Goal: Task Accomplishment & Management: Use online tool/utility

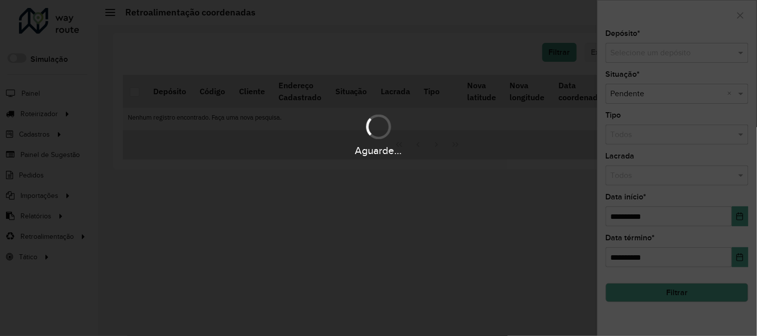
click at [660, 53] on div "Aguarde..." at bounding box center [378, 168] width 757 height 336
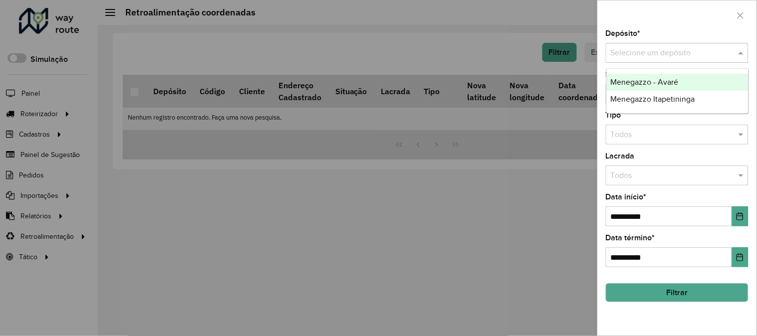
click at [660, 53] on input "text" at bounding box center [667, 53] width 113 height 12
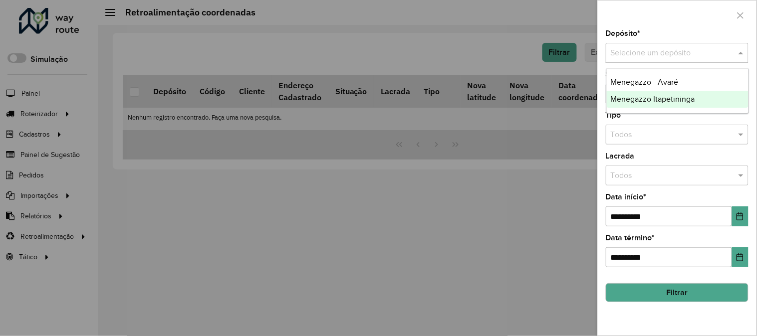
click at [664, 96] on span "Menegazzo Itapetininga" at bounding box center [653, 99] width 84 height 8
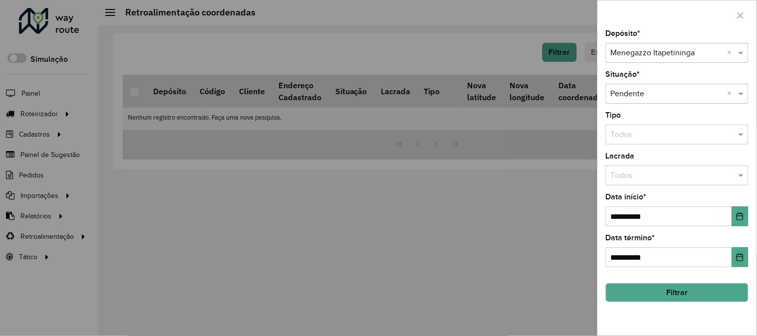
click at [721, 292] on button "Filtrar" at bounding box center [677, 292] width 143 height 19
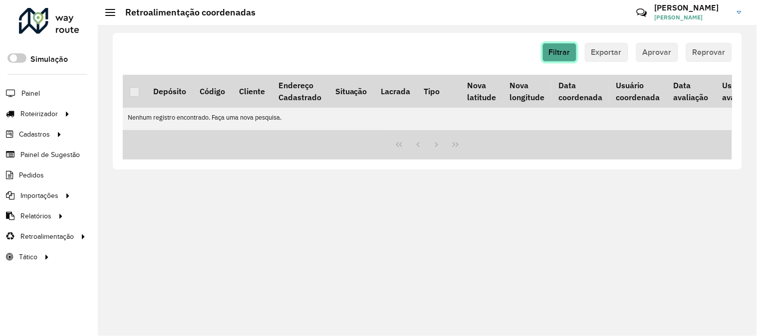
click at [557, 51] on span "Filtrar" at bounding box center [559, 52] width 21 height 8
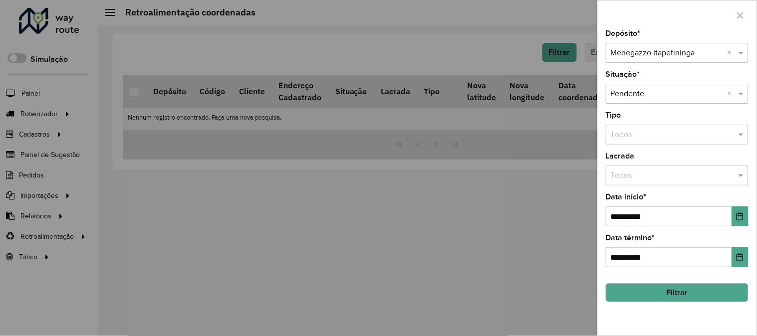
click at [696, 296] on button "Filtrar" at bounding box center [677, 292] width 143 height 19
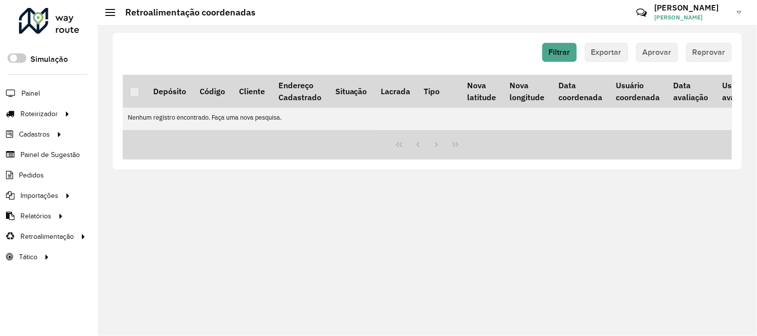
click at [635, 272] on div "Filtrar Exportar Aprovar Reprovar Depósito Código Cliente Endereço Cadastrado S…" at bounding box center [427, 180] width 659 height 311
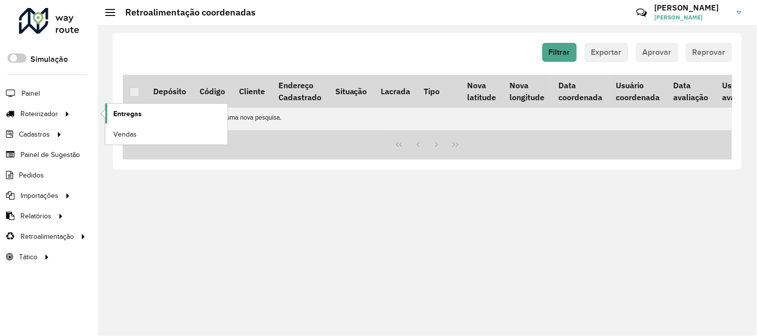
click at [148, 112] on link "Entregas" at bounding box center [166, 114] width 122 height 20
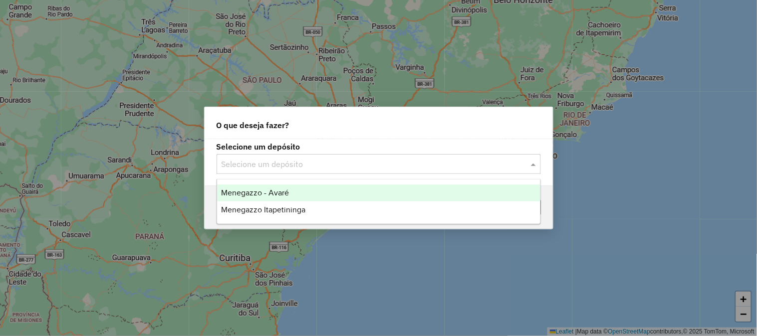
click at [316, 170] on input "text" at bounding box center [369, 165] width 294 height 12
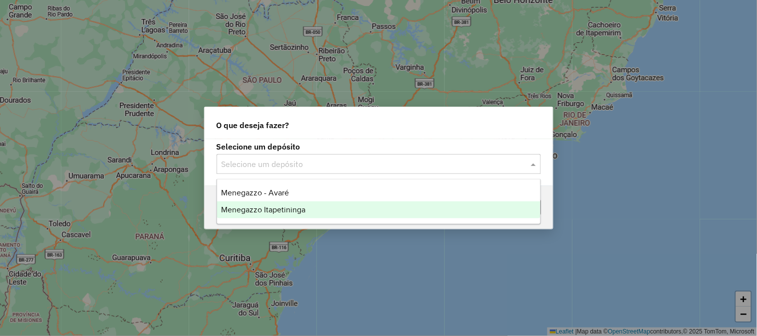
click at [297, 208] on span "Menegazzo Itapetininga" at bounding box center [263, 210] width 84 height 8
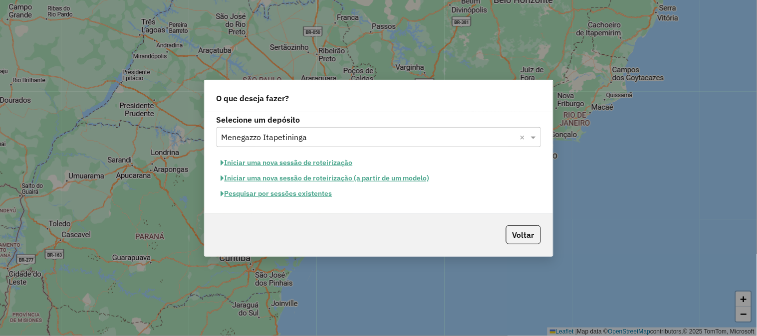
click at [330, 163] on button "Iniciar uma nova sessão de roteirização" at bounding box center [287, 162] width 141 height 15
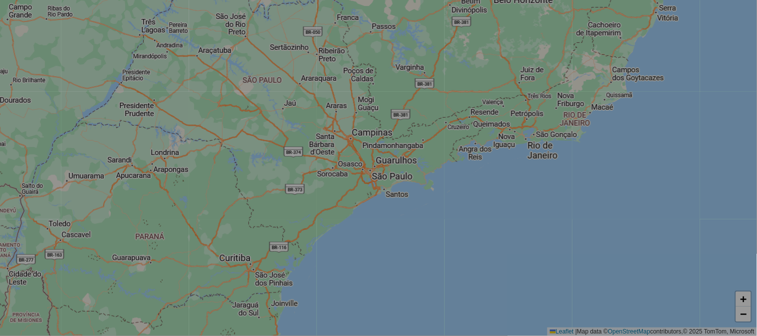
select select "*"
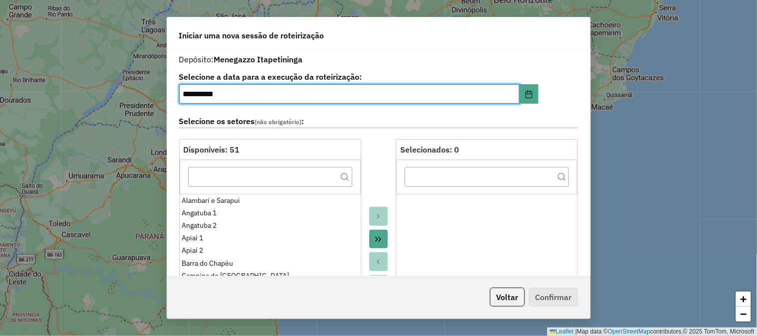
click at [376, 238] on icon "Move All to Target" at bounding box center [378, 240] width 8 height 8
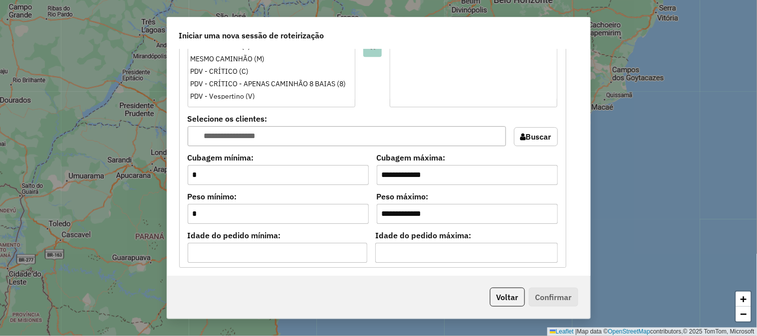
scroll to position [1037, 0]
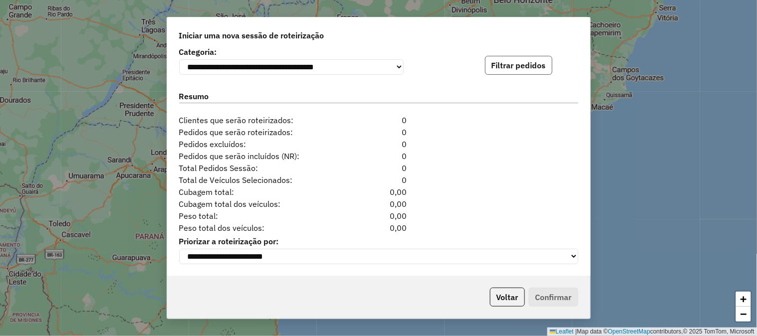
click at [518, 60] on button "Filtrar pedidos" at bounding box center [518, 65] width 67 height 19
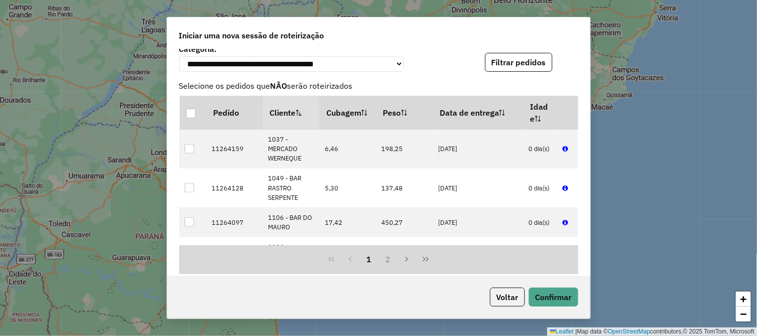
scroll to position [1243, 0]
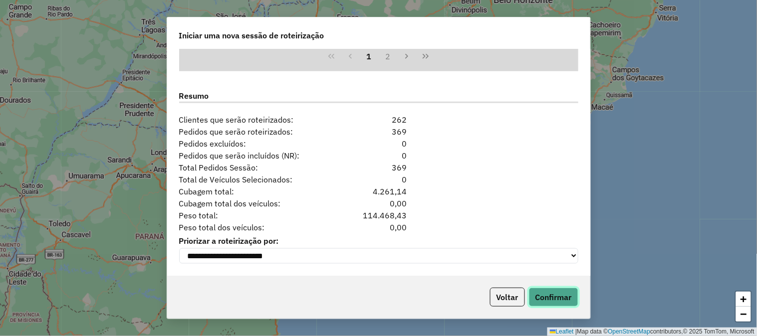
click at [554, 292] on button "Confirmar" at bounding box center [553, 297] width 49 height 19
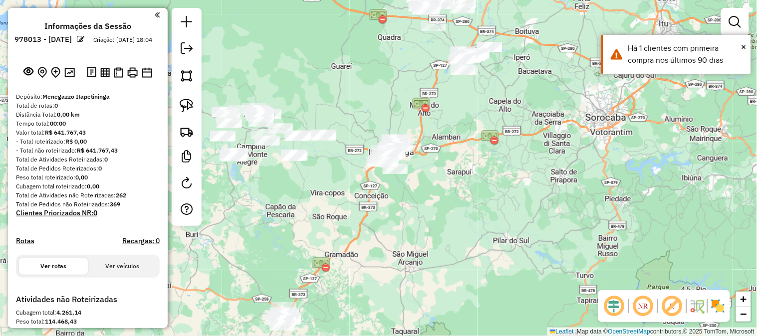
drag, startPoint x: 444, startPoint y: 229, endPoint x: 502, endPoint y: 131, distance: 113.7
click at [502, 131] on div "Janela de atendimento Grade de atendimento Capacidade Transportadoras Veículos …" at bounding box center [378, 168] width 757 height 336
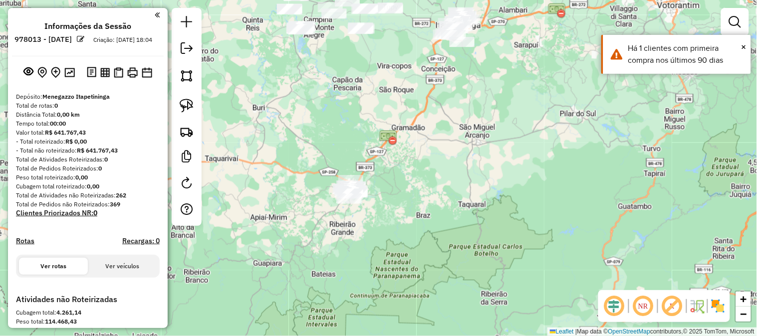
drag, startPoint x: 494, startPoint y: 182, endPoint x: 496, endPoint y: 127, distance: 54.9
click at [502, 126] on div "Janela de atendimento Grade de atendimento Capacidade Transportadoras Veículos …" at bounding box center [378, 168] width 757 height 336
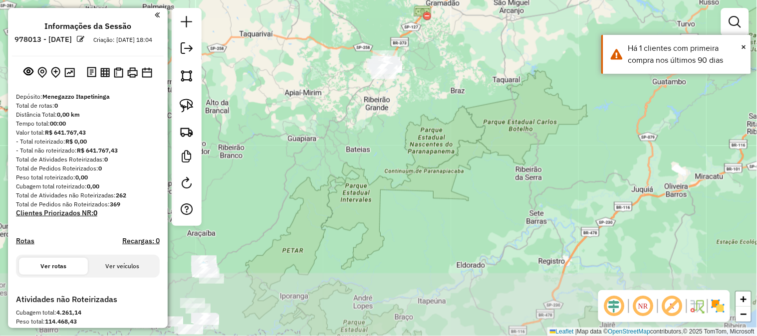
drag, startPoint x: 488, startPoint y: 165, endPoint x: 511, endPoint y: 118, distance: 51.8
click at [510, 122] on div "Janela de atendimento Grade de atendimento Capacidade Transportadoras Veículos …" at bounding box center [378, 168] width 757 height 336
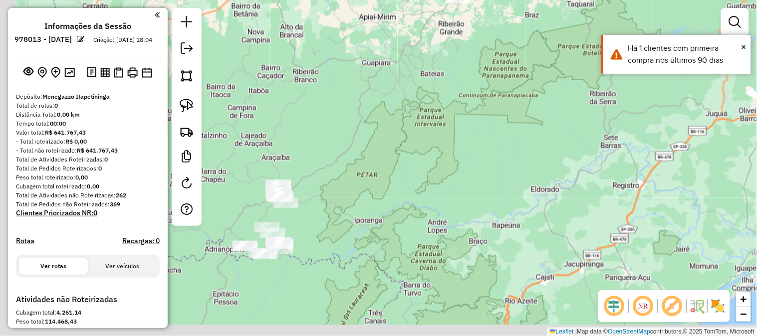
drag, startPoint x: 441, startPoint y: 206, endPoint x: 554, endPoint y: 153, distance: 124.8
click at [554, 156] on div "Janela de atendimento Grade de atendimento Capacidade Transportadoras Veículos …" at bounding box center [378, 168] width 757 height 336
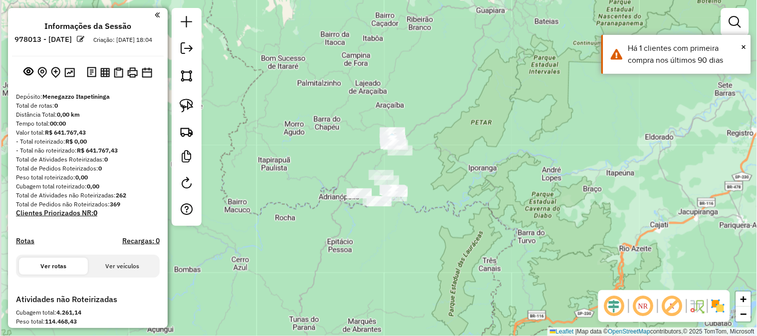
drag, startPoint x: 446, startPoint y: 224, endPoint x: 505, endPoint y: 202, distance: 63.1
click at [507, 202] on div "Janela de atendimento Grade de atendimento Capacidade Transportadoras Veículos …" at bounding box center [378, 168] width 757 height 336
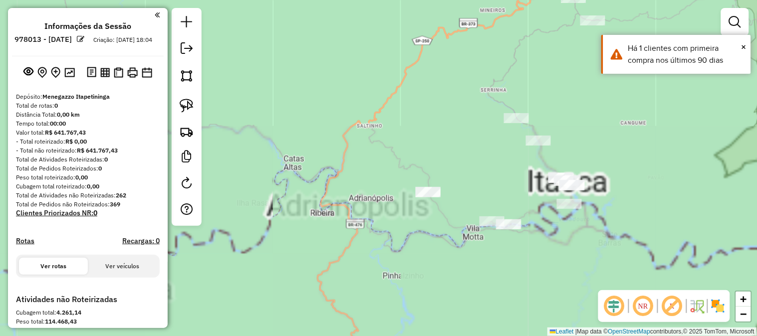
drag, startPoint x: 472, startPoint y: 82, endPoint x: 477, endPoint y: 92, distance: 11.4
click at [426, 122] on div "Janela de atendimento Grade de atendimento Capacidade Transportadoras Veículos …" at bounding box center [378, 168] width 757 height 336
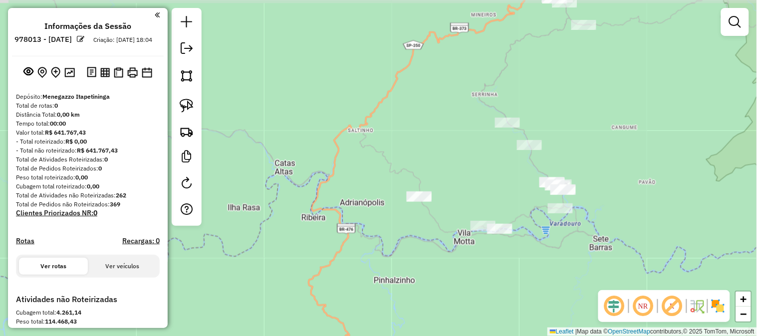
drag, startPoint x: 470, startPoint y: 96, endPoint x: 447, endPoint y: 105, distance: 25.1
click at [451, 107] on div "Janela de atendimento Grade de atendimento Capacidade Transportadoras Veículos …" at bounding box center [378, 168] width 757 height 336
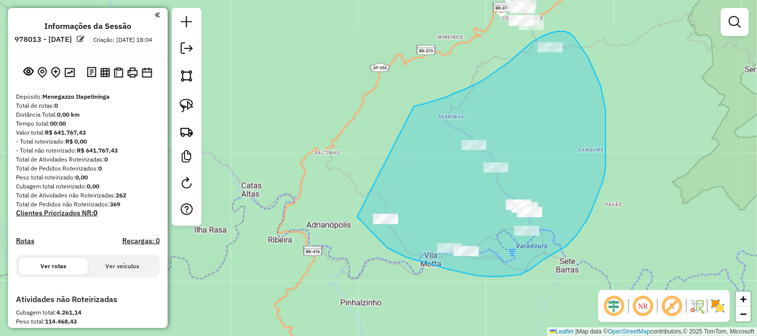
drag, startPoint x: 463, startPoint y: 90, endPoint x: 354, endPoint y: 188, distance: 146.3
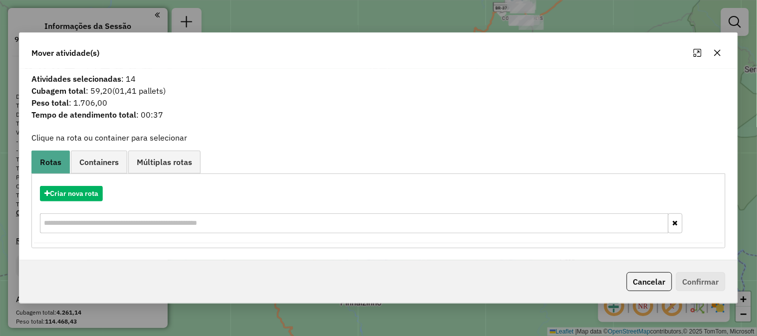
click at [716, 51] on icon "button" at bounding box center [718, 53] width 6 height 6
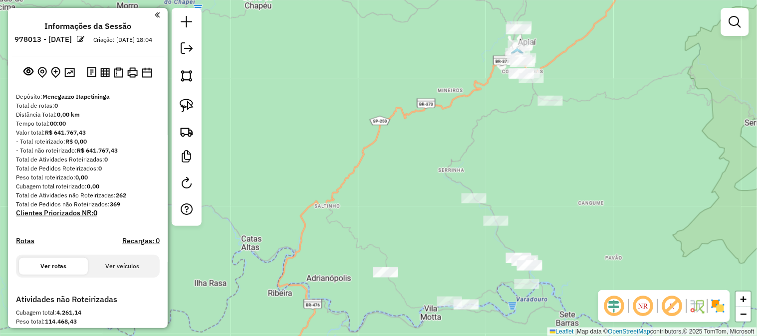
drag, startPoint x: 593, startPoint y: 102, endPoint x: 565, endPoint y: 97, distance: 27.9
click at [593, 101] on div "Janela de atendimento Grade de atendimento Capacidade Transportadoras Veículos …" at bounding box center [378, 168] width 757 height 336
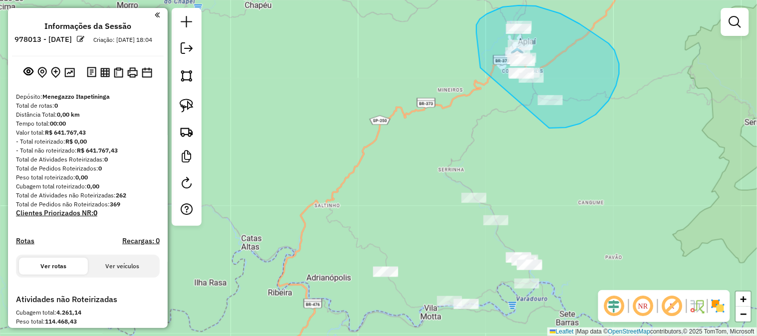
drag, startPoint x: 481, startPoint y: 68, endPoint x: 493, endPoint y: 107, distance: 40.9
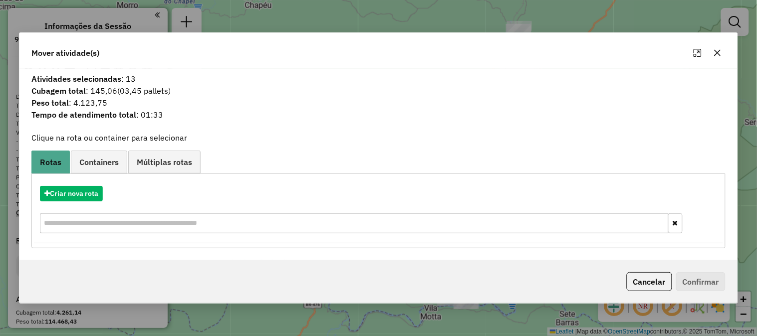
click at [723, 53] on button "button" at bounding box center [718, 53] width 16 height 16
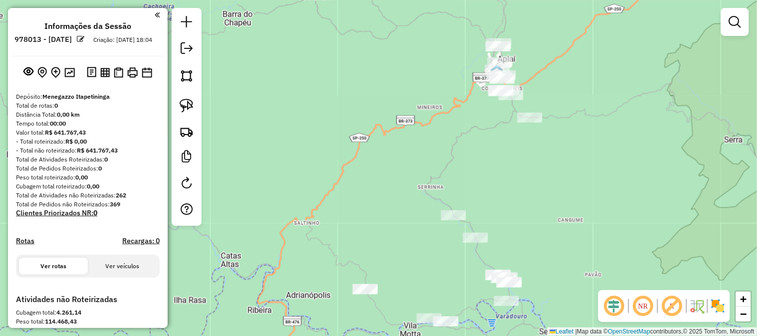
drag, startPoint x: 601, startPoint y: 60, endPoint x: 552, endPoint y: 93, distance: 58.7
click at [557, 93] on div "Janela de atendimento Grade de atendimento Capacidade Transportadoras Veículos …" at bounding box center [378, 168] width 757 height 336
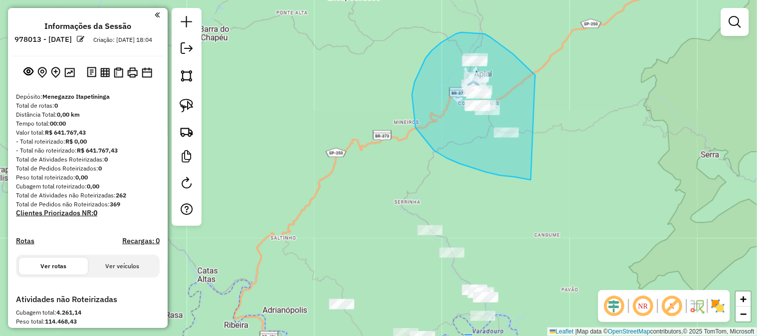
drag, startPoint x: 535, startPoint y: 75, endPoint x: 556, endPoint y: 166, distance: 93.2
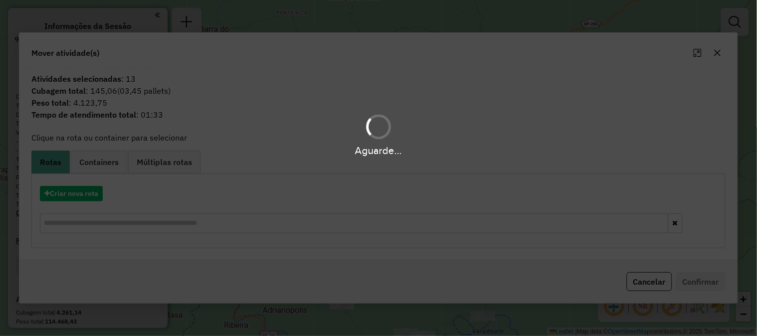
click at [87, 196] on div "Aguarde..." at bounding box center [378, 168] width 757 height 336
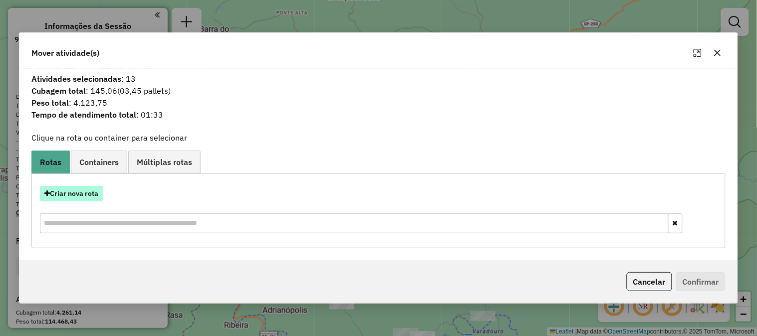
click at [85, 196] on button "Criar nova rota" at bounding box center [71, 193] width 63 height 15
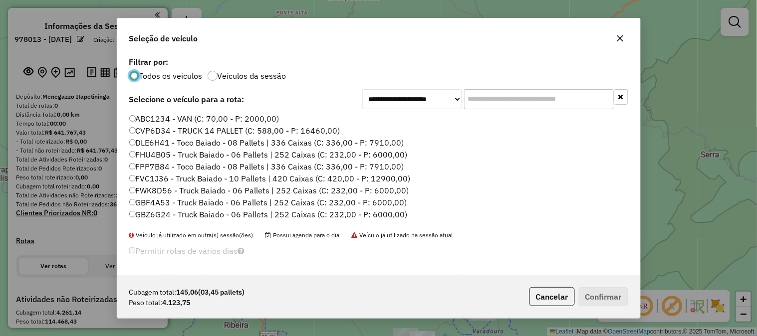
scroll to position [5, 2]
click at [496, 96] on input "text" at bounding box center [539, 99] width 150 height 20
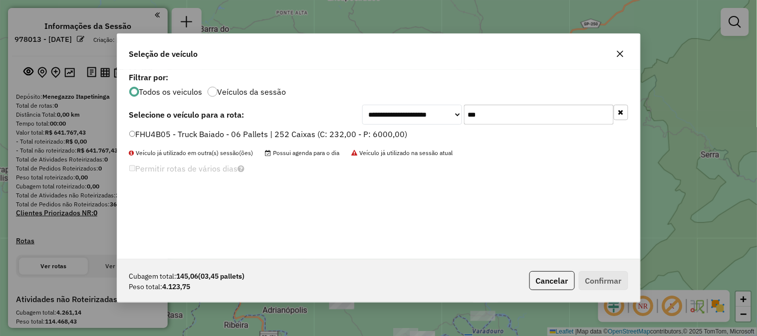
type input "***"
click at [394, 132] on label "FHU4B05 - Truck Baiado - 06 Pallets | 252 Caixas (C: 232,00 - P: 6000,00)" at bounding box center [268, 134] width 278 height 12
click at [621, 292] on div "Cubagem total: 145,06 (03,45 pallets) Peso total: 4.123,75 Cancelar Confirmar" at bounding box center [378, 281] width 523 height 43
click at [615, 282] on button "Confirmar" at bounding box center [603, 280] width 49 height 19
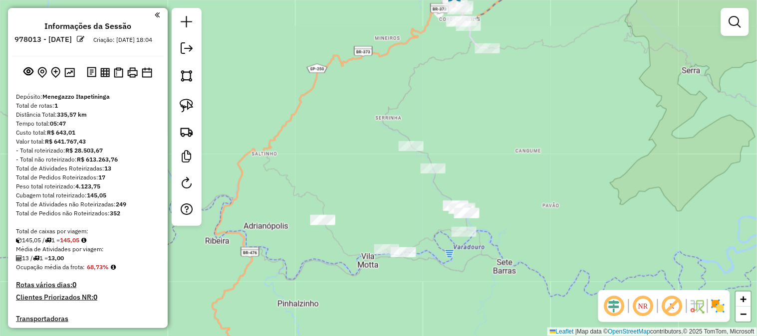
drag, startPoint x: 569, startPoint y: 236, endPoint x: 550, endPoint y: 151, distance: 86.4
click at [550, 151] on div "Janela de atendimento Grade de atendimento Capacidade Transportadoras Veículos …" at bounding box center [378, 168] width 757 height 336
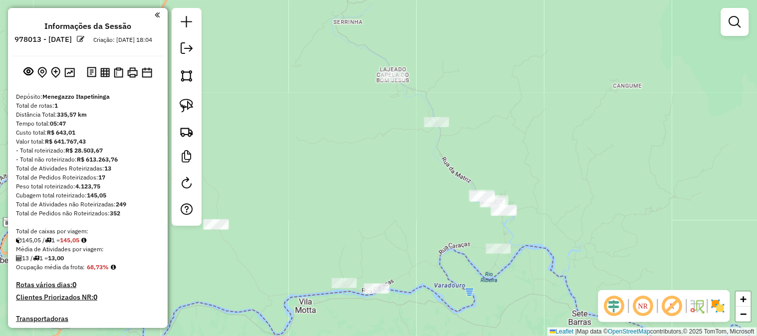
drag, startPoint x: 544, startPoint y: 92, endPoint x: 535, endPoint y: 230, distance: 138.5
click at [536, 230] on div "Janela de atendimento Grade de atendimento Capacidade Transportadoras Veículos …" at bounding box center [378, 168] width 757 height 336
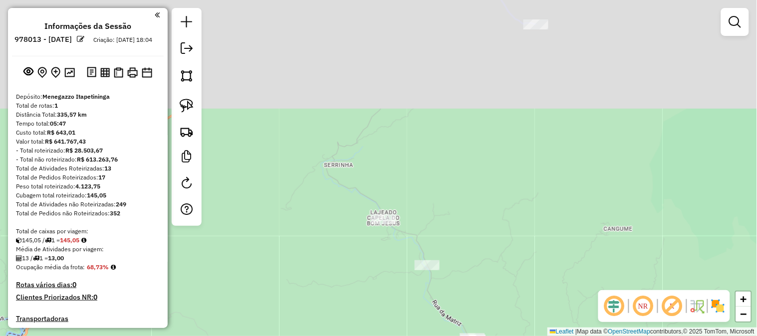
drag, startPoint x: 548, startPoint y: 123, endPoint x: 529, endPoint y: 232, distance: 110.4
click at [529, 232] on div "Janela de atendimento Grade de atendimento Capacidade Transportadoras Veículos …" at bounding box center [378, 168] width 757 height 336
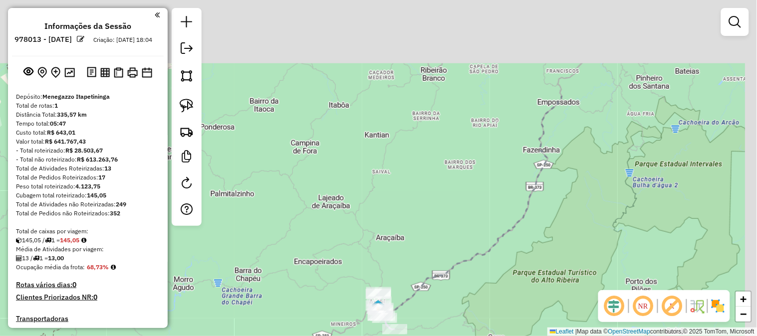
drag, startPoint x: 581, startPoint y: 127, endPoint x: 436, endPoint y: 272, distance: 205.4
click at [442, 275] on div "Janela de atendimento Grade de atendimento Capacidade Transportadoras Veículos …" at bounding box center [378, 168] width 757 height 336
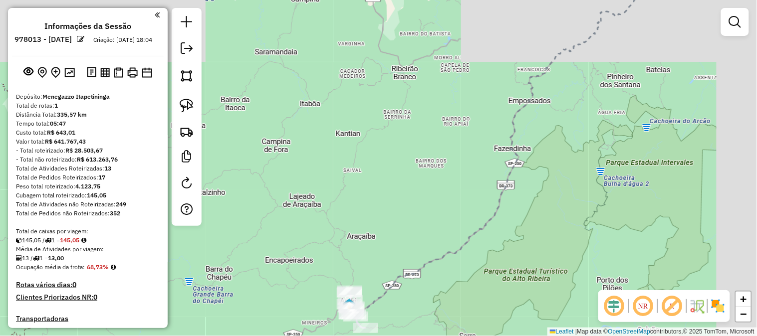
drag, startPoint x: 468, startPoint y: 220, endPoint x: 298, endPoint y: 292, distance: 185.1
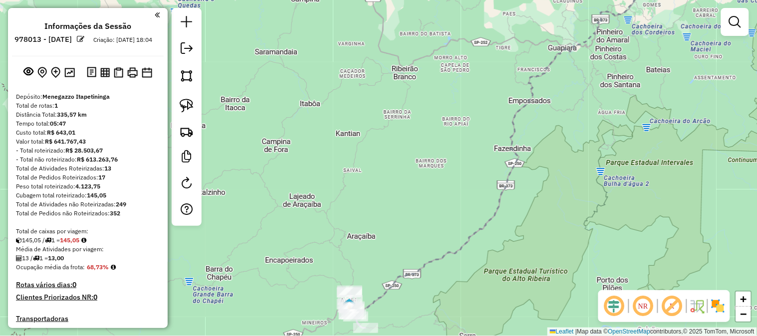
click at [303, 301] on div "Janela de atendimento Grade de atendimento Capacidade Transportadoras Veículos …" at bounding box center [378, 168] width 757 height 336
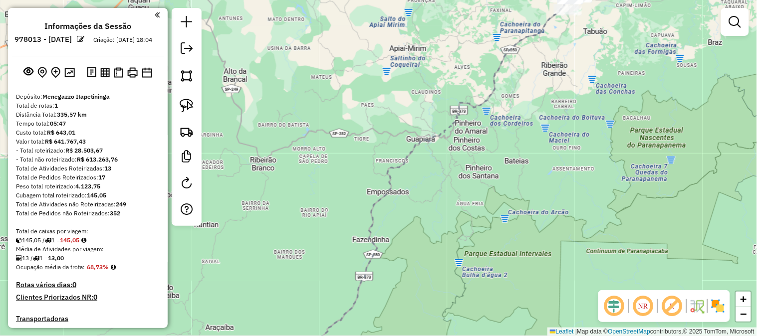
drag, startPoint x: 522, startPoint y: 138, endPoint x: 447, endPoint y: 269, distance: 151.1
click at [447, 277] on div "Janela de atendimento Grade de atendimento Capacidade Transportadoras Veículos …" at bounding box center [378, 168] width 757 height 336
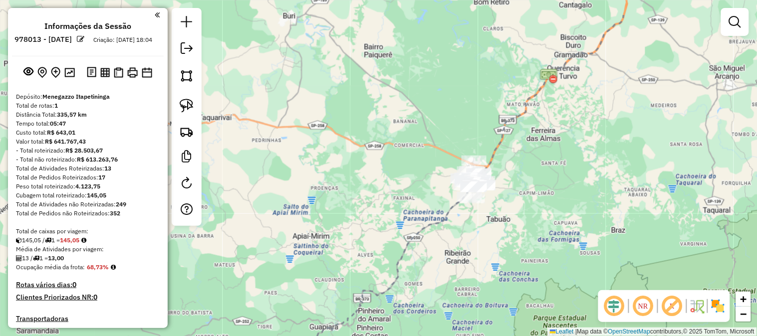
drag, startPoint x: 495, startPoint y: 265, endPoint x: 396, endPoint y: 284, distance: 101.1
click at [483, 286] on div "Janela de atendimento Grade de atendimento Capacidade Transportadoras Veículos …" at bounding box center [378, 168] width 757 height 336
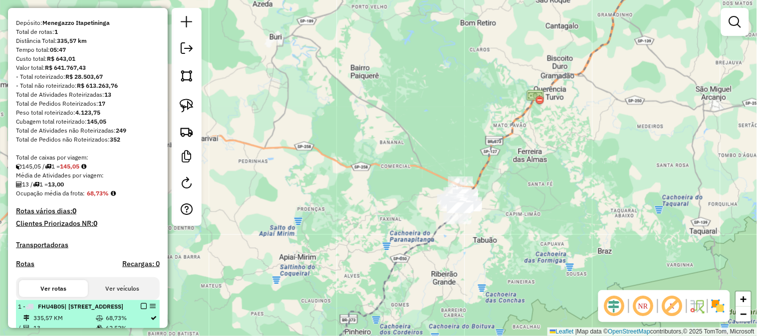
scroll to position [148, 0]
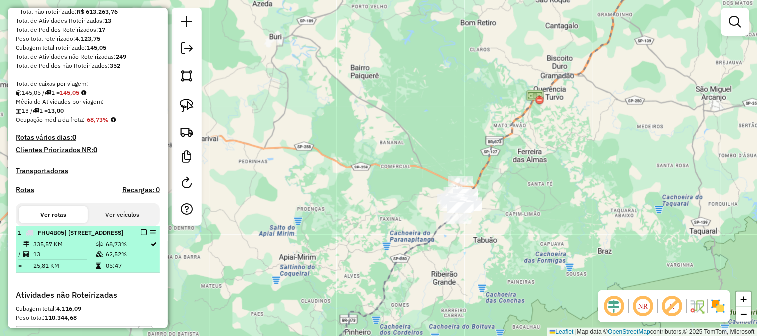
click at [143, 236] on em at bounding box center [144, 233] width 6 height 6
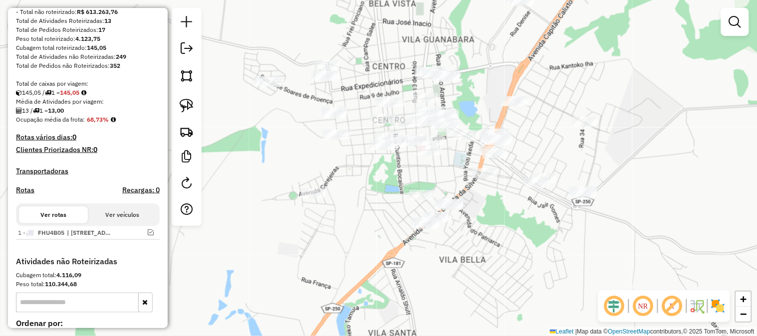
drag, startPoint x: 549, startPoint y: 258, endPoint x: 510, endPoint y: 241, distance: 42.7
click at [536, 252] on div "Janela de atendimento Grade de atendimento Capacidade Transportadoras Veículos …" at bounding box center [378, 168] width 757 height 336
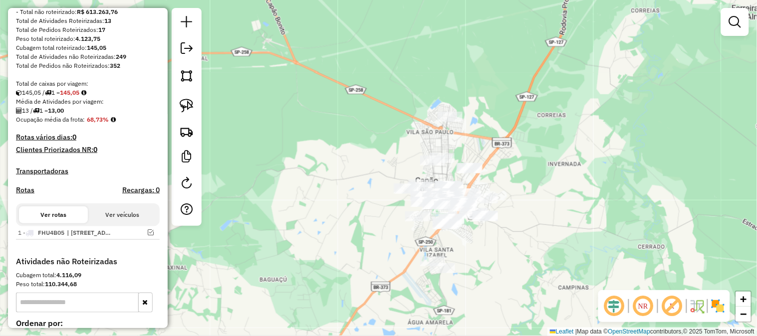
drag, startPoint x: 591, startPoint y: 232, endPoint x: 564, endPoint y: 225, distance: 27.4
click at [563, 227] on div "Janela de atendimento Grade de atendimento Capacidade Transportadoras Veículos …" at bounding box center [378, 168] width 757 height 336
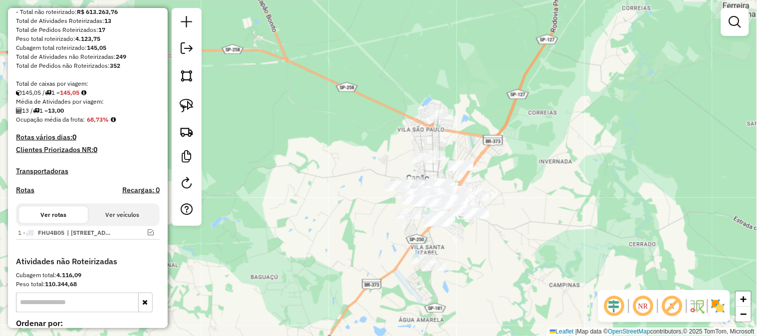
click at [737, 18] on em at bounding box center [735, 22] width 12 height 12
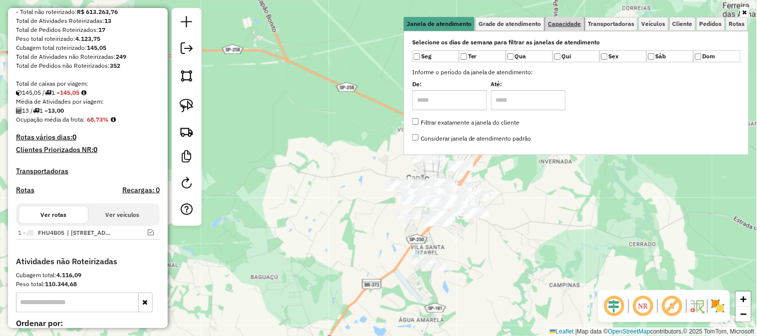
click at [562, 25] on span "Capacidade" at bounding box center [564, 24] width 33 height 6
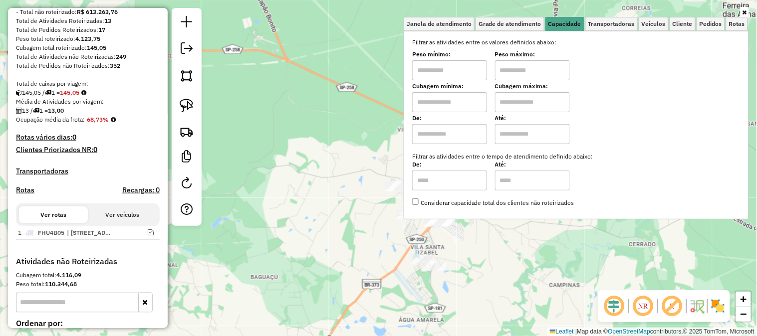
click at [458, 73] on input "text" at bounding box center [449, 70] width 75 height 20
type input "*******"
click at [558, 65] on input "text" at bounding box center [532, 70] width 75 height 20
type input "**********"
drag, startPoint x: 567, startPoint y: 245, endPoint x: 555, endPoint y: 250, distance: 13.0
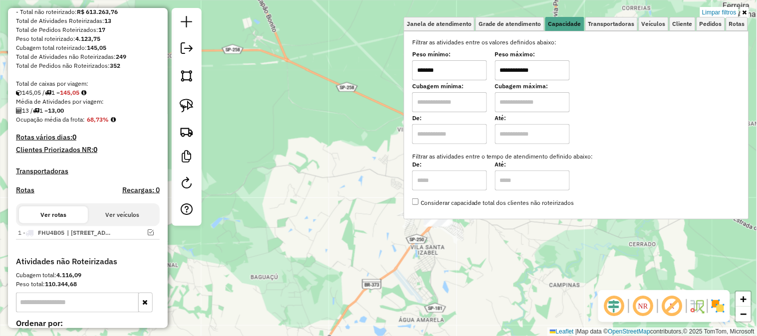
click at [567, 246] on div "**********" at bounding box center [378, 168] width 757 height 336
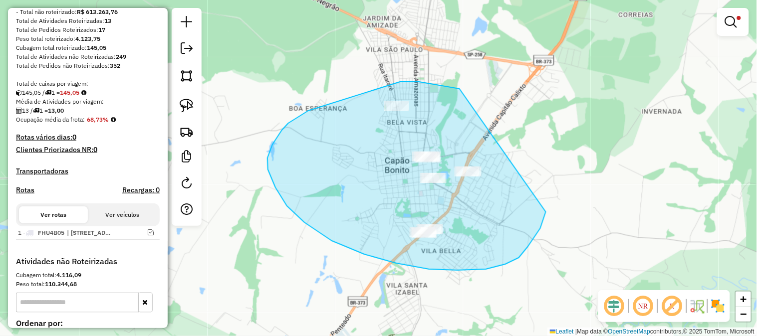
drag, startPoint x: 546, startPoint y: 212, endPoint x: 460, endPoint y: 89, distance: 150.5
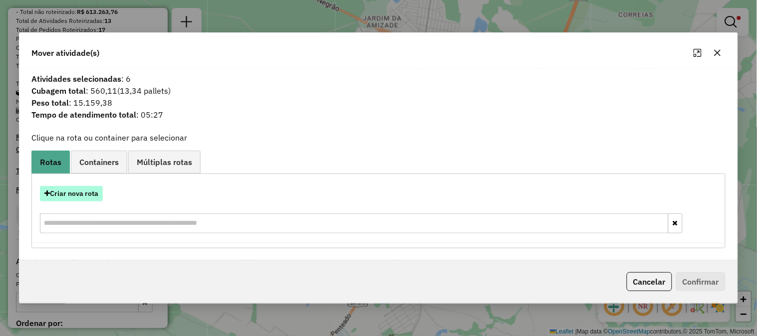
click at [82, 187] on button "Criar nova rota" at bounding box center [71, 193] width 63 height 15
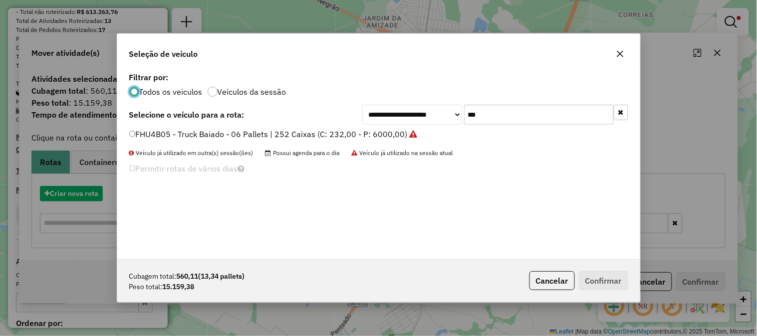
scroll to position [5, 2]
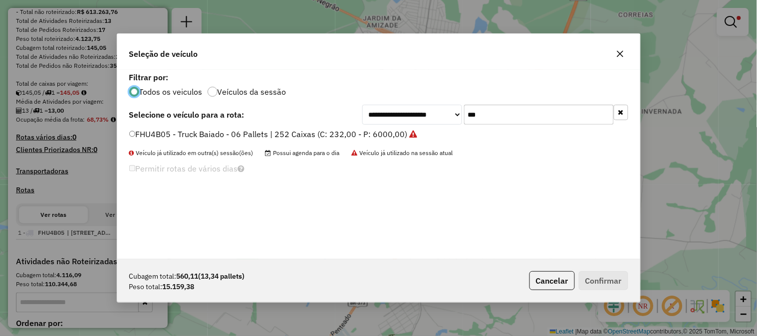
drag, startPoint x: 403, startPoint y: 106, endPoint x: 368, endPoint y: 98, distance: 35.2
click at [387, 104] on div "**********" at bounding box center [378, 165] width 523 height 190
type input "***"
click at [381, 136] on label "REC0001 - Truck Baiado - 06 Pallets | 252 Caixas (C: 232,00 - P: 6000,00)" at bounding box center [267, 134] width 277 height 12
click at [619, 275] on button "Confirmar" at bounding box center [603, 280] width 49 height 19
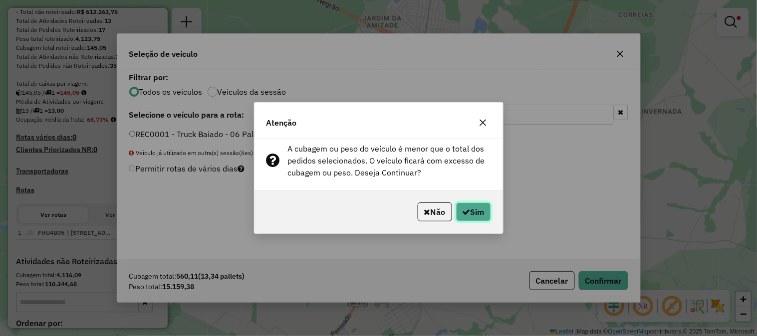
click at [466, 210] on icon "button" at bounding box center [467, 212] width 8 height 8
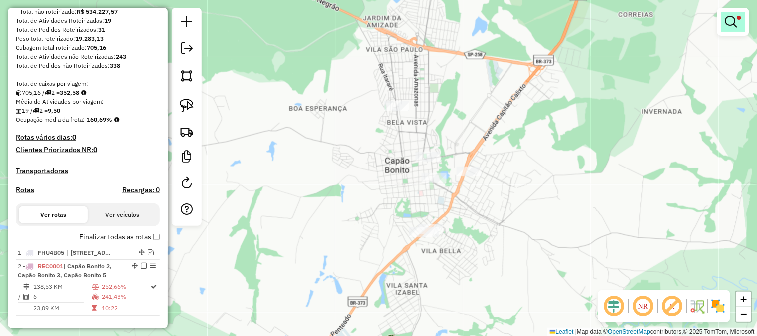
click at [733, 25] on em at bounding box center [731, 22] width 12 height 12
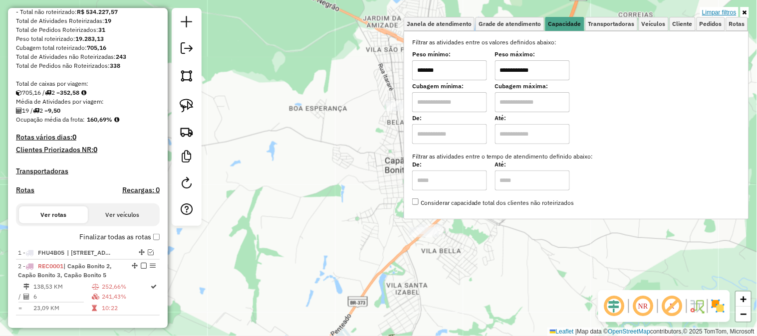
click at [721, 10] on link "Limpar filtros" at bounding box center [719, 12] width 38 height 11
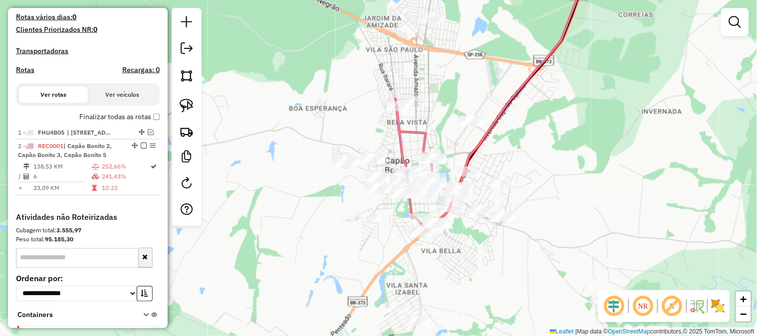
scroll to position [340, 0]
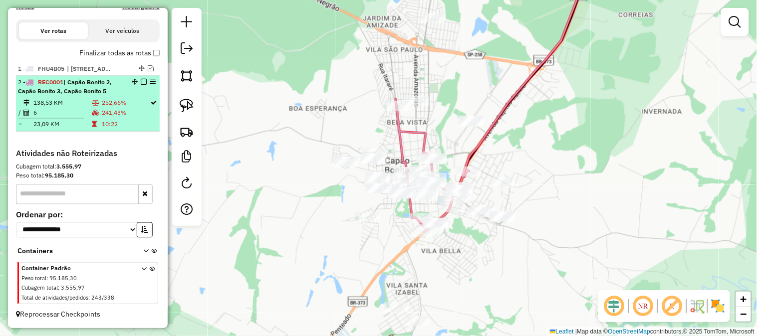
click at [142, 82] on em at bounding box center [144, 82] width 6 height 6
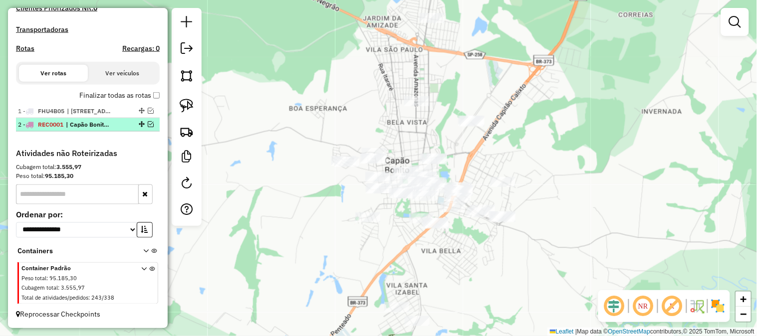
scroll to position [297, 0]
click at [148, 124] on em at bounding box center [151, 124] width 6 height 6
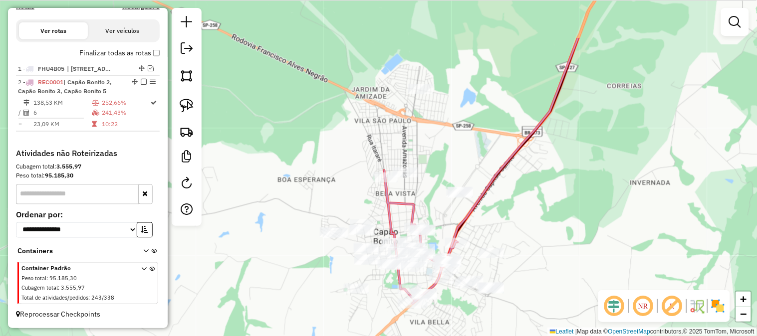
drag, startPoint x: 290, startPoint y: 112, endPoint x: 278, endPoint y: 191, distance: 79.7
click at [278, 195] on div "Janela de atendimento Grade de atendimento Capacidade Transportadoras Veículos …" at bounding box center [378, 168] width 757 height 336
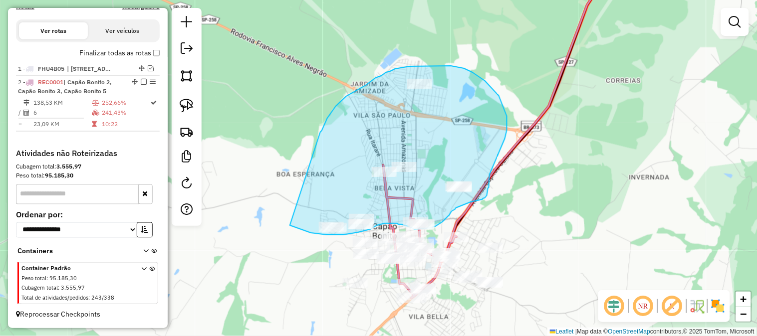
drag, startPoint x: 321, startPoint y: 132, endPoint x: 286, endPoint y: 194, distance: 71.1
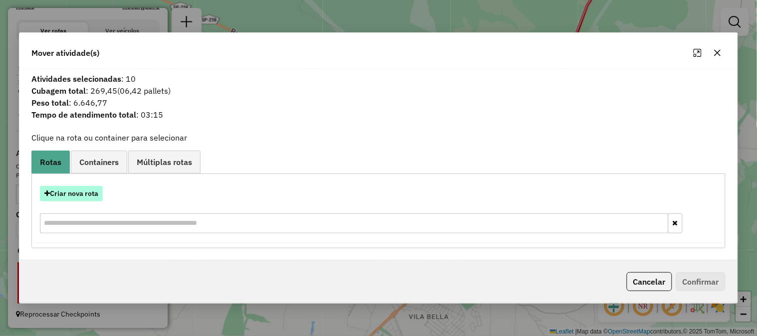
click at [95, 196] on button "Criar nova rota" at bounding box center [71, 193] width 63 height 15
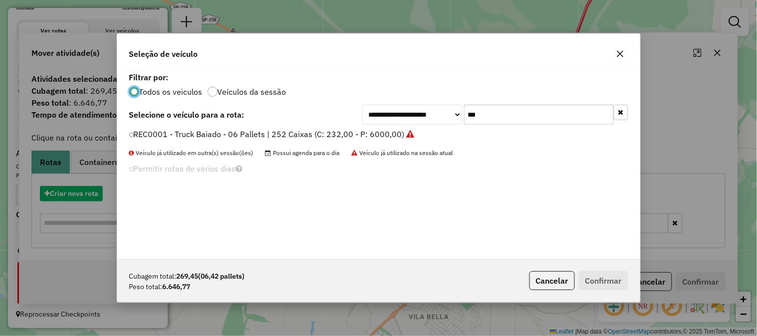
scroll to position [5, 2]
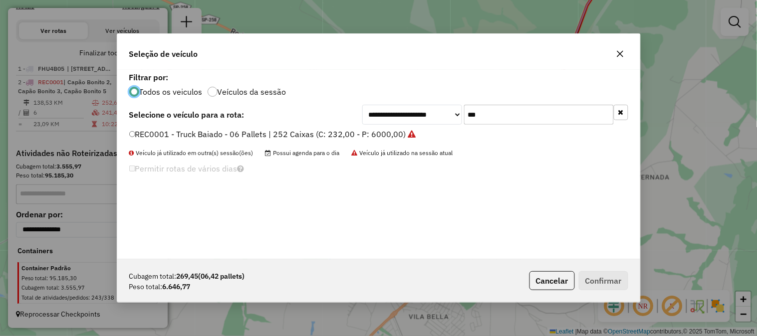
drag, startPoint x: 492, startPoint y: 119, endPoint x: 368, endPoint y: 112, distance: 124.5
click at [420, 119] on div "**********" at bounding box center [495, 115] width 266 height 20
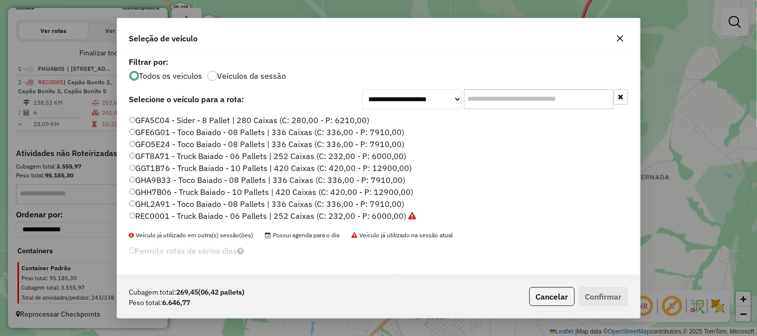
scroll to position [166, 0]
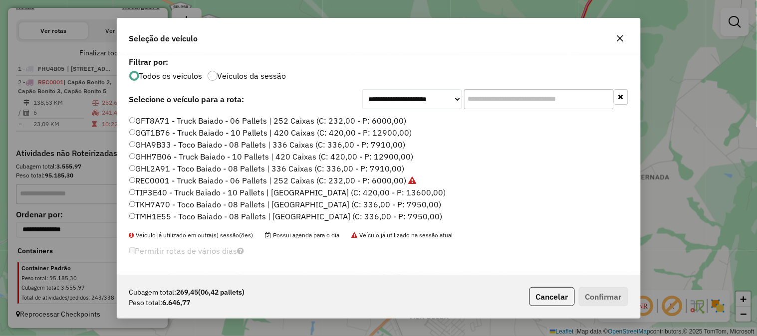
click at [419, 214] on label "TMH1E55 - Toco Baiado - 08 Pallets | 336 Caixas Viagem (C: 336,00 - P: 7950,00)" at bounding box center [285, 217] width 313 height 12
click at [614, 298] on button "Confirmar" at bounding box center [603, 296] width 49 height 19
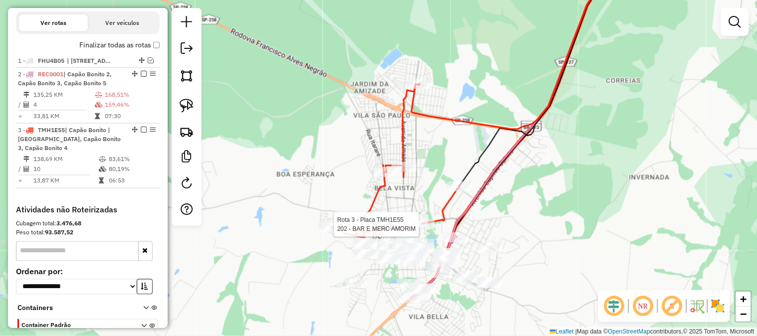
select select "**********"
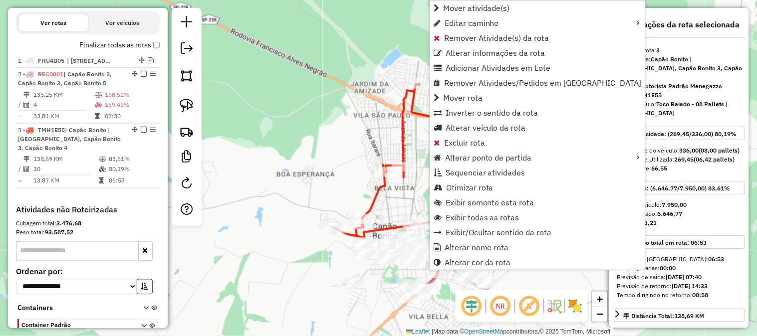
scroll to position [405, 0]
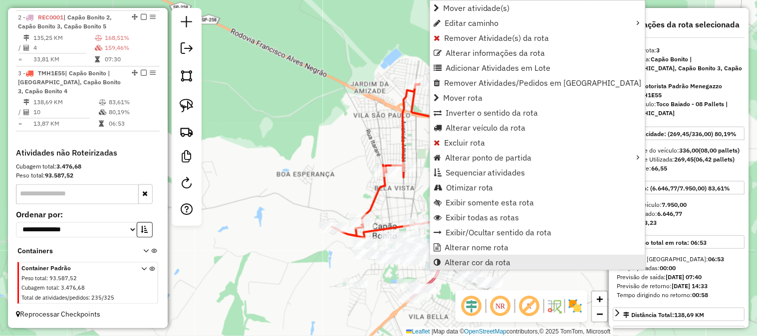
click at [471, 262] on span "Alterar cor da rota" at bounding box center [478, 263] width 66 height 8
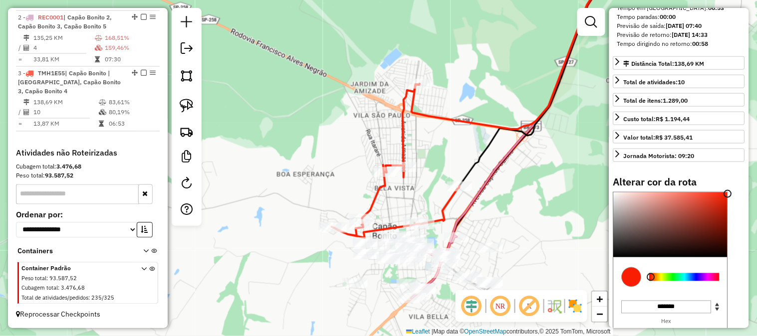
scroll to position [295, 0]
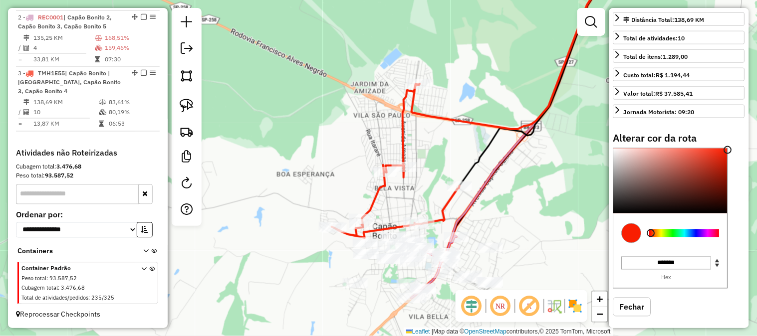
type input "*******"
click at [662, 238] on div at bounding box center [685, 234] width 70 height 8
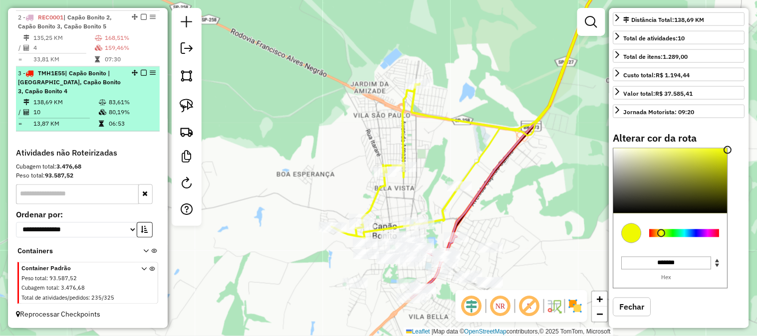
click at [141, 72] on em at bounding box center [144, 73] width 6 height 6
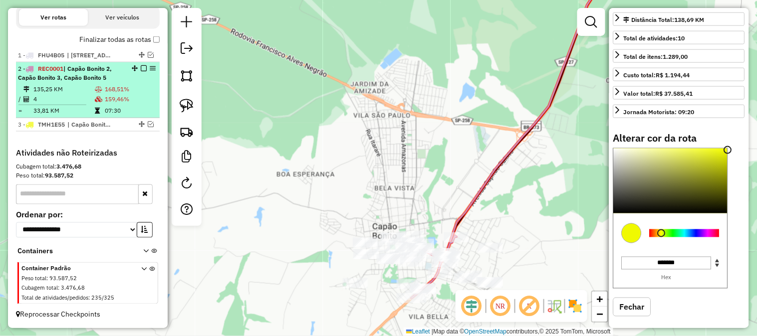
click at [141, 67] on em at bounding box center [144, 68] width 6 height 6
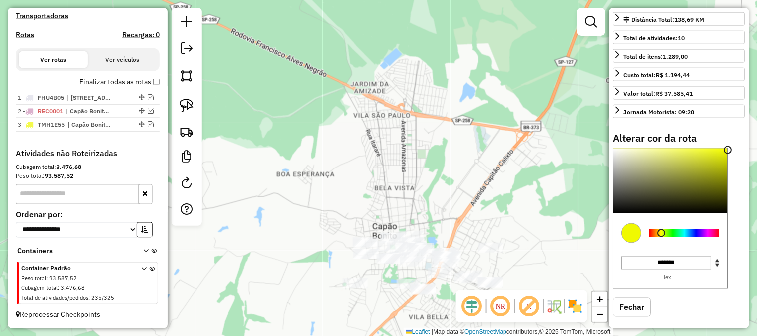
scroll to position [311, 0]
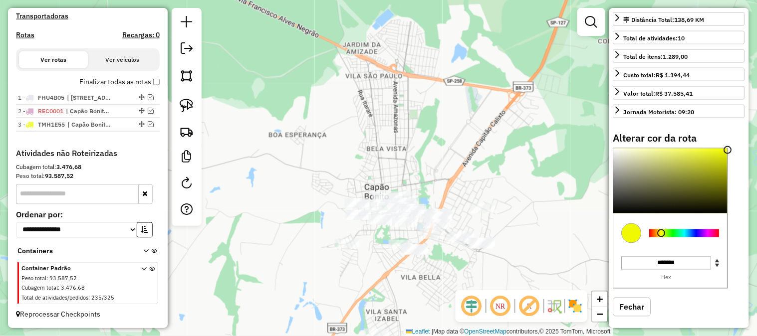
drag, startPoint x: 341, startPoint y: 215, endPoint x: 339, endPoint y: 171, distance: 44.4
click at [333, 160] on div "Janela de atendimento Grade de atendimento Capacidade Transportadoras Veículos …" at bounding box center [378, 168] width 757 height 336
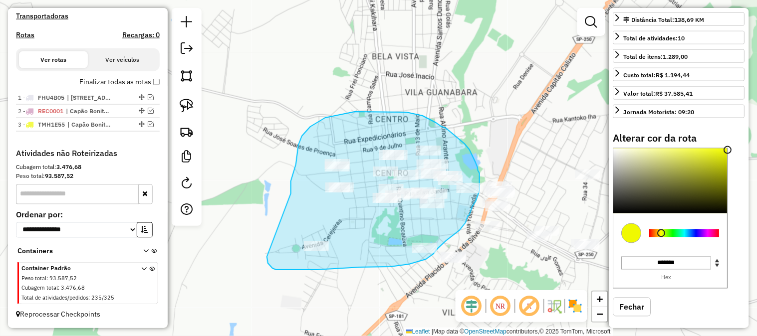
drag, startPoint x: 291, startPoint y: 194, endPoint x: 266, endPoint y: 242, distance: 54.2
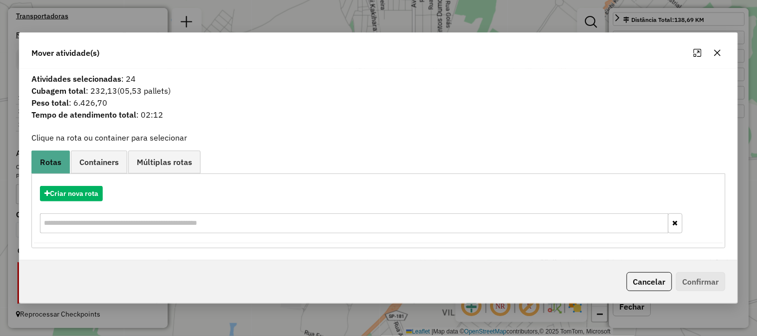
click at [717, 50] on icon "button" at bounding box center [718, 53] width 8 height 8
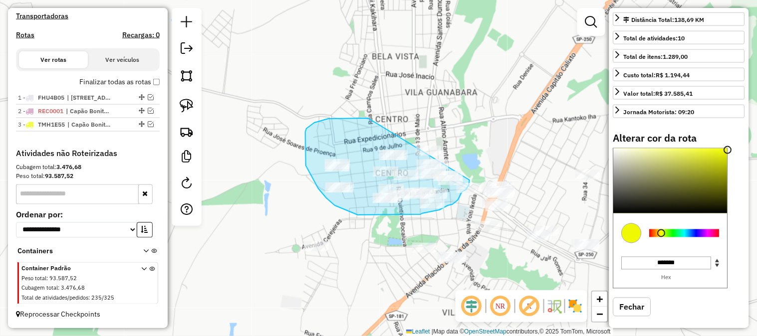
drag, startPoint x: 353, startPoint y: 119, endPoint x: 405, endPoint y: 109, distance: 53.3
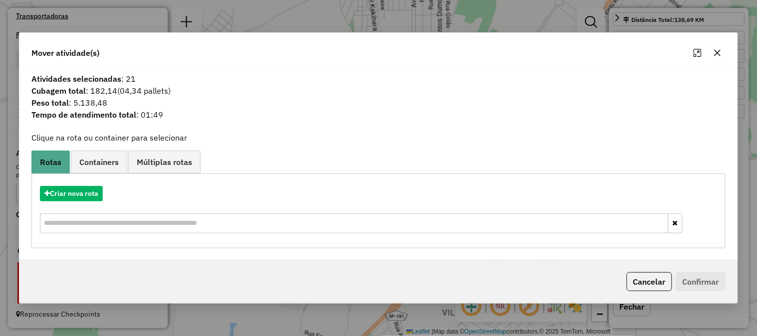
drag, startPoint x: 711, startPoint y: 50, endPoint x: 697, endPoint y: 48, distance: 14.6
click at [711, 50] on button "button" at bounding box center [718, 53] width 16 height 16
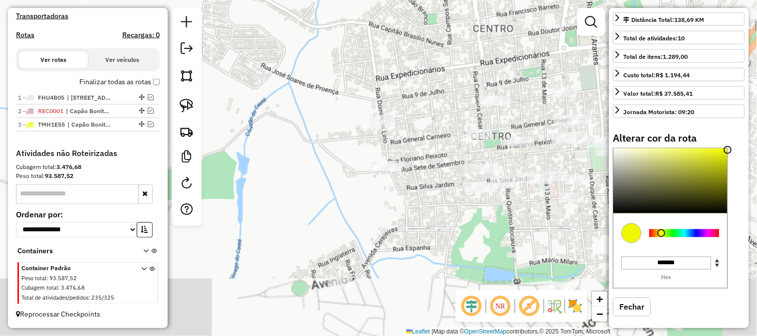
drag, startPoint x: 343, startPoint y: 141, endPoint x: 419, endPoint y: 46, distance: 122.1
click at [418, 46] on div "Janela de atendimento Grade de atendimento Capacidade Transportadoras Veículos …" at bounding box center [378, 168] width 757 height 336
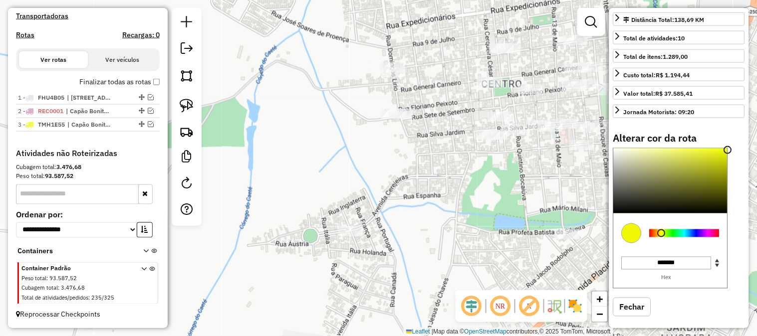
drag, startPoint x: 302, startPoint y: 110, endPoint x: 295, endPoint y: 88, distance: 23.7
click at [297, 84] on div "Janela de atendimento Grade de atendimento Capacidade Transportadoras Veículos …" at bounding box center [378, 168] width 757 height 336
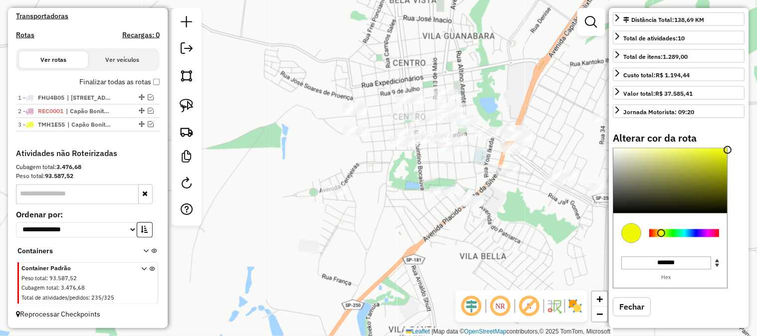
click at [323, 147] on div "Janela de atendimento Grade de atendimento Capacidade Transportadoras Veículos …" at bounding box center [378, 168] width 757 height 336
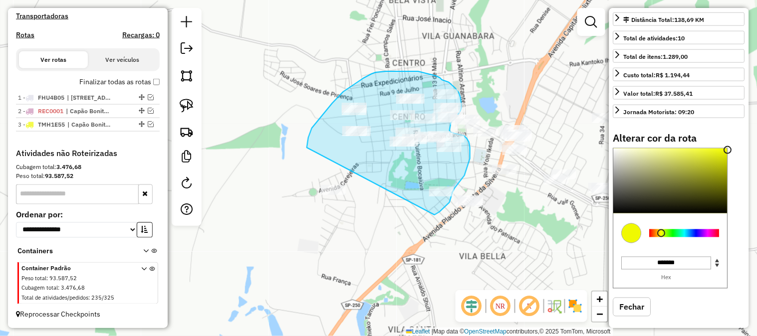
drag, startPoint x: 307, startPoint y: 148, endPoint x: 299, endPoint y: 223, distance: 75.2
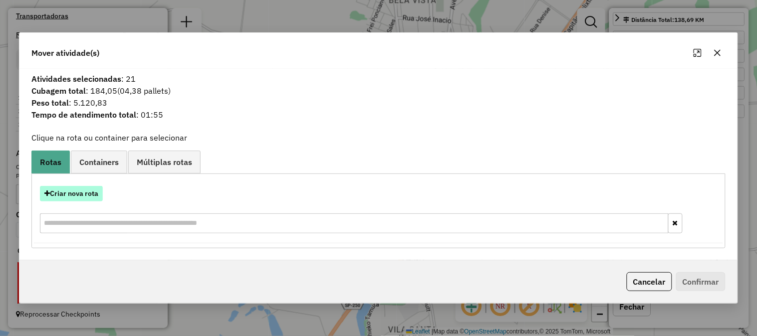
click at [68, 196] on button "Criar nova rota" at bounding box center [71, 193] width 63 height 15
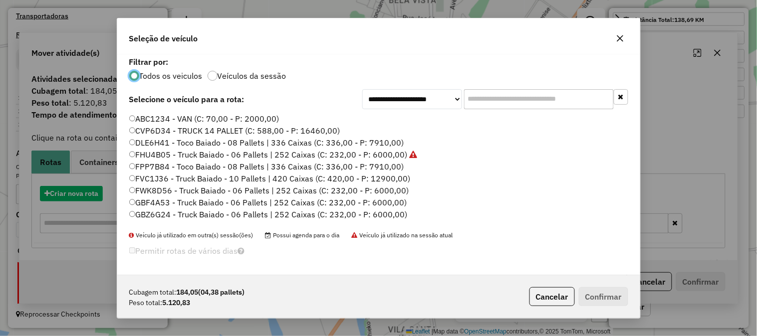
scroll to position [5, 2]
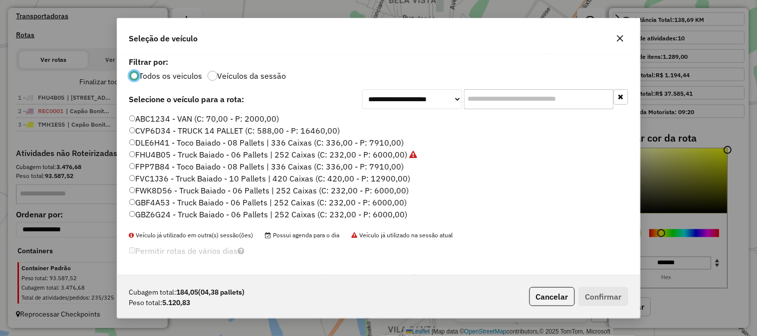
click at [490, 94] on input "text" at bounding box center [539, 99] width 150 height 20
click at [381, 143] on label "DLE6H41 - Toco Baiado - 08 Pallets | 336 Caixas (C: 336,00 - P: 7910,00)" at bounding box center [266, 143] width 275 height 12
click at [606, 293] on button "Confirmar" at bounding box center [603, 296] width 49 height 19
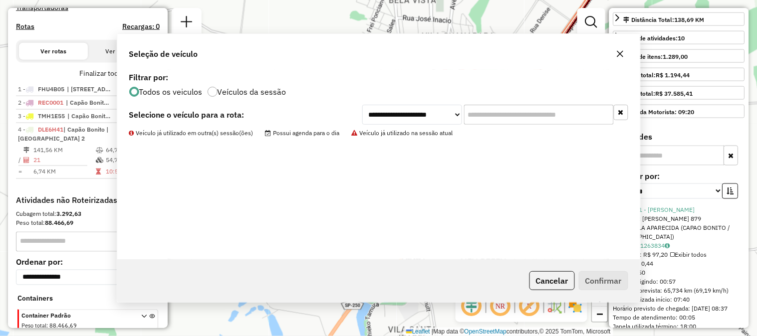
scroll to position [367, 0]
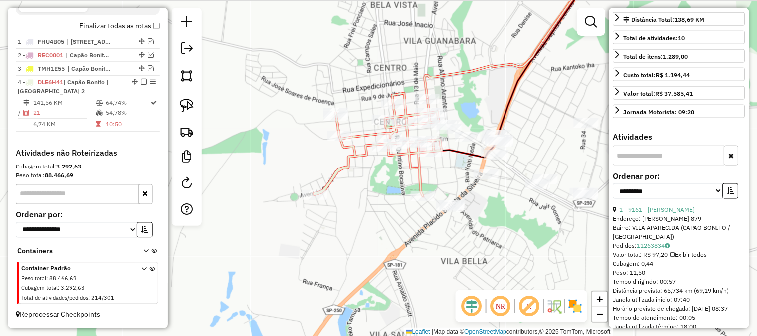
drag, startPoint x: 466, startPoint y: 178, endPoint x: 446, endPoint y: 184, distance: 20.8
click at [446, 184] on div "Janela de atendimento Grade de atendimento Capacidade Transportadoras Veículos …" at bounding box center [378, 168] width 757 height 336
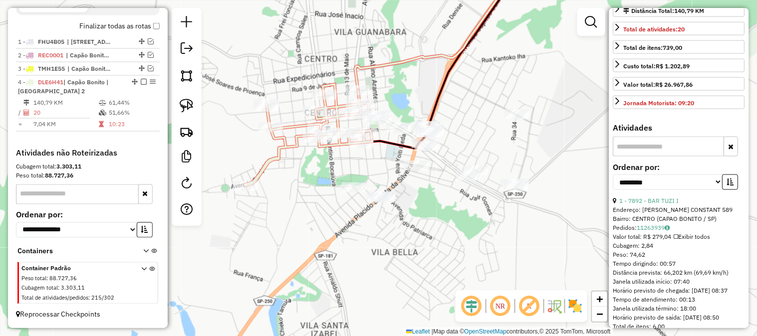
drag, startPoint x: 440, startPoint y: 226, endPoint x: 425, endPoint y: 240, distance: 20.5
click at [425, 240] on div "Janela de atendimento Grade de atendimento Capacidade Transportadoras Veículos …" at bounding box center [378, 168] width 757 height 336
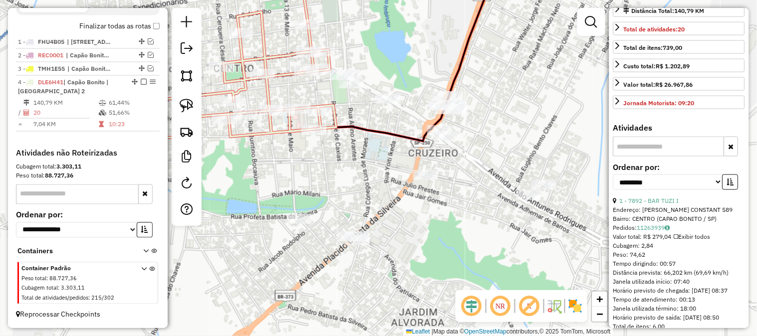
drag, startPoint x: 403, startPoint y: 205, endPoint x: 325, endPoint y: 152, distance: 94.1
click at [331, 156] on div "Janela de atendimento Grade de atendimento Capacidade Transportadoras Veículos …" at bounding box center [378, 168] width 757 height 336
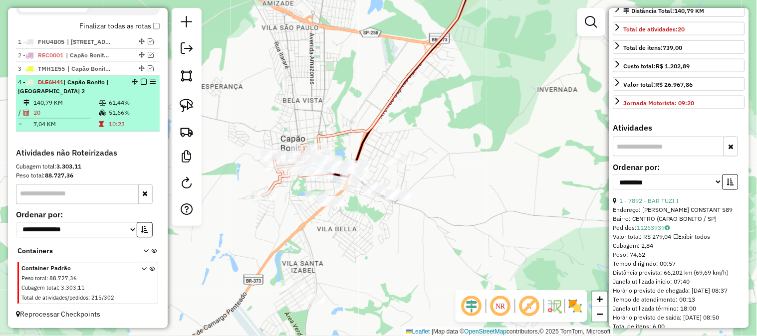
click at [143, 82] on em at bounding box center [144, 82] width 6 height 6
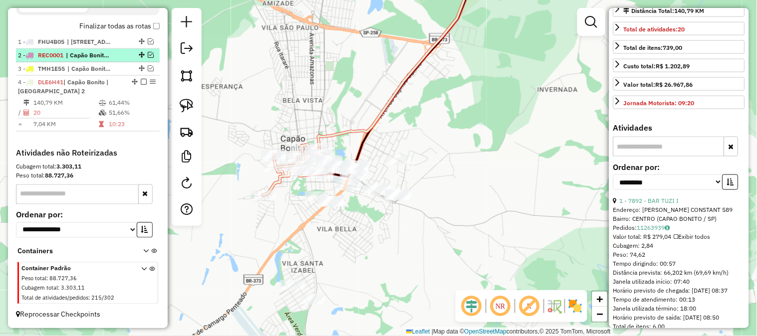
scroll to position [325, 0]
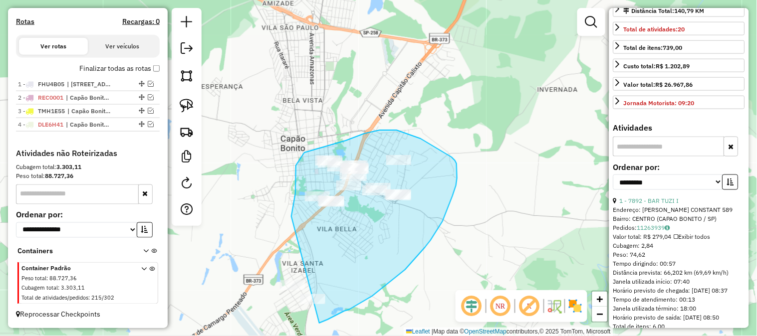
drag, startPoint x: 291, startPoint y: 215, endPoint x: 242, endPoint y: 270, distance: 74.2
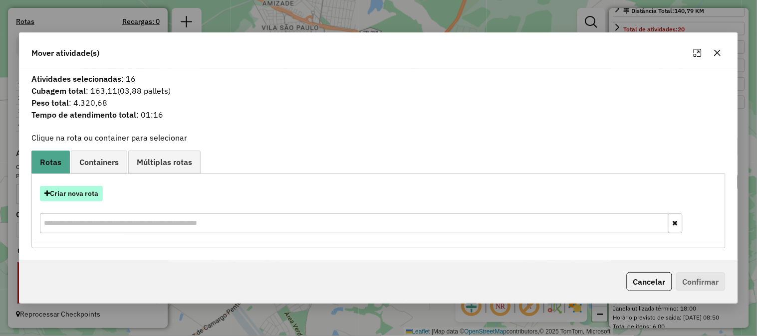
click at [92, 193] on button "Criar nova rota" at bounding box center [71, 193] width 63 height 15
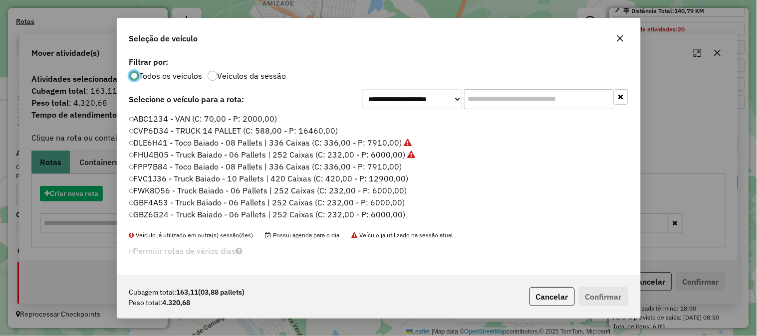
scroll to position [5, 2]
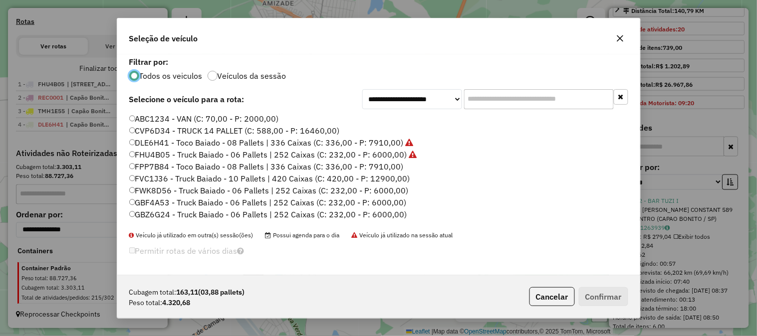
click at [493, 96] on input "text" at bounding box center [539, 99] width 150 height 20
click at [392, 190] on label "FWK8D56 - Truck Baiado - 06 Pallets | 252 Caixas (C: 232,00 - P: 6000,00)" at bounding box center [268, 191] width 279 height 12
click at [600, 295] on button "Confirmar" at bounding box center [603, 296] width 49 height 19
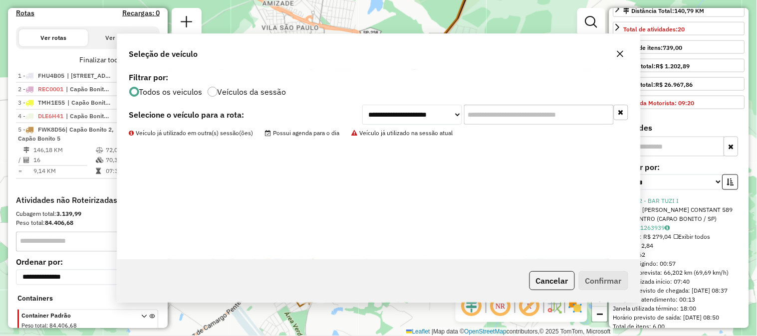
scroll to position [381, 0]
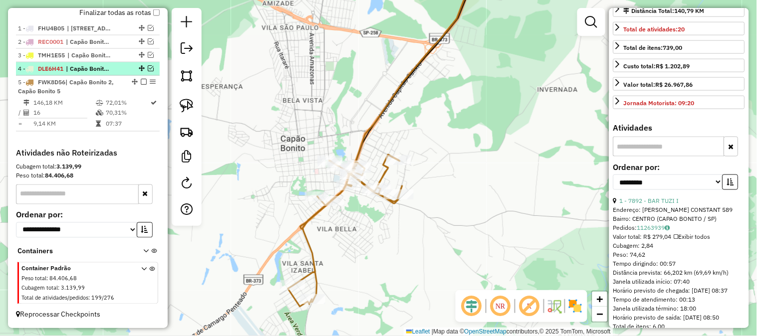
click at [148, 67] on em at bounding box center [151, 68] width 6 height 6
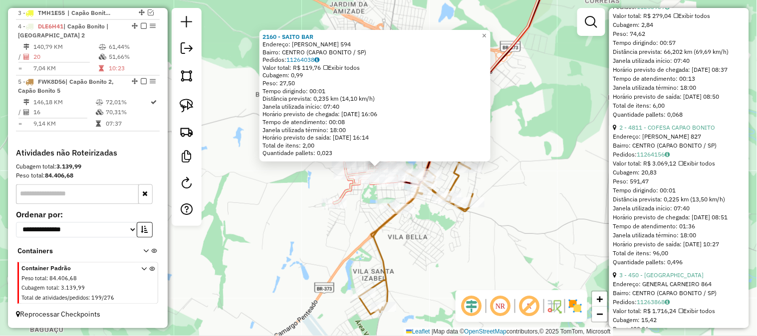
scroll to position [370, 0]
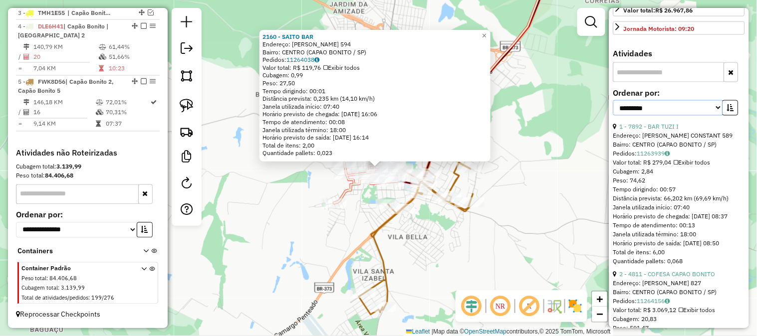
click at [667, 116] on select "**********" at bounding box center [668, 107] width 110 height 15
select select "**********"
click at [613, 116] on select "**********" at bounding box center [668, 107] width 110 height 15
click at [730, 111] on icon "button" at bounding box center [730, 107] width 7 height 7
click at [695, 131] on link "2 - 4811 - COFESA CAPAO BONITO" at bounding box center [668, 126] width 96 height 7
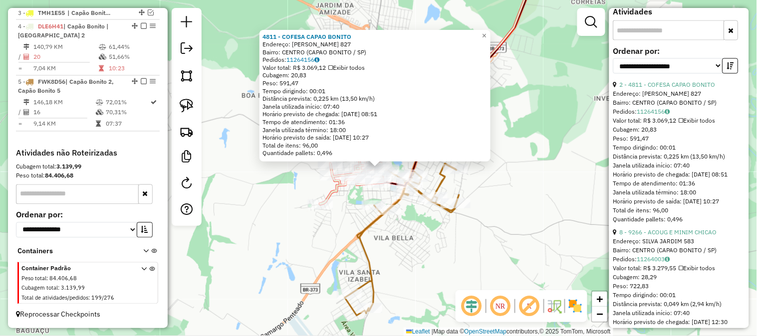
scroll to position [443, 0]
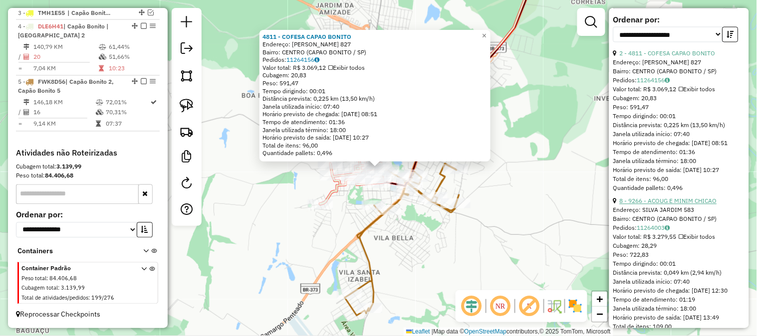
click at [696, 205] on link "8 - 9266 - ACOUG E MINIM CHICAO" at bounding box center [668, 201] width 97 height 7
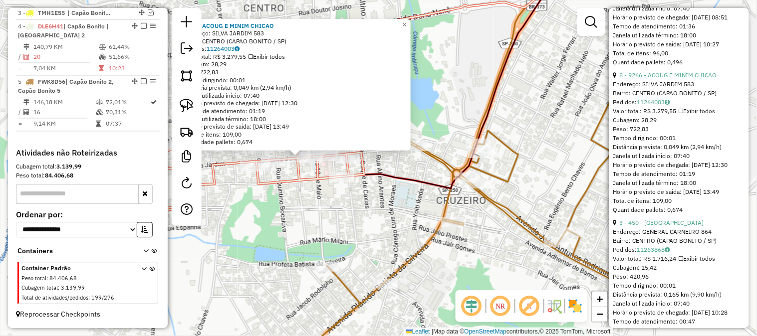
scroll to position [665, 0]
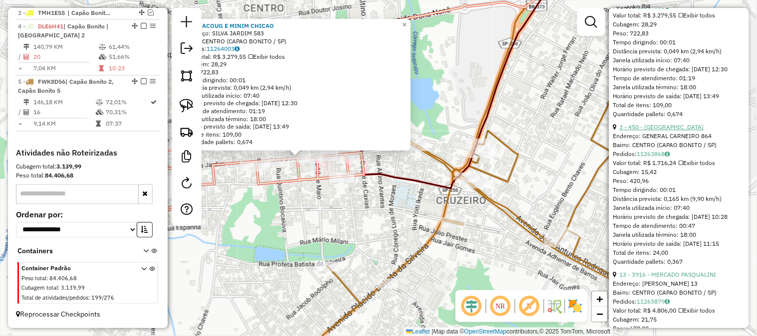
click at [680, 131] on link "3 - 450 - RANCHO DO SOPA" at bounding box center [662, 126] width 84 height 7
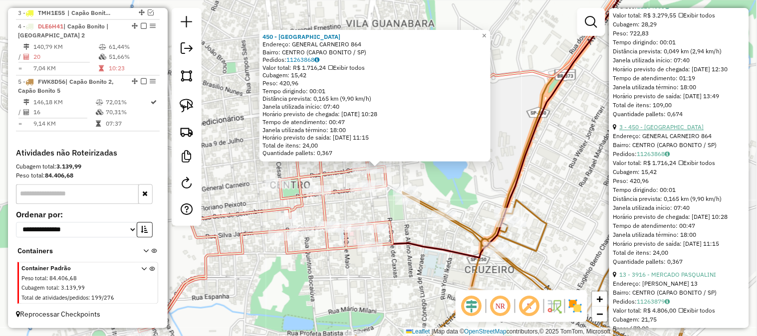
click at [680, 131] on link "3 - 450 - RANCHO DO SOPA" at bounding box center [662, 126] width 84 height 7
click at [414, 172] on div "Rota 5 - Placa FWK8D56 7586 - O BOTEQUIM 450 - RANCHO DO SOPA Endereço: GENERAL…" at bounding box center [378, 168] width 757 height 336
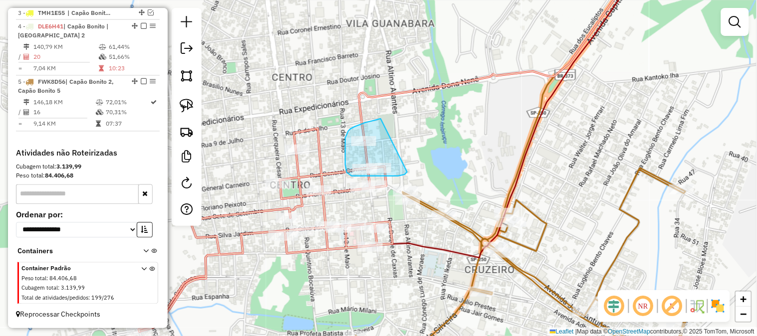
drag, startPoint x: 402, startPoint y: 176, endPoint x: 383, endPoint y: 117, distance: 61.4
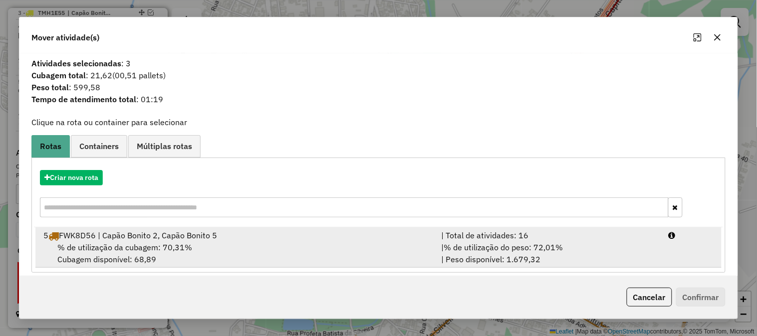
click at [607, 253] on div "| % de utilização do peso: 72,01% | Peso disponível: 1.679,32" at bounding box center [549, 254] width 228 height 24
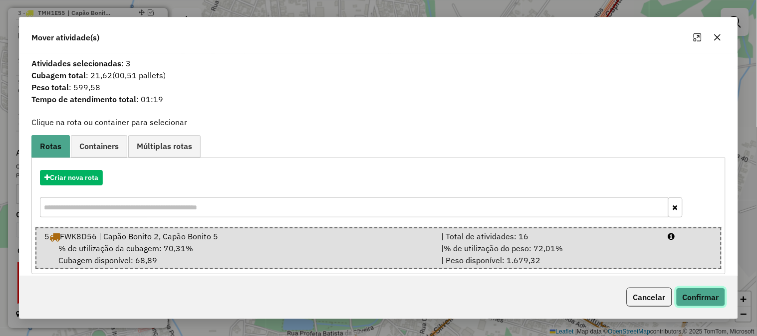
click at [717, 302] on button "Confirmar" at bounding box center [700, 297] width 49 height 19
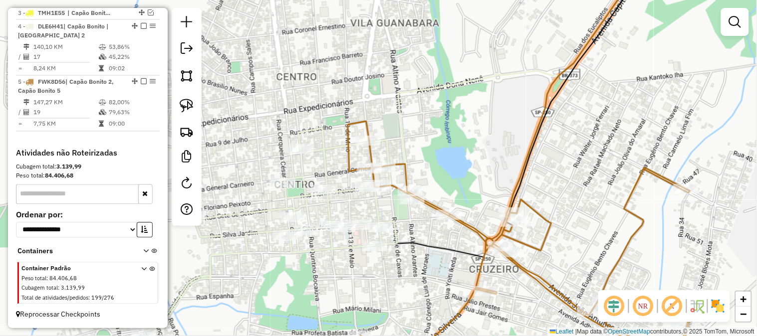
drag, startPoint x: 487, startPoint y: 137, endPoint x: 585, endPoint y: 96, distance: 106.5
click at [585, 97] on div "Janela de atendimento Grade de atendimento Capacidade Transportadoras Veículos …" at bounding box center [378, 168] width 757 height 336
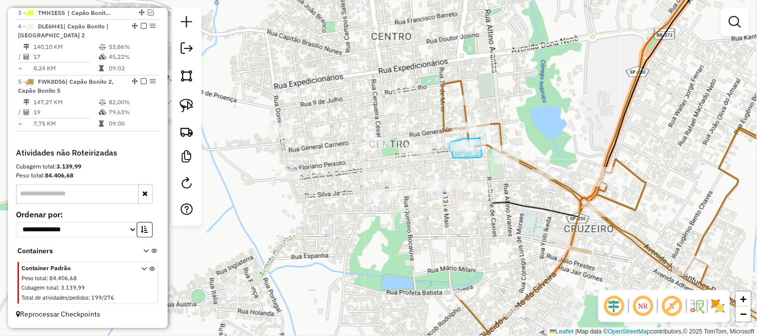
drag, startPoint x: 480, startPoint y: 158, endPoint x: 489, endPoint y: 144, distance: 16.6
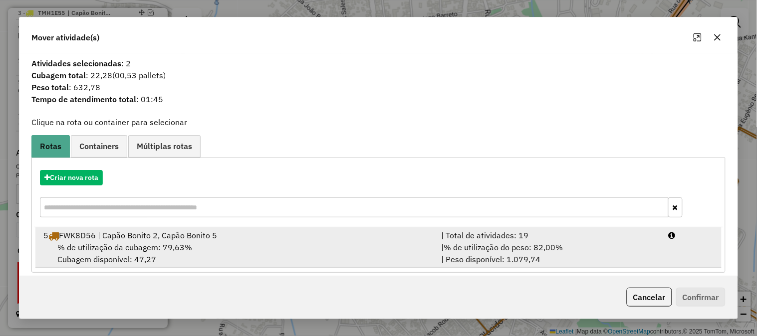
click at [581, 251] on div "| % de utilização do peso: 82,00% | Peso disponível: 1.079,74" at bounding box center [549, 254] width 228 height 24
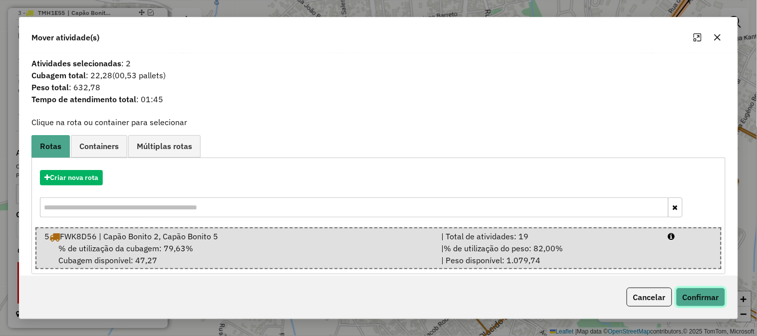
click at [700, 299] on button "Confirmar" at bounding box center [700, 297] width 49 height 19
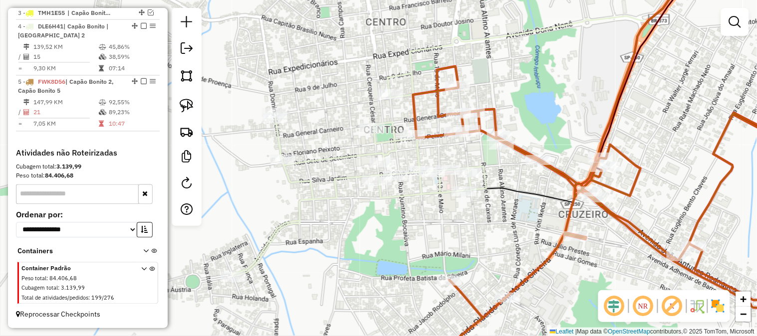
drag, startPoint x: 508, startPoint y: 227, endPoint x: 497, endPoint y: 193, distance: 35.0
click at [497, 193] on div "Janela de atendimento Grade de atendimento Capacidade Transportadoras Veículos …" at bounding box center [378, 168] width 757 height 336
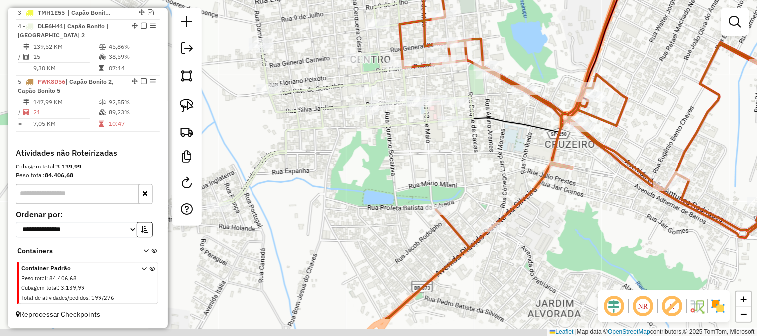
drag, startPoint x: 521, startPoint y: 198, endPoint x: 510, endPoint y: 149, distance: 50.0
click at [512, 152] on div "Janela de atendimento Grade de atendimento Capacidade Transportadoras Veículos …" at bounding box center [378, 168] width 757 height 336
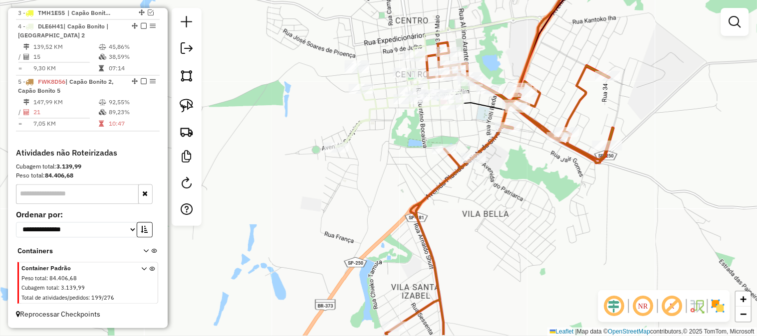
drag, startPoint x: 408, startPoint y: 195, endPoint x: 413, endPoint y: 180, distance: 16.4
click at [403, 191] on div "Janela de atendimento Grade de atendimento Capacidade Transportadoras Veículos …" at bounding box center [378, 168] width 757 height 336
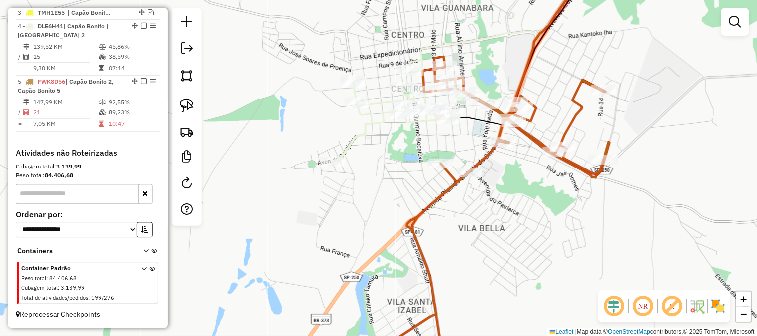
drag, startPoint x: 417, startPoint y: 161, endPoint x: 408, endPoint y: 185, distance: 25.6
click at [408, 185] on div "Janela de atendimento Grade de atendimento Capacidade Transportadoras Veículos …" at bounding box center [378, 168] width 757 height 336
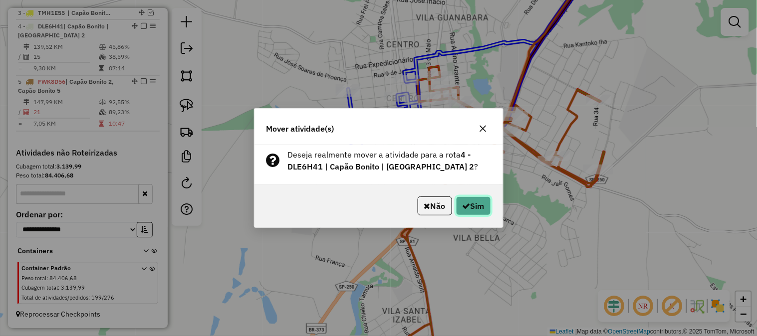
click at [490, 208] on button "Sim" at bounding box center [473, 206] width 35 height 19
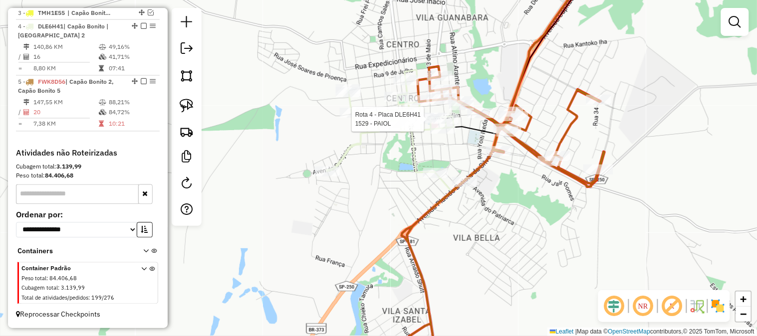
select select "**********"
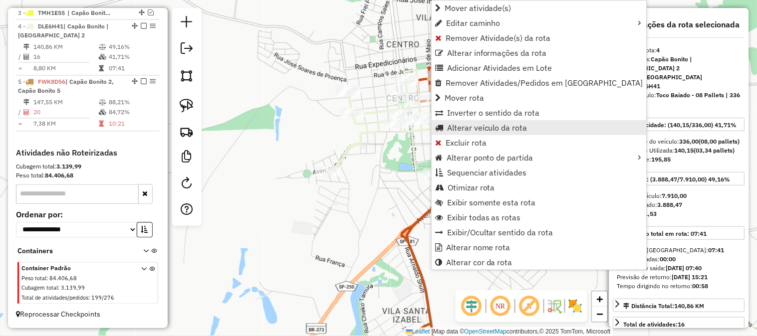
click at [485, 124] on span "Alterar veículo da rota" at bounding box center [487, 128] width 80 height 8
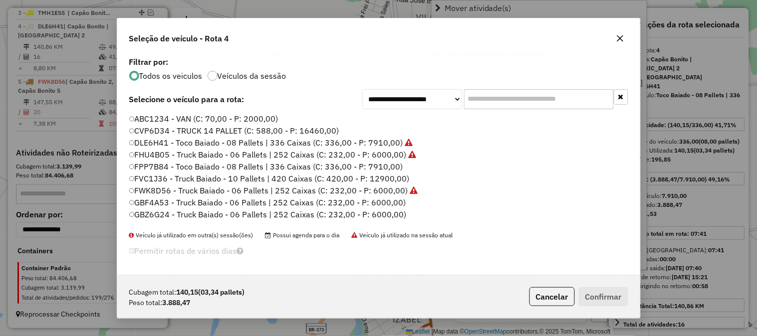
scroll to position [5, 2]
click at [396, 202] on label "GBF4A53 - Truck Baiado - 06 Pallets | 252 Caixas (C: 232,00 - P: 6000,00)" at bounding box center [268, 203] width 278 height 12
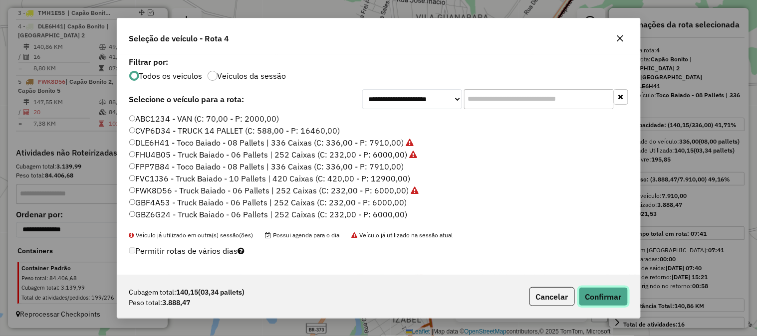
click at [606, 295] on button "Confirmar" at bounding box center [603, 296] width 49 height 19
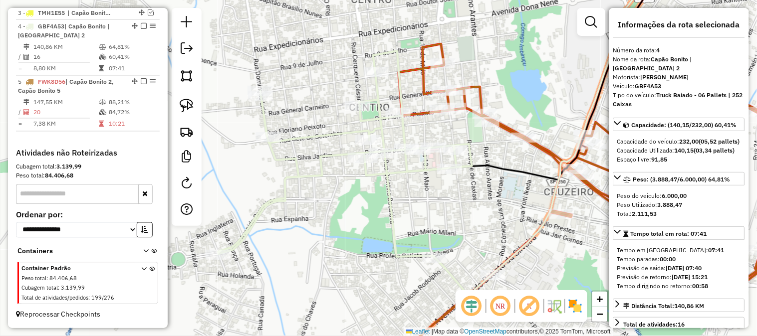
click at [520, 85] on div "Rota 5 - Placa FWK8D56 4811 - COFESA CAPAO BONITO Janela de atendimento Grade d…" at bounding box center [378, 168] width 757 height 336
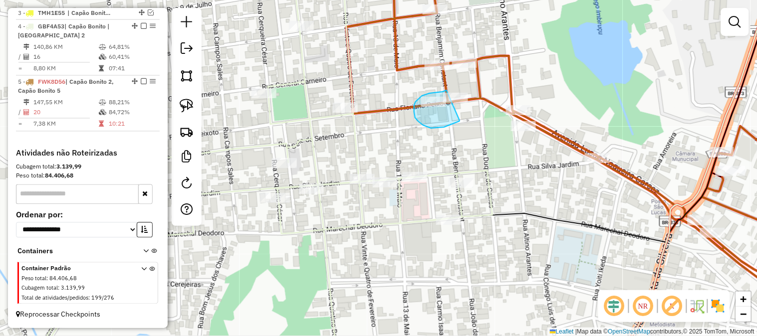
drag, startPoint x: 460, startPoint y: 121, endPoint x: 461, endPoint y: 88, distance: 33.0
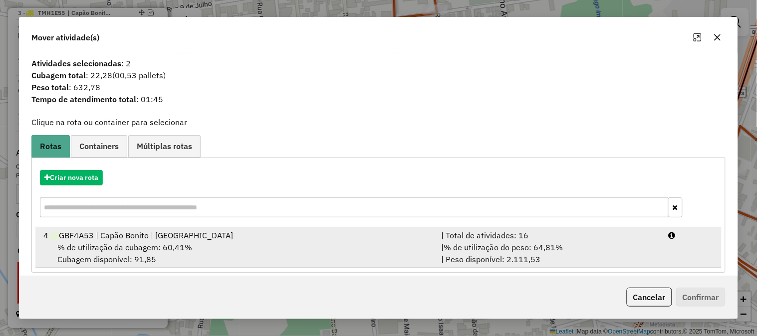
drag, startPoint x: 502, startPoint y: 253, endPoint x: 508, endPoint y: 250, distance: 6.5
click at [504, 251] on div "| % de utilização do peso: 64,81% | Peso disponível: 2.111,53" at bounding box center [549, 254] width 228 height 24
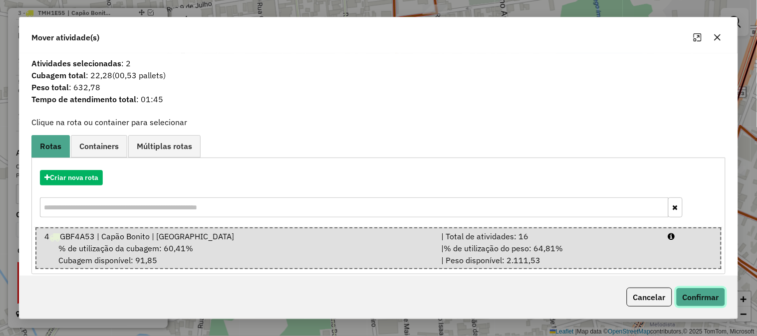
click at [715, 296] on button "Confirmar" at bounding box center [700, 297] width 49 height 19
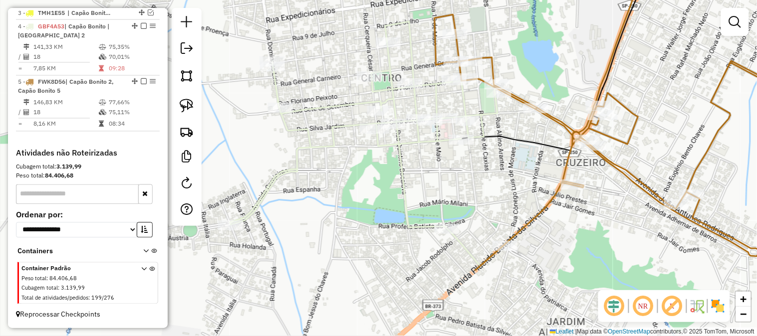
drag, startPoint x: 508, startPoint y: 206, endPoint x: 491, endPoint y: 136, distance: 71.4
click at [491, 136] on icon at bounding box center [595, 8] width 266 height 283
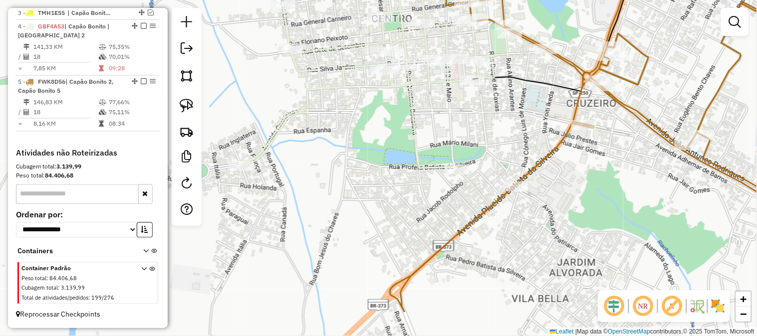
drag, startPoint x: 490, startPoint y: 201, endPoint x: 506, endPoint y: 129, distance: 73.6
click at [506, 128] on div "Janela de atendimento Grade de atendimento Capacidade Transportadoras Veículos …" at bounding box center [378, 168] width 757 height 336
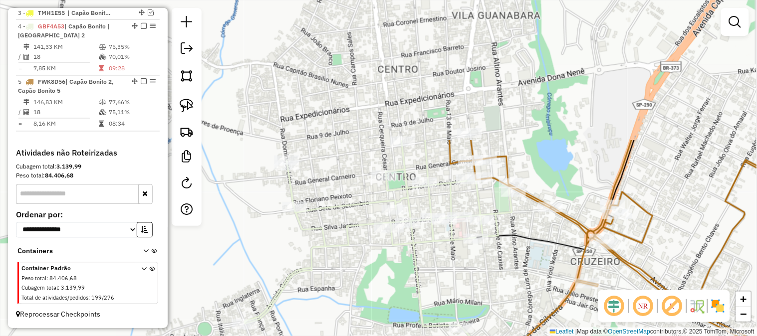
drag, startPoint x: 485, startPoint y: 126, endPoint x: 485, endPoint y: 283, distance: 157.2
click at [485, 283] on div "Janela de atendimento Grade de atendimento Capacidade Transportadoras Veículos …" at bounding box center [378, 168] width 757 height 336
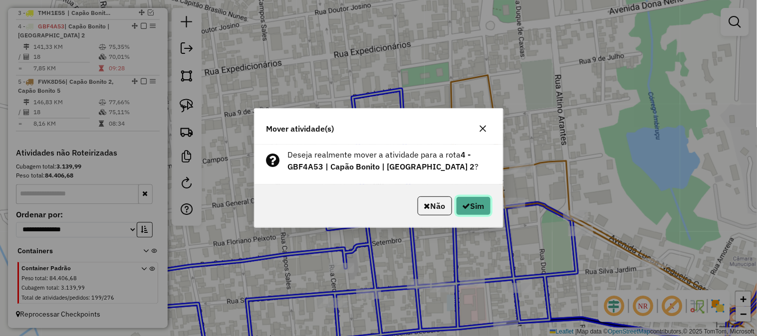
click at [486, 206] on button "Sim" at bounding box center [473, 206] width 35 height 19
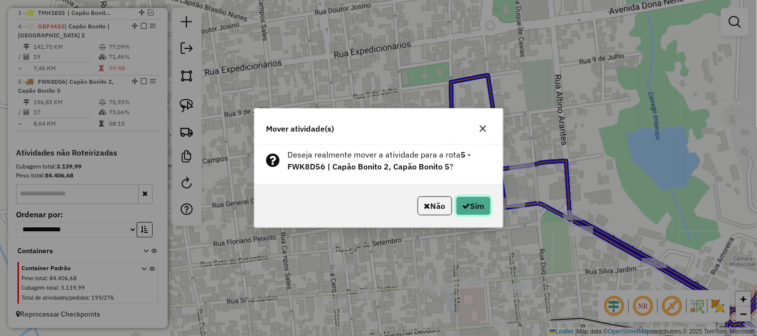
click at [481, 206] on button "Sim" at bounding box center [473, 206] width 35 height 19
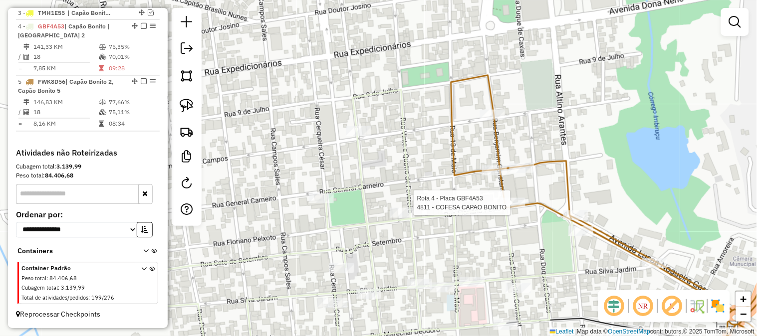
select select "**********"
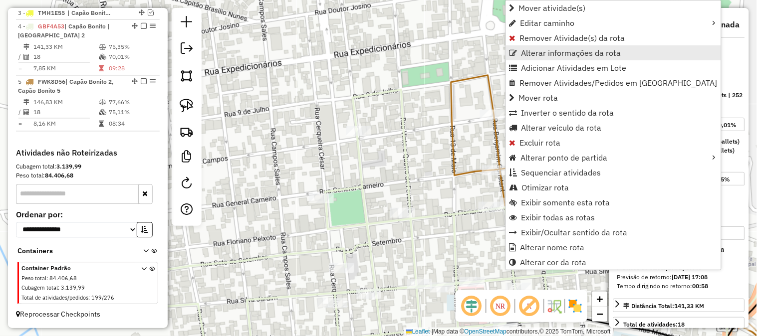
click at [550, 50] on span "Alterar informações da rota" at bounding box center [572, 53] width 100 height 8
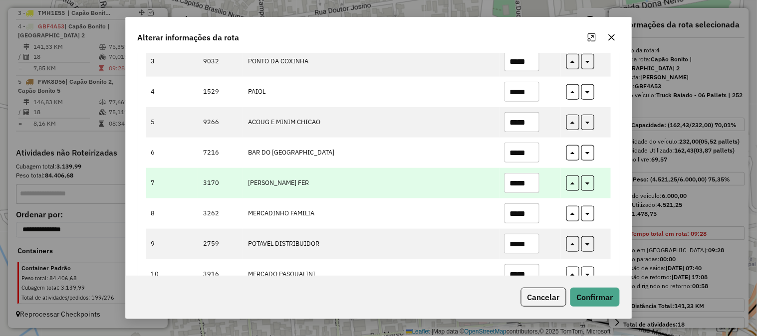
scroll to position [98, 0]
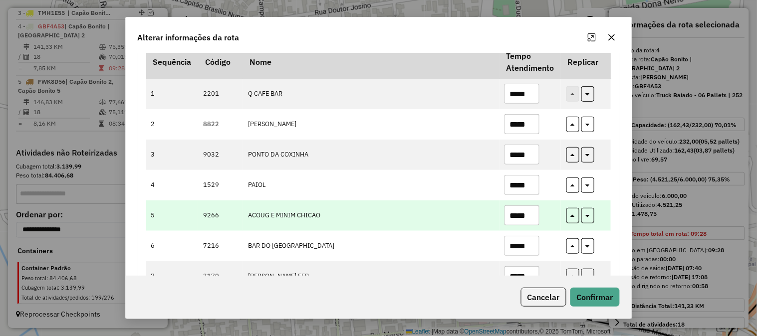
drag, startPoint x: 531, startPoint y: 219, endPoint x: 426, endPoint y: 205, distance: 106.7
click at [431, 204] on tr "5 9266 ACOUG E MINIM CHICAO *****" at bounding box center [378, 216] width 465 height 30
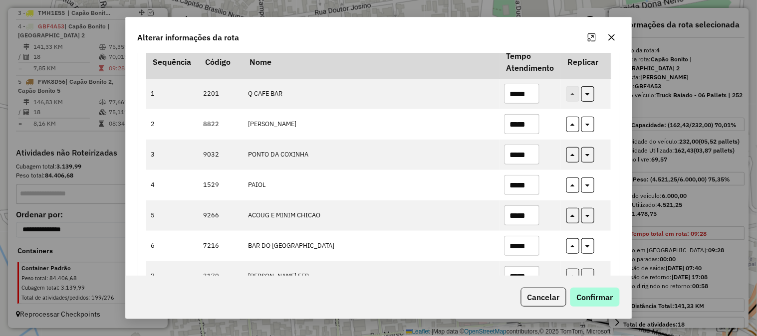
type input "*****"
click at [598, 293] on button "Confirmar" at bounding box center [594, 297] width 49 height 19
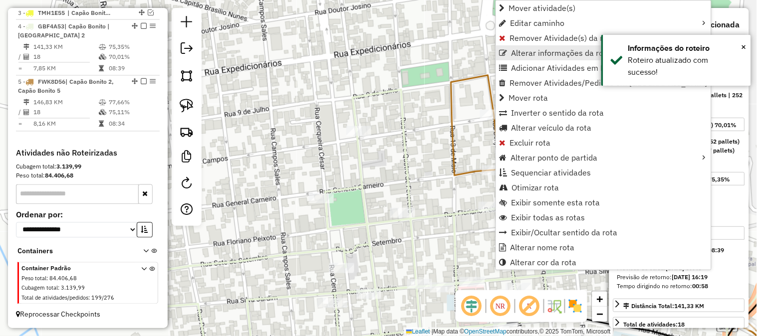
click at [526, 49] on span "Alterar informações da rota" at bounding box center [562, 53] width 100 height 8
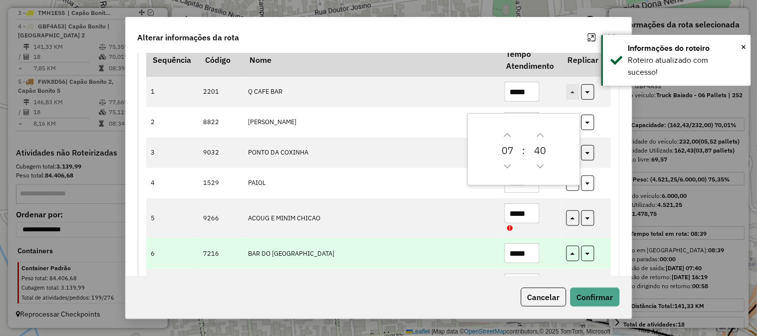
scroll to position [148, 0]
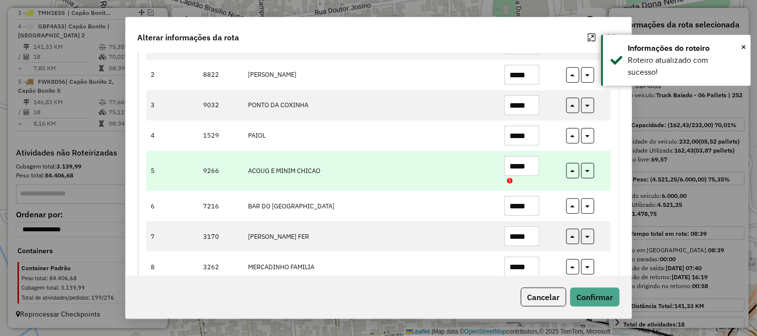
click at [531, 161] on input "*****" at bounding box center [522, 166] width 35 height 20
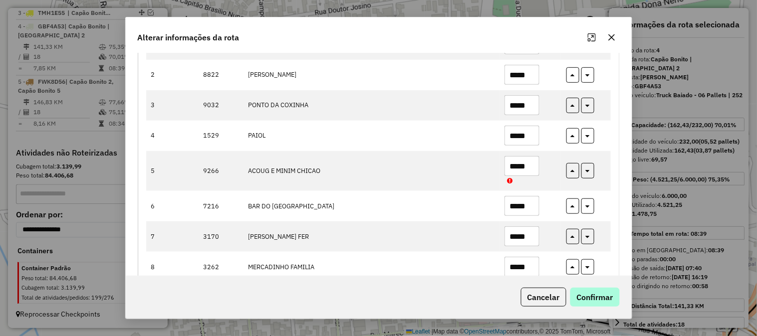
type input "*****"
click at [595, 303] on button "Confirmar" at bounding box center [594, 297] width 49 height 19
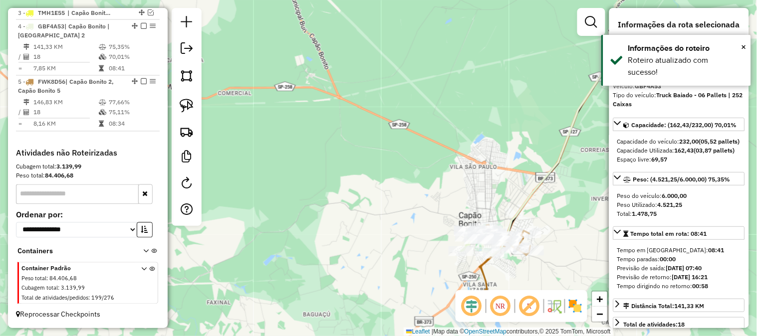
drag, startPoint x: 496, startPoint y: 147, endPoint x: 366, endPoint y: 63, distance: 154.9
click at [380, 71] on div "Janela de atendimento Grade de atendimento Capacidade Transportadoras Veículos …" at bounding box center [378, 168] width 757 height 336
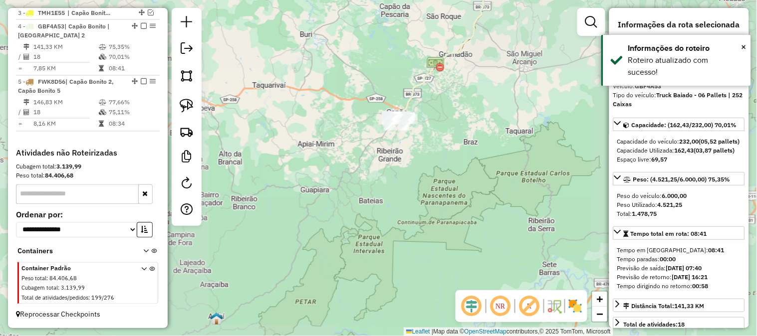
drag, startPoint x: 469, startPoint y: 163, endPoint x: 453, endPoint y: 207, distance: 46.9
click at [453, 207] on div "Janela de atendimento Grade de atendimento Capacidade Transportadoras Veículos …" at bounding box center [378, 168] width 757 height 336
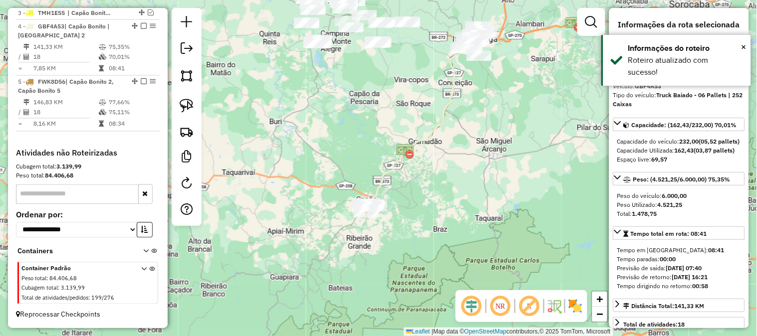
drag, startPoint x: 497, startPoint y: 107, endPoint x: 441, endPoint y: 181, distance: 92.3
click at [473, 182] on div "Janela de atendimento Grade de atendimento Capacidade Transportadoras Veículos …" at bounding box center [378, 168] width 757 height 336
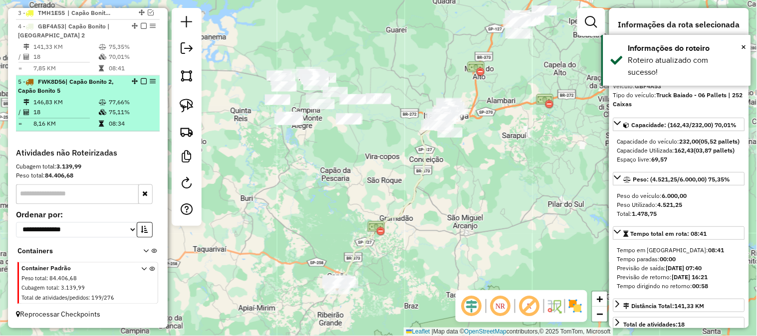
click at [141, 81] on em at bounding box center [144, 82] width 6 height 6
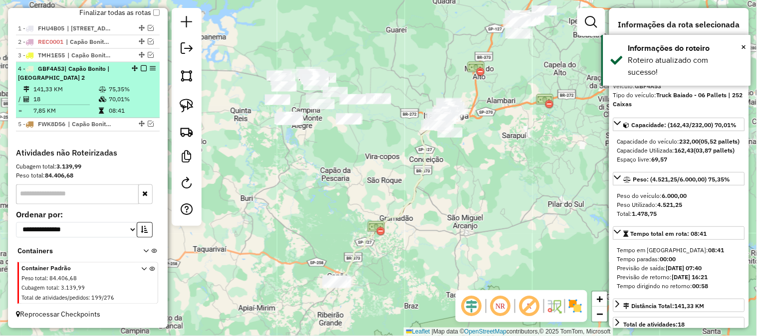
click at [141, 66] on em at bounding box center [144, 68] width 6 height 6
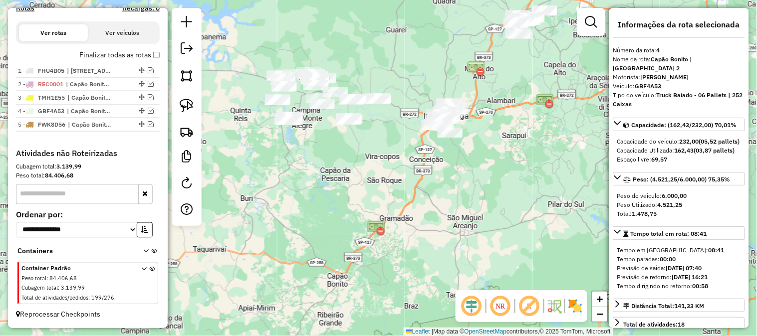
scroll to position [338, 0]
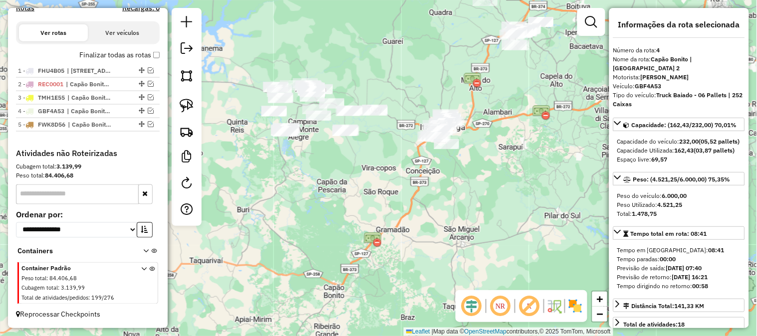
drag, startPoint x: 373, startPoint y: 191, endPoint x: 344, endPoint y: 219, distance: 39.9
click at [372, 246] on div "Janela de atendimento Grade de atendimento Capacidade Transportadoras Veículos …" at bounding box center [378, 168] width 757 height 336
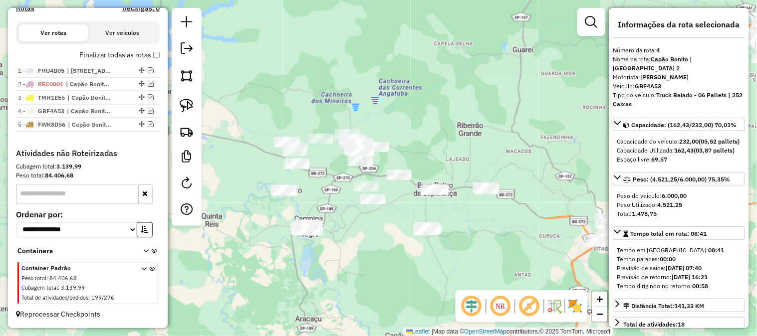
drag, startPoint x: 330, startPoint y: 210, endPoint x: 338, endPoint y: 221, distance: 13.6
click at [363, 263] on div "Janela de atendimento Grade de atendimento Capacidade Transportadoras Veículos …" at bounding box center [378, 168] width 757 height 336
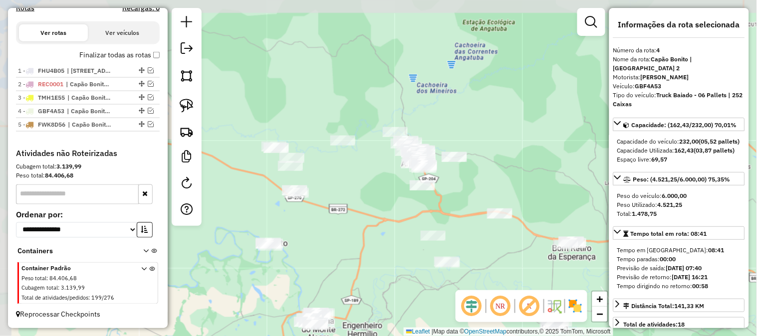
drag, startPoint x: 330, startPoint y: 186, endPoint x: 353, endPoint y: 234, distance: 53.3
click at [353, 233] on div "Janela de atendimento Grade de atendimento Capacidade Transportadoras Veículos …" at bounding box center [378, 168] width 757 height 336
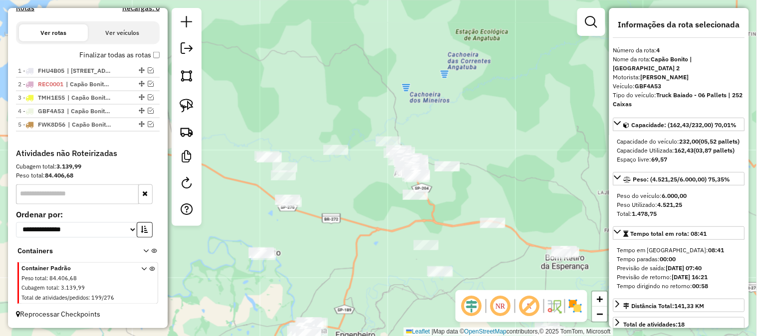
drag, startPoint x: 363, startPoint y: 228, endPoint x: 353, endPoint y: 226, distance: 9.8
click at [353, 230] on div "Janela de atendimento Grade de atendimento Capacidade Transportadoras Veículos …" at bounding box center [378, 168] width 757 height 336
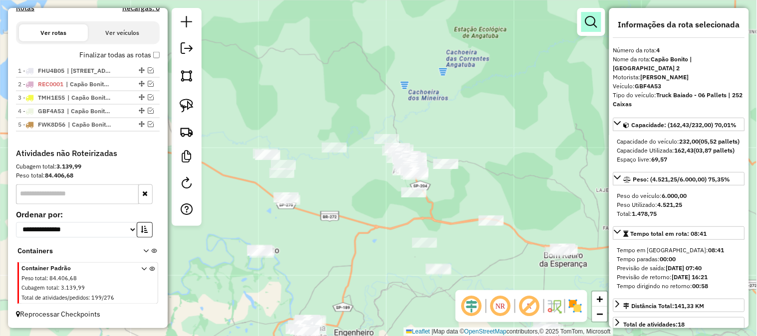
click at [590, 25] on em at bounding box center [591, 22] width 12 height 12
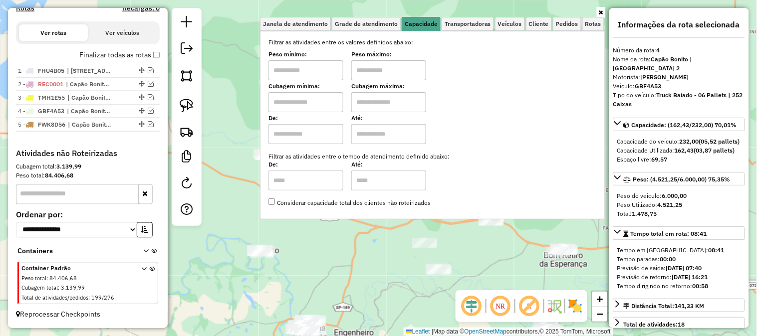
click at [317, 67] on input "text" at bounding box center [305, 70] width 75 height 20
type input "*******"
click at [394, 70] on input "text" at bounding box center [388, 70] width 75 height 20
type input "**********"
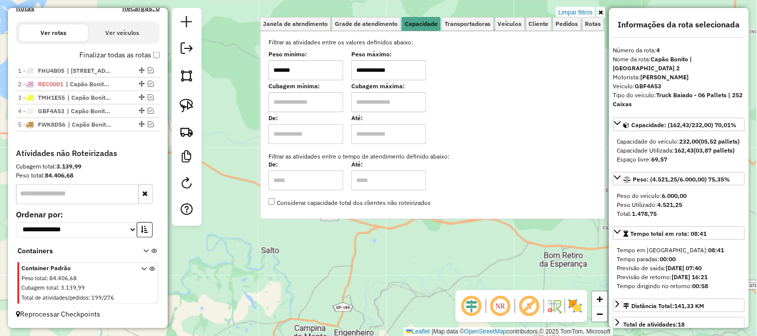
click at [392, 265] on div "**********" at bounding box center [378, 168] width 757 height 336
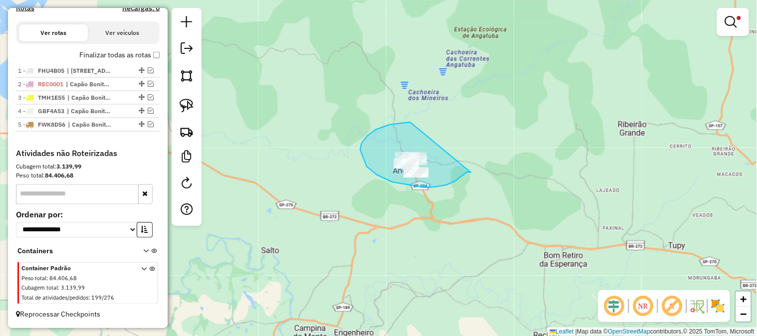
drag, startPoint x: 456, startPoint y: 181, endPoint x: 441, endPoint y: 131, distance: 52.4
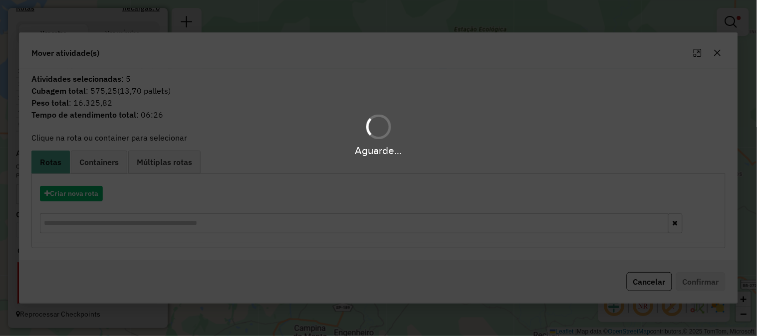
click at [93, 194] on div "Aguarde..." at bounding box center [378, 168] width 757 height 336
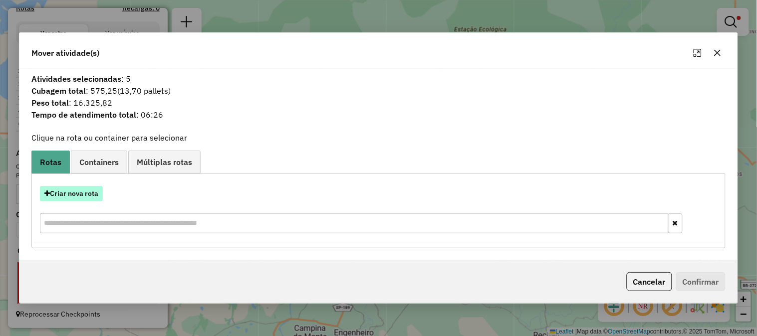
click at [87, 196] on button "Criar nova rota" at bounding box center [71, 193] width 63 height 15
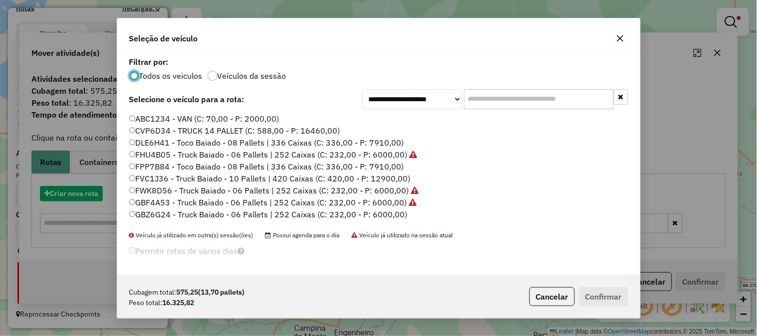
scroll to position [5, 2]
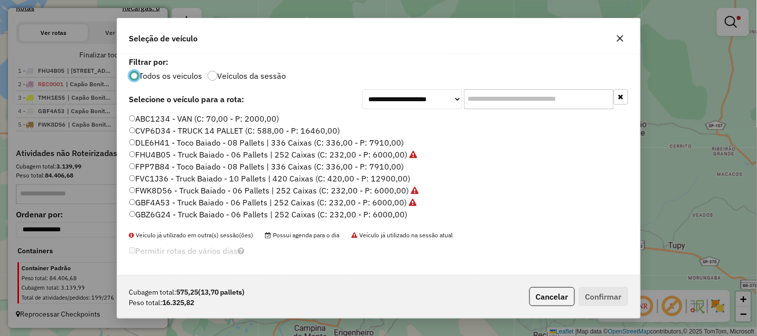
click at [479, 100] on input "text" at bounding box center [539, 99] width 150 height 20
click at [615, 40] on button "button" at bounding box center [620, 38] width 16 height 16
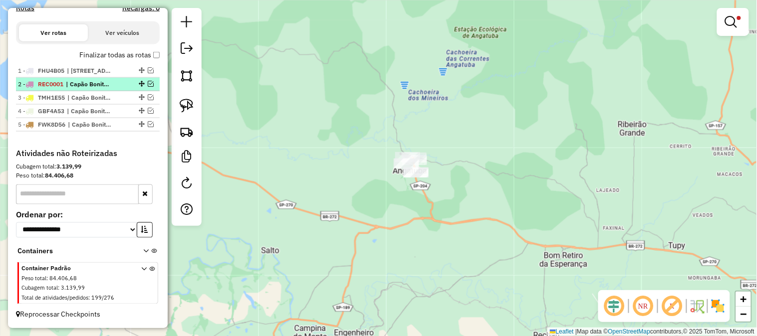
click at [148, 81] on em at bounding box center [151, 84] width 6 height 6
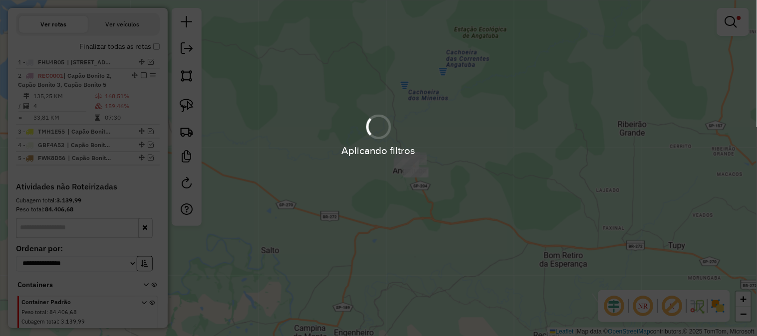
scroll to position [381, 0]
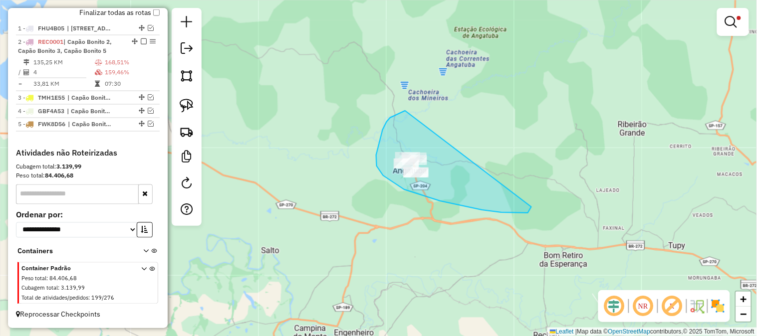
drag, startPoint x: 400, startPoint y: 113, endPoint x: 493, endPoint y: 148, distance: 98.9
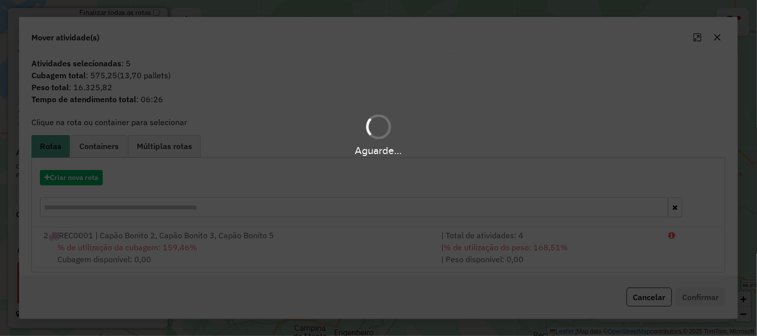
click at [624, 252] on div "| % de utilização do peso: 168,51% | Peso disponível: 0,00" at bounding box center [549, 254] width 228 height 24
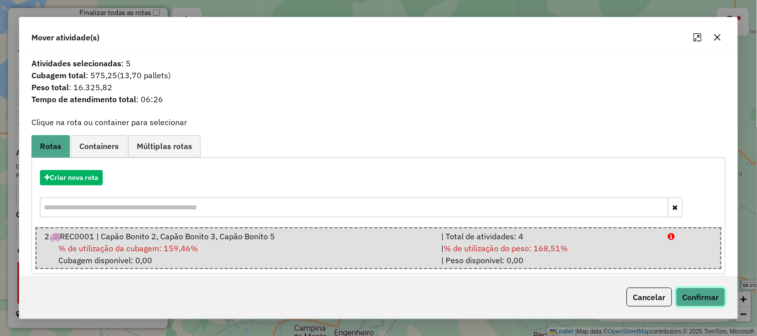
click at [713, 305] on button "Confirmar" at bounding box center [700, 297] width 49 height 19
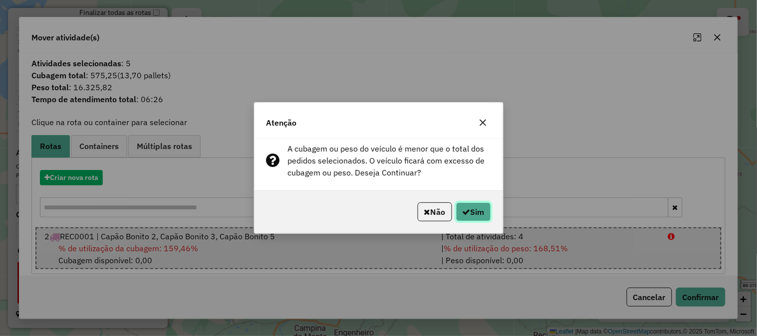
click at [482, 213] on button "Sim" at bounding box center [473, 212] width 35 height 19
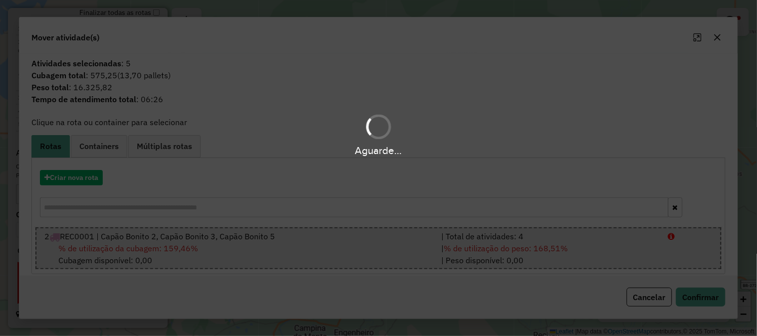
scroll to position [383, 0]
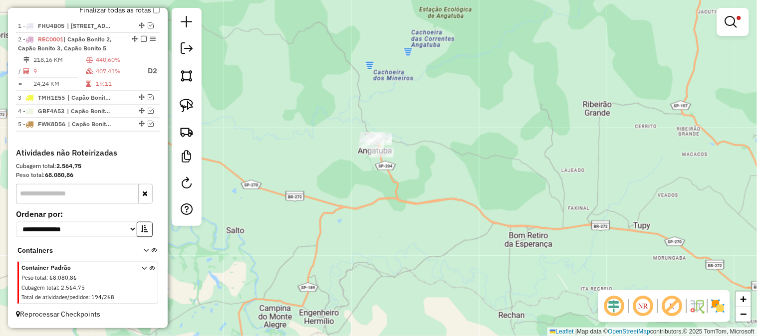
drag, startPoint x: 523, startPoint y: 242, endPoint x: 458, endPoint y: 198, distance: 78.6
click at [470, 206] on div "**********" at bounding box center [378, 168] width 757 height 336
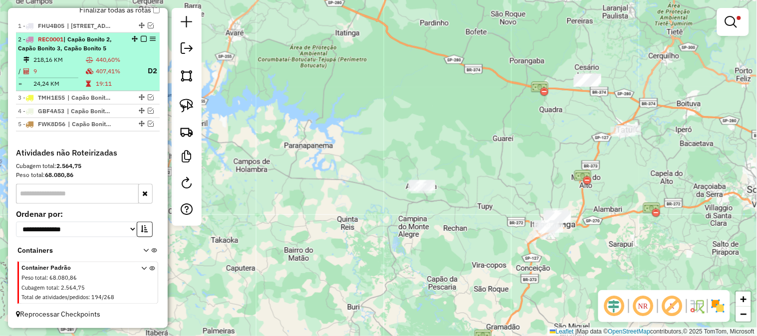
click at [141, 36] on em at bounding box center [144, 39] width 6 height 6
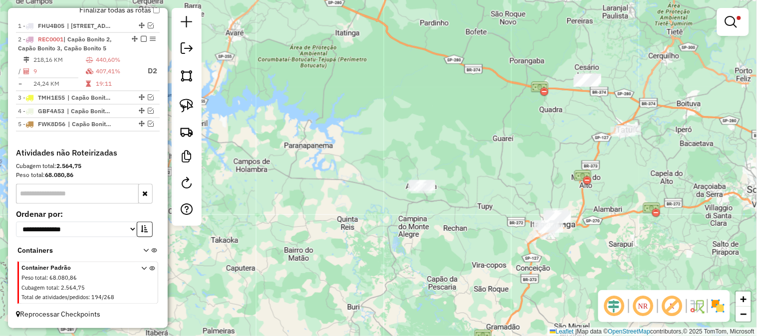
scroll to position [338, 0]
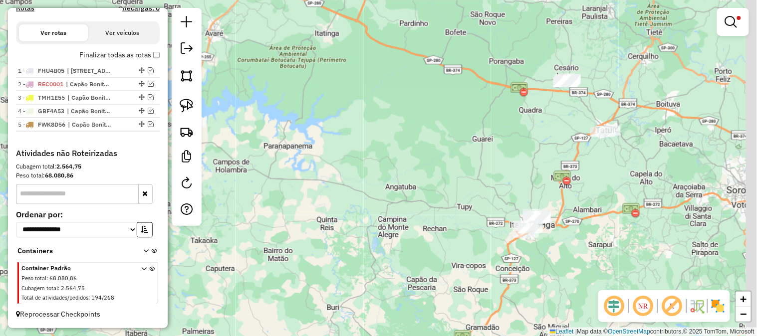
drag, startPoint x: 506, startPoint y: 139, endPoint x: 467, endPoint y: 135, distance: 39.1
click at [450, 149] on div "**********" at bounding box center [378, 168] width 757 height 336
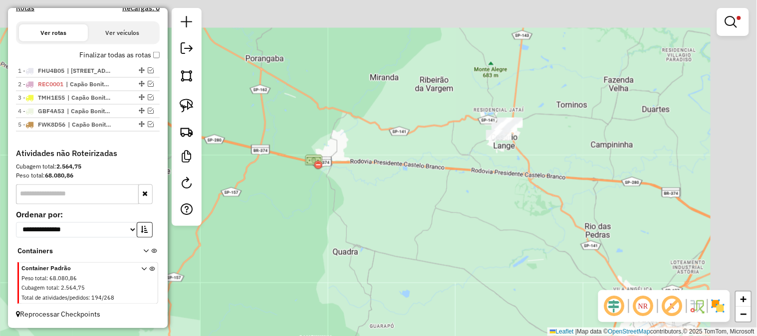
drag, startPoint x: 558, startPoint y: 100, endPoint x: 500, endPoint y: 191, distance: 108.0
click at [500, 194] on div "**********" at bounding box center [378, 168] width 757 height 336
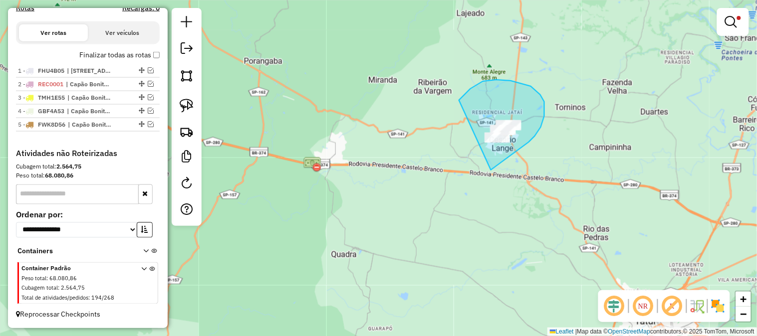
drag, startPoint x: 512, startPoint y: 156, endPoint x: 469, endPoint y: 168, distance: 44.2
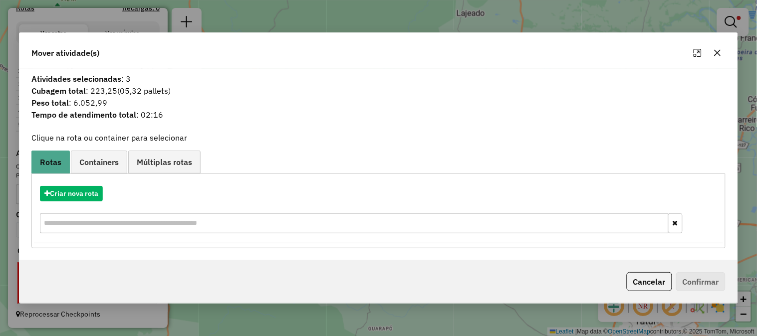
click at [724, 52] on button "button" at bounding box center [718, 53] width 16 height 16
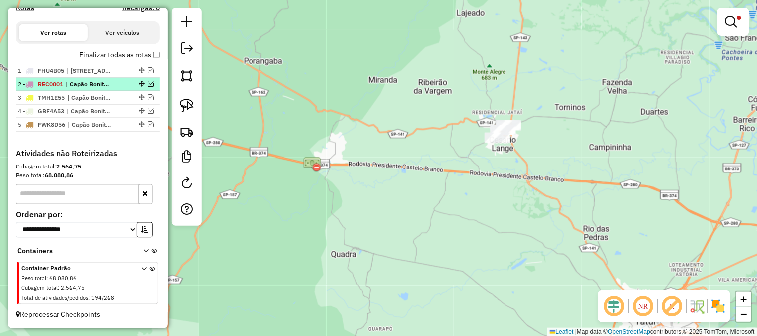
click at [149, 81] on em at bounding box center [151, 84] width 6 height 6
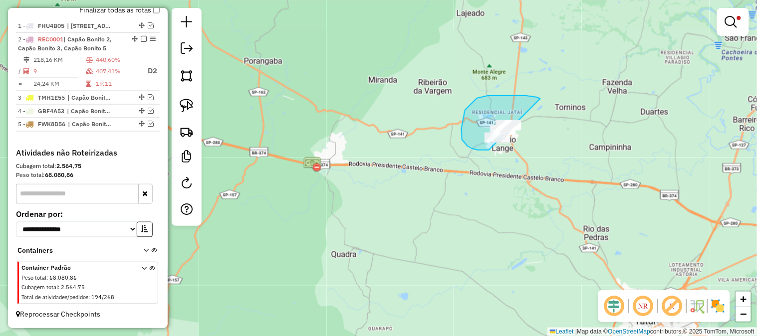
drag, startPoint x: 540, startPoint y: 99, endPoint x: 570, endPoint y: 140, distance: 50.7
click at [537, 148] on div "**********" at bounding box center [378, 168] width 757 height 336
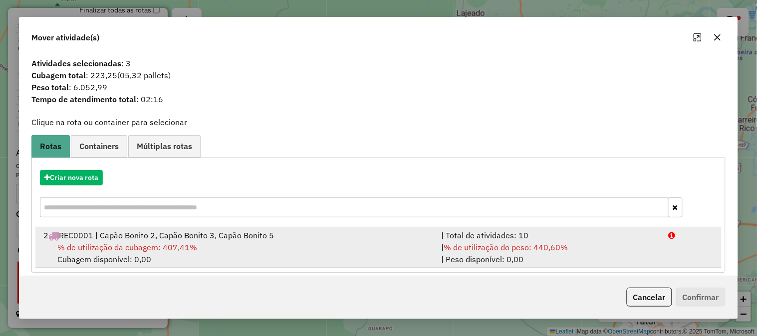
click at [604, 249] on div "| % de utilização do peso: 440,60% | Peso disponível: 0,00" at bounding box center [549, 254] width 228 height 24
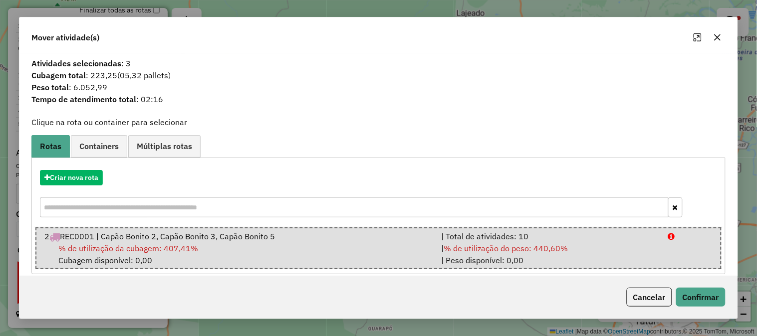
click at [697, 308] on div "Cancelar Confirmar" at bounding box center [378, 297] width 718 height 43
click at [697, 301] on button "Confirmar" at bounding box center [700, 297] width 49 height 19
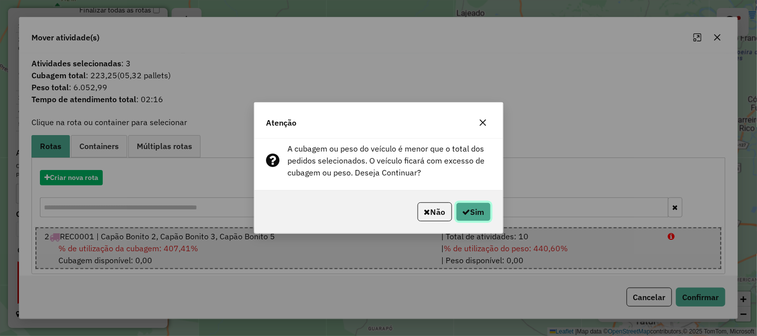
click at [479, 207] on button "Sim" at bounding box center [473, 212] width 35 height 19
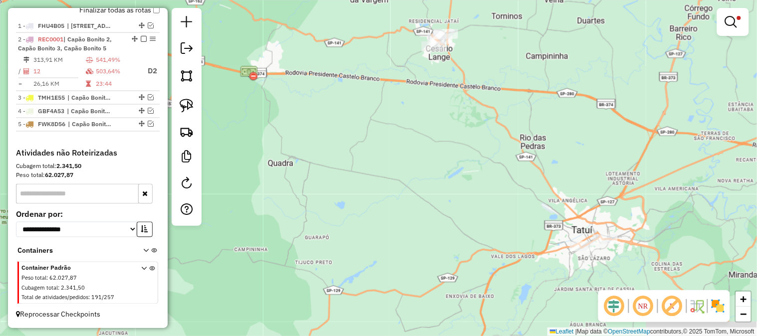
drag, startPoint x: 527, startPoint y: 199, endPoint x: 462, endPoint y: 46, distance: 166.1
click at [461, 62] on div "**********" at bounding box center [378, 168] width 757 height 336
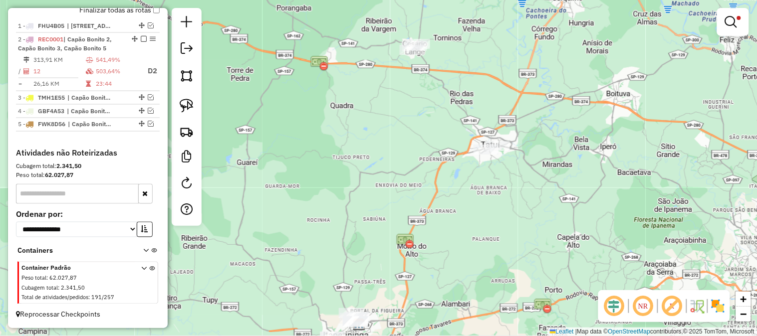
drag, startPoint x: 458, startPoint y: 171, endPoint x: 436, endPoint y: 139, distance: 38.8
click at [436, 139] on div "**********" at bounding box center [378, 168] width 757 height 336
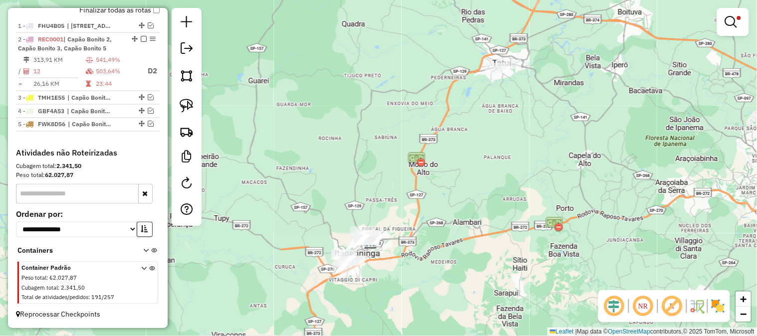
drag, startPoint x: 399, startPoint y: 168, endPoint x: 539, endPoint y: 81, distance: 164.7
click at [539, 83] on div "**********" at bounding box center [378, 168] width 757 height 336
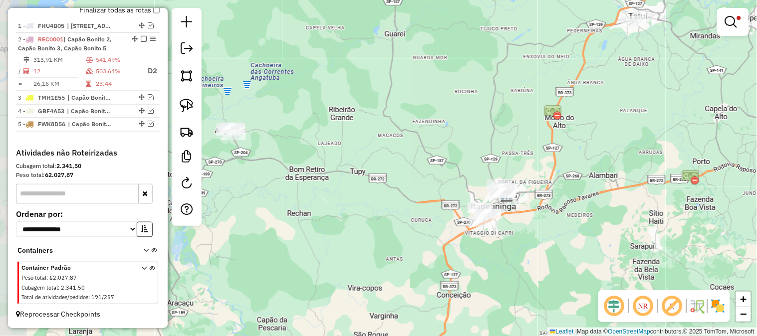
drag, startPoint x: 380, startPoint y: 102, endPoint x: 537, endPoint y: 113, distance: 158.0
click at [537, 113] on div "**********" at bounding box center [378, 168] width 757 height 336
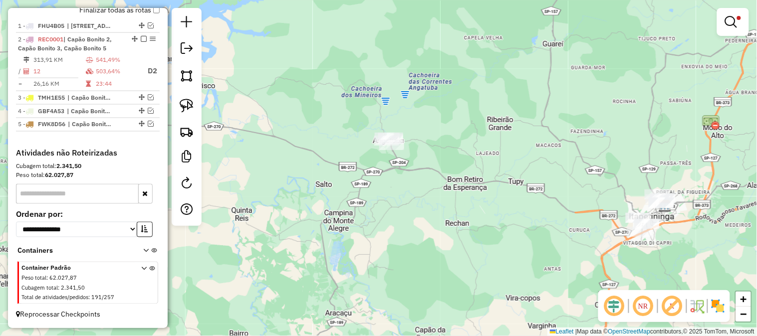
drag, startPoint x: 462, startPoint y: 116, endPoint x: 485, endPoint y: 125, distance: 24.7
click at [485, 125] on div "**********" at bounding box center [378, 168] width 757 height 336
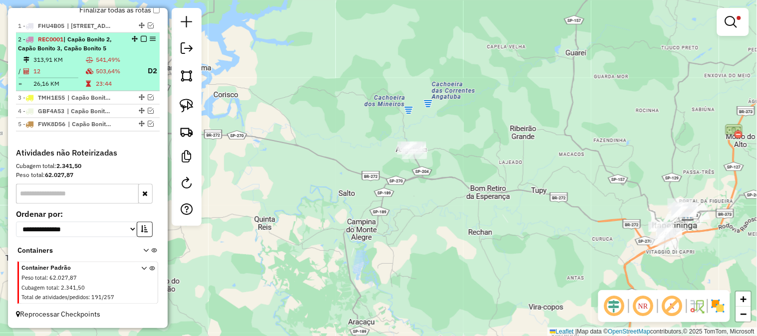
click at [141, 37] on em at bounding box center [144, 39] width 6 height 6
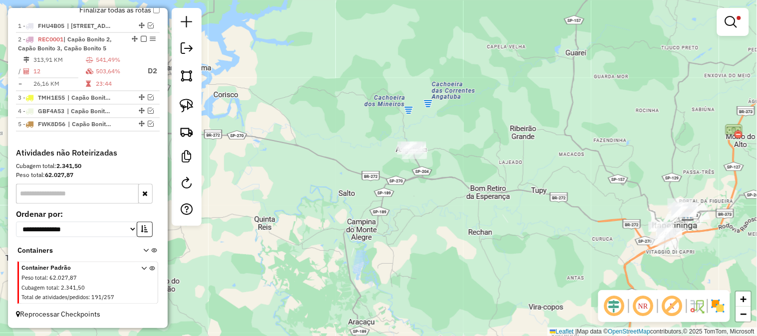
scroll to position [338, 0]
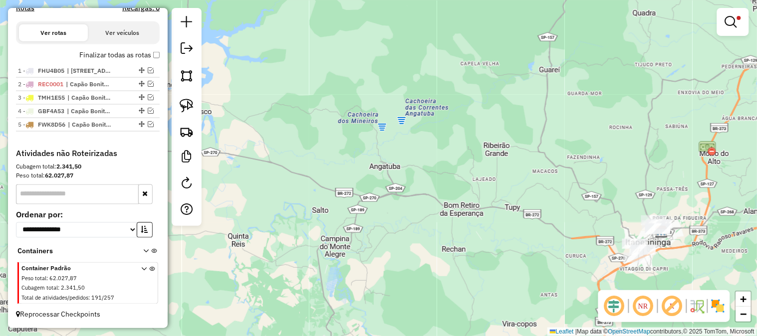
drag, startPoint x: 568, startPoint y: 122, endPoint x: 537, endPoint y: 140, distance: 35.6
click at [538, 140] on div "**********" at bounding box center [378, 168] width 757 height 336
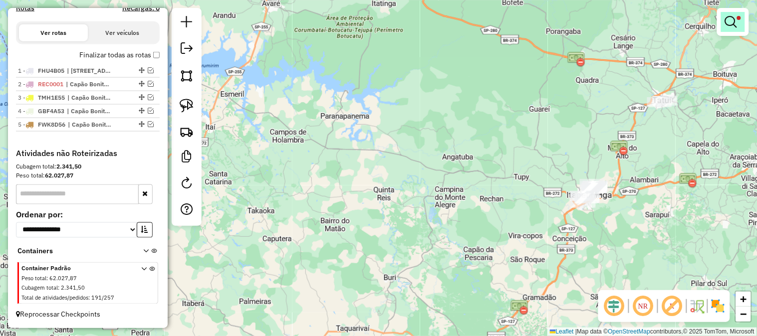
click at [732, 19] on em at bounding box center [731, 22] width 12 height 12
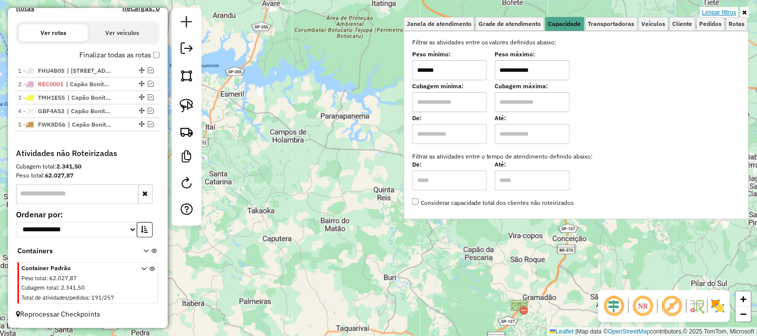
click at [723, 14] on link "Limpar filtros" at bounding box center [719, 12] width 38 height 11
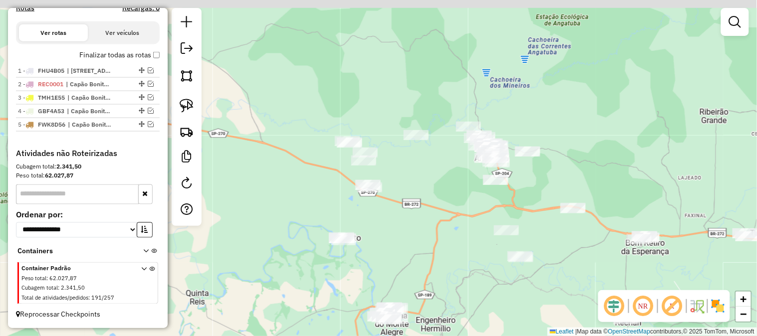
drag, startPoint x: 441, startPoint y: 185, endPoint x: 429, endPoint y: 213, distance: 30.2
click at [432, 213] on div "Janela de atendimento Grade de atendimento Capacidade Transportadoras Veículos …" at bounding box center [378, 168] width 757 height 336
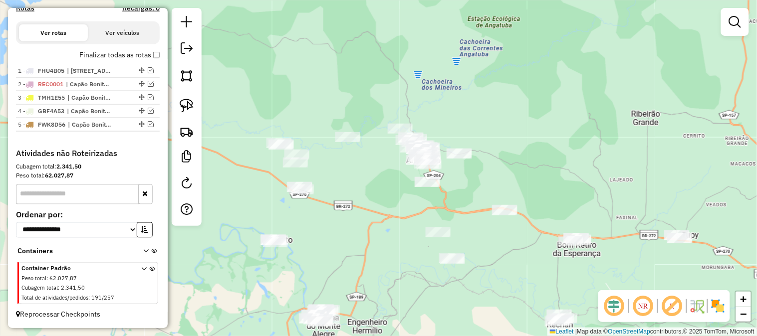
drag, startPoint x: 452, startPoint y: 213, endPoint x: 383, endPoint y: 203, distance: 69.2
click at [387, 203] on div "Janela de atendimento Grade de atendimento Capacidade Transportadoras Veículos …" at bounding box center [378, 168] width 757 height 336
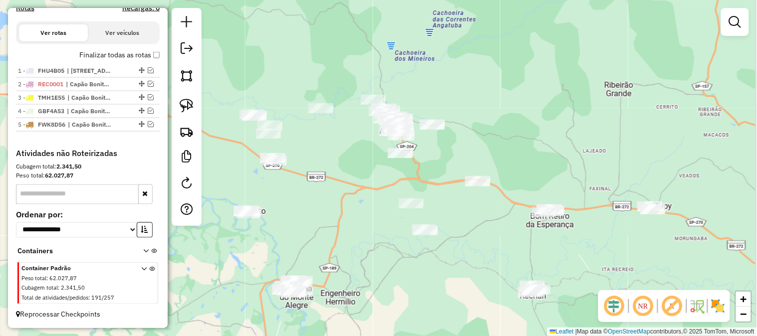
drag, startPoint x: 375, startPoint y: 206, endPoint x: 336, endPoint y: 156, distance: 63.4
click at [340, 160] on div "Janela de atendimento Grade de atendimento Capacidade Transportadoras Veículos …" at bounding box center [378, 168] width 757 height 336
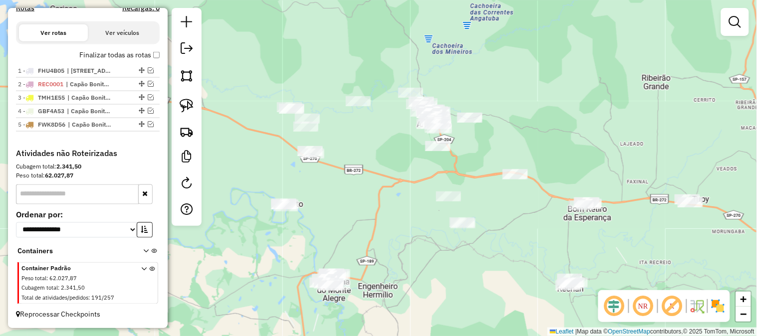
drag, startPoint x: 466, startPoint y: 221, endPoint x: 508, endPoint y: 223, distance: 42.0
click at [512, 230] on div "Janela de atendimento Grade de atendimento Capacidade Transportadoras Veículos …" at bounding box center [378, 168] width 757 height 336
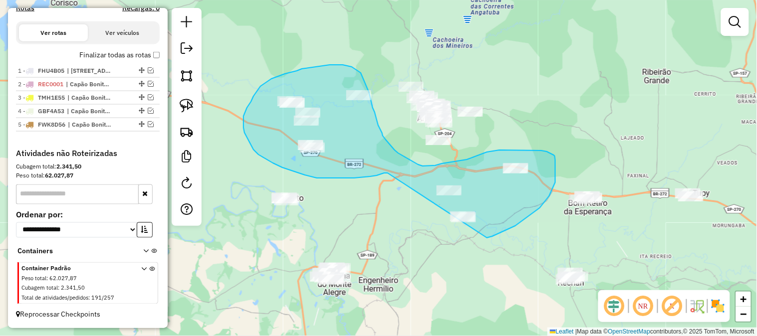
drag, startPoint x: 354, startPoint y: 178, endPoint x: 423, endPoint y: 217, distance: 79.1
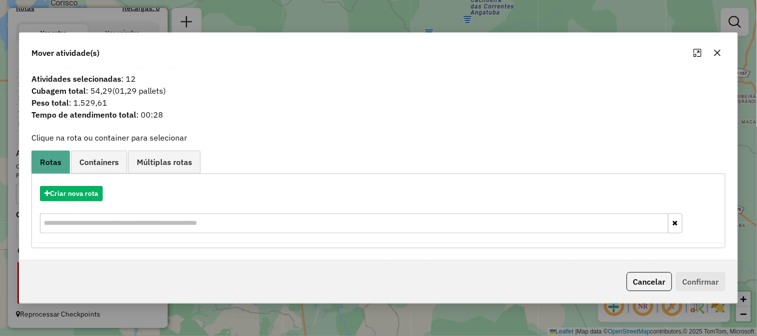
click at [722, 56] on icon "button" at bounding box center [718, 53] width 8 height 8
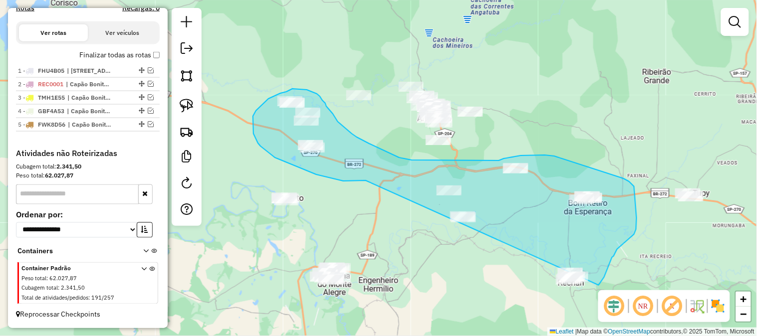
drag, startPoint x: 365, startPoint y: 181, endPoint x: 507, endPoint y: 285, distance: 176.1
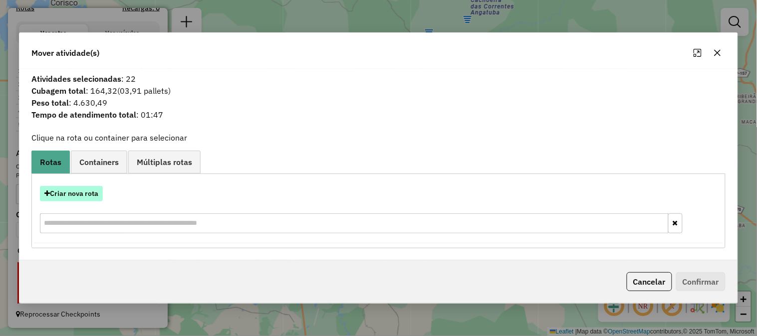
click at [88, 192] on button "Criar nova rota" at bounding box center [71, 193] width 63 height 15
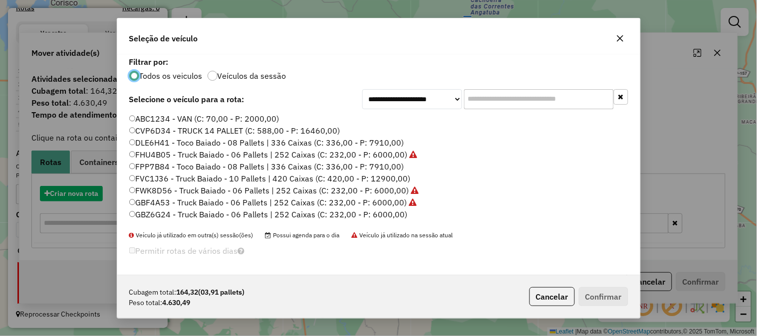
scroll to position [5, 2]
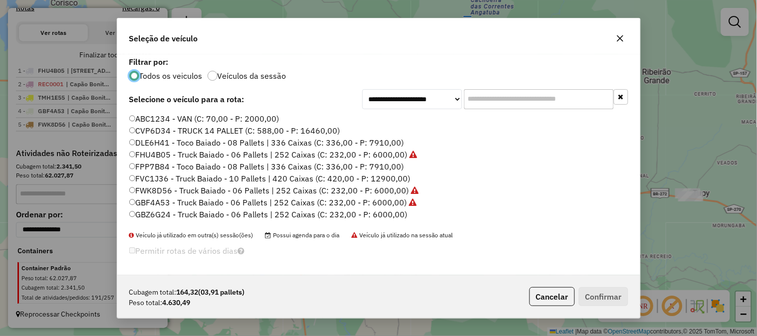
click at [393, 216] on label "GBZ6G24 - Truck Baiado - 06 Pallets | 252 Caixas (C: 232,00 - P: 6000,00)" at bounding box center [268, 215] width 278 height 12
click at [605, 298] on button "Confirmar" at bounding box center [603, 296] width 49 height 19
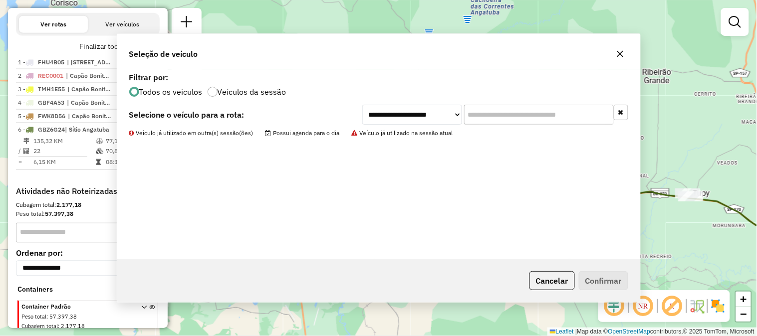
scroll to position [385, 0]
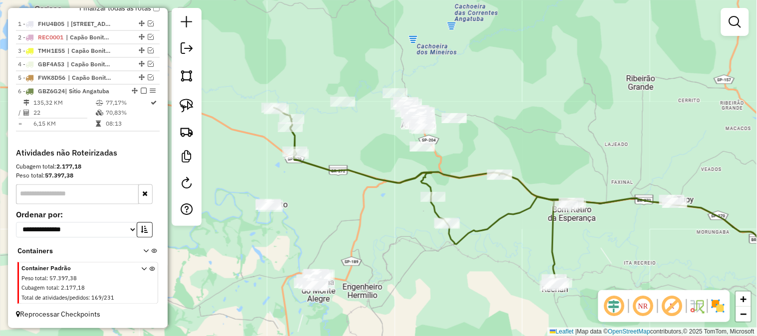
drag, startPoint x: 517, startPoint y: 235, endPoint x: 456, endPoint y: 256, distance: 64.4
click at [463, 256] on div "Janela de atendimento Grade de atendimento Capacidade Transportadoras Veículos …" at bounding box center [378, 168] width 757 height 336
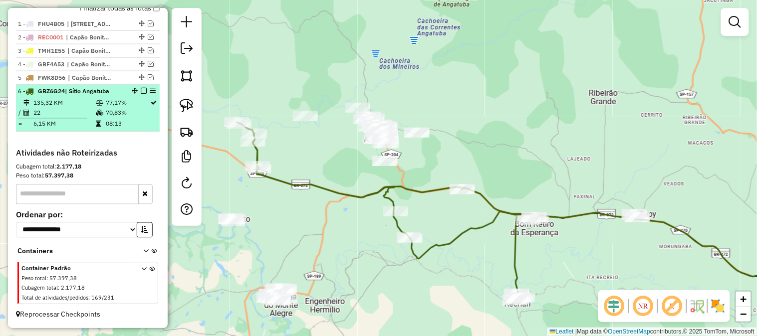
click at [141, 90] on em at bounding box center [144, 91] width 6 height 6
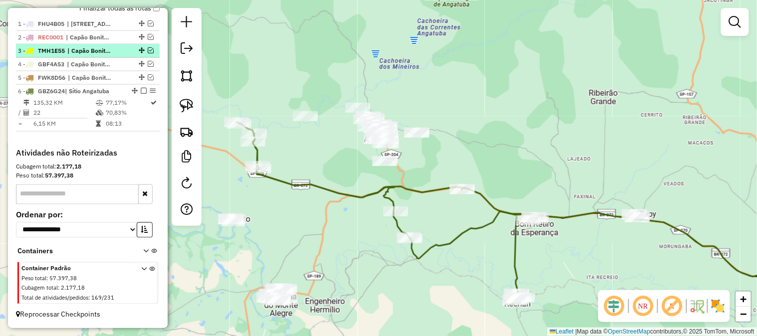
scroll to position [352, 0]
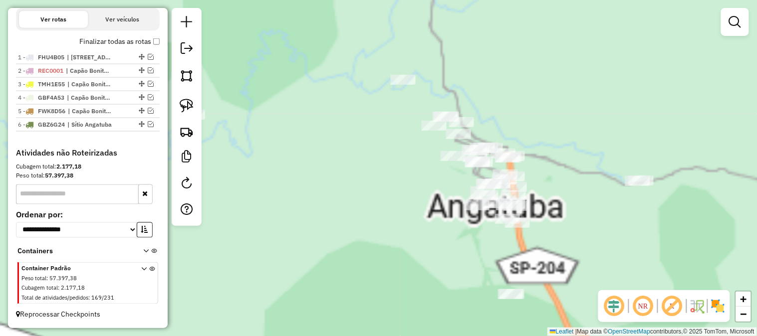
drag, startPoint x: 313, startPoint y: 130, endPoint x: 445, endPoint y: 207, distance: 152.5
click at [441, 210] on div "Janela de atendimento Grade de atendimento Capacidade Transportadoras Veículos …" at bounding box center [378, 168] width 757 height 336
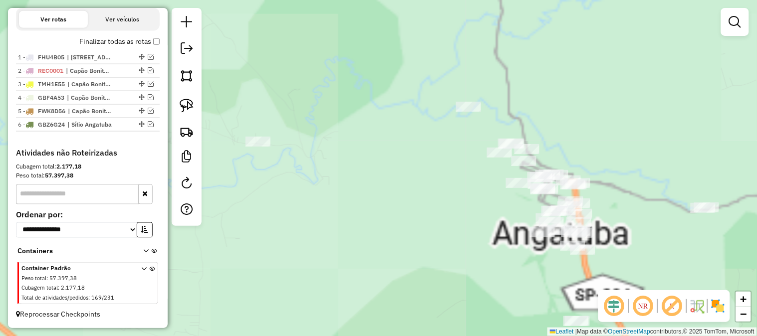
drag, startPoint x: 475, startPoint y: 213, endPoint x: 495, endPoint y: 212, distance: 19.5
click at [496, 215] on div "Janela de atendimento Grade de atendimento Capacidade Transportadoras Veículos …" at bounding box center [378, 168] width 757 height 336
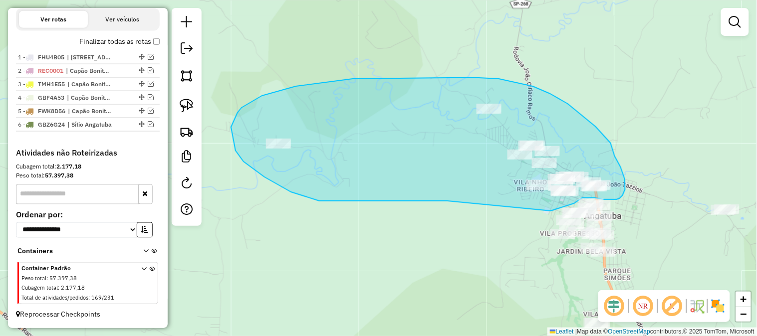
drag, startPoint x: 448, startPoint y: 201, endPoint x: 501, endPoint y: 217, distance: 55.7
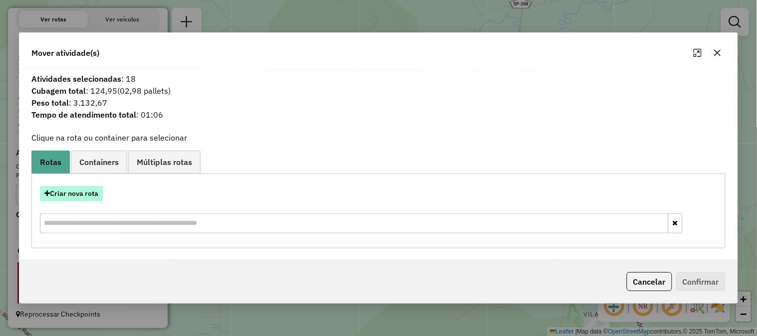
click at [78, 193] on button "Criar nova rota" at bounding box center [71, 193] width 63 height 15
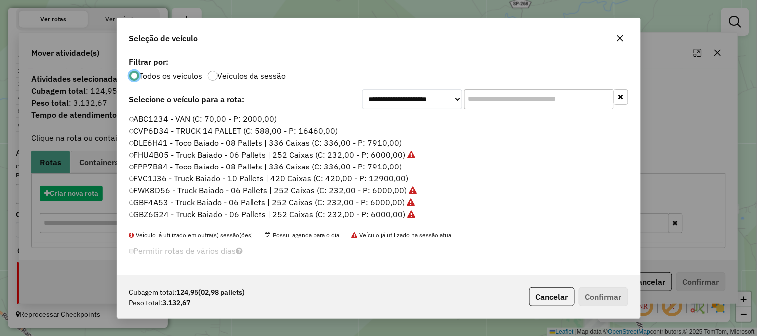
scroll to position [5, 2]
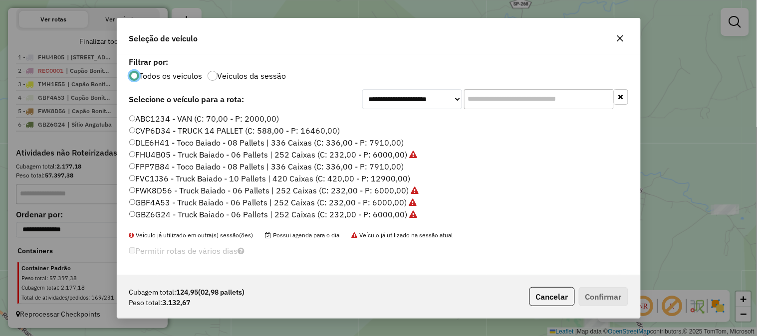
click at [492, 96] on input "text" at bounding box center [539, 99] width 150 height 20
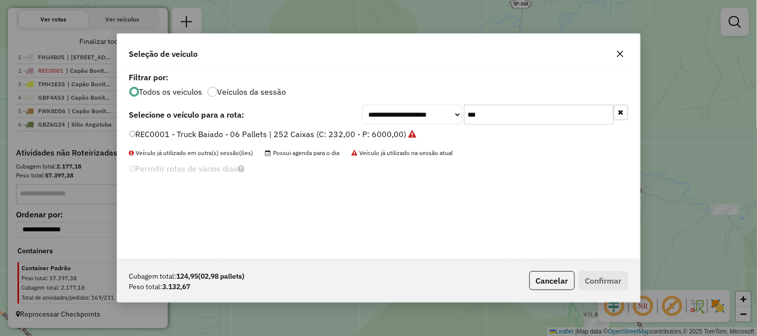
type input "***"
click at [386, 133] on label "REC0001 - Truck Baiado - 06 Pallets | 252 Caixas (C: 232,00 - P: 6000,00)" at bounding box center [272, 134] width 287 height 12
click at [604, 274] on button "Confirmar" at bounding box center [603, 280] width 49 height 19
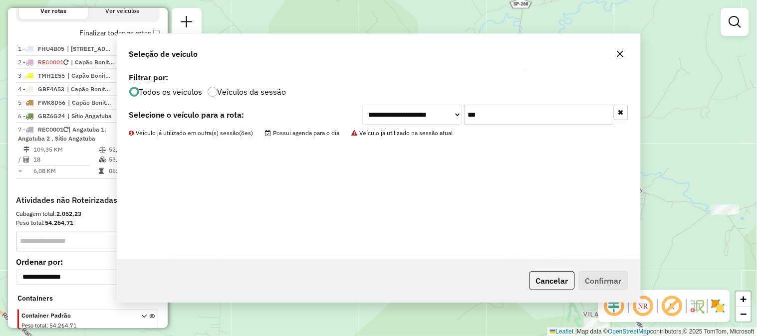
scroll to position [408, 0]
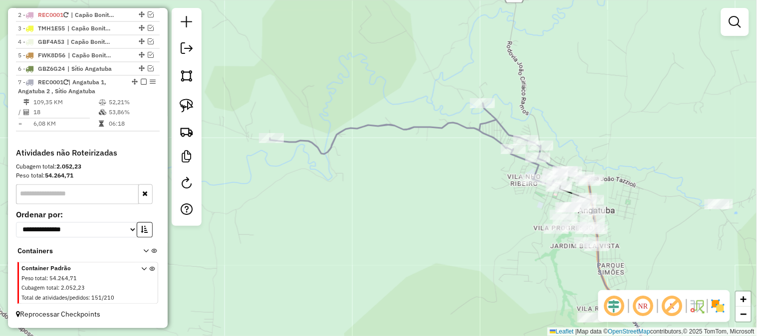
drag, startPoint x: 495, startPoint y: 216, endPoint x: 451, endPoint y: 171, distance: 62.1
click at [436, 174] on div "Janela de atendimento Grade de atendimento Capacidade Transportadoras Veículos …" at bounding box center [378, 168] width 757 height 336
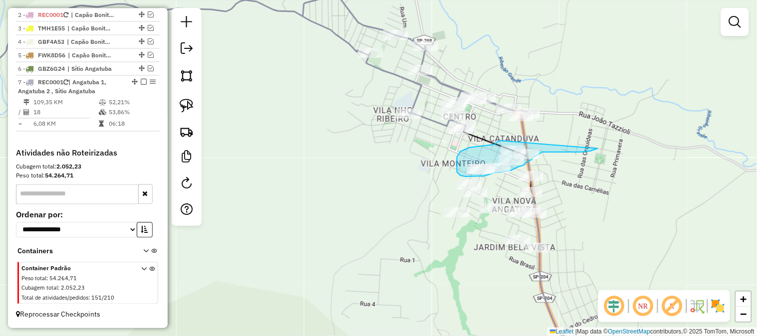
drag, startPoint x: 598, startPoint y: 149, endPoint x: 505, endPoint y: 135, distance: 94.4
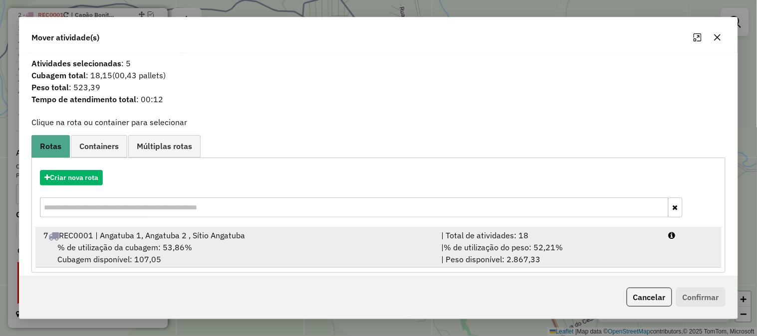
click at [639, 242] on div "| % de utilização do peso: 52,21% | Peso disponível: 2.867,33" at bounding box center [549, 254] width 228 height 24
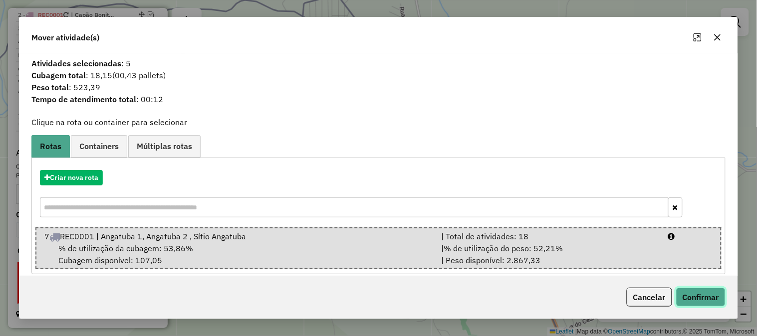
click at [714, 301] on button "Confirmar" at bounding box center [700, 297] width 49 height 19
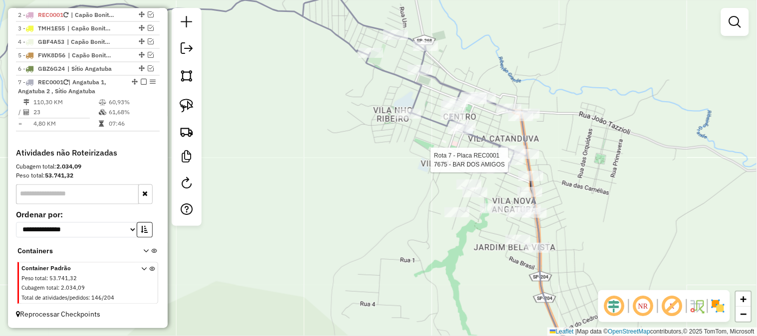
select select "**********"
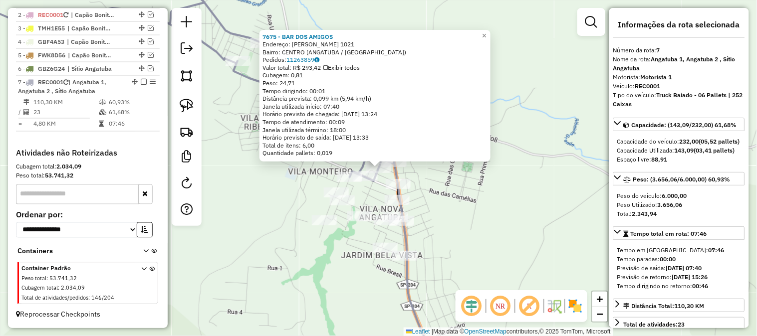
click at [503, 188] on div "7675 - BAR DOS AMIGOS Endereço: ALFREDO CASSEMIRO 1021 Bairro: CENTRO (ANGATUBA…" at bounding box center [378, 168] width 757 height 336
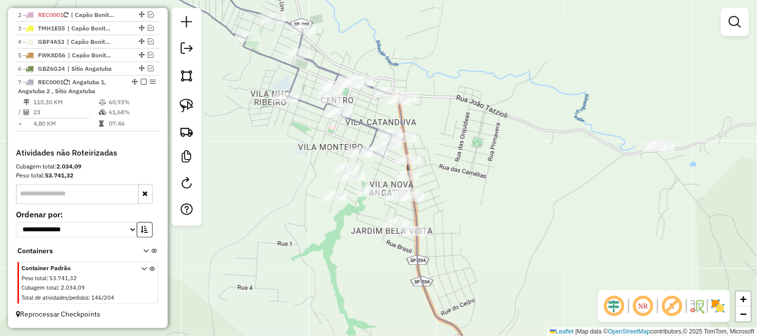
drag, startPoint x: 490, startPoint y: 210, endPoint x: 508, endPoint y: 139, distance: 73.1
click at [515, 135] on div "Janela de atendimento Grade de atendimento Capacidade Transportadoras Veículos …" at bounding box center [378, 168] width 757 height 336
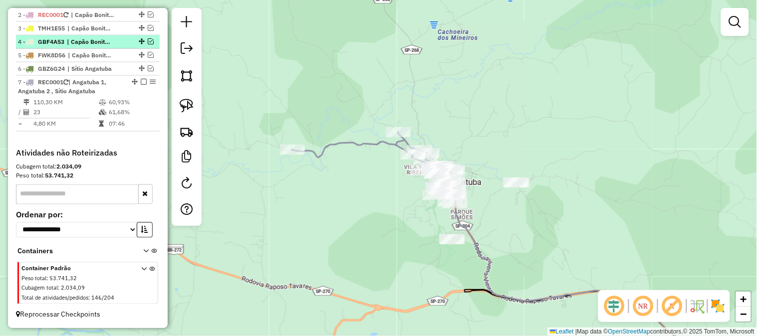
click at [141, 80] on em at bounding box center [144, 82] width 6 height 6
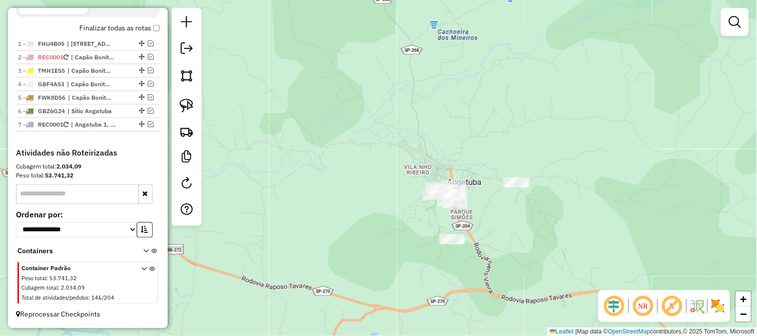
scroll to position [365, 0]
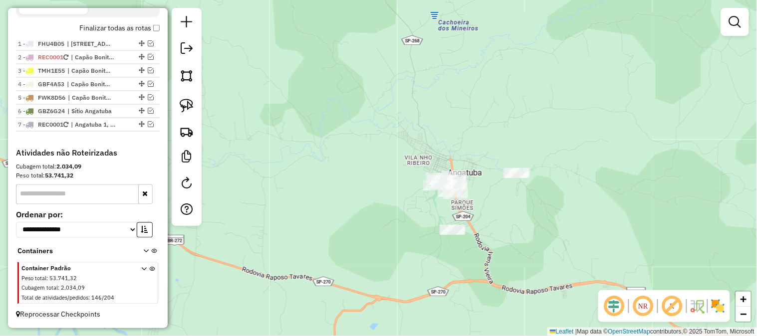
drag, startPoint x: 318, startPoint y: 255, endPoint x: 291, endPoint y: 208, distance: 54.5
click at [286, 205] on div "Janela de atendimento Grade de atendimento Capacidade Transportadoras Veículos …" at bounding box center [378, 168] width 757 height 336
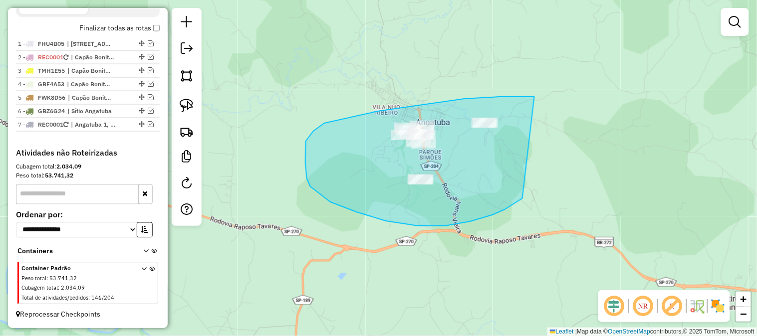
drag, startPoint x: 523, startPoint y: 199, endPoint x: 572, endPoint y: 110, distance: 101.6
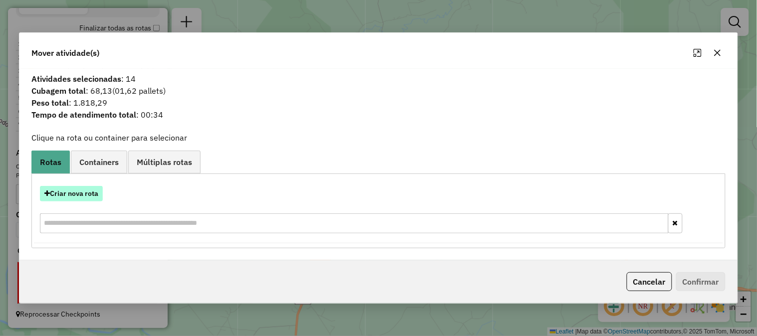
click at [94, 201] on button "Criar nova rota" at bounding box center [71, 193] width 63 height 15
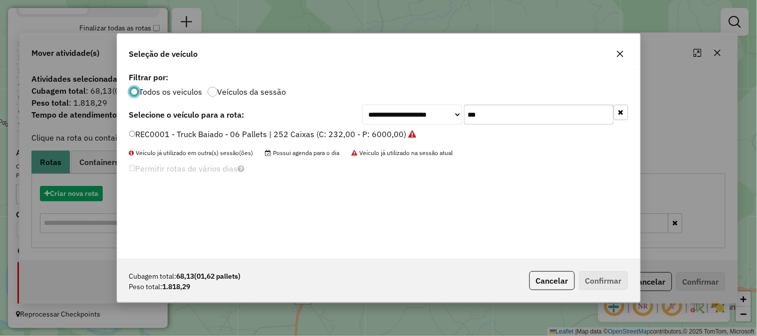
scroll to position [5, 2]
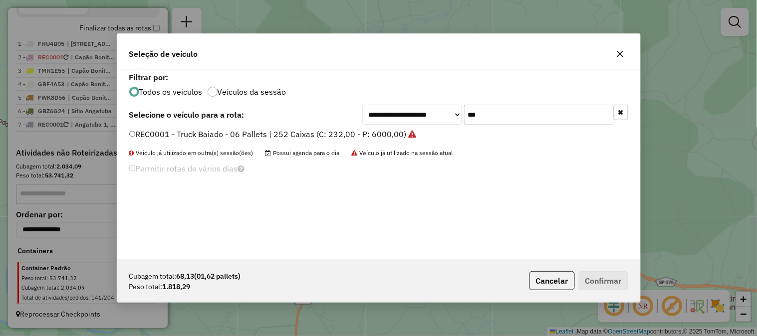
click at [393, 133] on label "REC0001 - Truck Baiado - 06 Pallets | 252 Caixas (C: 232,00 - P: 6000,00)" at bounding box center [272, 134] width 287 height 12
click at [600, 280] on button "Confirmar" at bounding box center [603, 280] width 49 height 19
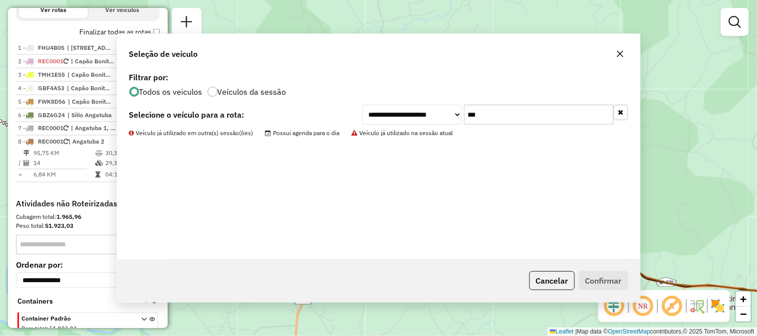
scroll to position [425, 0]
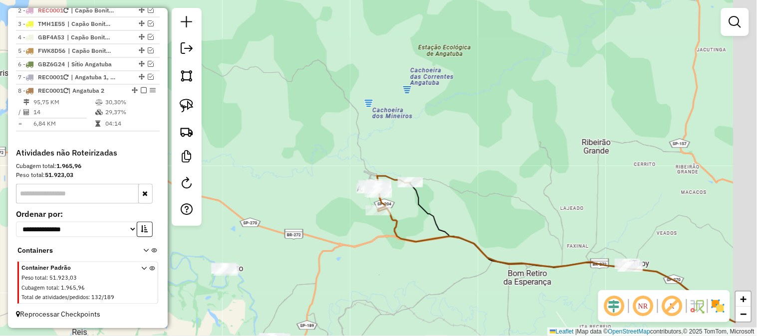
drag, startPoint x: 569, startPoint y: 269, endPoint x: 388, endPoint y: 231, distance: 185.2
click at [410, 241] on icon at bounding box center [557, 266] width 358 height 114
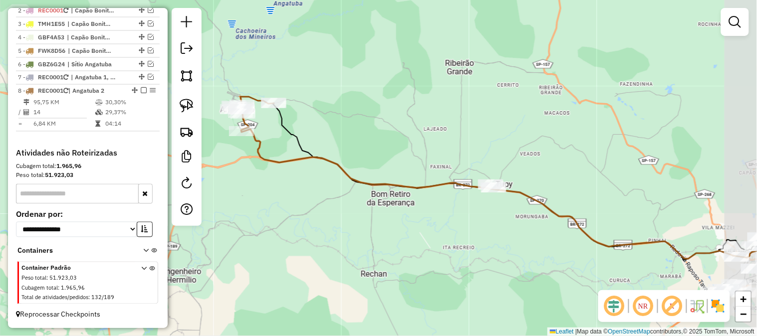
drag, startPoint x: 491, startPoint y: 236, endPoint x: 439, endPoint y: 166, distance: 87.0
click at [441, 172] on icon at bounding box center [513, 194] width 543 height 130
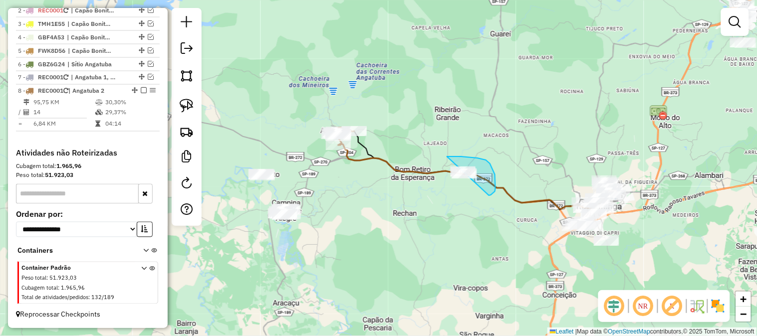
drag, startPoint x: 489, startPoint y: 196, endPoint x: 480, endPoint y: 196, distance: 9.0
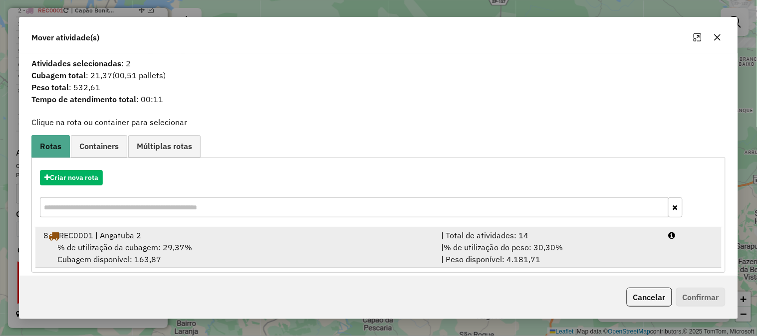
click at [585, 247] on div "| % de utilização do peso: 30,30% | Peso disponível: 4.181,71" at bounding box center [549, 254] width 228 height 24
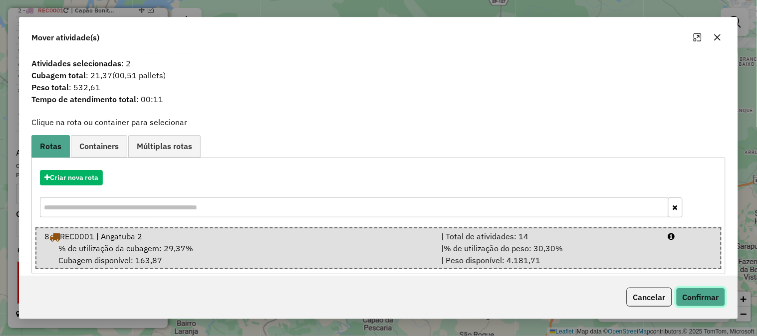
click at [699, 302] on button "Confirmar" at bounding box center [700, 297] width 49 height 19
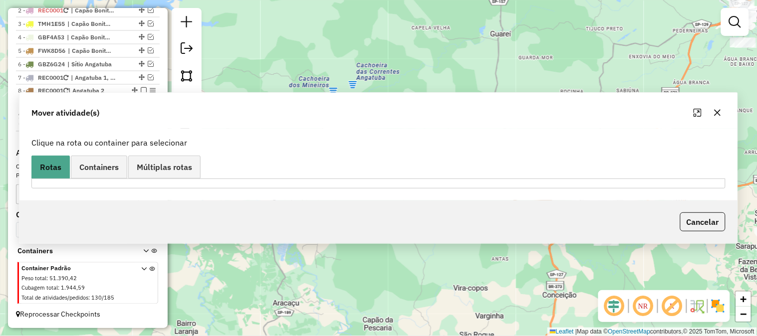
scroll to position [412, 0]
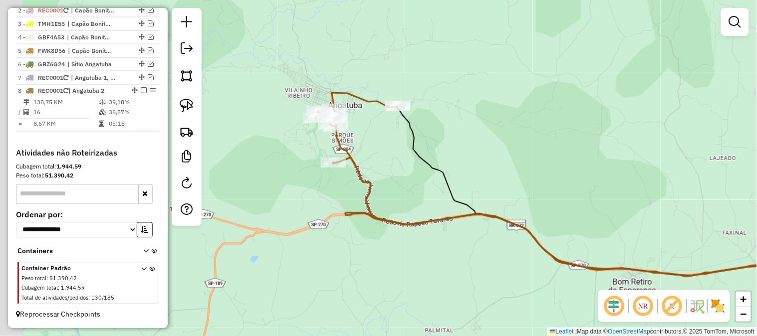
drag, startPoint x: 395, startPoint y: 167, endPoint x: 456, endPoint y: 220, distance: 80.7
click at [456, 220] on div "Janela de atendimento Grade de atendimento Capacidade Transportadoras Veículos …" at bounding box center [378, 168] width 757 height 336
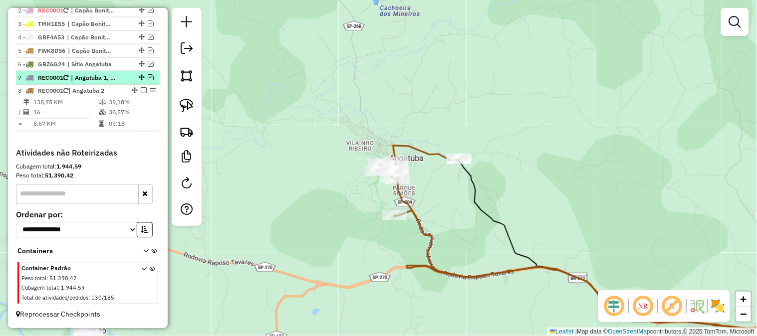
click at [148, 75] on em at bounding box center [151, 77] width 6 height 6
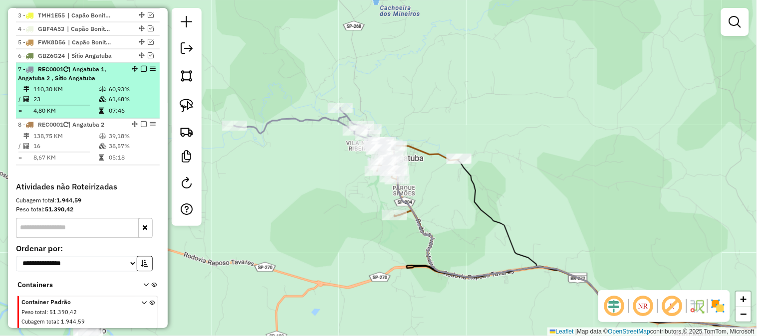
scroll to position [423, 0]
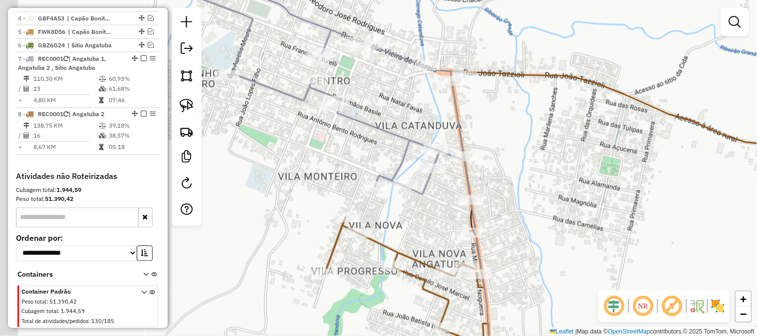
drag, startPoint x: 448, startPoint y: 198, endPoint x: 509, endPoint y: 175, distance: 65.2
click at [510, 175] on div "Janela de atendimento Grade de atendimento Capacidade Transportadoras Veículos …" at bounding box center [378, 168] width 757 height 336
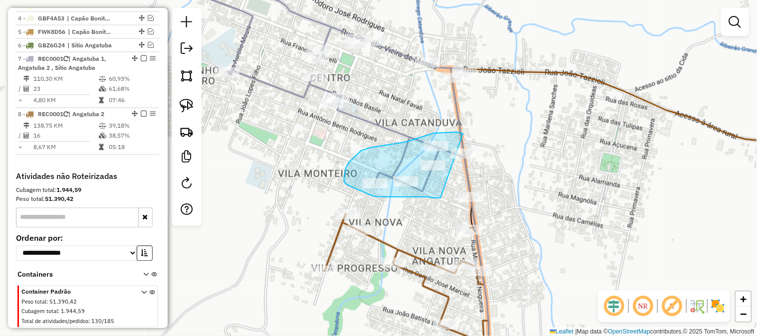
drag, startPoint x: 410, startPoint y: 197, endPoint x: 485, endPoint y: 148, distance: 89.7
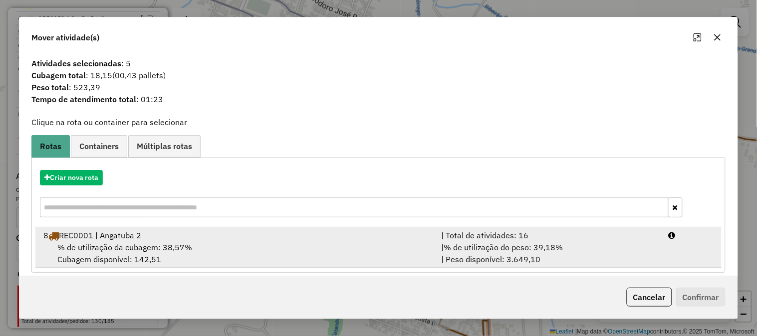
click at [621, 240] on div "| Total de atividades: 16" at bounding box center [549, 236] width 228 height 12
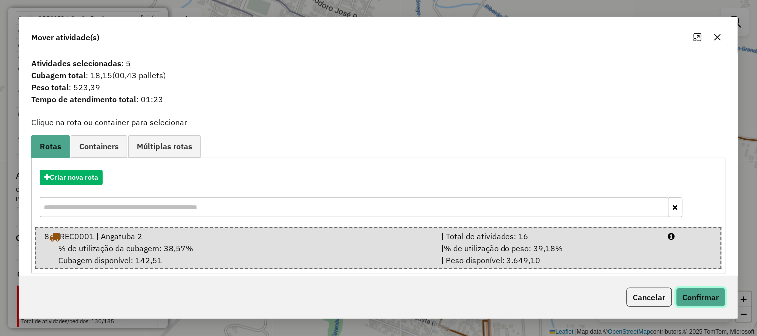
click at [712, 303] on button "Confirmar" at bounding box center [700, 297] width 49 height 19
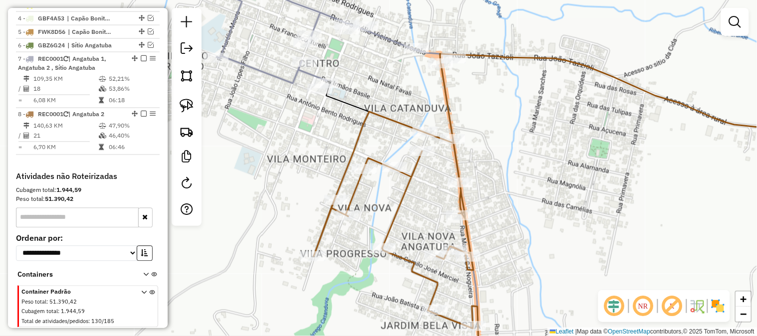
drag, startPoint x: 560, startPoint y: 165, endPoint x: 545, endPoint y: 131, distance: 36.4
click at [546, 132] on div "Janela de atendimento Grade de atendimento Capacidade Transportadoras Veículos …" at bounding box center [378, 168] width 757 height 336
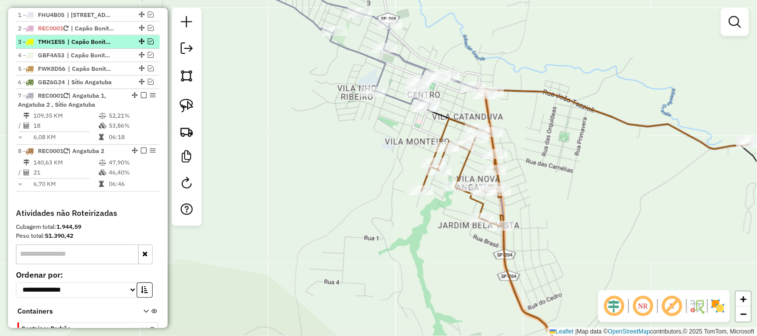
scroll to position [349, 0]
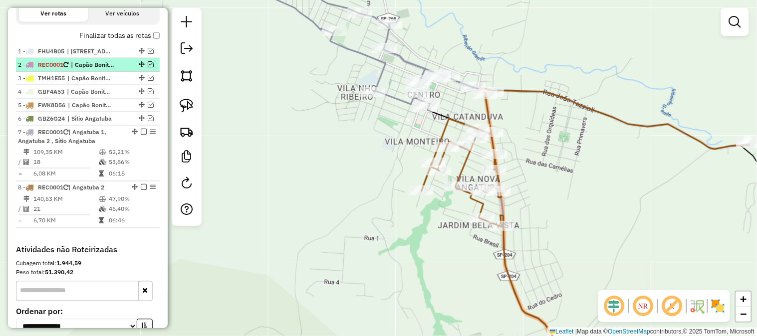
click at [148, 67] on em at bounding box center [151, 64] width 6 height 6
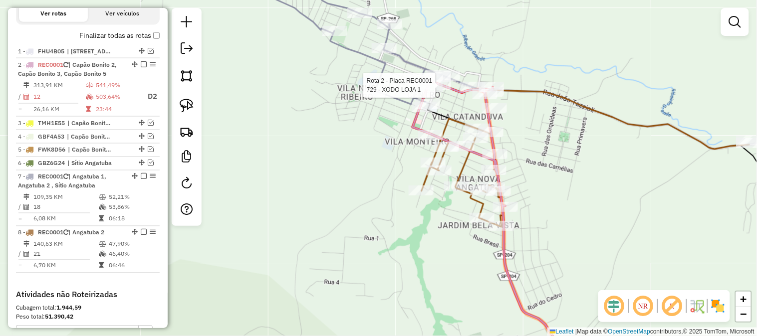
select select "**********"
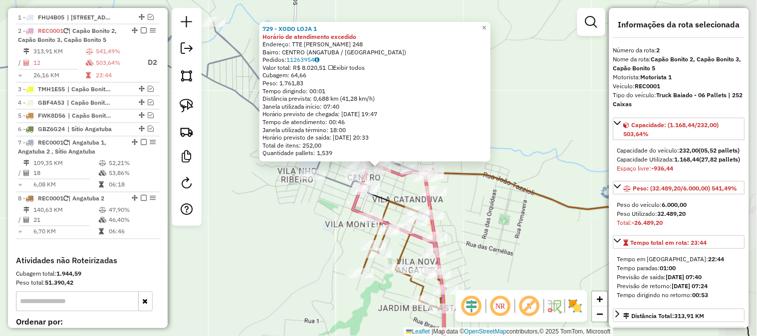
scroll to position [408, 0]
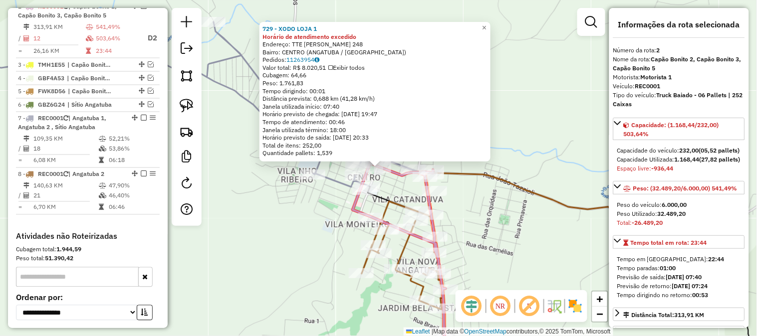
click at [521, 215] on div "729 - XODO LOJA 1 Horário de atendimento excedido Endereço: TTE JOSE MARCO DE A…" at bounding box center [378, 168] width 757 height 336
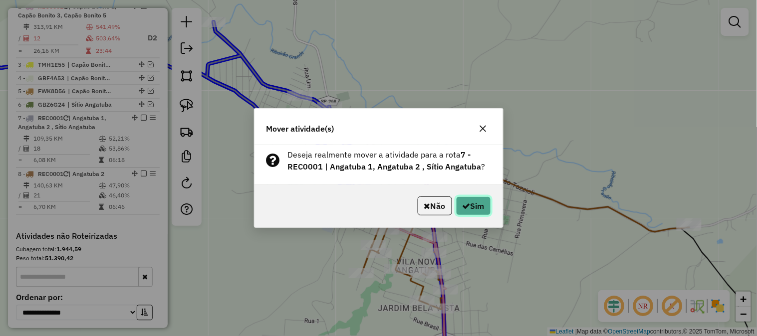
click at [482, 206] on button "Sim" at bounding box center [473, 206] width 35 height 19
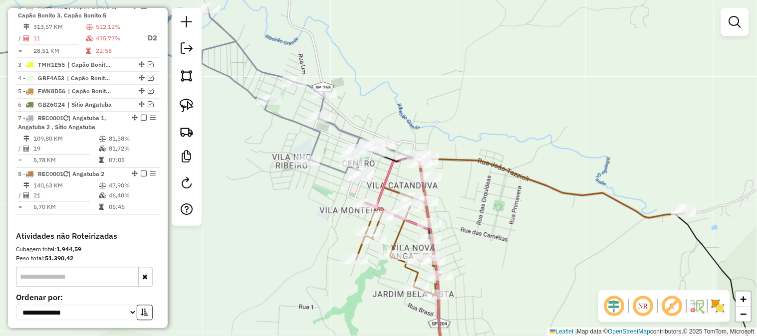
drag, startPoint x: 488, startPoint y: 271, endPoint x: 478, endPoint y: 246, distance: 28.0
click at [478, 246] on div "Janela de atendimento Grade de atendimento Capacidade Transportadoras Veículos …" at bounding box center [378, 168] width 757 height 336
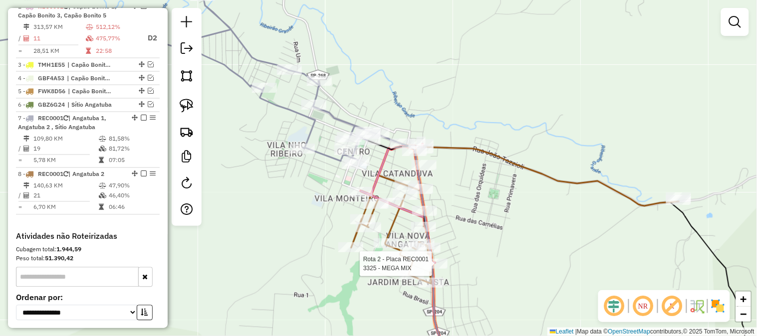
select select "**********"
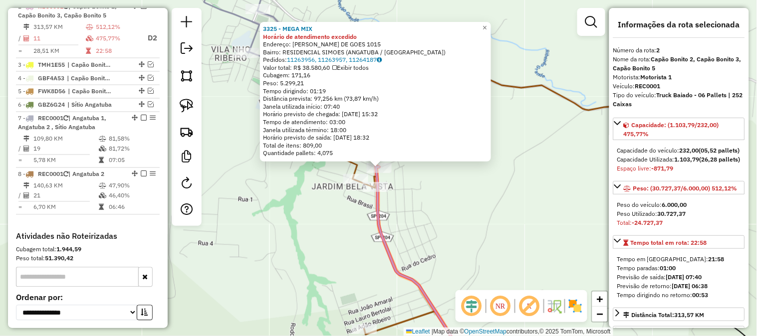
click at [467, 218] on div "3325 - MEGA MIX Horário de atendimento excedido Endereço: LUDOVICO HOMEM DE GOE…" at bounding box center [378, 168] width 757 height 336
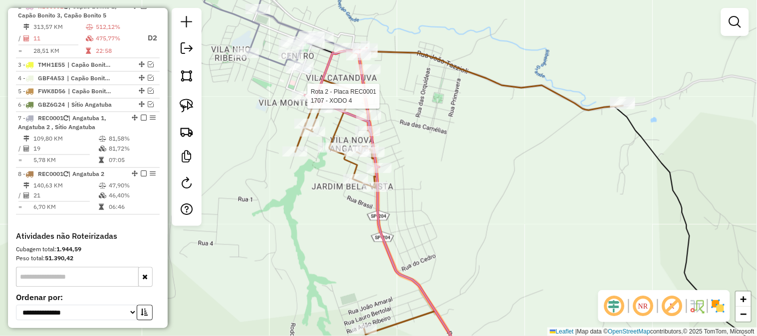
select select "**********"
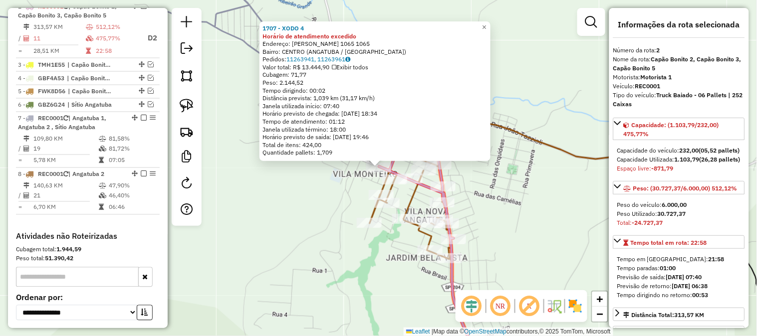
click at [303, 178] on div "1707 - XODO 4 Horário de atendimento excedido Endereço: JOSE FRANCO ARAUJO 1065…" at bounding box center [378, 168] width 757 height 336
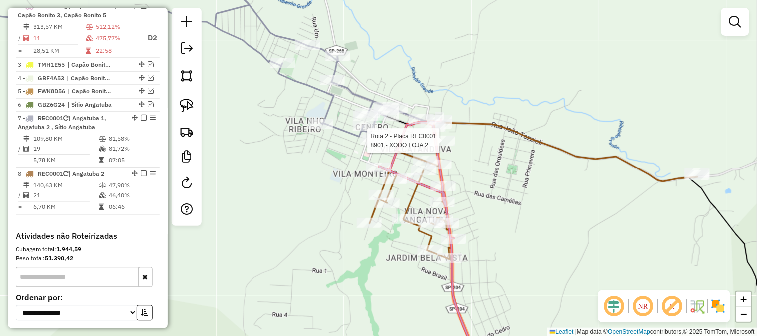
select select "**********"
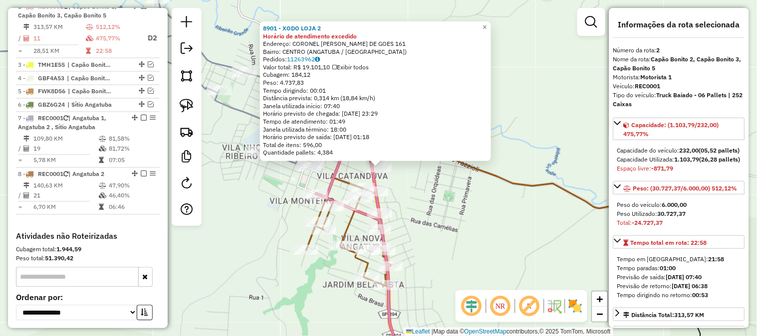
click at [445, 206] on div "8901 - XODO LOJA 2 Horário de atendimento excedido Endereço: CORONEL LUDOVICO H…" at bounding box center [378, 168] width 757 height 336
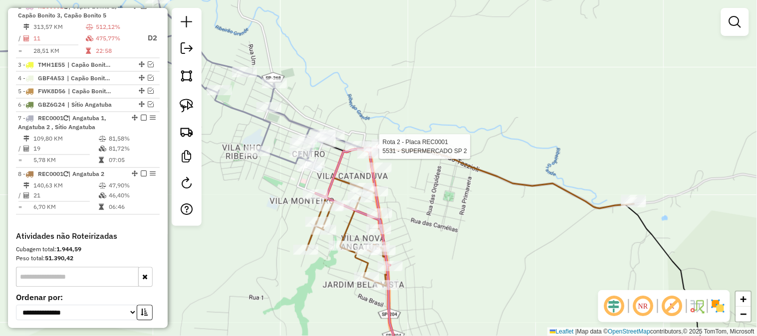
select select "**********"
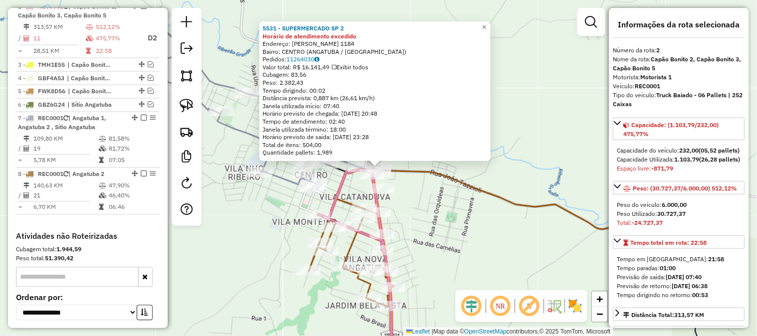
click at [458, 227] on div "5531 - SUPERMERCADO SP 2 Horário de atendimento excedido Endereço: JOAO TAZZIOL…" at bounding box center [378, 168] width 757 height 336
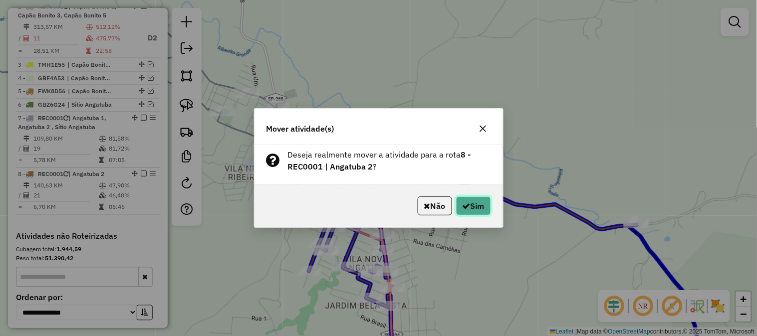
click at [472, 211] on button "Sim" at bounding box center [473, 206] width 35 height 19
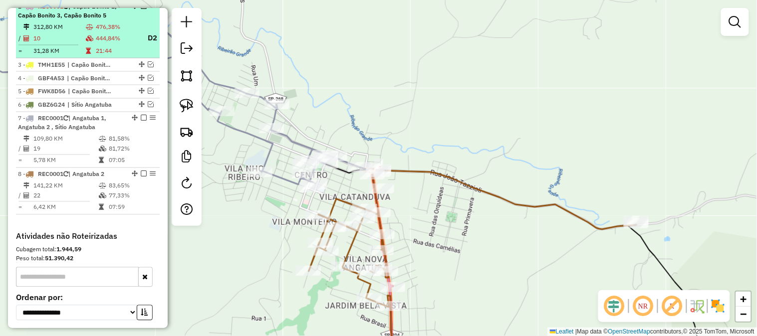
click at [141, 9] on em at bounding box center [144, 6] width 6 height 6
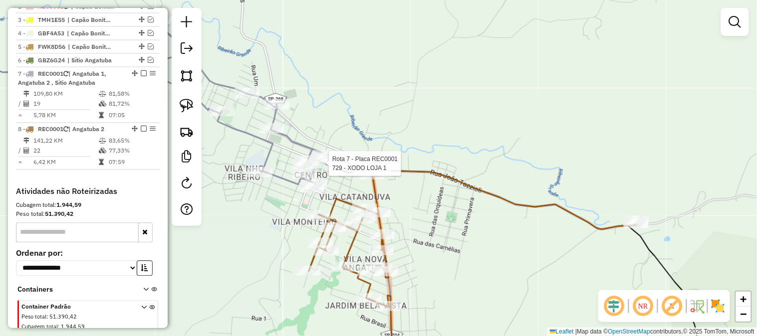
select select "**********"
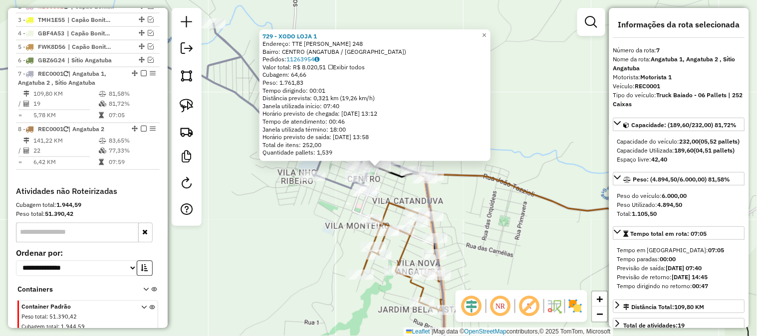
scroll to position [455, 0]
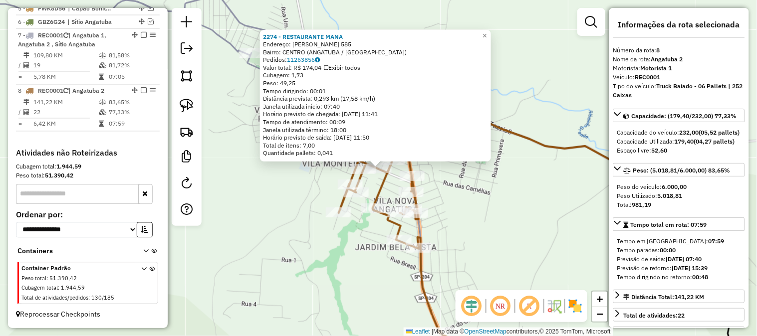
click at [525, 229] on div "2274 - RESTAURANTE MANA Endereço: JOSE FRANCO DE ARAUJO 585 Bairro: CENTRO (ANG…" at bounding box center [378, 168] width 757 height 336
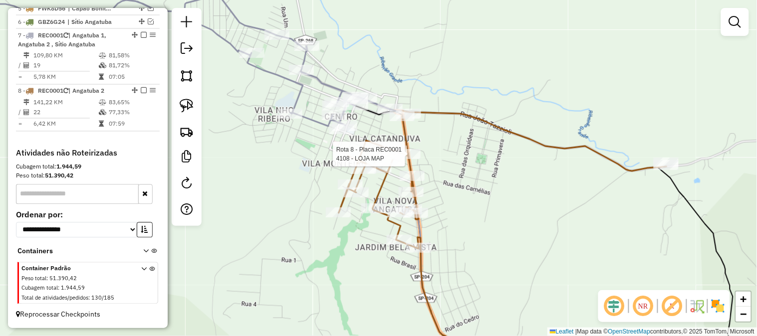
select select "**********"
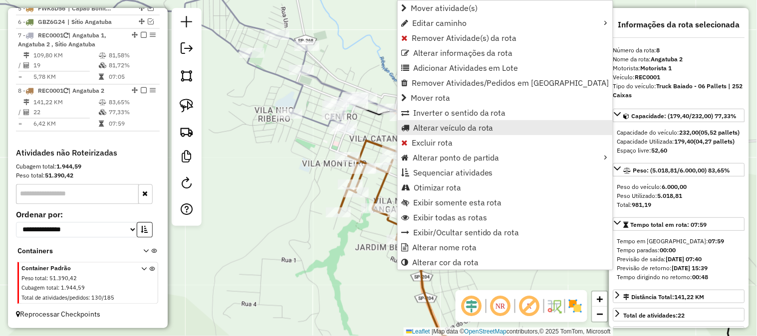
click at [461, 125] on span "Alterar veículo da rota" at bounding box center [453, 128] width 80 height 8
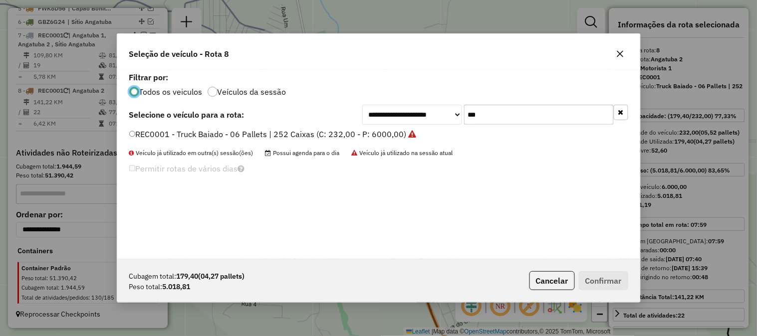
scroll to position [5, 2]
drag, startPoint x: 479, startPoint y: 116, endPoint x: 458, endPoint y: 116, distance: 21.5
click at [458, 116] on div "**********" at bounding box center [495, 115] width 266 height 20
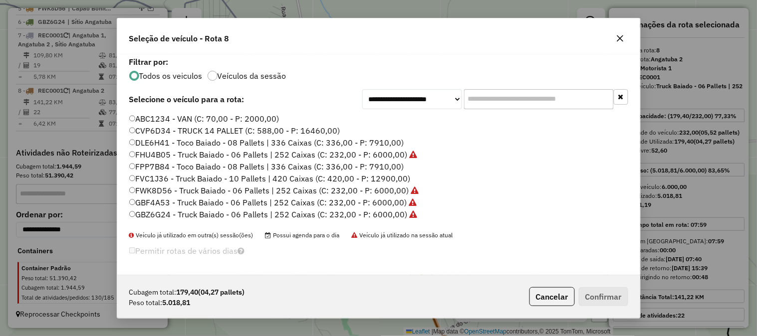
click at [393, 167] on label "FPP7B84 - Toco Baiado - 08 Pallets | 336 Caixas (C: 336,00 - P: 7910,00)" at bounding box center [266, 167] width 275 height 12
click at [603, 292] on button "Confirmar" at bounding box center [603, 296] width 49 height 19
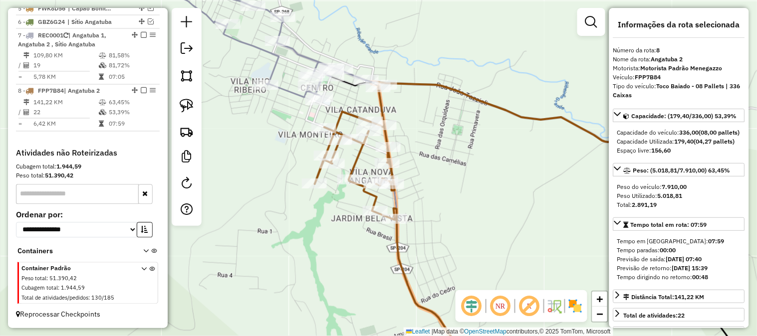
drag, startPoint x: 462, startPoint y: 170, endPoint x: 422, endPoint y: 127, distance: 58.3
click at [425, 128] on div "Janela de atendimento Grade de atendimento Capacidade Transportadoras Veículos …" at bounding box center [378, 168] width 757 height 336
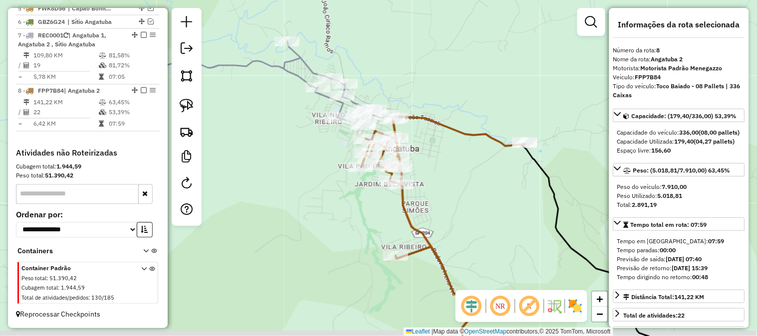
drag, startPoint x: 515, startPoint y: 216, endPoint x: 467, endPoint y: 147, distance: 84.6
click at [468, 148] on div "Janela de atendimento Grade de atendimento Capacidade Transportadoras Veículos …" at bounding box center [378, 168] width 757 height 336
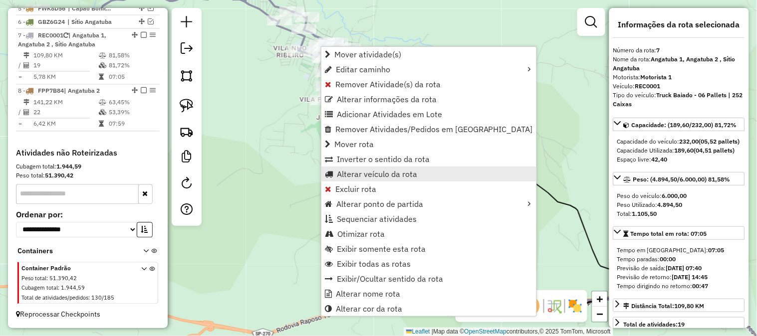
click at [388, 178] on span "Alterar veículo da rota" at bounding box center [377, 174] width 80 height 8
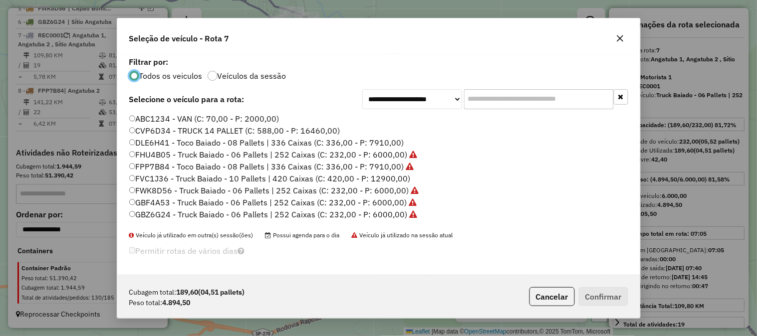
click at [387, 141] on label "DLE6H41 - Toco Baiado - 08 Pallets | 336 Caixas (C: 336,00 - P: 7910,00)" at bounding box center [266, 143] width 275 height 12
click at [487, 95] on input "text" at bounding box center [539, 99] width 150 height 20
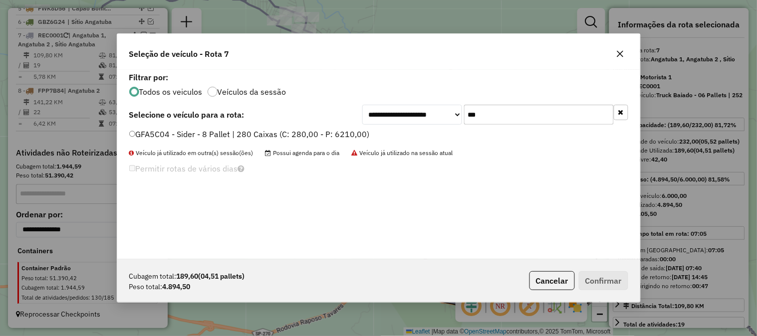
type input "***"
click at [344, 135] on label "GFA5C04 - Sider - 8 Pallet | 280 Caixas (C: 280,00 - P: 6210,00)" at bounding box center [249, 134] width 241 height 12
click at [615, 276] on button "Confirmar" at bounding box center [603, 280] width 49 height 19
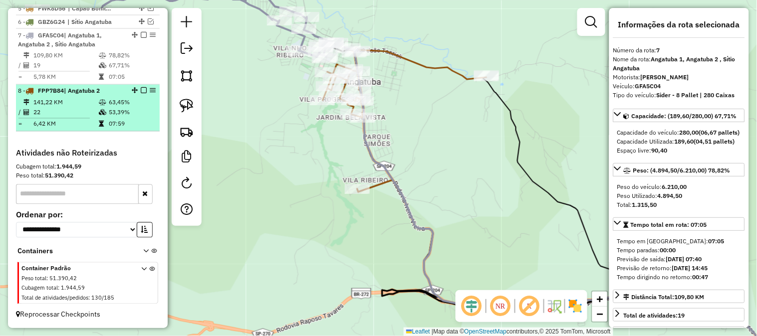
click at [141, 90] on em at bounding box center [144, 91] width 6 height 6
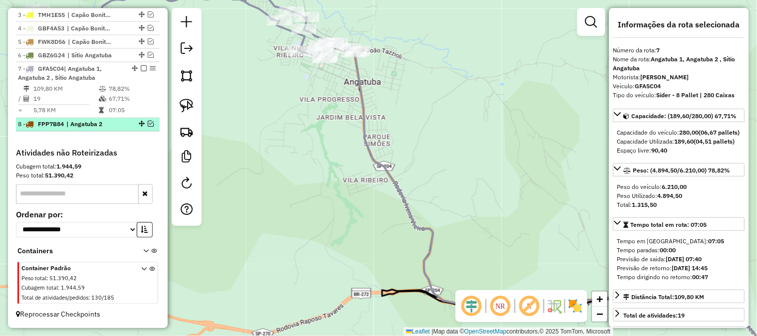
scroll to position [421, 0]
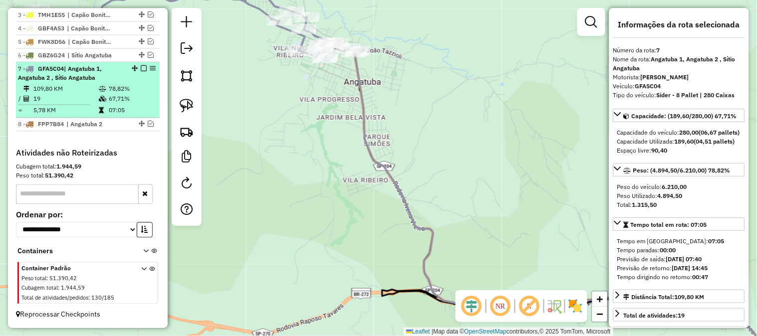
click at [141, 67] on em at bounding box center [144, 68] width 6 height 6
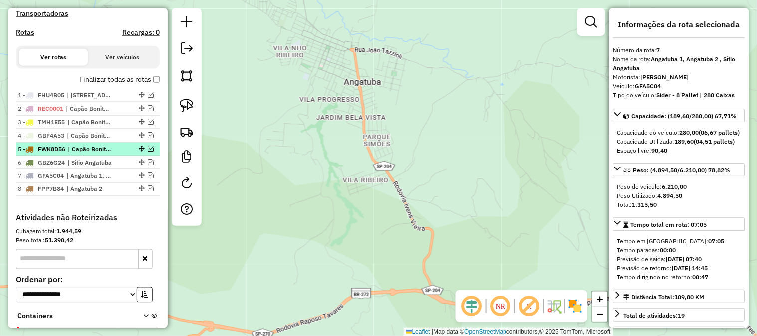
scroll to position [305, 0]
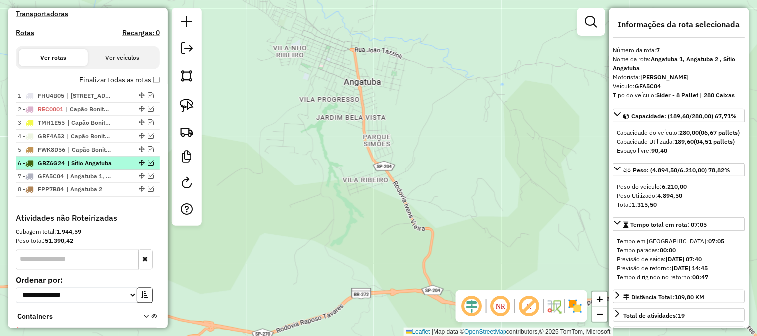
click at [148, 166] on em at bounding box center [151, 163] width 6 height 6
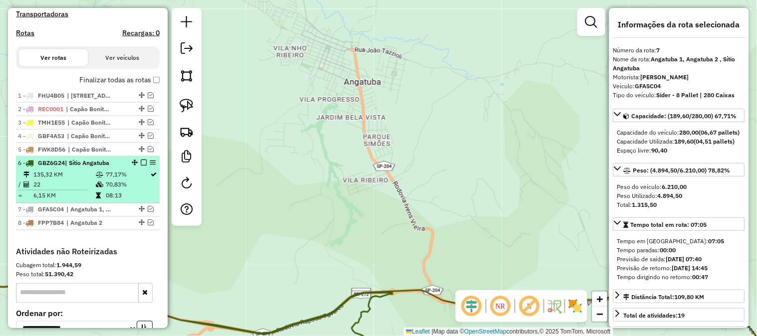
click at [94, 177] on li "6 - GBZ6G24 | Sítio Angatuba 135,32 KM 77,17% / 22 70,83% = 6,15 KM 08:13" at bounding box center [88, 180] width 144 height 47
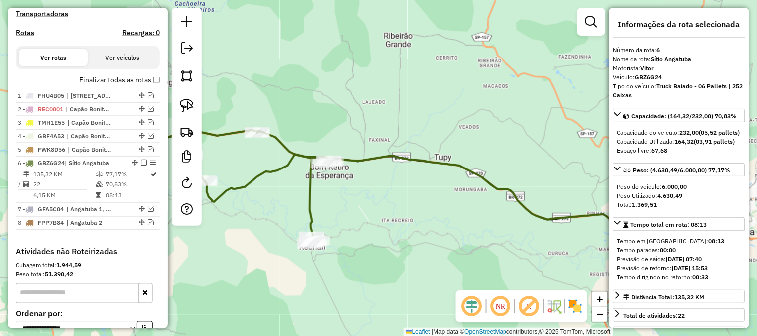
drag, startPoint x: 301, startPoint y: 192, endPoint x: 306, endPoint y: 177, distance: 15.3
click at [303, 182] on div "Janela de atendimento Grade de atendimento Capacidade Transportadoras Veículos …" at bounding box center [378, 168] width 757 height 336
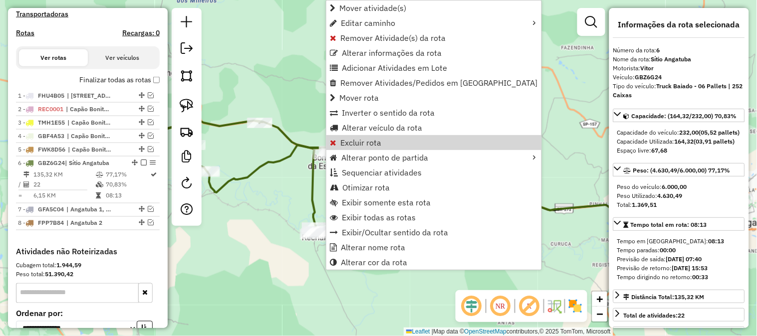
scroll to position [412, 0]
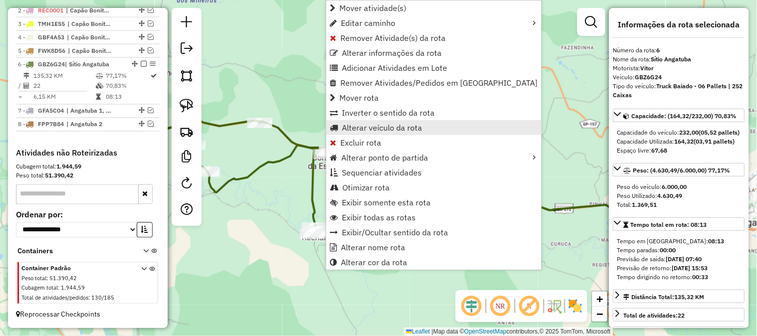
click at [395, 126] on span "Alterar veículo da rota" at bounding box center [382, 128] width 80 height 8
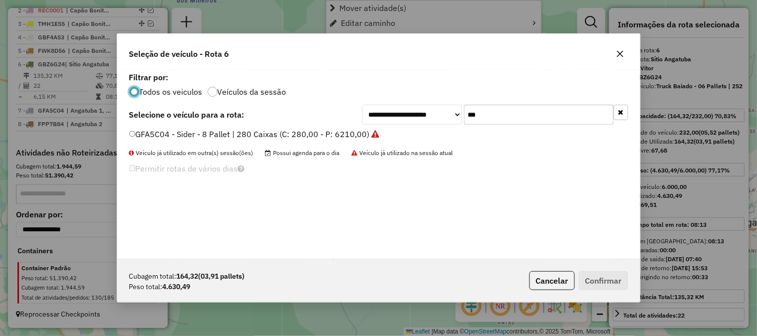
scroll to position [5, 2]
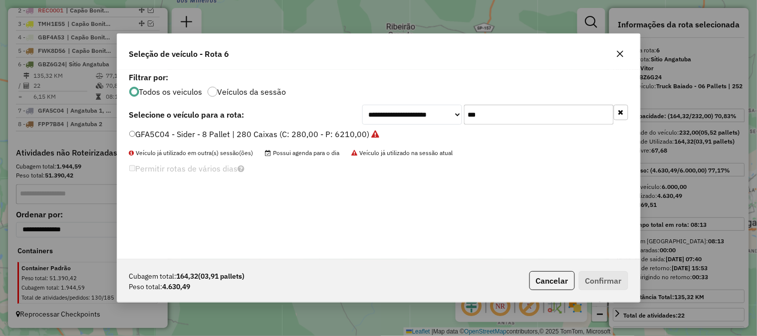
drag, startPoint x: 484, startPoint y: 117, endPoint x: 421, endPoint y: 116, distance: 62.9
click at [423, 116] on div "**********" at bounding box center [495, 115] width 266 height 20
type input "***"
click at [398, 131] on label "GDD3G82 - Truck Baiado - 06 Pallets | 252 Caixas (C: 232,00 - P: 6000,00)" at bounding box center [269, 134] width 280 height 12
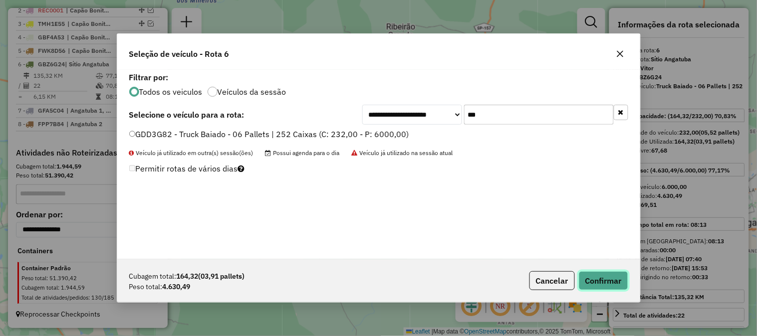
click at [611, 275] on button "Confirmar" at bounding box center [603, 280] width 49 height 19
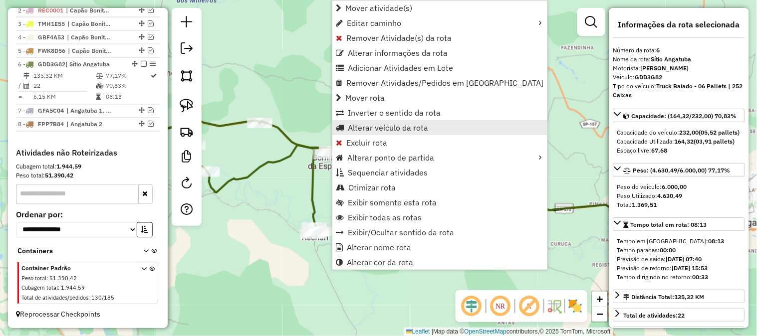
click at [382, 127] on span "Alterar veículo da rota" at bounding box center [388, 128] width 80 height 8
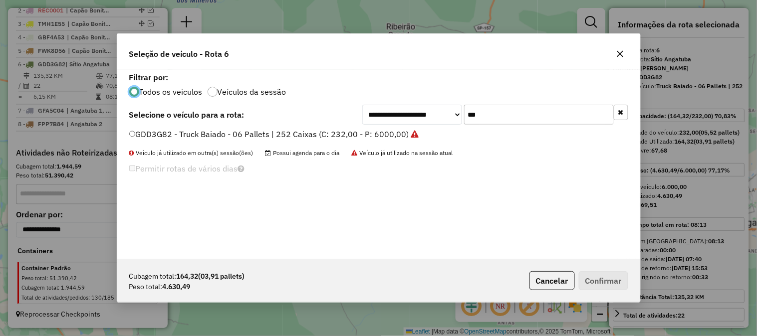
drag, startPoint x: 461, startPoint y: 111, endPoint x: 431, endPoint y: 110, distance: 29.5
click at [434, 111] on div "**********" at bounding box center [495, 115] width 266 height 20
type input "***"
drag, startPoint x: 377, startPoint y: 131, endPoint x: 478, endPoint y: 158, distance: 104.2
click at [378, 131] on label "GBZ6G24 - Truck Baiado - 06 Pallets | 252 Caixas (C: 232,00 - P: 6000,00)" at bounding box center [268, 134] width 278 height 12
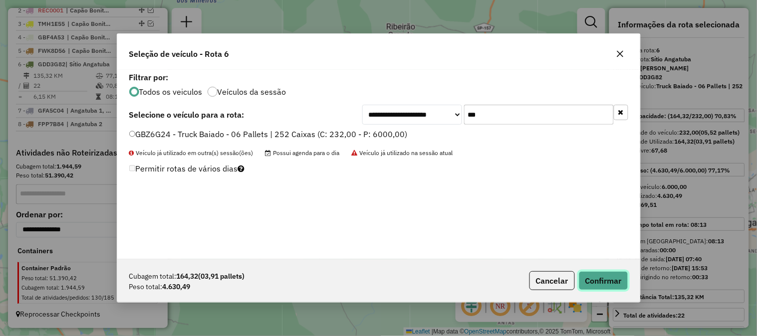
click at [602, 281] on button "Confirmar" at bounding box center [603, 280] width 49 height 19
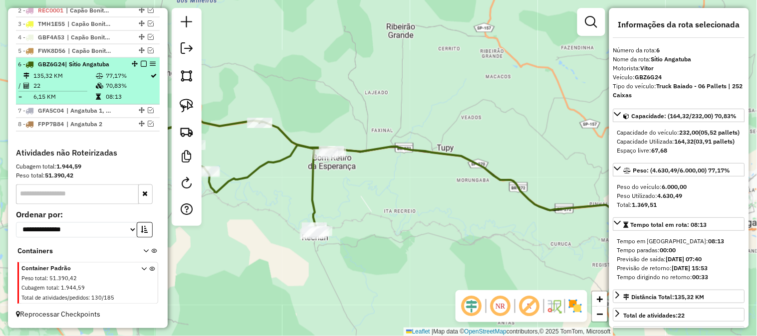
click at [141, 62] on em at bounding box center [144, 64] width 6 height 6
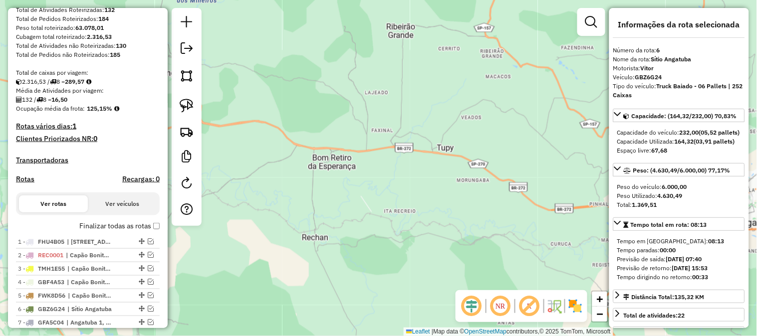
scroll to position [157, 0]
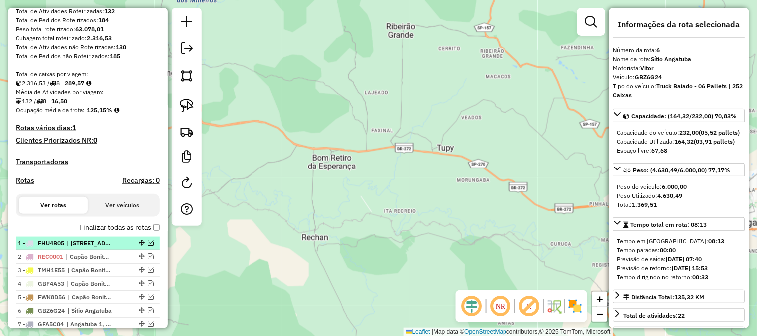
click at [150, 246] on em at bounding box center [151, 243] width 6 height 6
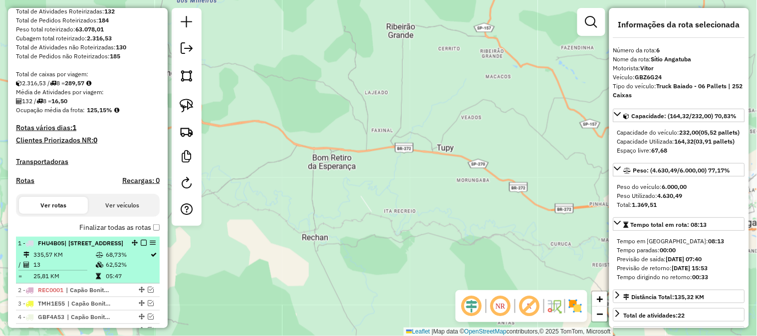
click at [98, 247] on span "| Apiaí 1, Apiaí 2, Itaoca" at bounding box center [93, 243] width 59 height 7
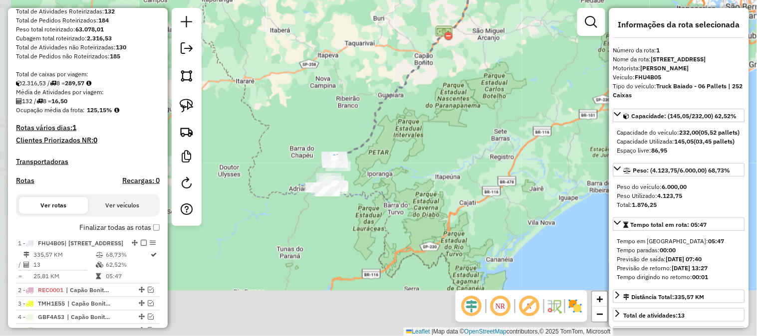
drag, startPoint x: 355, startPoint y: 258, endPoint x: 385, endPoint y: 160, distance: 102.6
click at [385, 160] on div "Janela de atendimento Grade de atendimento Capacidade Transportadoras Veículos …" at bounding box center [378, 168] width 757 height 336
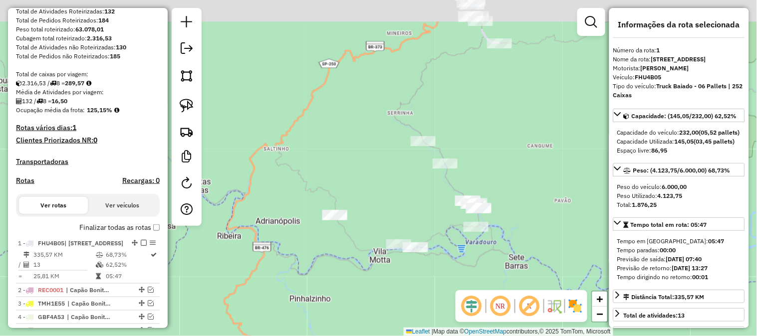
drag, startPoint x: 377, startPoint y: 109, endPoint x: 363, endPoint y: 153, distance: 46.2
click at [365, 156] on div "Janela de atendimento Grade de atendimento Capacidade Transportadoras Veículos …" at bounding box center [378, 168] width 757 height 336
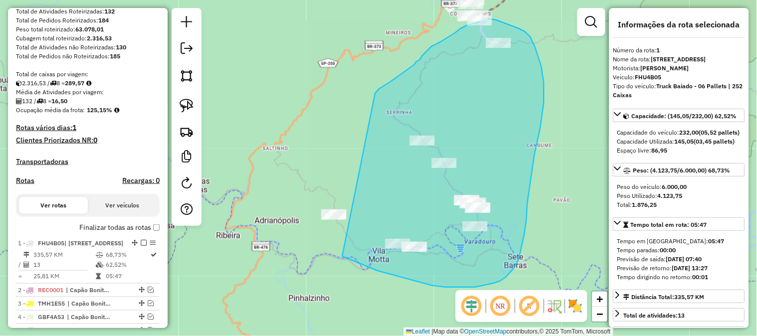
drag, startPoint x: 411, startPoint y: 67, endPoint x: 304, endPoint y: 200, distance: 169.7
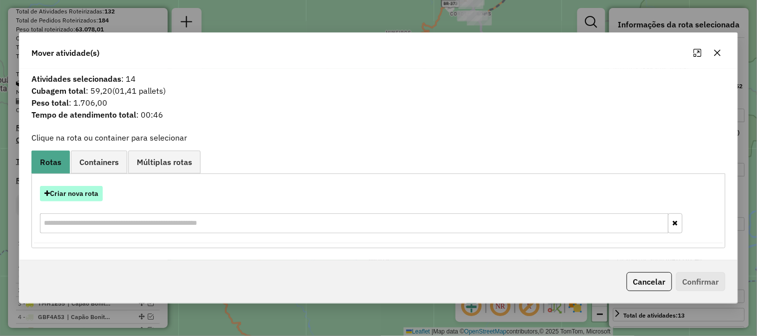
click at [98, 200] on button "Criar nova rota" at bounding box center [71, 193] width 63 height 15
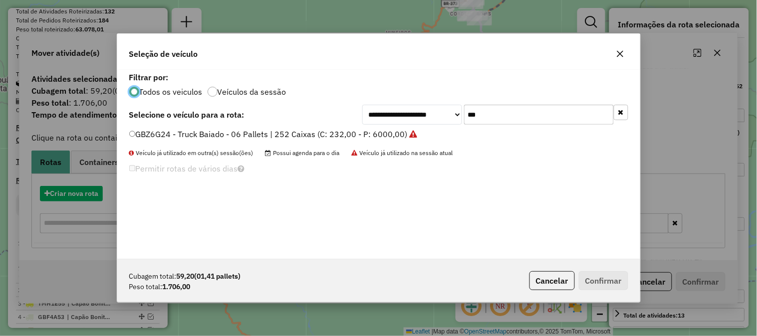
scroll to position [5, 2]
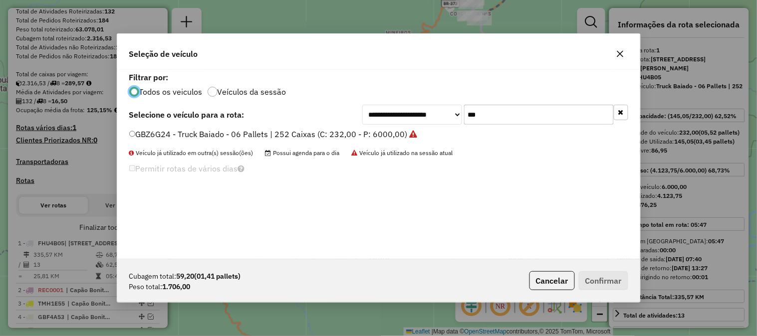
drag, startPoint x: 436, startPoint y: 117, endPoint x: 426, endPoint y: 117, distance: 10.0
click at [431, 117] on div "**********" at bounding box center [495, 115] width 266 height 20
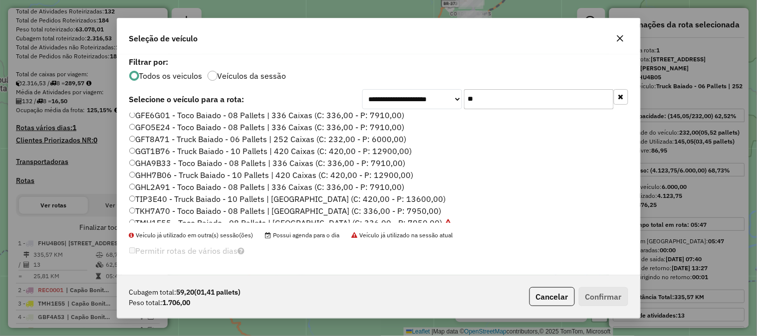
scroll to position [0, 0]
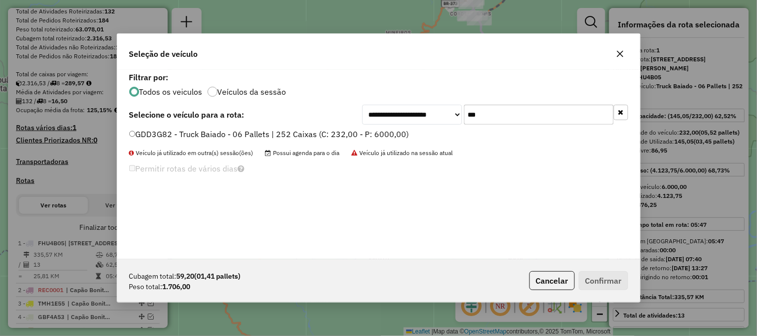
type input "***"
click at [384, 133] on label "GDD3G82 - Truck Baiado - 06 Pallets | 252 Caixas (C: 232,00 - P: 6000,00)" at bounding box center [269, 134] width 280 height 12
click at [604, 280] on button "Confirmar" at bounding box center [603, 280] width 49 height 19
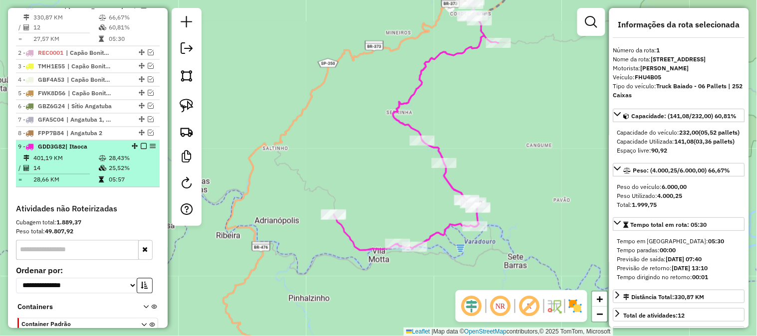
scroll to position [321, 0]
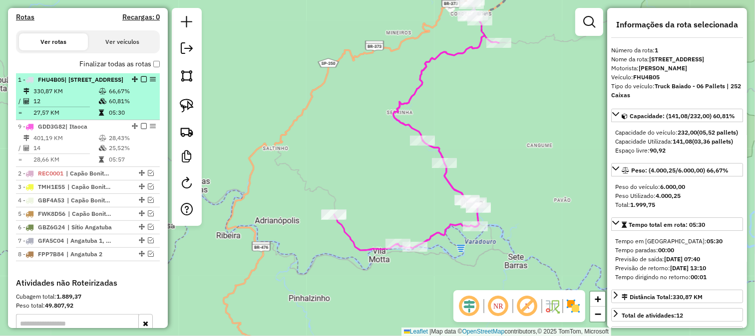
drag, startPoint x: 133, startPoint y: 238, endPoint x: 122, endPoint y: 136, distance: 102.3
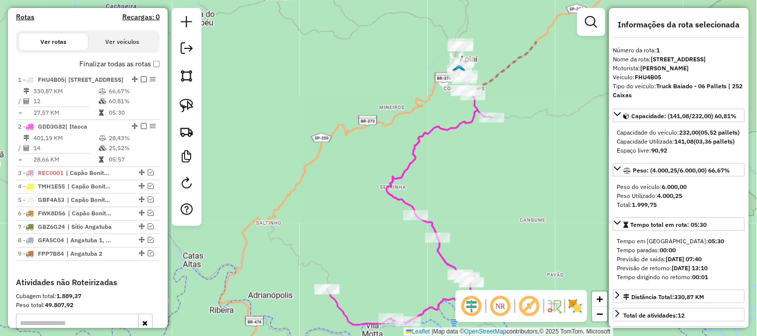
drag, startPoint x: 531, startPoint y: 90, endPoint x: 499, endPoint y: 137, distance: 56.8
click at [516, 160] on div "Janela de atendimento Grade de atendimento Capacidade Transportadoras Veículos …" at bounding box center [378, 168] width 757 height 336
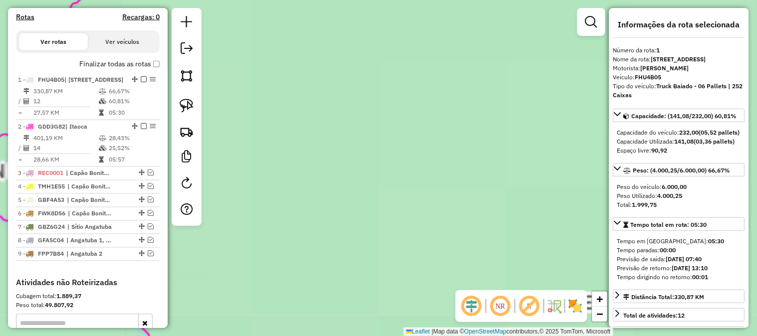
drag, startPoint x: 401, startPoint y: 66, endPoint x: 492, endPoint y: 161, distance: 131.0
click at [500, 167] on div "Janela de atendimento Grade de atendimento Capacidade Transportadoras Veículos …" at bounding box center [378, 168] width 757 height 336
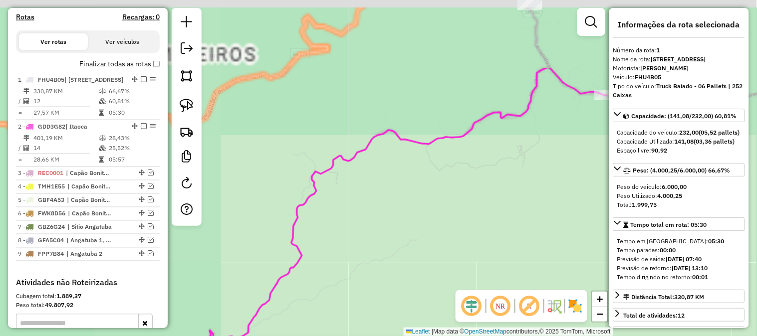
drag, startPoint x: 335, startPoint y: 104, endPoint x: 500, endPoint y: 232, distance: 208.7
click at [501, 236] on div "Janela de atendimento Grade de atendimento Capacidade Transportadoras Veículos …" at bounding box center [378, 168] width 757 height 336
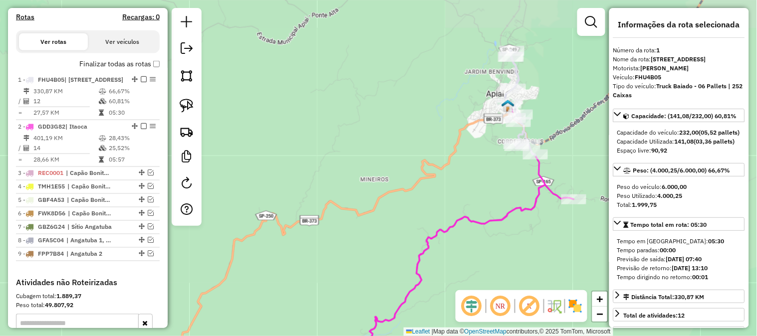
drag, startPoint x: 473, startPoint y: 174, endPoint x: 493, endPoint y: 178, distance: 20.4
click at [472, 186] on div "Janela de atendimento Grade de atendimento Capacidade Transportadoras Veículos …" at bounding box center [378, 168] width 757 height 336
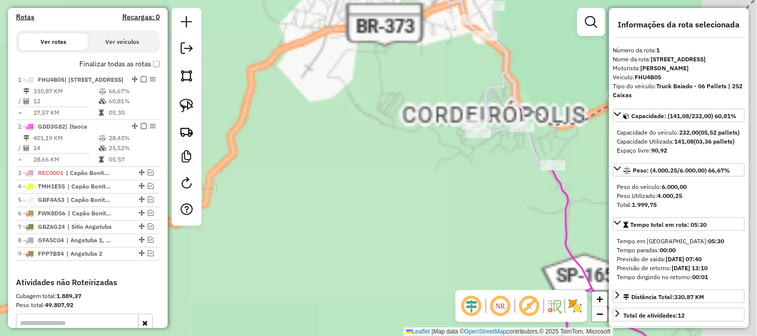
drag, startPoint x: 529, startPoint y: 188, endPoint x: 451, endPoint y: 220, distance: 84.0
click at [442, 228] on div "Janela de atendimento Grade de atendimento Capacidade Transportadoras Veículos …" at bounding box center [378, 168] width 757 height 336
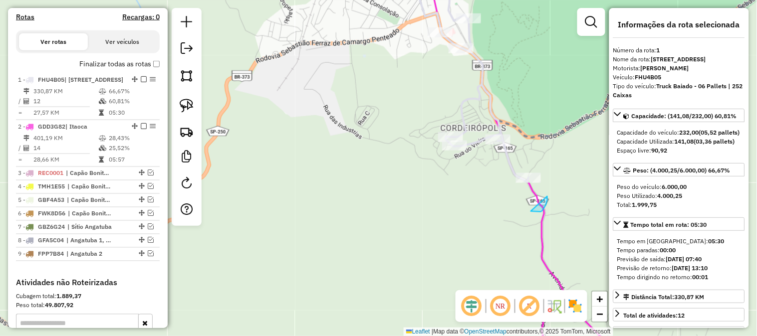
drag, startPoint x: 547, startPoint y: 203, endPoint x: 570, endPoint y: 145, distance: 62.3
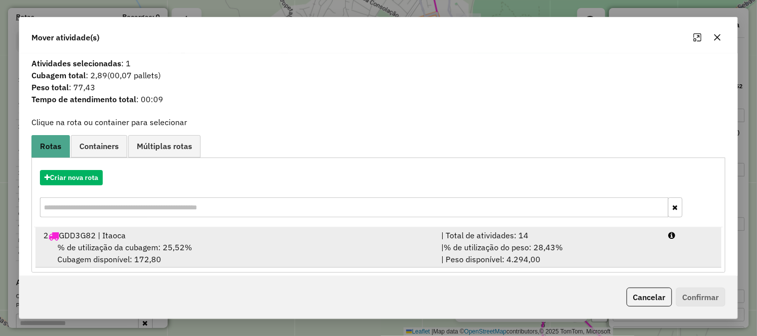
click at [635, 248] on div "| % de utilização do peso: 28,43% | Peso disponível: 4.294,00" at bounding box center [549, 254] width 228 height 24
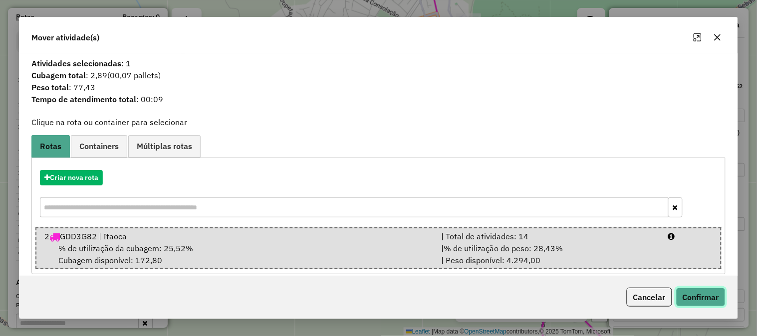
click at [699, 291] on button "Confirmar" at bounding box center [700, 297] width 49 height 19
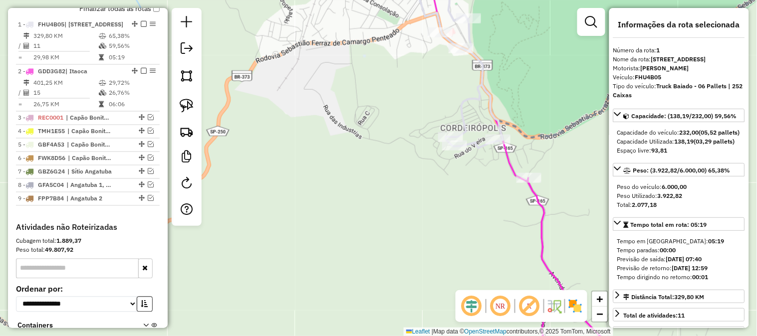
scroll to position [395, 0]
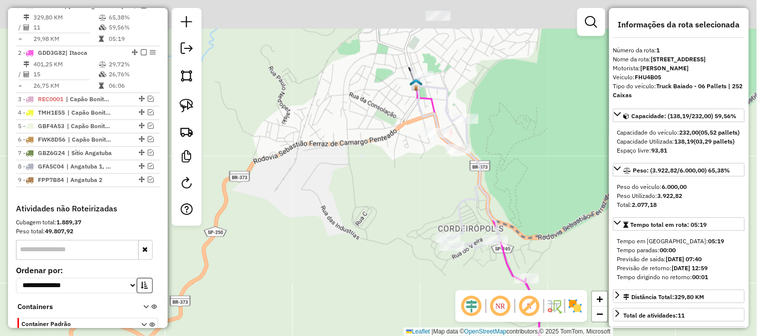
drag, startPoint x: 384, startPoint y: 115, endPoint x: 388, endPoint y: 207, distance: 91.9
click at [383, 218] on div "Janela de atendimento Grade de atendimento Capacidade Transportadoras Veículos …" at bounding box center [378, 168] width 757 height 336
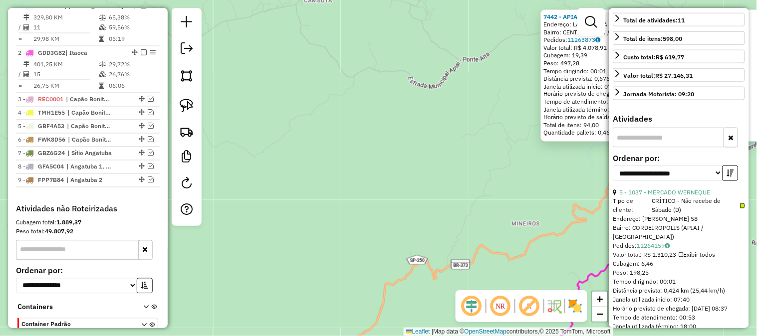
scroll to position [370, 0]
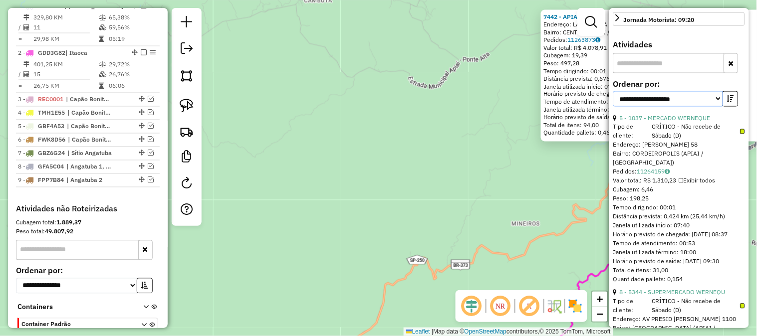
click at [712, 107] on select "**********" at bounding box center [668, 98] width 110 height 15
select select "*********"
click at [613, 107] on select "**********" at bounding box center [668, 98] width 110 height 15
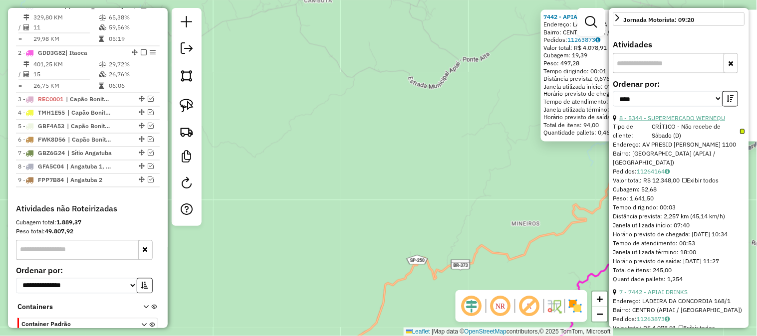
click at [677, 122] on link "8 - 5344 - SUPERMERCADO WERNEQU" at bounding box center [673, 117] width 106 height 7
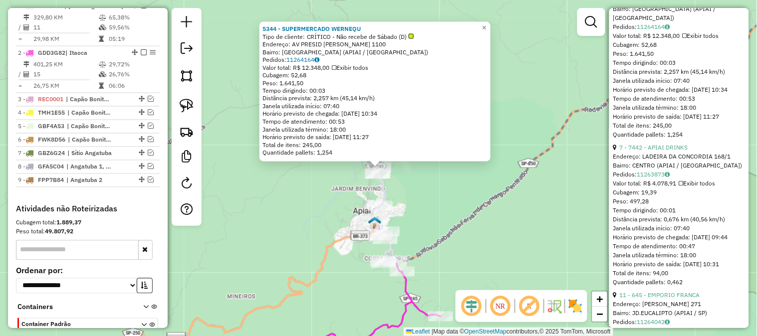
scroll to position [591, 0]
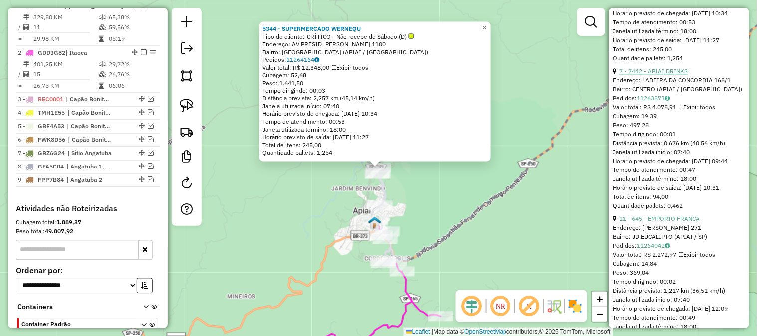
click at [667, 75] on link "7 - 7442 - APIAI DRINKS" at bounding box center [654, 70] width 68 height 7
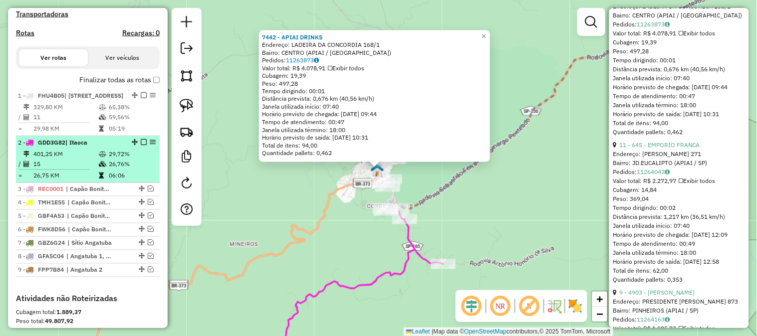
scroll to position [321, 0]
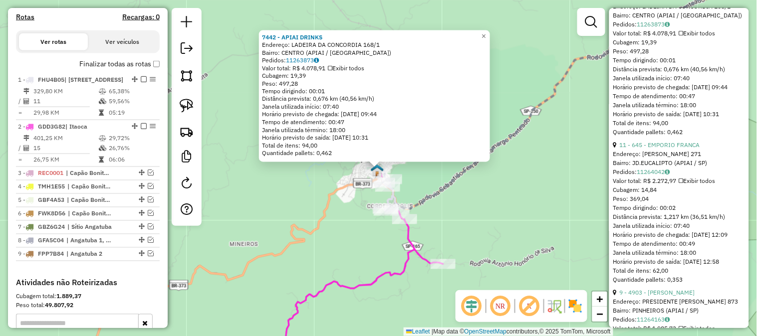
click at [288, 198] on div "7442 - APIAI DRINKS Endereço: LADEIRA DA CONCORDIA 168/1 Bairro: CENTRO (APIAI …" at bounding box center [378, 168] width 757 height 336
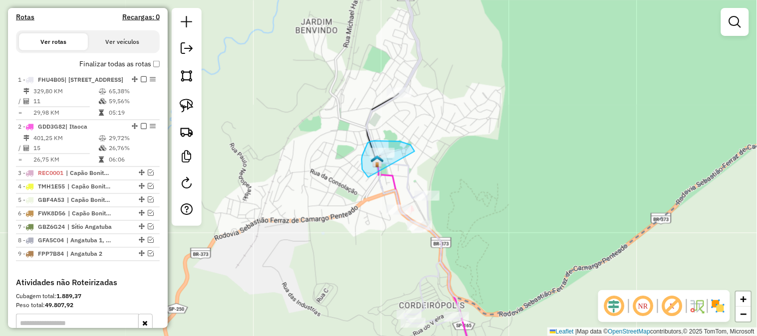
drag, startPoint x: 411, startPoint y: 145, endPoint x: 417, endPoint y: 175, distance: 30.2
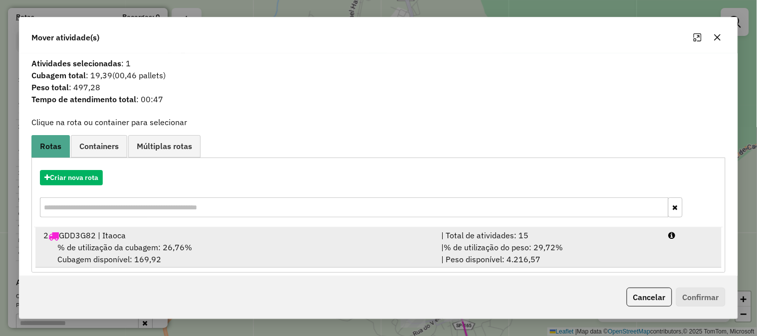
click at [611, 248] on div "| % de utilização do peso: 29,72% | Peso disponível: 4.216,57" at bounding box center [549, 254] width 228 height 24
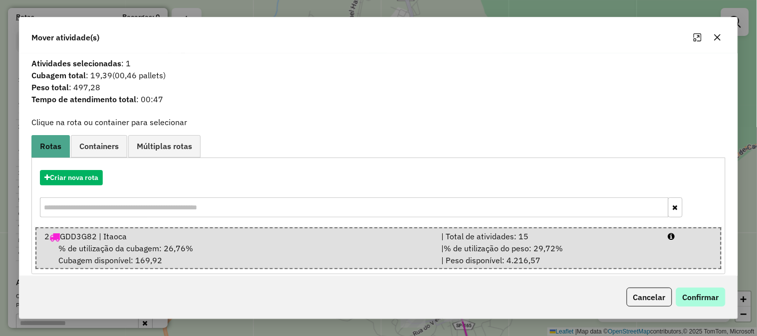
click at [719, 287] on div "Cancelar Confirmar" at bounding box center [378, 297] width 718 height 43
click at [713, 295] on button "Confirmar" at bounding box center [700, 297] width 49 height 19
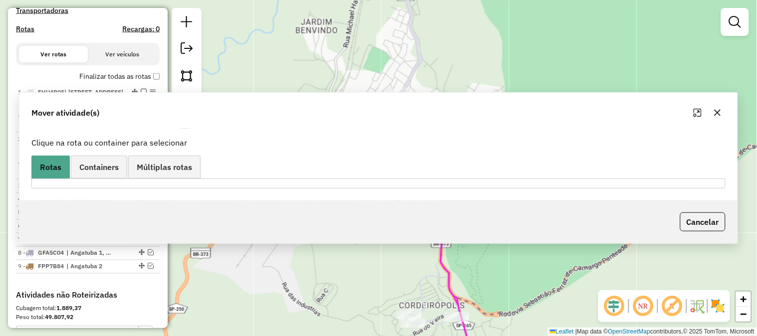
scroll to position [333, 0]
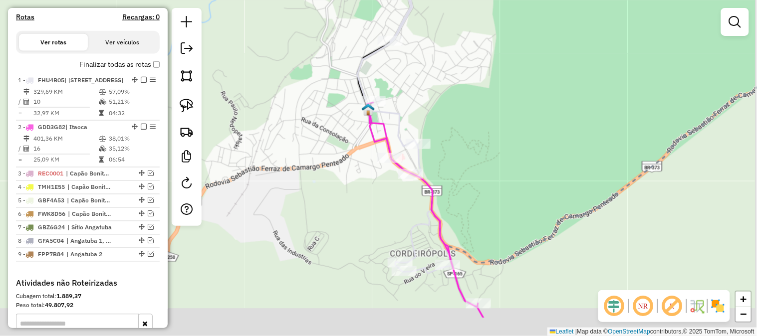
drag, startPoint x: 516, startPoint y: 228, endPoint x: 498, endPoint y: 143, distance: 86.8
click at [500, 147] on div "Janela de atendimento Grade de atendimento Capacidade Transportadoras Veículos …" at bounding box center [378, 168] width 757 height 336
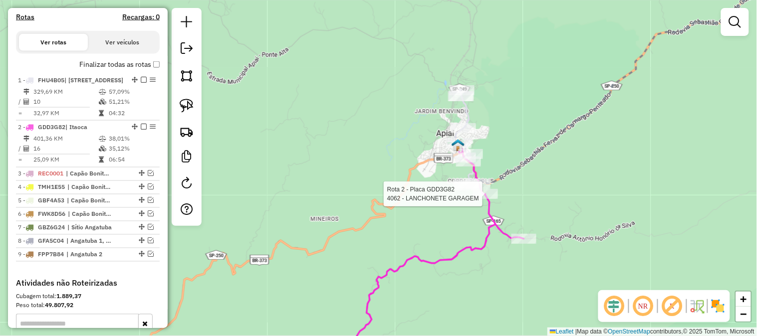
select select "*********"
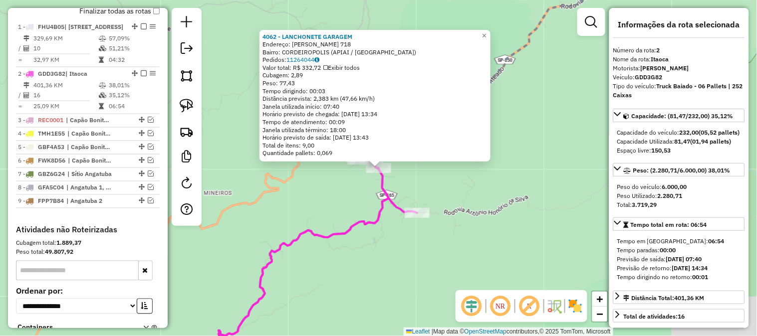
scroll to position [463, 0]
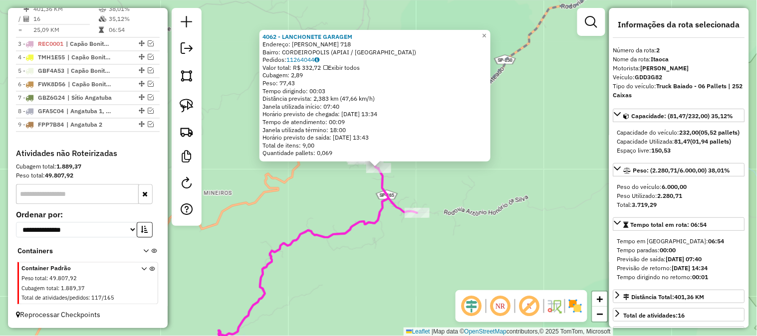
click at [381, 202] on icon at bounding box center [312, 244] width 211 height 253
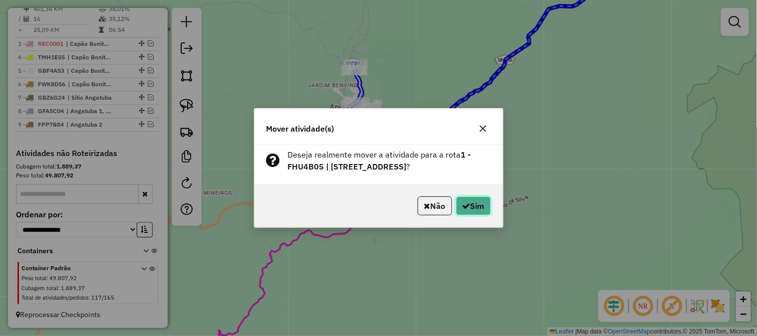
click at [475, 212] on button "Sim" at bounding box center [473, 206] width 35 height 19
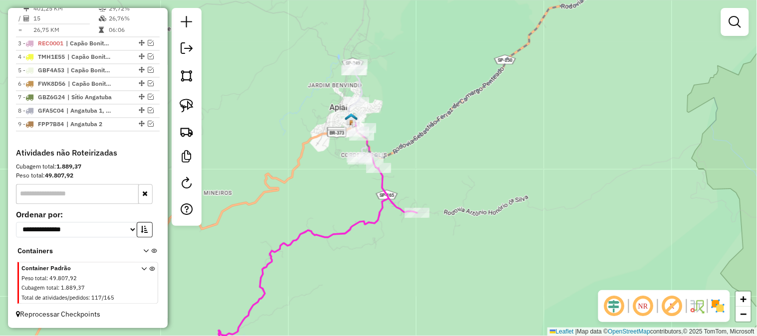
scroll to position [450, 0]
select select "*********"
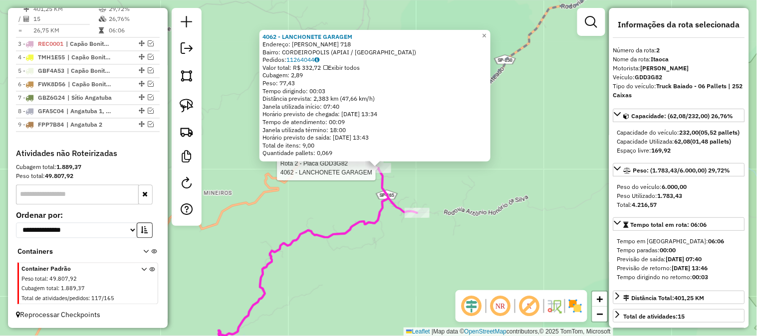
scroll to position [451, 0]
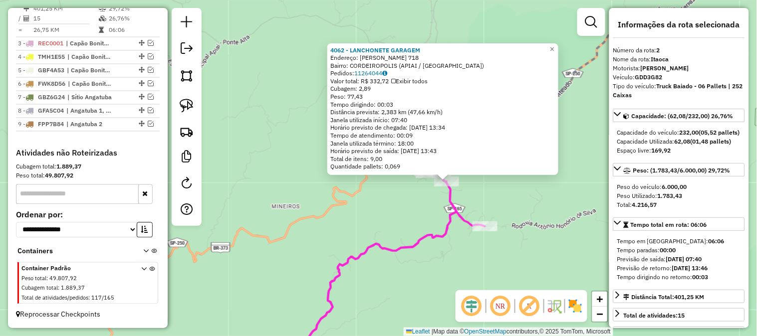
drag, startPoint x: 530, startPoint y: 255, endPoint x: 599, endPoint y: 268, distance: 70.2
click at [599, 268] on div "4062 - LANCHONETE GARAGEM Endereço: MARIA CANDIDA CHAVES 718 Bairro: CORDEIROPO…" at bounding box center [378, 168] width 757 height 336
click at [320, 196] on div "4062 - LANCHONETE GARAGEM Endereço: MARIA CANDIDA CHAVES 718 Bairro: CORDEIROPO…" at bounding box center [378, 168] width 757 height 336
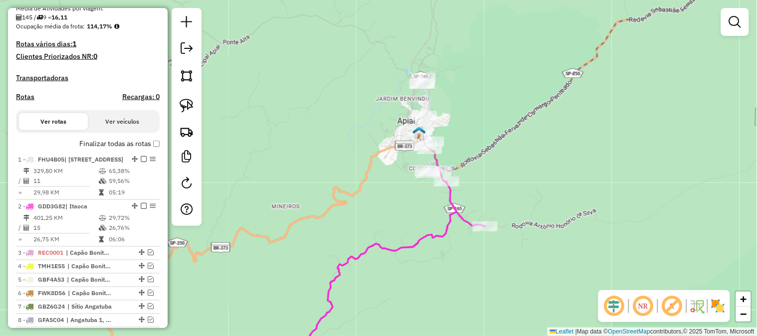
scroll to position [229, 0]
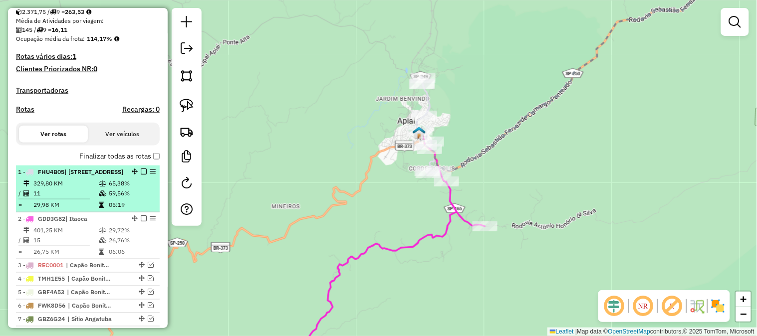
click at [141, 175] on em at bounding box center [144, 172] width 6 height 6
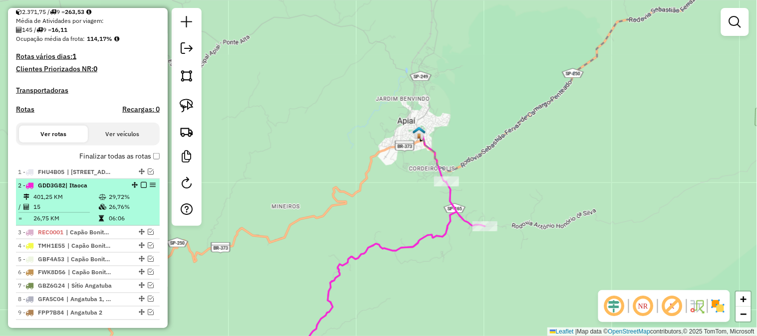
click at [141, 188] on em at bounding box center [144, 185] width 6 height 6
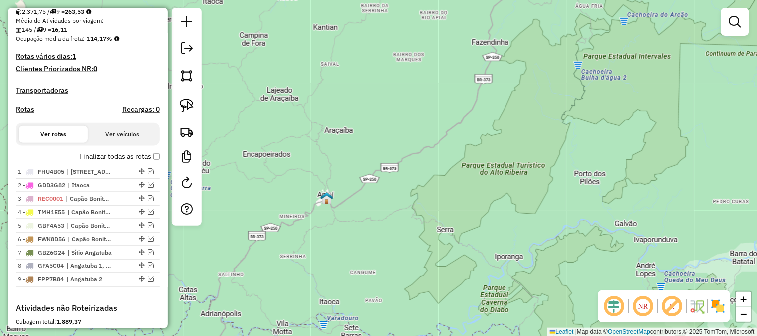
drag, startPoint x: 448, startPoint y: 140, endPoint x: 367, endPoint y: 205, distance: 103.7
click at [383, 200] on div "Janela de atendimento Grade de atendimento Capacidade Transportadoras Veículos …" at bounding box center [378, 168] width 757 height 336
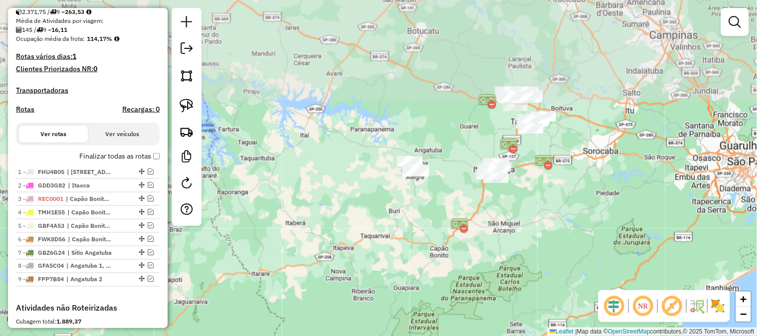
drag, startPoint x: 505, startPoint y: 171, endPoint x: 437, endPoint y: 291, distance: 138.1
click at [453, 310] on div "Janela de atendimento Grade de atendimento Capacidade Transportadoras Veículos …" at bounding box center [378, 168] width 757 height 336
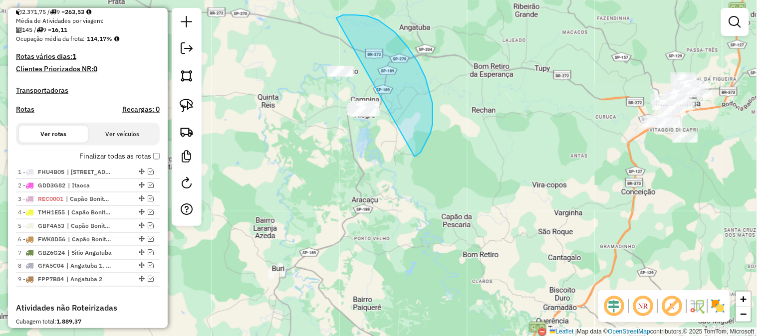
drag, startPoint x: 421, startPoint y: 153, endPoint x: 447, endPoint y: 211, distance: 64.1
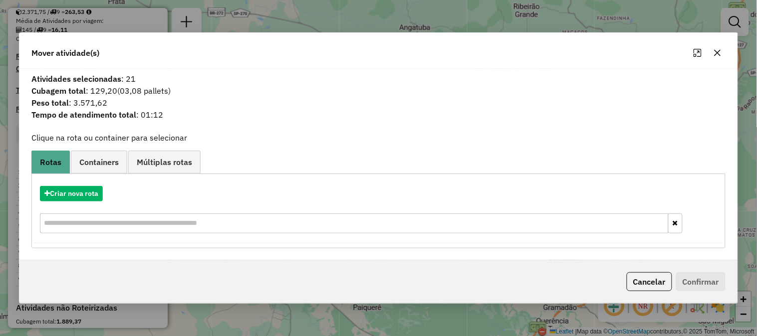
click at [718, 57] on button "button" at bounding box center [718, 53] width 16 height 16
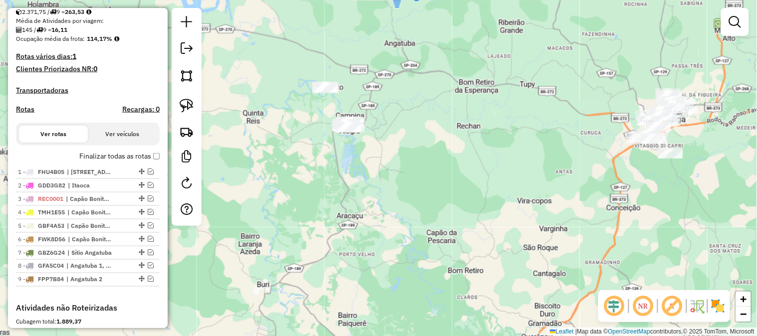
drag, startPoint x: 471, startPoint y: 174, endPoint x: 370, endPoint y: 222, distance: 112.1
click at [370, 222] on div "Janela de atendimento Grade de atendimento Capacidade Transportadoras Veículos …" at bounding box center [378, 168] width 757 height 336
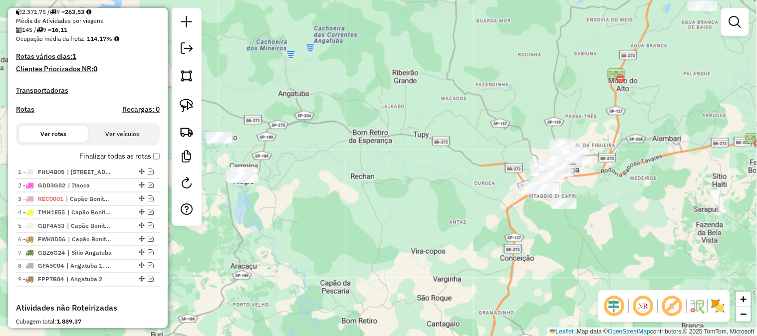
drag, startPoint x: 495, startPoint y: 93, endPoint x: 440, endPoint y: 198, distance: 118.5
click at [440, 198] on div "Janela de atendimento Grade de atendimento Capacidade Transportadoras Veículos …" at bounding box center [378, 168] width 757 height 336
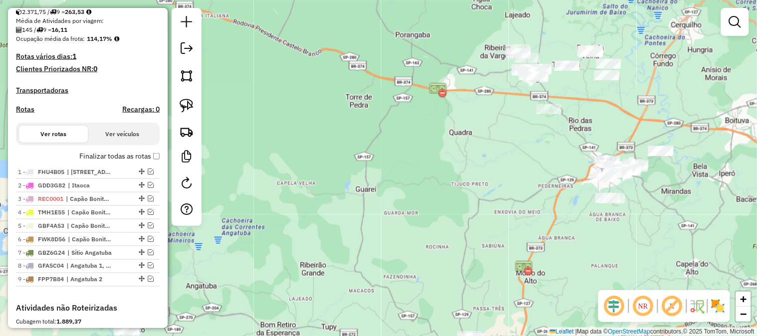
drag, startPoint x: 479, startPoint y: 145, endPoint x: 447, endPoint y: 202, distance: 65.5
click at [443, 215] on div "Janela de atendimento Grade de atendimento Capacidade Transportadoras Veículos …" at bounding box center [378, 168] width 757 height 336
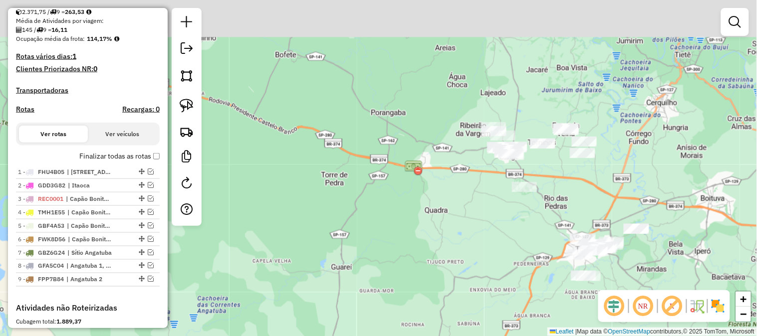
drag, startPoint x: 482, startPoint y: 154, endPoint x: 464, endPoint y: 209, distance: 57.6
click at [464, 211] on div "Janela de atendimento Grade de atendimento Capacidade Transportadoras Veículos …" at bounding box center [378, 168] width 757 height 336
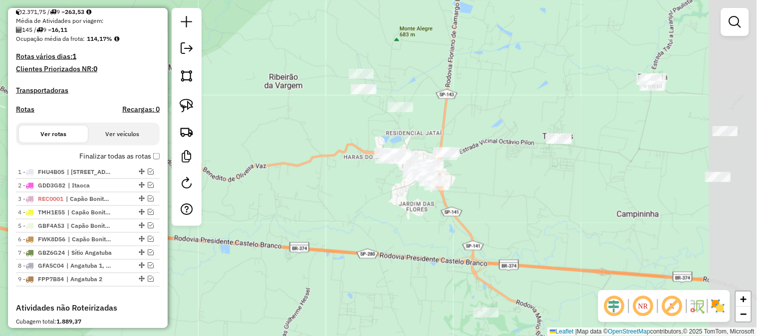
drag, startPoint x: 613, startPoint y: 213, endPoint x: 403, endPoint y: 220, distance: 209.7
click at [404, 222] on div "Janela de atendimento Grade de atendimento Capacidade Transportadoras Veículos …" at bounding box center [378, 168] width 757 height 336
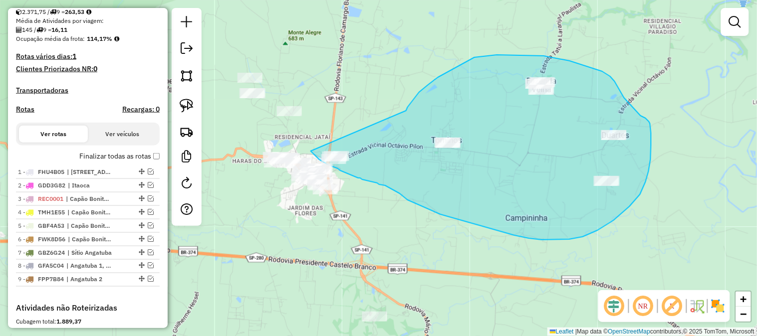
drag, startPoint x: 408, startPoint y: 107, endPoint x: 385, endPoint y: 90, distance: 28.5
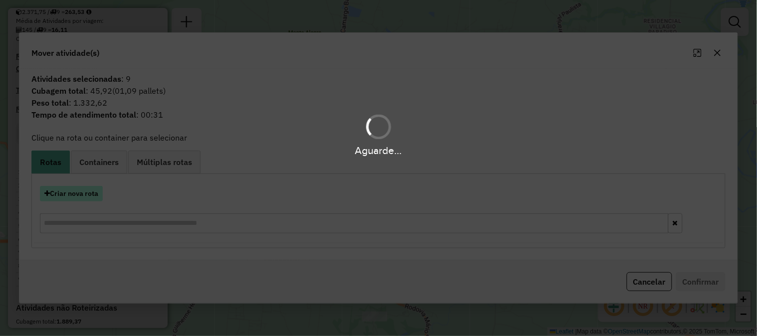
click at [101, 195] on div "Aguarde..." at bounding box center [378, 168] width 757 height 336
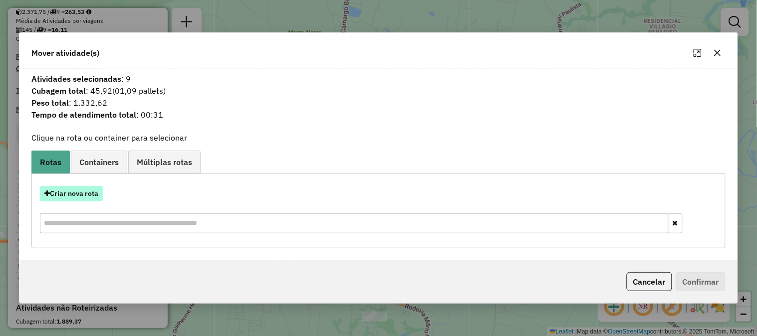
click at [90, 197] on button "Criar nova rota" at bounding box center [71, 193] width 63 height 15
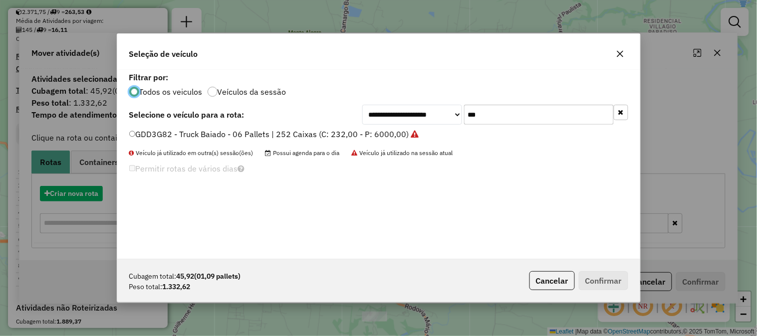
scroll to position [5, 2]
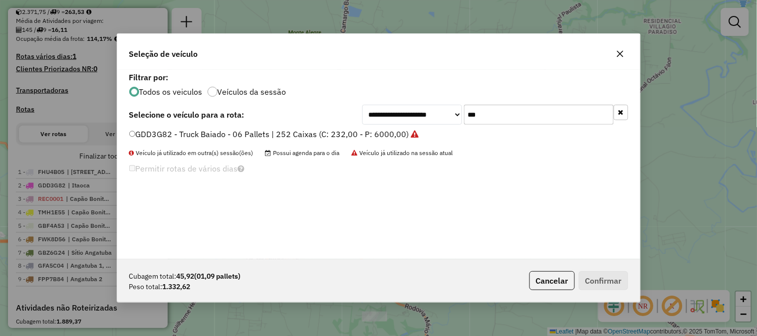
drag, startPoint x: 503, startPoint y: 120, endPoint x: 423, endPoint y: 113, distance: 79.7
click at [431, 114] on div "**********" at bounding box center [495, 115] width 266 height 20
type input "***"
click at [395, 133] on label "REC0001 - Truck Baiado - 06 Pallets | 252 Caixas (C: 232,00 - P: 6000,00)" at bounding box center [272, 134] width 287 height 12
click at [615, 273] on button "Confirmar" at bounding box center [603, 280] width 49 height 19
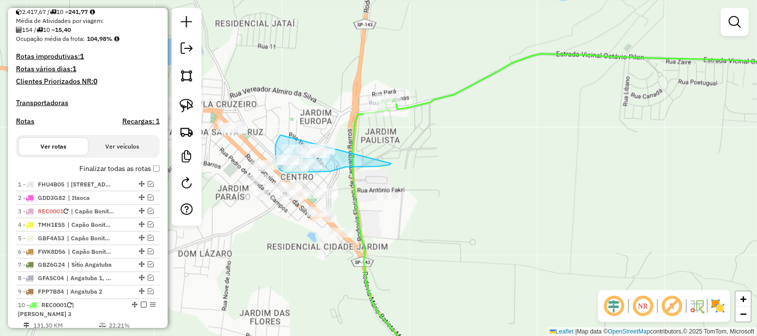
drag, startPoint x: 391, startPoint y: 164, endPoint x: 342, endPoint y: 93, distance: 86.0
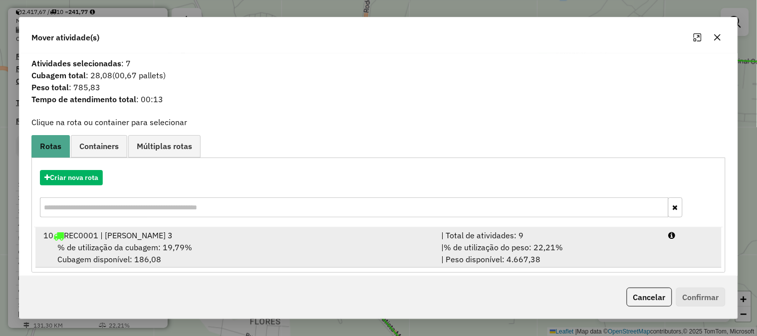
click at [613, 255] on div "| % de utilização do peso: 22,21% | Peso disponível: 4.667,38" at bounding box center [549, 254] width 228 height 24
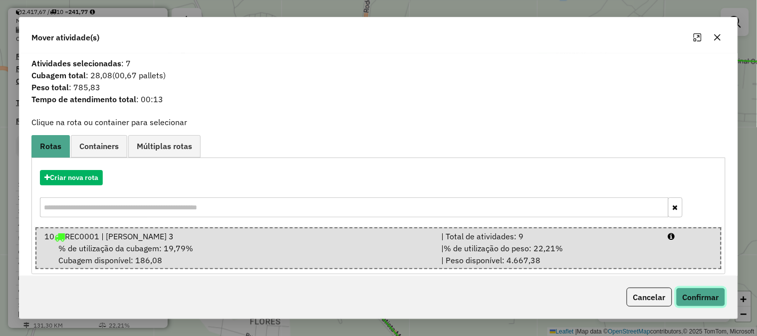
click at [710, 296] on button "Confirmar" at bounding box center [700, 297] width 49 height 19
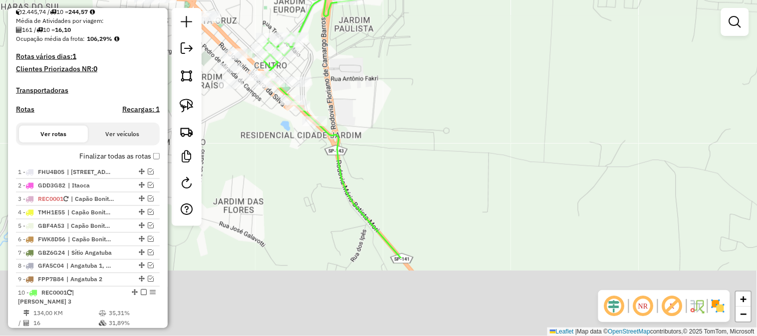
drag, startPoint x: 472, startPoint y: 161, endPoint x: 451, endPoint y: 42, distance: 121.2
click at [451, 43] on div "Janela de atendimento Grade de atendimento Capacidade Transportadoras Veículos …" at bounding box center [378, 168] width 757 height 336
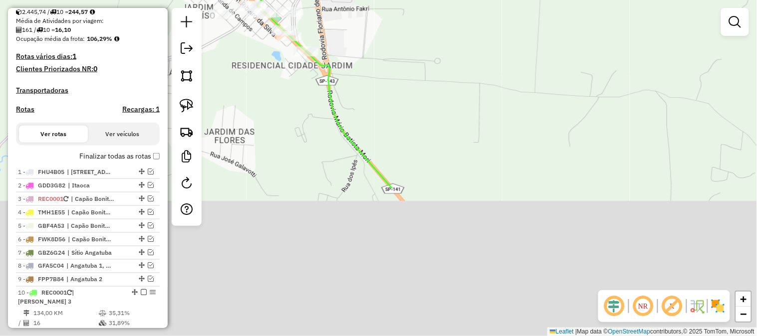
drag, startPoint x: 493, startPoint y: 158, endPoint x: 460, endPoint y: 106, distance: 62.2
click at [460, 106] on div "Janela de atendimento Grade de atendimento Capacidade Transportadoras Veículos …" at bounding box center [378, 168] width 757 height 336
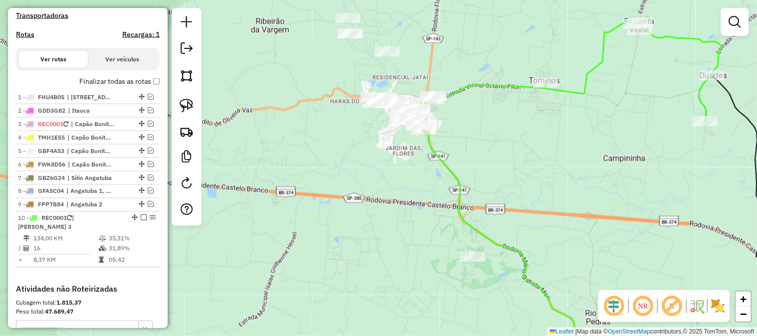
scroll to position [376, 0]
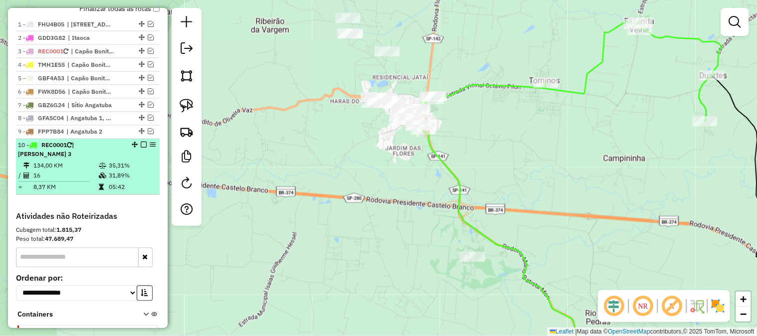
click at [141, 148] on em at bounding box center [144, 145] width 6 height 6
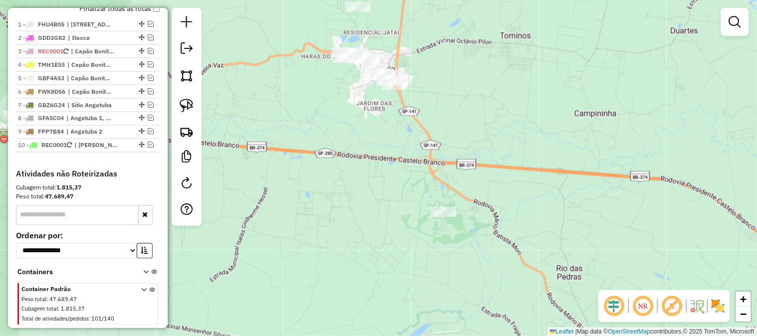
drag, startPoint x: 391, startPoint y: 171, endPoint x: 371, endPoint y: 122, distance: 53.1
click at [371, 122] on div "Janela de atendimento Grade de atendimento Capacidade Transportadoras Veículos …" at bounding box center [378, 168] width 757 height 336
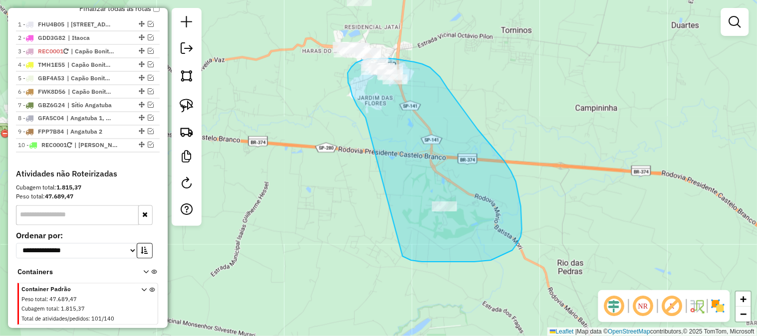
drag, startPoint x: 366, startPoint y: 118, endPoint x: 374, endPoint y: 236, distance: 118.6
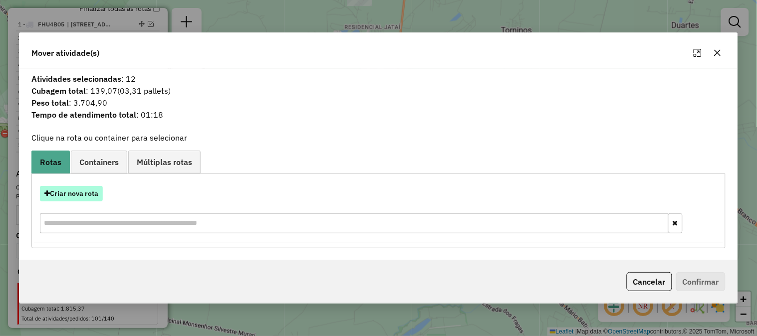
click at [95, 196] on button "Criar nova rota" at bounding box center [71, 193] width 63 height 15
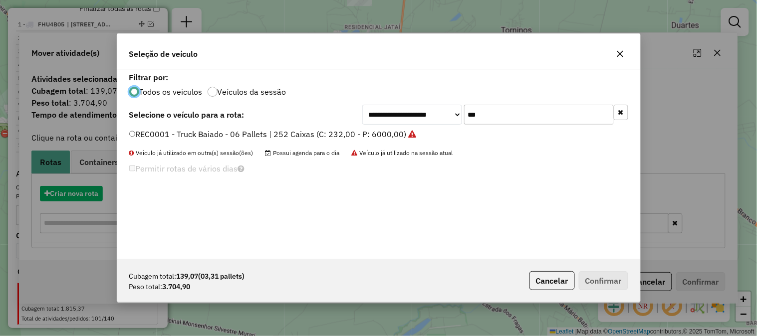
scroll to position [5, 2]
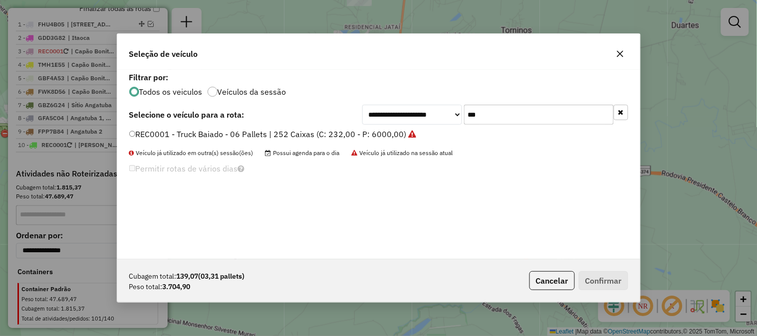
drag, startPoint x: 487, startPoint y: 115, endPoint x: 417, endPoint y: 105, distance: 71.0
click at [439, 113] on div "**********" at bounding box center [495, 115] width 266 height 20
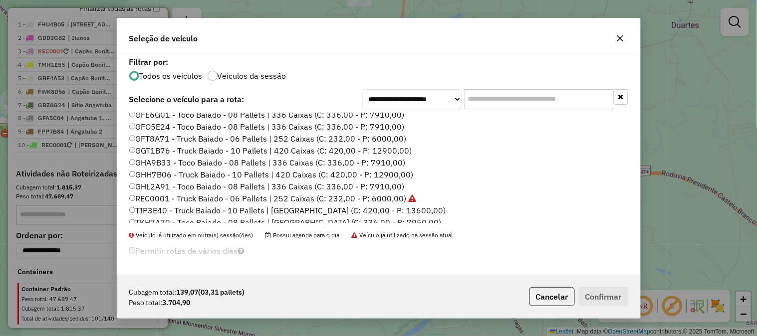
click at [512, 98] on input "text" at bounding box center [539, 99] width 150 height 20
type input "*"
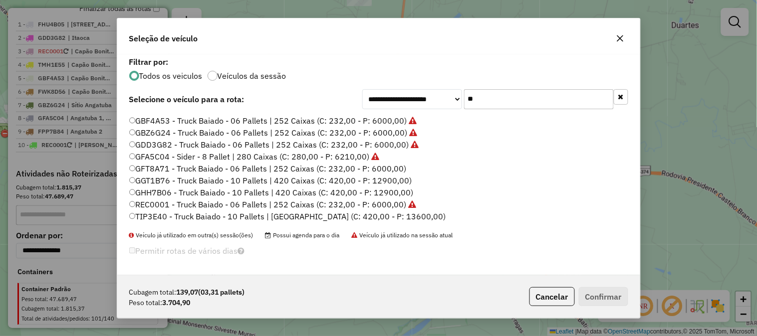
scroll to position [0, 0]
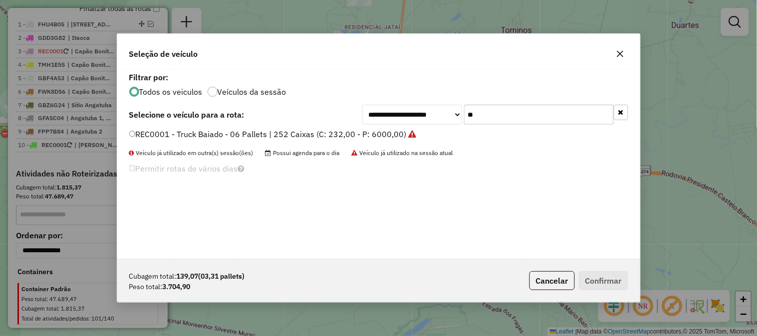
type input "***"
click at [392, 136] on label "REC0001 - Truck Baiado - 06 Pallets | 252 Caixas (C: 232,00 - P: 6000,00)" at bounding box center [272, 134] width 287 height 12
click at [624, 287] on button "Confirmar" at bounding box center [603, 280] width 49 height 19
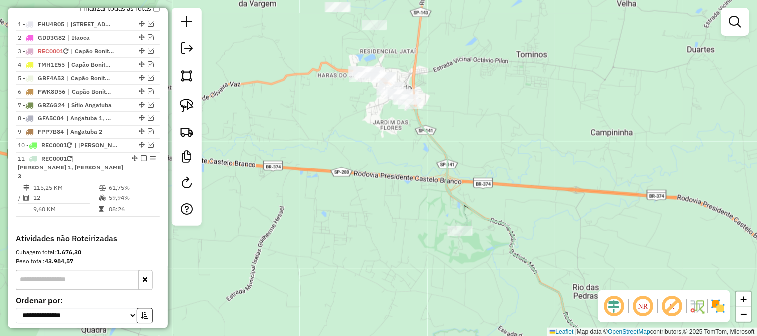
drag, startPoint x: 372, startPoint y: 136, endPoint x: 406, endPoint y: 187, distance: 61.3
click at [406, 187] on div "Janela de atendimento Grade de atendimento Capacidade Transportadoras Veículos …" at bounding box center [378, 168] width 757 height 336
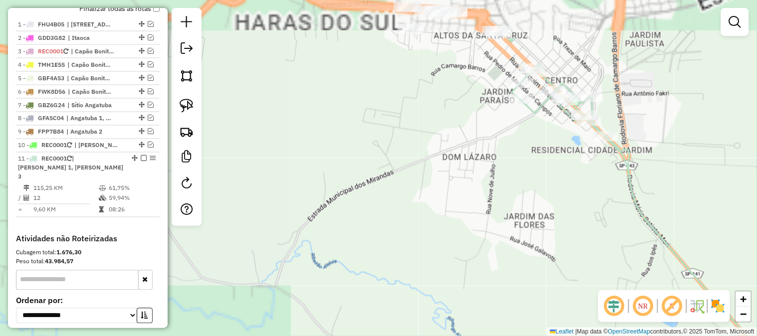
drag, startPoint x: 397, startPoint y: 173, endPoint x: 418, endPoint y: 268, distance: 98.1
click at [422, 281] on div "Janela de atendimento Grade de atendimento Capacidade Transportadoras Veículos …" at bounding box center [378, 168] width 757 height 336
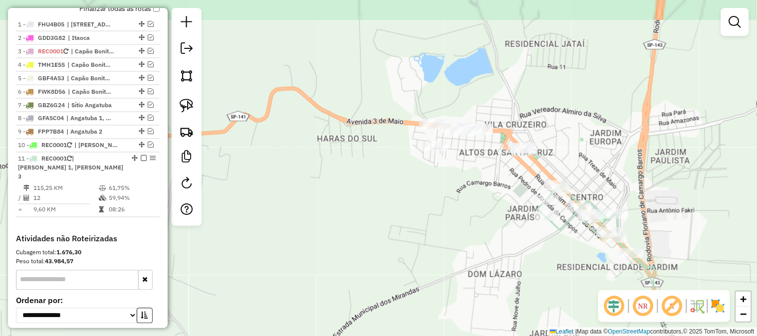
drag, startPoint x: 407, startPoint y: 242, endPoint x: 406, endPoint y: 270, distance: 28.0
click at [416, 283] on div "Janela de atendimento Grade de atendimento Capacidade Transportadoras Veículos …" at bounding box center [378, 168] width 757 height 336
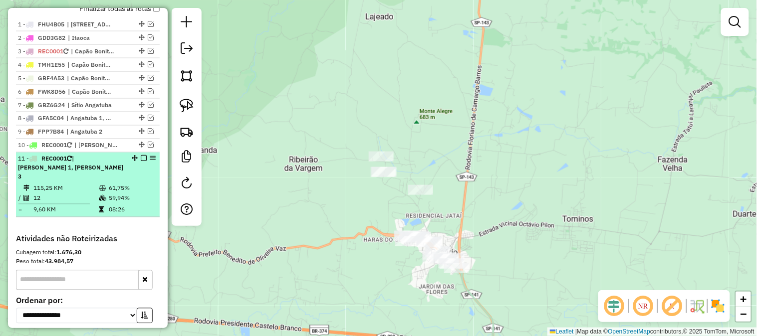
click at [142, 162] on em at bounding box center [144, 159] width 6 height 6
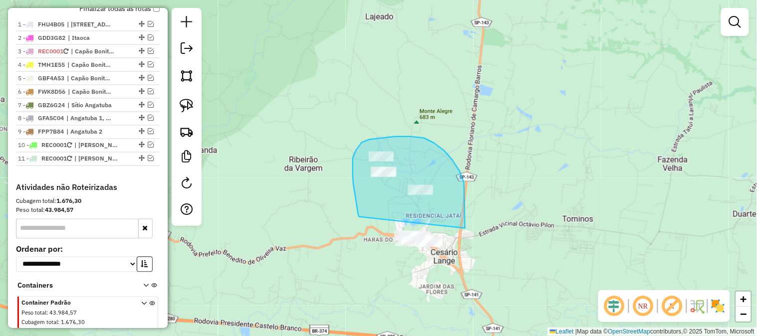
drag, startPoint x: 358, startPoint y: 211, endPoint x: 348, endPoint y: 239, distance: 29.2
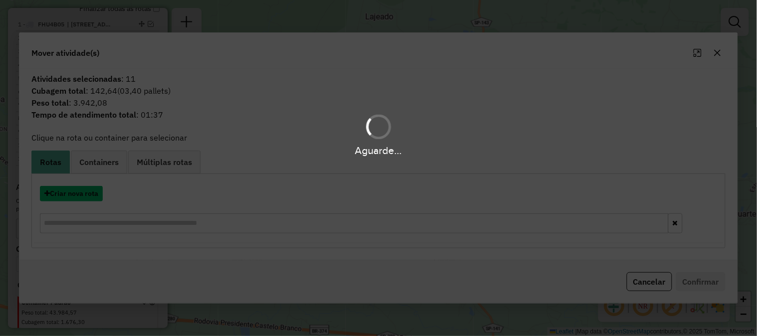
click at [98, 193] on button "Criar nova rota" at bounding box center [71, 193] width 63 height 15
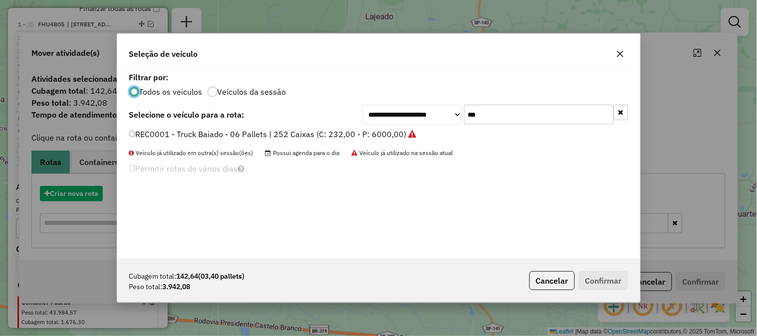
scroll to position [5, 2]
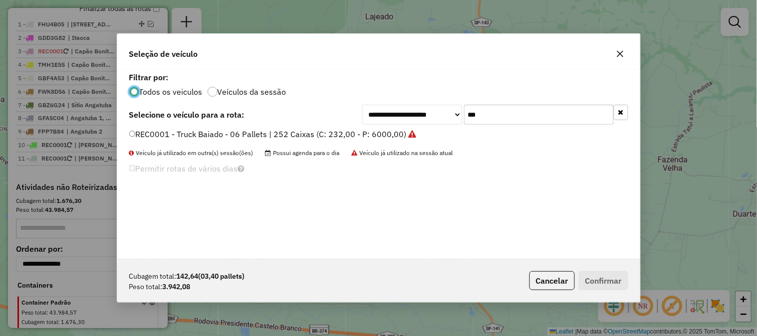
click at [386, 133] on label "REC0001 - Truck Baiado - 06 Pallets | 252 Caixas (C: 232,00 - P: 6000,00)" at bounding box center [272, 134] width 287 height 12
click at [599, 276] on button "Confirmar" at bounding box center [603, 280] width 49 height 19
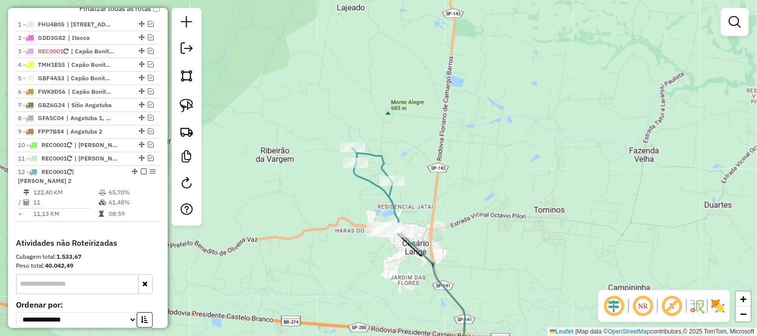
drag, startPoint x: 536, startPoint y: 188, endPoint x: 456, endPoint y: 160, distance: 85.5
click at [458, 161] on div "Janela de atendimento Grade de atendimento Capacidade Transportadoras Veículos …" at bounding box center [378, 168] width 757 height 336
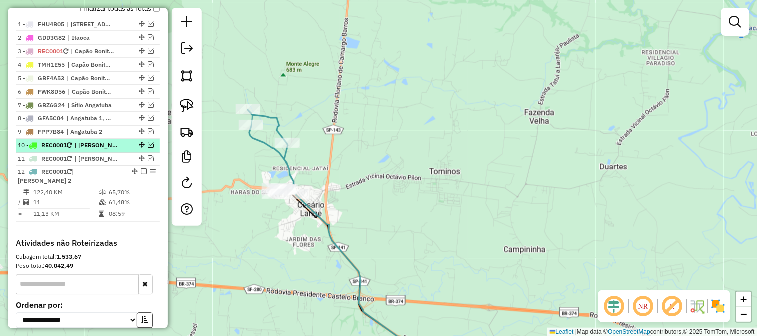
drag, startPoint x: 146, startPoint y: 166, endPoint x: 143, endPoint y: 161, distance: 5.4
click at [148, 162] on em at bounding box center [151, 159] width 6 height 6
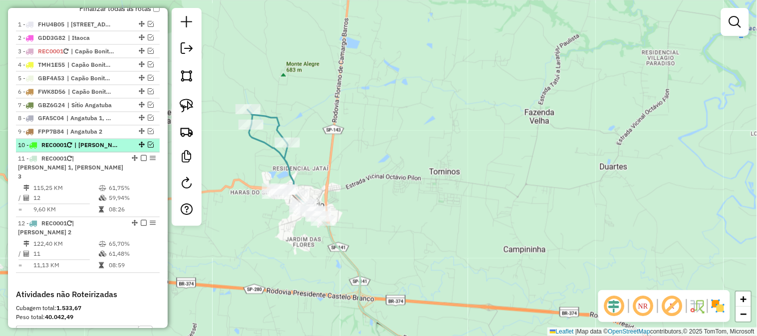
click at [148, 148] on em at bounding box center [151, 145] width 6 height 6
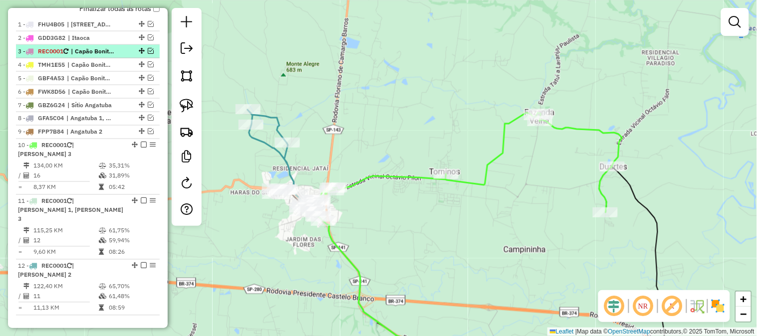
click at [148, 54] on em at bounding box center [151, 51] width 6 height 6
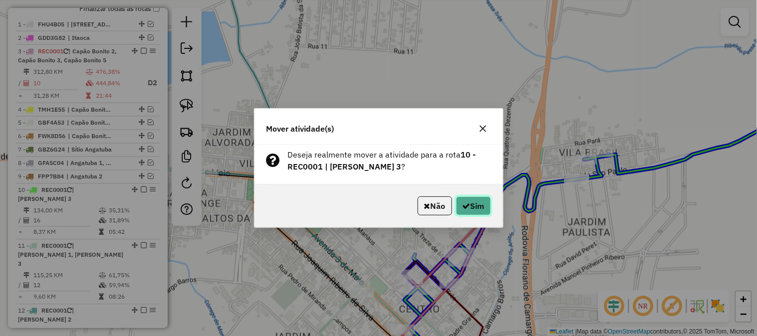
click at [478, 206] on button "Sim" at bounding box center [473, 206] width 35 height 19
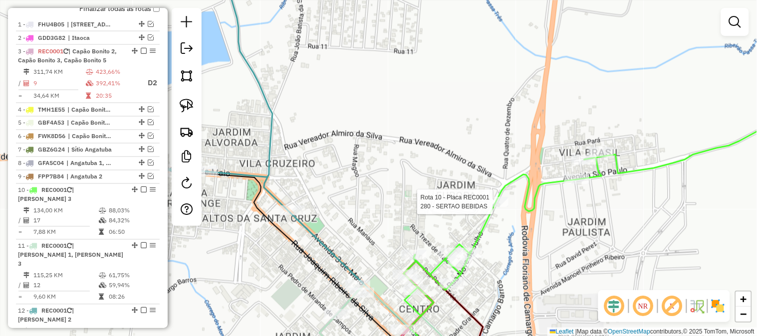
select select "*********"
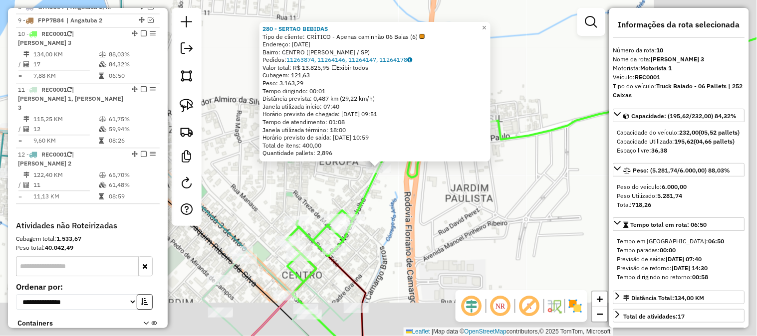
scroll to position [561, 0]
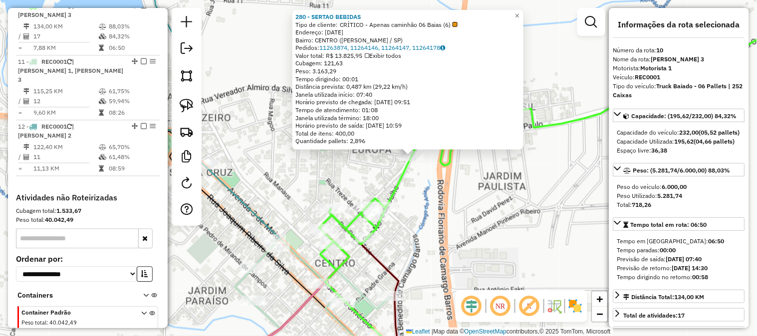
drag, startPoint x: 480, startPoint y: 240, endPoint x: 542, endPoint y: 197, distance: 75.6
click at [545, 201] on div "280 - SERTAO BEBIDAS Tipo de cliente: CRÍTICO - Apenas caminhão 06 Baias (6) En…" at bounding box center [378, 168] width 757 height 336
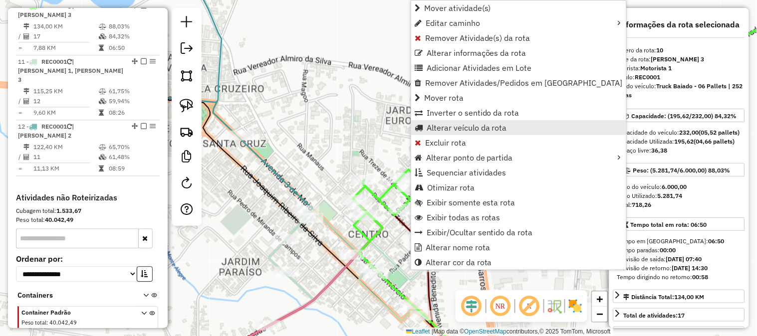
click at [477, 128] on span "Alterar veículo da rota" at bounding box center [467, 128] width 80 height 8
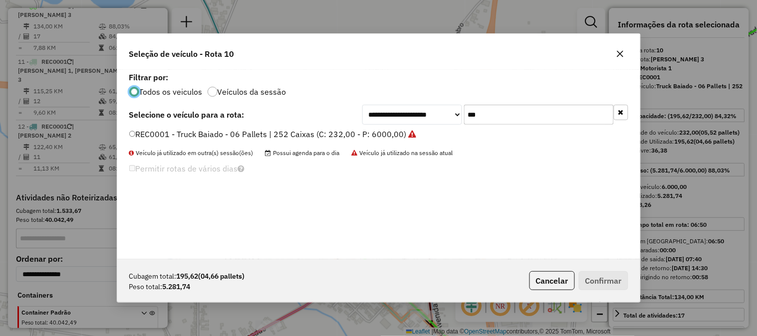
scroll to position [5, 2]
drag, startPoint x: 500, startPoint y: 122, endPoint x: 405, endPoint y: 102, distance: 96.3
click at [430, 110] on div "**********" at bounding box center [495, 115] width 266 height 20
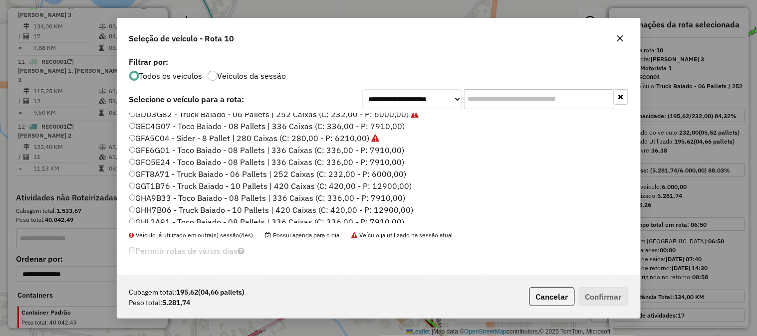
scroll to position [148, 0]
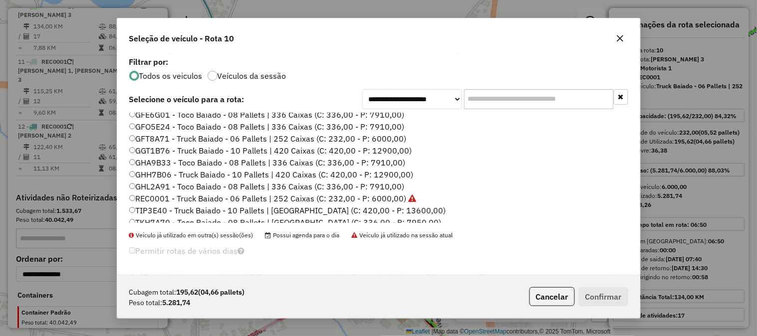
click at [391, 136] on label "GFT8A71 - Truck Baiado - 06 Pallets | 252 Caixas (C: 232,00 - P: 6000,00)" at bounding box center [267, 139] width 277 height 12
click at [630, 304] on div "Cubagem total: 195,62 (04,66 pallets) Peso total: 5.281,74 Cancelar Confirmar" at bounding box center [378, 296] width 523 height 43
click at [608, 299] on button "Confirmar" at bounding box center [603, 296] width 49 height 19
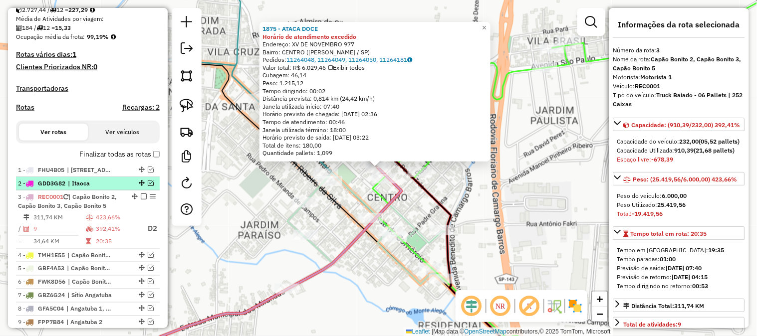
scroll to position [274, 0]
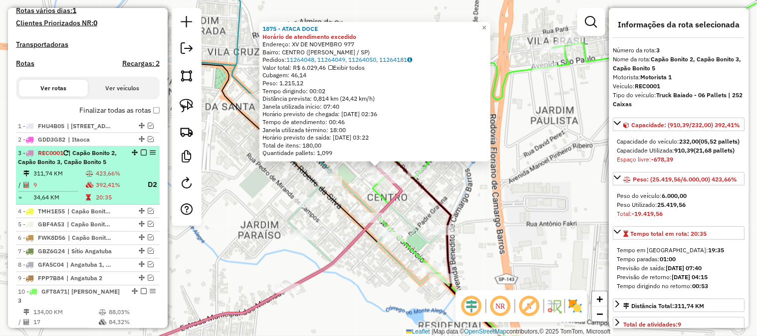
click at [141, 156] on em at bounding box center [144, 153] width 6 height 6
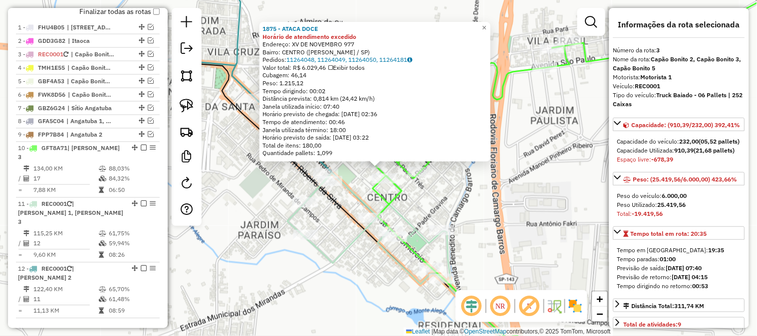
scroll to position [422, 0]
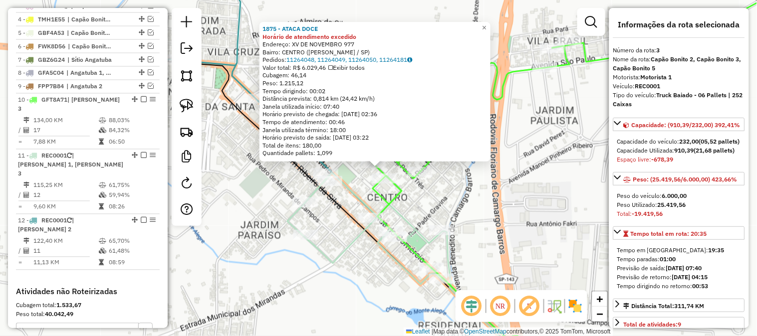
click at [327, 268] on div "1875 - ATACA DOCE Horário de atendimento excedido Endereço: XV DE NOVEMBRO 977 …" at bounding box center [378, 168] width 757 height 336
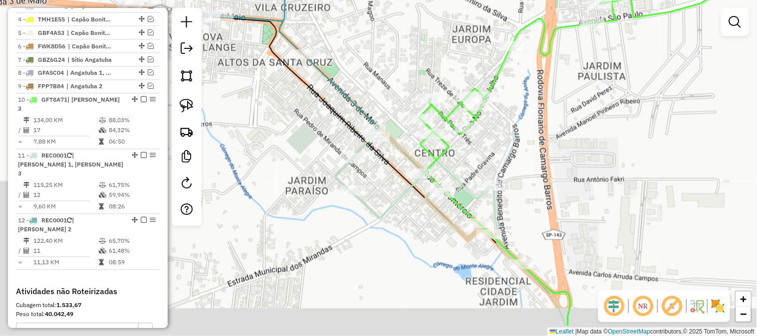
drag, startPoint x: 456, startPoint y: 196, endPoint x: 490, endPoint y: 157, distance: 51.6
click at [498, 157] on div "Janela de atendimento Grade de atendimento Capacidade Transportadoras Veículos …" at bounding box center [378, 168] width 757 height 336
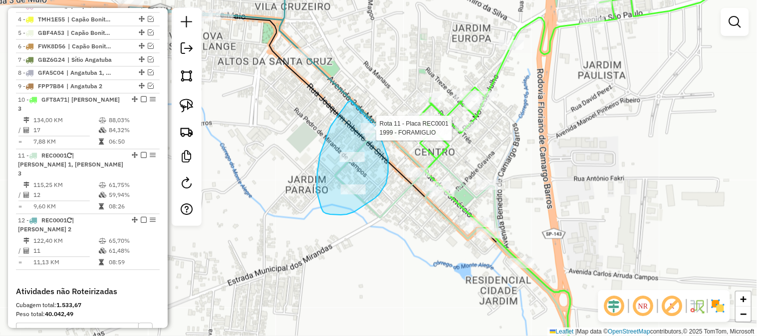
drag, startPoint x: 346, startPoint y: 105, endPoint x: 363, endPoint y: 81, distance: 30.1
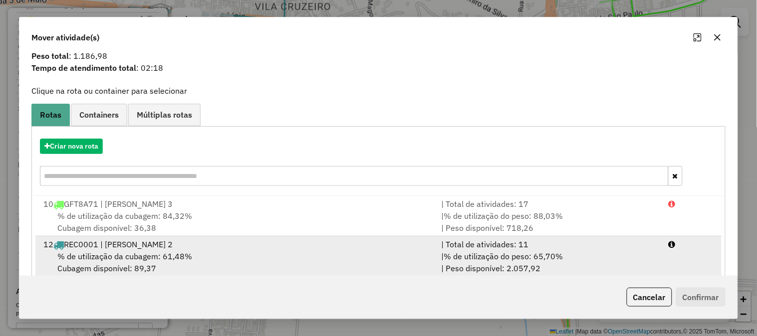
scroll to position [49, 0]
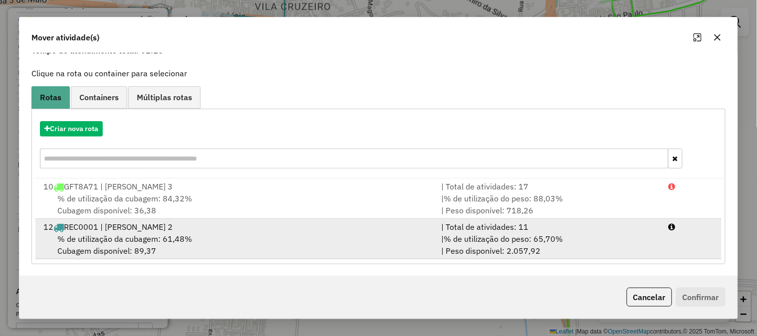
click at [537, 230] on div "| Total de atividades: 11" at bounding box center [549, 227] width 228 height 12
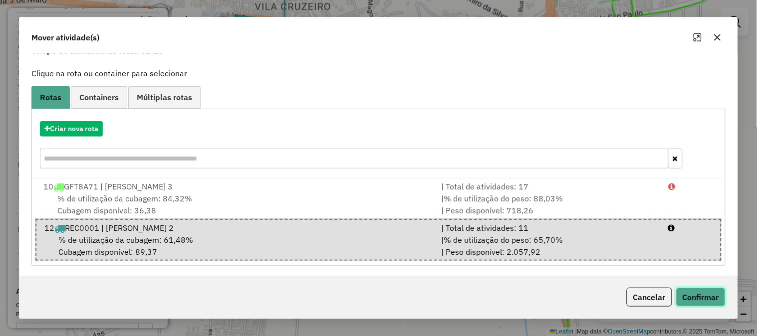
click at [715, 303] on button "Confirmar" at bounding box center [700, 297] width 49 height 19
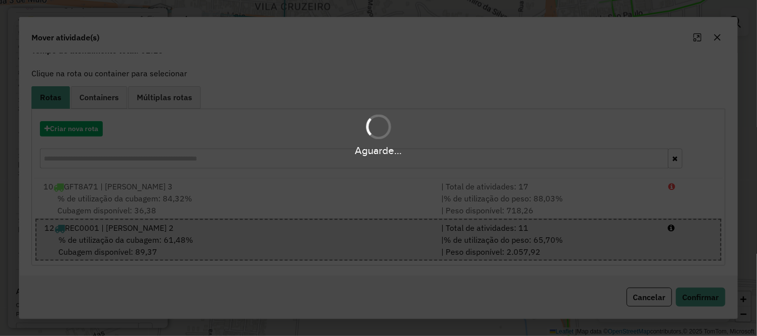
scroll to position [0, 0]
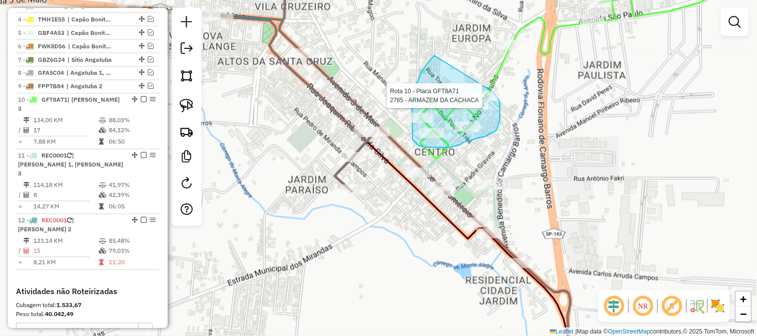
drag, startPoint x: 434, startPoint y: 55, endPoint x: 490, endPoint y: 90, distance: 65.5
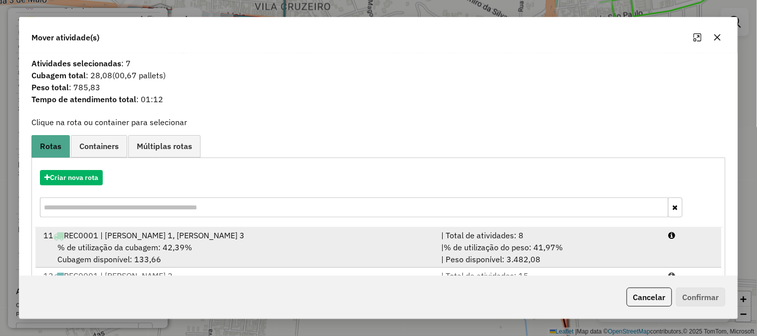
drag, startPoint x: 536, startPoint y: 250, endPoint x: 543, endPoint y: 249, distance: 6.6
click at [537, 250] on span "% de utilização do peso: 41,97%" at bounding box center [503, 248] width 119 height 10
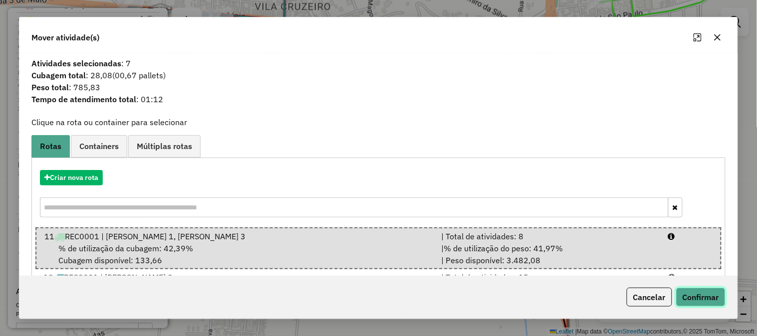
click at [716, 297] on button "Confirmar" at bounding box center [700, 297] width 49 height 19
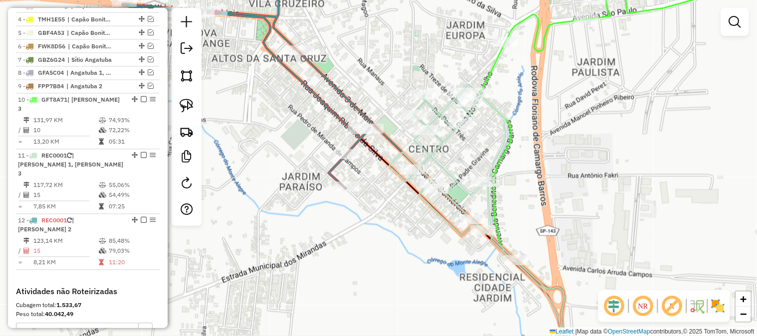
click at [546, 164] on div "Janela de atendimento Grade de atendimento Capacidade Transportadoras Veículos …" at bounding box center [378, 168] width 757 height 336
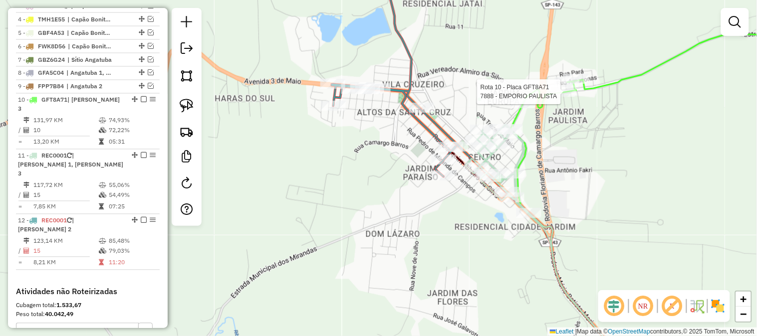
select select "*********"
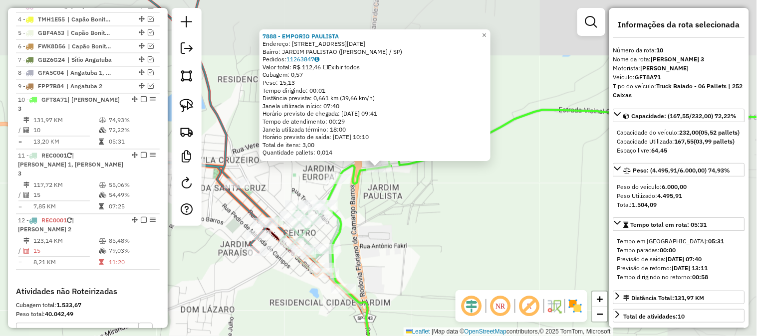
scroll to position [517, 0]
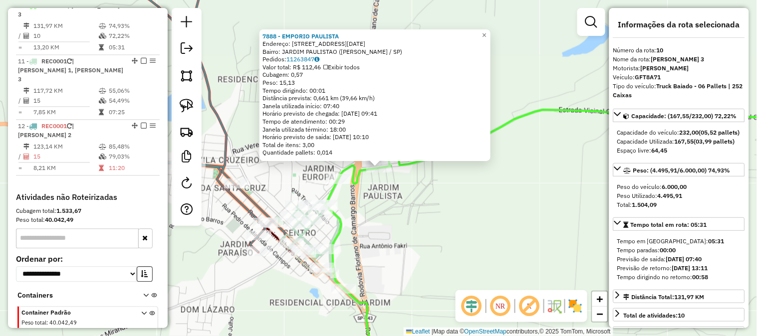
click at [503, 232] on div "7888 - EMPORIO PAULISTA Endereço: RUA 9 DE JULHO 1544 Bairro: JARDIM PAULISTAO …" at bounding box center [378, 168] width 757 height 336
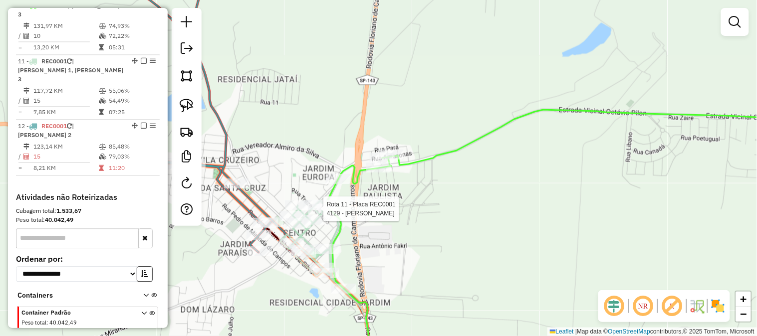
select select "*********"
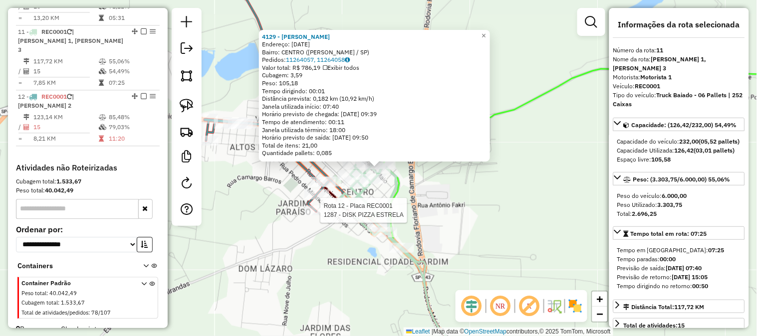
scroll to position [551, 0]
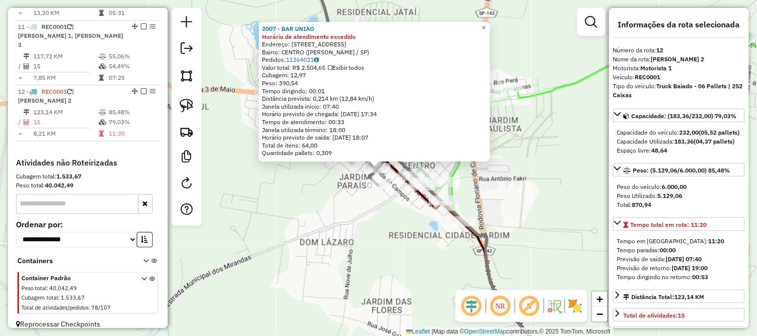
click at [335, 236] on div "2007 - BAR UNIAO Horário de atendimento excedido Endereço: R TIRADENTES 1114 Ba…" at bounding box center [378, 168] width 757 height 336
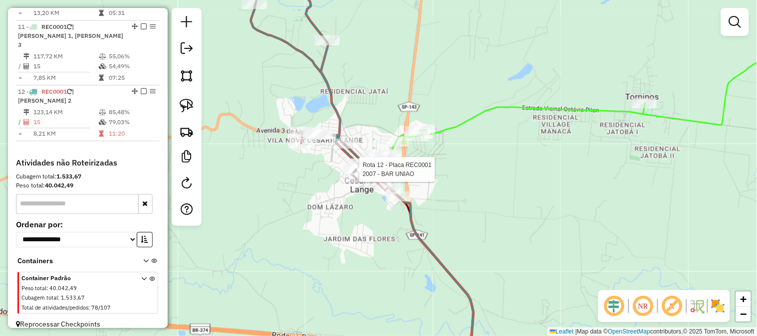
select select "*********"
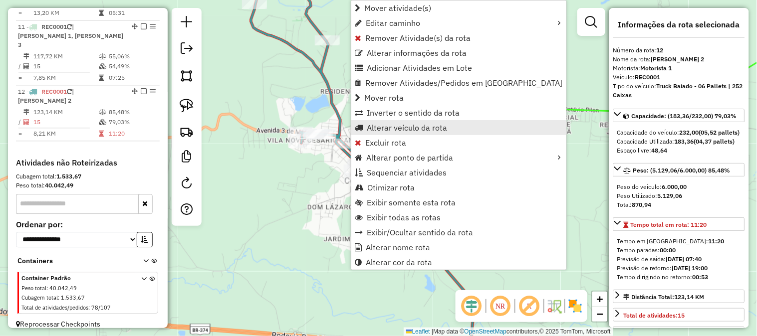
click at [426, 130] on span "Alterar veículo da rota" at bounding box center [407, 128] width 80 height 8
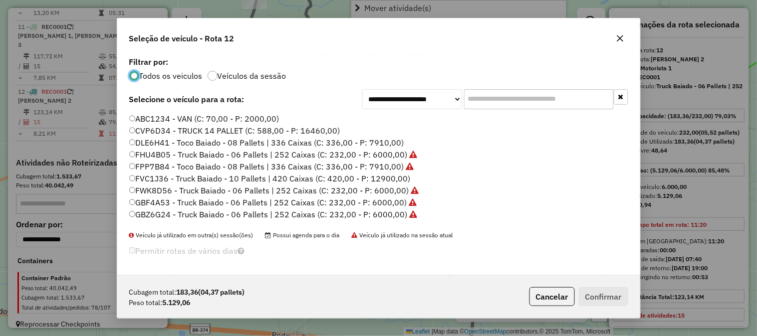
scroll to position [5, 2]
click at [391, 142] on label "DLE6H41 - Toco Baiado - 08 Pallets | 336 Caixas (C: 336,00 - P: 7910,00)" at bounding box center [266, 143] width 275 height 12
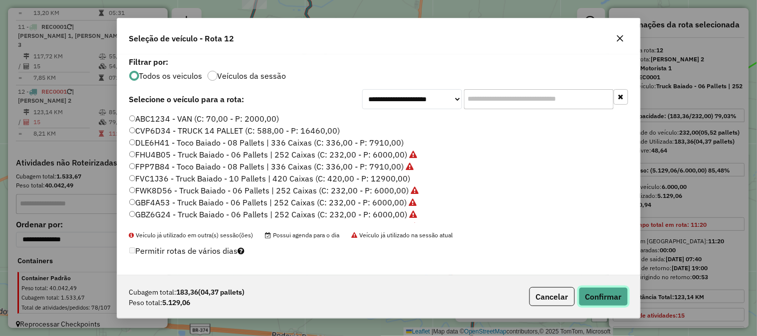
click at [604, 290] on button "Confirmar" at bounding box center [603, 296] width 49 height 19
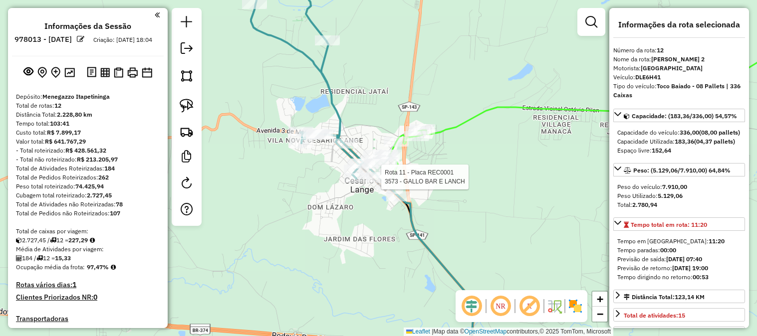
select select "*********"
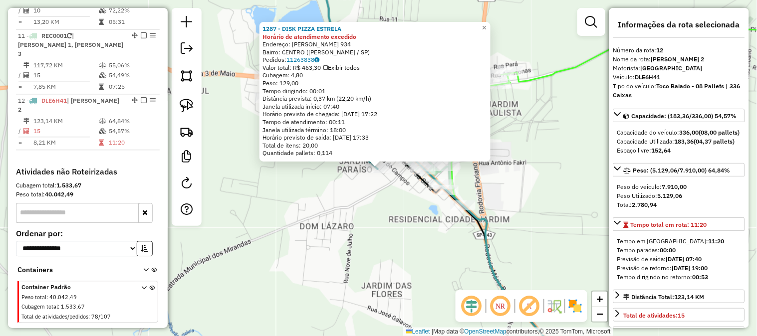
click at [390, 203] on div "1287 - DISK PIZZA ESTRELA Horário de atendimento excedido Endereço: LAZARO MEND…" at bounding box center [378, 168] width 757 height 336
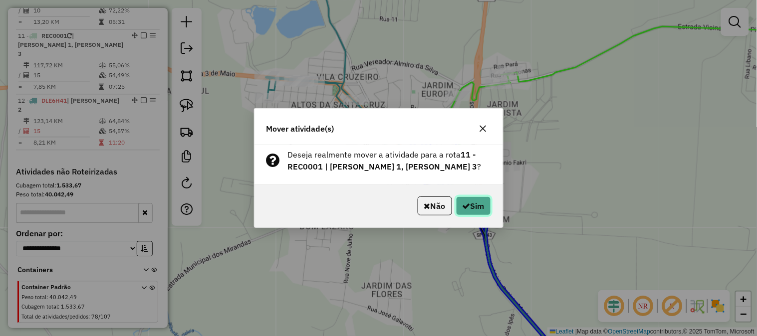
click at [473, 201] on button "Sim" at bounding box center [473, 206] width 35 height 19
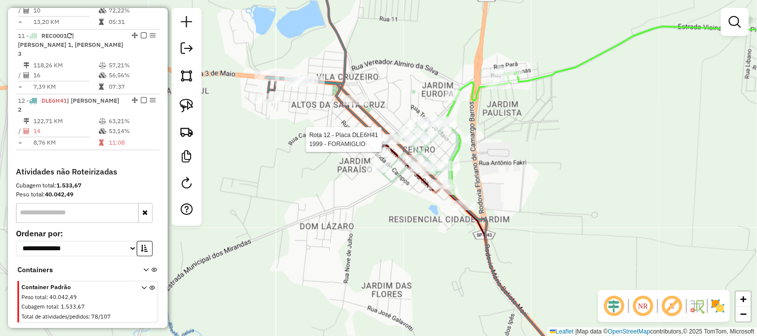
select select "*********"
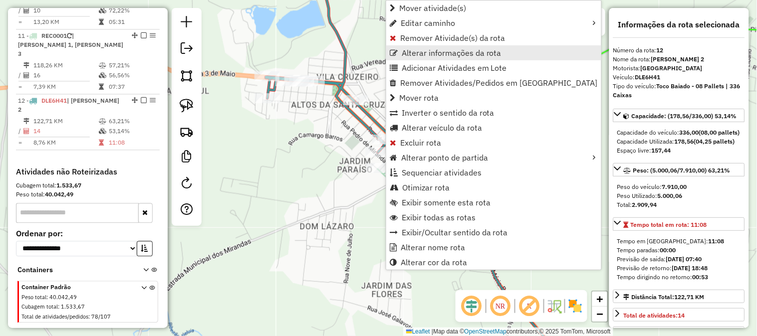
click at [436, 51] on span "Alterar informações da rota" at bounding box center [452, 53] width 100 height 8
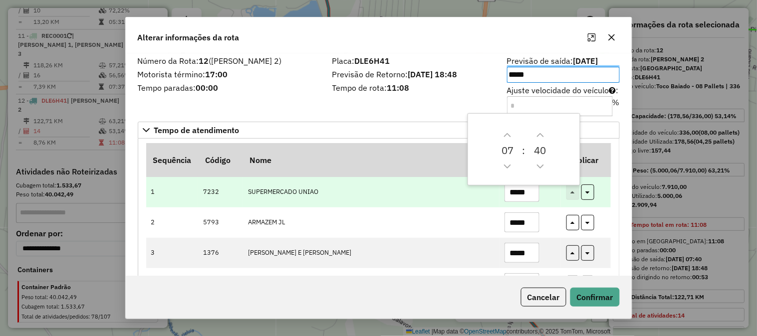
click at [435, 200] on td "SUPERMERCADO UNIAO" at bounding box center [371, 192] width 257 height 30
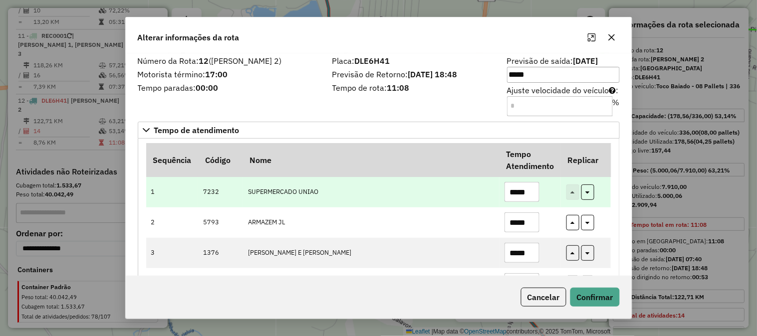
drag, startPoint x: 532, startPoint y: 192, endPoint x: 477, endPoint y: 193, distance: 55.4
click at [480, 193] on tr "1 7232 SUPERMERCADO UNIAO *****" at bounding box center [378, 192] width 465 height 30
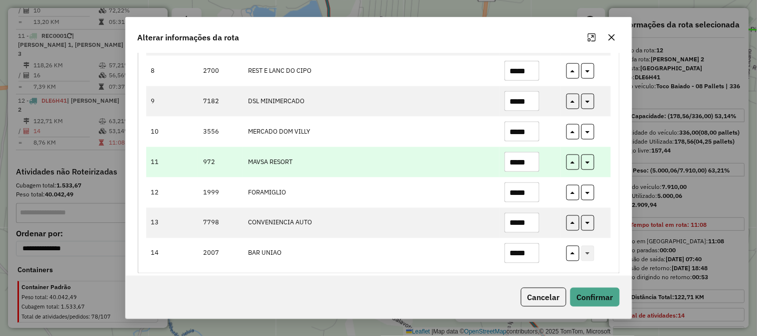
scroll to position [346, 0]
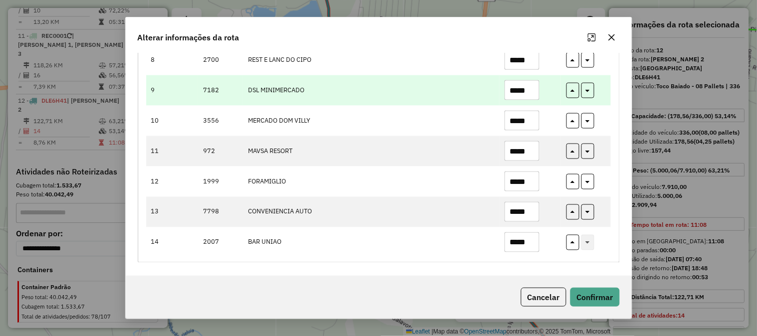
drag, startPoint x: 533, startPoint y: 95, endPoint x: 473, endPoint y: 93, distance: 60.4
click at [487, 94] on tr "9 7182 DSL MINIMERCADO *****" at bounding box center [378, 90] width 465 height 30
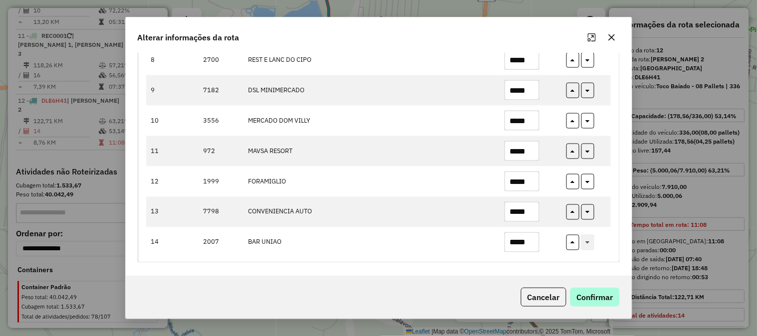
type input "*****"
click at [590, 299] on button "Confirmar" at bounding box center [594, 297] width 49 height 19
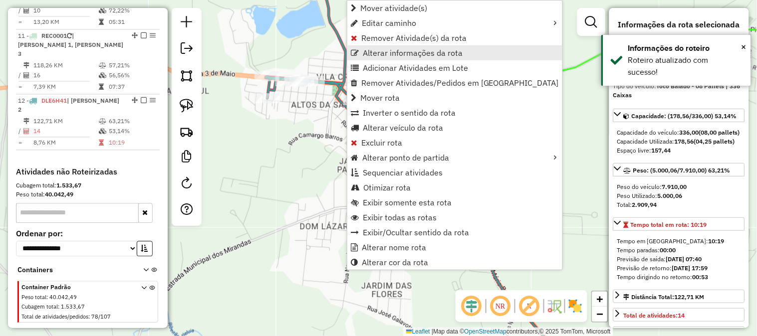
click at [401, 53] on span "Alterar informações da rota" at bounding box center [413, 53] width 100 height 8
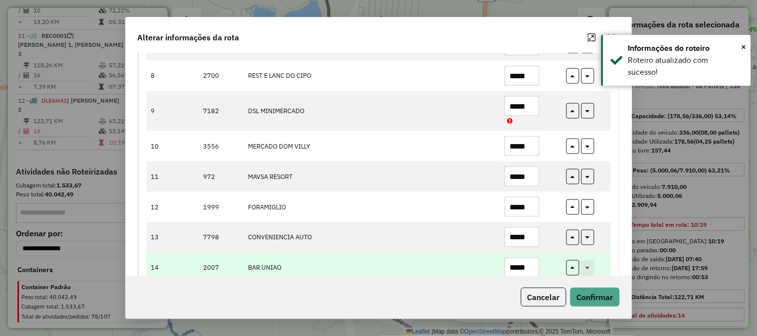
scroll to position [356, 0]
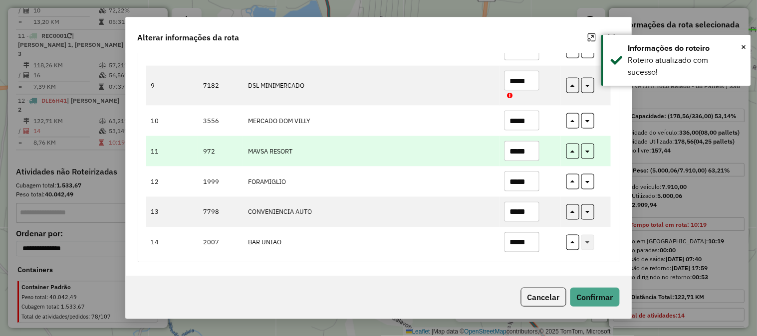
drag, startPoint x: 532, startPoint y: 150, endPoint x: 435, endPoint y: 147, distance: 97.4
click at [452, 147] on tr "11 972 MAVSA RESORT *****" at bounding box center [378, 151] width 465 height 30
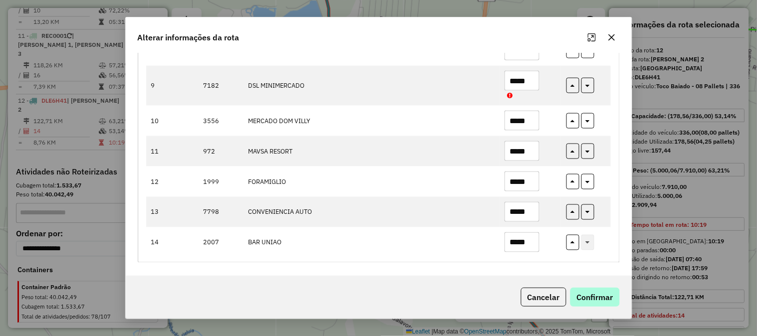
type input "*****"
drag, startPoint x: 607, startPoint y: 303, endPoint x: 600, endPoint y: 302, distance: 6.7
click at [607, 304] on button "Confirmar" at bounding box center [594, 297] width 49 height 19
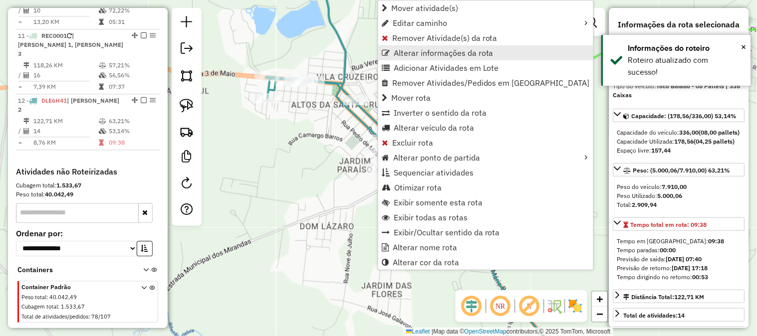
click at [423, 50] on span "Alterar informações da rota" at bounding box center [444, 53] width 100 height 8
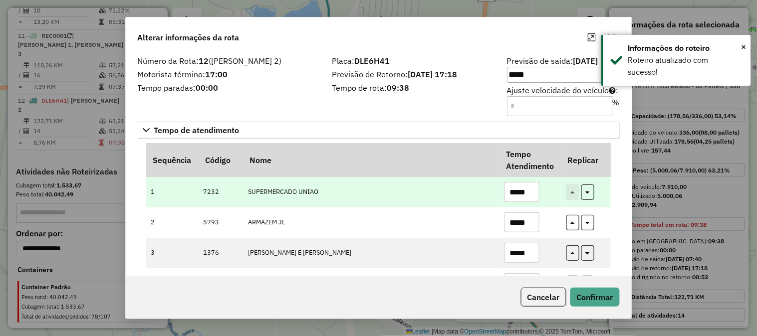
drag, startPoint x: 506, startPoint y: 195, endPoint x: 467, endPoint y: 191, distance: 38.6
click at [477, 195] on tr "1 7232 SUPERMERCADO UNIAO *****" at bounding box center [378, 192] width 465 height 30
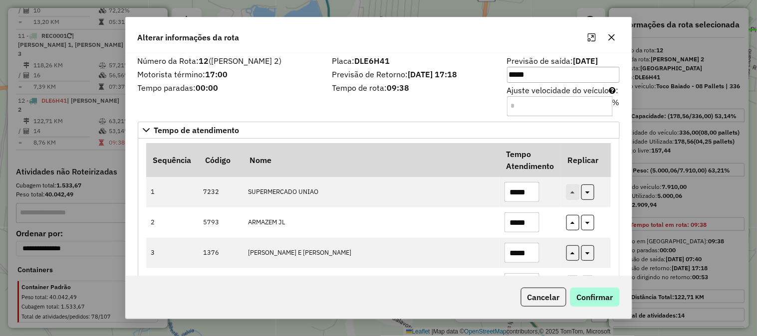
type input "*****"
click at [594, 292] on button "Confirmar" at bounding box center [594, 297] width 49 height 19
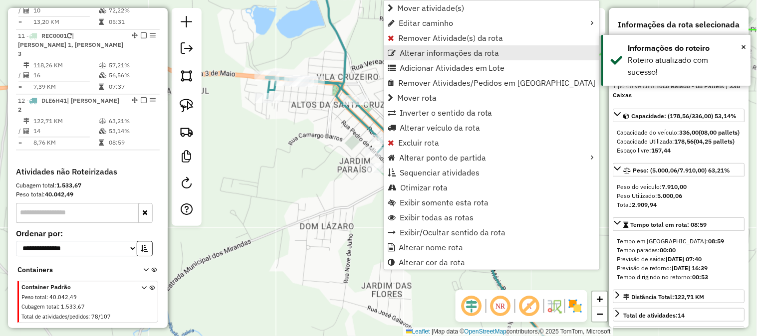
click at [435, 55] on span "Alterar informações da rota" at bounding box center [450, 53] width 100 height 8
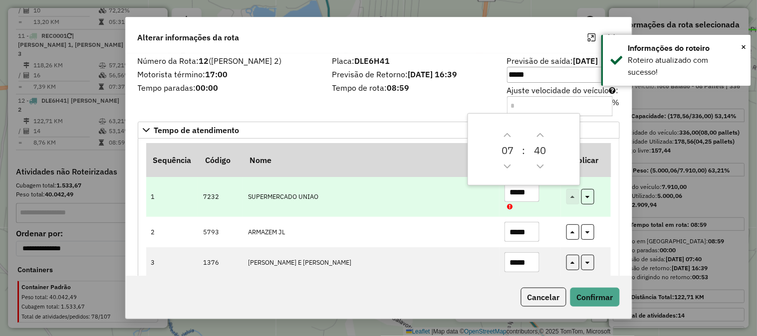
click at [536, 193] on input "*****" at bounding box center [522, 192] width 35 height 20
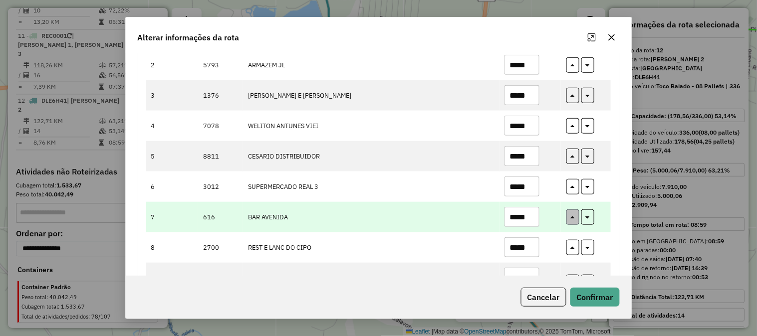
scroll to position [222, 0]
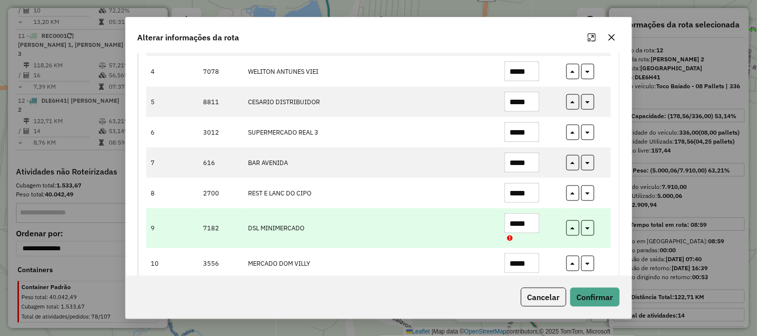
type input "*****"
click at [531, 228] on input "*****" at bounding box center [522, 224] width 35 height 20
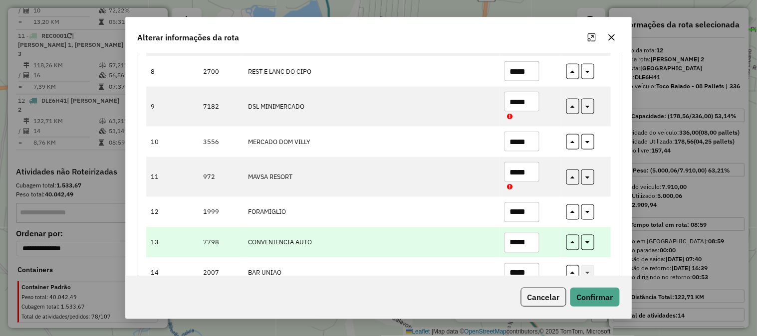
scroll to position [375, 0]
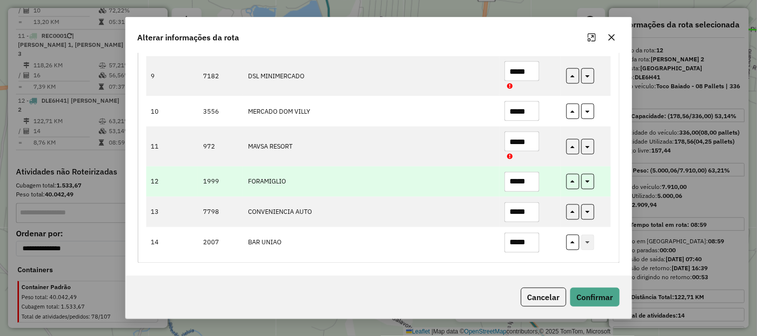
type input "*****"
click at [531, 188] on input "*****" at bounding box center [522, 182] width 35 height 20
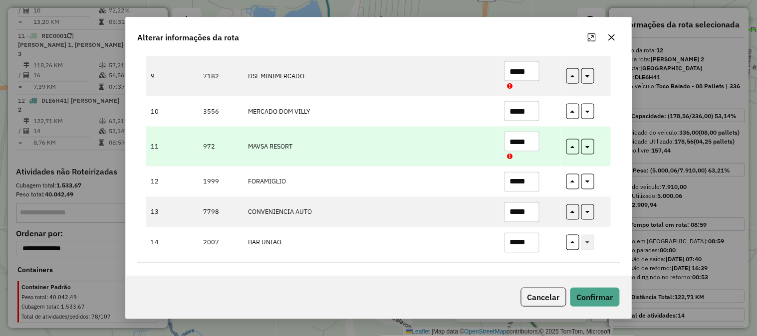
click at [532, 145] on input "*****" at bounding box center [522, 142] width 35 height 20
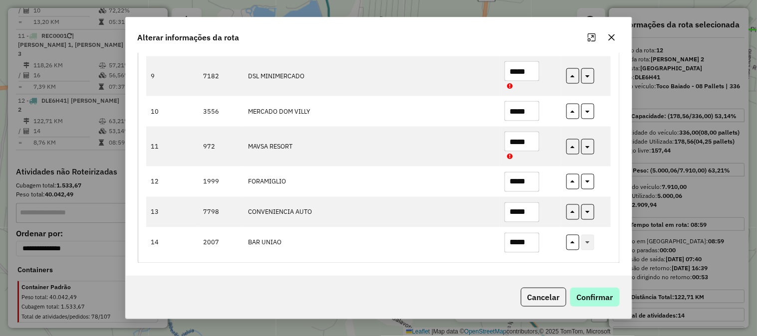
type input "*****"
click at [602, 302] on button "Confirmar" at bounding box center [594, 297] width 49 height 19
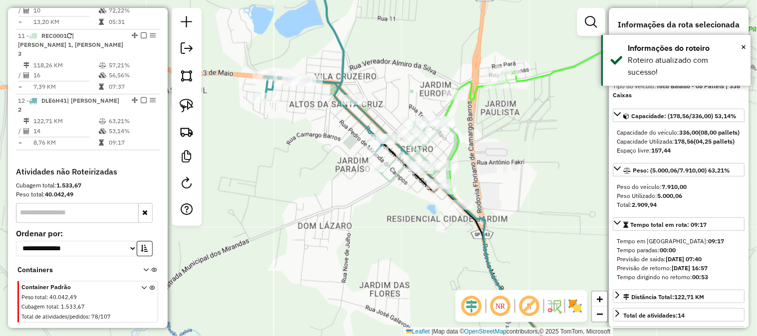
drag, startPoint x: 390, startPoint y: 218, endPoint x: 301, endPoint y: 242, distance: 92.0
click at [301, 242] on div "Janela de atendimento Grade de atendimento Capacidade Transportadoras Veículos …" at bounding box center [378, 168] width 757 height 336
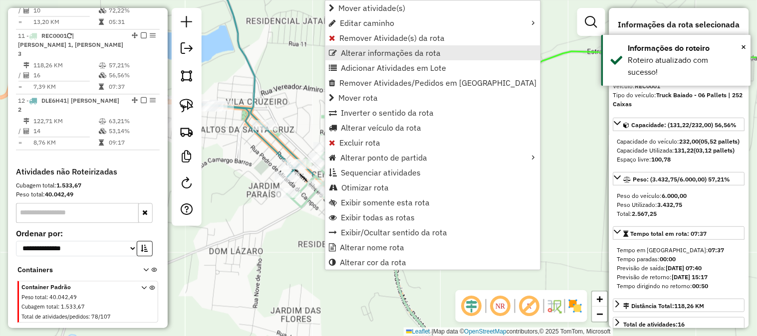
click at [378, 54] on span "Alterar informações da rota" at bounding box center [391, 53] width 100 height 8
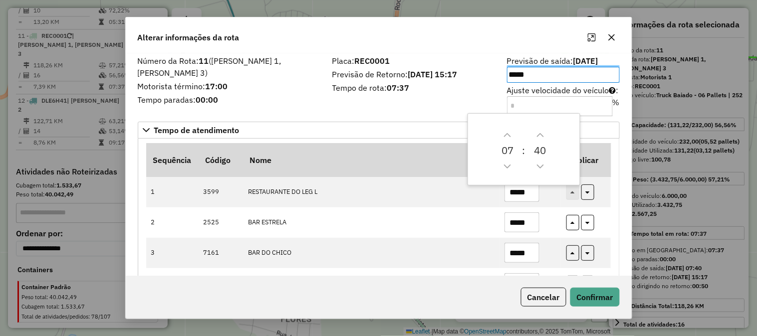
click at [616, 40] on icon "button" at bounding box center [612, 37] width 8 height 8
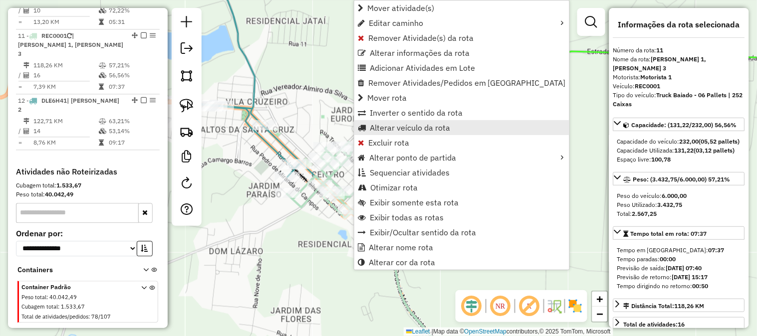
click at [415, 129] on span "Alterar veículo da rota" at bounding box center [410, 128] width 80 height 8
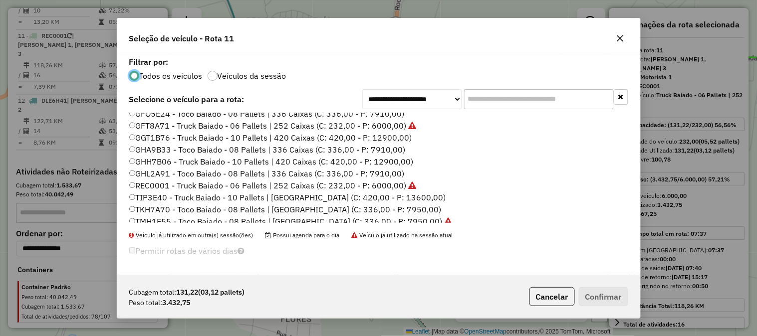
scroll to position [166, 0]
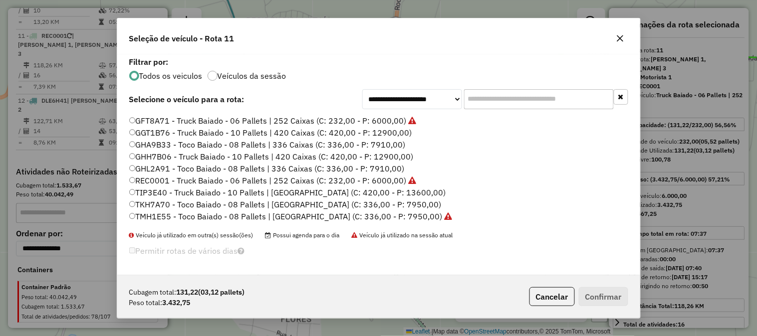
click at [618, 34] on icon "button" at bounding box center [620, 38] width 8 height 8
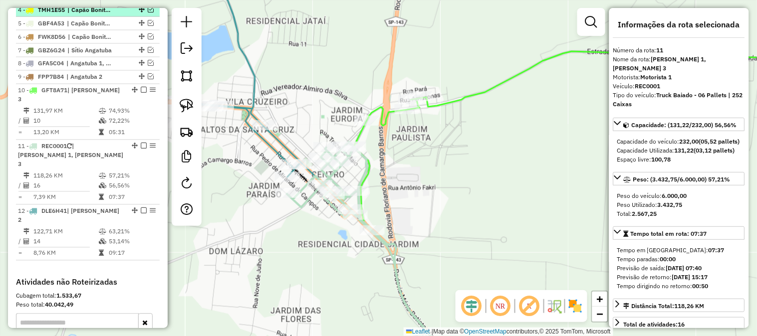
scroll to position [320, 0]
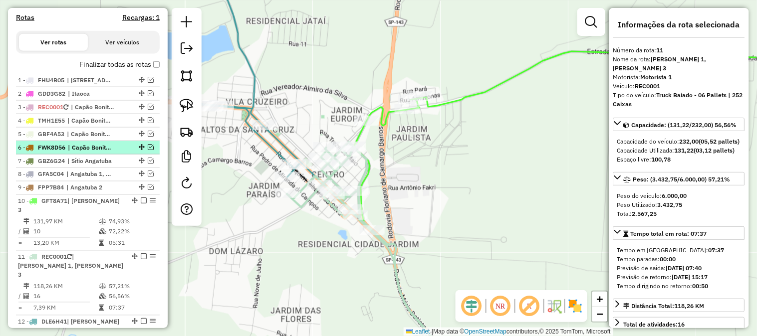
click at [150, 150] on em at bounding box center [151, 147] width 6 height 6
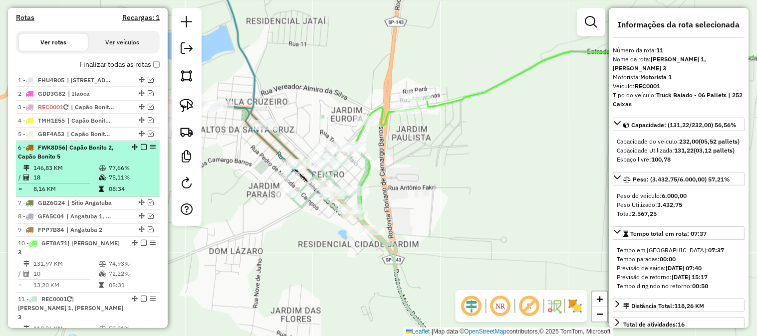
click at [113, 158] on span "| Capão Bonito 2, Capão Bonito 5" at bounding box center [66, 152] width 96 height 16
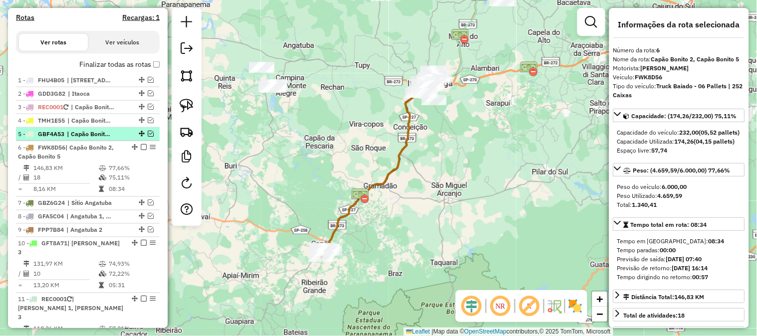
click at [151, 137] on div at bounding box center [141, 134] width 30 height 6
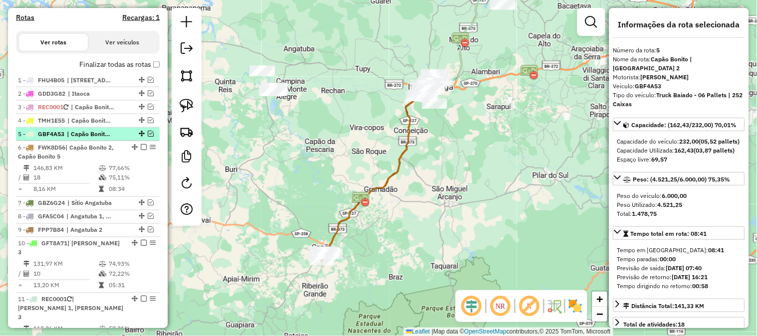
click at [150, 137] on em at bounding box center [151, 134] width 6 height 6
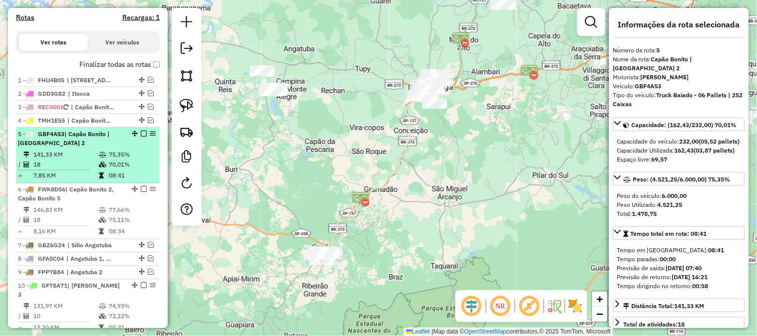
click at [85, 147] on div "5 - GBF4A53 | Capão Bonito | Centro, Capão Bonito 2" at bounding box center [71, 139] width 106 height 18
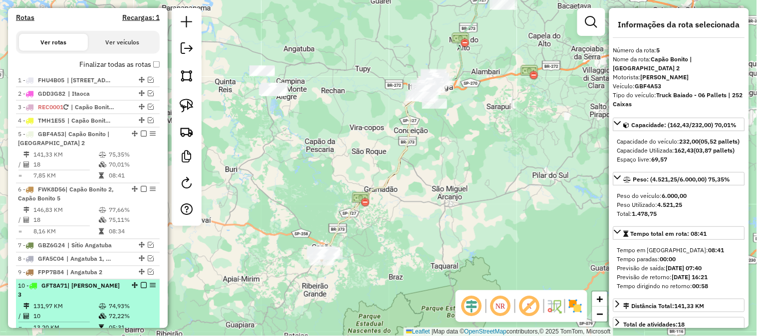
scroll to position [468, 0]
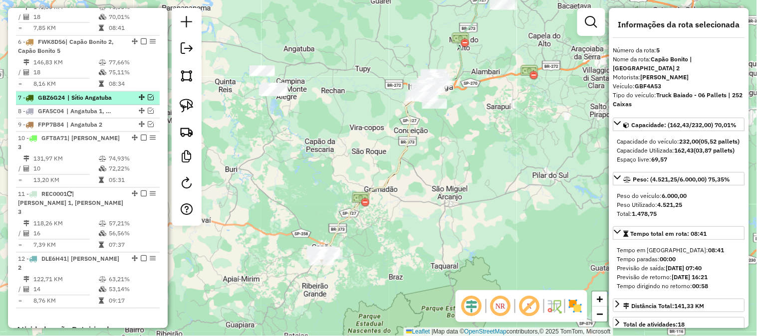
click at [148, 101] on em at bounding box center [151, 98] width 6 height 6
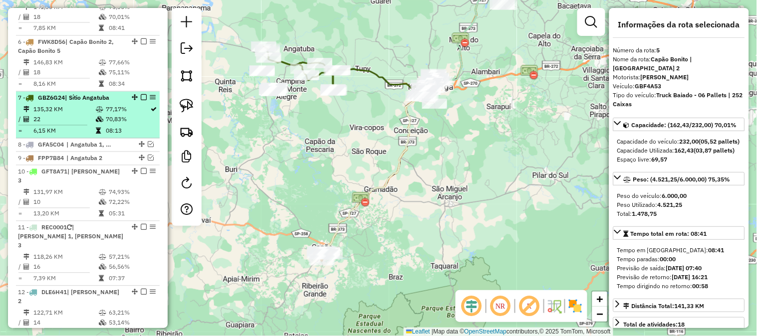
click at [96, 113] on icon at bounding box center [99, 110] width 7 height 6
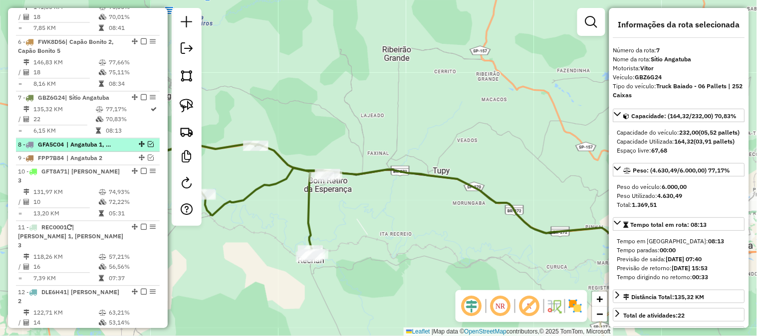
click at [148, 148] on em at bounding box center [151, 145] width 6 height 6
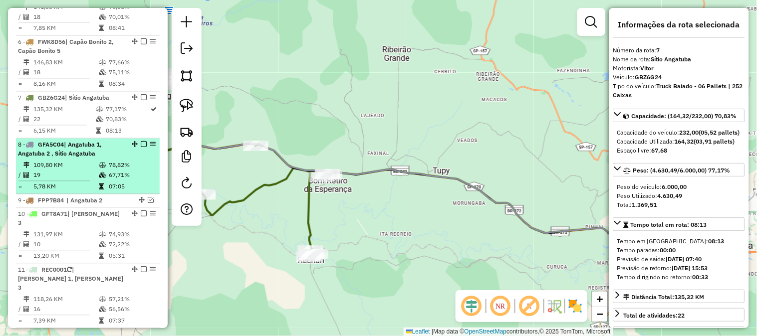
click at [93, 155] on span "| Angatuba 1, Angatuba 2 , Sítio Angatuba" at bounding box center [60, 149] width 84 height 16
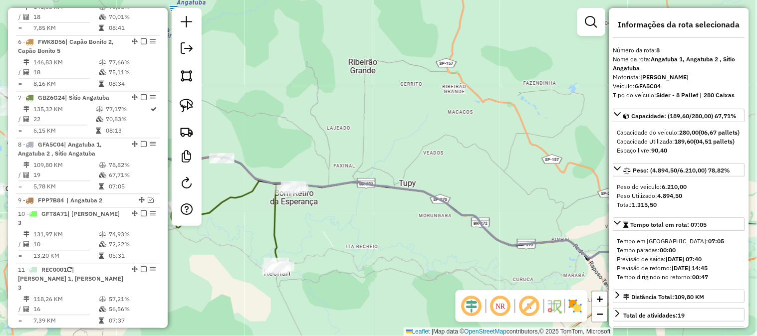
drag, startPoint x: 309, startPoint y: 143, endPoint x: 466, endPoint y: 149, distance: 156.8
click at [465, 150] on div "Janela de atendimento Grade de atendimento Capacidade Transportadoras Veículos …" at bounding box center [378, 168] width 757 height 336
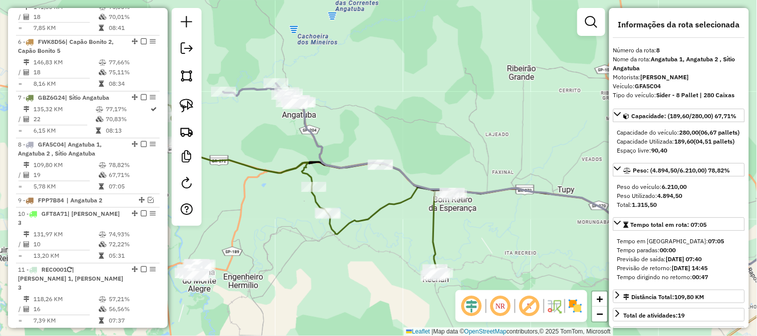
drag, startPoint x: 387, startPoint y: 115, endPoint x: 390, endPoint y: 155, distance: 40.5
click at [393, 156] on div "Janela de atendimento Grade de atendimento Capacidade Transportadoras Veículos …" at bounding box center [378, 168] width 757 height 336
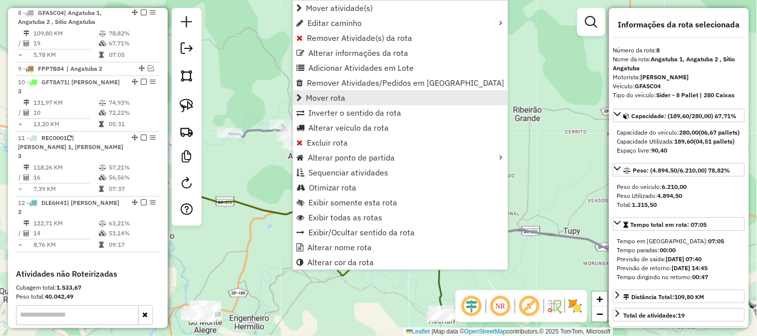
scroll to position [607, 0]
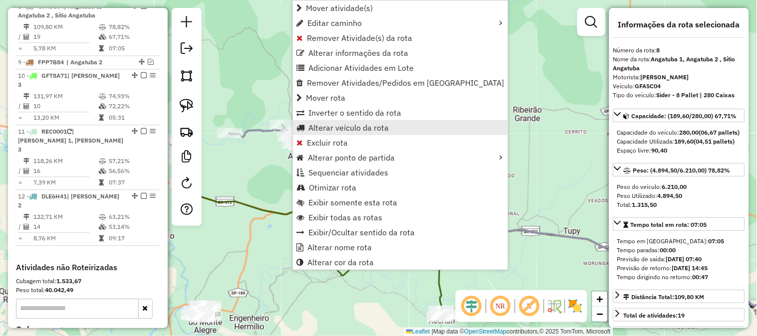
click at [358, 125] on span "Alterar veículo da rota" at bounding box center [348, 128] width 80 height 8
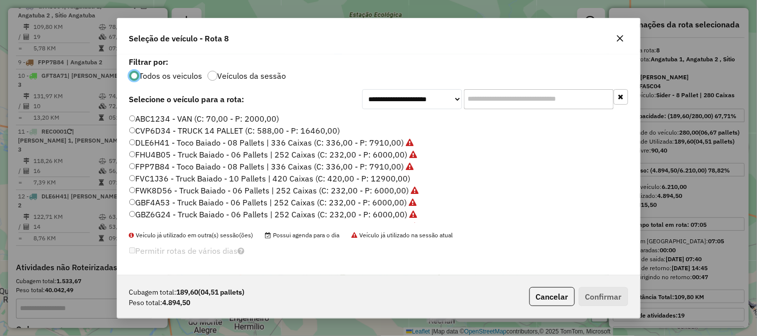
scroll to position [5, 2]
click at [497, 96] on input "text" at bounding box center [539, 99] width 150 height 20
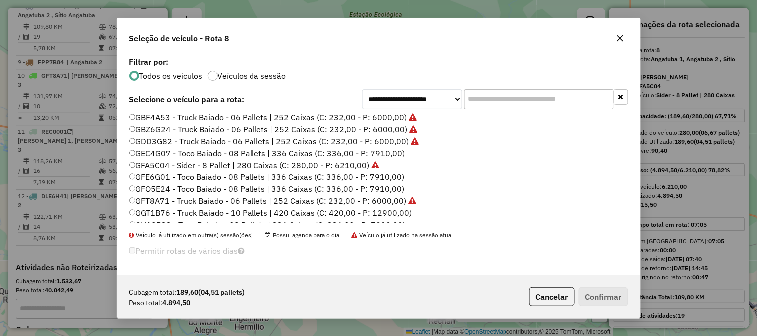
scroll to position [148, 0]
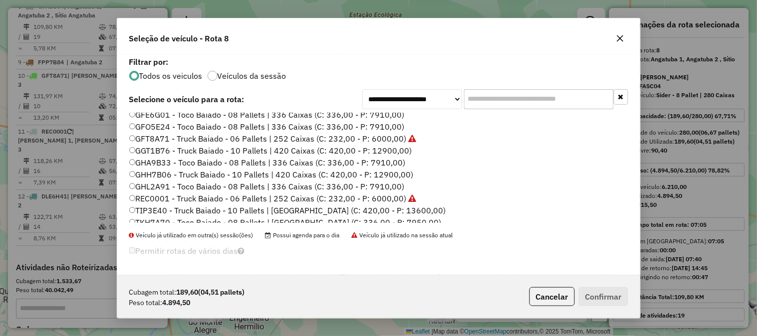
click at [393, 160] on label "GHA9B33 - Toco Baiado - 08 Pallets | 336 Caixas (C: 336,00 - P: 7910,00)" at bounding box center [267, 163] width 276 height 12
click at [602, 293] on button "Confirmar" at bounding box center [603, 296] width 49 height 19
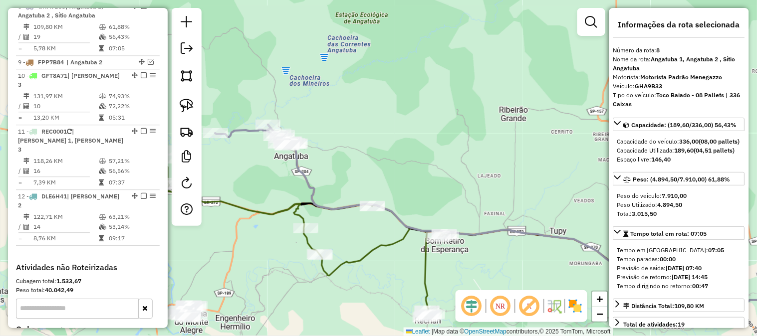
drag, startPoint x: 497, startPoint y: 122, endPoint x: 328, endPoint y: 136, distance: 169.2
click at [331, 138] on div "Janela de atendimento Grade de atendimento Capacidade Transportadoras Veículos …" at bounding box center [378, 168] width 757 height 336
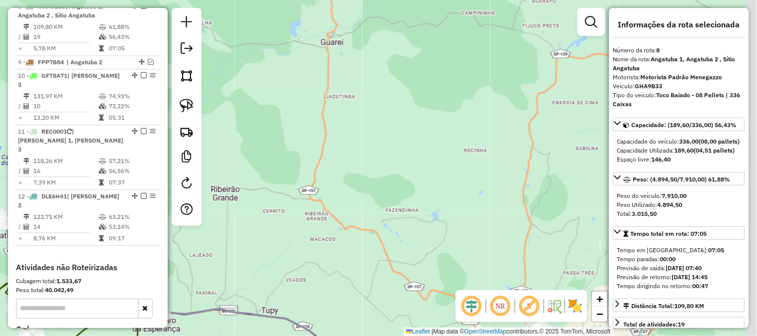
drag, startPoint x: 468, startPoint y: 138, endPoint x: 361, endPoint y: 195, distance: 121.0
click at [361, 197] on div "Janela de atendimento Grade de atendimento Capacidade Transportadoras Veículos …" at bounding box center [378, 168] width 757 height 336
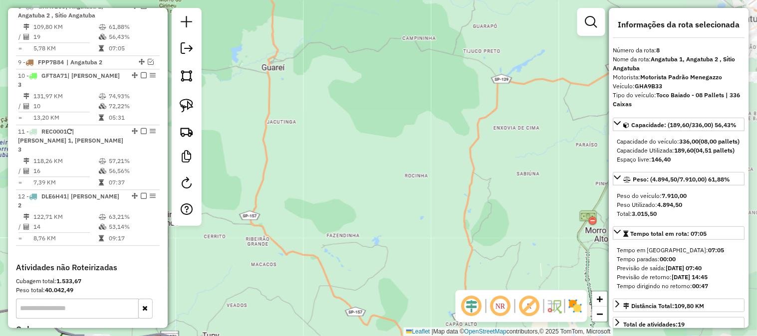
drag, startPoint x: 469, startPoint y: 139, endPoint x: 427, endPoint y: 157, distance: 46.1
click at [373, 190] on div "Janela de atendimento Grade de atendimento Capacidade Transportadoras Veículos …" at bounding box center [378, 168] width 757 height 336
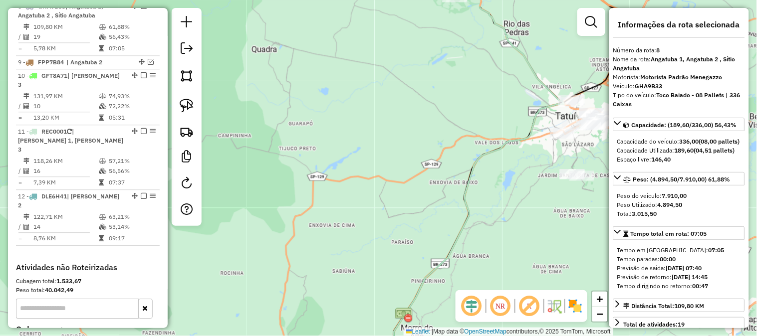
drag, startPoint x: 424, startPoint y: 169, endPoint x: 481, endPoint y: 129, distance: 69.5
click at [399, 184] on div "Janela de atendimento Grade de atendimento Capacidade Transportadoras Veículos …" at bounding box center [378, 168] width 757 height 336
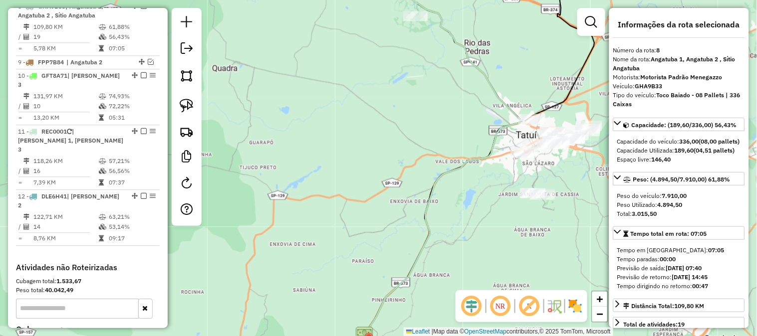
drag, startPoint x: 456, startPoint y: 138, endPoint x: 416, endPoint y: 162, distance: 46.1
click at [411, 172] on div "Janela de atendimento Grade de atendimento Capacidade Transportadoras Veículos …" at bounding box center [378, 168] width 757 height 336
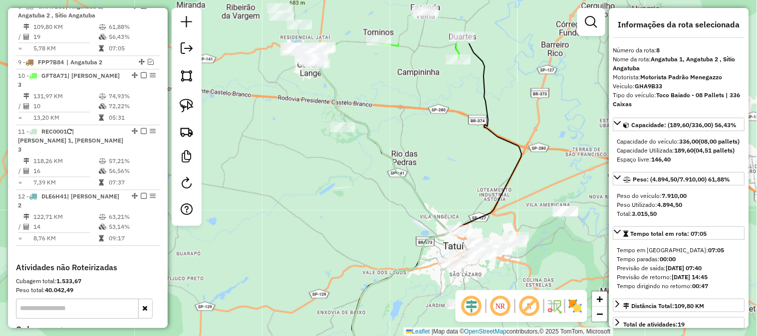
drag, startPoint x: 428, startPoint y: 147, endPoint x: 409, endPoint y: 169, distance: 29.0
click at [412, 212] on div "Janela de atendimento Grade de atendimento Capacidade Transportadoras Veículos …" at bounding box center [378, 168] width 757 height 336
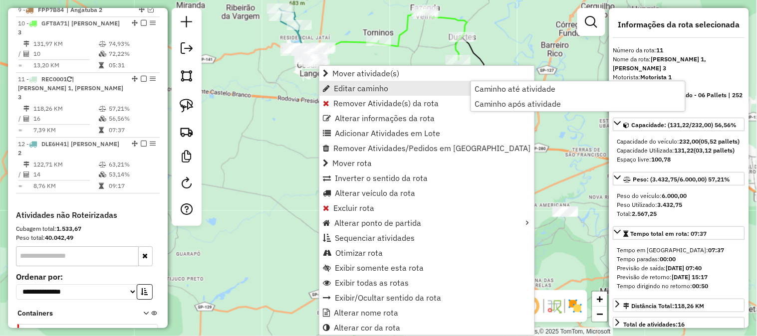
scroll to position [702, 0]
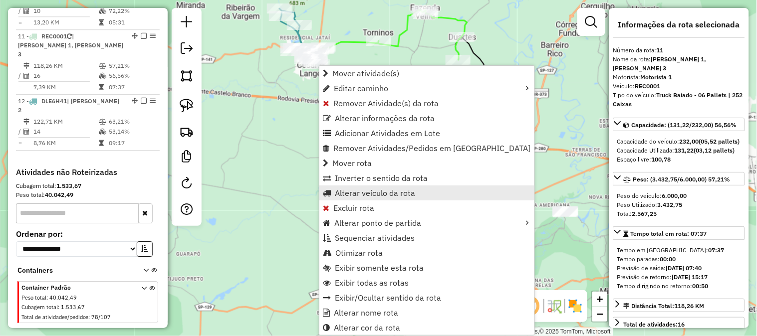
click at [390, 194] on span "Alterar veículo da rota" at bounding box center [375, 193] width 80 height 8
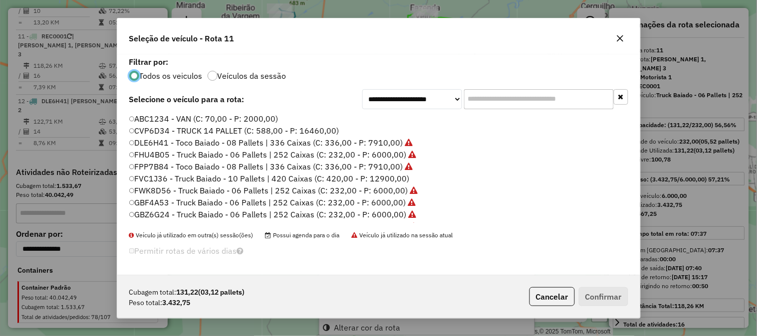
scroll to position [5, 2]
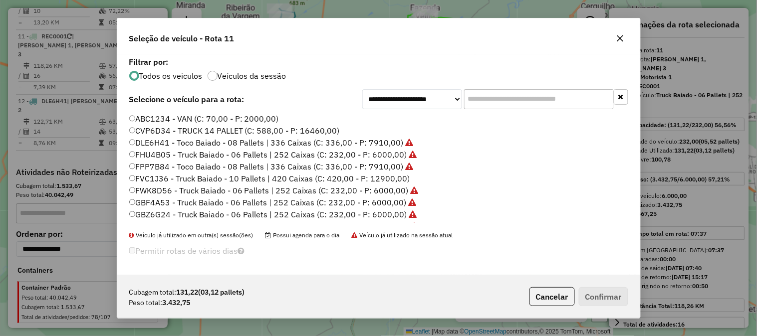
click at [485, 100] on input "text" at bounding box center [539, 99] width 150 height 20
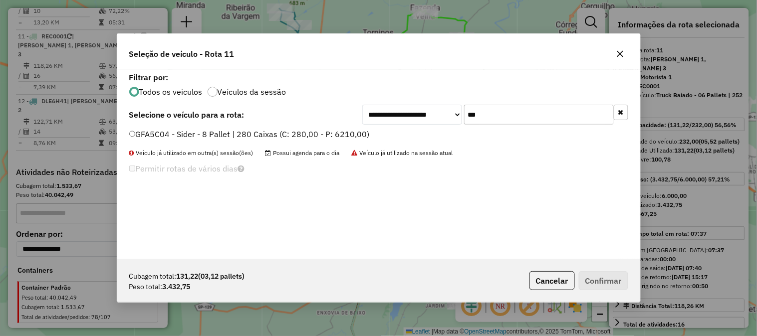
type input "***"
click at [336, 129] on label "GFA5C04 - Sider - 8 Pallet | 280 Caixas (C: 280,00 - P: 6210,00)" at bounding box center [249, 134] width 241 height 12
click at [600, 275] on button "Confirmar" at bounding box center [603, 280] width 49 height 19
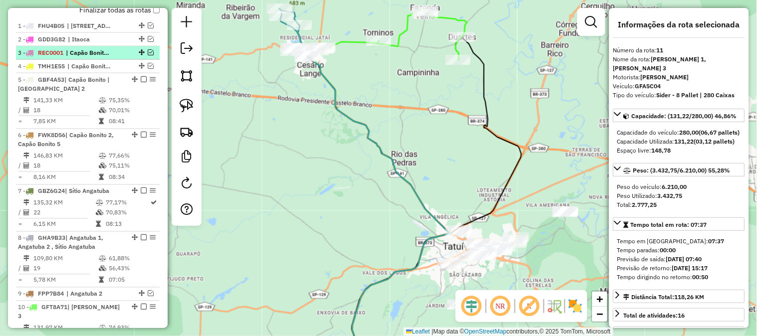
scroll to position [290, 0]
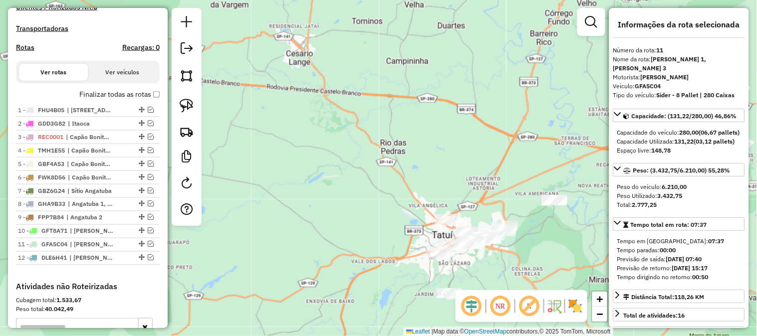
drag, startPoint x: 408, startPoint y: 188, endPoint x: 362, endPoint y: 132, distance: 71.6
click at [365, 136] on div "Janela de atendimento Grade de atendimento Capacidade Transportadoras Veículos …" at bounding box center [378, 168] width 757 height 336
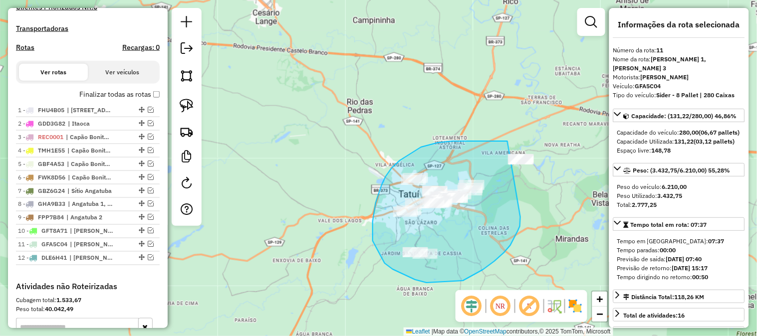
drag, startPoint x: 520, startPoint y: 227, endPoint x: 551, endPoint y: 141, distance: 90.8
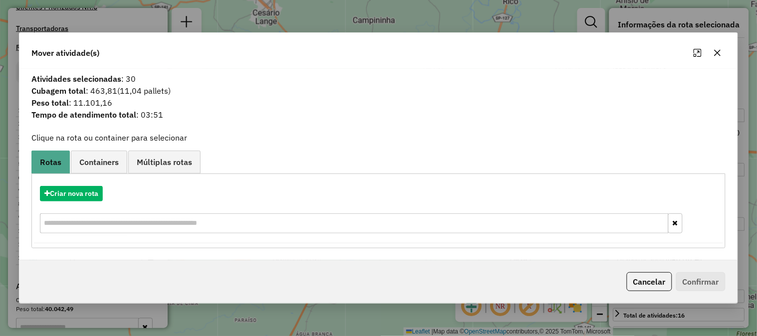
click at [715, 50] on icon "button" at bounding box center [718, 53] width 8 height 8
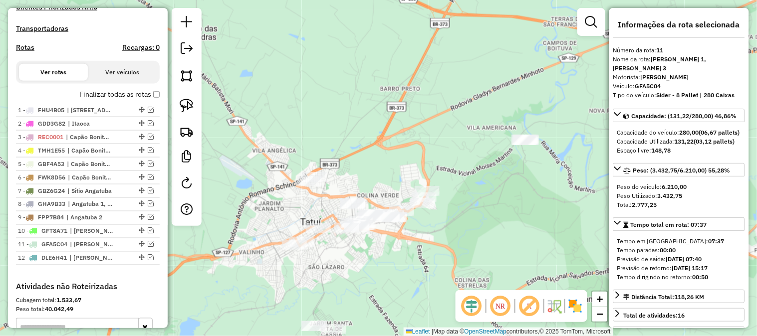
drag, startPoint x: 500, startPoint y: 223, endPoint x: 417, endPoint y: 245, distance: 85.6
click at [417, 245] on div "Janela de atendimento Grade de atendimento Capacidade Transportadoras Veículos …" at bounding box center [378, 168] width 757 height 336
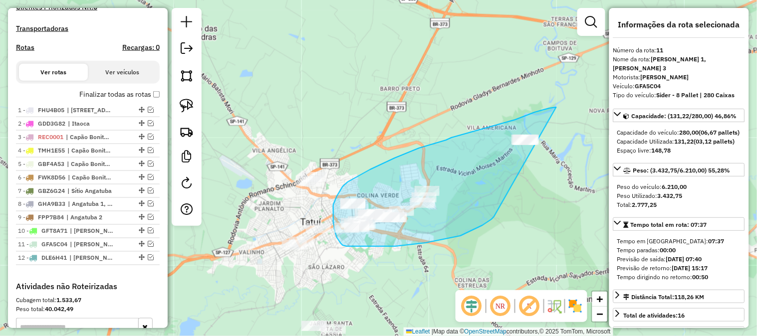
drag, startPoint x: 483, startPoint y: 226, endPoint x: 574, endPoint y: 105, distance: 151.0
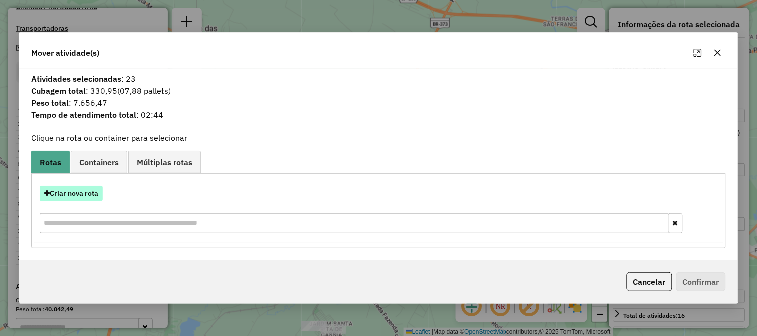
click at [83, 191] on button "Criar nova rota" at bounding box center [71, 193] width 63 height 15
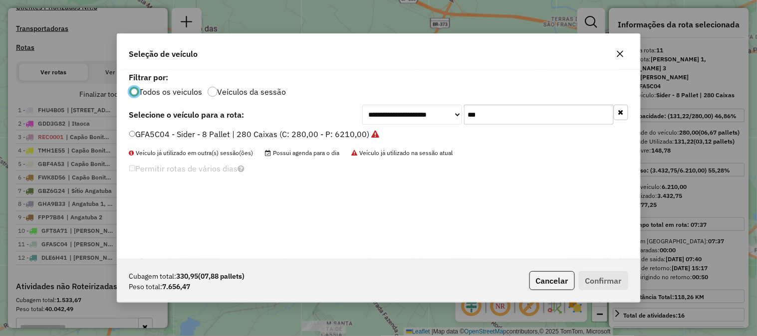
scroll to position [5, 2]
click at [428, 113] on div "**********" at bounding box center [495, 115] width 266 height 20
click at [630, 40] on div "Seleção de veículo" at bounding box center [378, 52] width 523 height 36
click at [622, 48] on button "button" at bounding box center [620, 54] width 16 height 16
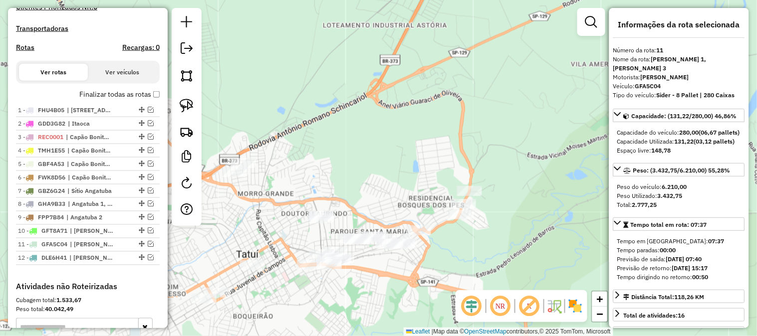
drag, startPoint x: 375, startPoint y: 174, endPoint x: 349, endPoint y: 150, distance: 35.0
click at [365, 157] on div "Janela de atendimento Grade de atendimento Capacidade Transportadoras Veículos …" at bounding box center [378, 168] width 757 height 336
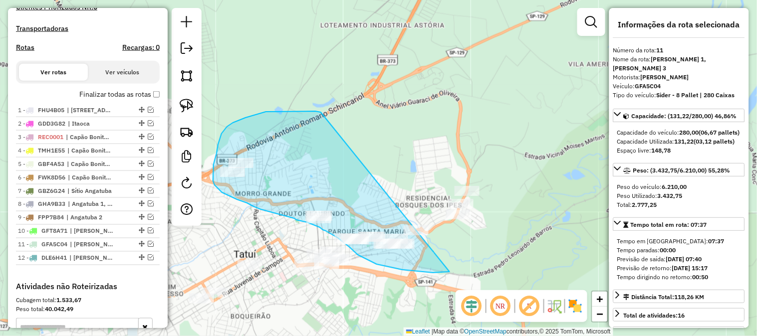
drag, startPoint x: 308, startPoint y: 111, endPoint x: 523, endPoint y: 168, distance: 221.9
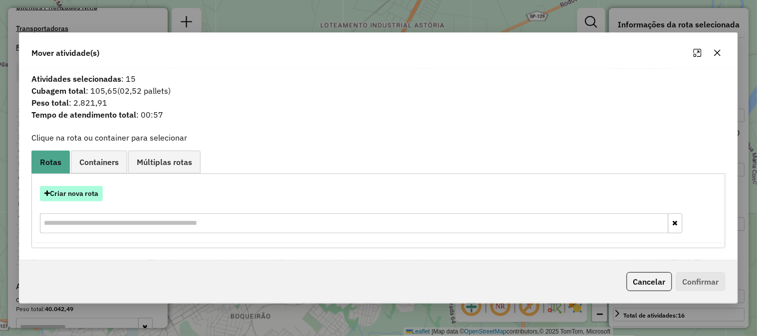
click at [95, 191] on button "Criar nova rota" at bounding box center [71, 193] width 63 height 15
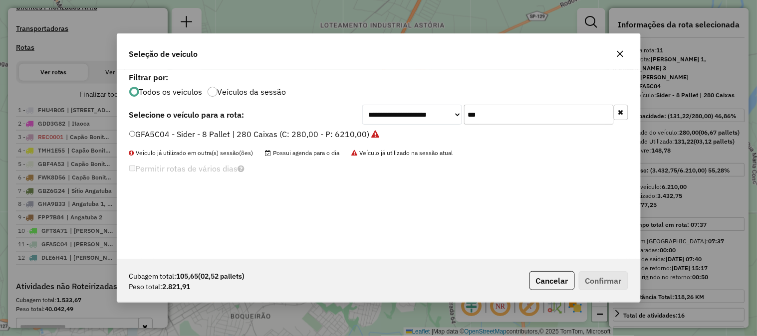
drag, startPoint x: 435, startPoint y: 121, endPoint x: 421, endPoint y: 121, distance: 14.5
click at [425, 123] on div "**********" at bounding box center [495, 115] width 266 height 20
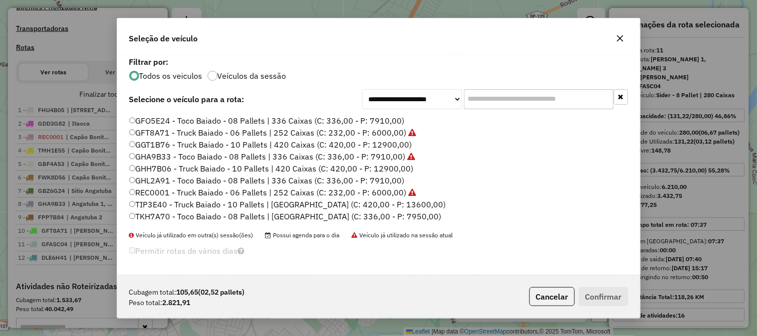
scroll to position [166, 0]
click at [387, 168] on label "GHL2A91 - Toco Baiado - 08 Pallets | 336 Caixas (C: 336,00 - P: 7910,00)" at bounding box center [266, 169] width 275 height 12
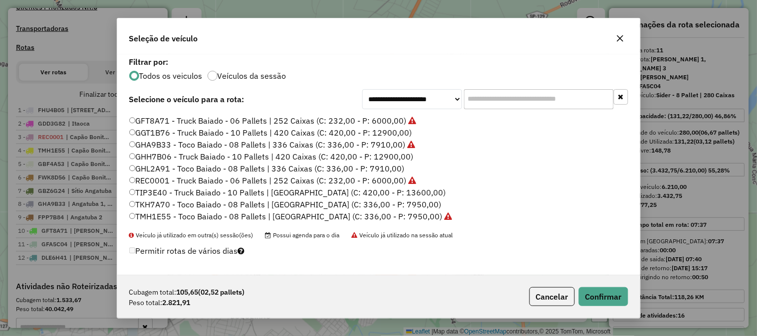
click at [422, 205] on label "TKH7A70 - Toco Baiado - 08 Pallets | [GEOGRAPHIC_DATA] (C: 336,00 - P: 7950,00)" at bounding box center [285, 205] width 312 height 12
click at [625, 293] on button "Confirmar" at bounding box center [603, 296] width 49 height 19
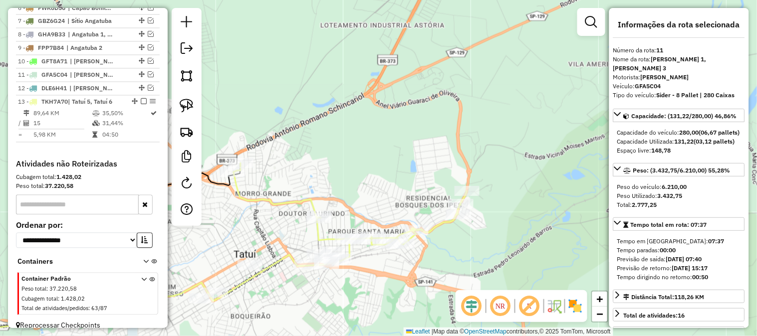
scroll to position [492, 0]
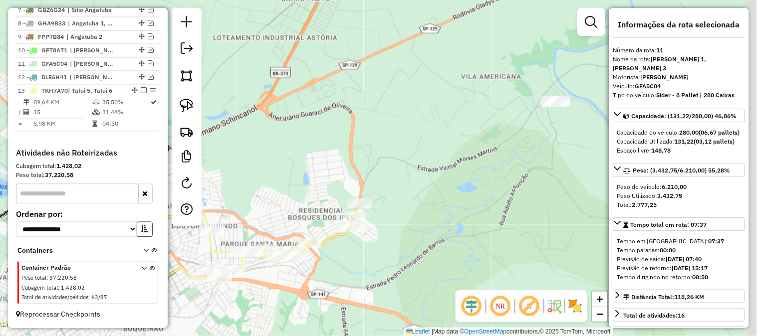
drag, startPoint x: 466, startPoint y: 258, endPoint x: 447, endPoint y: 215, distance: 46.3
click at [364, 268] on div "Janela de atendimento Grade de atendimento Capacidade Transportadoras Veículos …" at bounding box center [378, 168] width 757 height 336
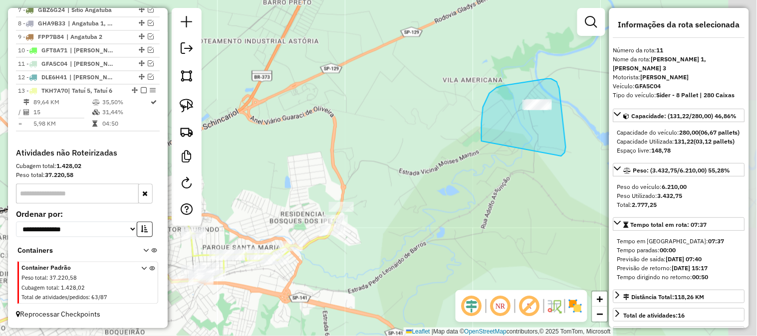
drag, startPoint x: 497, startPoint y: 88, endPoint x: 521, endPoint y: 150, distance: 66.8
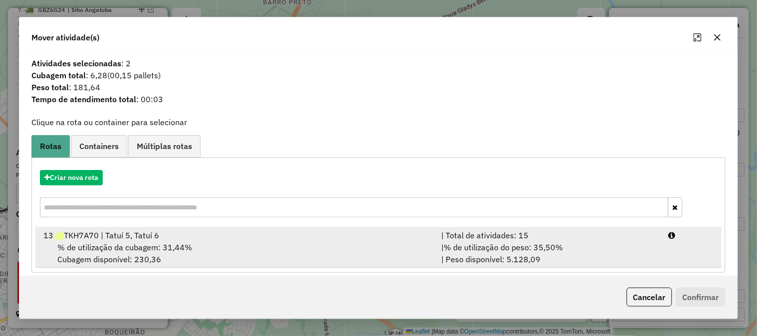
click at [620, 257] on div "| % de utilização do peso: 35,50% | Peso disponível: 5.128,09" at bounding box center [549, 254] width 228 height 24
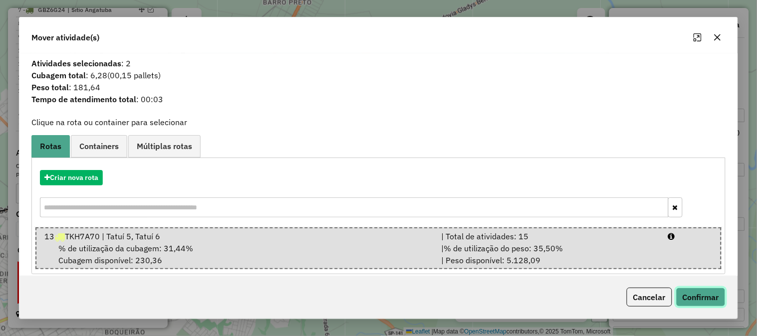
click at [713, 293] on button "Confirmar" at bounding box center [700, 297] width 49 height 19
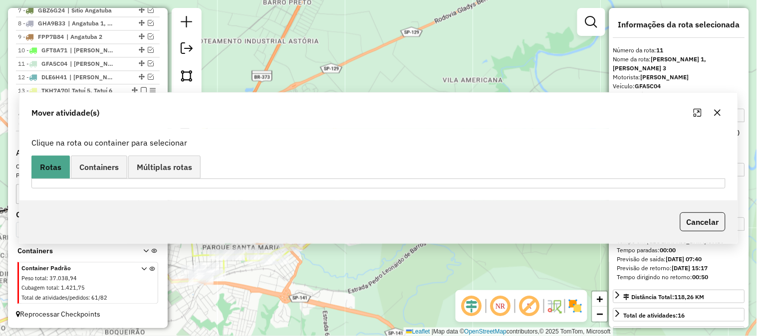
scroll to position [480, 0]
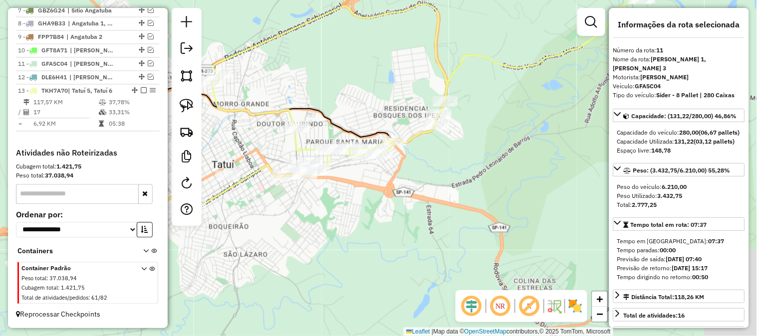
drag, startPoint x: 427, startPoint y: 281, endPoint x: 487, endPoint y: 171, distance: 125.3
click at [538, 151] on div "Janela de atendimento Grade de atendimento Capacidade Transportadoras Veículos …" at bounding box center [378, 168] width 757 height 336
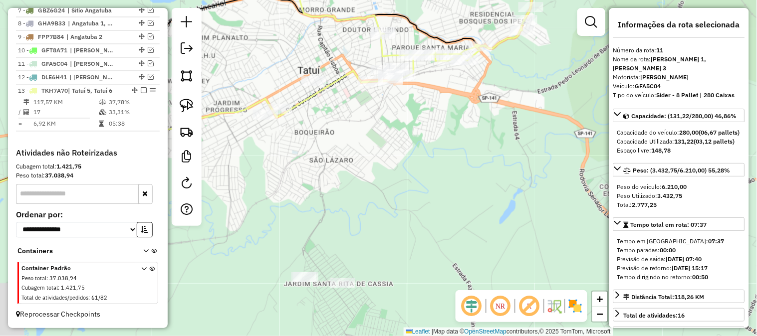
drag, startPoint x: 402, startPoint y: 250, endPoint x: 466, endPoint y: 192, distance: 85.9
click at [498, 171] on div "Janela de atendimento Grade de atendimento Capacidade Transportadoras Veículos …" at bounding box center [378, 168] width 757 height 336
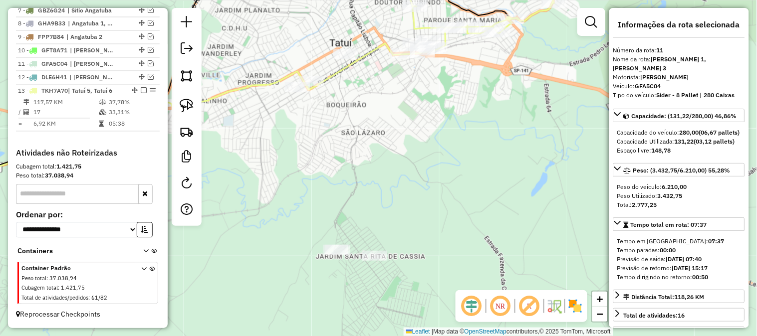
drag, startPoint x: 373, startPoint y: 175, endPoint x: 393, endPoint y: 181, distance: 20.8
click at [393, 181] on div "Janela de atendimento Grade de atendimento Capacidade Transportadoras Veículos …" at bounding box center [378, 168] width 757 height 336
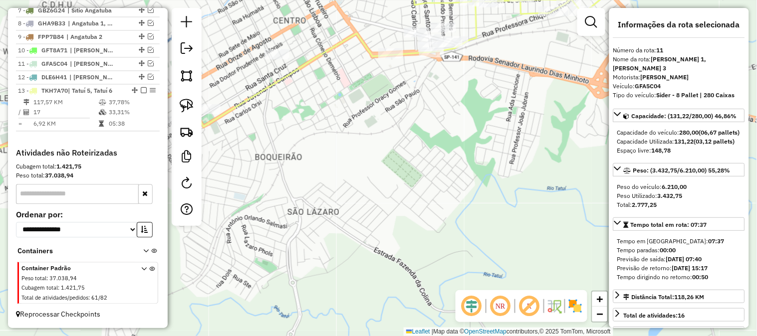
drag, startPoint x: 490, startPoint y: 64, endPoint x: 486, endPoint y: 82, distance: 18.9
click at [487, 90] on div "Janela de atendimento Grade de atendimento Capacidade Transportadoras Veículos …" at bounding box center [378, 168] width 757 height 336
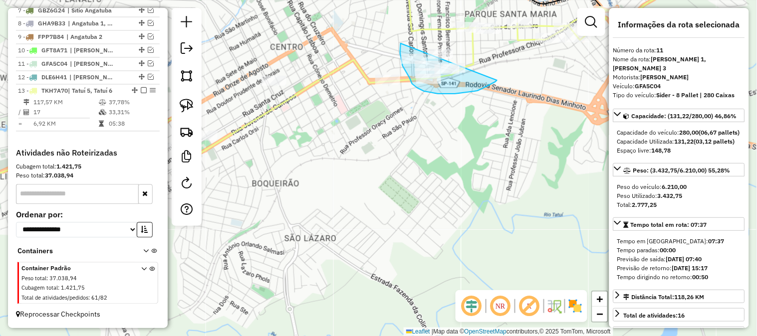
drag, startPoint x: 497, startPoint y: 80, endPoint x: 425, endPoint y: 22, distance: 92.3
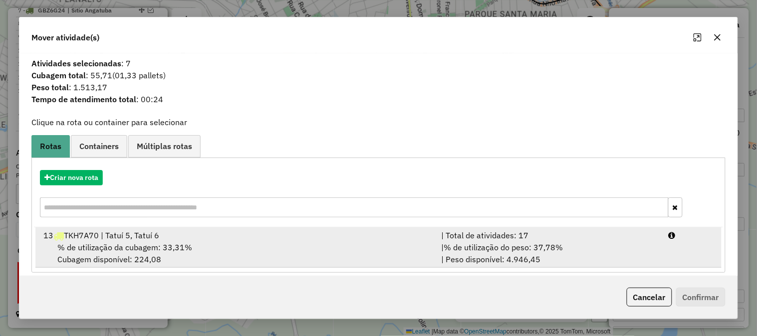
click at [630, 247] on div "| % de utilização do peso: 37,78% | Peso disponível: 4.946,45" at bounding box center [549, 254] width 228 height 24
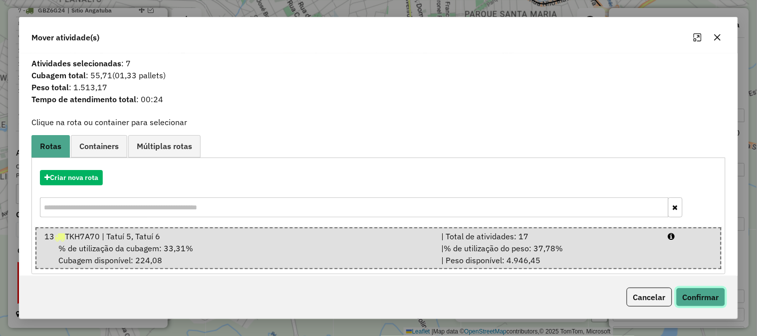
click at [700, 295] on button "Confirmar" at bounding box center [700, 297] width 49 height 19
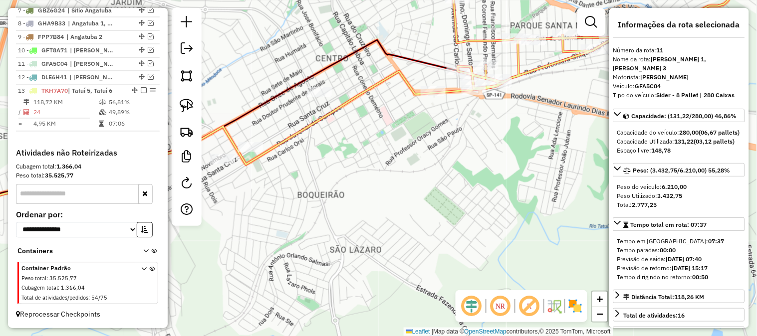
drag, startPoint x: 352, startPoint y: 212, endPoint x: 473, endPoint y: 216, distance: 120.3
click at [473, 216] on div "Janela de atendimento Grade de atendimento Capacidade Transportadoras Veículos …" at bounding box center [378, 168] width 757 height 336
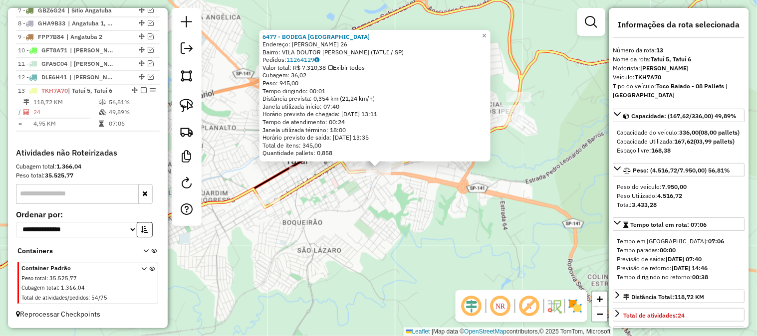
click at [490, 218] on div "6477 - BODEGA BRASIL Endereço: DOMINGOS DOS SANTOS FILHO 26 Bairro: VILA DOUTOR…" at bounding box center [378, 168] width 757 height 336
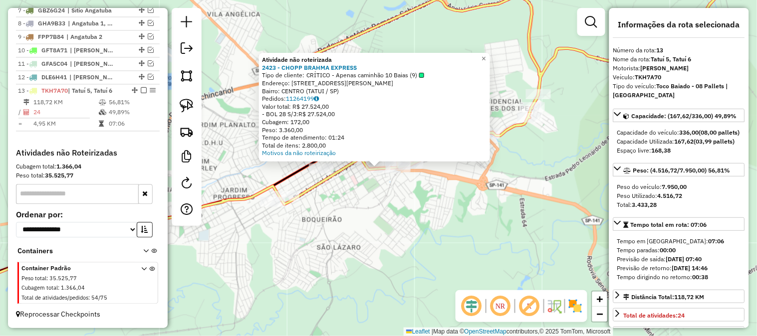
click at [400, 211] on div "Atividade não roteirizada 2423 - CHOPP BRAHMA EXPRESS Tipo de cliente: CRÍTICO …" at bounding box center [378, 168] width 757 height 336
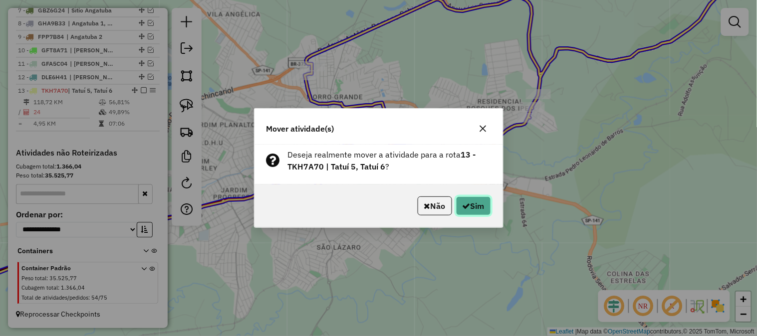
click at [476, 209] on button "Sim" at bounding box center [473, 206] width 35 height 19
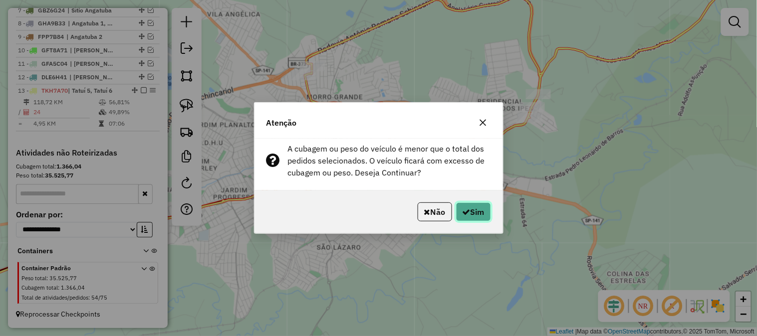
click at [477, 208] on button "Sim" at bounding box center [473, 212] width 35 height 19
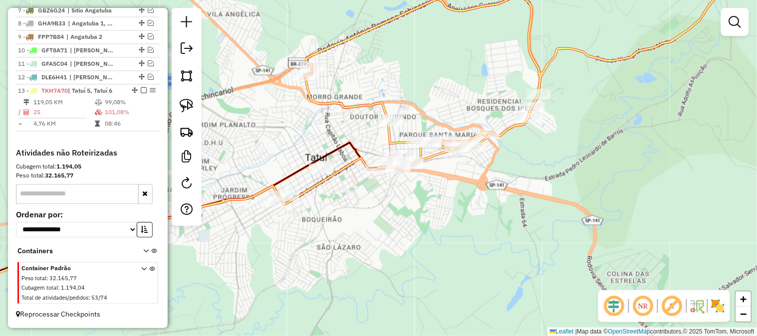
drag, startPoint x: 415, startPoint y: 271, endPoint x: 477, endPoint y: 157, distance: 129.7
click at [477, 160] on div "Janela de atendimento Grade de atendimento Capacidade Transportadoras Veículos …" at bounding box center [378, 168] width 757 height 336
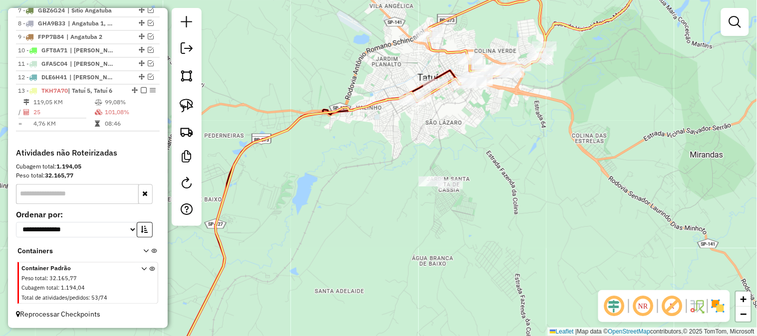
drag, startPoint x: 498, startPoint y: 162, endPoint x: 472, endPoint y: 149, distance: 29.2
click at [498, 170] on div "Janela de atendimento Grade de atendimento Capacidade Transportadoras Veículos …" at bounding box center [378, 168] width 757 height 336
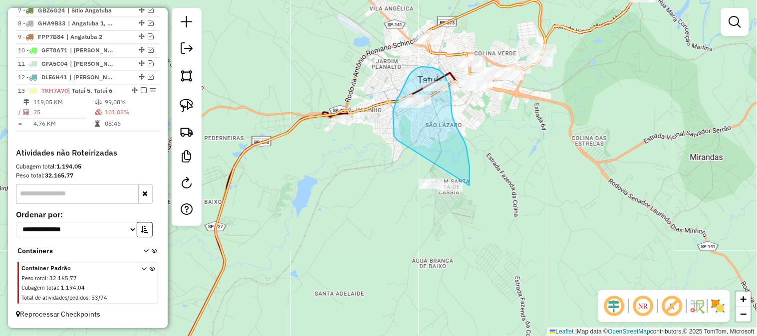
drag, startPoint x: 394, startPoint y: 136, endPoint x: 389, endPoint y: 192, distance: 55.6
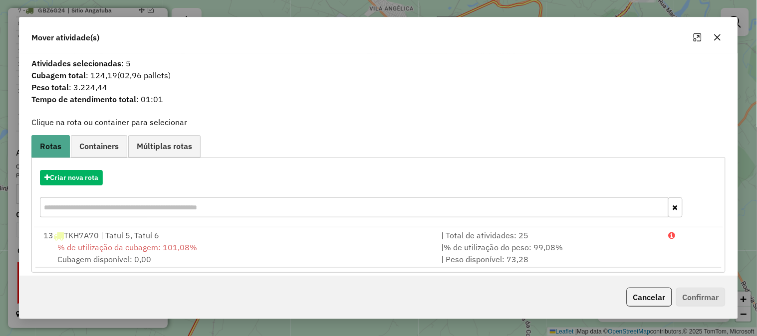
click at [76, 186] on div "Criar nova rota" at bounding box center [378, 195] width 689 height 65
click at [78, 171] on button "Criar nova rota" at bounding box center [71, 177] width 63 height 15
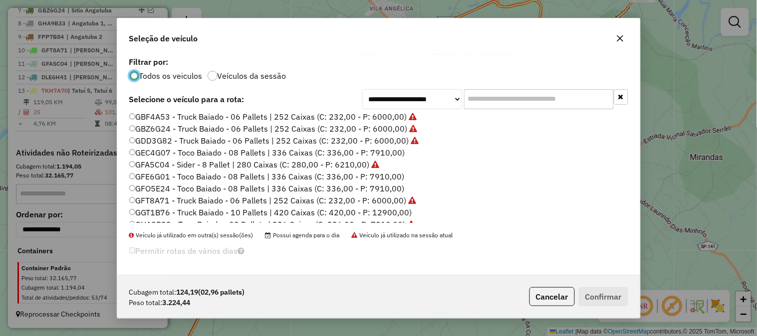
scroll to position [166, 0]
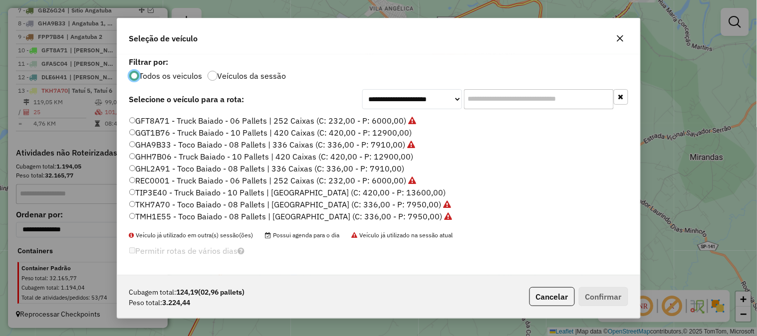
click at [414, 206] on label "TKH7A70 - Toco Baiado - 08 Pallets | [GEOGRAPHIC_DATA] (C: 336,00 - P: 7950,00)" at bounding box center [290, 205] width 322 height 12
click at [601, 297] on button "Confirmar" at bounding box center [603, 296] width 49 height 19
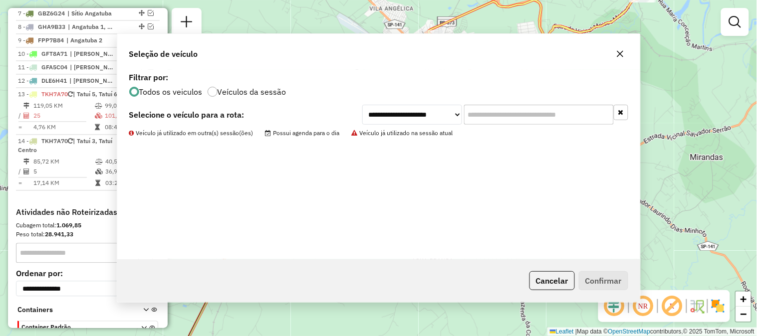
scroll to position [492, 0]
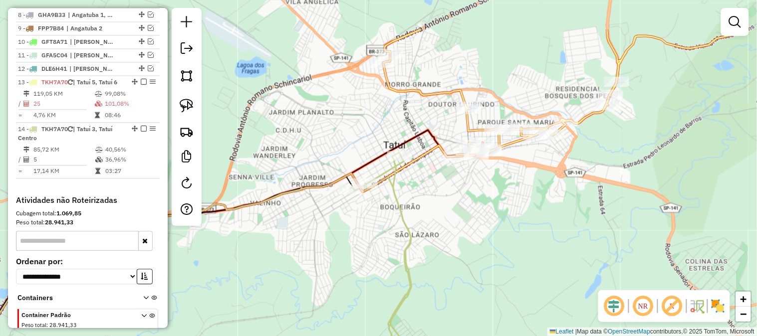
drag, startPoint x: 447, startPoint y: 51, endPoint x: 437, endPoint y: 110, distance: 60.2
click at [440, 115] on div "Janela de atendimento Grade de atendimento Capacidade Transportadoras Veículos …" at bounding box center [378, 168] width 757 height 336
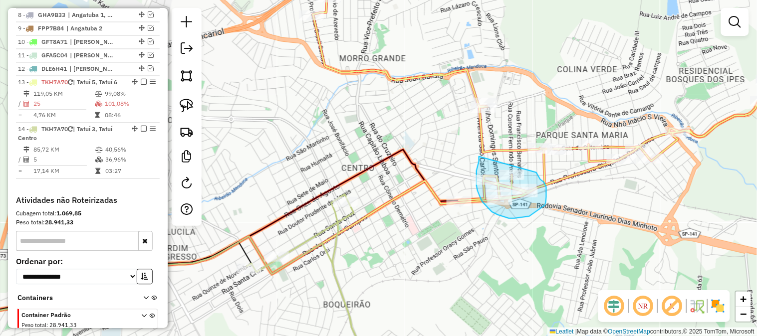
drag, startPoint x: 478, startPoint y: 166, endPoint x: 512, endPoint y: 161, distance: 34.8
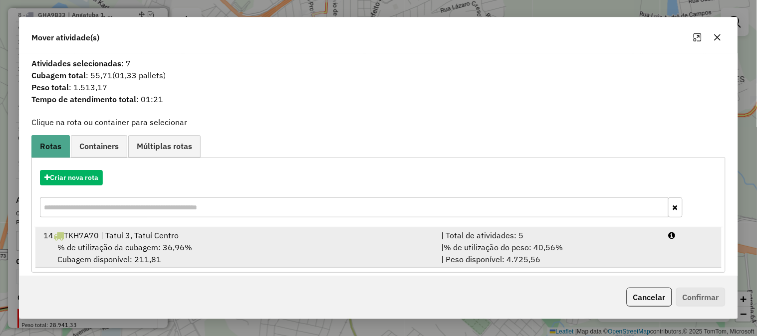
click at [622, 246] on div "| % de utilização do peso: 40,56% | Peso disponível: 4.725,56" at bounding box center [549, 254] width 228 height 24
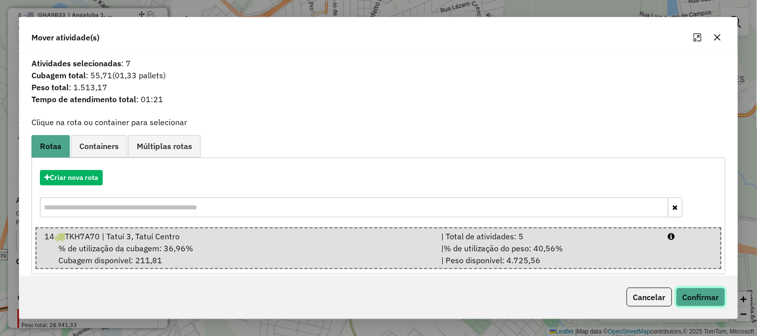
drag, startPoint x: 709, startPoint y: 298, endPoint x: 700, endPoint y: 297, distance: 9.0
click at [709, 298] on button "Confirmar" at bounding box center [700, 297] width 49 height 19
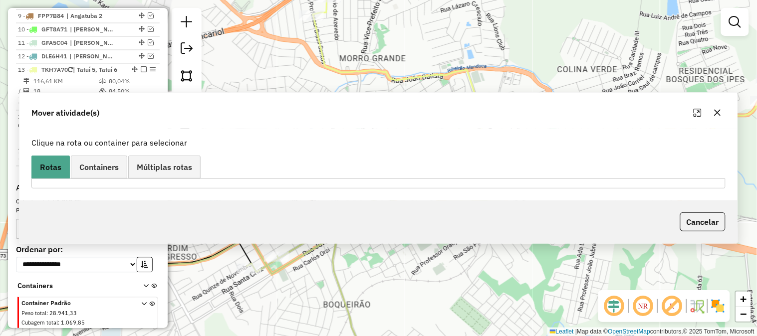
scroll to position [480, 0]
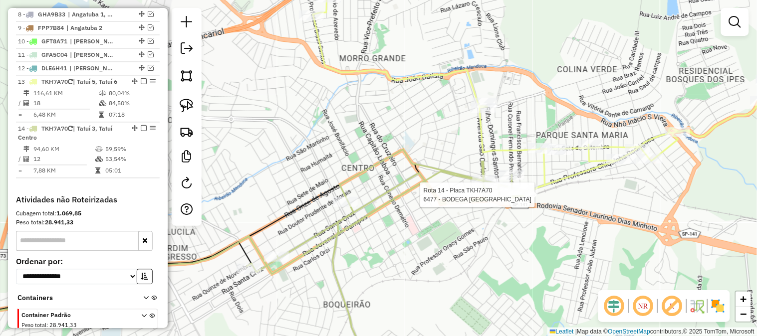
select select "*********"
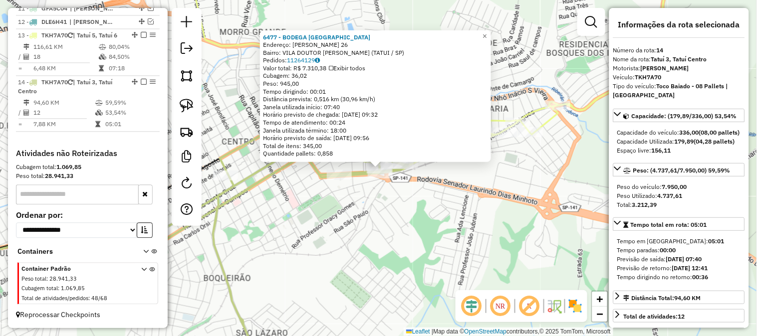
scroll to position [545, 0]
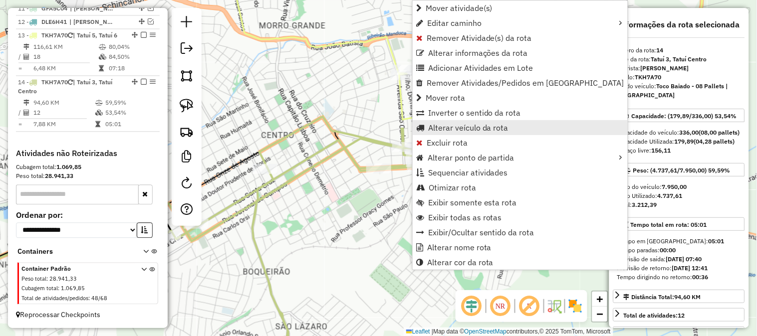
click at [473, 126] on span "Alterar veículo da rota" at bounding box center [468, 128] width 80 height 8
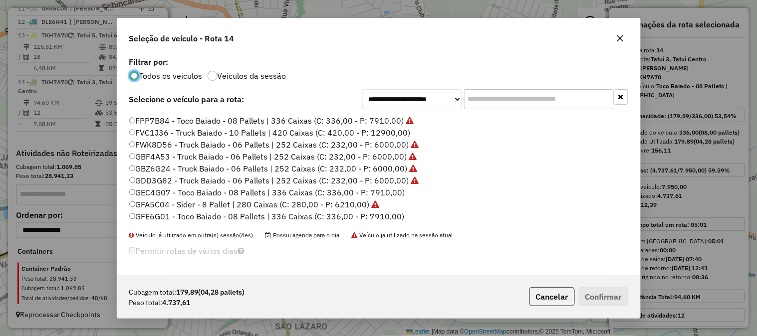
scroll to position [73, 0]
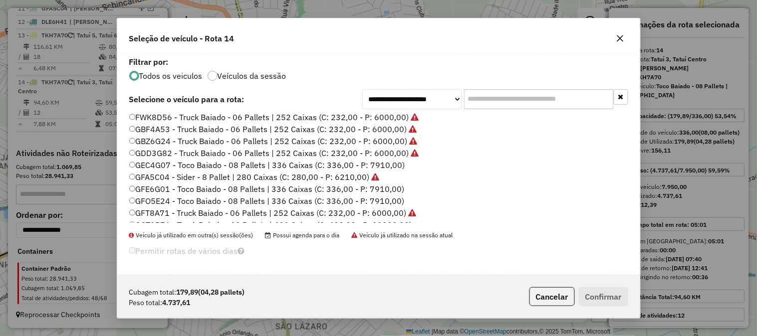
click at [395, 162] on label "GEC4G07 - Toco Baiado - 08 Pallets | 336 Caixas (C: 336,00 - P: 7910,00)" at bounding box center [267, 165] width 276 height 12
click at [620, 308] on div "Cubagem total: 179,89 (04,28 pallets) Peso total: 4.737,61 Cancelar Confirmar" at bounding box center [378, 296] width 523 height 43
click at [617, 300] on button "Confirmar" at bounding box center [603, 296] width 49 height 19
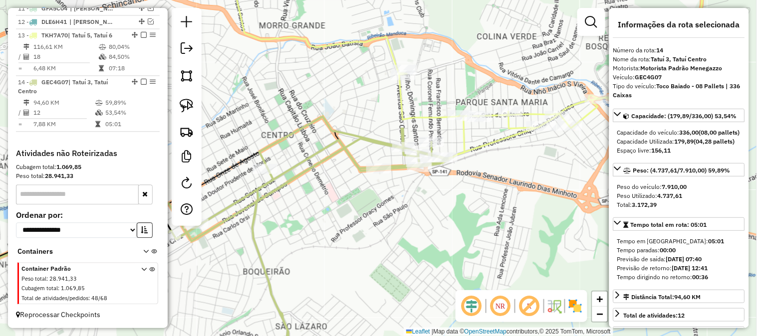
scroll to position [535, 0]
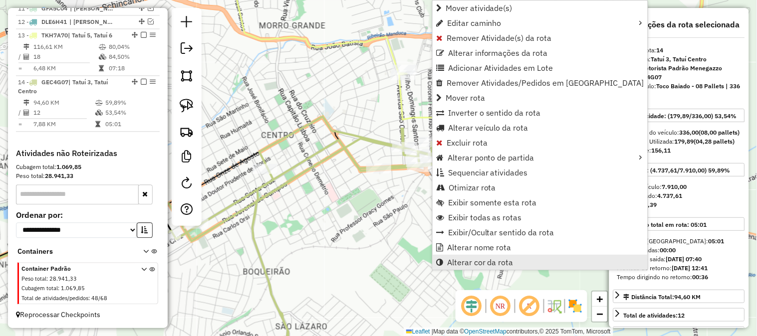
click at [503, 259] on span "Alterar cor da rota" at bounding box center [480, 263] width 66 height 8
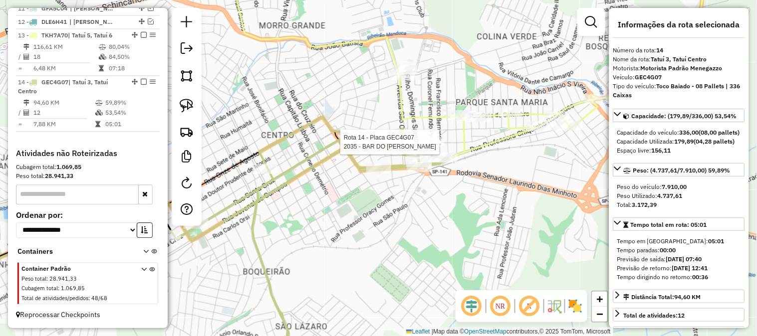
select select "*********"
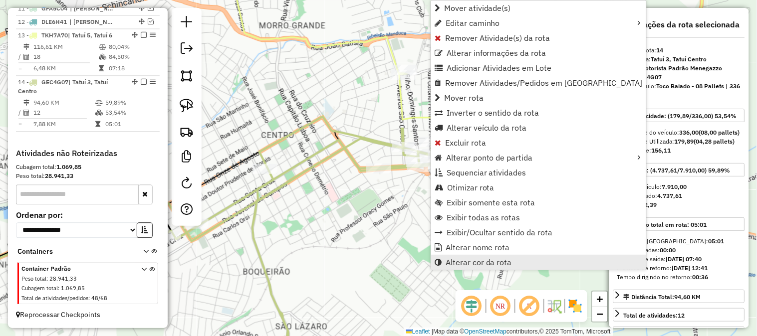
click at [468, 263] on span "Alterar cor da rota" at bounding box center [479, 263] width 66 height 8
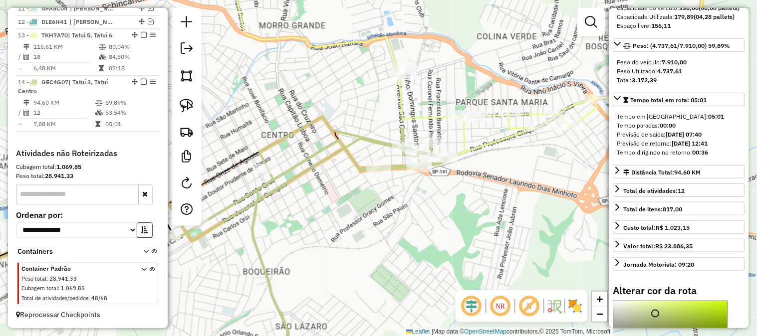
scroll to position [295, 0]
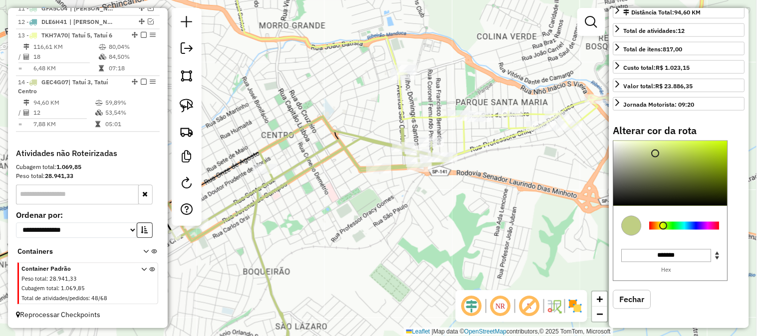
type input "*******"
click at [617, 192] on div at bounding box center [671, 173] width 114 height 65
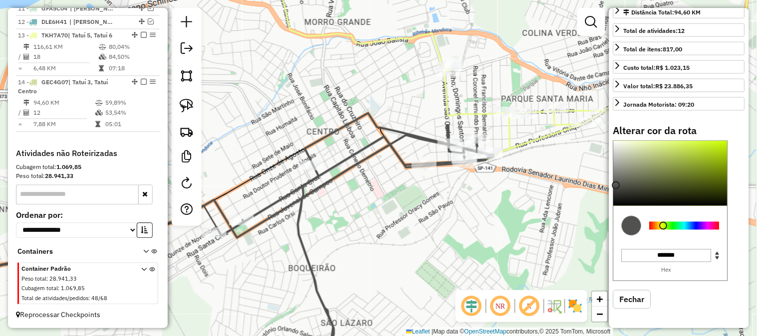
drag, startPoint x: 378, startPoint y: 237, endPoint x: 428, endPoint y: 232, distance: 50.1
click at [428, 232] on div "Janela de atendimento Grade de atendimento Capacidade Transportadoras Veículos …" at bounding box center [378, 168] width 757 height 336
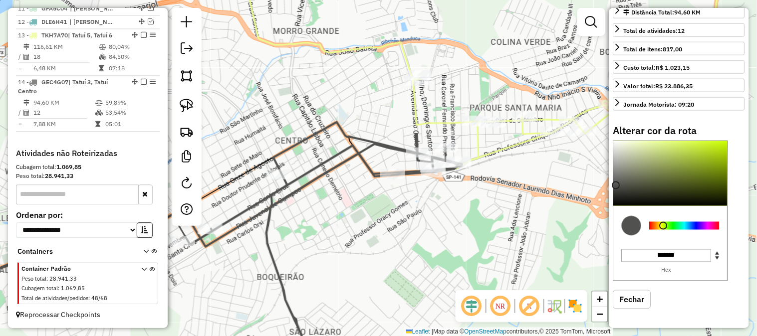
drag, startPoint x: 521, startPoint y: 254, endPoint x: 481, endPoint y: 267, distance: 42.8
click at [481, 267] on div "Janela de atendimento Grade de atendimento Capacidade Transportadoras Veículos …" at bounding box center [378, 168] width 757 height 336
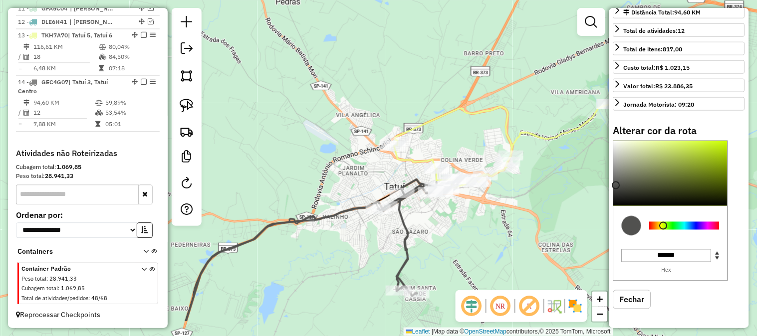
drag, startPoint x: 481, startPoint y: 274, endPoint x: 445, endPoint y: 202, distance: 81.5
click at [446, 203] on div "Janela de atendimento Grade de atendimento Capacidade Transportadoras Veículos …" at bounding box center [378, 168] width 757 height 336
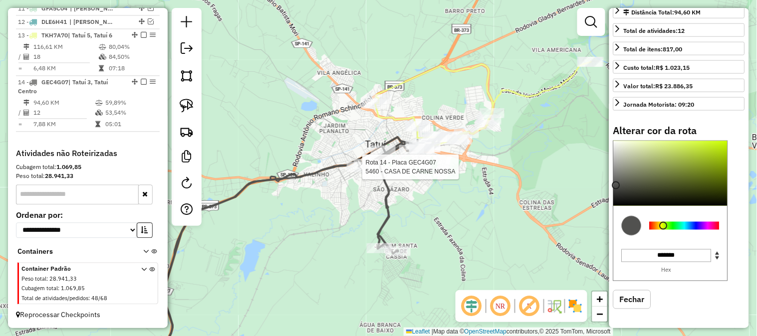
select select "*********"
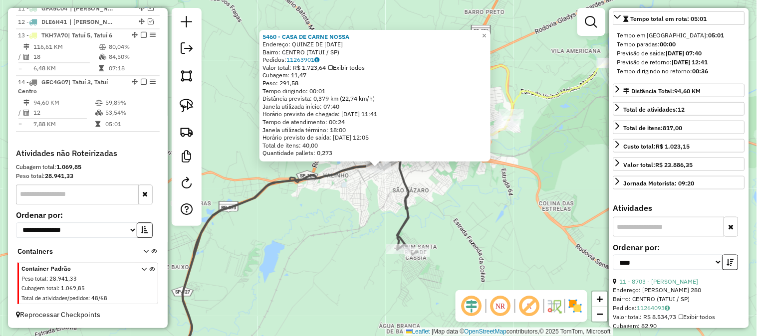
scroll to position [0, 0]
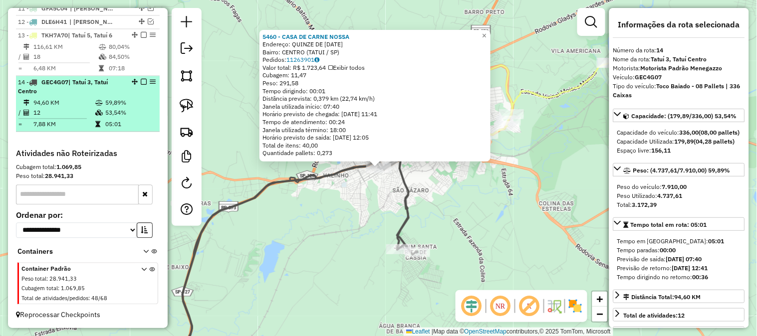
click at [143, 82] on em at bounding box center [144, 82] width 6 height 6
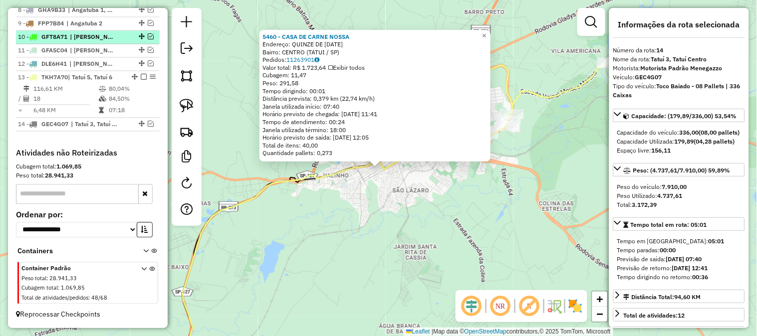
click at [142, 77] on em at bounding box center [144, 77] width 6 height 6
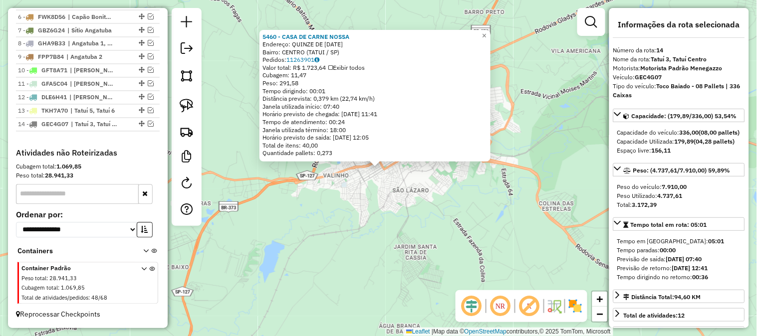
drag, startPoint x: 333, startPoint y: 266, endPoint x: 339, endPoint y: 262, distance: 7.8
click at [339, 262] on div "5460 - CASA DE CARNE NOSSA Endereço: QUINZE DE NOVEMBRO 1681 Bairro: CENTRO (TA…" at bounding box center [378, 168] width 757 height 336
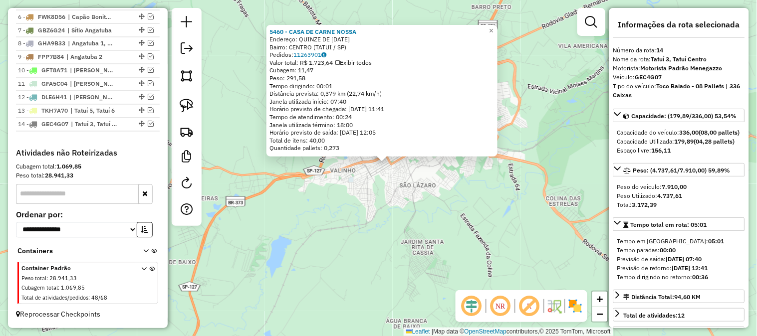
click at [337, 262] on div "5460 - CASA DE CARNE NOSSA Endereço: QUINZE DE NOVEMBRO 1681 Bairro: CENTRO (TA…" at bounding box center [378, 168] width 757 height 336
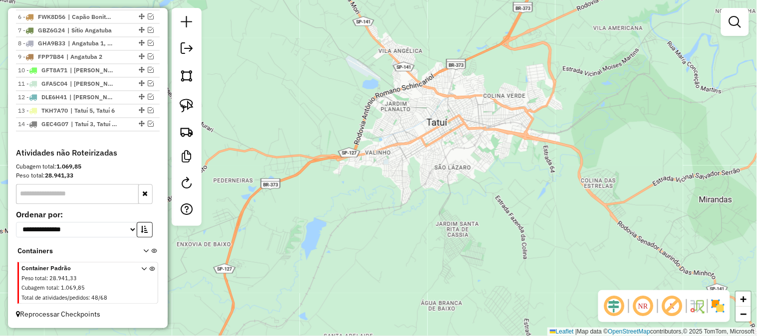
drag, startPoint x: 318, startPoint y: 256, endPoint x: 442, endPoint y: 147, distance: 165.5
click at [435, 164] on div "Janela de atendimento Grade de atendimento Capacidade Transportadoras Veículos …" at bounding box center [378, 168] width 757 height 336
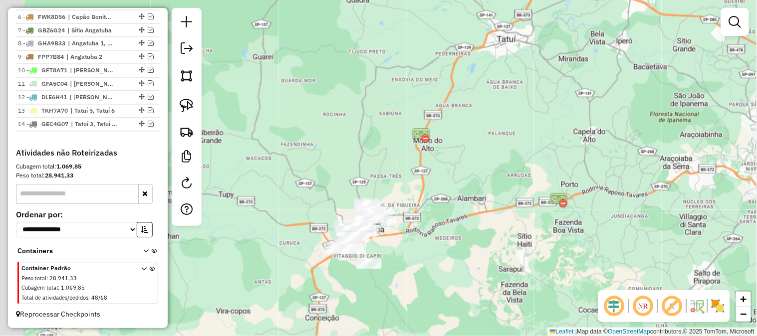
drag, startPoint x: 416, startPoint y: 200, endPoint x: 447, endPoint y: 123, distance: 83.0
click at [447, 123] on div "Janela de atendimento Grade de atendimento Capacidade Transportadoras Veículos …" at bounding box center [378, 168] width 757 height 336
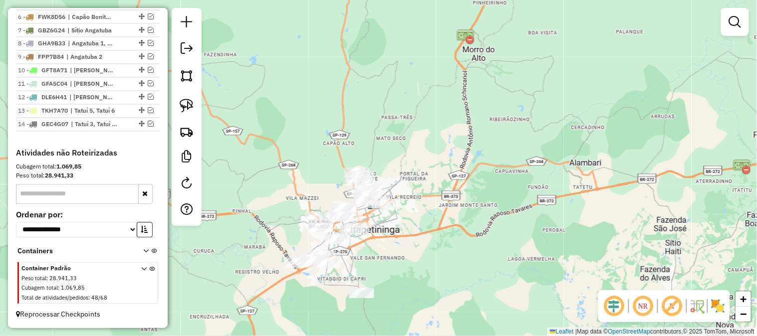
drag, startPoint x: 399, startPoint y: 153, endPoint x: 446, endPoint y: 104, distance: 67.8
click at [446, 104] on div "Janela de atendimento Grade de atendimento Capacidade Transportadoras Veículos …" at bounding box center [378, 168] width 757 height 336
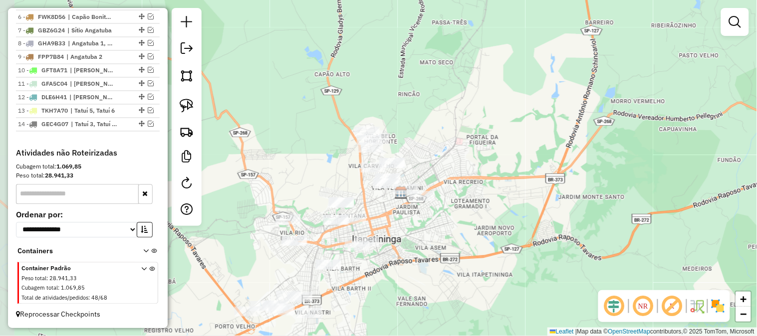
drag, startPoint x: 438, startPoint y: 125, endPoint x: 463, endPoint y: 92, distance: 41.0
click at [463, 92] on div "Janela de atendimento Grade de atendimento Capacidade Transportadoras Veículos …" at bounding box center [378, 168] width 757 height 336
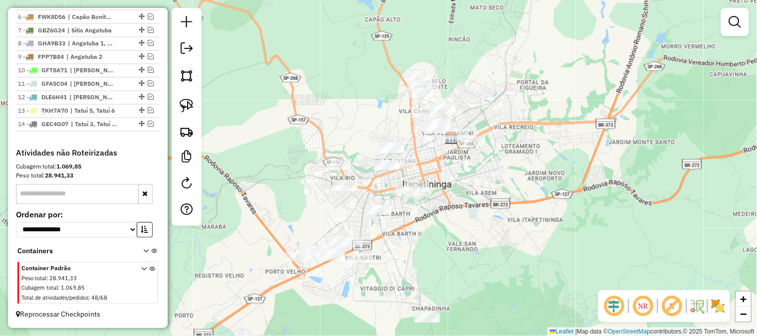
drag, startPoint x: 451, startPoint y: 95, endPoint x: 498, endPoint y: 54, distance: 62.2
click at [500, 56] on div "Janela de atendimento Grade de atendimento Capacidade Transportadoras Veículos …" at bounding box center [378, 168] width 757 height 336
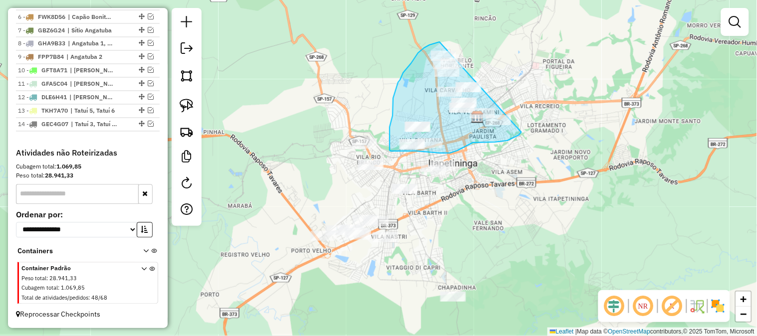
drag, startPoint x: 440, startPoint y: 42, endPoint x: 505, endPoint y: 40, distance: 64.9
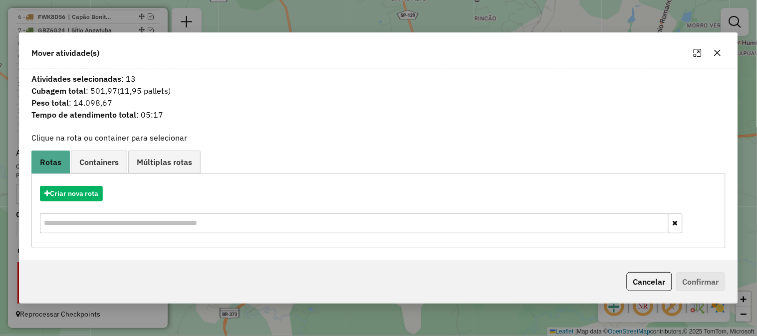
click at [716, 50] on icon "button" at bounding box center [718, 53] width 8 height 8
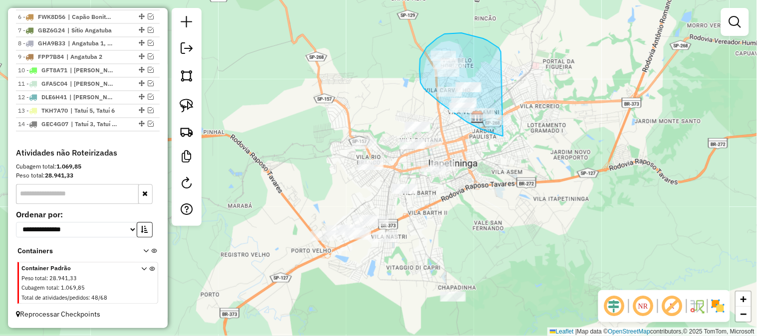
drag, startPoint x: 500, startPoint y: 49, endPoint x: 579, endPoint y: 105, distance: 97.1
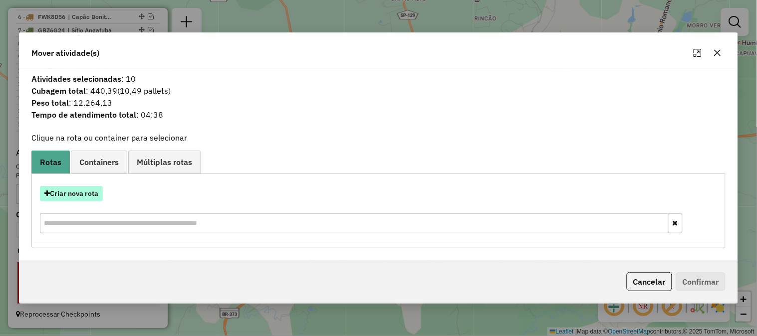
click at [76, 199] on button "Criar nova rota" at bounding box center [71, 193] width 63 height 15
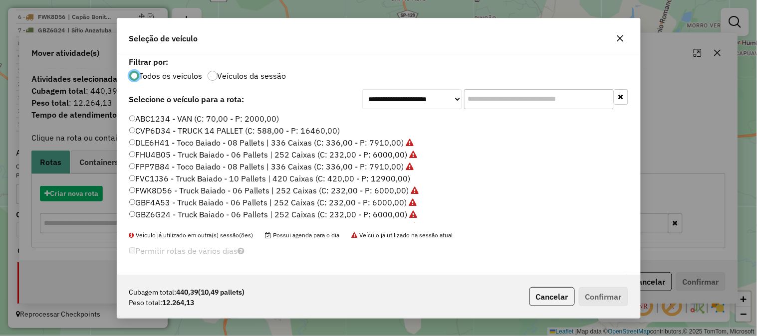
scroll to position [5, 2]
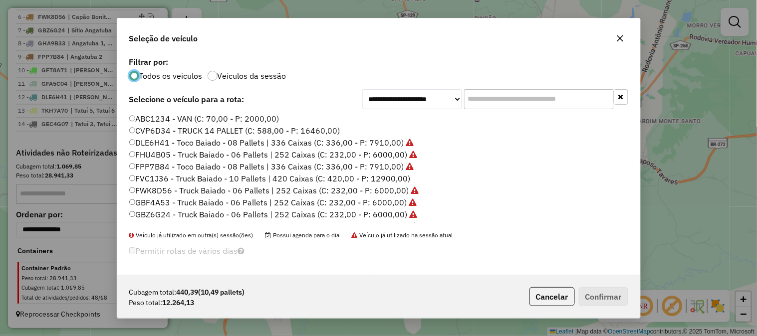
click at [506, 106] on input "text" at bounding box center [539, 99] width 150 height 20
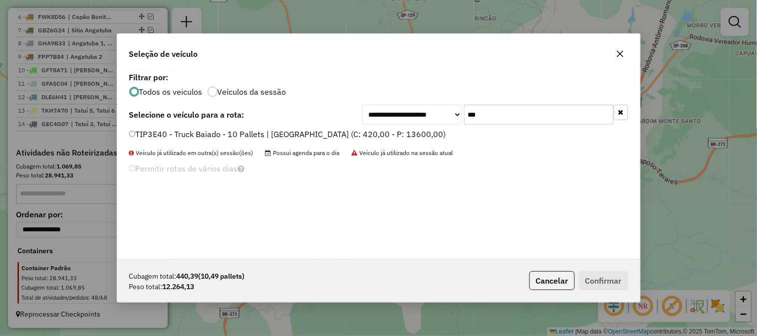
type input "***"
click at [416, 134] on label "TIP3E40 - Truck Baiado - 10 Pallets | [GEOGRAPHIC_DATA] (C: 420,00 - P: 13600,0…" at bounding box center [287, 134] width 317 height 12
click at [619, 285] on button "Confirmar" at bounding box center [603, 280] width 49 height 19
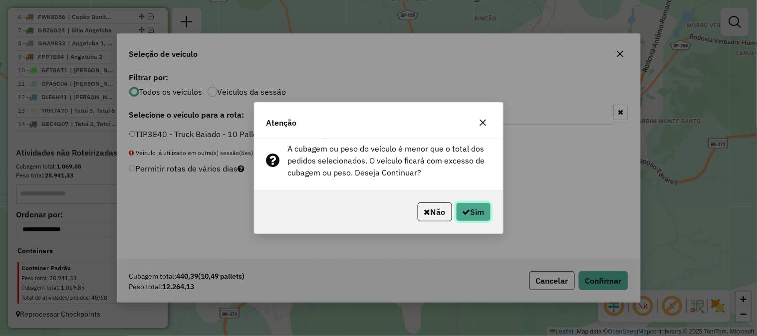
click at [467, 209] on icon "button" at bounding box center [467, 212] width 8 height 8
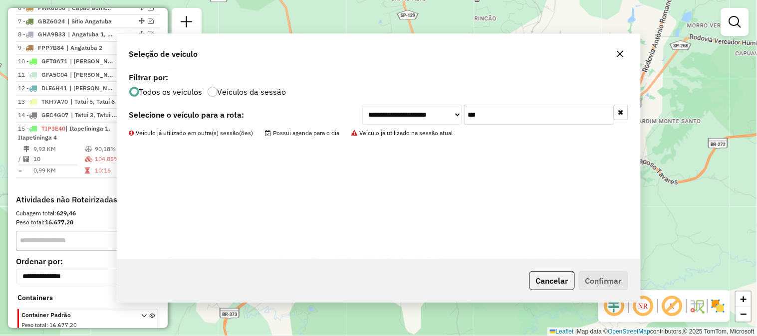
scroll to position [516, 0]
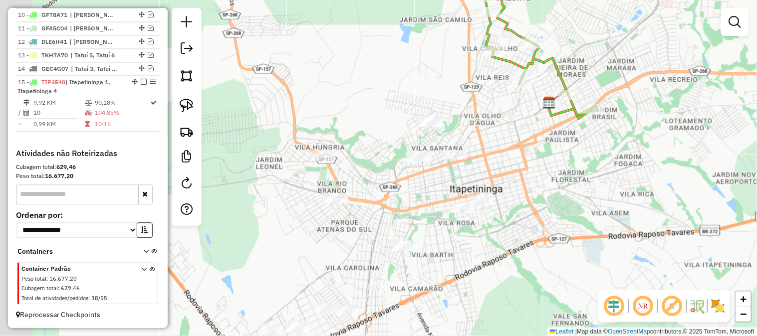
drag, startPoint x: 449, startPoint y: 170, endPoint x: 591, endPoint y: 111, distance: 153.5
click at [591, 111] on div "Janela de atendimento Grade de atendimento Capacidade Transportadoras Veículos …" at bounding box center [378, 168] width 757 height 336
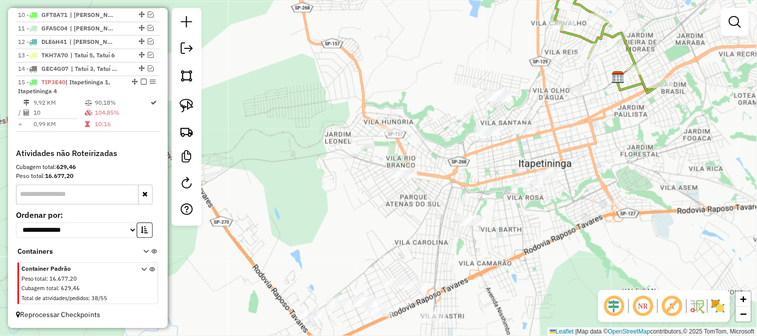
drag, startPoint x: 577, startPoint y: 131, endPoint x: 594, endPoint y: 130, distance: 16.5
click at [594, 130] on div "Janela de atendimento Grade de atendimento Capacidade Transportadoras Veículos …" at bounding box center [378, 168] width 757 height 336
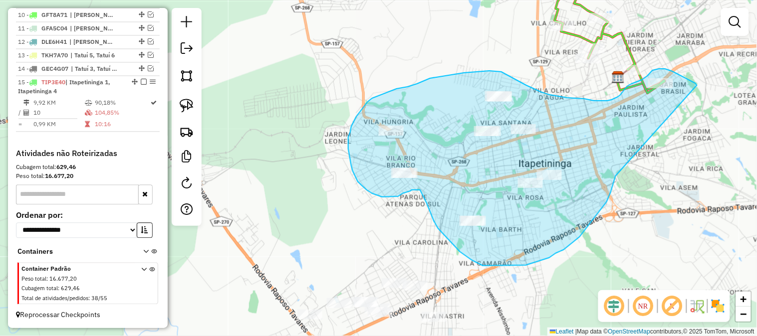
drag, startPoint x: 616, startPoint y: 176, endPoint x: 689, endPoint y: 107, distance: 100.3
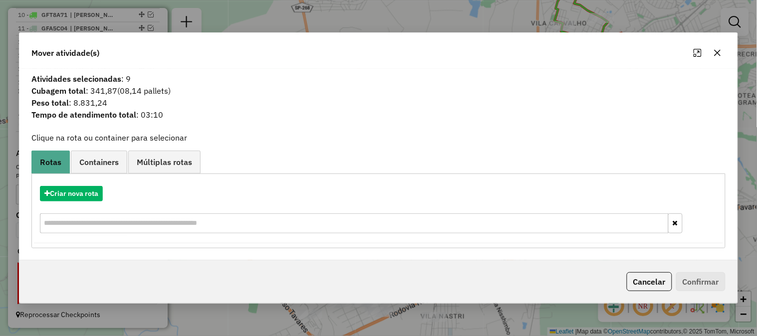
click at [719, 51] on icon "button" at bounding box center [718, 53] width 6 height 6
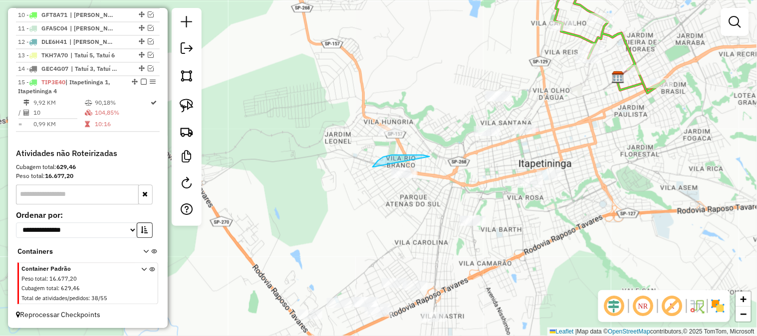
drag, startPoint x: 411, startPoint y: 155, endPoint x: 476, endPoint y: 191, distance: 74.2
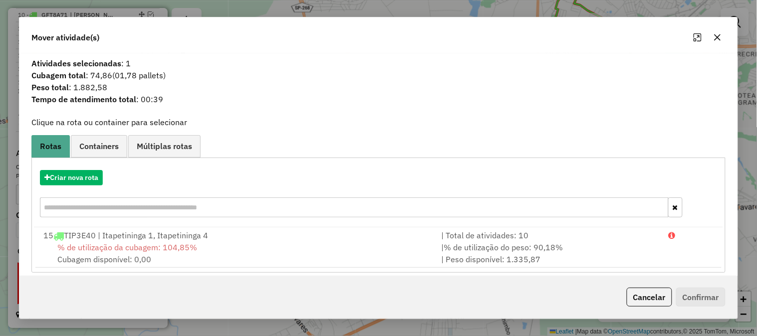
click at [723, 38] on button "button" at bounding box center [718, 37] width 16 height 16
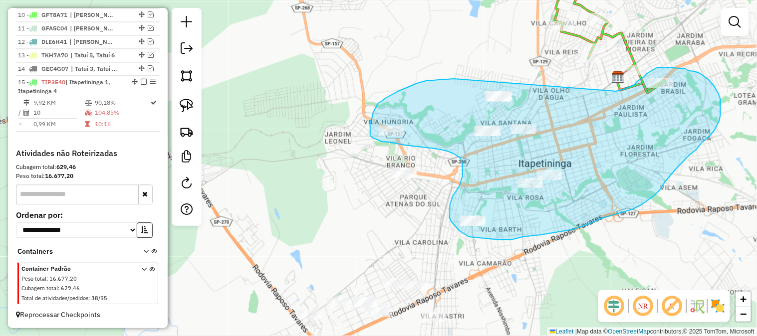
drag, startPoint x: 454, startPoint y: 79, endPoint x: 607, endPoint y: 94, distance: 153.4
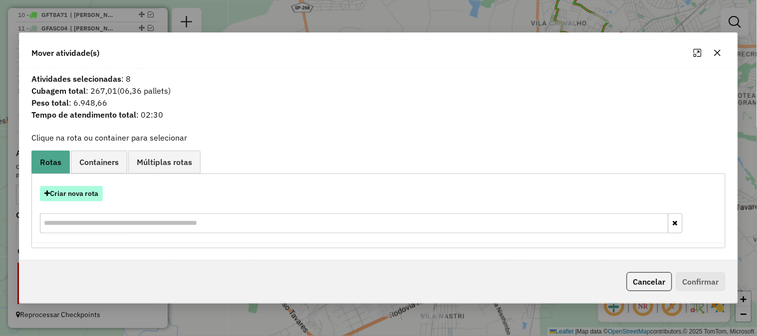
click at [87, 193] on button "Criar nova rota" at bounding box center [71, 193] width 63 height 15
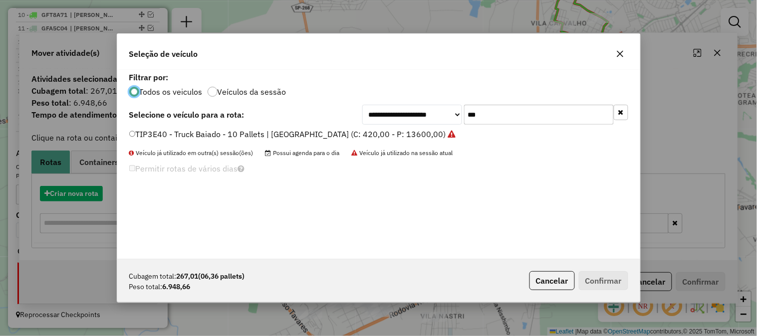
scroll to position [5, 2]
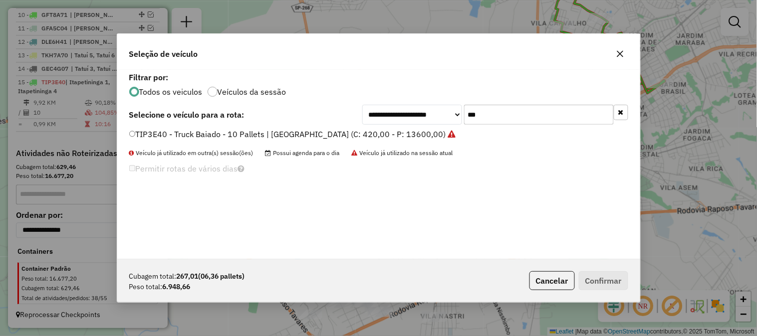
drag, startPoint x: 456, startPoint y: 112, endPoint x: 432, endPoint y: 120, distance: 25.4
click at [433, 120] on div "**********" at bounding box center [495, 115] width 266 height 20
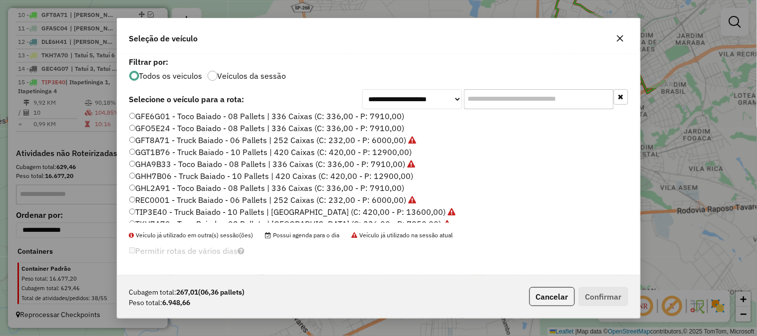
scroll to position [148, 0]
click at [390, 148] on label "GGT1B76 - Truck Baiado - 10 Pallets | 420 Caixas (C: 420,00 - P: 12900,00)" at bounding box center [270, 151] width 283 height 12
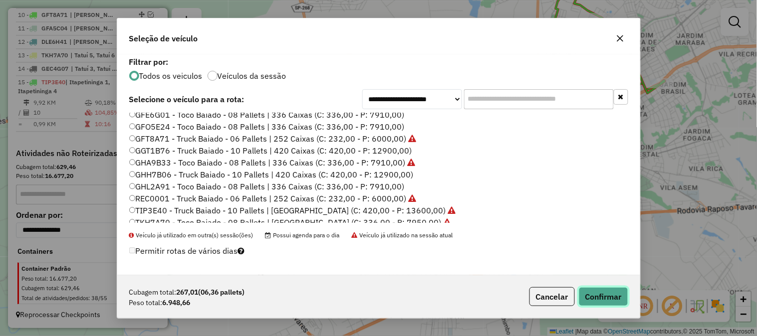
click at [607, 299] on button "Confirmar" at bounding box center [603, 296] width 49 height 19
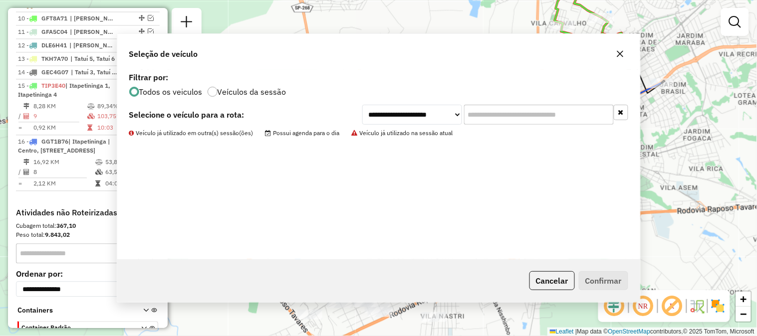
scroll to position [557, 0]
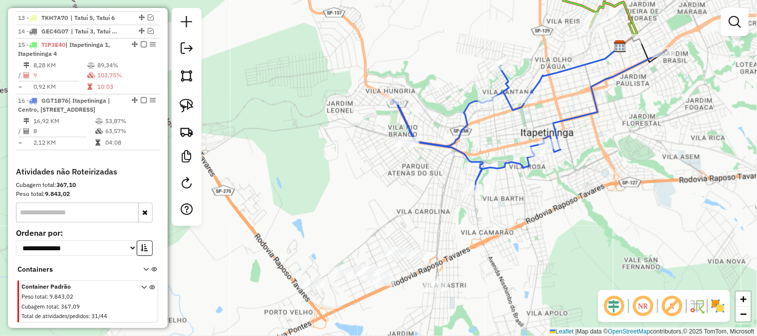
drag, startPoint x: 428, startPoint y: 206, endPoint x: 430, endPoint y: 144, distance: 62.4
click at [430, 145] on div "Janela de atendimento Grade de atendimento Capacidade Transportadoras Veículos …" at bounding box center [378, 168] width 757 height 336
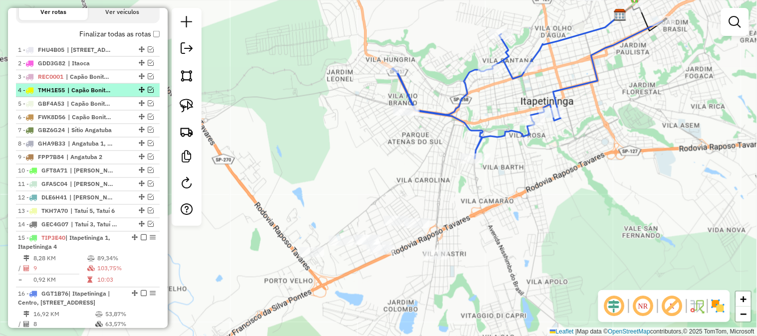
scroll to position [335, 0]
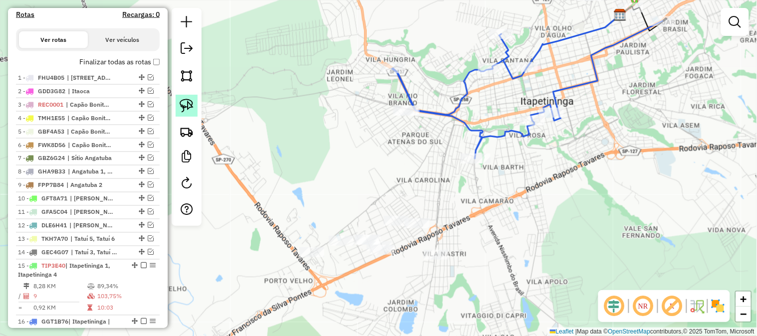
click at [187, 108] on img at bounding box center [187, 106] width 14 height 14
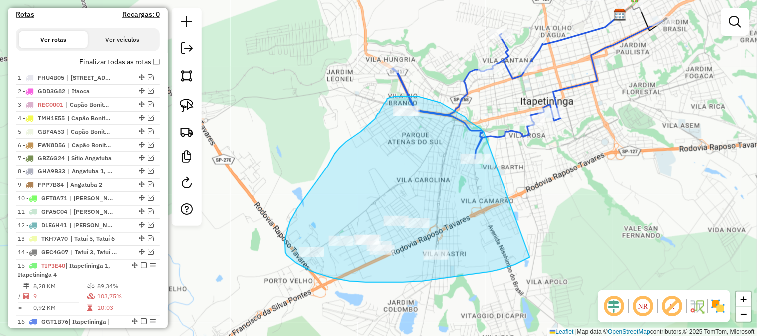
drag, startPoint x: 522, startPoint y: 262, endPoint x: 489, endPoint y: 135, distance: 130.4
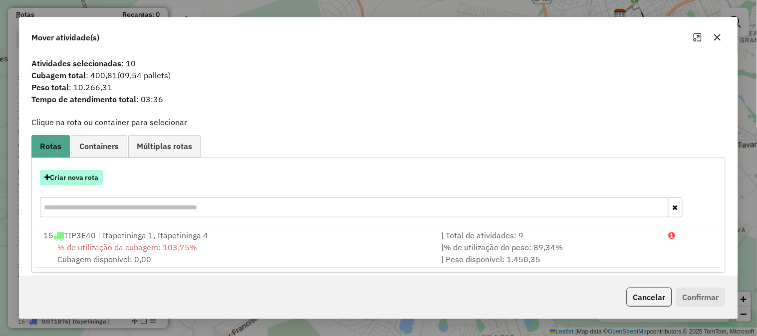
click at [96, 182] on button "Criar nova rota" at bounding box center [71, 177] width 63 height 15
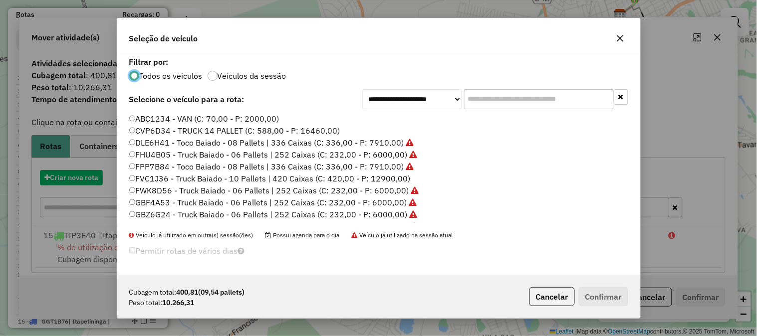
scroll to position [5, 2]
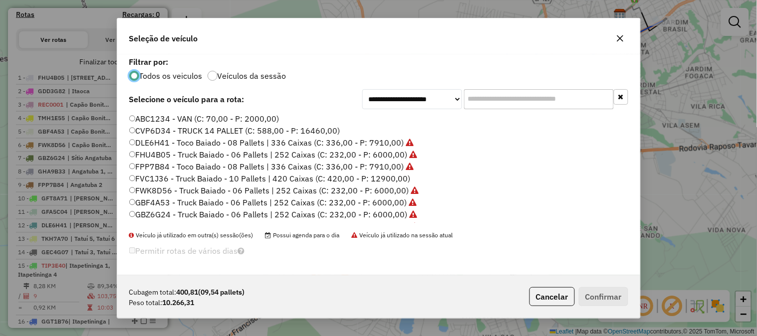
click at [394, 177] on label "FVC1J36 - Truck Baiado - 10 Pallets | 420 Caixas (C: 420,00 - P: 12900,00)" at bounding box center [269, 179] width 281 height 12
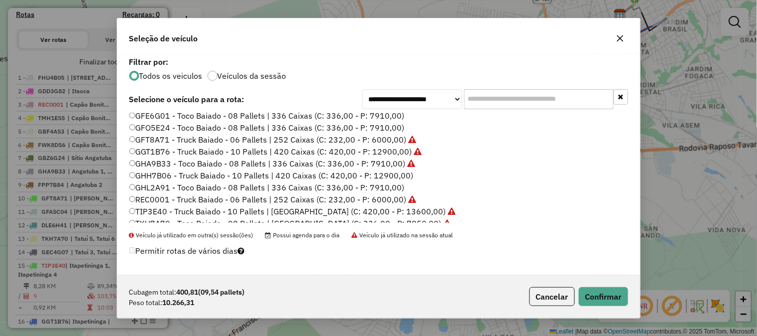
scroll to position [148, 0]
click at [397, 176] on label "GHH7B06 - Truck Baiado - 10 Pallets | 420 Caixas (C: 420,00 - P: 12900,00)" at bounding box center [271, 175] width 284 height 12
click at [619, 301] on button "Confirmar" at bounding box center [603, 296] width 49 height 19
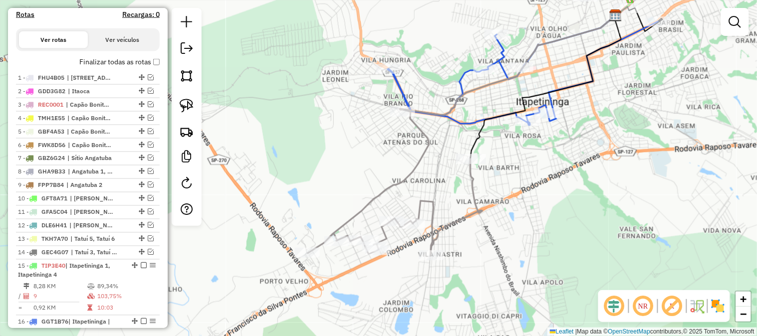
drag, startPoint x: 552, startPoint y: 186, endPoint x: 539, endPoint y: 186, distance: 13.0
click at [540, 187] on div "Janela de atendimento Grade de atendimento Capacidade Transportadoras Veículos …" at bounding box center [378, 168] width 757 height 336
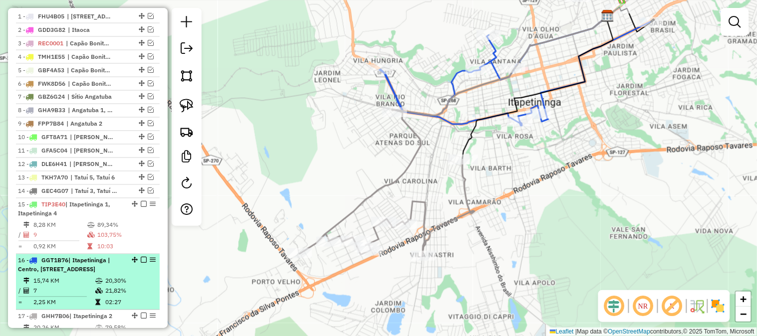
scroll to position [483, 0]
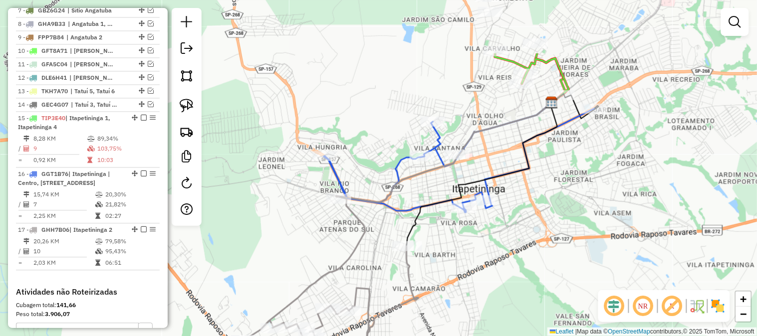
drag, startPoint x: 660, startPoint y: 101, endPoint x: 597, endPoint y: 190, distance: 109.0
click at [600, 190] on div "Janela de atendimento Grade de atendimento Capacidade Transportadoras Veículos …" at bounding box center [378, 168] width 757 height 336
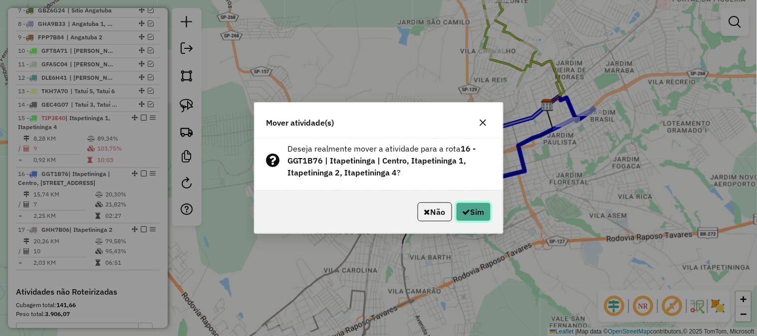
click at [472, 216] on button "Sim" at bounding box center [473, 212] width 35 height 19
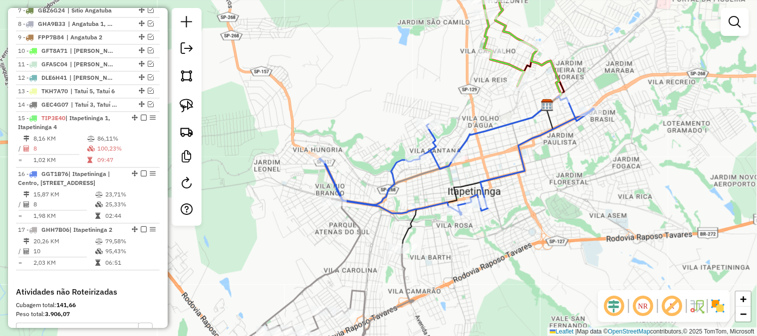
drag, startPoint x: 571, startPoint y: 182, endPoint x: 527, endPoint y: 212, distance: 53.4
click at [529, 212] on div "Janela de atendimento Grade de atendimento Capacidade Transportadoras Veículos …" at bounding box center [378, 168] width 757 height 336
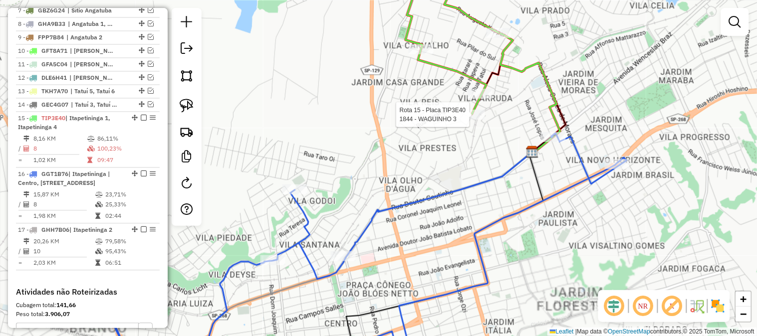
select select "*********"
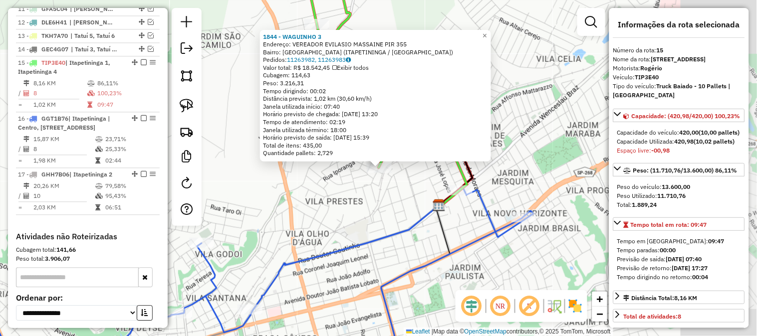
scroll to position [596, 0]
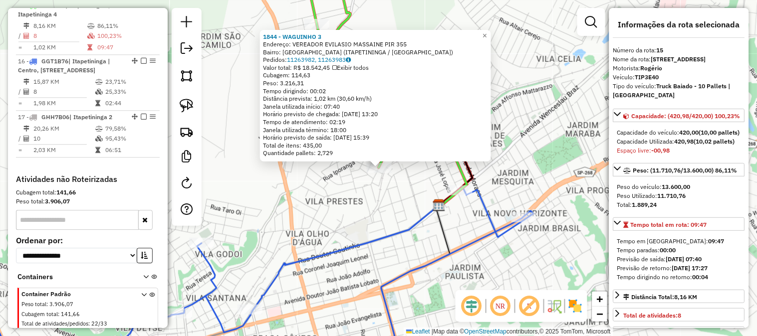
click at [386, 202] on div "1844 - WAGUINHO 3 Endereço: VEREADOR EVILASIO MASSAINE PIR 355 Bairro: VILA ARR…" at bounding box center [378, 168] width 757 height 336
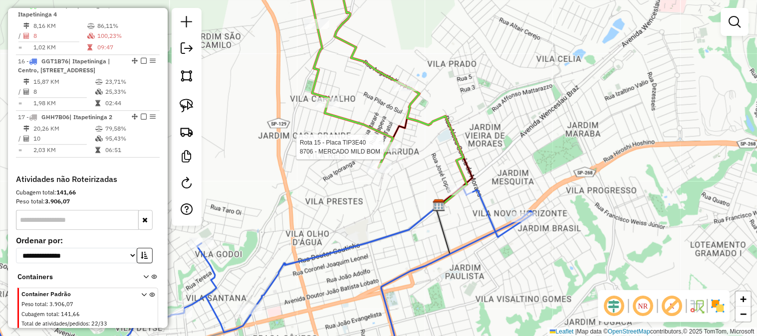
select select "*********"
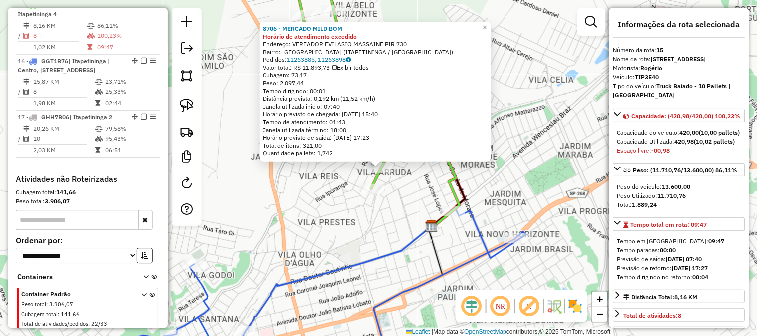
click at [380, 214] on div "8706 - MERCADO MILD BOM Horário de atendimento excedido Endereço: VEREADOR EVIL…" at bounding box center [378, 168] width 757 height 336
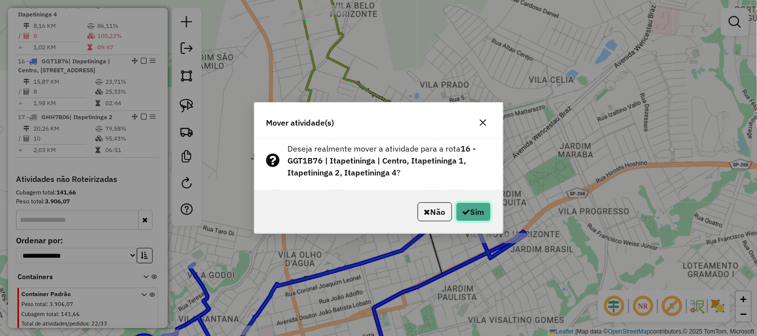
click at [480, 218] on button "Sim" at bounding box center [473, 212] width 35 height 19
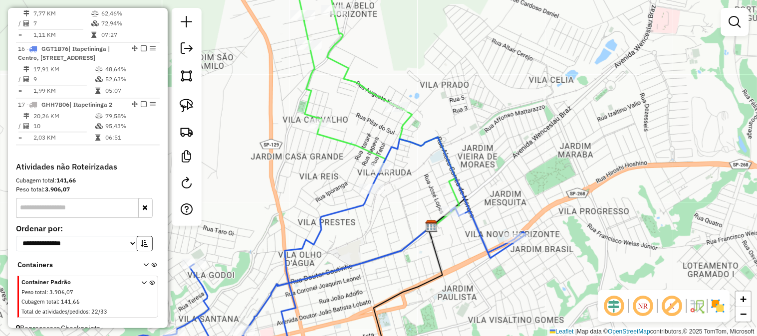
scroll to position [584, 0]
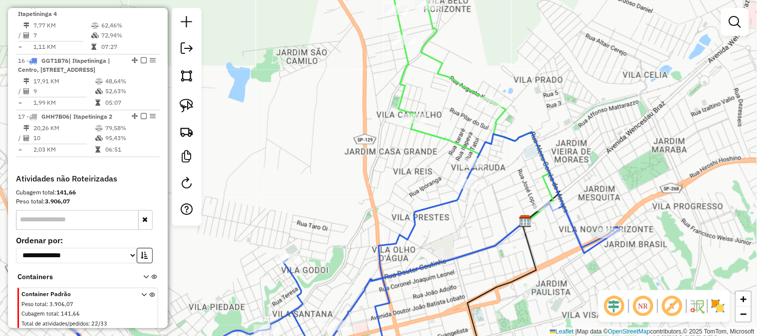
drag, startPoint x: 218, startPoint y: 175, endPoint x: 371, endPoint y: 152, distance: 155.0
click at [369, 152] on div "Janela de atendimento Grade de atendimento Capacidade Transportadoras Veículos …" at bounding box center [378, 168] width 757 height 336
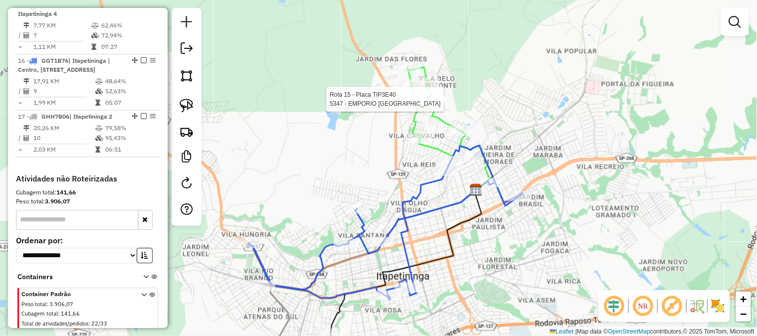
select select "*********"
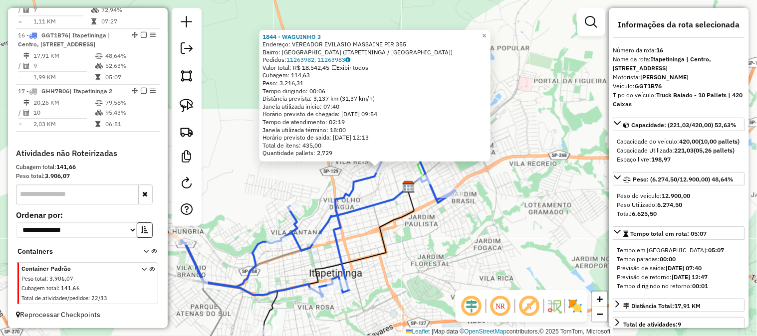
scroll to position [627, 0]
drag, startPoint x: 393, startPoint y: 248, endPoint x: 472, endPoint y: 190, distance: 97.1
click at [471, 193] on div "1844 - WAGUINHO 3 Endereço: VEREADOR EVILASIO MASSAINE PIR 355 Bairro: VILA ARR…" at bounding box center [378, 168] width 757 height 336
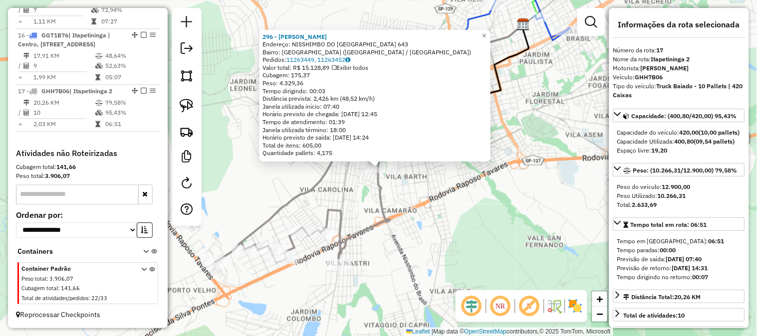
click at [394, 212] on div "Rota 17 - Placa GHH7B06 2950 - SUPER DO ROBERTO 2 296 - ADEGA CESARIO Endereço:…" at bounding box center [378, 168] width 757 height 336
click at [388, 201] on icon at bounding box center [304, 191] width 175 height 146
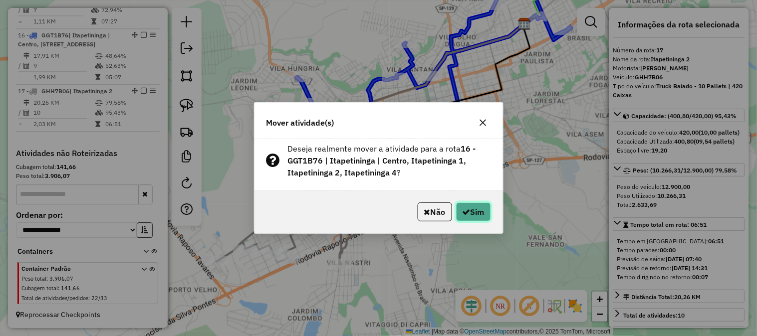
click at [461, 218] on button "Sim" at bounding box center [473, 212] width 35 height 19
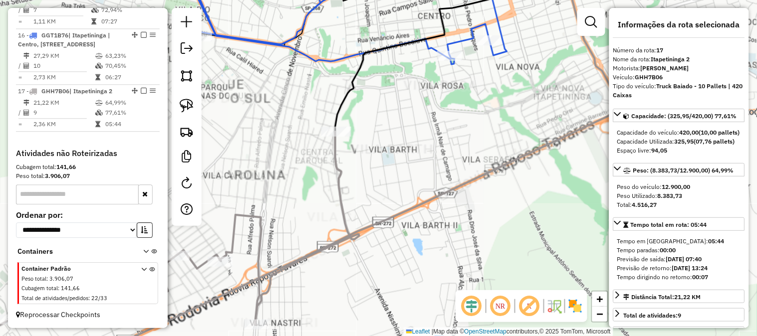
scroll to position [480, 0]
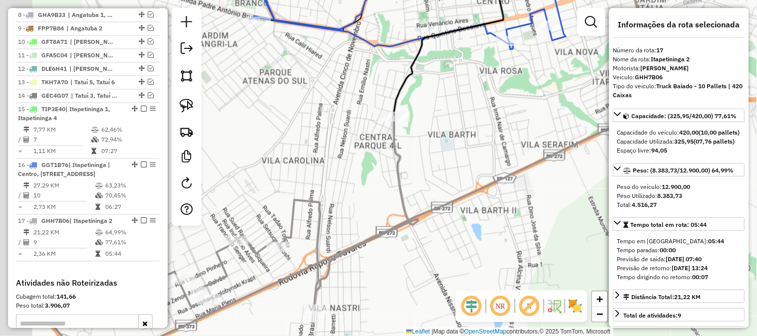
drag, startPoint x: 422, startPoint y: 169, endPoint x: 482, endPoint y: 151, distance: 62.4
click at [481, 152] on div "Janela de atendimento Grade de atendimento Capacidade Transportadoras Veículos …" at bounding box center [378, 168] width 757 height 336
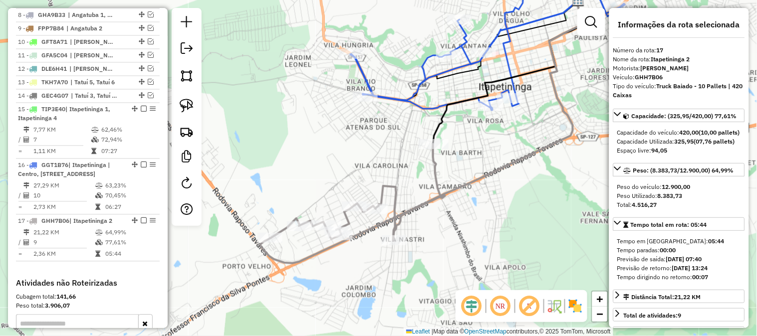
drag, startPoint x: 567, startPoint y: 121, endPoint x: 502, endPoint y: 199, distance: 101.6
click at [502, 200] on div "Janela de atendimento Grade de atendimento Capacidade Transportadoras Veículos …" at bounding box center [378, 168] width 757 height 336
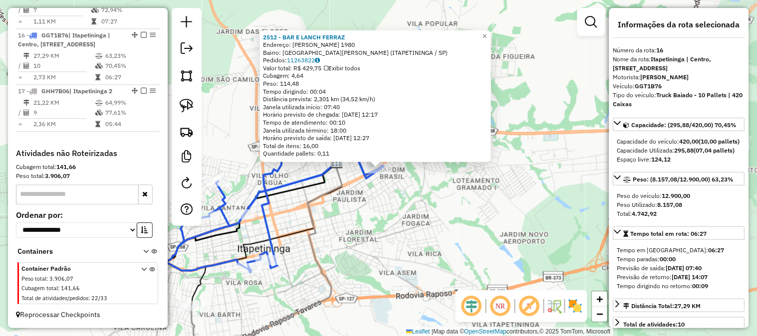
scroll to position [627, 0]
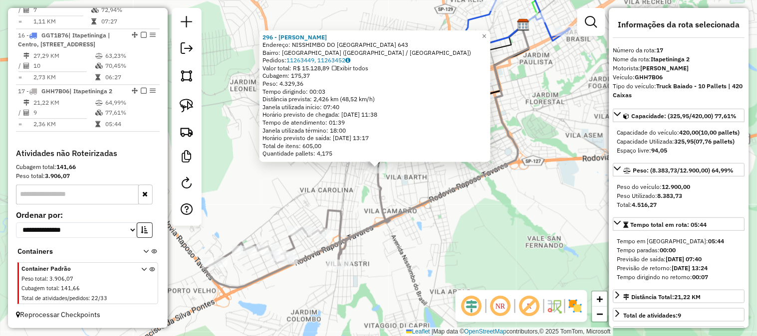
click at [423, 235] on div "296 - ADEGA CESARIO Endereço: NISSHIMBO DO BRASIL 643 Bairro: VILA CUBATAO (ITA…" at bounding box center [378, 168] width 757 height 336
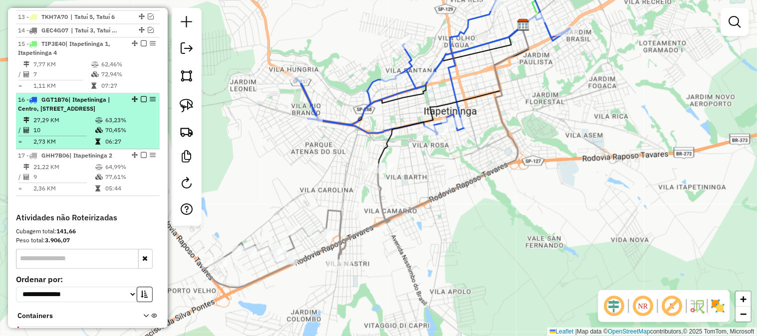
scroll to position [480, 0]
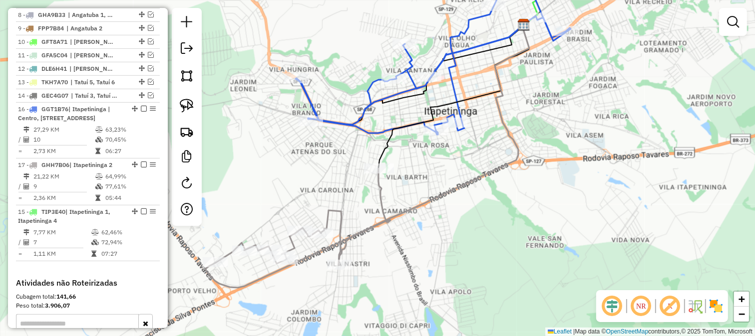
drag, startPoint x: 130, startPoint y: 117, endPoint x: 118, endPoint y: 253, distance: 136.3
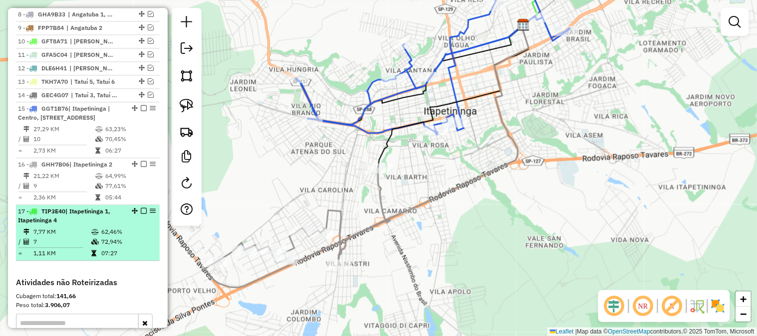
click at [141, 215] on em at bounding box center [144, 212] width 6 height 6
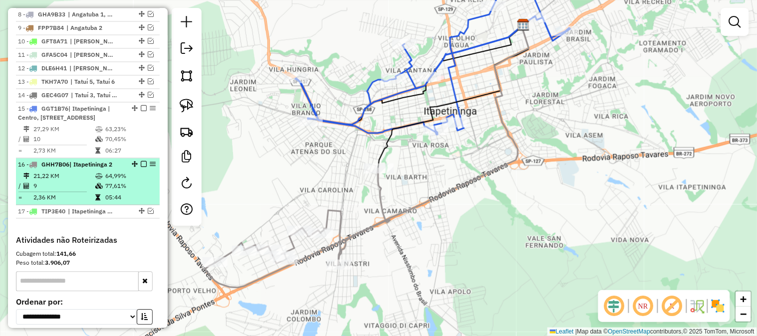
click at [141, 168] on em at bounding box center [144, 165] width 6 height 6
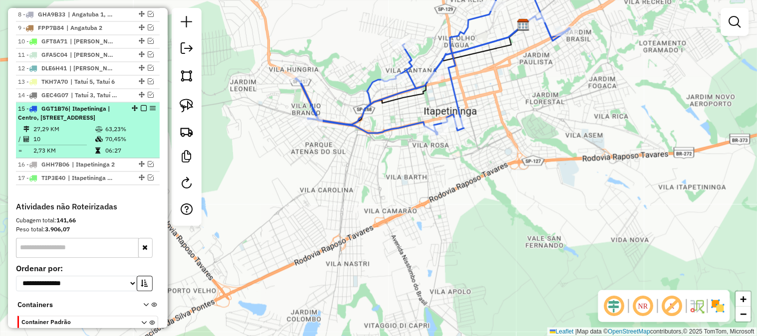
click at [141, 112] on em at bounding box center [144, 109] width 6 height 6
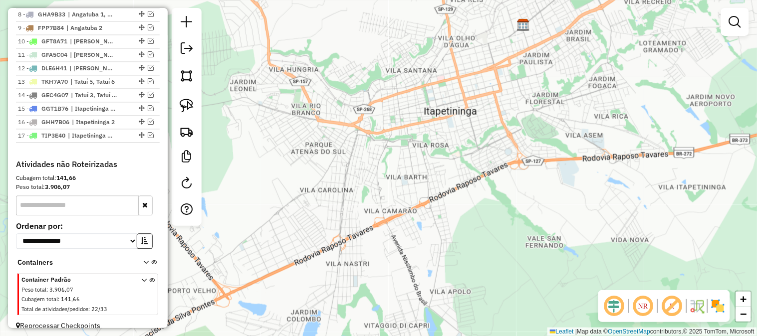
click at [301, 181] on div "Janela de atendimento Grade de atendimento Capacidade Transportadoras Veículos …" at bounding box center [378, 168] width 757 height 336
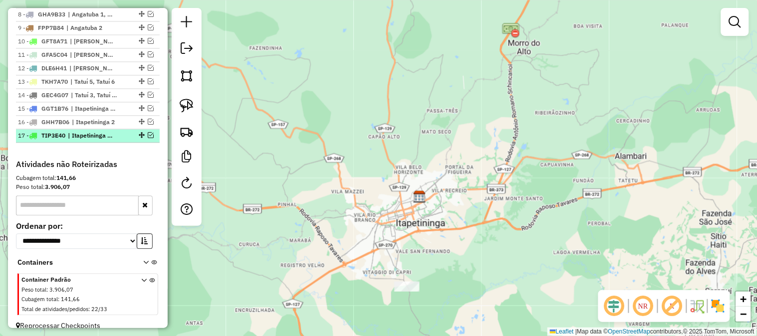
click at [148, 139] on em at bounding box center [151, 136] width 6 height 6
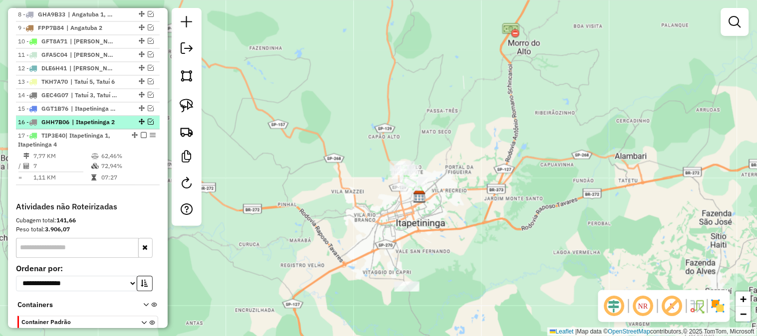
click at [148, 125] on em at bounding box center [151, 122] width 6 height 6
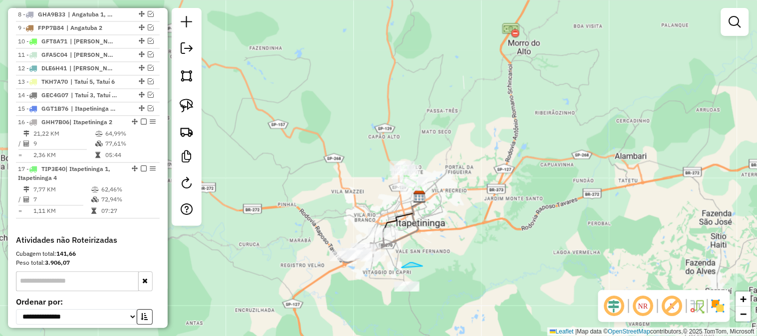
drag, startPoint x: 402, startPoint y: 268, endPoint x: 480, endPoint y: 291, distance: 81.3
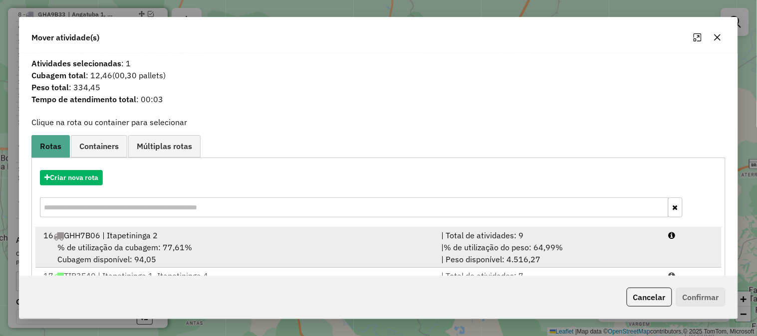
drag, startPoint x: 547, startPoint y: 242, endPoint x: 578, endPoint y: 237, distance: 30.8
click at [549, 243] on span "% de utilização do peso: 64,99%" at bounding box center [503, 248] width 119 height 10
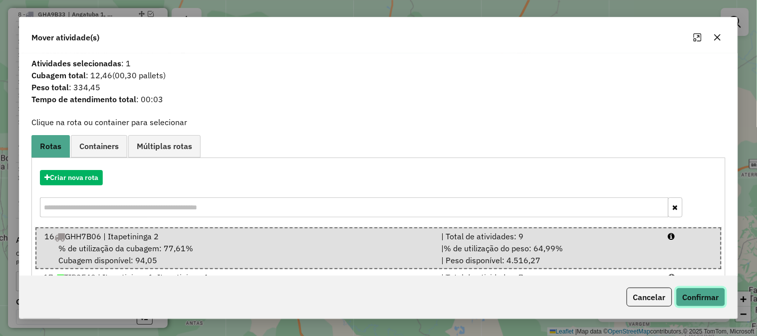
click at [712, 295] on button "Confirmar" at bounding box center [700, 297] width 49 height 19
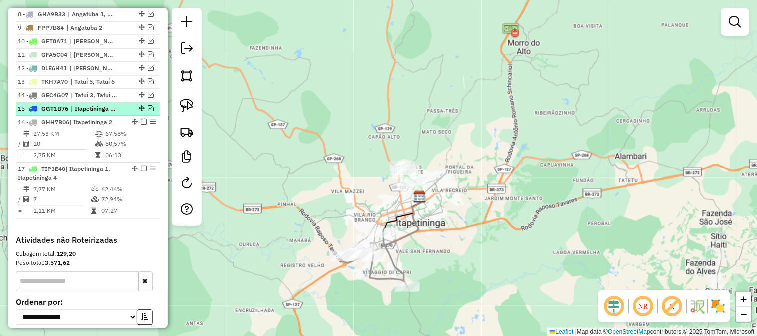
click at [148, 112] on em at bounding box center [151, 109] width 6 height 6
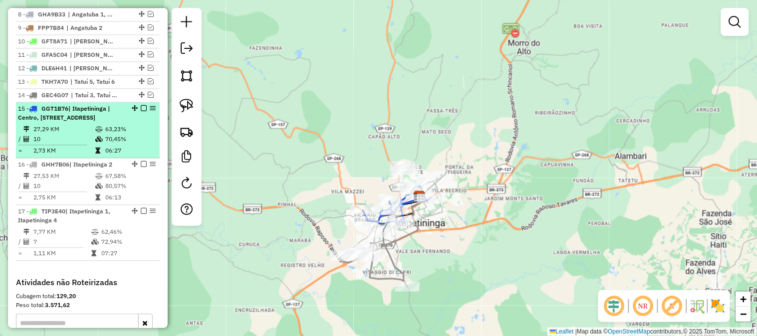
click at [141, 112] on em at bounding box center [144, 109] width 6 height 6
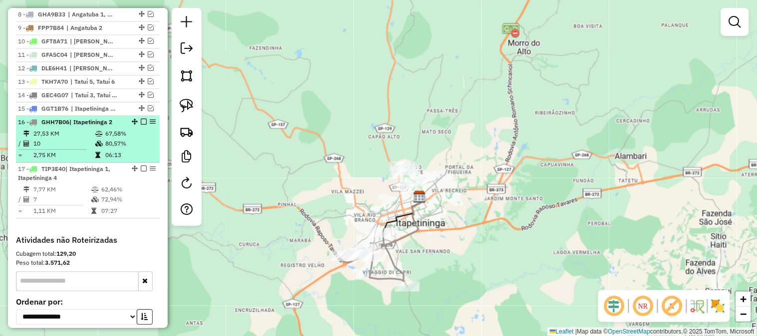
click at [142, 125] on em at bounding box center [144, 122] width 6 height 6
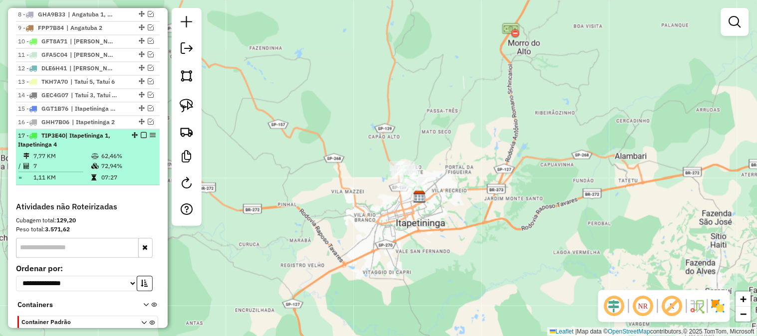
click at [141, 139] on em at bounding box center [144, 136] width 6 height 6
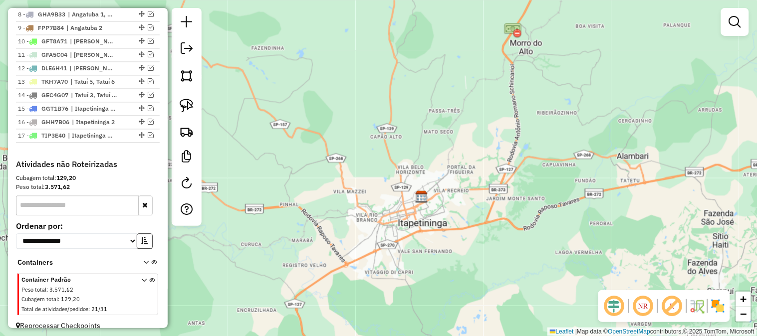
drag, startPoint x: 347, startPoint y: 208, endPoint x: 477, endPoint y: 201, distance: 129.4
click at [476, 208] on div "Janela de atendimento Grade de atendimento Capacidade Transportadoras Veículos …" at bounding box center [378, 168] width 757 height 336
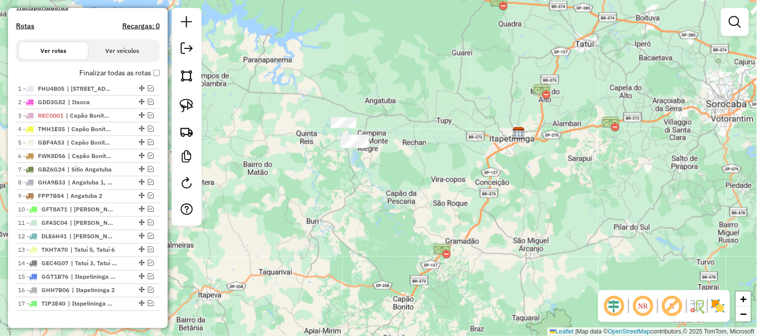
scroll to position [184, 0]
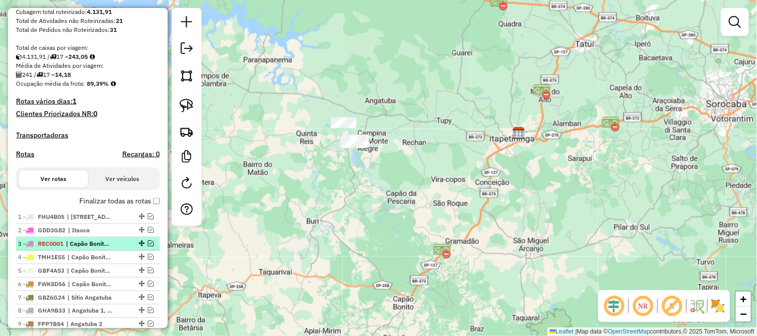
click at [148, 247] on em at bounding box center [151, 244] width 6 height 6
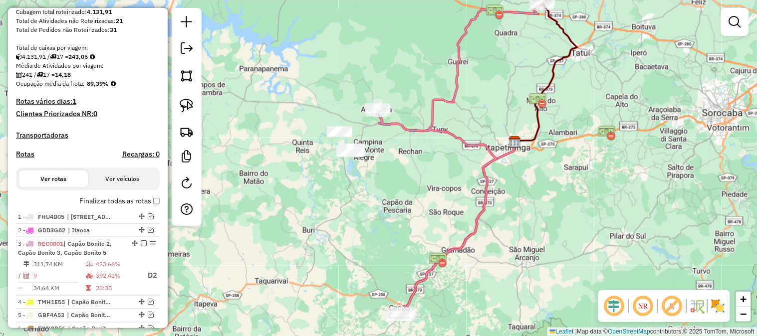
drag, startPoint x: 479, startPoint y: 133, endPoint x: 425, endPoint y: 128, distance: 54.6
click at [474, 143] on icon at bounding box center [460, 159] width 165 height 313
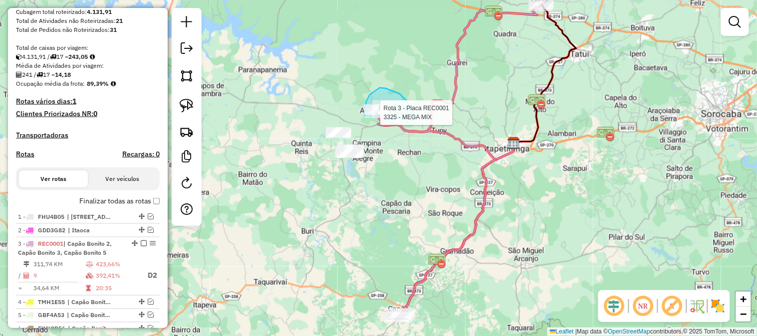
drag, startPoint x: 415, startPoint y: 118, endPoint x: 431, endPoint y: 124, distance: 16.9
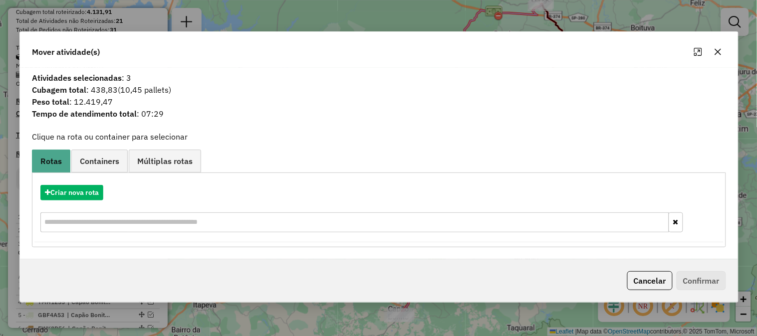
click at [716, 54] on icon "button" at bounding box center [718, 52] width 6 height 6
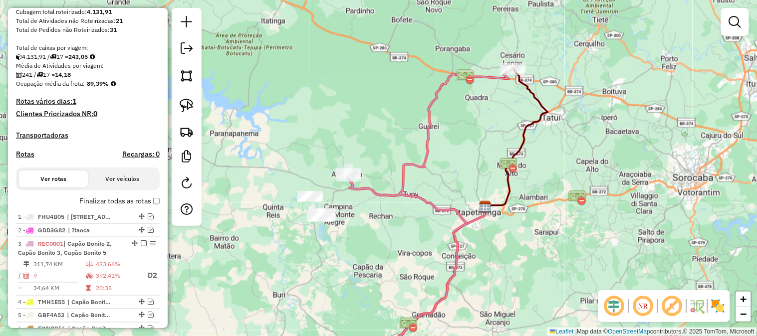
drag, startPoint x: 617, startPoint y: 103, endPoint x: 599, endPoint y: 107, distance: 18.5
click at [613, 109] on div "Janela de atendimento Grade de atendimento Capacidade Transportadoras Veículos …" at bounding box center [378, 168] width 757 height 336
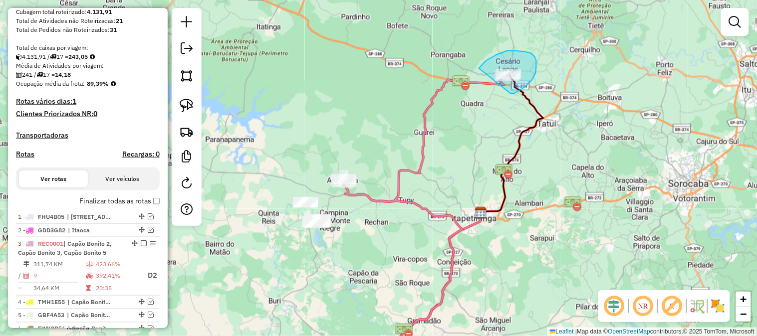
drag, startPoint x: 511, startPoint y: 94, endPoint x: 509, endPoint y: 112, distance: 18.1
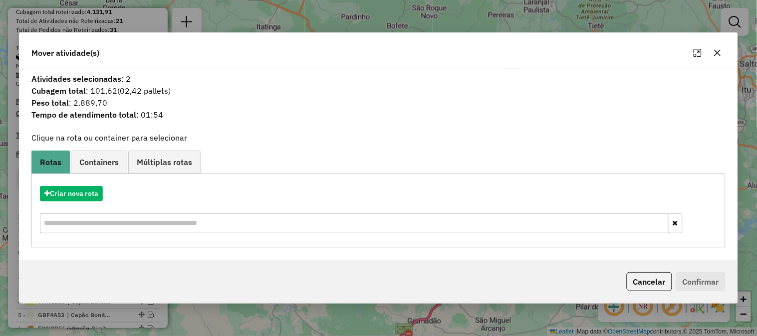
click at [720, 55] on icon "button" at bounding box center [718, 53] width 6 height 6
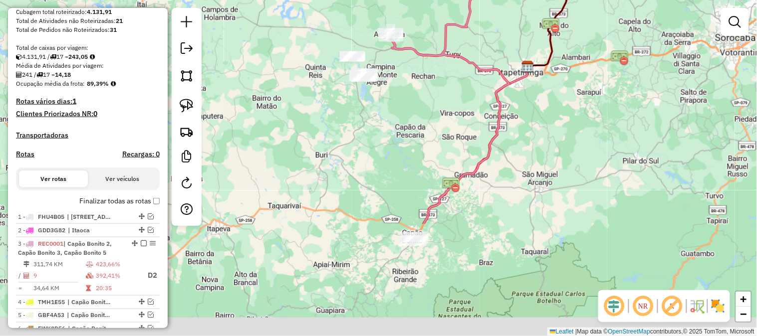
drag, startPoint x: 484, startPoint y: 220, endPoint x: 529, endPoint y: 74, distance: 153.0
click at [528, 75] on icon at bounding box center [476, 145] width 105 height 157
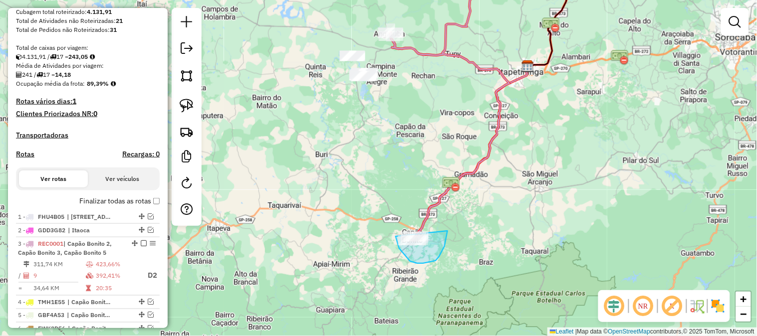
drag, startPoint x: 448, startPoint y: 231, endPoint x: 421, endPoint y: 184, distance: 54.3
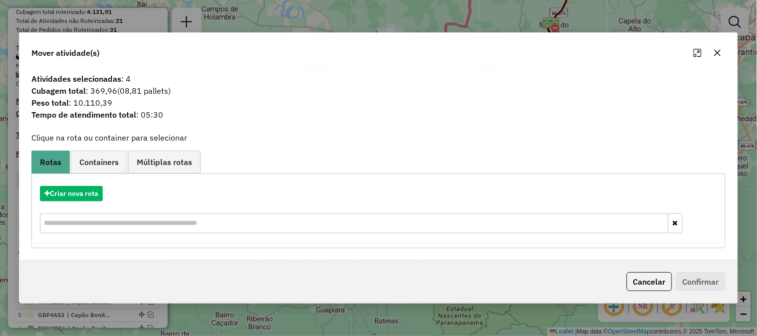
click at [716, 48] on button "button" at bounding box center [718, 53] width 16 height 16
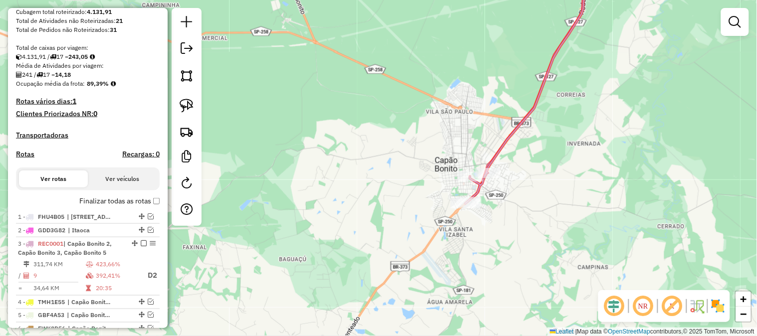
drag, startPoint x: 565, startPoint y: 172, endPoint x: 555, endPoint y: 173, distance: 10.0
click at [555, 173] on div "Janela de atendimento Grade de atendimento Capacidade Transportadoras Veículos …" at bounding box center [378, 168] width 757 height 336
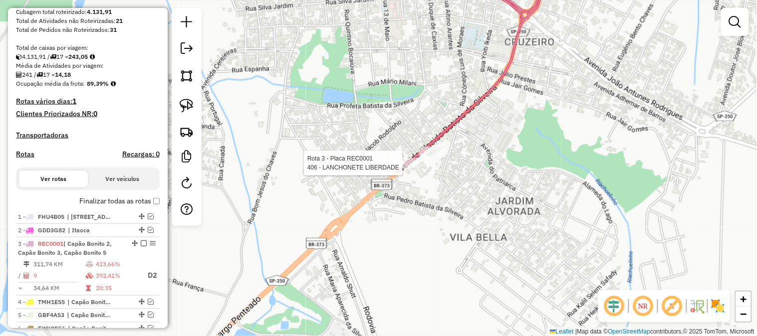
select select "*********"
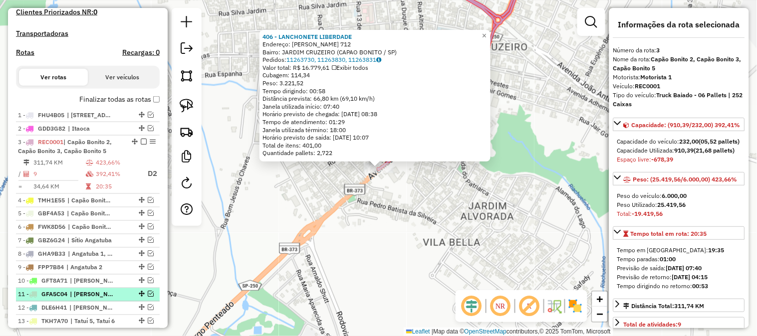
scroll to position [274, 0]
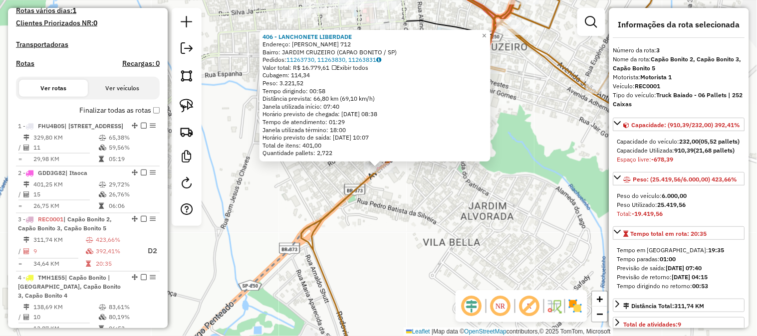
click at [418, 201] on div "406 - LANCHONETE LIBERDADE Endereço: PLACIDO BATISTA DA SILVEIRA 712 Bairro: JA…" at bounding box center [378, 168] width 757 height 336
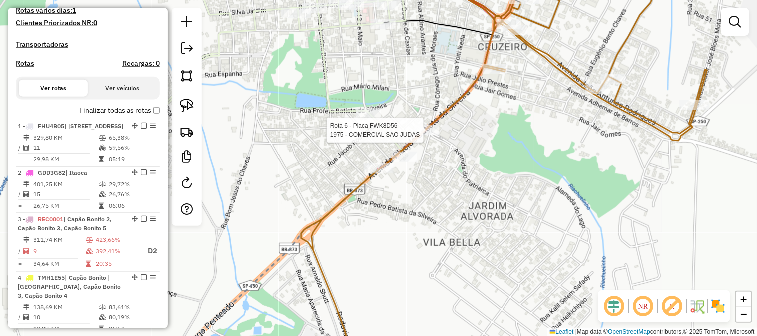
select select "*********"
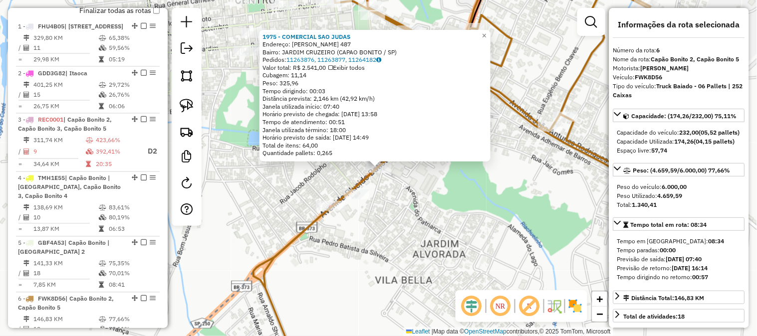
scroll to position [676, 0]
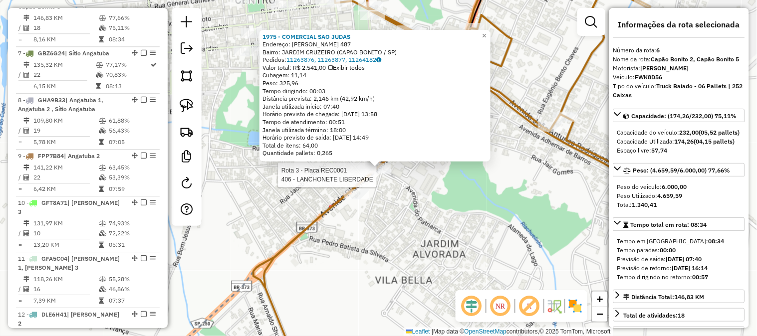
click at [375, 175] on div at bounding box center [375, 170] width 30 height 10
drag, startPoint x: 343, startPoint y: 226, endPoint x: 301, endPoint y: 207, distance: 45.6
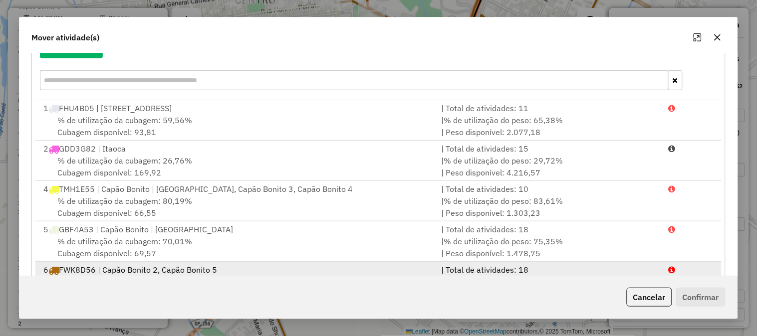
scroll to position [168, 0]
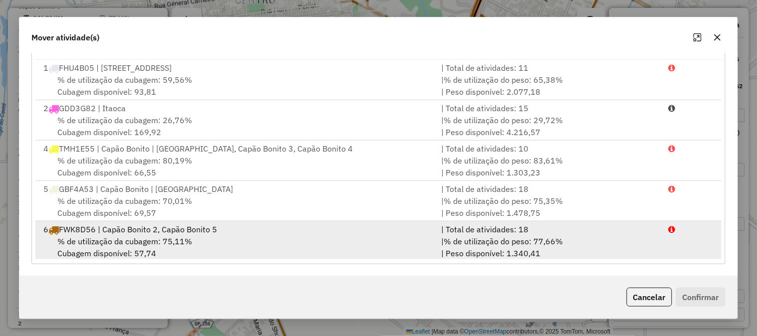
drag, startPoint x: 551, startPoint y: 236, endPoint x: 569, endPoint y: 235, distance: 18.5
click at [554, 236] on div "| % de utilização do peso: 77,66% | Peso disponível: 1.340,41" at bounding box center [549, 248] width 228 height 24
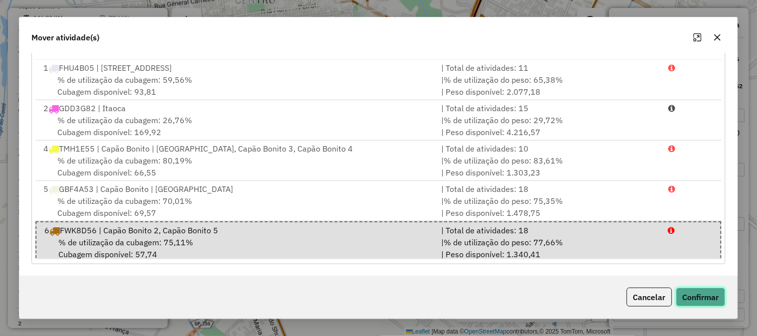
click at [709, 293] on button "Confirmar" at bounding box center [700, 297] width 49 height 19
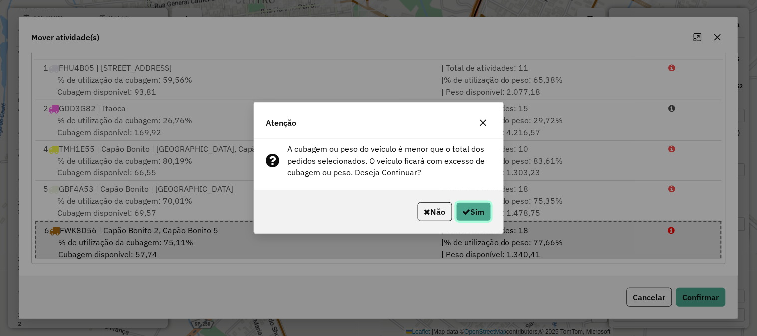
click at [487, 210] on button "Sim" at bounding box center [473, 212] width 35 height 19
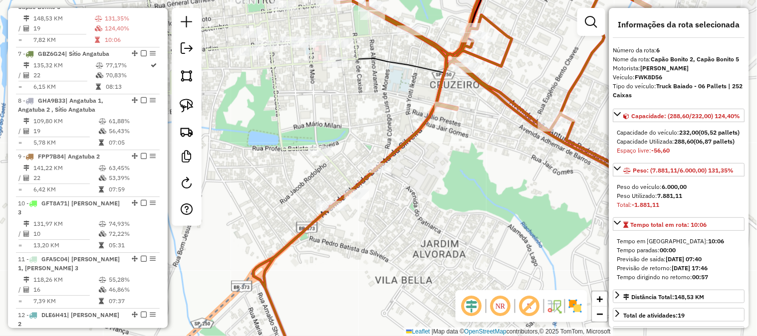
scroll to position [676, 0]
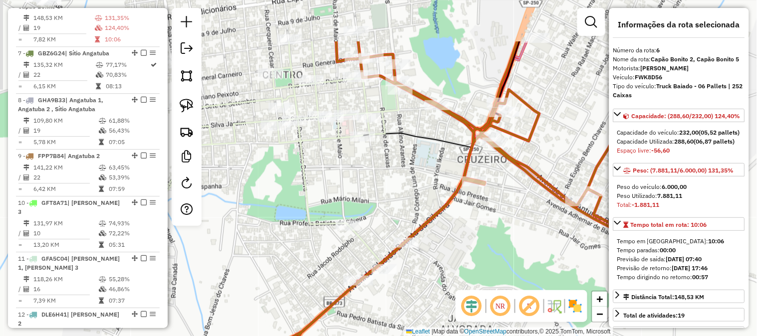
drag, startPoint x: 424, startPoint y: 165, endPoint x: 452, endPoint y: 237, distance: 76.9
click at [452, 240] on div "Janela de atendimento Grade de atendimento Capacidade Transportadoras Veículos …" at bounding box center [378, 168] width 757 height 336
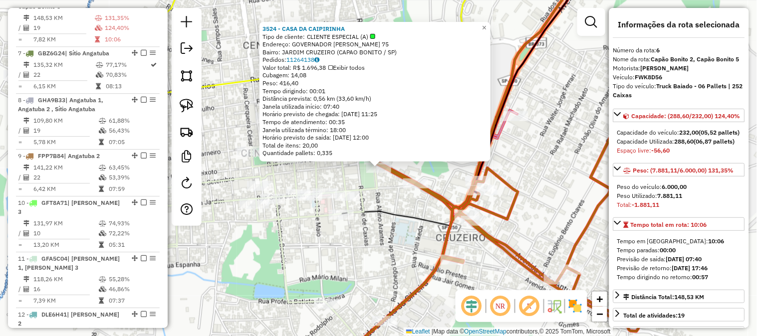
click at [390, 224] on div "3524 - CASA DA CAIPIRINHA Tipo de cliente: CLIENTE ESPECIAL (A) Endereço: GOVER…" at bounding box center [378, 168] width 757 height 336
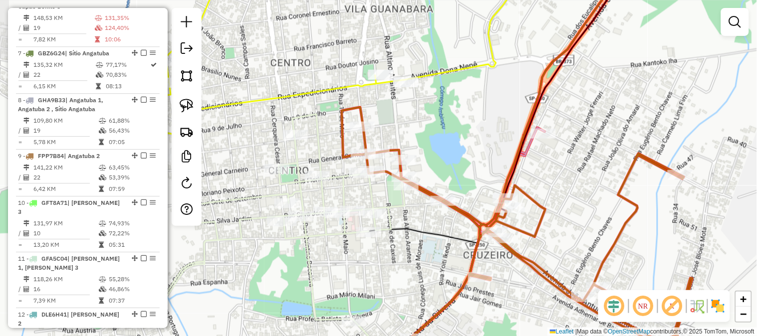
drag, startPoint x: 382, startPoint y: 198, endPoint x: 406, endPoint y: 213, distance: 28.2
click at [410, 214] on div "Janela de atendimento Grade de atendimento Capacidade Transportadoras Veículos …" at bounding box center [378, 168] width 757 height 336
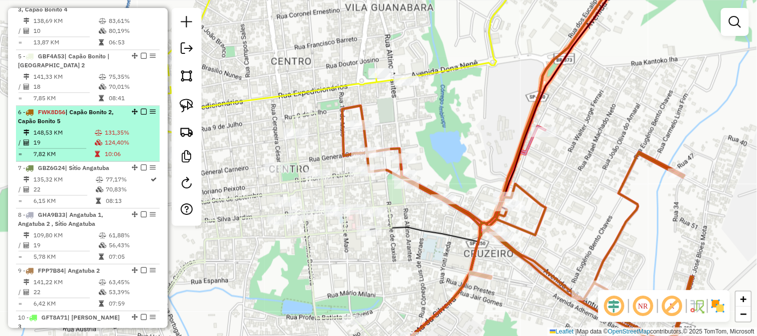
scroll to position [528, 0]
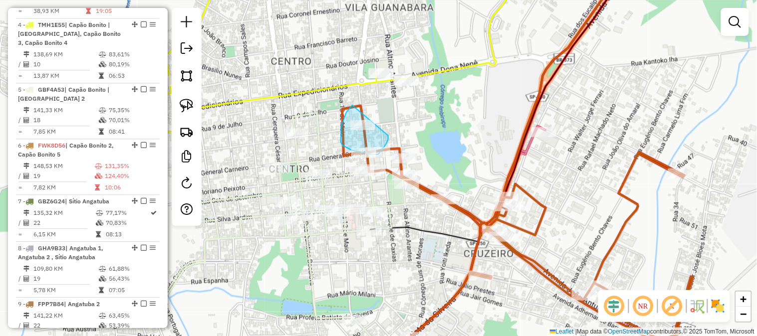
drag, startPoint x: 352, startPoint y: 105, endPoint x: 388, endPoint y: 131, distance: 44.3
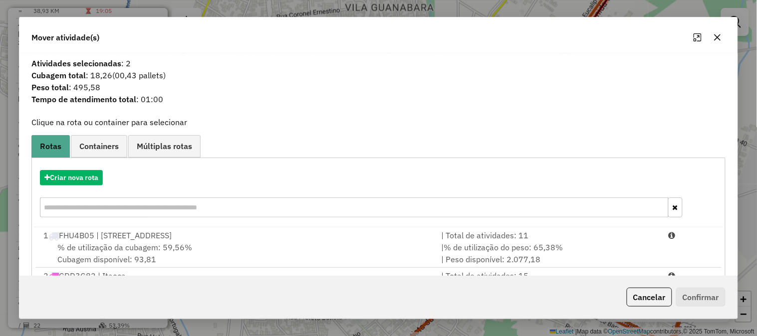
click at [721, 36] on icon "button" at bounding box center [718, 37] width 8 height 8
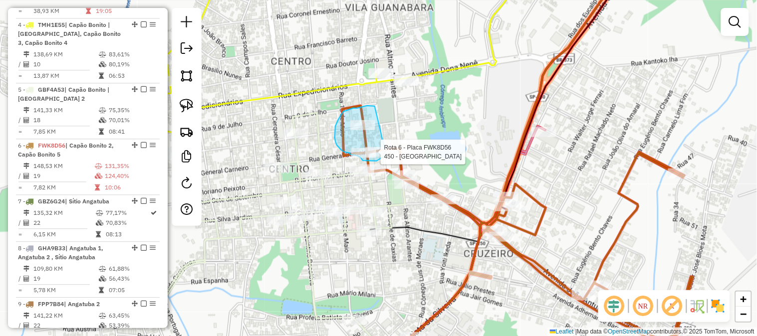
drag, startPoint x: 375, startPoint y: 106, endPoint x: 395, endPoint y: 145, distance: 43.7
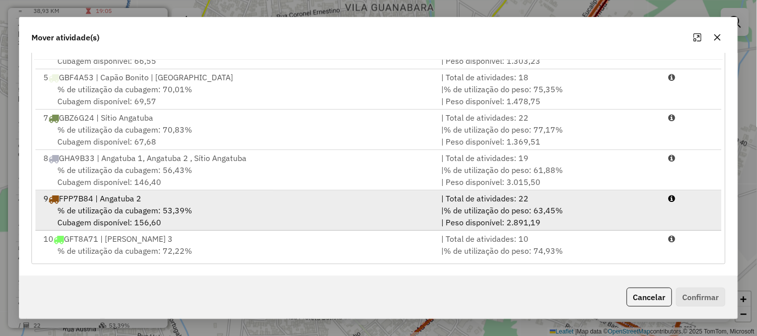
scroll to position [78, 0]
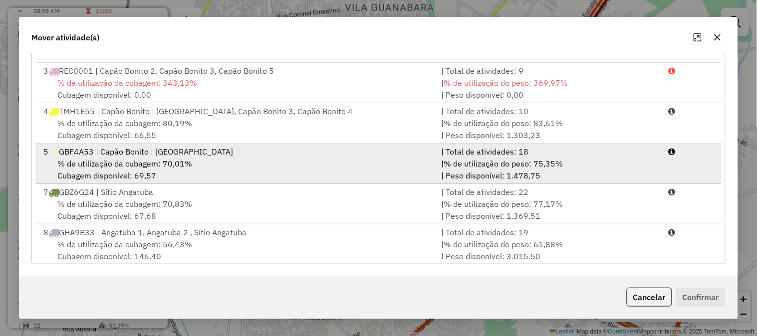
click at [299, 162] on div "% de utilização da cubagem: 70,01% Cubagem disponível: 69,57" at bounding box center [236, 170] width 398 height 24
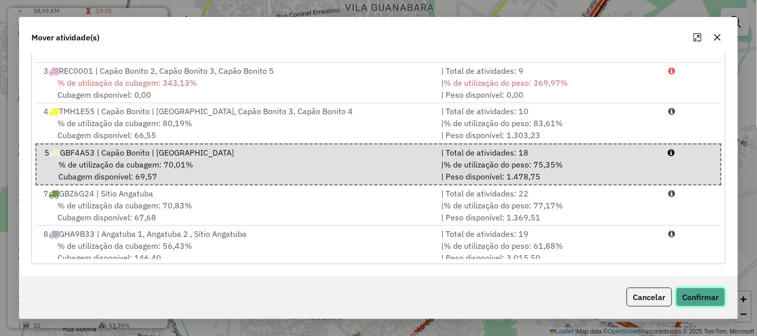
click at [719, 296] on button "Confirmar" at bounding box center [700, 297] width 49 height 19
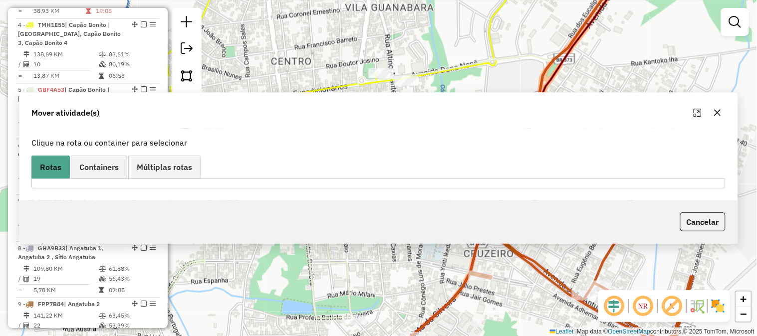
scroll to position [0, 0]
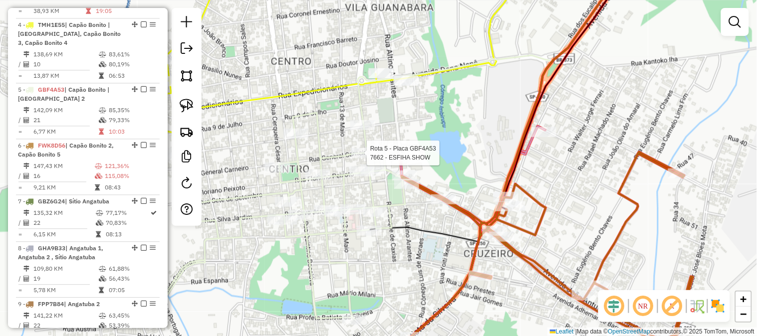
select select "*********"
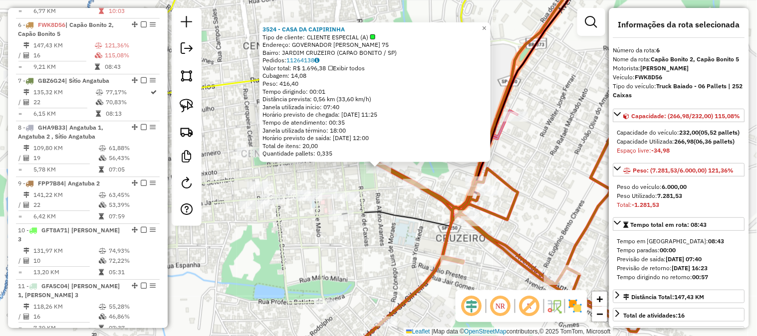
scroll to position [676, 0]
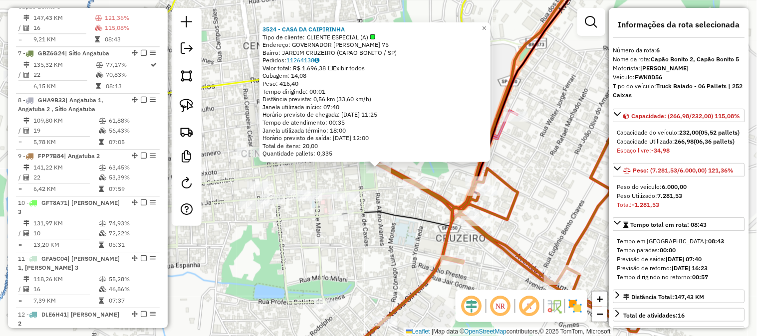
click at [368, 232] on div "3524 - CASA DA CAIPIRINHA Tipo de cliente: CLIENTE ESPECIAL (A) Endereço: GOVER…" at bounding box center [378, 168] width 757 height 336
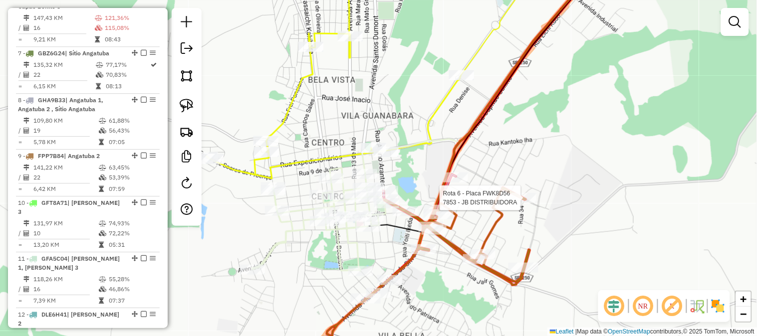
select select "*********"
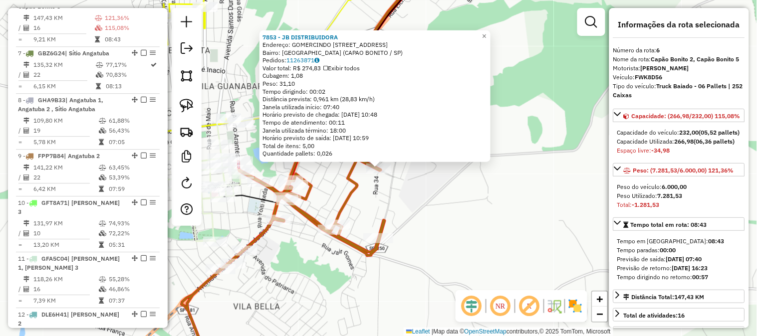
click at [453, 213] on div "7853 - JB DISTRIBUIDORA Endereço: GOMERCINDO AMADOR FERREIRA 58 Bairro: VILA NO…" at bounding box center [378, 168] width 757 height 336
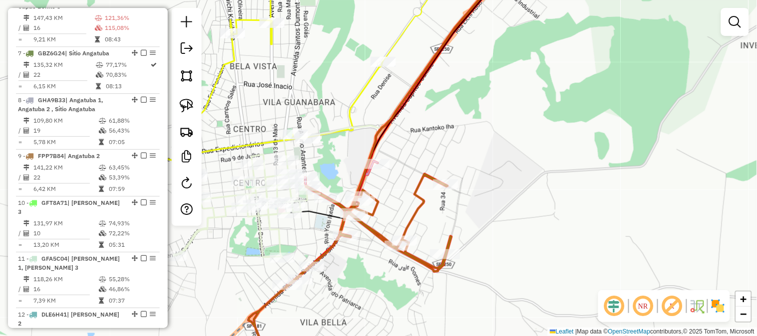
drag, startPoint x: 431, startPoint y: 212, endPoint x: 564, endPoint y: 212, distance: 133.7
click at [562, 215] on div "Janela de atendimento Grade de atendimento Capacidade Transportadoras Veículos …" at bounding box center [378, 168] width 757 height 336
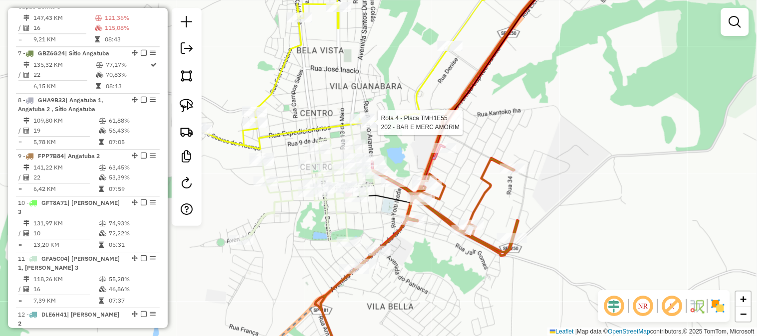
select select "*********"
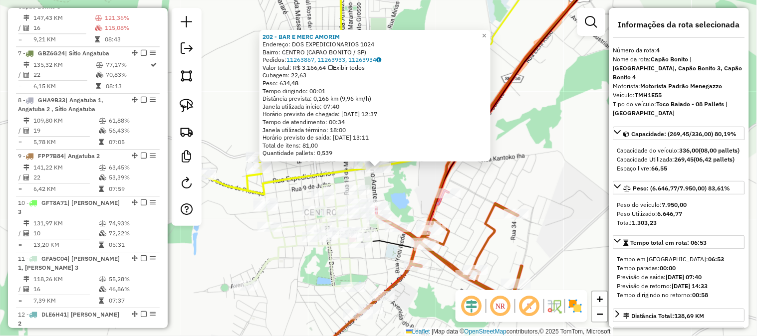
scroll to position [556, 0]
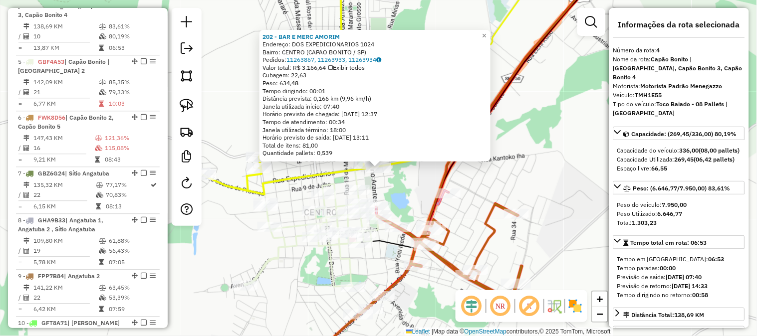
click at [296, 187] on div "202 - BAR E MERC AMORIM Endereço: DOS EXPEDICIONARIOS 1024 Bairro: CENTRO (CAPA…" at bounding box center [378, 168] width 757 height 336
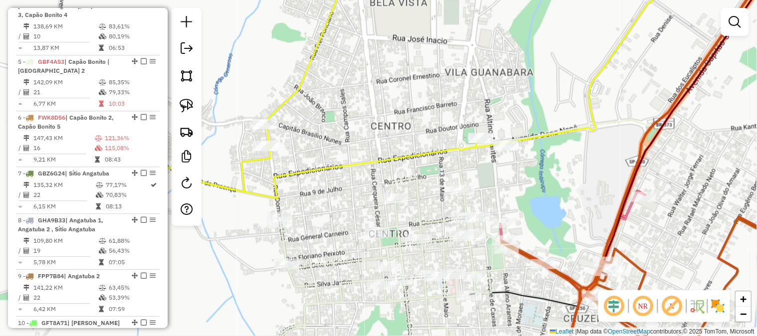
drag, startPoint x: 304, startPoint y: 188, endPoint x: 348, endPoint y: 175, distance: 45.3
click at [354, 177] on div "Janela de atendimento Grade de atendimento Capacidade Transportadoras Veículos …" at bounding box center [378, 168] width 757 height 336
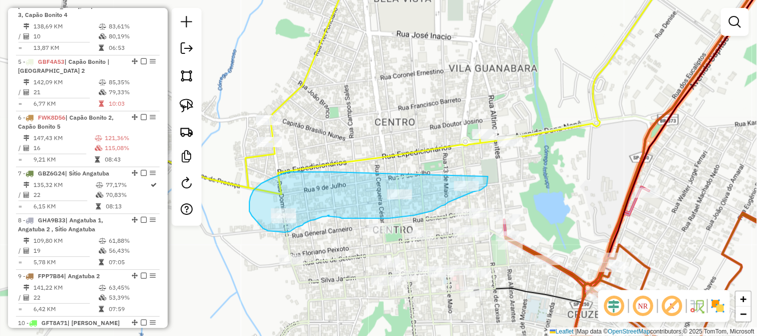
drag, startPoint x: 314, startPoint y: 172, endPoint x: 476, endPoint y: 157, distance: 161.8
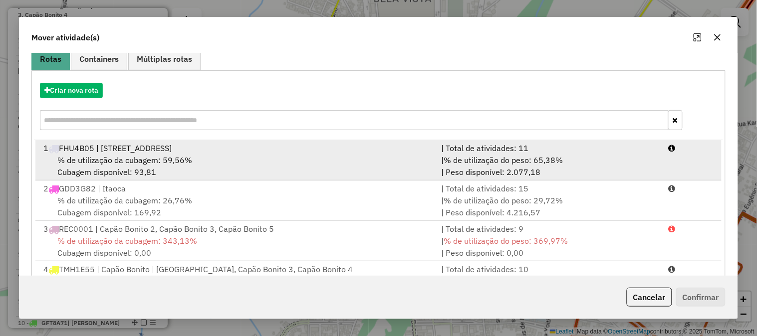
scroll to position [168, 0]
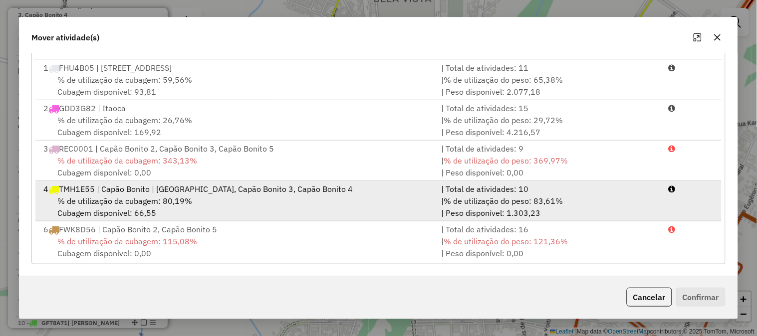
click at [452, 197] on span "% de utilização do peso: 83,61%" at bounding box center [503, 201] width 119 height 10
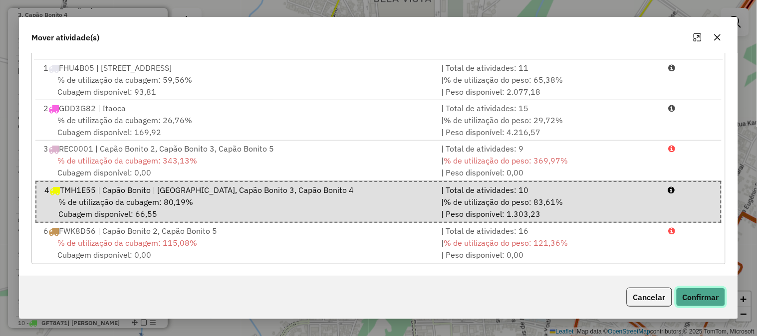
drag, startPoint x: 714, startPoint y: 298, endPoint x: 708, endPoint y: 293, distance: 7.8
click at [714, 297] on button "Confirmar" at bounding box center [700, 297] width 49 height 19
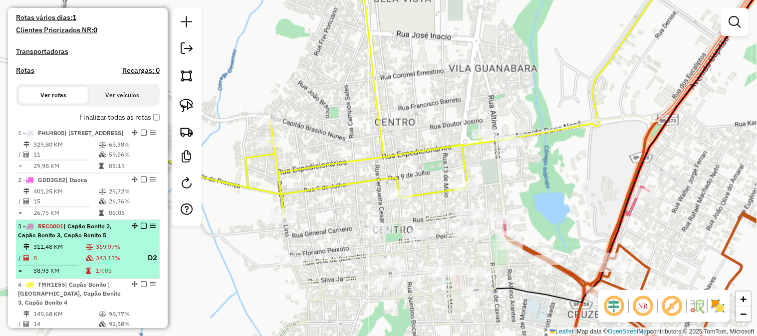
scroll to position [361, 0]
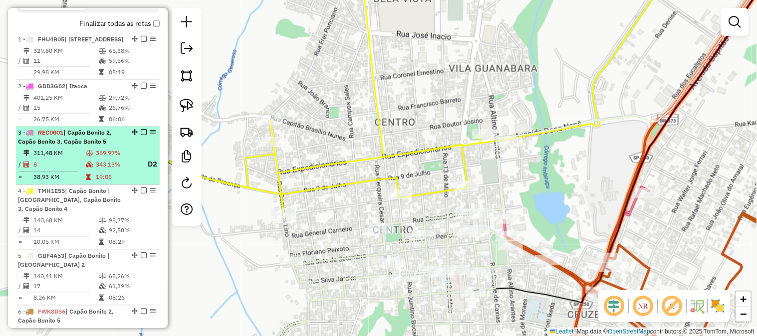
click at [141, 136] on em at bounding box center [144, 133] width 6 height 6
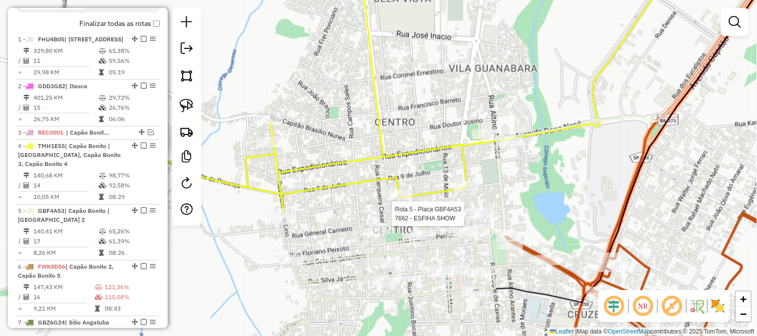
select select "*********"
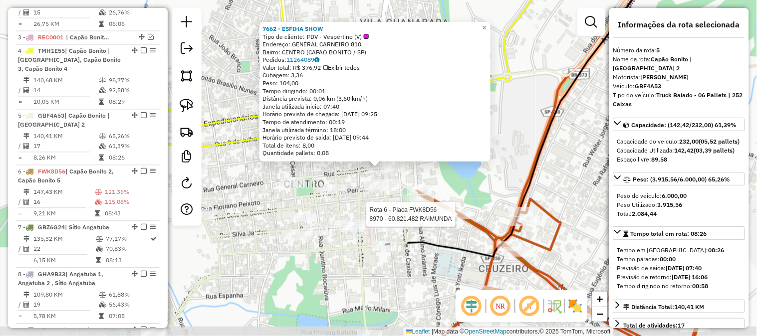
scroll to position [576, 0]
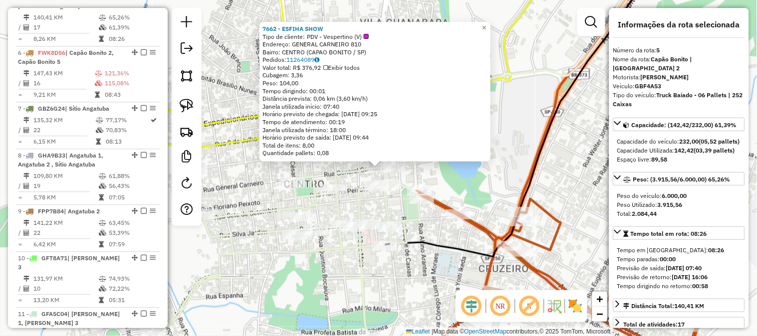
click at [254, 210] on icon at bounding box center [286, 250] width 267 height 169
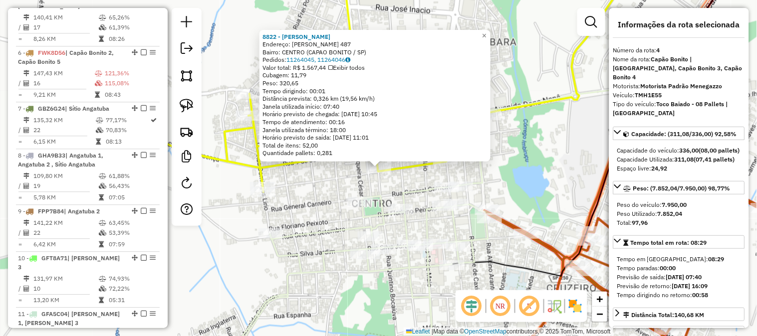
scroll to position [511, 0]
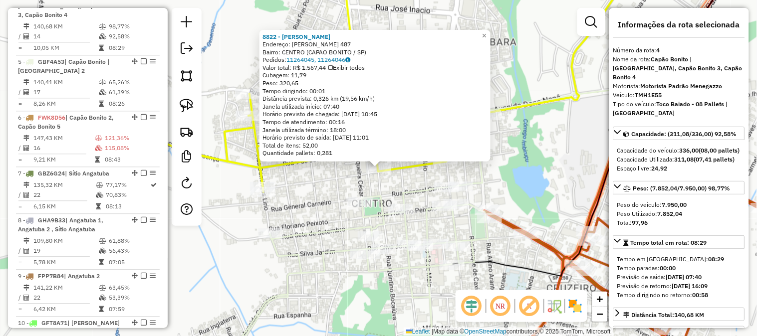
click at [546, 135] on div "8822 - JOAO VITOR DE OLIVEI Endereço: BERNARDINO DE CAMPOS 487 Bairro: CENTRO (…" at bounding box center [378, 168] width 757 height 336
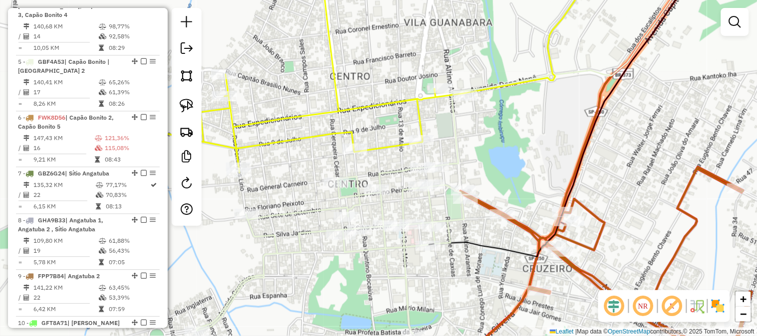
drag, startPoint x: 546, startPoint y: 187, endPoint x: 501, endPoint y: 143, distance: 62.8
click at [501, 145] on div "Janela de atendimento Grade de atendimento Capacidade Transportadoras Veículos …" at bounding box center [378, 168] width 757 height 336
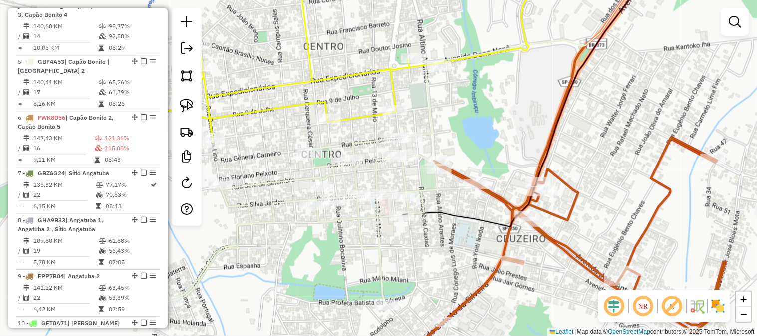
drag, startPoint x: 502, startPoint y: 153, endPoint x: 485, endPoint y: 130, distance: 28.5
click at [486, 130] on div "Janela de atendimento Grade de atendimento Capacidade Transportadoras Veículos …" at bounding box center [378, 168] width 757 height 336
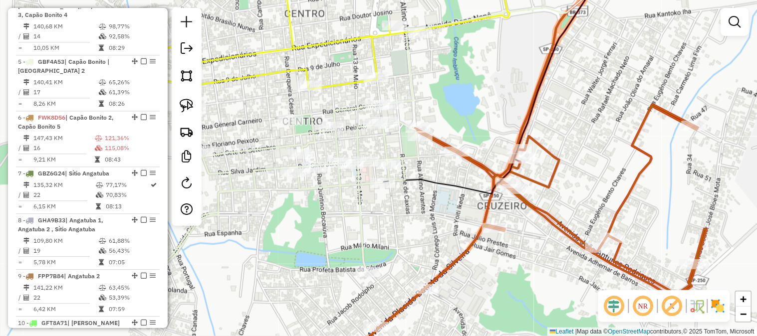
drag, startPoint x: 446, startPoint y: 220, endPoint x: 438, endPoint y: 203, distance: 18.1
click at [438, 203] on div "Janela de atendimento Grade de atendimento Capacidade Transportadoras Veículos …" at bounding box center [378, 168] width 757 height 336
drag, startPoint x: 425, startPoint y: 92, endPoint x: 370, endPoint y: 82, distance: 55.3
click at [370, 82] on div "Rota 4 - Placa TMH1E55 7892 - BAR TUZI I Janela de atendimento Grade de atendim…" at bounding box center [378, 168] width 757 height 336
drag, startPoint x: 439, startPoint y: 102, endPoint x: 476, endPoint y: 148, distance: 58.9
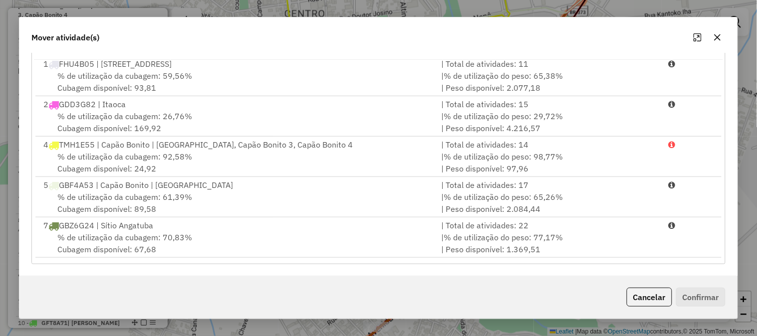
scroll to position [0, 0]
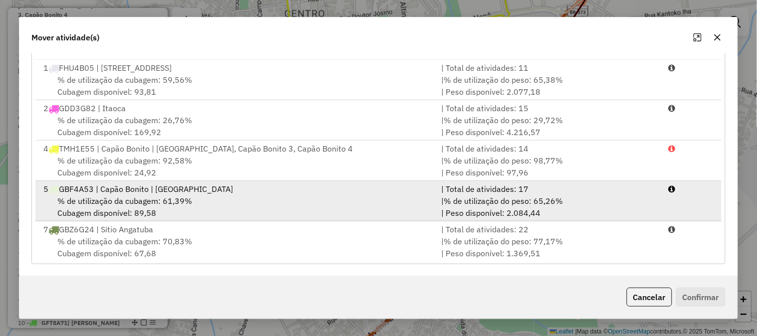
click at [378, 203] on div "% de utilização da cubagem: 61,39% Cubagem disponível: 89,58" at bounding box center [236, 207] width 398 height 24
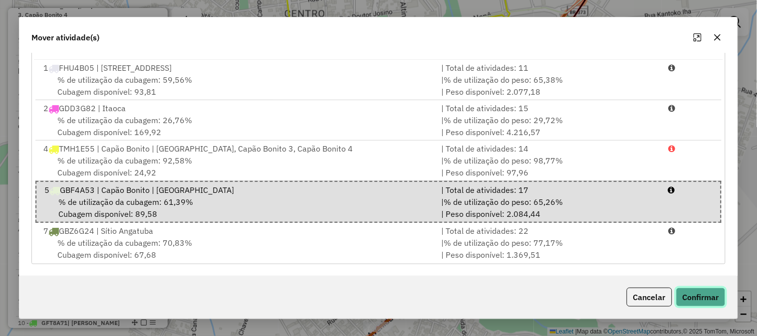
click at [697, 288] on button "Confirmar" at bounding box center [700, 297] width 49 height 19
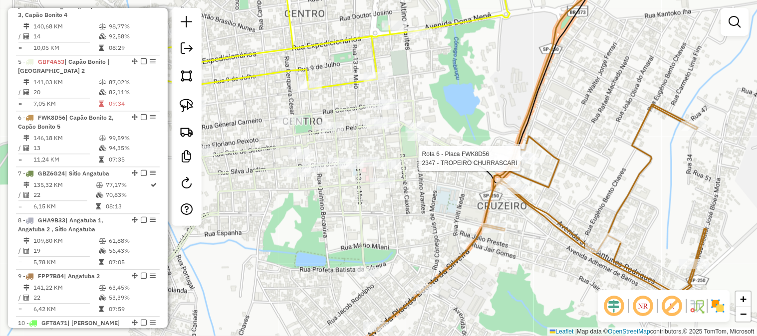
select select "*********"
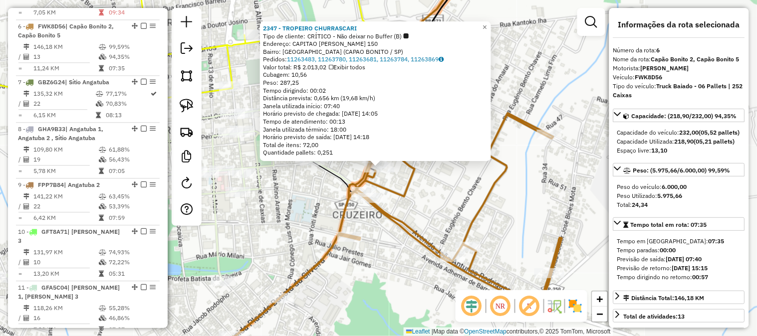
scroll to position [631, 0]
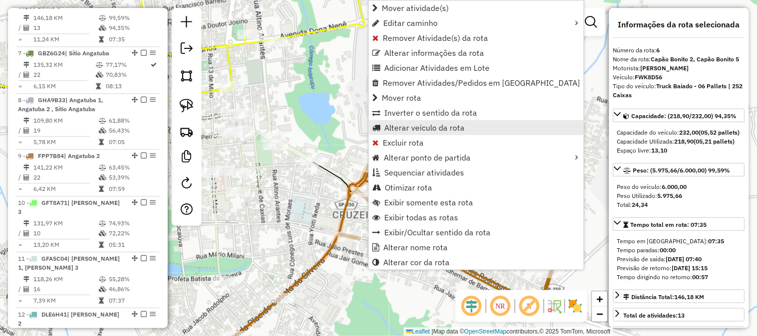
click at [434, 127] on span "Alterar veículo da rota" at bounding box center [424, 128] width 80 height 8
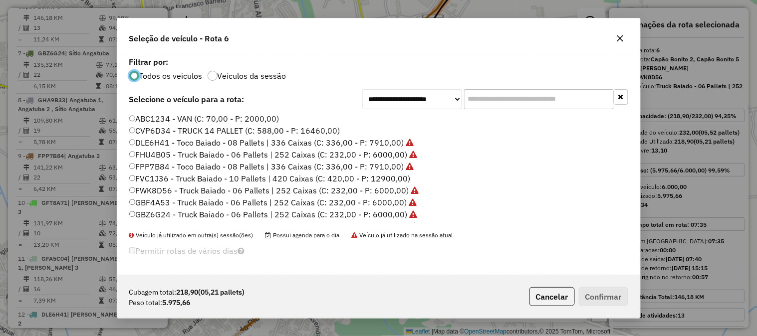
scroll to position [5, 2]
click at [490, 102] on input "text" at bounding box center [539, 99] width 150 height 20
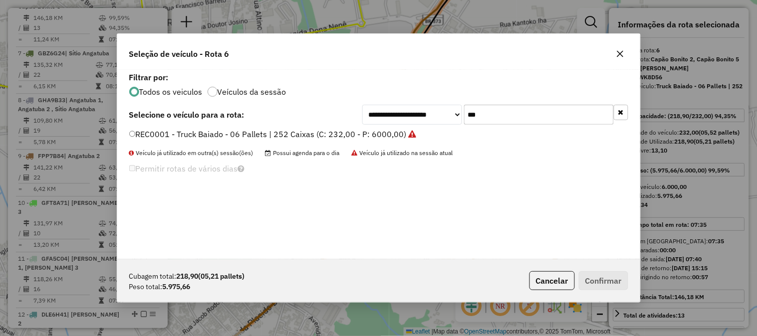
type input "***"
click at [375, 131] on label "REC0001 - Truck Baiado - 06 Pallets | 252 Caixas (C: 232,00 - P: 6000,00)" at bounding box center [272, 134] width 287 height 12
click at [603, 280] on button "Confirmar" at bounding box center [603, 280] width 49 height 19
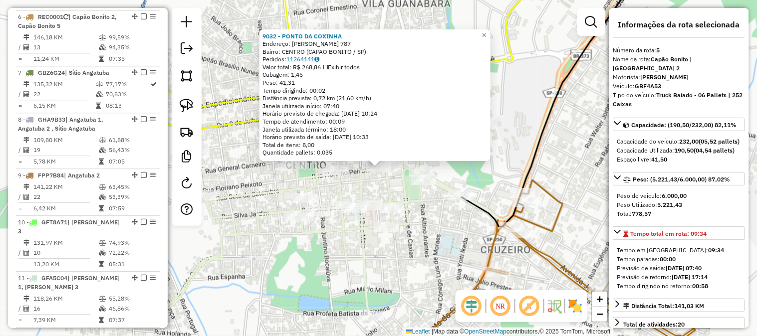
scroll to position [576, 0]
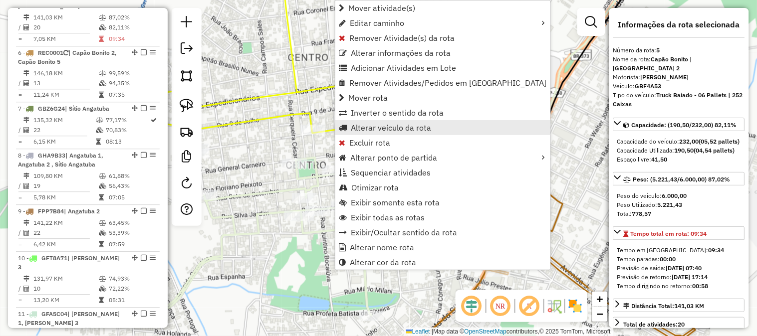
click at [413, 127] on span "Alterar veículo da rota" at bounding box center [391, 128] width 80 height 8
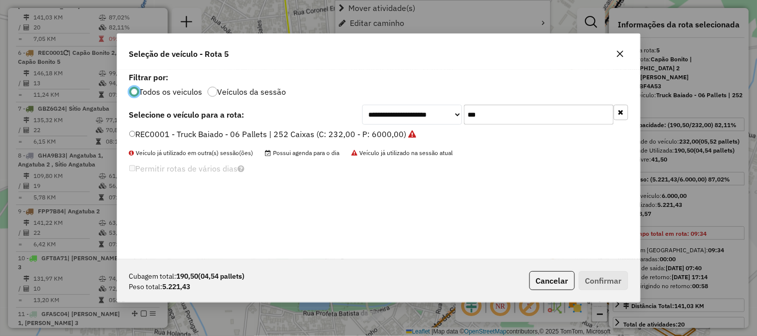
scroll to position [5, 2]
drag, startPoint x: 494, startPoint y: 113, endPoint x: 428, endPoint y: 115, distance: 66.4
click at [428, 115] on div "**********" at bounding box center [495, 115] width 266 height 20
click at [383, 133] on label "REC0001 - Truck Baiado - 06 Pallets | 252 Caixas (C: 232,00 - P: 6000,00)" at bounding box center [272, 134] width 287 height 12
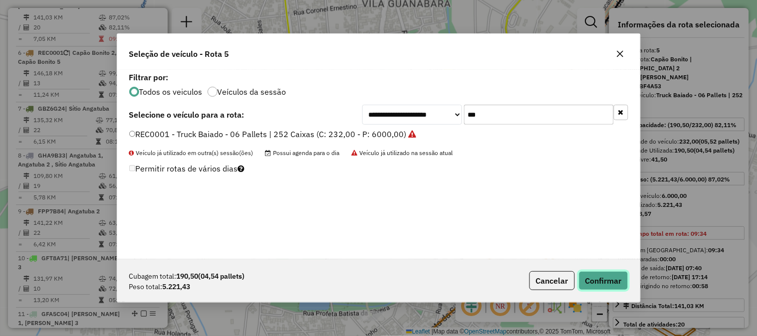
click at [609, 280] on button "Confirmar" at bounding box center [603, 280] width 49 height 19
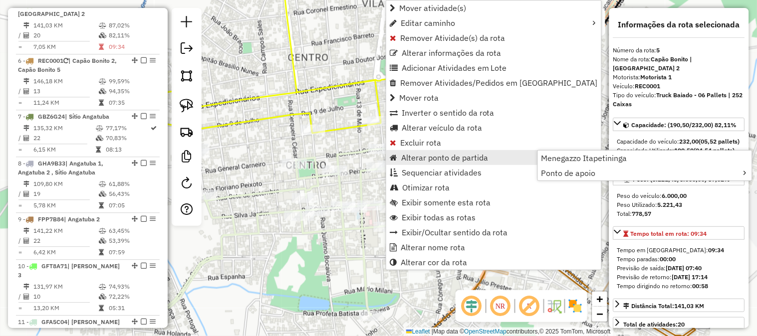
scroll to position [576, 0]
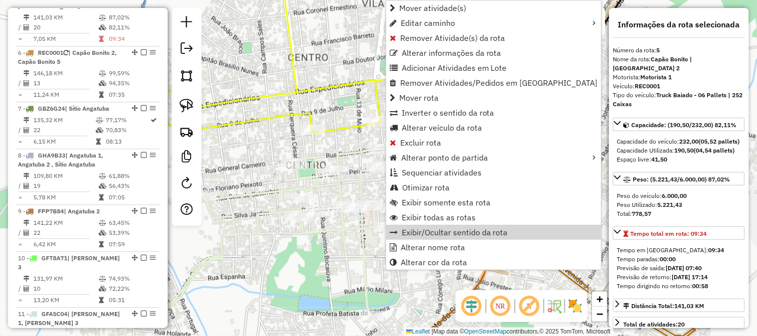
click at [337, 262] on div "Janela de atendimento Grade de atendimento Capacidade Transportadoras Veículos …" at bounding box center [378, 168] width 757 height 336
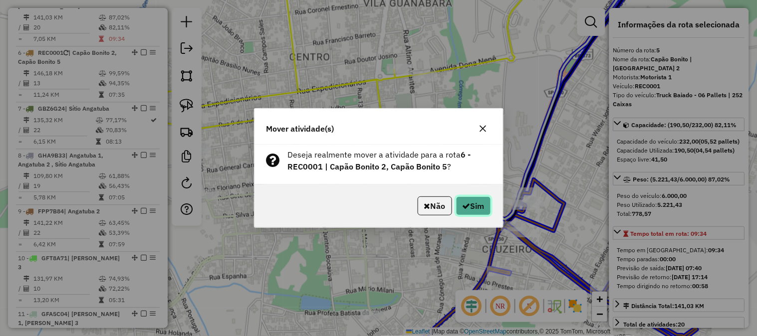
click at [471, 205] on button "Sim" at bounding box center [473, 206] width 35 height 19
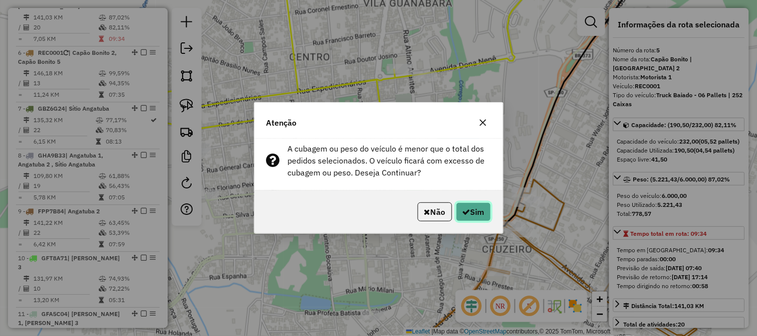
click at [477, 211] on button "Sim" at bounding box center [473, 212] width 35 height 19
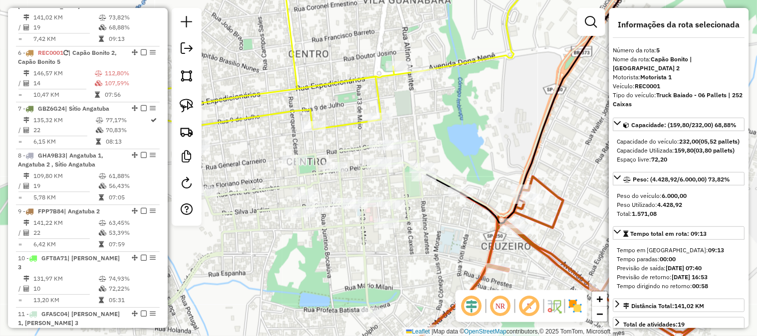
drag, startPoint x: 456, startPoint y: 245, endPoint x: 441, endPoint y: 200, distance: 47.3
click at [442, 202] on div "Janela de atendimento Grade de atendimento Capacidade Transportadoras Veículos …" at bounding box center [378, 168] width 757 height 336
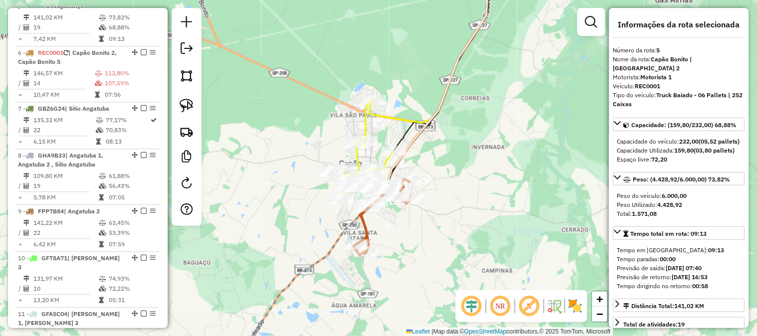
drag, startPoint x: 515, startPoint y: 200, endPoint x: 408, endPoint y: 175, distance: 109.6
click at [415, 179] on div "Janela de atendimento Grade de atendimento Capacidade Transportadoras Veículos …" at bounding box center [378, 168] width 757 height 336
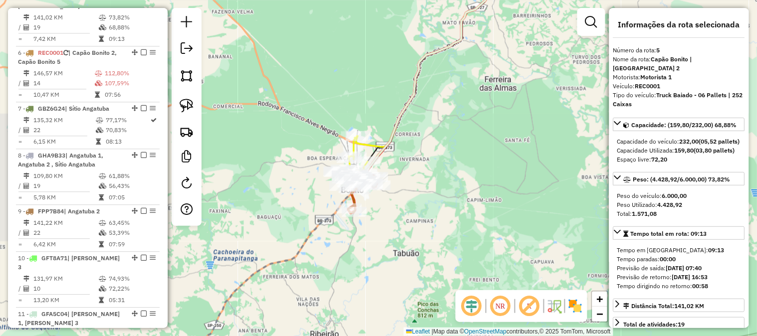
drag, startPoint x: 451, startPoint y: 147, endPoint x: 446, endPoint y: 171, distance: 23.9
click at [410, 197] on div "Janela de atendimento Grade de atendimento Capacidade Transportadoras Veículos …" at bounding box center [378, 168] width 757 height 336
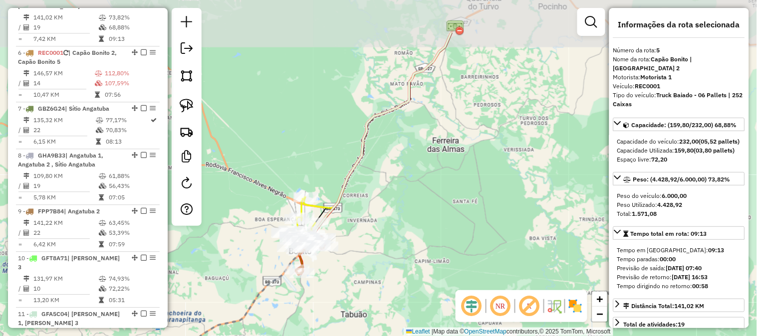
drag, startPoint x: 485, startPoint y: 125, endPoint x: 451, endPoint y: 248, distance: 127.4
click at [452, 249] on div "Janela de atendimento Grade de atendimento Capacidade Transportadoras Veículos …" at bounding box center [378, 168] width 757 height 336
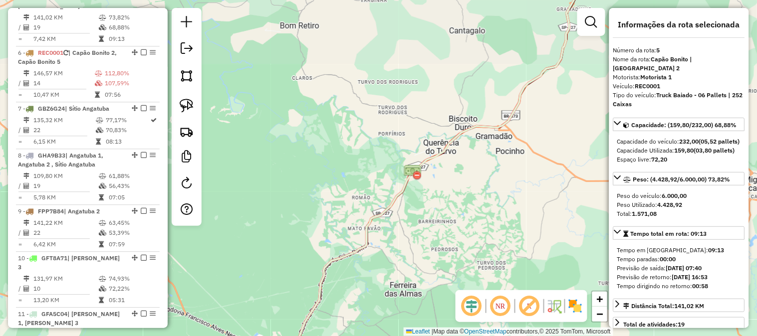
drag, startPoint x: 485, startPoint y: 161, endPoint x: 470, endPoint y: 221, distance: 61.7
click at [460, 268] on div "Janela de atendimento Grade de atendimento Capacidade Transportadoras Veículos …" at bounding box center [378, 168] width 757 height 336
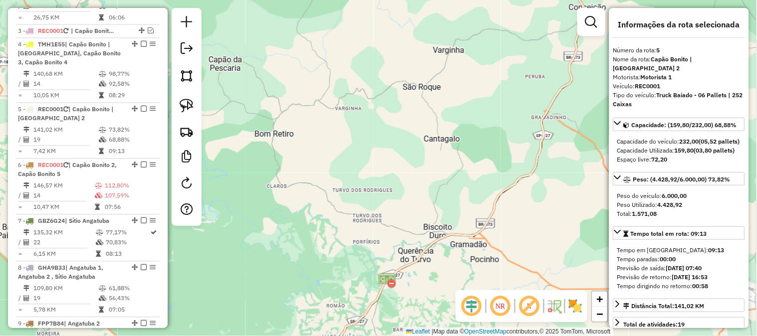
scroll to position [354, 0]
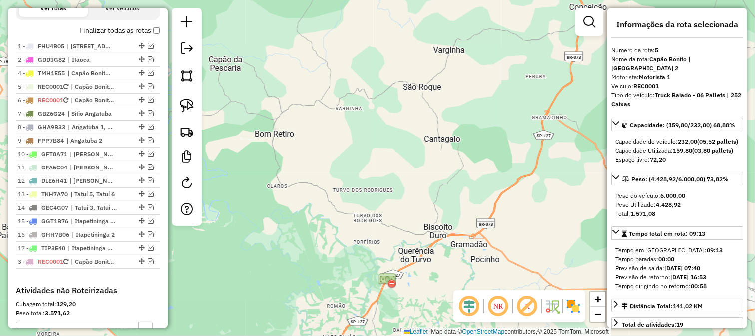
drag, startPoint x: 139, startPoint y: 79, endPoint x: 126, endPoint y: 283, distance: 205.0
drag, startPoint x: 138, startPoint y: 106, endPoint x: 127, endPoint y: 271, distance: 165.6
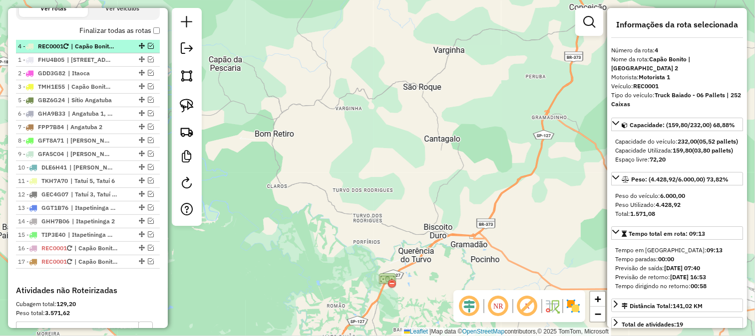
drag, startPoint x: 138, startPoint y: 94, endPoint x: 134, endPoint y: 48, distance: 45.6
click at [148, 49] on em at bounding box center [151, 46] width 6 height 6
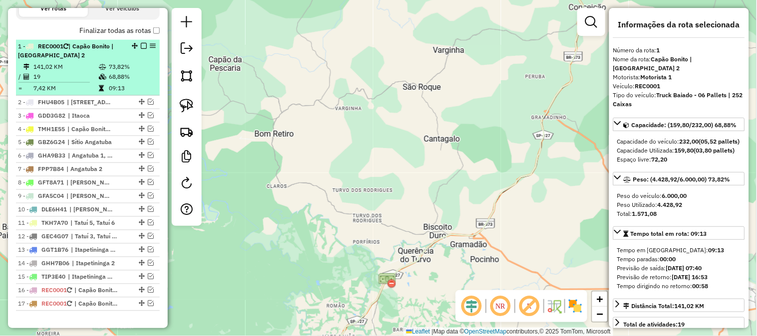
click at [101, 60] on div "1 - REC0001 | Capão Bonito | Centro, Capão Bonito 2" at bounding box center [71, 51] width 106 height 18
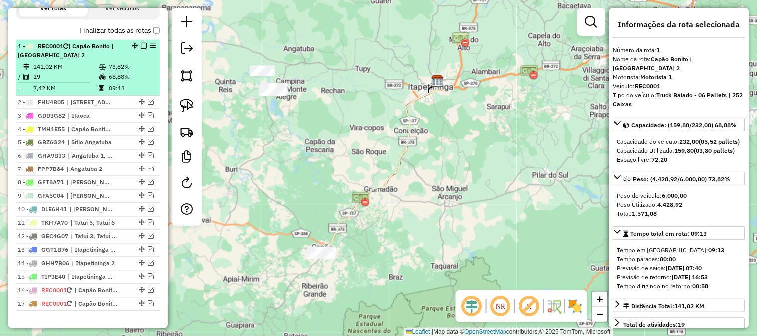
click at [143, 49] on em at bounding box center [144, 46] width 6 height 6
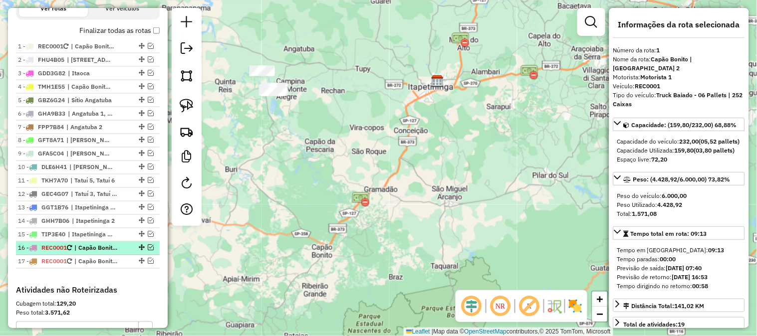
click at [148, 251] on em at bounding box center [151, 248] width 6 height 6
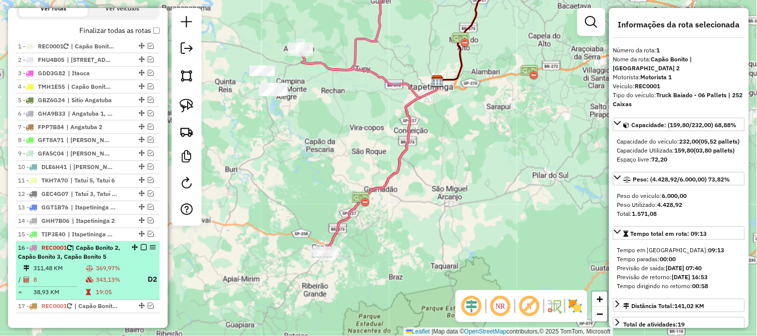
click at [141, 251] on em at bounding box center [144, 248] width 6 height 6
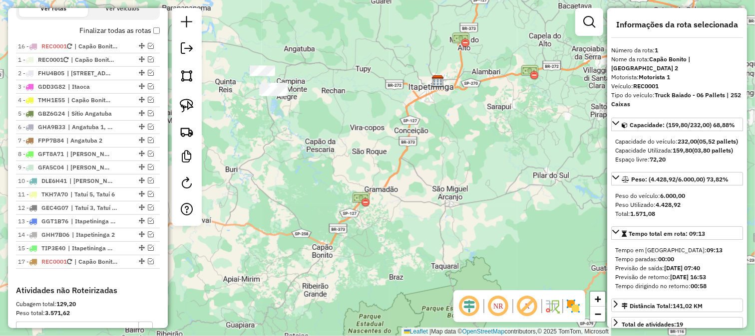
drag, startPoint x: 138, startPoint y: 256, endPoint x: 104, endPoint y: 37, distance: 221.7
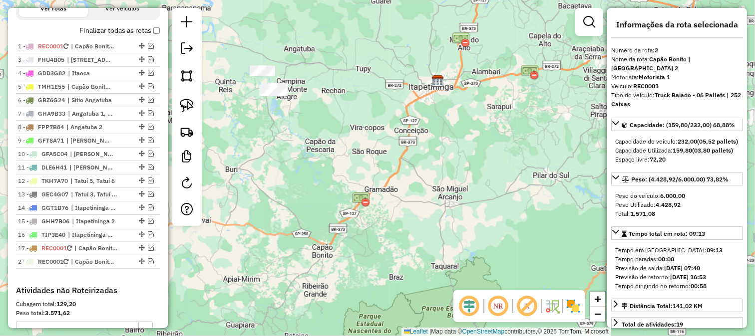
drag, startPoint x: 137, startPoint y: 67, endPoint x: 133, endPoint y: 271, distance: 203.7
drag, startPoint x: 138, startPoint y: 187, endPoint x: 135, endPoint y: 204, distance: 16.7
drag, startPoint x: 140, startPoint y: 92, endPoint x: 120, endPoint y: 188, distance: 97.9
drag, startPoint x: 137, startPoint y: 122, endPoint x: 130, endPoint y: 153, distance: 31.7
drag, startPoint x: 138, startPoint y: 106, endPoint x: 127, endPoint y: 163, distance: 57.4
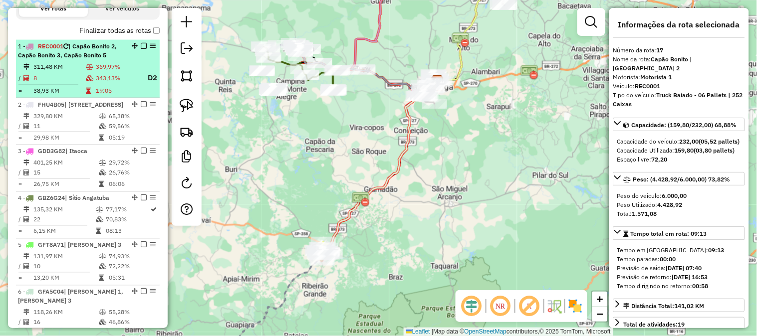
click at [142, 49] on em at bounding box center [144, 46] width 6 height 6
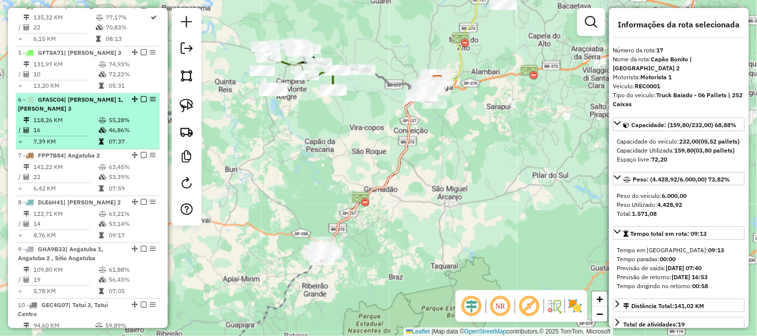
scroll to position [576, 0]
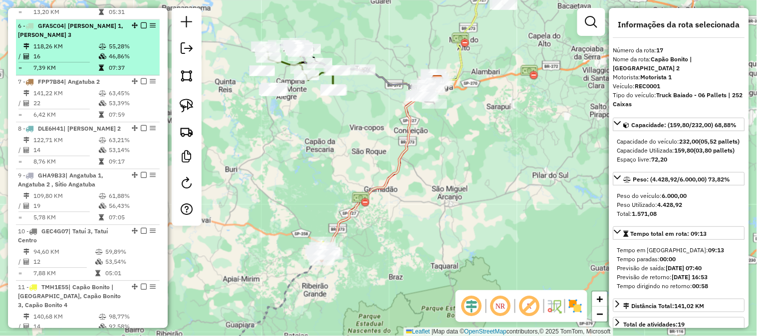
click at [74, 51] on td "118,26 KM" at bounding box center [65, 46] width 65 height 10
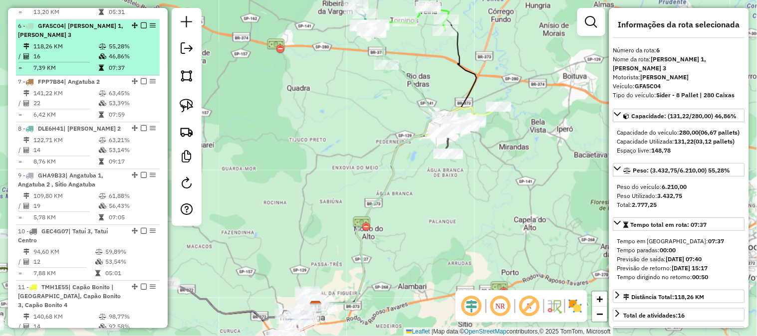
click at [57, 51] on td "118,26 KM" at bounding box center [65, 46] width 65 height 10
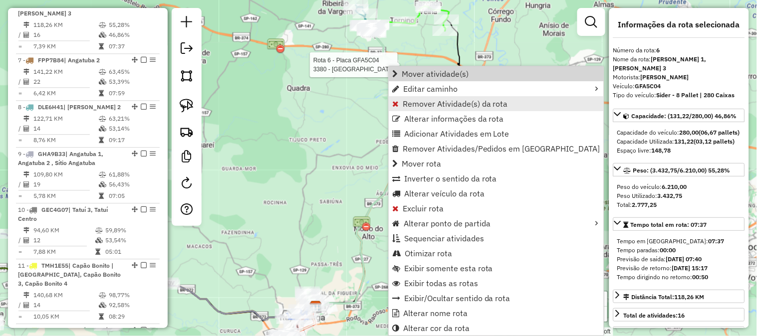
scroll to position [605, 0]
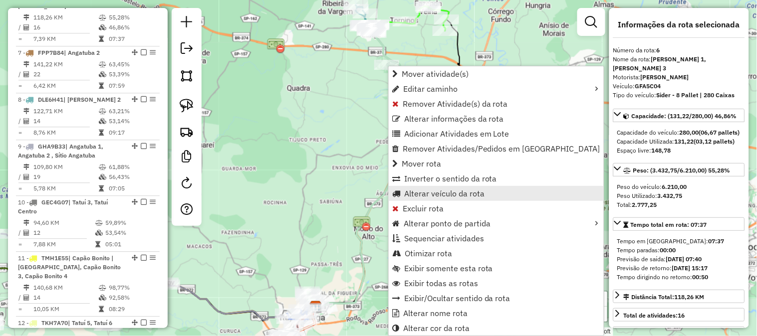
click at [465, 194] on span "Alterar veículo da rota" at bounding box center [444, 194] width 80 height 8
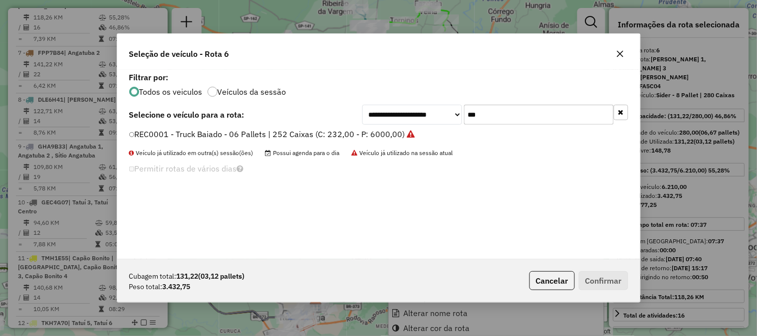
scroll to position [5, 2]
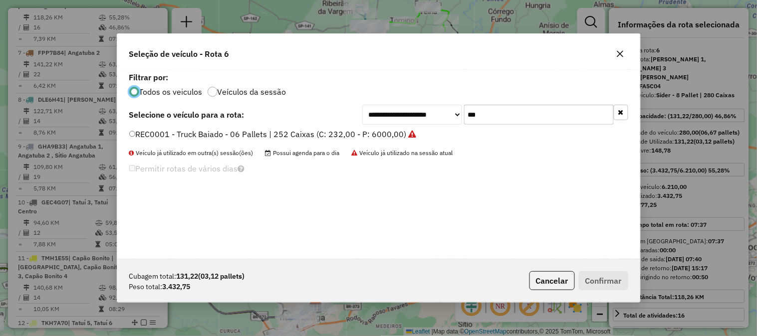
drag, startPoint x: 482, startPoint y: 112, endPoint x: 433, endPoint y: 107, distance: 49.1
click at [443, 110] on div "**********" at bounding box center [495, 115] width 266 height 20
type input "*"
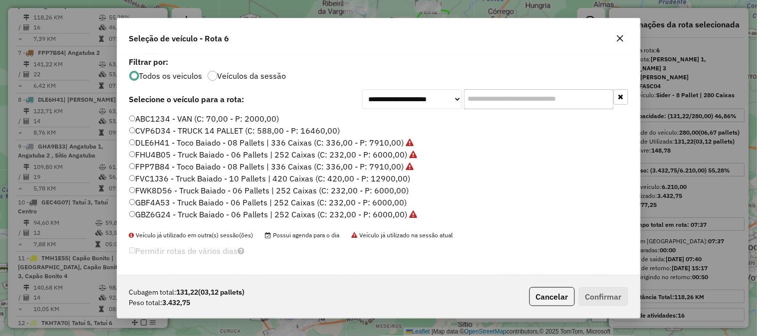
click at [397, 187] on label "FWK8D56 - Truck Baiado - 06 Pallets | 252 Caixas (C: 232,00 - P: 6000,00)" at bounding box center [269, 191] width 280 height 12
click at [606, 296] on button "Confirmar" at bounding box center [603, 296] width 49 height 19
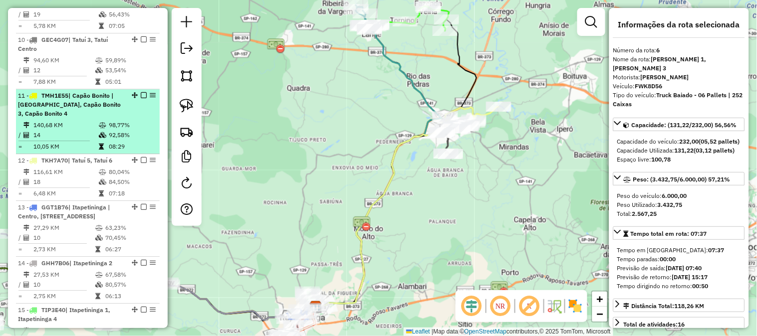
scroll to position [753, 0]
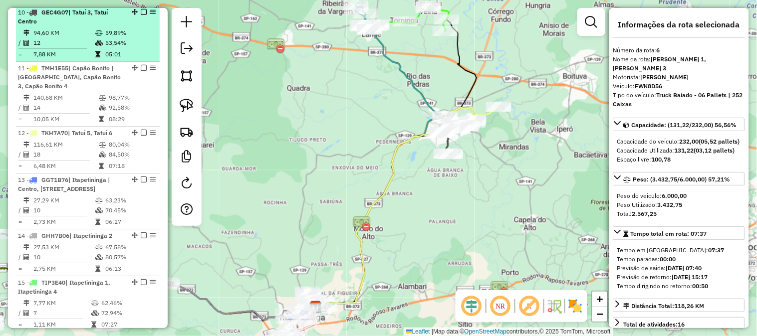
click at [84, 38] on td "94,60 KM" at bounding box center [64, 33] width 62 height 10
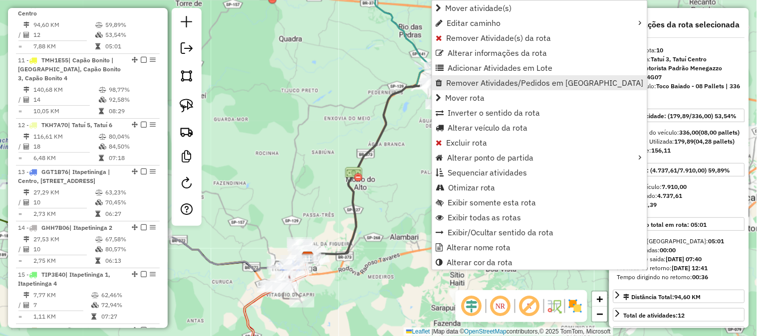
scroll to position [768, 0]
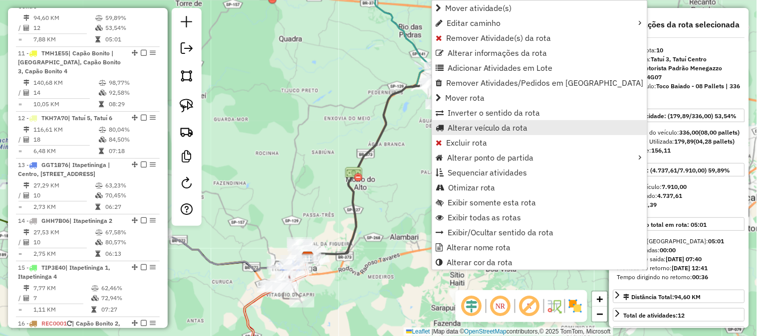
click at [502, 128] on span "Alterar veículo da rota" at bounding box center [488, 128] width 80 height 8
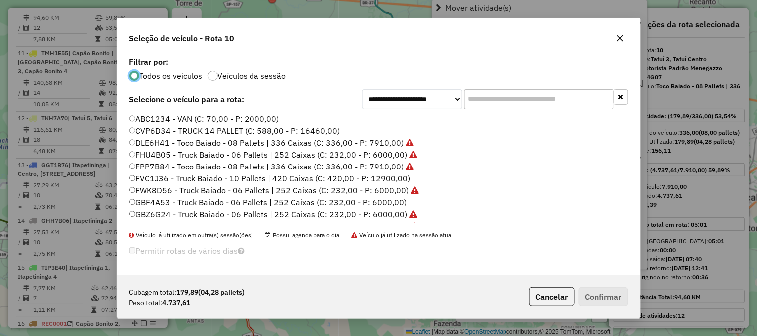
scroll to position [5, 2]
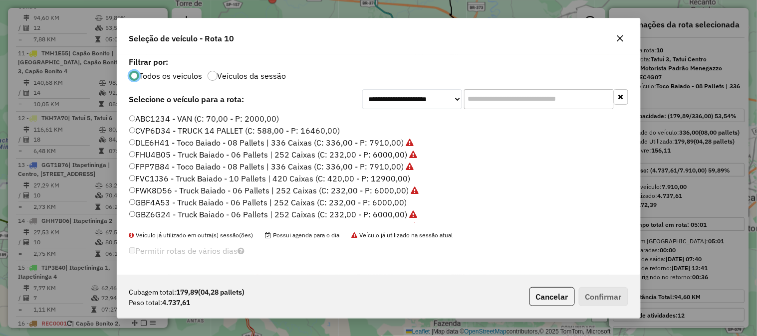
click at [396, 203] on label "GBF4A53 - Truck Baiado - 06 Pallets | 252 Caixas (C: 232,00 - P: 6000,00)" at bounding box center [268, 203] width 278 height 12
click at [606, 292] on button "Confirmar" at bounding box center [603, 296] width 49 height 19
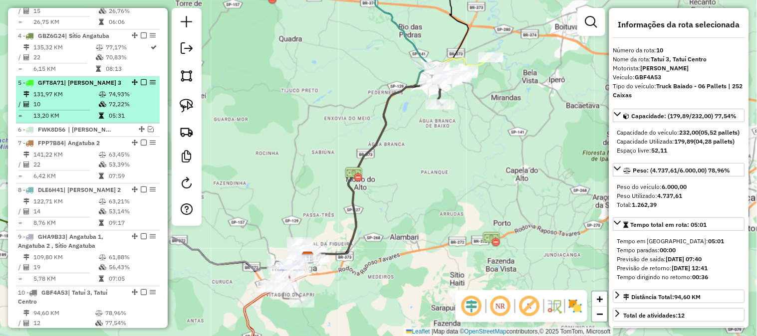
scroll to position [546, 0]
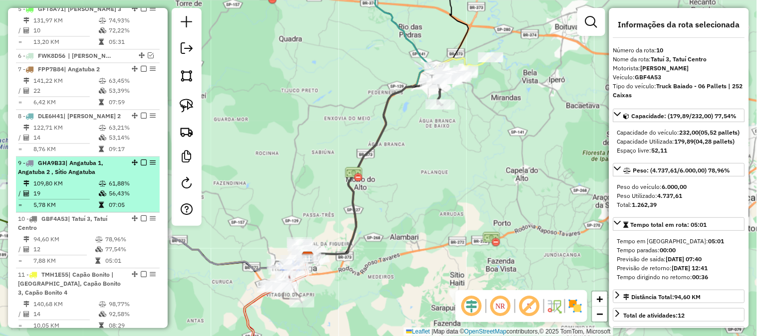
click at [96, 177] on div "9 - GHA9B33 | Angatuba 1, Angatuba 2 , Sítio Angatuba" at bounding box center [71, 168] width 106 height 18
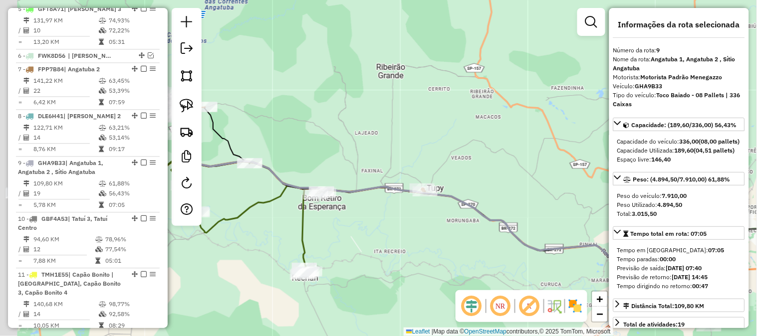
drag, startPoint x: 287, startPoint y: 137, endPoint x: 431, endPoint y: 140, distance: 143.3
click at [428, 141] on div "Janela de atendimento Grade de atendimento Capacidade Transportadoras Veículos …" at bounding box center [378, 168] width 757 height 336
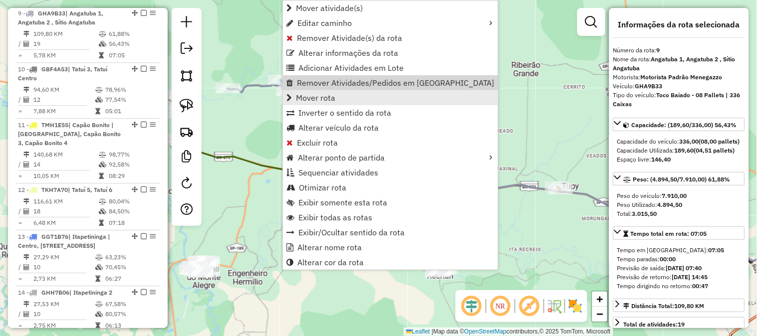
scroll to position [712, 0]
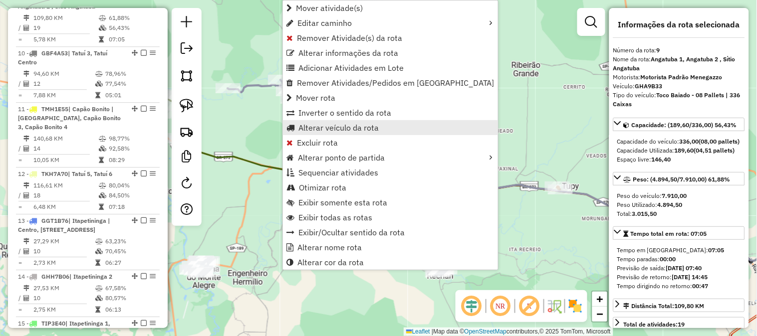
click at [360, 124] on span "Alterar veículo da rota" at bounding box center [338, 128] width 80 height 8
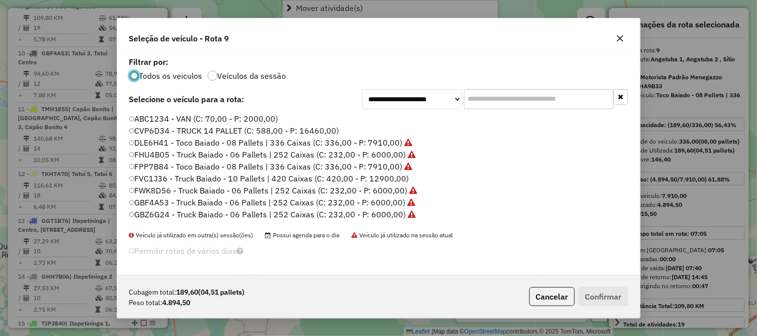
scroll to position [5, 2]
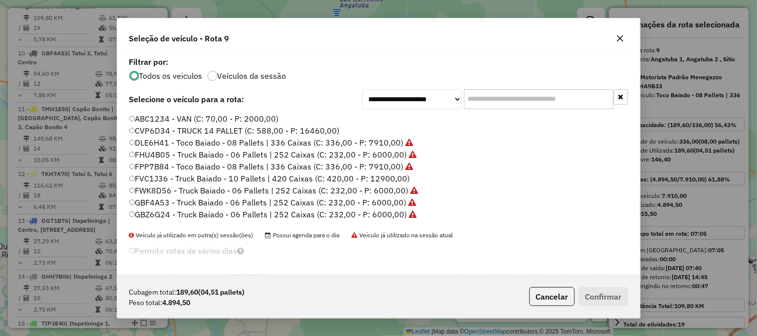
click at [517, 97] on input "text" at bounding box center [539, 99] width 150 height 20
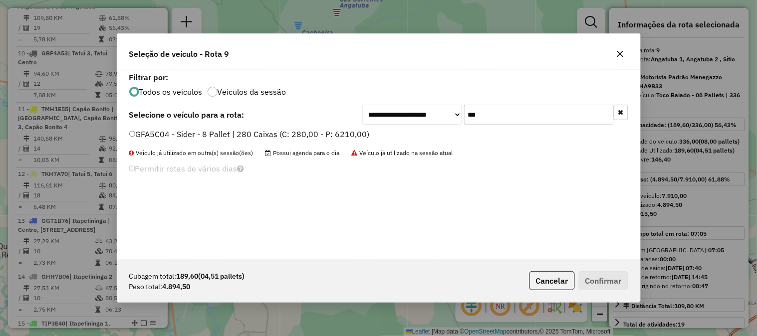
type input "***"
click at [343, 134] on label "GFA5C04 - Sider - 8 Pallet | 280 Caixas (C: 280,00 - P: 6210,00)" at bounding box center [249, 134] width 241 height 12
drag, startPoint x: 609, startPoint y: 288, endPoint x: 605, endPoint y: 279, distance: 9.2
click at [608, 286] on button "Confirmar" at bounding box center [603, 280] width 49 height 19
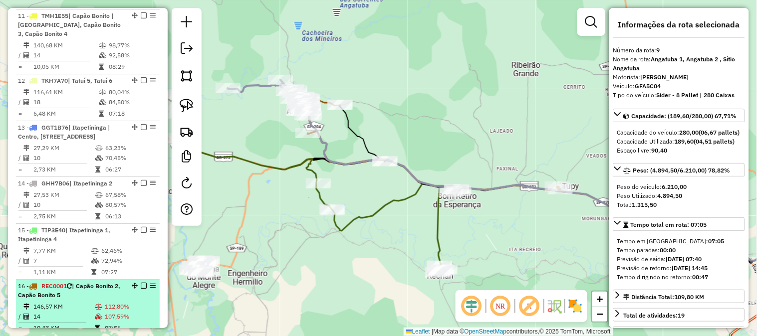
scroll to position [934, 0]
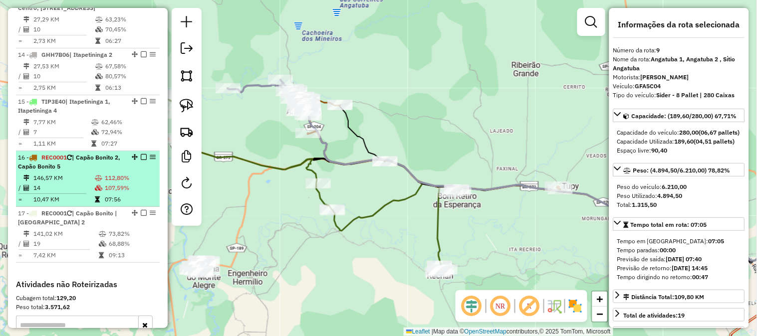
click at [91, 170] on span "| Capão Bonito 2, Capão Bonito 5" at bounding box center [69, 162] width 102 height 16
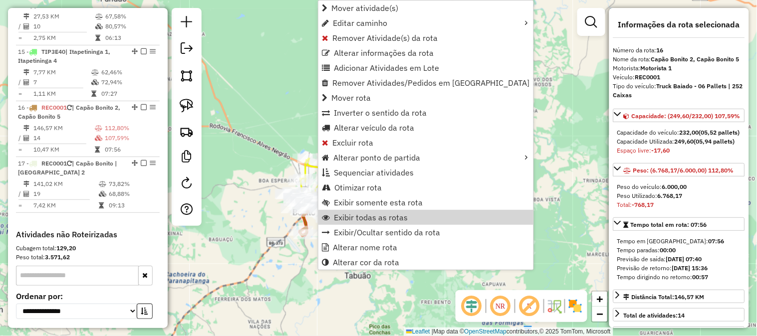
scroll to position [1090, 0]
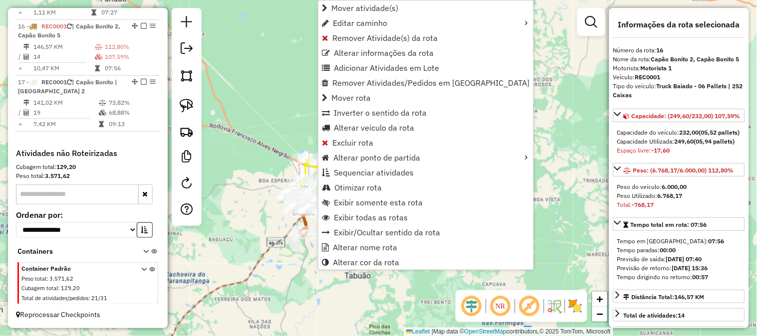
click at [263, 246] on div "Janela de atendimento Grade de atendimento Capacidade Transportadoras Veículos …" at bounding box center [378, 168] width 757 height 336
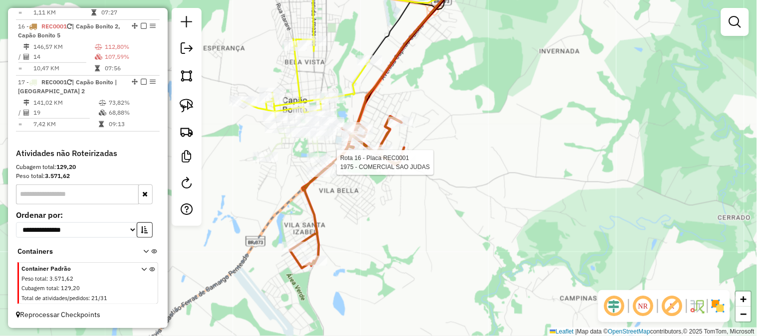
select select "*********"
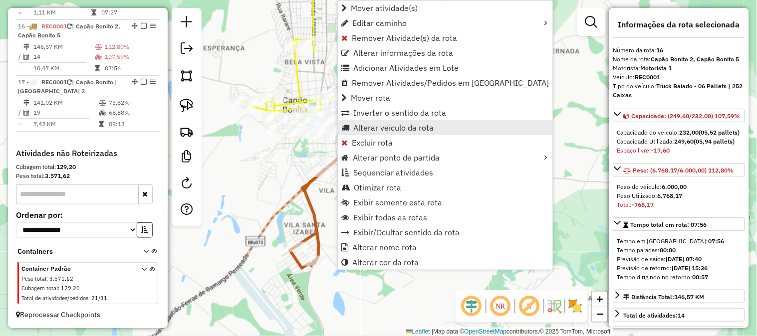
click at [391, 124] on span "Alterar veículo da rota" at bounding box center [393, 128] width 80 height 8
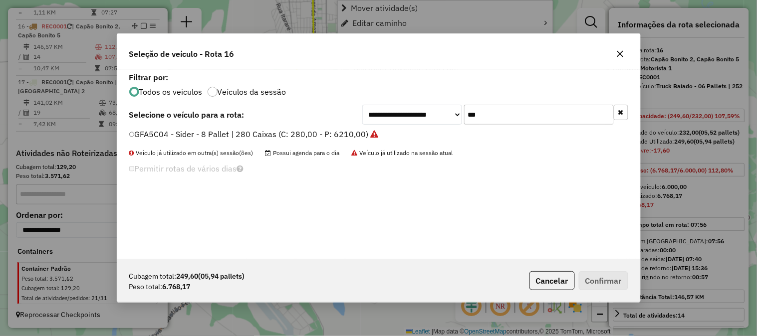
scroll to position [5, 2]
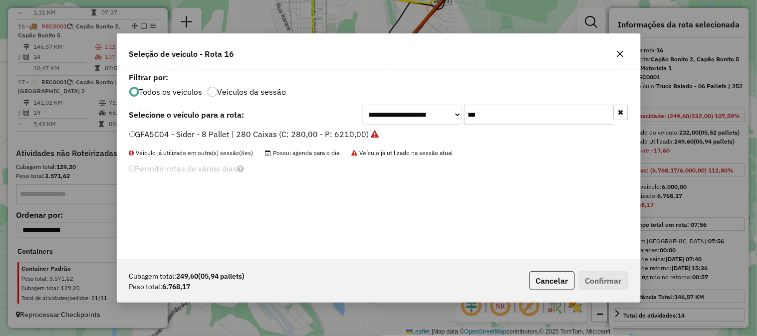
drag, startPoint x: 518, startPoint y: 106, endPoint x: 382, endPoint y: 105, distance: 135.7
click at [385, 106] on div "**********" at bounding box center [495, 115] width 266 height 20
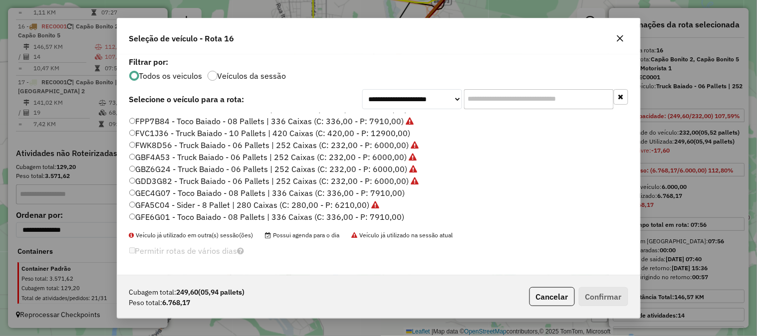
scroll to position [73, 0]
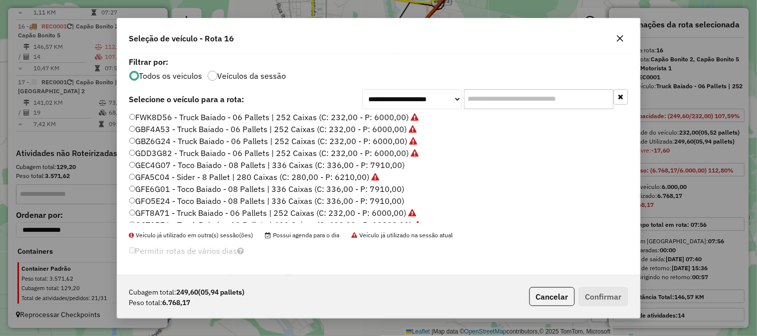
click at [392, 162] on label "GEC4G07 - Toco Baiado - 08 Pallets | 336 Caixas (C: 336,00 - P: 7910,00)" at bounding box center [267, 165] width 276 height 12
click at [609, 297] on button "Confirmar" at bounding box center [603, 296] width 49 height 19
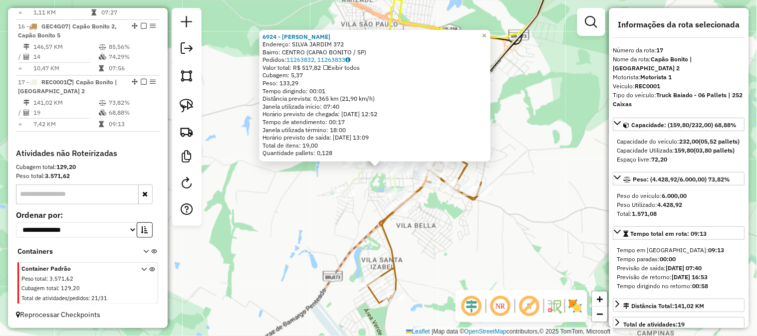
click at [233, 201] on div "6924 - JULIAO BAR Endereço: SILVA JARDIM 372 Bairro: CENTRO (CAPAO BONITO / SP)…" at bounding box center [378, 168] width 757 height 336
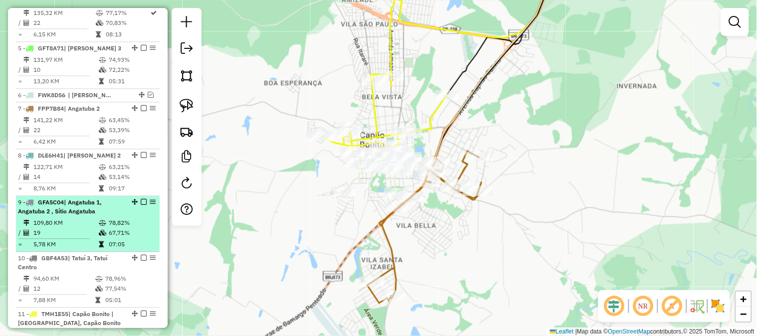
scroll to position [499, 0]
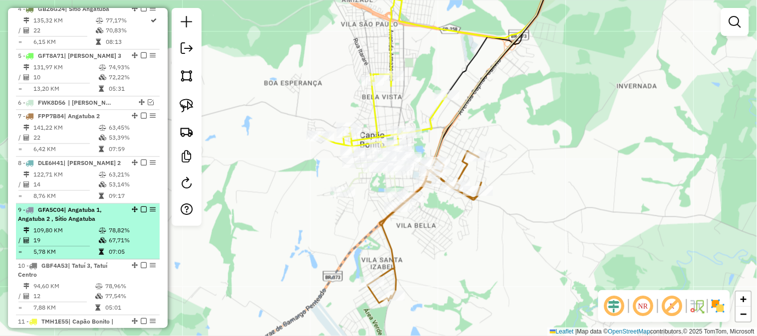
click at [78, 224] on div "9 - GFA5C04 | Angatuba 1, Angatuba 2 , Sítio Angatuba" at bounding box center [71, 215] width 106 height 18
select select "*********"
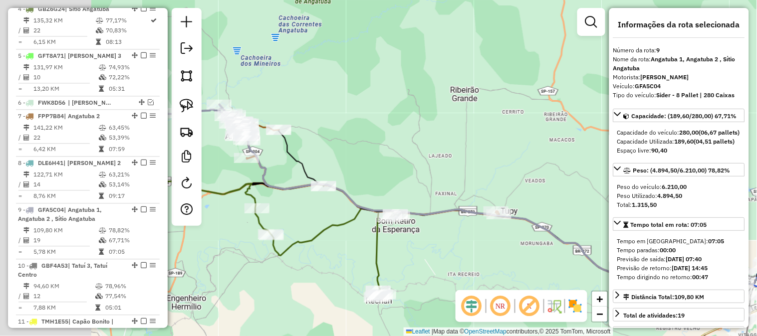
drag, startPoint x: 325, startPoint y: 116, endPoint x: 430, endPoint y: 138, distance: 106.6
click at [429, 138] on div "Janela de atendimento Grade de atendimento Capacidade Transportadoras Veículos …" at bounding box center [378, 168] width 757 height 336
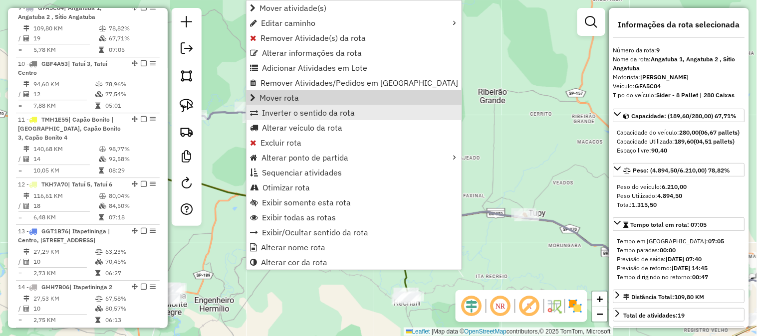
scroll to position [712, 0]
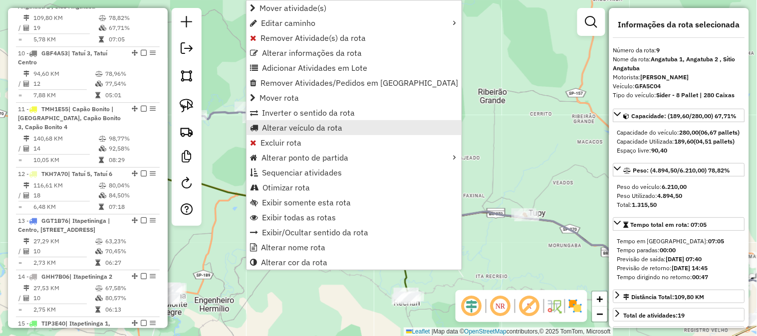
click at [329, 126] on span "Alterar veículo da rota" at bounding box center [302, 128] width 80 height 8
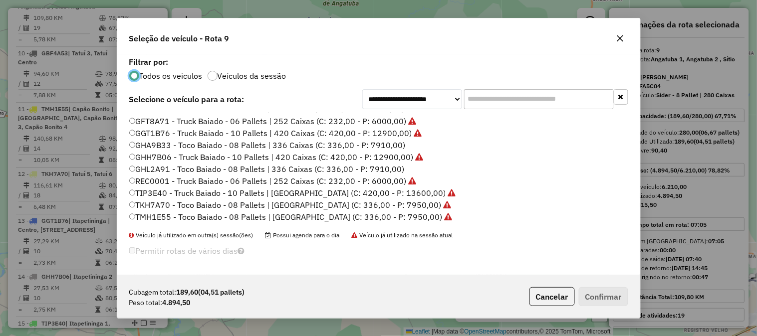
scroll to position [166, 0]
click at [392, 168] on label "GHL2A91 - Toco Baiado - 08 Pallets | 336 Caixas (C: 336,00 - P: 7910,00)" at bounding box center [266, 169] width 275 height 12
click at [392, 140] on label "GHA9B33 - Toco Baiado - 08 Pallets | 336 Caixas (C: 336,00 - P: 7910,00)" at bounding box center [267, 145] width 276 height 12
click at [612, 304] on button "Confirmar" at bounding box center [603, 296] width 49 height 19
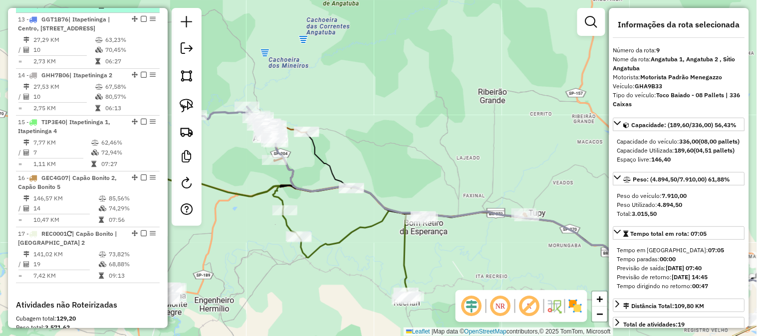
scroll to position [1007, 0]
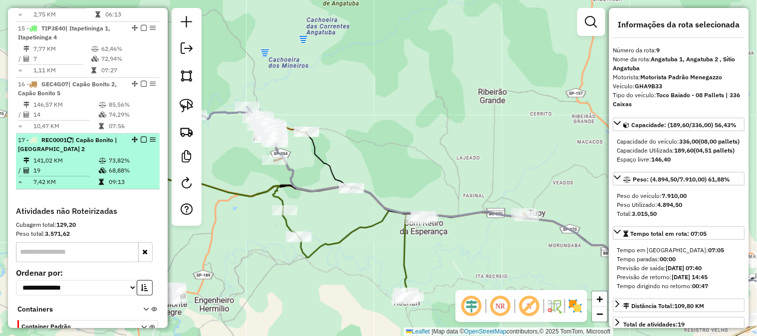
click at [98, 154] on div "17 - REC0001 | Capão Bonito | Centro, Capão Bonito 2" at bounding box center [71, 145] width 106 height 18
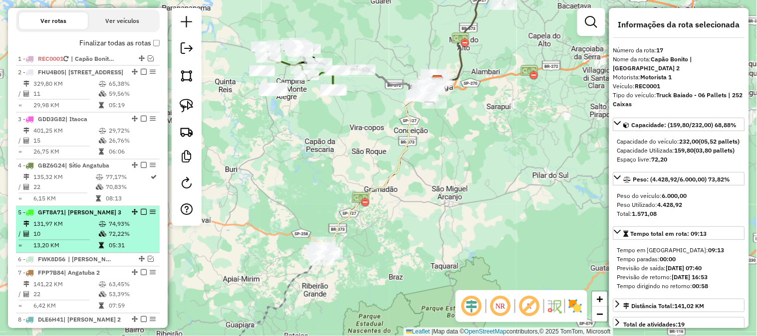
scroll to position [416, 0]
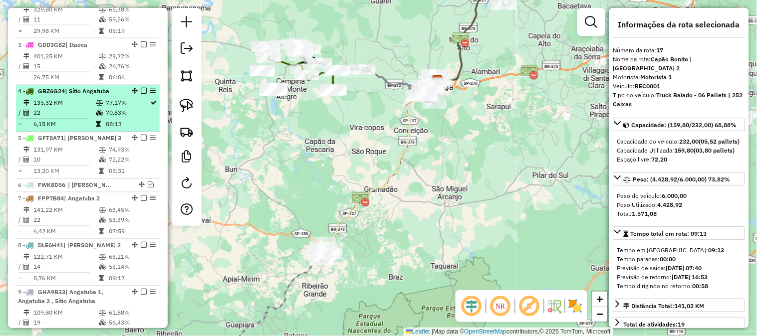
click at [80, 108] on td "135,32 KM" at bounding box center [64, 103] width 62 height 10
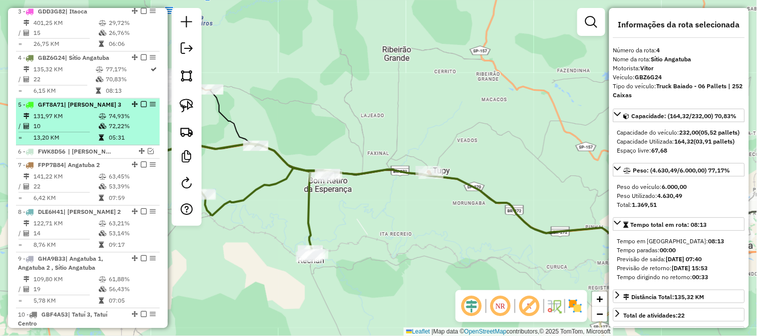
scroll to position [490, 0]
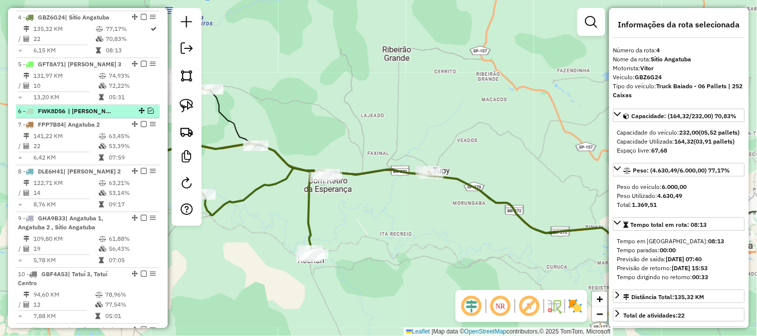
click at [148, 114] on em at bounding box center [151, 111] width 6 height 6
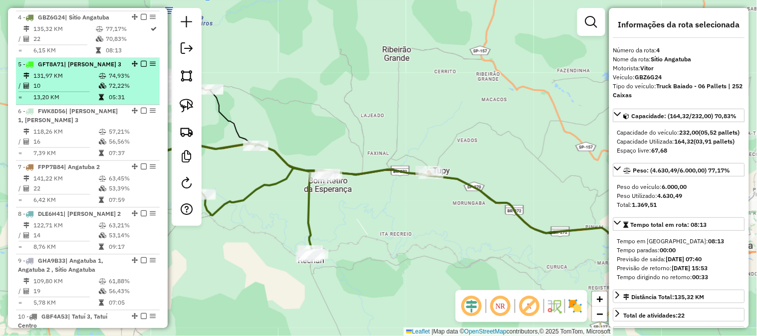
click at [85, 91] on td "10" at bounding box center [65, 86] width 65 height 10
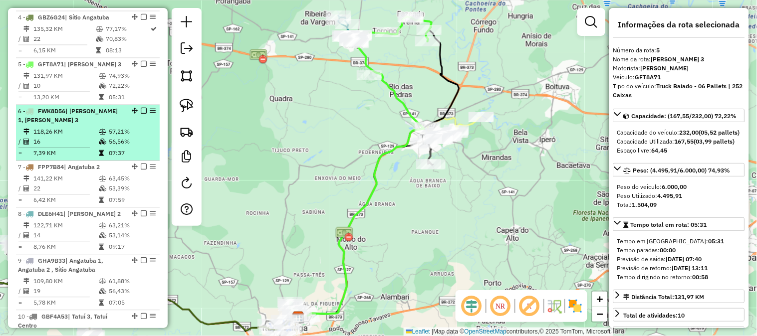
click at [82, 125] on div "6 - FWK8D56 | Cesário Lange 1, Cesário Lange 3" at bounding box center [71, 116] width 106 height 18
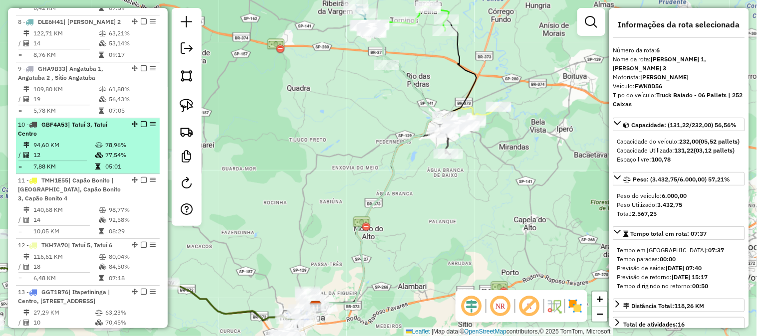
scroll to position [712, 0]
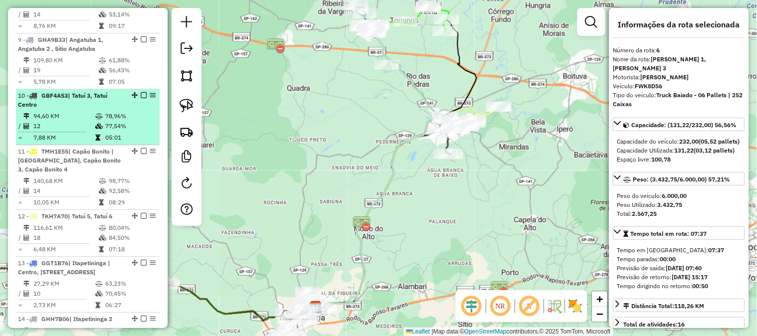
click at [82, 121] on td "94,60 KM" at bounding box center [64, 116] width 62 height 10
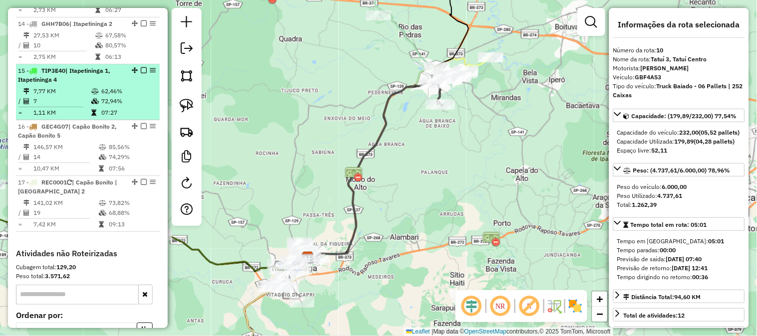
scroll to position [786, 0]
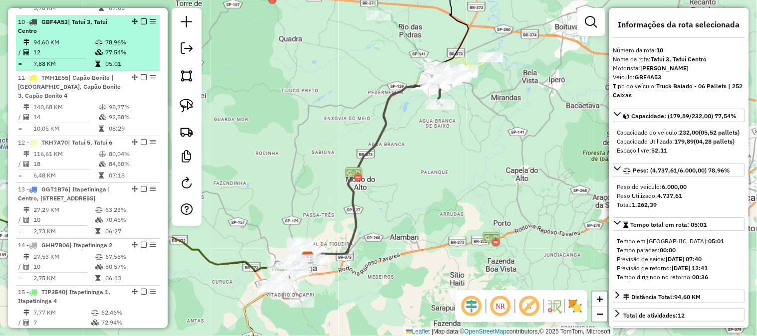
click at [77, 57] on td "12" at bounding box center [64, 52] width 62 height 10
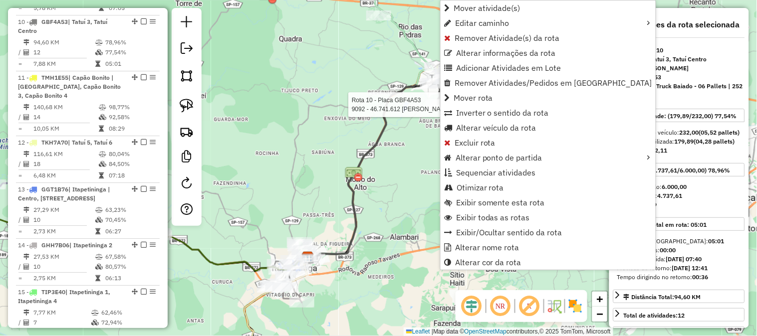
scroll to position [810, 0]
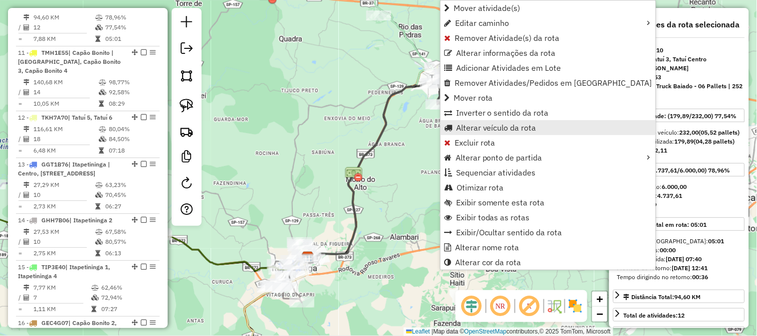
click at [520, 127] on span "Alterar veículo da rota" at bounding box center [496, 128] width 80 height 8
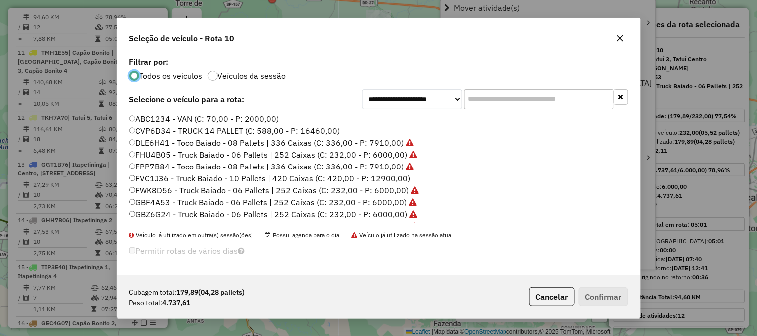
scroll to position [5, 2]
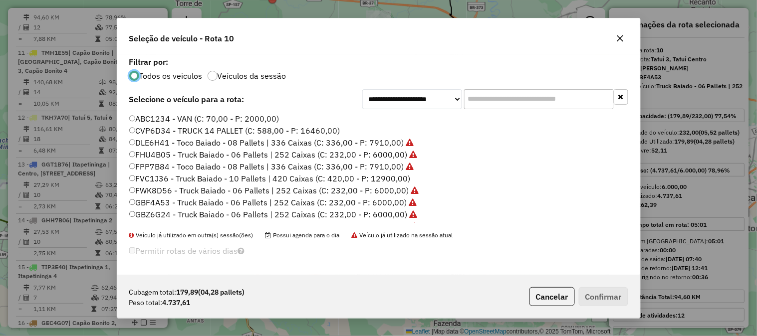
click at [473, 98] on input "text" at bounding box center [539, 99] width 150 height 20
type input "*"
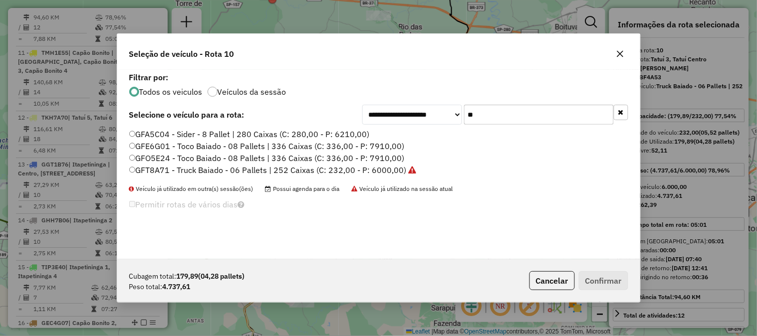
type input "**"
click at [347, 137] on label "GFA5C04 - Sider - 8 Pallet | 280 Caixas (C: 280,00 - P: 6210,00)" at bounding box center [249, 134] width 241 height 12
drag, startPoint x: 596, startPoint y: 278, endPoint x: 578, endPoint y: 272, distance: 18.9
click at [597, 278] on button "Confirmar" at bounding box center [603, 280] width 49 height 19
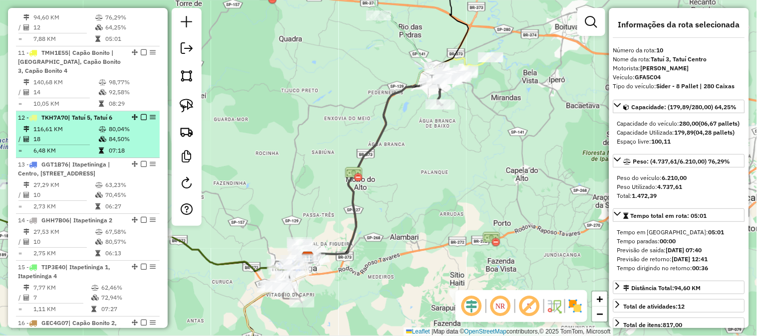
scroll to position [1029, 0]
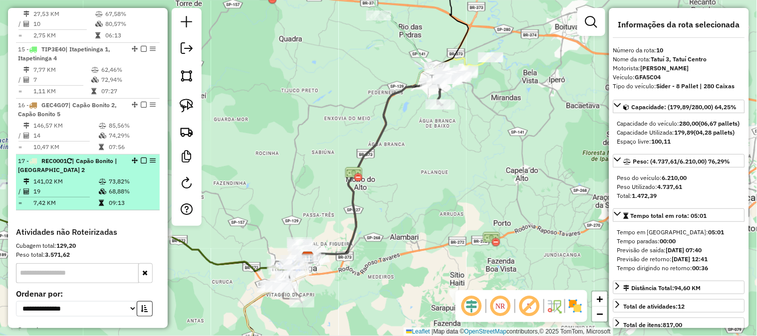
click at [95, 187] on td "141,02 KM" at bounding box center [65, 182] width 65 height 10
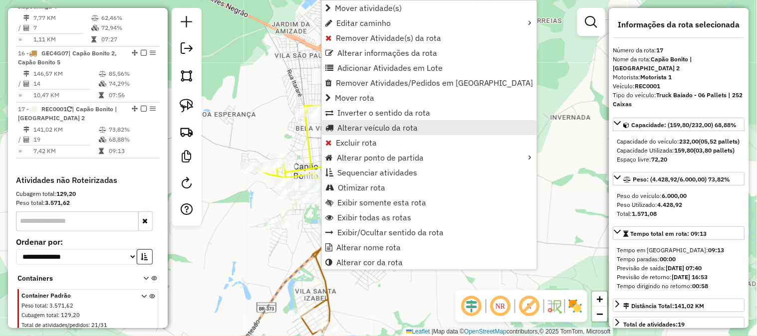
scroll to position [1133, 0]
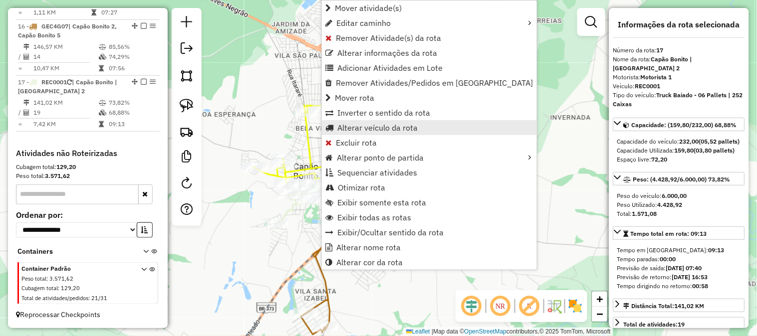
click at [396, 125] on span "Alterar veículo da rota" at bounding box center [377, 128] width 80 height 8
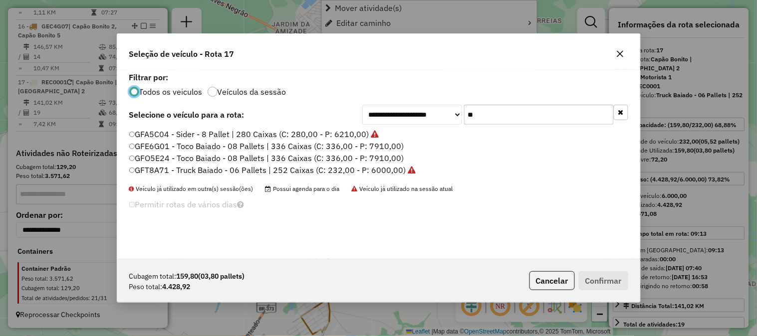
scroll to position [5, 2]
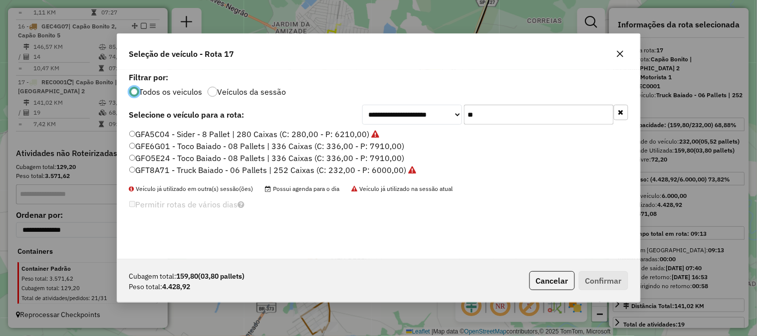
drag, startPoint x: 474, startPoint y: 110, endPoint x: 386, endPoint y: 107, distance: 87.9
click at [421, 107] on div "**********" at bounding box center [495, 115] width 266 height 20
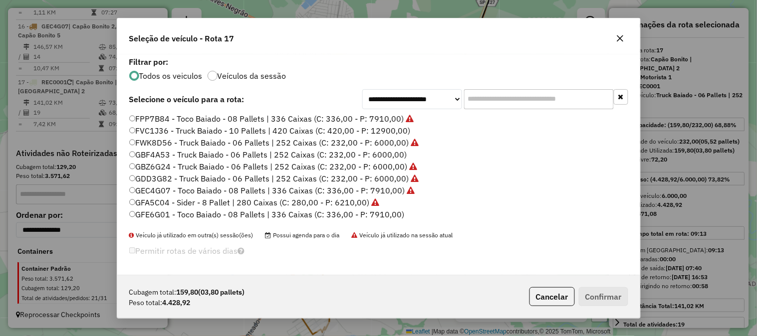
scroll to position [73, 0]
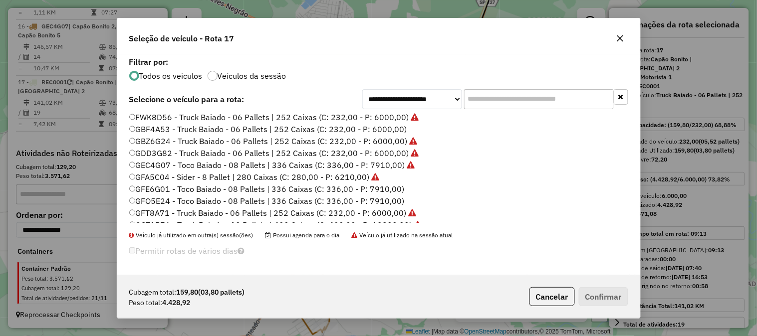
click at [388, 127] on label "GBF4A53 - Truck Baiado - 06 Pallets | 252 Caixas (C: 232,00 - P: 6000,00)" at bounding box center [268, 129] width 278 height 12
click at [617, 294] on button "Confirmar" at bounding box center [603, 296] width 49 height 19
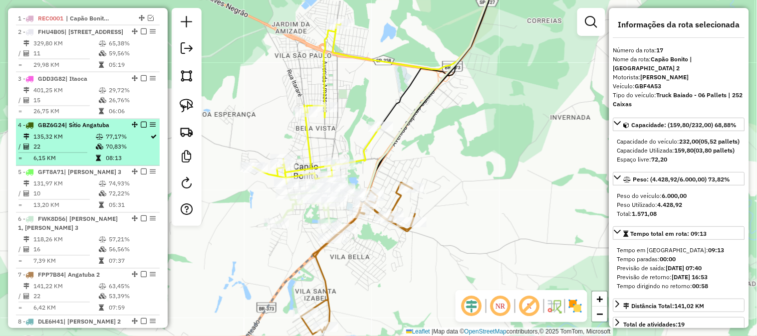
scroll to position [246, 0]
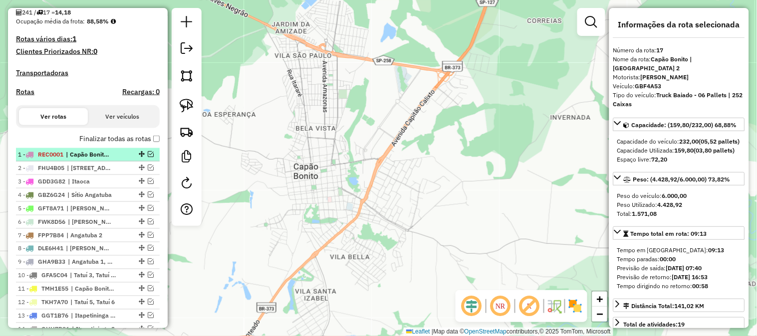
click at [149, 157] on em at bounding box center [151, 154] width 6 height 6
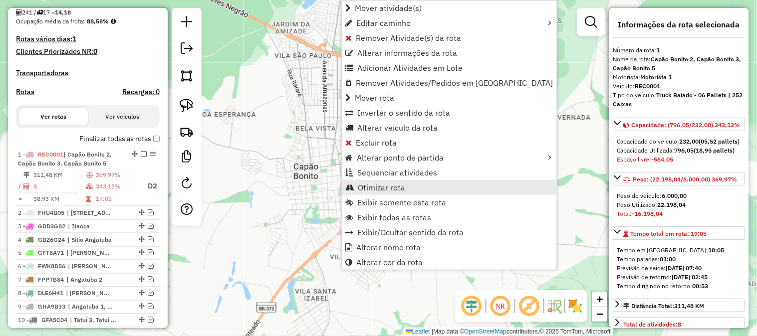
scroll to position [395, 0]
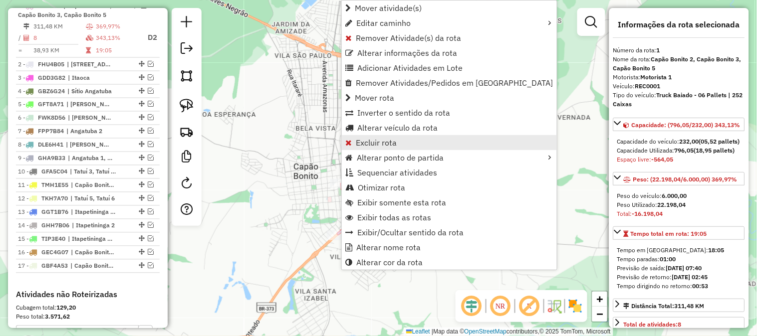
click at [398, 142] on link "Excluir rota" at bounding box center [449, 142] width 215 height 15
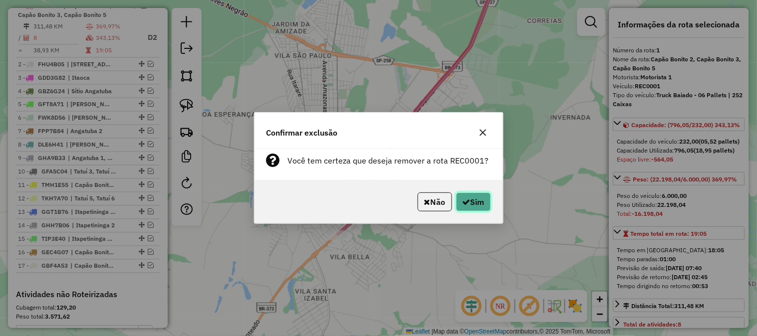
click at [485, 193] on button "Sim" at bounding box center [473, 202] width 35 height 19
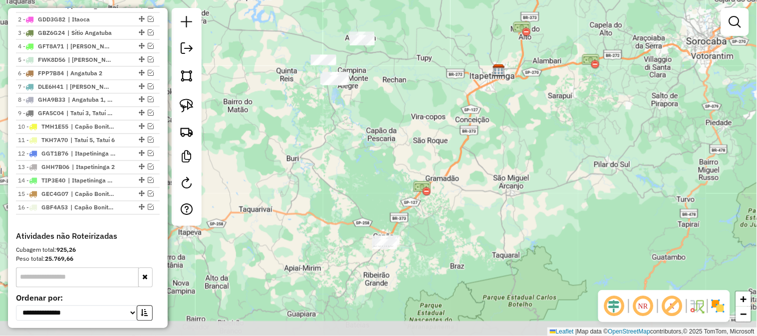
drag, startPoint x: 366, startPoint y: 150, endPoint x: 491, endPoint y: 17, distance: 181.8
click at [491, 17] on div "Janela de atendimento Grade de atendimento Capacidade Transportadoras Veículos …" at bounding box center [378, 168] width 757 height 336
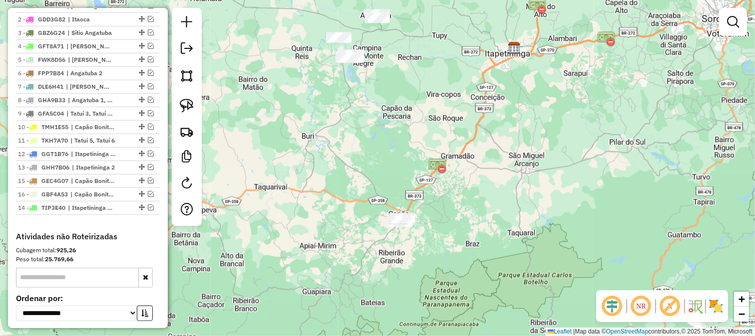
drag, startPoint x: 140, startPoint y: 188, endPoint x: 138, endPoint y: 219, distance: 30.5
drag, startPoint x: 138, startPoint y: 175, endPoint x: 132, endPoint y: 199, distance: 24.6
drag, startPoint x: 137, startPoint y: 160, endPoint x: 130, endPoint y: 191, distance: 31.8
drag, startPoint x: 138, startPoint y: 148, endPoint x: 135, endPoint y: 174, distance: 25.6
drag, startPoint x: 138, startPoint y: 135, endPoint x: 132, endPoint y: 163, distance: 28.5
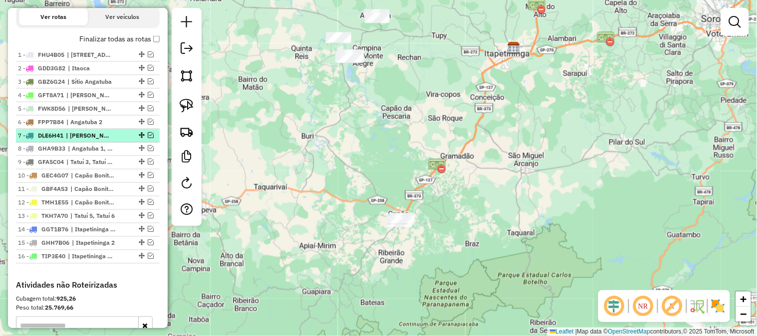
scroll to position [321, 0]
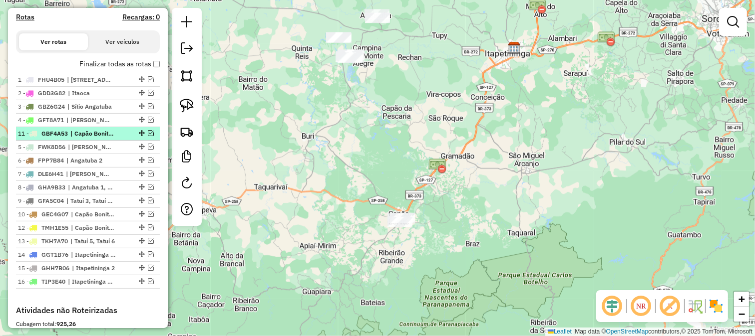
drag, startPoint x: 139, startPoint y: 223, endPoint x: 128, endPoint y: 141, distance: 82.6
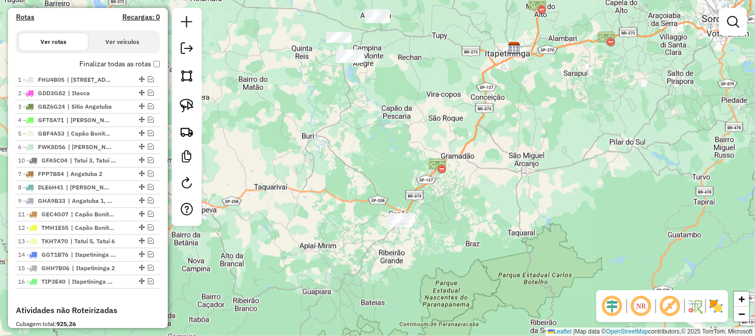
drag, startPoint x: 137, startPoint y: 208, endPoint x: 128, endPoint y: 164, distance: 45.3
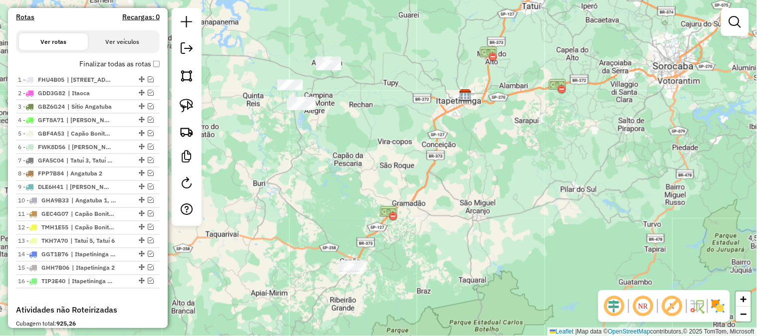
drag, startPoint x: 362, startPoint y: 133, endPoint x: 275, endPoint y: 260, distance: 153.0
click at [275, 260] on div "Janela de atendimento Grade de atendimento Capacidade Transportadoras Veículos …" at bounding box center [378, 168] width 757 height 336
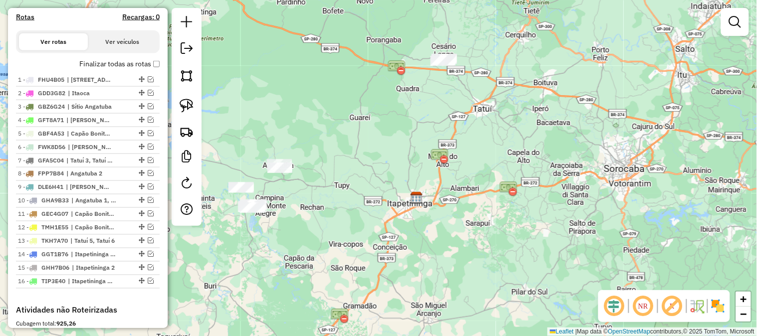
drag, startPoint x: 448, startPoint y: 54, endPoint x: 433, endPoint y: 83, distance: 32.8
click at [435, 83] on div "Janela de atendimento Grade de atendimento Capacidade Transportadoras Veículos …" at bounding box center [378, 168] width 757 height 336
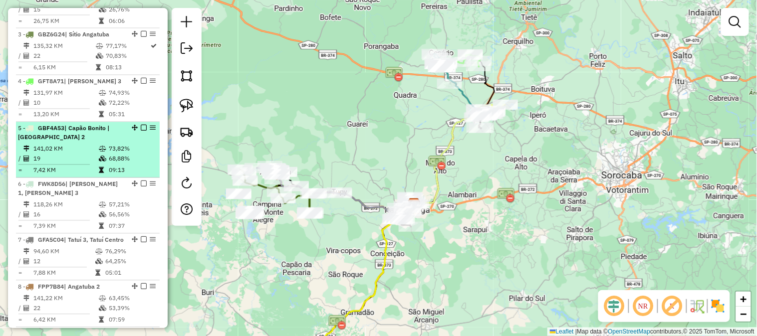
scroll to position [469, 0]
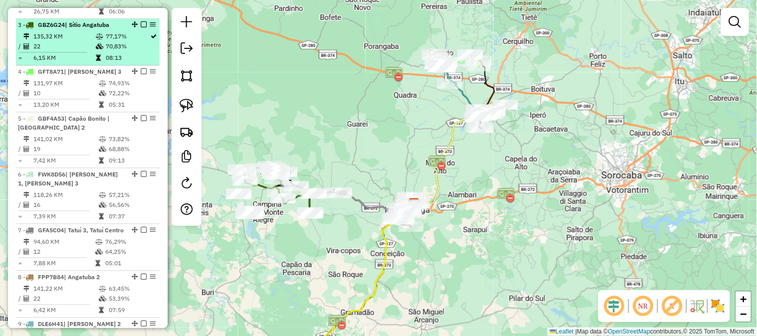
click at [73, 52] on td "22" at bounding box center [64, 47] width 62 height 10
select select "*********"
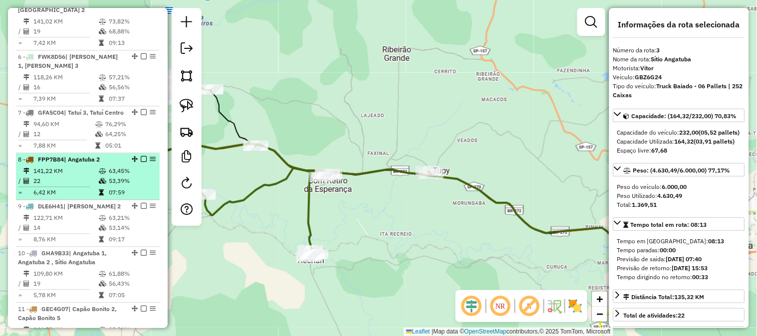
scroll to position [616, 0]
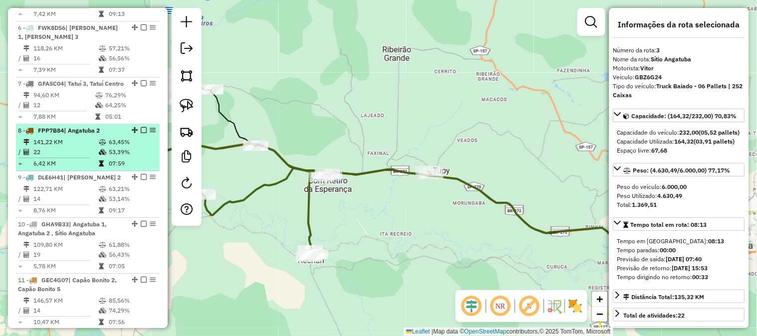
click at [71, 134] on span "| Angatuba 2" at bounding box center [82, 130] width 36 height 7
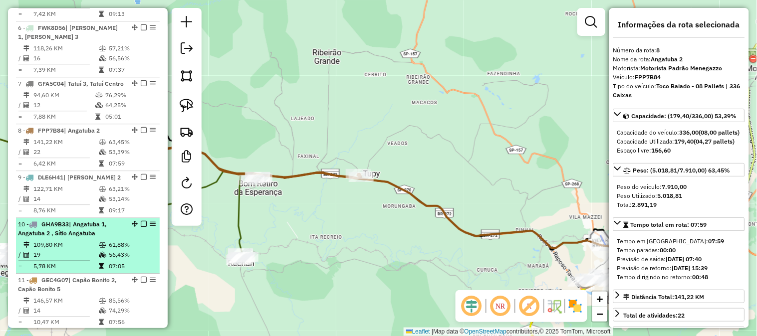
click at [78, 237] on span "| Angatuba 1, Angatuba 2 , Sítio Angatuba" at bounding box center [62, 229] width 89 height 16
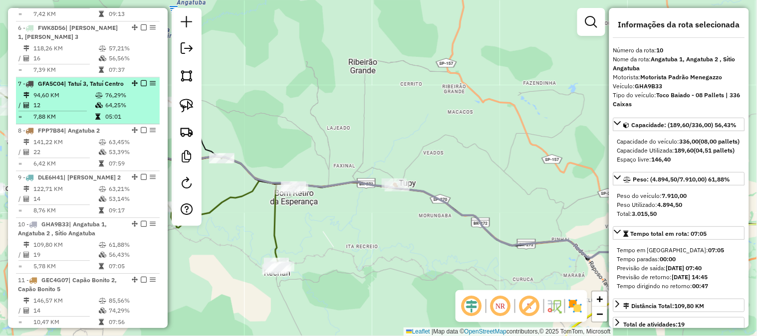
click at [64, 115] on li "7 - GFA5C04 | Tatuí 3, Tatuí Centro 94,60 KM 76,29% / 12 64,25% = 7,88 KM 05:01" at bounding box center [88, 100] width 144 height 47
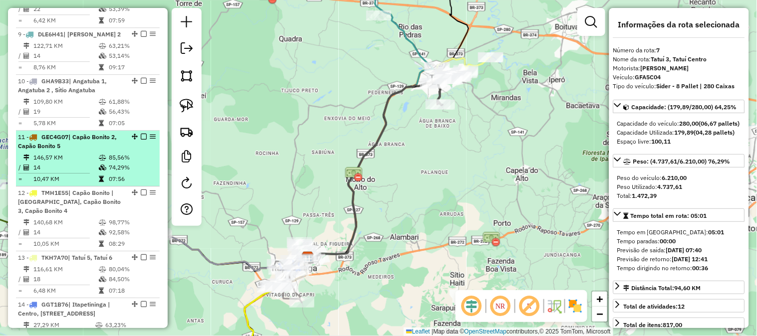
scroll to position [765, 0]
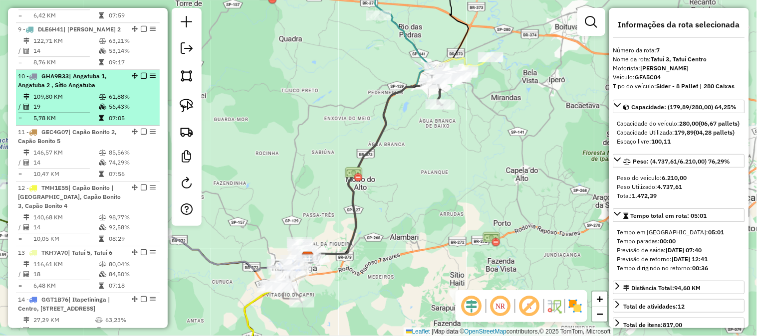
click at [69, 102] on td "109,80 KM" at bounding box center [65, 97] width 65 height 10
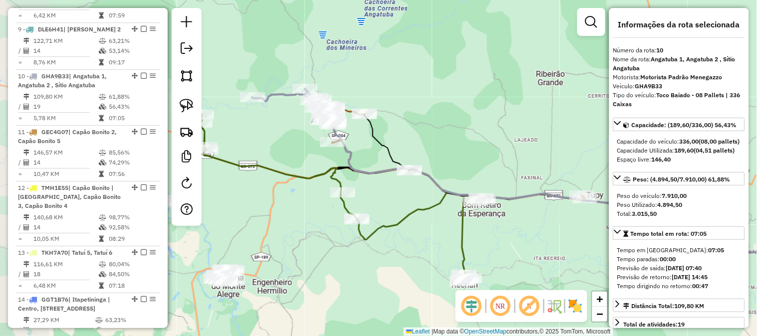
drag, startPoint x: 261, startPoint y: 145, endPoint x: 436, endPoint y: 148, distance: 175.2
click at [445, 155] on div "Janela de atendimento Grade de atendimento Capacidade Transportadoras Veículos …" at bounding box center [378, 168] width 757 height 336
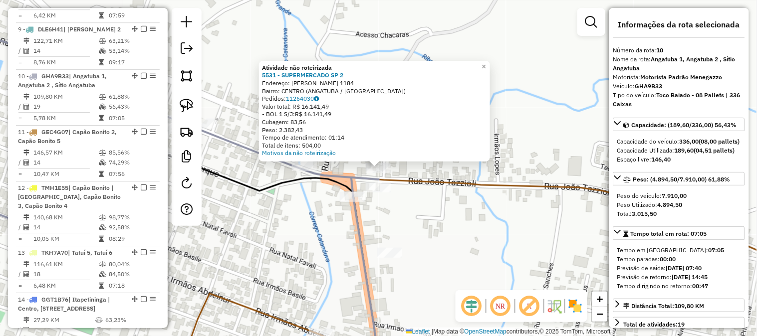
click at [438, 233] on div "Atividade não roteirizada 5531 - SUPERMERCADO SP 2 Endereço: JOAO TAZZIOLI 1184…" at bounding box center [378, 168] width 757 height 336
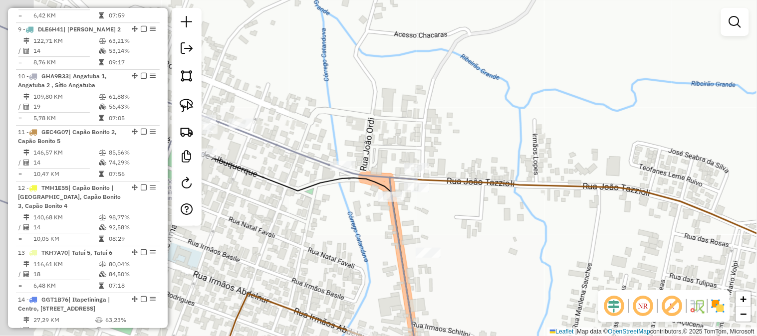
drag, startPoint x: 425, startPoint y: 212, endPoint x: 499, endPoint y: 199, distance: 75.6
click at [499, 199] on div "Janela de atendimento Grade de atendimento Capacidade Transportadoras Veículos …" at bounding box center [378, 168] width 757 height 336
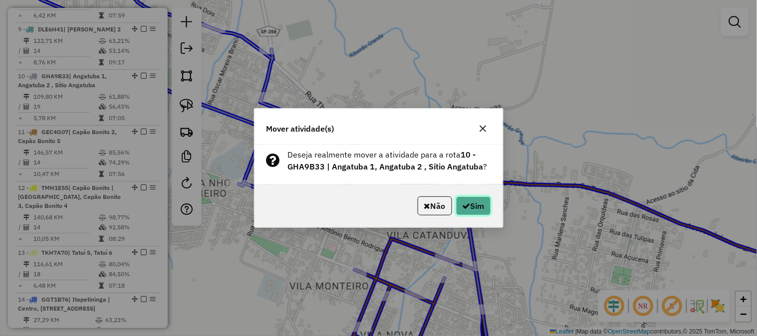
click at [483, 205] on button "Sim" at bounding box center [473, 206] width 35 height 19
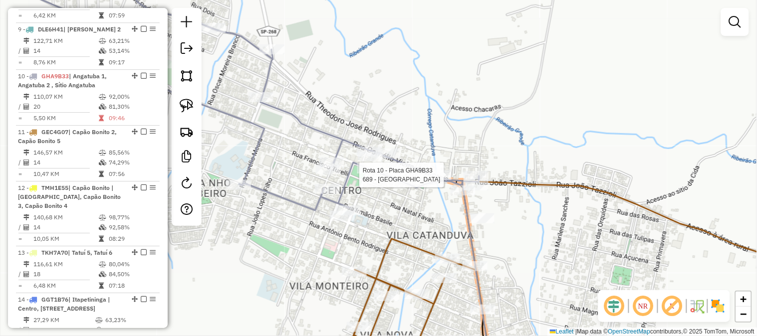
select select "*********"
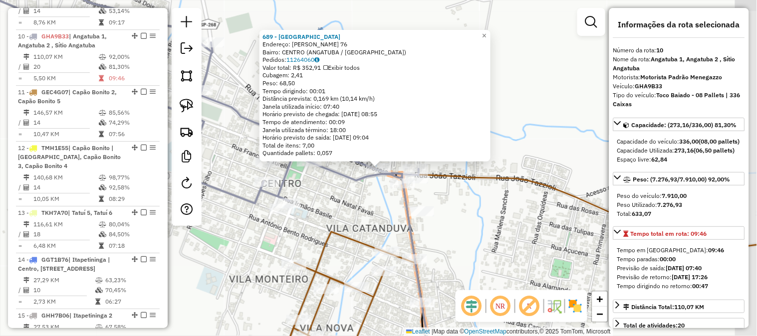
scroll to position [852, 0]
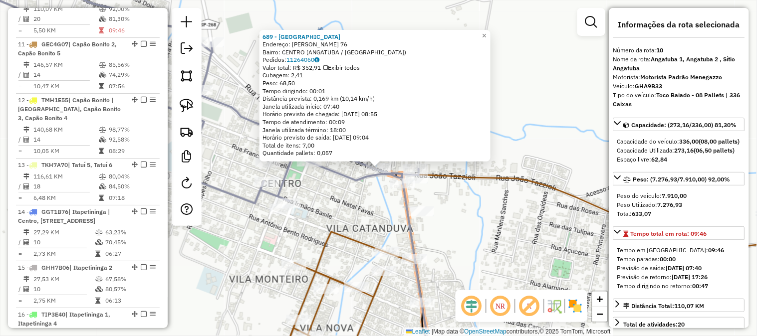
drag, startPoint x: 522, startPoint y: 229, endPoint x: 488, endPoint y: 160, distance: 76.6
click at [492, 163] on div "689 - BARELANCHE Endereço: CORNELIO VIEIRA DE MORAIS 76 Bairro: CENTRO (ANGATUB…" at bounding box center [378, 168] width 757 height 336
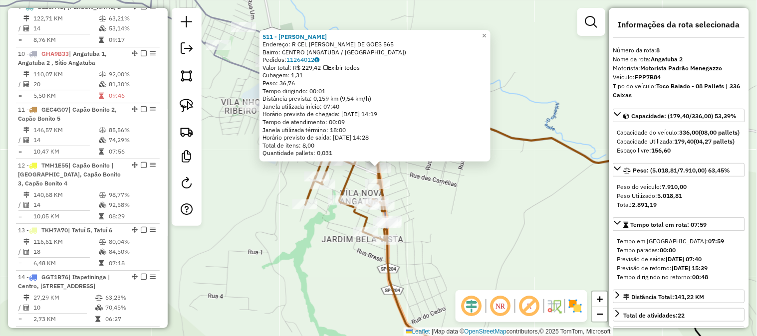
scroll to position [759, 0]
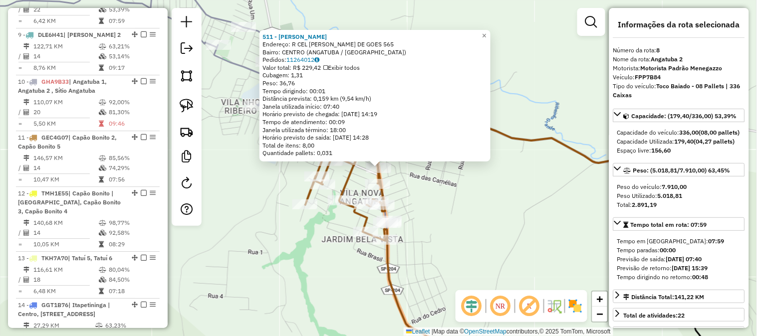
click at [470, 218] on div "511 - MERCADO MOREIRA Endereço: R CEL LUDOVICO HOMEM DE GOES 565 Bairro: CENTRO…" at bounding box center [378, 168] width 757 height 336
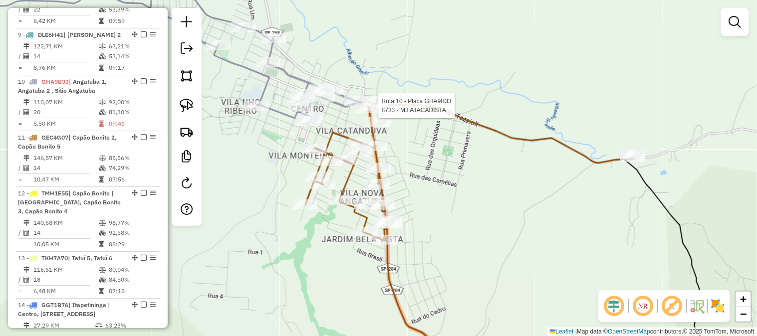
select select "*********"
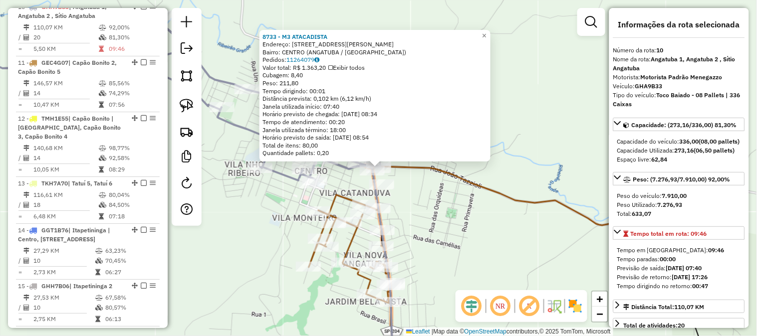
scroll to position [852, 0]
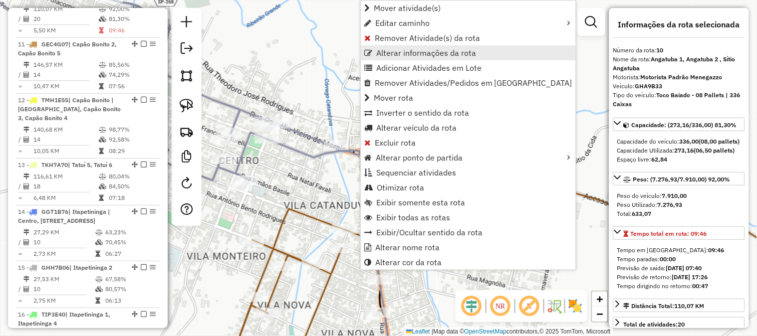
click at [405, 51] on span "Alterar informações da rota" at bounding box center [426, 53] width 100 height 8
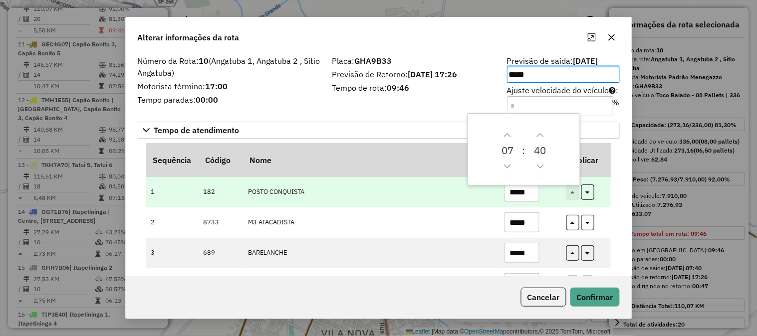
click at [421, 182] on td "POSTO CONQUISTA" at bounding box center [371, 192] width 257 height 30
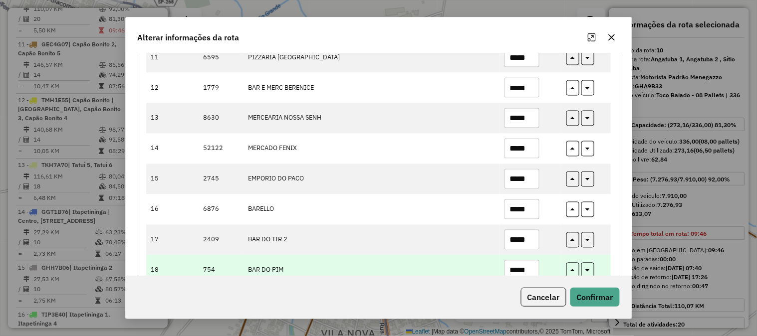
scroll to position [529, 0]
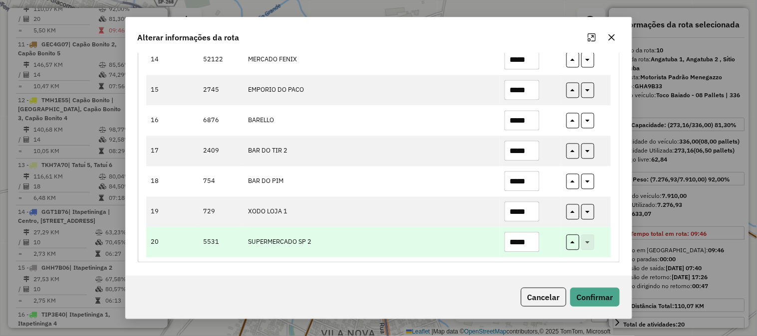
drag, startPoint x: 509, startPoint y: 245, endPoint x: 447, endPoint y: 238, distance: 62.3
click at [452, 240] on tr "20 5531 SUPERMERCADO SP 2 *****" at bounding box center [378, 243] width 465 height 30
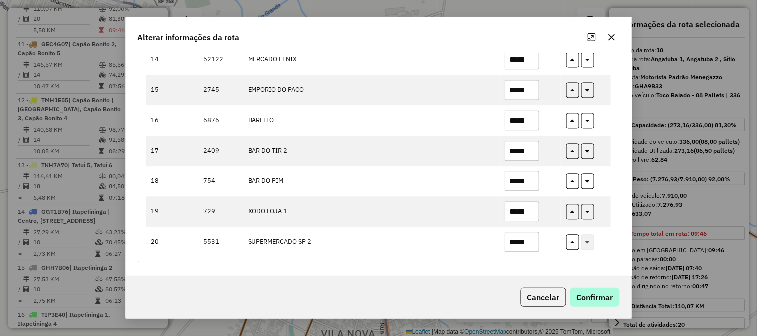
type input "*****"
click at [586, 295] on button "Confirmar" at bounding box center [594, 297] width 49 height 19
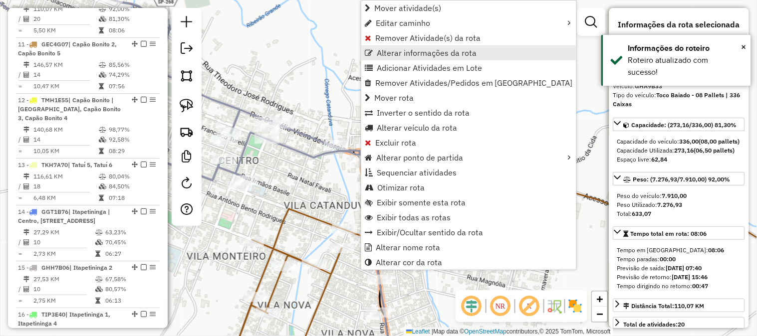
click at [395, 46] on link "Alterar informações da rota" at bounding box center [468, 52] width 215 height 15
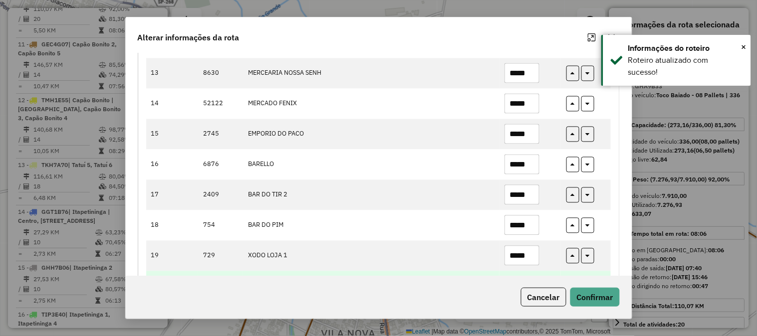
scroll to position [539, 0]
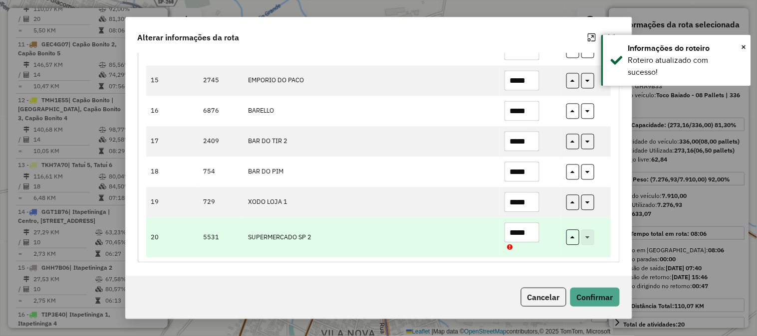
click at [535, 238] on input "*****" at bounding box center [522, 233] width 35 height 20
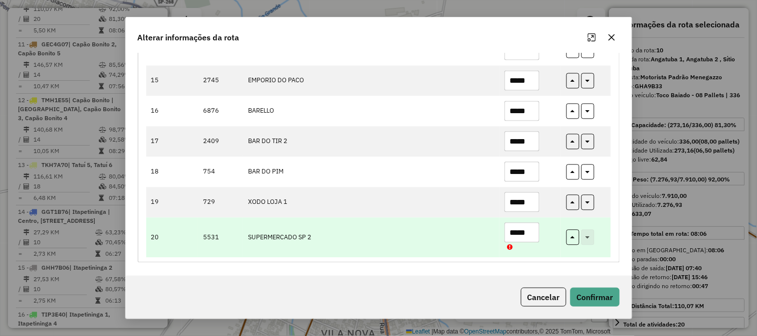
type input "*****"
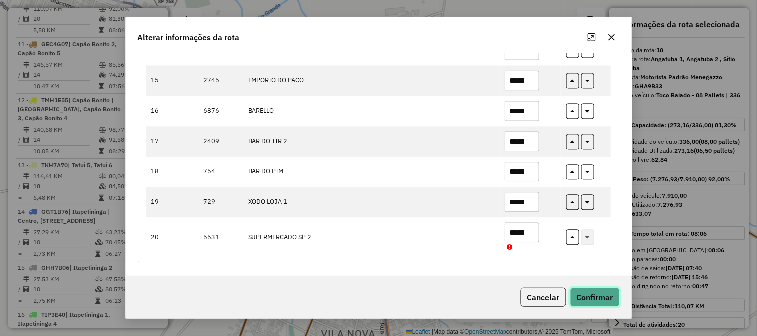
click at [589, 295] on button "Confirmar" at bounding box center [594, 297] width 49 height 19
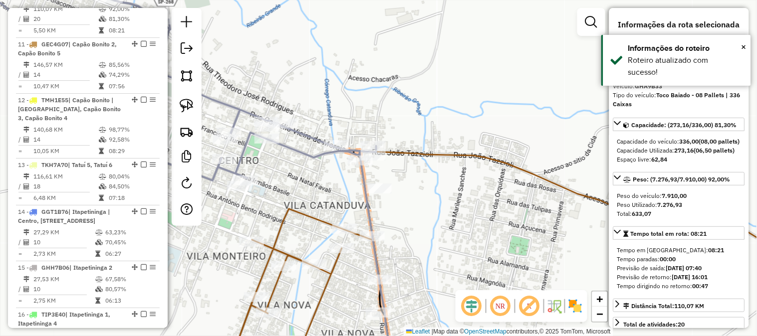
drag, startPoint x: 482, startPoint y: 241, endPoint x: 402, endPoint y: 183, distance: 97.9
click at [413, 192] on div "Janela de atendimento Grade de atendimento Capacidade Transportadoras Veículos …" at bounding box center [378, 168] width 757 height 336
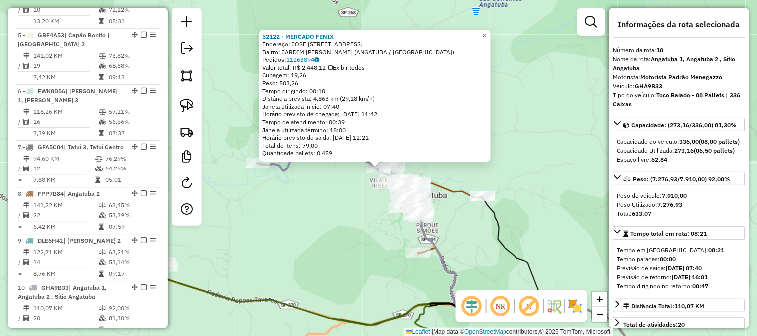
scroll to position [852, 0]
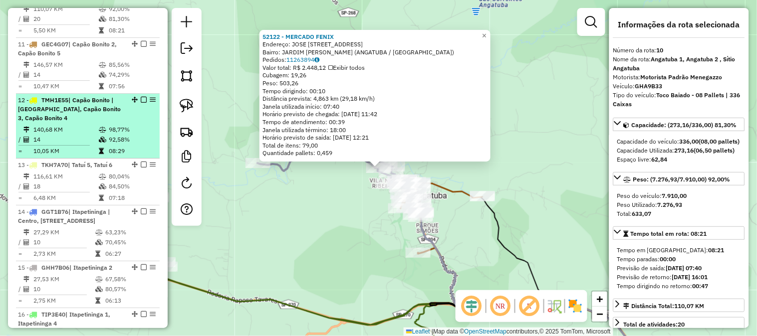
click at [81, 122] on span "| Capão Bonito | [GEOGRAPHIC_DATA], Capão Bonito 3, Capão Bonito 4" at bounding box center [69, 108] width 103 height 25
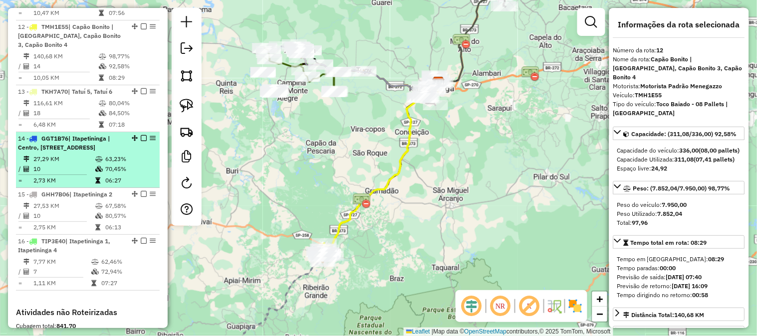
scroll to position [926, 0]
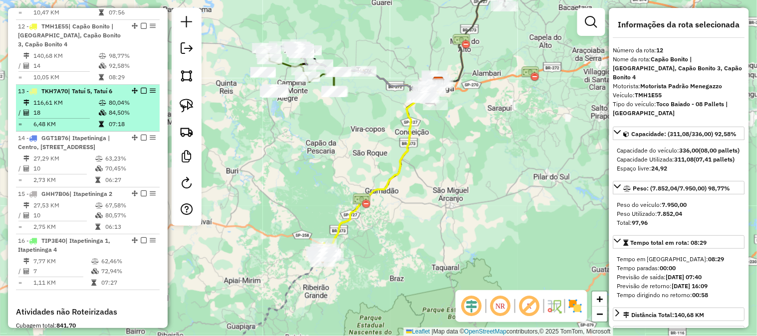
click at [75, 108] on td "116,61 KM" at bounding box center [65, 103] width 65 height 10
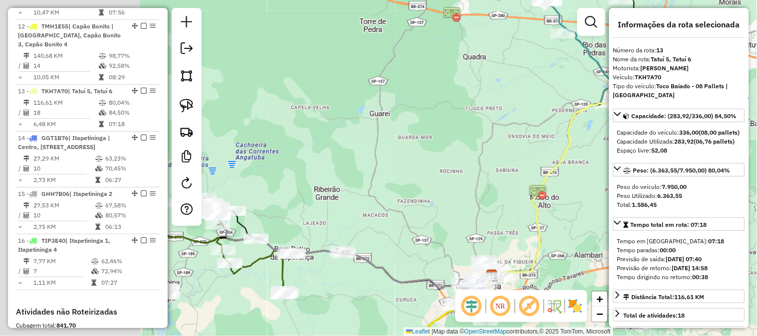
drag, startPoint x: 406, startPoint y: 213, endPoint x: 515, endPoint y: 210, distance: 109.3
click at [515, 210] on div "Janela de atendimento Grade de atendimento Capacidade Transportadoras Veículos …" at bounding box center [378, 168] width 757 height 336
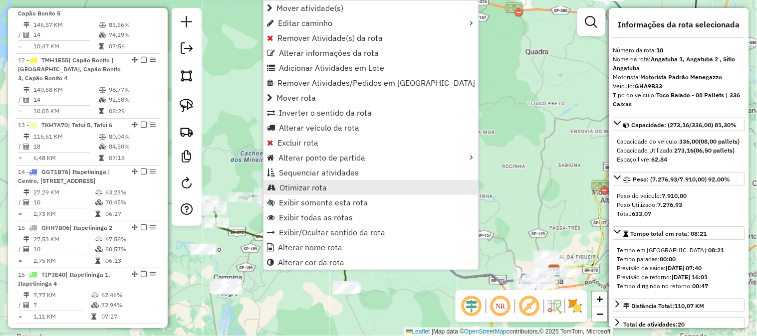
scroll to position [852, 0]
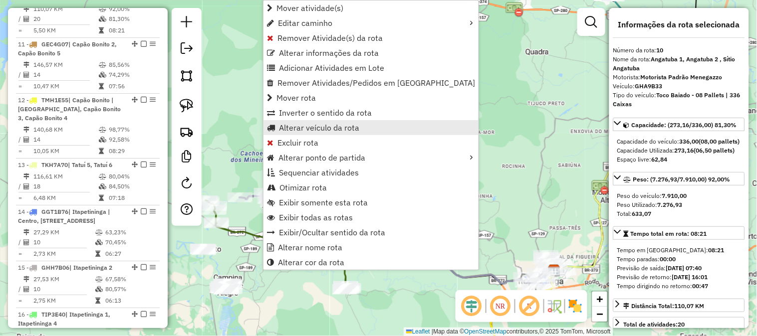
click at [317, 125] on span "Alterar veículo da rota" at bounding box center [319, 128] width 80 height 8
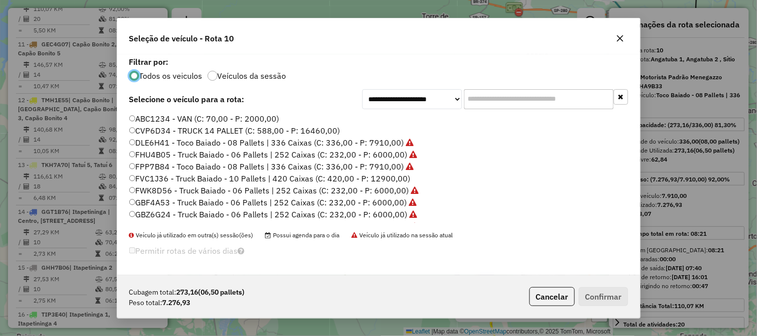
scroll to position [5, 2]
click at [501, 99] on input "text" at bounding box center [539, 99] width 150 height 20
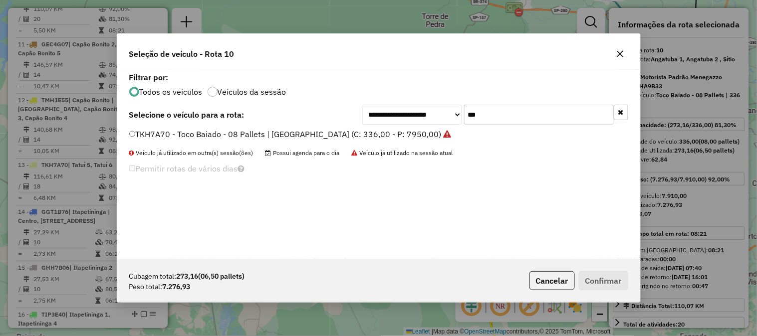
type input "***"
click at [415, 137] on label "TKH7A70 - Toco Baiado - 08 Pallets | [GEOGRAPHIC_DATA] (C: 336,00 - P: 7950,00)" at bounding box center [290, 134] width 322 height 12
click at [609, 276] on button "Confirmar" at bounding box center [603, 280] width 49 height 19
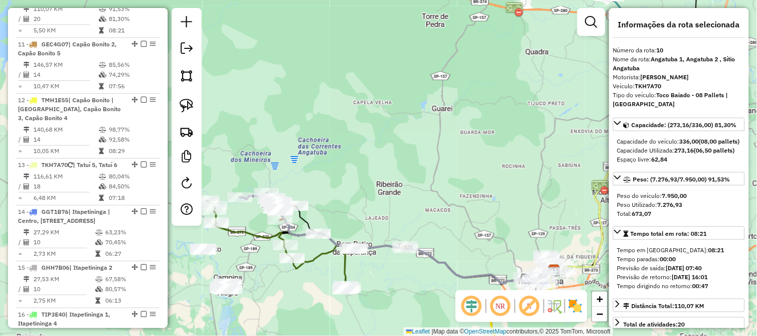
drag, startPoint x: 507, startPoint y: 122, endPoint x: 427, endPoint y: 153, distance: 85.8
click at [401, 159] on div "Janela de atendimento Grade de atendimento Capacidade Transportadoras Veículos …" at bounding box center [378, 168] width 757 height 336
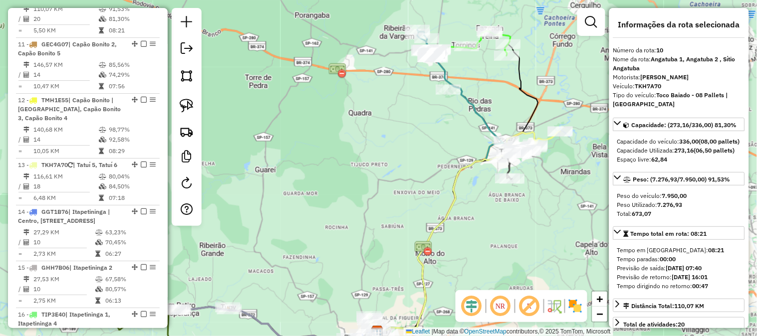
drag, startPoint x: 441, startPoint y: 168, endPoint x: 473, endPoint y: 162, distance: 33.0
click at [438, 169] on div "Janela de atendimento Grade de atendimento Capacidade Transportadoras Veículos …" at bounding box center [378, 168] width 757 height 336
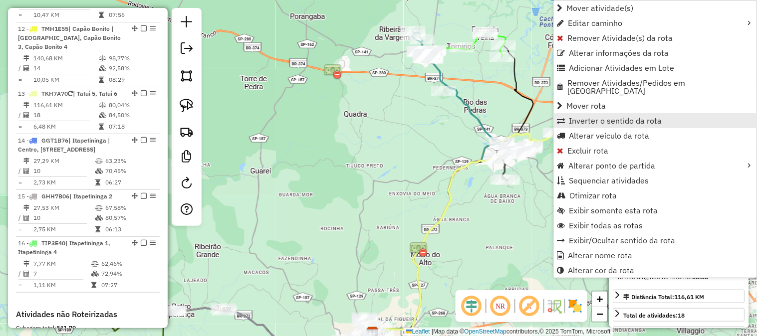
scroll to position [1029, 0]
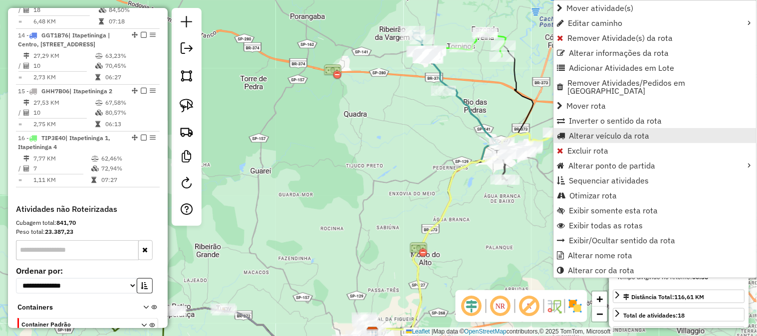
click at [606, 132] on span "Alterar veículo da rota" at bounding box center [609, 136] width 80 height 8
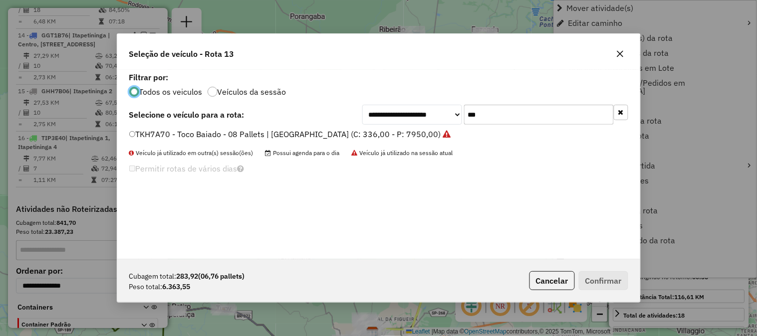
scroll to position [5, 2]
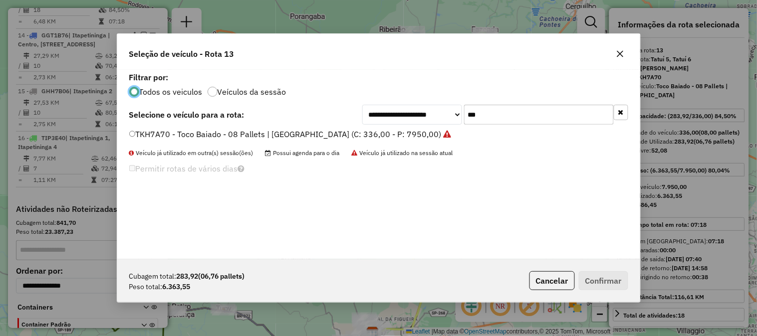
drag, startPoint x: 518, startPoint y: 117, endPoint x: 414, endPoint y: 108, distance: 104.2
click at [420, 109] on div "**********" at bounding box center [495, 115] width 266 height 20
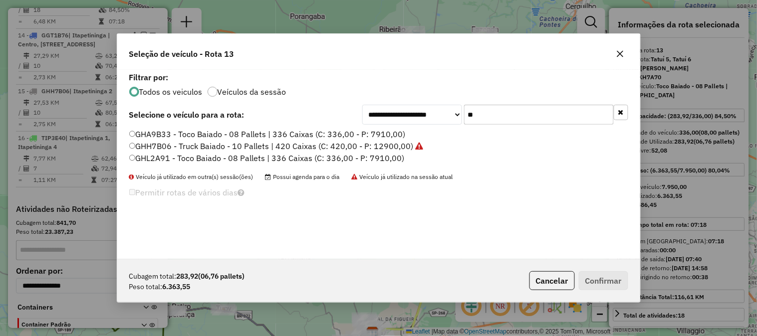
type input "**"
click at [393, 132] on label "GHA9B33 - Toco Baiado - 08 Pallets | 336 Caixas (C: 336,00 - P: 7910,00)" at bounding box center [267, 134] width 276 height 12
click at [608, 278] on button "Confirmar" at bounding box center [603, 280] width 49 height 19
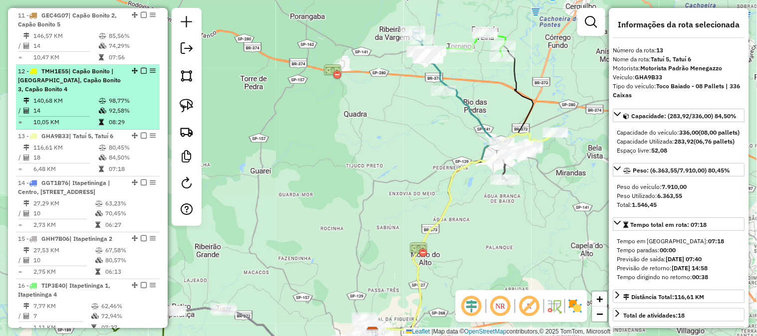
scroll to position [807, 0]
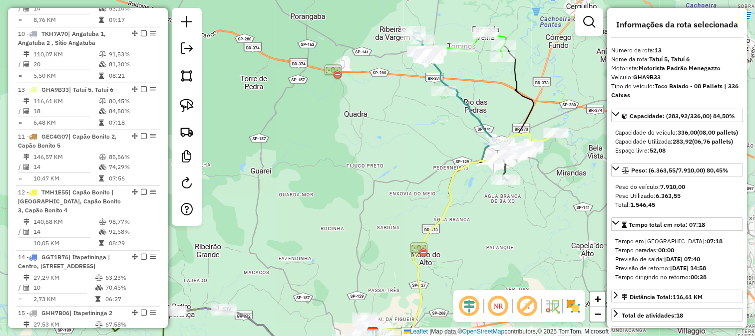
drag, startPoint x: 132, startPoint y: 235, endPoint x: 102, endPoint y: 96, distance: 141.6
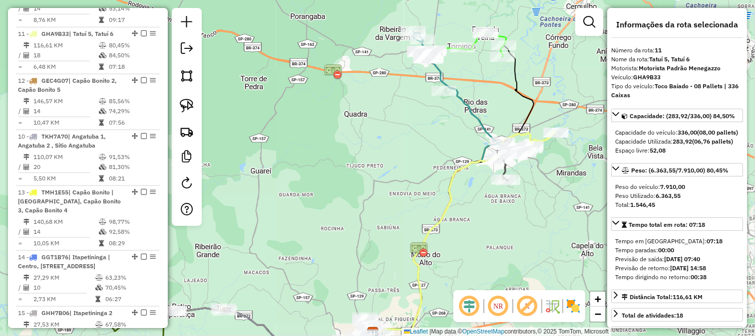
drag, startPoint x: 131, startPoint y: 57, endPoint x: 103, endPoint y: 218, distance: 163.1
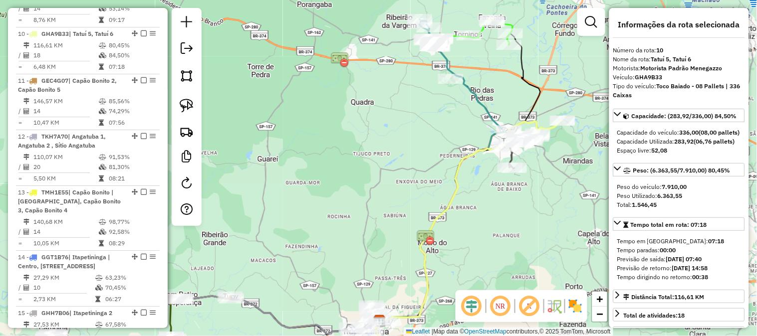
drag, startPoint x: 346, startPoint y: 215, endPoint x: 407, endPoint y: 141, distance: 95.7
click at [406, 146] on div "Janela de atendimento Grade de atendimento Capacidade Transportadoras Veículos …" at bounding box center [378, 168] width 757 height 336
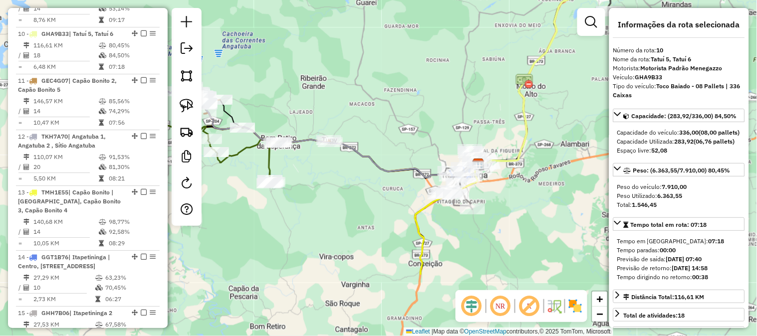
drag, startPoint x: 406, startPoint y: 155, endPoint x: 331, endPoint y: 113, distance: 86.2
click at [450, 66] on div "Janela de atendimento Grade de atendimento Capacidade Transportadoras Veículos …" at bounding box center [378, 168] width 757 height 336
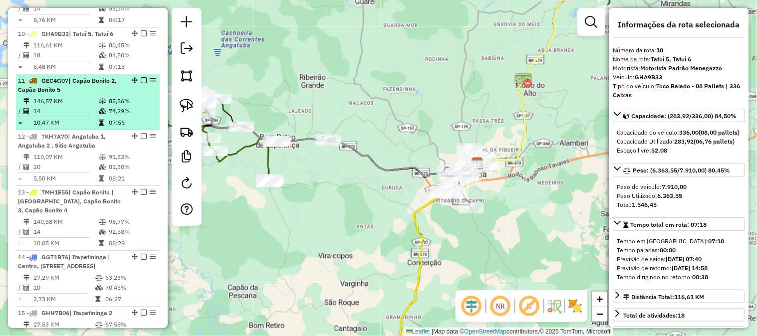
click at [60, 106] on td "146,57 KM" at bounding box center [65, 101] width 65 height 10
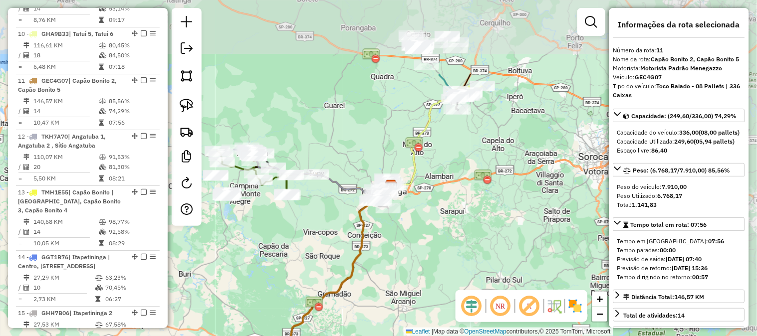
drag, startPoint x: 463, startPoint y: 168, endPoint x: 410, endPoint y: 275, distance: 119.4
click at [413, 288] on div "Janela de atendimento Grade de atendimento Capacidade Transportadoras Veículos …" at bounding box center [378, 168] width 757 height 336
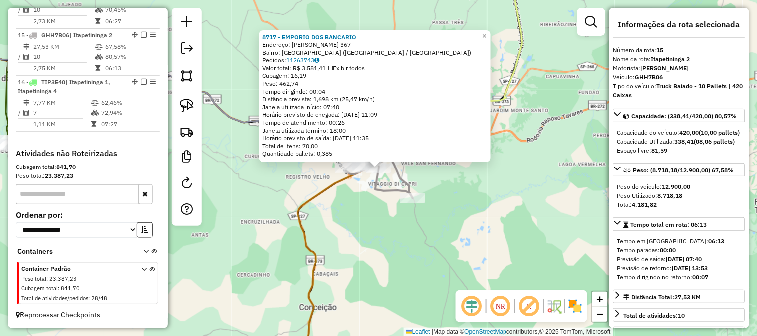
scroll to position [1119, 0]
click at [382, 250] on div "8717 - EMPORIO DOS BANCARIO Endereço: RUBENS BRASI 367 Bairro: VILA NASTRI (ITA…" at bounding box center [378, 168] width 757 height 336
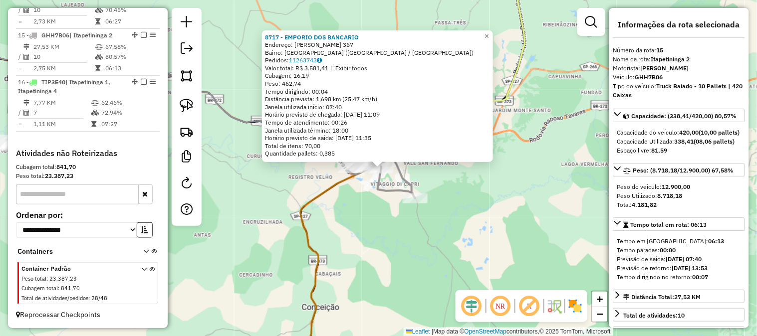
click at [361, 215] on div "8717 - EMPORIO DOS BANCARIO Endereço: RUBENS BRASI 367 Bairro: VILA NASTRI (ITA…" at bounding box center [378, 168] width 757 height 336
click at [337, 231] on div "8717 - EMPORIO DOS BANCARIO Endereço: RUBENS BRASI 367 Bairro: VILA NASTRI (ITA…" at bounding box center [378, 168] width 757 height 336
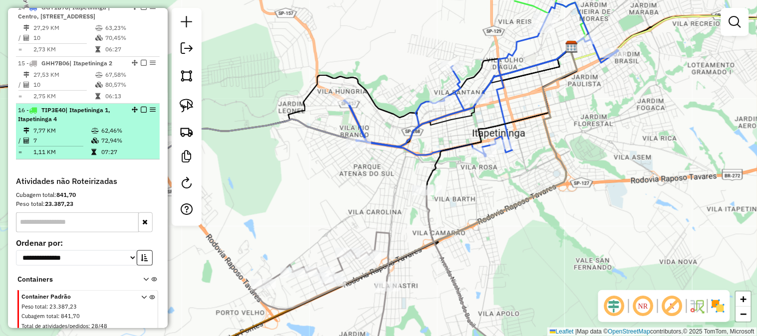
scroll to position [972, 0]
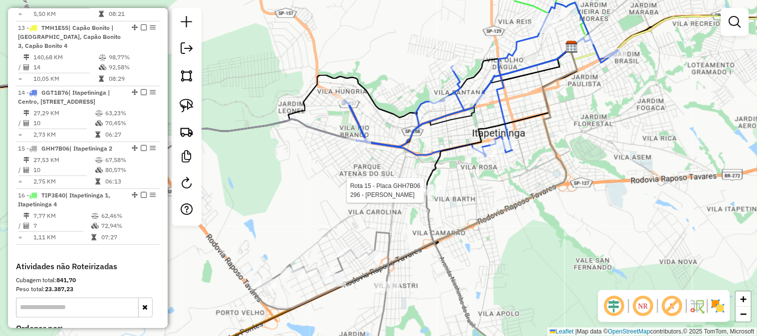
select select "*********"
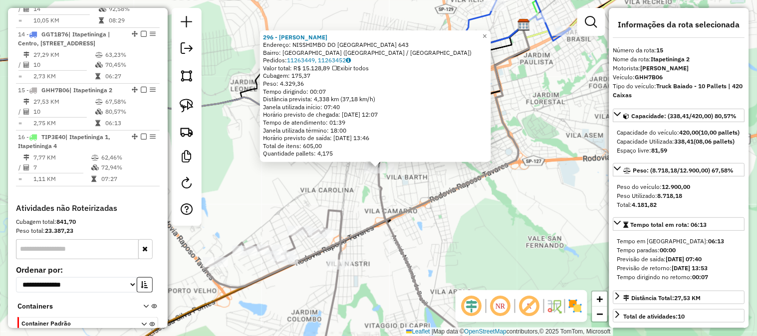
scroll to position [1119, 0]
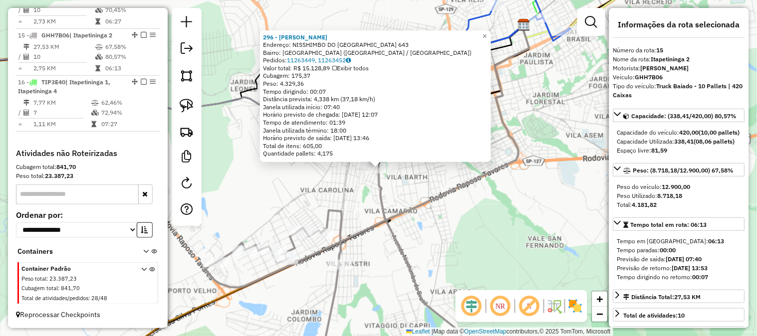
click at [466, 202] on div "296 - ADEGA CESARIO Endereço: NISSHIMBO DO BRASIL 643 Bairro: VILA CUBATAO (ITA…" at bounding box center [378, 168] width 757 height 336
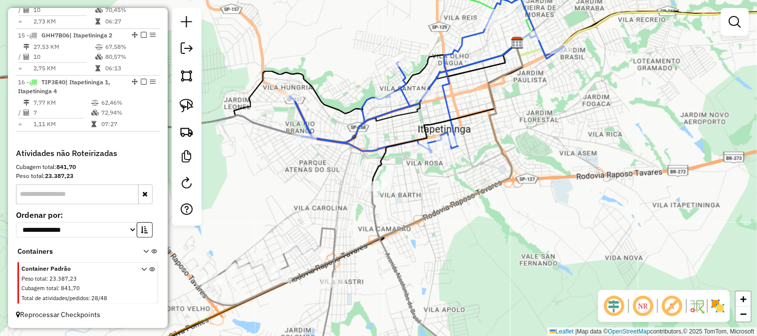
drag, startPoint x: 453, startPoint y: 196, endPoint x: 445, endPoint y: 223, distance: 28.0
click at [445, 223] on div "Janela de atendimento Grade de atendimento Capacidade Transportadoras Veículos …" at bounding box center [378, 168] width 757 height 336
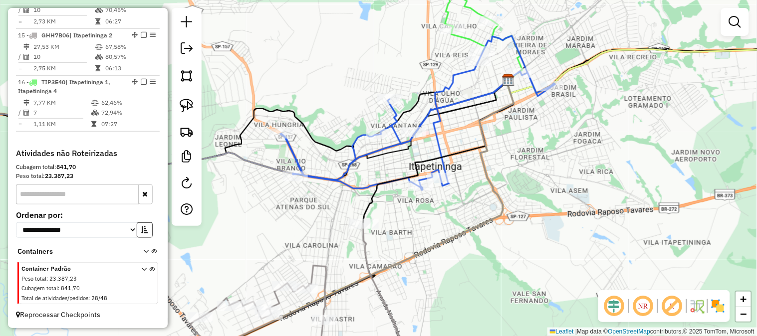
drag, startPoint x: 416, startPoint y: 227, endPoint x: 415, endPoint y: 238, distance: 11.1
click at [415, 238] on div "Janela de atendimento Grade de atendimento Capacidade Transportadoras Veículos …" at bounding box center [378, 168] width 757 height 336
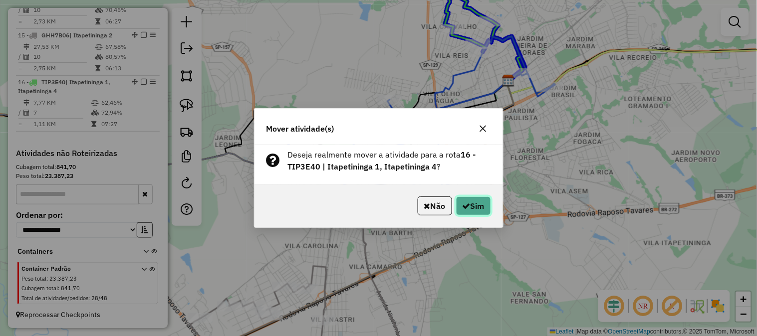
click at [477, 206] on button "Sim" at bounding box center [473, 206] width 35 height 19
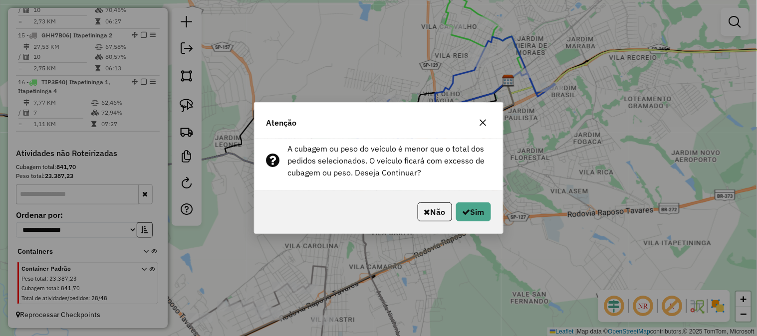
click at [481, 115] on button "button" at bounding box center [483, 123] width 16 height 16
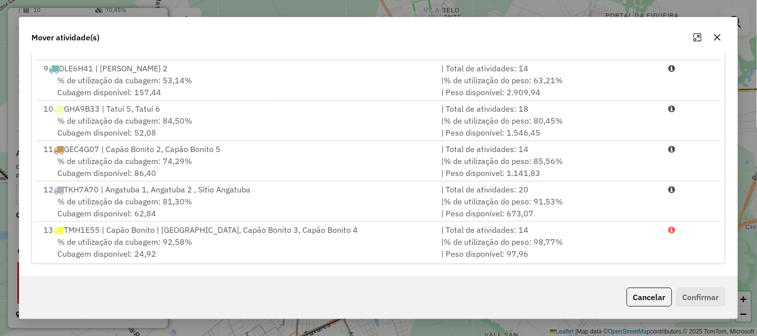
scroll to position [407, 0]
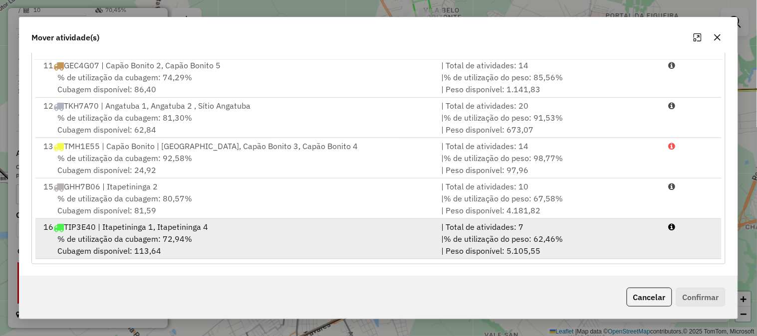
drag, startPoint x: 444, startPoint y: 230, endPoint x: 463, endPoint y: 230, distance: 19.0
click at [446, 230] on div "| Total de atividades: 7" at bounding box center [549, 227] width 228 height 12
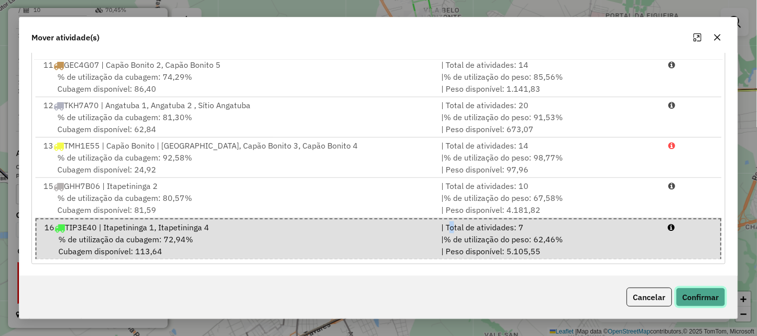
click at [714, 299] on button "Confirmar" at bounding box center [700, 297] width 49 height 19
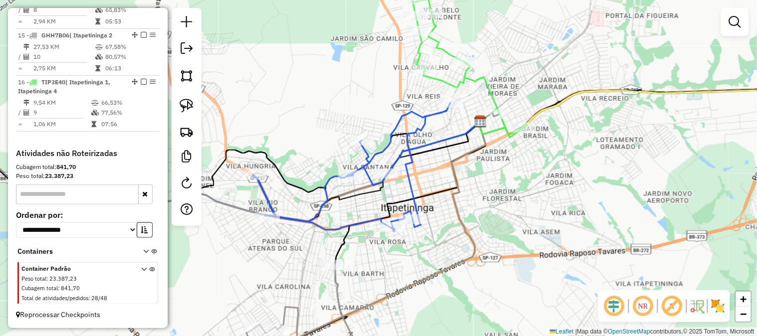
scroll to position [270, 0]
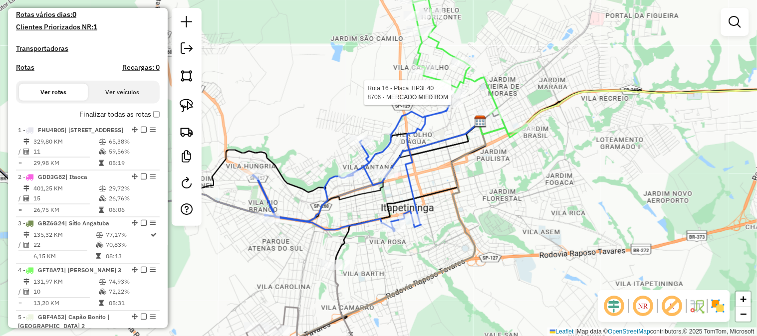
select select "*********"
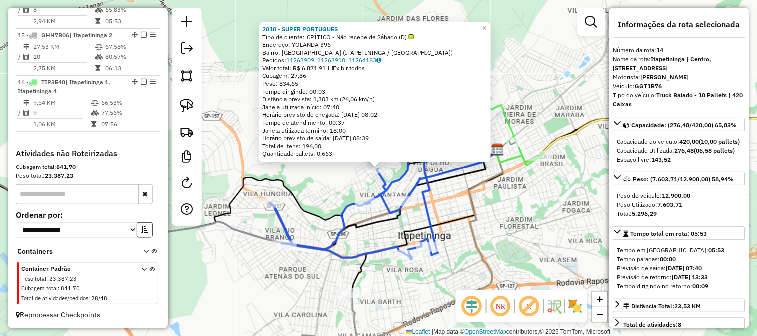
scroll to position [1075, 0]
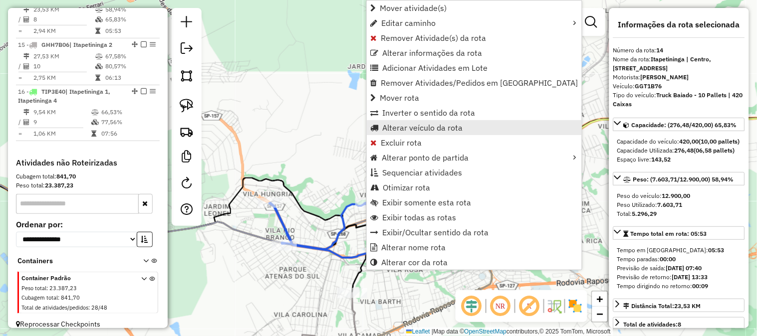
click at [444, 130] on span "Alterar veículo da rota" at bounding box center [422, 128] width 80 height 8
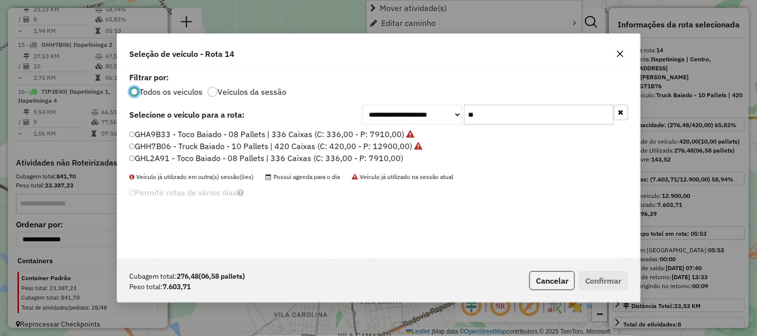
scroll to position [5, 2]
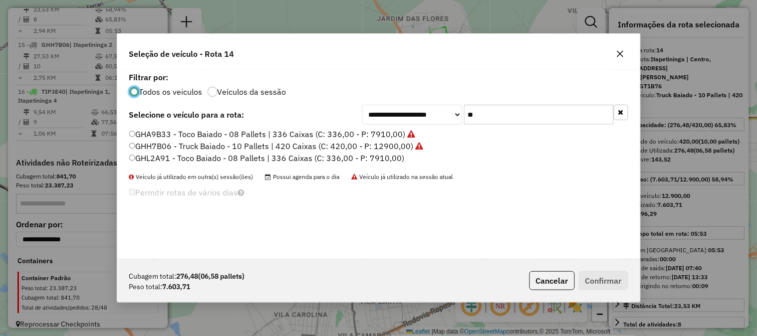
drag, startPoint x: 497, startPoint y: 116, endPoint x: 407, endPoint y: 112, distance: 89.4
click at [420, 112] on div "**********" at bounding box center [495, 115] width 266 height 20
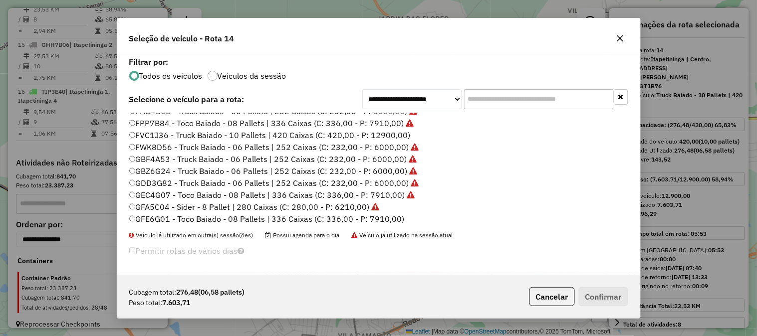
scroll to position [73, 0]
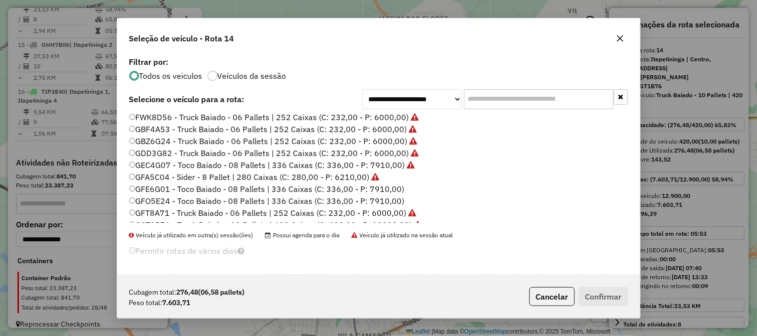
click at [389, 188] on label "GFE6G01 - Toco Baiado - 08 Pallets | 336 Caixas (C: 336,00 - P: 7910,00)" at bounding box center [266, 189] width 275 height 12
click at [589, 287] on div "Cubagem total: 276,48 (06,58 pallets) Peso total: 7.603,71 Cancelar Confirmar" at bounding box center [378, 296] width 523 height 43
click at [601, 293] on button "Confirmar" at bounding box center [603, 296] width 49 height 19
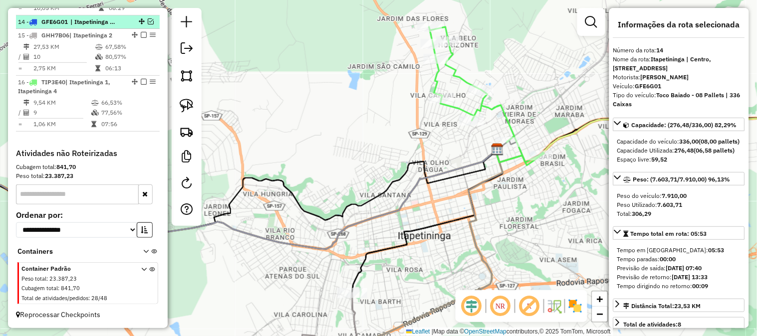
scroll to position [1068, 0]
click at [148, 20] on em at bounding box center [151, 21] width 6 height 6
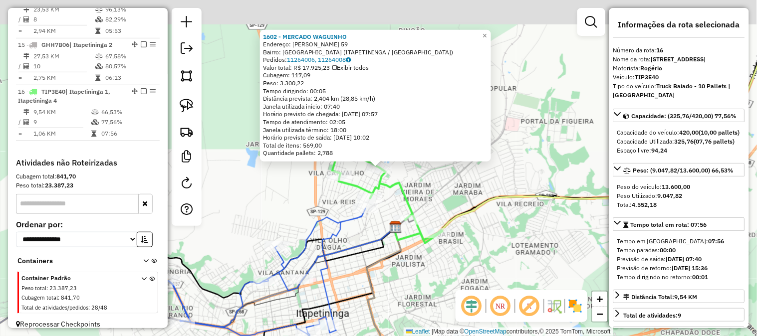
scroll to position [1119, 0]
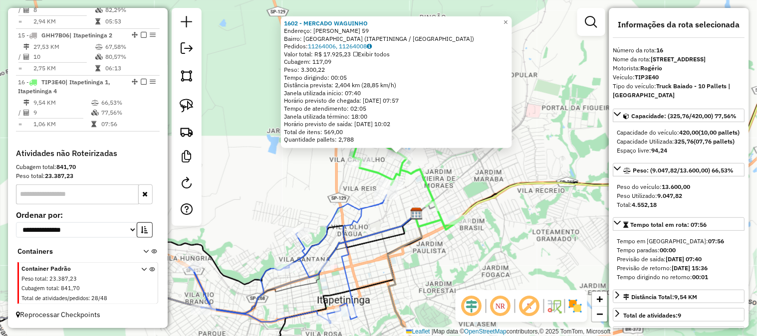
drag, startPoint x: 411, startPoint y: 267, endPoint x: 467, endPoint y: 161, distance: 119.9
click at [467, 164] on div "1602 - MERCADO WAGUINHO Endereço: AUGUSTO KUPPER 59 Bairro: VILA AYRES (ITAPETI…" at bounding box center [378, 168] width 757 height 336
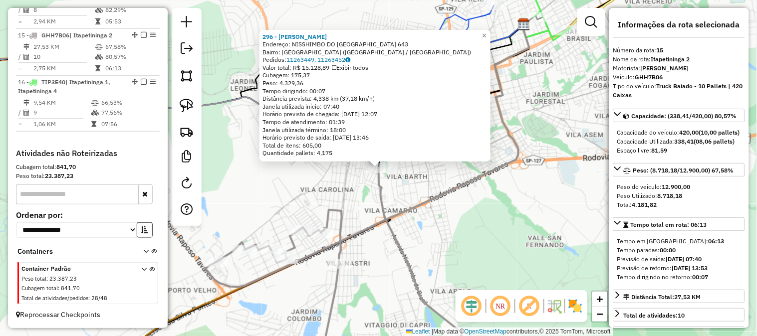
click at [423, 246] on div "296 - ADEGA CESARIO Endereço: NISSHIMBO DO BRASIL 643 Bairro: VILA CUBATAO (ITA…" at bounding box center [378, 168] width 757 height 336
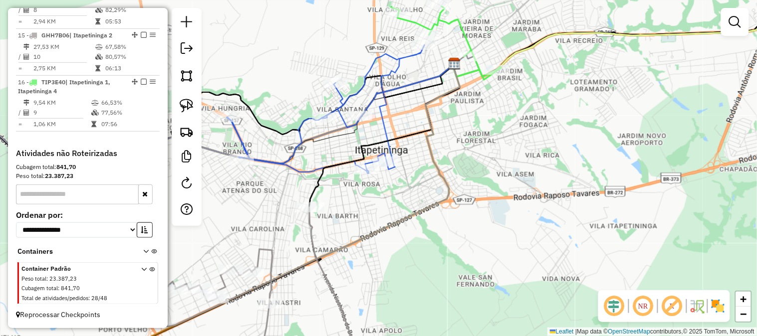
drag, startPoint x: 570, startPoint y: 130, endPoint x: 506, endPoint y: 185, distance: 84.2
click at [514, 177] on div "Janela de atendimento Grade de atendimento Capacidade Transportadoras Veículos …" at bounding box center [378, 168] width 757 height 336
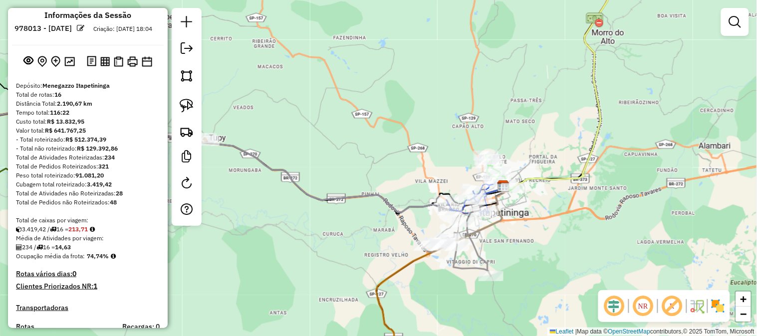
scroll to position [10, 0]
click at [65, 67] on img at bounding box center [69, 61] width 10 height 9
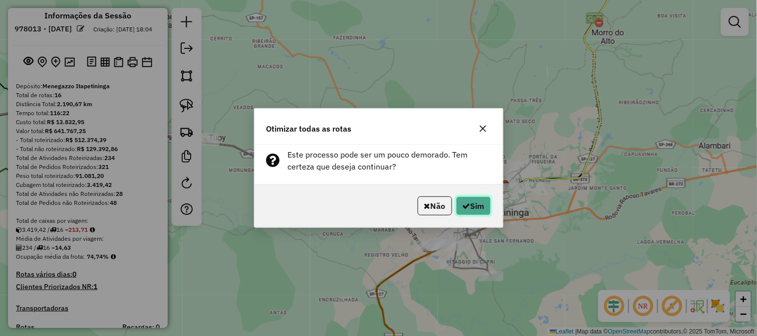
click at [480, 205] on button "Sim" at bounding box center [473, 206] width 35 height 19
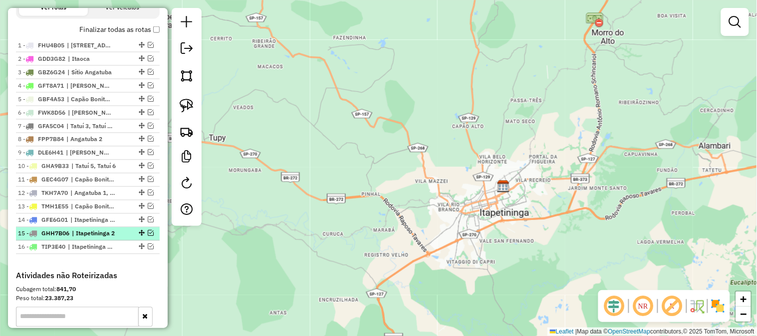
scroll to position [380, 0]
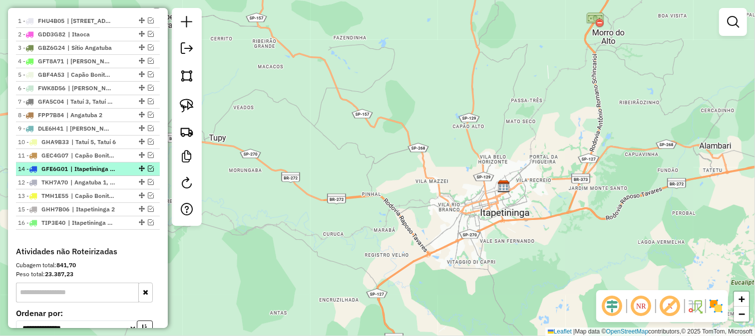
drag, startPoint x: 140, startPoint y: 204, endPoint x: 137, endPoint y: 174, distance: 30.0
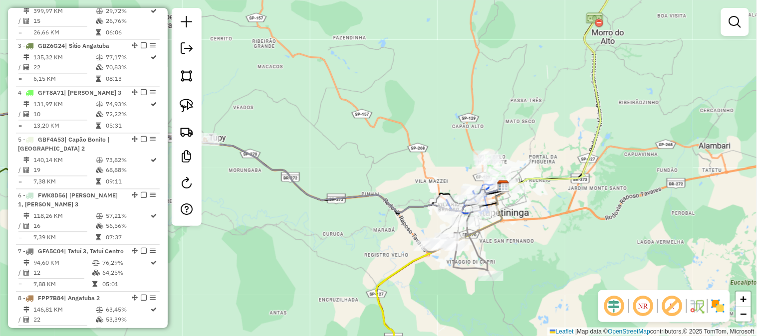
scroll to position [601, 0]
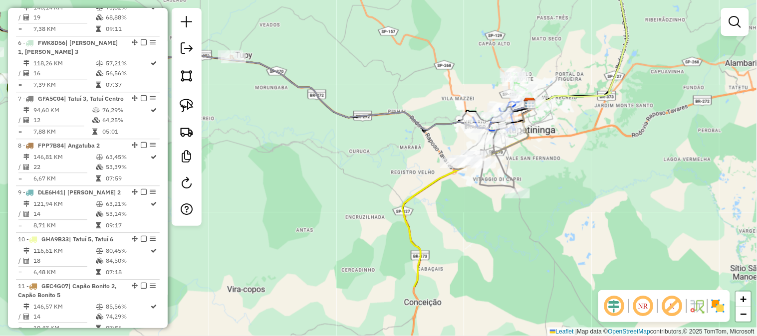
drag, startPoint x: 321, startPoint y: 292, endPoint x: 377, endPoint y: 146, distance: 156.3
click at [374, 154] on div "Janela de atendimento Grade de atendimento Capacidade Transportadoras Veículos …" at bounding box center [378, 168] width 757 height 336
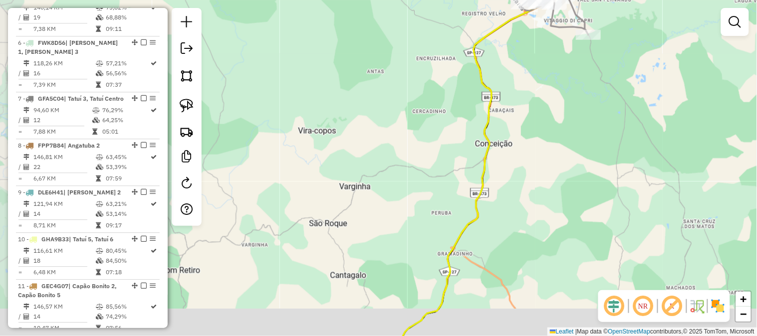
drag, startPoint x: 355, startPoint y: 207, endPoint x: 401, endPoint y: 68, distance: 146.6
click at [398, 87] on div "Janela de atendimento Grade de atendimento Capacidade Transportadoras Veículos …" at bounding box center [378, 168] width 757 height 336
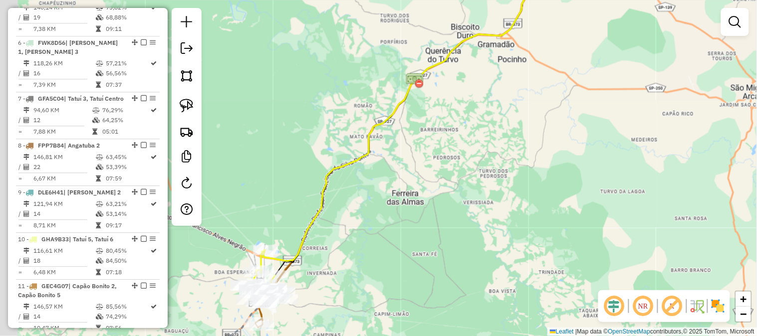
drag, startPoint x: 397, startPoint y: 145, endPoint x: 429, endPoint y: 27, distance: 122.0
click at [425, 40] on div "Janela de atendimento Grade de atendimento Capacidade Transportadoras Veículos …" at bounding box center [378, 168] width 757 height 336
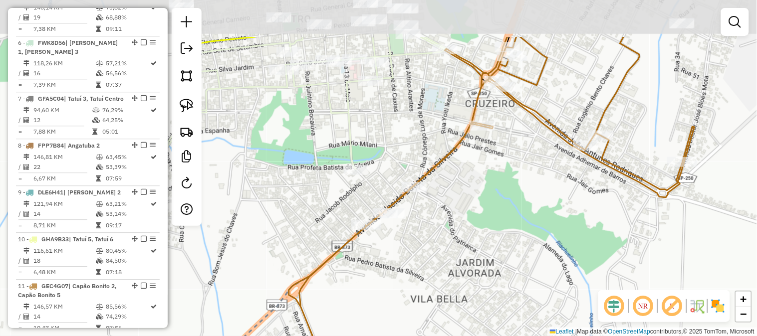
drag, startPoint x: 273, startPoint y: 76, endPoint x: 275, endPoint y: 146, distance: 69.9
click at [275, 146] on div "Janela de atendimento Grade de atendimento Capacidade Transportadoras Veículos …" at bounding box center [378, 168] width 757 height 336
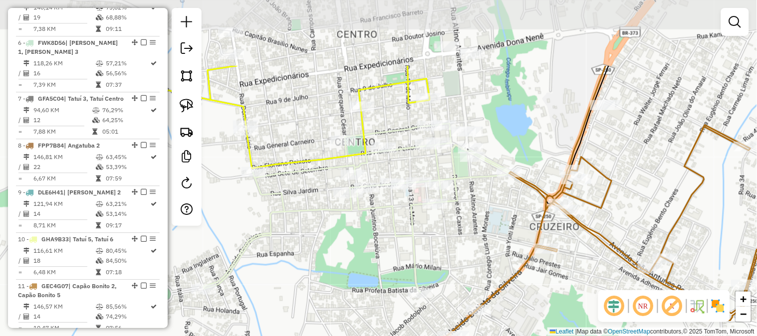
drag, startPoint x: 244, startPoint y: 125, endPoint x: 337, endPoint y: 226, distance: 137.7
click at [315, 226] on div "Janela de atendimento Grade de atendimento Capacidade Transportadoras Veículos …" at bounding box center [378, 168] width 757 height 336
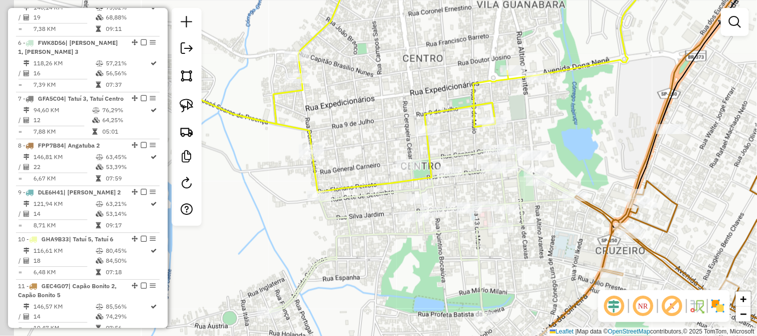
drag, startPoint x: 300, startPoint y: 139, endPoint x: 394, endPoint y: 145, distance: 94.5
click at [360, 160] on div "Janela de atendimento Grade de atendimento Capacidade Transportadoras Veículos …" at bounding box center [378, 168] width 757 height 336
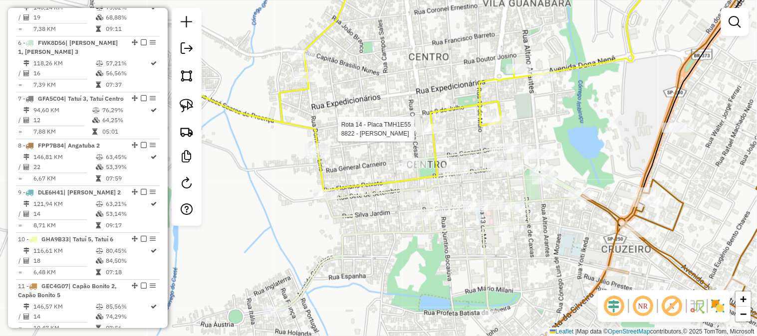
select select "*********"
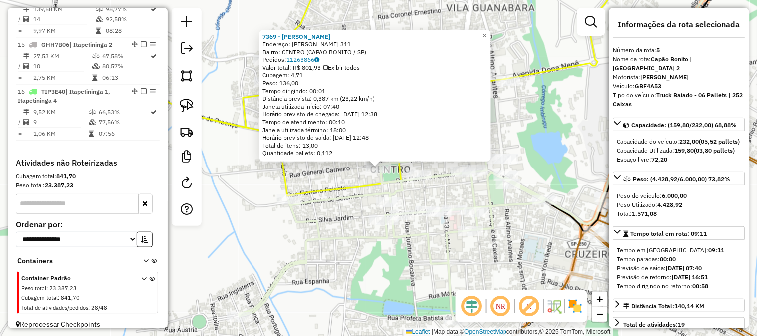
scroll to position [591, 0]
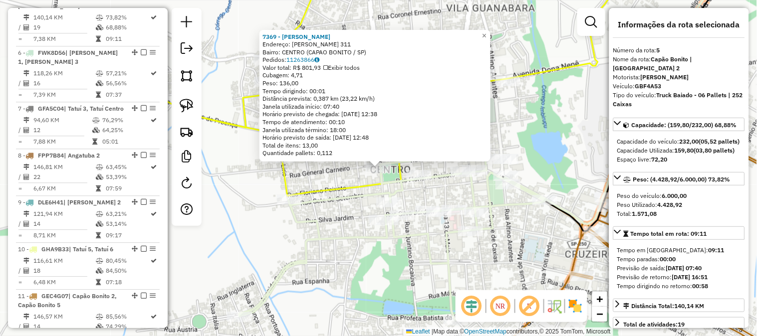
click at [344, 211] on div "7369 - FABRICIO GRANDO Endereço: CERQUEIRA CESAR 311 Bairro: CENTRO (CAPAO BONI…" at bounding box center [378, 168] width 757 height 336
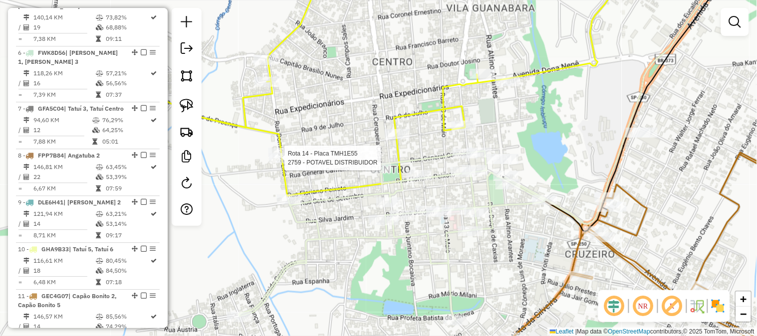
select select "*********"
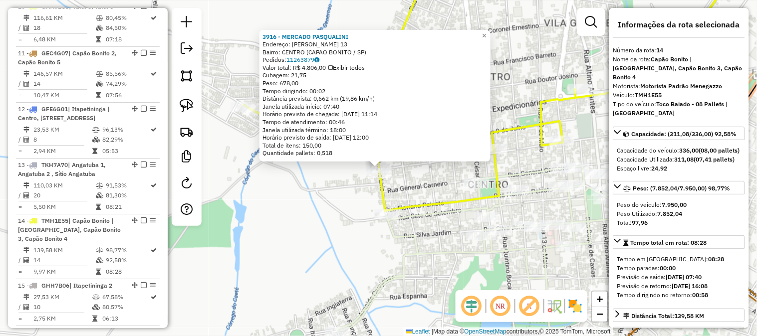
scroll to position [1075, 0]
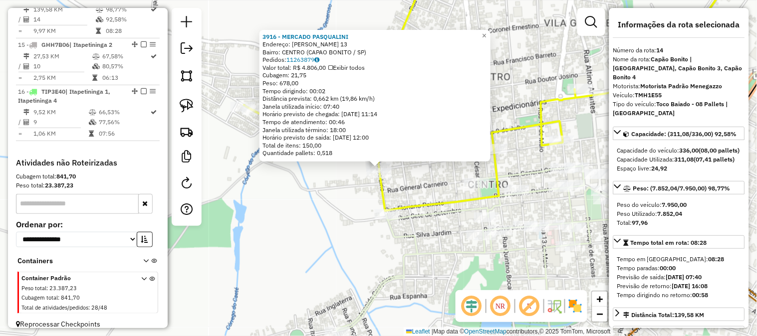
click at [432, 185] on div "Rota 14 - Placa TMH1E55 2759 - POTAVEL DISTRIBUIDOR 3916 - MERCADO PASQUALINI E…" at bounding box center [378, 168] width 757 height 336
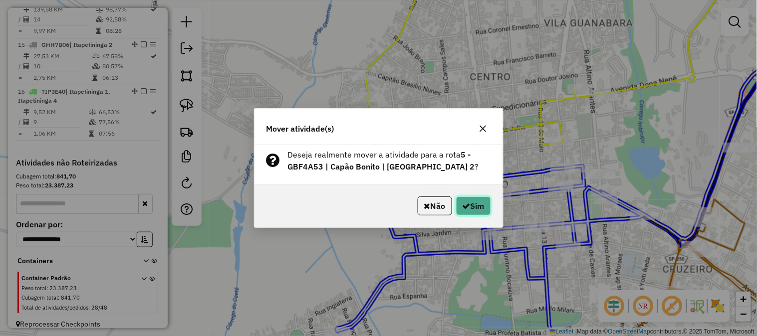
click at [475, 207] on button "Sim" at bounding box center [473, 206] width 35 height 19
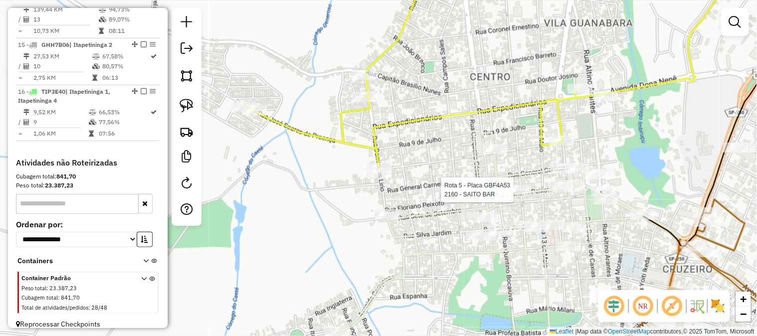
select select "*********"
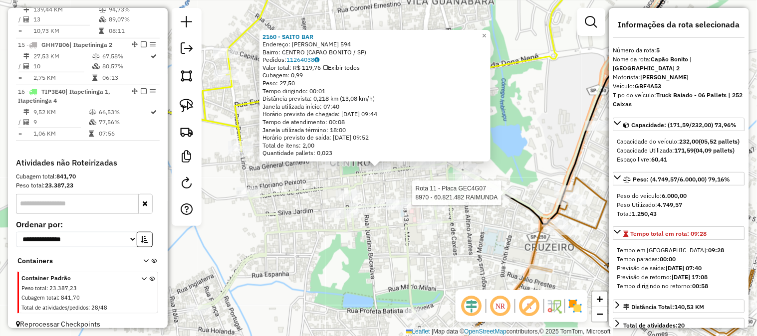
scroll to position [591, 0]
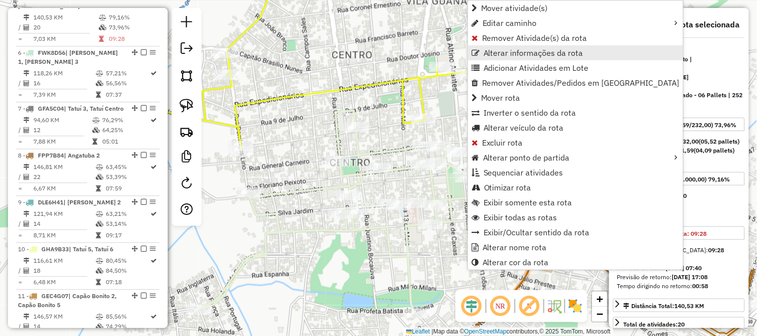
click at [508, 50] on span "Alterar informações da rota" at bounding box center [534, 53] width 100 height 8
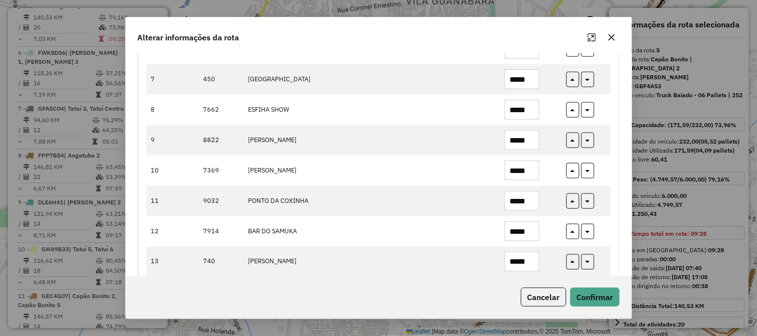
scroll to position [539, 0]
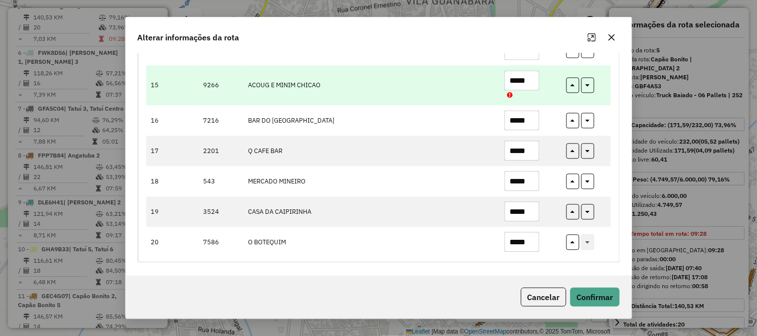
click at [532, 82] on input "*****" at bounding box center [522, 81] width 35 height 20
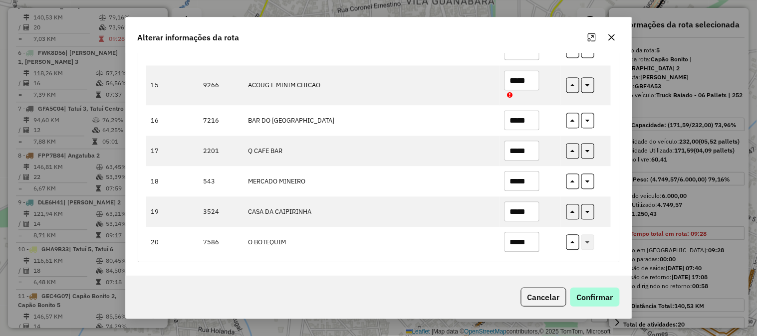
type input "*****"
click at [602, 295] on button "Confirmar" at bounding box center [594, 297] width 49 height 19
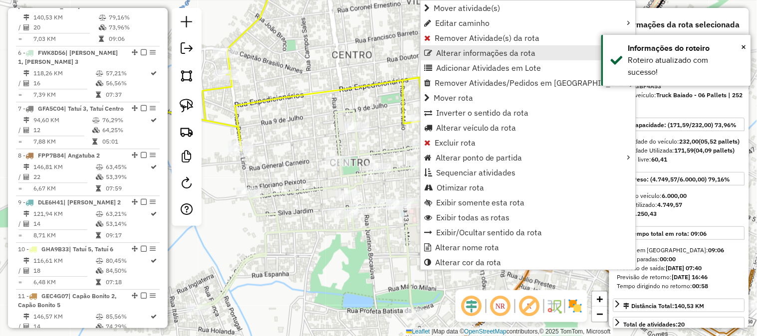
click at [473, 53] on span "Alterar informações da rota" at bounding box center [486, 53] width 100 height 8
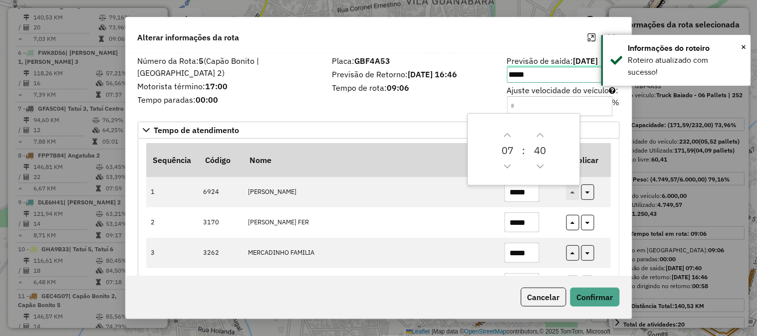
scroll to position [370, 0]
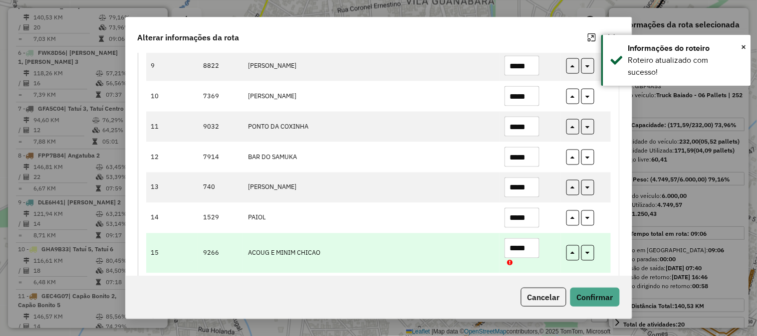
click at [531, 252] on input "*****" at bounding box center [522, 249] width 35 height 20
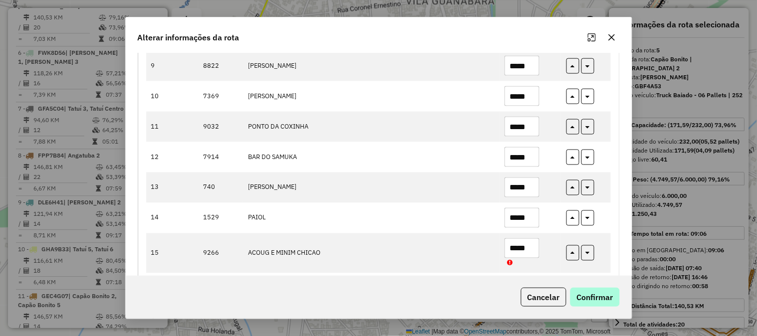
type input "*****"
click at [605, 302] on button "Confirmar" at bounding box center [594, 297] width 49 height 19
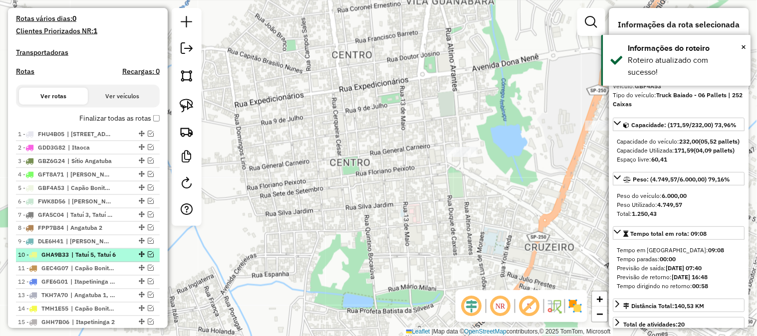
scroll to position [296, 0]
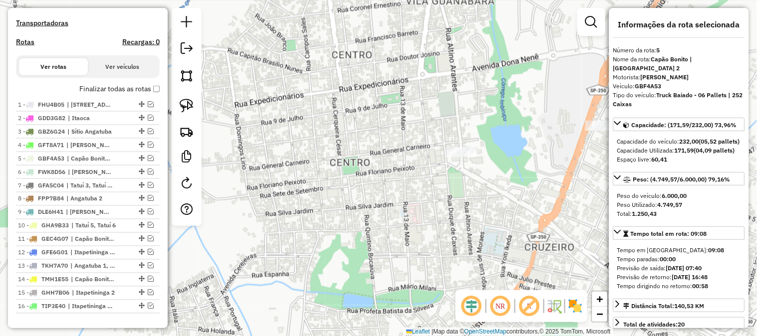
drag, startPoint x: 406, startPoint y: 220, endPoint x: 340, endPoint y: 191, distance: 72.4
click at [345, 193] on div "Janela de atendimento Grade de atendimento Capacidade Transportadoras Veículos …" at bounding box center [378, 168] width 757 height 336
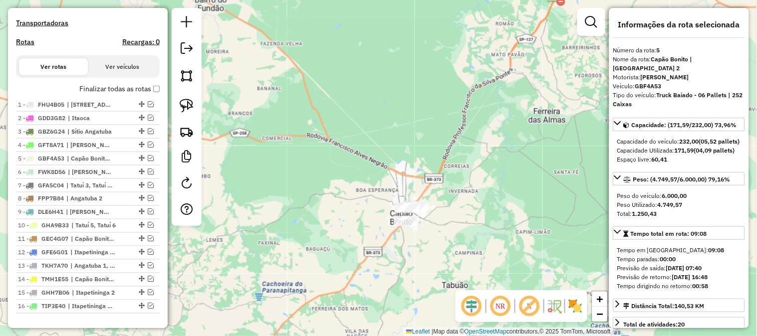
drag, startPoint x: 461, startPoint y: 246, endPoint x: 421, endPoint y: 255, distance: 40.9
click at [423, 255] on div "Janela de atendimento Grade de atendimento Capacidade Transportadoras Veículos …" at bounding box center [378, 168] width 757 height 336
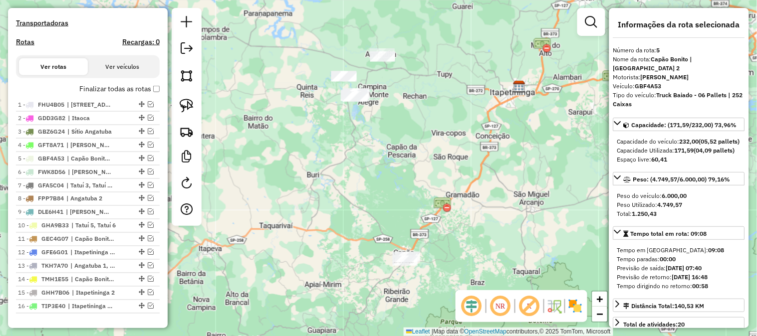
drag, startPoint x: 427, startPoint y: 145, endPoint x: 393, endPoint y: 265, distance: 125.1
click at [393, 265] on div "Janela de atendimento Grade de atendimento Capacidade Transportadoras Veículos …" at bounding box center [378, 168] width 757 height 336
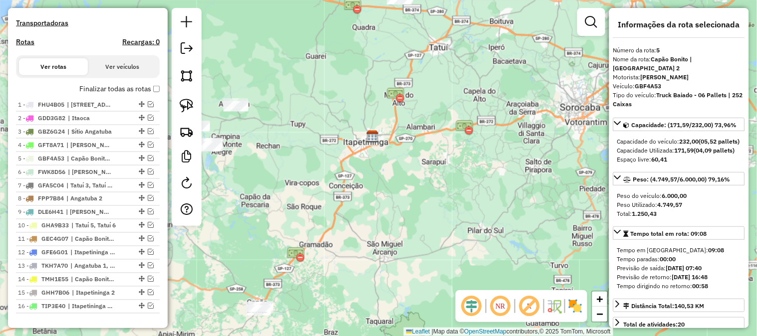
drag, startPoint x: 467, startPoint y: 190, endPoint x: 380, endPoint y: 42, distance: 171.4
click at [380, 43] on div "Janela de atendimento Grade de atendimento Capacidade Transportadoras Veículos …" at bounding box center [378, 168] width 757 height 336
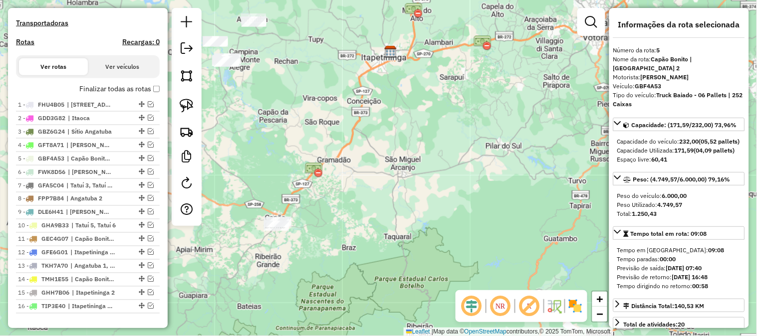
drag, startPoint x: 351, startPoint y: 197, endPoint x: 447, endPoint y: 96, distance: 139.1
click at [443, 105] on div "Janela de atendimento Grade de atendimento Capacidade Transportadoras Veículos …" at bounding box center [378, 168] width 757 height 336
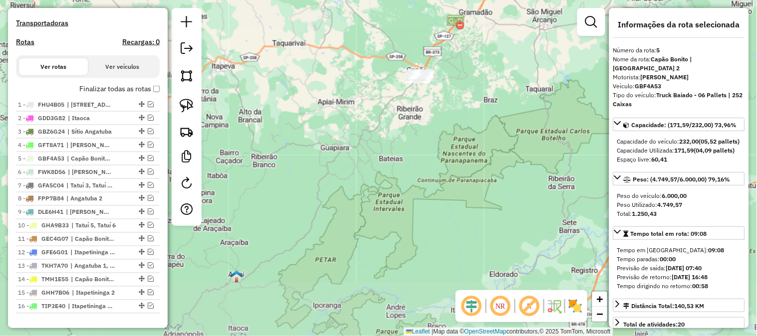
drag, startPoint x: 410, startPoint y: 180, endPoint x: 475, endPoint y: 97, distance: 104.5
click at [475, 97] on div "Janela de atendimento Grade de atendimento Capacidade Transportadoras Veículos …" at bounding box center [378, 168] width 757 height 336
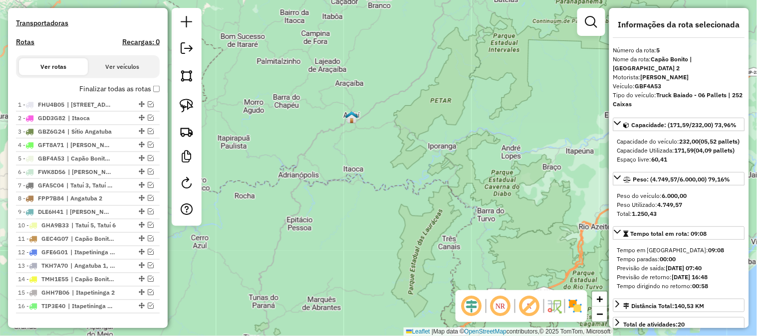
drag, startPoint x: 402, startPoint y: 153, endPoint x: 437, endPoint y: 95, distance: 67.6
click at [437, 95] on div "Janela de atendimento Grade de atendimento Capacidade Transportadoras Veículos …" at bounding box center [378, 168] width 757 height 336
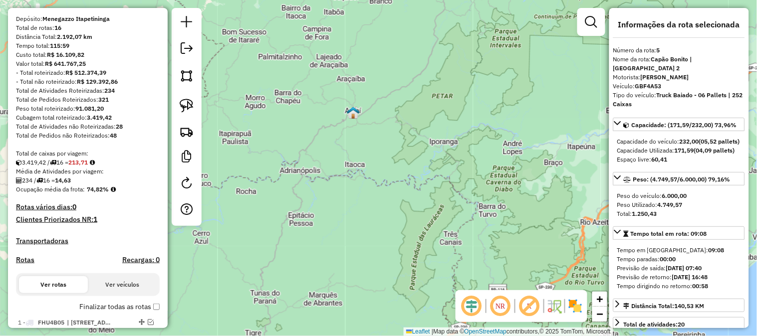
scroll to position [74, 0]
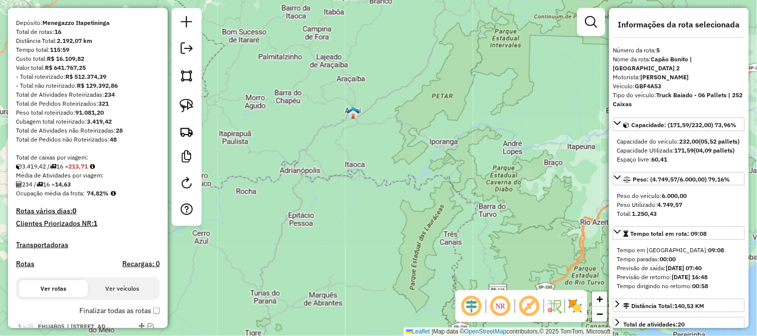
click at [355, 115] on img at bounding box center [353, 112] width 13 height 13
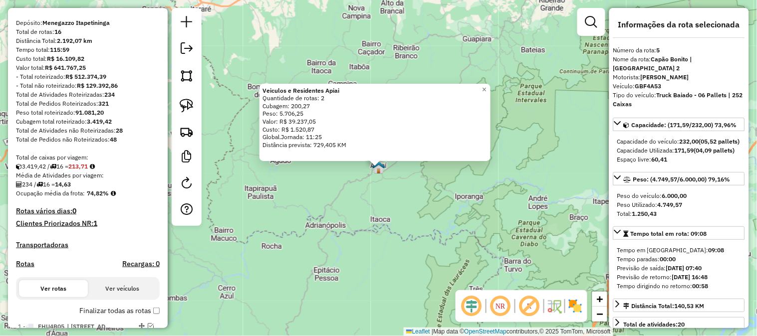
click at [426, 187] on div "Veiculos e Residentes Apiai Quantidade de rotas: 2 Cubagem: 200,27 Peso: 5.706,…" at bounding box center [378, 168] width 757 height 336
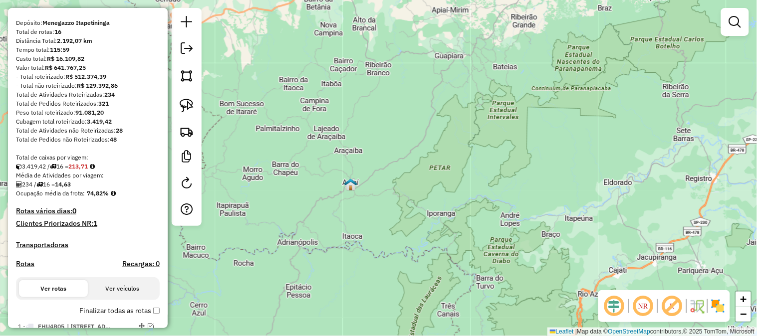
drag, startPoint x: 478, startPoint y: 156, endPoint x: 523, endPoint y: 108, distance: 66.0
click at [418, 194] on div "Janela de atendimento Grade de atendimento Capacidade Transportadoras Veículos …" at bounding box center [378, 168] width 757 height 336
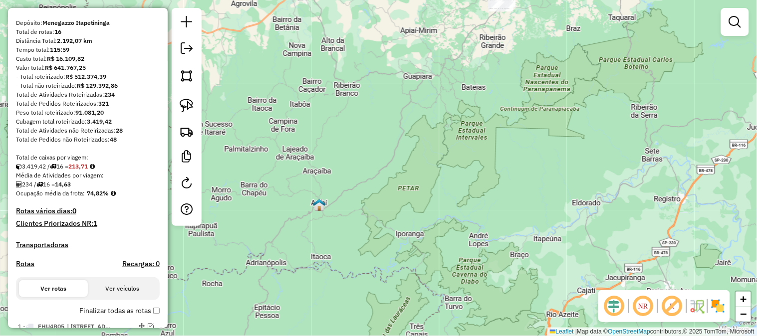
drag, startPoint x: 502, startPoint y: 135, endPoint x: 457, endPoint y: 205, distance: 82.6
click at [458, 207] on div "Janela de atendimento Grade de atendimento Capacidade Transportadoras Veículos …" at bounding box center [378, 168] width 757 height 336
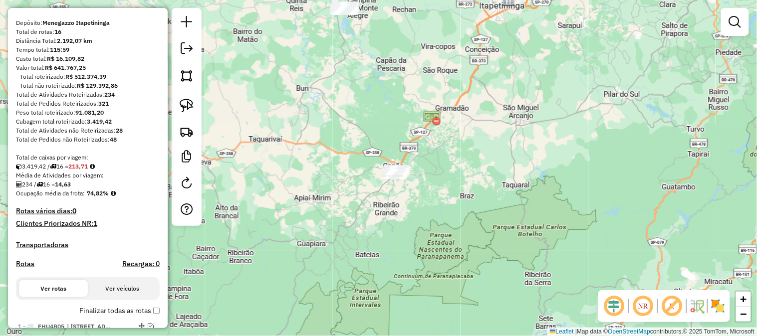
drag, startPoint x: 495, startPoint y: 143, endPoint x: 486, endPoint y: 164, distance: 22.3
click at [486, 164] on div "Janela de atendimento Grade de atendimento Capacidade Transportadoras Veículos …" at bounding box center [378, 168] width 757 height 336
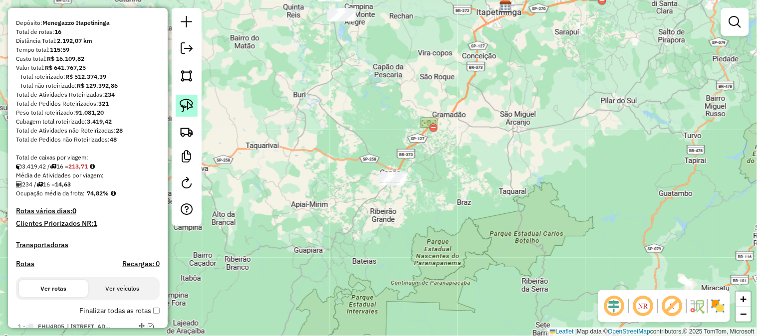
click at [186, 105] on img at bounding box center [187, 106] width 14 height 14
drag, startPoint x: 403, startPoint y: 150, endPoint x: 454, endPoint y: 122, distance: 58.3
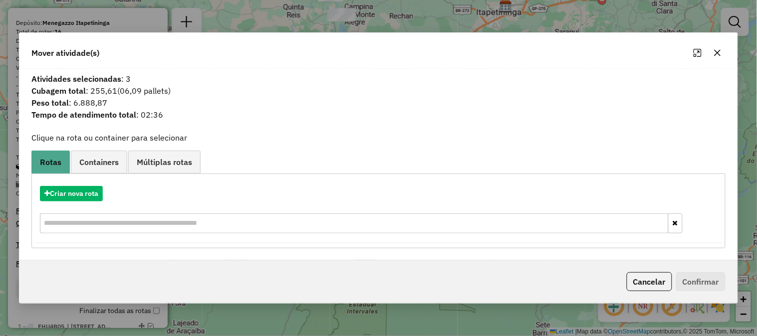
click at [722, 53] on button "button" at bounding box center [718, 53] width 16 height 16
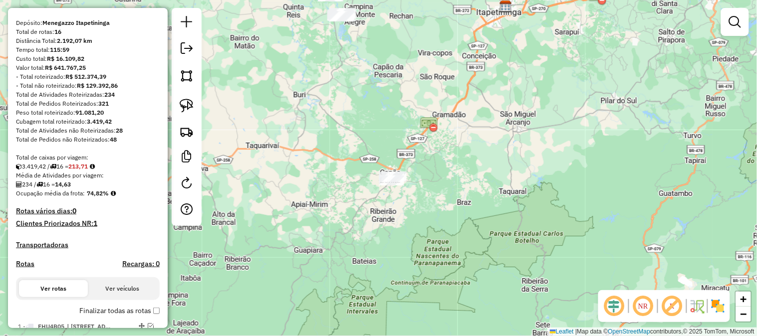
click at [397, 61] on div "Janela de atendimento Grade de atendimento Capacidade Transportadoras Veículos …" at bounding box center [378, 168] width 757 height 336
drag, startPoint x: 380, startPoint y: 84, endPoint x: 382, endPoint y: 90, distance: 6.5
click at [382, 90] on div "Janela de atendimento Grade de atendimento Capacidade Transportadoras Veículos …" at bounding box center [378, 168] width 757 height 336
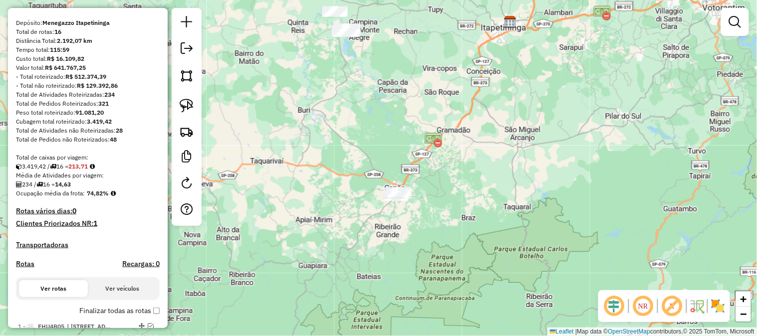
drag, startPoint x: 379, startPoint y: 76, endPoint x: 385, endPoint y: 170, distance: 93.5
click at [385, 170] on div "Janela de atendimento Grade de atendimento Capacidade Transportadoras Veículos …" at bounding box center [378, 168] width 757 height 336
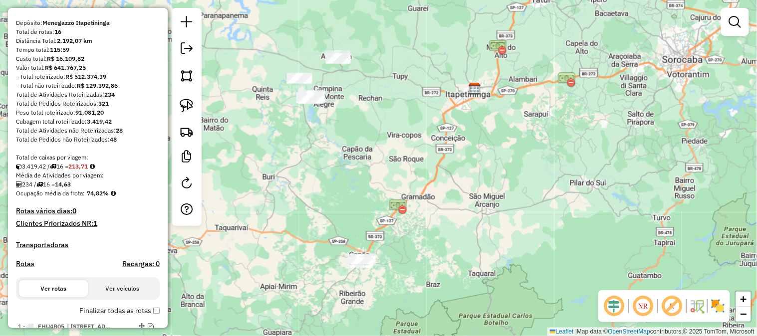
drag, startPoint x: 423, startPoint y: 47, endPoint x: 357, endPoint y: 53, distance: 66.1
click at [356, 53] on div "Janela de atendimento Grade de atendimento Capacidade Transportadoras Veículos …" at bounding box center [378, 168] width 757 height 336
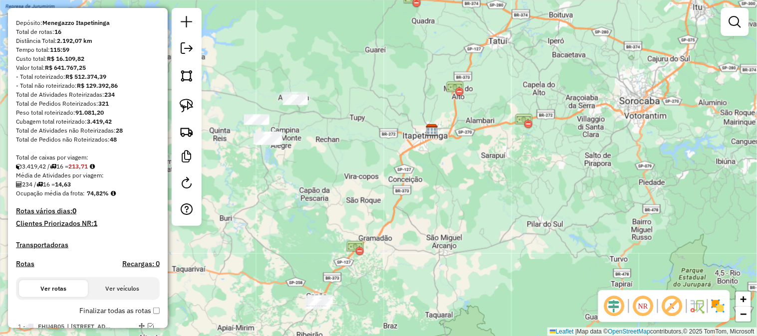
drag, startPoint x: 413, startPoint y: 102, endPoint x: 412, endPoint y: 142, distance: 40.4
click at [349, 182] on div "Janela de atendimento Grade de atendimento Capacidade Transportadoras Veículos …" at bounding box center [378, 168] width 757 height 336
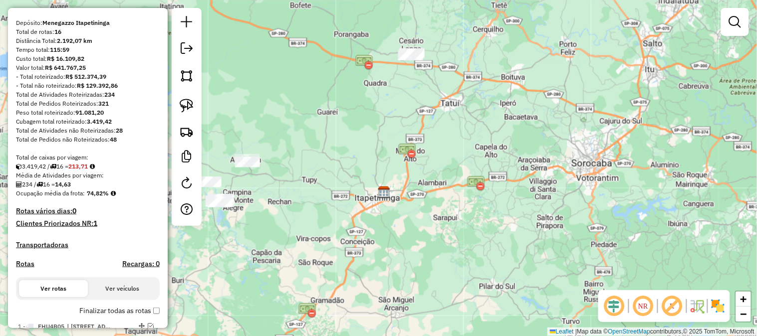
scroll to position [370, 0]
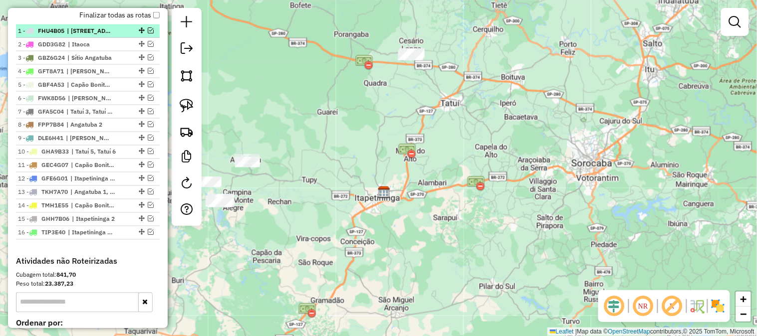
click at [148, 33] on em at bounding box center [151, 30] width 6 height 6
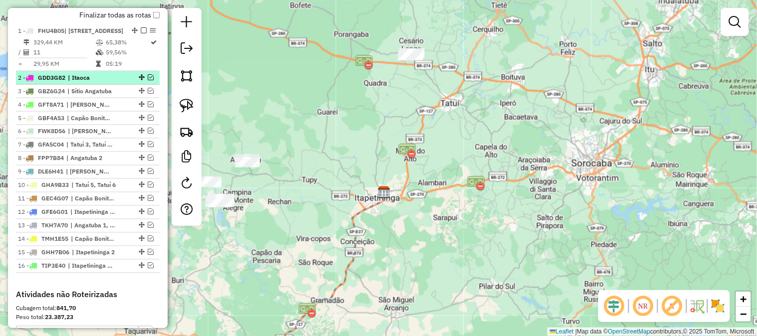
click at [148, 80] on em at bounding box center [151, 77] width 6 height 6
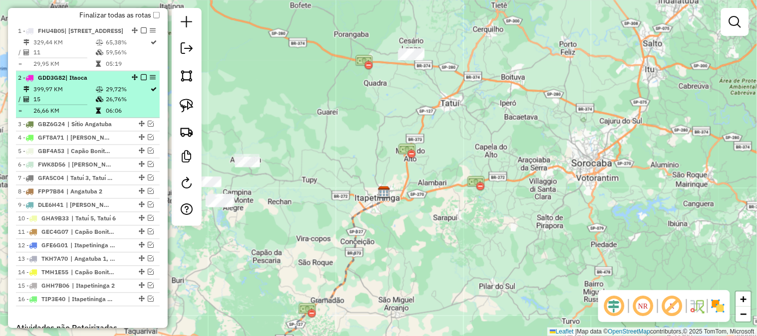
click at [95, 82] on div "2 - GDD3G82 | Itaoca" at bounding box center [71, 77] width 106 height 9
select select "*********"
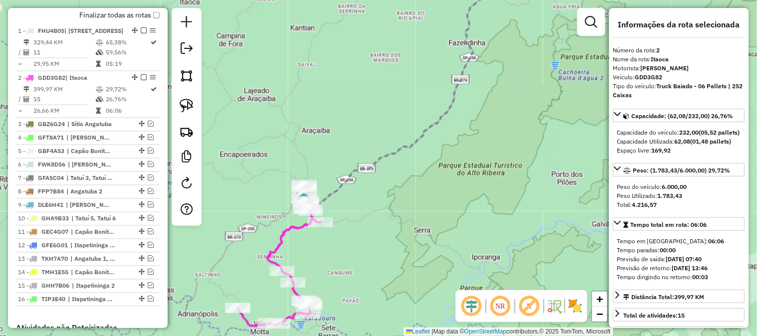
drag, startPoint x: 336, startPoint y: 255, endPoint x: 432, endPoint y: 196, distance: 112.6
click at [432, 197] on div "Janela de atendimento Grade de atendimento Capacidade Transportadoras Veículos …" at bounding box center [378, 168] width 757 height 336
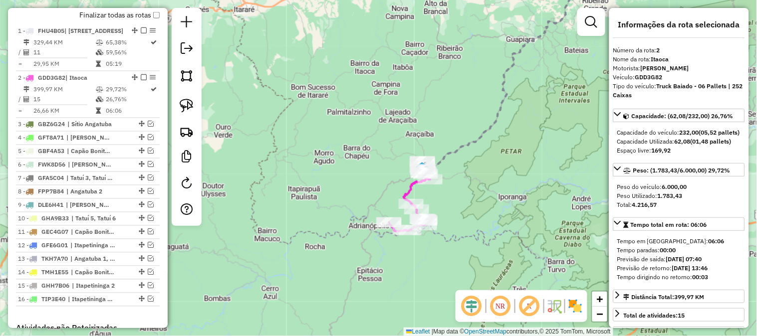
drag, startPoint x: 480, startPoint y: 189, endPoint x: 404, endPoint y: 231, distance: 86.2
click at [422, 232] on div "Janela de atendimento Grade de atendimento Capacidade Transportadoras Veículos …" at bounding box center [378, 168] width 757 height 336
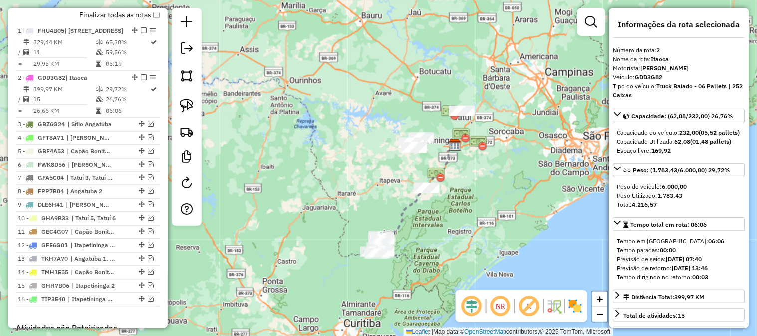
drag, startPoint x: 477, startPoint y: 212, endPoint x: 456, endPoint y: 236, distance: 32.2
click at [456, 236] on div "Janela de atendimento Grade de atendimento Capacidade Transportadoras Veículos …" at bounding box center [378, 168] width 757 height 336
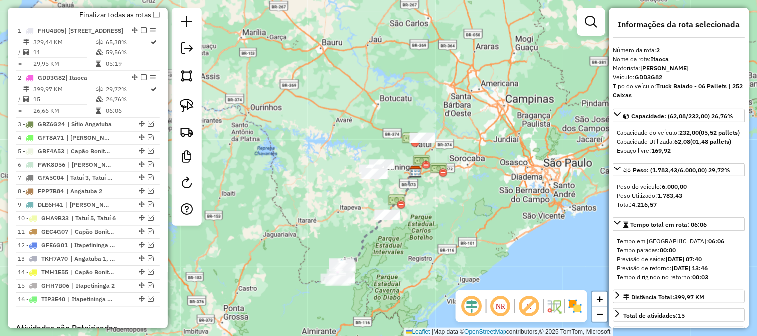
drag, startPoint x: 336, startPoint y: 266, endPoint x: 331, endPoint y: 248, distance: 19.1
click at [331, 248] on div "Janela de atendimento Grade de atendimento Capacidade Transportadoras Veículos …" at bounding box center [378, 168] width 757 height 336
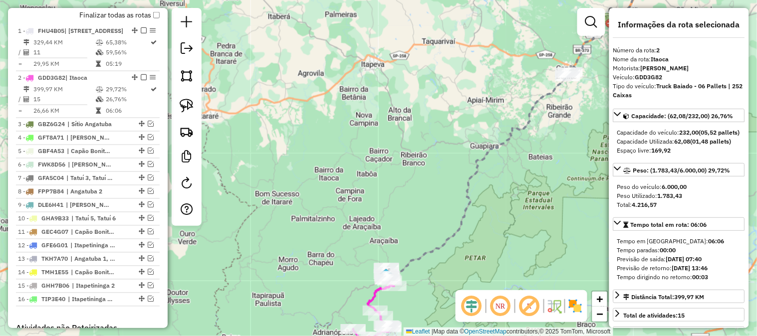
drag, startPoint x: 394, startPoint y: 235, endPoint x: 335, endPoint y: 162, distance: 94.1
click at [340, 178] on div "Janela de atendimento Grade de atendimento Capacidade Transportadoras Veículos …" at bounding box center [378, 168] width 757 height 336
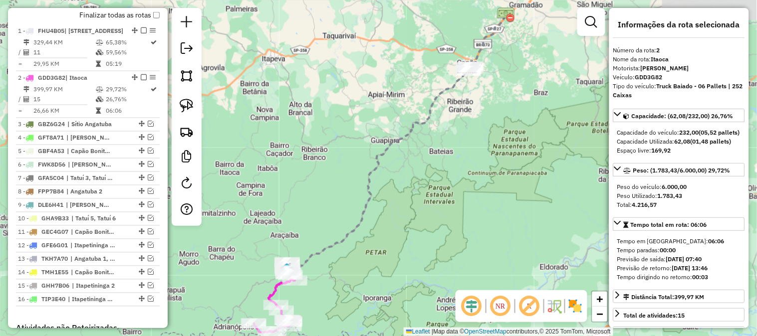
drag, startPoint x: 447, startPoint y: 227, endPoint x: 364, endPoint y: 280, distance: 98.1
click at [355, 298] on div "Janela de atendimento Grade de atendimento Capacidade Transportadoras Veículos …" at bounding box center [378, 168] width 757 height 336
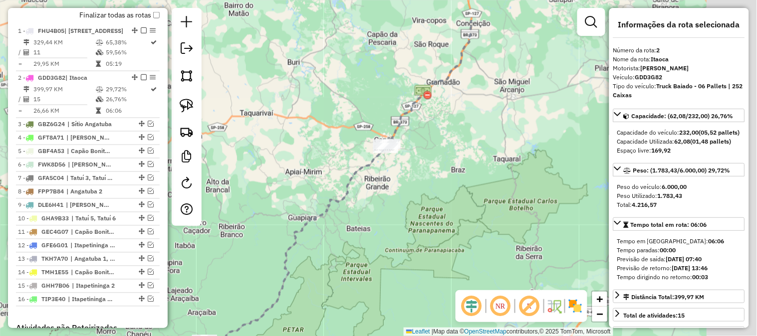
drag, startPoint x: 435, startPoint y: 208, endPoint x: 350, endPoint y: 263, distance: 101.2
click at [381, 262] on div "Janela de atendimento Grade de atendimento Capacidade Transportadoras Veículos …" at bounding box center [378, 168] width 757 height 336
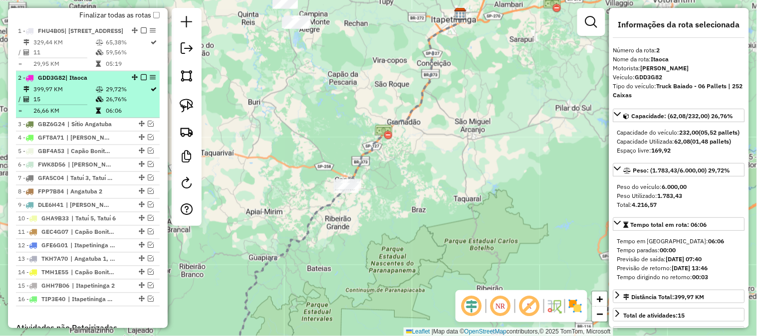
click at [142, 80] on em at bounding box center [144, 77] width 6 height 6
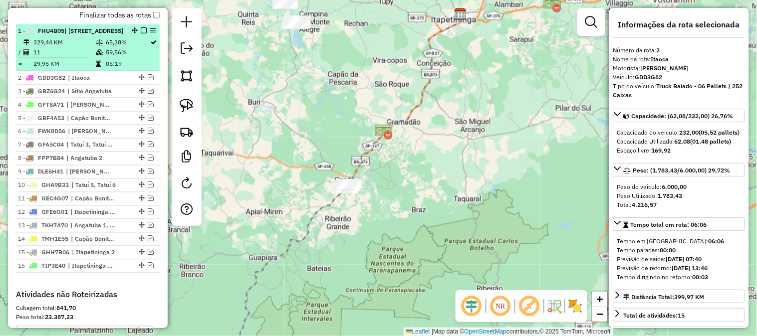
click at [141, 33] on em at bounding box center [144, 30] width 6 height 6
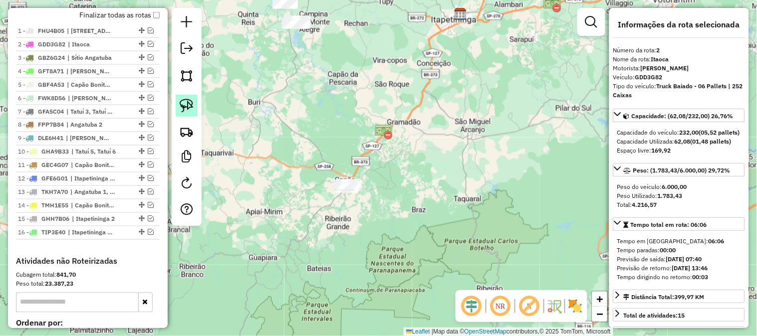
click at [192, 111] on img at bounding box center [187, 106] width 14 height 14
drag, startPoint x: 302, startPoint y: 167, endPoint x: 401, endPoint y: 187, distance: 100.8
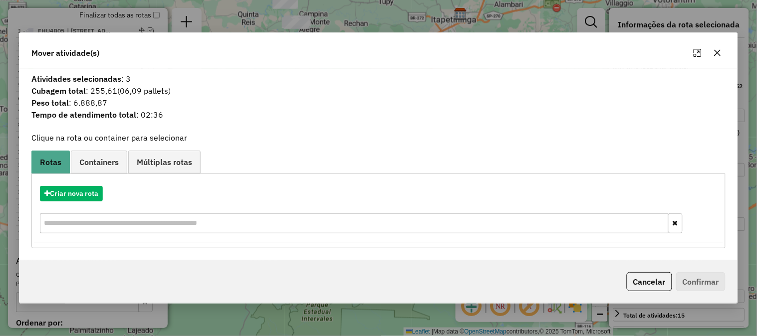
click at [725, 56] on div at bounding box center [708, 53] width 36 height 16
drag, startPoint x: 720, startPoint y: 51, endPoint x: 711, endPoint y: 51, distance: 8.5
click at [719, 50] on icon "button" at bounding box center [718, 53] width 6 height 6
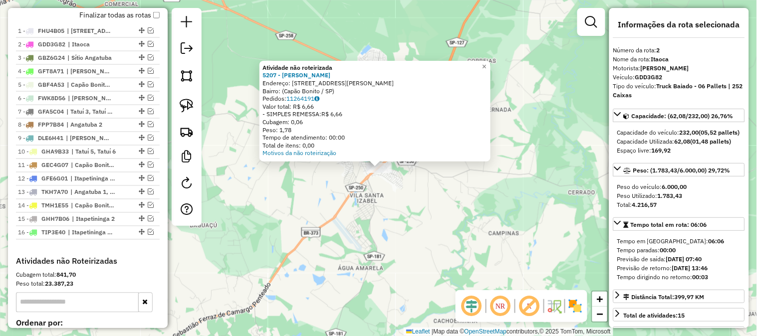
click at [401, 221] on div "Atividade não roteirizada 5207 - EDNA ANTUNES RODRIG Endereço: Rua Professor Jo…" at bounding box center [378, 168] width 757 height 336
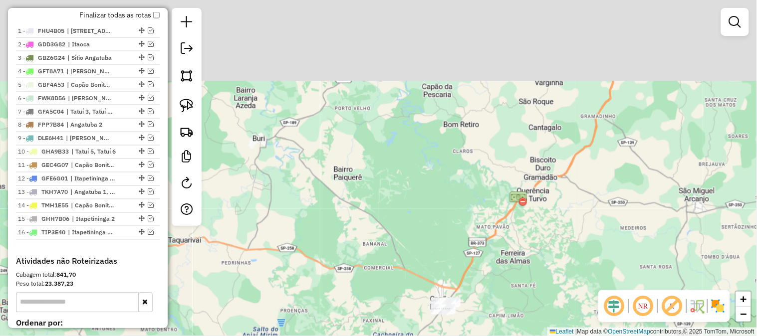
drag, startPoint x: 391, startPoint y: 120, endPoint x: 400, endPoint y: 216, distance: 96.2
click at [392, 232] on div "Janela de atendimento Grade de atendimento Capacidade Transportadoras Veículos …" at bounding box center [378, 168] width 757 height 336
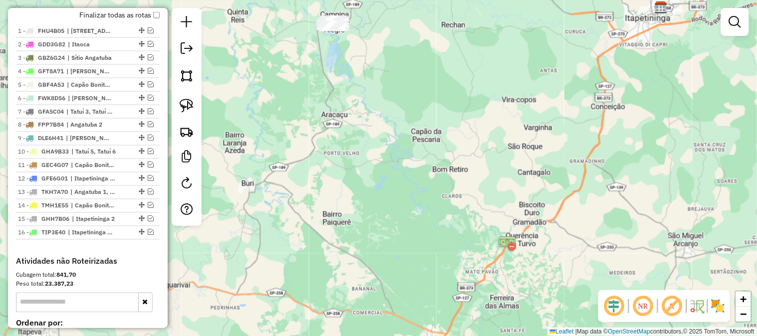
drag, startPoint x: 411, startPoint y: 143, endPoint x: 372, endPoint y: 237, distance: 101.1
click at [372, 237] on div "Janela de atendimento Grade de atendimento Capacidade Transportadoras Veículos …" at bounding box center [378, 168] width 757 height 336
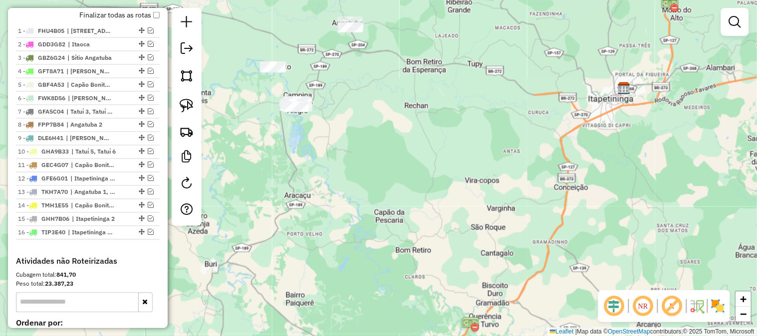
drag, startPoint x: 414, startPoint y: 139, endPoint x: 410, endPoint y: 215, distance: 76.5
click at [410, 215] on div "Janela de atendimento Grade de atendimento Capacidade Transportadoras Veículos …" at bounding box center [378, 168] width 757 height 336
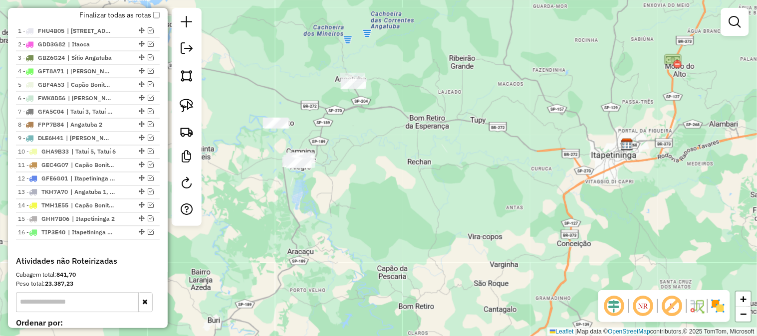
drag, startPoint x: 367, startPoint y: 151, endPoint x: 371, endPoint y: 176, distance: 25.7
click at [368, 185] on div "Janela de atendimento Grade de atendimento Capacidade Transportadoras Veículos …" at bounding box center [378, 168] width 757 height 336
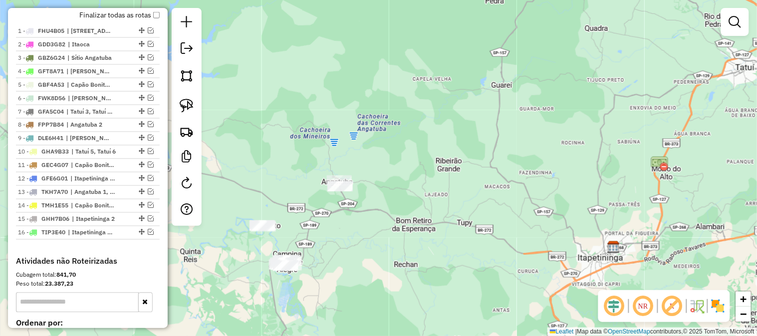
drag, startPoint x: 372, startPoint y: 189, endPoint x: 358, endPoint y: 263, distance: 75.2
click at [360, 263] on div "Janela de atendimento Grade de atendimento Capacidade Transportadoras Veículos …" at bounding box center [378, 168] width 757 height 336
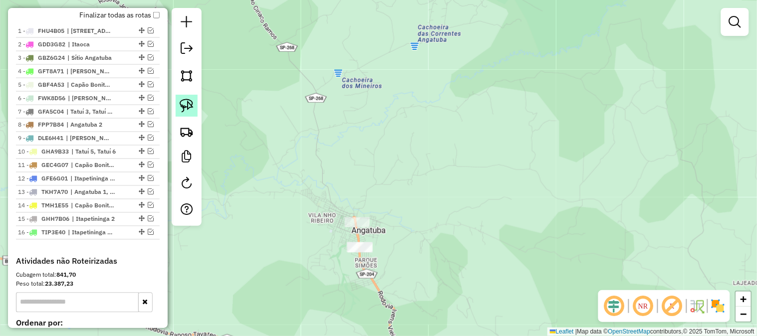
click at [191, 97] on link at bounding box center [187, 106] width 22 height 22
drag, startPoint x: 357, startPoint y: 182, endPoint x: 461, endPoint y: 211, distance: 108.1
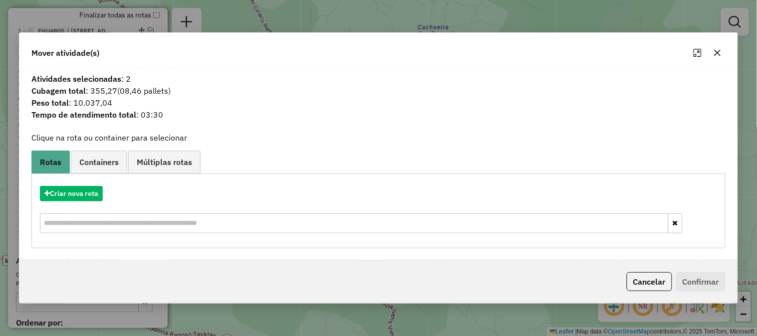
click at [720, 50] on icon "button" at bounding box center [718, 53] width 6 height 6
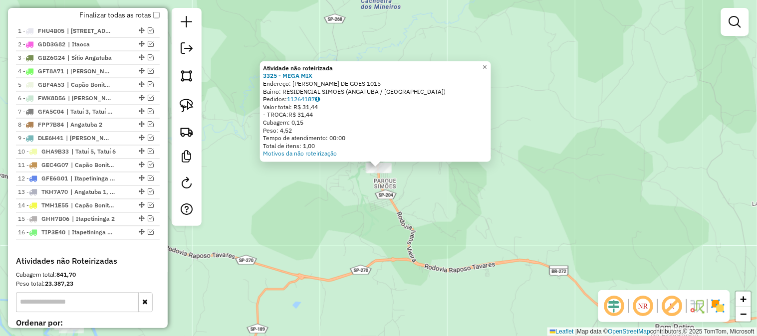
click at [377, 194] on div "Atividade não roteirizada 3325 - MEGA MIX Endereço: LUDOVICO HOMEM DE GOES 1015…" at bounding box center [378, 168] width 757 height 336
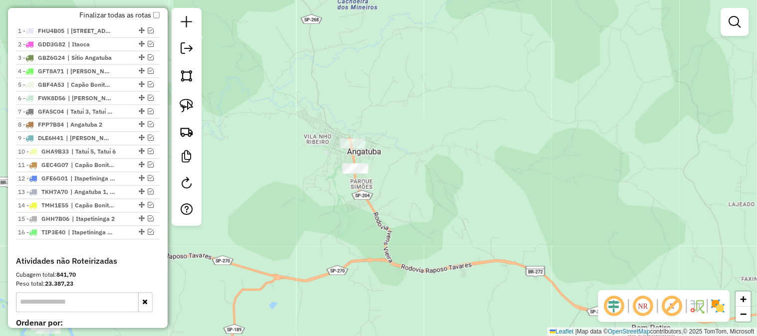
drag, startPoint x: 687, startPoint y: 91, endPoint x: 447, endPoint y: 97, distance: 240.1
click at [453, 95] on div "Janela de atendimento Grade de atendimento Capacidade Transportadoras Veículos …" at bounding box center [378, 168] width 757 height 336
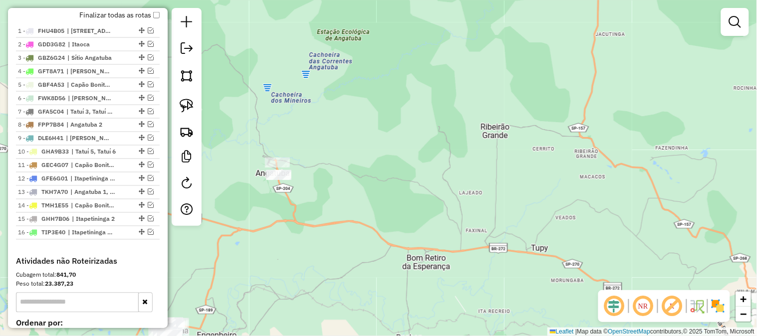
drag, startPoint x: 550, startPoint y: 172, endPoint x: 500, endPoint y: 212, distance: 64.3
click at [500, 212] on div "Janela de atendimento Grade de atendimento Capacidade Transportadoras Veículos …" at bounding box center [378, 168] width 757 height 336
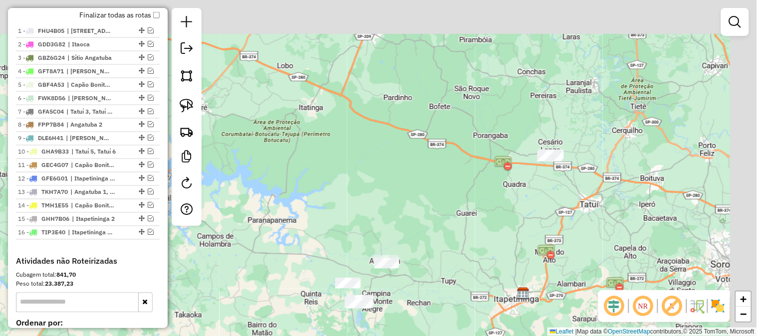
drag, startPoint x: 585, startPoint y: 173, endPoint x: 527, endPoint y: 222, distance: 76.2
click at [491, 242] on div "Janela de atendimento Grade de atendimento Capacidade Transportadoras Veículos …" at bounding box center [378, 168] width 757 height 336
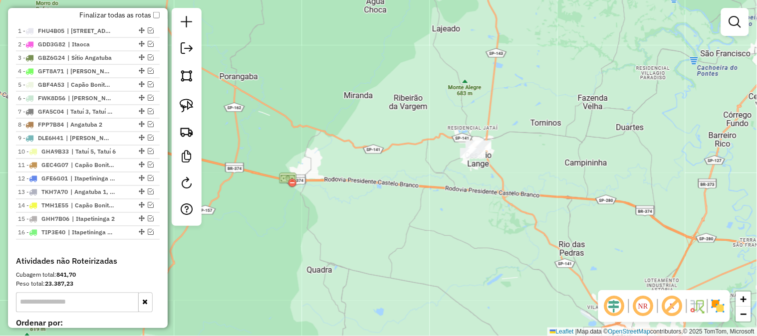
drag, startPoint x: 340, startPoint y: 195, endPoint x: 533, endPoint y: 123, distance: 206.1
click at [536, 128] on div "Janela de atendimento Grade de atendimento Capacidade Transportadoras Veículos …" at bounding box center [378, 168] width 757 height 336
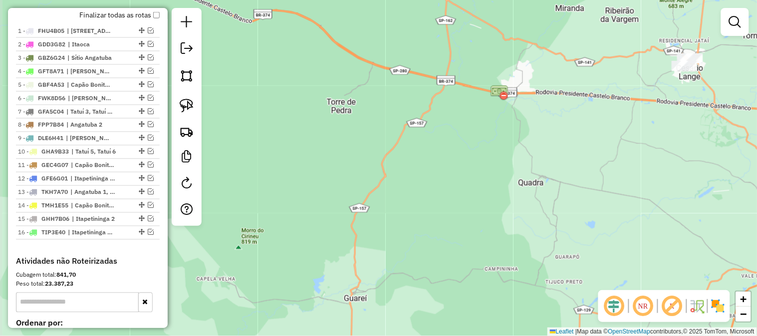
drag, startPoint x: 385, startPoint y: 187, endPoint x: 542, endPoint y: 115, distance: 173.1
click at [529, 120] on div "Janela de atendimento Grade de atendimento Capacidade Transportadoras Veículos …" at bounding box center [378, 168] width 757 height 336
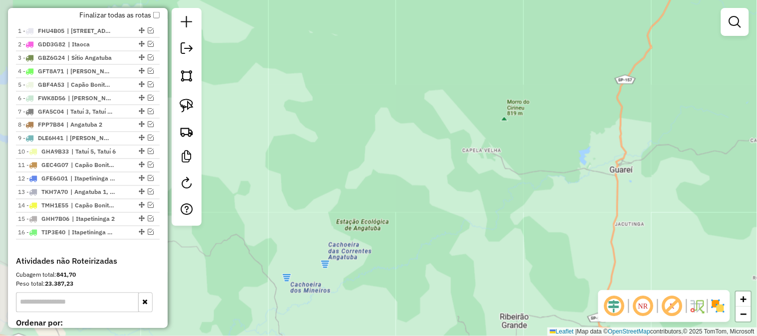
drag, startPoint x: 352, startPoint y: 175, endPoint x: 483, endPoint y: 114, distance: 143.8
click at [485, 118] on div "Janela de atendimento Grade de atendimento Capacidade Transportadoras Veículos …" at bounding box center [378, 168] width 757 height 336
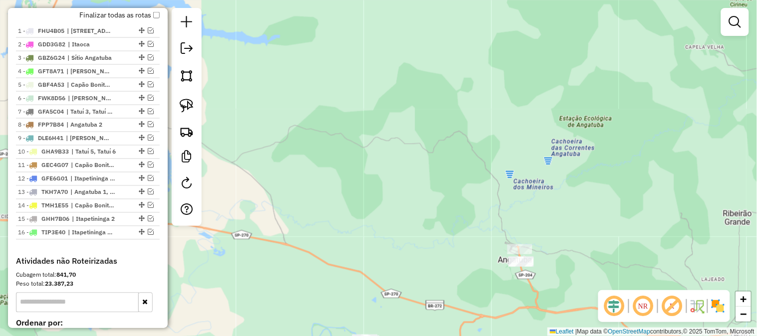
drag, startPoint x: 393, startPoint y: 159, endPoint x: 429, endPoint y: 139, distance: 41.5
click at [430, 140] on div "Janela de atendimento Grade de atendimento Capacidade Transportadoras Veículos …" at bounding box center [378, 168] width 757 height 336
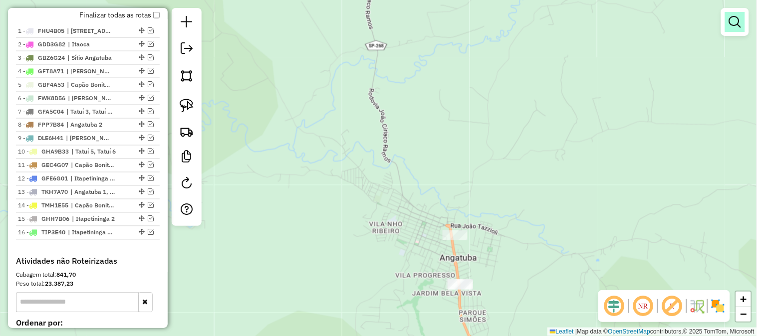
click at [737, 25] on em at bounding box center [735, 22] width 12 height 12
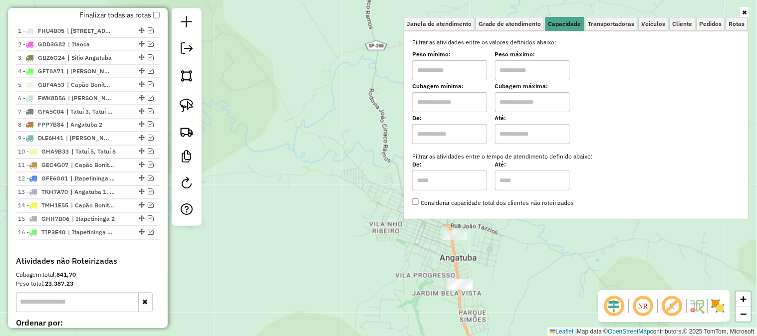
click at [532, 271] on div "Janela de atendimento Grade de atendimento Capacidade Transportadoras Veículos …" at bounding box center [378, 168] width 757 height 336
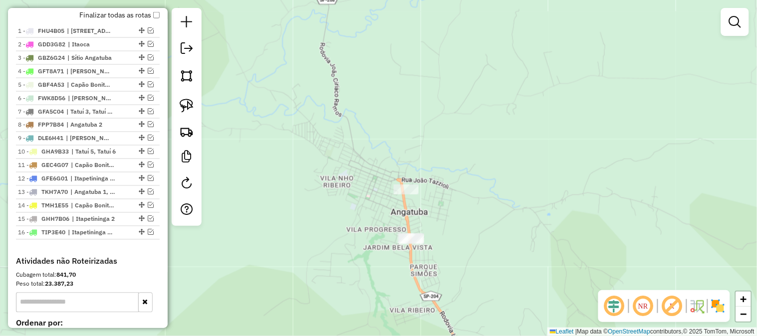
drag, startPoint x: 521, startPoint y: 265, endPoint x: 483, endPoint y: 233, distance: 49.5
click at [482, 229] on div "Janela de atendimento Grade de atendimento Capacidade Transportadoras Veículos …" at bounding box center [378, 168] width 757 height 336
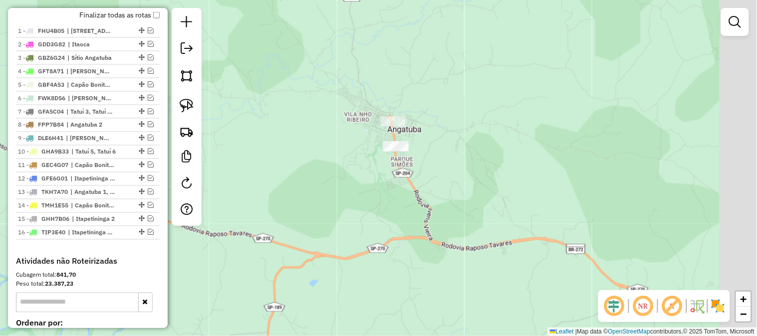
drag, startPoint x: 535, startPoint y: 241, endPoint x: 466, endPoint y: 121, distance: 138.2
click at [467, 123] on div "Janela de atendimento Grade de atendimento Capacidade Transportadoras Veículos …" at bounding box center [378, 168] width 757 height 336
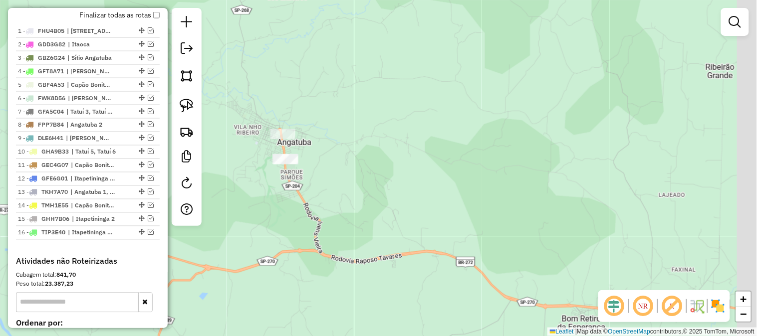
drag, startPoint x: 569, startPoint y: 155, endPoint x: 486, endPoint y: 220, distance: 105.9
click at [486, 219] on div "Janela de atendimento Grade de atendimento Capacidade Transportadoras Veículos …" at bounding box center [378, 168] width 757 height 336
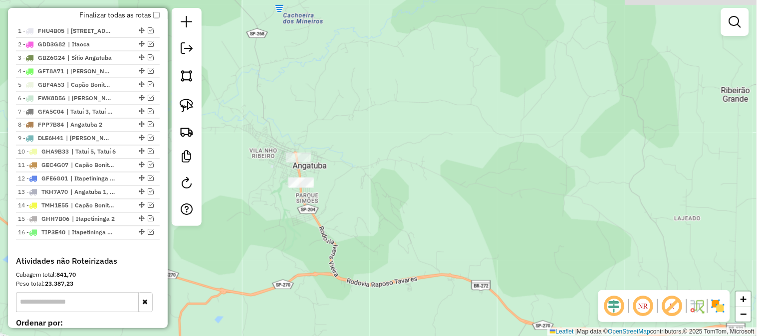
drag, startPoint x: 372, startPoint y: 159, endPoint x: 440, endPoint y: 216, distance: 88.9
click at [440, 217] on div "Janela de atendimento Grade de atendimento Capacidade Transportadoras Veículos …" at bounding box center [378, 168] width 757 height 336
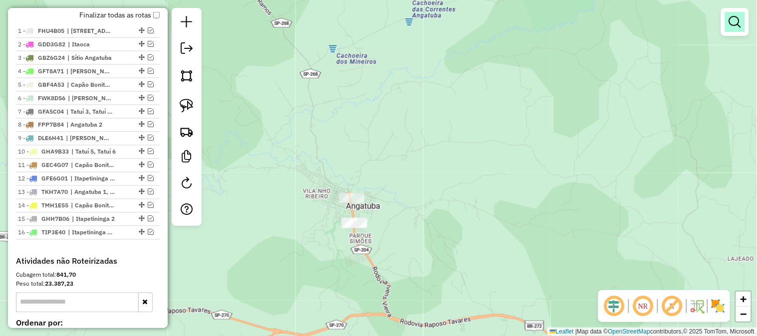
click at [735, 23] on em at bounding box center [735, 22] width 12 height 12
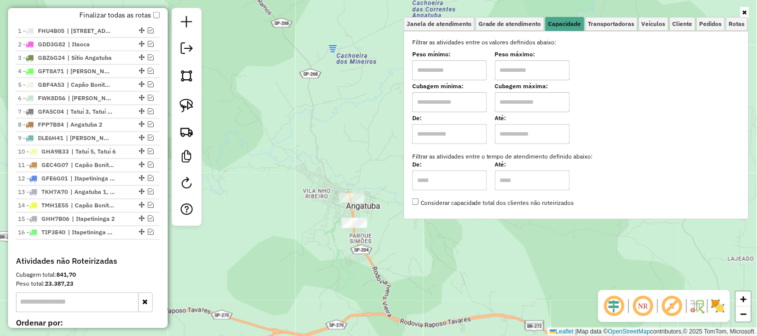
click at [301, 76] on div "Janela de atendimento Grade de atendimento Capacidade Transportadoras Veículos …" at bounding box center [378, 168] width 757 height 336
click at [188, 103] on img at bounding box center [187, 106] width 14 height 14
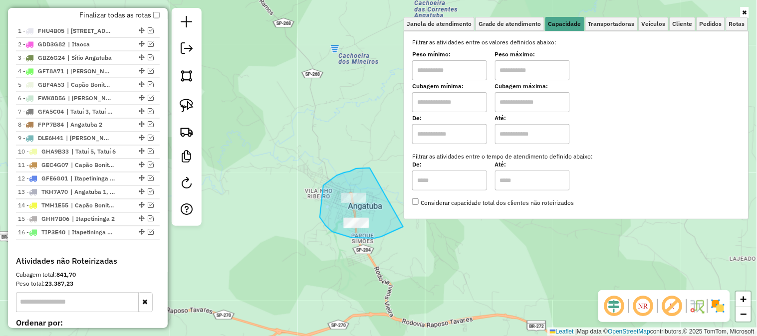
drag, startPoint x: 370, startPoint y: 168, endPoint x: 411, endPoint y: 224, distance: 68.9
click at [411, 224] on div "Janela de atendimento Grade de atendimento Capacidade Transportadoras Veículos …" at bounding box center [378, 168] width 757 height 336
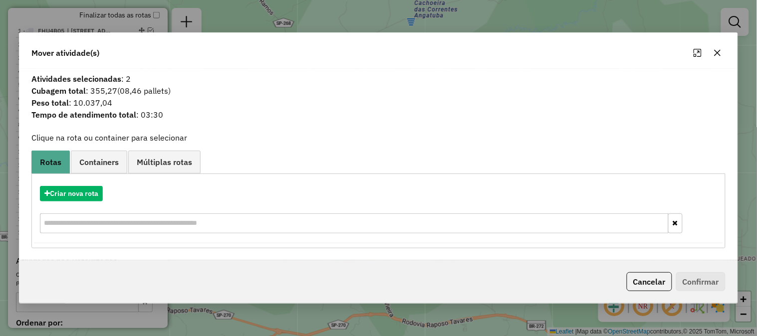
click at [721, 52] on icon "button" at bounding box center [718, 53] width 8 height 8
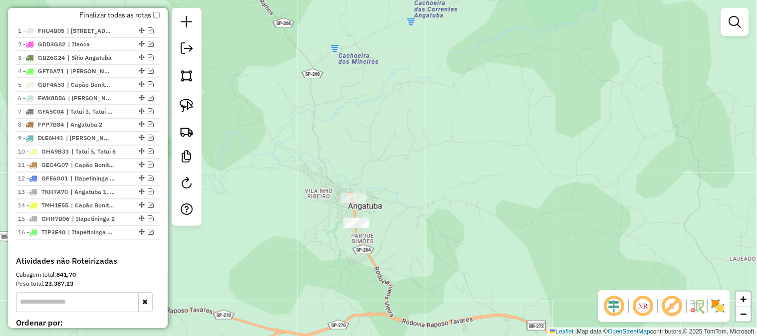
click at [348, 190] on div "Janela de atendimento Grade de atendimento Capacidade Transportadoras Veículos …" at bounding box center [378, 168] width 757 height 336
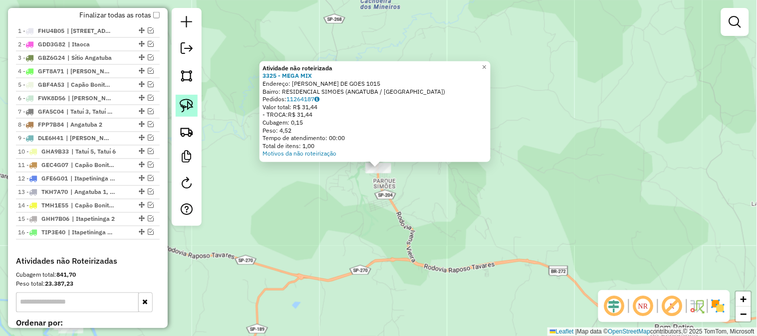
click at [187, 103] on img at bounding box center [187, 106] width 14 height 14
drag, startPoint x: 370, startPoint y: 198, endPoint x: 395, endPoint y: 204, distance: 25.2
click at [394, 205] on div "Atividade não roteirizada 3325 - MEGA MIX Endereço: LUDOVICO HOMEM DE GOES 1015…" at bounding box center [378, 168] width 757 height 336
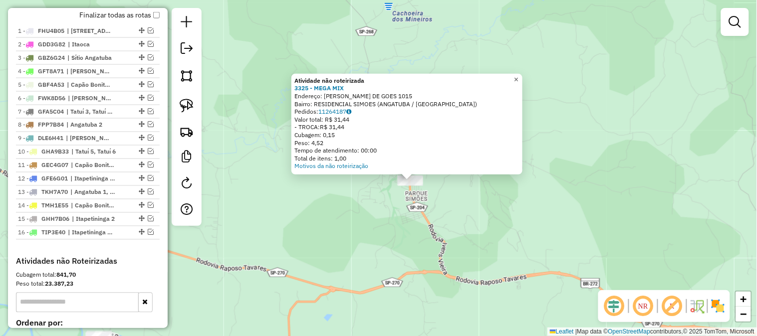
click at [523, 80] on link "×" at bounding box center [517, 80] width 12 height 12
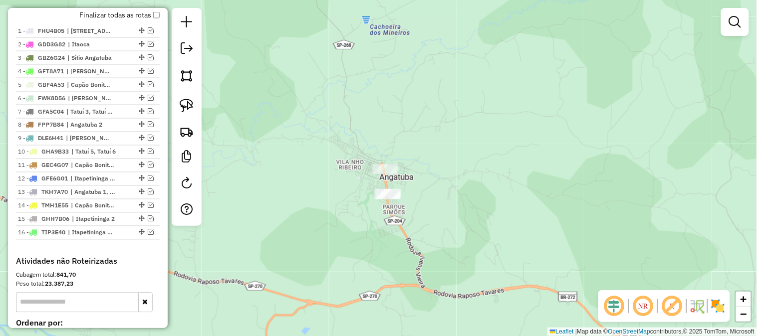
drag, startPoint x: 371, startPoint y: 172, endPoint x: 330, endPoint y: 188, distance: 43.7
click at [330, 188] on div "Janela de atendimento Grade de atendimento Capacidade Transportadoras Veículos …" at bounding box center [378, 168] width 757 height 336
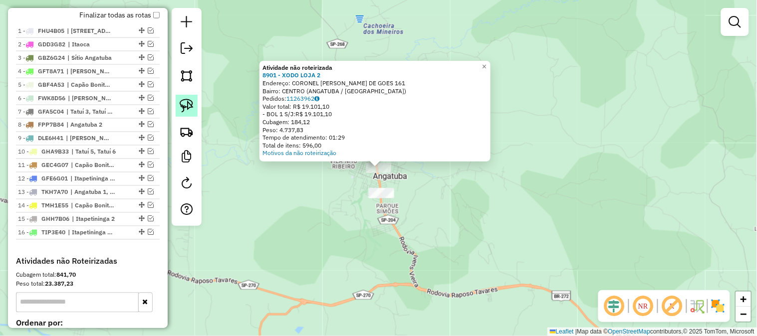
click at [187, 104] on img at bounding box center [187, 106] width 14 height 14
drag, startPoint x: 351, startPoint y: 177, endPoint x: 326, endPoint y: 132, distance: 51.4
click at [326, 132] on div "Atividade não roteirizada 8901 - XODO LOJA 2 Endereço: CORONEL LUDOVICO HOMEM D…" at bounding box center [378, 168] width 757 height 336
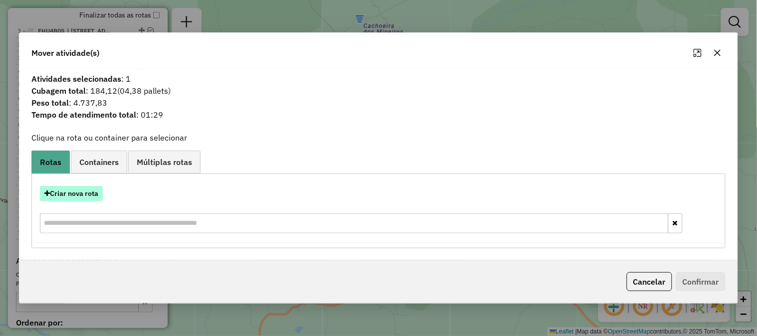
click at [82, 196] on button "Criar nova rota" at bounding box center [71, 193] width 63 height 15
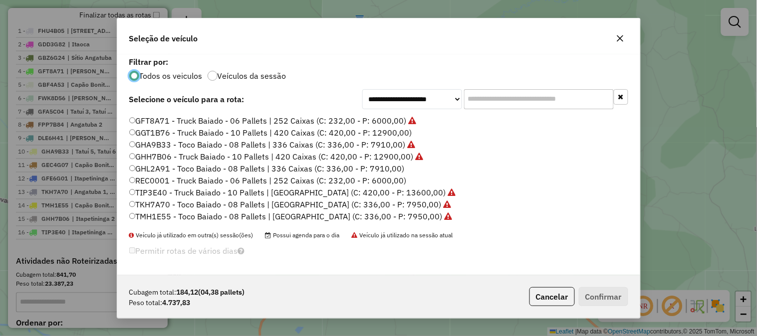
scroll to position [92, 0]
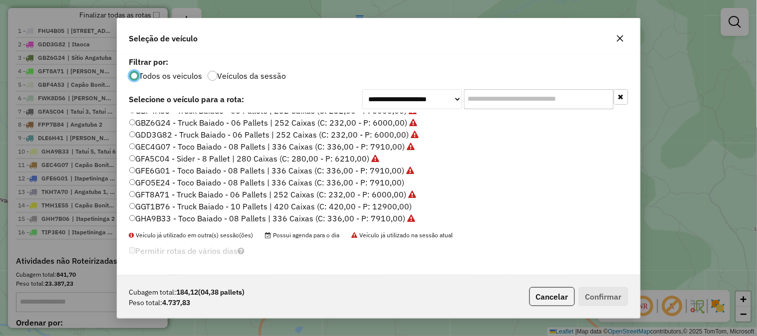
click at [392, 180] on label "GFO5E24 - Toco Baiado - 08 Pallets | 336 Caixas (C: 336,00 - P: 7910,00)" at bounding box center [266, 183] width 275 height 12
click at [617, 304] on button "Confirmar" at bounding box center [603, 296] width 49 height 19
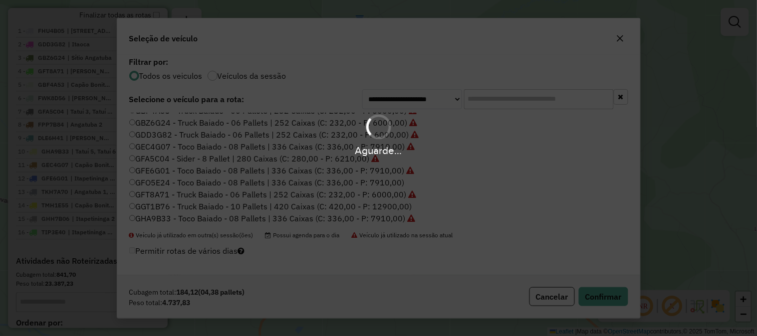
scroll to position [382, 0]
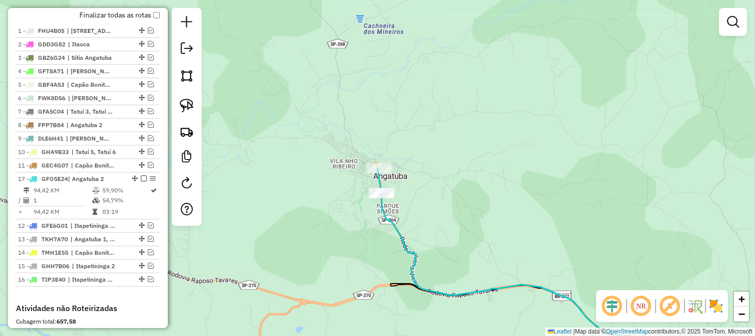
drag, startPoint x: 128, startPoint y: 255, endPoint x: 113, endPoint y: 181, distance: 75.5
click at [150, 128] on em at bounding box center [151, 125] width 6 height 6
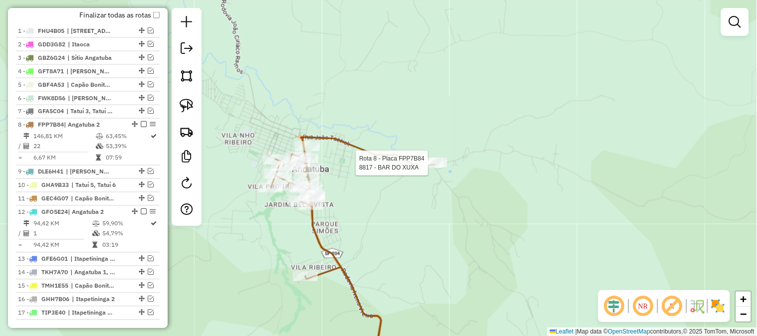
select select "*********"
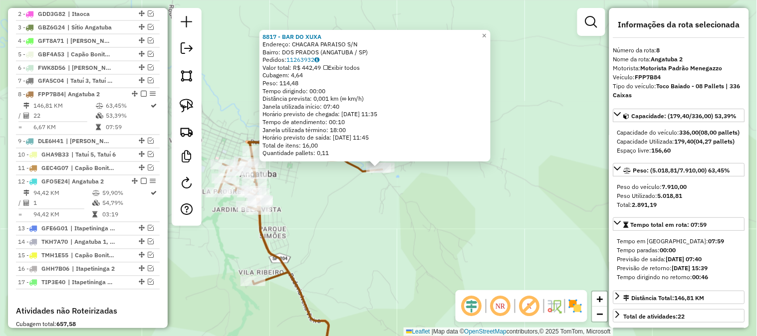
scroll to position [502, 0]
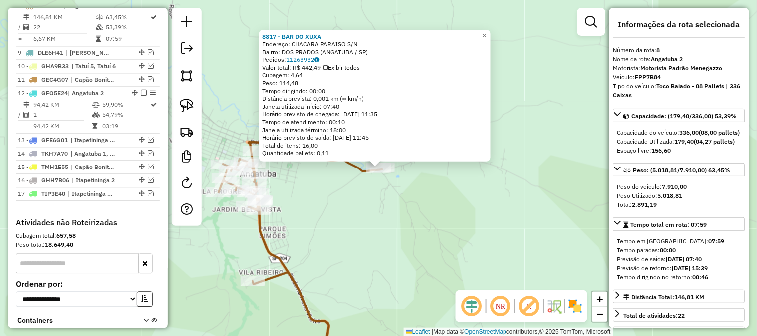
click at [431, 230] on div "8817 - BAR DO XUXA Endereço: CHACARA PARAISO S/N Bairro: DOS PRADOS (ANGATUBA /…" at bounding box center [378, 168] width 757 height 336
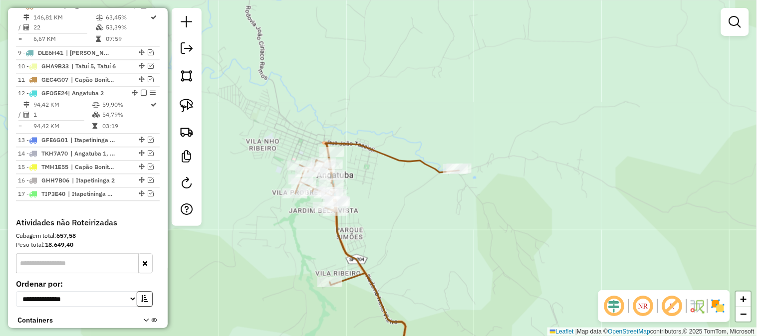
drag, startPoint x: 339, startPoint y: 223, endPoint x: 410, endPoint y: 222, distance: 70.4
click at [410, 222] on div "Janela de atendimento Grade de atendimento Capacidade Transportadoras Veículos …" at bounding box center [378, 168] width 757 height 336
select select "*********"
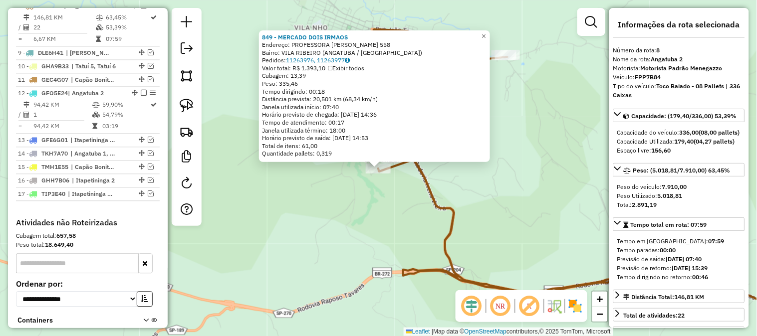
click at [312, 208] on div "849 - MERCADO DOIS IRMAOS Endereço: PROFESSORA ANTONINA FERNANDES 558 Bairro: V…" at bounding box center [378, 168] width 757 height 336
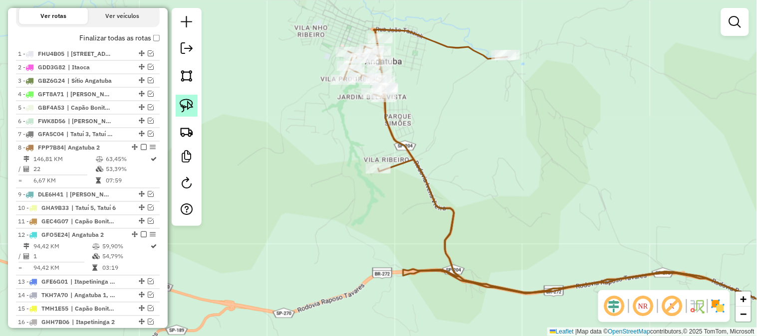
scroll to position [354, 0]
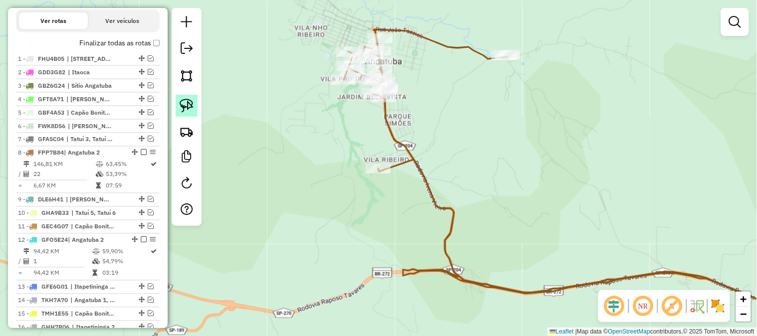
drag, startPoint x: 186, startPoint y: 105, endPoint x: 337, endPoint y: 152, distance: 157.8
click at [186, 104] on img at bounding box center [187, 106] width 14 height 14
drag, startPoint x: 376, startPoint y: 147, endPoint x: 407, endPoint y: 162, distance: 34.6
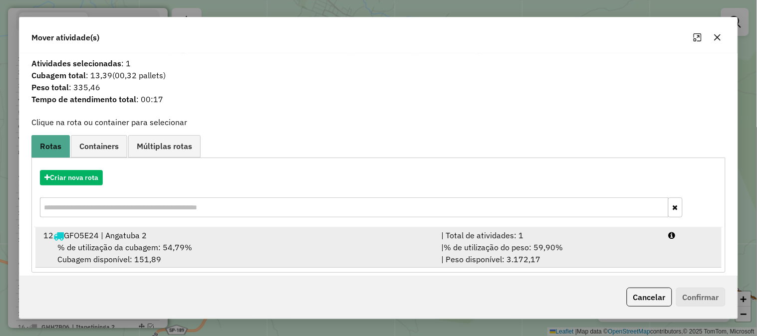
drag, startPoint x: 619, startPoint y: 242, endPoint x: 691, endPoint y: 259, distance: 73.8
click at [620, 242] on div "| % de utilização do peso: 59,90% | Peso disponível: 3.172,17" at bounding box center [549, 254] width 228 height 24
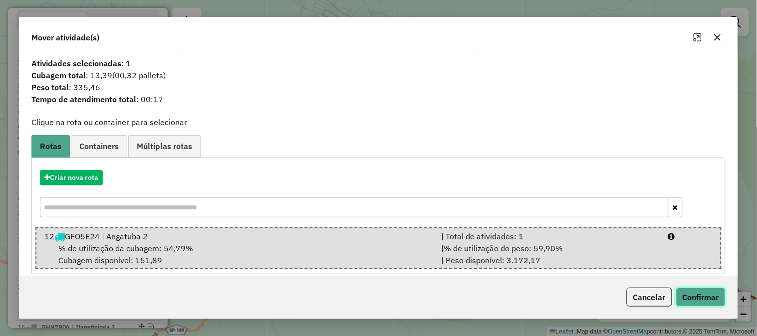
click at [703, 299] on button "Confirmar" at bounding box center [700, 297] width 49 height 19
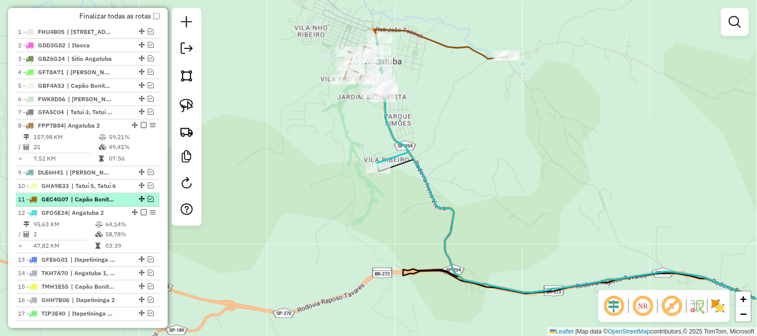
scroll to position [428, 0]
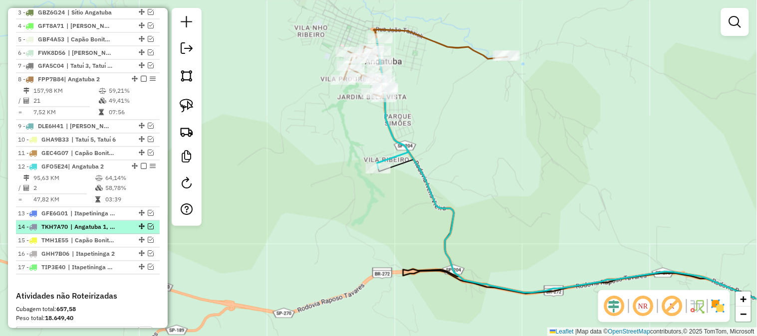
click at [148, 230] on em at bounding box center [151, 227] width 6 height 6
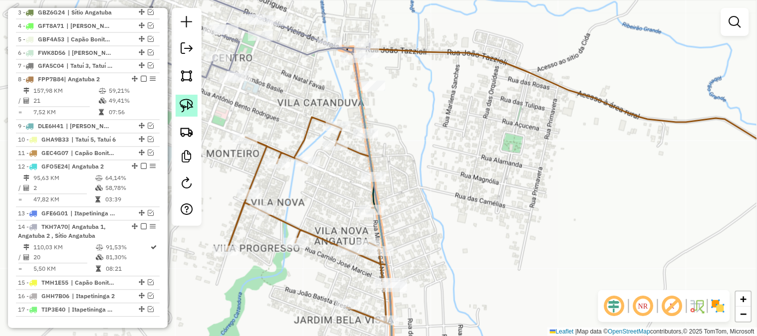
click at [191, 102] on img at bounding box center [187, 106] width 14 height 14
drag, startPoint x: 353, startPoint y: 70, endPoint x: 398, endPoint y: 46, distance: 51.6
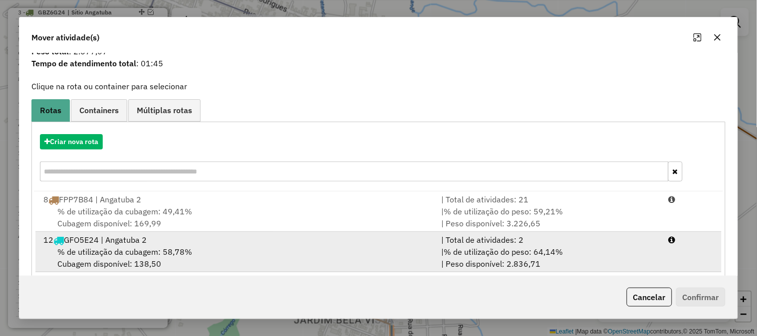
scroll to position [49, 0]
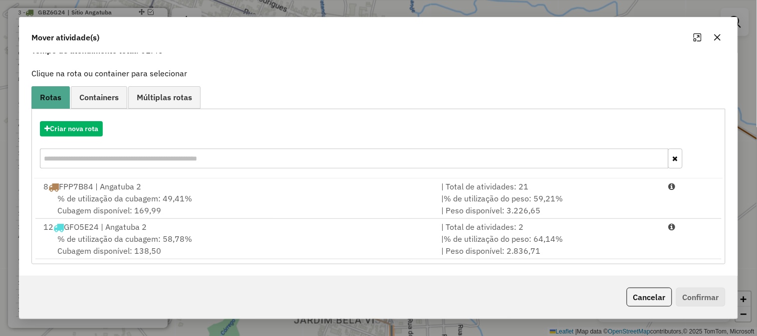
click at [720, 40] on icon "button" at bounding box center [718, 37] width 8 height 8
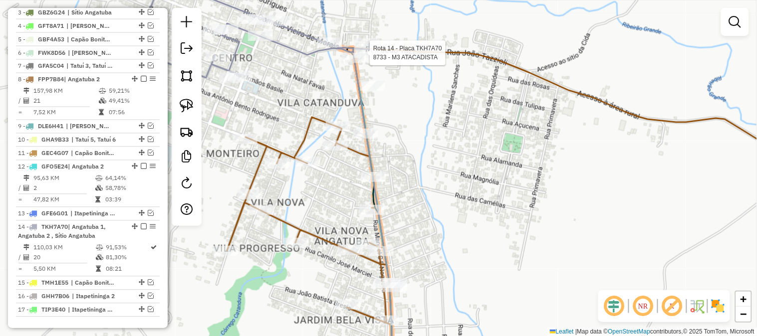
select select "*********"
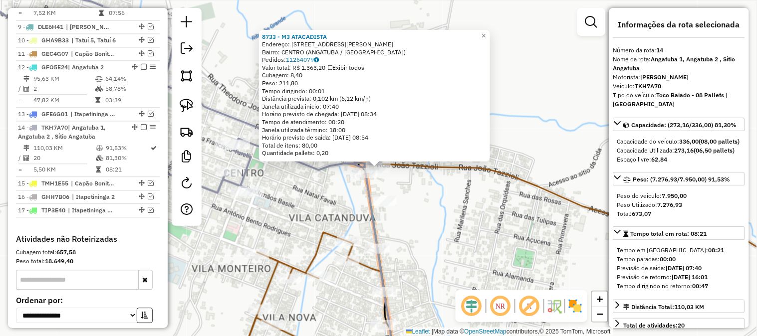
scroll to position [622, 0]
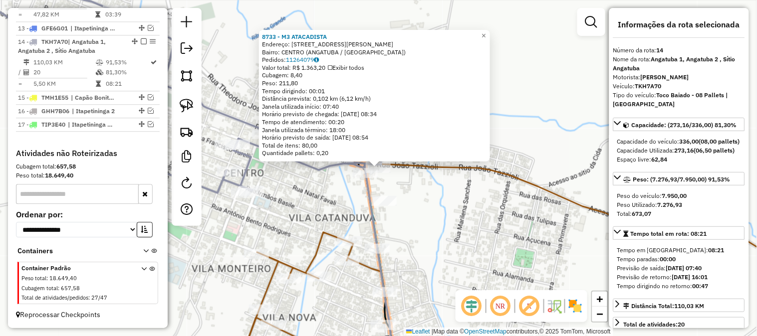
click at [450, 212] on div "8733 - M3 ATACADISTA Endereço: Rua Joao Tazzioli 1089 Bairro: CENTRO (ANGATUBA …" at bounding box center [378, 168] width 757 height 336
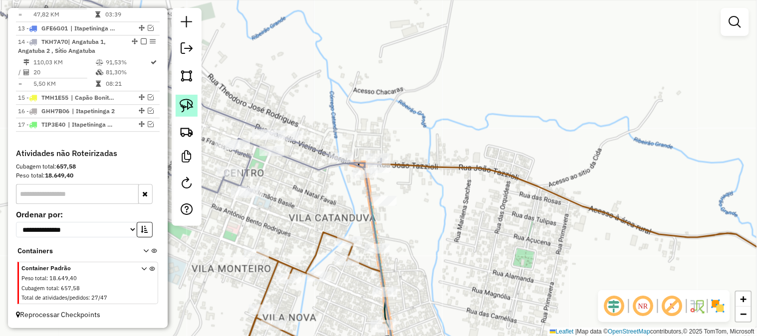
click at [193, 102] on img at bounding box center [187, 106] width 14 height 14
drag, startPoint x: 392, startPoint y: 137, endPoint x: 401, endPoint y: 161, distance: 26.1
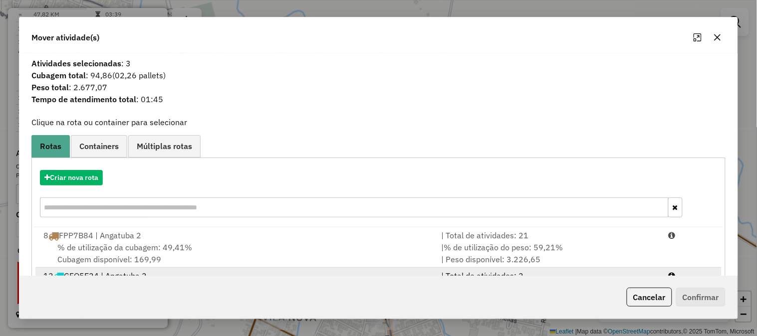
scroll to position [49, 0]
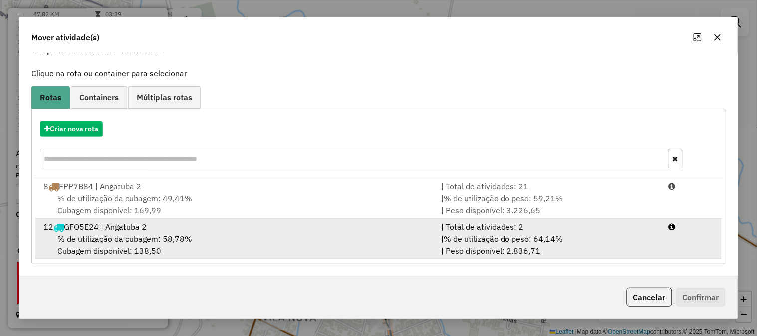
click at [559, 234] on span "% de utilização do peso: 64,14%" at bounding box center [503, 239] width 119 height 10
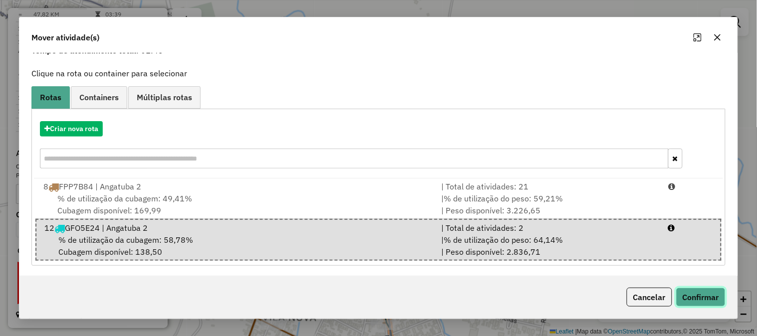
click at [706, 302] on button "Confirmar" at bounding box center [700, 297] width 49 height 19
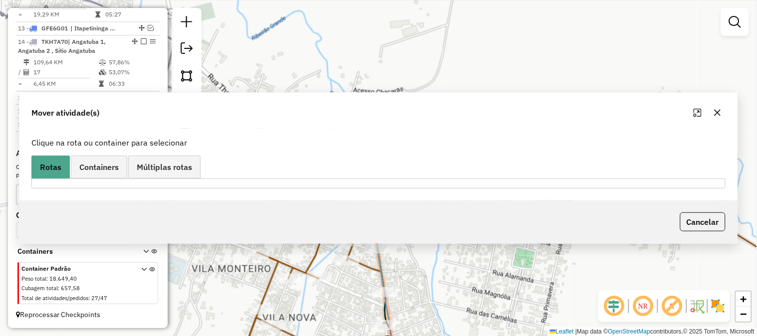
scroll to position [0, 0]
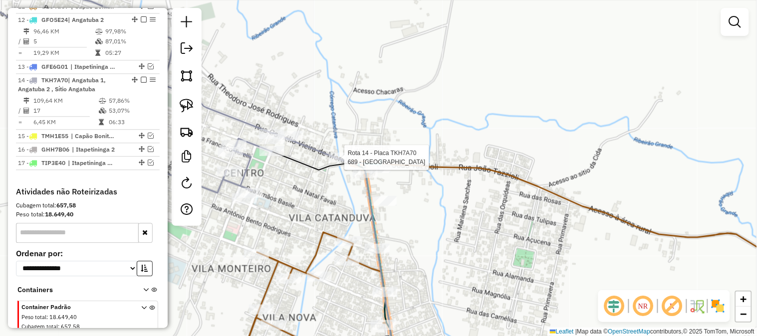
select select "*********"
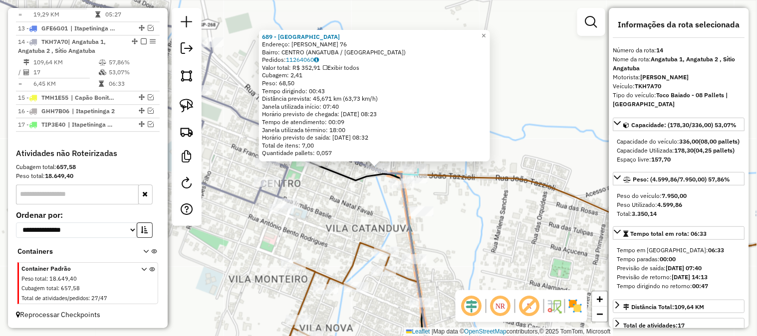
scroll to position [610, 0]
click at [464, 204] on div "689 - BARELANCHE Endereço: CORNELIO VIEIRA DE MORAIS 76 Bairro: CENTRO (ANGATUB…" at bounding box center [378, 168] width 757 height 336
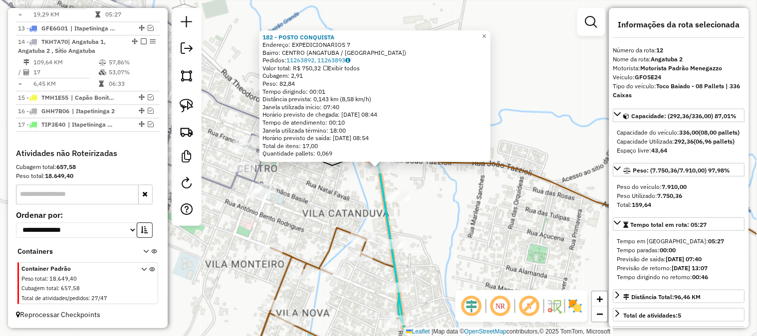
scroll to position [576, 0]
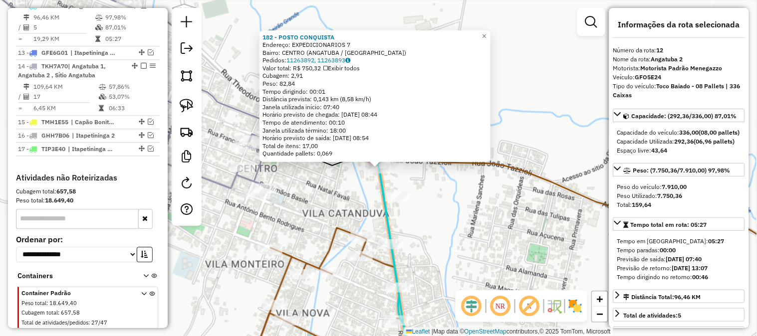
click at [473, 186] on div "182 - POSTO CONQUISTA Endereço: EXPEDICIONARIOS 7 Bairro: CENTRO (ANGATUBA / SP…" at bounding box center [378, 168] width 757 height 336
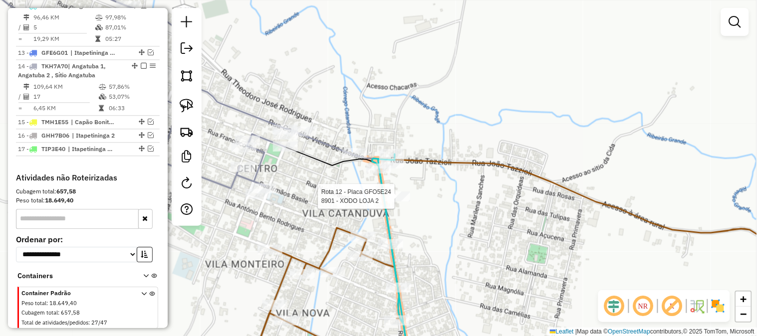
select select "*********"
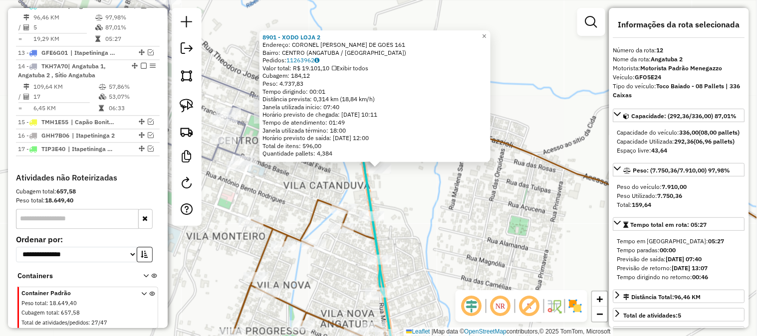
click at [433, 201] on div "8901 - XODO LOJA 2 Endereço: CORONEL LUDOVICO HOMEM DE GOES 161 Bairro: CENTRO …" at bounding box center [378, 168] width 757 height 336
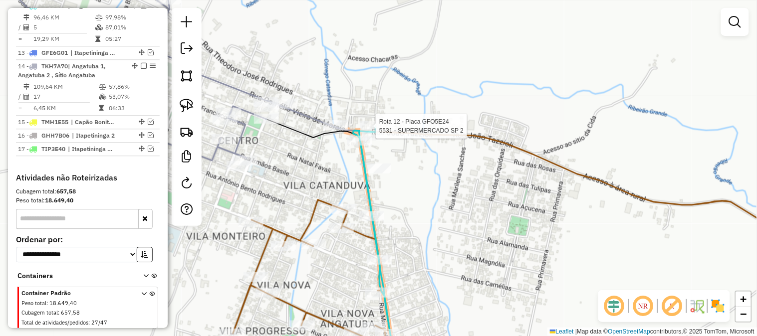
select select "*********"
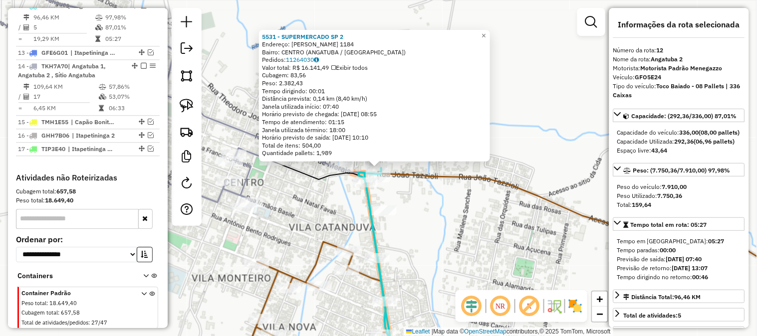
click at [433, 189] on div "5531 - SUPERMERCADO SP 2 Endereço: JOAO TAZZIOLI 1184 Bairro: CENTRO (ANGATUBA …" at bounding box center [378, 168] width 757 height 336
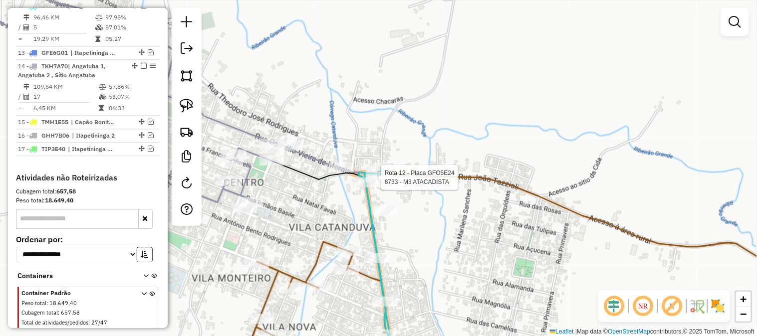
select select "*********"
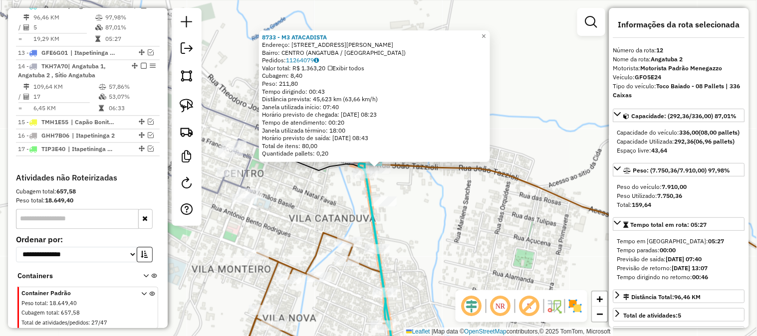
click at [462, 185] on div "8733 - M3 ATACADISTA Endereço: Rua Joao Tazzioli 1089 Bairro: CENTRO (ANGATUBA …" at bounding box center [378, 168] width 757 height 336
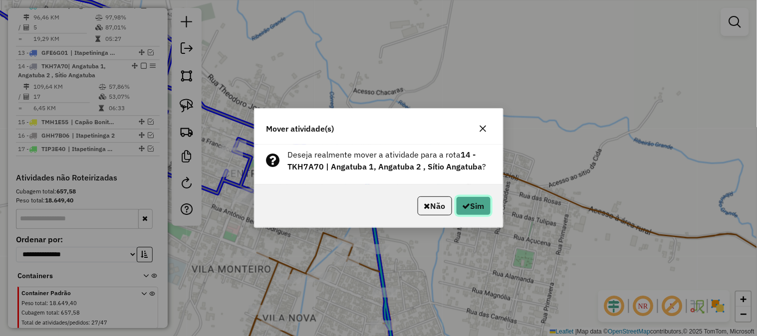
click at [470, 201] on button "Sim" at bounding box center [473, 206] width 35 height 19
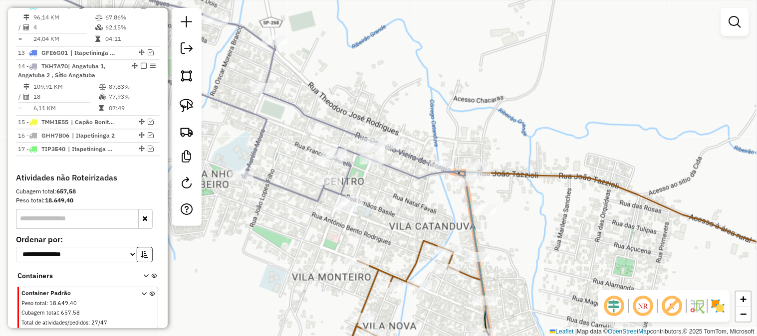
drag, startPoint x: 302, startPoint y: 214, endPoint x: 403, endPoint y: 222, distance: 100.6
click at [403, 222] on div "Janela de atendimento Grade de atendimento Capacidade Transportadoras Veículos …" at bounding box center [378, 168] width 757 height 336
click at [190, 105] on img at bounding box center [187, 106] width 14 height 14
drag, startPoint x: 386, startPoint y: 210, endPoint x: 362, endPoint y: 187, distance: 33.2
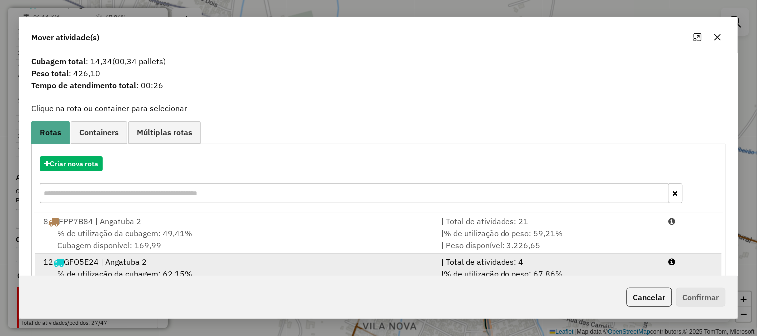
scroll to position [49, 0]
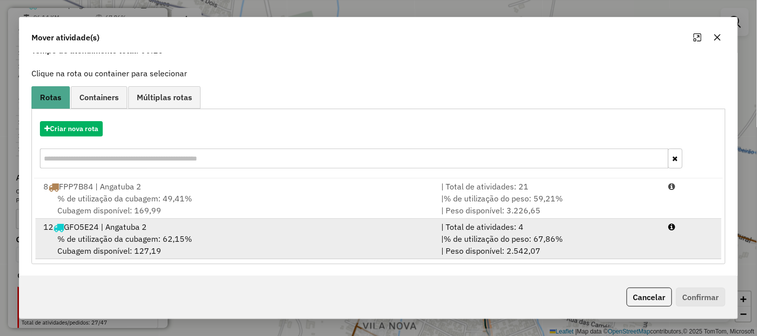
click at [471, 236] on span "% de utilização do peso: 67,86%" at bounding box center [503, 239] width 119 height 10
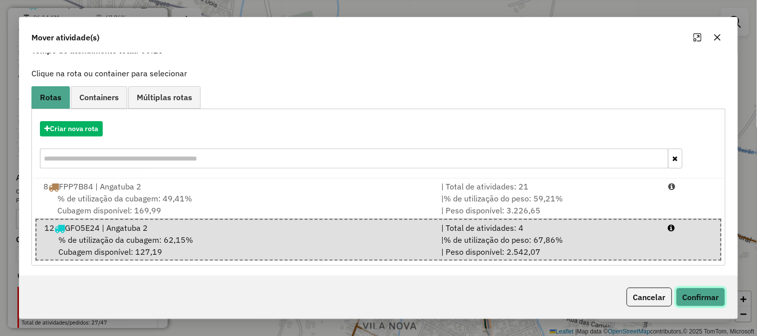
click at [711, 293] on button "Confirmar" at bounding box center [700, 297] width 49 height 19
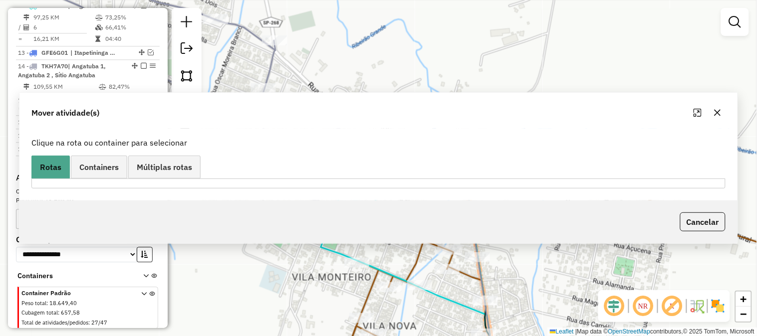
scroll to position [0, 0]
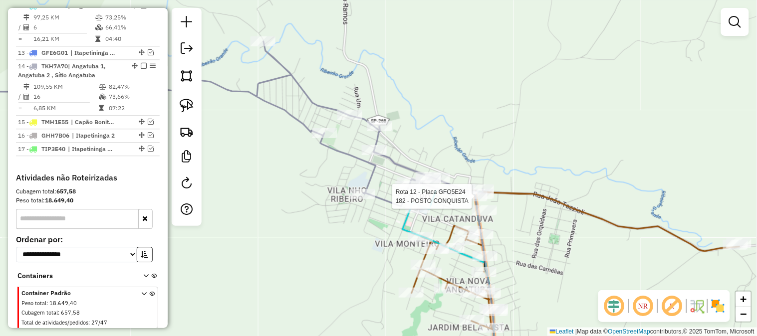
select select "*********"
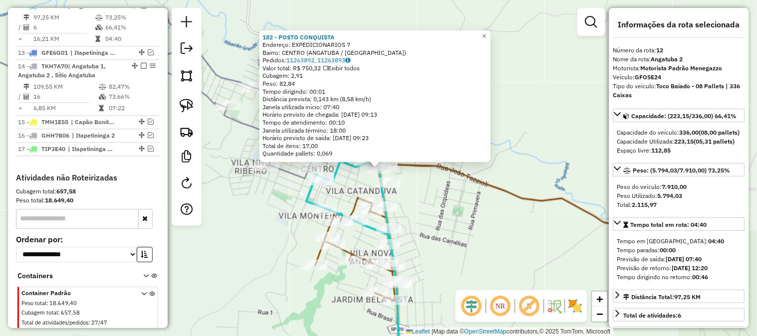
click at [509, 220] on div "182 - POSTO CONQUISTA Endereço: EXPEDICIONARIOS 7 Bairro: CENTRO (ANGATUBA / SP…" at bounding box center [378, 168] width 757 height 336
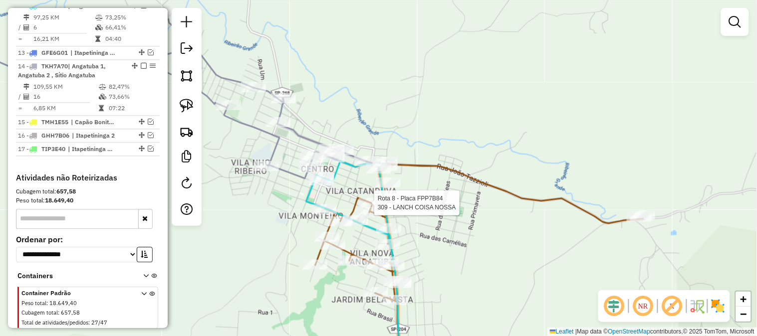
select select "*********"
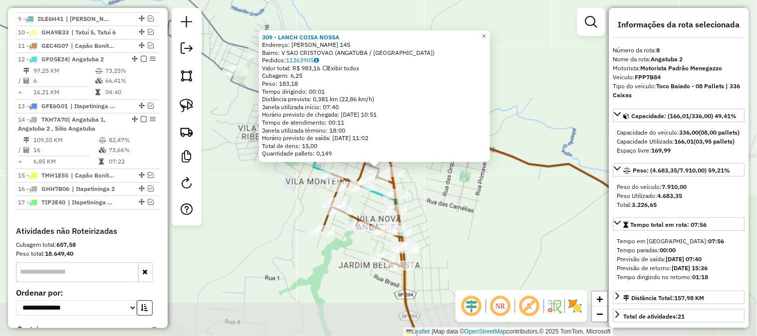
scroll to position [490, 0]
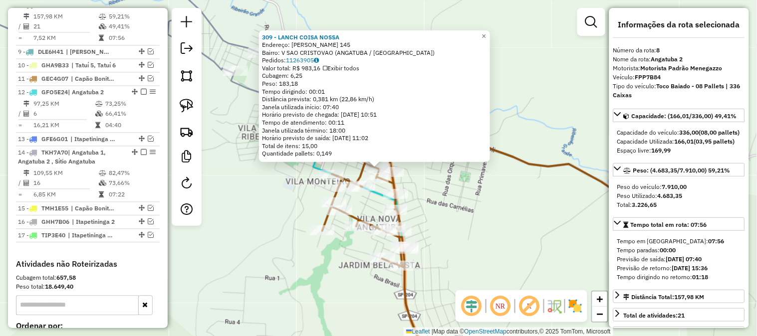
click at [303, 216] on div "309 - LANCH COISA NOSSA Endereço: IRMAOS ABDELNUR 145 Bairro: V SAO CRISTOVAO (…" at bounding box center [378, 168] width 757 height 336
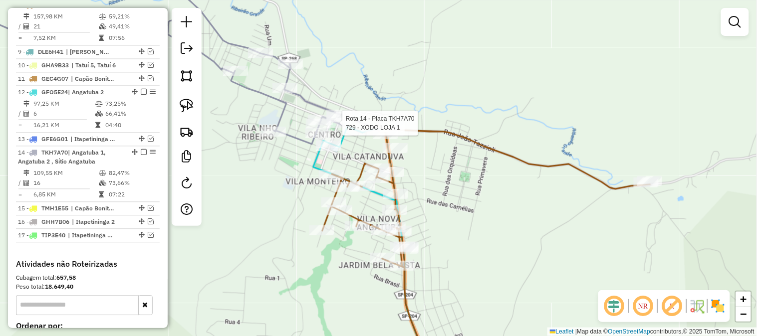
select select "*********"
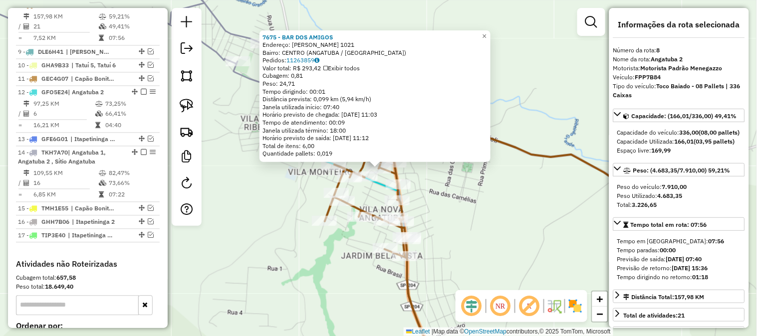
drag, startPoint x: 452, startPoint y: 198, endPoint x: 449, endPoint y: 192, distance: 6.7
click at [453, 198] on div "7675 - BAR DOS AMIGOS Endereço: ALFREDO CASSEMIRO 1021 Bairro: CENTRO (ANGATUBA…" at bounding box center [378, 168] width 757 height 336
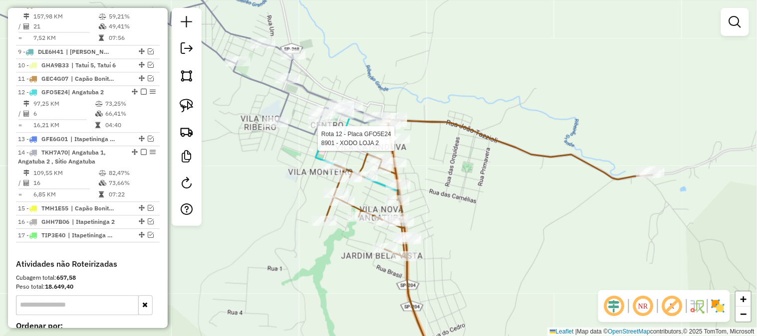
select select "*********"
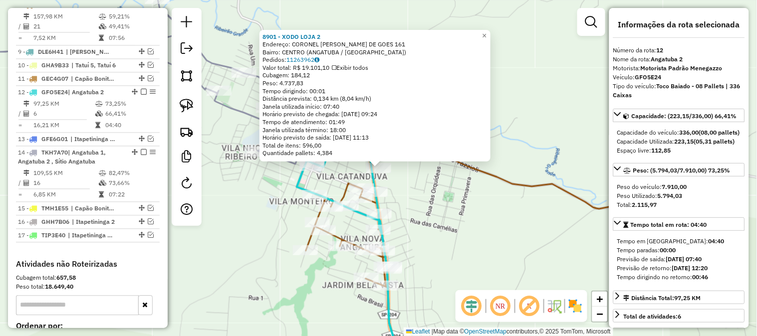
scroll to position [576, 0]
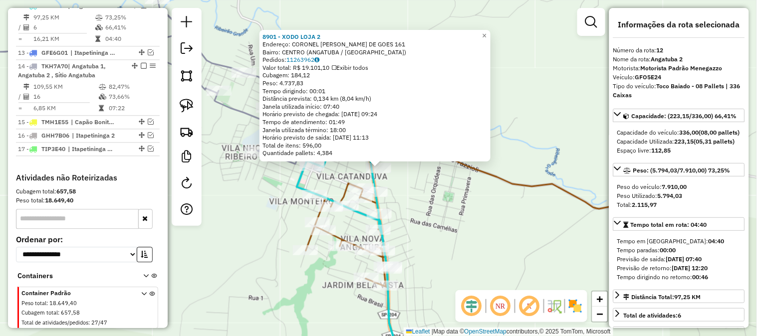
drag, startPoint x: 434, startPoint y: 244, endPoint x: 411, endPoint y: 229, distance: 27.8
click at [435, 244] on div "8901 - XODO LOJA 2 Endereço: CORONEL LUDOVICO HOMEM DE GOES 161 Bairro: CENTRO …" at bounding box center [378, 168] width 757 height 336
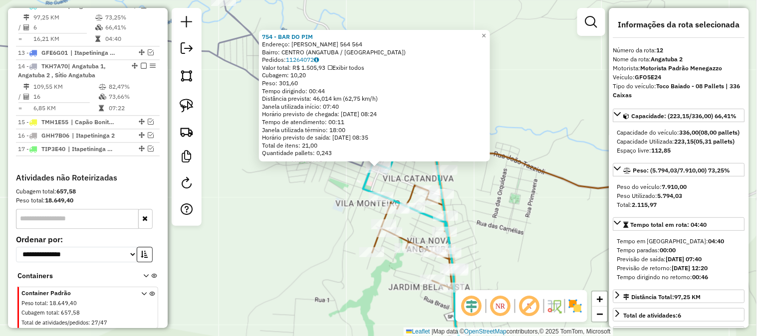
click at [312, 205] on div "754 - BAR DO PIM Endereço: IRMAOS BASILE 564 564 Bairro: CENTRO (ANGATUBA / SP)…" at bounding box center [378, 168] width 757 height 336
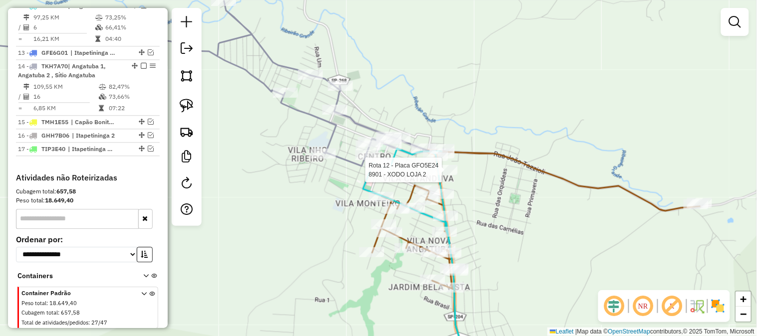
select select "*********"
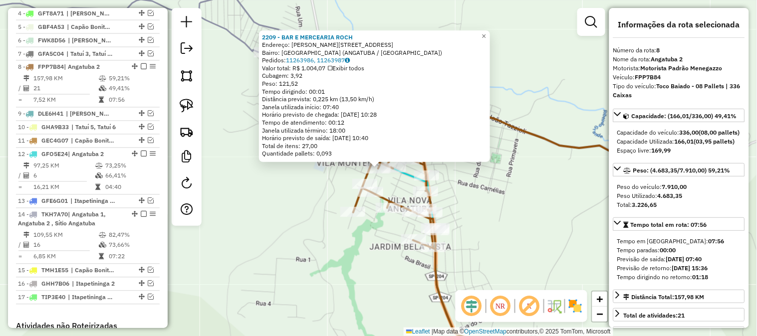
scroll to position [490, 0]
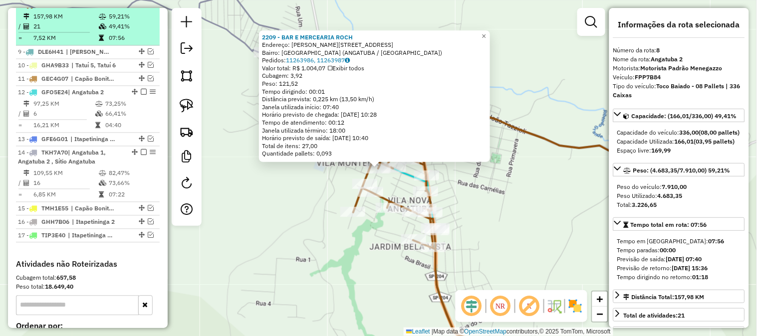
click at [141, 8] on em at bounding box center [144, 5] width 6 height 6
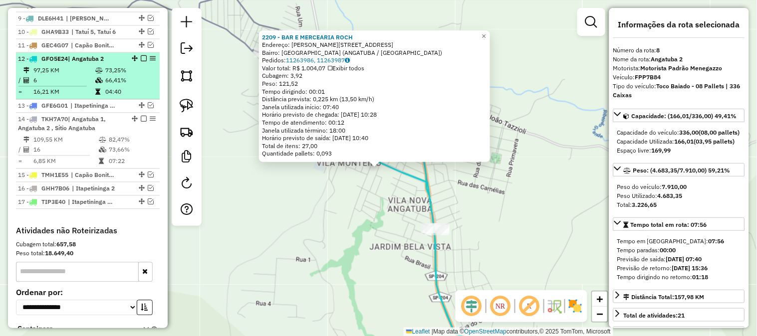
click at [141, 62] on em at bounding box center [144, 59] width 6 height 6
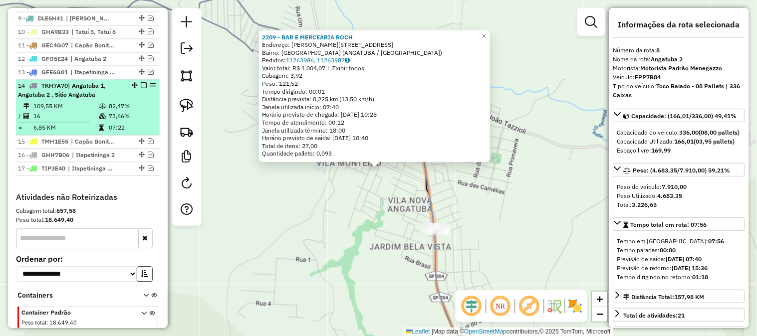
click at [141, 89] on em at bounding box center [144, 86] width 6 height 6
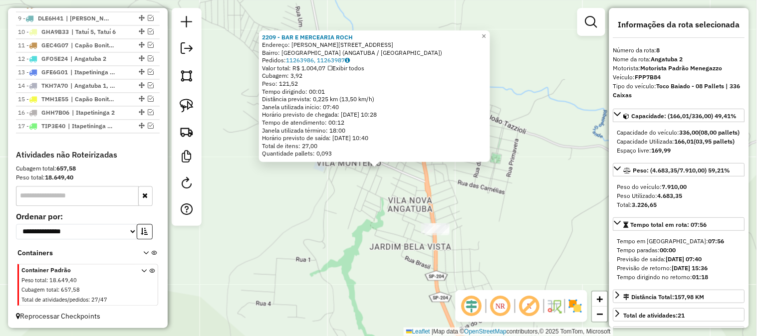
click at [460, 188] on div "2209 - BAR E MERCEARIA ROCH Endereço: JOAO LAUREANO LEME 71 Bairro: VILA SAO CR…" at bounding box center [378, 168] width 757 height 336
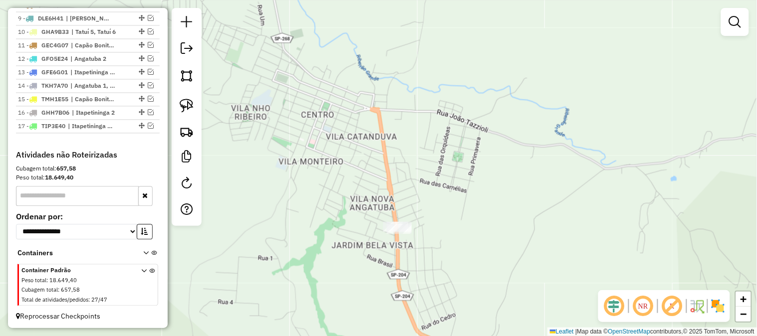
drag, startPoint x: 553, startPoint y: 200, endPoint x: 388, endPoint y: 191, distance: 164.9
click at [449, 194] on div "Janela de atendimento Grade de atendimento Capacidade Transportadoras Veículos …" at bounding box center [378, 168] width 757 height 336
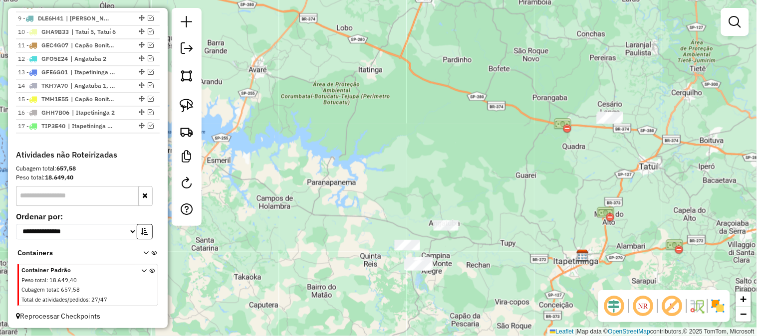
drag, startPoint x: 540, startPoint y: 198, endPoint x: 484, endPoint y: 231, distance: 64.6
click at [483, 236] on div "Janela de atendimento Grade de atendimento Capacidade Transportadoras Veículos …" at bounding box center [378, 168] width 757 height 336
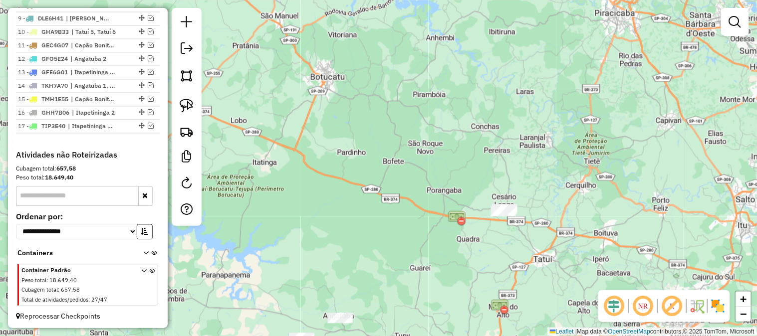
drag, startPoint x: 552, startPoint y: 226, endPoint x: 540, endPoint y: 238, distance: 16.9
click at [540, 238] on div "Janela de atendimento Grade de atendimento Capacidade Transportadoras Veículos …" at bounding box center [378, 168] width 757 height 336
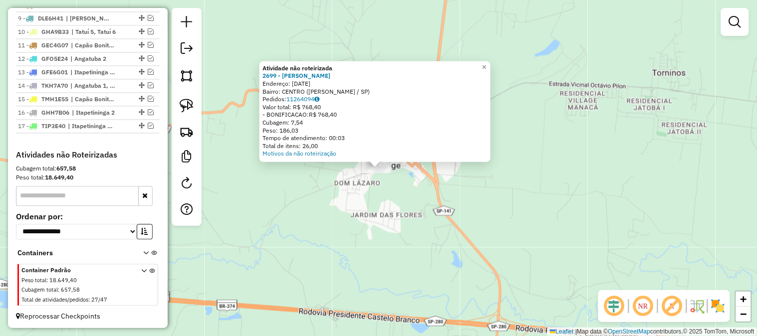
drag, startPoint x: 352, startPoint y: 198, endPoint x: 658, endPoint y: 162, distance: 307.6
click at [352, 199] on div "Atividade não roteirizada 2699 - SERTAO MERCADO Endereço: 09 DE JULHO 1436 Bair…" at bounding box center [378, 168] width 757 height 336
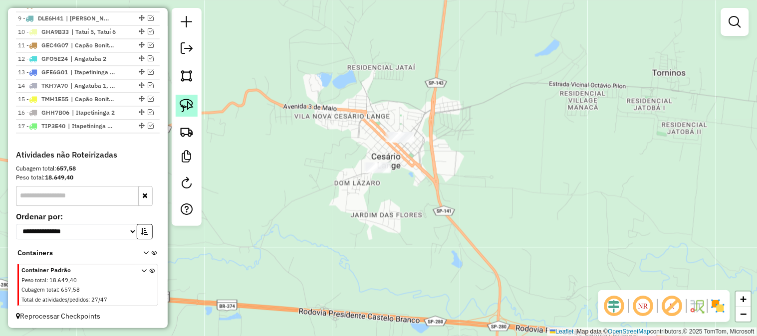
click at [193, 101] on img at bounding box center [187, 106] width 14 height 14
drag, startPoint x: 268, startPoint y: 170, endPoint x: 516, endPoint y: 135, distance: 249.9
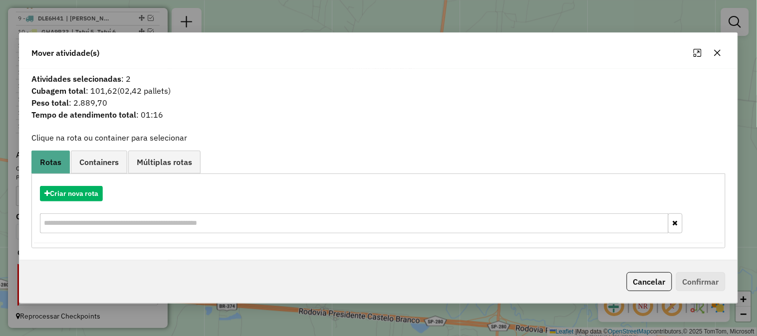
click at [718, 57] on button "button" at bounding box center [718, 53] width 16 height 16
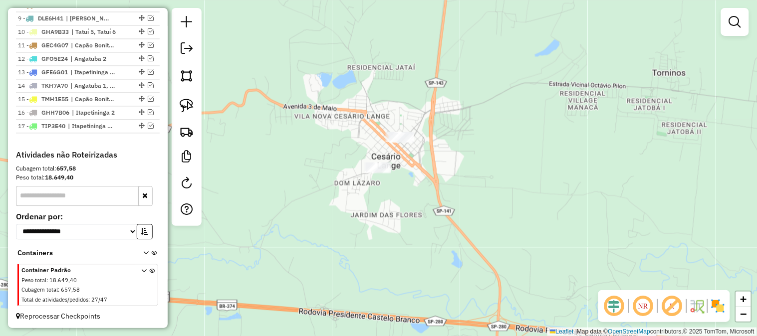
drag, startPoint x: 540, startPoint y: 189, endPoint x: 471, endPoint y: 148, distance: 80.3
click at [471, 148] on div "Janela de atendimento Grade de atendimento Capacidade Transportadoras Veículos …" at bounding box center [378, 168] width 757 height 336
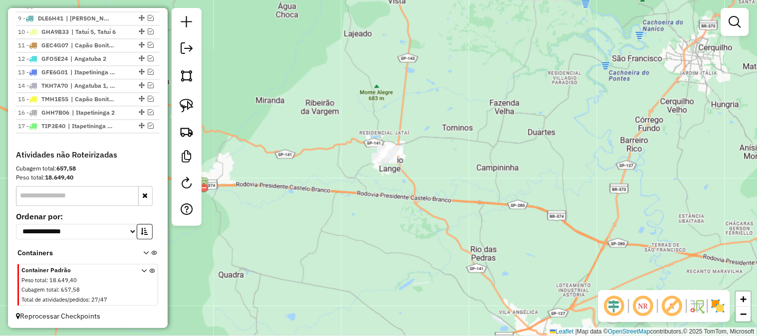
drag, startPoint x: 506, startPoint y: 237, endPoint x: 445, endPoint y: 136, distance: 117.3
click at [452, 151] on div "Janela de atendimento Grade de atendimento Capacidade Transportadoras Veículos …" at bounding box center [378, 168] width 757 height 336
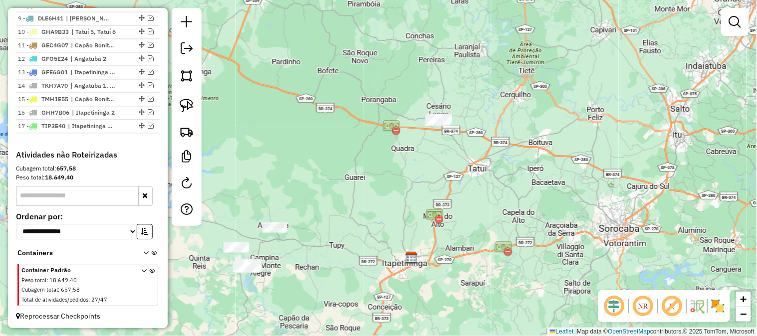
drag, startPoint x: 411, startPoint y: 222, endPoint x: 456, endPoint y: 130, distance: 102.4
click at [456, 131] on div "Janela de atendimento Grade de atendimento Capacidade Transportadoras Veículos …" at bounding box center [378, 168] width 757 height 336
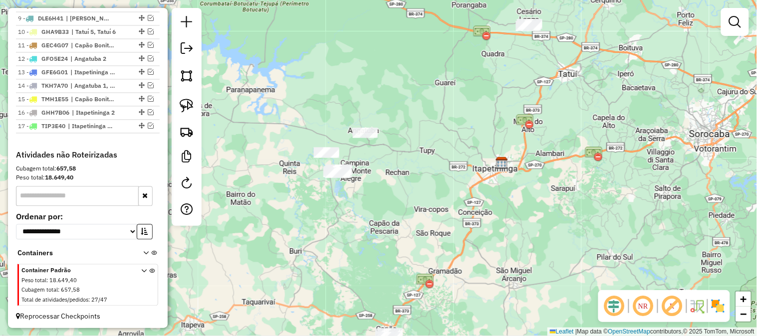
drag, startPoint x: 389, startPoint y: 206, endPoint x: 436, endPoint y: 163, distance: 62.9
click at [439, 165] on div "Janela de atendimento Grade de atendimento Capacidade Transportadoras Veículos …" at bounding box center [378, 168] width 757 height 336
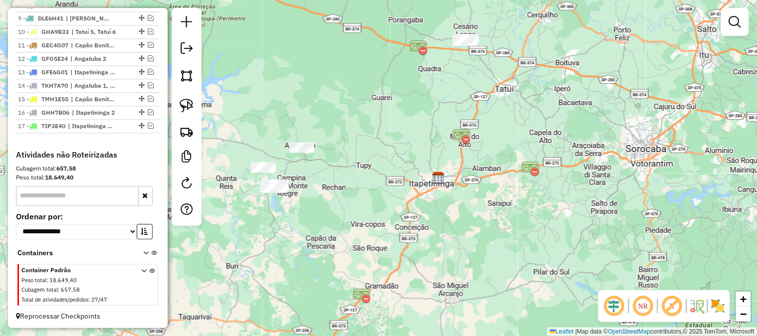
drag, startPoint x: 473, startPoint y: 188, endPoint x: 418, endPoint y: 203, distance: 57.5
click at [406, 212] on div "Janela de atendimento Grade de atendimento Capacidade Transportadoras Veículos …" at bounding box center [378, 168] width 757 height 336
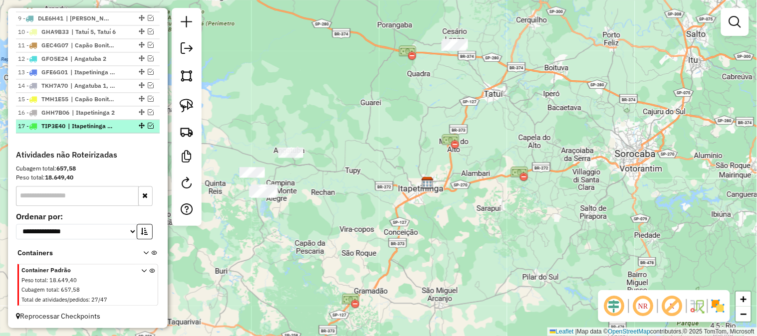
click at [148, 129] on em at bounding box center [151, 126] width 6 height 6
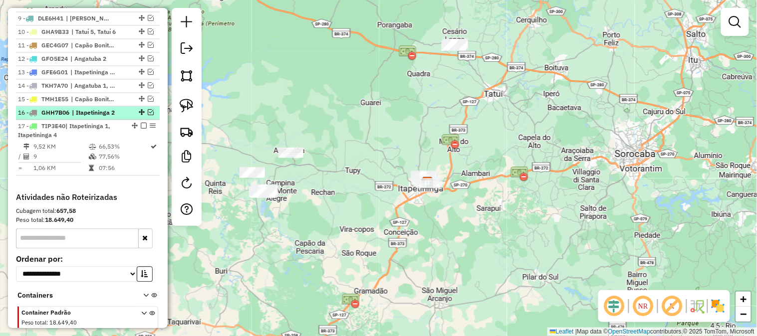
click at [149, 116] on em at bounding box center [151, 113] width 6 height 6
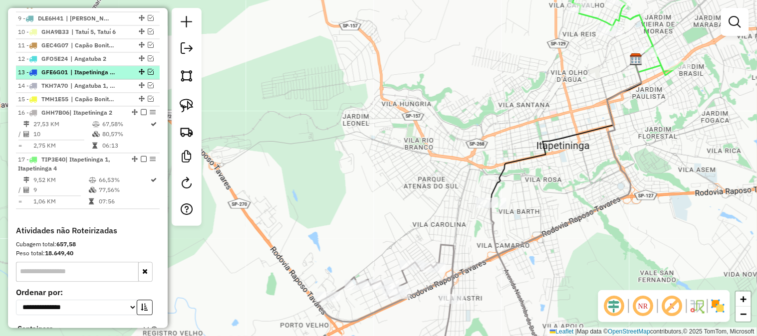
click at [148, 75] on em at bounding box center [151, 72] width 6 height 6
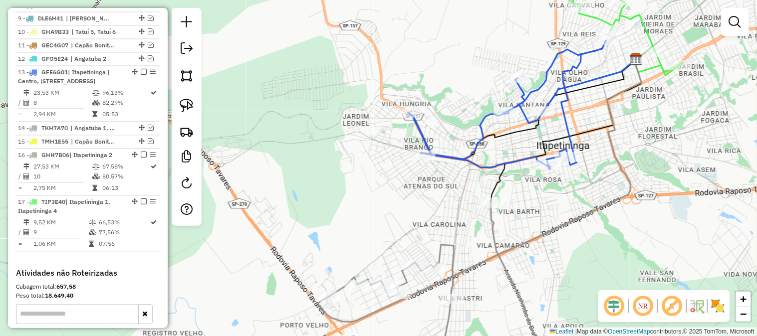
click at [420, 149] on icon at bounding box center [507, 104] width 198 height 129
select select "*********"
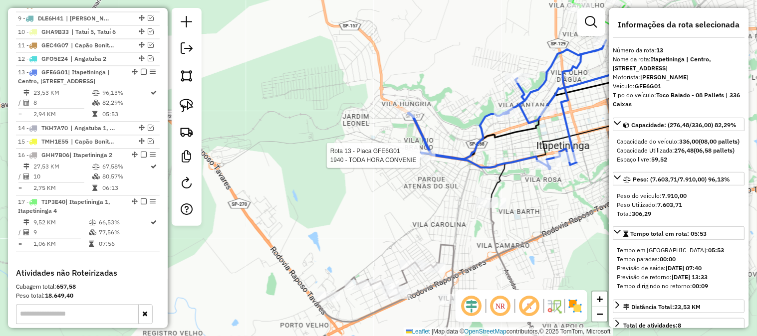
scroll to position [556, 0]
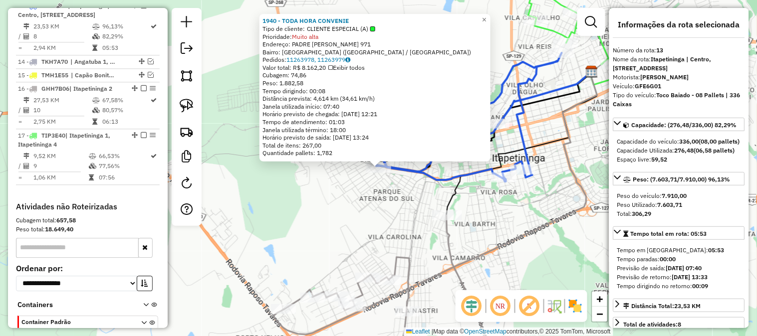
click at [508, 211] on div "1940 - TODA HORA CONVENIE Tipo de cliente: CLIENTE ESPECIAL (A) Prioridade: Mui…" at bounding box center [378, 168] width 757 height 336
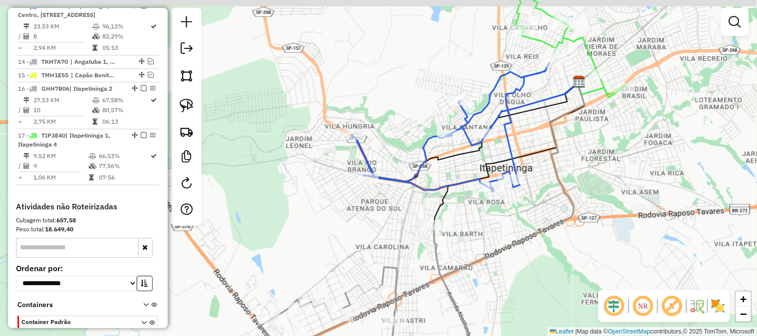
drag, startPoint x: 583, startPoint y: 180, endPoint x: 570, endPoint y: 190, distance: 16.0
click at [570, 190] on icon at bounding box center [423, 213] width 323 height 263
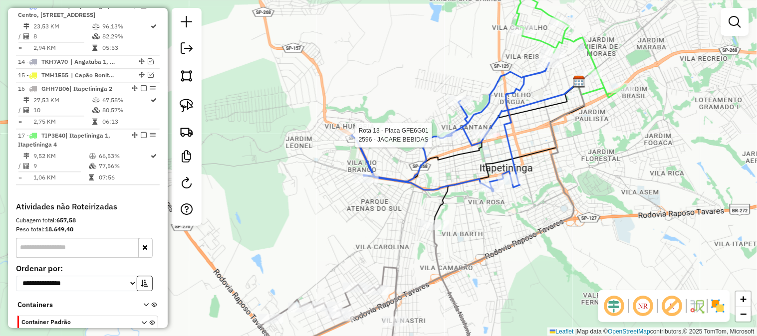
select select "*********"
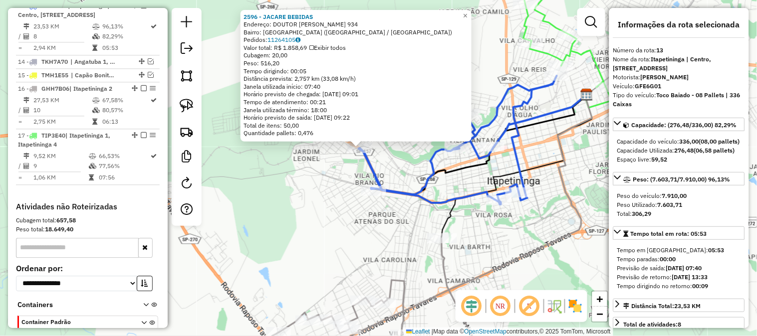
drag, startPoint x: 400, startPoint y: 237, endPoint x: 373, endPoint y: 215, distance: 35.1
click at [375, 216] on div "2596 - JACARE BEBIDAS Endereço: DOUTOR WALDOMIRO DE CARVALHO 934 Bairro: VILA H…" at bounding box center [378, 168] width 757 height 336
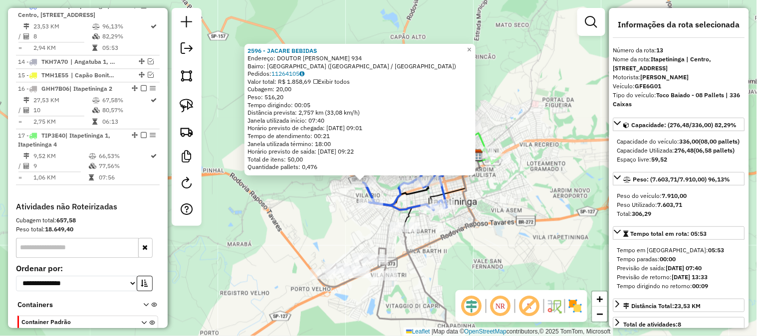
click at [527, 229] on div "Rota 13 - Placa GFE6G01 3432 - QUINTAL IWASAI 2596 - JACARE BEBIDAS Endereço: D…" at bounding box center [378, 168] width 757 height 336
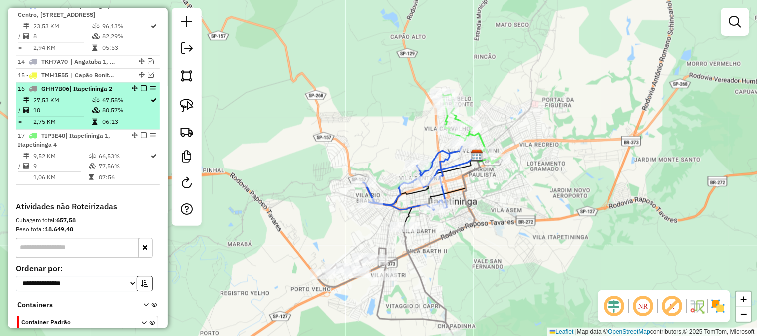
click at [141, 91] on em at bounding box center [144, 88] width 6 height 6
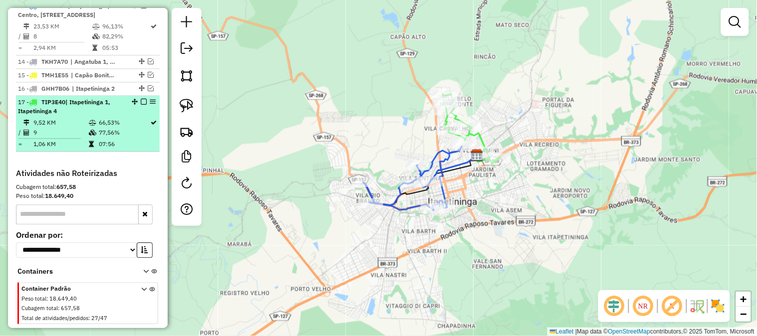
click at [141, 105] on em at bounding box center [144, 102] width 6 height 6
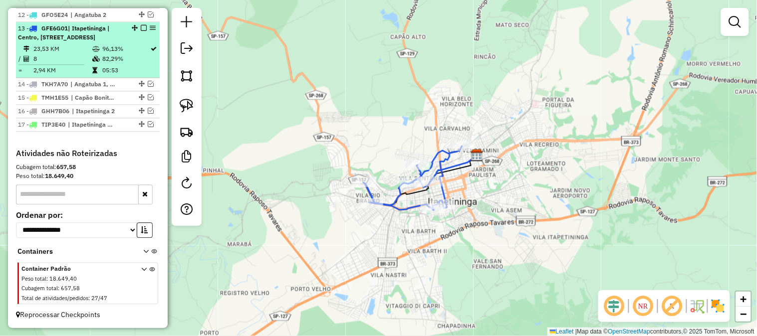
click at [141, 25] on em at bounding box center [144, 28] width 6 height 6
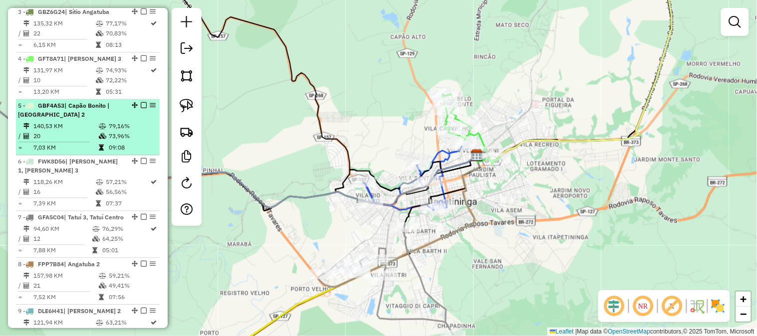
scroll to position [574, 0]
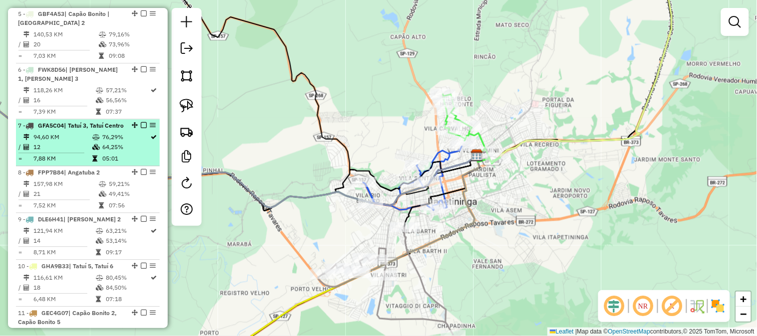
click at [88, 152] on td "12" at bounding box center [62, 147] width 59 height 10
select select "*********"
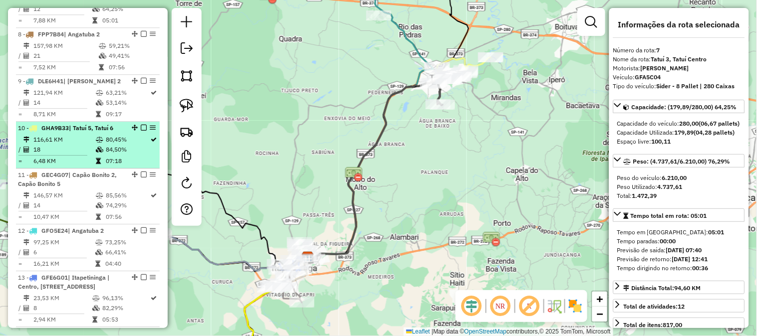
scroll to position [722, 0]
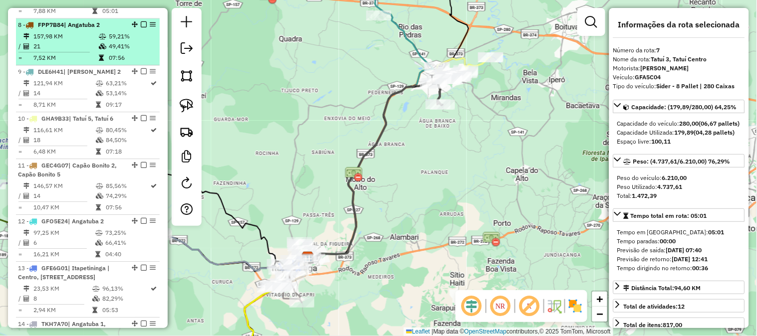
click at [66, 41] on td "157,98 KM" at bounding box center [65, 36] width 65 height 10
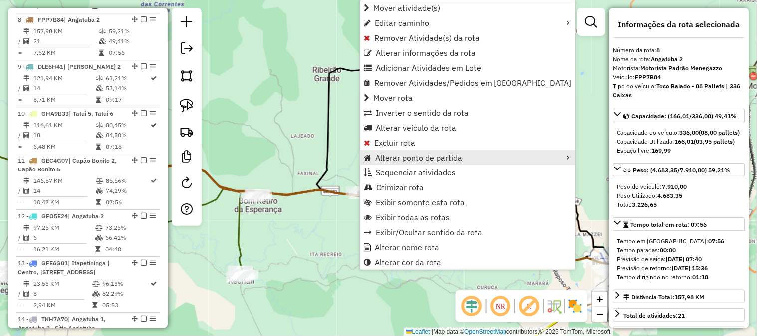
scroll to position [759, 0]
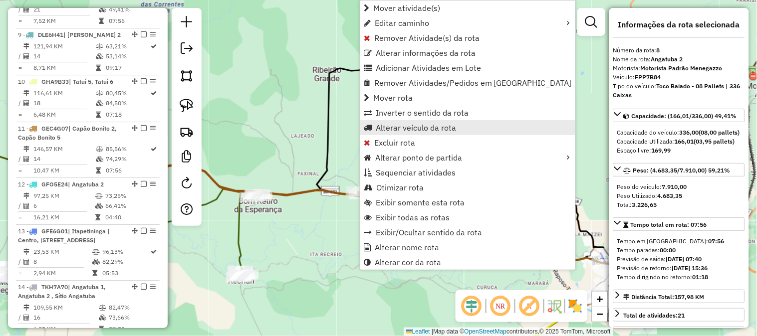
click at [404, 125] on span "Alterar veículo da rota" at bounding box center [416, 128] width 80 height 8
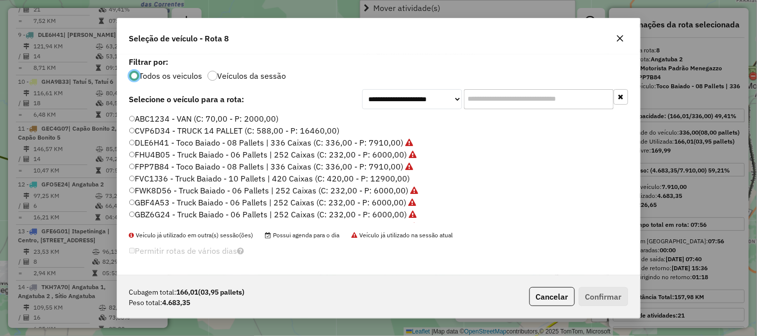
scroll to position [5, 2]
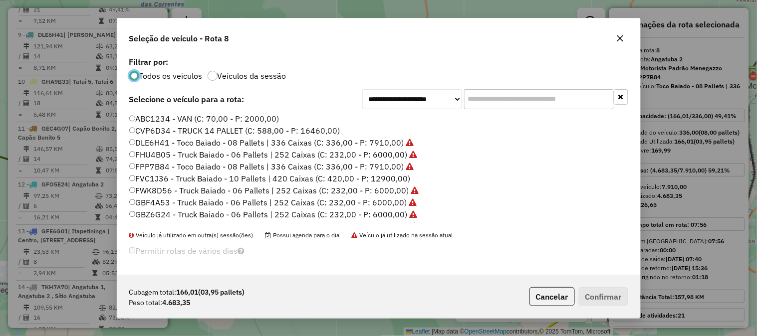
click at [480, 97] on input "text" at bounding box center [539, 99] width 150 height 20
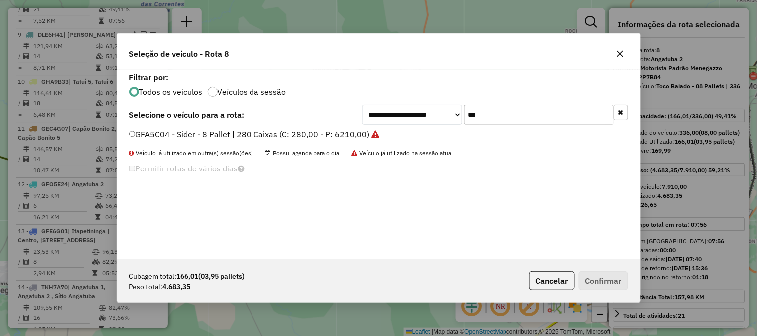
type input "***"
click at [313, 136] on label "GFA5C04 - Sider - 8 Pallet | 280 Caixas (C: 280,00 - P: 6210,00)" at bounding box center [254, 134] width 251 height 12
click at [620, 277] on button "Confirmar" at bounding box center [603, 280] width 49 height 19
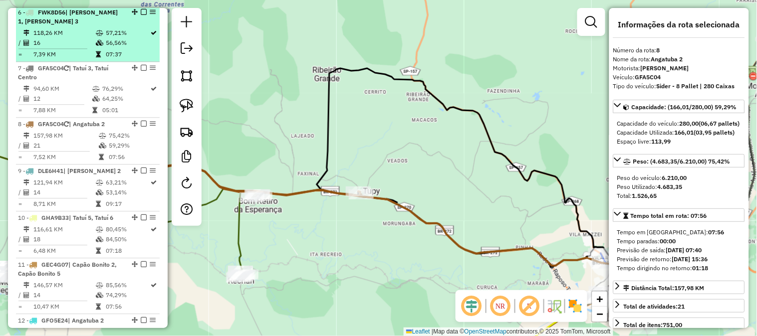
scroll to position [611, 0]
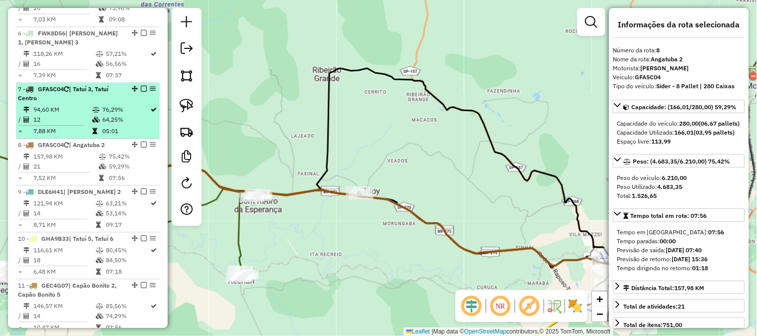
click at [65, 115] on td "94,60 KM" at bounding box center [62, 110] width 59 height 10
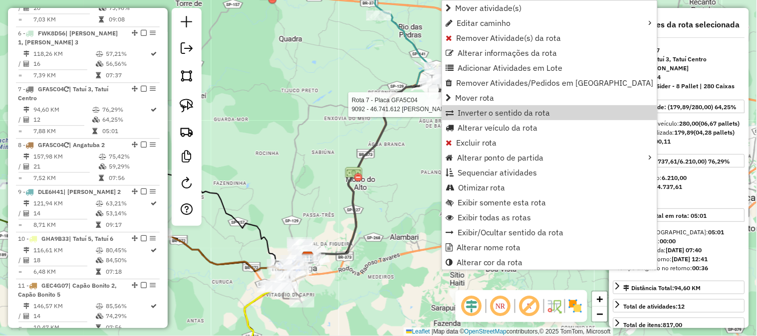
scroll to position [703, 0]
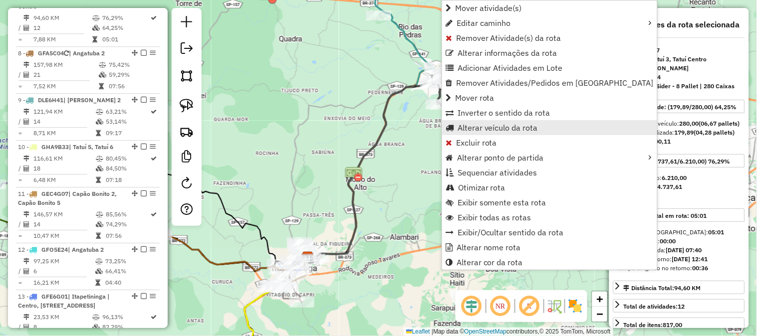
click at [515, 128] on span "Alterar veículo da rota" at bounding box center [498, 128] width 80 height 8
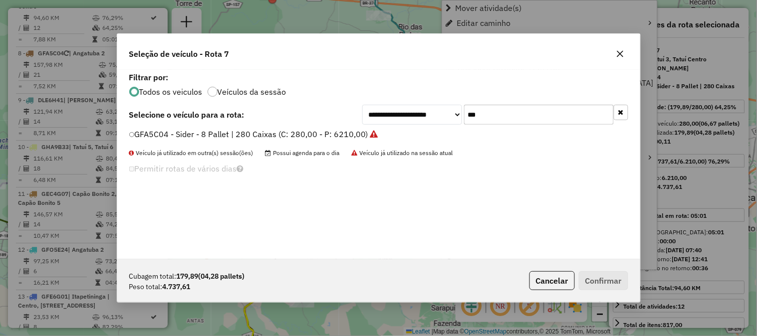
scroll to position [5, 2]
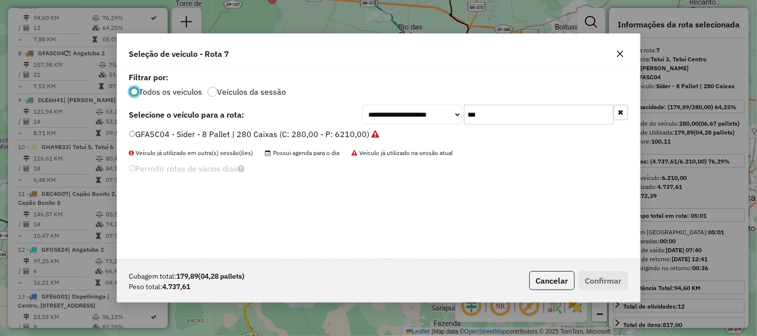
drag, startPoint x: 468, startPoint y: 113, endPoint x: 418, endPoint y: 116, distance: 50.5
click at [420, 116] on div "**********" at bounding box center [495, 115] width 266 height 20
type input "***"
click at [399, 131] on label "FPP7B84 - Toco Baiado - 08 Pallets | 336 Caixas (C: 336,00 - P: 7910,00)" at bounding box center [266, 134] width 275 height 12
click at [378, 130] on label "FPP7B84 - Toco Baiado - 08 Pallets | 336 Caixas (C: 336,00 - P: 7910,00)" at bounding box center [266, 134] width 275 height 12
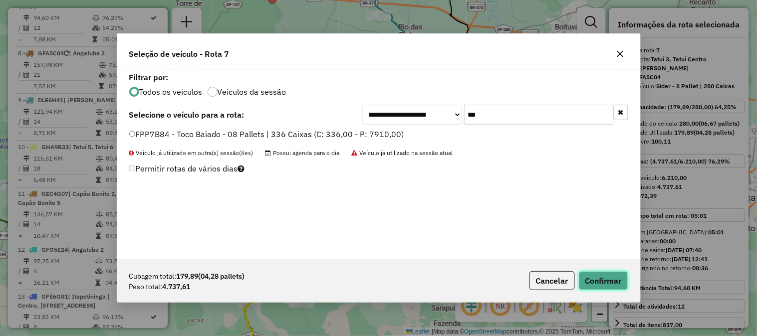
click at [621, 287] on button "Confirmar" at bounding box center [603, 280] width 49 height 19
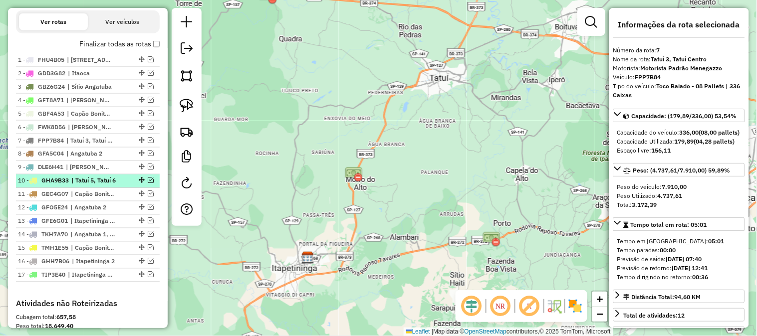
scroll to position [407, 0]
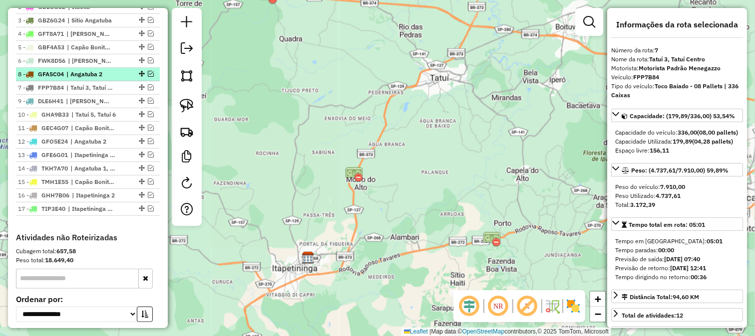
drag, startPoint x: 138, startPoint y: 95, endPoint x: 134, endPoint y: 79, distance: 16.9
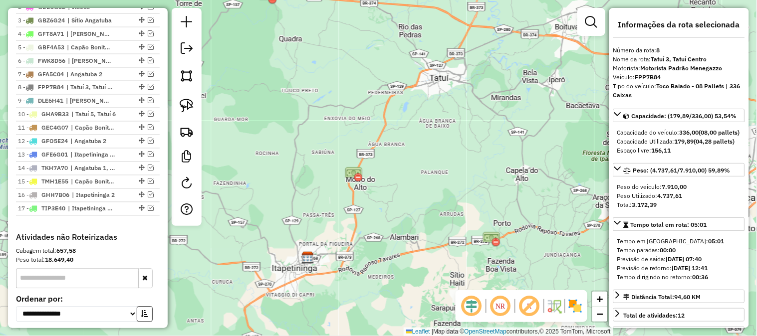
scroll to position [333, 0]
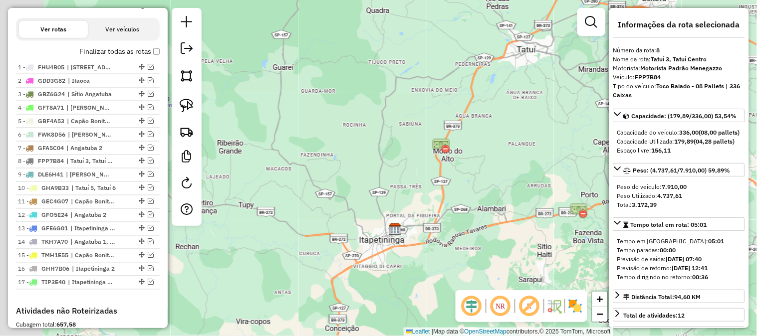
drag, startPoint x: 391, startPoint y: 220, endPoint x: 477, endPoint y: 187, distance: 91.3
click at [477, 187] on div "Janela de atendimento Grade de atendimento Capacidade Transportadoras Veículos …" at bounding box center [378, 168] width 757 height 336
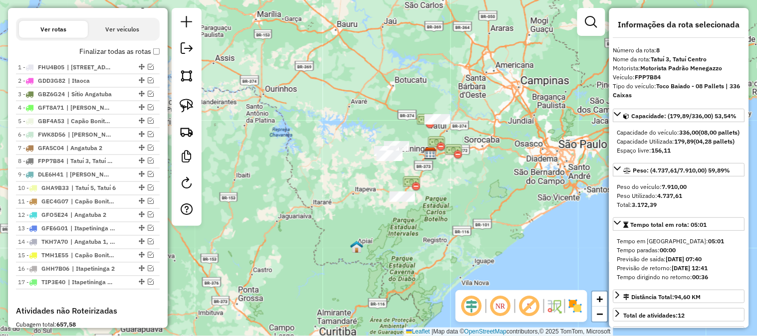
drag, startPoint x: 480, startPoint y: 221, endPoint x: 470, endPoint y: 166, distance: 55.7
click at [470, 166] on div "Janela de atendimento Grade de atendimento Capacidade Transportadoras Veículos …" at bounding box center [378, 168] width 757 height 336
click at [527, 186] on div "Janela de atendimento Grade de atendimento Capacidade Transportadoras Veículos …" at bounding box center [378, 168] width 757 height 336
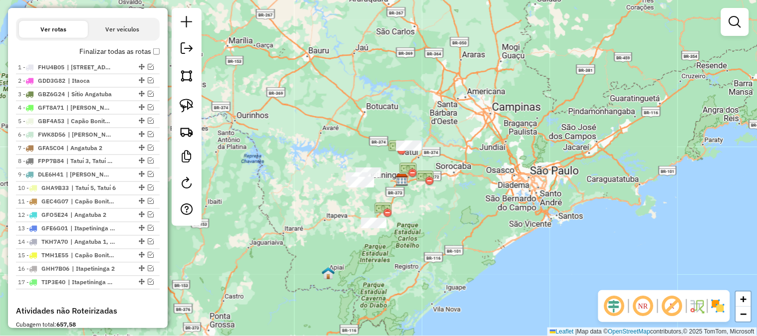
drag, startPoint x: 527, startPoint y: 176, endPoint x: 493, endPoint y: 198, distance: 40.7
click at [493, 202] on div "Janela de atendimento Grade de atendimento Capacidade Transportadoras Veículos …" at bounding box center [378, 168] width 757 height 336
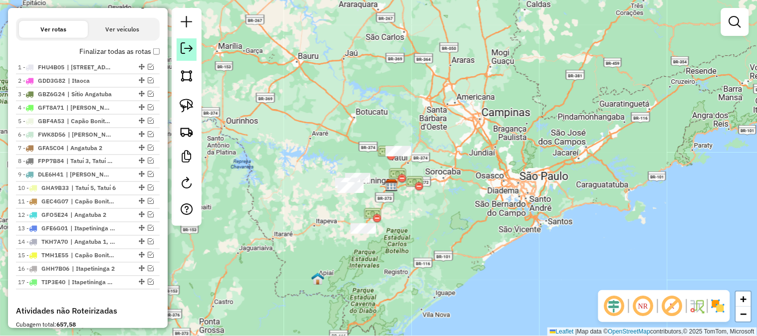
click at [191, 50] on em at bounding box center [187, 48] width 12 height 12
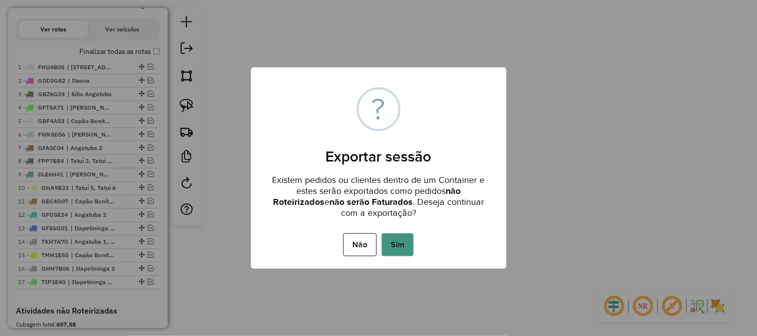
click at [408, 241] on button "Sim" at bounding box center [398, 245] width 32 height 23
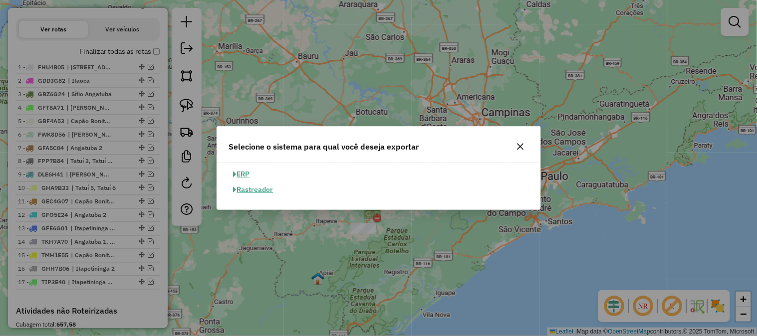
click at [244, 175] on button "ERP" at bounding box center [241, 174] width 25 height 15
select select "**"
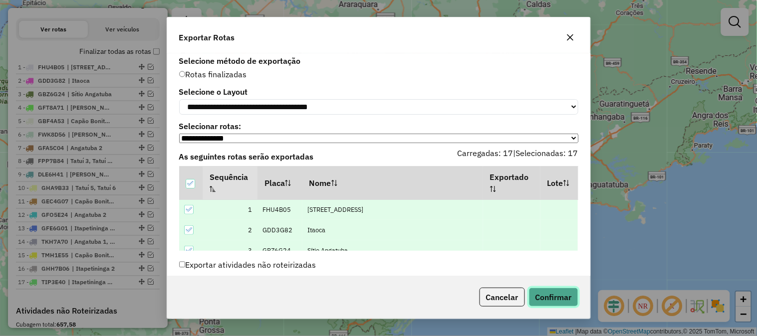
click at [548, 291] on button "Confirmar" at bounding box center [553, 297] width 49 height 19
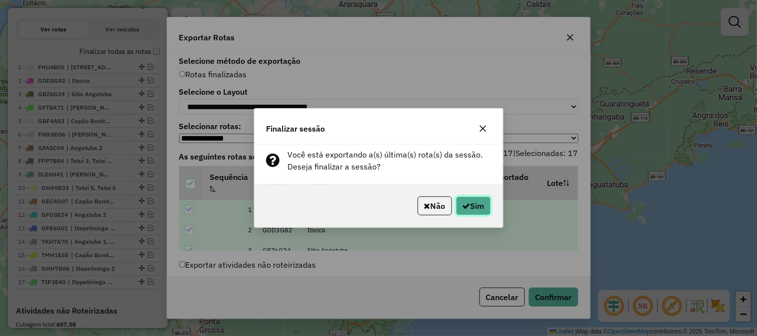
click at [465, 207] on icon "button" at bounding box center [467, 206] width 8 height 8
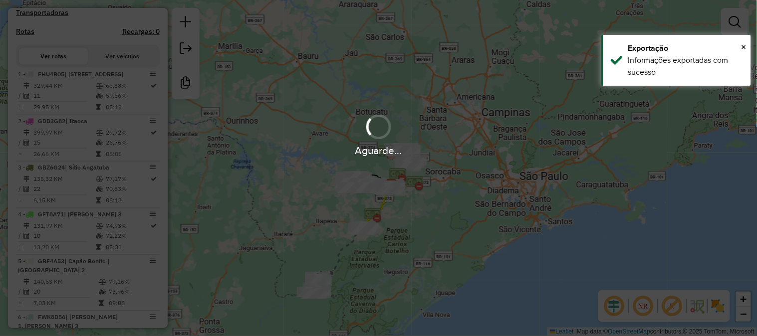
scroll to position [361, 0]
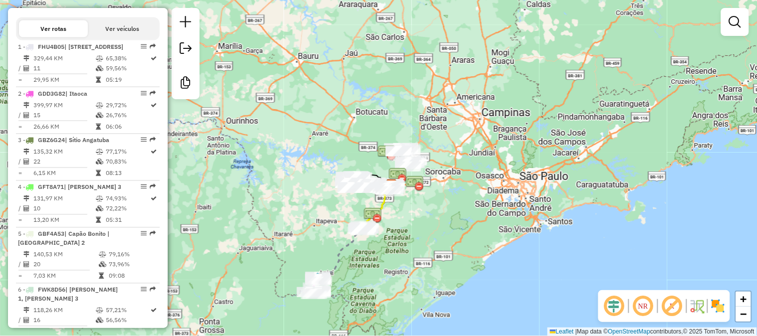
click at [381, 291] on div "Janela de atendimento Grade de atendimento Capacidade Transportadoras Veículos …" at bounding box center [378, 168] width 757 height 336
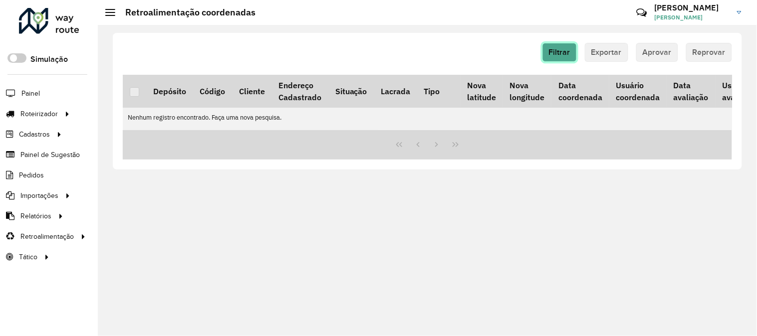
click at [566, 60] on button "Filtrar" at bounding box center [559, 52] width 34 height 19
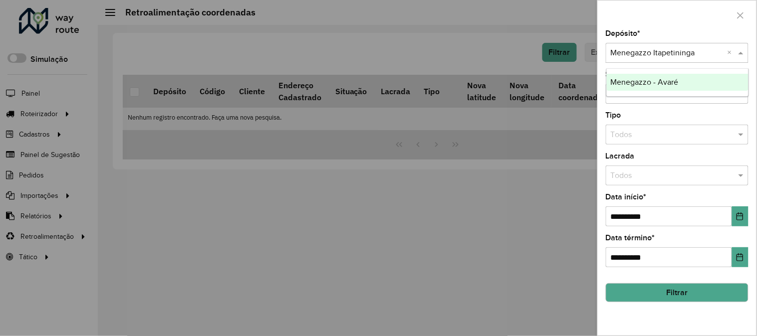
click at [695, 58] on input "text" at bounding box center [667, 53] width 113 height 12
click at [684, 87] on div "Menegazzo - Avaré" at bounding box center [678, 82] width 142 height 17
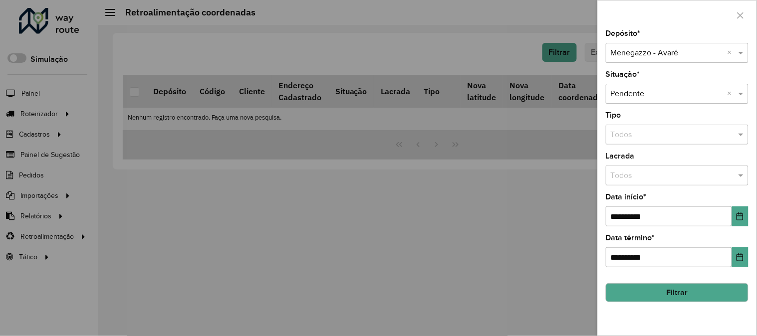
click at [703, 296] on button "Filtrar" at bounding box center [677, 292] width 143 height 19
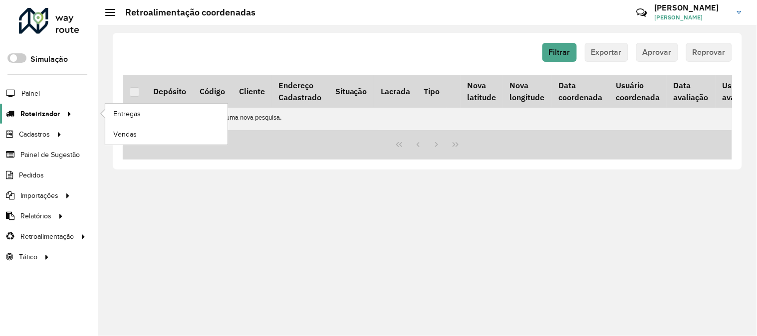
click at [53, 110] on span "Roteirizador" at bounding box center [39, 114] width 39 height 10
click at [146, 116] on link "Entregas" at bounding box center [166, 114] width 122 height 20
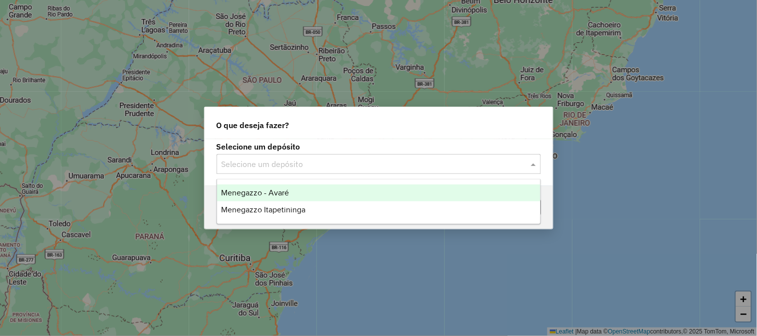
click at [308, 166] on input "text" at bounding box center [369, 165] width 294 height 12
click at [320, 193] on div "Menegazzo - Avaré" at bounding box center [378, 193] width 323 height 17
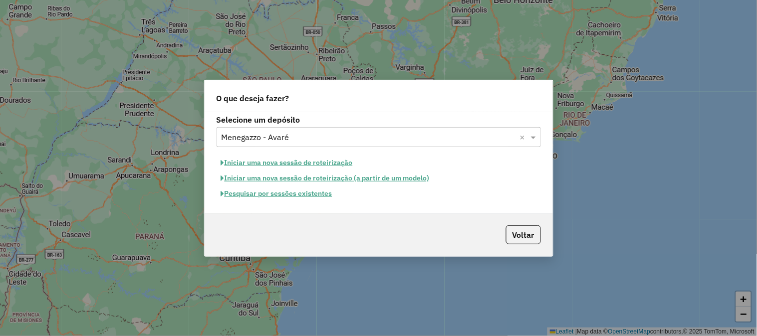
click at [325, 162] on button "Iniciar uma nova sessão de roteirização" at bounding box center [287, 162] width 141 height 15
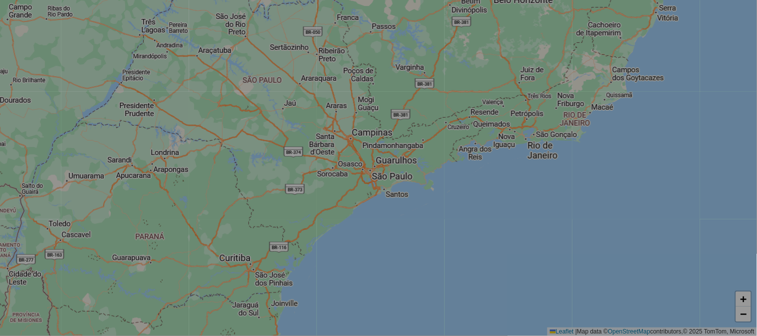
select select "*"
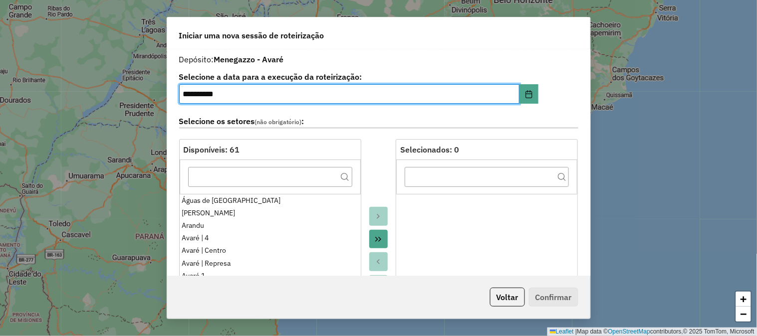
scroll to position [148, 0]
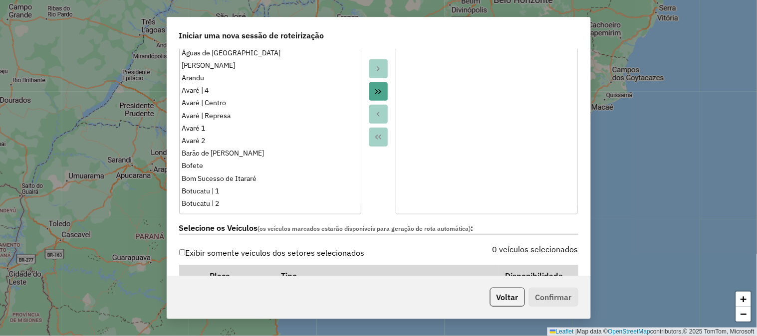
click at [380, 95] on icon "Move All to Target" at bounding box center [378, 92] width 8 height 8
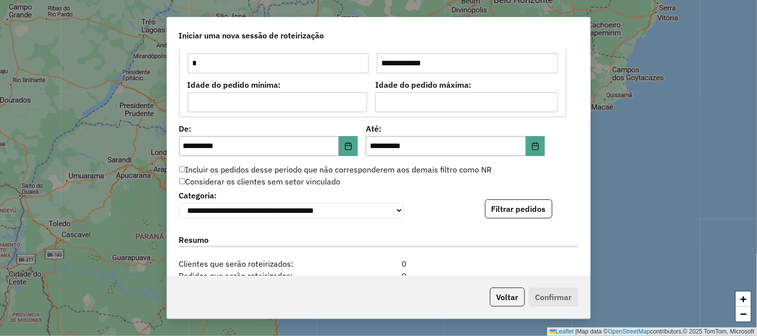
scroll to position [1035, 0]
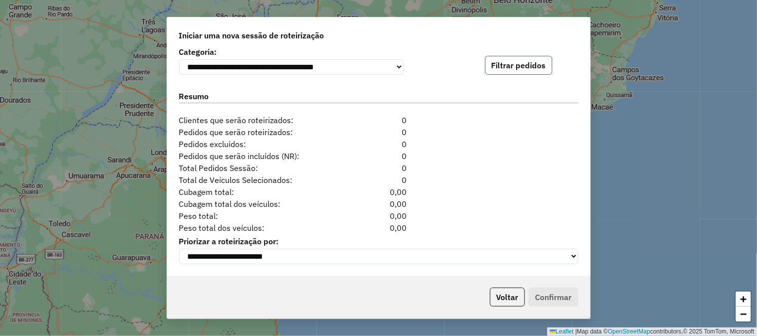
click at [513, 60] on button "Filtrar pedidos" at bounding box center [518, 65] width 67 height 19
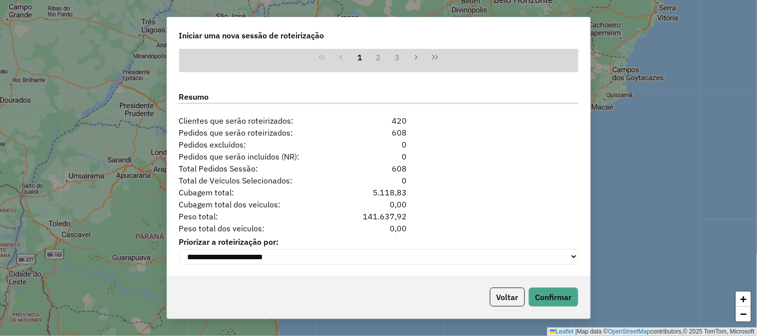
scroll to position [1243, 0]
click at [563, 301] on button "Confirmar" at bounding box center [553, 297] width 49 height 19
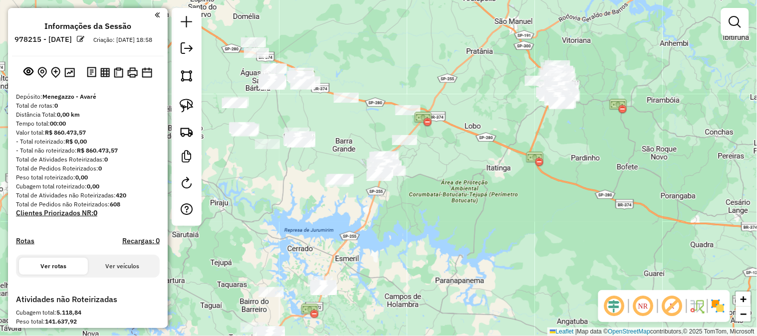
drag, startPoint x: 451, startPoint y: 229, endPoint x: 452, endPoint y: 86, distance: 142.7
click at [455, 93] on div "Janela de atendimento Grade de atendimento Capacidade Transportadoras Veículos …" at bounding box center [378, 168] width 757 height 336
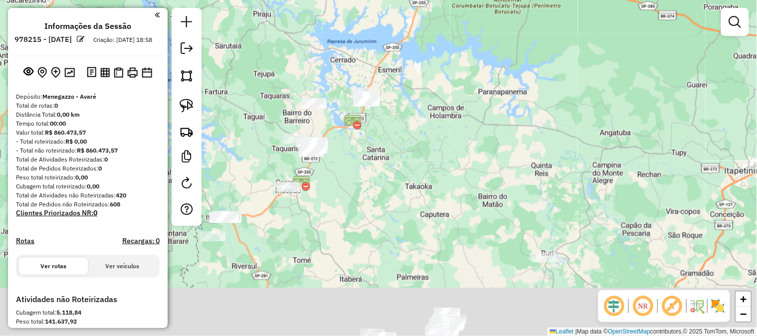
drag, startPoint x: 451, startPoint y: 193, endPoint x: 506, endPoint y: 118, distance: 93.1
click at [490, 129] on div "Janela de atendimento Grade de atendimento Capacidade Transportadoras Veículos …" at bounding box center [378, 168] width 757 height 336
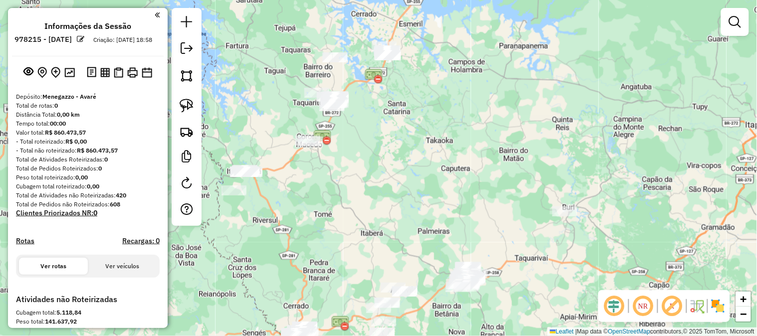
drag, startPoint x: 475, startPoint y: 174, endPoint x: 490, endPoint y: 89, distance: 86.2
click at [495, 82] on div "Janela de atendimento Grade de atendimento Capacidade Transportadoras Veículos …" at bounding box center [378, 168] width 757 height 336
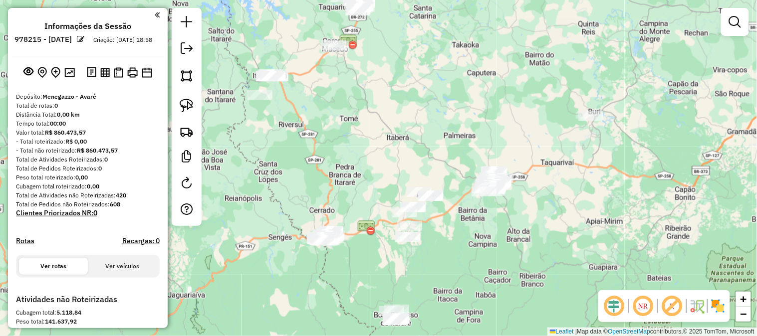
drag, startPoint x: 468, startPoint y: 152, endPoint x: 509, endPoint y: 82, distance: 80.5
click at [507, 85] on div "Janela de atendimento Grade de atendimento Capacidade Transportadoras Veículos …" at bounding box center [378, 168] width 757 height 336
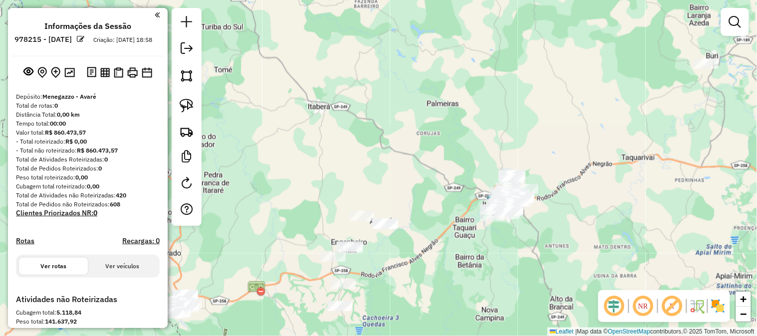
drag, startPoint x: 439, startPoint y: 186, endPoint x: 497, endPoint y: 76, distance: 124.3
click at [494, 82] on div "Janela de atendimento Grade de atendimento Capacidade Transportadoras Veículos …" at bounding box center [378, 168] width 757 height 336
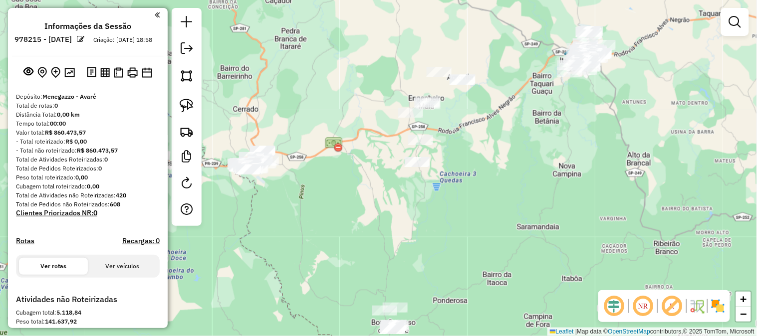
drag, startPoint x: 492, startPoint y: 161, endPoint x: 502, endPoint y: 133, distance: 29.5
click at [502, 133] on div "Janela de atendimento Grade de atendimento Capacidade Transportadoras Veículos …" at bounding box center [378, 168] width 757 height 336
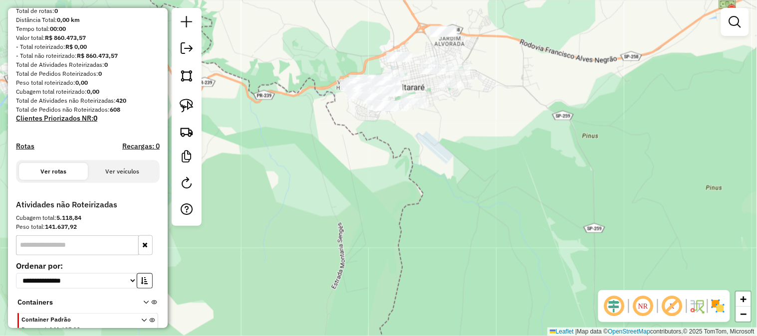
scroll to position [6, 0]
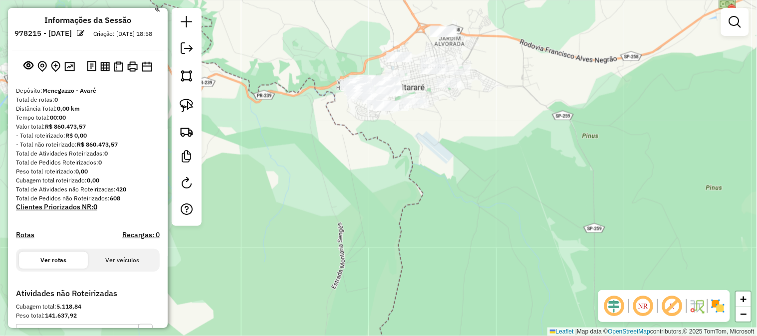
drag, startPoint x: 325, startPoint y: 194, endPoint x: 367, endPoint y: 168, distance: 49.0
click at [367, 168] on div "Janela de atendimento Grade de atendimento Capacidade Transportadoras Veículos …" at bounding box center [378, 168] width 757 height 336
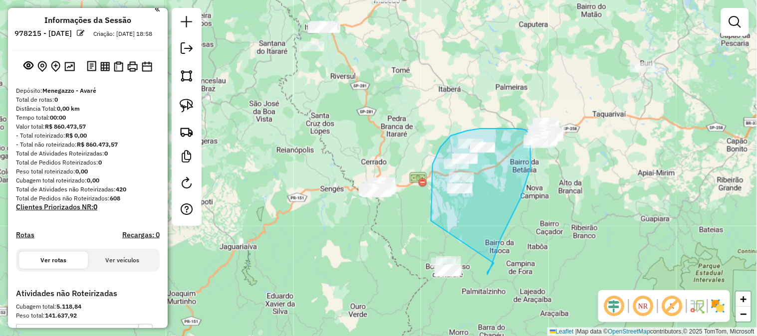
drag, startPoint x: 432, startPoint y: 201, endPoint x: 503, endPoint y: 236, distance: 79.5
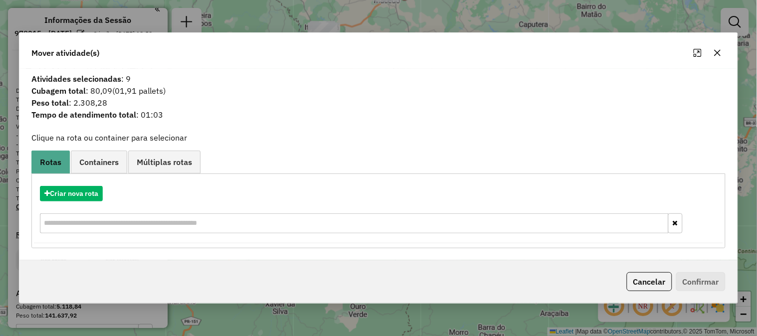
click at [724, 55] on button "button" at bounding box center [718, 53] width 16 height 16
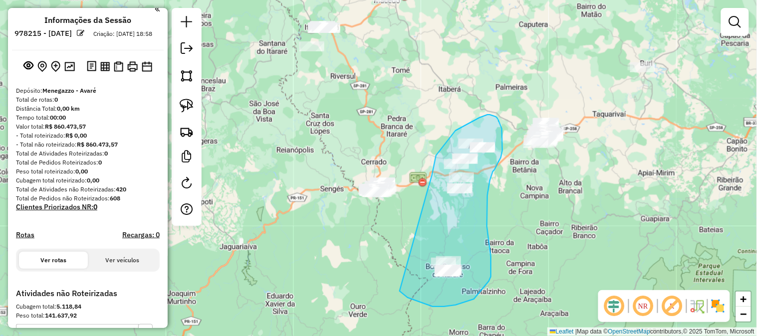
drag, startPoint x: 426, startPoint y: 195, endPoint x: 397, endPoint y: 270, distance: 80.4
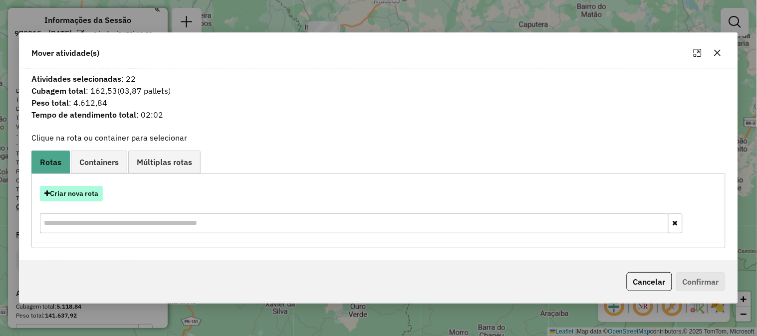
click at [79, 191] on button "Criar nova rota" at bounding box center [71, 193] width 63 height 15
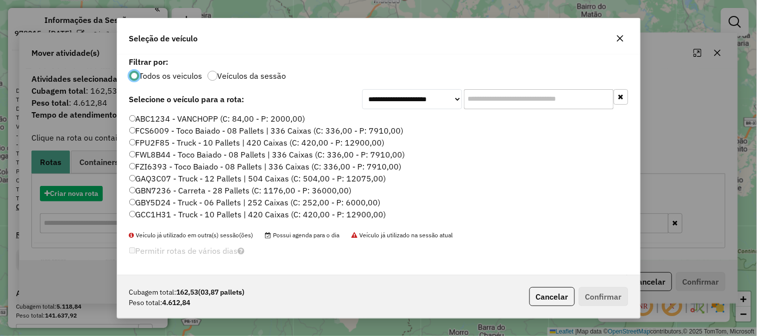
scroll to position [5, 2]
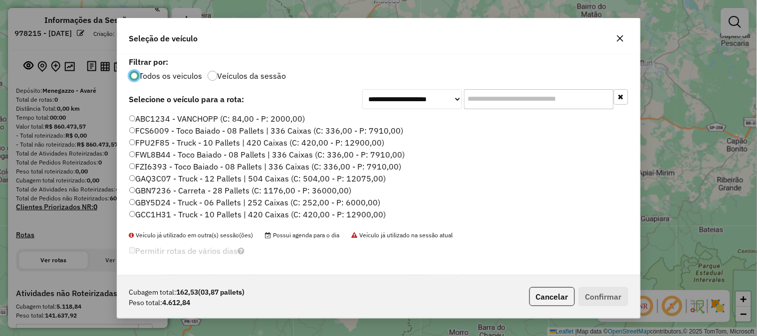
click at [510, 96] on input "text" at bounding box center [539, 99] width 150 height 20
click at [622, 40] on icon "button" at bounding box center [620, 38] width 6 height 6
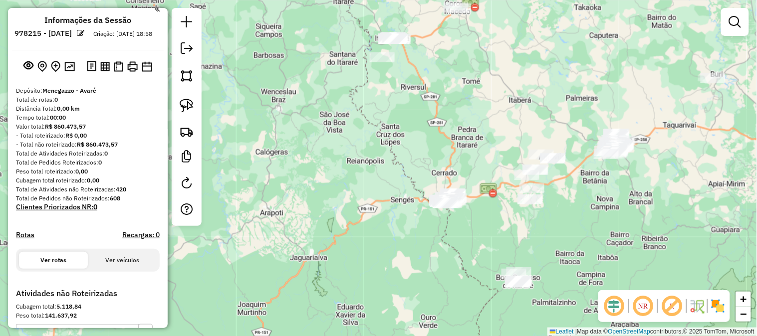
drag, startPoint x: 520, startPoint y: 195, endPoint x: 587, endPoint y: 206, distance: 68.7
click at [590, 206] on div "Janela de atendimento Grade de atendimento Capacidade Transportadoras Veículos …" at bounding box center [378, 168] width 757 height 336
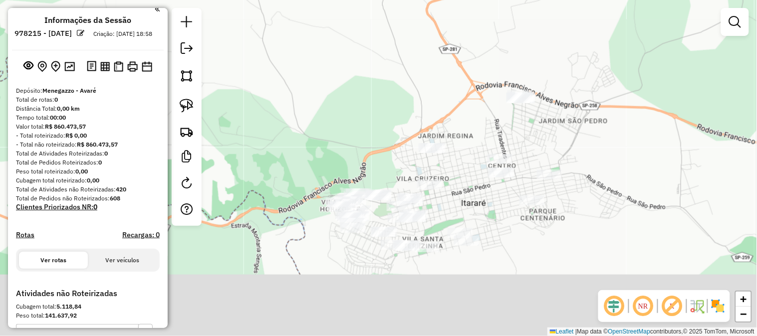
drag, startPoint x: 442, startPoint y: 171, endPoint x: 484, endPoint y: 93, distance: 88.0
click at [487, 91] on div "Janela de atendimento Grade de atendimento Capacidade Transportadoras Veículos …" at bounding box center [378, 168] width 757 height 336
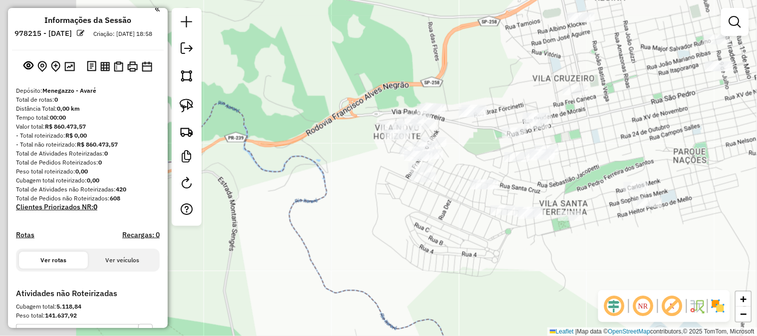
drag, startPoint x: 361, startPoint y: 256, endPoint x: 427, endPoint y: 225, distance: 72.8
click at [427, 225] on div "Janela de atendimento Grade de atendimento Capacidade Transportadoras Veículos …" at bounding box center [378, 168] width 757 height 336
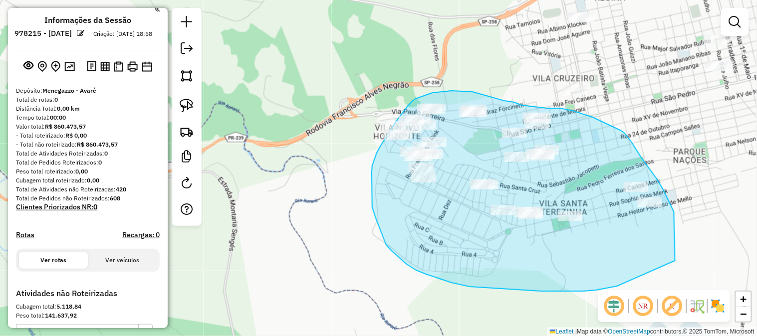
drag, startPoint x: 541, startPoint y: 291, endPoint x: 670, endPoint y: 265, distance: 131.9
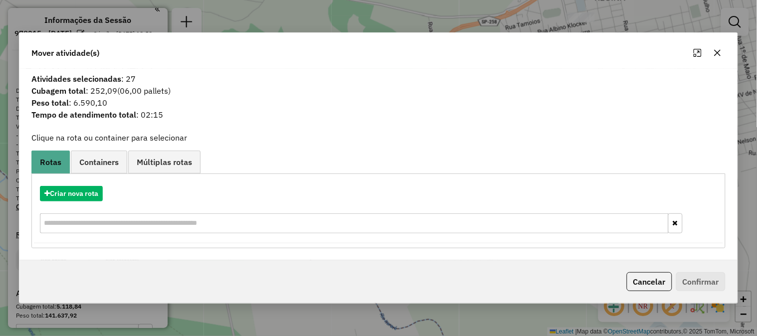
click at [725, 53] on button "button" at bounding box center [718, 53] width 16 height 16
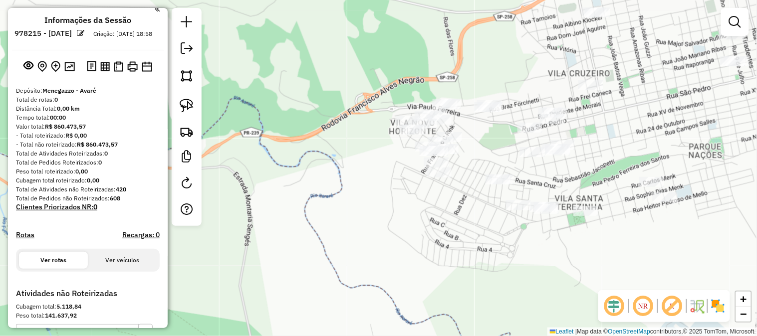
click at [622, 259] on div "Janela de atendimento Grade de atendimento Capacidade Transportadoras Veículos …" at bounding box center [378, 168] width 757 height 336
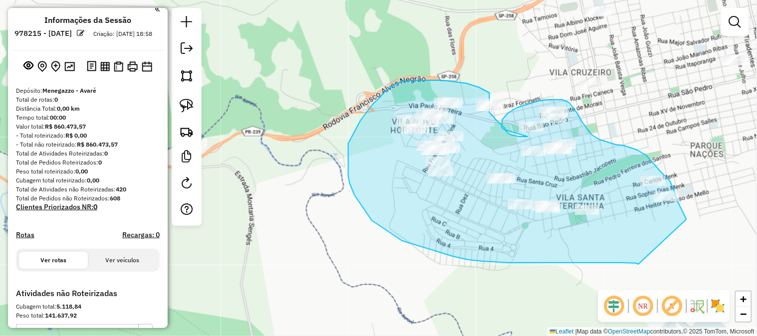
drag, startPoint x: 636, startPoint y: 264, endPoint x: 677, endPoint y: 231, distance: 52.5
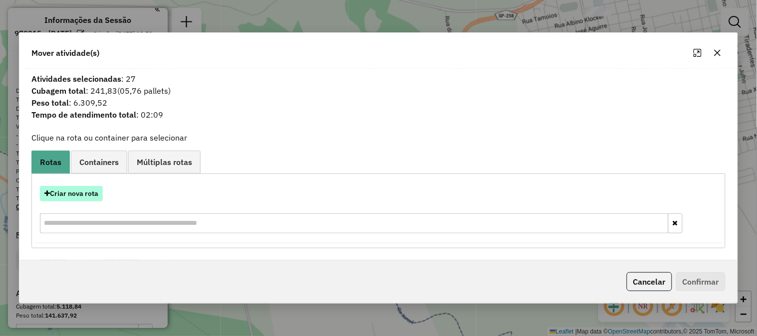
click at [95, 196] on button "Criar nova rota" at bounding box center [71, 193] width 63 height 15
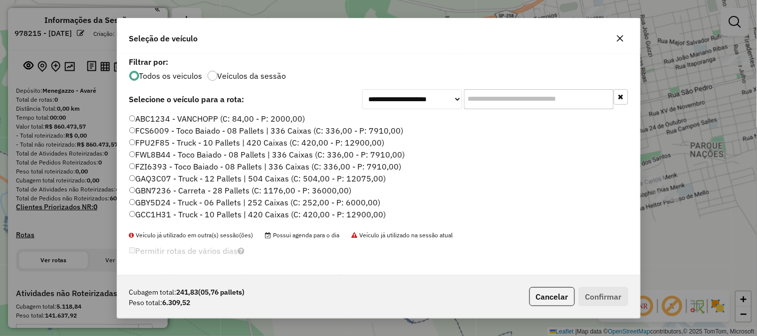
drag, startPoint x: 523, startPoint y: 100, endPoint x: 507, endPoint y: 98, distance: 15.7
click at [512, 99] on input "text" at bounding box center [539, 99] width 150 height 20
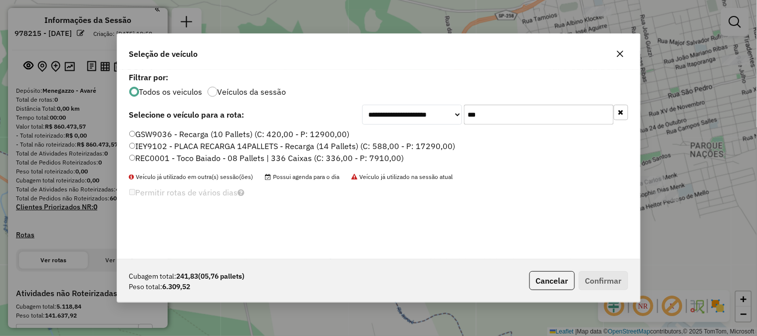
type input "***"
click at [385, 152] on label "REC0001 - Toco Baiado - 08 Pallets | 336 Caixas (C: 336,00 - P: 7910,00)" at bounding box center [266, 158] width 275 height 12
click at [623, 282] on button "Confirmar" at bounding box center [603, 280] width 49 height 19
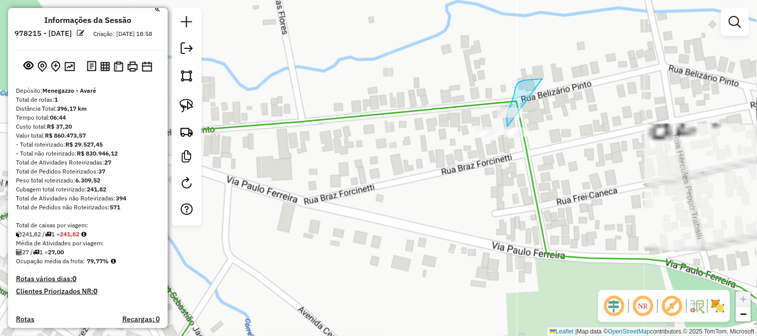
drag, startPoint x: 541, startPoint y: 79, endPoint x: 537, endPoint y: 148, distance: 69.0
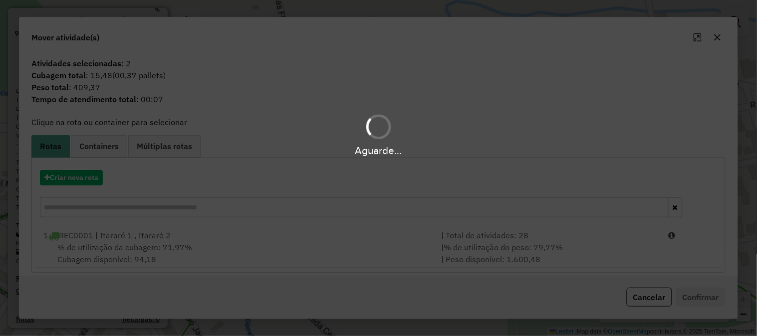
click at [650, 260] on hb-app "Aguarde... Pop-up bloqueado! Seu navegador bloqueou automáticamente a abertura …" at bounding box center [378, 168] width 757 height 336
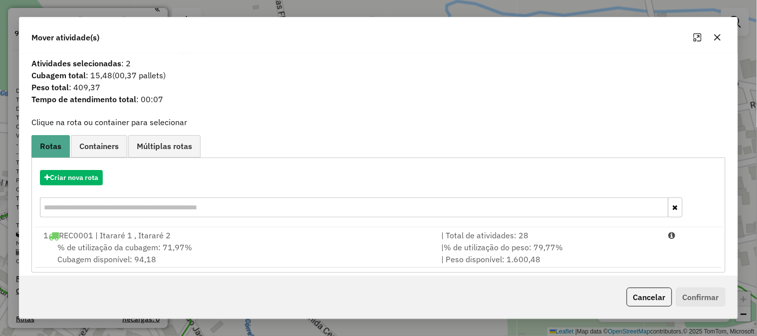
click at [700, 304] on div "Cancelar Confirmar" at bounding box center [674, 297] width 103 height 19
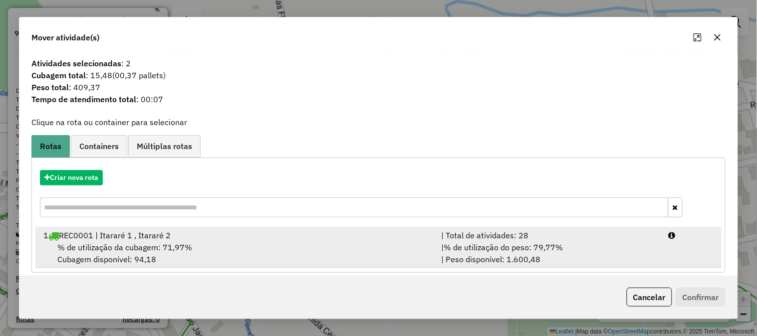
click at [622, 250] on div "| % de utilização do peso: 79,77% | Peso disponível: 1.600,48" at bounding box center [549, 254] width 228 height 24
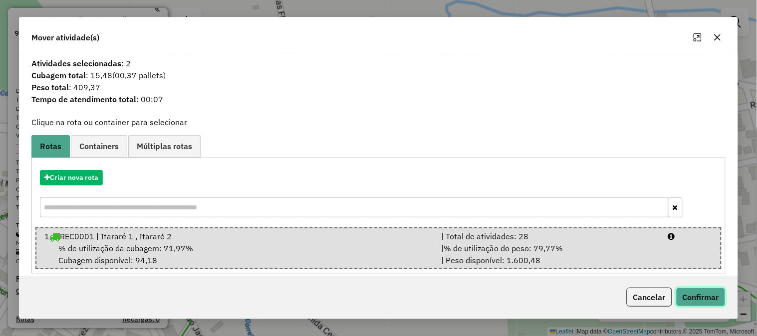
click at [704, 301] on button "Confirmar" at bounding box center [700, 297] width 49 height 19
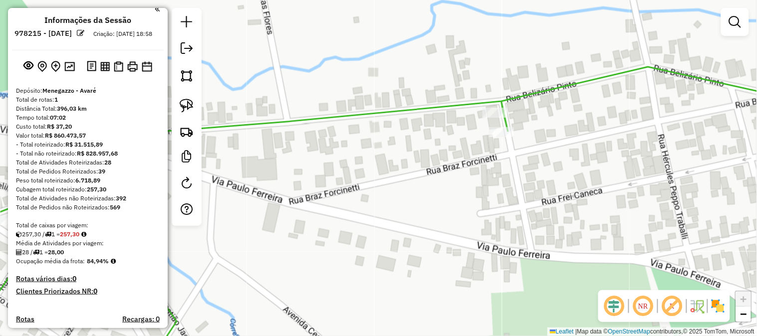
drag, startPoint x: 587, startPoint y: 193, endPoint x: 478, endPoint y: 187, distance: 109.4
click at [485, 190] on div "Janela de atendimento Grade de atendimento Capacidade Transportadoras Veículos …" at bounding box center [378, 168] width 757 height 336
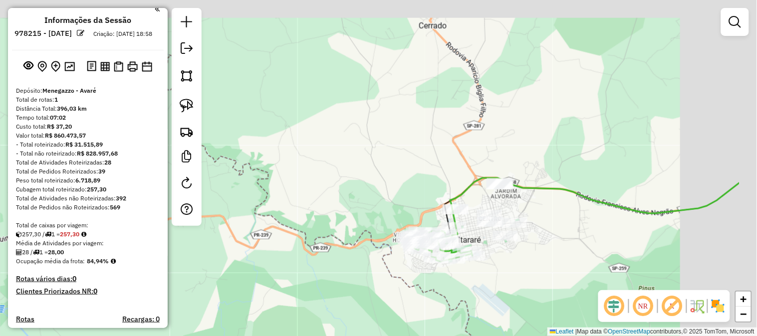
drag, startPoint x: 624, startPoint y: 256, endPoint x: 494, endPoint y: 266, distance: 130.2
click at [524, 273] on div "Janela de atendimento Grade de atendimento Capacidade Transportadoras Veículos …" at bounding box center [378, 168] width 757 height 336
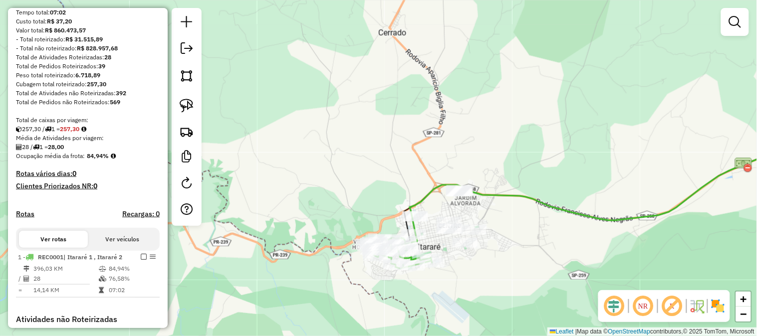
scroll to position [228, 0]
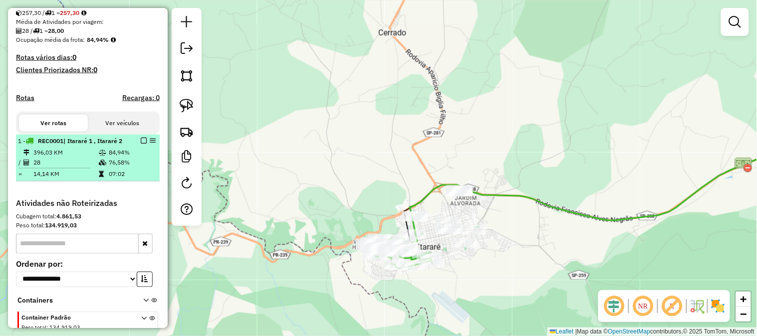
click at [141, 144] on em at bounding box center [144, 141] width 6 height 6
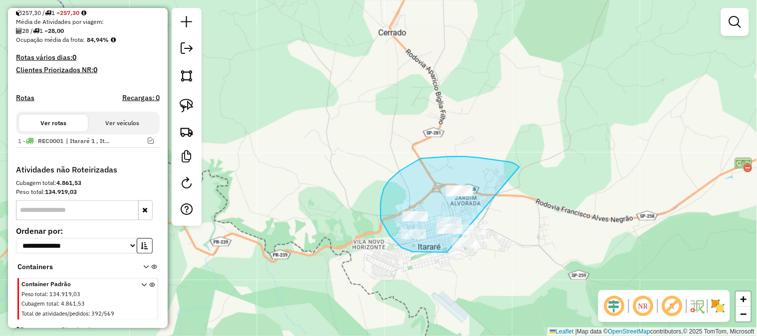
drag, startPoint x: 520, startPoint y: 167, endPoint x: 602, endPoint y: 181, distance: 83.4
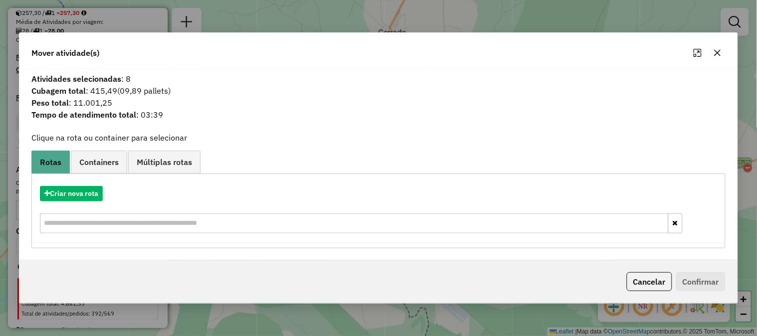
click at [719, 56] on icon "button" at bounding box center [718, 53] width 8 height 8
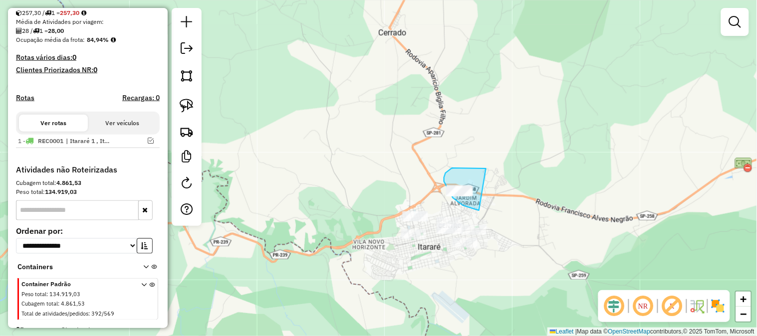
drag, startPoint x: 480, startPoint y: 168, endPoint x: 540, endPoint y: 175, distance: 61.2
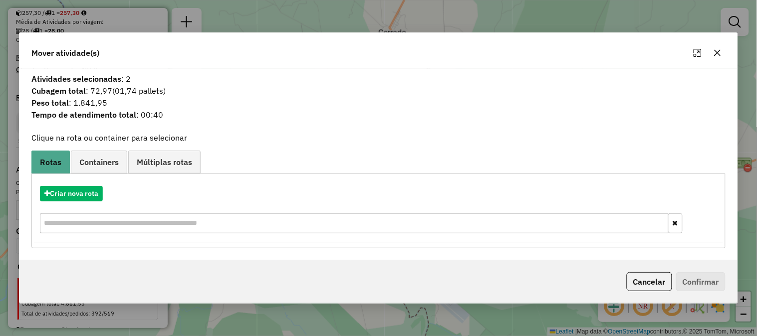
click at [721, 54] on icon "button" at bounding box center [718, 53] width 8 height 8
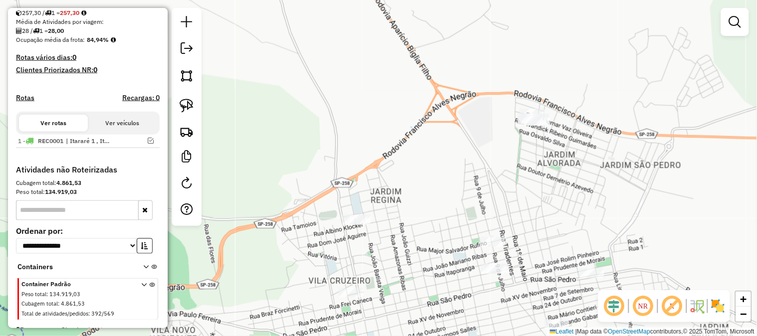
drag, startPoint x: 438, startPoint y: 256, endPoint x: 451, endPoint y: 220, distance: 38.2
click at [451, 220] on div "Janela de atendimento Grade de atendimento Capacidade Transportadoras Veículos …" at bounding box center [378, 168] width 757 height 336
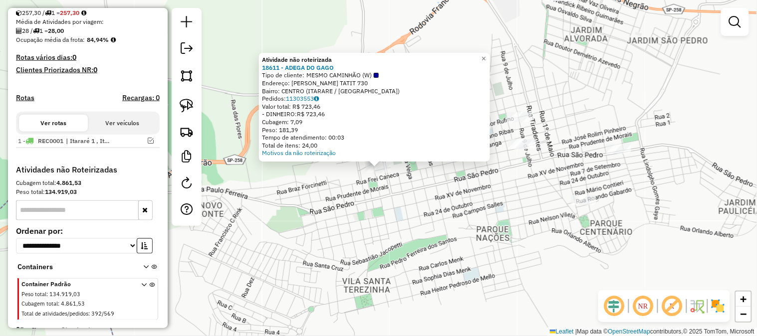
click at [450, 251] on div "Atividade não roteirizada 18611 - ADEGA DO GAGO Tipo de cliente: MESMO CAMINHÃO…" at bounding box center [378, 168] width 757 height 336
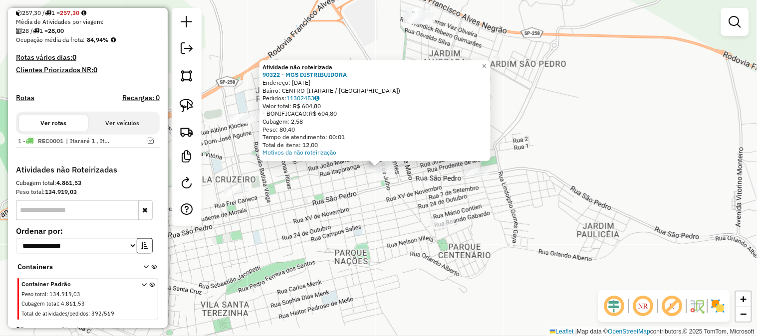
click at [387, 213] on div "Atividade não roteirizada 90322 - MGS DISTRIBUIDORA Endereço: 9 DE JULHO 531 Ba…" at bounding box center [378, 168] width 757 height 336
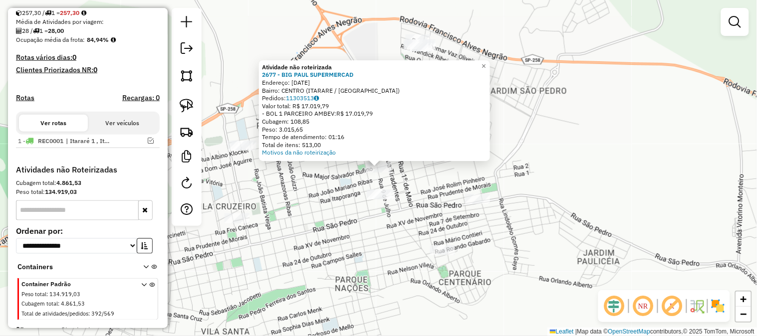
click at [431, 211] on div "Atividade não roteirizada 2677 - BIG PAUL SUPERMERCAD Endereço: 9 DE JULHO 768 …" at bounding box center [378, 168] width 757 height 336
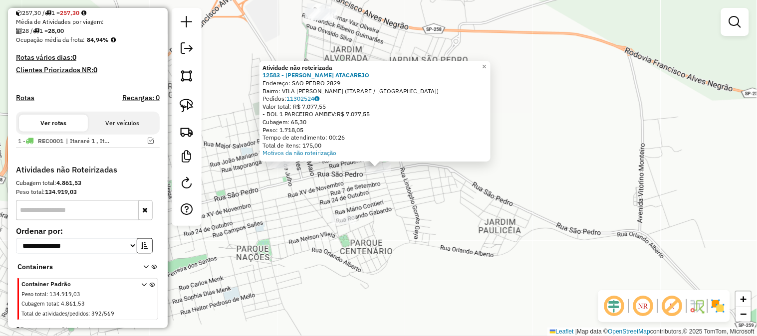
click at [351, 227] on div "Atividade não roteirizada 12583 - SOUSA ATACAREJO Endereço: SAO PEDRO 2829 Bair…" at bounding box center [378, 168] width 757 height 336
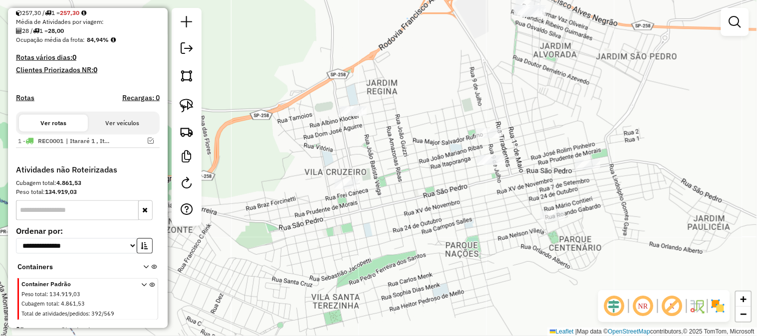
drag, startPoint x: 330, startPoint y: 236, endPoint x: 539, endPoint y: 231, distance: 209.7
click at [539, 231] on div "Janela de atendimento Grade de atendimento Capacidade Transportadoras Veículos …" at bounding box center [378, 168] width 757 height 336
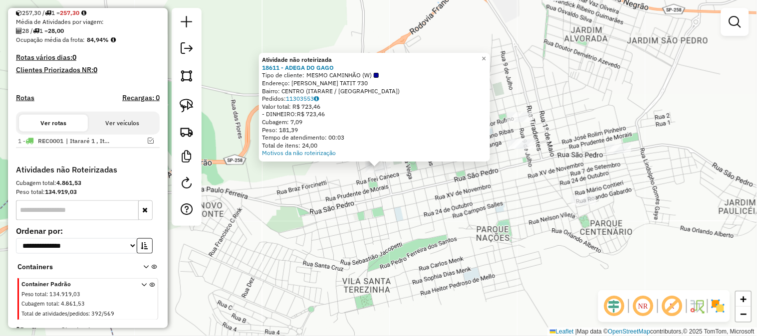
click at [503, 226] on div "Atividade não roteirizada 18611 - ADEGA DO GAGO Tipo de cliente: MESMO CAMINHÃO…" at bounding box center [378, 168] width 757 height 336
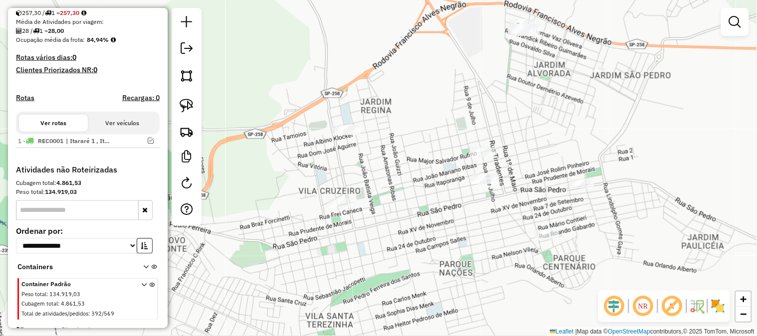
drag, startPoint x: 492, startPoint y: 198, endPoint x: 440, endPoint y: 231, distance: 61.5
click at [447, 235] on div "Janela de atendimento Grade de atendimento Capacidade Transportadoras Veículos …" at bounding box center [378, 168] width 757 height 336
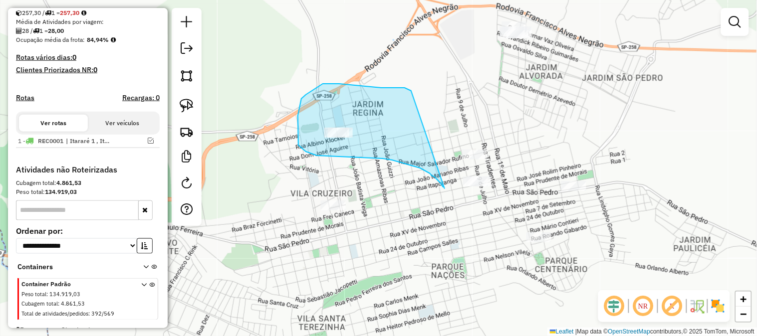
drag, startPoint x: 407, startPoint y: 88, endPoint x: 445, endPoint y: 189, distance: 107.2
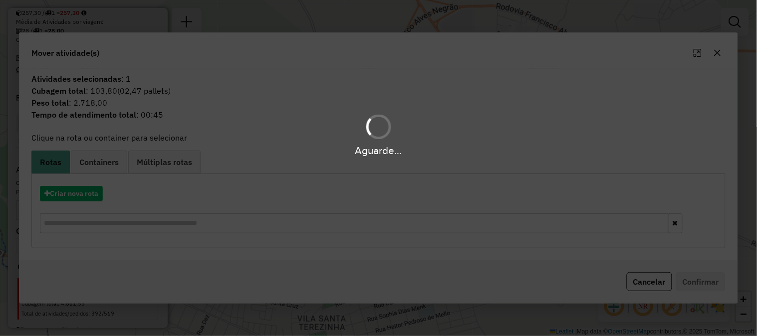
click at [478, 177] on div "Aguarde..." at bounding box center [378, 168] width 757 height 336
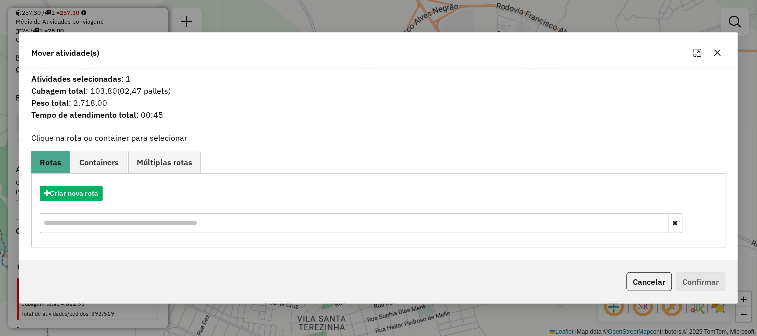
click at [723, 51] on button "button" at bounding box center [718, 53] width 16 height 16
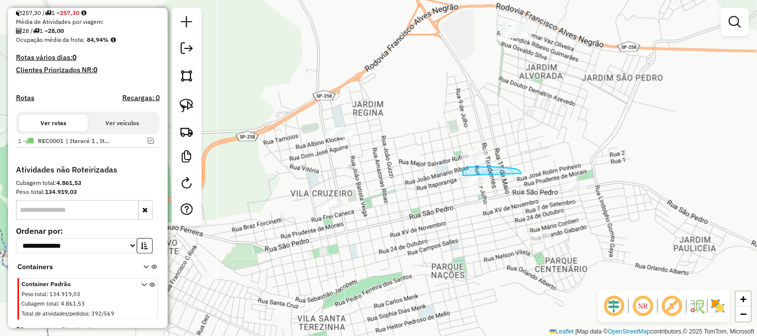
drag, startPoint x: 521, startPoint y: 173, endPoint x: 535, endPoint y: 208, distance: 38.3
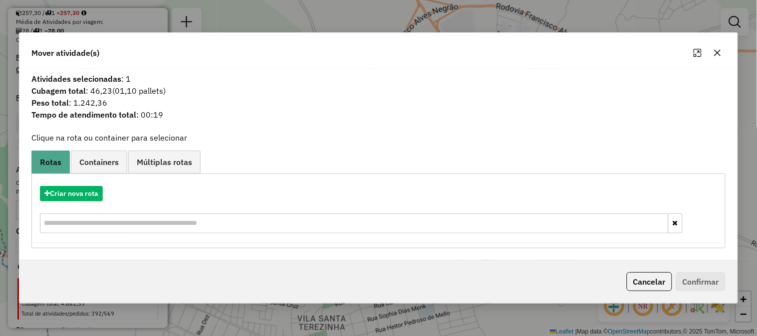
click at [714, 49] on icon "button" at bounding box center [718, 53] width 8 height 8
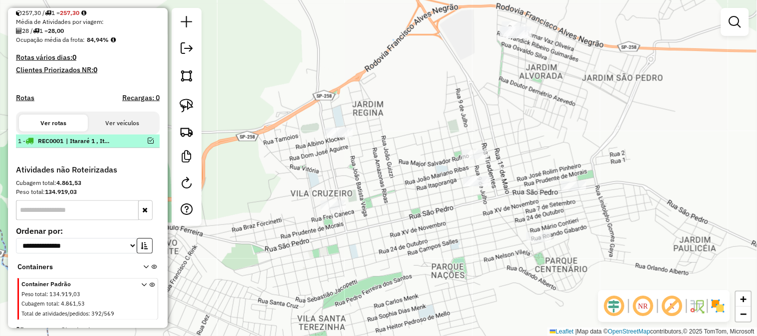
click at [148, 144] on em at bounding box center [151, 141] width 6 height 6
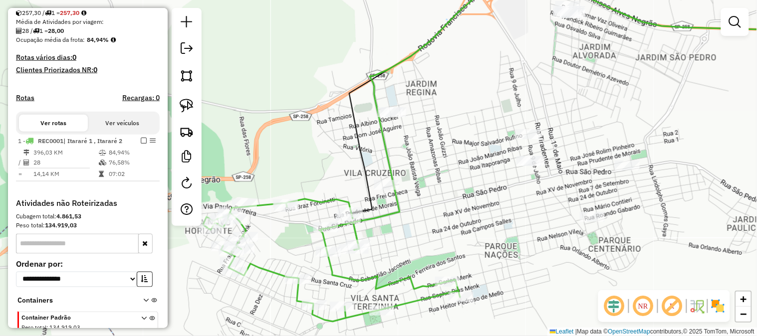
drag, startPoint x: 408, startPoint y: 260, endPoint x: 457, endPoint y: 240, distance: 52.8
click at [458, 240] on div "Janela de atendimento Grade de atendimento Capacidade Transportadoras Veículos …" at bounding box center [378, 168] width 757 height 336
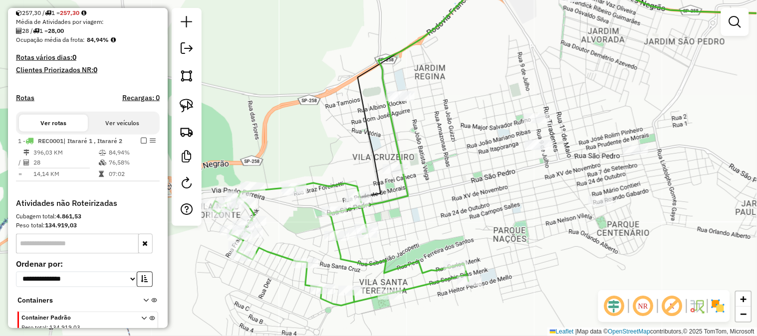
drag, startPoint x: 447, startPoint y: 239, endPoint x: 455, endPoint y: 224, distance: 16.7
click at [455, 224] on div "Janela de atendimento Grade de atendimento Capacidade Transportadoras Veículos …" at bounding box center [378, 168] width 757 height 336
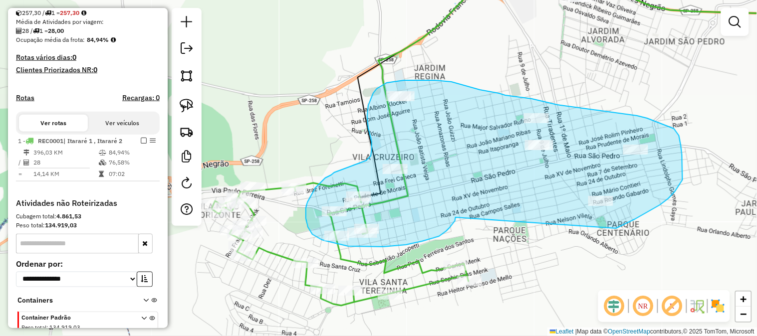
drag, startPoint x: 456, startPoint y: 218, endPoint x: 603, endPoint y: 229, distance: 147.6
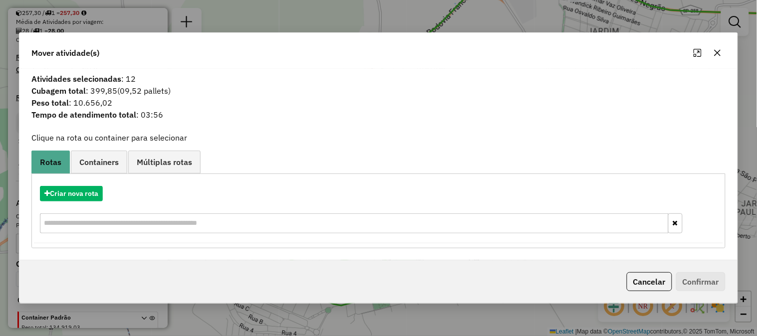
click at [721, 53] on icon "button" at bounding box center [718, 53] width 8 height 8
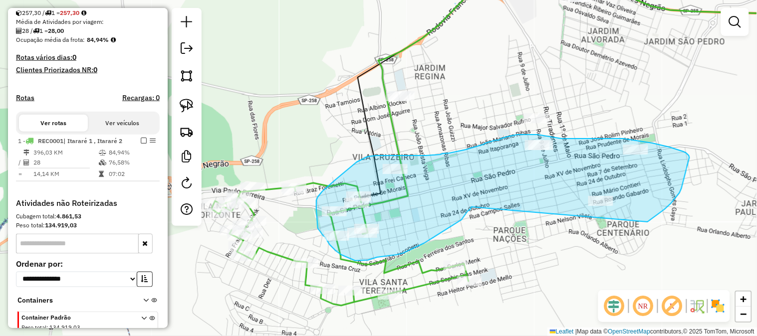
drag, startPoint x: 472, startPoint y: 207, endPoint x: 621, endPoint y: 231, distance: 151.6
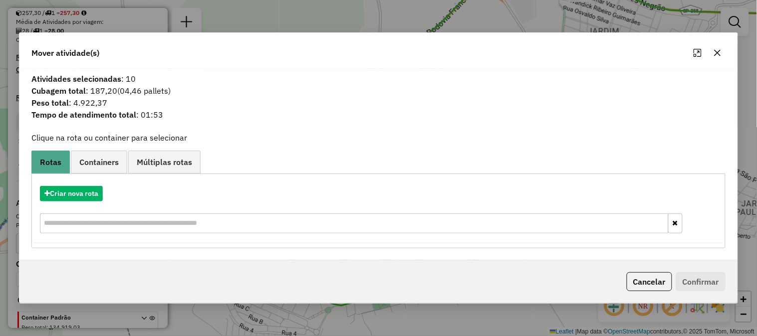
click at [721, 55] on icon "button" at bounding box center [718, 53] width 6 height 6
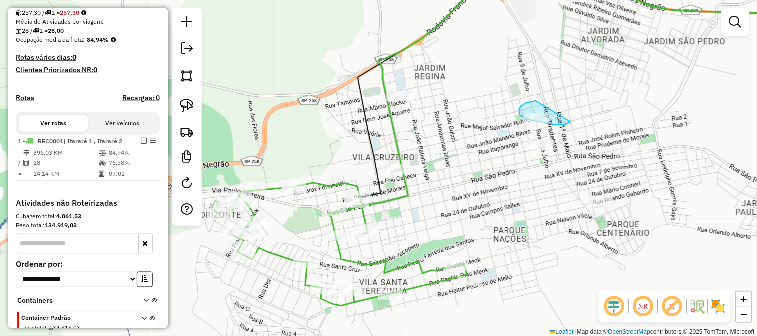
drag, startPoint x: 536, startPoint y: 101, endPoint x: 590, endPoint y: 112, distance: 55.0
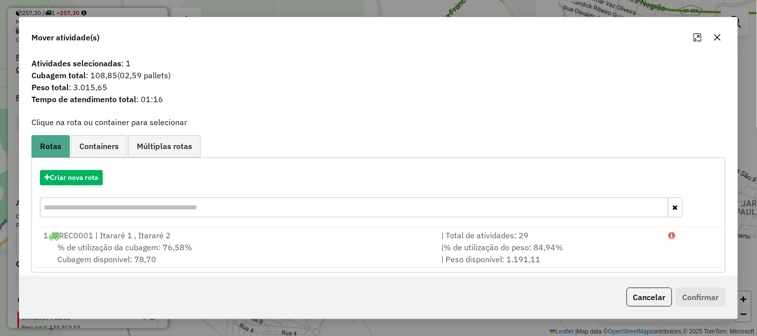
drag, startPoint x: 719, startPoint y: 37, endPoint x: 636, endPoint y: 87, distance: 96.9
click at [719, 37] on icon "button" at bounding box center [718, 37] width 8 height 8
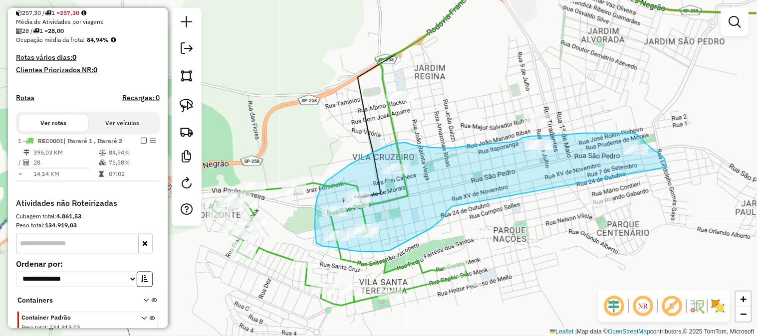
drag, startPoint x: 449, startPoint y: 210, endPoint x: 622, endPoint y: 234, distance: 174.8
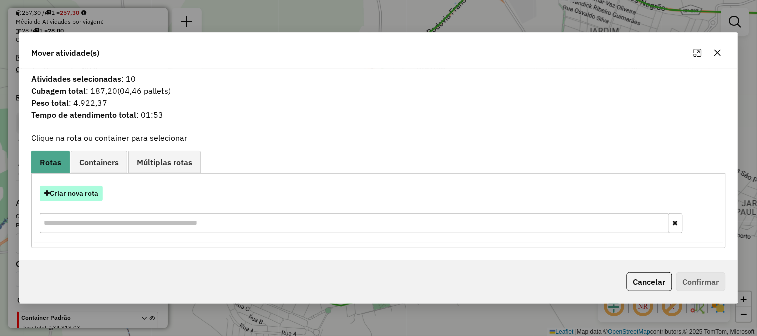
click at [90, 192] on button "Criar nova rota" at bounding box center [71, 193] width 63 height 15
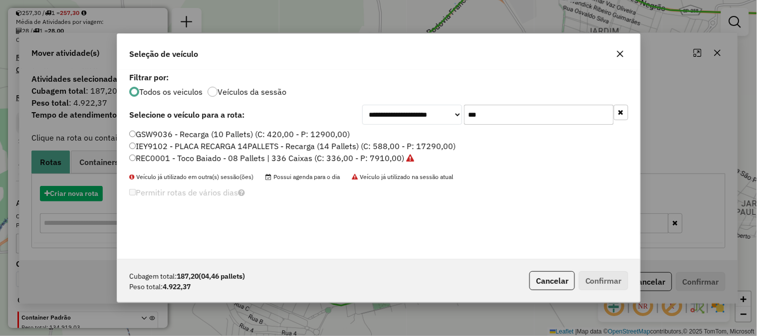
scroll to position [5, 2]
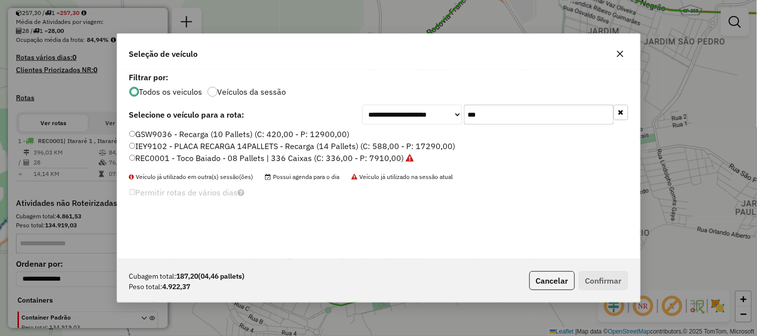
click at [384, 152] on label "REC0001 - Toco Baiado - 08 Pallets | 336 Caixas (C: 336,00 - P: 7910,00)" at bounding box center [271, 158] width 285 height 12
click at [606, 276] on button "Confirmar" at bounding box center [603, 280] width 49 height 19
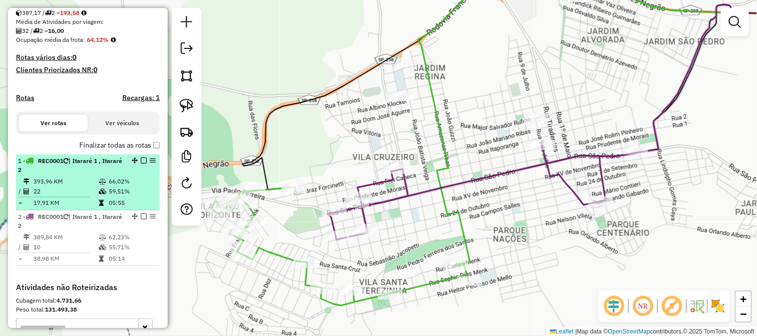
click at [141, 164] on em at bounding box center [144, 161] width 6 height 6
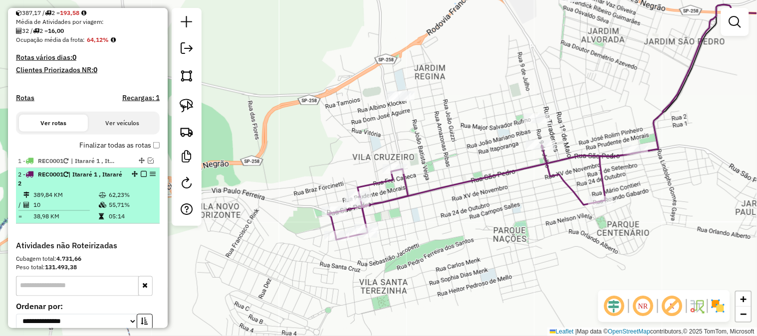
click at [141, 177] on em at bounding box center [144, 174] width 6 height 6
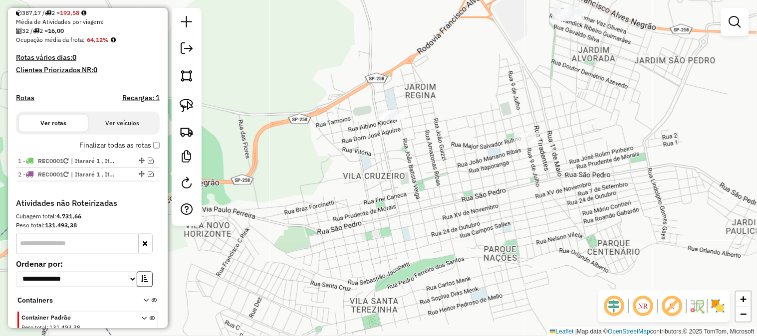
drag, startPoint x: 458, startPoint y: 232, endPoint x: 397, endPoint y: 295, distance: 87.5
click at [400, 294] on div "Janela de atendimento Grade de atendimento Capacidade Transportadoras Veículos …" at bounding box center [378, 168] width 757 height 336
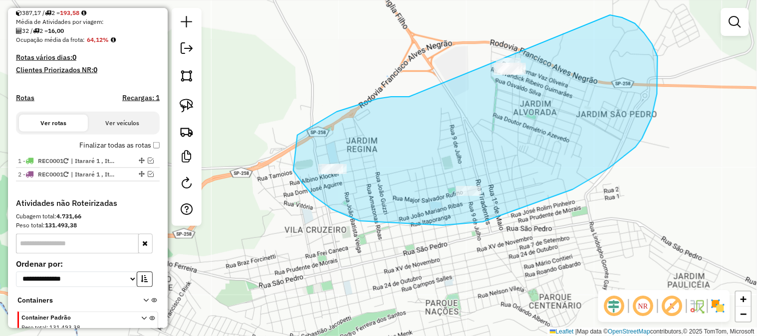
drag, startPoint x: 391, startPoint y: 97, endPoint x: 541, endPoint y: 17, distance: 170.1
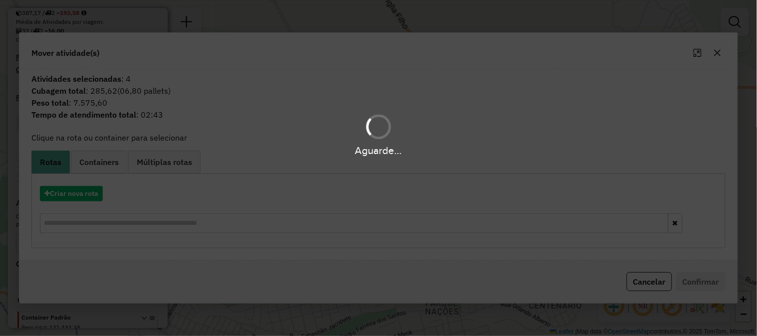
click at [83, 200] on hb-app "Aguarde... Pop-up bloqueado! Seu navegador bloqueou automáticamente a abertura …" at bounding box center [378, 168] width 757 height 336
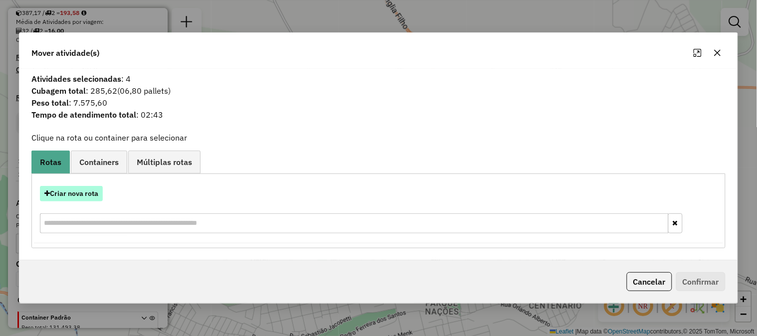
click at [82, 198] on button "Criar nova rota" at bounding box center [71, 193] width 63 height 15
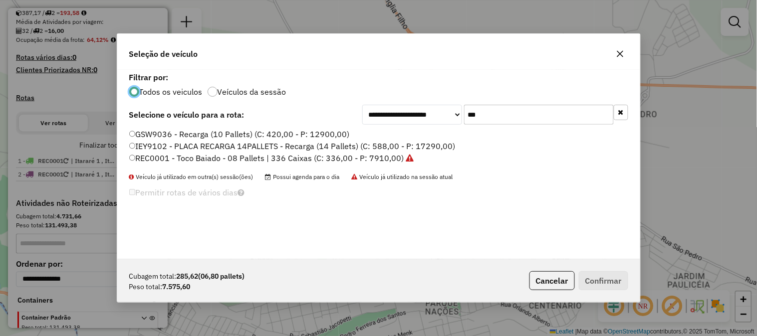
click at [386, 162] on label "REC0001 - Toco Baiado - 08 Pallets | 336 Caixas (C: 336,00 - P: 7910,00)" at bounding box center [271, 158] width 285 height 12
click at [612, 277] on button "Confirmar" at bounding box center [603, 280] width 49 height 19
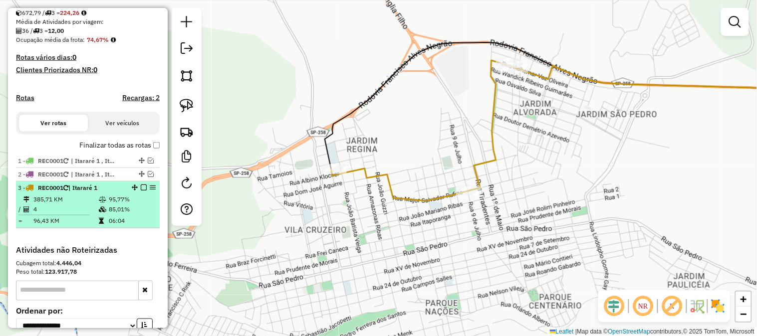
click at [141, 191] on em at bounding box center [144, 188] width 6 height 6
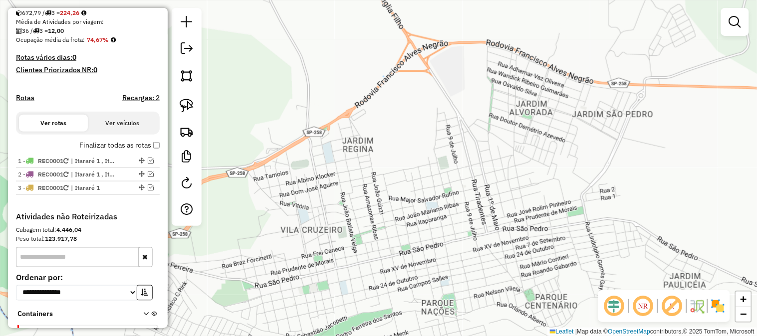
drag, startPoint x: 452, startPoint y: 221, endPoint x: 344, endPoint y: 227, distance: 107.5
click at [351, 227] on div "Janela de atendimento Grade de atendimento Capacidade Transportadoras Veículos …" at bounding box center [378, 168] width 757 height 336
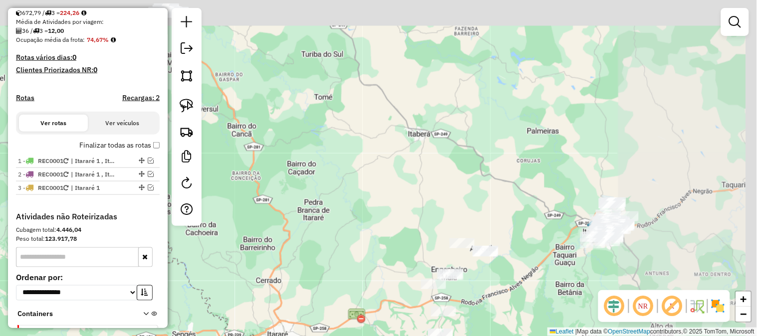
drag, startPoint x: 502, startPoint y: 178, endPoint x: 307, endPoint y: 272, distance: 216.5
click at [307, 277] on div "Janela de atendimento Grade de atendimento Capacidade Transportadoras Veículos …" at bounding box center [378, 168] width 757 height 336
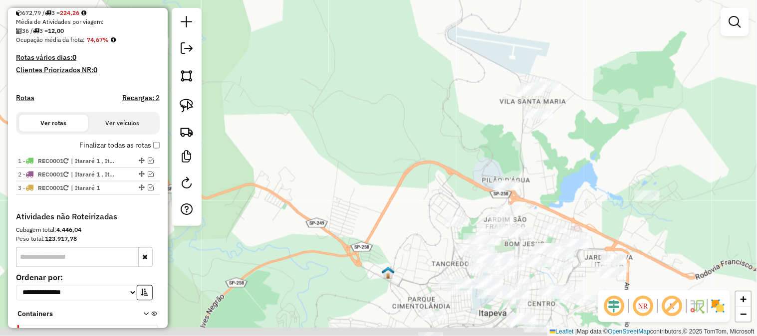
drag, startPoint x: 405, startPoint y: 199, endPoint x: 378, endPoint y: 88, distance: 113.7
click at [378, 100] on div "Janela de atendimento Grade de atendimento Capacidade Transportadoras Veículos …" at bounding box center [378, 168] width 757 height 336
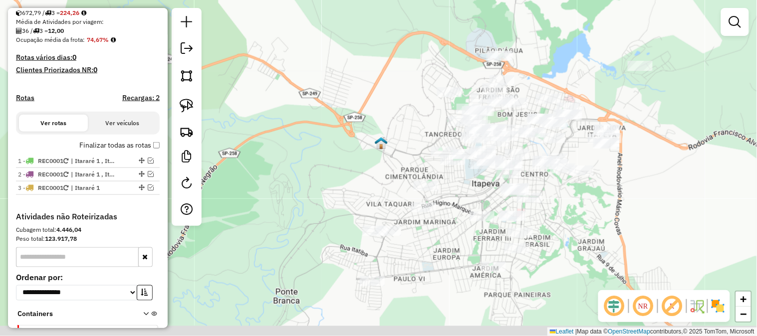
drag, startPoint x: 556, startPoint y: 243, endPoint x: 576, endPoint y: 216, distance: 33.9
click at [576, 216] on div "Janela de atendimento Grade de atendimento Capacidade Transportadoras Veículos …" at bounding box center [378, 168] width 757 height 336
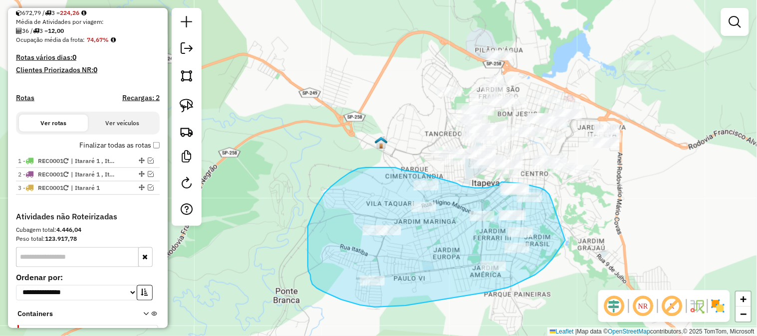
drag, startPoint x: 535, startPoint y: 275, endPoint x: 574, endPoint y: 227, distance: 62.1
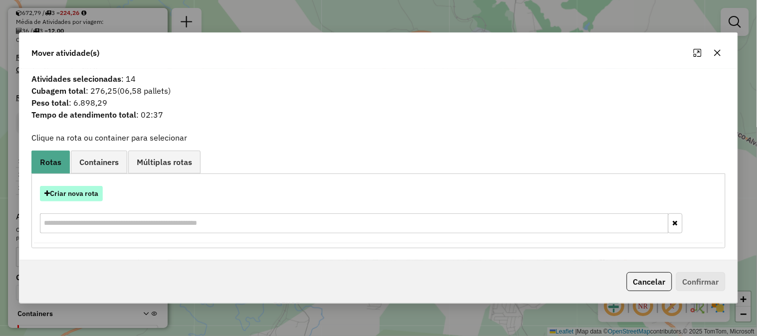
click at [84, 197] on button "Criar nova rota" at bounding box center [71, 193] width 63 height 15
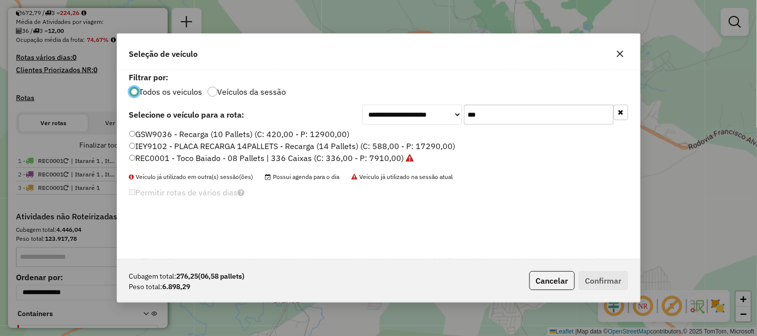
click at [378, 160] on label "REC0001 - Toco Baiado - 08 Pallets | 336 Caixas (C: 336,00 - P: 7910,00)" at bounding box center [271, 158] width 285 height 12
click at [617, 281] on button "Confirmar" at bounding box center [603, 280] width 49 height 19
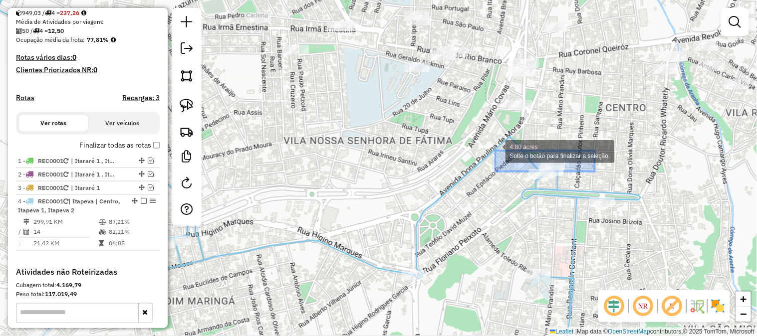
drag, startPoint x: 595, startPoint y: 172, endPoint x: 506, endPoint y: 116, distance: 105.1
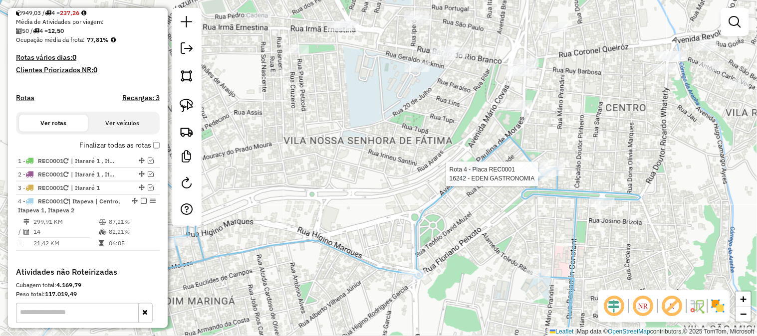
select select "**********"
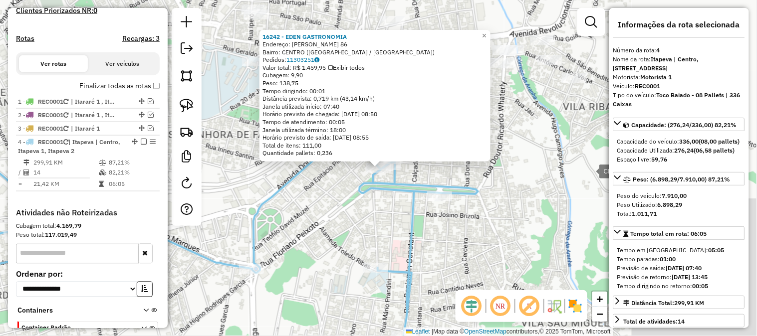
scroll to position [355, 0]
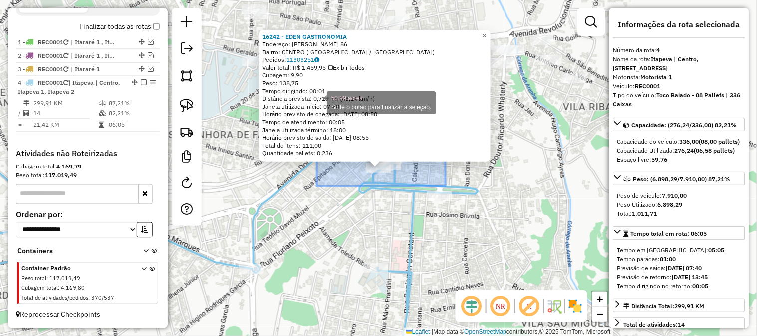
drag, startPoint x: 446, startPoint y: 187, endPoint x: 317, endPoint y: 100, distance: 155.0
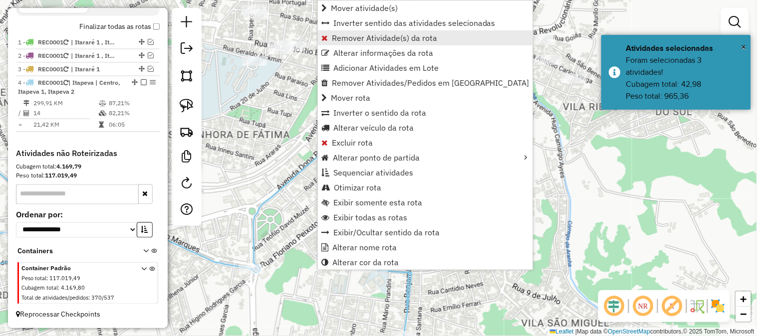
click at [415, 38] on span "Remover Atividade(s) da rota" at bounding box center [384, 38] width 105 height 8
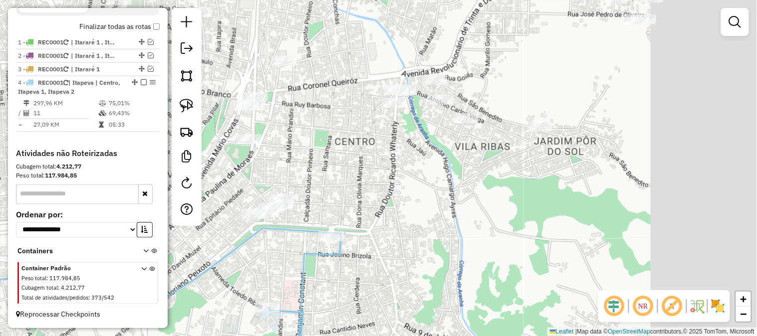
drag, startPoint x: 596, startPoint y: 185, endPoint x: 487, endPoint y: 231, distance: 119.0
click at [487, 231] on div "Janela de atendimento Grade de atendimento Capacidade Transportadoras Veículos …" at bounding box center [378, 168] width 757 height 336
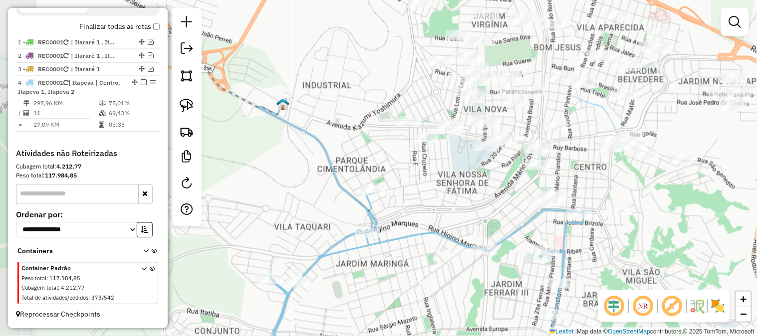
drag, startPoint x: 489, startPoint y: 252, endPoint x: 655, endPoint y: 229, distance: 167.8
click at [655, 229] on div "Janela de atendimento Grade de atendimento Capacidade Transportadoras Veículos …" at bounding box center [378, 168] width 757 height 336
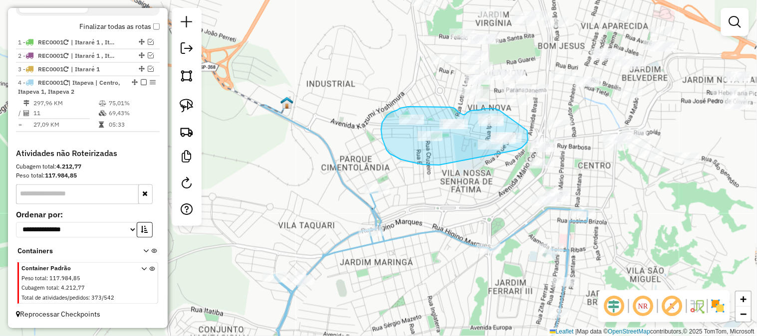
drag, startPoint x: 428, startPoint y: 165, endPoint x: 485, endPoint y: 164, distance: 56.9
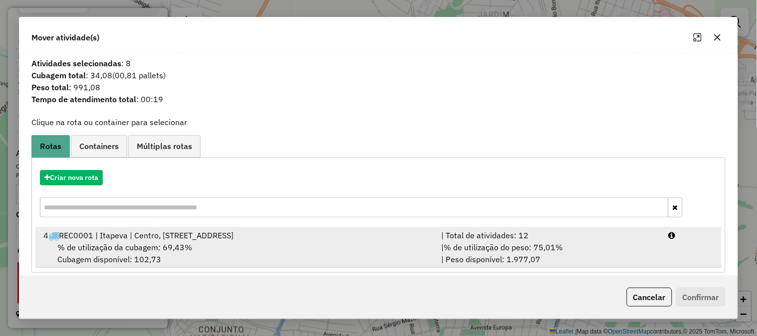
click at [545, 243] on span "% de utilização do peso: 75,01%" at bounding box center [503, 248] width 119 height 10
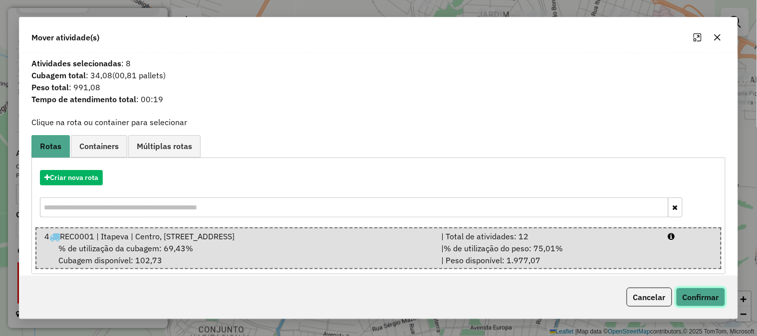
click at [715, 296] on button "Confirmar" at bounding box center [700, 297] width 49 height 19
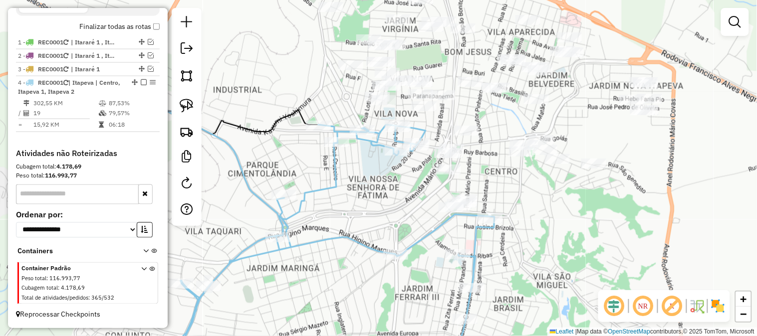
drag, startPoint x: 486, startPoint y: 206, endPoint x: 393, endPoint y: 212, distance: 93.5
click at [393, 212] on div "Janela de atendimento Grade de atendimento Capacidade Transportadoras Veículos …" at bounding box center [378, 168] width 757 height 336
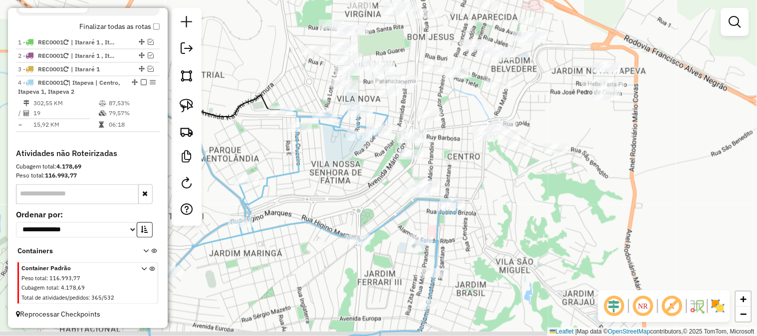
drag, startPoint x: 392, startPoint y: 209, endPoint x: 341, endPoint y: 198, distance: 52.5
click at [352, 192] on div "Janela de atendimento Grade de atendimento Capacidade Transportadoras Veículos …" at bounding box center [378, 168] width 757 height 336
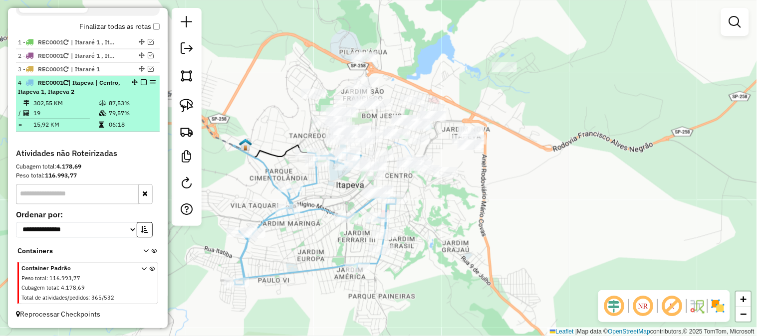
click at [141, 81] on em at bounding box center [144, 82] width 6 height 6
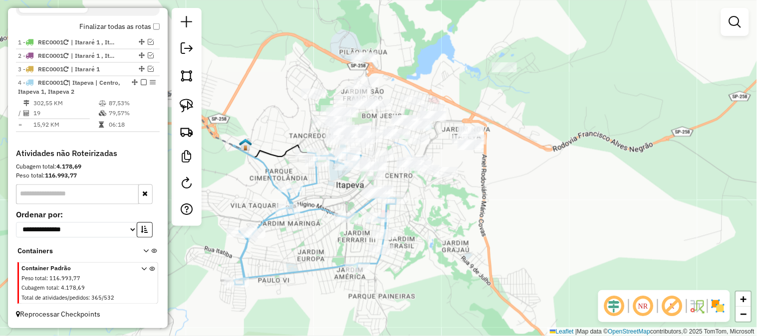
scroll to position [312, 0]
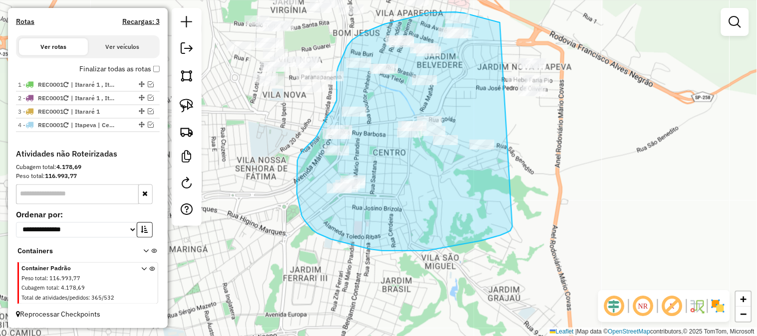
drag, startPoint x: 513, startPoint y: 227, endPoint x: 568, endPoint y: 94, distance: 144.3
click at [568, 94] on div "Janela de atendimento Grade de atendimento Capacidade Transportadoras Veículos …" at bounding box center [378, 168] width 757 height 336
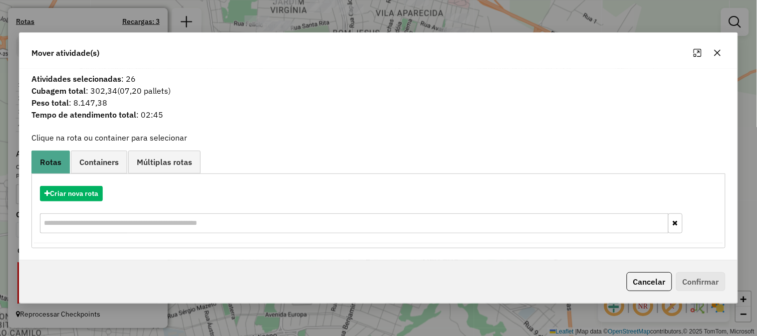
click at [715, 49] on icon "button" at bounding box center [718, 53] width 8 height 8
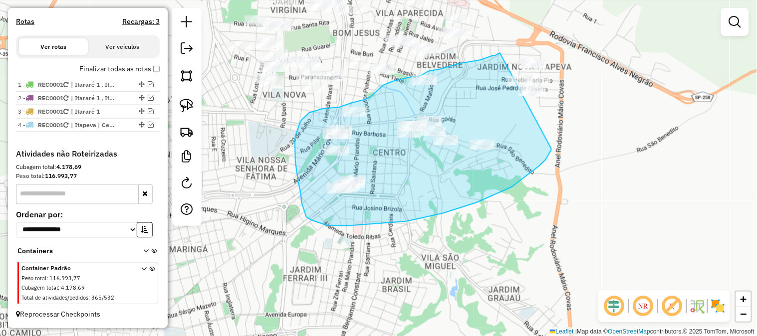
drag, startPoint x: 512, startPoint y: 187, endPoint x: 597, endPoint y: 63, distance: 150.3
click at [597, 63] on div "Janela de atendimento Grade de atendimento Capacidade Transportadoras Veículos …" at bounding box center [378, 168] width 757 height 336
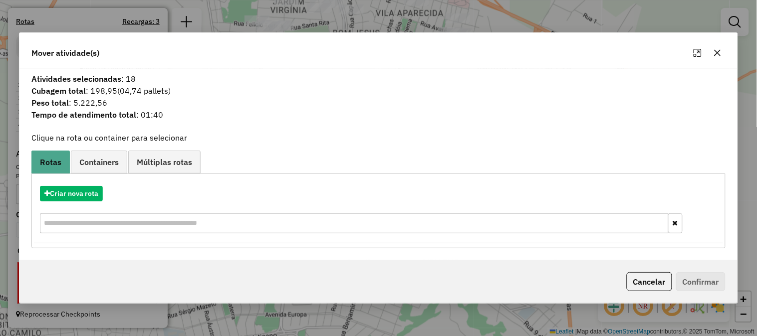
click at [726, 55] on div "Mover atividade(s)" at bounding box center [378, 51] width 718 height 36
click at [718, 53] on icon "button" at bounding box center [718, 53] width 6 height 6
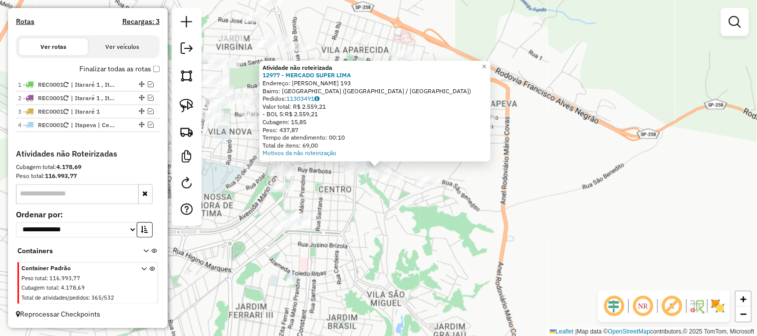
drag, startPoint x: 417, startPoint y: 225, endPoint x: 410, endPoint y: 226, distance: 7.6
click at [419, 226] on div "Atividade não roteirizada 12977 - MERCADO SUPER LIMA Endereço: ANTONIO CARLOS V…" at bounding box center [378, 168] width 757 height 336
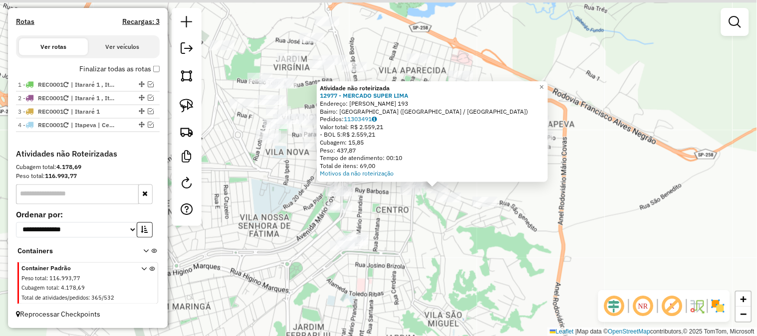
drag, startPoint x: 393, startPoint y: 228, endPoint x: 505, endPoint y: 258, distance: 115.9
click at [505, 258] on div "Atividade não roteirizada 12977 - MERCADO SUPER LIMA Endereço: ANTONIO CARLOS V…" at bounding box center [378, 168] width 757 height 336
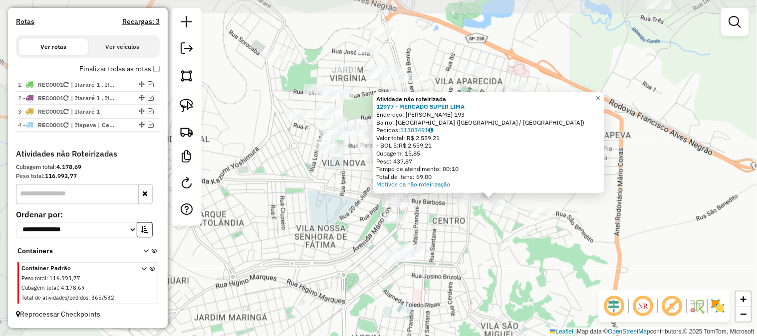
click at [501, 258] on div "Atividade não roteirizada 12977 - MERCADO SUPER LIMA Endereço: ANTONIO CARLOS V…" at bounding box center [378, 168] width 757 height 336
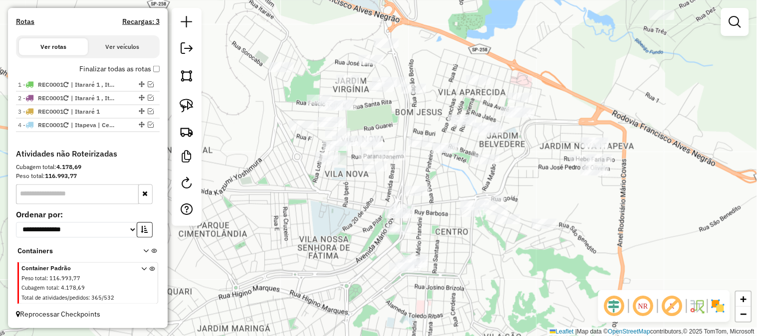
drag, startPoint x: 490, startPoint y: 238, endPoint x: 498, endPoint y: 256, distance: 19.7
click at [498, 257] on div "Janela de atendimento Grade de atendimento Capacidade Transportadoras Veículos …" at bounding box center [378, 168] width 757 height 336
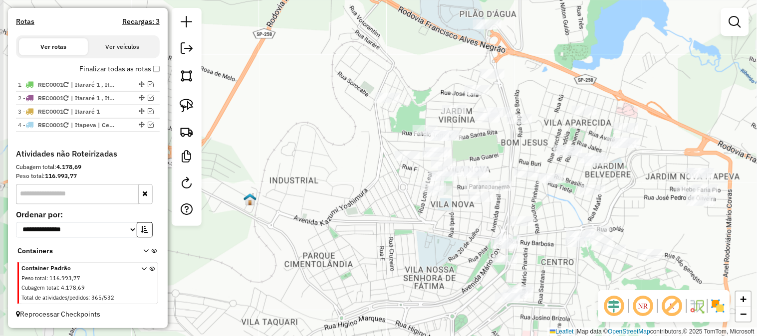
drag, startPoint x: 328, startPoint y: 260, endPoint x: 425, endPoint y: 277, distance: 98.4
click at [426, 280] on div "Janela de atendimento Grade de atendimento Capacidade Transportadoras Veículos …" at bounding box center [378, 168] width 757 height 336
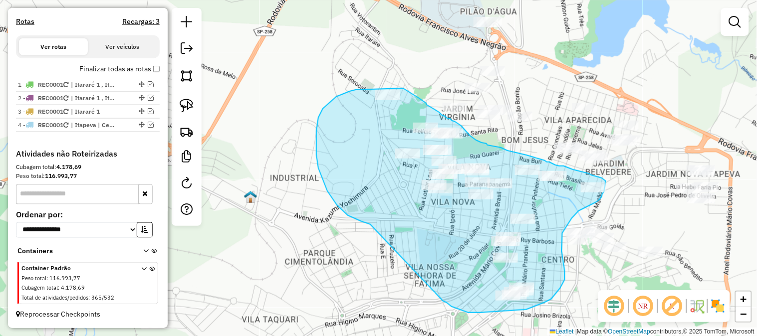
drag, startPoint x: 370, startPoint y: 225, endPoint x: 441, endPoint y: 292, distance: 98.1
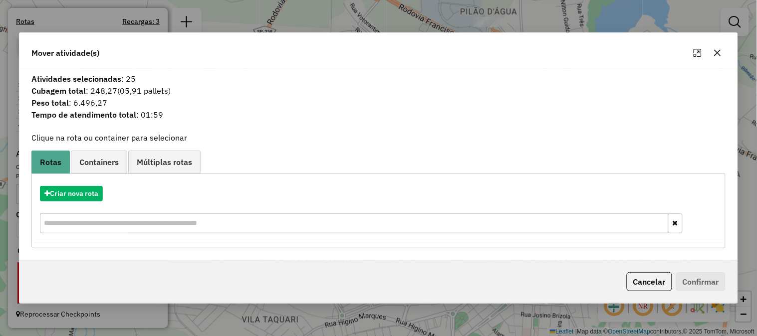
click at [724, 55] on button "button" at bounding box center [718, 53] width 16 height 16
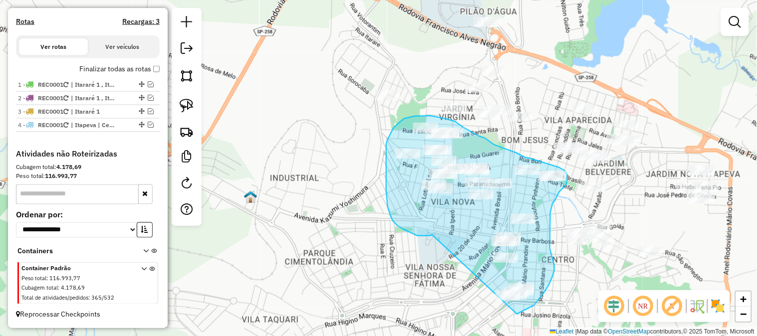
drag, startPoint x: 432, startPoint y: 235, endPoint x: 457, endPoint y: 295, distance: 64.7
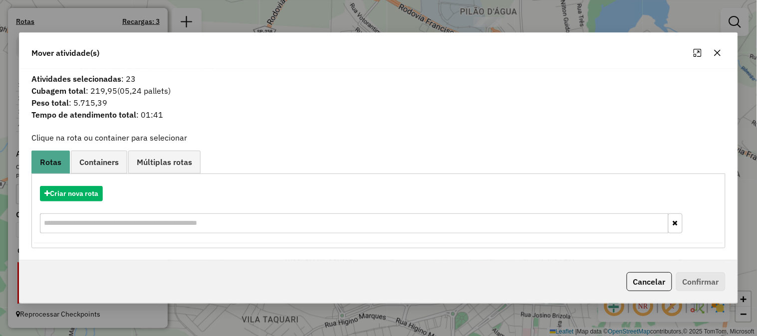
click at [714, 55] on icon "button" at bounding box center [718, 53] width 8 height 8
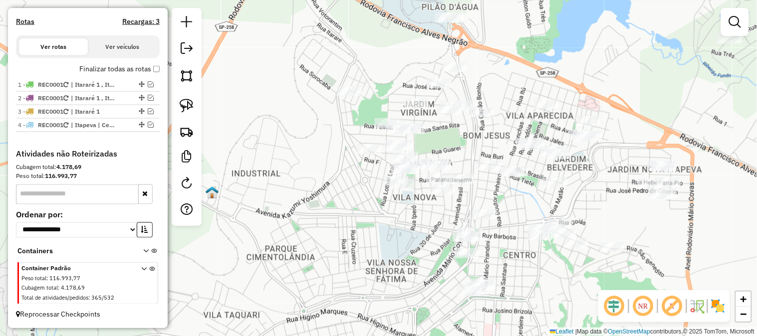
drag, startPoint x: 557, startPoint y: 207, endPoint x: 505, endPoint y: 200, distance: 53.4
click at [506, 200] on div "Janela de atendimento Grade de atendimento Capacidade Transportadoras Veículos …" at bounding box center [378, 168] width 757 height 336
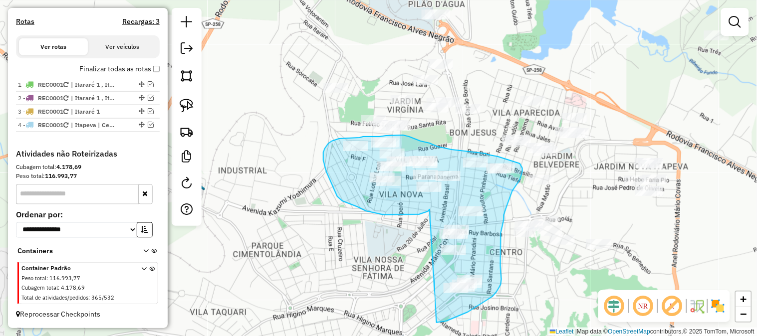
drag, startPoint x: 423, startPoint y: 214, endPoint x: 383, endPoint y: 289, distance: 85.7
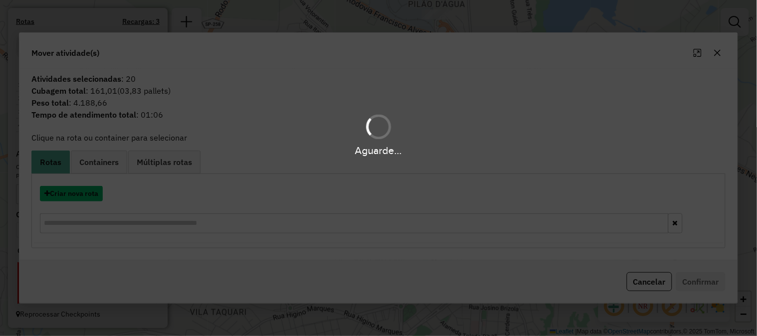
click at [93, 198] on button "Criar nova rota" at bounding box center [71, 193] width 63 height 15
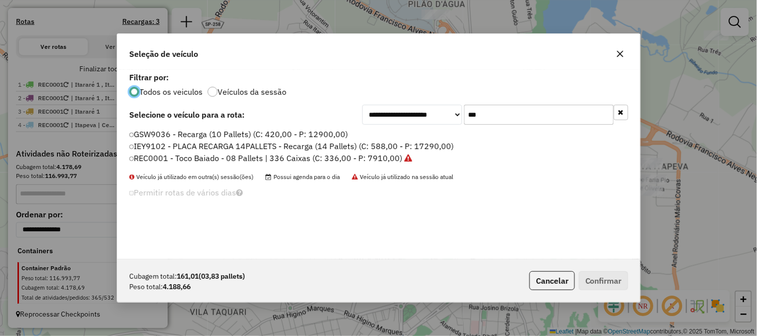
scroll to position [5, 2]
drag, startPoint x: 398, startPoint y: 118, endPoint x: 386, endPoint y: 116, distance: 11.7
click at [394, 118] on div "**********" at bounding box center [495, 115] width 266 height 20
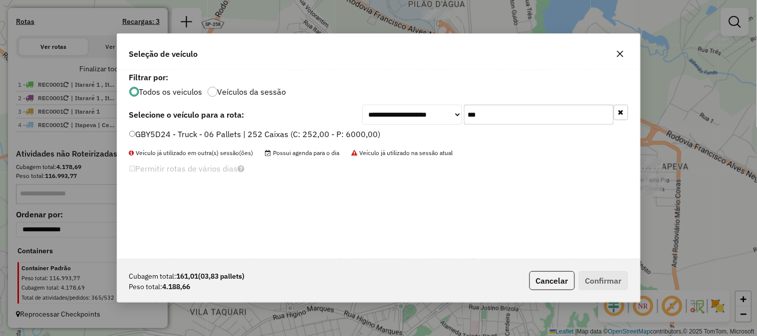
type input "***"
click at [356, 133] on label "GBY5D24 - Truck - 06 Pallets | 252 Caixas (C: 252,00 - P: 6000,00)" at bounding box center [255, 134] width 252 height 12
click at [602, 290] on button "Confirmar" at bounding box center [603, 280] width 49 height 19
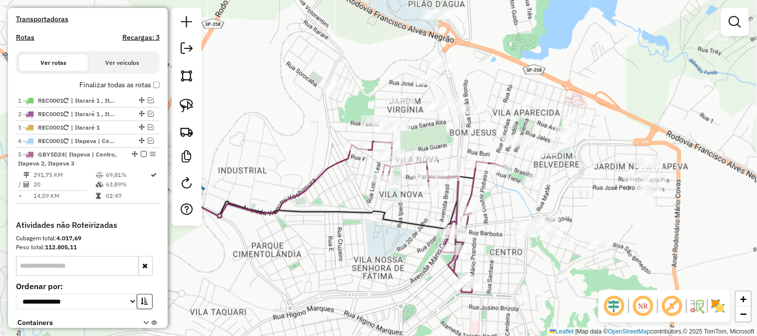
scroll to position [380, 0]
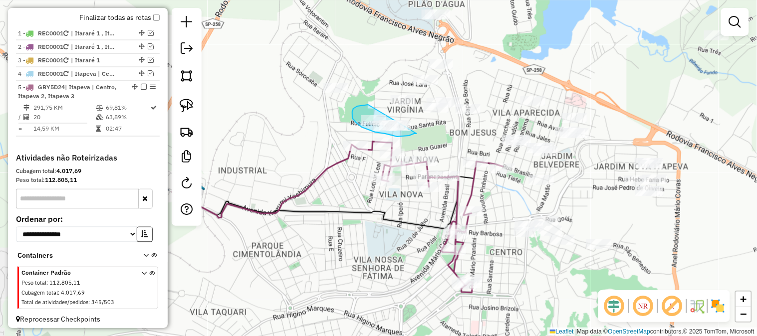
drag, startPoint x: 365, startPoint y: 105, endPoint x: 425, endPoint y: 127, distance: 63.6
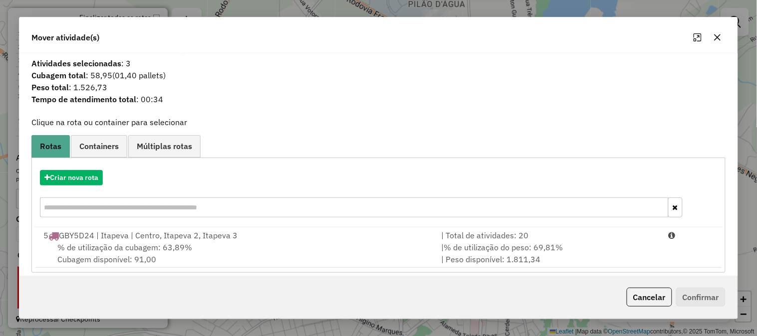
click at [719, 35] on icon "button" at bounding box center [718, 37] width 8 height 8
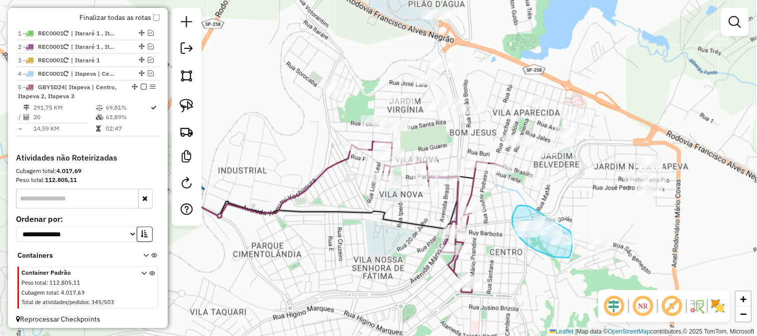
drag, startPoint x: 523, startPoint y: 206, endPoint x: 566, endPoint y: 204, distance: 44.0
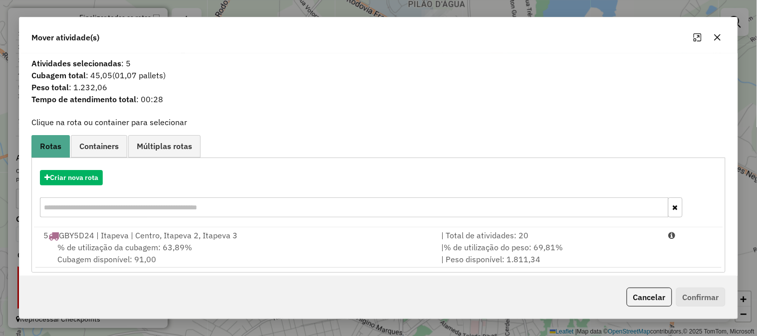
click at [720, 38] on icon "button" at bounding box center [718, 37] width 8 height 8
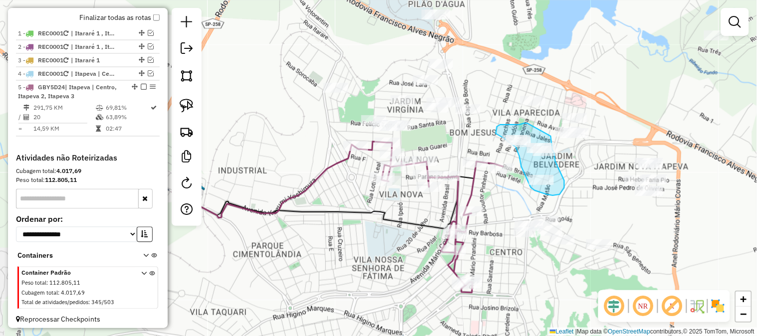
drag, startPoint x: 520, startPoint y: 125, endPoint x: 550, endPoint y: 135, distance: 32.0
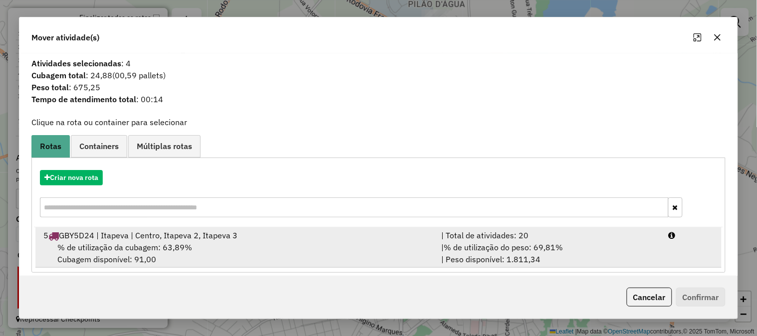
drag, startPoint x: 624, startPoint y: 241, endPoint x: 658, endPoint y: 245, distance: 34.1
click at [624, 242] on div "| % de utilização do peso: 69,81% | Peso disponível: 1.811,34" at bounding box center [549, 254] width 228 height 24
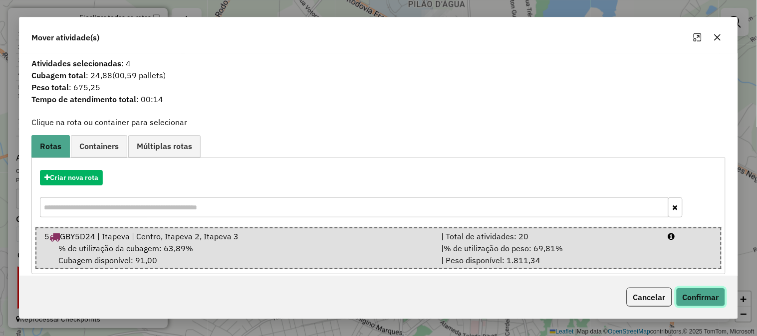
click at [711, 297] on button "Confirmar" at bounding box center [700, 297] width 49 height 19
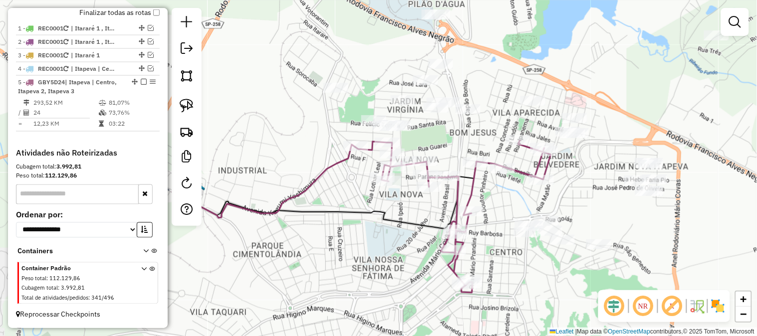
scroll to position [367, 0]
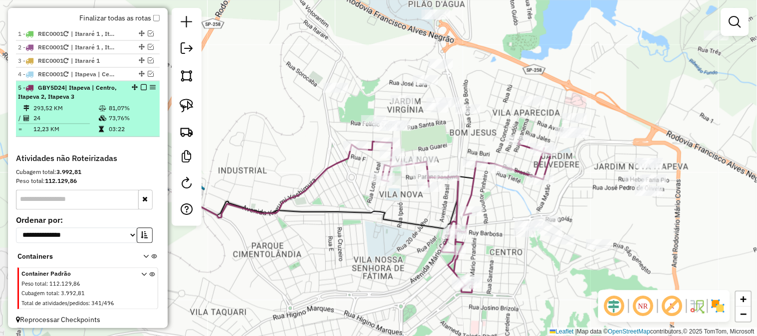
click at [141, 90] on em at bounding box center [144, 87] width 6 height 6
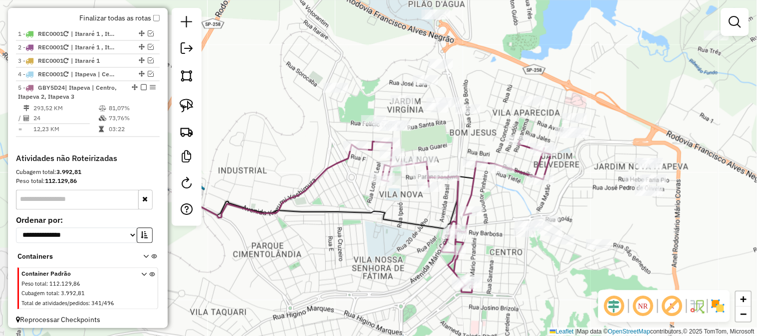
scroll to position [338, 0]
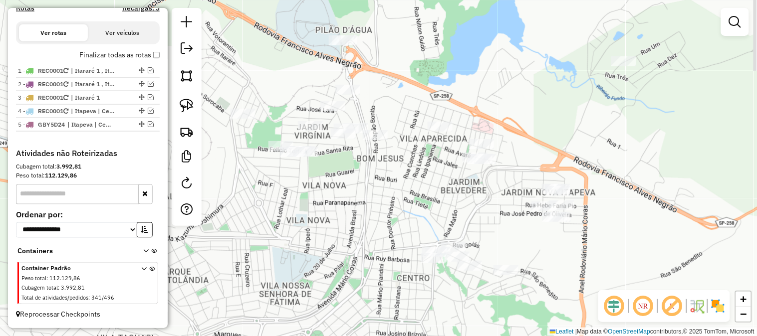
drag, startPoint x: 460, startPoint y: 196, endPoint x: 377, endPoint y: 213, distance: 84.7
click at [377, 213] on div "Janela de atendimento Grade de atendimento Capacidade Transportadoras Veículos …" at bounding box center [378, 168] width 757 height 336
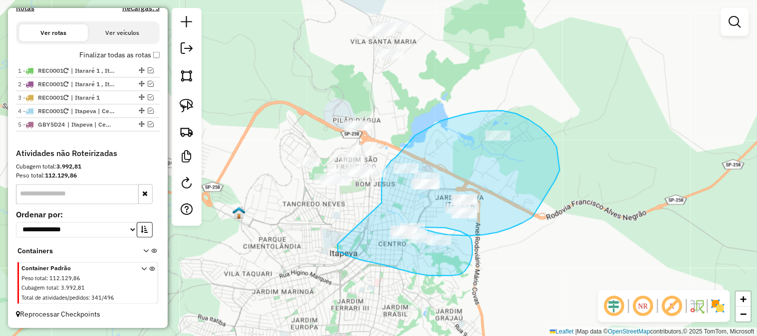
drag, startPoint x: 382, startPoint y: 202, endPoint x: 351, endPoint y: 222, distance: 37.1
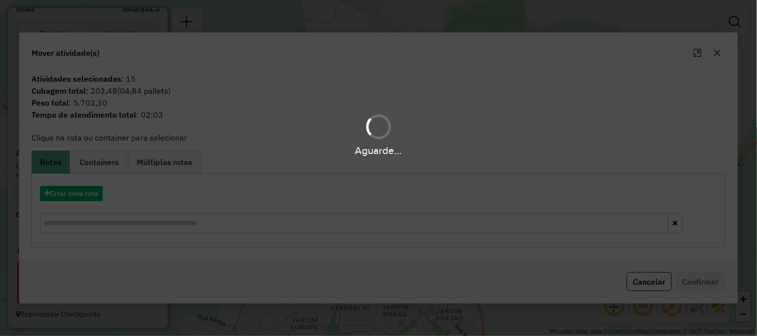
click at [93, 201] on div "Aguarde..." at bounding box center [378, 168] width 757 height 336
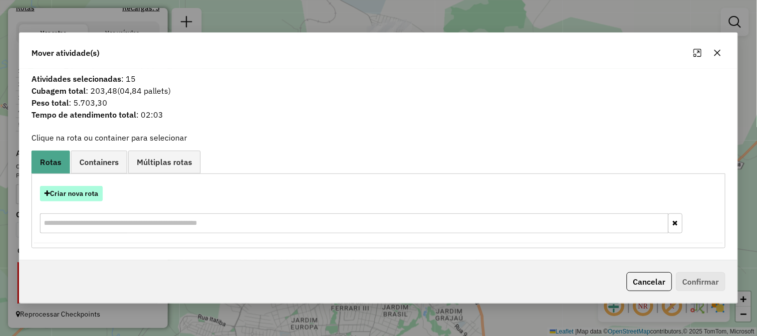
click at [87, 197] on button "Criar nova rota" at bounding box center [71, 193] width 63 height 15
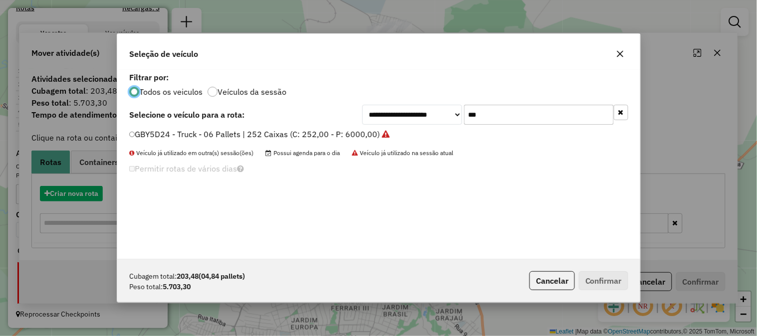
scroll to position [5, 2]
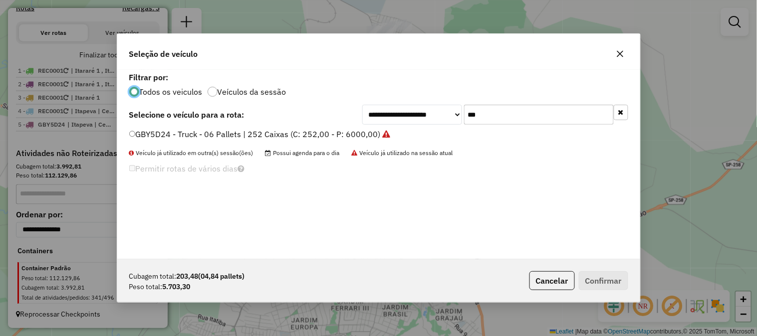
drag, startPoint x: 440, startPoint y: 116, endPoint x: 422, endPoint y: 117, distance: 17.5
click at [425, 117] on div "**********" at bounding box center [495, 115] width 266 height 20
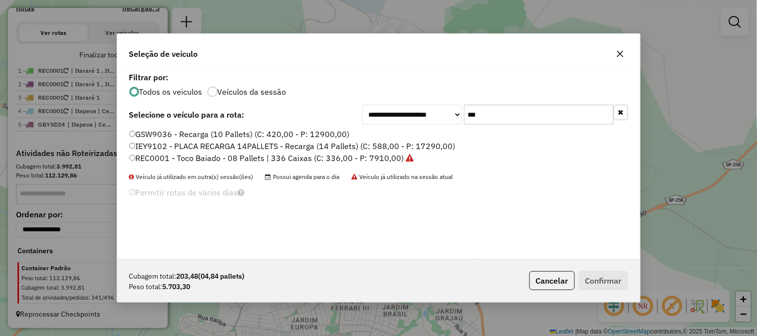
type input "***"
click at [386, 155] on label "REC0001 - Toco Baiado - 08 Pallets | 336 Caixas (C: 336,00 - P: 7910,00)" at bounding box center [271, 158] width 285 height 12
click at [366, 155] on label "REC0001 - Toco Baiado - 08 Pallets | 336 Caixas (C: 336,00 - P: 7910,00)" at bounding box center [271, 158] width 285 height 12
click at [619, 285] on button "Confirmar" at bounding box center [603, 280] width 49 height 19
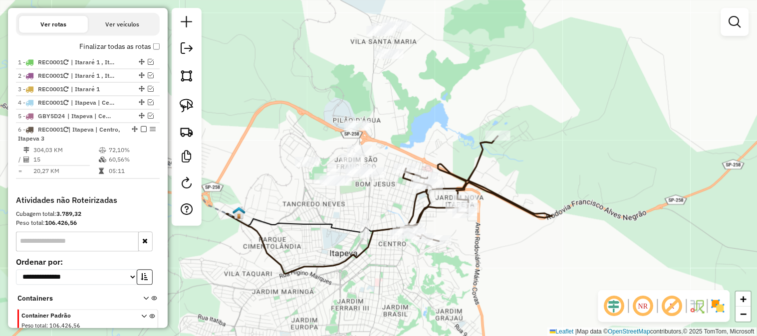
scroll to position [367, 0]
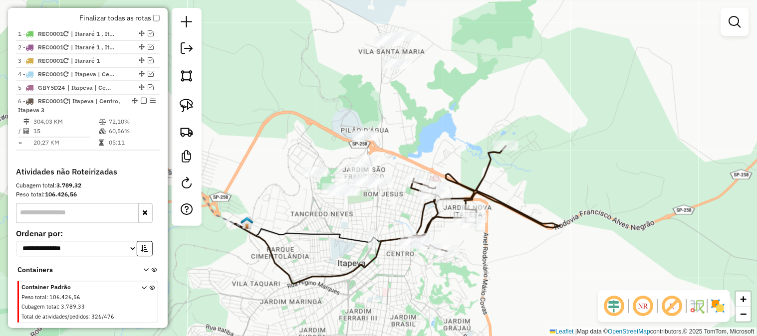
drag, startPoint x: 322, startPoint y: 87, endPoint x: 341, endPoint y: 99, distance: 22.2
click at [341, 100] on div "Janela de atendimento Grade de atendimento Capacidade Transportadoras Veículos …" at bounding box center [378, 168] width 757 height 336
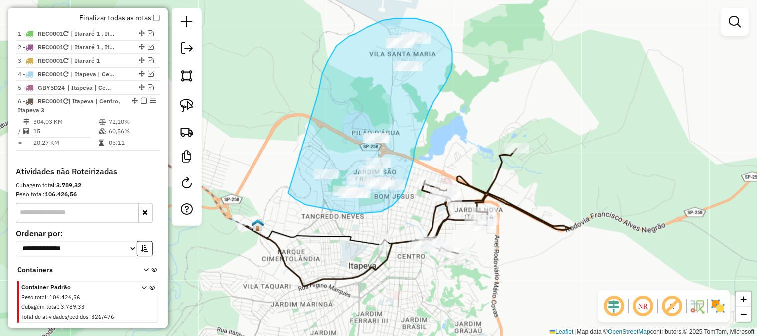
drag, startPoint x: 320, startPoint y: 82, endPoint x: 283, endPoint y: 146, distance: 74.0
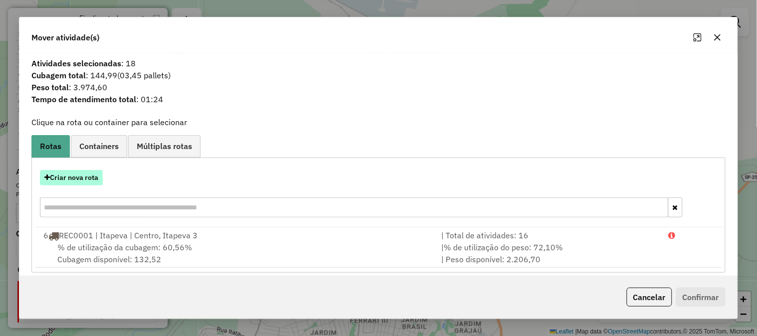
click at [93, 178] on button "Criar nova rota" at bounding box center [71, 177] width 63 height 15
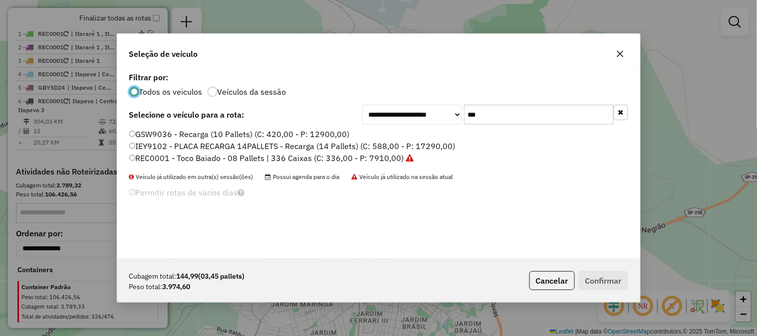
scroll to position [5, 2]
click at [386, 158] on label "REC0001 - Toco Baiado - 08 Pallets | 336 Caixas (C: 336,00 - P: 7910,00)" at bounding box center [271, 158] width 285 height 12
click at [613, 275] on button "Confirmar" at bounding box center [603, 280] width 49 height 19
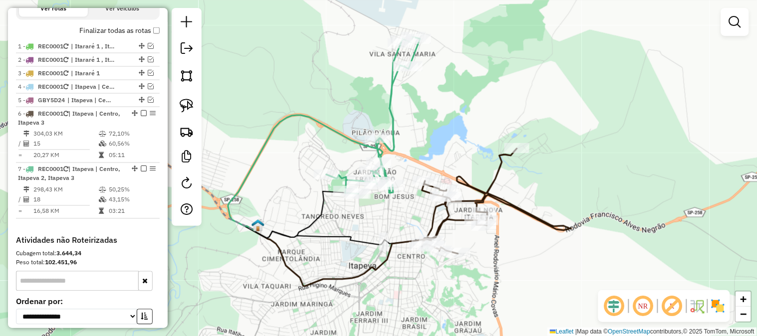
scroll to position [380, 0]
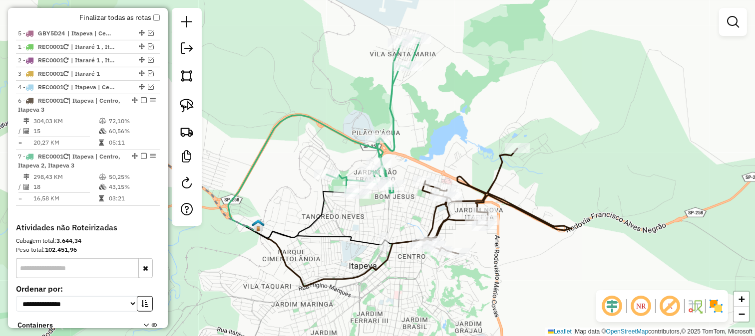
drag, startPoint x: 138, startPoint y: 93, endPoint x: 136, endPoint y: 15, distance: 77.4
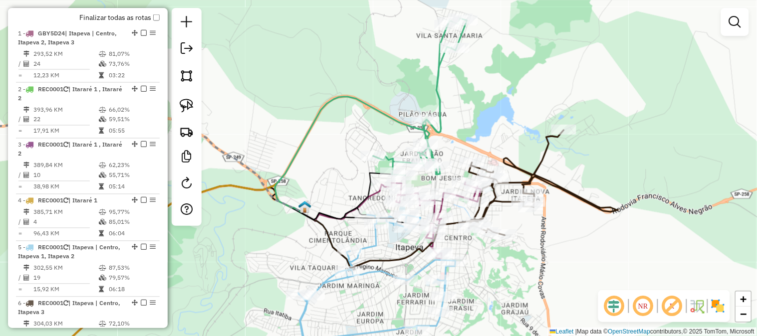
drag, startPoint x: 516, startPoint y: 278, endPoint x: 567, endPoint y: 243, distance: 62.6
click at [567, 246] on div "Janela de atendimento Grade de atendimento Capacidade Transportadoras Veículos …" at bounding box center [378, 168] width 757 height 336
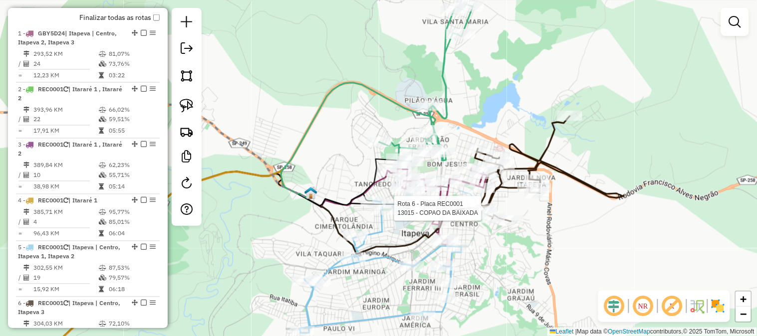
select select "**********"
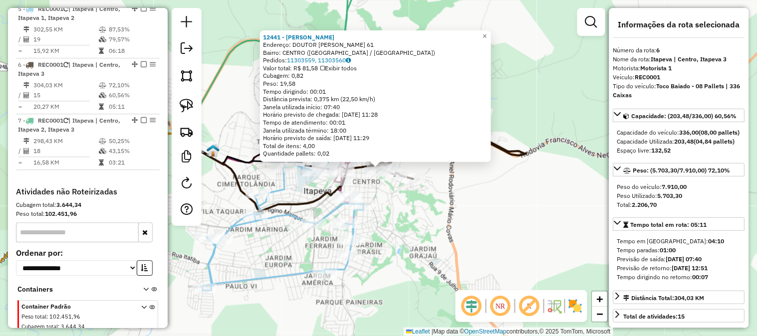
scroll to position [665, 0]
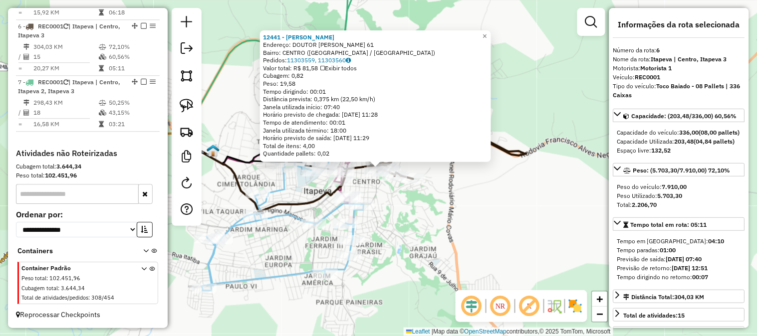
click at [539, 217] on div "12441 - MERCADO CARVALHO Endereço: DOUTOR RICARDO WATHERLI 61 Bairro: CENTRO (I…" at bounding box center [378, 168] width 757 height 336
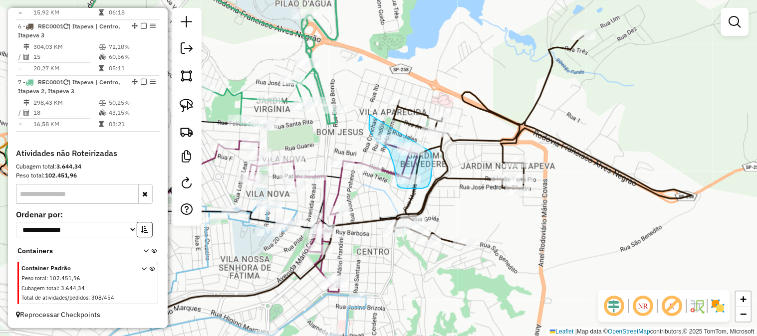
drag, startPoint x: 370, startPoint y: 115, endPoint x: 421, endPoint y: 141, distance: 57.6
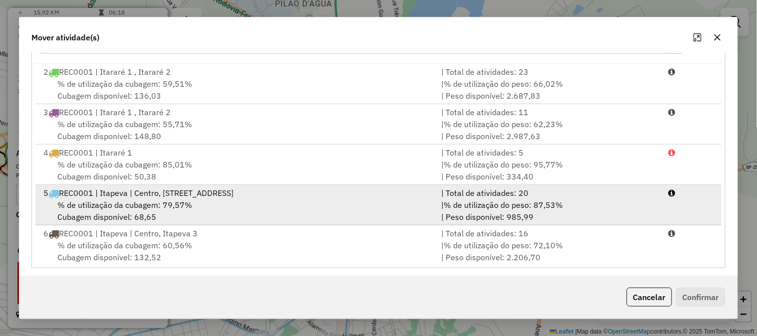
scroll to position [168, 0]
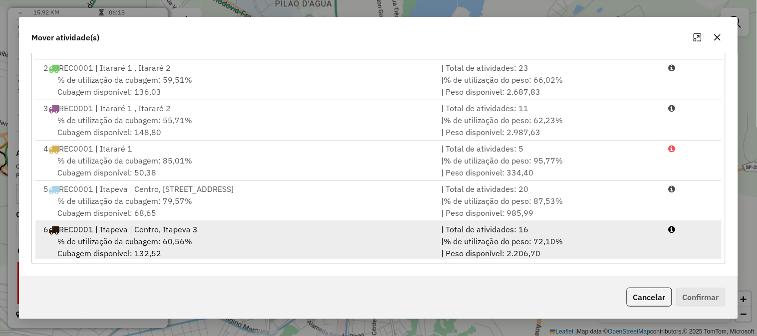
click at [518, 232] on div "| Total de atividades: 16" at bounding box center [549, 230] width 228 height 12
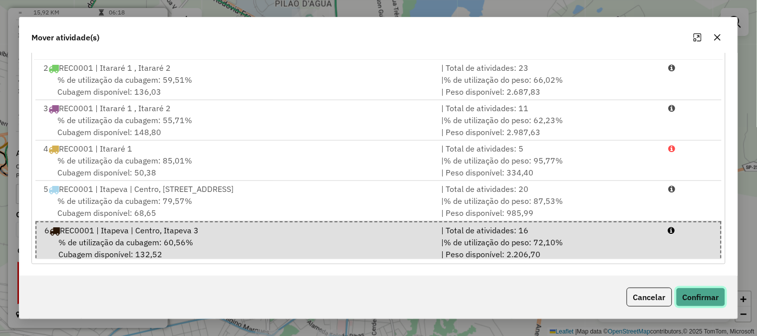
click at [696, 294] on button "Confirmar" at bounding box center [700, 297] width 49 height 19
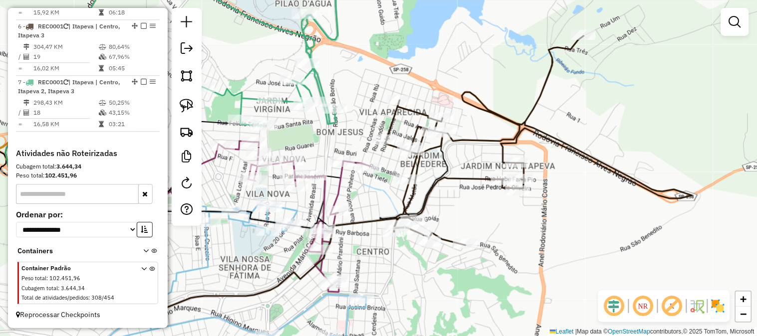
scroll to position [283, 0]
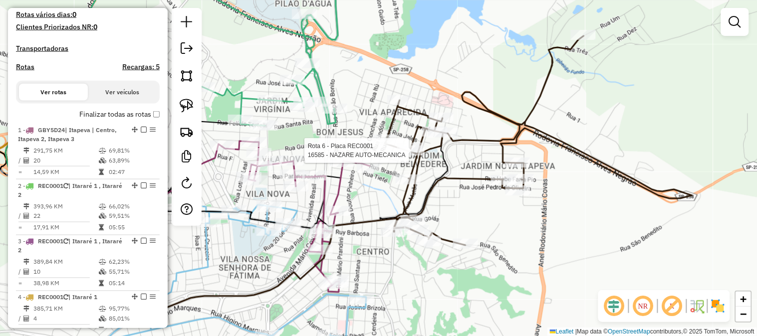
select select "**********"
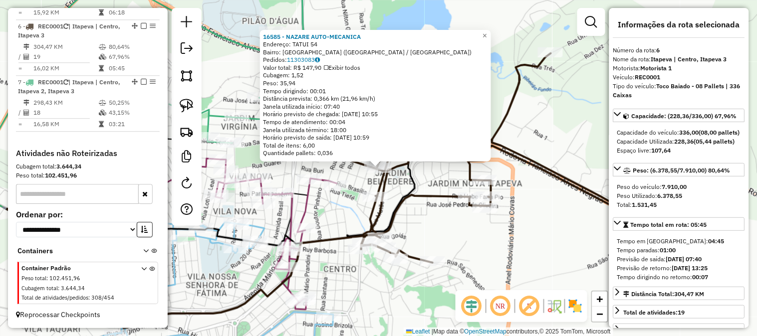
scroll to position [665, 0]
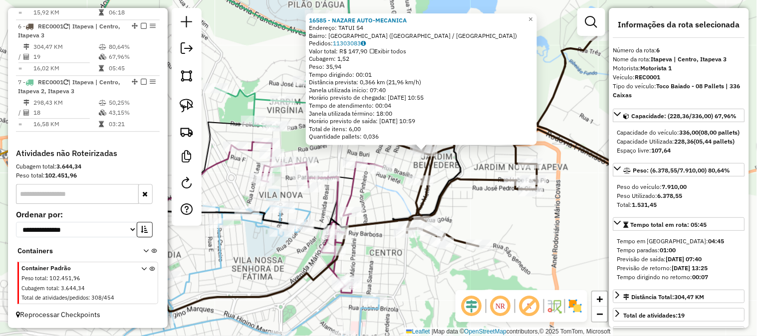
drag, startPoint x: 521, startPoint y: 245, endPoint x: 600, endPoint y: 203, distance: 89.7
click at [600, 203] on div "16585 - NAZARE AUTO-MECANICA Endereço: TATUI 54 Bairro: VILA APARECIDA (ITAPEVA…" at bounding box center [378, 168] width 757 height 336
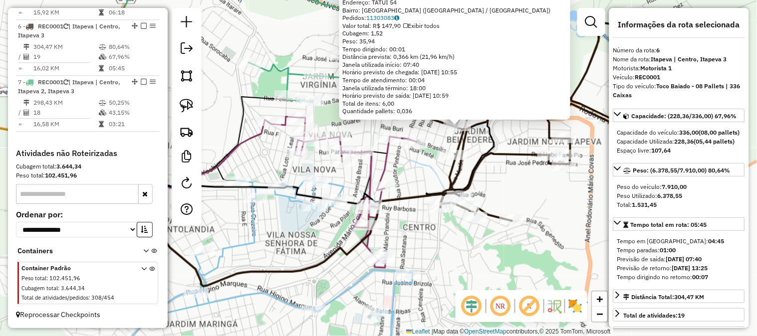
click at [471, 272] on div "16585 - NAZARE AUTO-MECANICA Endereço: TATUI 54 Bairro: VILA APARECIDA (ITAPEVA…" at bounding box center [378, 168] width 757 height 336
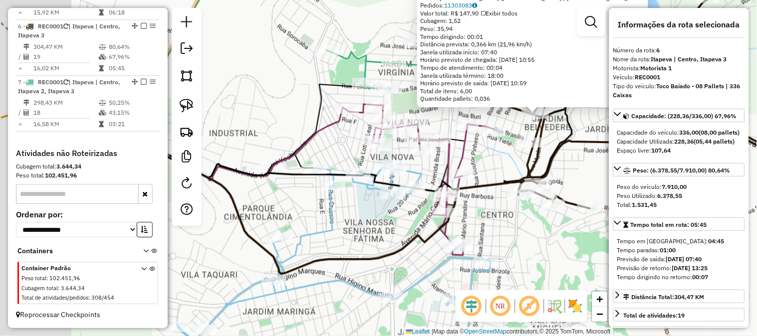
drag, startPoint x: 510, startPoint y: 268, endPoint x: 544, endPoint y: 257, distance: 36.3
click at [544, 257] on div "16585 - NAZARE AUTO-MECANICA Endereço: TATUI 54 Bairro: VILA APARECIDA (ITAPEVA…" at bounding box center [378, 168] width 757 height 336
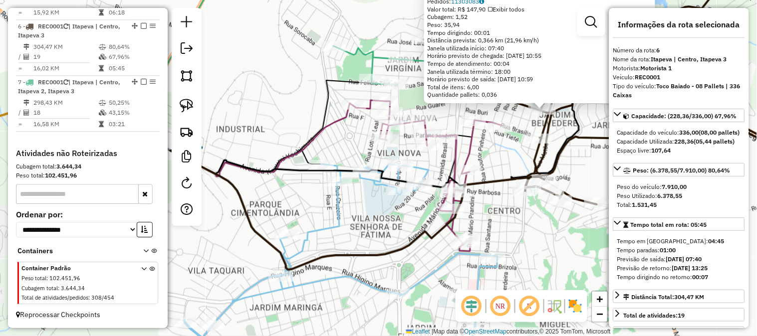
click at [362, 218] on div "Rota 5 - Placa REC0001 19136 - LA PARMA ITAPEVA PIZ Rota 1 - Placa GBY5D24 1624…" at bounding box center [378, 168] width 757 height 336
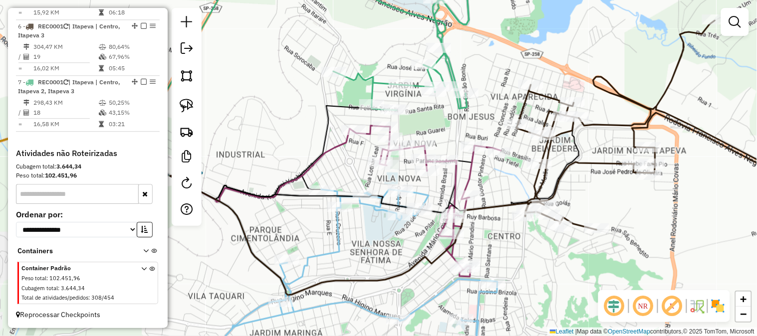
drag, startPoint x: 374, startPoint y: 216, endPoint x: 373, endPoint y: 248, distance: 32.5
click at [372, 251] on div "Janela de atendimento Grade de atendimento Capacidade Transportadoras Veículos …" at bounding box center [378, 168] width 757 height 336
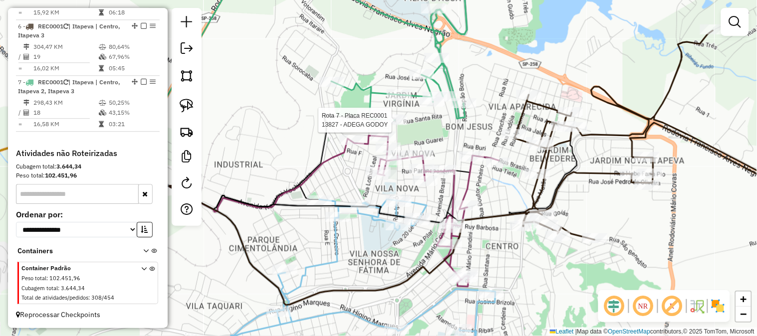
select select "**********"
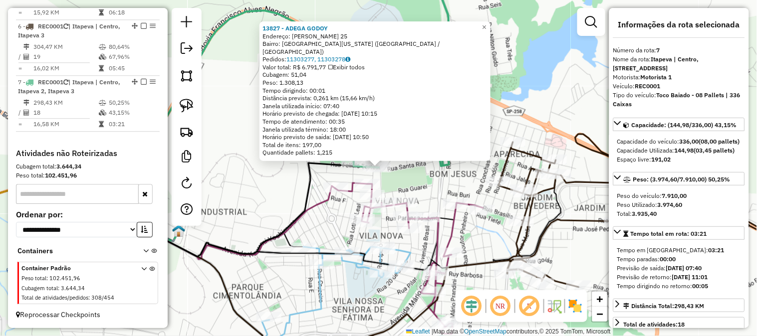
click at [296, 190] on div "13827 - ADEGA GODOY Endereço: FELICIO TORTELLI 25 Bairro: JARDIM VIRGINIA (ITAP…" at bounding box center [378, 168] width 757 height 336
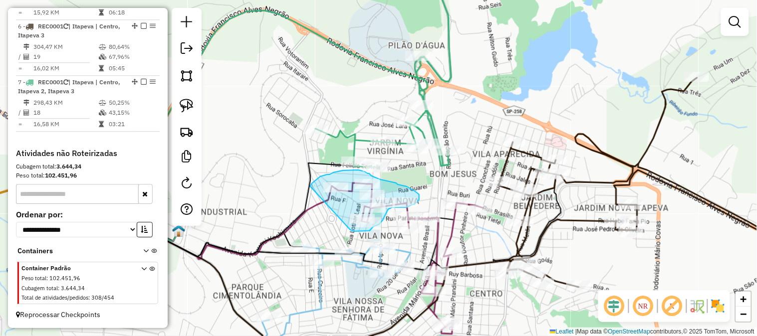
drag, startPoint x: 310, startPoint y: 187, endPoint x: 336, endPoint y: 220, distance: 41.9
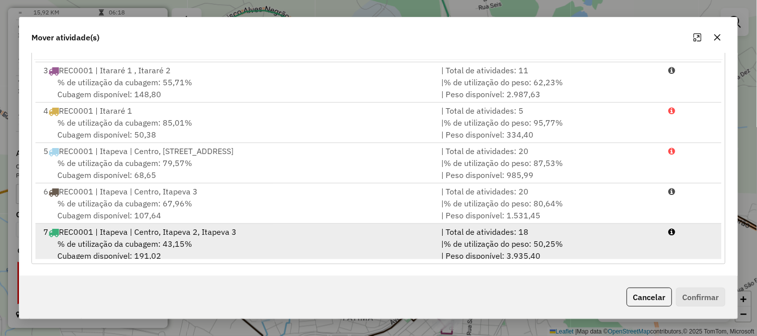
scroll to position [43, 0]
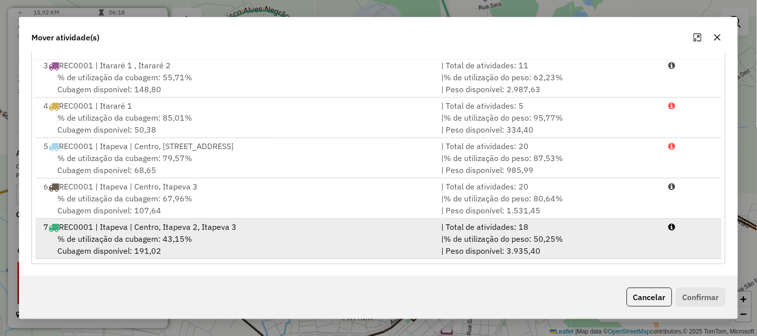
drag, startPoint x: 346, startPoint y: 235, endPoint x: 380, endPoint y: 236, distance: 33.9
click at [348, 236] on div "% de utilização da cubagem: 43,15% Cubagem disponível: 191,02" at bounding box center [236, 245] width 398 height 24
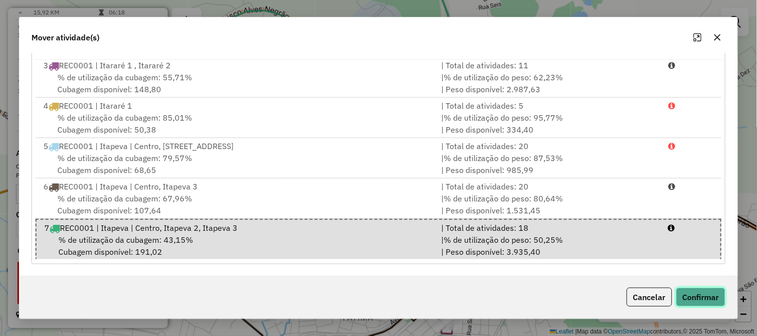
click at [710, 291] on button "Confirmar" at bounding box center [700, 297] width 49 height 19
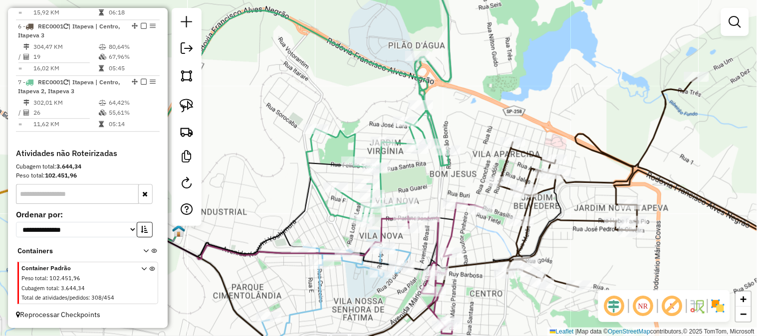
scroll to position [0, 0]
click at [368, 200] on div at bounding box center [372, 195] width 25 height 10
select select "**********"
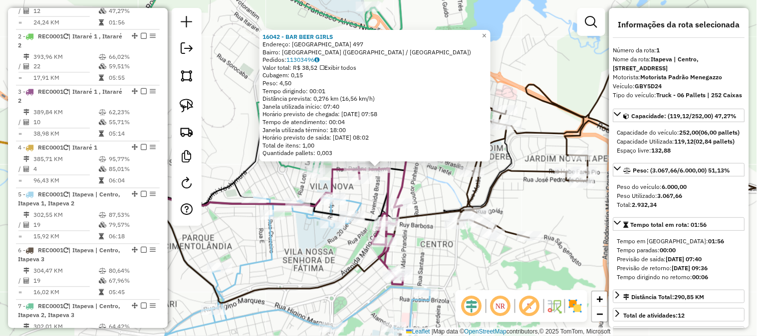
scroll to position [407, 0]
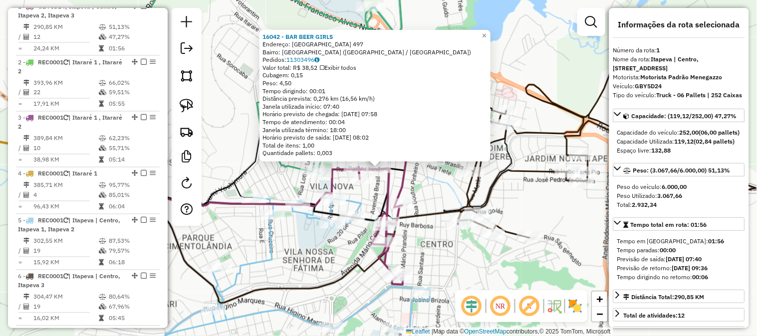
click at [435, 257] on div "16042 - BAR BEER GIRLS Endereço: BRASIL 497 Bairro: VILA NOVA (ITAPEVA / SP) Pe…" at bounding box center [378, 168] width 757 height 336
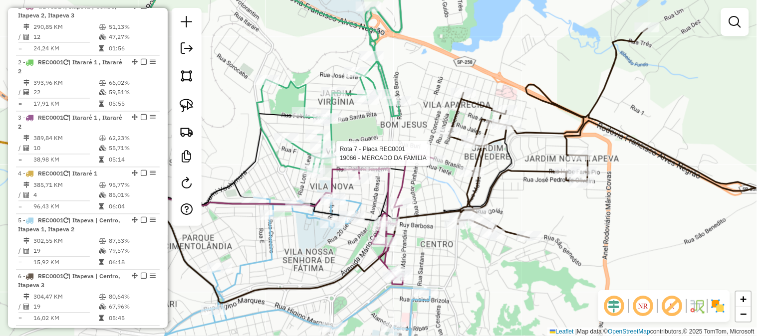
select select "**********"
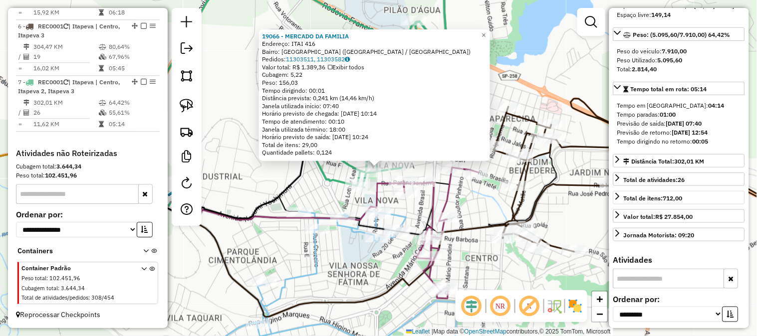
scroll to position [148, 0]
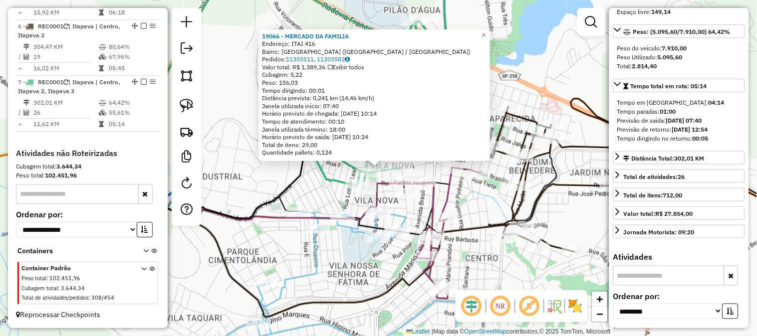
click at [350, 257] on div "19066 - MERCADO DA FAMILIA Endereço: ITAI 416 Bairro: VILA NOVA (ITAPEVA / SP) …" at bounding box center [378, 168] width 757 height 336
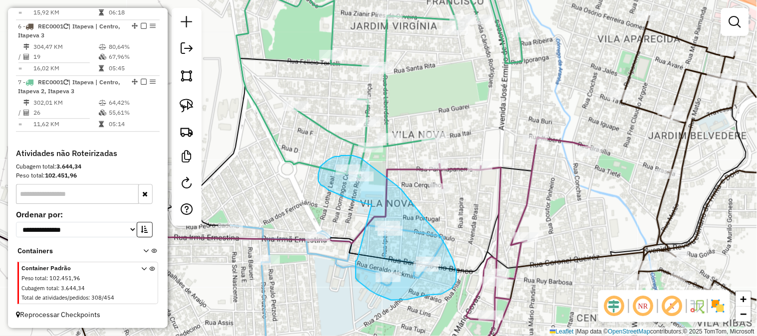
drag, startPoint x: 355, startPoint y: 201, endPoint x: 360, endPoint y: 244, distance: 42.7
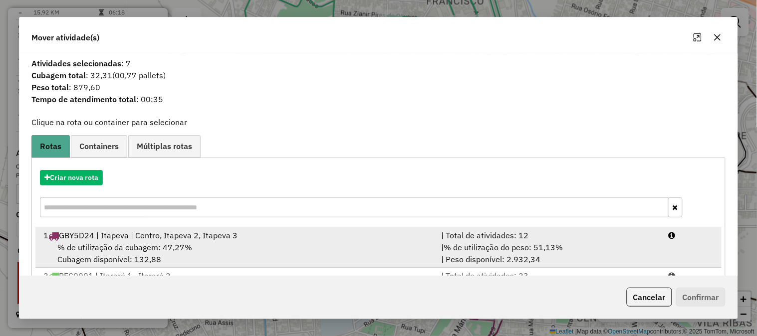
click at [549, 238] on div "| Total de atividades: 12" at bounding box center [549, 236] width 228 height 12
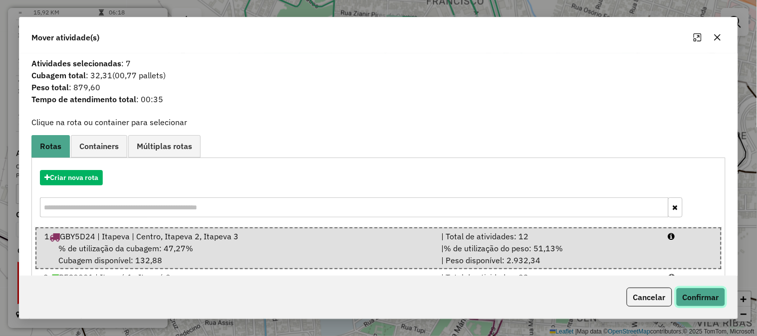
click at [716, 303] on button "Confirmar" at bounding box center [700, 297] width 49 height 19
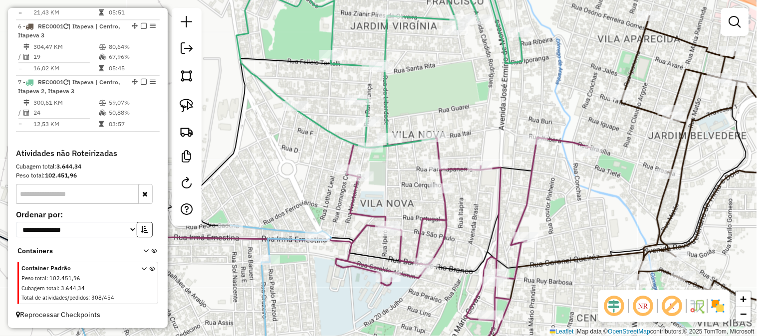
scroll to position [609, 0]
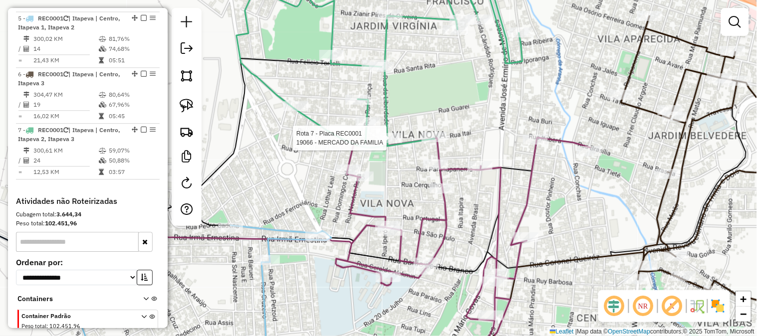
select select "**********"
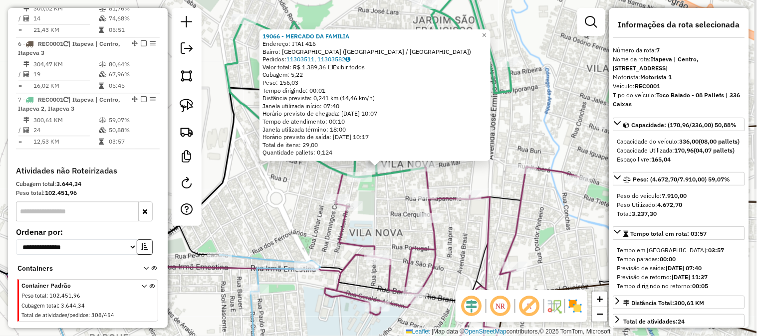
scroll to position [665, 0]
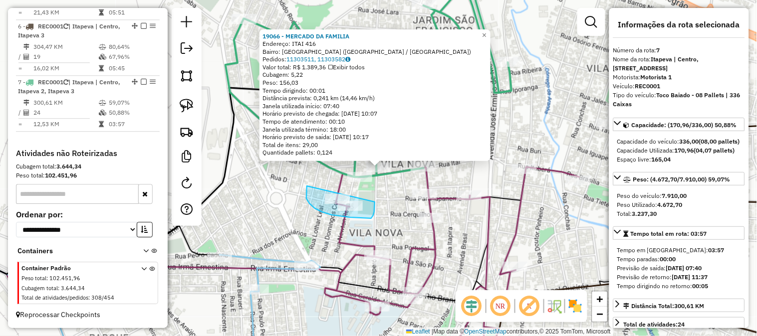
drag, startPoint x: 307, startPoint y: 186, endPoint x: 372, endPoint y: 196, distance: 66.1
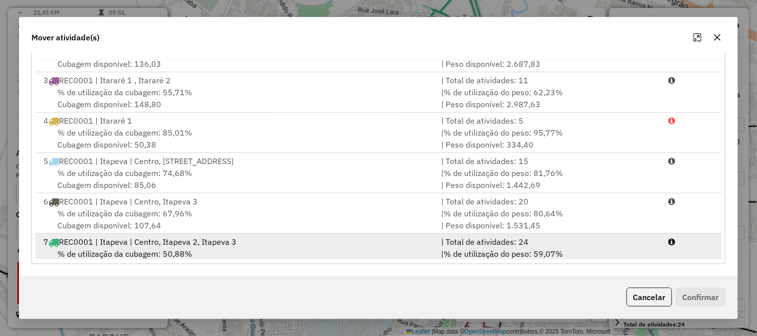
scroll to position [43, 0]
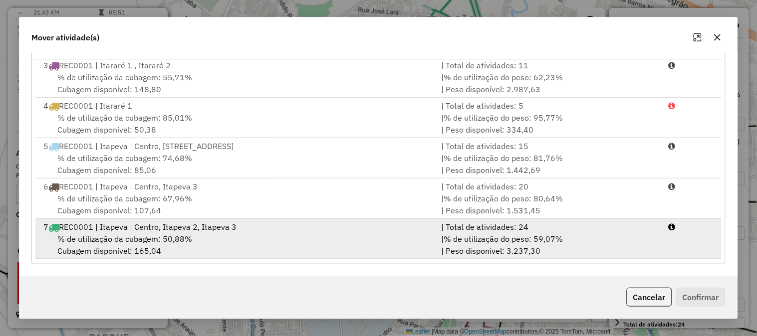
drag, startPoint x: 532, startPoint y: 232, endPoint x: 649, endPoint y: 246, distance: 118.1
click at [535, 232] on div "| Total de atividades: 24" at bounding box center [549, 227] width 228 height 12
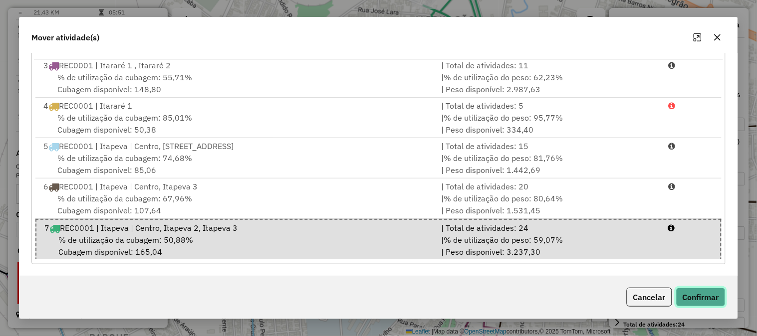
click at [721, 301] on button "Confirmar" at bounding box center [700, 297] width 49 height 19
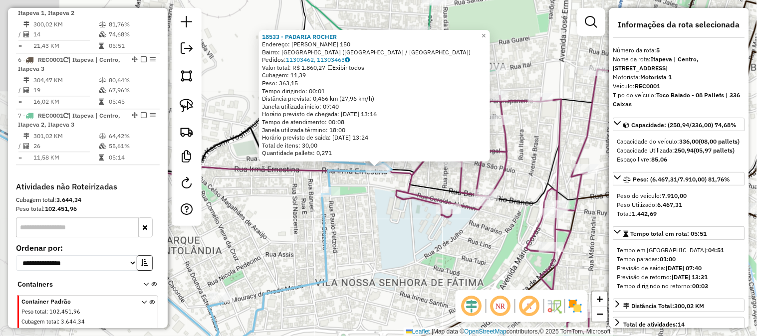
scroll to position [621, 0]
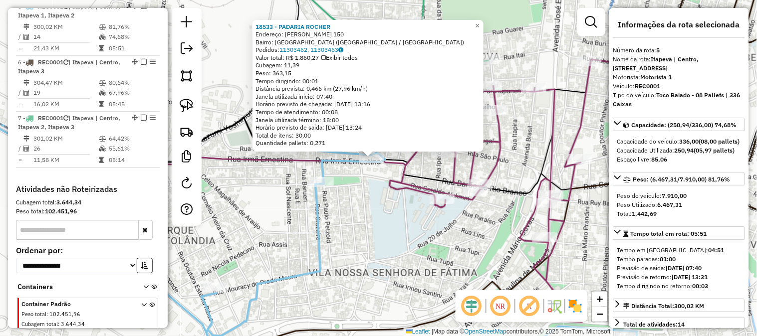
drag, startPoint x: 396, startPoint y: 247, endPoint x: 355, endPoint y: 158, distance: 98.3
click at [353, 167] on div "18533 - PADARIA ROCHER Endereço: IRMA ERNESTINA 150 Bairro: VILA DOM BOSCO (ITA…" at bounding box center [378, 168] width 757 height 336
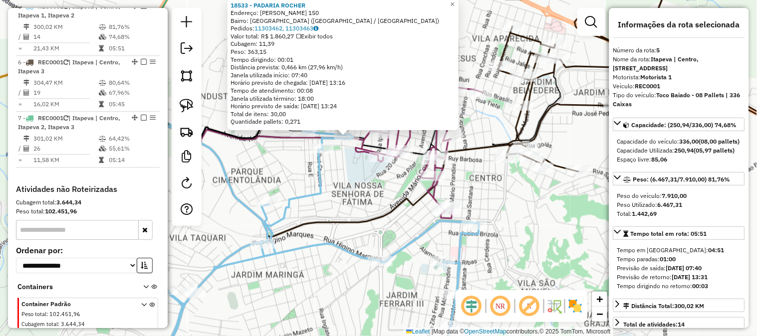
click at [374, 217] on icon at bounding box center [331, 176] width 358 height 122
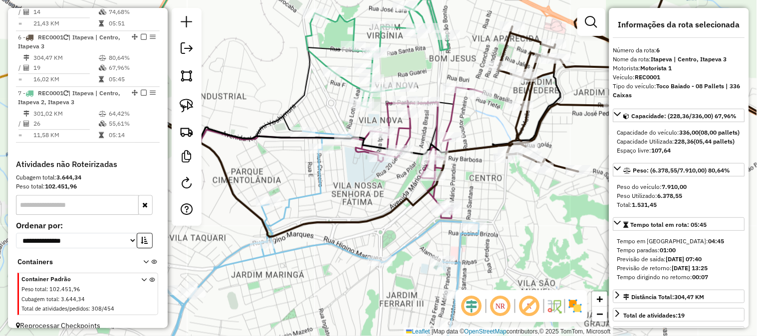
scroll to position [665, 0]
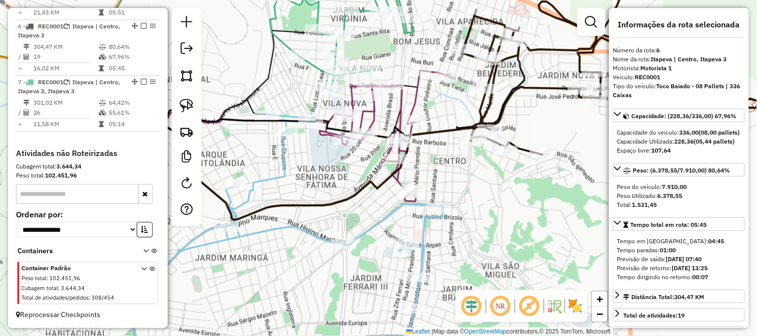
drag, startPoint x: 384, startPoint y: 212, endPoint x: 348, endPoint y: 195, distance: 39.7
click at [348, 195] on icon at bounding box center [295, 159] width 358 height 122
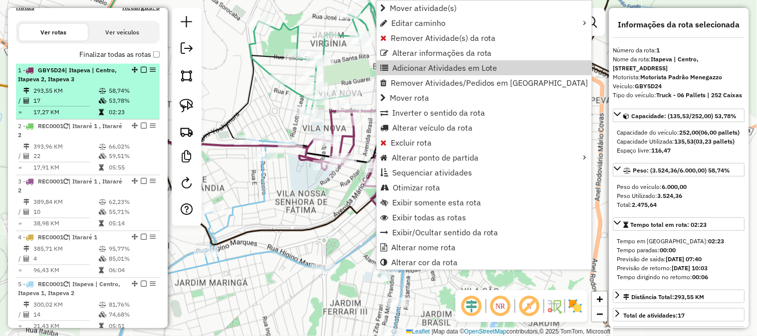
scroll to position [260, 0]
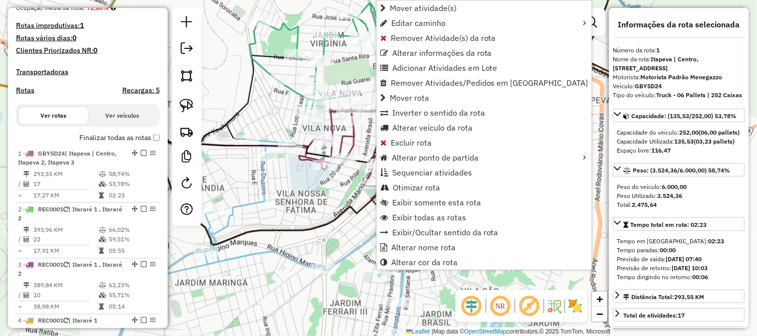
drag, startPoint x: 278, startPoint y: 193, endPoint x: 293, endPoint y: 193, distance: 15.0
click at [280, 193] on div "Janela de atendimento Grade de atendimento Capacidade Transportadoras Veículos …" at bounding box center [378, 168] width 757 height 336
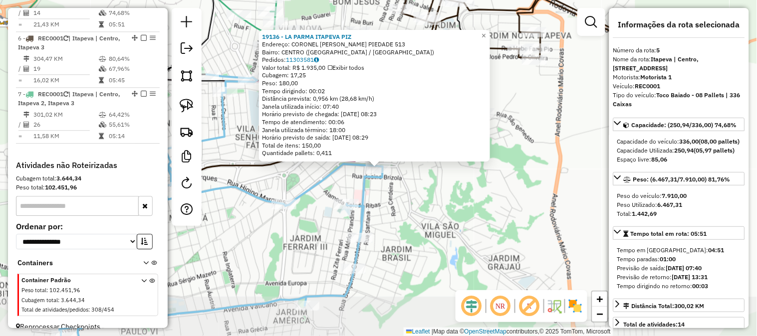
scroll to position [621, 0]
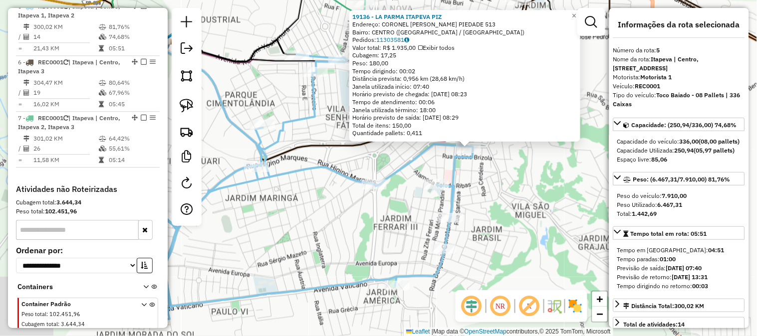
drag, startPoint x: 435, startPoint y: 230, endPoint x: 508, endPoint y: 189, distance: 83.1
click at [508, 192] on div "19136 - LA PARMA ITAPEVA PIZ Endereço: CORONEL ACACIO PIEDADE 513 Bairro: CENTR…" at bounding box center [378, 168] width 757 height 336
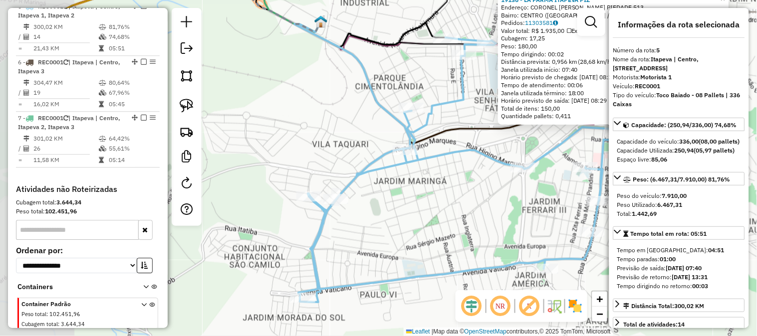
drag, startPoint x: 352, startPoint y: 202, endPoint x: 448, endPoint y: 205, distance: 95.9
click at [447, 203] on div "19136 - LA PARMA ITAPEVA PIZ Endereço: CORONEL ACACIO PIEDADE 513 Bairro: CENTR…" at bounding box center [378, 168] width 757 height 336
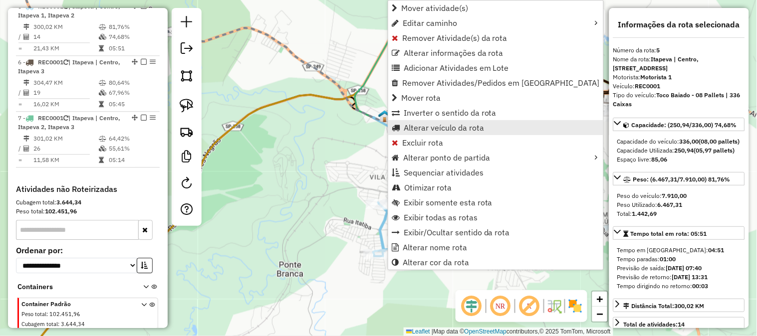
click at [464, 124] on span "Alterar veículo da rota" at bounding box center [444, 128] width 80 height 8
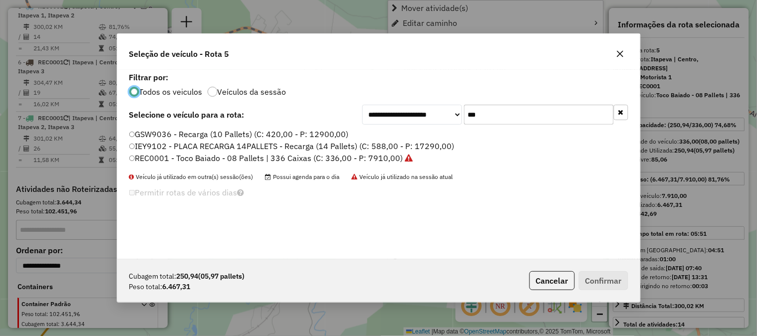
scroll to position [5, 2]
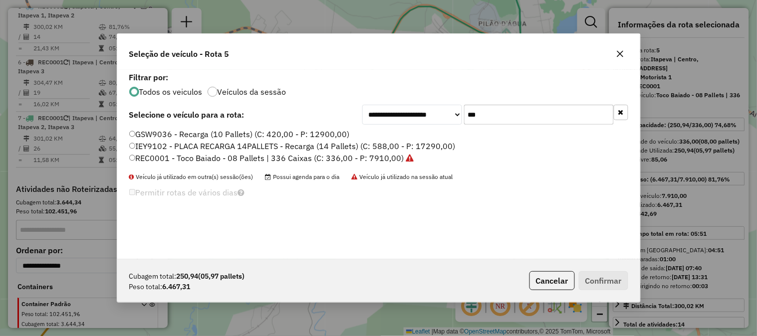
drag, startPoint x: 460, startPoint y: 117, endPoint x: 407, endPoint y: 109, distance: 53.1
click at [428, 120] on div "**********" at bounding box center [495, 115] width 266 height 20
click at [619, 50] on icon "button" at bounding box center [620, 54] width 8 height 8
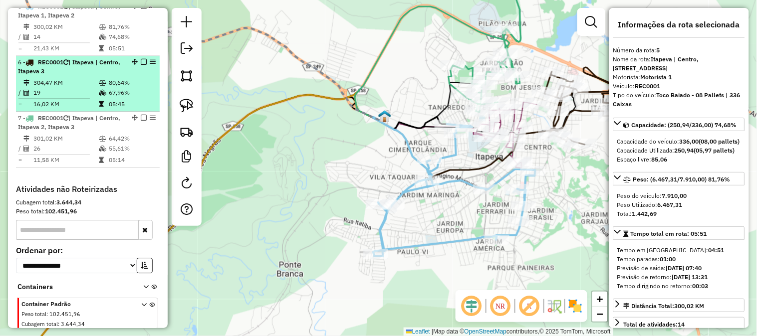
click at [67, 76] on div "6 - REC0001 | Itapeva | Centro, Itapeva 3" at bounding box center [71, 67] width 106 height 18
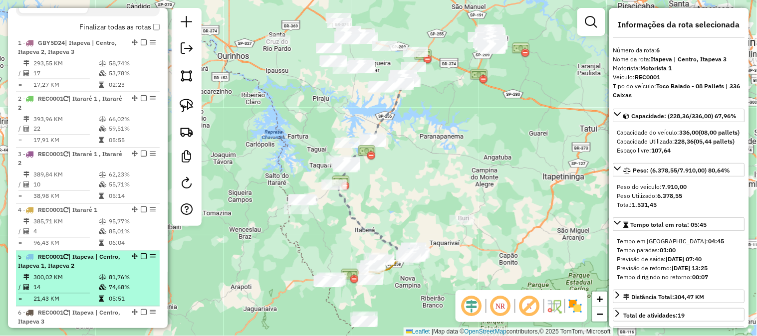
scroll to position [400, 0]
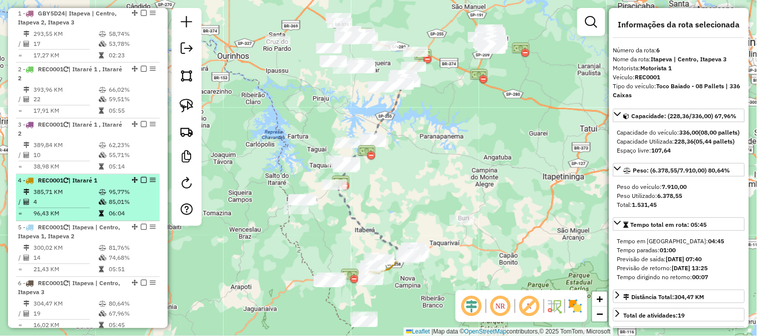
click at [81, 208] on td "4" at bounding box center [65, 203] width 65 height 10
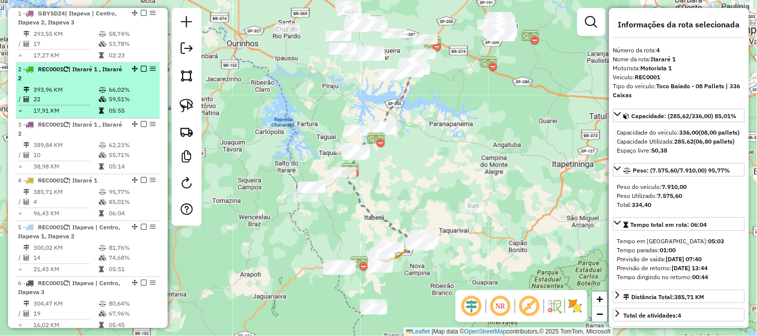
click at [81, 128] on div "3 - REC0001 | Itararé 1 , Itararé 2" at bounding box center [71, 130] width 106 height 18
click at [65, 83] on div "2 - REC0001 | Itararé 1 , Itararé 2" at bounding box center [71, 74] width 106 height 18
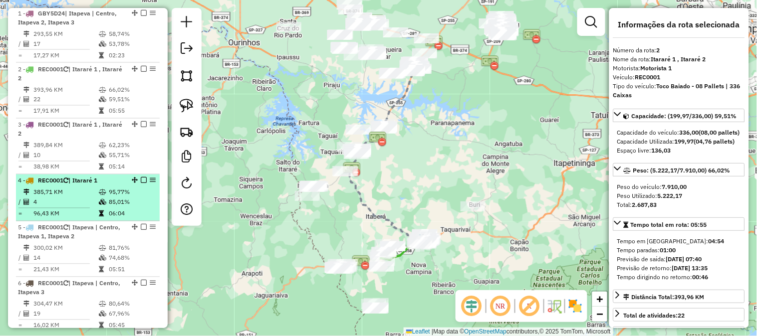
click at [77, 196] on td "385,71 KM" at bounding box center [65, 193] width 65 height 10
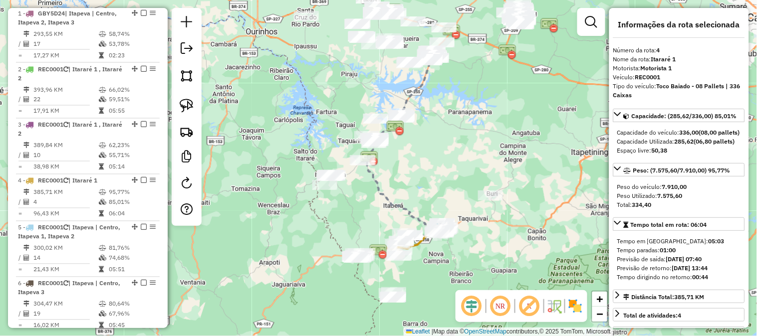
drag, startPoint x: 301, startPoint y: 264, endPoint x: 333, endPoint y: 257, distance: 33.1
click at [315, 258] on div "Janela de atendimento Grade de atendimento Capacidade Transportadoras Veículos …" at bounding box center [378, 168] width 757 height 336
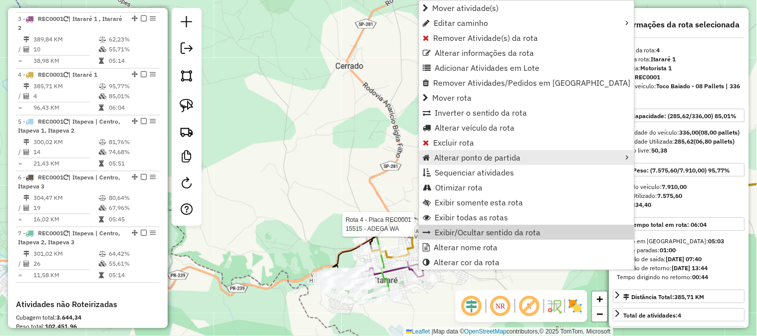
scroll to position [575, 0]
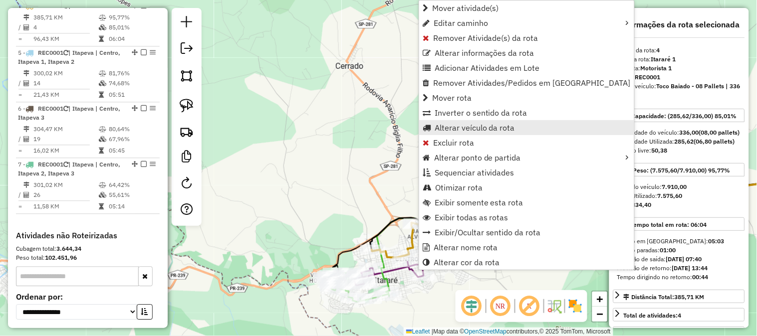
click at [475, 127] on span "Alterar veículo da rota" at bounding box center [475, 128] width 80 height 8
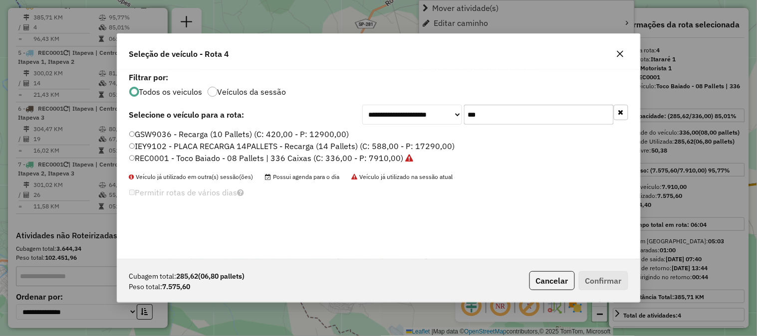
scroll to position [5, 2]
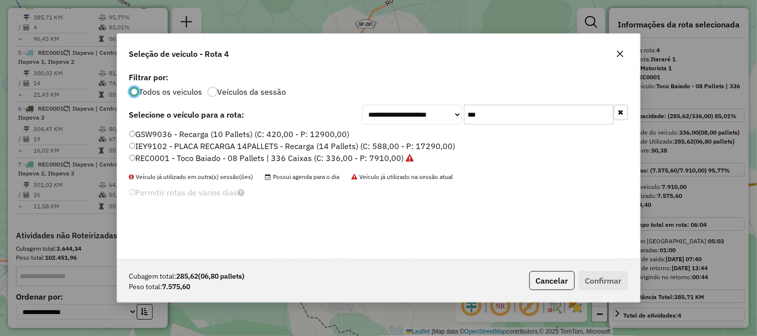
drag, startPoint x: 431, startPoint y: 125, endPoint x: 406, endPoint y: 121, distance: 25.2
click at [416, 125] on div "**********" at bounding box center [495, 115] width 266 height 20
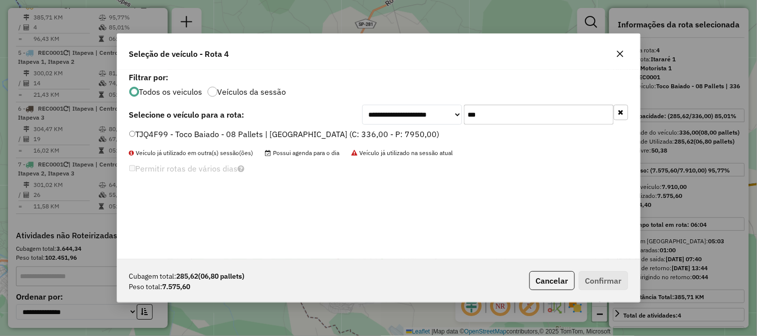
type input "***"
click at [406, 137] on label "TJQ4F99 - Toco Baiado - 08 Pallets | [GEOGRAPHIC_DATA] (C: 336,00 - P: 7950,00)" at bounding box center [284, 134] width 310 height 12
click at [619, 276] on button "Confirmar" at bounding box center [603, 280] width 49 height 19
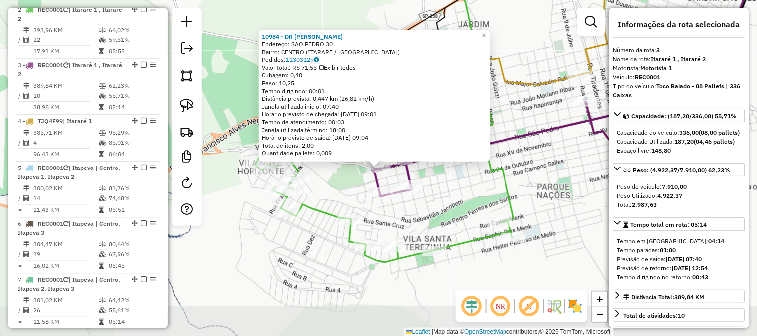
scroll to position [519, 0]
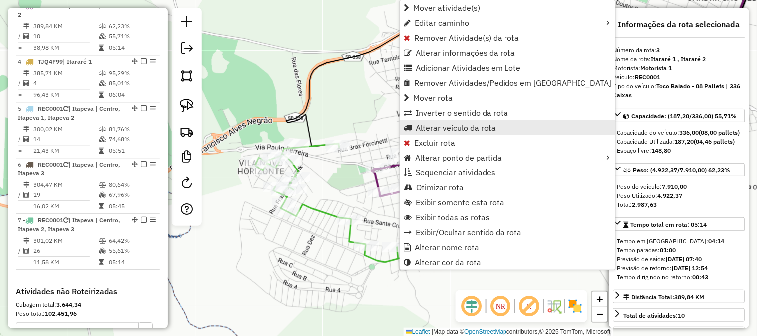
click at [478, 128] on span "Alterar veículo da rota" at bounding box center [456, 128] width 80 height 8
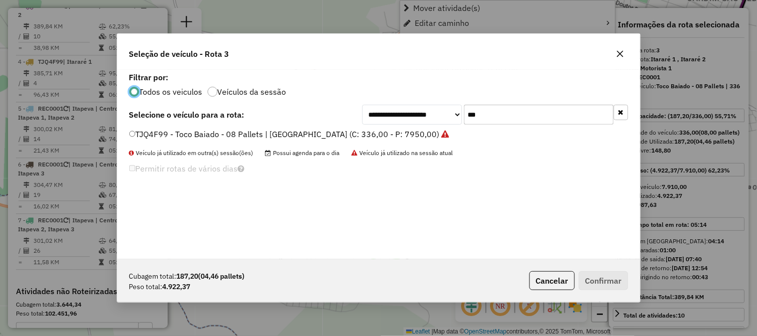
scroll to position [5, 2]
drag, startPoint x: 488, startPoint y: 114, endPoint x: 439, endPoint y: 115, distance: 48.4
click at [443, 115] on div "**********" at bounding box center [495, 115] width 266 height 20
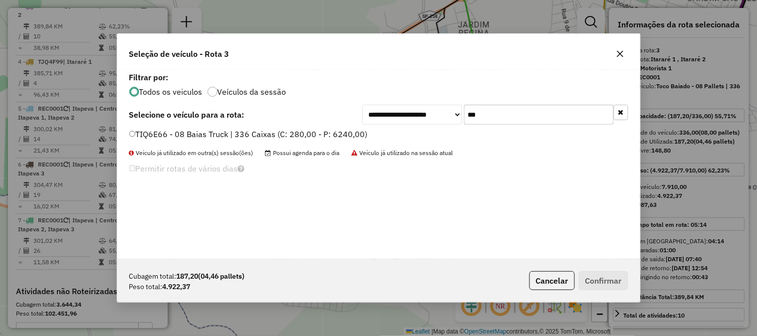
type input "***"
click at [357, 133] on label "TIQ6E66 - 08 Baias Truck | 336 Caixas (C: 280,00 - P: 6240,00)" at bounding box center [248, 134] width 239 height 12
click at [610, 277] on button "Confirmar" at bounding box center [603, 280] width 49 height 19
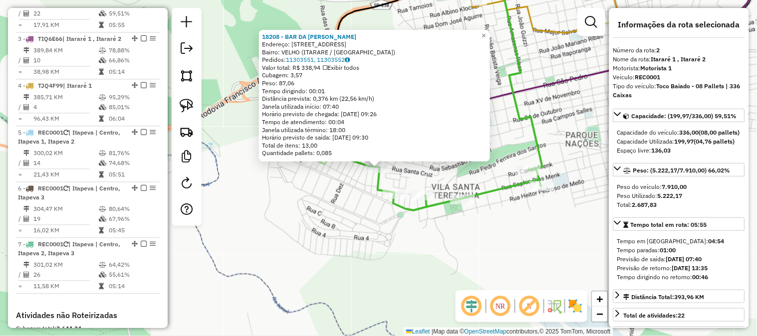
scroll to position [463, 0]
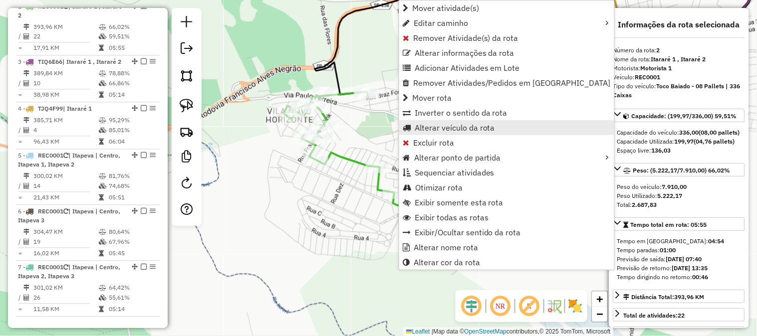
click at [480, 127] on span "Alterar veículo da rota" at bounding box center [455, 128] width 80 height 8
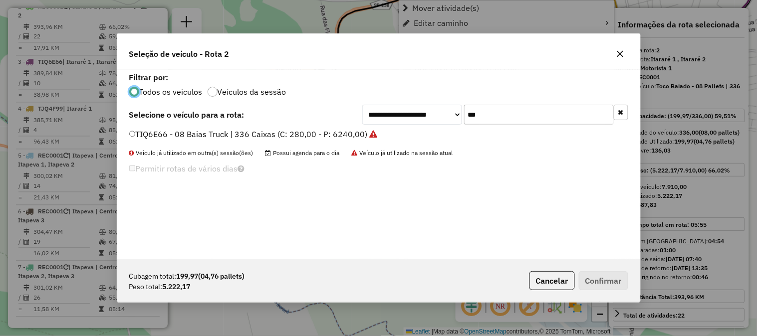
scroll to position [5, 2]
drag, startPoint x: 520, startPoint y: 114, endPoint x: 393, endPoint y: 115, distance: 126.8
click at [400, 116] on div "**********" at bounding box center [495, 115] width 266 height 20
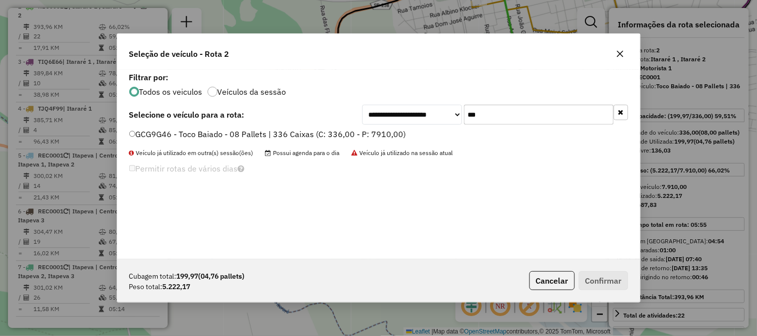
type input "***"
drag, startPoint x: 393, startPoint y: 131, endPoint x: 446, endPoint y: 138, distance: 53.3
click at [397, 131] on label "GCG9G46 - Toco Baiado - 08 Pallets | 336 Caixas (C: 336,00 - P: 7910,00)" at bounding box center [267, 134] width 277 height 12
click at [603, 277] on button "Confirmar" at bounding box center [603, 280] width 49 height 19
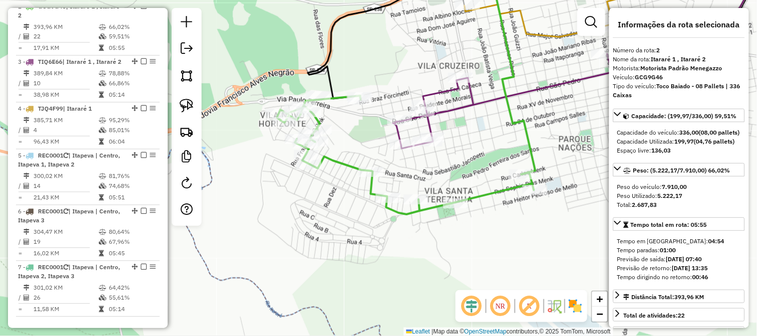
drag, startPoint x: 540, startPoint y: 231, endPoint x: 414, endPoint y: 234, distance: 125.8
click at [418, 234] on div "Janela de atendimento Grade de atendimento Capacidade Transportadoras Veículos …" at bounding box center [378, 168] width 757 height 336
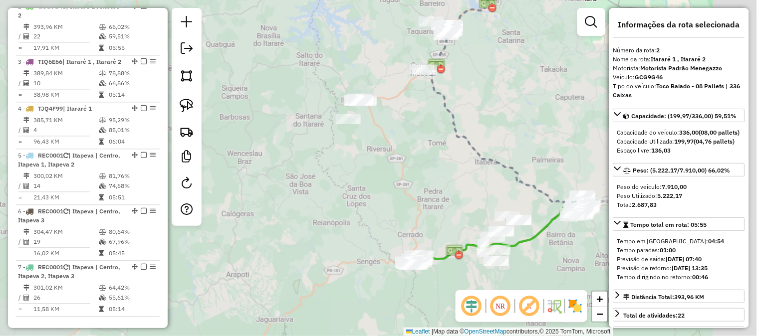
drag, startPoint x: 495, startPoint y: 131, endPoint x: 401, endPoint y: 164, distance: 98.8
click at [403, 165] on div "Janela de atendimento Grade de atendimento Capacidade Transportadoras Veículos …" at bounding box center [378, 168] width 757 height 336
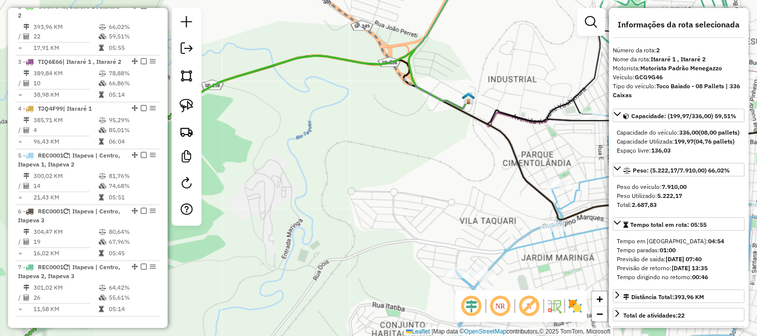
drag, startPoint x: 488, startPoint y: 176, endPoint x: 355, endPoint y: 173, distance: 132.8
click at [352, 173] on div "Janela de atendimento Grade de atendimento Capacidade Transportadoras Veículos …" at bounding box center [378, 168] width 757 height 336
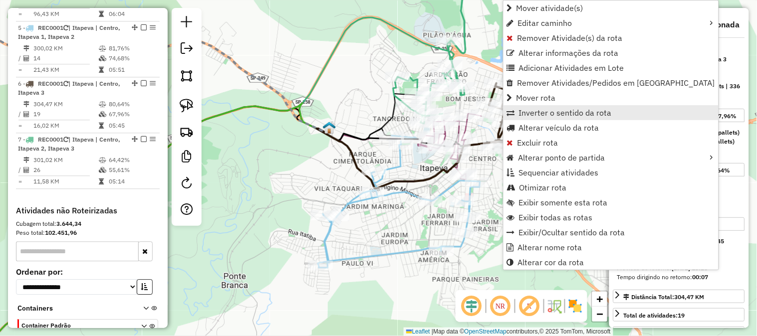
scroll to position [665, 0]
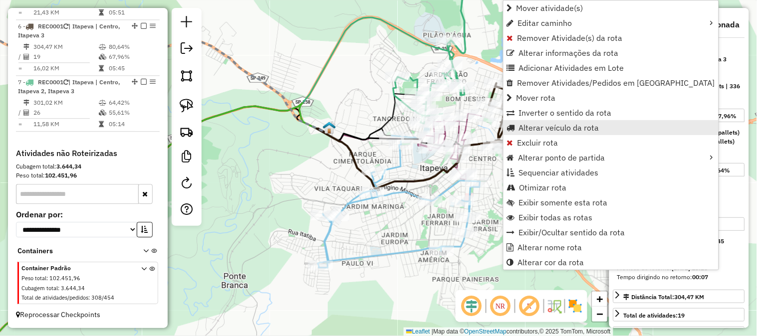
click at [575, 124] on span "Alterar veículo da rota" at bounding box center [559, 128] width 80 height 8
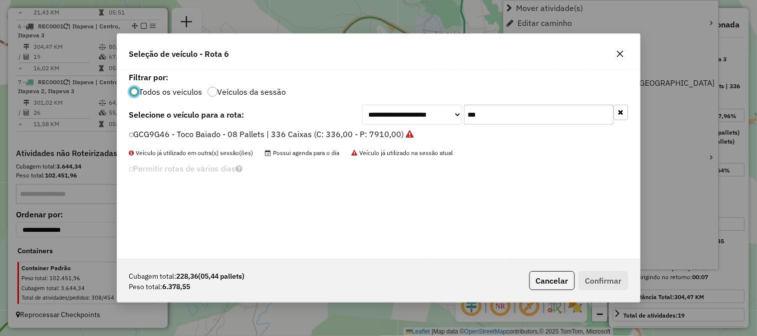
scroll to position [5, 2]
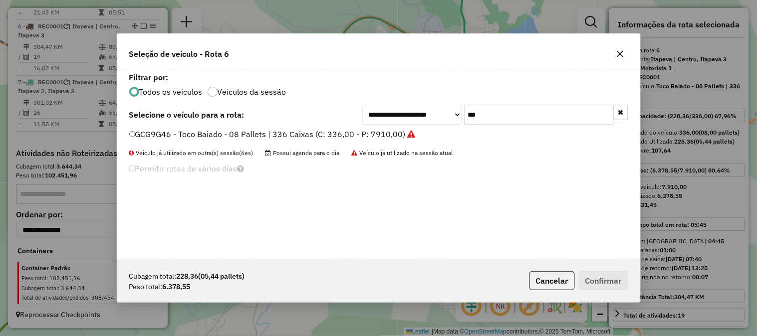
drag, startPoint x: 491, startPoint y: 111, endPoint x: 384, endPoint y: 113, distance: 106.3
click at [399, 115] on div "**********" at bounding box center [495, 115] width 266 height 20
type input "***"
click at [371, 136] on label "GCJ7B21 - Toco Baiado - 08 Pallets | 336 Caixas (C: 336,00 - P: 7910,00)" at bounding box center [266, 134] width 275 height 12
click at [606, 282] on button "Confirmar" at bounding box center [603, 280] width 49 height 19
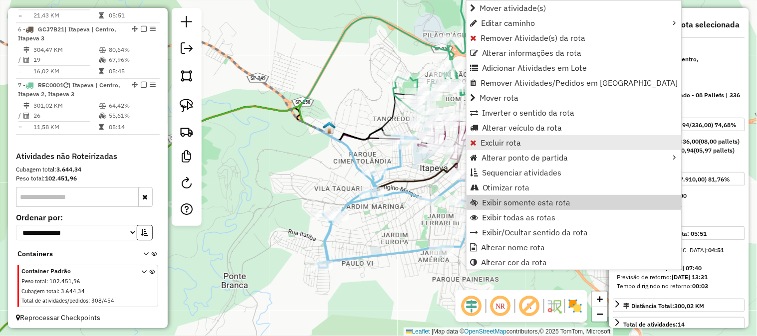
scroll to position [621, 0]
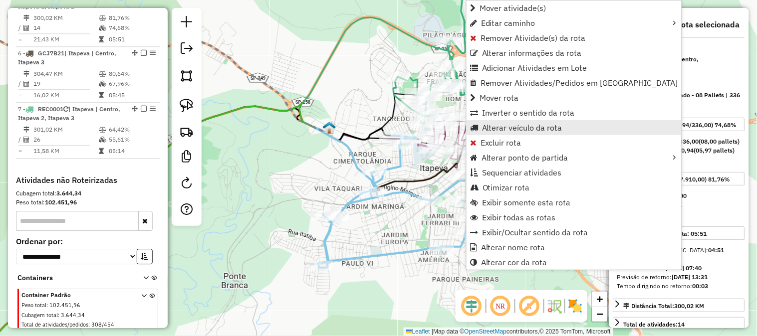
click at [539, 127] on span "Alterar veículo da rota" at bounding box center [522, 128] width 80 height 8
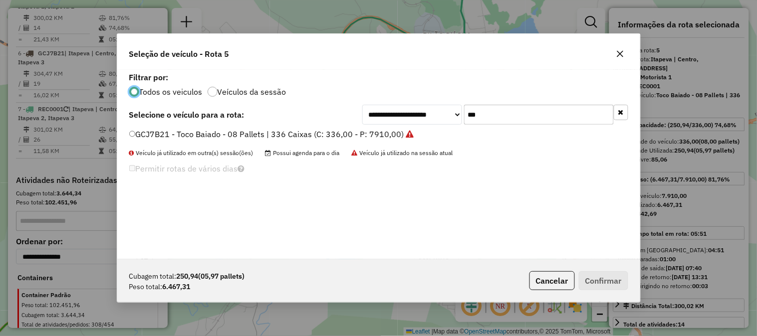
scroll to position [5, 2]
drag, startPoint x: 488, startPoint y: 119, endPoint x: 406, endPoint y: 117, distance: 82.4
click at [410, 119] on div "**********" at bounding box center [495, 115] width 266 height 20
type input "***"
click at [387, 133] on label "GKB7307 - Toco Baiado - 08 Pallets | 336 Caixas (C: 336,00 - P: 7910,00)" at bounding box center [267, 134] width 276 height 12
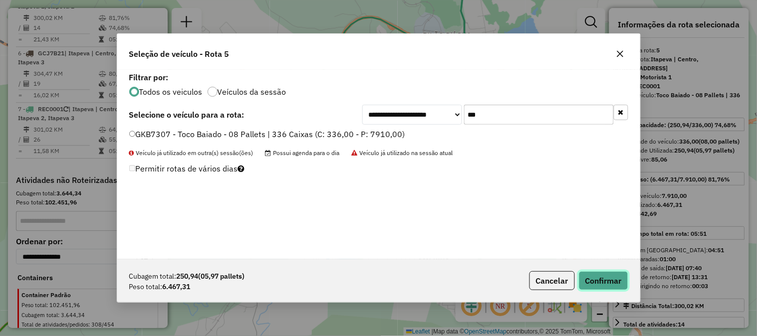
click at [610, 276] on button "Confirmar" at bounding box center [603, 280] width 49 height 19
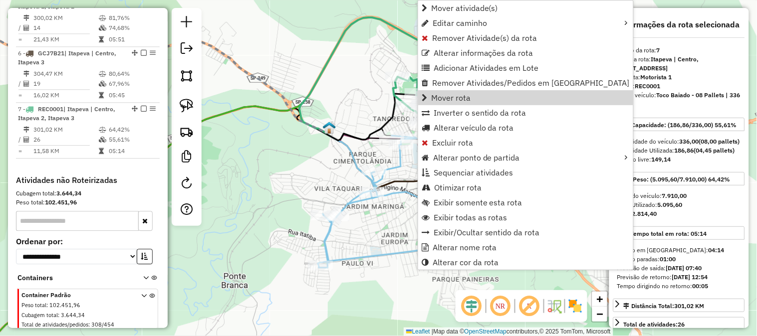
scroll to position [665, 0]
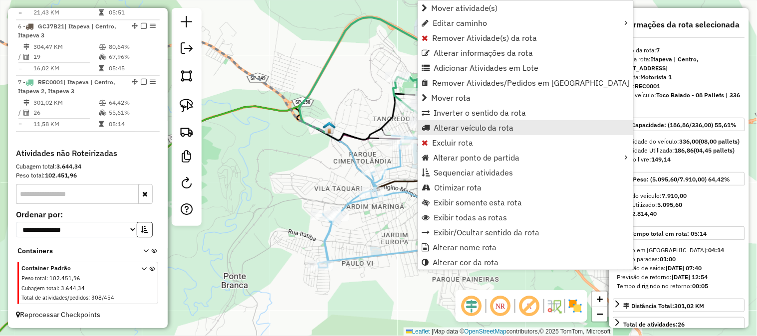
click at [484, 131] on span "Alterar veículo da rota" at bounding box center [474, 128] width 80 height 8
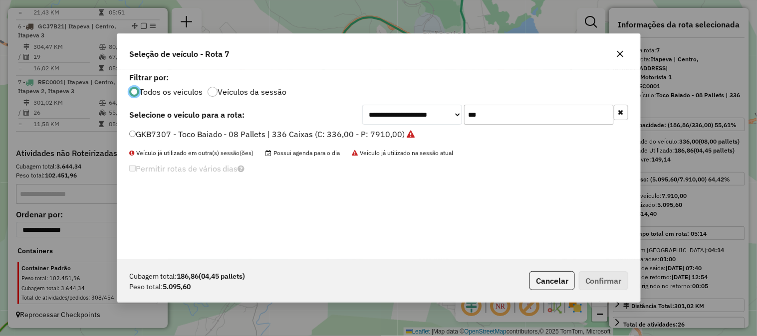
scroll to position [5, 2]
click at [446, 122] on div "**********" at bounding box center [495, 115] width 266 height 20
type input "***"
click at [396, 132] on label "GDN4021 - Toco Baiado - 08 Pallets | 336 Caixas (C: 336,00 - P: 7910,00)" at bounding box center [267, 134] width 277 height 12
click at [597, 276] on button "Confirmar" at bounding box center [603, 280] width 49 height 19
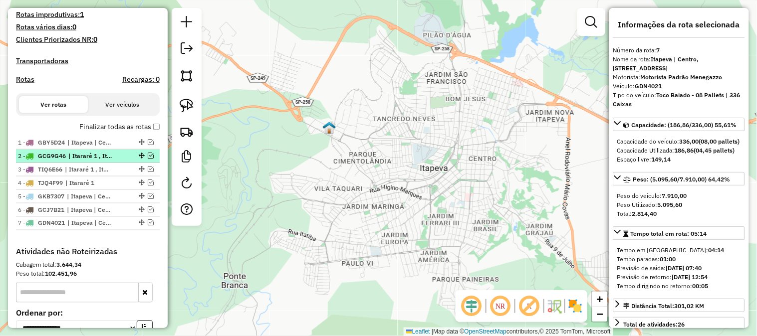
scroll to position [296, 0]
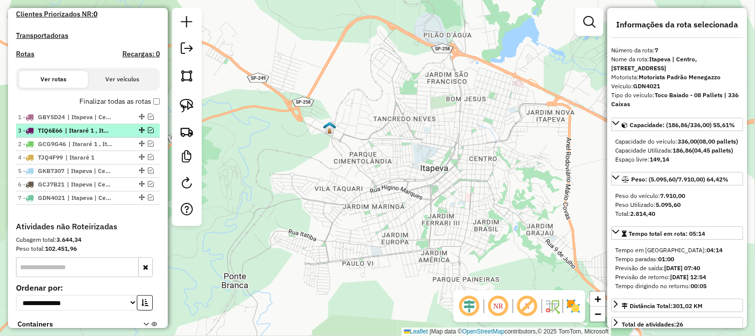
drag, startPoint x: 137, startPoint y: 150, endPoint x: 133, endPoint y: 132, distance: 17.9
drag, startPoint x: 138, startPoint y: 191, endPoint x: 136, endPoint y: 214, distance: 22.6
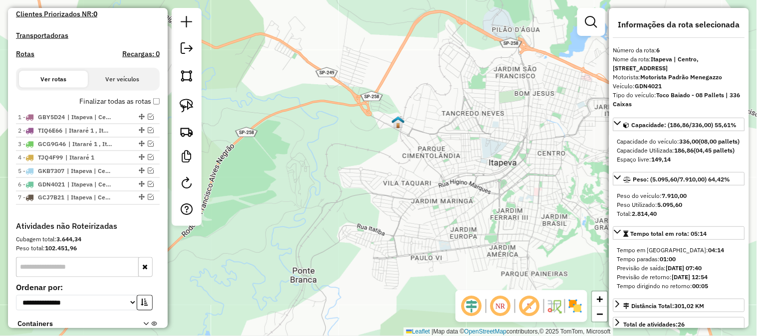
drag, startPoint x: 300, startPoint y: 175, endPoint x: 400, endPoint y: 164, distance: 100.4
click at [399, 164] on div "Janela de atendimento Grade de atendimento Capacidade Transportadoras Veículos …" at bounding box center [378, 168] width 757 height 336
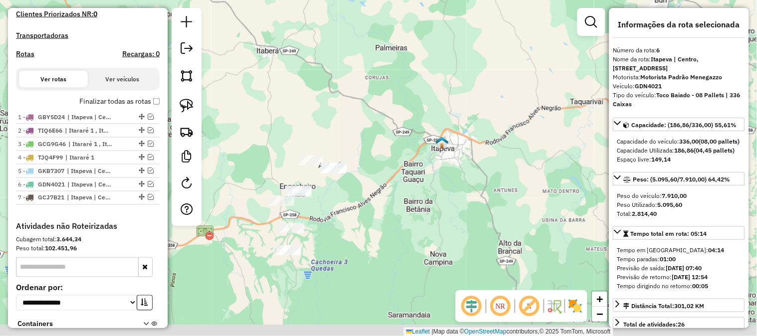
drag, startPoint x: 387, startPoint y: 213, endPoint x: 423, endPoint y: 90, distance: 127.4
click at [421, 93] on div "Janela de atendimento Grade de atendimento Capacidade Transportadoras Veículos …" at bounding box center [378, 168] width 757 height 336
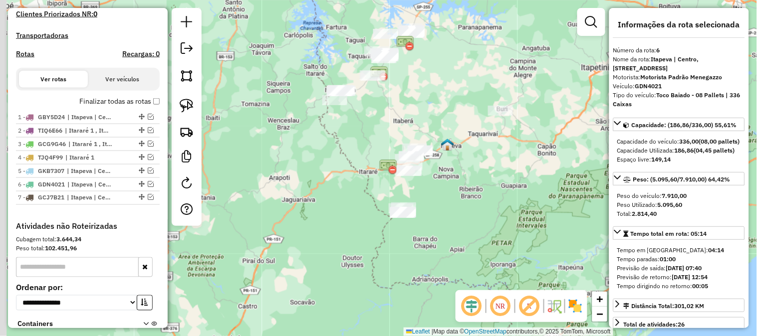
drag, startPoint x: 366, startPoint y: 118, endPoint x: 374, endPoint y: 162, distance: 44.7
click at [377, 163] on div "Janela de atendimento Grade de atendimento Capacidade Transportadoras Veículos …" at bounding box center [378, 168] width 757 height 336
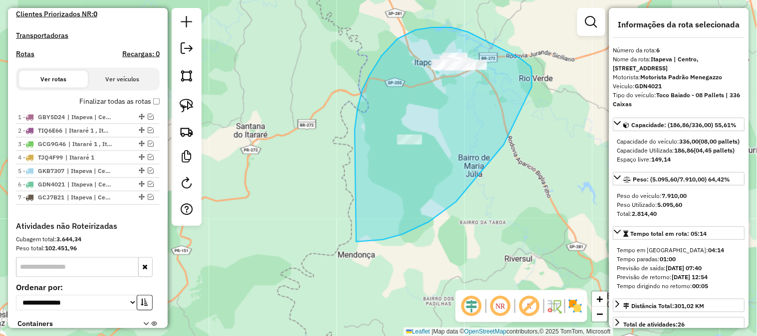
drag, startPoint x: 357, startPoint y: 111, endPoint x: 341, endPoint y: 232, distance: 122.3
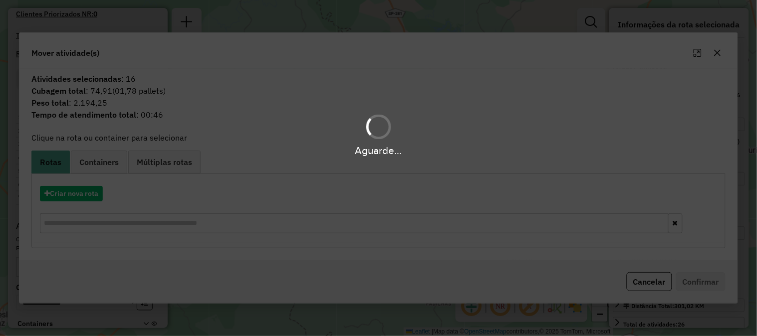
click at [85, 190] on div "Aguarde..." at bounding box center [378, 168] width 757 height 336
click at [88, 195] on button "Criar nova rota" at bounding box center [71, 193] width 63 height 15
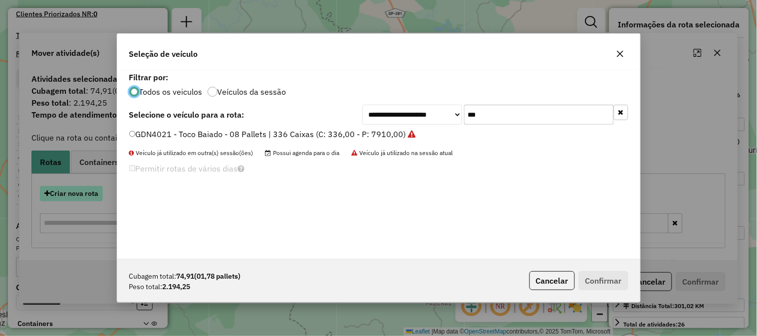
scroll to position [5, 2]
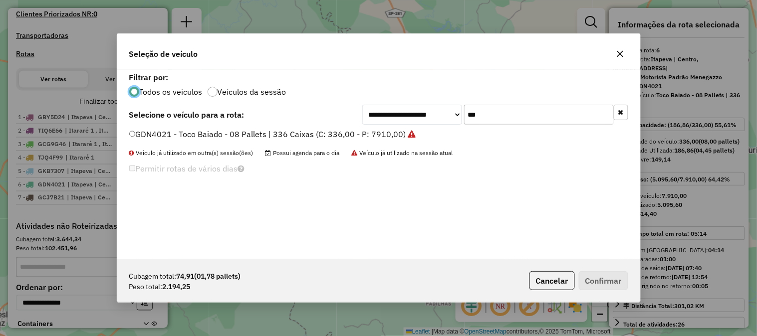
drag, startPoint x: 457, startPoint y: 114, endPoint x: 330, endPoint y: 120, distance: 126.9
click at [355, 121] on div "**********" at bounding box center [378, 115] width 499 height 20
type input "***"
click at [364, 128] on div "**********" at bounding box center [378, 165] width 523 height 190
click at [403, 135] on label "GKA3B49 - Toco Baiado 3/4 - 06 Pallets | 252 Caixas (C: 252,00 - P: 4500,00)" at bounding box center [274, 134] width 291 height 12
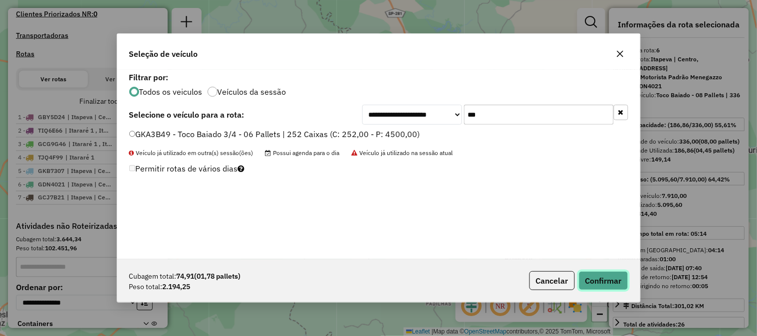
click at [614, 278] on button "Confirmar" at bounding box center [603, 280] width 49 height 19
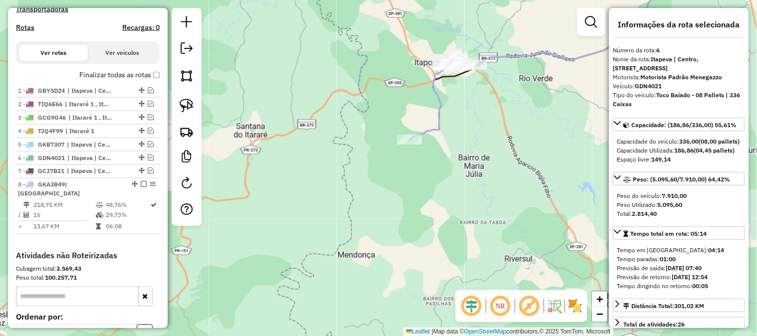
scroll to position [425, 0]
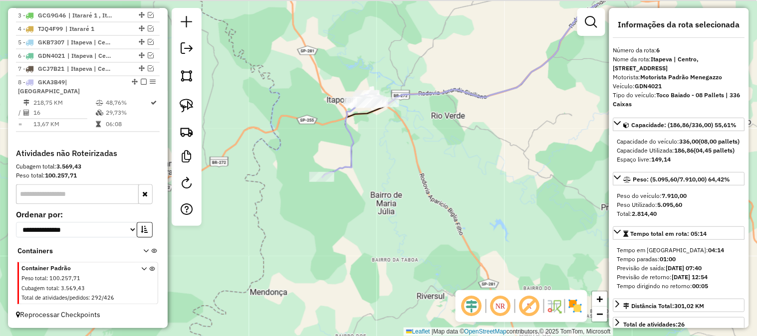
drag, startPoint x: 478, startPoint y: 174, endPoint x: 309, endPoint y: 233, distance: 178.7
click at [326, 233] on div "Janela de atendimento Grade de atendimento Capacidade Transportadoras Veículos …" at bounding box center [378, 168] width 757 height 336
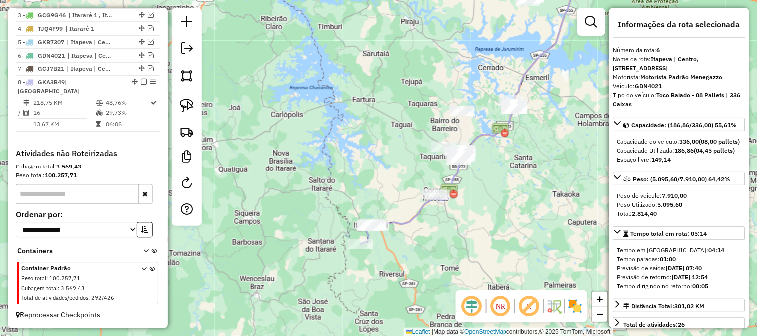
drag, startPoint x: 452, startPoint y: 225, endPoint x: 407, endPoint y: 254, distance: 53.2
click at [405, 271] on div "Janela de atendimento Grade de atendimento Capacidade Transportadoras Veículos …" at bounding box center [378, 168] width 757 height 336
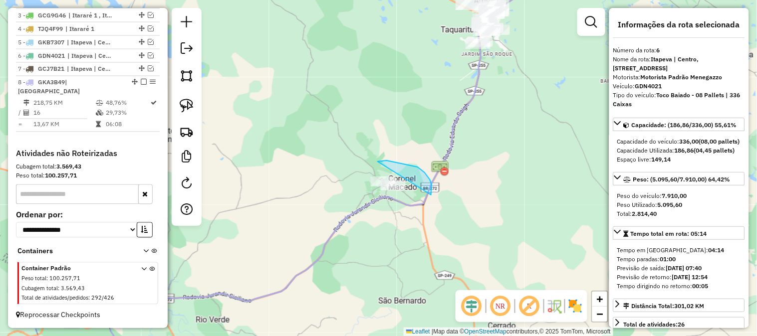
drag, startPoint x: 431, startPoint y: 195, endPoint x: 418, endPoint y: 221, distance: 29.0
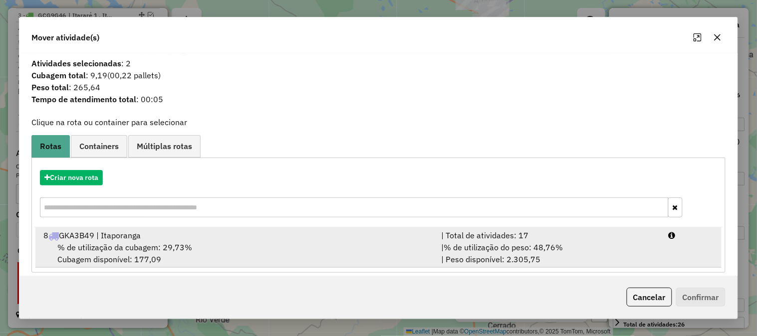
click at [588, 242] on div "| % de utilização do peso: 48,76% | Peso disponível: 2.305,75" at bounding box center [549, 254] width 228 height 24
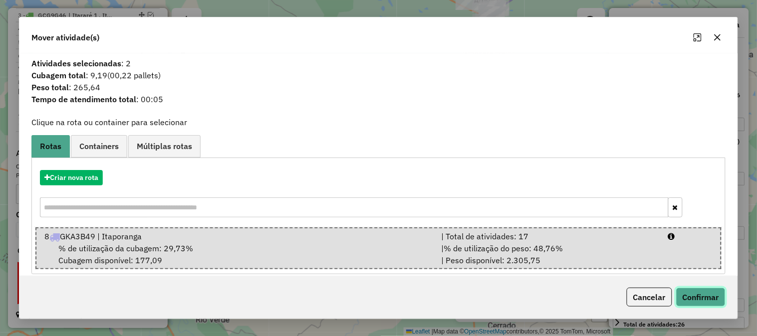
click at [696, 303] on button "Confirmar" at bounding box center [700, 297] width 49 height 19
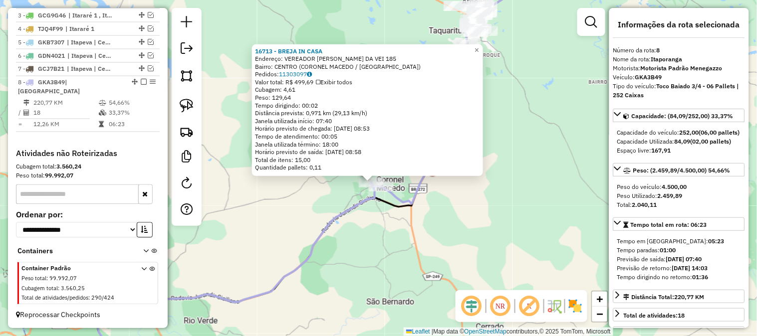
drag, startPoint x: 478, startPoint y: 200, endPoint x: 397, endPoint y: 273, distance: 108.8
click at [398, 273] on div "16713 - BREJA IN CASA Endereço: VEREADOR GABRIEL GARCIA DA VEI 185 Bairro: CENT…" at bounding box center [378, 168] width 757 height 336
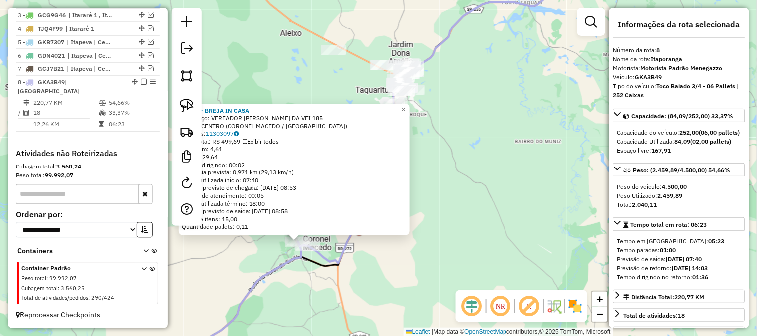
click at [522, 202] on div "16713 - BREJA IN CASA Endereço: VEREADOR GABRIEL GARCIA DA VEI 185 Bairro: CENT…" at bounding box center [378, 168] width 757 height 336
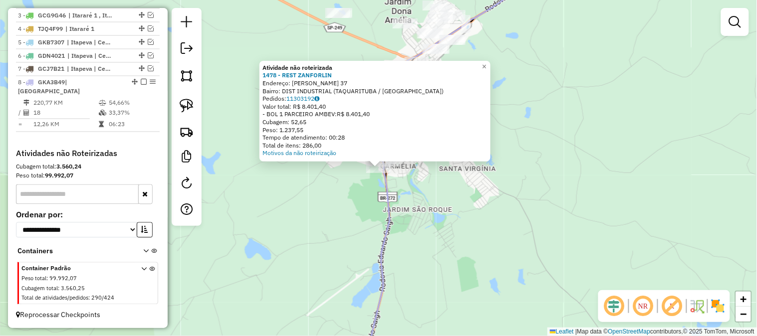
click at [372, 196] on div "Atividade não roteirizada 1478 - REST ZANFORLIN Endereço: DORIVAL DOGNANI 37 Ba…" at bounding box center [378, 168] width 757 height 336
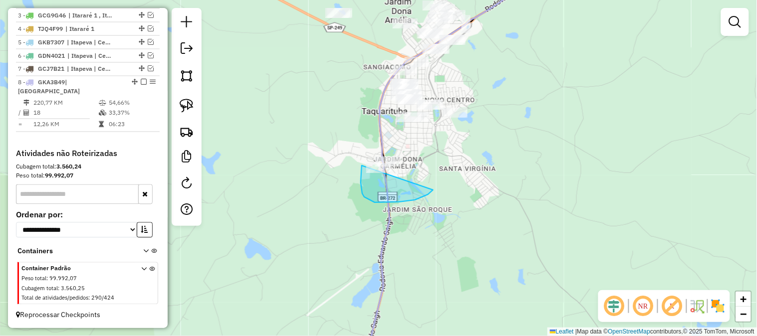
drag, startPoint x: 433, startPoint y: 190, endPoint x: 412, endPoint y: 132, distance: 61.6
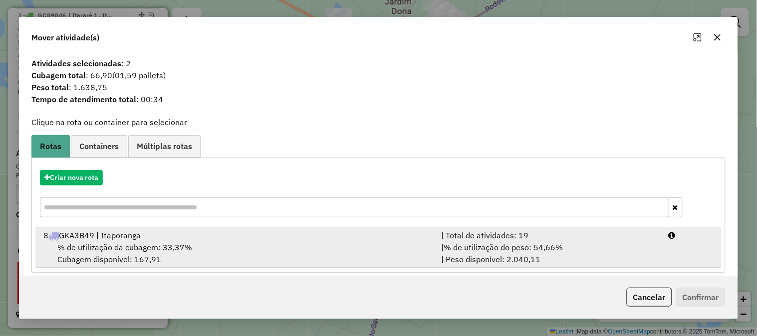
click at [646, 249] on div "| % de utilização do peso: 54,66% | Peso disponível: 2.040,11" at bounding box center [549, 254] width 228 height 24
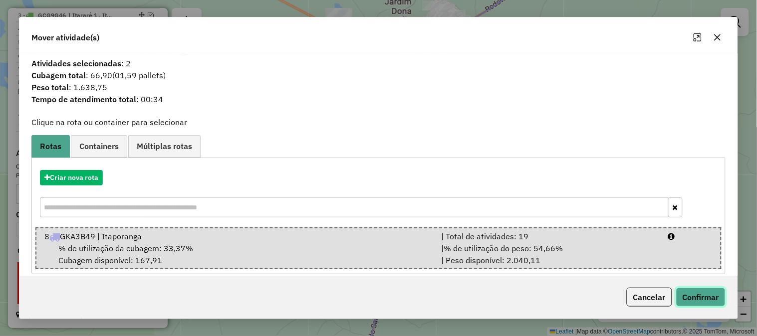
click at [695, 293] on button "Confirmar" at bounding box center [700, 297] width 49 height 19
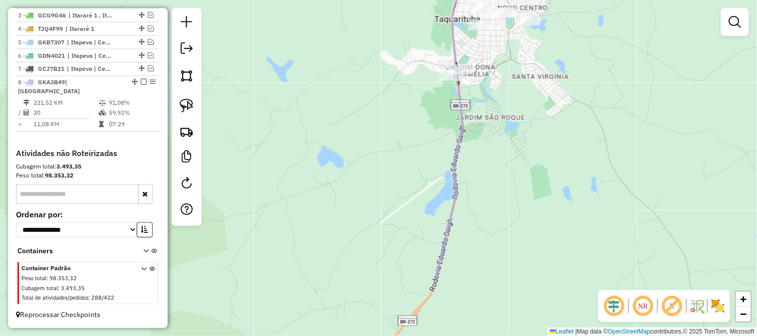
drag, startPoint x: 390, startPoint y: 275, endPoint x: 486, endPoint y: 157, distance: 152.2
click at [484, 162] on div "Janela de atendimento Grade de atendimento Capacidade Transportadoras Veículos …" at bounding box center [378, 168] width 757 height 336
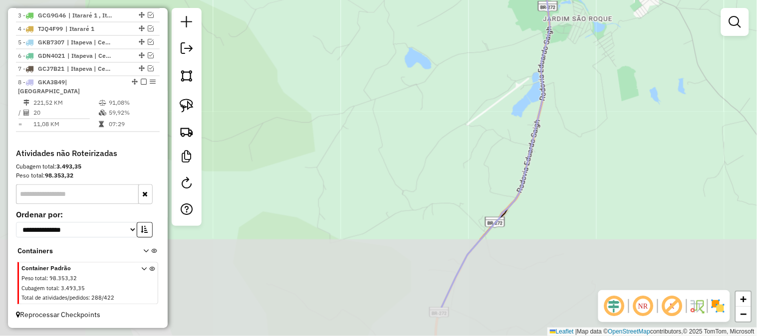
drag, startPoint x: 467, startPoint y: 212, endPoint x: 521, endPoint y: 155, distance: 78.0
click at [516, 162] on div "Janela de atendimento Grade de atendimento Capacidade Transportadoras Veículos …" at bounding box center [378, 168] width 757 height 336
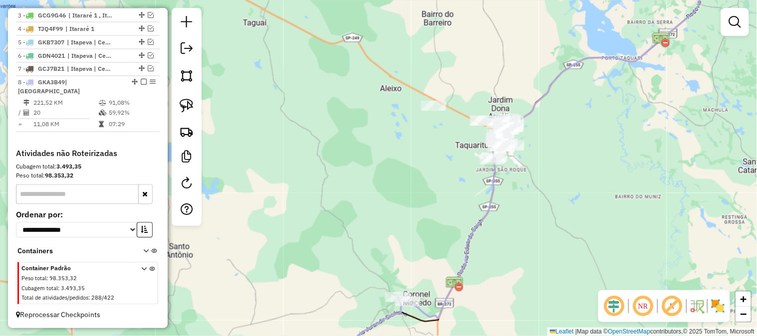
drag, startPoint x: 430, startPoint y: 264, endPoint x: 451, endPoint y: 202, distance: 65.8
click at [451, 202] on div "Janela de atendimento Grade de atendimento Capacidade Transportadoras Veículos …" at bounding box center [378, 168] width 757 height 336
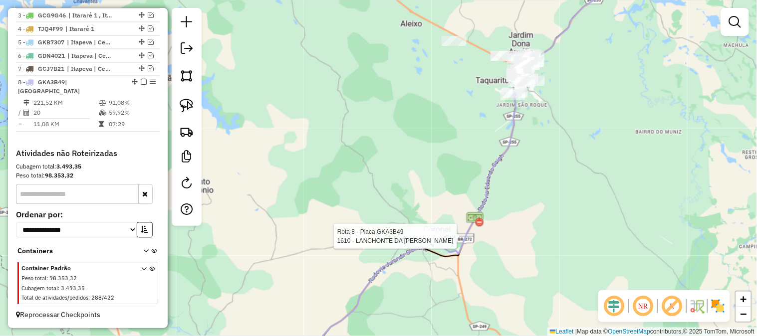
select select "**********"
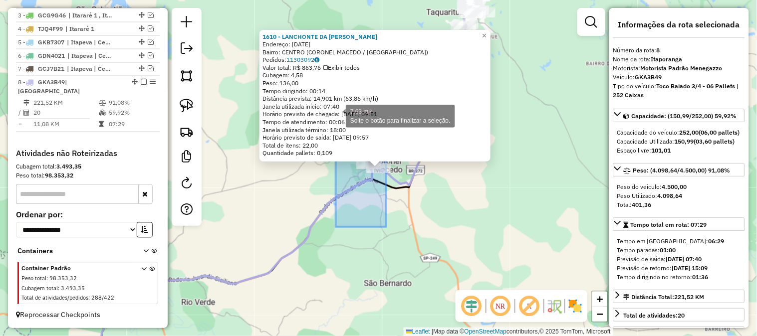
drag, startPoint x: 386, startPoint y: 227, endPoint x: 300, endPoint y: 100, distance: 153.4
click at [302, 103] on div "1610 - LANCHONTE DA MARA Endereço: 21 DE MARCO 637 Bairro: CENTRO (CORONEL MACE…" at bounding box center [378, 168] width 757 height 336
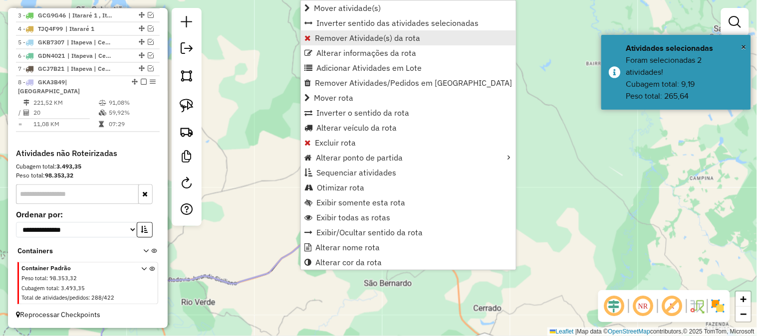
click at [395, 38] on span "Remover Atividade(s) da rota" at bounding box center [367, 38] width 105 height 8
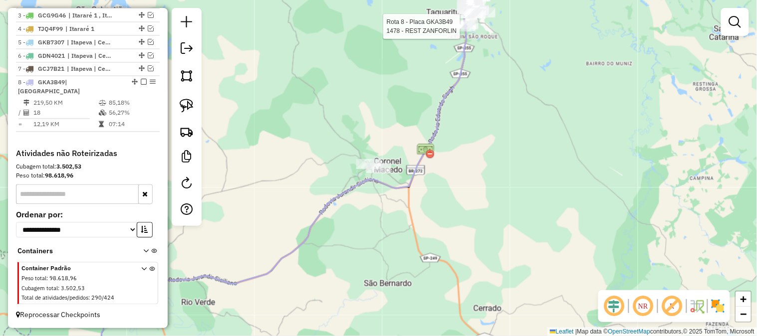
select select "**********"
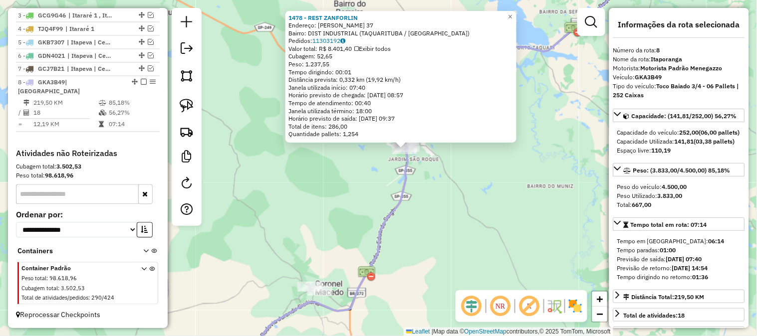
drag, startPoint x: 433, startPoint y: 243, endPoint x: 491, endPoint y: 197, distance: 73.8
click at [482, 208] on div "1478 - REST ZANFORLIN Endereço: DORIVAL DOGNANI 37 Bairro: DIST INDUSTRIAL (TAQ…" at bounding box center [378, 168] width 757 height 336
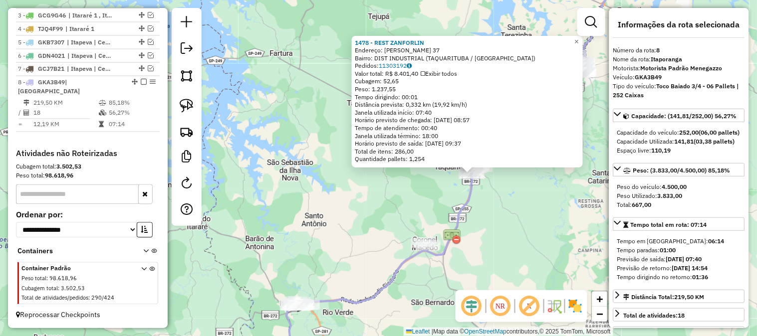
drag, startPoint x: 524, startPoint y: 203, endPoint x: 481, endPoint y: 269, distance: 79.7
click at [482, 278] on div "1478 - REST ZANFORLIN Endereço: DORIVAL DOGNANI 37 Bairro: DIST INDUSTRIAL (TAQ…" at bounding box center [378, 168] width 757 height 336
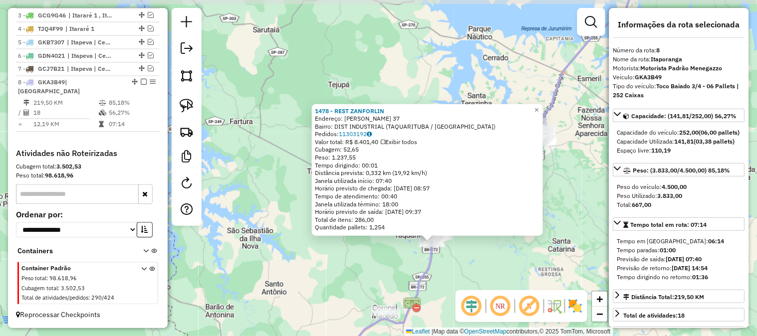
click at [481, 267] on div "1478 - REST ZANFORLIN Endereço: DORIVAL DOGNANI 37 Bairro: DIST INDUSTRIAL (TAQ…" at bounding box center [378, 168] width 757 height 336
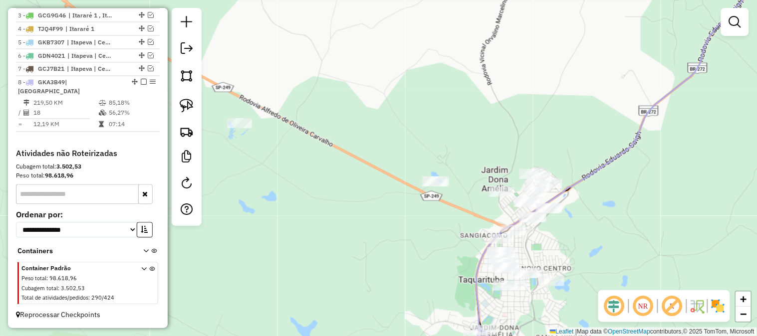
drag, startPoint x: 460, startPoint y: 252, endPoint x: 466, endPoint y: 145, distance: 107.0
click at [466, 145] on div "Janela de atendimento Grade de atendimento Capacidade Transportadoras Veículos …" at bounding box center [378, 168] width 757 height 336
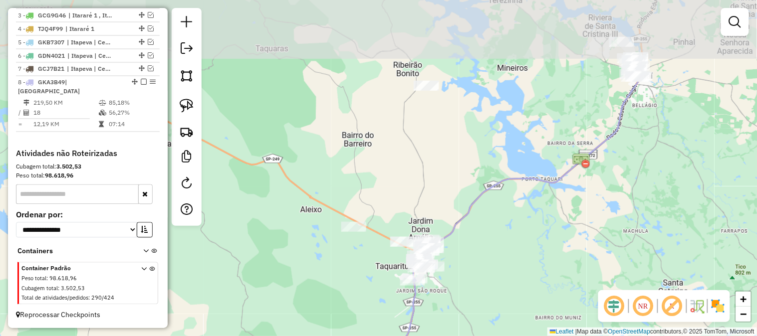
drag, startPoint x: 452, startPoint y: 74, endPoint x: 406, endPoint y: 161, distance: 98.4
click at [408, 170] on div "Janela de atendimento Grade de atendimento Capacidade Transportadoras Veículos …" at bounding box center [378, 168] width 757 height 336
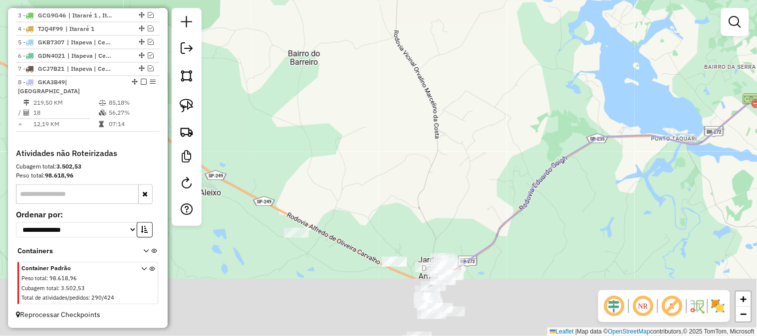
drag, startPoint x: 411, startPoint y: 125, endPoint x: 413, endPoint y: 73, distance: 51.9
click at [413, 73] on div "Janela de atendimento Grade de atendimento Capacidade Transportadoras Veículos …" at bounding box center [378, 168] width 757 height 336
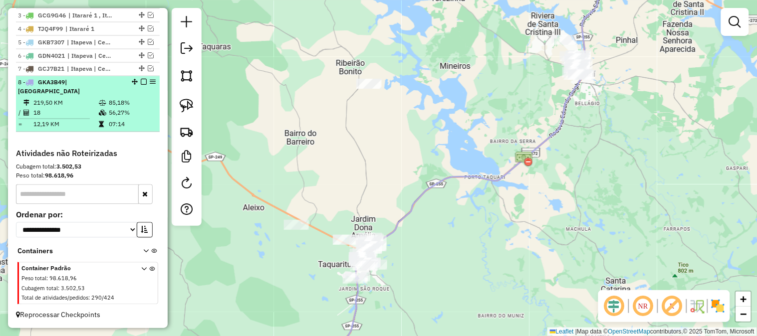
click at [142, 85] on em at bounding box center [144, 82] width 6 height 6
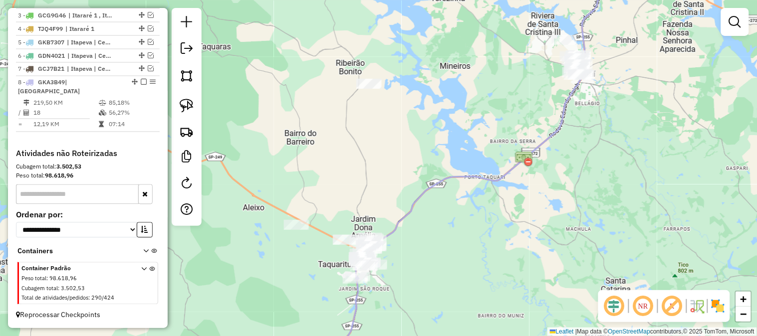
scroll to position [391, 0]
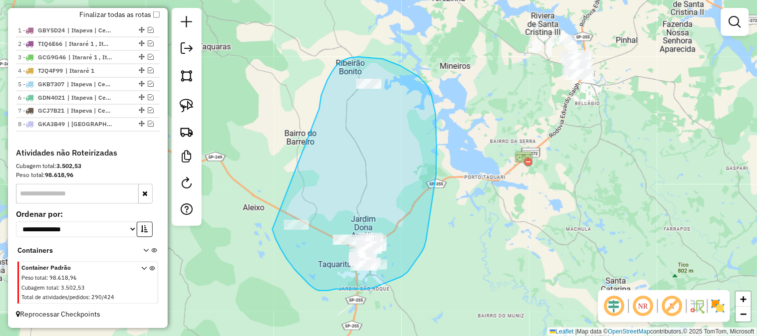
drag, startPoint x: 324, startPoint y: 88, endPoint x: 288, endPoint y: 161, distance: 81.0
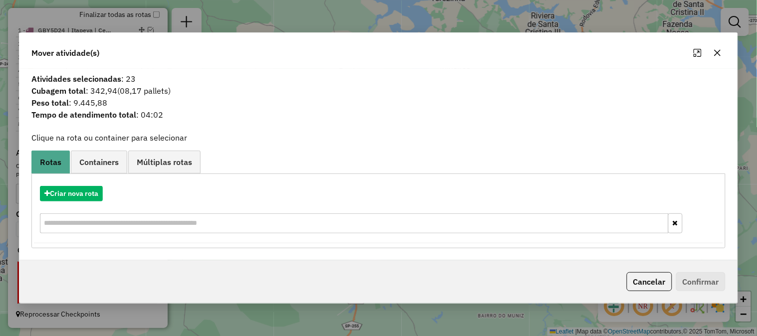
click at [716, 56] on icon "button" at bounding box center [718, 53] width 8 height 8
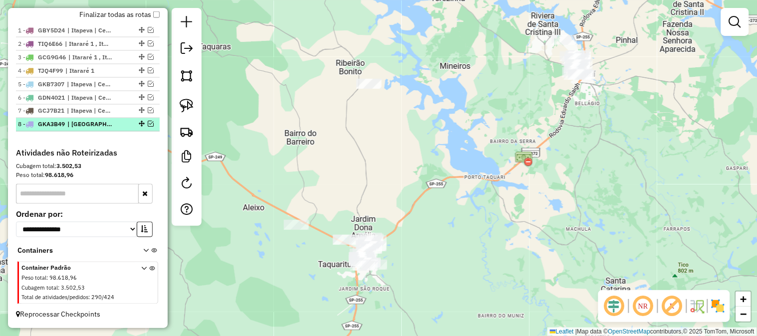
click at [148, 123] on em at bounding box center [151, 124] width 6 height 6
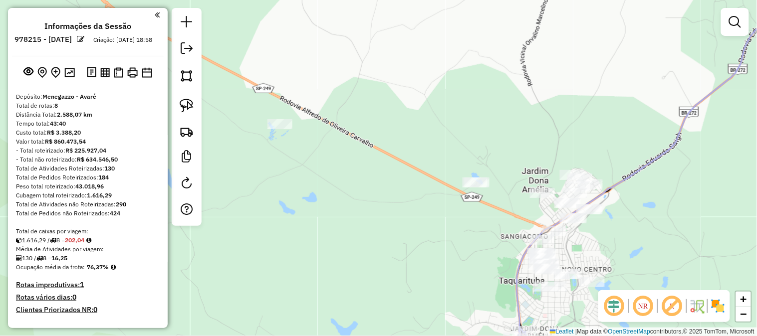
scroll to position [425, 0]
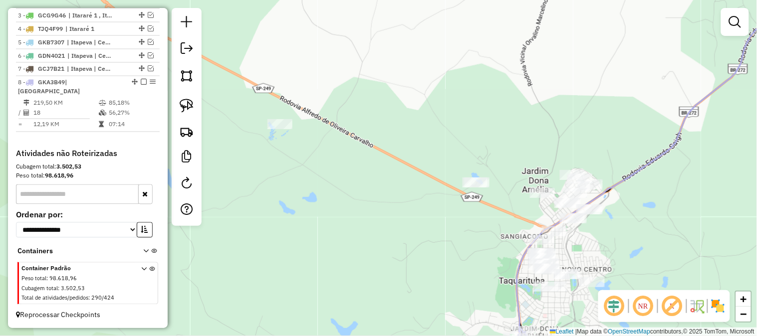
drag, startPoint x: 430, startPoint y: 207, endPoint x: 421, endPoint y: 200, distance: 11.1
click at [427, 201] on div "Janela de atendimento Grade de atendimento Capacidade Transportadoras Veículos …" at bounding box center [378, 168] width 757 height 336
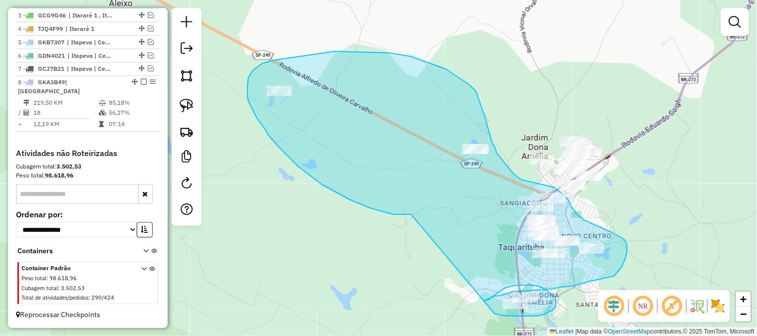
drag, startPoint x: 349, startPoint y: 200, endPoint x: 457, endPoint y: 280, distance: 134.3
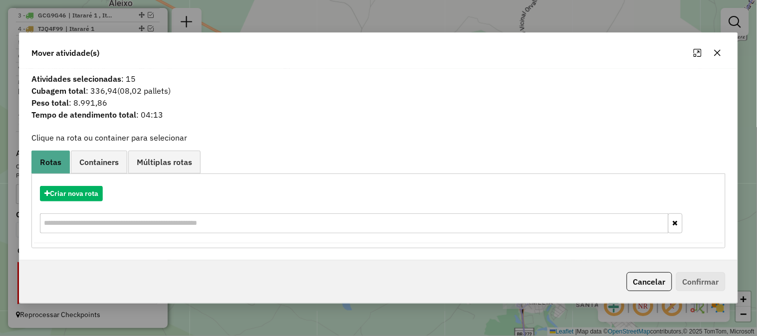
click at [722, 57] on button "button" at bounding box center [718, 53] width 16 height 16
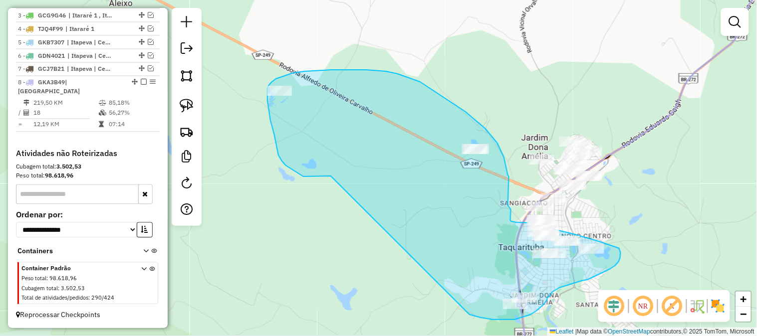
drag, startPoint x: 307, startPoint y: 177, endPoint x: 446, endPoint y: 301, distance: 186.2
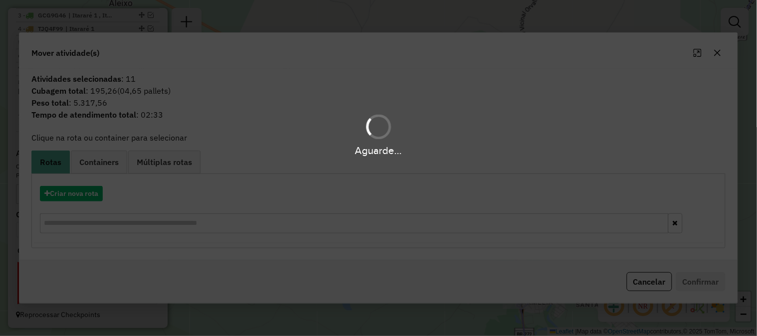
click at [81, 196] on div "Aguarde..." at bounding box center [378, 168] width 757 height 336
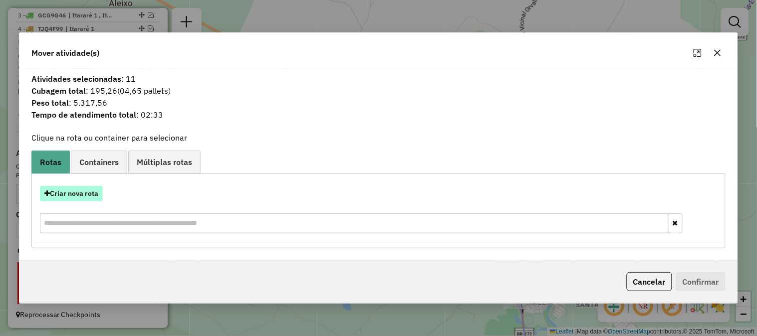
click at [87, 193] on button "Criar nova rota" at bounding box center [71, 193] width 63 height 15
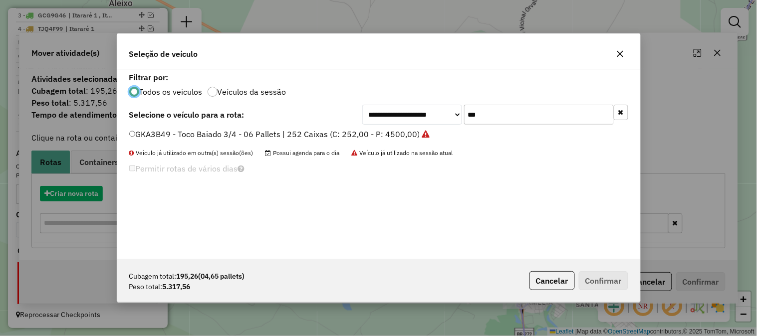
scroll to position [5, 2]
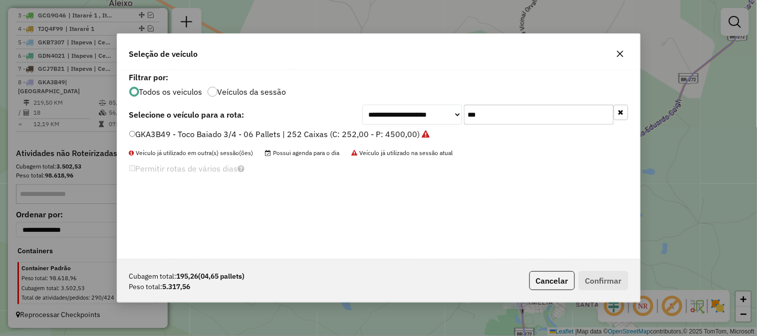
drag, startPoint x: 529, startPoint y: 119, endPoint x: 388, endPoint y: 110, distance: 142.0
click at [391, 111] on div "**********" at bounding box center [495, 115] width 266 height 20
type input "***"
click at [406, 134] on label "TJQ4F99 - Toco Baiado - 08 Pallets | [GEOGRAPHIC_DATA] (C: 336,00 - P: 7950,00)" at bounding box center [289, 134] width 320 height 12
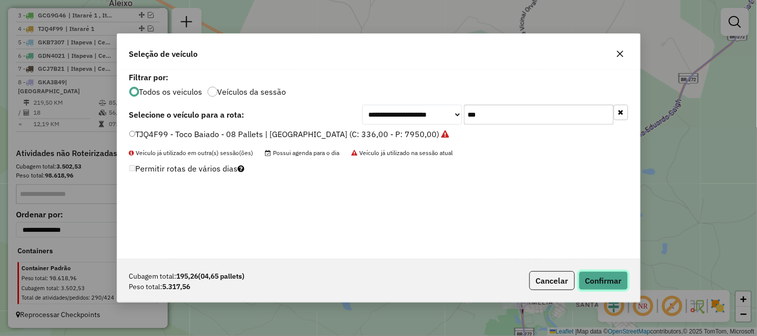
click at [602, 282] on button "Confirmar" at bounding box center [603, 280] width 49 height 19
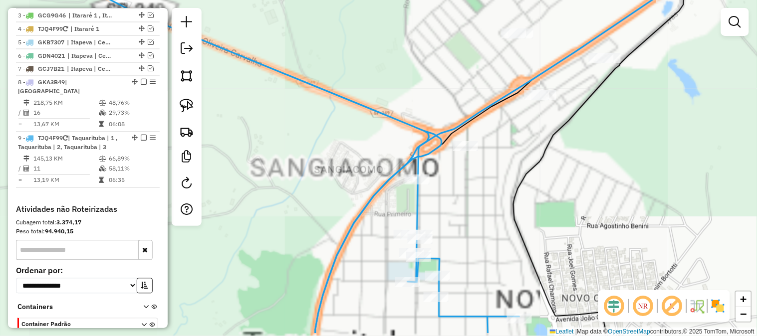
drag, startPoint x: 443, startPoint y: 196, endPoint x: 362, endPoint y: 138, distance: 99.7
click at [363, 140] on icon at bounding box center [247, 132] width 543 height 404
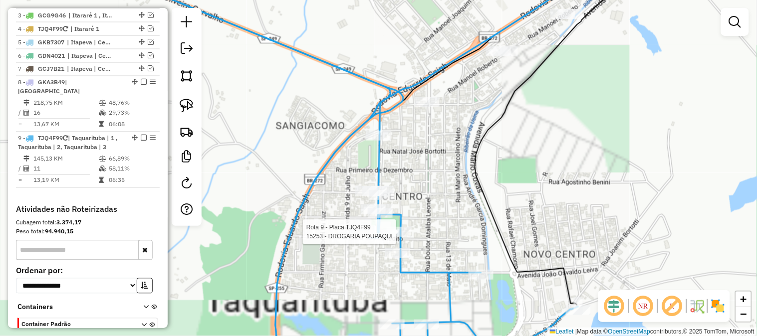
select select "**********"
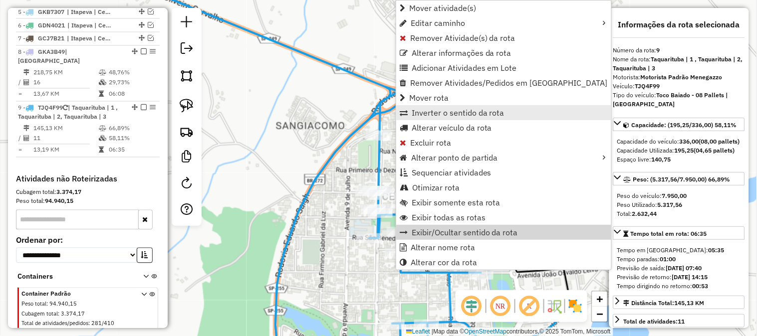
scroll to position [481, 0]
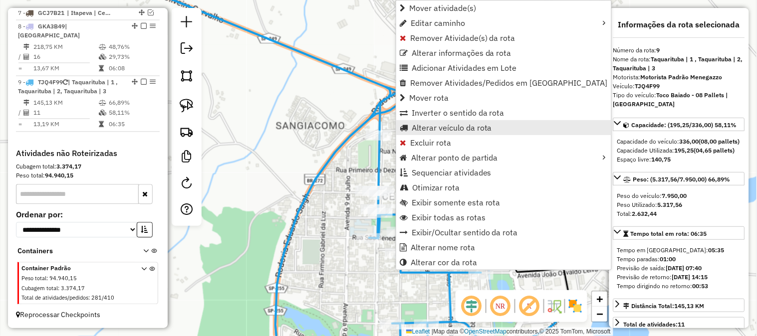
click at [454, 128] on span "Alterar veículo da rota" at bounding box center [452, 128] width 80 height 8
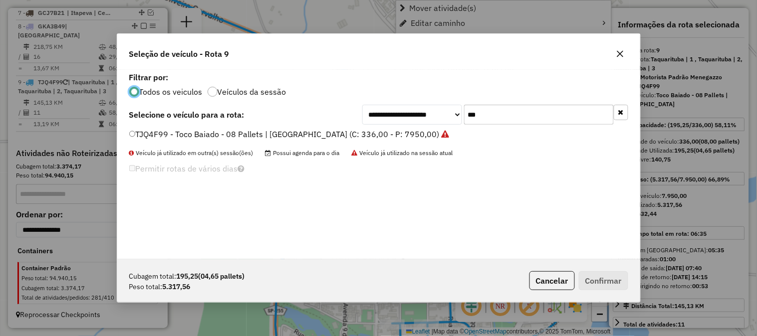
scroll to position [5, 2]
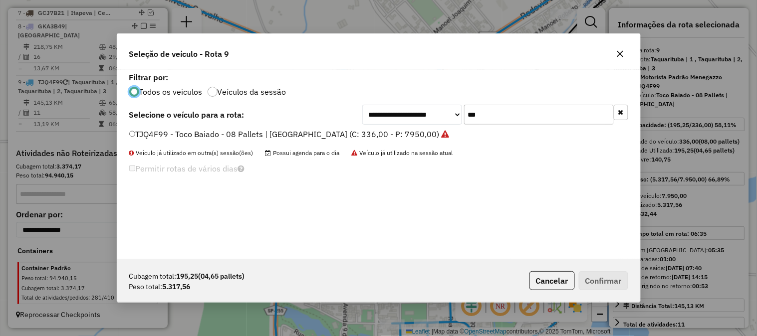
drag, startPoint x: 485, startPoint y: 118, endPoint x: 425, endPoint y: 117, distance: 59.4
click at [425, 117] on div "**********" at bounding box center [495, 115] width 266 height 20
type input "***"
click at [392, 135] on label "TKZ1G11 - Toco Baiado - 08 Pallets | [GEOGRAPHIC_DATA] (C: 336,00 - P: 7950,00)" at bounding box center [285, 134] width 312 height 12
click at [608, 284] on button "Confirmar" at bounding box center [603, 280] width 49 height 19
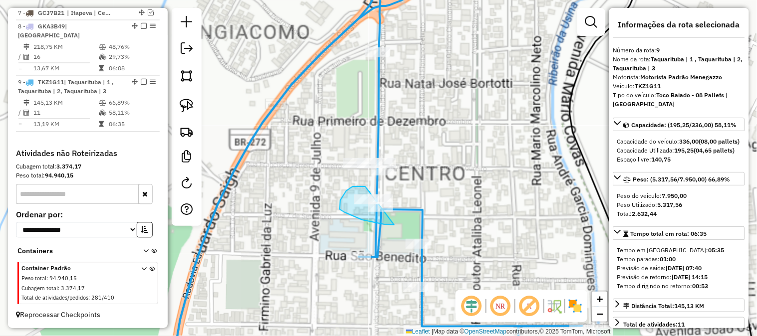
drag, startPoint x: 353, startPoint y: 187, endPoint x: 417, endPoint y: 183, distance: 64.0
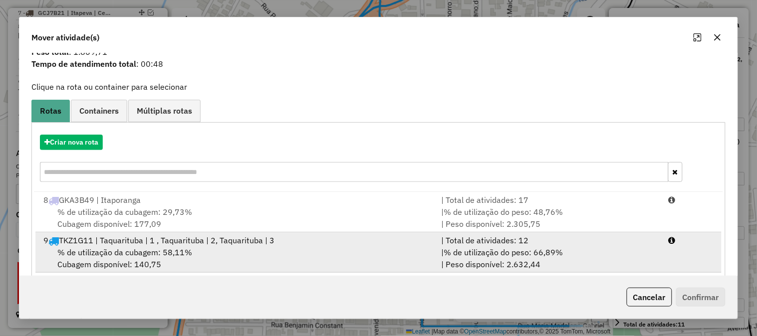
scroll to position [49, 0]
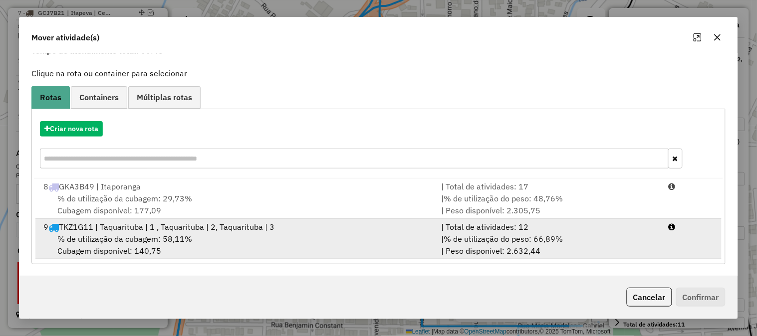
drag, startPoint x: 608, startPoint y: 244, endPoint x: 614, endPoint y: 244, distance: 6.0
click at [609, 244] on div "| % de utilização do peso: 66,89% | Peso disponível: 2.632,44" at bounding box center [549, 245] width 228 height 24
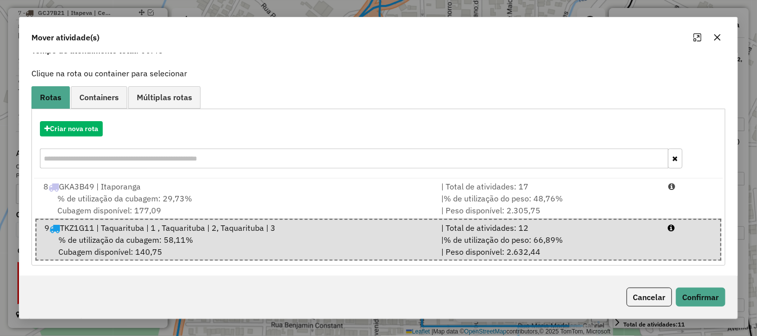
click at [742, 303] on div "Mover atividade(s) Atividades selecionadas : 1 Cubagem total : 68,18 (01,62 pal…" at bounding box center [378, 168] width 757 height 336
click at [719, 299] on button "Confirmar" at bounding box center [700, 297] width 49 height 19
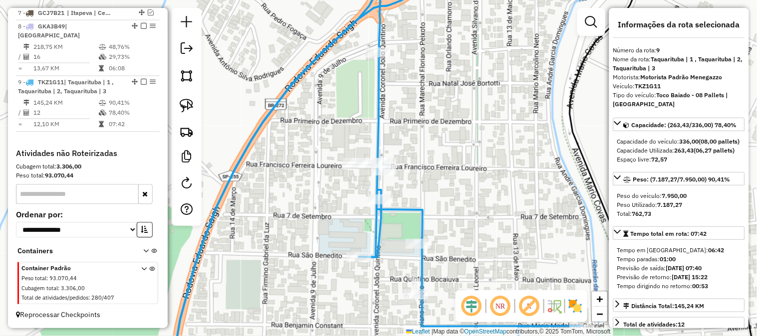
scroll to position [0, 0]
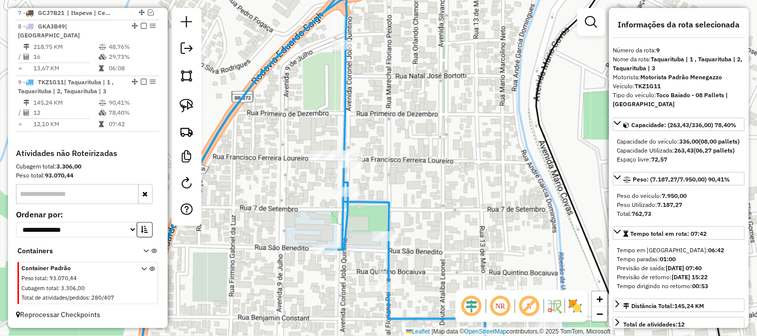
drag, startPoint x: 471, startPoint y: 155, endPoint x: 436, endPoint y: 148, distance: 35.6
click at [437, 148] on div "Janela de atendimento Grade de atendimento Capacidade Transportadoras Veículos …" at bounding box center [378, 168] width 757 height 336
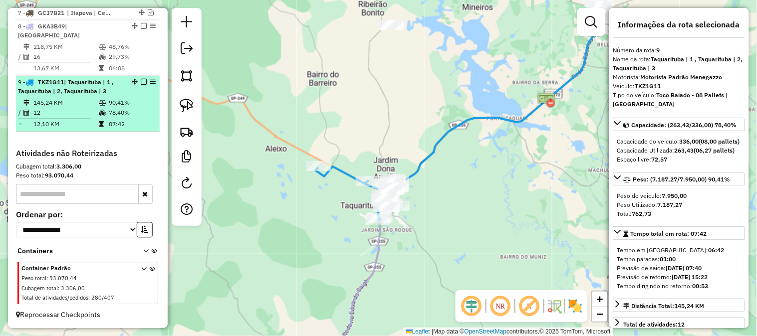
click at [141, 82] on em at bounding box center [144, 82] width 6 height 6
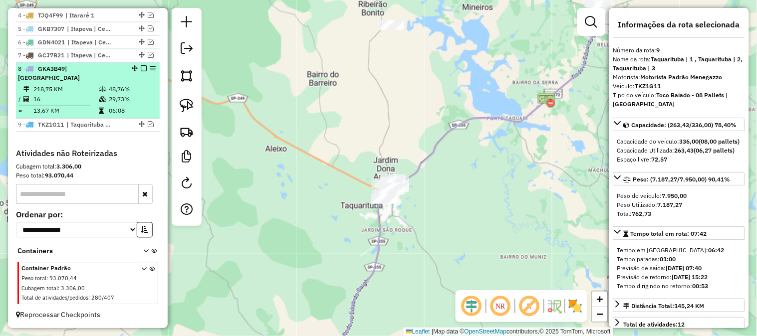
click at [142, 72] on em at bounding box center [144, 69] width 6 height 6
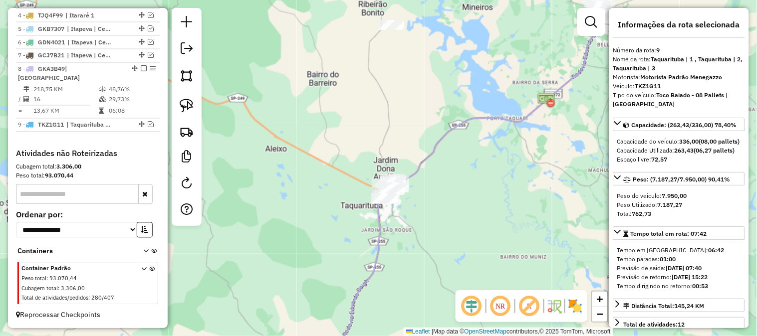
scroll to position [405, 0]
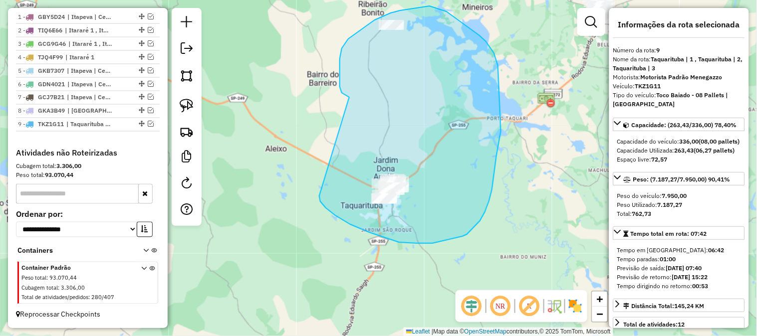
drag, startPoint x: 342, startPoint y: 93, endPoint x: 325, endPoint y: 180, distance: 88.9
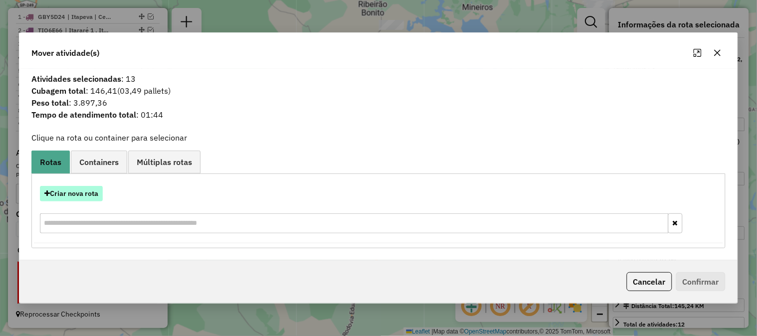
click at [86, 201] on button "Criar nova rota" at bounding box center [71, 193] width 63 height 15
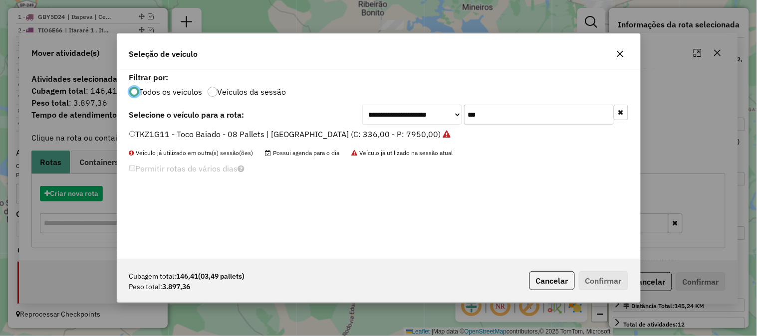
scroll to position [5, 2]
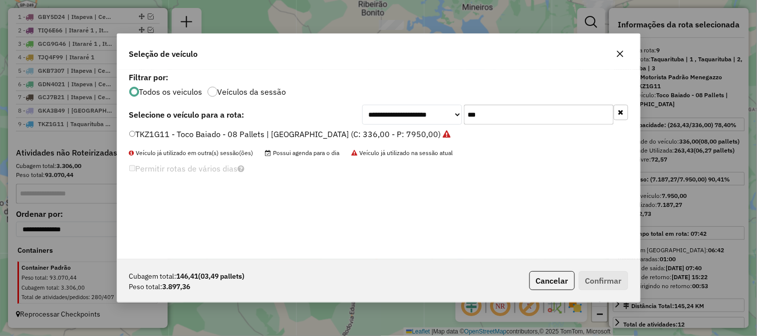
drag, startPoint x: 430, startPoint y: 110, endPoint x: 376, endPoint y: 109, distance: 53.9
click at [385, 110] on div "**********" at bounding box center [495, 115] width 266 height 20
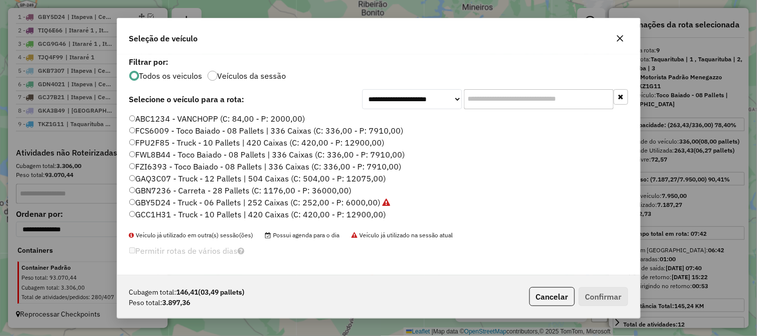
click at [389, 156] on label "FWL8B44 - Toco Baiado - 08 Pallets | 336 Caixas (C: 336,00 - P: 7910,00)" at bounding box center [267, 155] width 276 height 12
click at [605, 300] on button "Confirmar" at bounding box center [603, 296] width 49 height 19
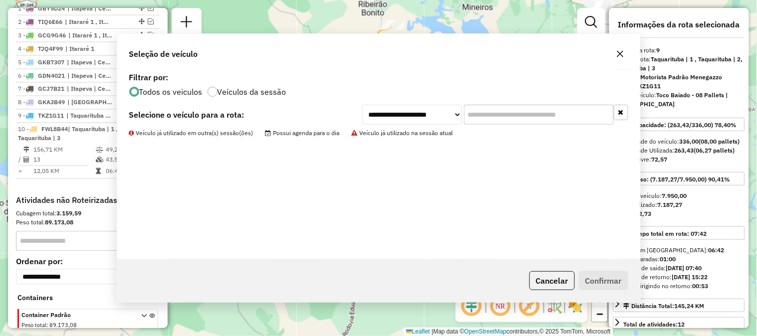
scroll to position [461, 0]
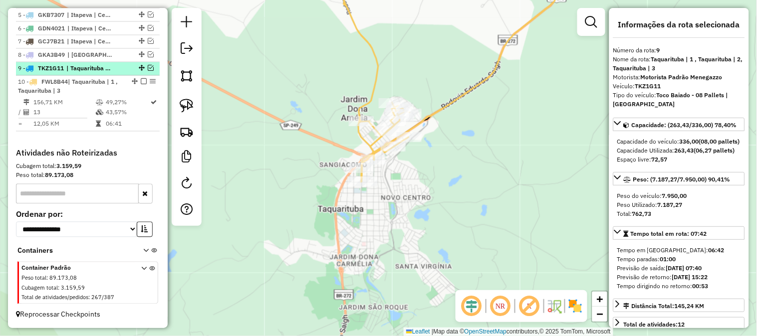
click at [148, 67] on em at bounding box center [151, 68] width 6 height 6
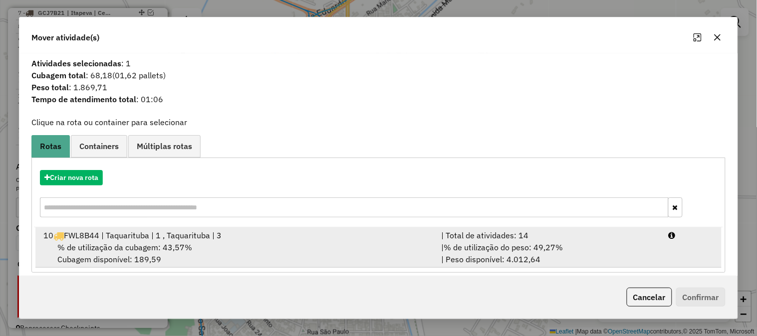
click at [629, 248] on div "| % de utilização do peso: 49,27% | Peso disponível: 4.012,64" at bounding box center [549, 254] width 228 height 24
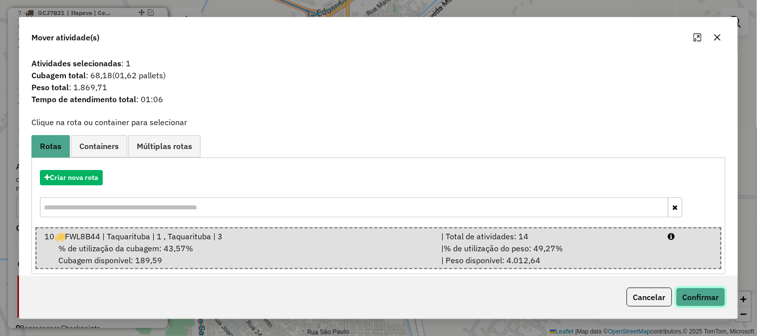
click at [709, 301] on button "Confirmar" at bounding box center [700, 297] width 49 height 19
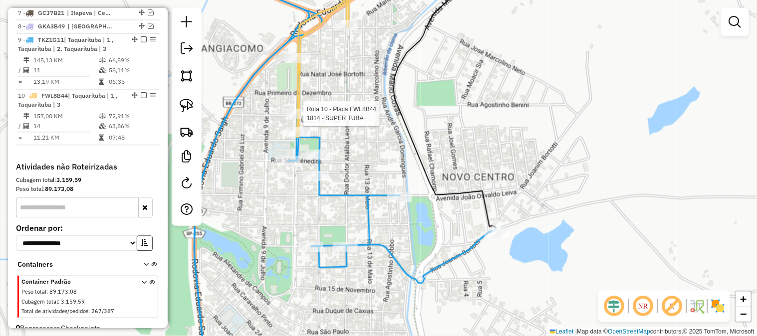
select select "**********"
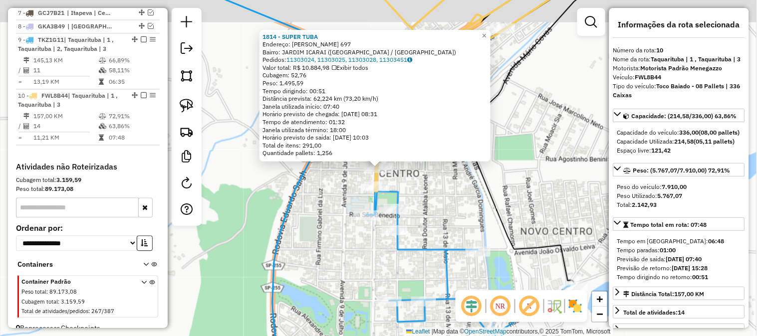
scroll to position [503, 0]
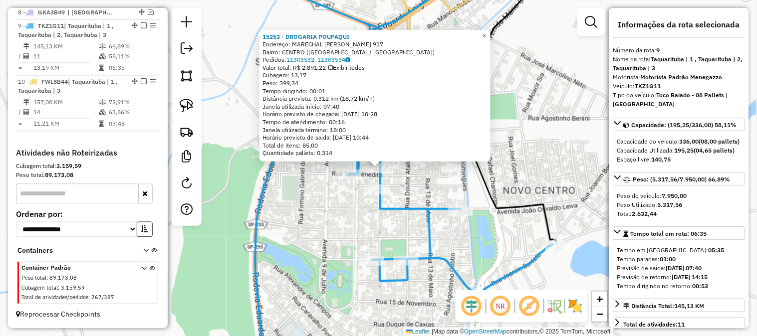
click at [306, 223] on div "15253 - DROGARIA POUPAQUI Endereço: MARECHAL FLORIANO PEIXOTO 917 Bairro: CENTR…" at bounding box center [378, 168] width 757 height 336
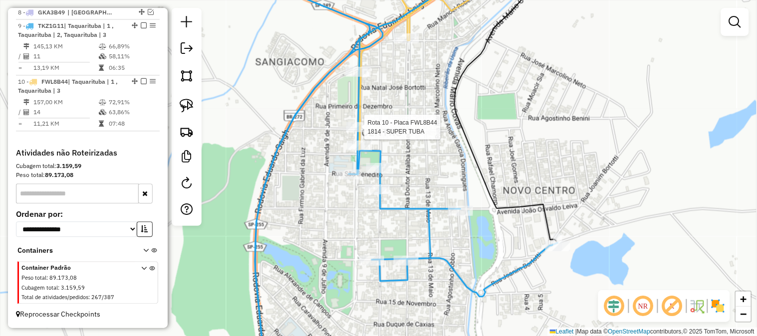
select select "**********"
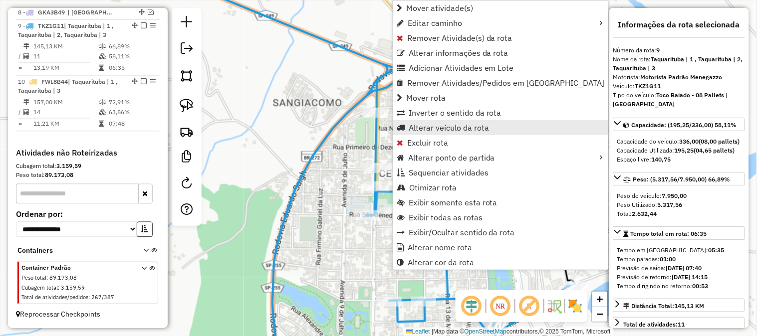
click at [477, 131] on span "Alterar veículo da rota" at bounding box center [449, 128] width 80 height 8
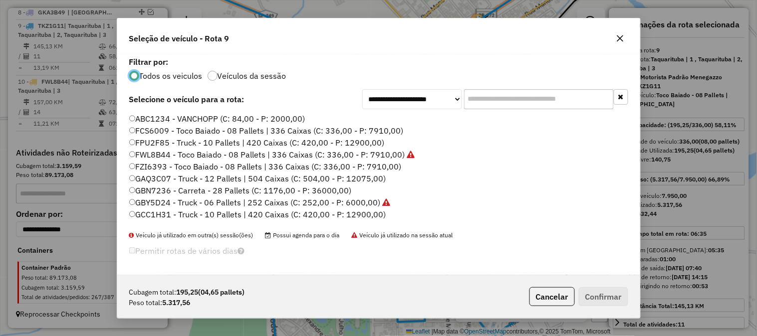
scroll to position [5, 2]
drag, startPoint x: 390, startPoint y: 167, endPoint x: 412, endPoint y: 169, distance: 22.0
click at [391, 167] on label "FZI6393 - Toco Baiado - 08 Pallets | 336 Caixas (C: 336,00 - P: 7910,00)" at bounding box center [265, 167] width 272 height 12
click at [604, 295] on button "Confirmar" at bounding box center [603, 296] width 49 height 19
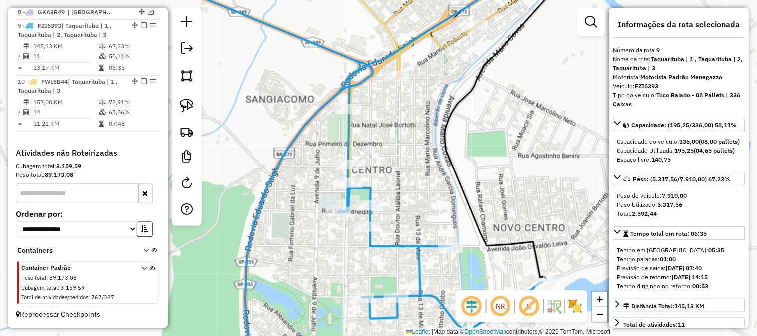
drag, startPoint x: 467, startPoint y: 230, endPoint x: 459, endPoint y: 226, distance: 8.9
click at [461, 228] on div "Janela de atendimento Grade de atendimento Capacidade Transportadoras Veículos …" at bounding box center [378, 168] width 757 height 336
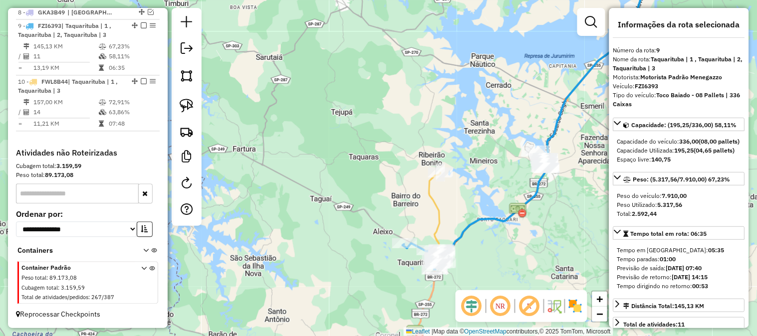
drag, startPoint x: 571, startPoint y: 216, endPoint x: 489, endPoint y: 265, distance: 95.6
click at [489, 269] on div "Janela de atendimento Grade de atendimento Capacidade Transportadoras Veículos …" at bounding box center [378, 168] width 757 height 336
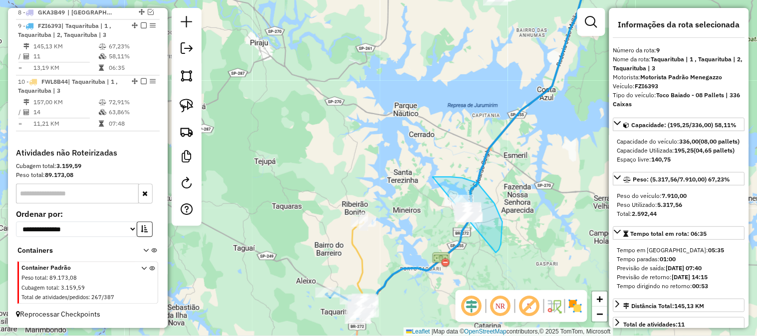
drag, startPoint x: 500, startPoint y: 247, endPoint x: 509, endPoint y: 247, distance: 9.0
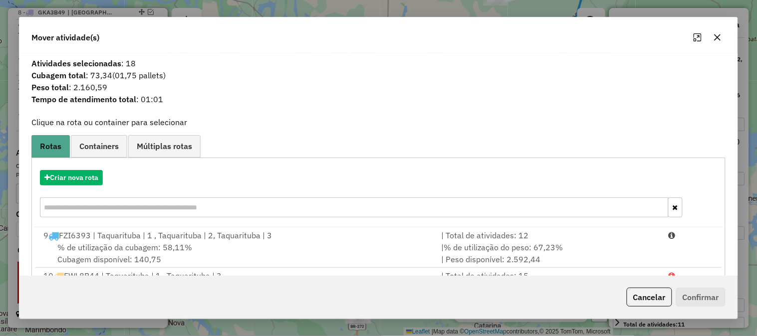
click at [715, 35] on icon "button" at bounding box center [718, 37] width 8 height 8
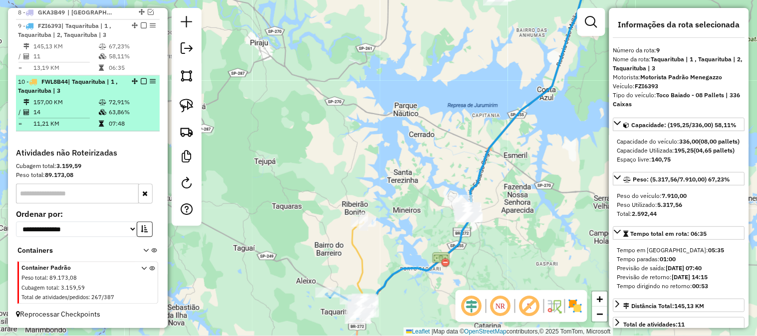
click at [141, 82] on em at bounding box center [144, 82] width 6 height 6
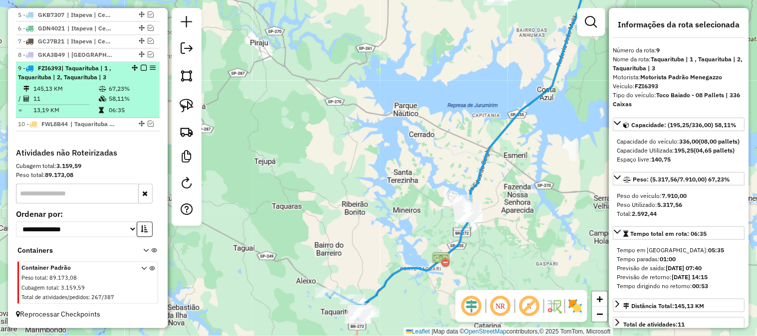
click at [142, 67] on em at bounding box center [144, 68] width 6 height 6
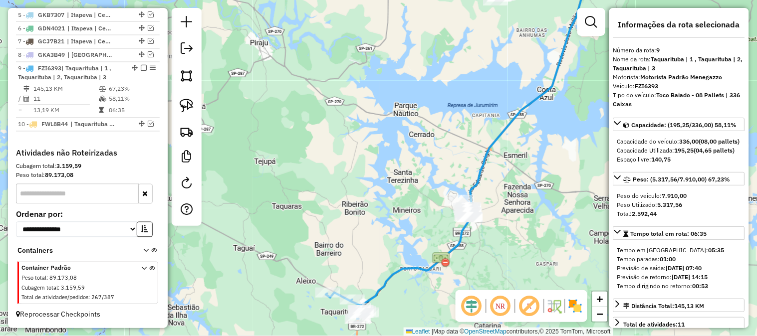
scroll to position [418, 0]
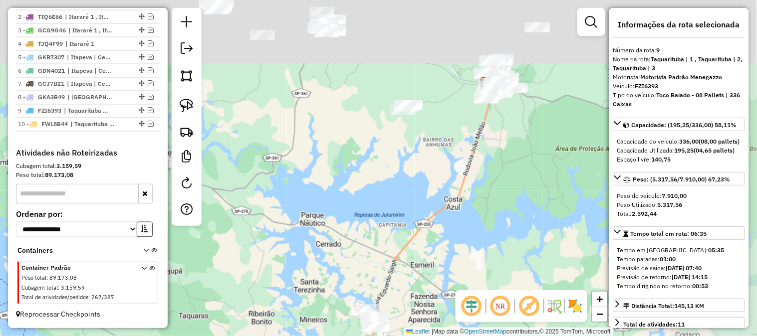
drag, startPoint x: 451, startPoint y: 111, endPoint x: 371, endPoint y: 225, distance: 138.3
click at [357, 230] on div "Janela de atendimento Grade de atendimento Capacidade Transportadoras Veículos …" at bounding box center [378, 168] width 757 height 336
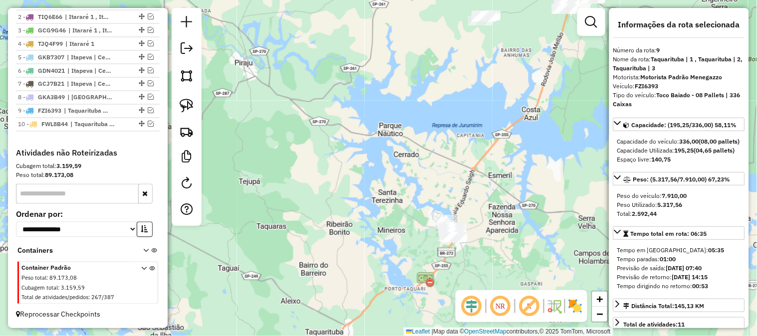
drag, startPoint x: 406, startPoint y: 183, endPoint x: 485, endPoint y: 79, distance: 130.7
click at [485, 79] on div "Janela de atendimento Grade de atendimento Capacidade Transportadoras Veículos …" at bounding box center [378, 168] width 757 height 336
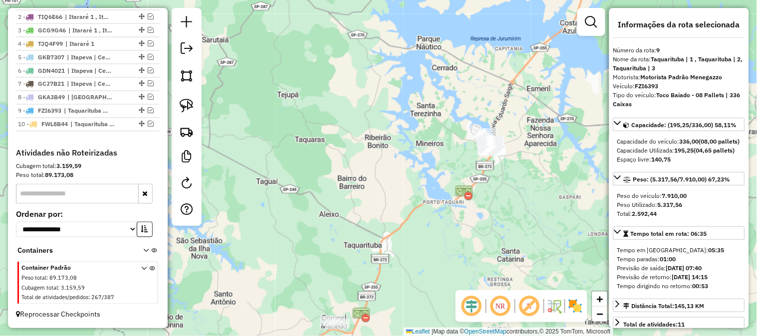
drag, startPoint x: 351, startPoint y: 197, endPoint x: 371, endPoint y: 96, distance: 102.3
click at [397, 68] on div "Janela de atendimento Grade de atendimento Capacidade Transportadoras Veículos …" at bounding box center [378, 168] width 757 height 336
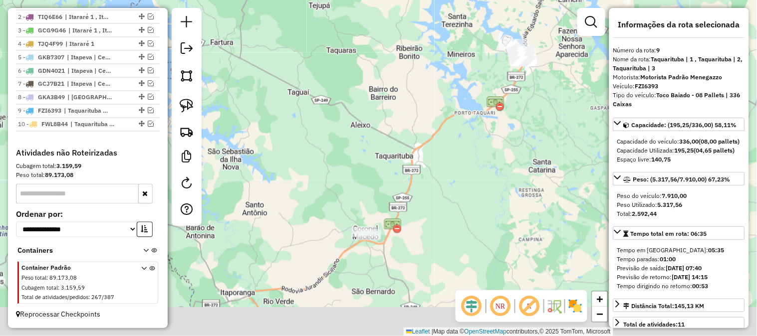
drag, startPoint x: 383, startPoint y: 111, endPoint x: 440, endPoint y: 38, distance: 92.4
click at [432, 47] on div "Janela de atendimento Grade de atendimento Capacidade Transportadoras Veículos …" at bounding box center [378, 168] width 757 height 336
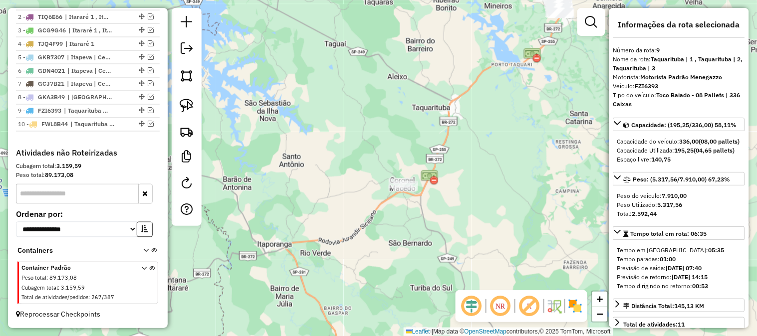
drag, startPoint x: 388, startPoint y: 91, endPoint x: 299, endPoint y: 159, distance: 111.4
click at [305, 158] on div "Janela de atendimento Grade de atendimento Capacidade Transportadoras Veículos …" at bounding box center [378, 168] width 757 height 336
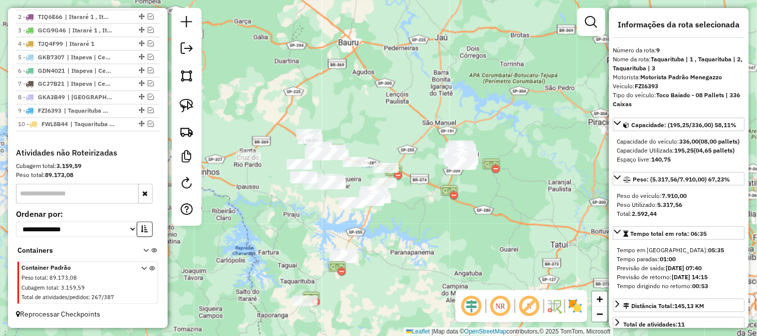
drag, startPoint x: 485, startPoint y: 222, endPoint x: 390, endPoint y: 270, distance: 106.5
click at [405, 313] on div "Janela de atendimento Grade de atendimento Capacidade Transportadoras Veículos …" at bounding box center [378, 168] width 757 height 336
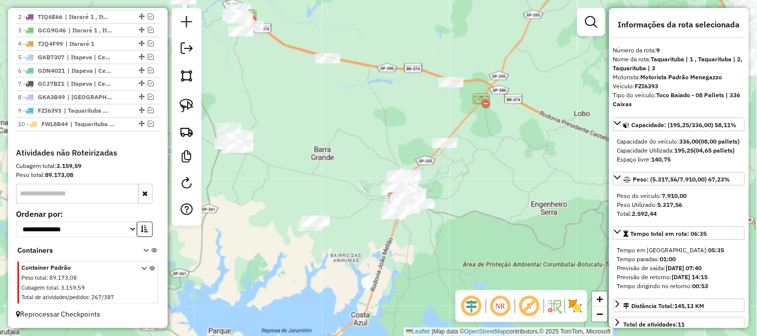
drag, startPoint x: 375, startPoint y: 259, endPoint x: 572, endPoint y: 278, distance: 197.6
click at [579, 285] on div "Janela de atendimento Grade de atendimento Capacidade Transportadoras Veículos …" at bounding box center [378, 168] width 757 height 336
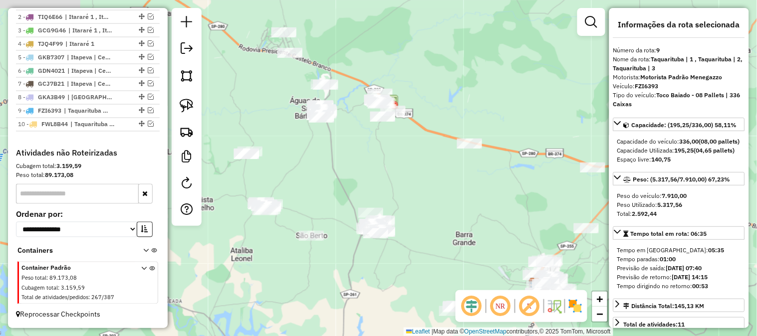
drag, startPoint x: 393, startPoint y: 266, endPoint x: 276, endPoint y: 265, distance: 116.8
click at [277, 267] on div "Janela de atendimento Grade de atendimento Capacidade Transportadoras Veículos …" at bounding box center [378, 168] width 757 height 336
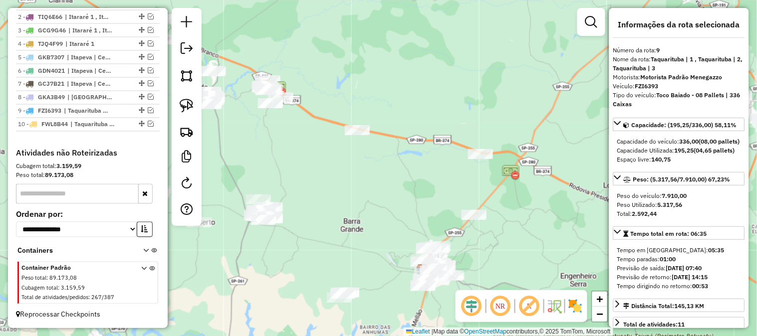
drag, startPoint x: 412, startPoint y: 168, endPoint x: 272, endPoint y: 159, distance: 140.1
click at [295, 172] on div "Janela de atendimento Grade de atendimento Capacidade Transportadoras Veículos …" at bounding box center [378, 168] width 757 height 336
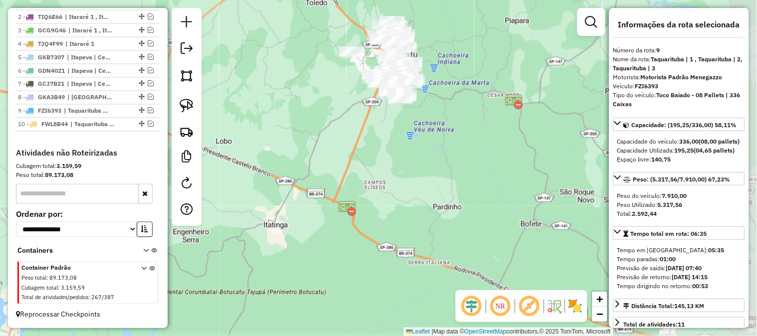
drag, startPoint x: 421, startPoint y: 173, endPoint x: 393, endPoint y: 213, distance: 48.4
click at [397, 227] on div "Janela de atendimento Grade de atendimento Capacidade Transportadoras Veículos …" at bounding box center [378, 168] width 757 height 336
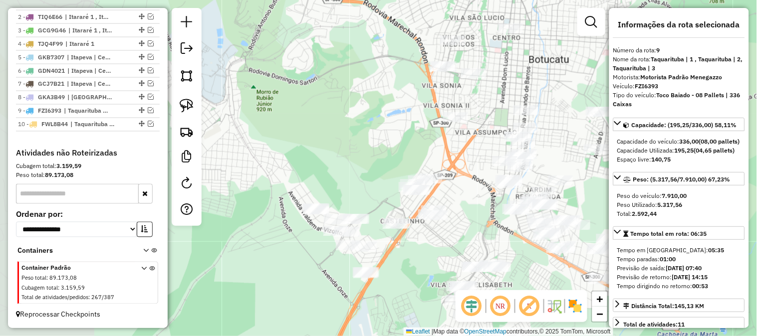
drag, startPoint x: 356, startPoint y: 103, endPoint x: 544, endPoint y: 166, distance: 198.5
click at [549, 171] on div "Janela de atendimento Grade de atendimento Capacidade Transportadoras Veículos …" at bounding box center [378, 168] width 757 height 336
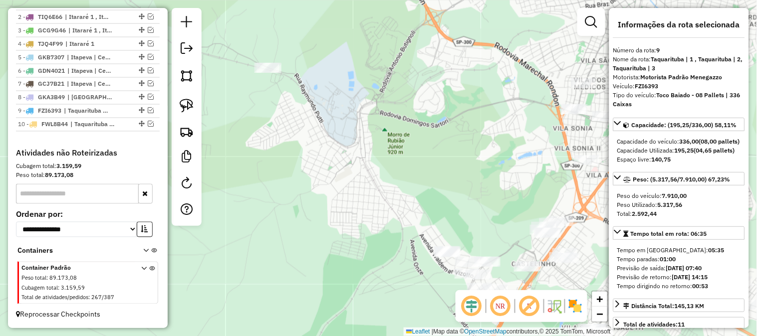
drag, startPoint x: 392, startPoint y: 131, endPoint x: 341, endPoint y: 101, distance: 58.6
click at [478, 162] on div "Janela de atendimento Grade de atendimento Capacidade Transportadoras Veículos …" at bounding box center [378, 168] width 757 height 336
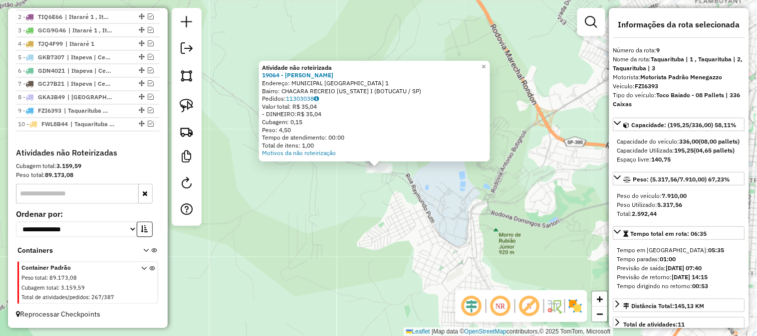
click at [434, 211] on div "Atividade não roteirizada 19064 - AMAURI SIDNEI Endereço: MUNICIPAL SERRA D AGU…" at bounding box center [378, 168] width 757 height 336
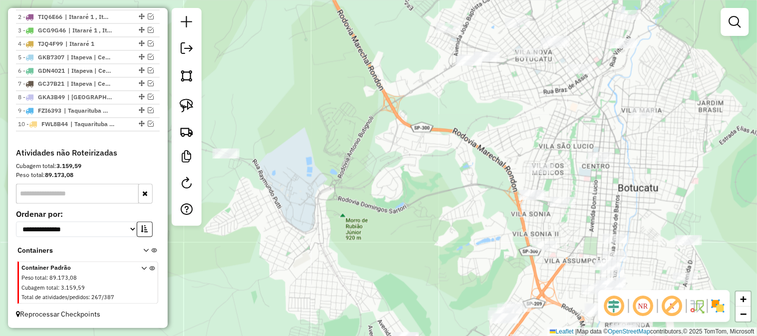
drag, startPoint x: 488, startPoint y: 222, endPoint x: 332, endPoint y: 207, distance: 155.9
click at [333, 208] on div "Janela de atendimento Grade de atendimento Capacidade Transportadoras Veículos …" at bounding box center [378, 168] width 757 height 336
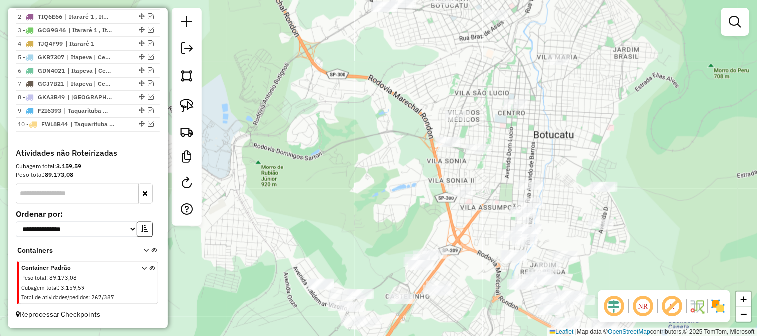
drag, startPoint x: 406, startPoint y: 207, endPoint x: 327, endPoint y: 114, distance: 121.8
click at [327, 115] on div "Janela de atendimento Grade de atendimento Capacidade Transportadoras Veículos …" at bounding box center [378, 168] width 757 height 336
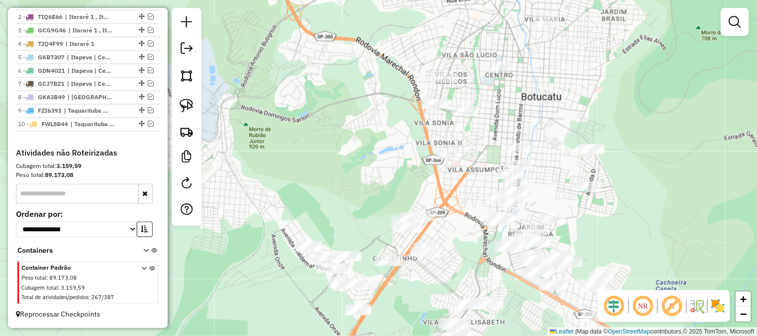
drag, startPoint x: 365, startPoint y: 136, endPoint x: 356, endPoint y: 130, distance: 10.8
click at [357, 131] on div "Janela de atendimento Grade de atendimento Capacidade Transportadoras Veículos …" at bounding box center [378, 168] width 757 height 336
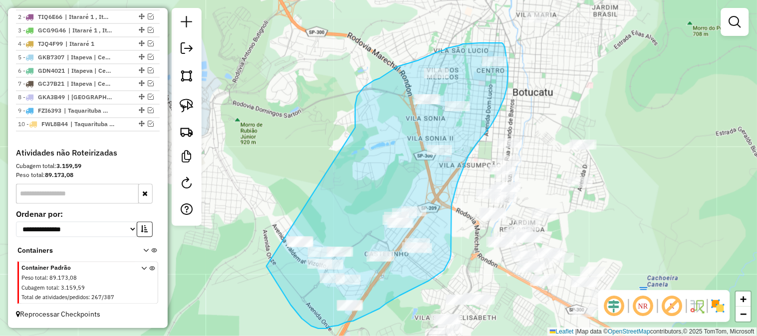
drag, startPoint x: 356, startPoint y: 126, endPoint x: 272, endPoint y: 147, distance: 85.8
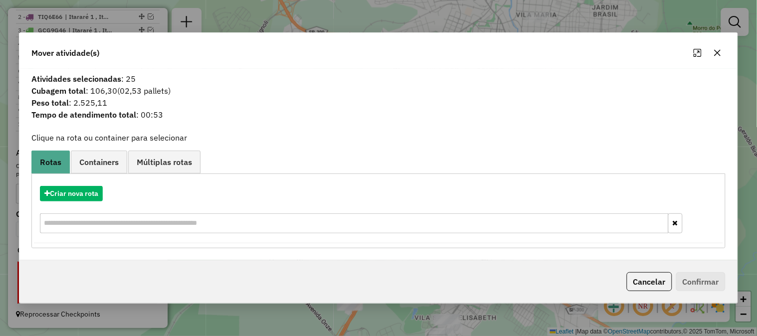
drag, startPoint x: 721, startPoint y: 52, endPoint x: 661, endPoint y: 65, distance: 60.8
click at [720, 52] on icon "button" at bounding box center [718, 53] width 8 height 8
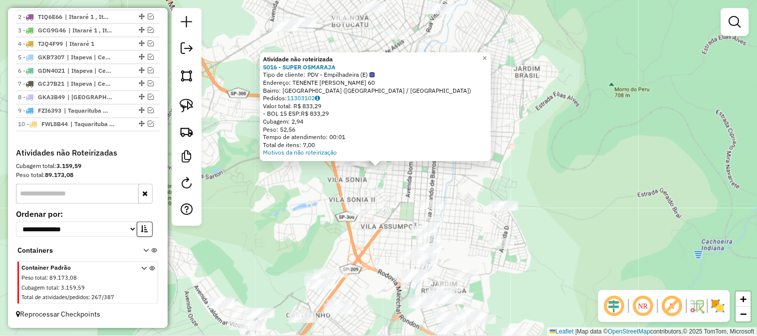
click at [583, 155] on div "Atividade não roteirizada 5016 - SUPER OSMARAJA Tipo de cliente: PDV - Empilhad…" at bounding box center [378, 168] width 757 height 336
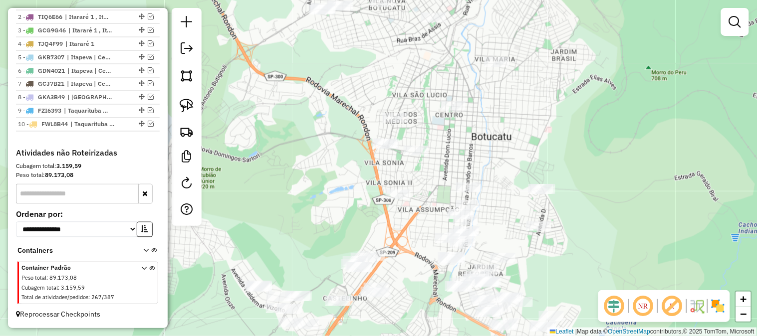
drag, startPoint x: 551, startPoint y: 157, endPoint x: 647, endPoint y: 89, distance: 117.7
click at [647, 93] on div "Janela de atendimento Grade de atendimento Capacidade Transportadoras Veículos …" at bounding box center [378, 168] width 757 height 336
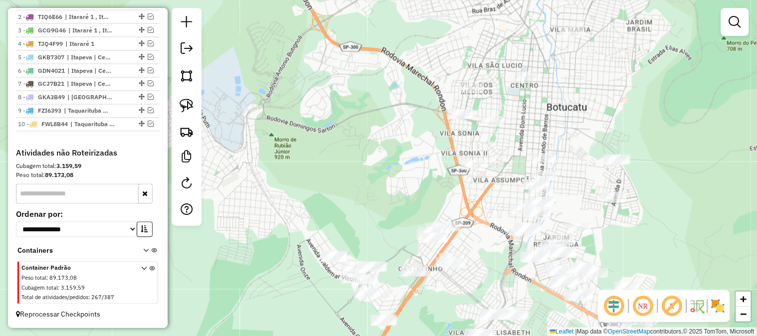
drag, startPoint x: 373, startPoint y: 141, endPoint x: 379, endPoint y: 155, distance: 15.7
click at [390, 161] on div "Janela de atendimento Grade de atendimento Capacidade Transportadoras Veículos …" at bounding box center [378, 168] width 757 height 336
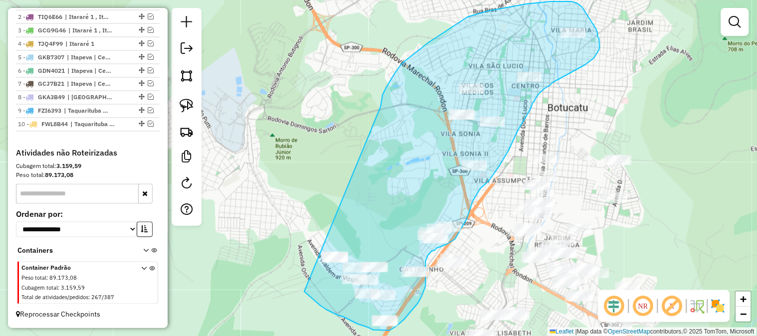
drag, startPoint x: 381, startPoint y: 102, endPoint x: 305, endPoint y: 199, distance: 123.3
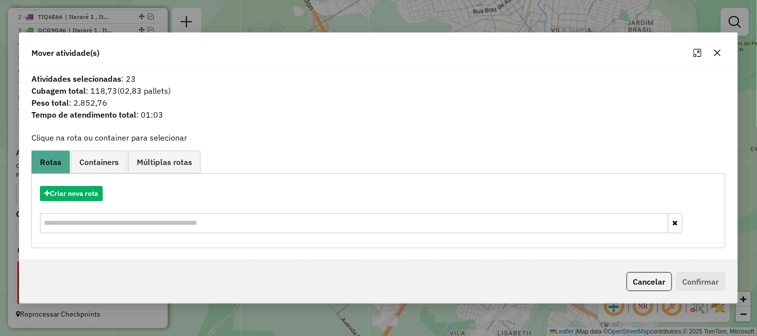
drag, startPoint x: 715, startPoint y: 51, endPoint x: 707, endPoint y: 53, distance: 8.1
click at [715, 51] on icon "button" at bounding box center [718, 53] width 8 height 8
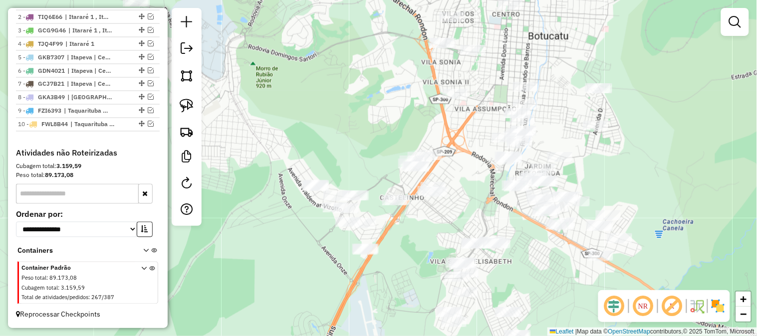
drag, startPoint x: 605, startPoint y: 141, endPoint x: 576, endPoint y: 28, distance: 116.3
click at [580, 39] on div "Janela de atendimento Grade de atendimento Capacidade Transportadoras Veículos …" at bounding box center [378, 168] width 757 height 336
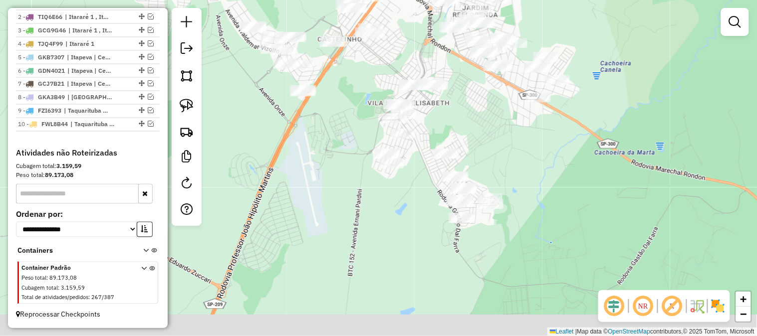
drag, startPoint x: 559, startPoint y: 247, endPoint x: 534, endPoint y: 167, distance: 83.3
click at [534, 167] on div "Janela de atendimento Grade de atendimento Capacidade Transportadoras Veículos …" at bounding box center [378, 168] width 757 height 336
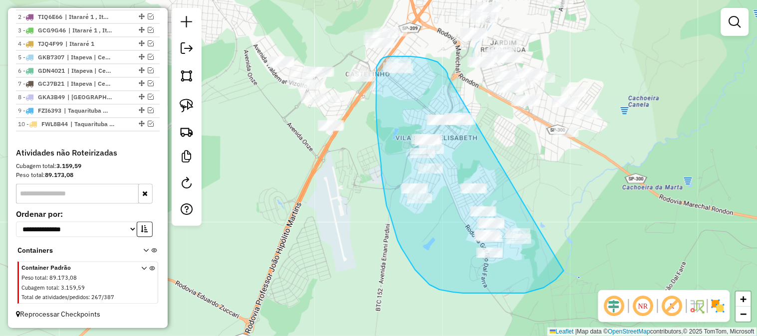
drag, startPoint x: 448, startPoint y: 77, endPoint x: 561, endPoint y: 179, distance: 152.3
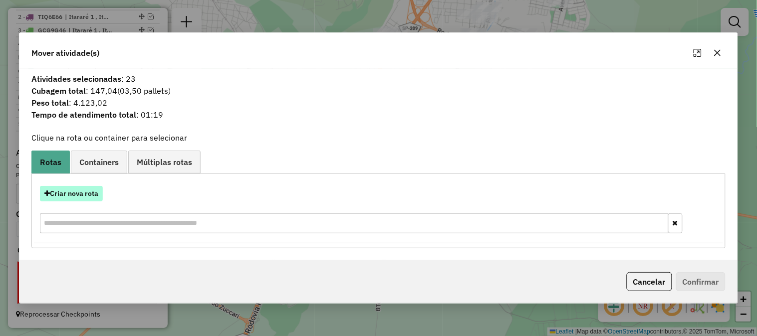
click at [87, 190] on button "Criar nova rota" at bounding box center [71, 193] width 63 height 15
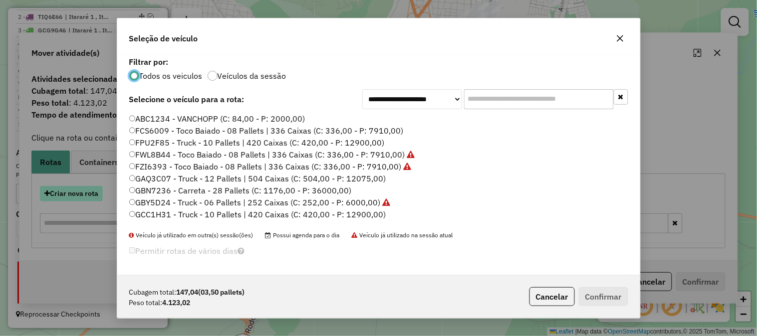
scroll to position [5, 2]
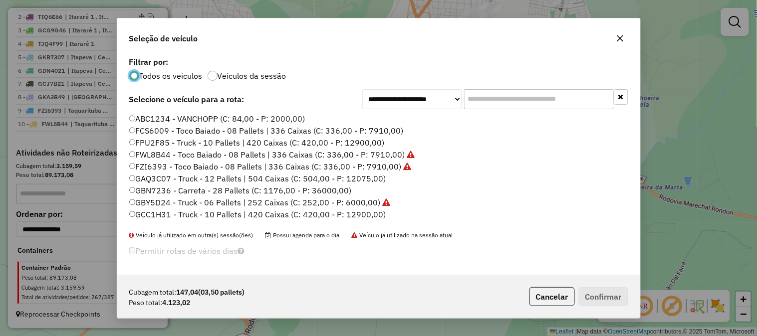
click at [488, 95] on input "text" at bounding box center [539, 99] width 150 height 20
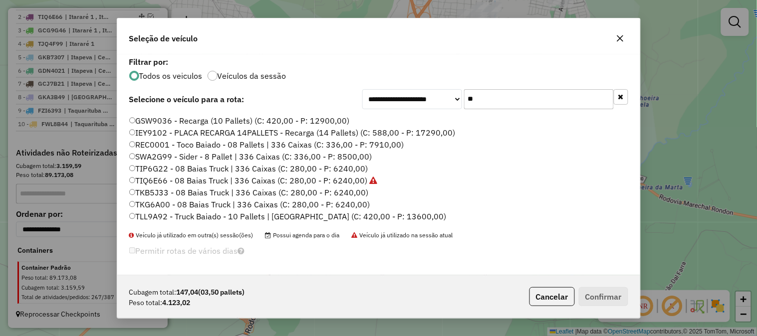
scroll to position [0, 0]
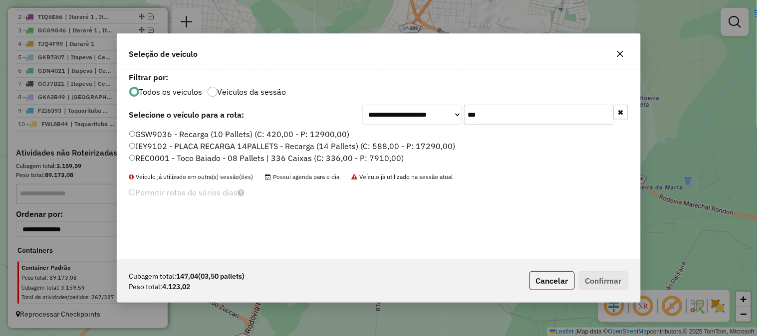
type input "***"
click at [385, 156] on label "REC0001 - Toco Baiado - 08 Pallets | 336 Caixas (C: 336,00 - P: 7910,00)" at bounding box center [266, 158] width 275 height 12
click at [623, 290] on button "Confirmar" at bounding box center [603, 280] width 49 height 19
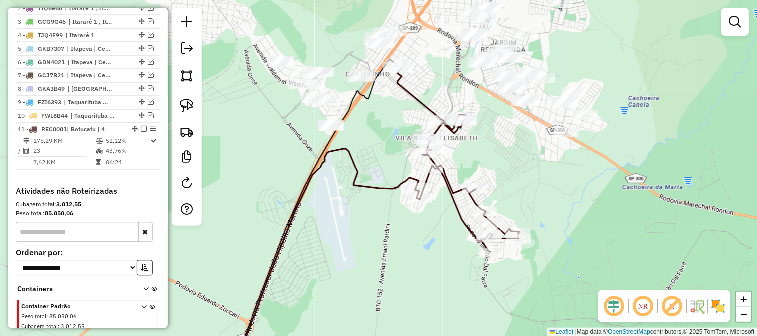
scroll to position [465, 0]
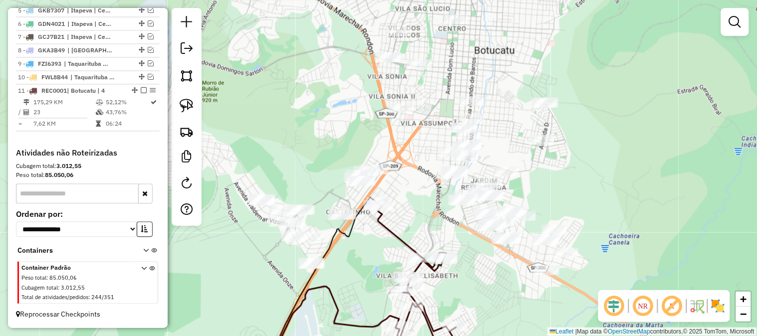
drag, startPoint x: 445, startPoint y: 67, endPoint x: 425, endPoint y: 207, distance: 140.7
click at [425, 207] on div "Janela de atendimento Grade de atendimento Capacidade Transportadoras Veículos …" at bounding box center [378, 168] width 757 height 336
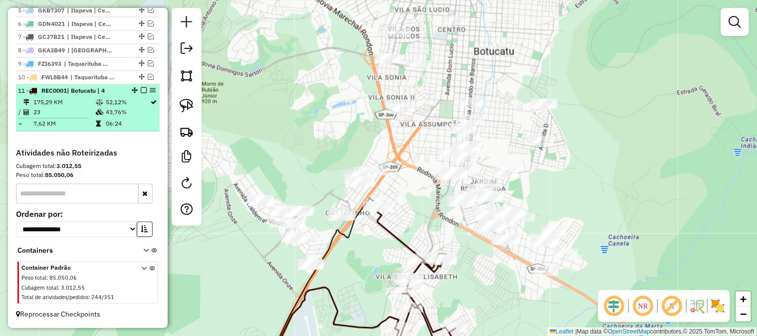
click at [141, 91] on em at bounding box center [144, 91] width 6 height 6
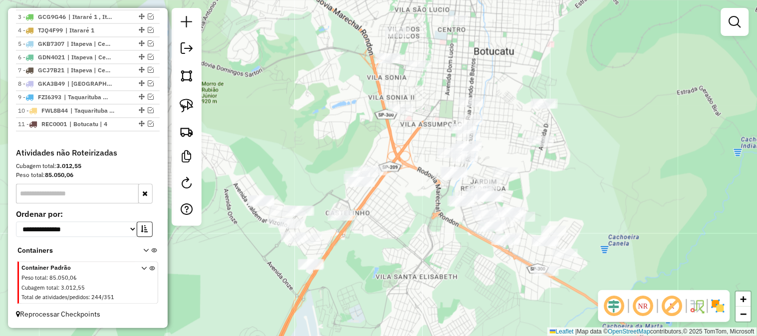
scroll to position [432, 0]
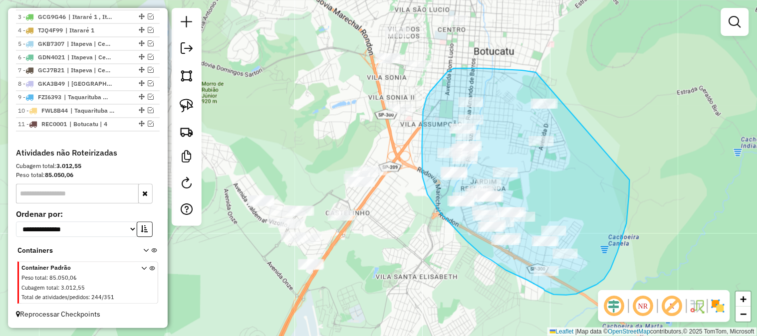
drag, startPoint x: 536, startPoint y: 72, endPoint x: 610, endPoint y: 118, distance: 86.7
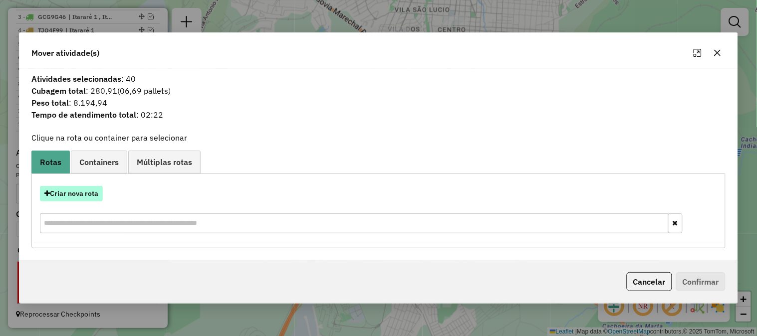
click at [83, 196] on button "Criar nova rota" at bounding box center [71, 193] width 63 height 15
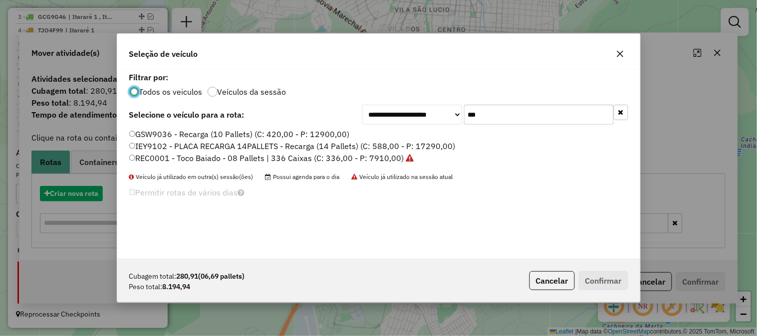
scroll to position [5, 2]
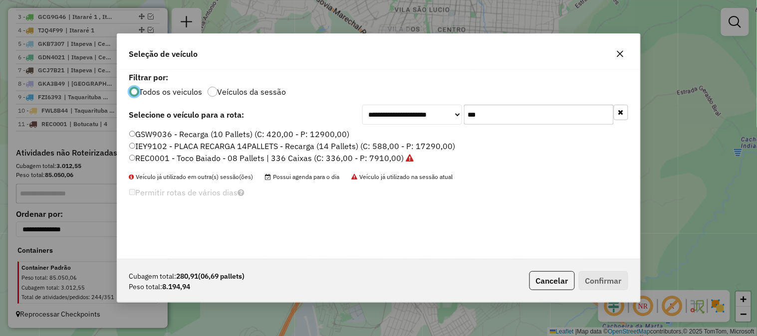
drag, startPoint x: 393, startPoint y: 157, endPoint x: 422, endPoint y: 161, distance: 28.7
click at [395, 157] on label "REC0001 - Toco Baiado - 08 Pallets | 336 Caixas (C: 336,00 - P: 7910,00)" at bounding box center [271, 158] width 285 height 12
click at [621, 288] on button "Confirmar" at bounding box center [603, 280] width 49 height 19
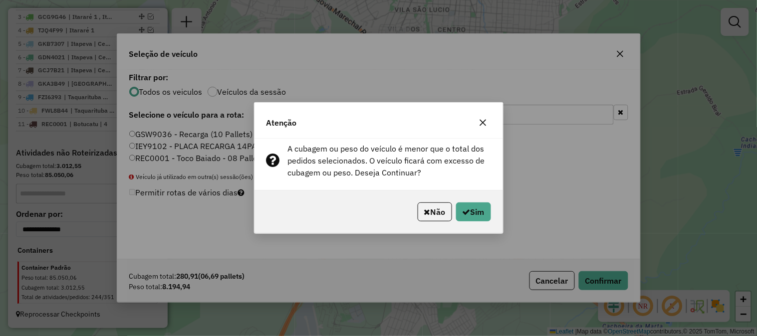
click at [472, 195] on div "Não Sim" at bounding box center [379, 212] width 249 height 43
click at [473, 203] on button "Sim" at bounding box center [473, 212] width 35 height 19
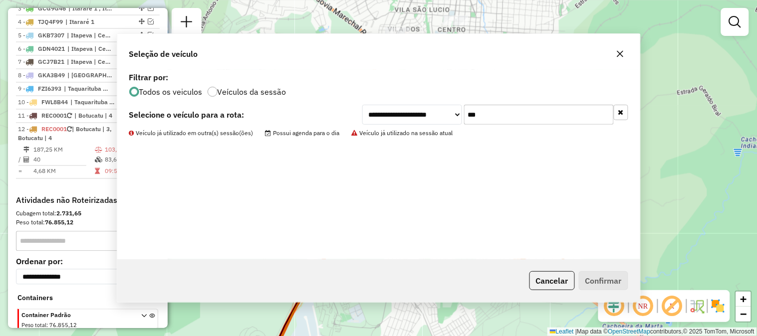
scroll to position [488, 0]
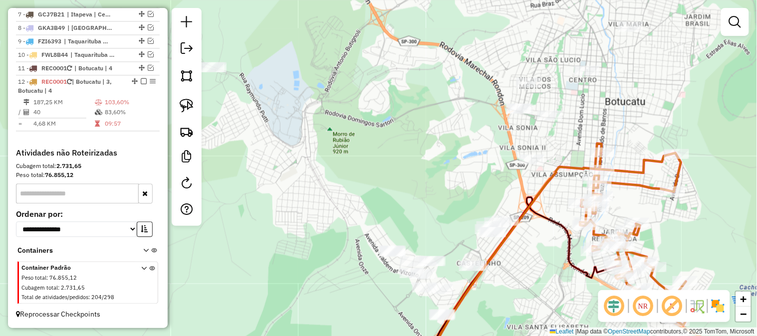
drag, startPoint x: 383, startPoint y: 210, endPoint x: 513, endPoint y: 256, distance: 137.2
click at [513, 256] on div "Janela de atendimento Grade de atendimento Capacidade Transportadoras Veículos …" at bounding box center [378, 168] width 757 height 336
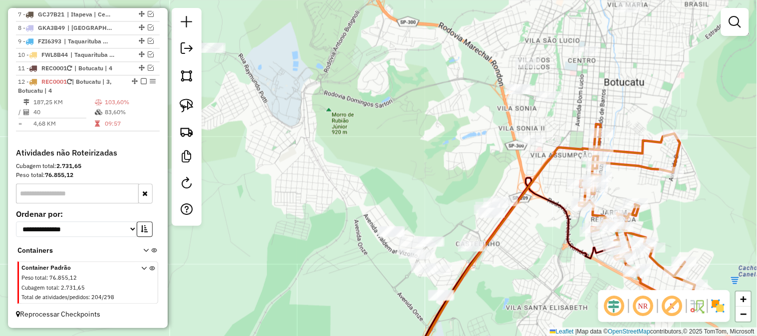
drag, startPoint x: 440, startPoint y: 145, endPoint x: 441, endPoint y: 128, distance: 16.5
click at [441, 128] on div "Janela de atendimento Grade de atendimento Capacidade Transportadoras Veículos …" at bounding box center [378, 168] width 757 height 336
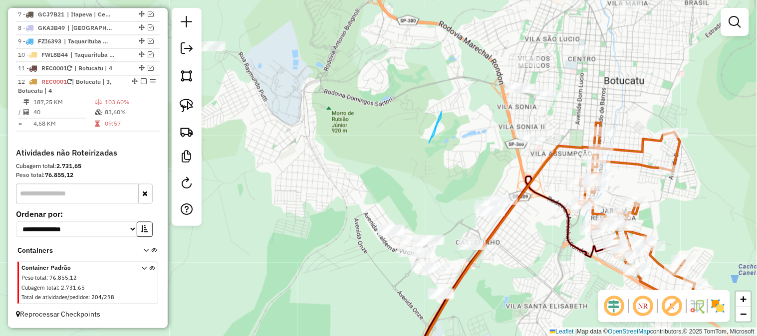
drag, startPoint x: 442, startPoint y: 112, endPoint x: 407, endPoint y: 129, distance: 38.4
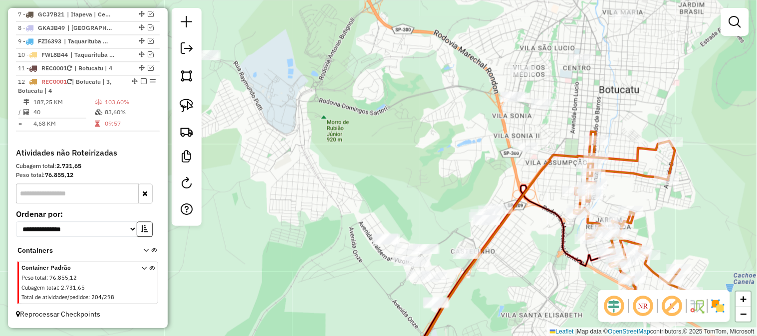
drag, startPoint x: 442, startPoint y: 103, endPoint x: 413, endPoint y: 123, distance: 35.3
click at [414, 129] on div "Janela de atendimento Grade de atendimento Capacidade Transportadoras Veículos …" at bounding box center [378, 168] width 757 height 336
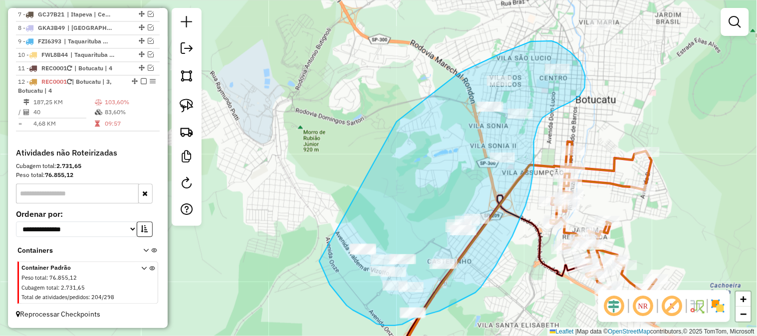
drag, startPoint x: 397, startPoint y: 122, endPoint x: 321, endPoint y: 213, distance: 118.4
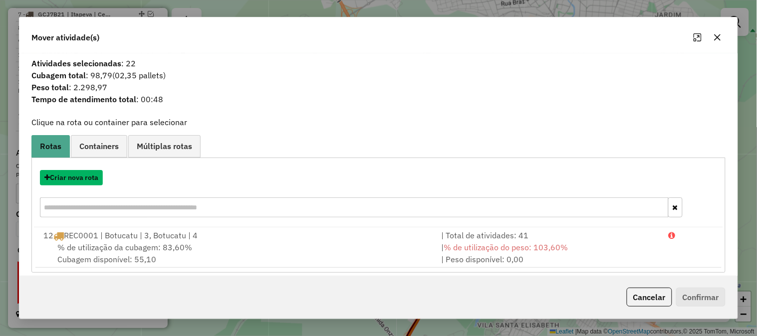
click at [88, 181] on button "Criar nova rota" at bounding box center [71, 177] width 63 height 15
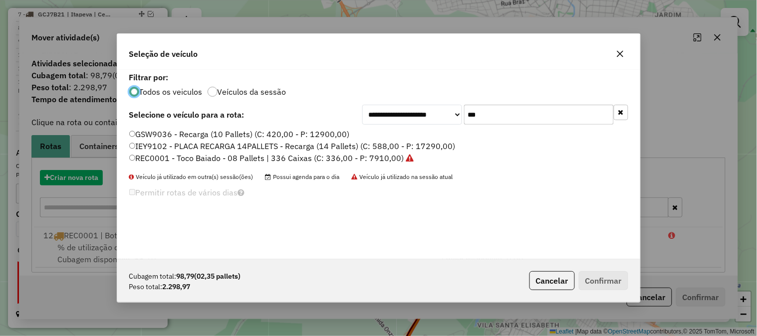
scroll to position [5, 2]
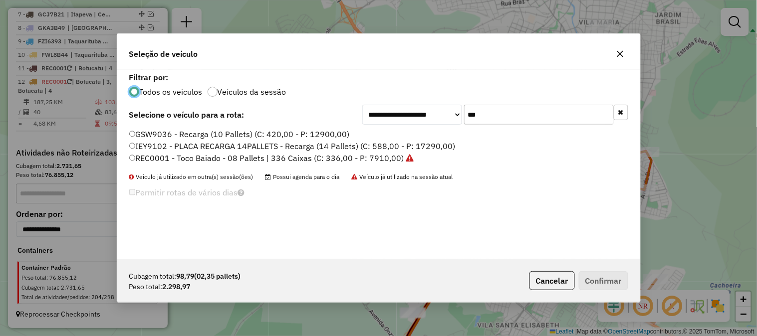
click at [85, 180] on div "**********" at bounding box center [378, 168] width 757 height 336
click at [383, 155] on label "REC0001 - Toco Baiado - 08 Pallets | 336 Caixas (C: 336,00 - P: 7910,00)" at bounding box center [271, 158] width 285 height 12
click at [601, 278] on button "Confirmar" at bounding box center [603, 280] width 49 height 19
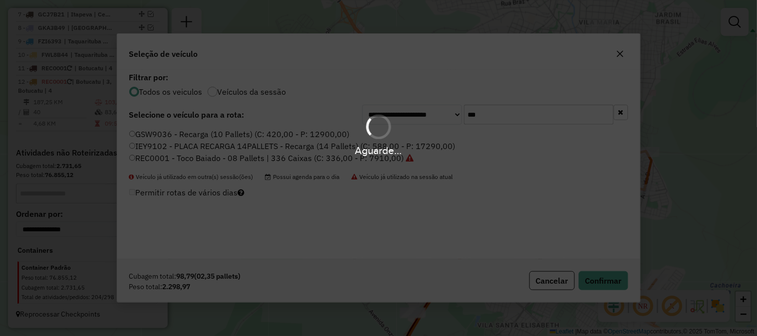
click at [600, 278] on div "Aguarde..." at bounding box center [378, 168] width 757 height 336
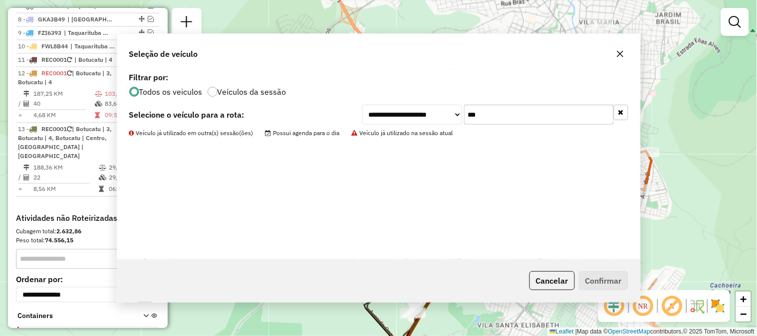
scroll to position [503, 0]
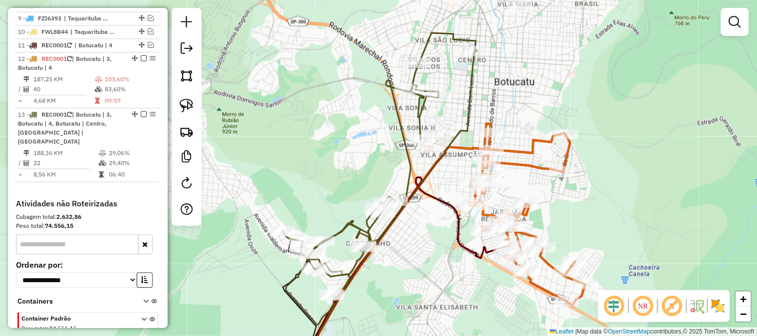
drag, startPoint x: 521, startPoint y: 183, endPoint x: 434, endPoint y: 152, distance: 91.7
click at [434, 152] on icon at bounding box center [393, 200] width 168 height 303
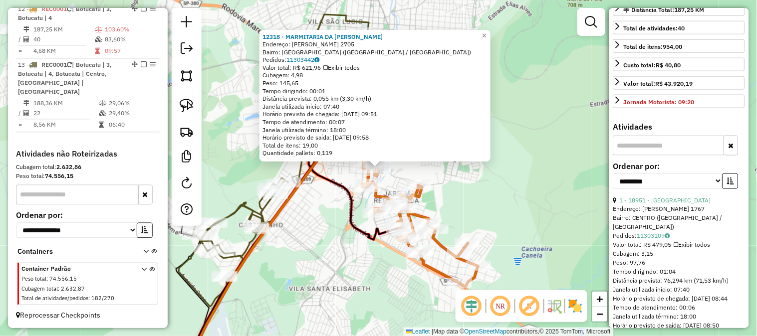
scroll to position [295, 0]
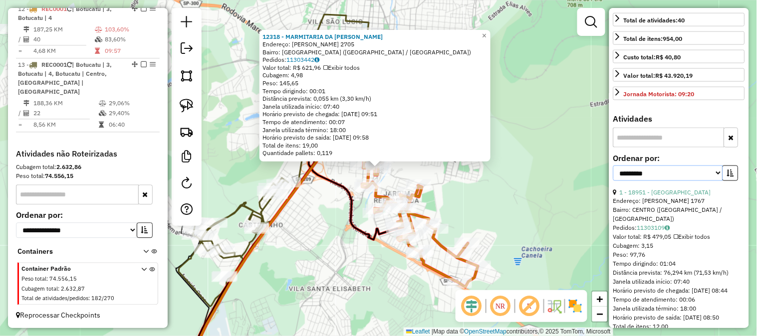
click at [711, 181] on select "**********" at bounding box center [668, 173] width 110 height 15
select select "*********"
click at [613, 181] on select "**********" at bounding box center [668, 173] width 110 height 15
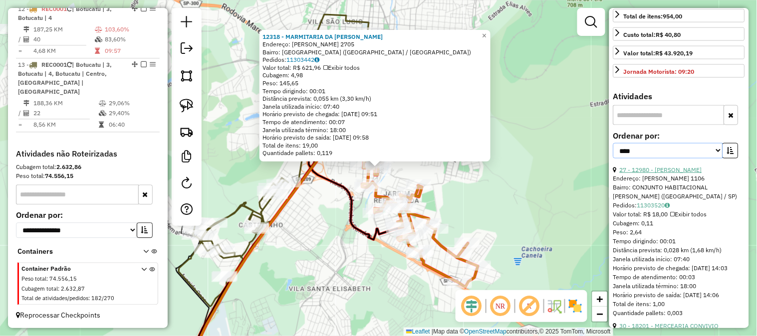
scroll to position [370, 0]
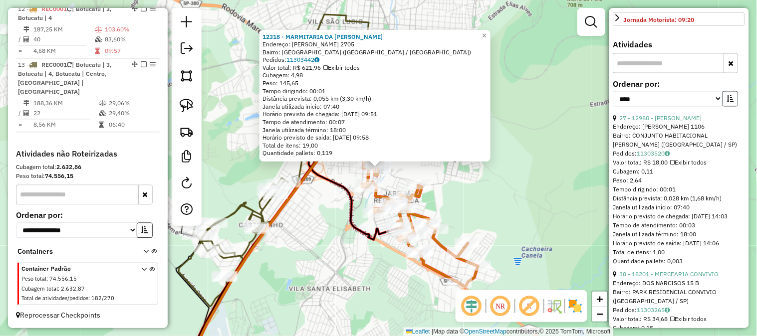
click at [729, 102] on icon "button" at bounding box center [730, 98] width 7 height 7
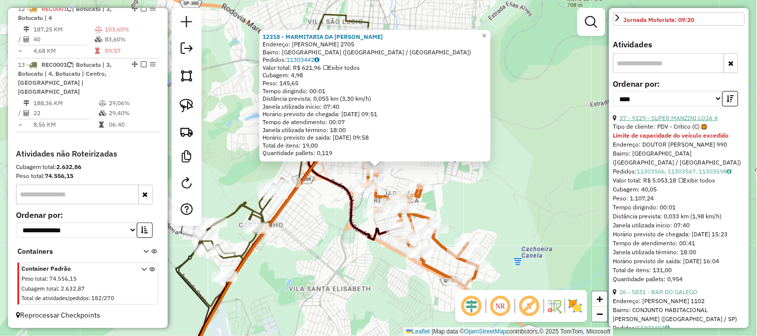
click at [690, 122] on link "37 - 9229 - SUPER MANZINI LOJA 4" at bounding box center [669, 117] width 98 height 7
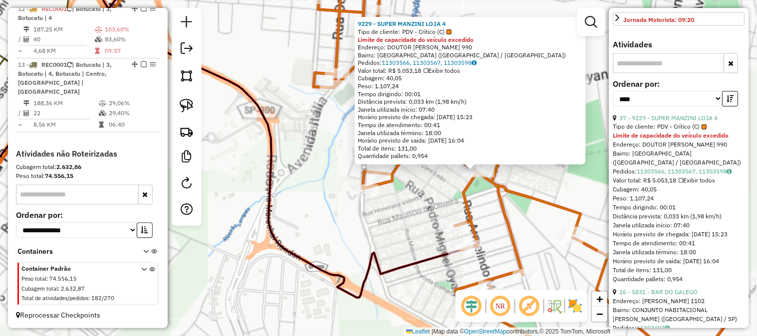
click at [512, 182] on div "9229 - SUPER MANZINI LOJA 4 Tipo de cliente: PDV - Crítico (C) Limite de capaci…" at bounding box center [378, 168] width 757 height 336
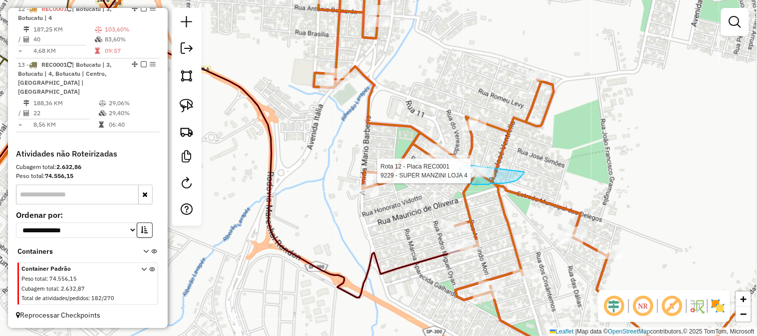
drag, startPoint x: 523, startPoint y: 174, endPoint x: 494, endPoint y: 162, distance: 31.3
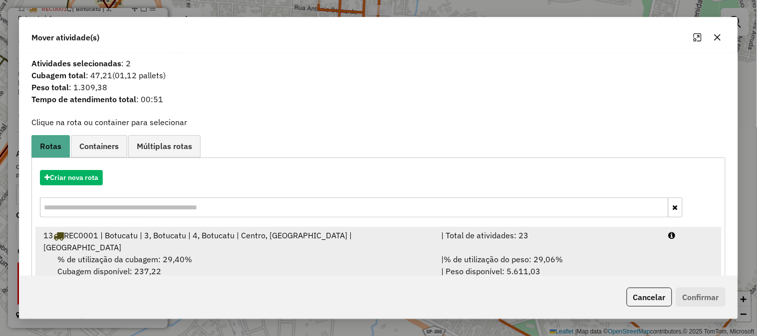
drag, startPoint x: 600, startPoint y: 245, endPoint x: 606, endPoint y: 243, distance: 6.2
click at [601, 254] on div "| % de utilização do peso: 29,06% | Peso disponível: 5.611,03" at bounding box center [549, 266] width 228 height 24
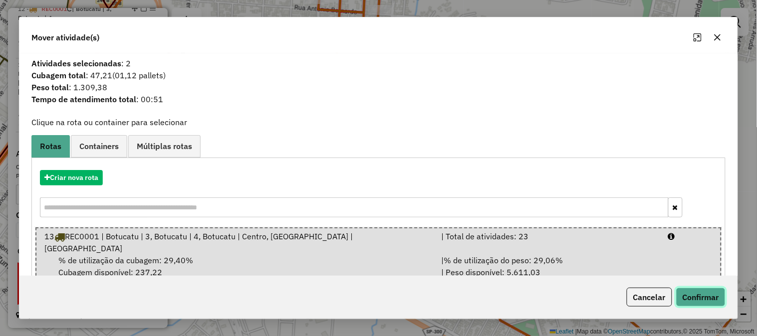
click at [698, 301] on button "Confirmar" at bounding box center [700, 297] width 49 height 19
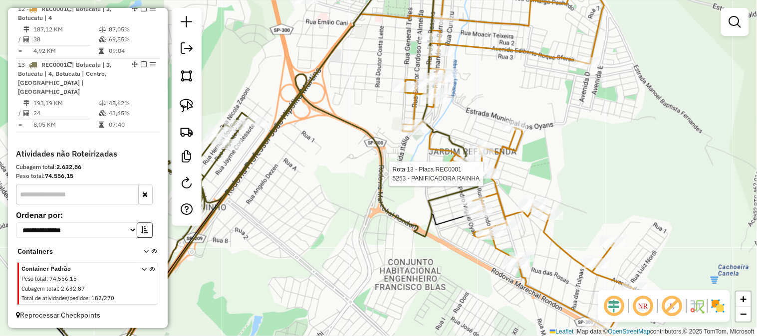
select select "*********"
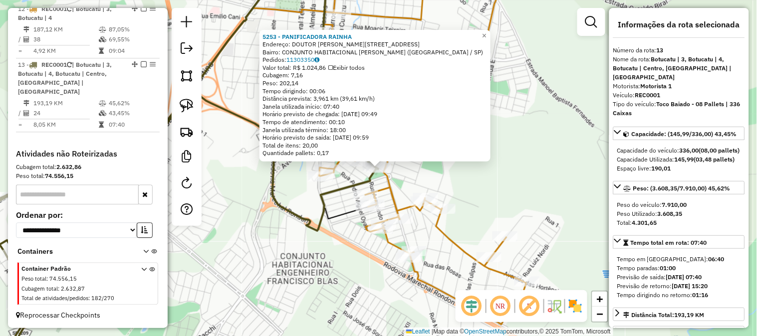
click at [248, 245] on div "5253 - PANIFICADORA RAINHA Endereço: DOUTOR JAIME DE ALMEIDA PINTO 954 Bairro: …" at bounding box center [378, 168] width 757 height 336
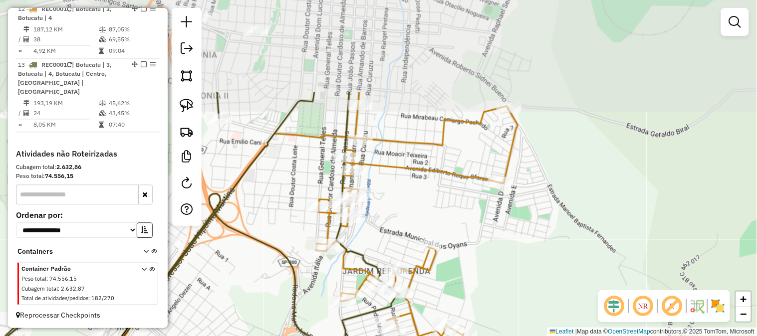
drag, startPoint x: 244, startPoint y: 161, endPoint x: 265, endPoint y: 287, distance: 127.6
click at [265, 287] on div "Janela de atendimento Grade de atendimento Capacidade Transportadoras Veículos …" at bounding box center [378, 168] width 757 height 336
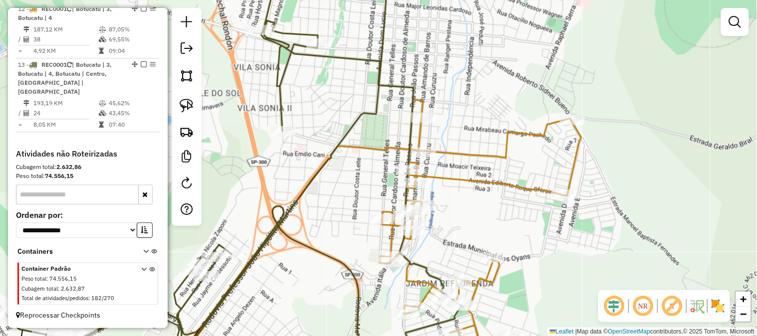
drag, startPoint x: 254, startPoint y: 179, endPoint x: 318, endPoint y: 191, distance: 65.5
click at [318, 191] on div "Janela de atendimento Grade de atendimento Capacidade Transportadoras Veículos …" at bounding box center [378, 168] width 757 height 336
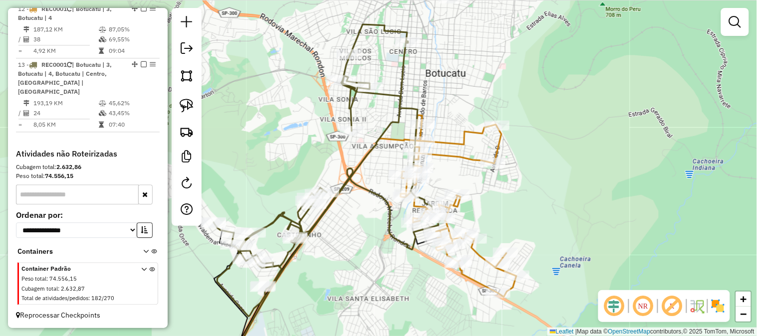
drag, startPoint x: 333, startPoint y: 147, endPoint x: 391, endPoint y: 113, distance: 67.5
click at [391, 114] on div "Janela de atendimento Grade de atendimento Capacidade Transportadoras Veículos …" at bounding box center [378, 168] width 757 height 336
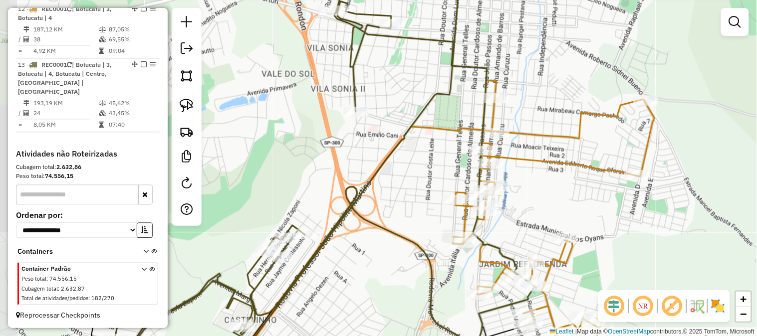
drag, startPoint x: 368, startPoint y: 118, endPoint x: 429, endPoint y: 130, distance: 62.1
click at [430, 131] on icon at bounding box center [358, 241] width 273 height 286
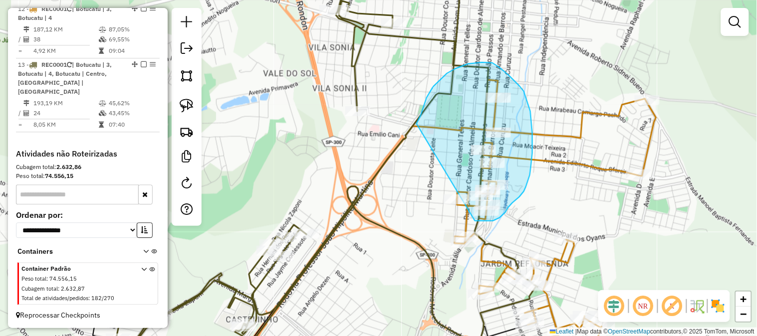
drag, startPoint x: 417, startPoint y: 125, endPoint x: 418, endPoint y: 201, distance: 75.9
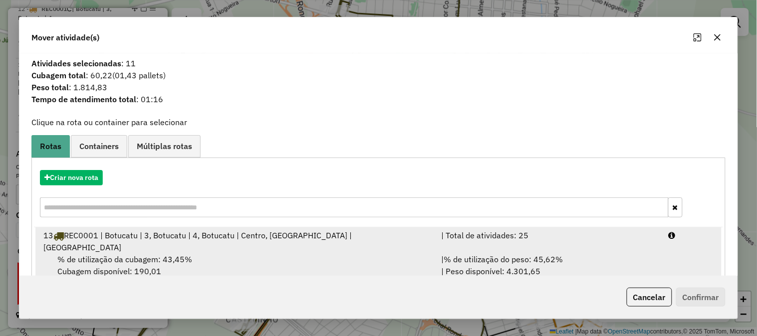
drag, startPoint x: 537, startPoint y: 253, endPoint x: 570, endPoint y: 252, distance: 32.9
click at [538, 254] on div "| % de utilização do peso: 45,62% | Peso disponível: 4.301,65" at bounding box center [549, 266] width 228 height 24
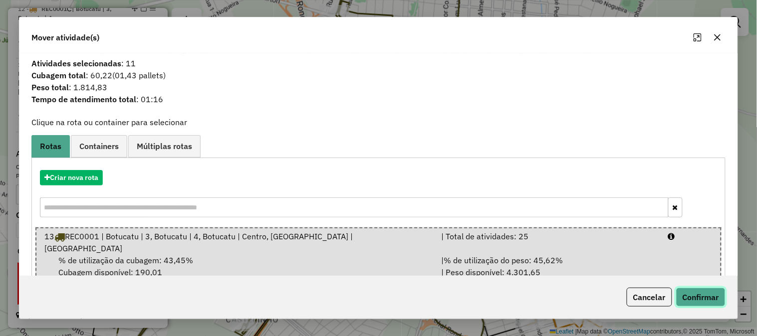
click at [691, 290] on button "Confirmar" at bounding box center [700, 297] width 49 height 19
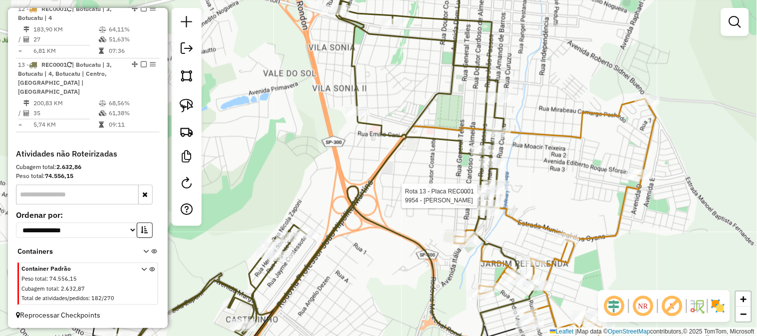
select select "*********"
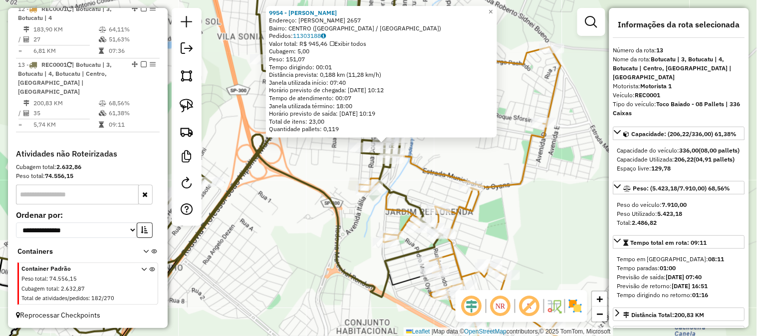
drag, startPoint x: 550, startPoint y: 220, endPoint x: 559, endPoint y: 176, distance: 44.3
click at [560, 176] on div "9954 - ESPACO DUBOM Endereço: JOAO PASSOS 2657 Bairro: CENTRO (BOTUCATU / SP) P…" at bounding box center [378, 168] width 757 height 336
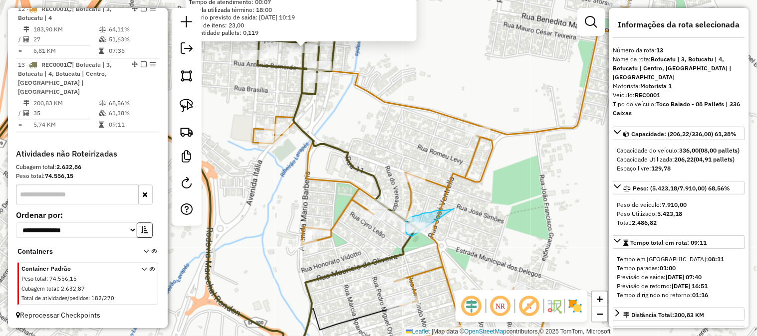
drag, startPoint x: 454, startPoint y: 209, endPoint x: 436, endPoint y: 234, distance: 30.7
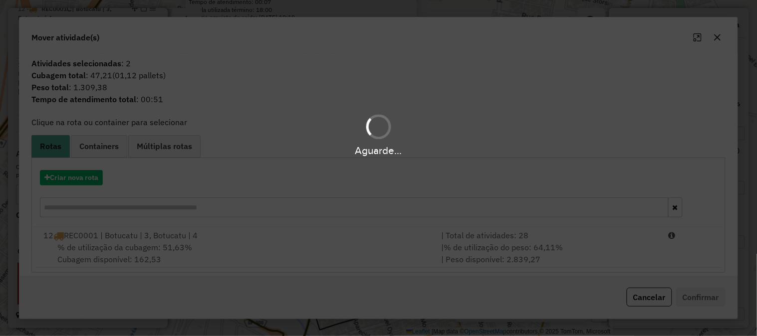
click at [533, 246] on div "Aguarde..." at bounding box center [378, 168] width 757 height 336
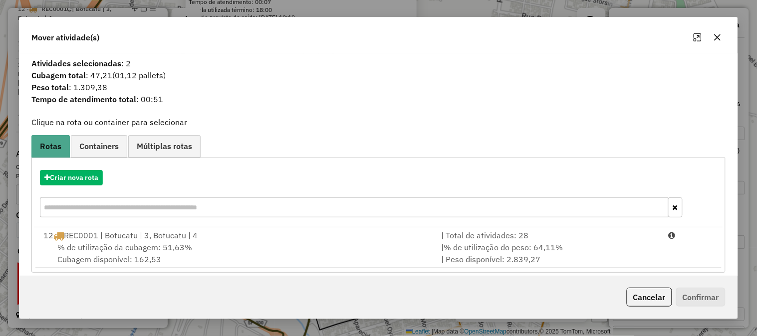
click at [533, 246] on span "% de utilização do peso: 64,11%" at bounding box center [503, 248] width 119 height 10
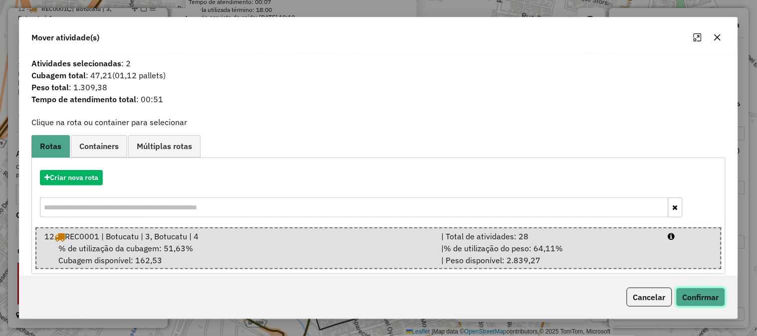
click at [705, 295] on button "Confirmar" at bounding box center [700, 297] width 49 height 19
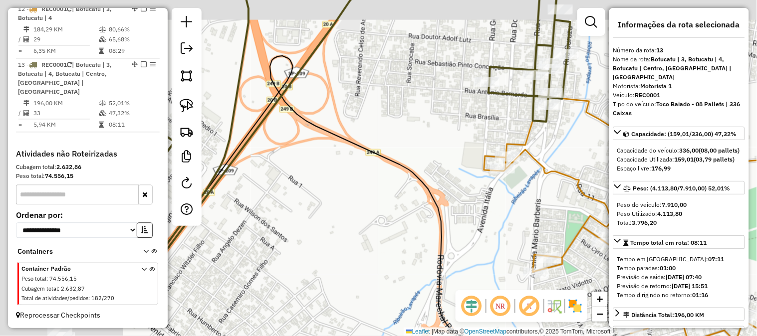
drag, startPoint x: 276, startPoint y: 207, endPoint x: 500, endPoint y: 242, distance: 226.2
click at [525, 235] on div "Janela de atendimento Grade de atendimento Capacidade Transportadoras Veículos …" at bounding box center [378, 168] width 757 height 336
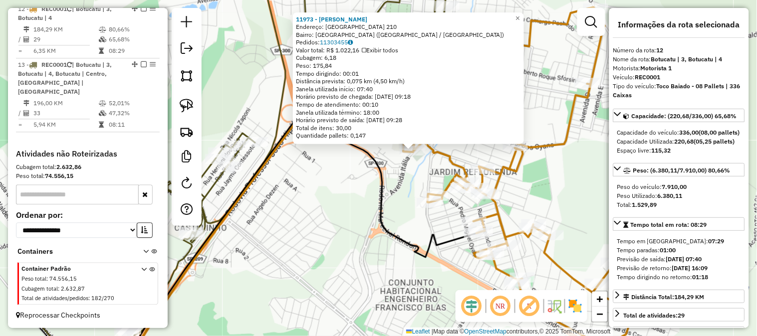
drag, startPoint x: 314, startPoint y: 245, endPoint x: 419, endPoint y: 188, distance: 119.2
click at [419, 188] on div "11973 - FERNANDA MESSIAS Endereço: ITALIA 210 Bairro: VILA JULIANA (BOTUCATU / …" at bounding box center [378, 168] width 757 height 336
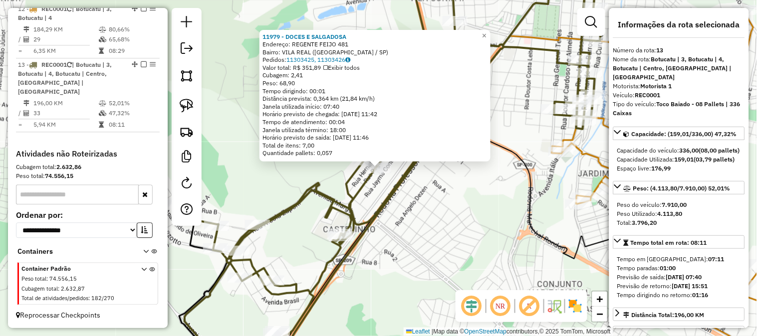
click at [500, 248] on div "11979 - DOCES E SALGADOSA Endereço: REGENTE FEIJO 481 Bairro: VILA REAL (BOTUCA…" at bounding box center [378, 168] width 757 height 336
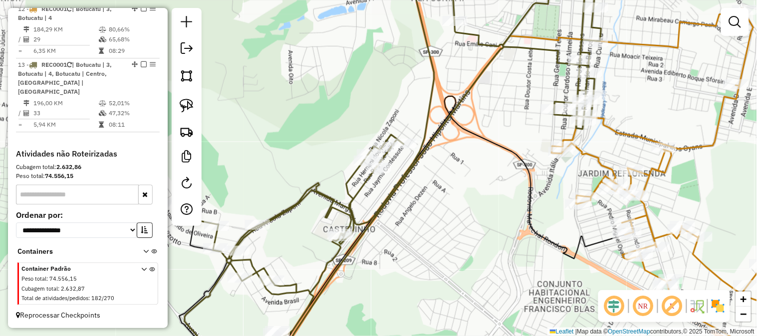
drag, startPoint x: 506, startPoint y: 264, endPoint x: 445, endPoint y: 250, distance: 62.4
click at [454, 250] on div "Janela de atendimento Grade de atendimento Capacidade Transportadoras Veículos …" at bounding box center [378, 168] width 757 height 336
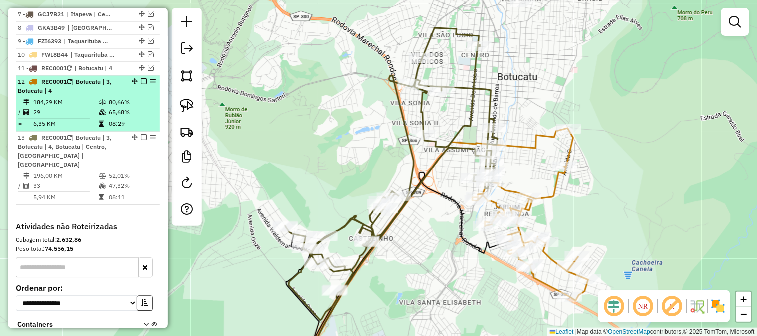
scroll to position [478, 0]
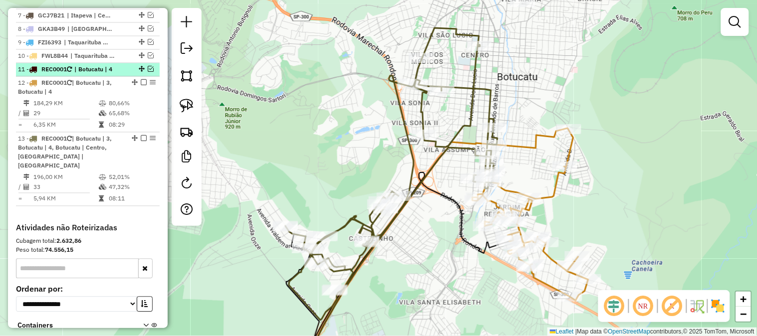
click at [148, 72] on em at bounding box center [151, 69] width 6 height 6
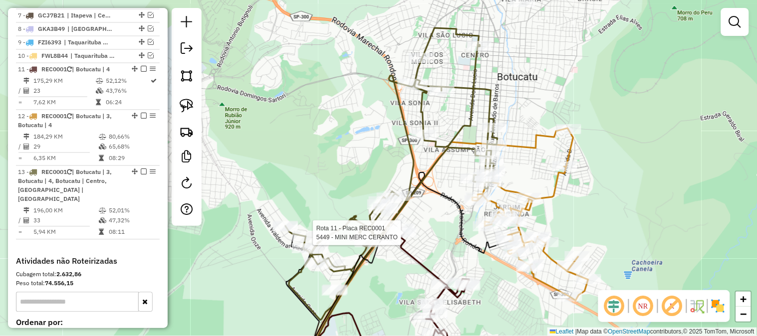
select select "*********"
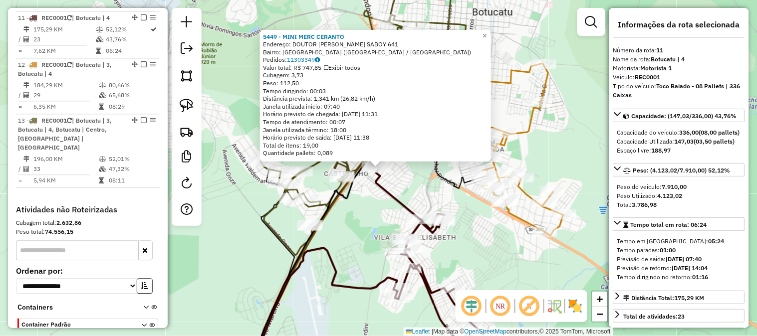
scroll to position [542, 0]
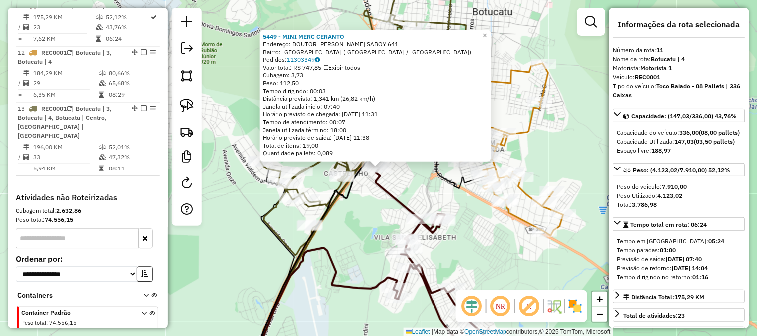
click at [360, 220] on div "5449 - MINI MERC CERANTO Endereço: DOUTOR EDGARD DE ALENCAR SABOY 641 Bairro: P…" at bounding box center [378, 168] width 757 height 336
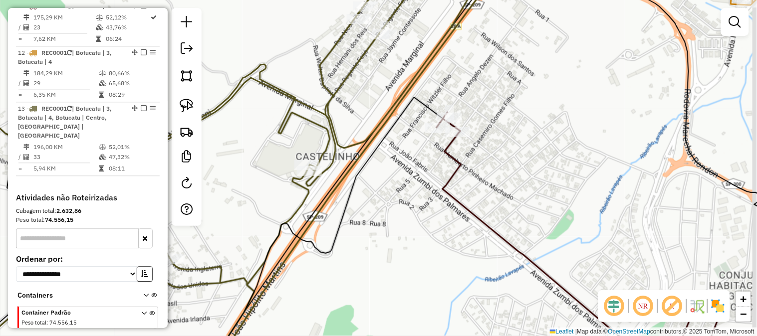
drag, startPoint x: 467, startPoint y: 195, endPoint x: 409, endPoint y: 243, distance: 75.1
click at [411, 243] on div "Janela de atendimento Grade de atendimento Capacidade Transportadoras Veículos …" at bounding box center [378, 168] width 757 height 336
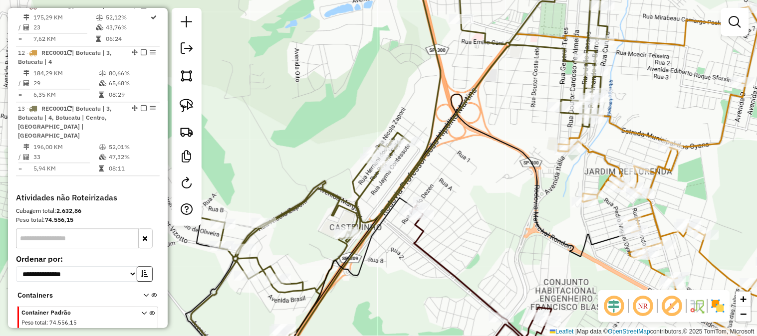
drag, startPoint x: 545, startPoint y: 199, endPoint x: 454, endPoint y: 163, distance: 98.1
click at [466, 172] on div "Janela de atendimento Grade de atendimento Capacidade Transportadoras Veículos …" at bounding box center [378, 168] width 757 height 336
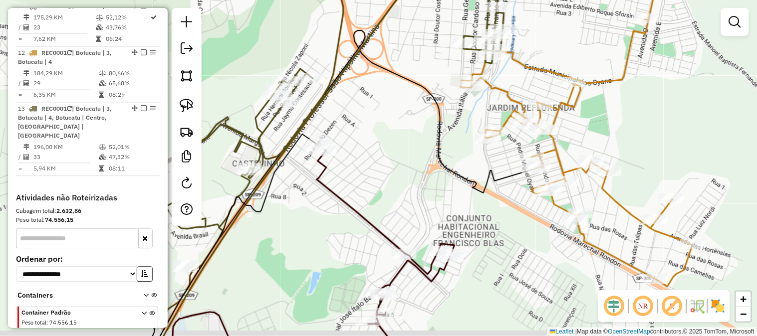
drag, startPoint x: 569, startPoint y: 283, endPoint x: 471, endPoint y: 162, distance: 156.1
click at [477, 167] on div "Janela de atendimento Grade de atendimento Capacidade Transportadoras Veículos …" at bounding box center [378, 168] width 757 height 336
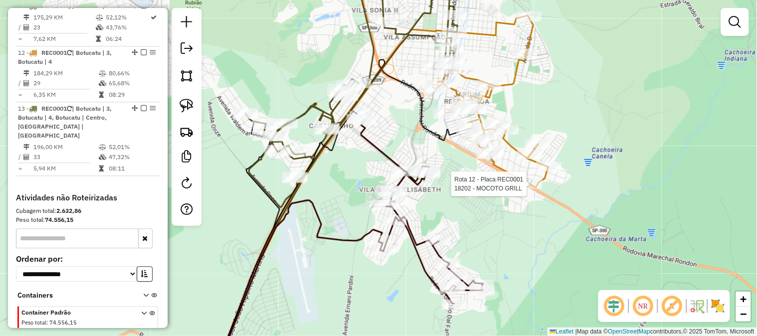
select select "*********"
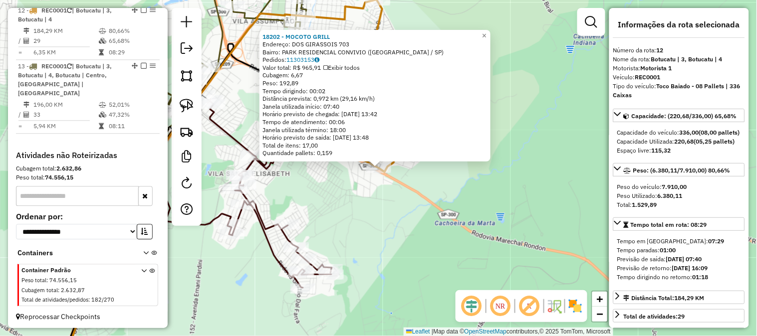
scroll to position [586, 0]
click at [370, 196] on div "18202 - MOCOTO GRILL Endereço: DOS GIRASSOIS 703 Bairro: PARK RESIDENCIAL CONVI…" at bounding box center [378, 168] width 757 height 336
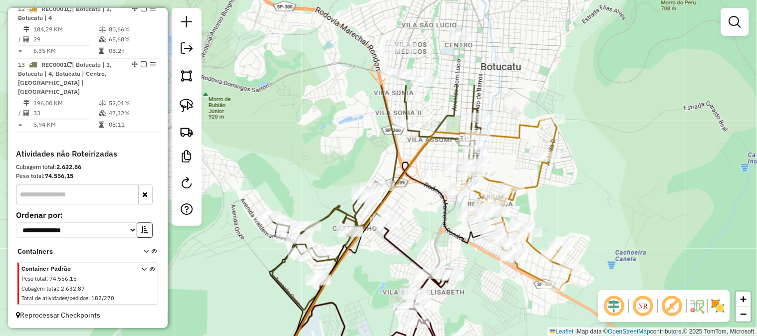
drag, startPoint x: 353, startPoint y: 186, endPoint x: 489, endPoint y: 273, distance: 161.7
click at [489, 273] on div "Janela de atendimento Grade de atendimento Capacidade Transportadoras Veículos …" at bounding box center [378, 168] width 757 height 336
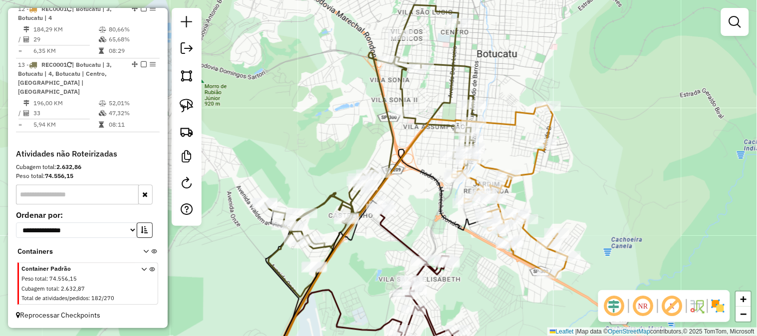
drag, startPoint x: 423, startPoint y: 193, endPoint x: 416, endPoint y: 163, distance: 30.9
click at [416, 163] on div "Janela de atendimento Grade de atendimento Capacidade Transportadoras Veículos …" at bounding box center [378, 168] width 757 height 336
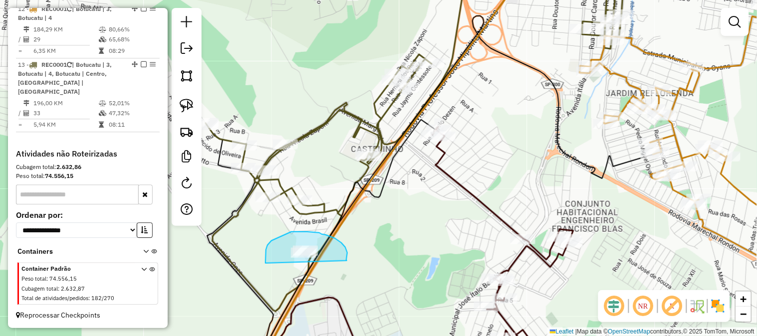
drag, startPoint x: 347, startPoint y: 261, endPoint x: 367, endPoint y: 295, distance: 40.1
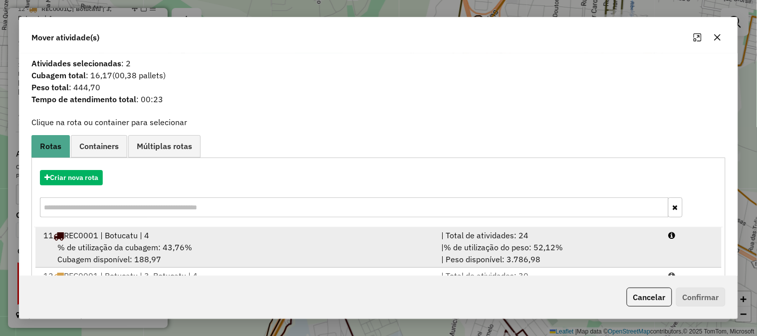
drag, startPoint x: 544, startPoint y: 250, endPoint x: 585, endPoint y: 247, distance: 40.5
click at [544, 249] on span "% de utilização do peso: 52,12%" at bounding box center [503, 248] width 119 height 10
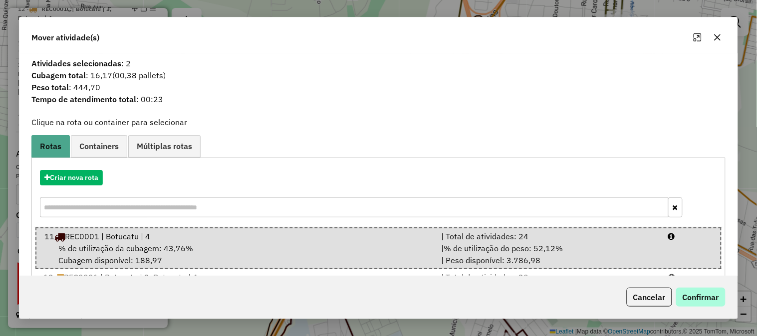
drag, startPoint x: 736, startPoint y: 300, endPoint x: 710, endPoint y: 300, distance: 26.0
click at [730, 300] on div "Cancelar Confirmar" at bounding box center [378, 297] width 718 height 43
click at [710, 300] on button "Confirmar" at bounding box center [700, 297] width 49 height 19
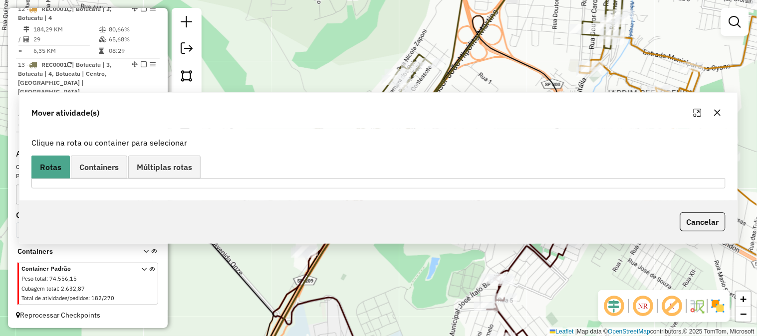
scroll to position [539, 0]
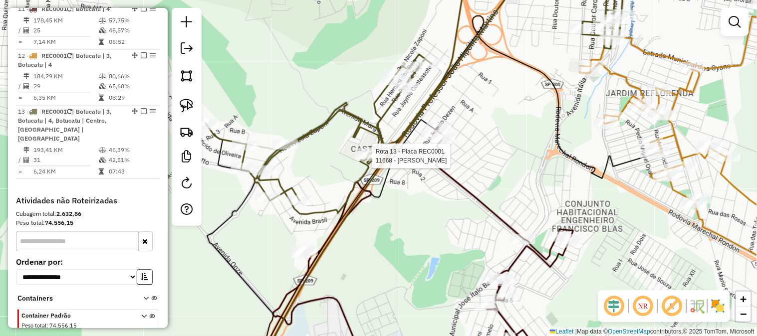
select select "*********"
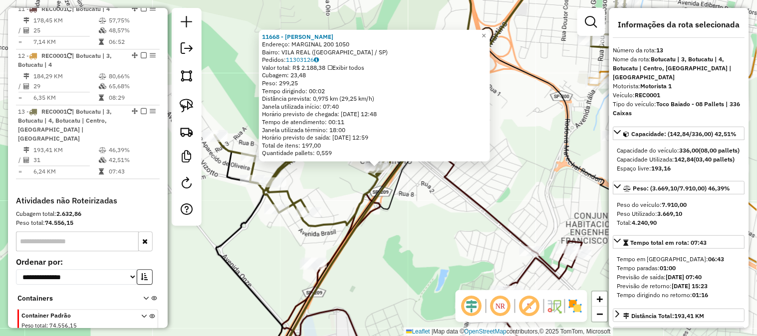
scroll to position [586, 0]
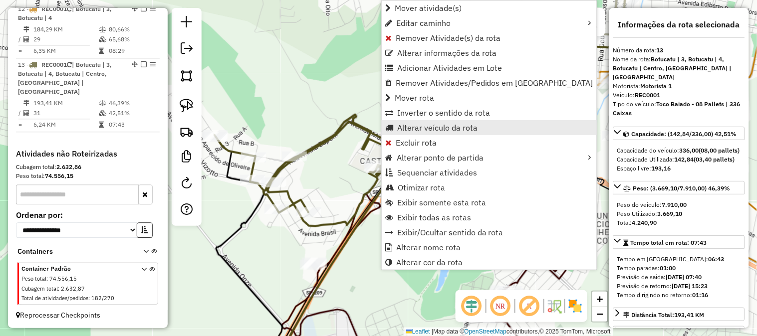
click at [461, 125] on span "Alterar veículo da rota" at bounding box center [437, 128] width 80 height 8
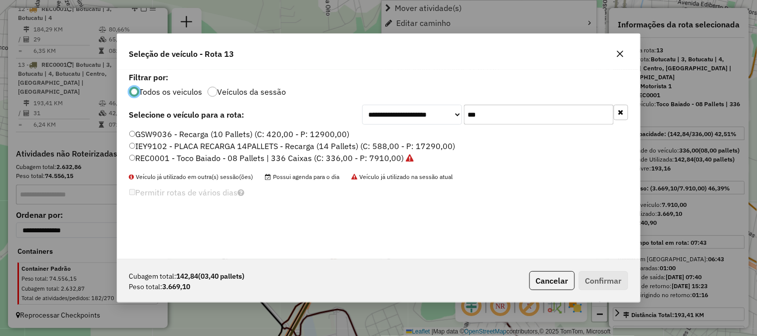
scroll to position [5, 2]
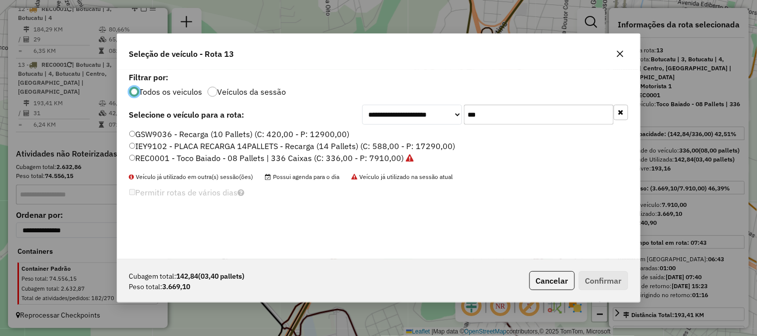
drag, startPoint x: 455, startPoint y: 120, endPoint x: 406, endPoint y: 118, distance: 48.4
click at [409, 120] on div "**********" at bounding box center [495, 115] width 266 height 20
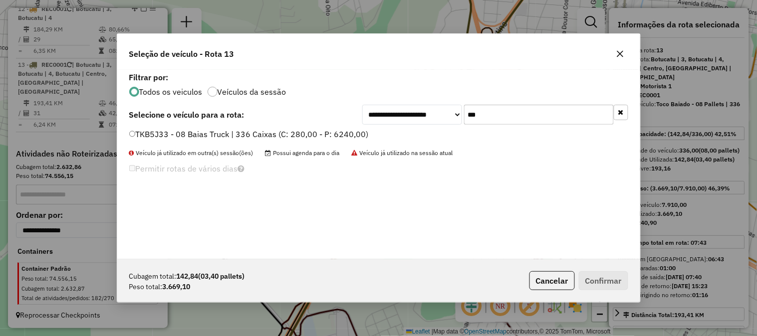
type input "***"
click at [340, 133] on label "TKB5J33 - 08 Baias Truck | 336 Caixas (C: 280,00 - P: 6240,00)" at bounding box center [249, 134] width 240 height 12
click at [607, 274] on button "Confirmar" at bounding box center [603, 280] width 49 height 19
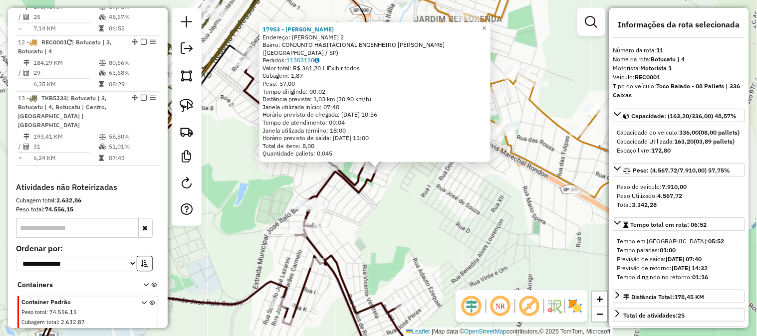
scroll to position [542, 0]
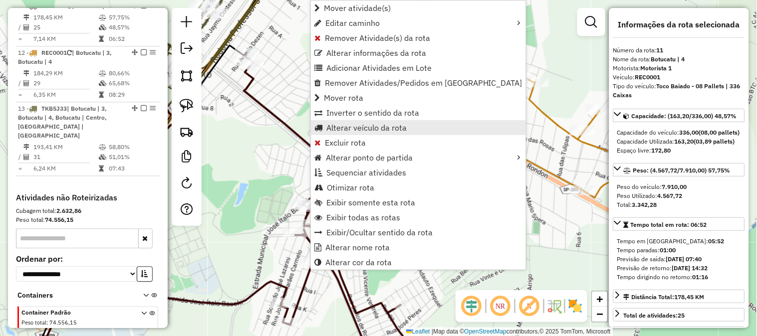
click at [398, 128] on span "Alterar veículo da rota" at bounding box center [366, 128] width 80 height 8
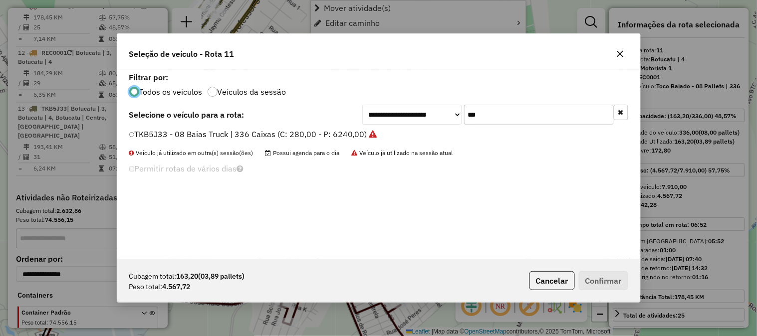
scroll to position [5, 2]
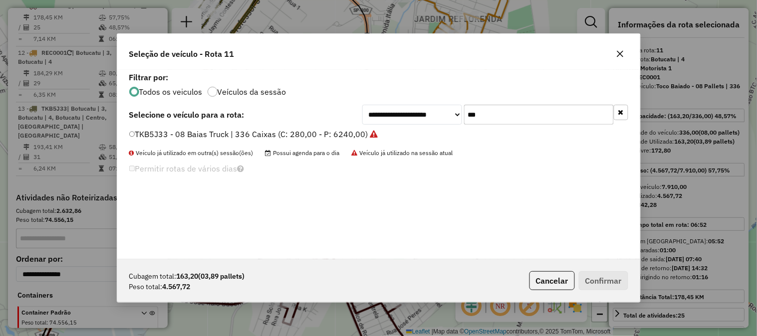
drag, startPoint x: 495, startPoint y: 111, endPoint x: 414, endPoint y: 120, distance: 81.3
click at [417, 119] on div "**********" at bounding box center [495, 115] width 266 height 20
type input "***"
click at [351, 138] on label "TIQ6E66 - 08 Baias Truck | 336 Caixas (C: 280,00 - P: 6240,00)" at bounding box center [253, 134] width 249 height 12
click at [607, 280] on button "Confirmar" at bounding box center [603, 280] width 49 height 19
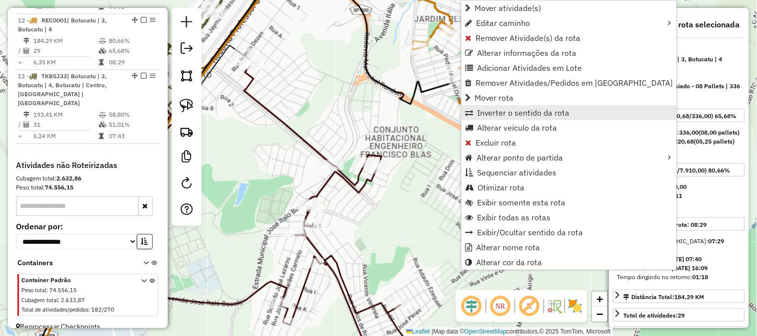
scroll to position [586, 0]
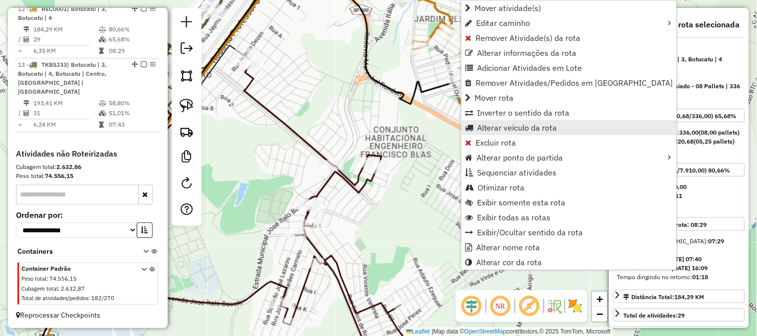
click at [530, 126] on span "Alterar veículo da rota" at bounding box center [517, 128] width 80 height 8
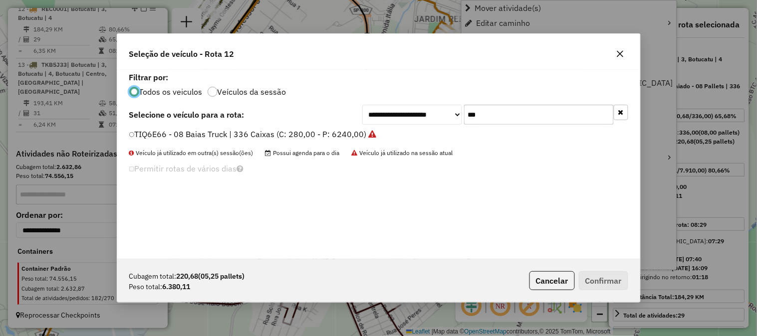
scroll to position [5, 2]
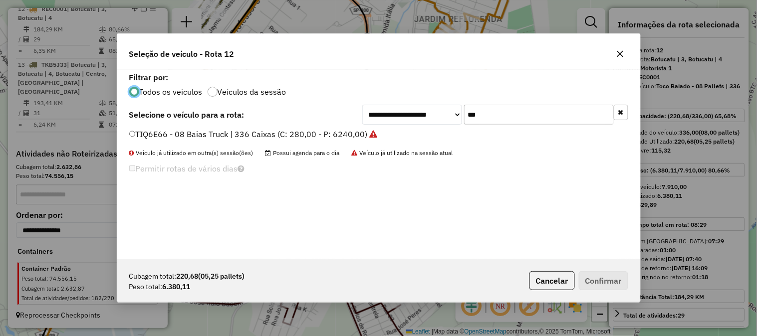
drag, startPoint x: 481, startPoint y: 111, endPoint x: 411, endPoint y: 109, distance: 70.4
click at [415, 110] on div "**********" at bounding box center [495, 115] width 266 height 20
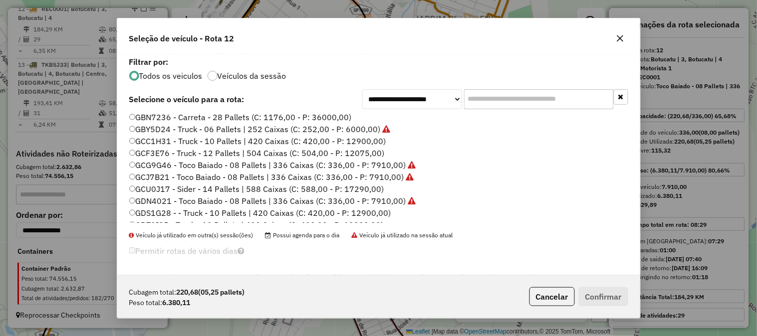
scroll to position [148, 0]
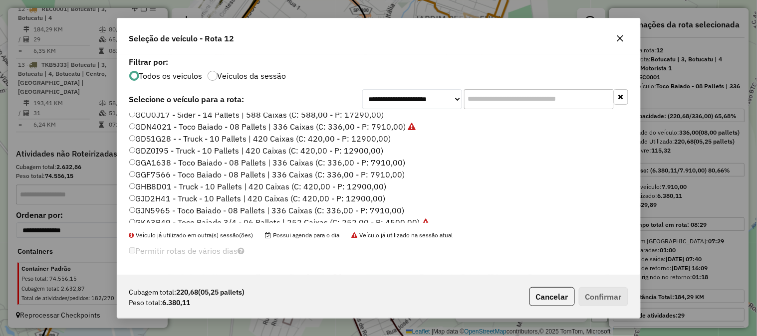
click at [395, 161] on label "GGA1638 - Toco Baiado - 08 Pallets | 336 Caixas (C: 336,00 - P: 7910,00)" at bounding box center [267, 163] width 276 height 12
click at [617, 297] on button "Confirmar" at bounding box center [603, 296] width 49 height 19
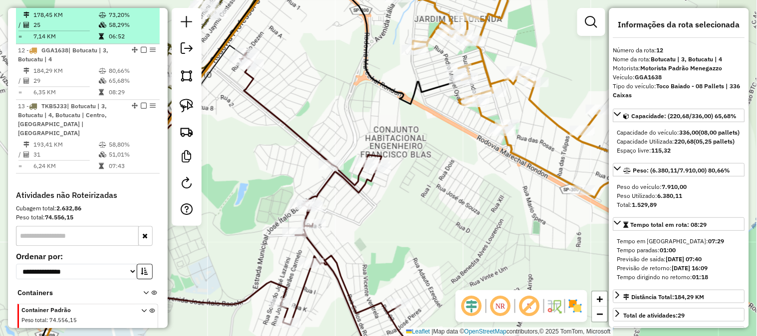
scroll to position [438, 0]
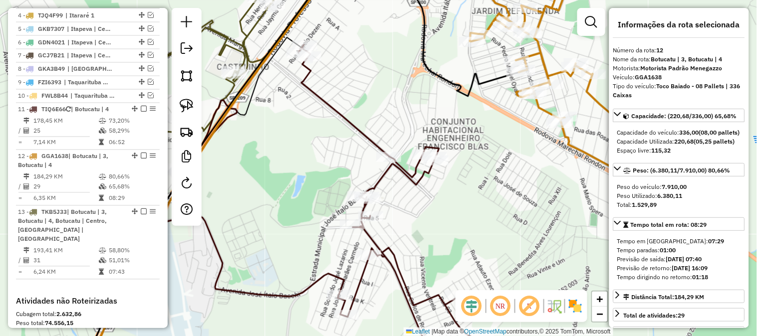
drag, startPoint x: 222, startPoint y: 176, endPoint x: 329, endPoint y: 154, distance: 110.1
click at [321, 157] on div "Janela de atendimento Grade de atendimento Capacidade Transportadoras Veículos …" at bounding box center [378, 168] width 757 height 336
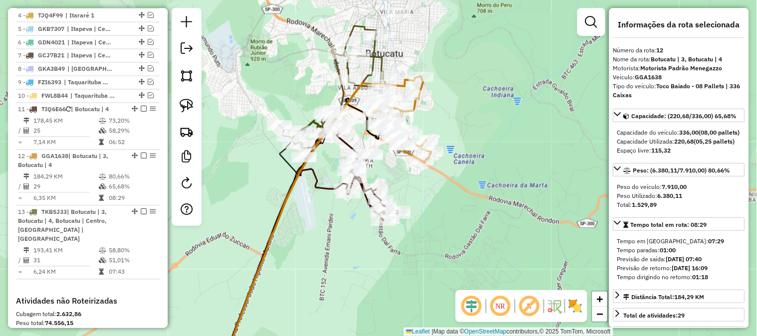
drag, startPoint x: 298, startPoint y: 213, endPoint x: 310, endPoint y: 245, distance: 34.3
click at [310, 245] on div "Janela de atendimento Grade de atendimento Capacidade Transportadoras Veículos …" at bounding box center [378, 168] width 757 height 336
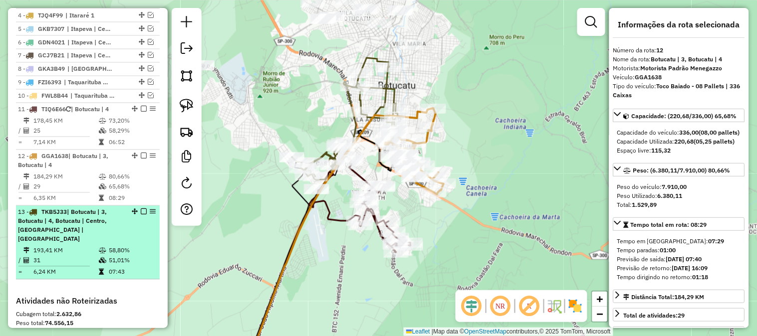
click at [141, 215] on em at bounding box center [144, 212] width 6 height 6
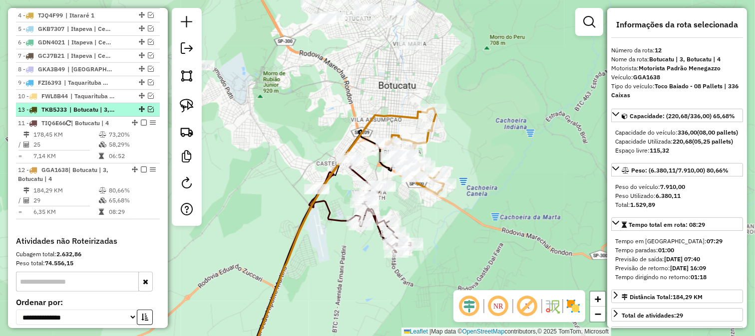
drag, startPoint x: 137, startPoint y: 221, endPoint x: 128, endPoint y: 122, distance: 98.7
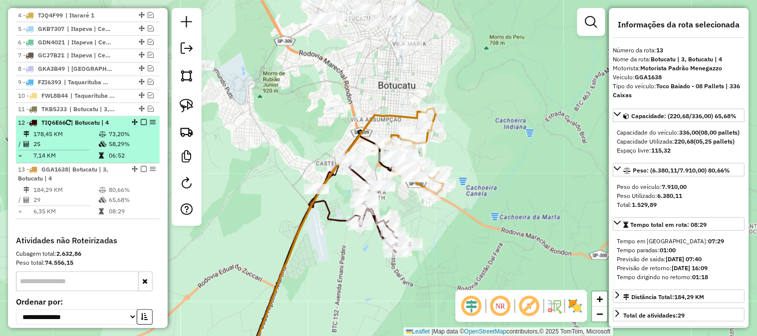
click at [141, 126] on em at bounding box center [144, 123] width 6 height 6
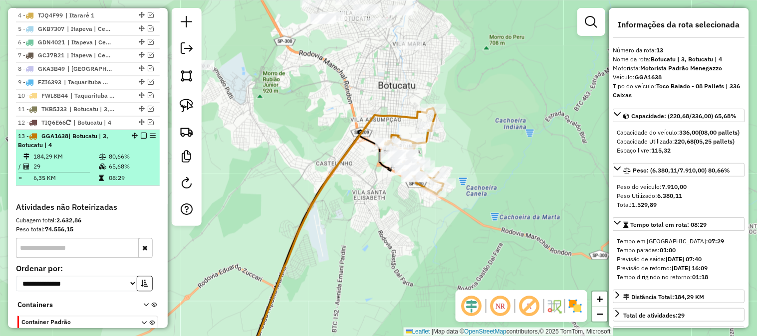
click at [141, 139] on em at bounding box center [144, 136] width 6 height 6
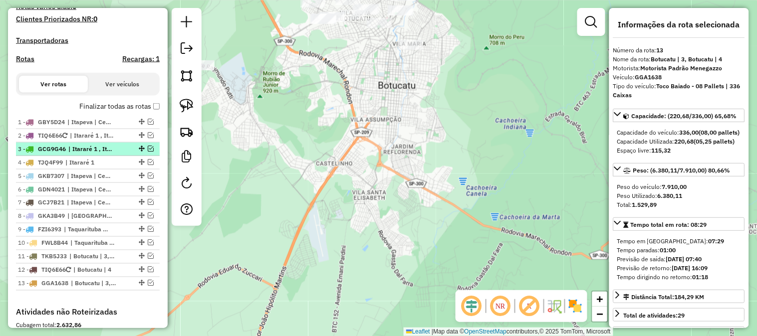
scroll to position [290, 0]
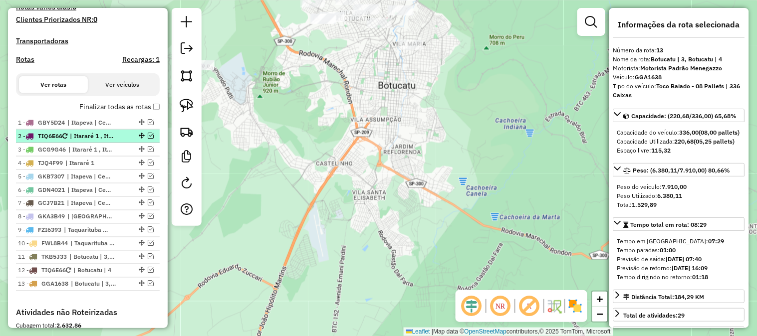
click at [148, 139] on em at bounding box center [151, 136] width 6 height 6
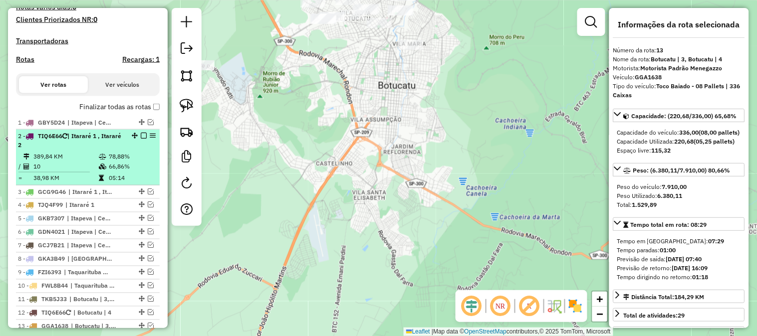
click at [83, 150] on div "2 - TIQ6E66 | Itararé 1 , Itararé 2" at bounding box center [71, 141] width 106 height 18
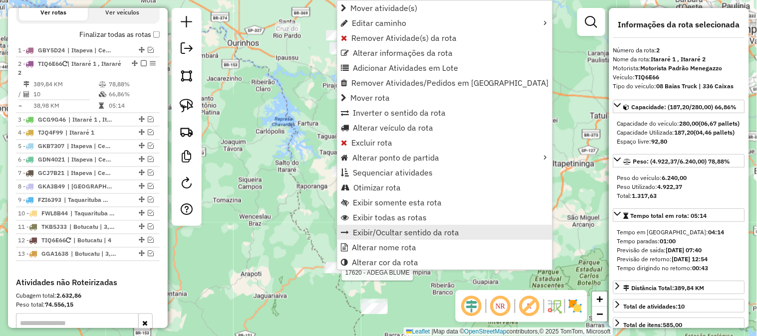
scroll to position [421, 0]
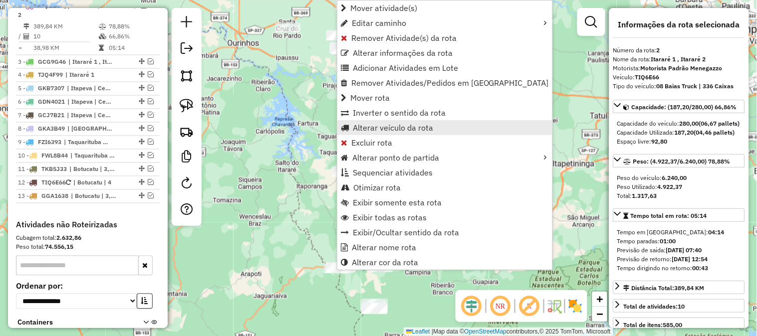
click at [409, 127] on span "Alterar veículo da rota" at bounding box center [393, 128] width 80 height 8
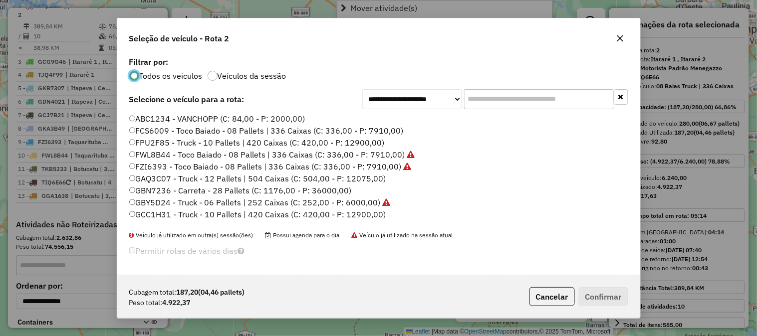
scroll to position [5, 2]
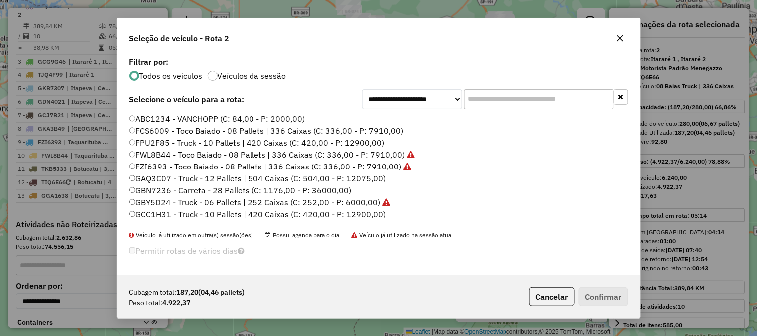
click at [483, 96] on input "text" at bounding box center [539, 99] width 150 height 20
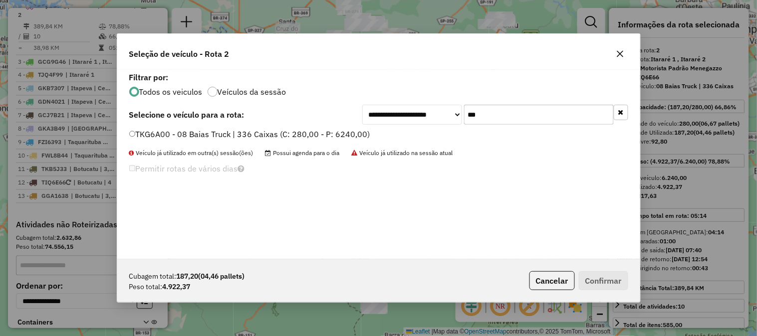
type input "***"
click at [363, 135] on label "TKG6A00 - 08 Baias Truck | 336 Caixas (C: 280,00 - P: 6240,00)" at bounding box center [249, 134] width 241 height 12
click at [602, 278] on button "Confirmar" at bounding box center [603, 280] width 49 height 19
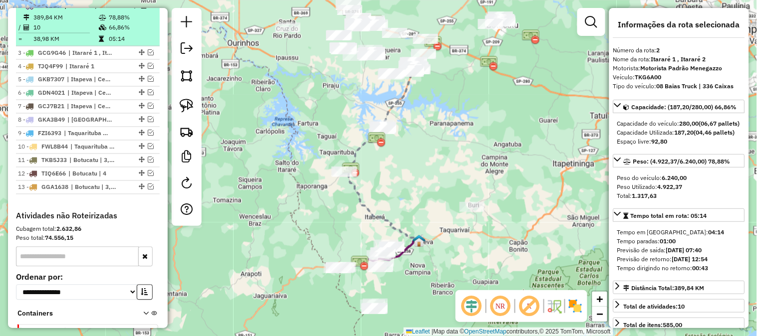
click at [141, 8] on em at bounding box center [144, 5] width 6 height 6
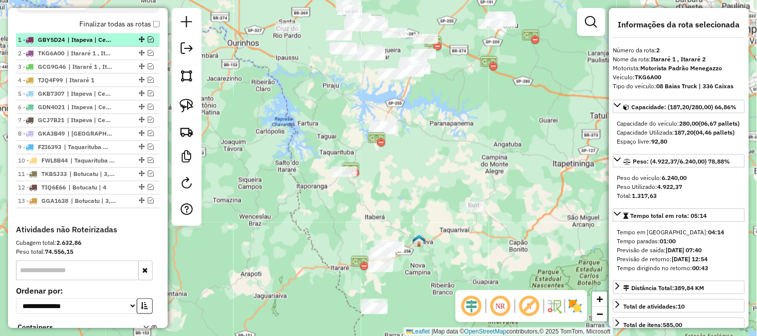
scroll to position [347, 0]
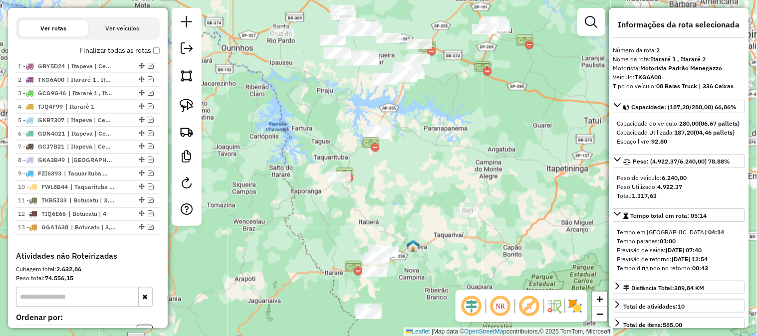
drag, startPoint x: 481, startPoint y: 106, endPoint x: 441, endPoint y: 163, distance: 69.9
click at [441, 163] on div "Janela de atendimento Grade de atendimento Capacidade Transportadoras Veículos …" at bounding box center [378, 168] width 757 height 336
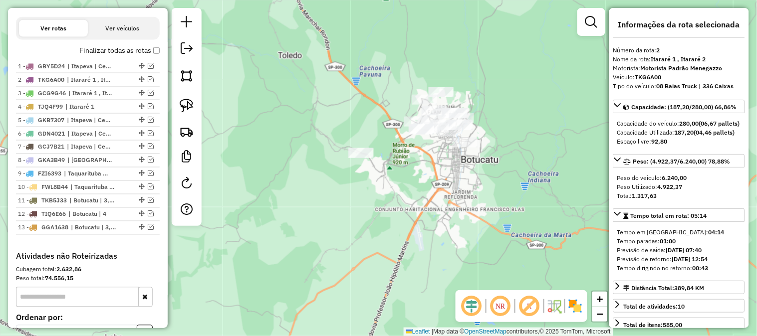
drag, startPoint x: 445, startPoint y: 83, endPoint x: 420, endPoint y: 140, distance: 62.8
click at [437, 159] on div "Janela de atendimento Grade de atendimento Capacidade Transportadoras Veículos …" at bounding box center [378, 168] width 757 height 336
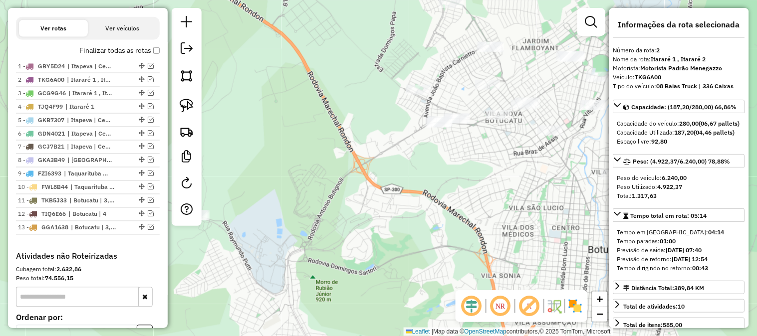
drag, startPoint x: 462, startPoint y: 167, endPoint x: 397, endPoint y: 188, distance: 67.9
click at [407, 188] on div "Janela de atendimento Grade de atendimento Capacidade Transportadoras Veículos …" at bounding box center [378, 168] width 757 height 336
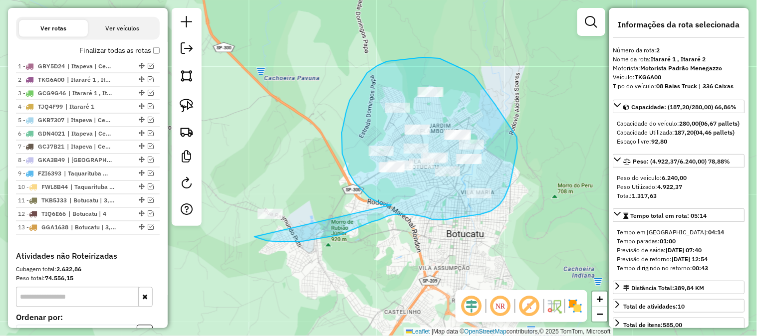
drag, startPoint x: 386, startPoint y: 205, endPoint x: 282, endPoint y: 113, distance: 138.9
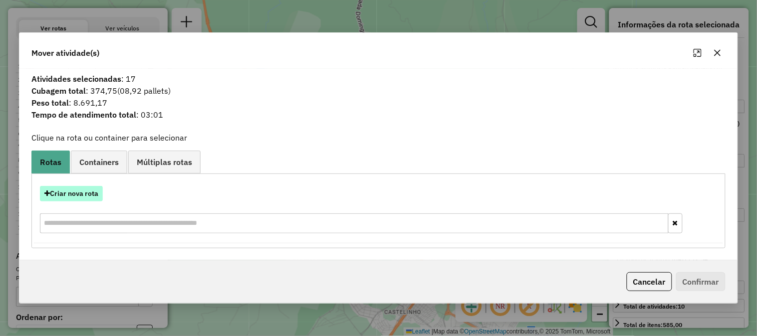
click at [97, 197] on button "Criar nova rota" at bounding box center [71, 193] width 63 height 15
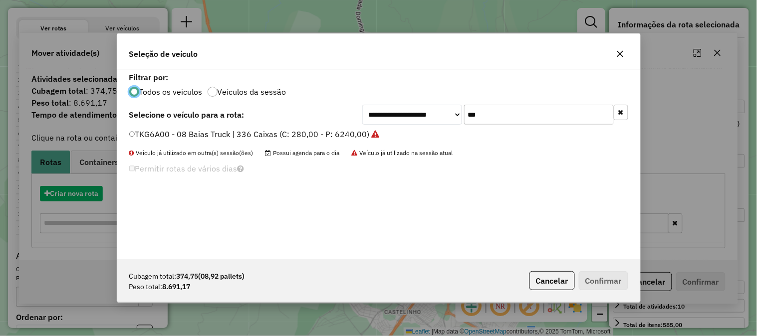
scroll to position [5, 2]
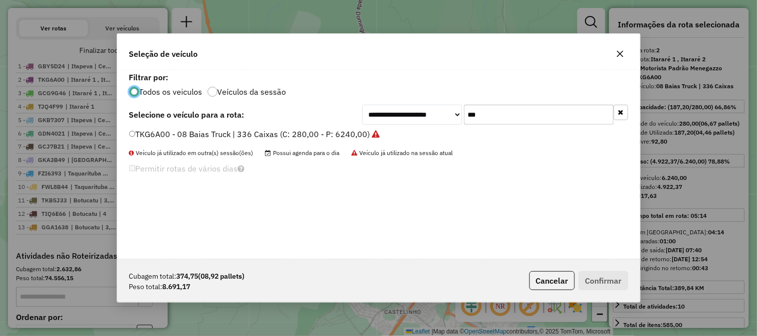
drag, startPoint x: 503, startPoint y: 119, endPoint x: 406, endPoint y: 118, distance: 97.3
click at [407, 118] on div "**********" at bounding box center [495, 115] width 266 height 20
type input "***"
drag, startPoint x: 366, startPoint y: 133, endPoint x: 392, endPoint y: 141, distance: 27.8
click at [365, 133] on label "FPU2F85 - Truck - 10 Pallets | 420 Caixas (C: 420,00 - P: 12900,00)" at bounding box center [257, 134] width 256 height 12
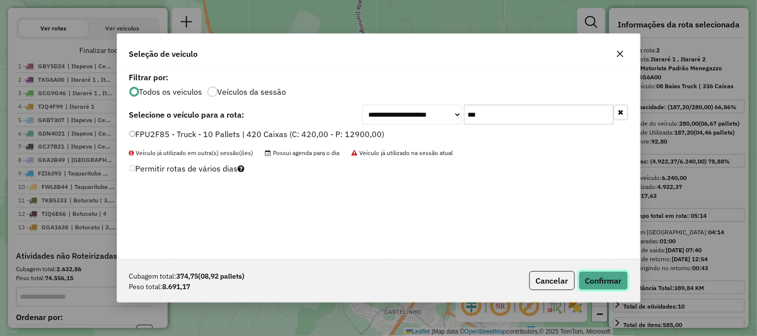
click at [608, 275] on button "Confirmar" at bounding box center [603, 280] width 49 height 19
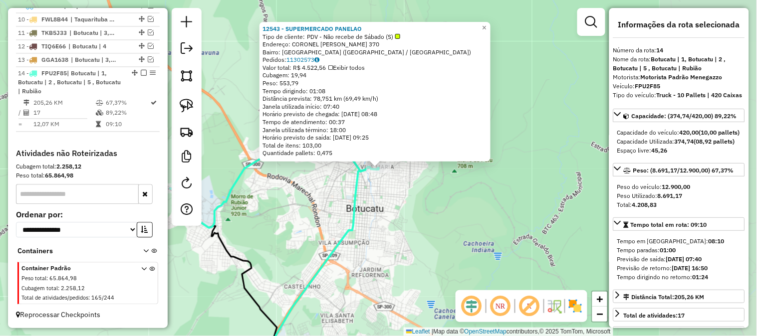
scroll to position [524, 0]
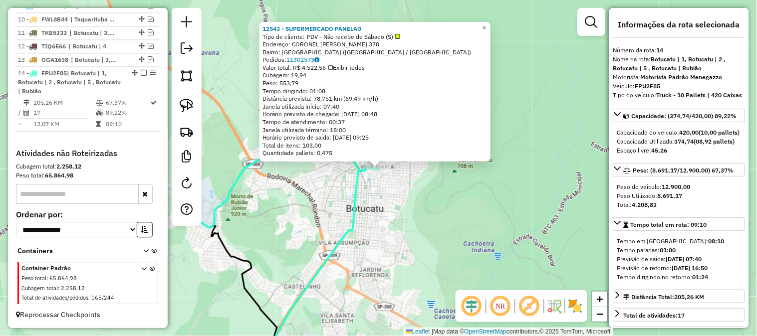
click at [442, 195] on div "12543 - SUPERMERCADO PANELAO Tipo de cliente: PDV - Não recebe de Sábado (S) En…" at bounding box center [378, 168] width 757 height 336
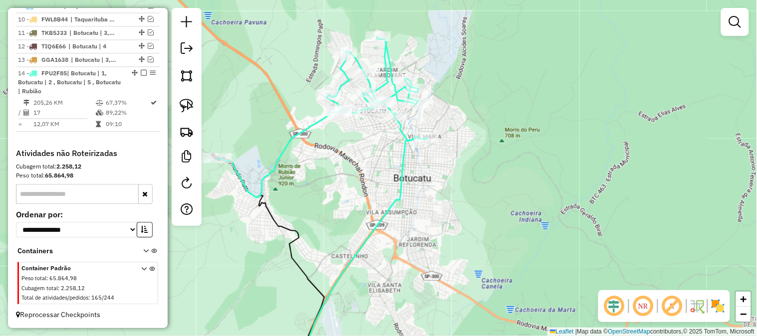
drag, startPoint x: 492, startPoint y: 195, endPoint x: 581, endPoint y: 127, distance: 111.5
click at [576, 132] on div "Janela de atendimento Grade de atendimento Capacidade Transportadoras Veículos …" at bounding box center [378, 168] width 757 height 336
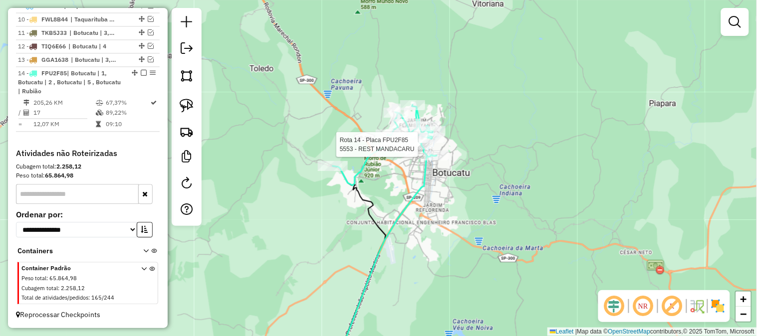
select select "*********"
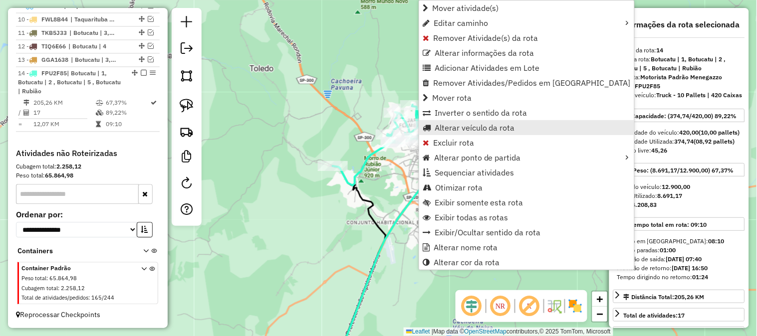
click at [481, 127] on span "Alterar veículo da rota" at bounding box center [475, 128] width 80 height 8
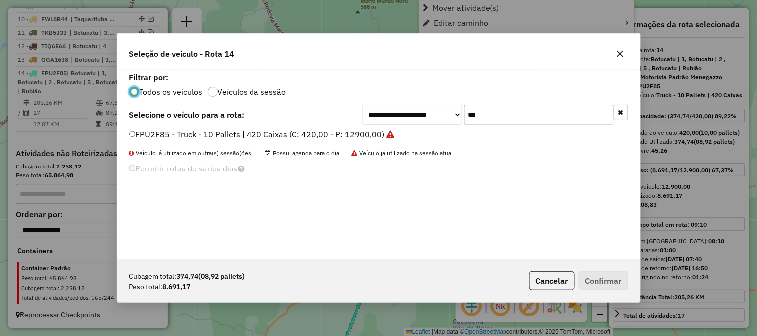
scroll to position [5, 2]
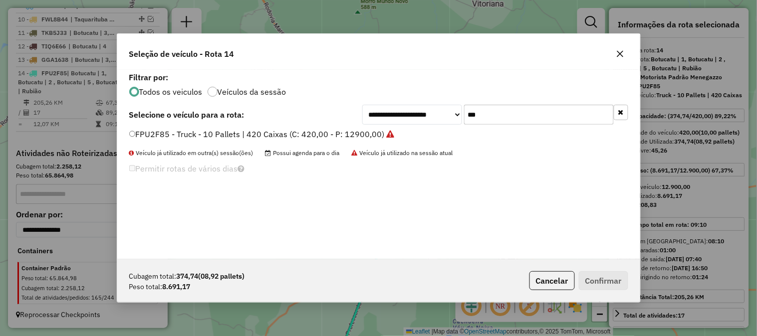
drag, startPoint x: 491, startPoint y: 120, endPoint x: 436, endPoint y: 119, distance: 54.9
click at [436, 120] on div "**********" at bounding box center [495, 115] width 266 height 20
type input "***"
click at [617, 53] on icon "button" at bounding box center [620, 54] width 8 height 8
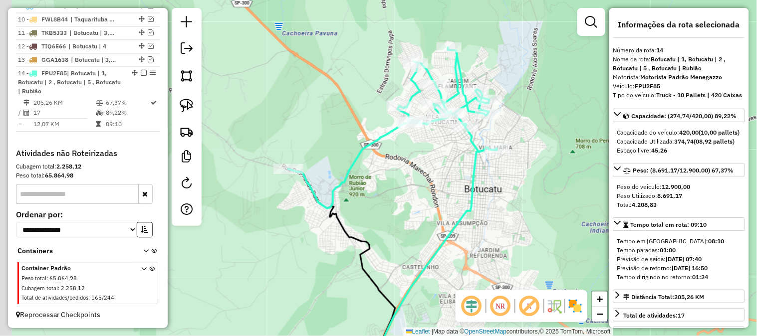
drag, startPoint x: 305, startPoint y: 241, endPoint x: 473, endPoint y: 212, distance: 170.2
click at [395, 212] on icon at bounding box center [341, 266] width 107 height 195
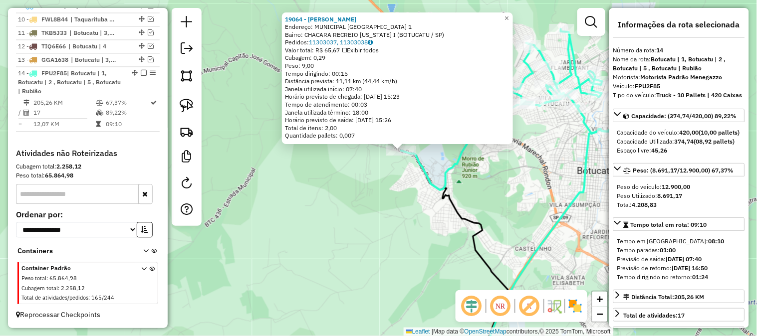
drag, startPoint x: 388, startPoint y: 210, endPoint x: 363, endPoint y: 168, distance: 48.5
click at [360, 167] on div "19064 - AMAURI SIDNEI Endereço: MUNICIPAL SERRA D AGUA 1 Bairro: CHACARA RECREI…" at bounding box center [378, 168] width 757 height 336
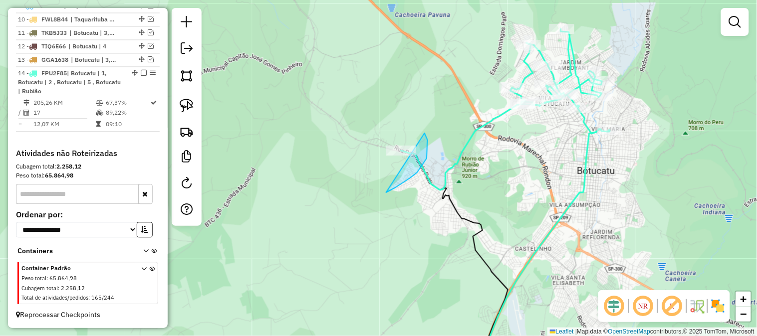
drag, startPoint x: 417, startPoint y: 173, endPoint x: 355, endPoint y: 173, distance: 62.4
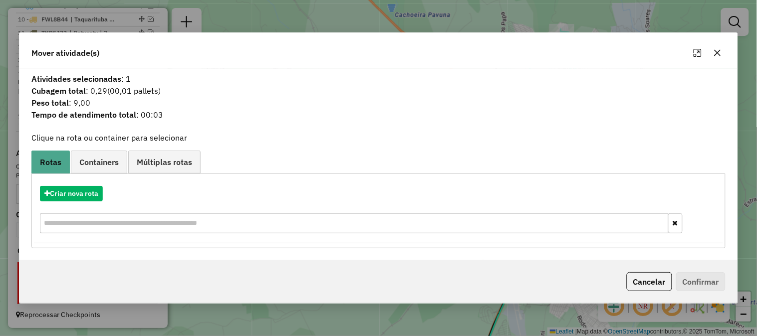
click at [722, 53] on button "button" at bounding box center [718, 53] width 16 height 16
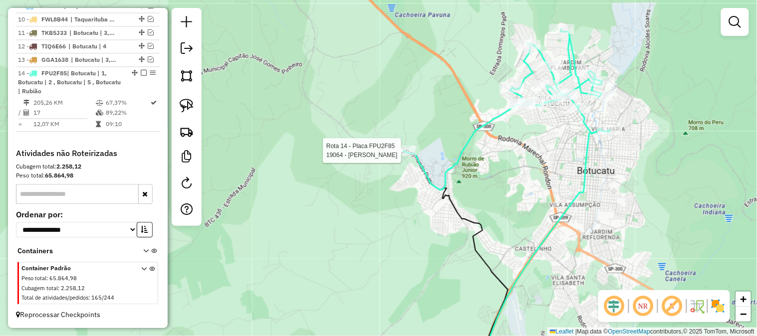
select select "*********"
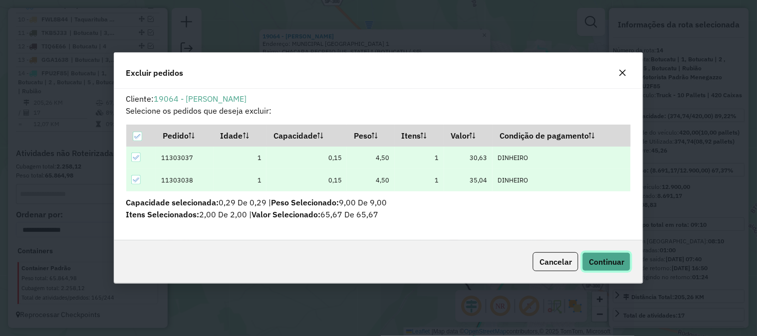
click at [618, 260] on span "Continuar" at bounding box center [606, 262] width 35 height 10
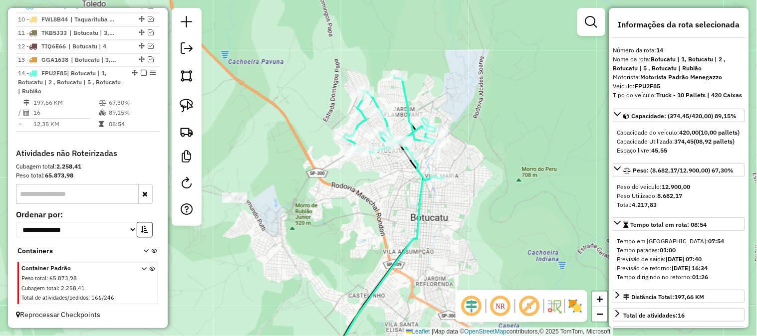
drag, startPoint x: 446, startPoint y: 193, endPoint x: 308, endPoint y: 218, distance: 139.9
click at [282, 223] on div "Janela de atendimento Grade de atendimento Capacidade Transportadoras Veículos …" at bounding box center [378, 168] width 757 height 336
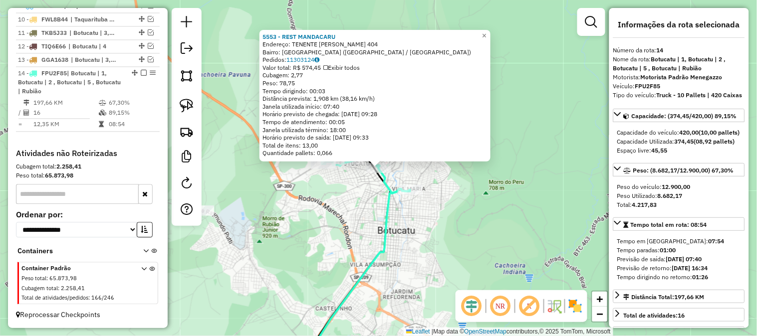
drag, startPoint x: 345, startPoint y: 248, endPoint x: 427, endPoint y: 221, distance: 86.0
click at [427, 221] on div "5553 - REST MANDACARU Endereço: TENENTE JOAO FRANCISCO 404 Bairro: VILA CARMELO…" at bounding box center [378, 168] width 757 height 336
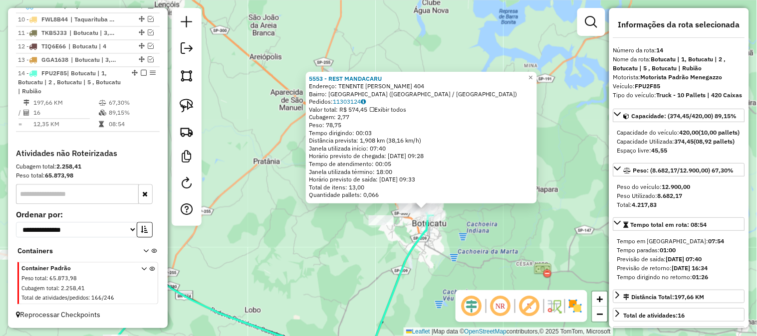
click at [388, 261] on div "5553 - REST MANDACARU Endereço: TENENTE JOAO FRANCISCO 404 Bairro: VILA CARMELO…" at bounding box center [378, 168] width 757 height 336
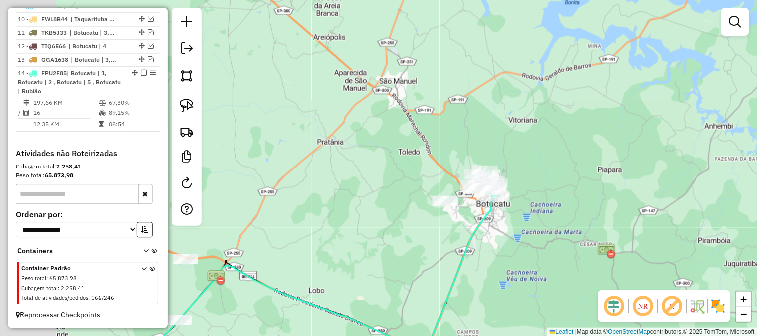
drag, startPoint x: 383, startPoint y: 258, endPoint x: 500, endPoint y: 164, distance: 150.1
click at [492, 182] on div "Janela de atendimento Grade de atendimento Capacidade Transportadoras Veículos …" at bounding box center [378, 168] width 757 height 336
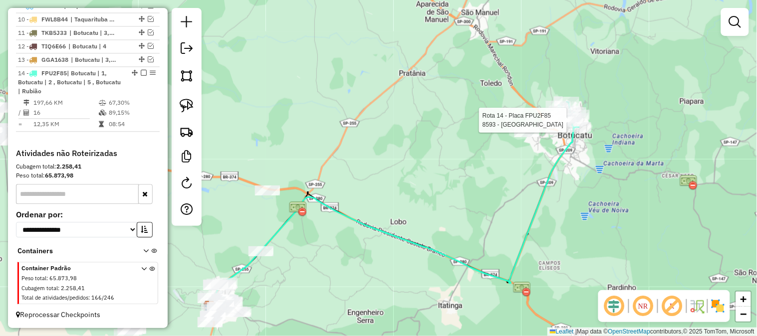
drag, startPoint x: 429, startPoint y: 230, endPoint x: 428, endPoint y: 106, distance: 123.3
click at [429, 109] on div "Rota 14 - Placa FPU2F85 8593 - CENTRO OESTE Janela de atendimento Grade de aten…" at bounding box center [378, 168] width 757 height 336
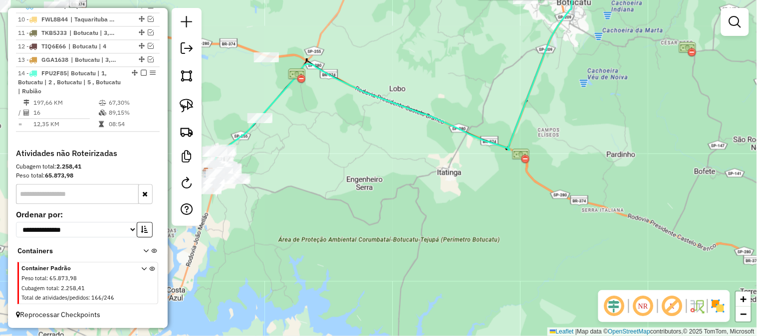
drag, startPoint x: 403, startPoint y: 171, endPoint x: 537, endPoint y: 165, distance: 133.9
click at [537, 165] on div "Rota 14 - Placa FPU2F85 8593 - CENTRO OESTE Janela de atendimento Grade de aten…" at bounding box center [378, 168] width 757 height 336
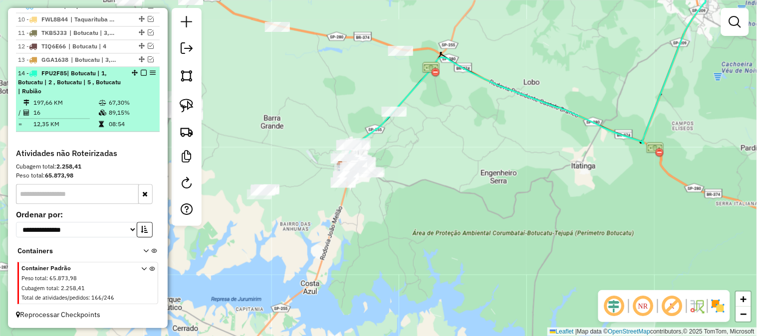
click at [141, 72] on em at bounding box center [144, 73] width 6 height 6
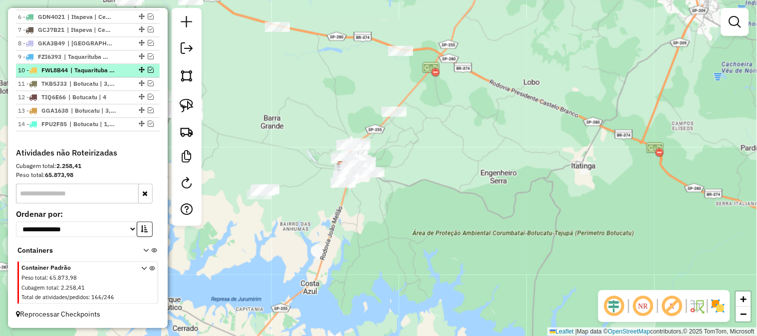
scroll to position [472, 0]
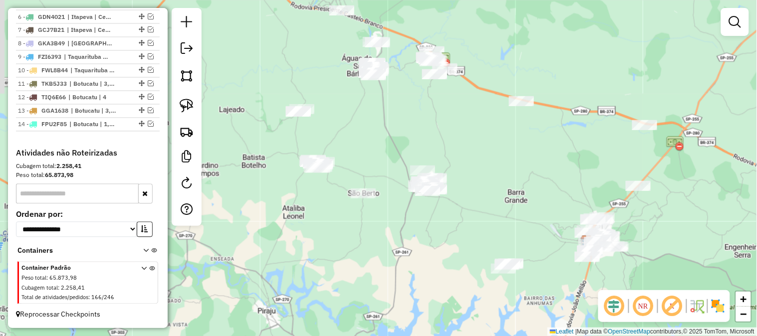
drag, startPoint x: 262, startPoint y: 115, endPoint x: 503, endPoint y: 188, distance: 251.8
click at [503, 188] on div "Janela de atendimento Grade de atendimento Capacidade Transportadoras Veículos …" at bounding box center [378, 168] width 757 height 336
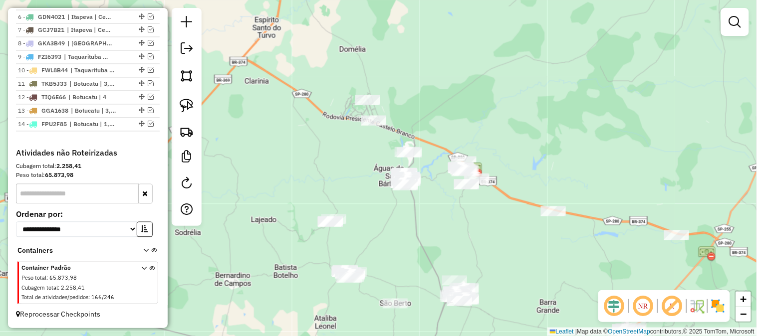
drag, startPoint x: 477, startPoint y: 149, endPoint x: 471, endPoint y: 241, distance: 92.1
click at [496, 251] on div "Janela de atendimento Grade de atendimento Capacidade Transportadoras Veículos …" at bounding box center [378, 168] width 757 height 336
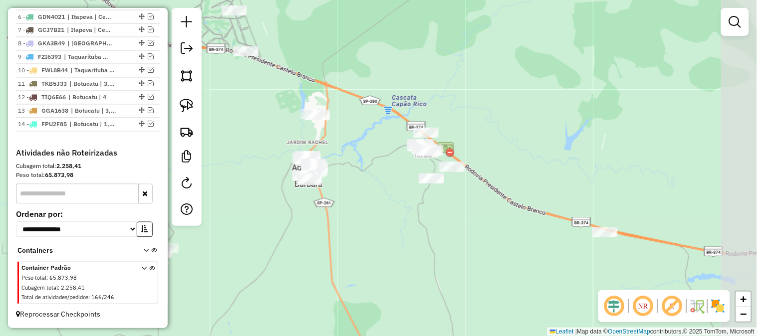
drag, startPoint x: 496, startPoint y: 221, endPoint x: 391, endPoint y: 234, distance: 105.6
click at [395, 234] on div "Janela de atendimento Grade de atendimento Capacidade Transportadoras Veículos …" at bounding box center [378, 168] width 757 height 336
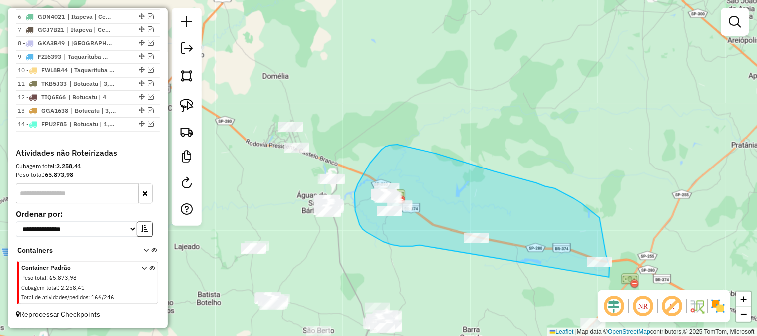
drag, startPoint x: 420, startPoint y: 246, endPoint x: 594, endPoint y: 266, distance: 175.4
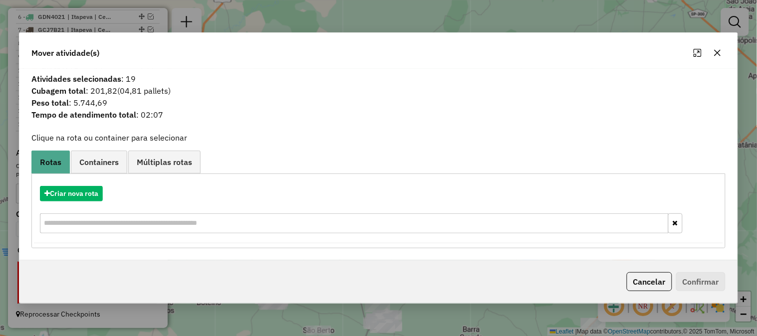
drag, startPoint x: 717, startPoint y: 57, endPoint x: 673, endPoint y: 91, distance: 55.2
click at [717, 57] on button "button" at bounding box center [718, 53] width 16 height 16
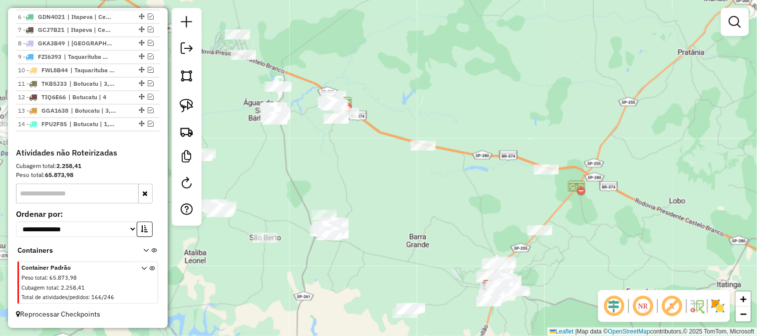
drag, startPoint x: 507, startPoint y: 268, endPoint x: 453, endPoint y: 176, distance: 107.1
click at [453, 176] on div "Janela de atendimento Grade de atendimento Capacidade Transportadoras Veículos …" at bounding box center [378, 168] width 757 height 336
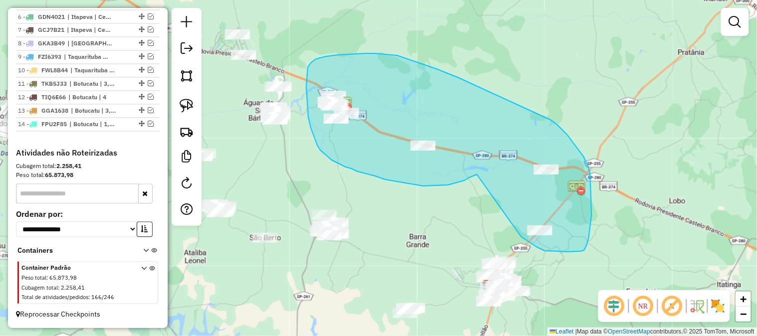
drag, startPoint x: 477, startPoint y: 175, endPoint x: 508, endPoint y: 223, distance: 56.8
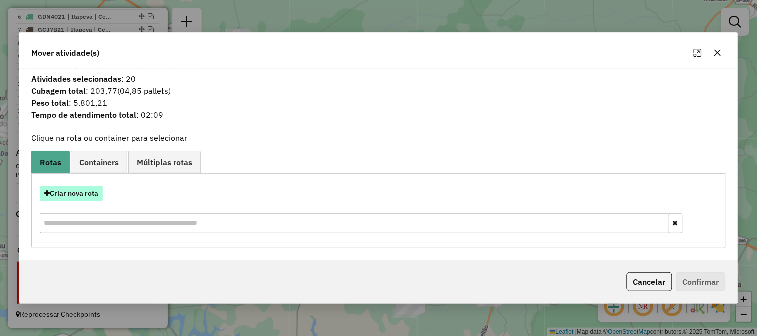
click at [86, 194] on button "Criar nova rota" at bounding box center [71, 193] width 63 height 15
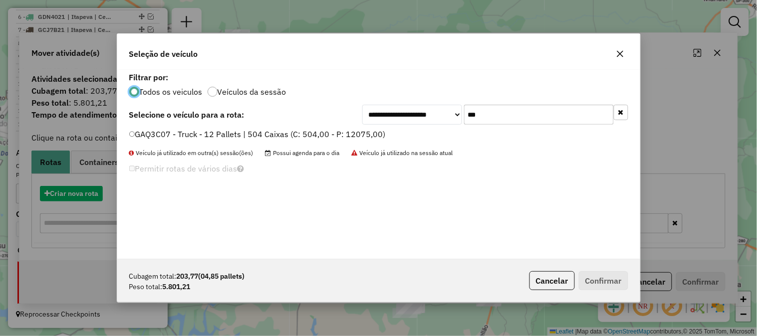
scroll to position [5, 2]
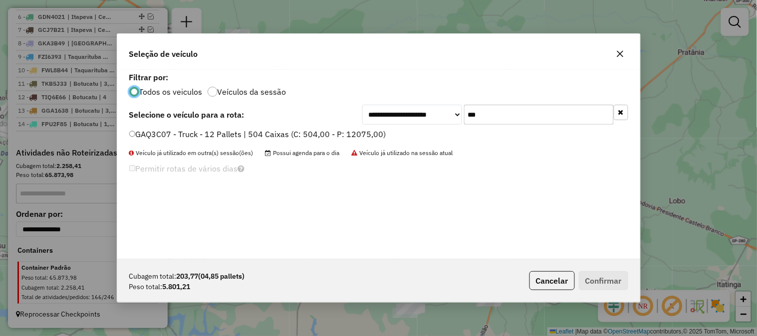
drag, startPoint x: 491, startPoint y: 112, endPoint x: 388, endPoint y: 97, distance: 103.9
click at [415, 102] on div "**********" at bounding box center [378, 165] width 523 height 190
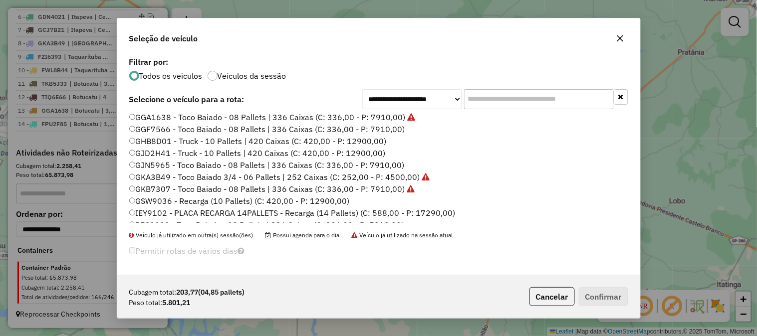
scroll to position [222, 0]
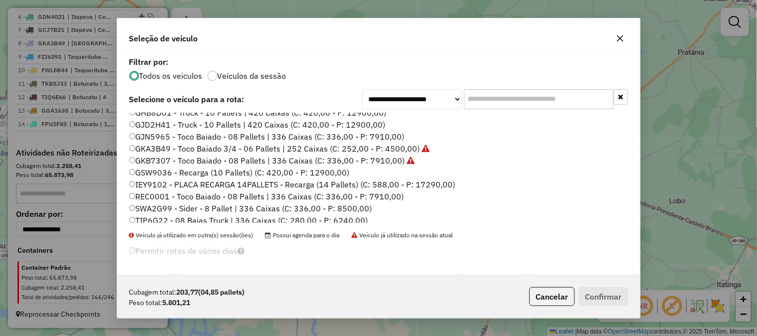
click at [386, 135] on label "GJN5965 - Toco Baiado - 08 Pallets | 336 Caixas (C: 336,00 - P: 7910,00)" at bounding box center [266, 137] width 275 height 12
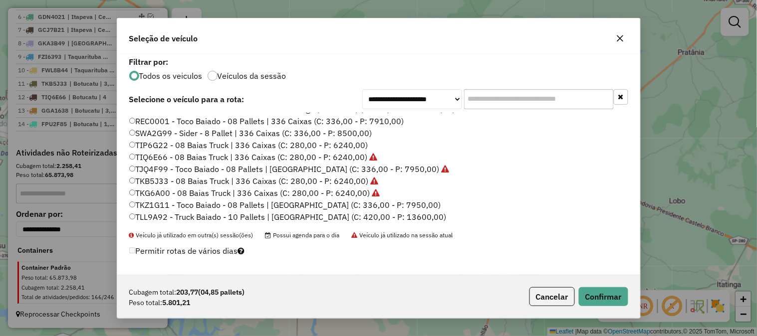
scroll to position [297, 0]
click at [605, 296] on button "Confirmar" at bounding box center [603, 296] width 49 height 19
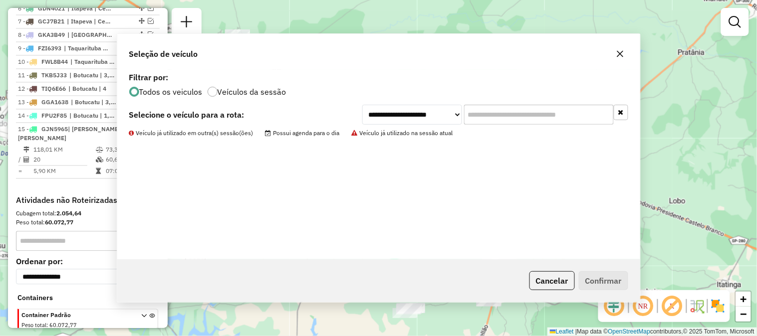
scroll to position [524, 0]
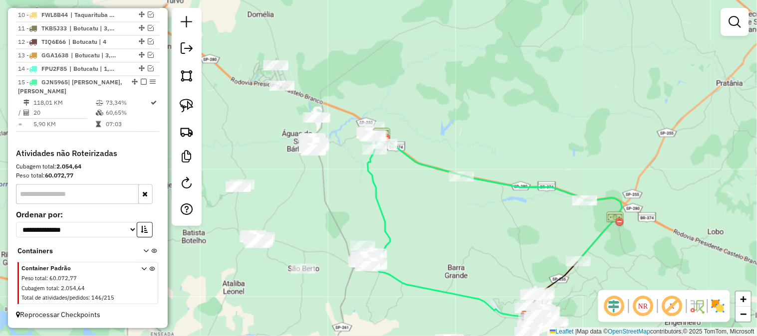
drag, startPoint x: 310, startPoint y: 138, endPoint x: 347, endPoint y: 168, distance: 47.5
click at [346, 168] on div "Janela de atendimento Grade de atendimento Capacidade Transportadoras Veículos …" at bounding box center [378, 168] width 757 height 336
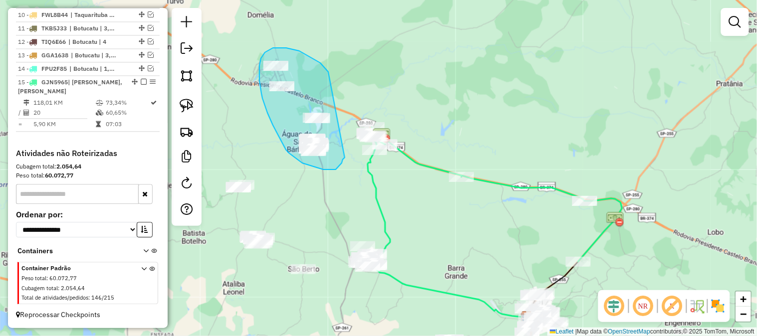
drag, startPoint x: 336, startPoint y: 170, endPoint x: 331, endPoint y: 74, distance: 95.9
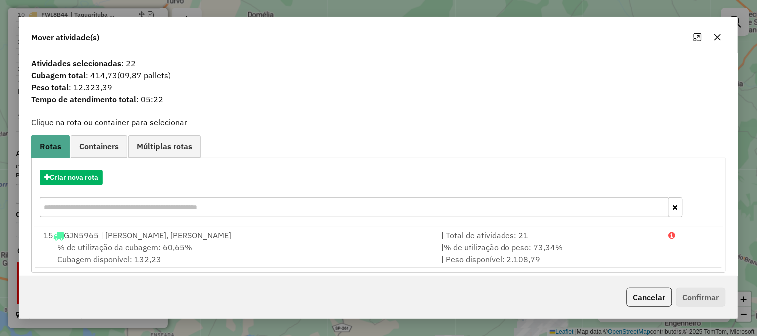
click at [717, 35] on icon "button" at bounding box center [718, 37] width 8 height 8
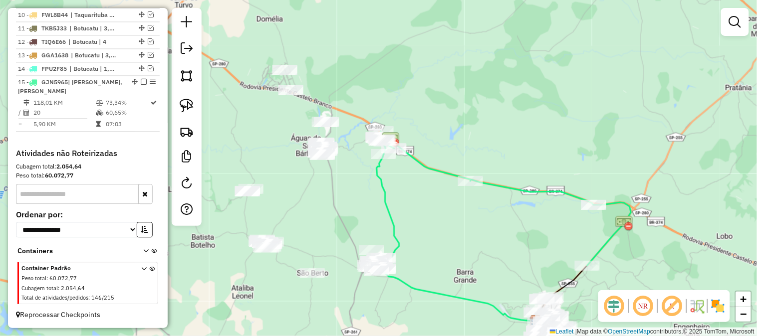
drag, startPoint x: 284, startPoint y: 132, endPoint x: 294, endPoint y: 136, distance: 10.7
click at [294, 136] on div "Janela de atendimento Grade de atendimento Capacidade Transportadoras Veículos …" at bounding box center [378, 168] width 757 height 336
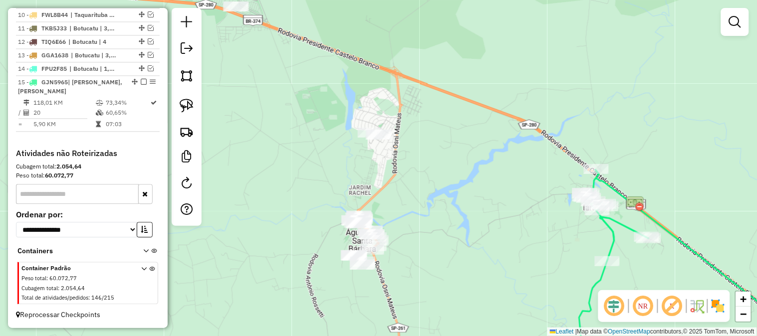
drag, startPoint x: 293, startPoint y: 110, endPoint x: 313, endPoint y: 186, distance: 78.3
click at [313, 188] on div "Janela de atendimento Grade de atendimento Capacidade Transportadoras Veículos …" at bounding box center [378, 168] width 757 height 336
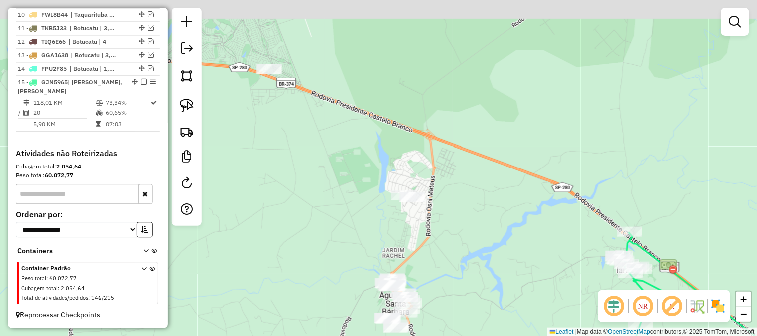
drag, startPoint x: 315, startPoint y: 151, endPoint x: 335, endPoint y: 166, distance: 25.3
click at [335, 181] on div "Janela de atendimento Grade de atendimento Capacidade Transportadoras Veículos …" at bounding box center [378, 168] width 757 height 336
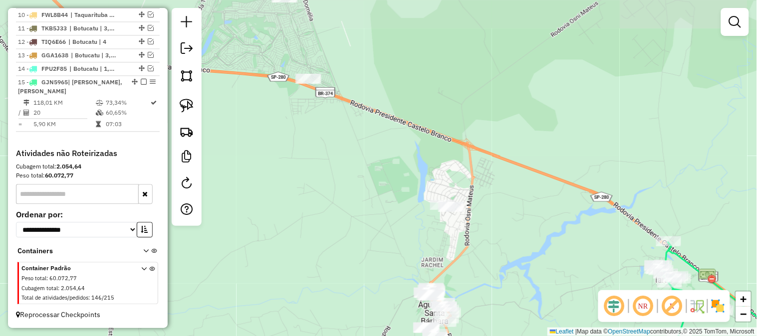
drag, startPoint x: 345, startPoint y: 155, endPoint x: 378, endPoint y: 162, distance: 33.1
click at [377, 162] on div "Janela de atendimento Grade de atendimento Capacidade Transportadoras Veículos …" at bounding box center [378, 168] width 757 height 336
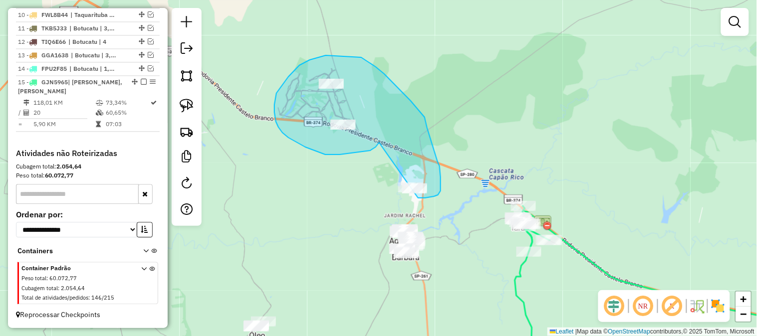
drag, startPoint x: 377, startPoint y: 145, endPoint x: 388, endPoint y: 196, distance: 52.0
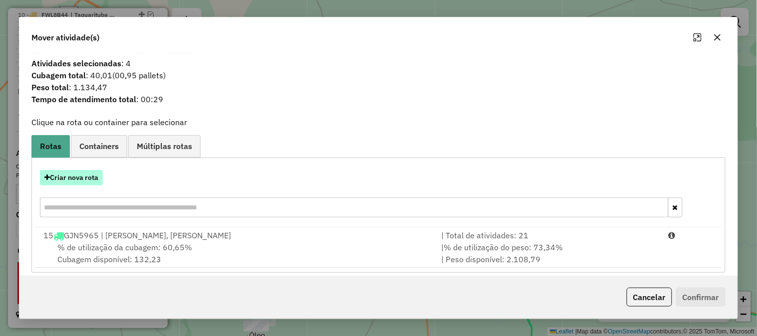
click at [83, 176] on button "Criar nova rota" at bounding box center [71, 177] width 63 height 15
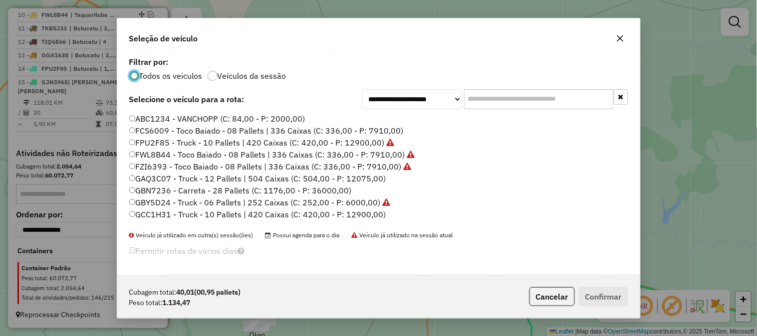
scroll to position [5, 2]
click at [485, 102] on input "text" at bounding box center [539, 99] width 150 height 20
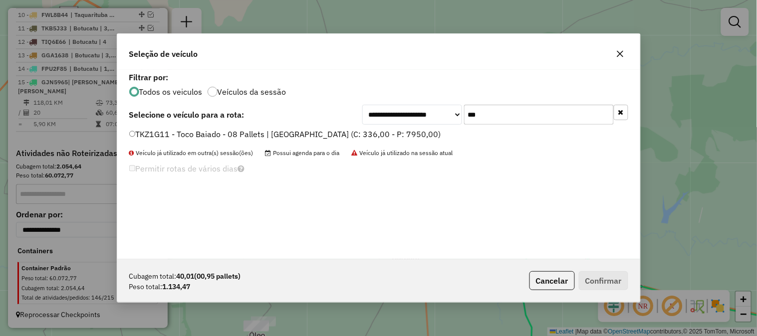
type input "***"
drag, startPoint x: 381, startPoint y: 135, endPoint x: 394, endPoint y: 137, distance: 13.7
click at [381, 134] on label "TKZ1G11 - Toco Baiado - 08 Pallets | 336 Caixas Viagem (C: 336,00 - P: 7950,00)" at bounding box center [285, 134] width 312 height 12
click at [606, 281] on button "Confirmar" at bounding box center [603, 280] width 49 height 19
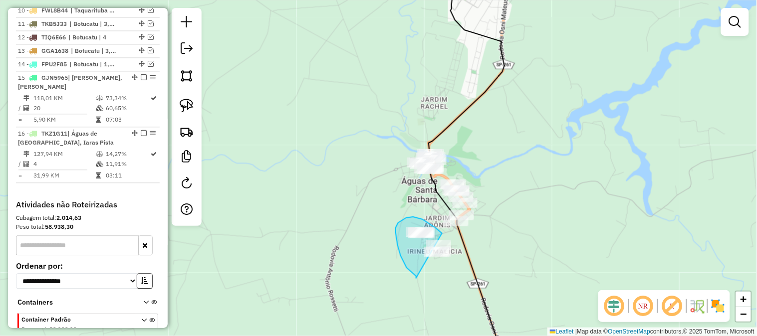
drag, startPoint x: 412, startPoint y: 273, endPoint x: 457, endPoint y: 258, distance: 47.5
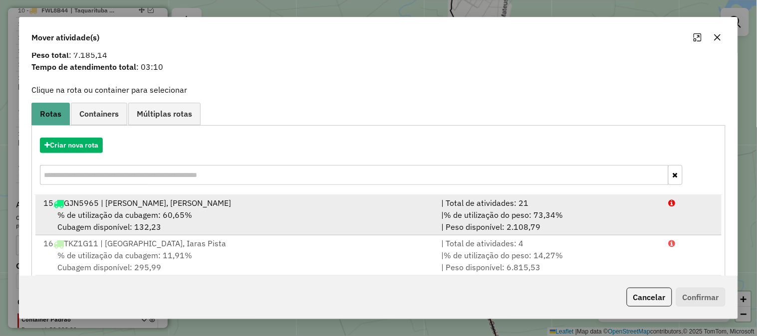
scroll to position [49, 0]
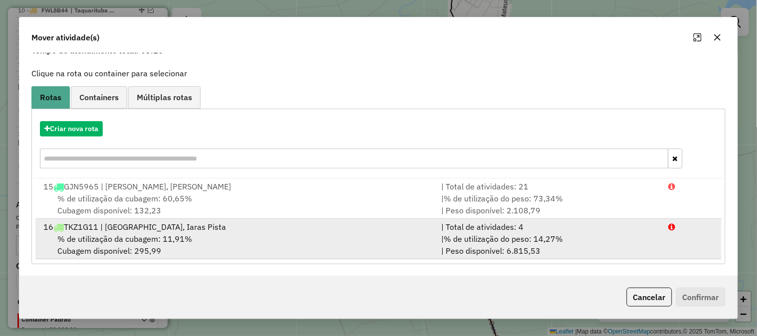
drag, startPoint x: 610, startPoint y: 243, endPoint x: 642, endPoint y: 242, distance: 32.5
click at [610, 242] on div "| % de utilização do peso: 14,27% | Peso disponível: 6.815,53" at bounding box center [549, 245] width 228 height 24
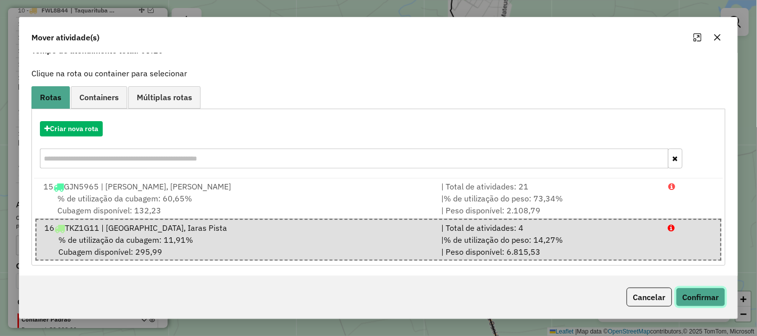
click at [716, 297] on button "Confirmar" at bounding box center [700, 297] width 49 height 19
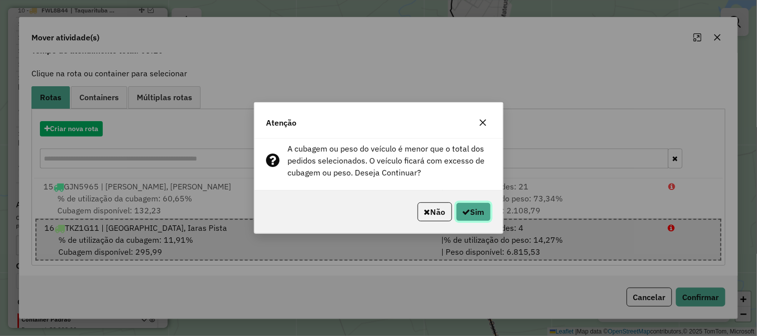
click at [478, 213] on button "Sim" at bounding box center [473, 212] width 35 height 19
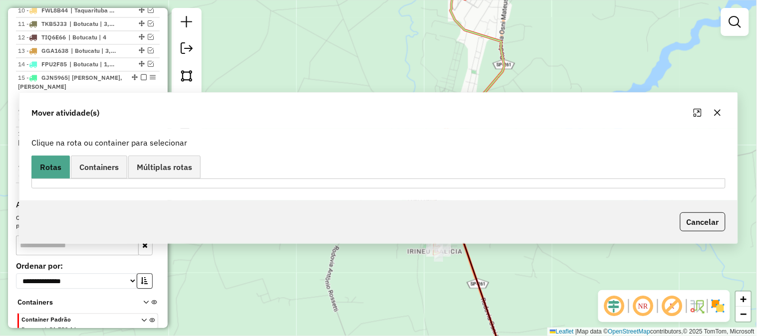
scroll to position [0, 0]
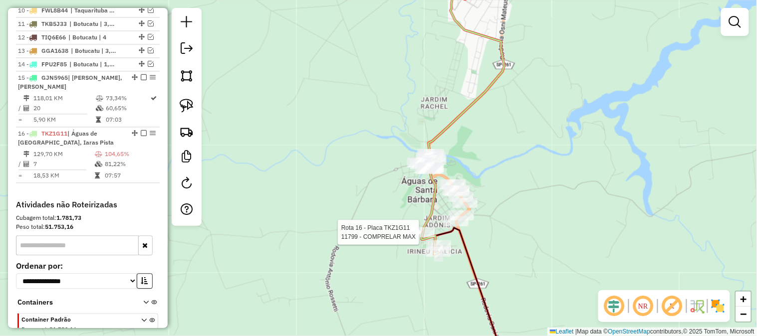
select select "*********"
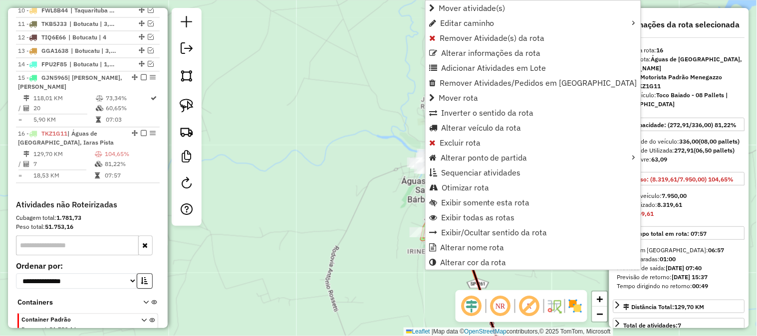
scroll to position [584, 0]
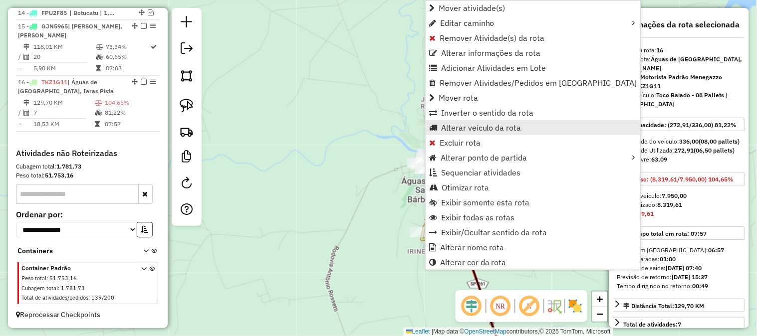
click at [482, 126] on span "Alterar veículo da rota" at bounding box center [481, 128] width 80 height 8
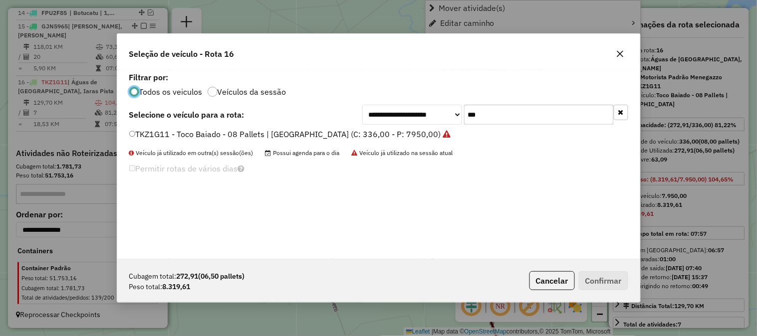
scroll to position [5, 2]
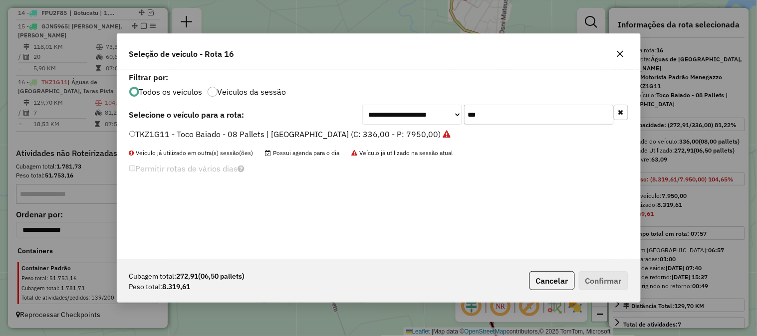
drag, startPoint x: 503, startPoint y: 119, endPoint x: 417, endPoint y: 115, distance: 86.4
click at [423, 117] on div "**********" at bounding box center [495, 115] width 266 height 20
type input "***"
click at [422, 134] on label "TLL9A92 - Truck Baiado - 10 Pallets | 420 Caixas Viagem (C: 420,00 - P: 13600,0…" at bounding box center [287, 134] width 317 height 12
click at [626, 279] on button "Confirmar" at bounding box center [603, 280] width 49 height 19
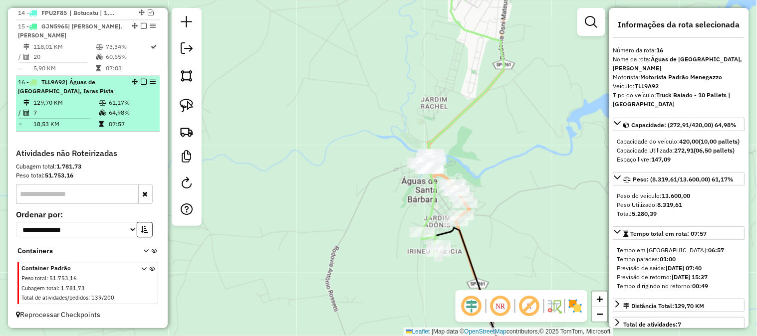
click at [141, 82] on em at bounding box center [144, 82] width 6 height 6
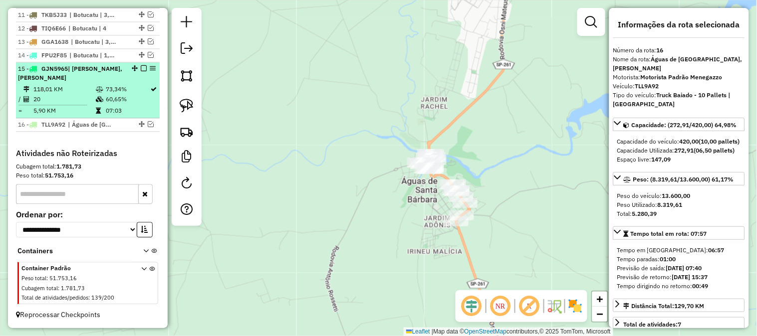
click at [141, 66] on em at bounding box center [144, 68] width 6 height 6
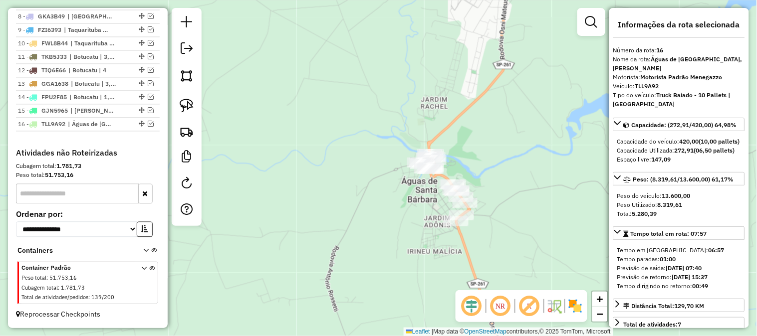
scroll to position [500, 0]
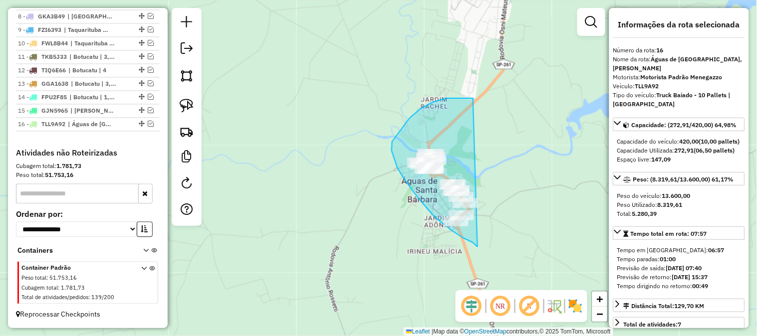
drag, startPoint x: 410, startPoint y: 118, endPoint x: 532, endPoint y: 234, distance: 168.0
click at [532, 234] on div "Janela de atendimento Grade de atendimento Capacidade Transportadoras Veículos …" at bounding box center [378, 168] width 757 height 336
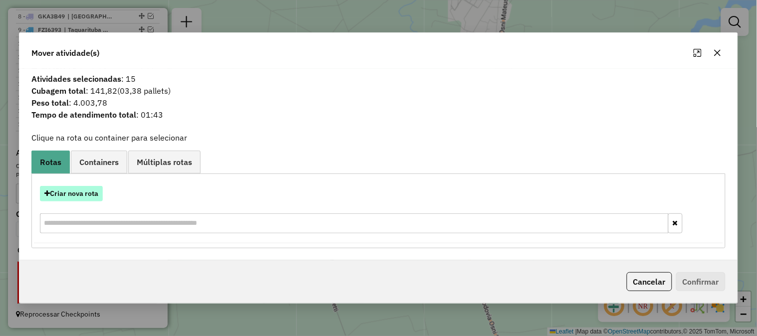
click at [90, 190] on button "Criar nova rota" at bounding box center [71, 193] width 63 height 15
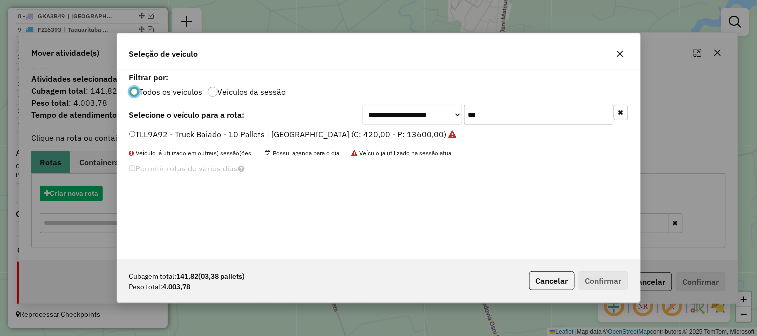
scroll to position [5, 2]
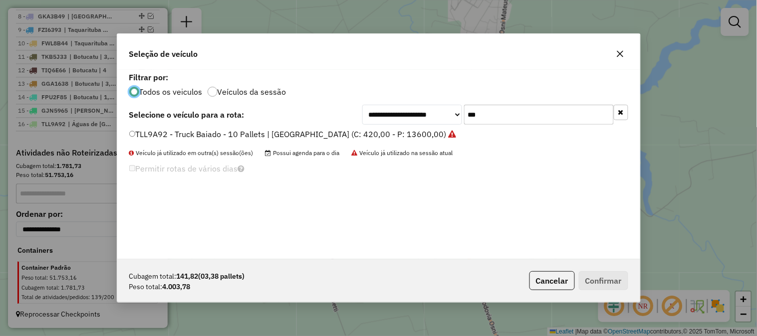
drag, startPoint x: 529, startPoint y: 115, endPoint x: 406, endPoint y: 114, distance: 122.8
click at [417, 115] on div "**********" at bounding box center [495, 115] width 266 height 20
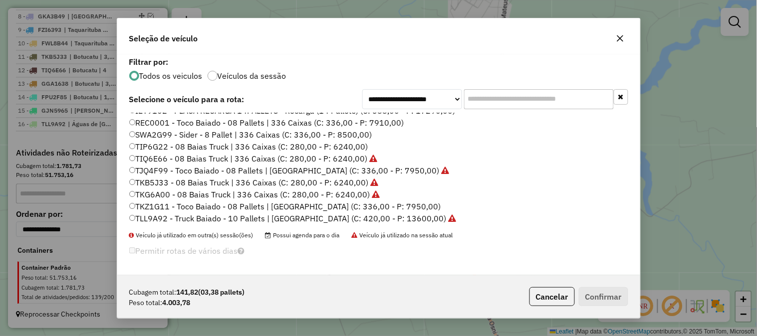
scroll to position [297, 0]
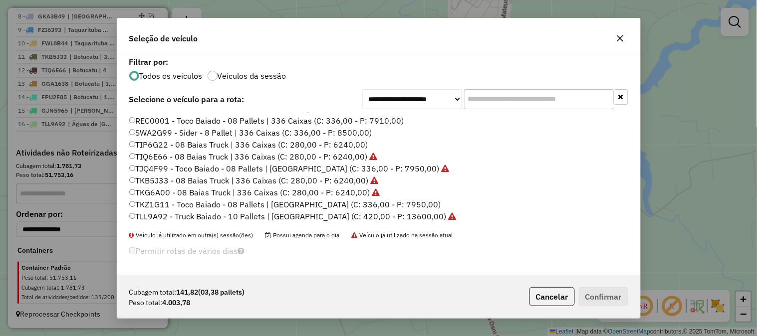
click at [620, 37] on icon "button" at bounding box center [620, 38] width 6 height 6
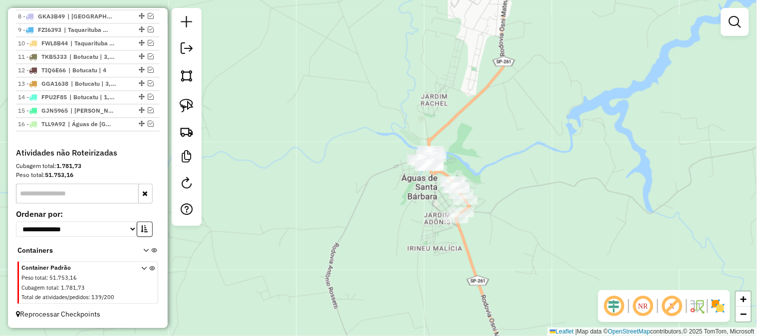
drag, startPoint x: 327, startPoint y: 213, endPoint x: 283, endPoint y: 157, distance: 71.0
click at [282, 156] on div "Janela de atendimento Grade de atendimento Capacidade Transportadoras Veículos …" at bounding box center [378, 168] width 757 height 336
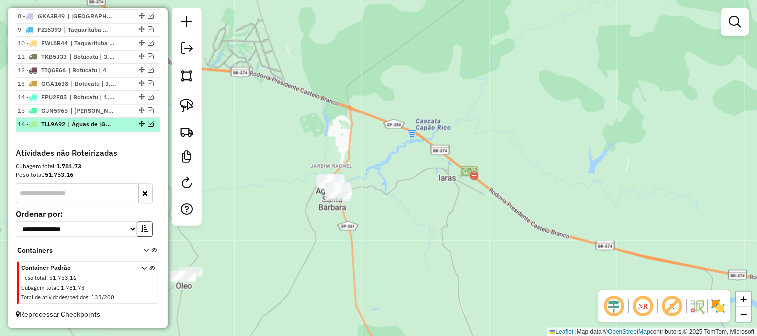
click at [148, 123] on em at bounding box center [151, 124] width 6 height 6
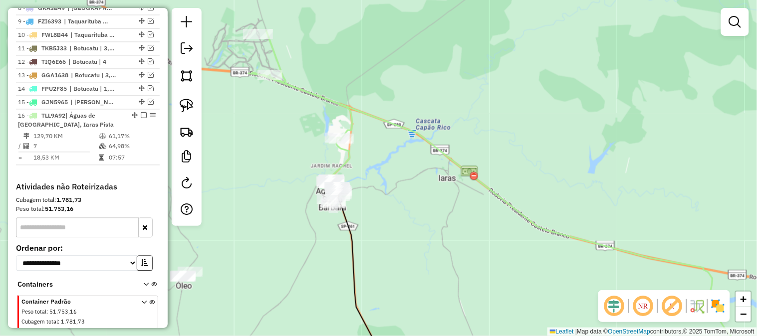
scroll to position [541, 0]
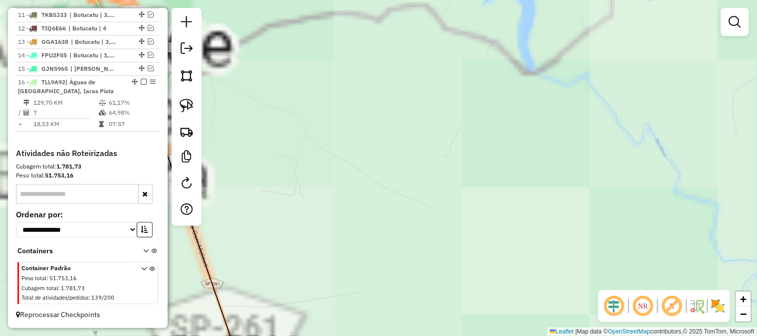
drag, startPoint x: 339, startPoint y: 187, endPoint x: 559, endPoint y: 227, distance: 223.1
click at [559, 227] on div "Janela de atendimento Grade de atendimento Capacidade Transportadoras Veículos …" at bounding box center [378, 168] width 757 height 336
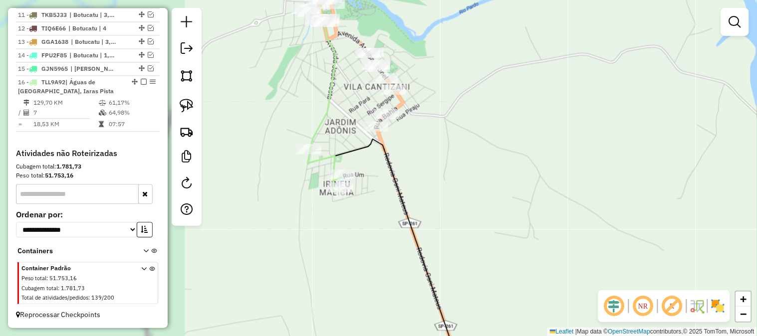
drag, startPoint x: 515, startPoint y: 225, endPoint x: 566, endPoint y: 222, distance: 51.0
click at [567, 225] on div "Janela de atendimento Grade de atendimento Capacidade Transportadoras Veículos …" at bounding box center [378, 168] width 757 height 336
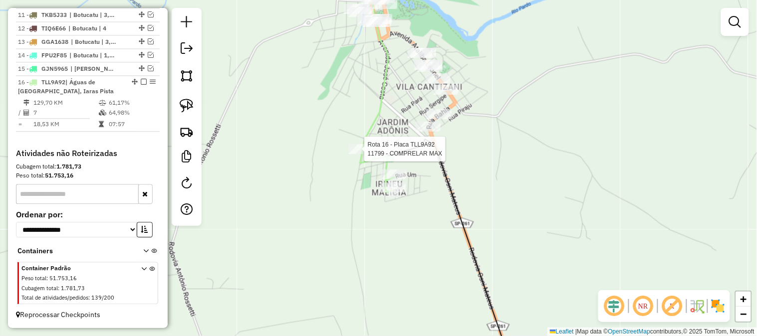
select select "*********"
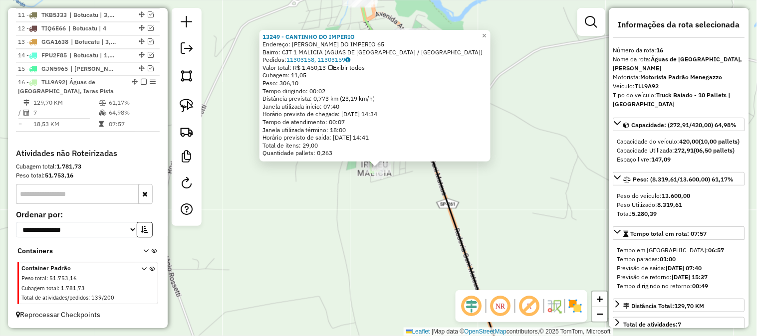
click at [426, 214] on div "13249 - CANTINHO DO IMPERIO Endereço: GERALDO DO IMPERIO 65 Bairro: CJT 1 MALIC…" at bounding box center [378, 168] width 757 height 336
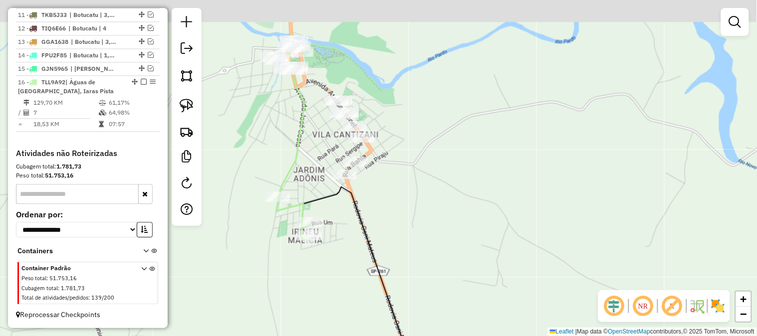
drag, startPoint x: 514, startPoint y: 183, endPoint x: 423, endPoint y: 260, distance: 119.0
click at [433, 258] on div "Janela de atendimento Grade de atendimento Capacidade Transportadoras Veículos …" at bounding box center [378, 168] width 757 height 336
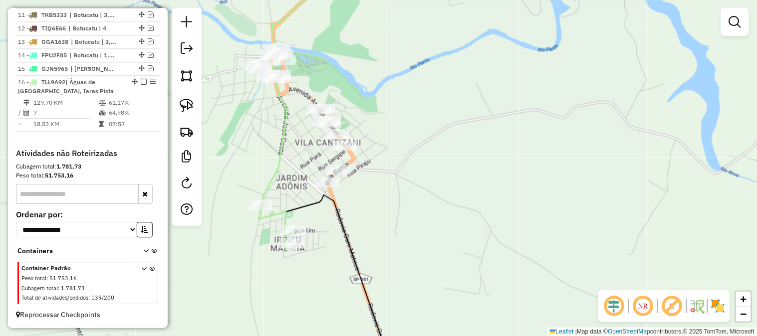
drag, startPoint x: 471, startPoint y: 212, endPoint x: 405, endPoint y: 225, distance: 67.5
click at [411, 223] on div "Janela de atendimento Grade de atendimento Capacidade Transportadoras Veículos …" at bounding box center [378, 168] width 757 height 336
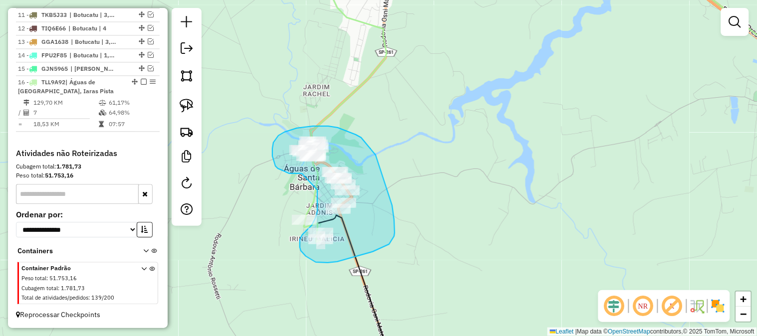
drag, startPoint x: 286, startPoint y: 172, endPoint x: 318, endPoint y: 184, distance: 33.9
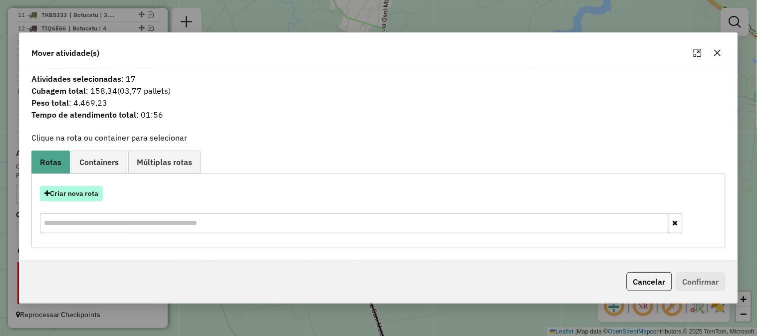
click at [84, 196] on button "Criar nova rota" at bounding box center [71, 193] width 63 height 15
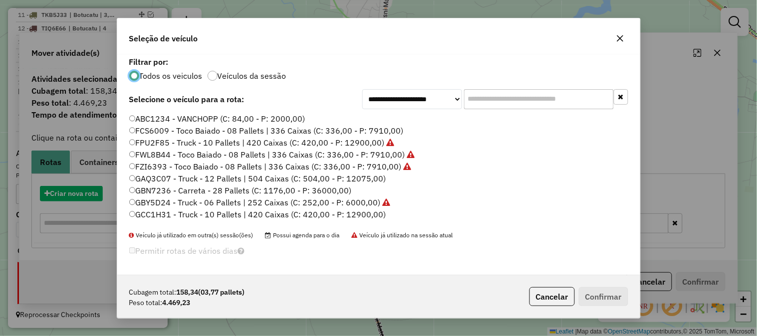
scroll to position [5, 2]
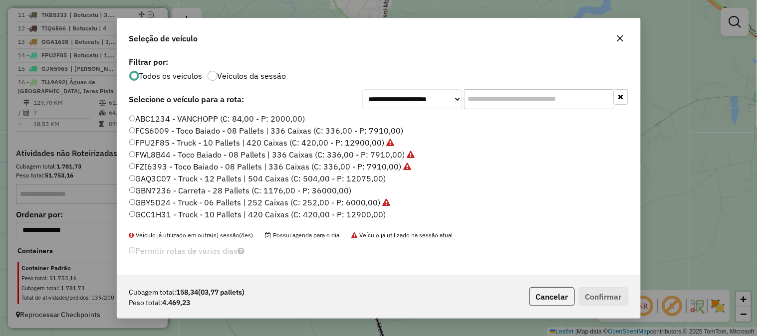
click at [526, 101] on input "text" at bounding box center [539, 99] width 150 height 20
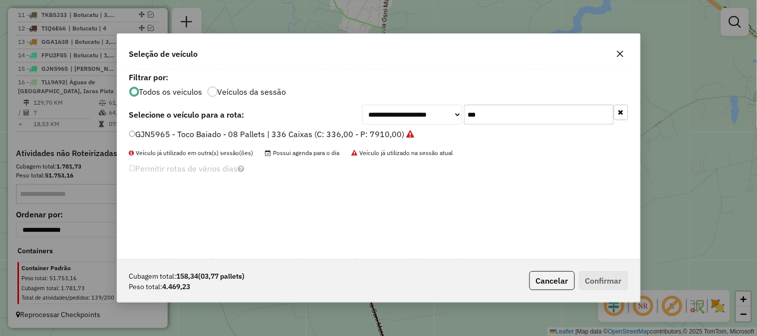
type input "***"
click at [390, 133] on label "GJN5965 - Toco Baiado - 08 Pallets | 336 Caixas (C: 336,00 - P: 7910,00)" at bounding box center [271, 134] width 285 height 12
click at [619, 289] on button "Confirmar" at bounding box center [603, 280] width 49 height 19
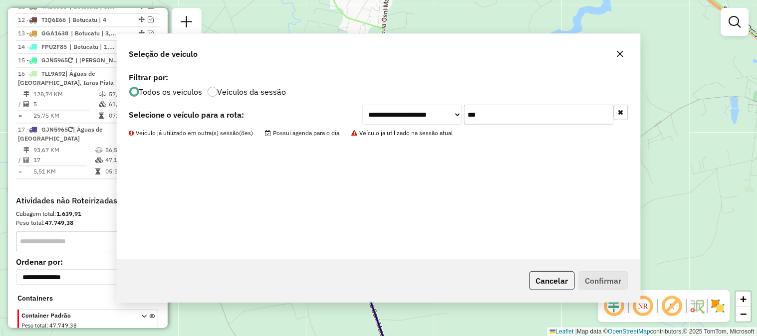
scroll to position [584, 0]
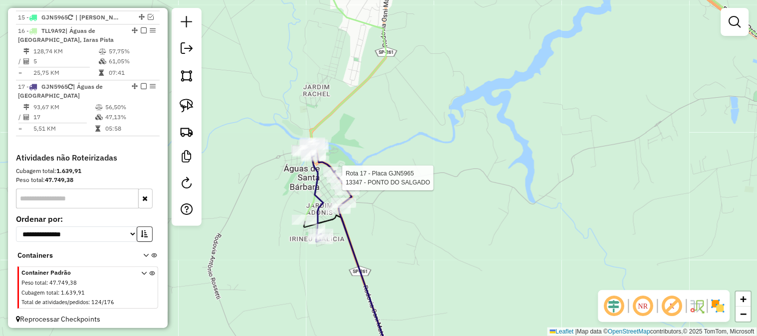
select select "*********"
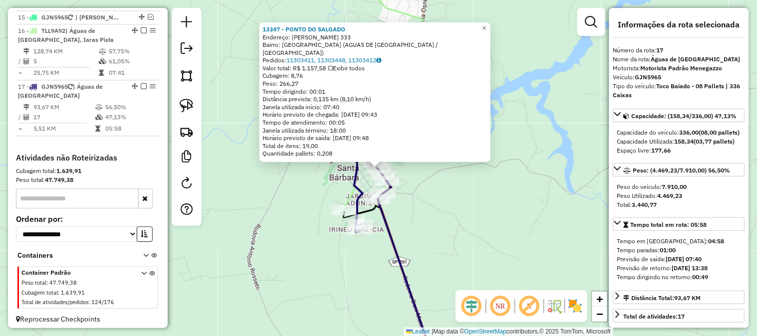
scroll to position [597, 0]
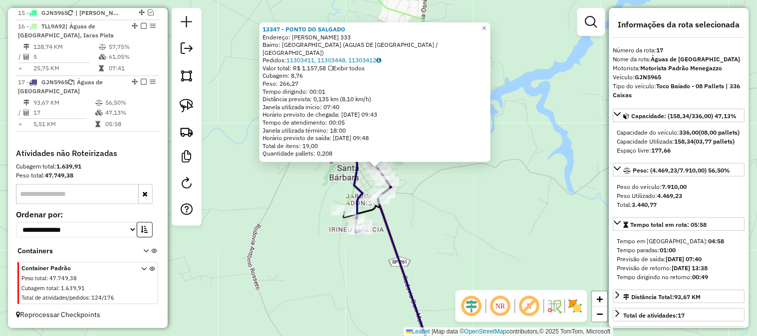
click at [483, 217] on div "13347 - PONTO DO SALGADO Endereço: ATALIBA LEONEL 333 Bairro: VILA CANTIZANI (A…" at bounding box center [378, 168] width 757 height 336
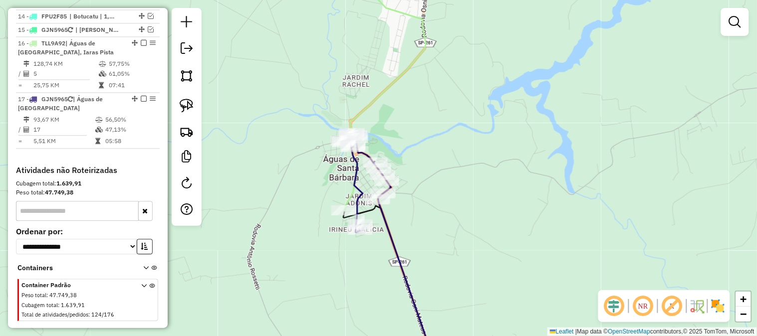
scroll to position [523, 0]
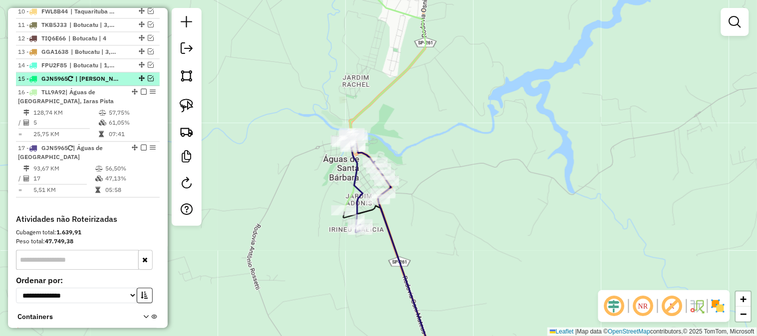
click at [148, 81] on em at bounding box center [151, 78] width 6 height 6
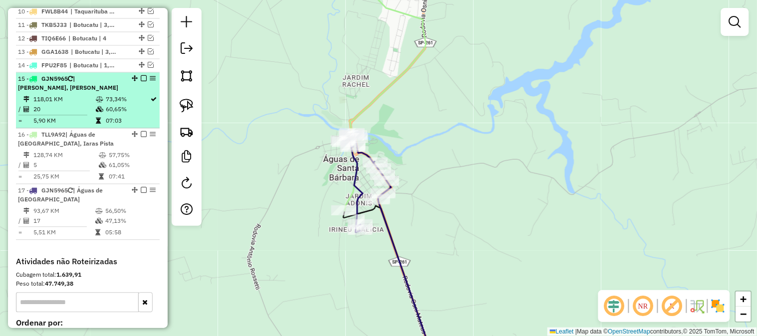
click at [93, 92] on div "15 - GJN5965 | Iaras, Iaras Pista" at bounding box center [71, 83] width 106 height 18
select select "*********"
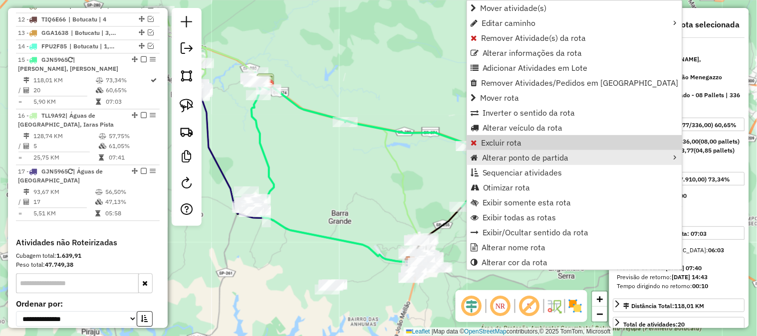
scroll to position [596, 0]
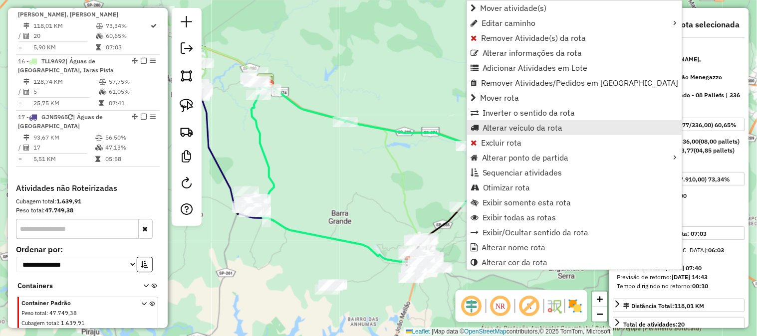
click at [540, 130] on span "Alterar veículo da rota" at bounding box center [523, 128] width 80 height 8
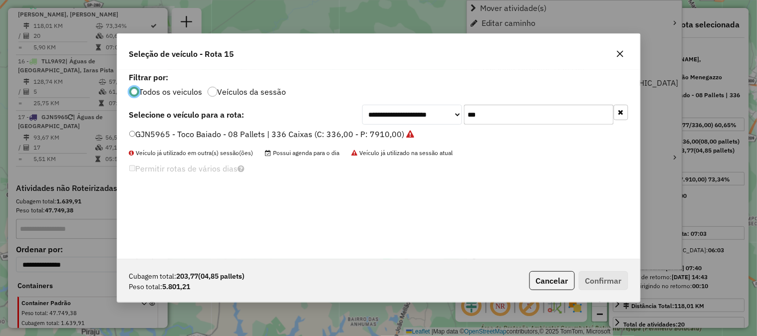
scroll to position [5, 2]
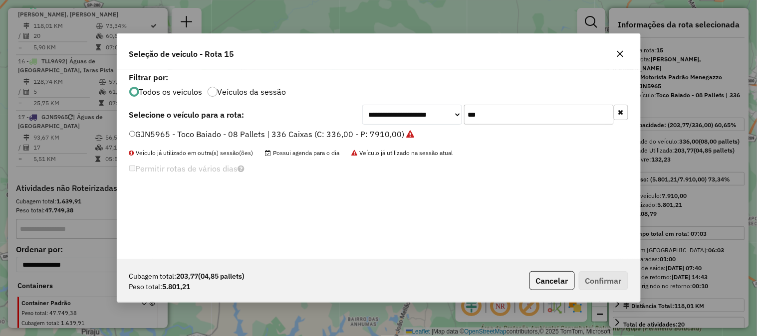
drag, startPoint x: 498, startPoint y: 116, endPoint x: 419, endPoint y: 103, distance: 79.4
click at [451, 115] on div "**********" at bounding box center [495, 115] width 266 height 20
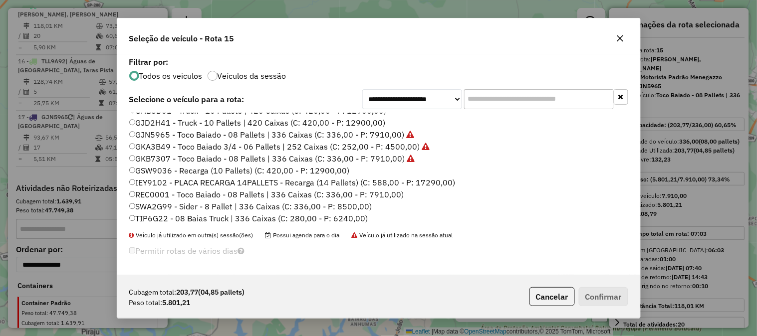
scroll to position [297, 0]
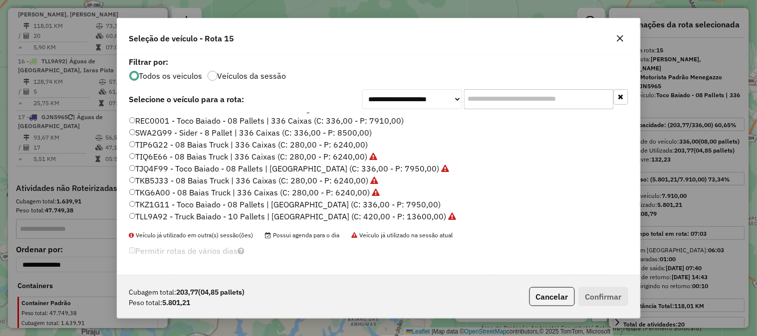
click at [413, 202] on label "TKZ1G11 - Toco Baiado - 08 Pallets | 336 Caixas Viagem (C: 336,00 - P: 7950,00)" at bounding box center [285, 205] width 312 height 12
click at [585, 287] on button "Confirmar" at bounding box center [603, 296] width 49 height 19
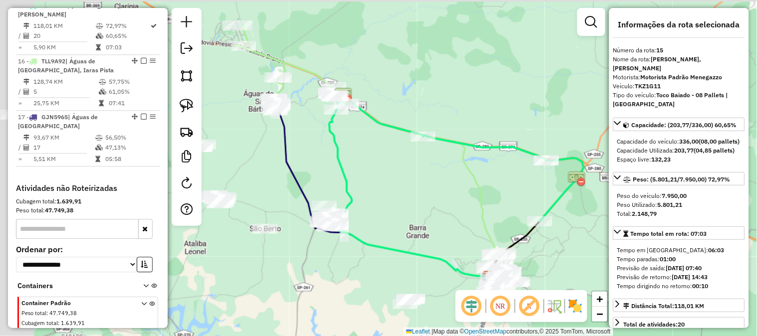
drag, startPoint x: 344, startPoint y: 166, endPoint x: 409, endPoint y: 164, distance: 64.9
click at [409, 165] on icon at bounding box center [408, 188] width 159 height 179
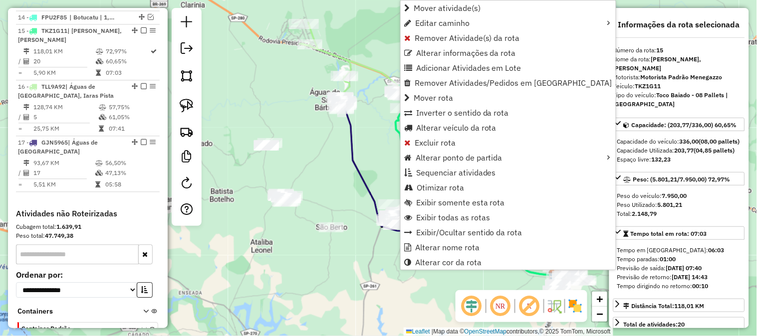
scroll to position [596, 0]
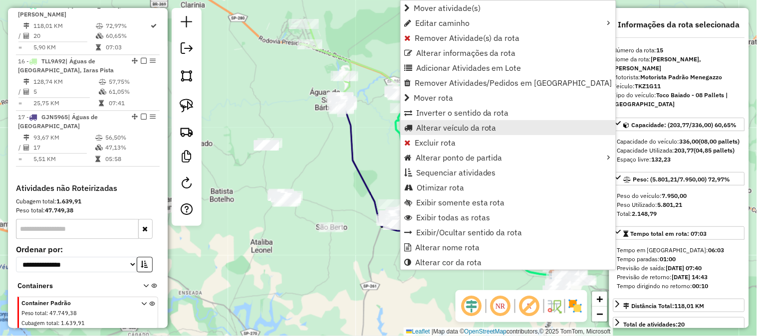
click at [488, 131] on span "Alterar veículo da rota" at bounding box center [456, 128] width 80 height 8
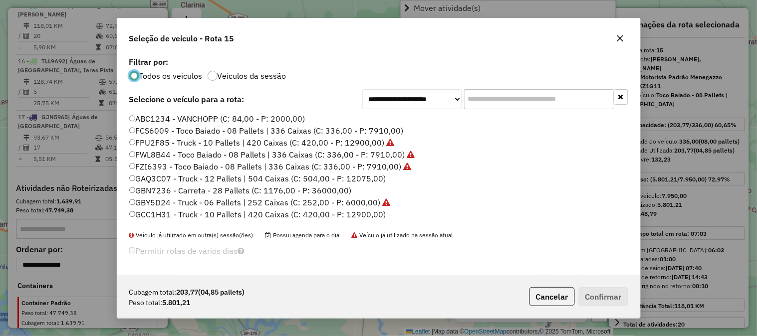
scroll to position [5, 2]
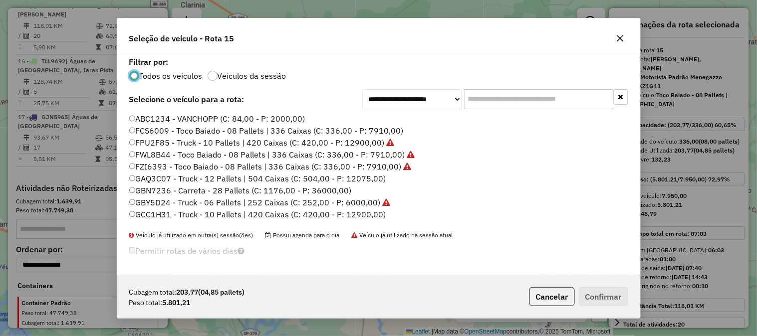
click at [500, 101] on input "text" at bounding box center [539, 99] width 150 height 20
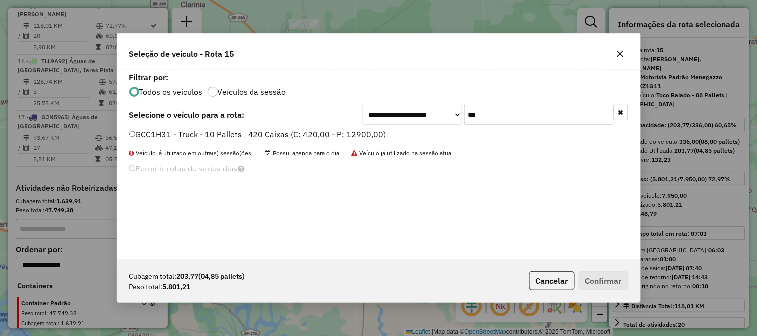
type input "***"
click at [378, 130] on label "GCC1H31 - Truck - 10 Pallets | 420 Caixas (C: 420,00 - P: 12900,00)" at bounding box center [257, 134] width 257 height 12
click at [612, 275] on button "Confirmar" at bounding box center [603, 280] width 49 height 19
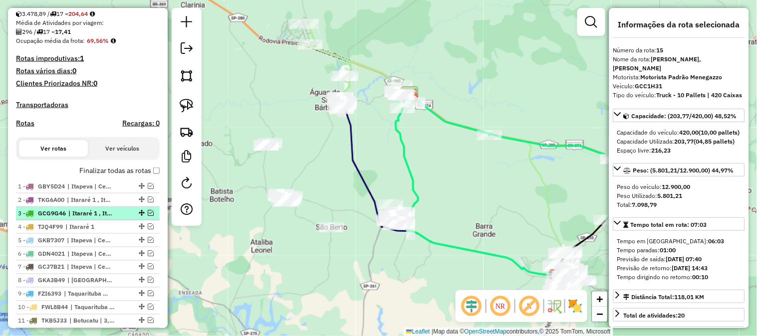
scroll to position [375, 0]
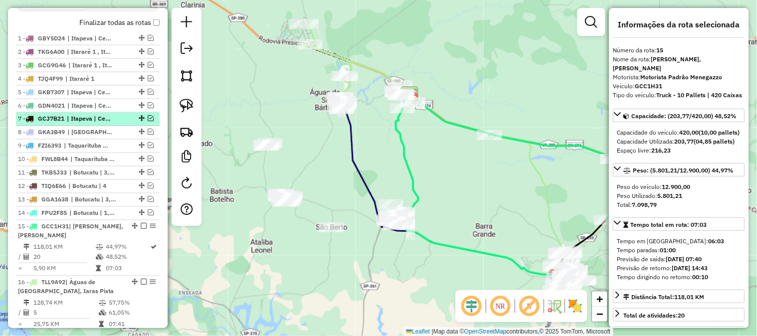
click at [150, 122] on em at bounding box center [151, 119] width 6 height 6
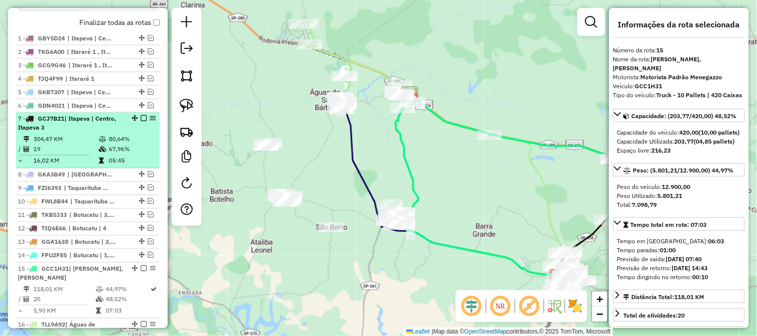
click at [87, 133] on div "7 - GCJ7B21 | Itapeva | Centro, Itapeva 3" at bounding box center [71, 124] width 106 height 18
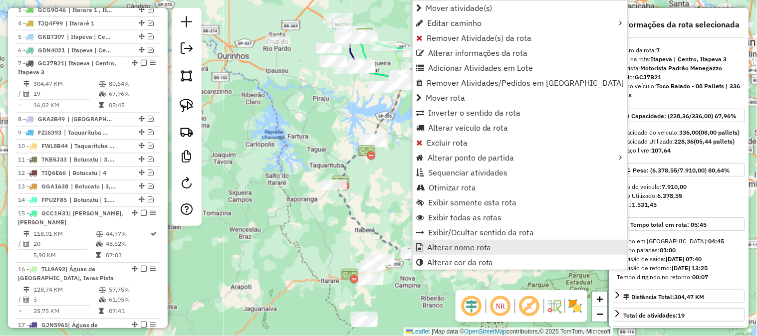
scroll to position [488, 0]
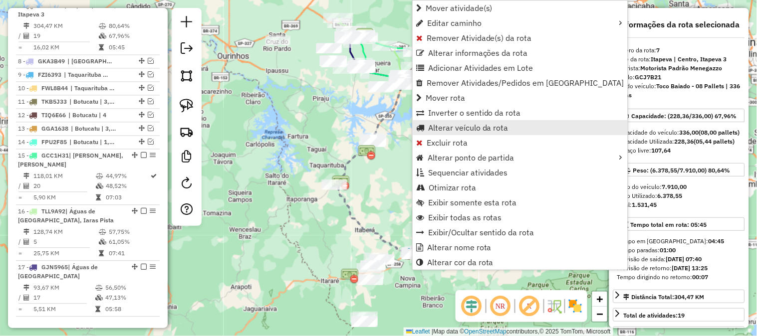
click at [460, 126] on span "Alterar veículo da rota" at bounding box center [468, 128] width 80 height 8
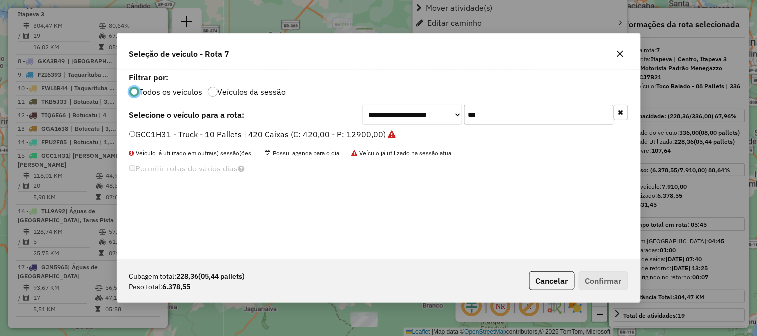
scroll to position [5, 2]
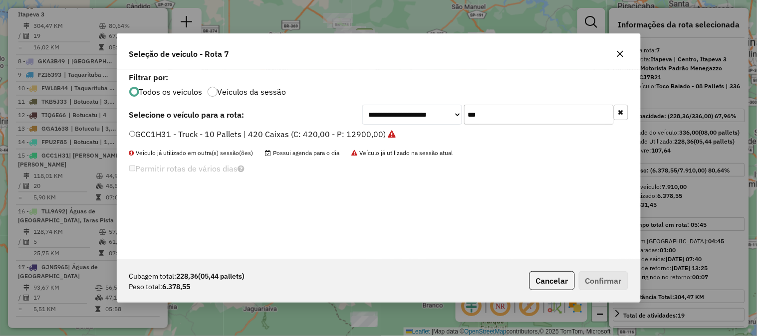
drag, startPoint x: 505, startPoint y: 112, endPoint x: 411, endPoint y: 116, distance: 93.4
click at [415, 118] on div "**********" at bounding box center [495, 115] width 266 height 20
type input "***"
click at [395, 133] on label "GJN5965 - Toco Baiado - 08 Pallets | 336 Caixas (C: 336,00 - P: 7910,00)" at bounding box center [271, 134] width 285 height 12
click at [372, 135] on label "GJN5965 - Toco Baiado - 08 Pallets | 336 Caixas (C: 336,00 - P: 7910,00)" at bounding box center [271, 134] width 285 height 12
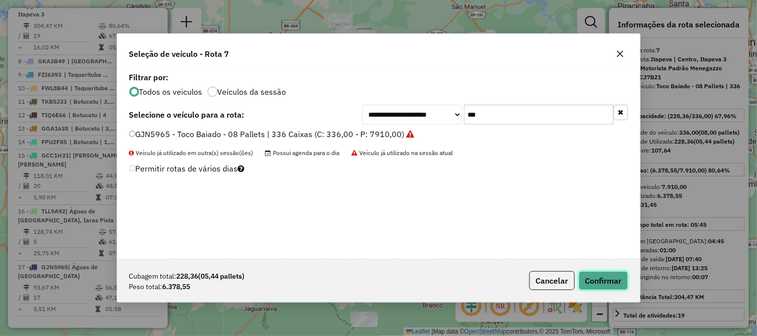
click at [611, 280] on button "Confirmar" at bounding box center [603, 280] width 49 height 19
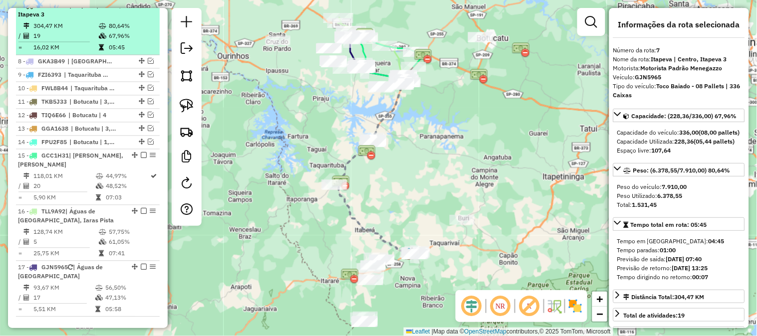
click at [142, 8] on em at bounding box center [144, 5] width 6 height 6
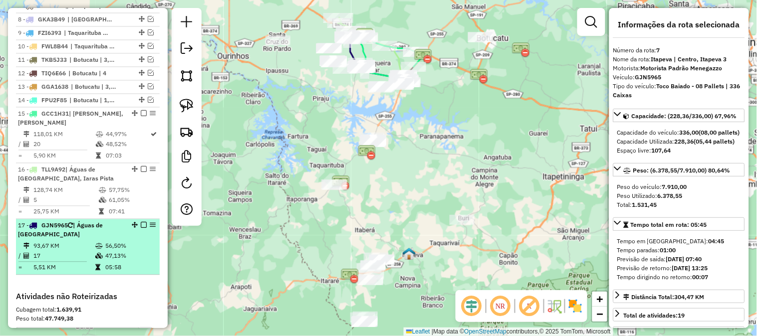
scroll to position [520, 0]
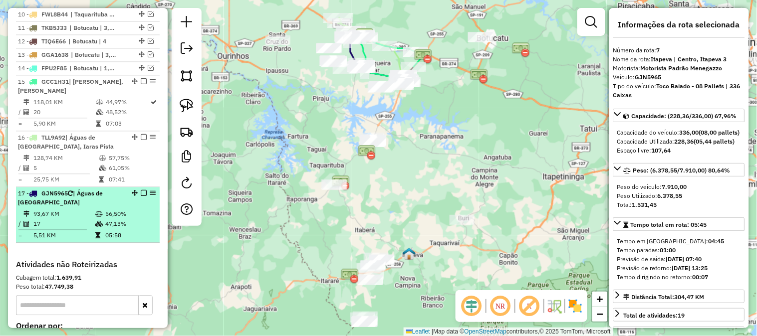
click at [82, 207] on div "17 - GJN5965 | Águas de Santa Barbara" at bounding box center [71, 198] width 106 height 18
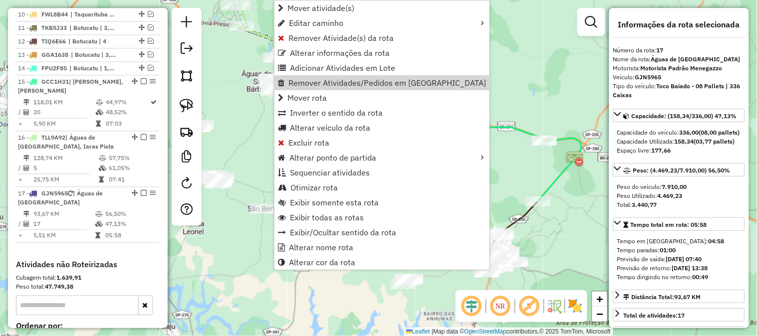
scroll to position [640, 0]
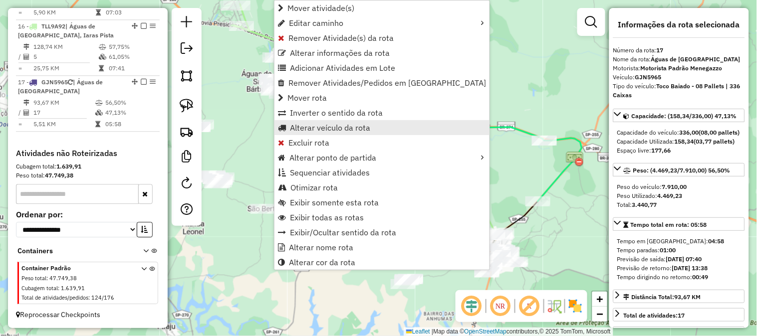
click at [363, 126] on span "Alterar veículo da rota" at bounding box center [330, 128] width 80 height 8
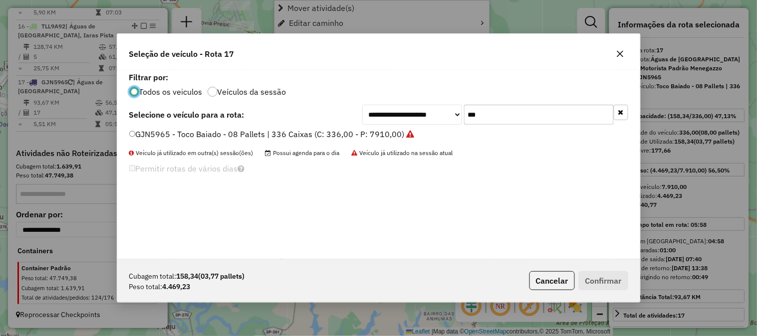
scroll to position [5, 2]
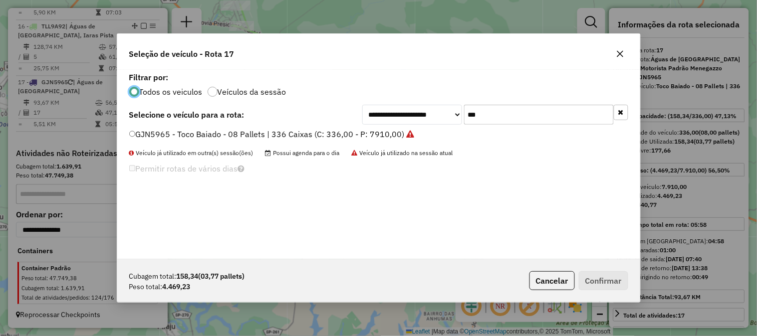
drag, startPoint x: 475, startPoint y: 115, endPoint x: 417, endPoint y: 113, distance: 58.4
click at [417, 113] on div "**********" at bounding box center [495, 115] width 266 height 20
type input "***"
click at [374, 132] on label "GCJ7B21 - Toco Baiado - 08 Pallets | 336 Caixas (C: 336,00 - P: 7910,00)" at bounding box center [266, 134] width 275 height 12
click at [618, 280] on button "Confirmar" at bounding box center [603, 280] width 49 height 19
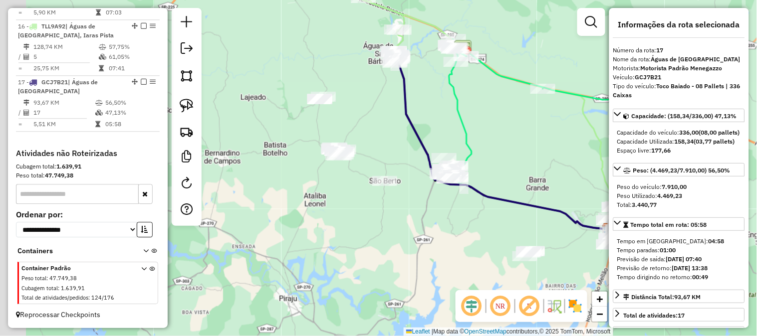
drag, startPoint x: 393, startPoint y: 192, endPoint x: 531, endPoint y: 147, distance: 145.7
click at [531, 147] on div "Janela de atendimento Grade de atendimento Capacidade Transportadoras Veículos …" at bounding box center [378, 168] width 757 height 336
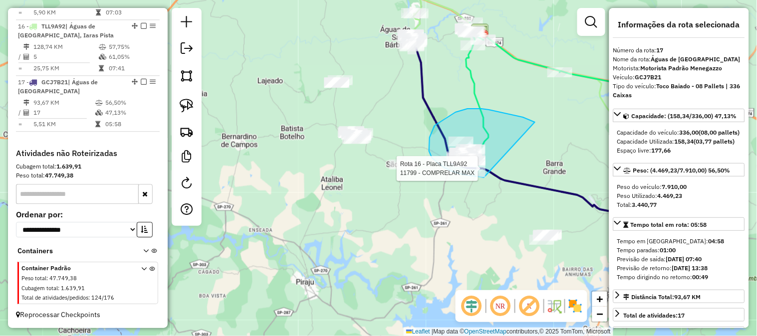
drag, startPoint x: 517, startPoint y: 116, endPoint x: 504, endPoint y: 165, distance: 50.5
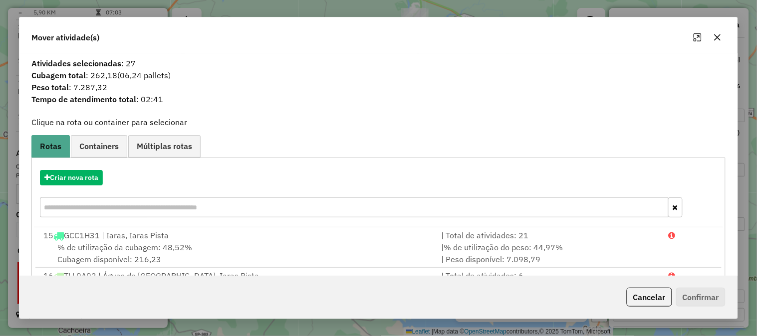
click at [717, 37] on icon "button" at bounding box center [718, 37] width 8 height 8
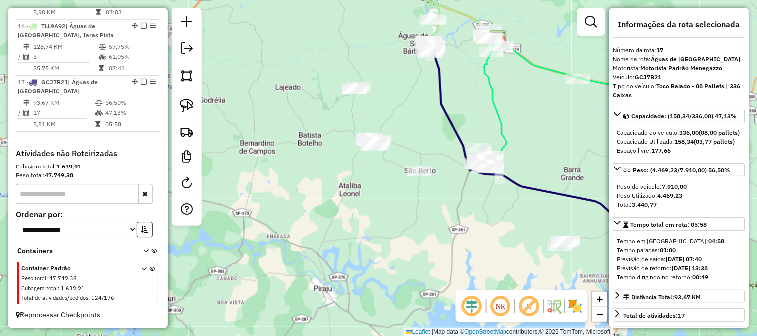
drag, startPoint x: 434, startPoint y: 200, endPoint x: 488, endPoint y: 216, distance: 55.6
click at [488, 217] on div "Janela de atendimento Grade de atendimento Capacidade Transportadoras Veículos …" at bounding box center [378, 168] width 757 height 336
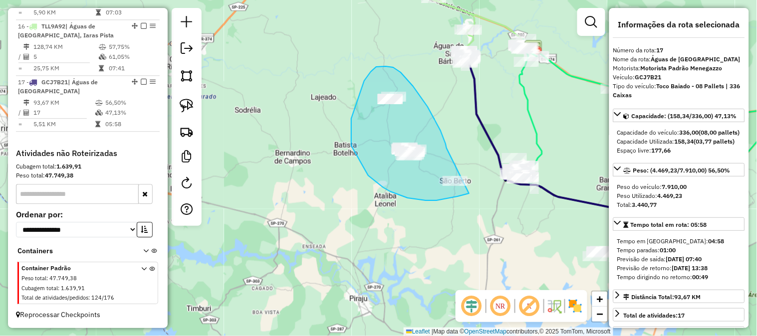
drag, startPoint x: 447, startPoint y: 148, endPoint x: 477, endPoint y: 164, distance: 34.1
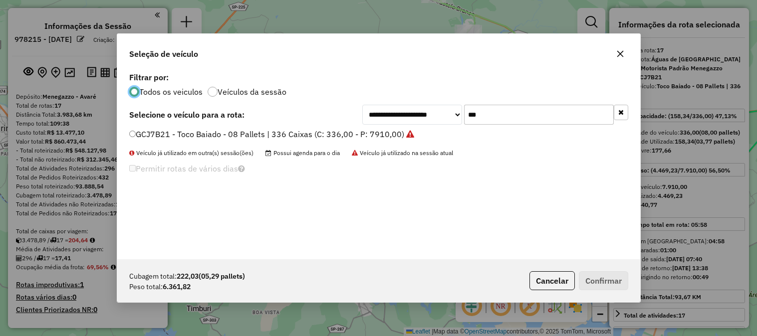
select select "*********"
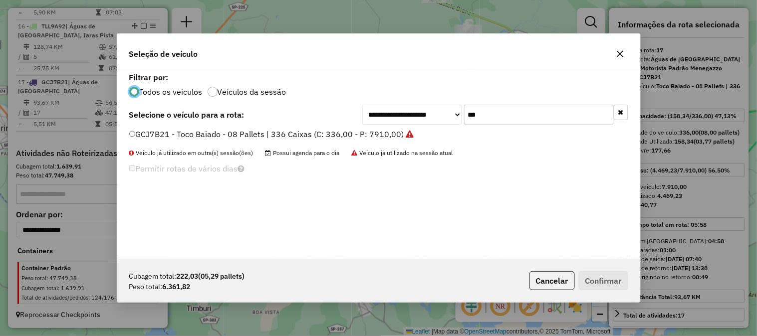
drag, startPoint x: 498, startPoint y: 116, endPoint x: 391, endPoint y: 111, distance: 106.9
click at [395, 111] on div "**********" at bounding box center [495, 115] width 266 height 20
type input "***"
click at [365, 133] on label "GDS1G28 - - Truck - 10 Pallets | 420 Caixas (C: 420,00 - P: 12900,00)" at bounding box center [260, 134] width 262 height 12
click at [337, 132] on label "GDS1G28 - - Truck - 10 Pallets | 420 Caixas (C: 420,00 - P: 12900,00)" at bounding box center [260, 134] width 262 height 12
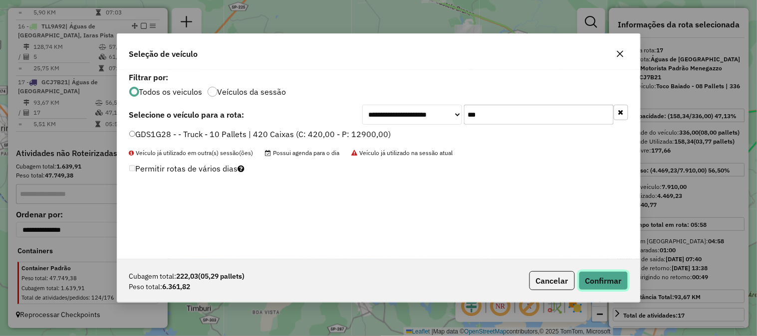
click at [610, 281] on button "Confirmar" at bounding box center [603, 280] width 49 height 19
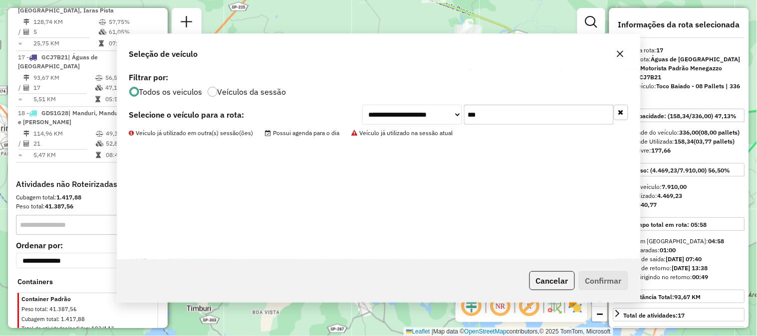
scroll to position [696, 0]
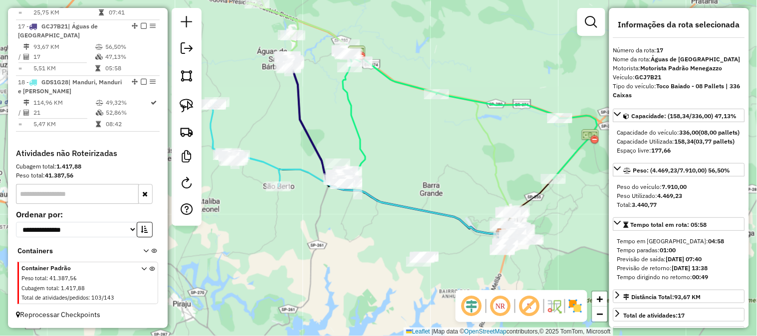
drag, startPoint x: 477, startPoint y: 221, endPoint x: 296, endPoint y: 227, distance: 180.3
click at [297, 227] on div "Janela de atendimento Grade de atendimento Capacidade Transportadoras Veículos …" at bounding box center [378, 168] width 757 height 336
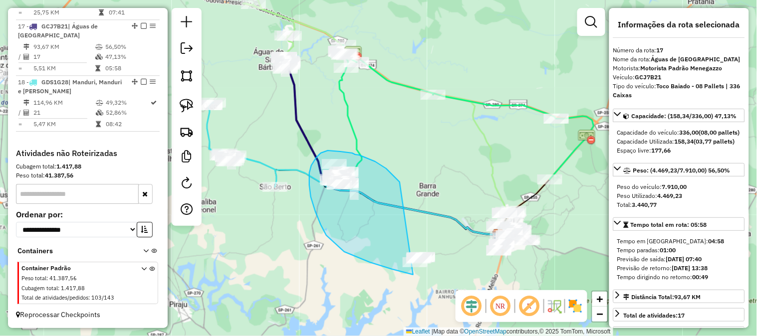
drag, startPoint x: 400, startPoint y: 182, endPoint x: 472, endPoint y: 241, distance: 92.9
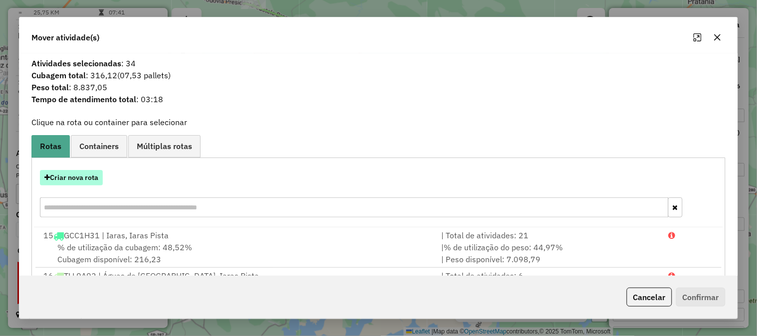
click at [92, 179] on button "Criar nova rota" at bounding box center [71, 177] width 63 height 15
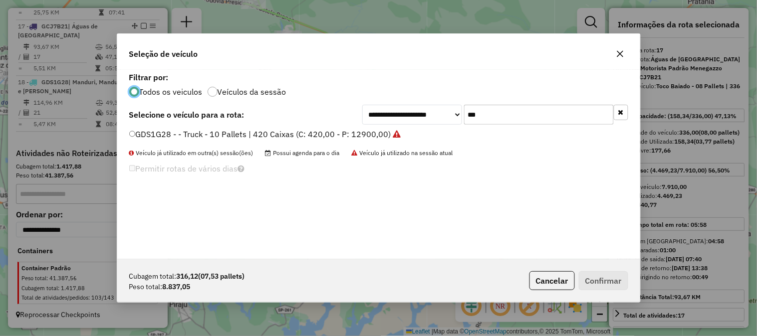
scroll to position [5, 2]
drag, startPoint x: 462, startPoint y: 116, endPoint x: 415, endPoint y: 116, distance: 46.9
click at [423, 116] on div "**********" at bounding box center [495, 115] width 266 height 20
type input "***"
click at [366, 134] on label "GHB8D01 - Truck - 10 Pallets | 420 Caixas (C: 420,00 - P: 12900,00)" at bounding box center [258, 134] width 258 height 12
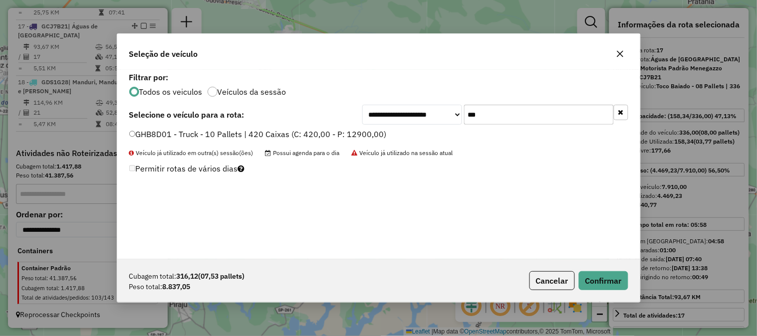
click at [365, 133] on label "GHB8D01 - Truck - 10 Pallets | 420 Caixas (C: 420,00 - P: 12900,00)" at bounding box center [258, 134] width 258 height 12
click at [624, 280] on button "Confirmar" at bounding box center [603, 280] width 49 height 19
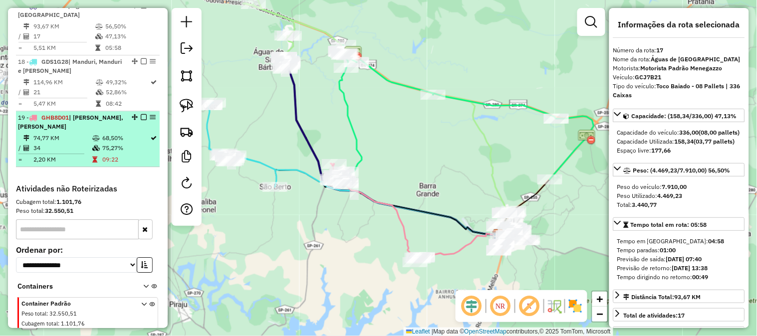
scroll to position [634, 0]
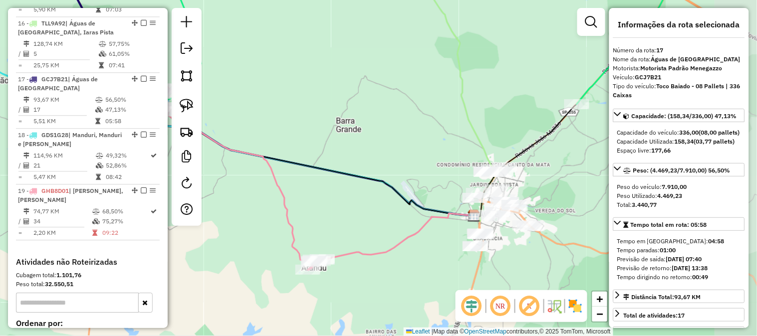
drag, startPoint x: 493, startPoint y: 239, endPoint x: 429, endPoint y: 217, distance: 67.1
click at [429, 217] on icon at bounding box center [395, 238] width 158 height 48
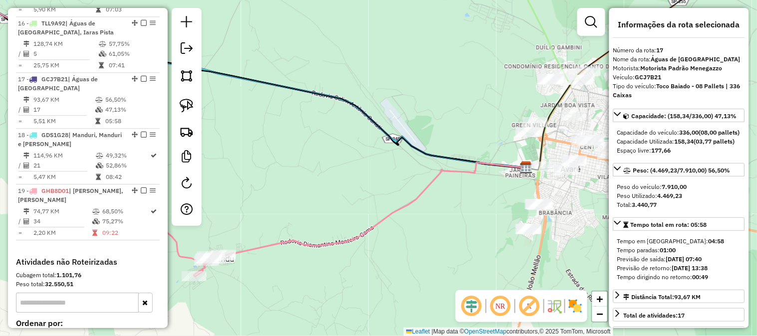
drag, startPoint x: 456, startPoint y: 207, endPoint x: 480, endPoint y: 139, distance: 71.8
click at [480, 139] on div "Janela de atendimento Grade de atendimento Capacidade Transportadoras Veículos …" at bounding box center [378, 168] width 757 height 336
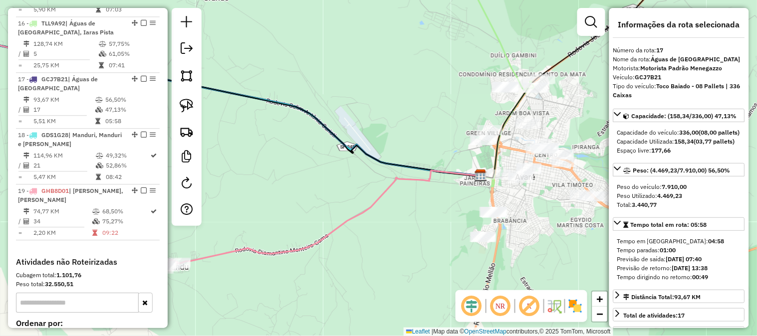
drag, startPoint x: 442, startPoint y: 197, endPoint x: 382, endPoint y: 209, distance: 60.6
click at [382, 210] on div "Janela de atendimento Grade de atendimento Capacidade Transportadoras Veículos …" at bounding box center [378, 168] width 757 height 336
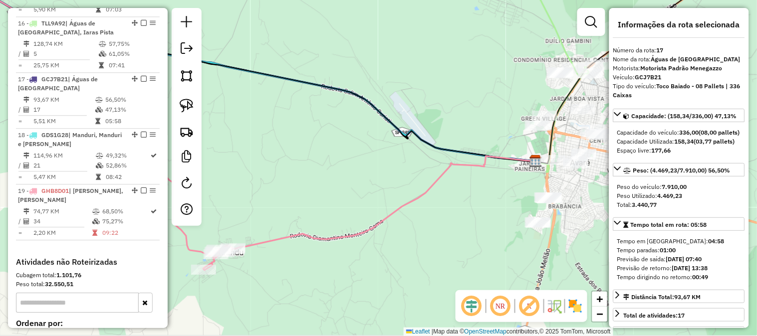
drag, startPoint x: 410, startPoint y: 182, endPoint x: 477, endPoint y: 158, distance: 71.0
click at [480, 161] on icon at bounding box center [378, 204] width 316 height 96
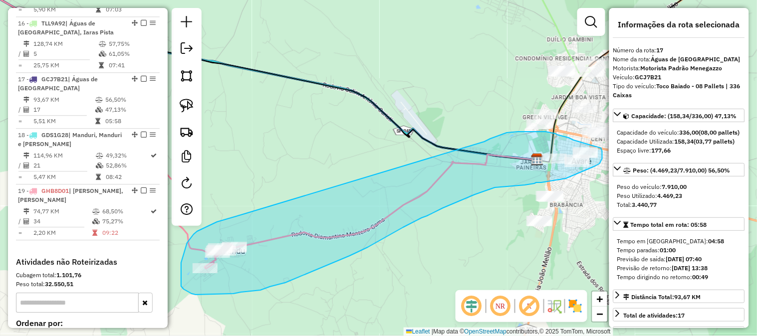
drag, startPoint x: 485, startPoint y: 142, endPoint x: 288, endPoint y: 199, distance: 204.7
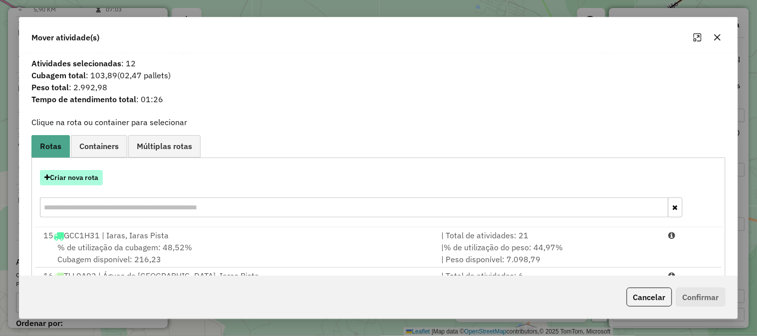
click at [91, 181] on button "Criar nova rota" at bounding box center [71, 177] width 63 height 15
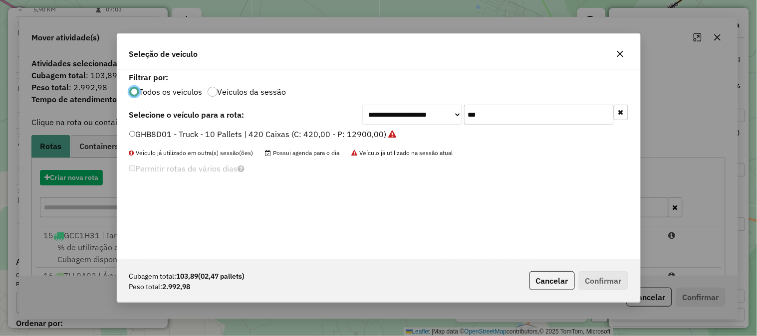
scroll to position [5, 2]
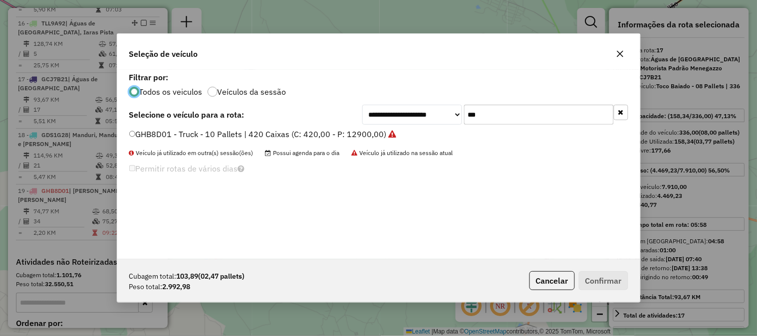
drag, startPoint x: 509, startPoint y: 113, endPoint x: 436, endPoint y: 120, distance: 73.7
click at [436, 120] on div "**********" at bounding box center [495, 115] width 266 height 20
click at [370, 133] on label "GHB8D01 - Truck - 10 Pallets | 420 Caixas (C: 420,00 - P: 12900,00)" at bounding box center [262, 134] width 267 height 12
click at [619, 283] on button "Confirmar" at bounding box center [603, 280] width 49 height 19
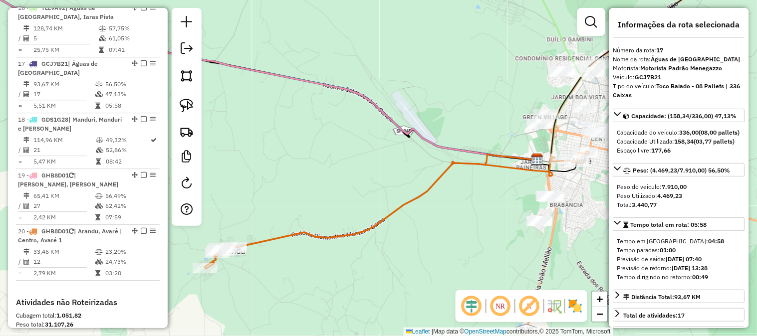
scroll to position [708, 0]
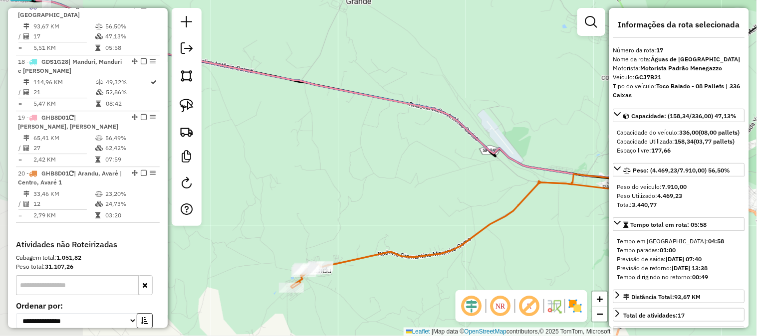
drag, startPoint x: 362, startPoint y: 194, endPoint x: 444, endPoint y: 206, distance: 83.2
click at [443, 206] on div "Janela de atendimento Grade de atendimento Capacidade Transportadoras Veículos …" at bounding box center [378, 168] width 757 height 336
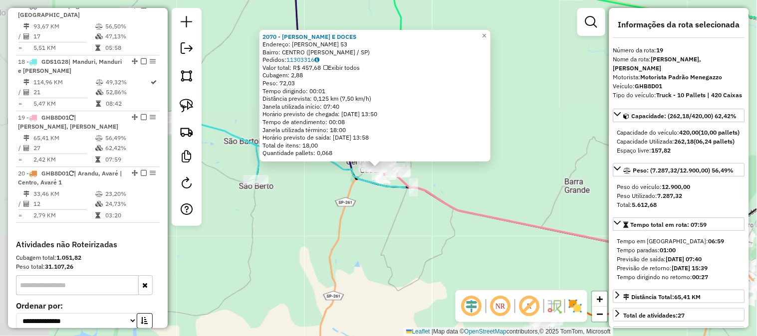
scroll to position [807, 0]
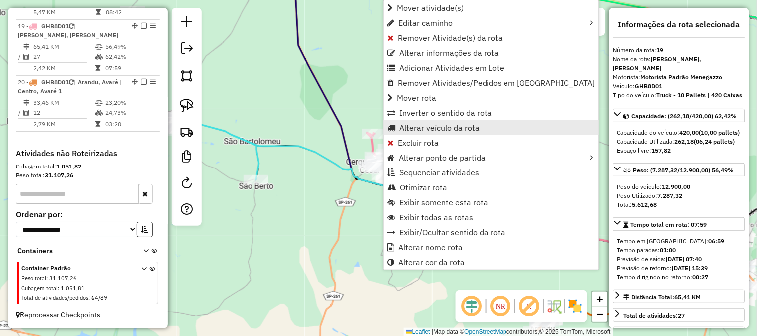
click at [465, 128] on span "Alterar veículo da rota" at bounding box center [439, 128] width 80 height 8
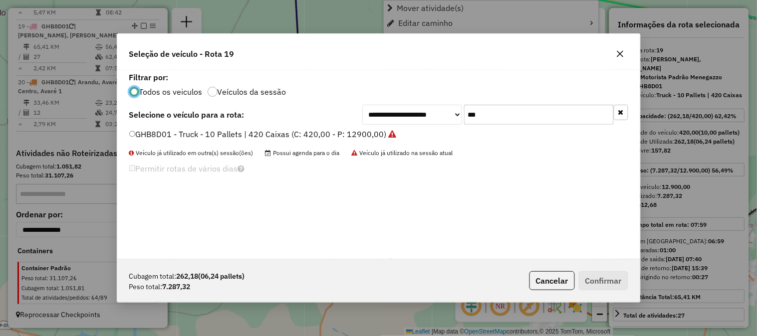
scroll to position [5, 2]
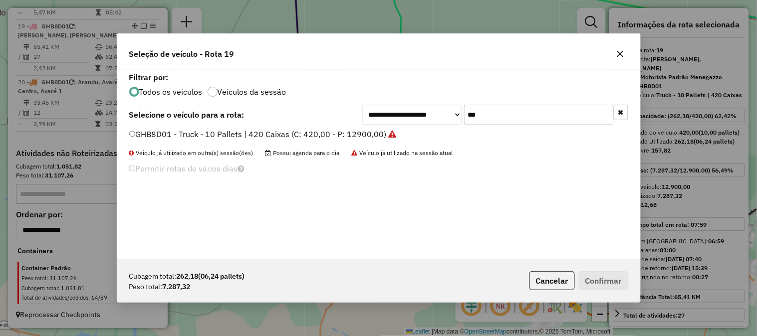
drag, startPoint x: 481, startPoint y: 119, endPoint x: 406, endPoint y: 116, distance: 74.9
click at [412, 119] on div "**********" at bounding box center [495, 115] width 266 height 20
click at [371, 131] on label "GDS1G28 - - Truck - 10 Pallets | 420 Caixas (C: 420,00 - P: 12900,00)" at bounding box center [265, 134] width 272 height 12
drag, startPoint x: 486, startPoint y: 115, endPoint x: 430, endPoint y: 118, distance: 56.0
click at [430, 118] on div "**********" at bounding box center [495, 115] width 266 height 20
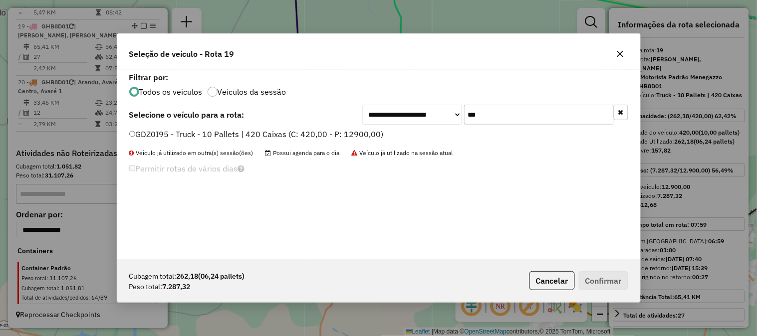
type input "***"
click at [363, 133] on label "GDZ0I95 - Truck - 10 Pallets | 420 Caixas (C: 420,00 - P: 12900,00)" at bounding box center [256, 134] width 255 height 12
click at [604, 282] on button "Confirmar" at bounding box center [603, 280] width 49 height 19
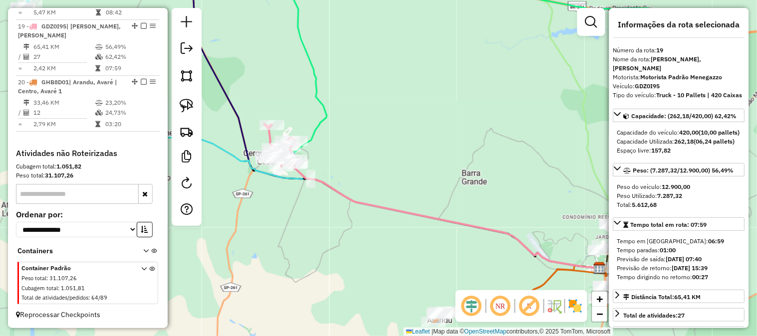
drag, startPoint x: 477, startPoint y: 125, endPoint x: 367, endPoint y: 133, distance: 110.1
click at [368, 133] on div "Janela de atendimento Grade de atendimento Capacidade Transportadoras Veículos …" at bounding box center [378, 168] width 757 height 336
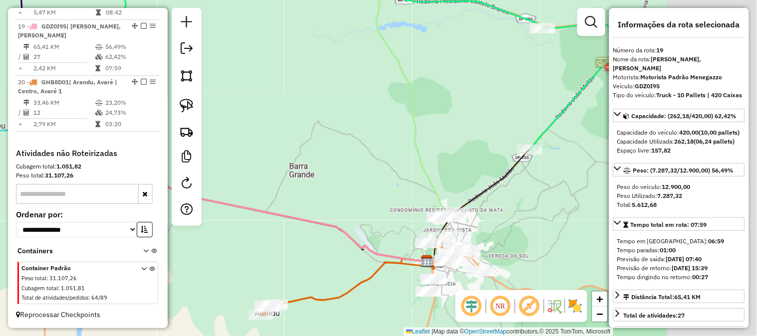
drag, startPoint x: 427, startPoint y: 155, endPoint x: 282, endPoint y: 123, distance: 148.1
click at [283, 124] on div "Janela de atendimento Grade de atendimento Capacidade Transportadoras Veículos …" at bounding box center [378, 168] width 757 height 336
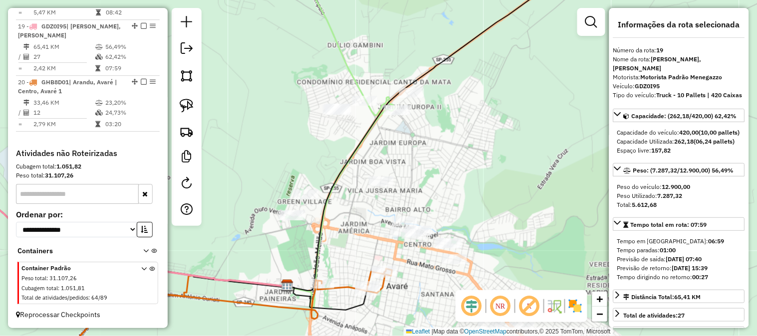
drag, startPoint x: 386, startPoint y: 249, endPoint x: 415, endPoint y: 257, distance: 30.6
click at [415, 257] on div "Janela de atendimento Grade de atendimento Capacidade Transportadoras Veículos …" at bounding box center [378, 168] width 757 height 336
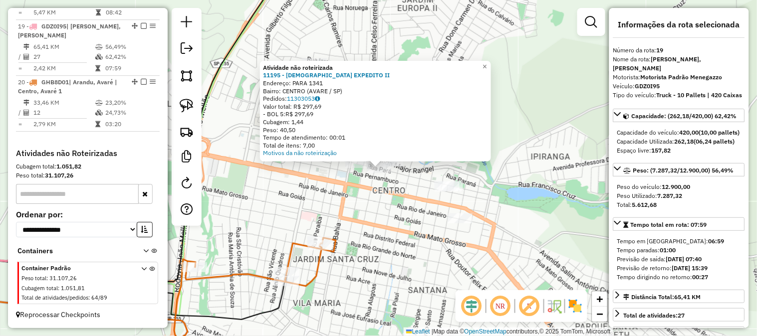
click at [408, 220] on div "Atividade não roteirizada 11195 - SANTO EXPEDITO II Endereço: PARA 1341 Bairro:…" at bounding box center [378, 168] width 757 height 336
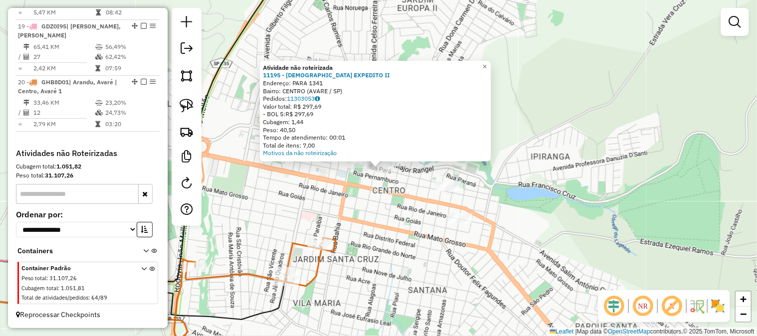
click at [395, 193] on div "Atividade não roteirizada 11195 - SANTO EXPEDITO II Endereço: PARA 1341 Bairro:…" at bounding box center [378, 168] width 757 height 336
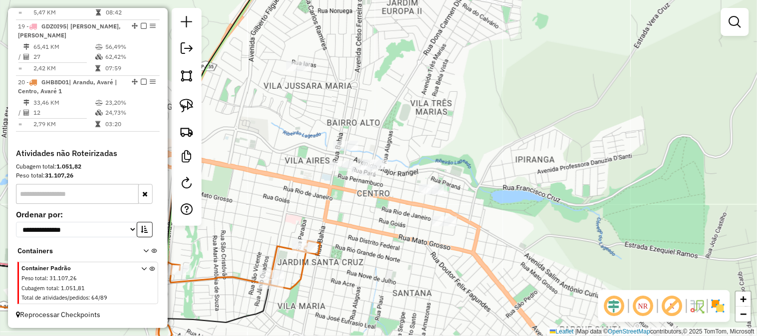
drag, startPoint x: 400, startPoint y: 190, endPoint x: 373, endPoint y: 193, distance: 27.1
click at [373, 194] on div "Janela de atendimento Grade de atendimento Capacidade Transportadoras Veículos …" at bounding box center [378, 168] width 757 height 336
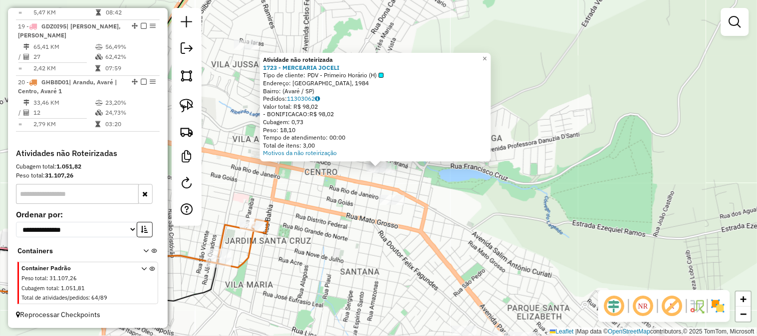
click at [351, 190] on div "Atividade não roteirizada 1723 - MERCEARIA JOCELI Tipo de cliente: PDV - Primei…" at bounding box center [378, 168] width 757 height 336
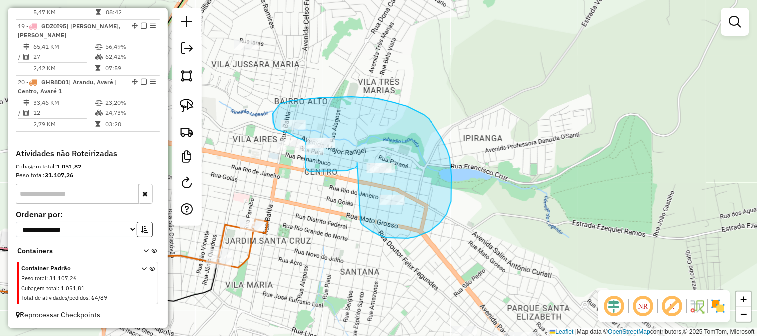
drag, startPoint x: 357, startPoint y: 163, endPoint x: 375, endPoint y: 225, distance: 64.4
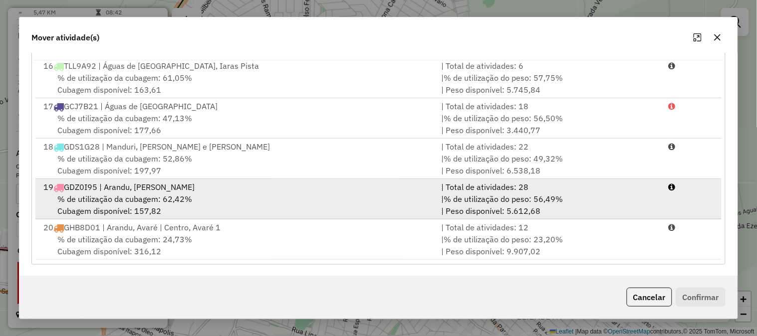
scroll to position [168, 0]
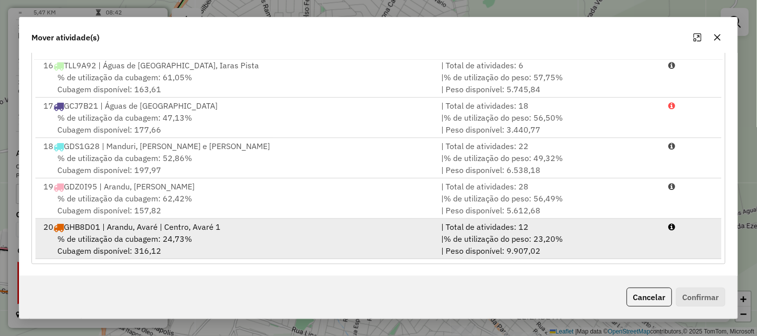
click at [563, 237] on div "| % de utilização do peso: 23,20% | Peso disponível: 9.907,02" at bounding box center [549, 245] width 228 height 24
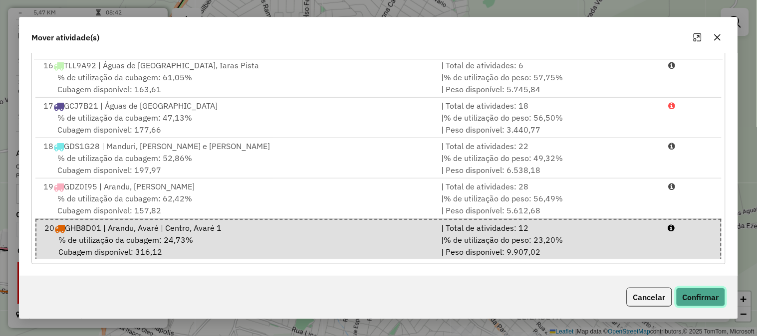
click at [700, 296] on button "Confirmar" at bounding box center [700, 297] width 49 height 19
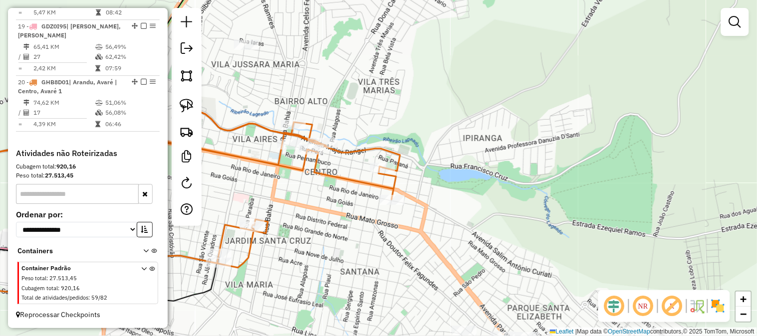
scroll to position [0, 0]
drag, startPoint x: 446, startPoint y: 184, endPoint x: 557, endPoint y: 176, distance: 112.0
click at [556, 177] on div "Janela de atendimento Grade de atendimento Capacidade Transportadoras Veículos …" at bounding box center [378, 168] width 757 height 336
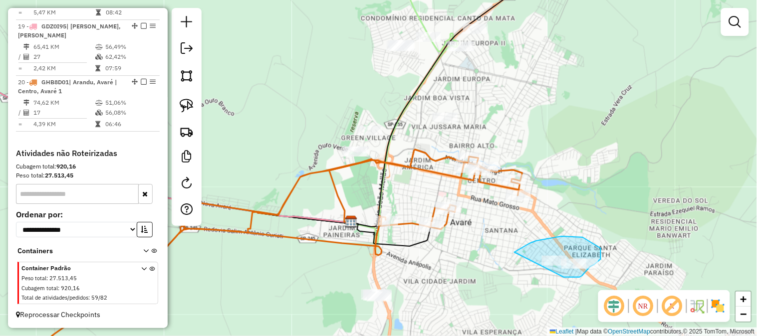
drag, startPoint x: 516, startPoint y: 252, endPoint x: 511, endPoint y: 264, distance: 13.3
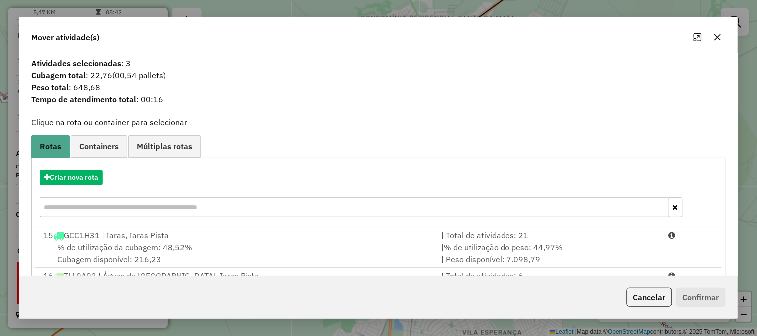
click at [719, 36] on icon "button" at bounding box center [718, 37] width 8 height 8
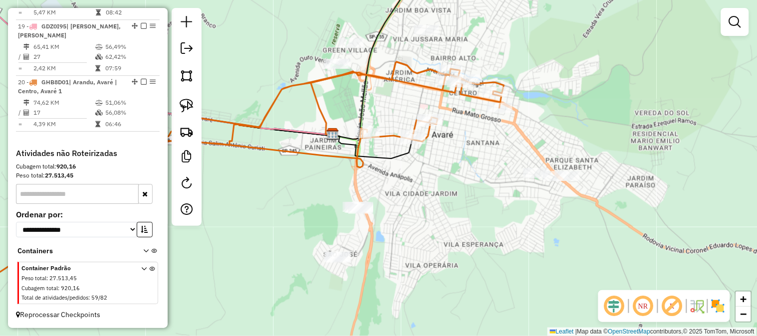
drag, startPoint x: 511, startPoint y: 256, endPoint x: 495, endPoint y: 163, distance: 94.7
click at [495, 163] on div "Janela de atendimento Grade de atendimento Capacidade Transportadoras Veículos …" at bounding box center [378, 168] width 757 height 336
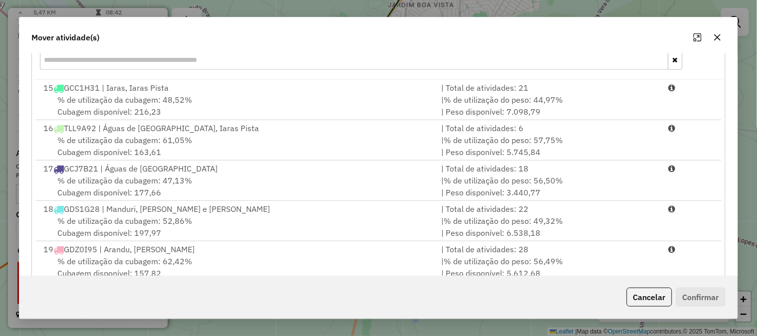
scroll to position [43, 0]
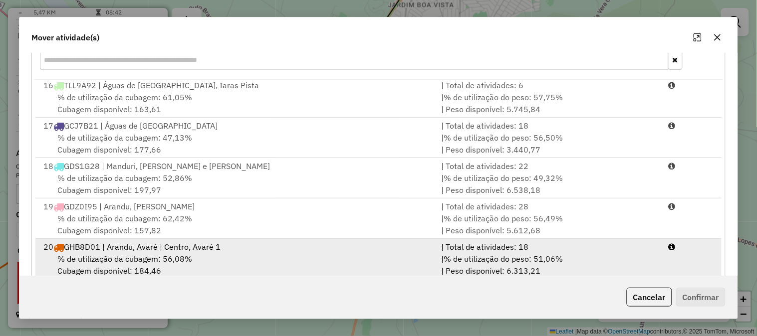
click at [576, 261] on div "| % de utilização do peso: 51,06% | Peso disponível: 6.313,21" at bounding box center [549, 265] width 228 height 24
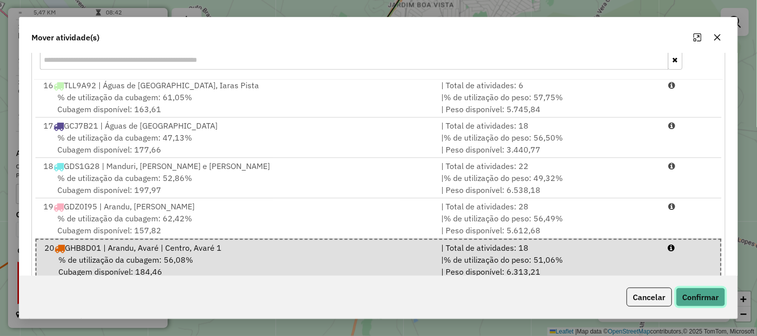
click at [722, 302] on button "Confirmar" at bounding box center [700, 297] width 49 height 19
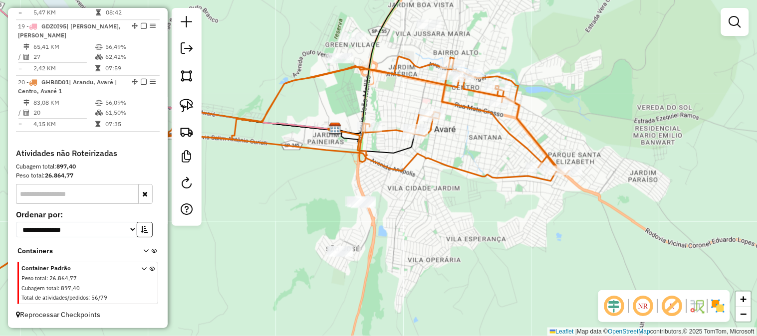
scroll to position [0, 0]
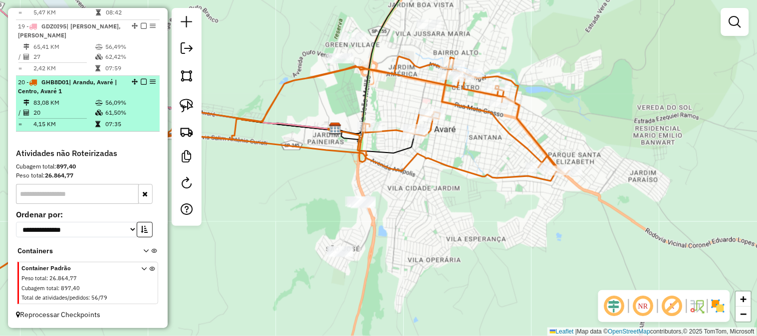
click at [141, 80] on em at bounding box center [144, 82] width 6 height 6
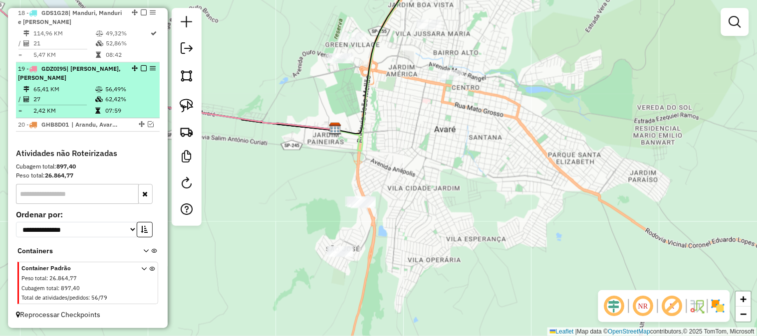
click at [142, 70] on em at bounding box center [144, 68] width 6 height 6
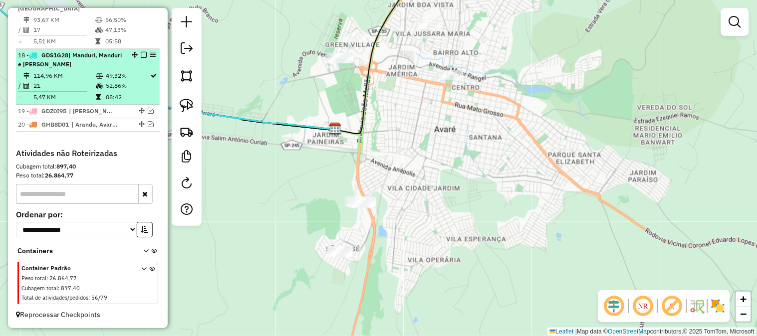
click at [142, 52] on em at bounding box center [144, 55] width 6 height 6
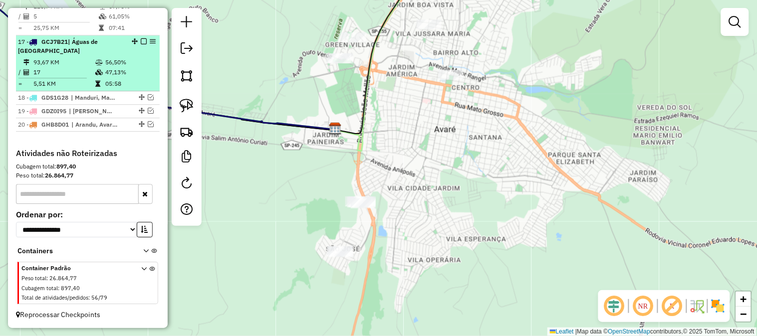
click at [141, 41] on em at bounding box center [144, 41] width 6 height 6
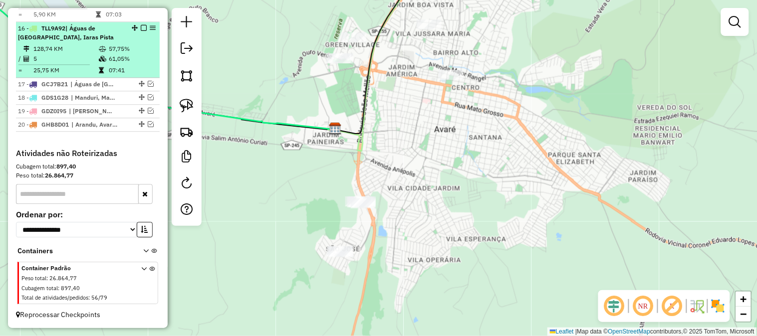
click at [141, 27] on em at bounding box center [144, 28] width 6 height 6
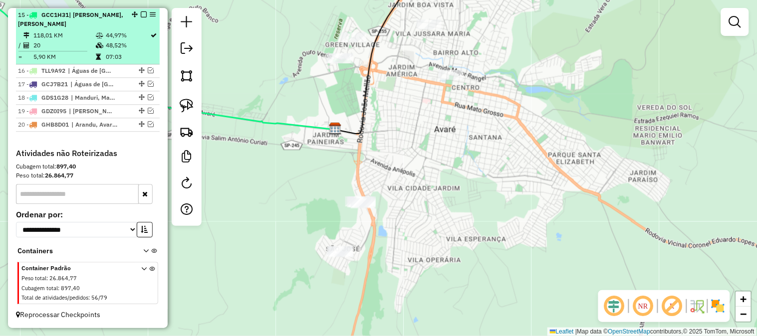
click at [142, 15] on em at bounding box center [144, 14] width 6 height 6
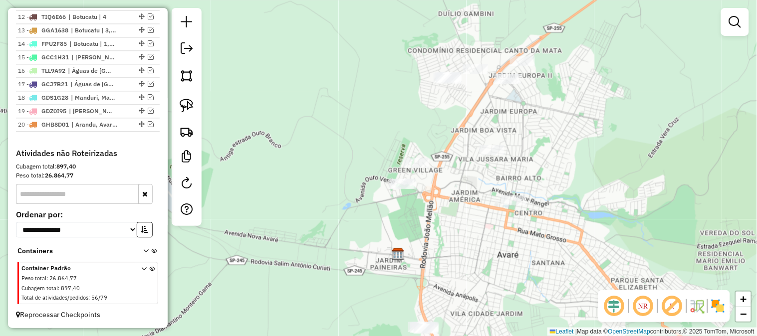
drag, startPoint x: 532, startPoint y: 221, endPoint x: 539, endPoint y: 251, distance: 30.7
click at [563, 273] on div "Janela de atendimento Grade de atendimento Capacidade Transportadoras Veículos …" at bounding box center [378, 168] width 757 height 336
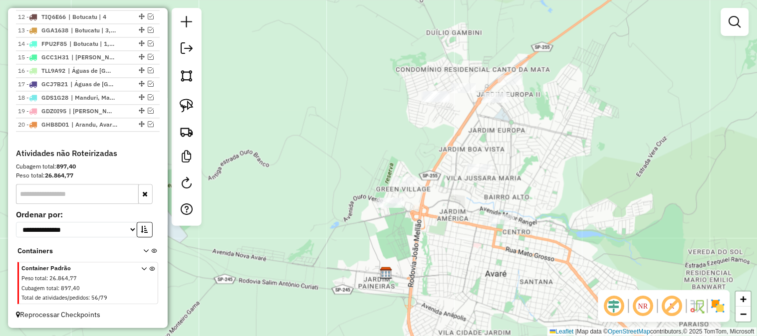
drag, startPoint x: 463, startPoint y: 114, endPoint x: 450, endPoint y: 137, distance: 26.6
click at [445, 147] on div "Janela de atendimento Grade de atendimento Capacidade Transportadoras Veículos …" at bounding box center [378, 168] width 757 height 336
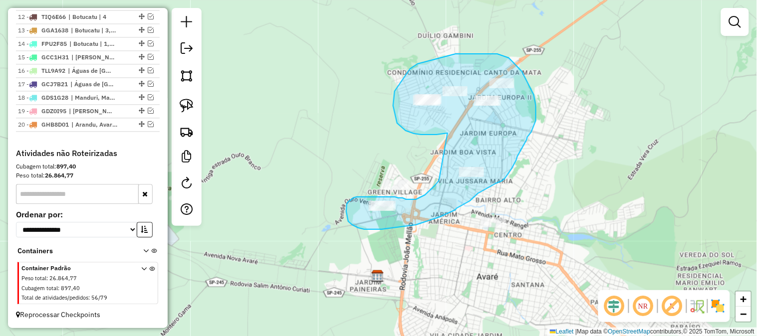
drag, startPoint x: 437, startPoint y: 135, endPoint x: 462, endPoint y: 141, distance: 25.7
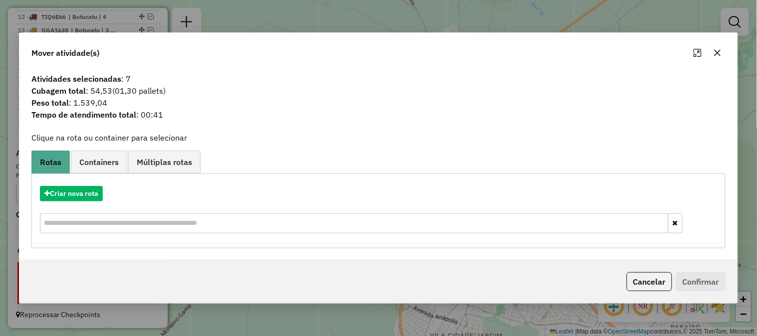
click at [722, 51] on button "button" at bounding box center [718, 53] width 16 height 16
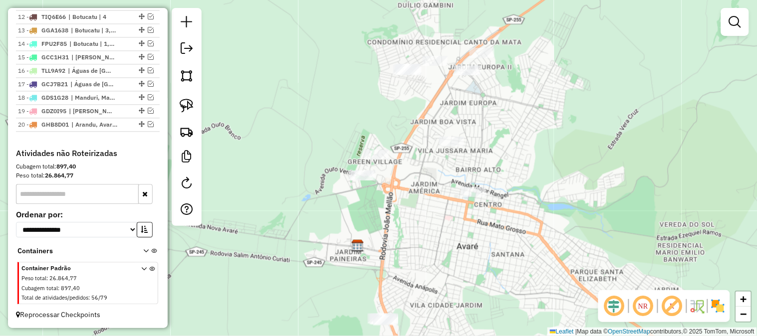
drag, startPoint x: 562, startPoint y: 152, endPoint x: 537, endPoint y: 101, distance: 56.7
click at [538, 101] on div "Janela de atendimento Grade de atendimento Capacidade Transportadoras Veículos …" at bounding box center [378, 168] width 757 height 336
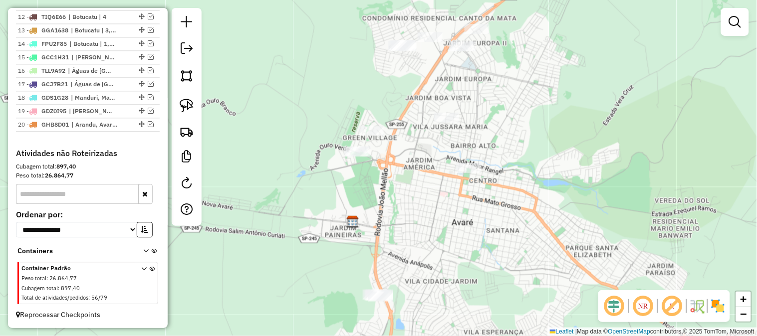
drag, startPoint x: 552, startPoint y: 131, endPoint x: 543, endPoint y: 58, distance: 74.0
click at [544, 60] on div "Janela de atendimento Grade de atendimento Capacidade Transportadoras Veículos …" at bounding box center [378, 168] width 757 height 336
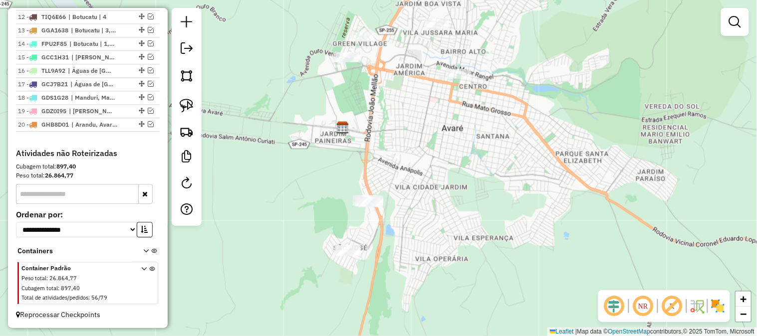
drag, startPoint x: 525, startPoint y: 178, endPoint x: 560, endPoint y: 121, distance: 67.0
click at [560, 121] on div "Janela de atendimento Grade de atendimento Capacidade Transportadoras Veículos …" at bounding box center [378, 168] width 757 height 336
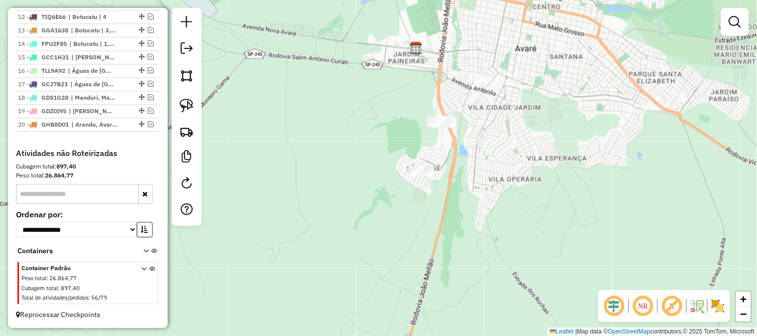
drag, startPoint x: 500, startPoint y: 188, endPoint x: 537, endPoint y: 165, distance: 44.3
click at [537, 165] on div "Janela de atendimento Grade de atendimento Capacidade Transportadoras Veículos …" at bounding box center [378, 168] width 757 height 336
click at [148, 123] on em at bounding box center [151, 124] width 6 height 6
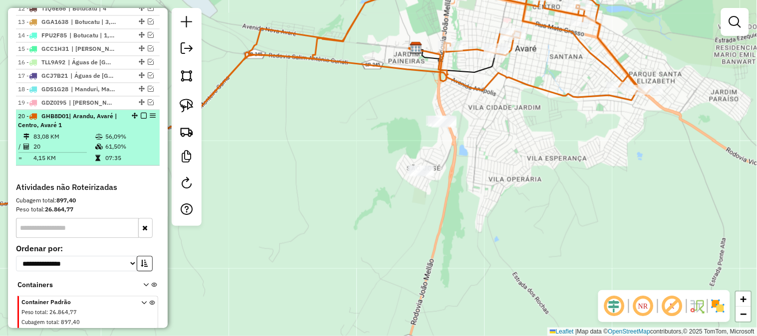
scroll to position [596, 0]
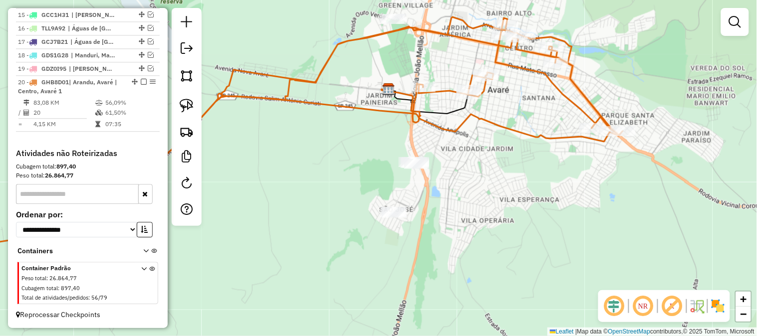
drag, startPoint x: 492, startPoint y: 155, endPoint x: 463, endPoint y: 197, distance: 51.6
click at [465, 197] on div "Janela de atendimento Grade de atendimento Capacidade Transportadoras Veículos …" at bounding box center [378, 168] width 757 height 336
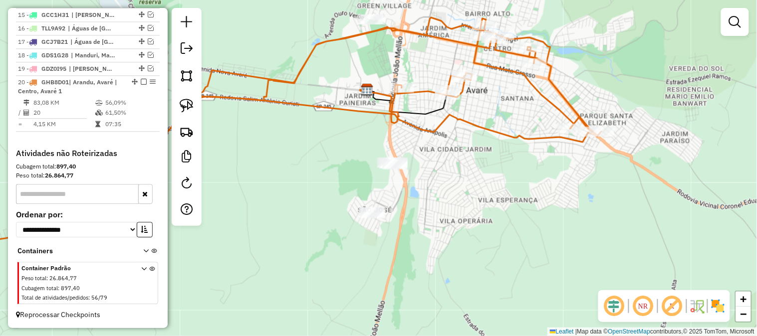
drag, startPoint x: 502, startPoint y: 164, endPoint x: 471, endPoint y: 163, distance: 30.9
click at [471, 163] on div "Janela de atendimento Grade de atendimento Capacidade Transportadoras Veículos …" at bounding box center [378, 168] width 757 height 336
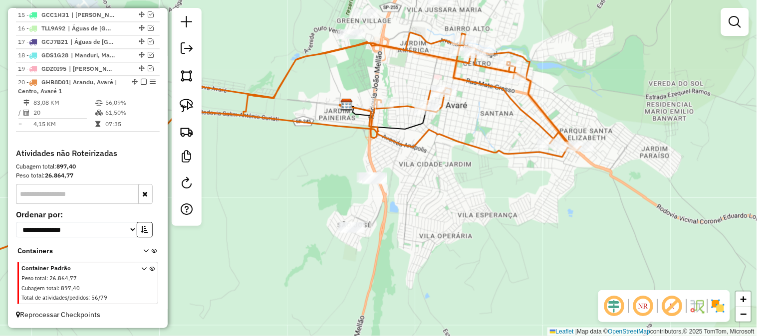
drag, startPoint x: 488, startPoint y: 174, endPoint x: 432, endPoint y: 234, distance: 81.9
click at [433, 234] on div "Janela de atendimento Grade de atendimento Capacidade Transportadoras Veículos …" at bounding box center [378, 168] width 757 height 336
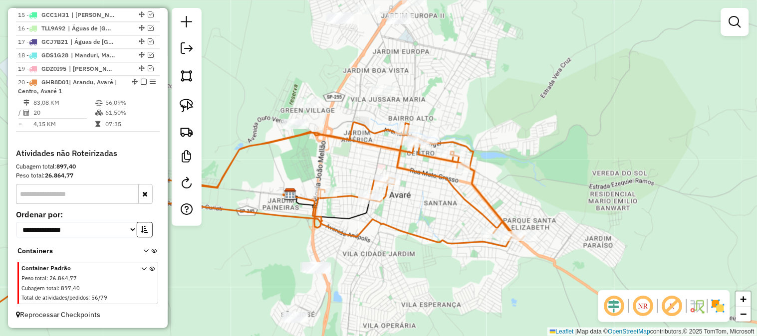
drag, startPoint x: 477, startPoint y: 200, endPoint x: 440, endPoint y: 222, distance: 43.4
click at [440, 222] on div "Janela de atendimento Grade de atendimento Capacidade Transportadoras Veículos …" at bounding box center [378, 168] width 757 height 336
drag, startPoint x: 435, startPoint y: 216, endPoint x: 432, endPoint y: 232, distance: 16.2
click at [432, 232] on div "Janela de atendimento Grade de atendimento Capacidade Transportadoras Veículos …" at bounding box center [378, 168] width 757 height 336
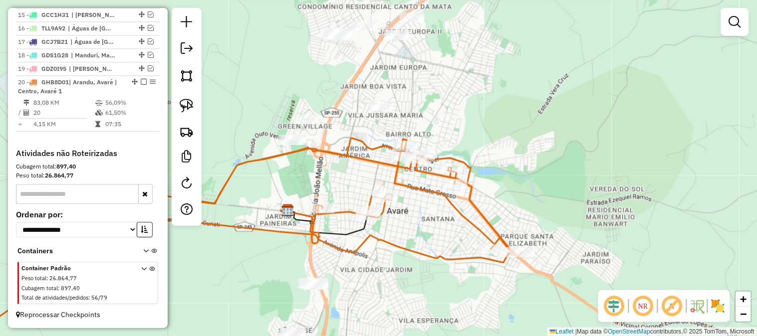
drag, startPoint x: 482, startPoint y: 99, endPoint x: 478, endPoint y: 105, distance: 7.5
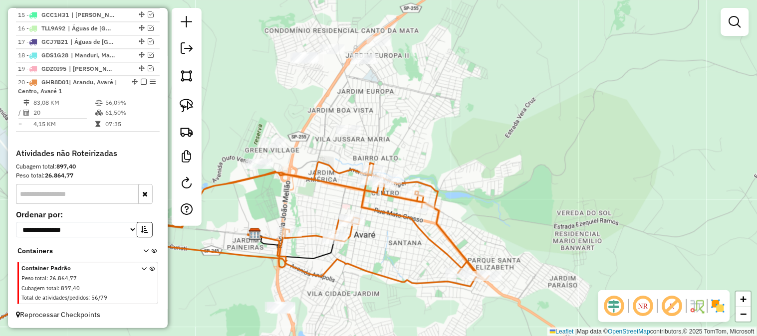
drag, startPoint x: 512, startPoint y: 119, endPoint x: 481, endPoint y: 143, distance: 39.1
click at [481, 143] on div "Janela de atendimento Grade de atendimento Capacidade Transportadoras Veículos …" at bounding box center [378, 168] width 757 height 336
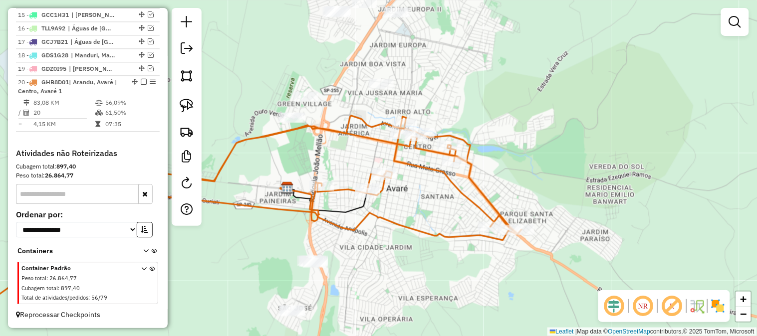
drag, startPoint x: 365, startPoint y: 282, endPoint x: 414, endPoint y: 213, distance: 85.2
click at [415, 210] on div "Janela de atendimento Grade de atendimento Capacidade Transportadoras Veículos …" at bounding box center [378, 168] width 757 height 336
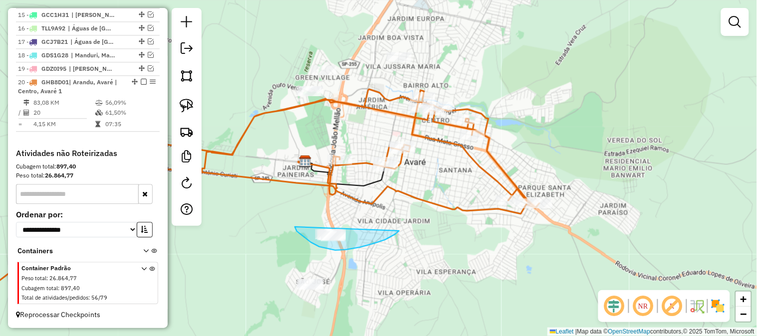
drag, startPoint x: 399, startPoint y: 231, endPoint x: 319, endPoint y: 192, distance: 88.8
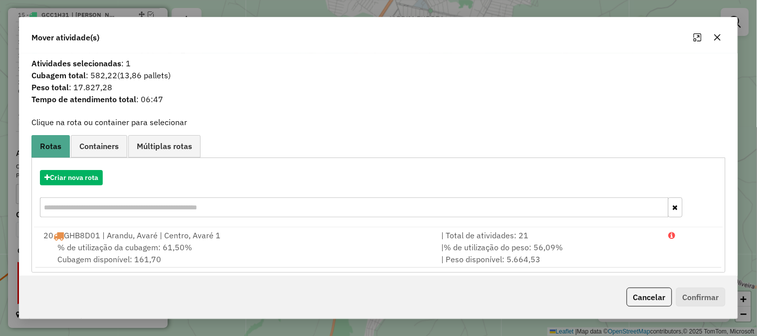
click at [86, 169] on div "Criar nova rota" at bounding box center [378, 195] width 689 height 65
click at [84, 172] on button "Criar nova rota" at bounding box center [71, 177] width 63 height 15
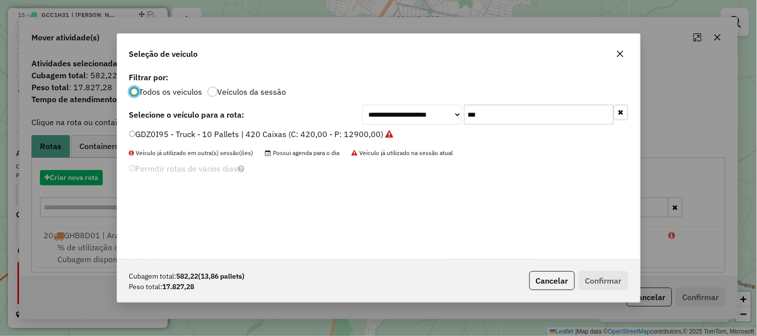
scroll to position [5, 2]
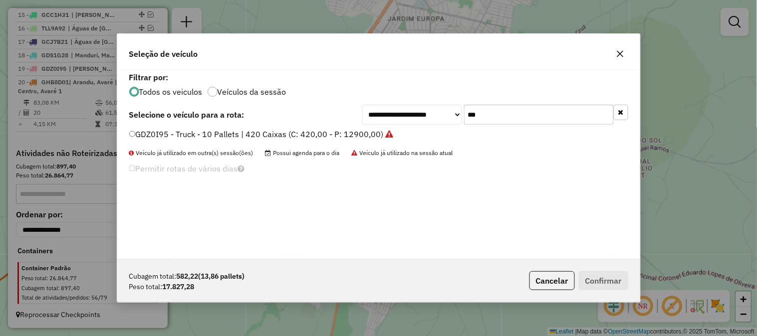
drag, startPoint x: 434, startPoint y: 116, endPoint x: 383, endPoint y: 105, distance: 52.6
click at [395, 111] on div "**********" at bounding box center [495, 115] width 266 height 20
type input "***"
click at [374, 135] on label "GCU0J17 - Sider - 14 Pallets | 588 Caixas (C: 588,00 - P: 17290,00)" at bounding box center [256, 134] width 255 height 12
click at [599, 282] on button "Confirmar" at bounding box center [603, 280] width 49 height 19
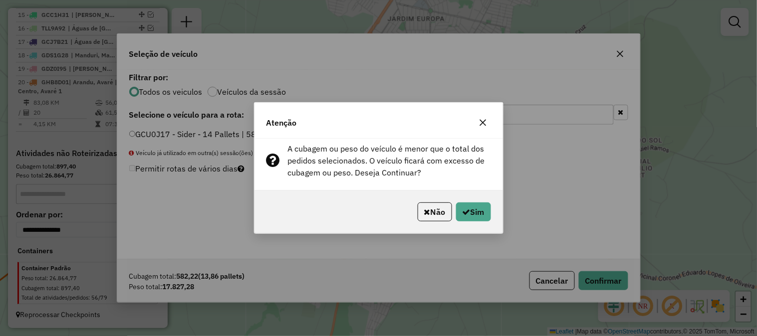
drag, startPoint x: 483, startPoint y: 127, endPoint x: 548, endPoint y: 91, distance: 74.6
click at [483, 126] on button "button" at bounding box center [483, 123] width 16 height 16
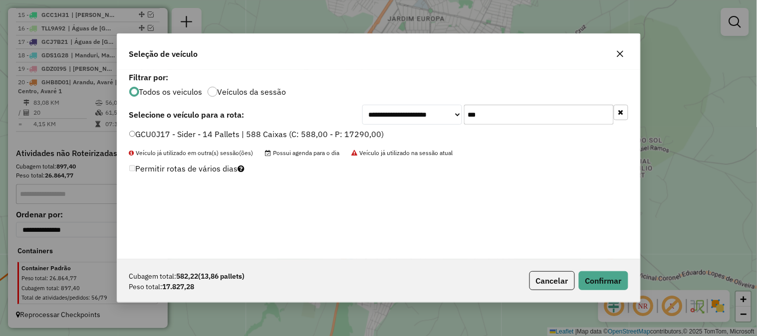
click at [622, 54] on icon "button" at bounding box center [620, 54] width 8 height 8
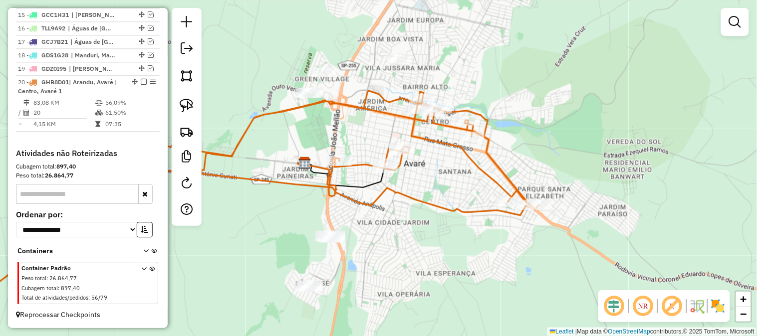
drag, startPoint x: 552, startPoint y: 67, endPoint x: 527, endPoint y: 108, distance: 48.5
click at [528, 108] on div "Janela de atendimento Grade de atendimento Capacidade Transportadoras Veículos …" at bounding box center [378, 168] width 757 height 336
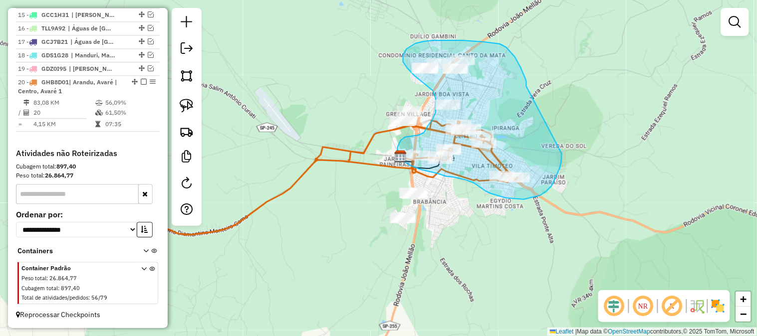
drag, startPoint x: 527, startPoint y: 81, endPoint x: 555, endPoint y: 139, distance: 64.3
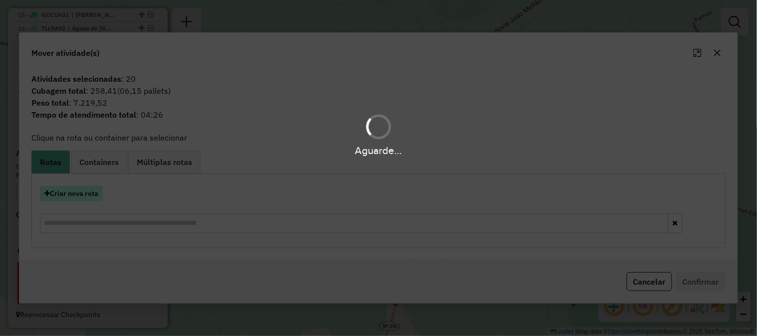
click at [95, 197] on button "Criar nova rota" at bounding box center [71, 193] width 63 height 15
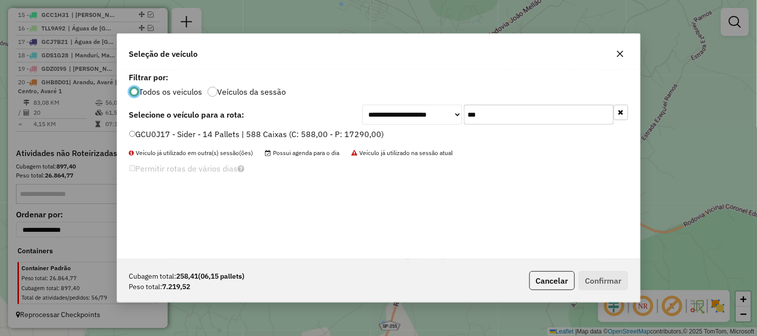
drag, startPoint x: 497, startPoint y: 116, endPoint x: 378, endPoint y: 110, distance: 118.9
click at [386, 108] on div "**********" at bounding box center [495, 115] width 266 height 20
type input "***"
click at [368, 131] on label "GDZ0I95 - Truck - 10 Pallets | 420 Caixas (C: 420,00 - P: 12900,00)" at bounding box center [261, 134] width 264 height 12
click at [598, 280] on button "Confirmar" at bounding box center [603, 280] width 49 height 19
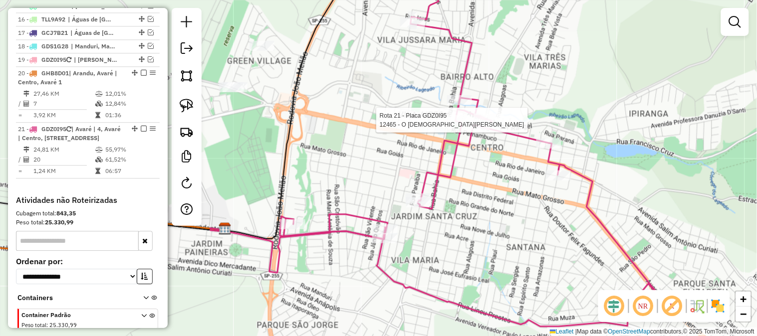
select select "*********"
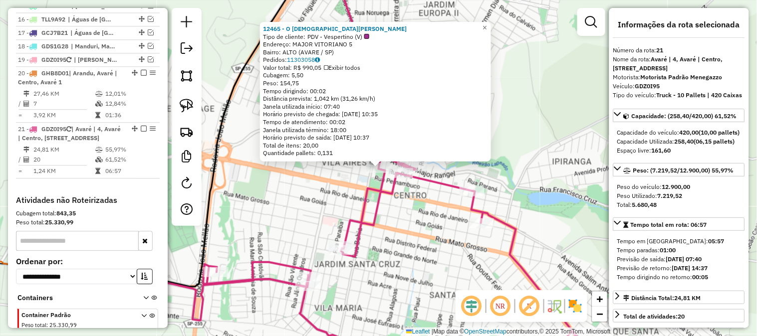
scroll to position [652, 0]
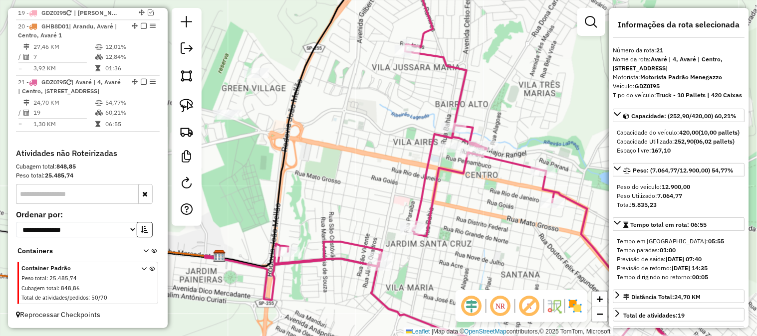
drag, startPoint x: 436, startPoint y: 201, endPoint x: 500, endPoint y: 171, distance: 70.8
click at [500, 171] on div "Janela de atendimento Grade de atendimento Capacidade Transportadoras Veículos …" at bounding box center [378, 168] width 757 height 336
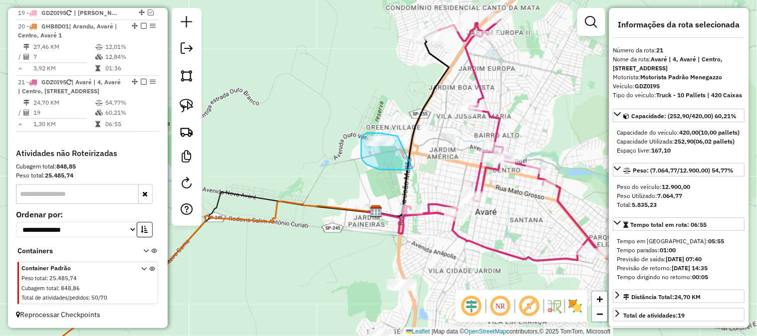
drag, startPoint x: 398, startPoint y: 170, endPoint x: 398, endPoint y: 136, distance: 33.9
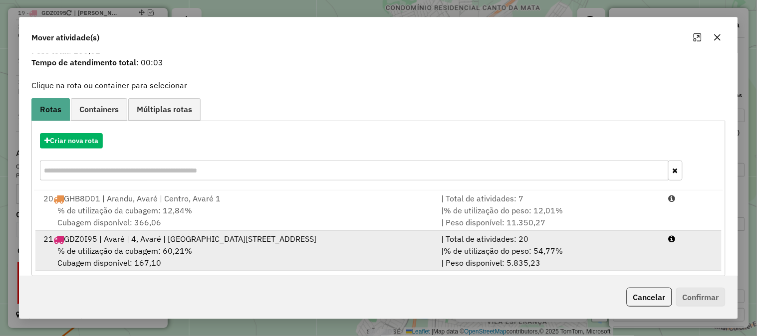
scroll to position [49, 0]
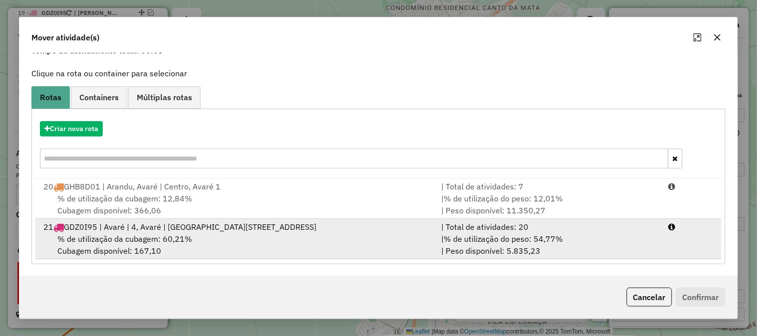
click at [593, 236] on div "| % de utilização do peso: 54,77% | Peso disponível: 5.835,23" at bounding box center [549, 245] width 228 height 24
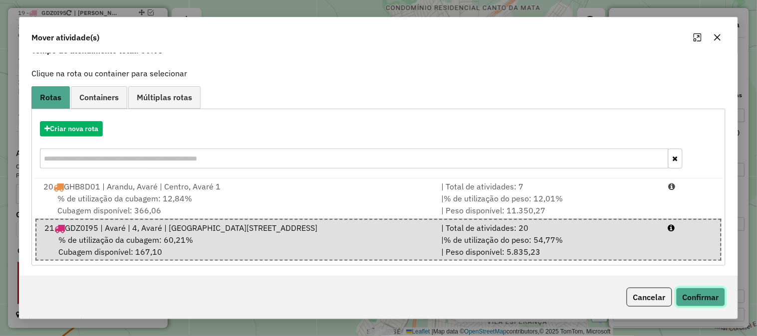
click at [702, 296] on button "Confirmar" at bounding box center [700, 297] width 49 height 19
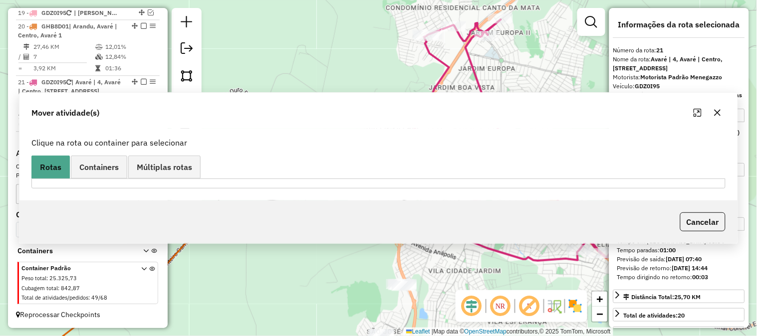
scroll to position [0, 0]
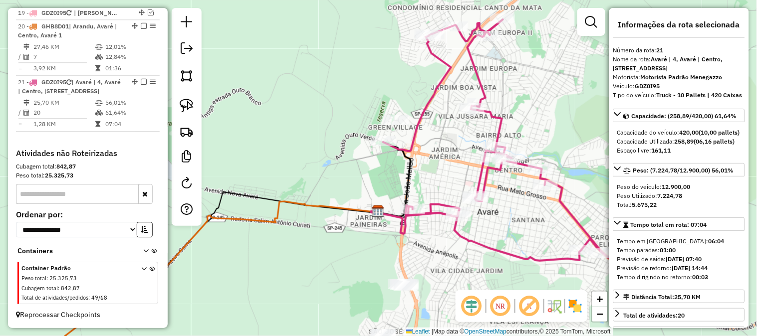
drag, startPoint x: 302, startPoint y: 160, endPoint x: 365, endPoint y: 143, distance: 65.5
click at [362, 142] on div "Janela de atendimento Grade de atendimento Capacidade Transportadoras Veículos …" at bounding box center [378, 168] width 757 height 336
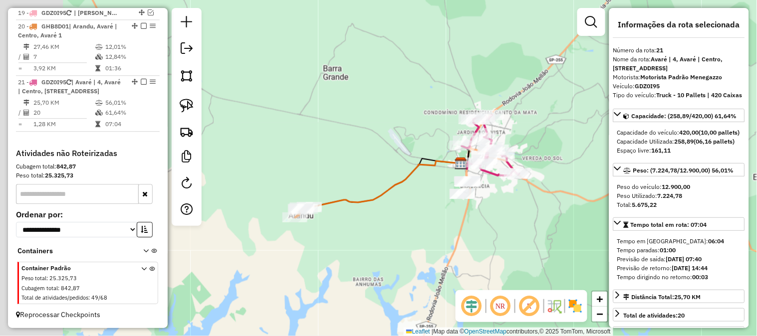
drag, startPoint x: 306, startPoint y: 186, endPoint x: 445, endPoint y: 144, distance: 145.4
click at [444, 145] on div "Janela de atendimento Grade de atendimento Capacidade Transportadoras Veículos …" at bounding box center [378, 168] width 757 height 336
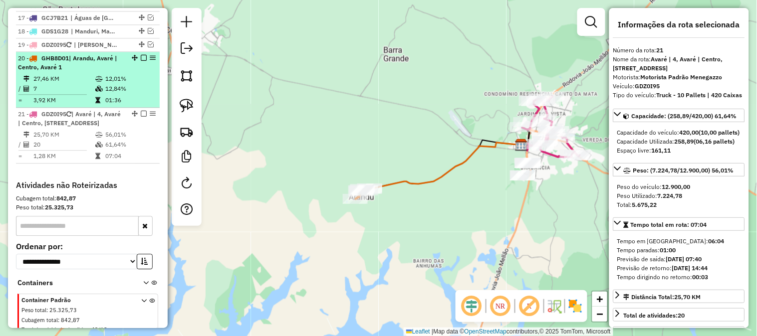
scroll to position [578, 0]
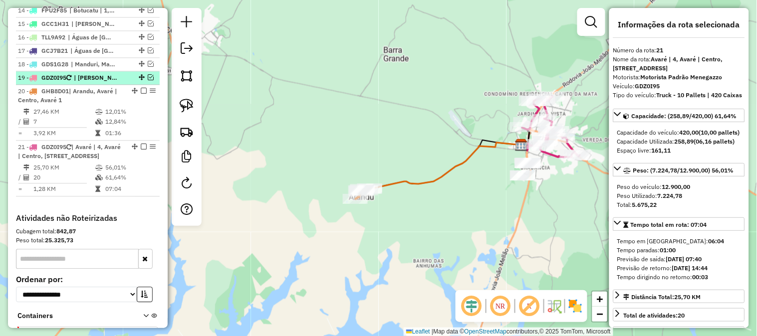
click at [149, 80] on em at bounding box center [151, 77] width 6 height 6
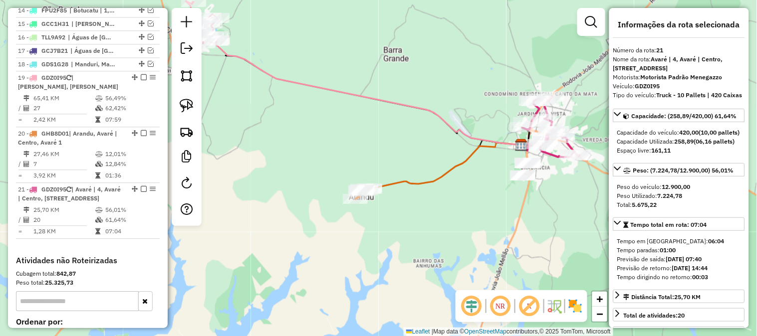
drag, startPoint x: 259, startPoint y: 106, endPoint x: 366, endPoint y: 141, distance: 113.3
click at [365, 142] on div "Janela de atendimento Grade de atendimento Capacidade Transportadoras Veículos …" at bounding box center [378, 168] width 757 height 336
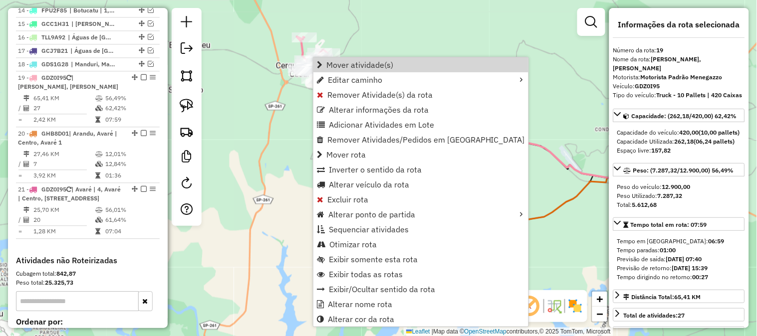
scroll to position [651, 0]
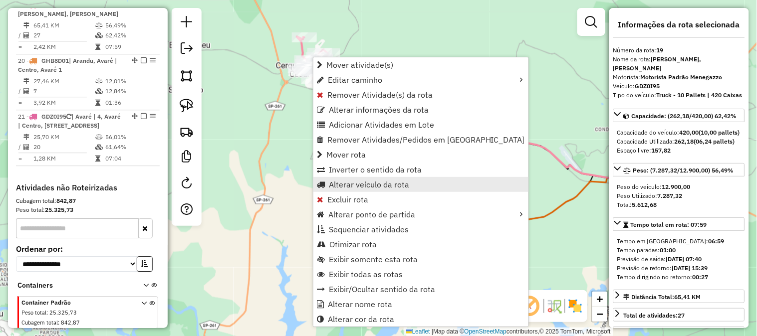
click at [390, 183] on span "Alterar veículo da rota" at bounding box center [369, 185] width 80 height 8
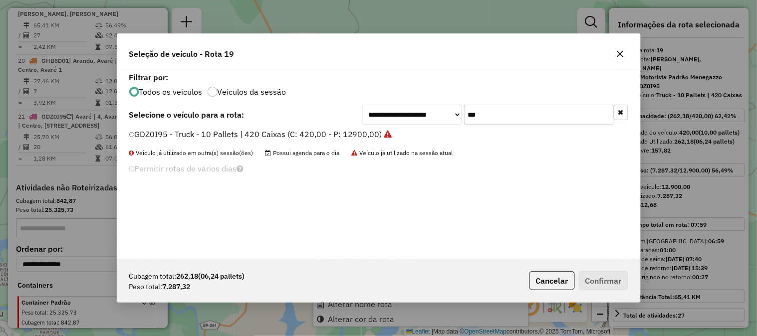
scroll to position [5, 2]
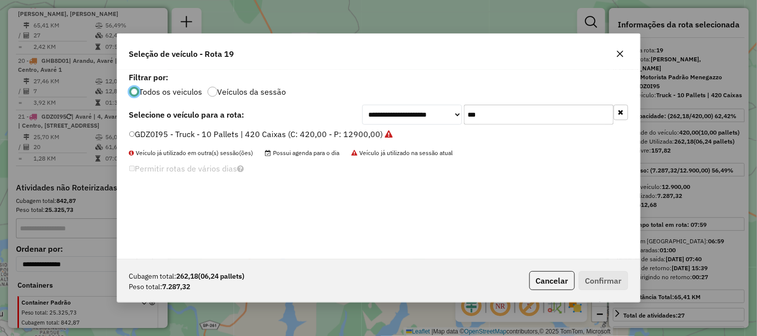
click at [413, 113] on div "**********" at bounding box center [495, 115] width 266 height 20
type input "***"
click at [364, 136] on label "GHB8D01 - Truck - 10 Pallets | 420 Caixas (C: 420,00 - P: 12900,00)" at bounding box center [262, 134] width 267 height 12
click at [599, 275] on button "Confirmar" at bounding box center [603, 280] width 49 height 19
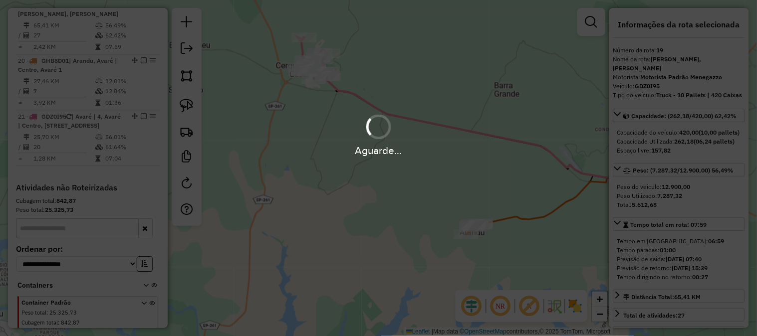
click at [401, 157] on div "Aguarde..." at bounding box center [378, 150] width 757 height 15
drag, startPoint x: 413, startPoint y: 170, endPoint x: 385, endPoint y: 174, distance: 27.7
click at [392, 176] on div "Aguarde..." at bounding box center [378, 168] width 757 height 336
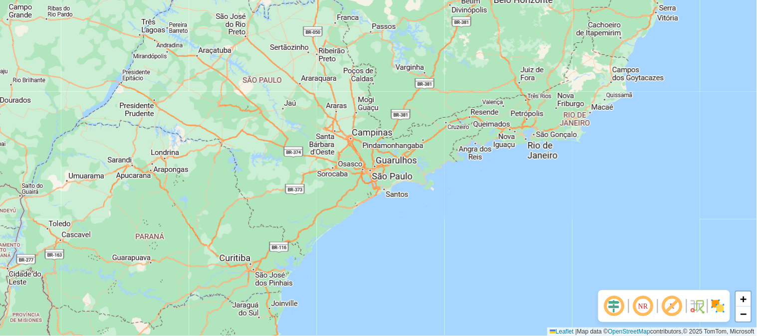
click at [308, 116] on div "+ − Leaflet | Map data © OpenStreetMap contributors,© 2025 TomTom, Microsoft" at bounding box center [378, 168] width 757 height 336
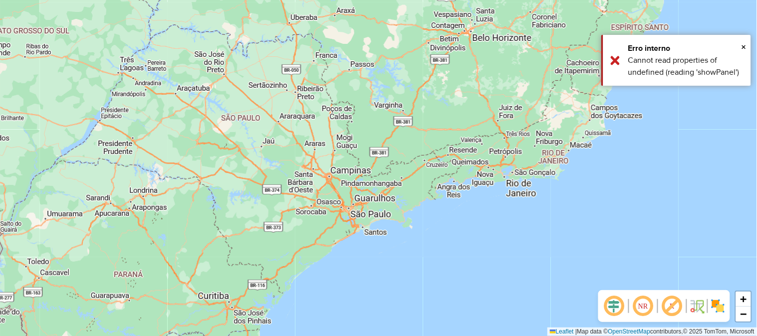
drag, startPoint x: 311, startPoint y: 188, endPoint x: 375, endPoint y: 188, distance: 63.4
click at [375, 188] on div "+ − Leaflet | Map data © OpenStreetMap contributors,© 2025 TomTom, Microsoft" at bounding box center [378, 168] width 757 height 336
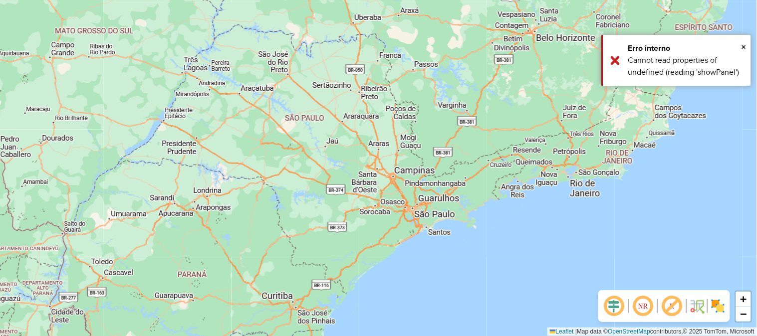
click at [375, 188] on div "+ − Leaflet | Map data © OpenStreetMap contributors,© 2025 TomTom, Microsoft" at bounding box center [378, 168] width 757 height 336
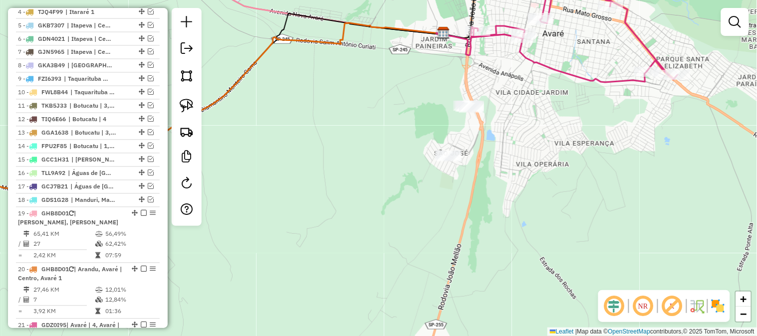
scroll to position [694, 0]
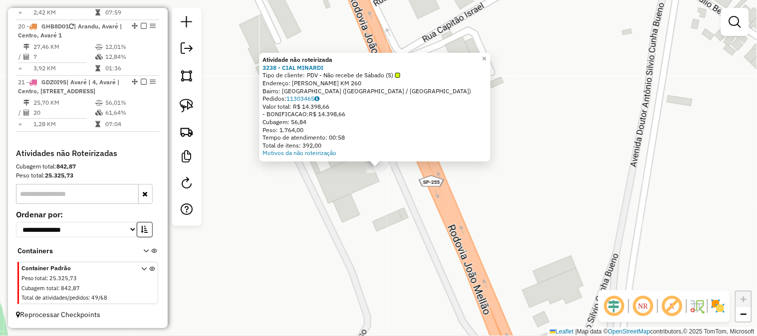
click at [356, 183] on div "Atividade não roteirizada 3238 - CIAL MINARDI Tipo de cliente: PDV - Não recebe…" at bounding box center [378, 168] width 757 height 336
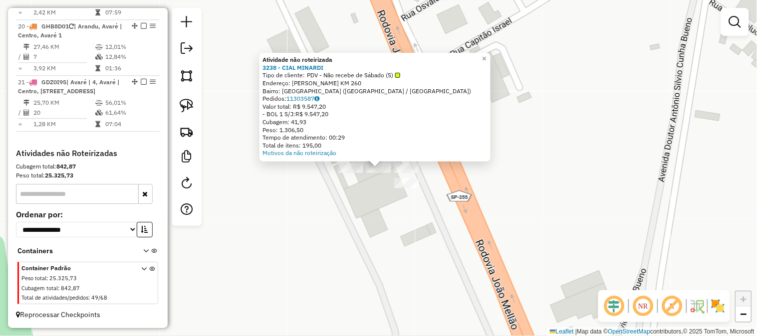
click at [354, 202] on div "Atividade não roteirizada 3238 - CIAL MINARDI Tipo de cliente: PDV - Não recebe…" at bounding box center [378, 168] width 757 height 336
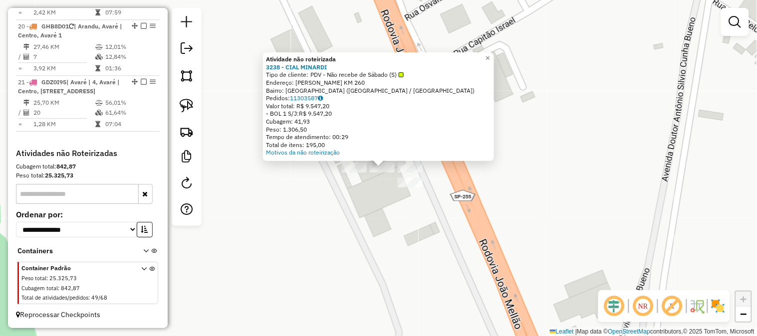
click at [355, 205] on div "Atividade não roteirizada 3238 - CIAL MINARDI Tipo de cliente: PDV - Não recebe…" at bounding box center [378, 168] width 757 height 336
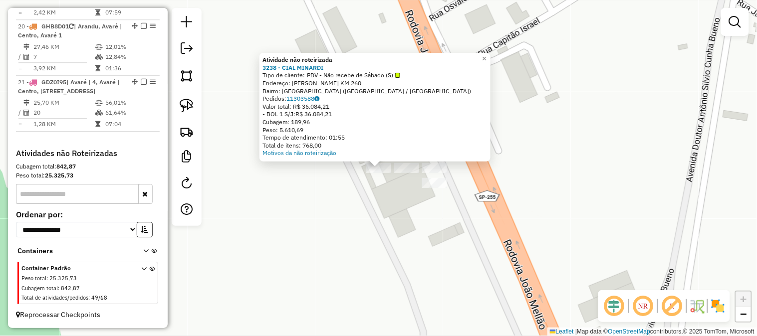
click at [358, 190] on div "Atividade não roteirizada 3238 - CIAL MINARDI Tipo de cliente: PDV - Não recebe…" at bounding box center [378, 168] width 757 height 336
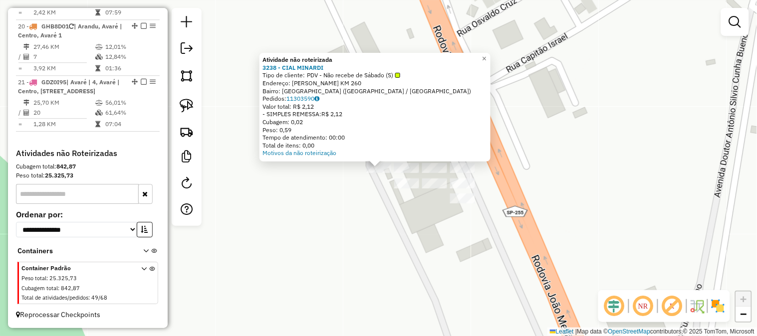
click at [372, 197] on div "Atividade não roteirizada 3238 - CIAL MINARDI Tipo de cliente: PDV - Não recebe…" at bounding box center [378, 168] width 757 height 336
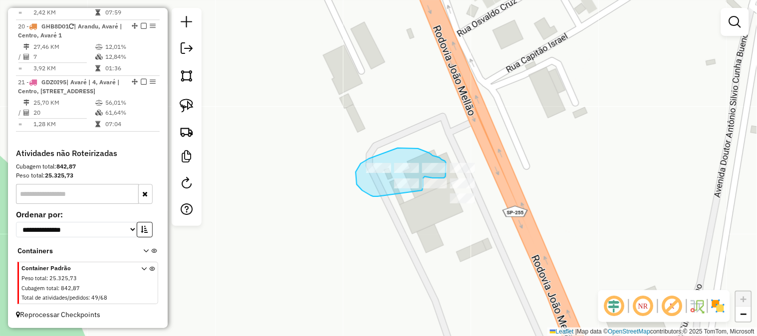
drag, startPoint x: 378, startPoint y: 197, endPoint x: 422, endPoint y: 191, distance: 44.8
click at [422, 191] on div "Janela de atendimento Grade de atendimento Capacidade Transportadoras Veículos …" at bounding box center [378, 168] width 757 height 336
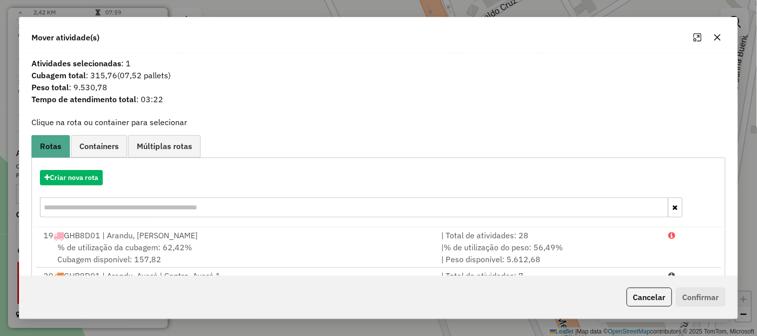
click at [719, 40] on icon "button" at bounding box center [718, 37] width 8 height 8
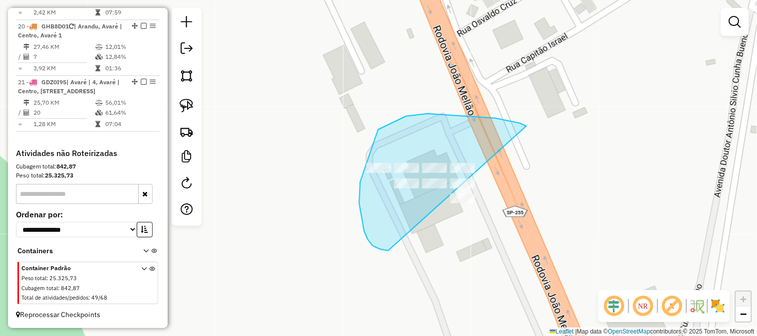
drag, startPoint x: 496, startPoint y: 118, endPoint x: 564, endPoint y: 186, distance: 96.7
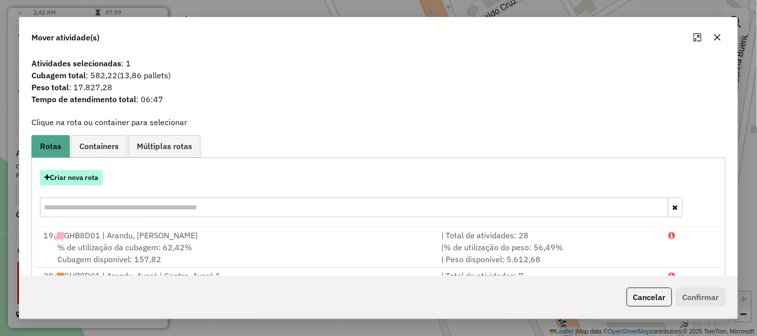
click at [81, 178] on button "Criar nova rota" at bounding box center [71, 177] width 63 height 15
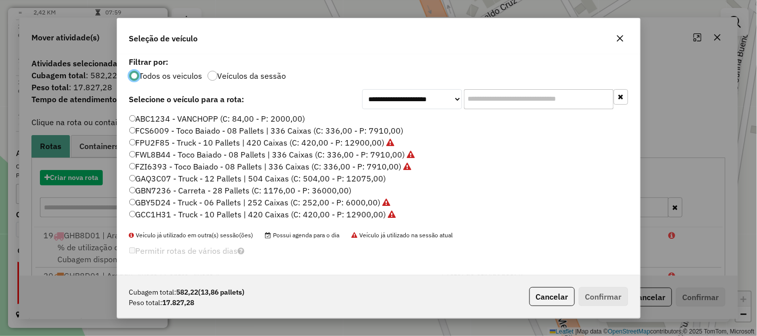
scroll to position [5, 2]
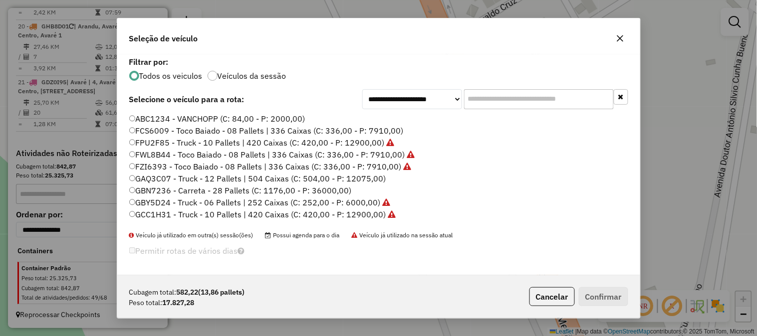
click at [495, 95] on input "text" at bounding box center [539, 99] width 150 height 20
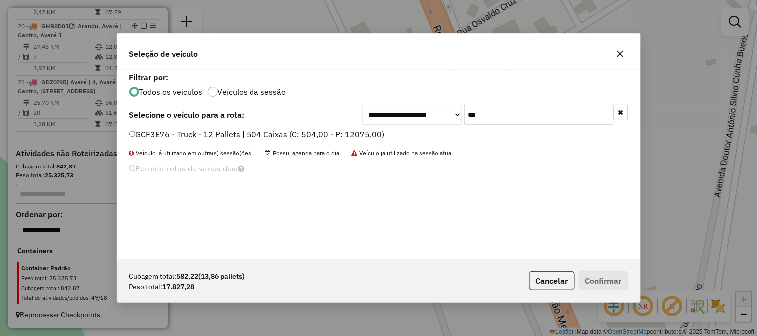
type input "***"
click at [357, 134] on label "GCF3E76 - Truck - 12 Pallets | 504 Caixas (C: 504,00 - P: 12075,00)" at bounding box center [257, 134] width 256 height 12
click at [602, 282] on button "Confirmar" at bounding box center [603, 280] width 49 height 19
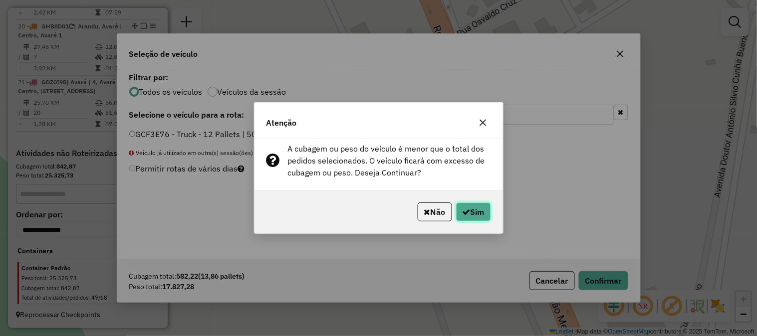
click at [472, 209] on button "Sim" at bounding box center [473, 212] width 35 height 19
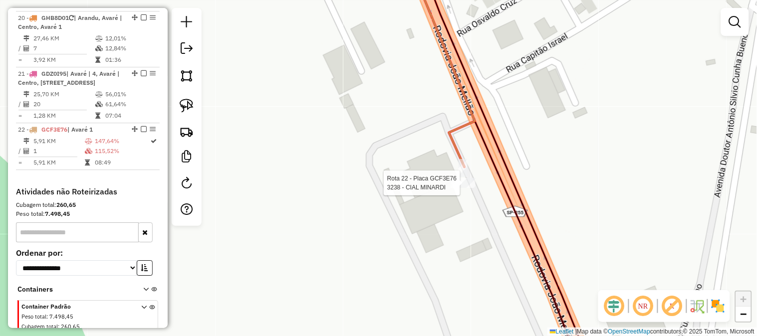
select select "**********"
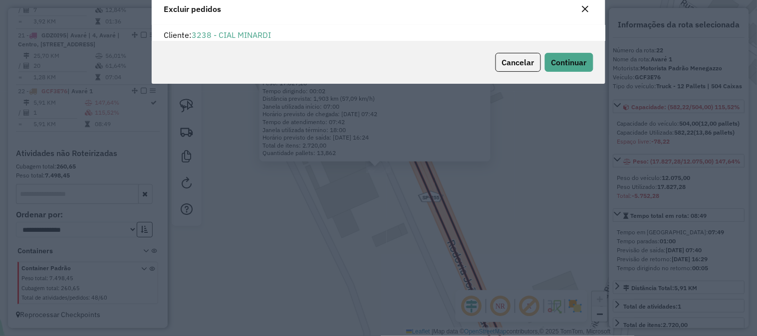
scroll to position [34, 0]
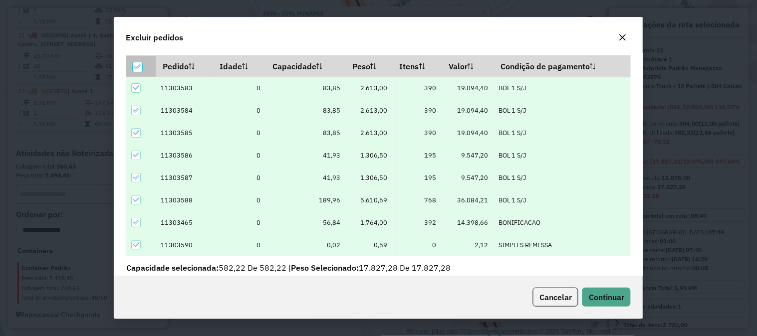
click at [138, 68] on icon at bounding box center [137, 66] width 7 height 7
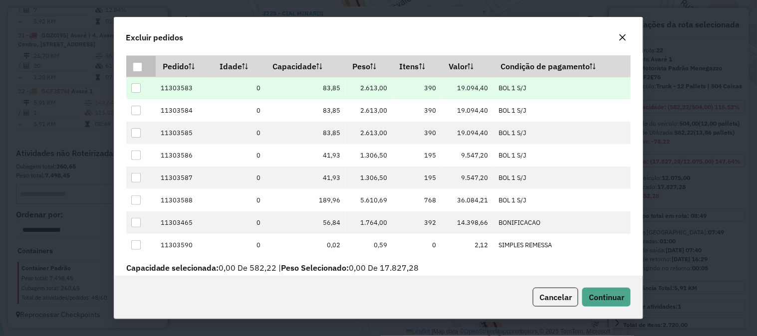
click at [136, 86] on div at bounding box center [135, 87] width 9 height 9
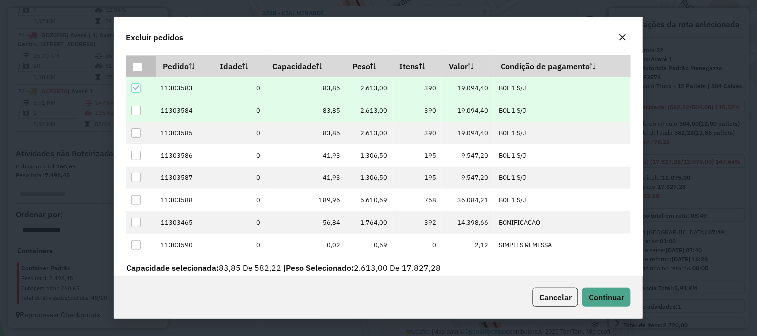
click at [137, 110] on div at bounding box center [135, 110] width 9 height 9
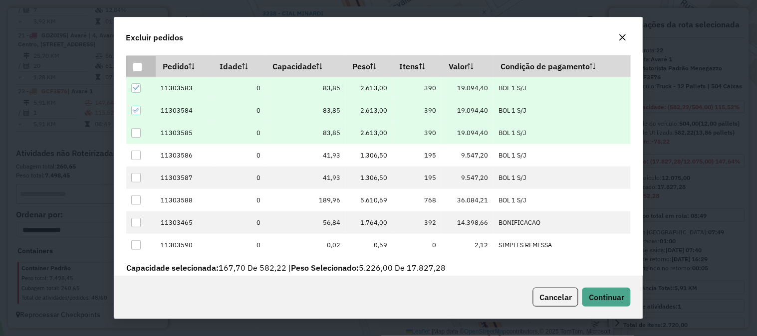
click at [136, 135] on div at bounding box center [135, 132] width 9 height 9
click at [136, 134] on icon at bounding box center [135, 132] width 7 height 7
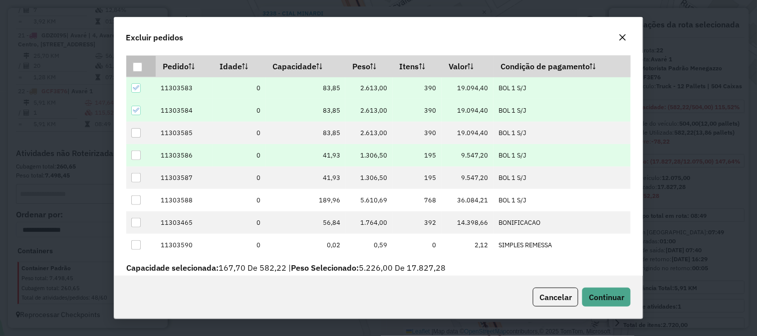
click at [133, 156] on div at bounding box center [135, 155] width 9 height 9
click at [609, 291] on button "Continuar" at bounding box center [606, 297] width 48 height 19
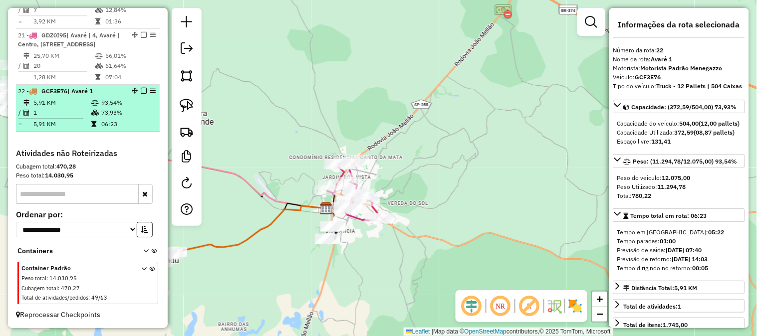
click at [141, 89] on em at bounding box center [144, 91] width 6 height 6
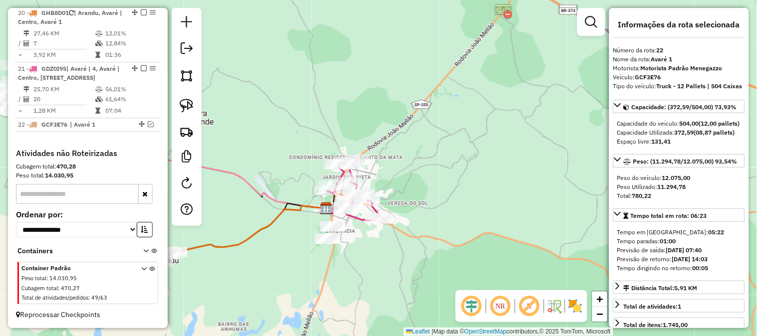
scroll to position [707, 0]
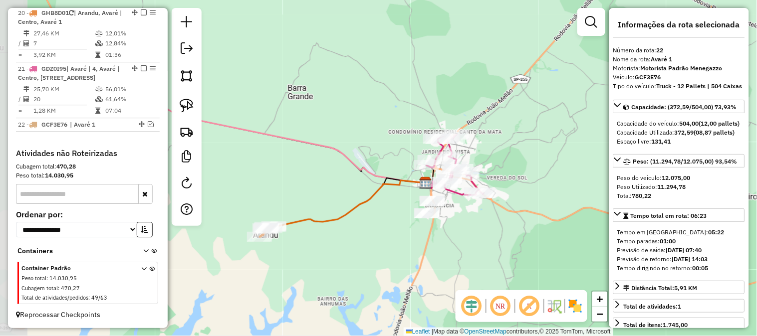
drag, startPoint x: 305, startPoint y: 236, endPoint x: 407, endPoint y: 210, distance: 105.2
click at [407, 210] on div "Janela de atendimento Grade de atendimento Capacidade Transportadoras Veículos …" at bounding box center [378, 168] width 757 height 336
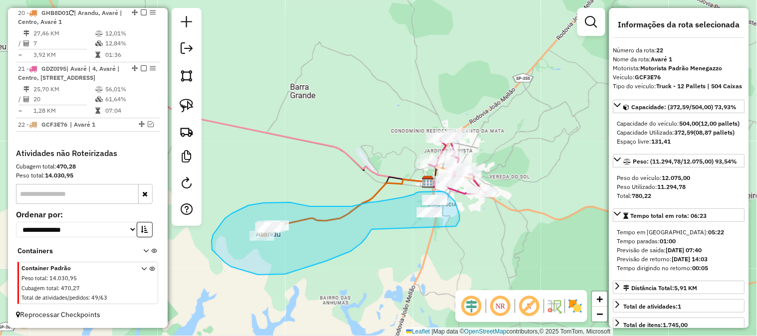
drag, startPoint x: 355, startPoint y: 249, endPoint x: 449, endPoint y: 233, distance: 95.1
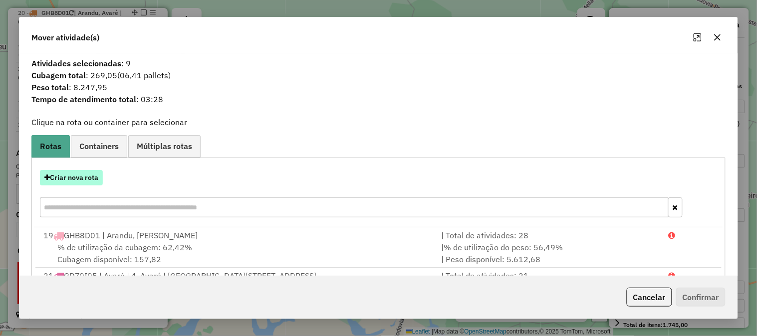
click at [77, 180] on button "Criar nova rota" at bounding box center [71, 177] width 63 height 15
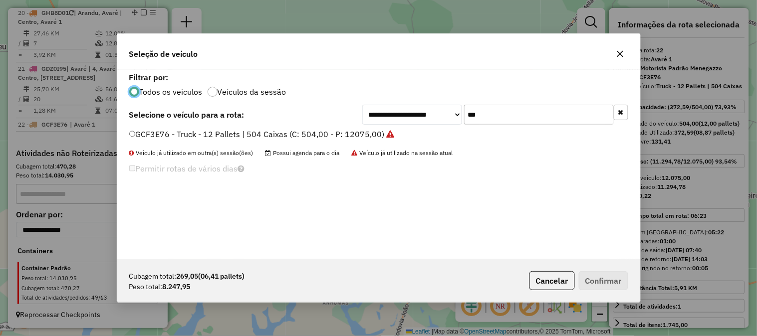
scroll to position [5, 2]
drag, startPoint x: 460, startPoint y: 115, endPoint x: 397, endPoint y: 112, distance: 62.5
click at [403, 113] on div "**********" at bounding box center [495, 115] width 266 height 20
type input "***"
click at [372, 139] on label "GJD2H41 - Truck - 10 Pallets | 420 Caixas (C: 420,00 - P: 12900,00)" at bounding box center [257, 134] width 257 height 12
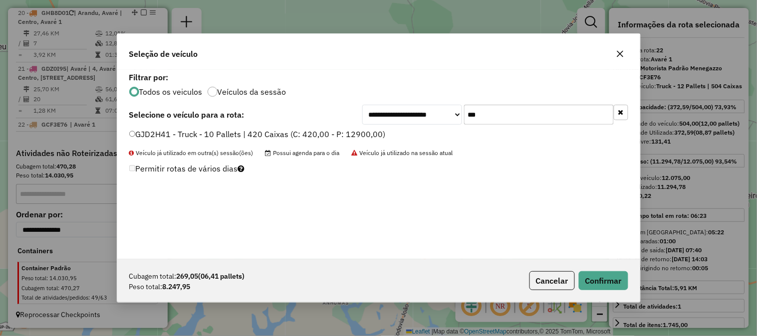
click at [372, 133] on label "GJD2H41 - Truck - 10 Pallets | 420 Caixas (C: 420,00 - P: 12900,00)" at bounding box center [257, 134] width 257 height 12
click at [615, 276] on button "Confirmar" at bounding box center [603, 280] width 49 height 19
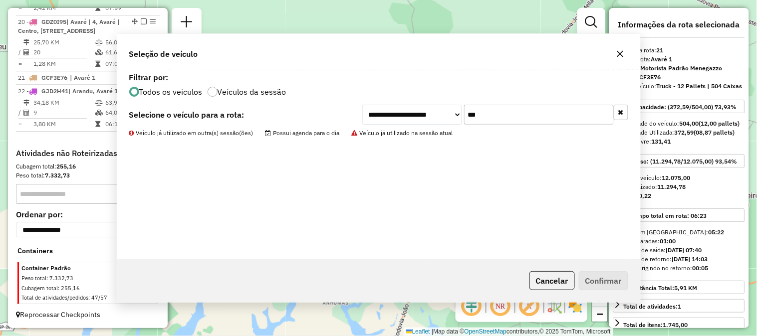
scroll to position [699, 0]
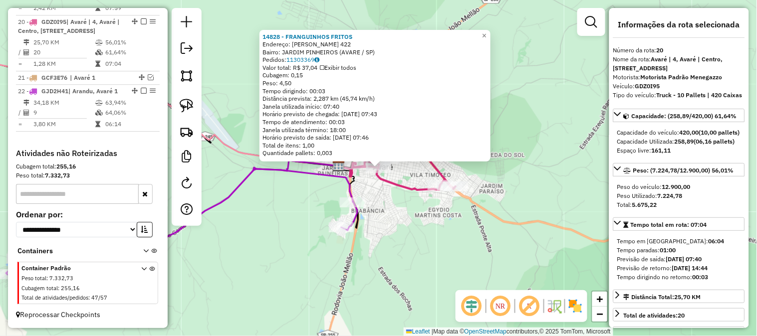
click at [430, 227] on div "14828 - FRANGUINHOS FRITOS Endereço: PINHEIRO MACHADO 422 Bairro: JARDIM PINHEI…" at bounding box center [378, 168] width 757 height 336
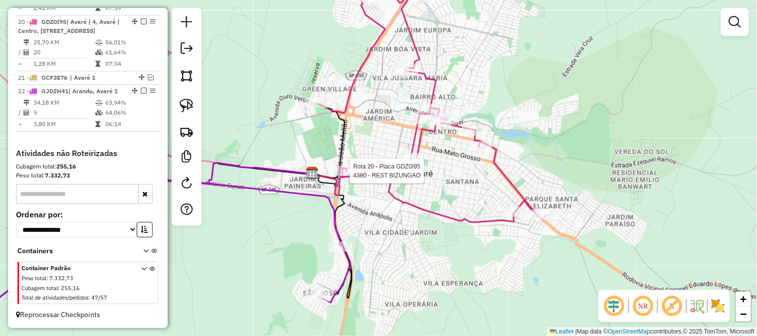
select select "**********"
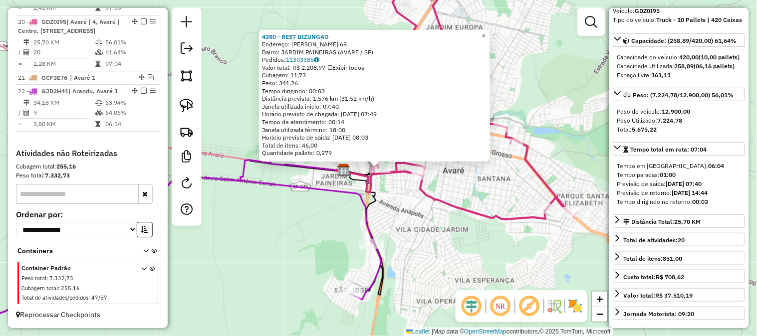
scroll to position [148, 0]
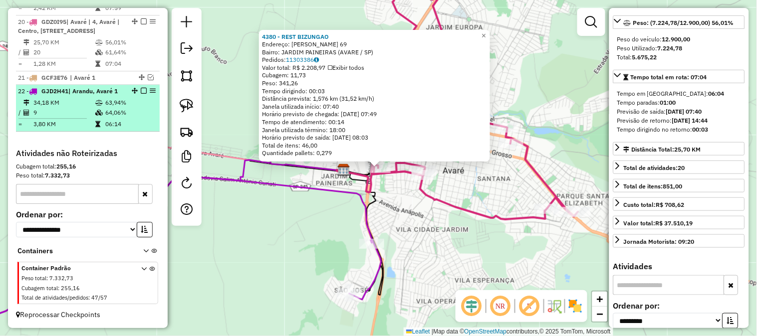
click at [141, 90] on em at bounding box center [144, 91] width 6 height 6
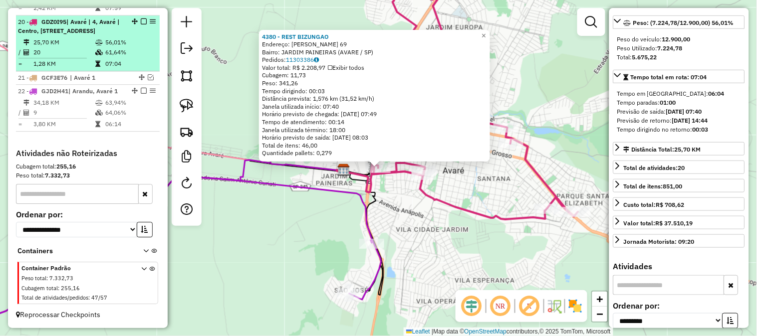
scroll to position [665, 0]
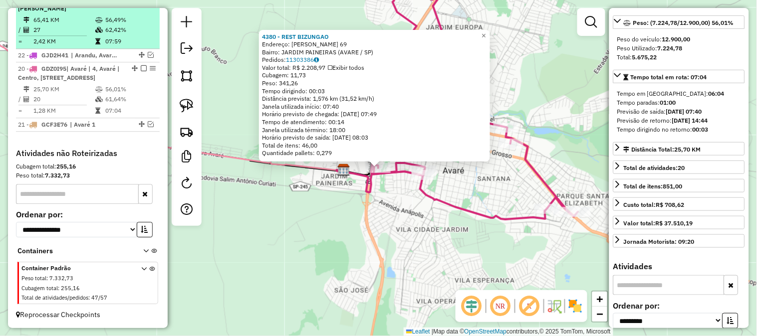
drag, startPoint x: 140, startPoint y: 124, endPoint x: 135, endPoint y: 36, distance: 87.5
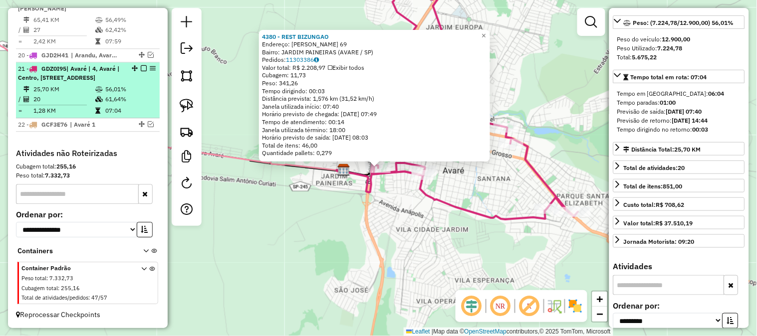
scroll to position [591, 0]
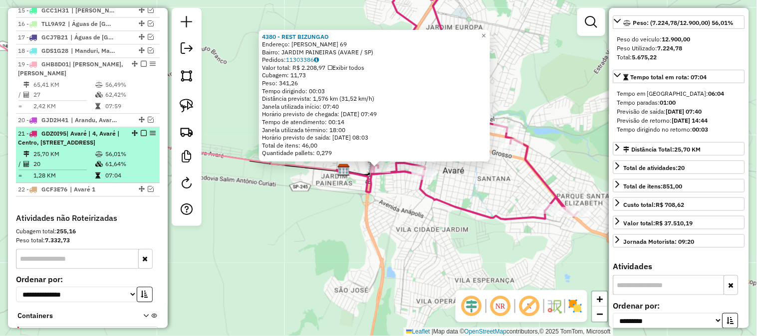
click at [142, 136] on em at bounding box center [144, 133] width 6 height 6
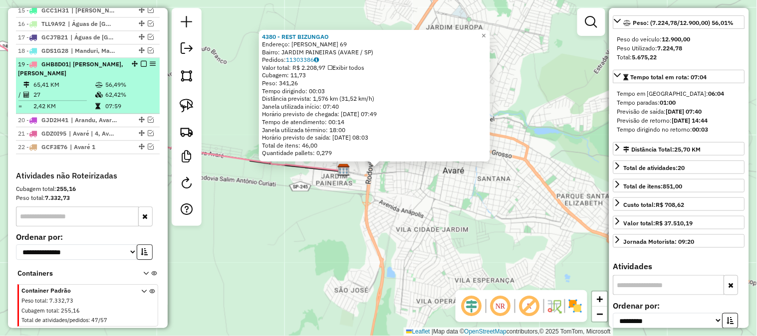
click at [106, 100] on td "62,42%" at bounding box center [130, 95] width 50 height 10
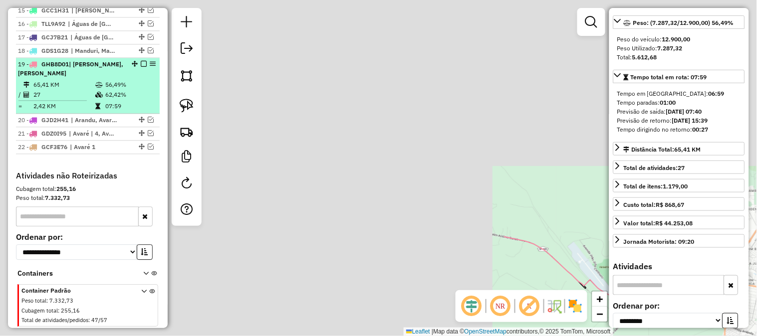
scroll to position [139, 0]
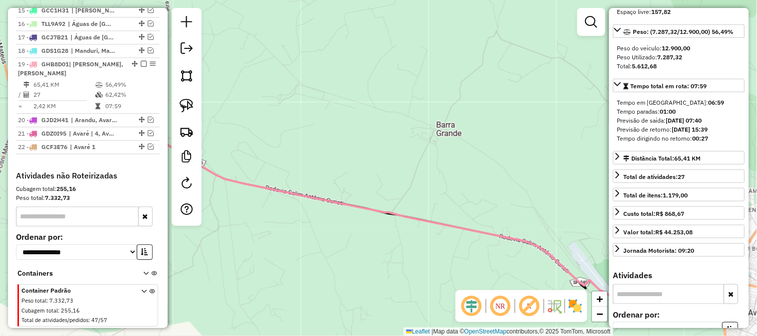
click at [345, 232] on div "Janela de atendimento Grade de atendimento Capacidade Transportadoras Veículos …" at bounding box center [378, 168] width 757 height 336
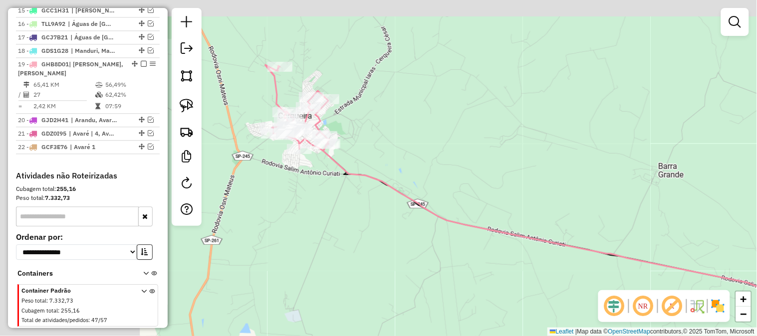
drag, startPoint x: 285, startPoint y: 232, endPoint x: 527, endPoint y: 267, distance: 244.1
click at [525, 270] on div "Janela de atendimento Grade de atendimento Capacidade Transportadoras Veículos …" at bounding box center [378, 168] width 757 height 336
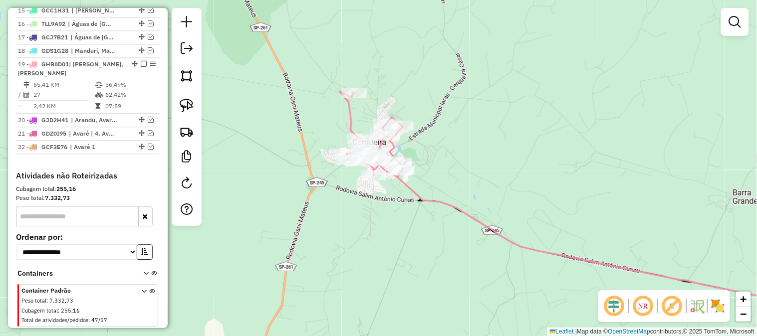
drag, startPoint x: 372, startPoint y: 249, endPoint x: 468, endPoint y: 225, distance: 98.6
click at [381, 258] on div "Janela de atendimento Grade de atendimento Capacidade Transportadoras Veículos …" at bounding box center [378, 168] width 757 height 336
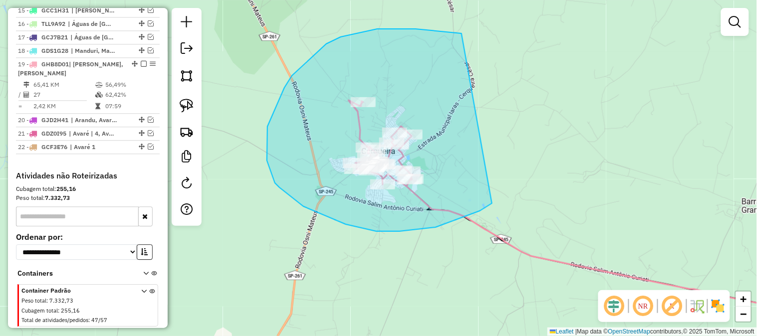
drag, startPoint x: 466, startPoint y: 217, endPoint x: 523, endPoint y: 50, distance: 176.1
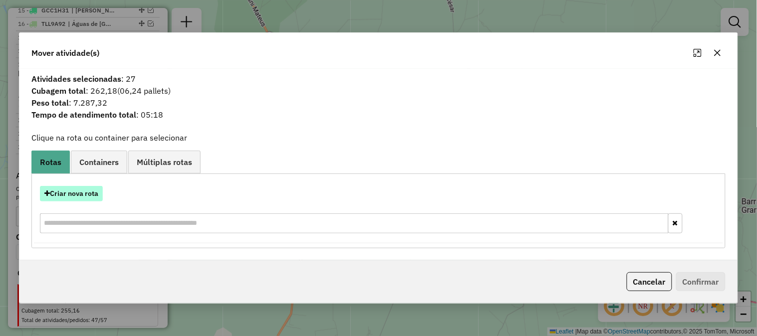
click at [93, 198] on button "Criar nova rota" at bounding box center [71, 193] width 63 height 15
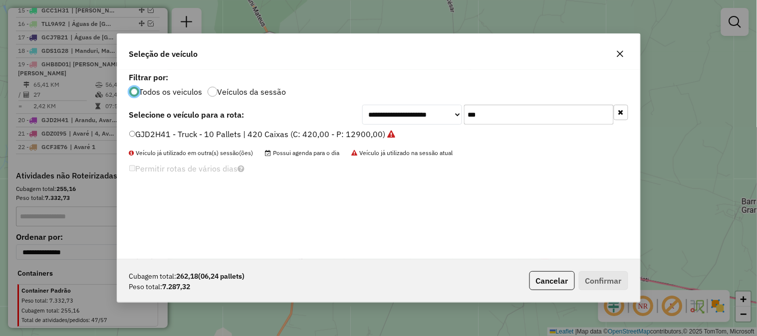
scroll to position [5, 2]
drag, startPoint x: 479, startPoint y: 112, endPoint x: 400, endPoint y: 104, distance: 79.8
click at [408, 107] on div "**********" at bounding box center [495, 115] width 266 height 20
type input "***"
click at [358, 139] on label "GHB8D01 - Truck - 10 Pallets | 420 Caixas (C: 420,00 - P: 12900,00)" at bounding box center [262, 134] width 267 height 12
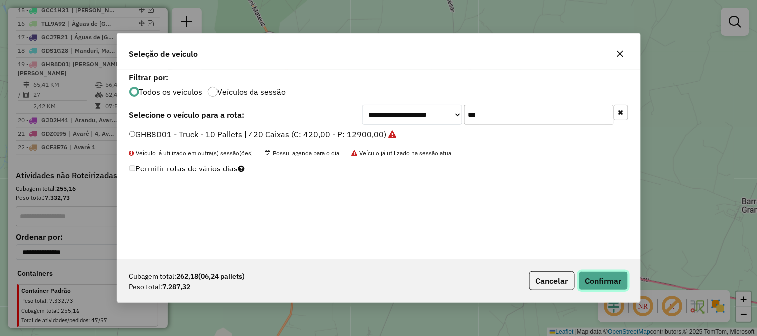
click at [617, 279] on button "Confirmar" at bounding box center [603, 280] width 49 height 19
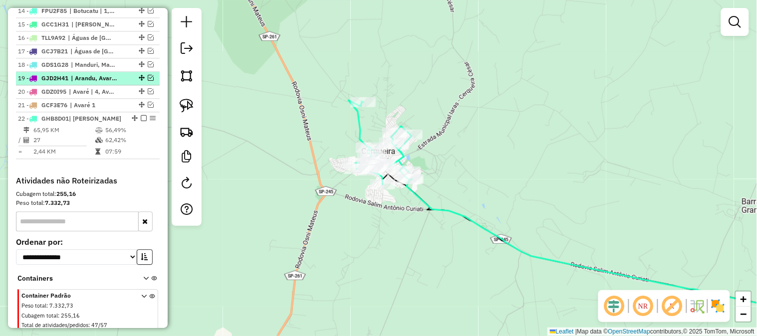
scroll to position [540, 0]
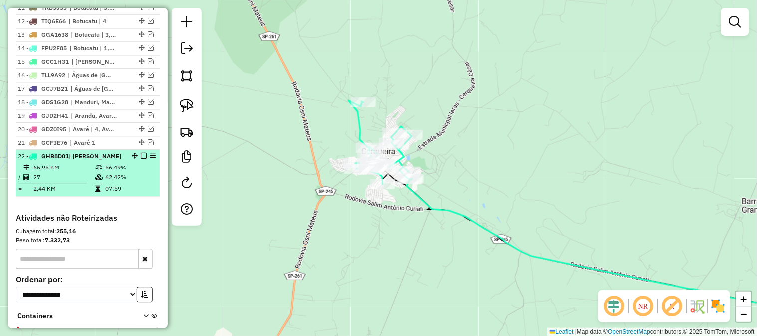
click at [141, 159] on em at bounding box center [144, 156] width 6 height 6
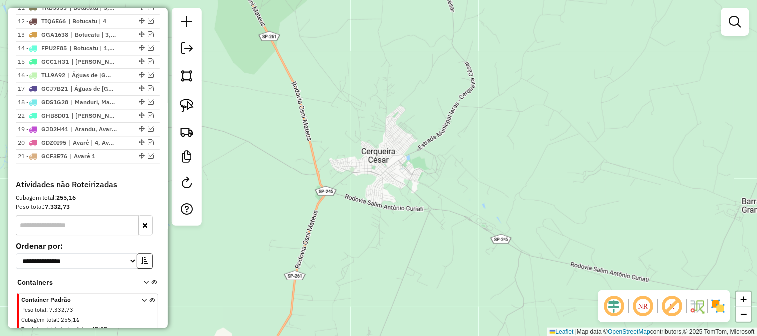
drag, startPoint x: 137, startPoint y: 162, endPoint x: 135, endPoint y: 121, distance: 41.0
drag, startPoint x: 141, startPoint y: 97, endPoint x: 140, endPoint y: 85, distance: 11.5
click at [148, 91] on em at bounding box center [151, 88] width 6 height 6
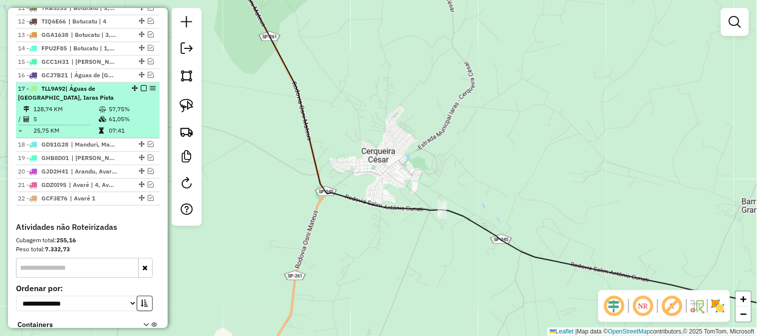
click at [76, 102] on div "17 - TLL9A92 | Águas de Santa Barbara, Iaras Pista" at bounding box center [71, 93] width 106 height 18
select select "**********"
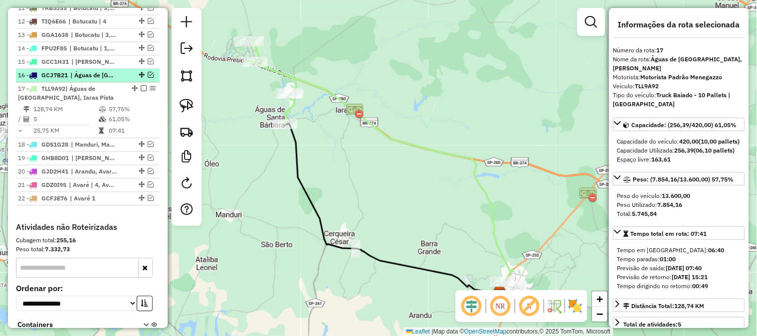
click at [148, 78] on em at bounding box center [151, 75] width 6 height 6
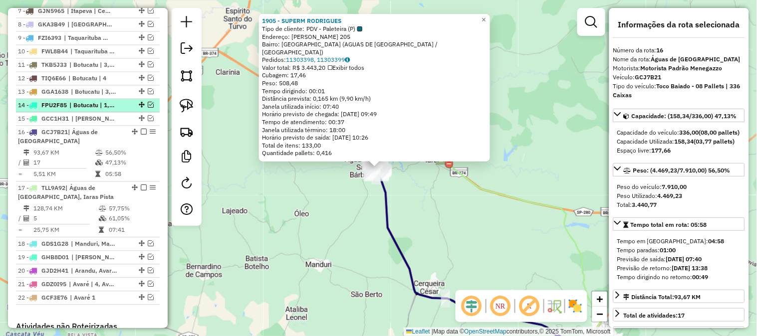
scroll to position [462, 0]
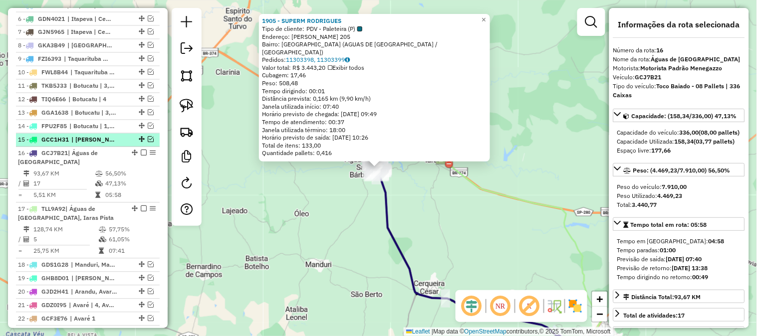
click at [148, 143] on em at bounding box center [151, 140] width 6 height 6
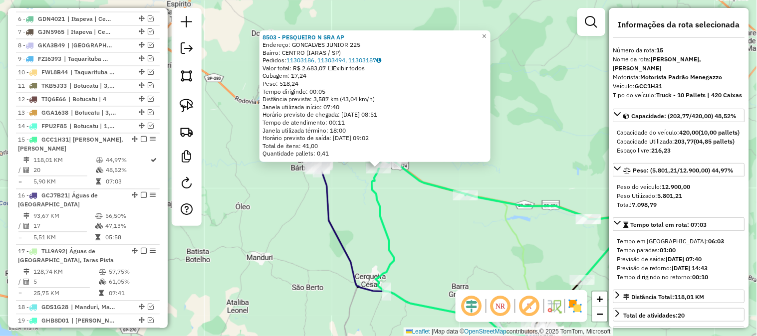
scroll to position [596, 0]
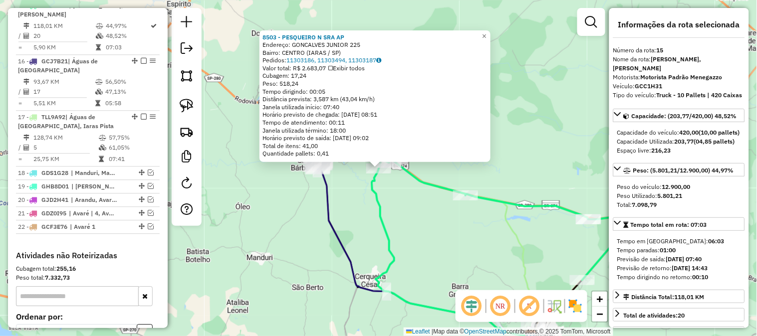
drag, startPoint x: 417, startPoint y: 218, endPoint x: 403, endPoint y: 216, distance: 13.6
click at [417, 218] on div "8503 - PESQUEIRO N SRA AP Endereço: GONCALVES JUNIOR 225 Bairro: CENTRO (IARAS …" at bounding box center [378, 168] width 757 height 336
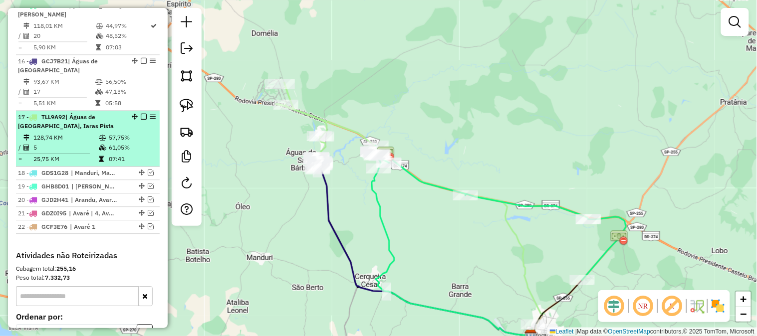
scroll to position [523, 0]
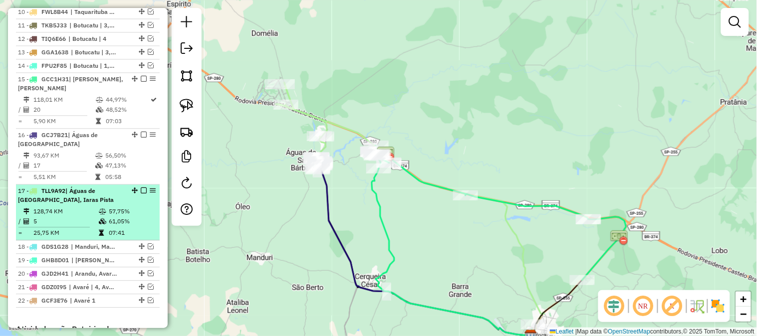
click at [141, 194] on em at bounding box center [144, 191] width 6 height 6
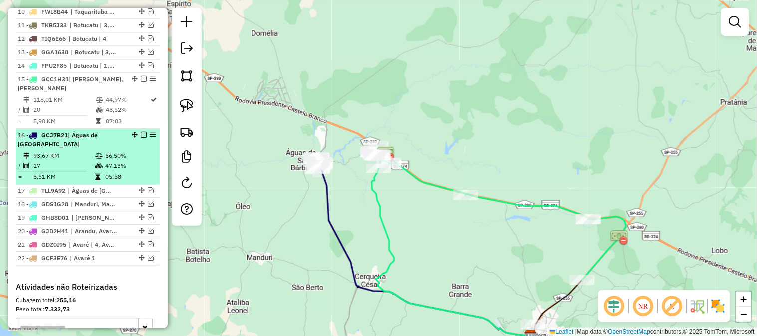
click at [141, 138] on em at bounding box center [144, 135] width 6 height 6
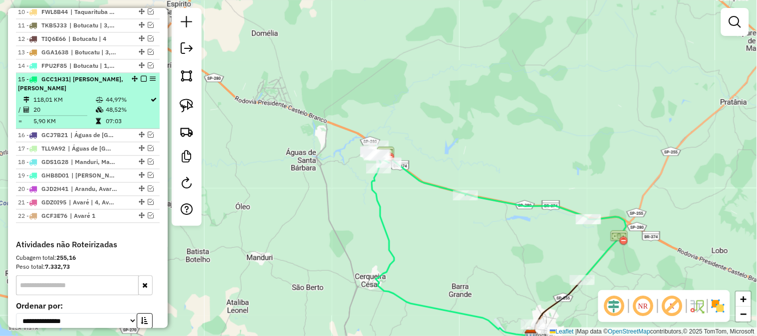
click at [141, 82] on em at bounding box center [144, 79] width 6 height 6
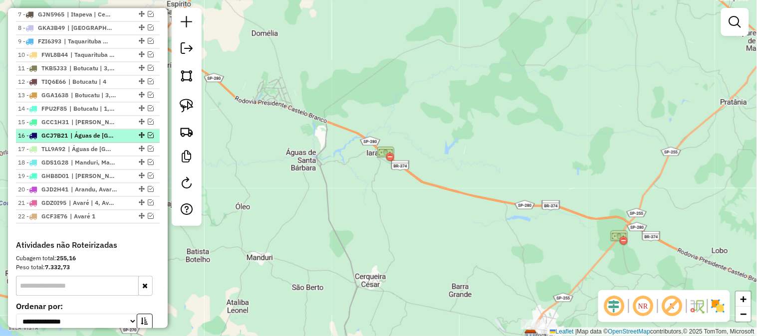
scroll to position [448, 0]
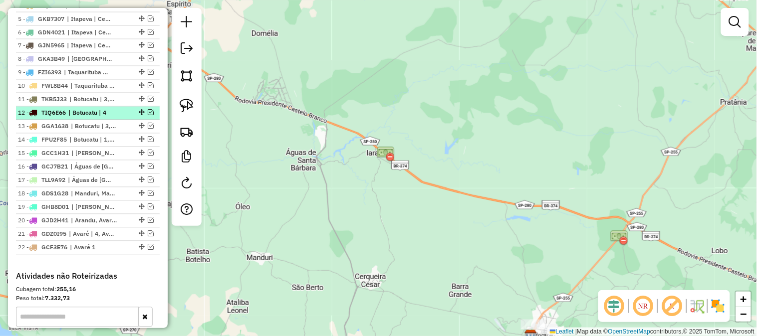
click at [149, 116] on em at bounding box center [151, 113] width 6 height 6
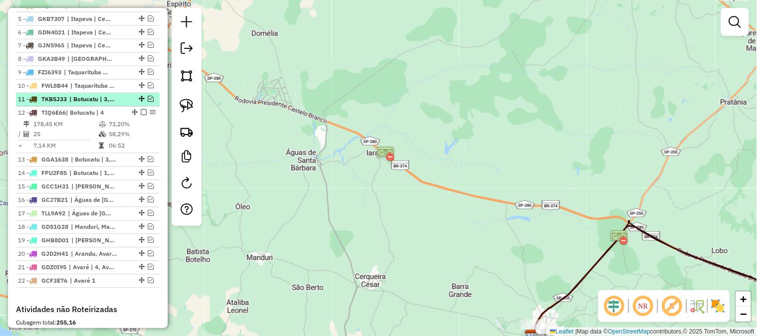
click at [148, 102] on em at bounding box center [151, 99] width 6 height 6
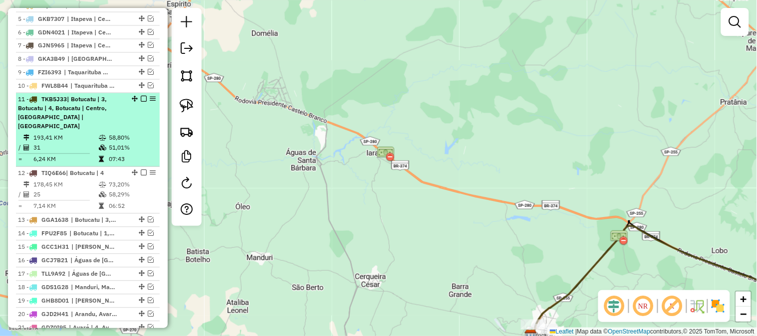
click at [79, 115] on span "| Botucatu | 3, Botucatu | 4, Botucatu | Centro, Botucatu | Rubião" at bounding box center [62, 113] width 89 height 34
select select "**********"
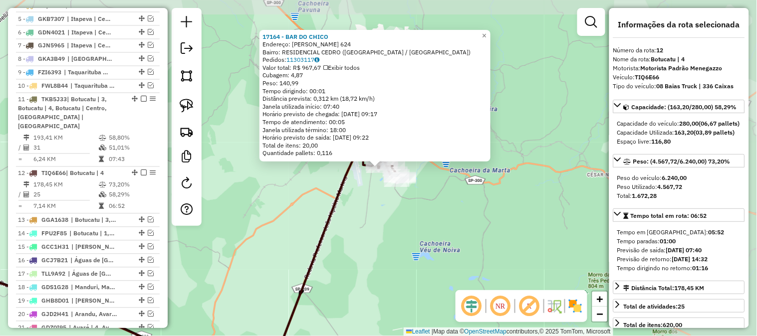
scroll to position [607, 0]
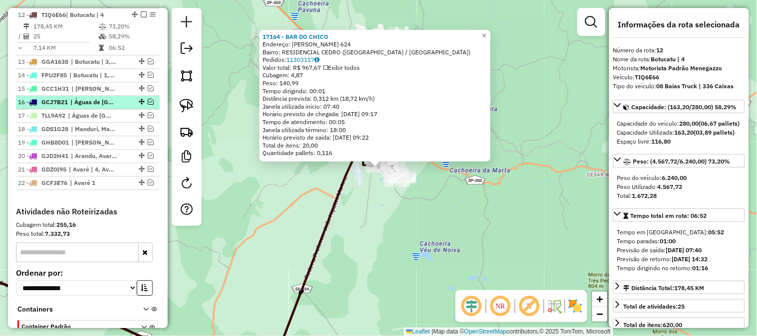
click at [148, 101] on em at bounding box center [151, 102] width 6 height 6
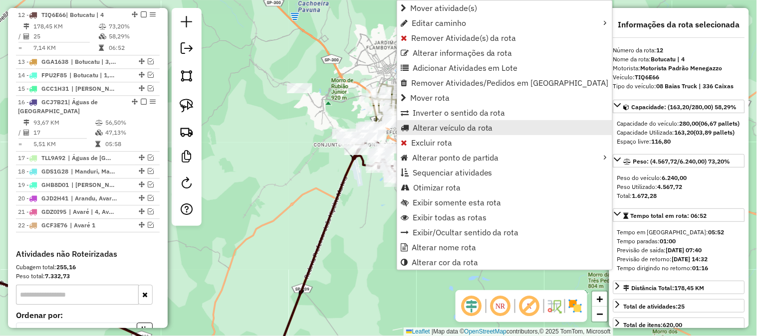
click at [478, 127] on span "Alterar veículo da rota" at bounding box center [453, 128] width 80 height 8
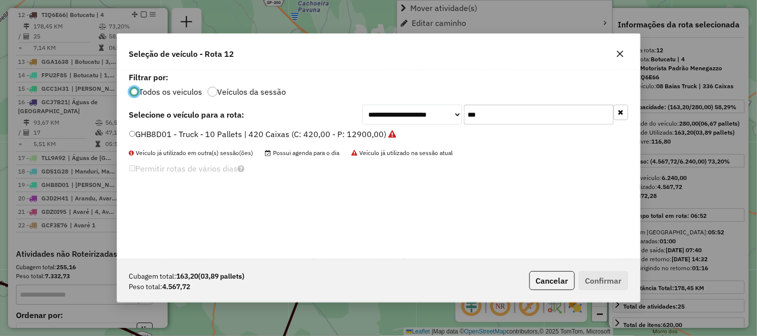
scroll to position [5, 2]
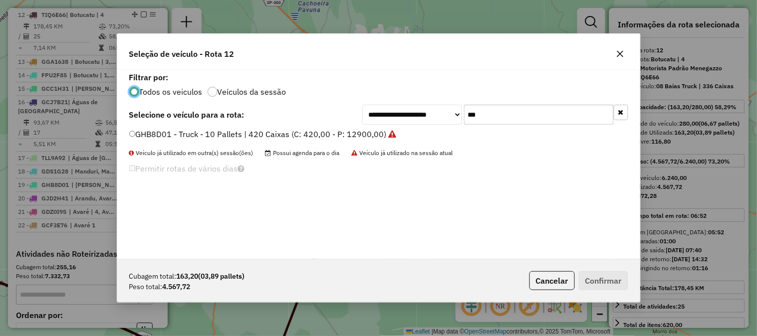
drag, startPoint x: 450, startPoint y: 117, endPoint x: 410, endPoint y: 116, distance: 39.5
click at [412, 117] on div "**********" at bounding box center [495, 115] width 266 height 20
type input "***"
click at [390, 135] on label "GCJ7B21 - Toco Baiado - 08 Pallets | 336 Caixas (C: 336,00 - P: 7910,00)" at bounding box center [271, 134] width 285 height 12
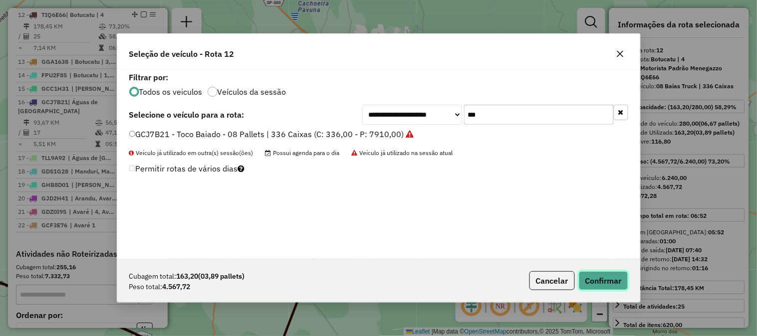
click at [617, 279] on button "Confirmar" at bounding box center [603, 280] width 49 height 19
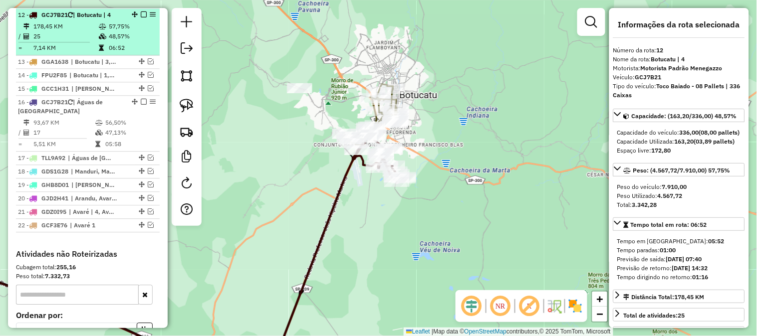
click at [75, 32] on td "25" at bounding box center [65, 36] width 65 height 10
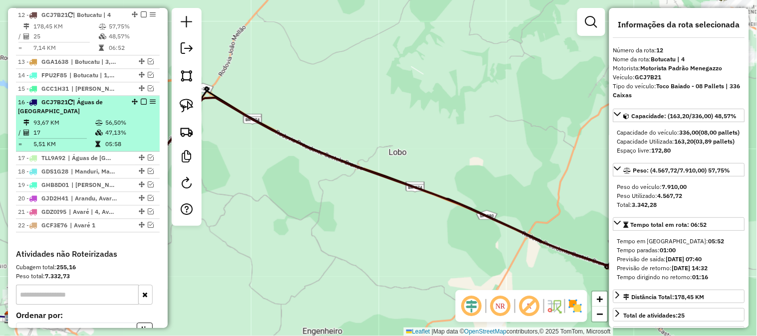
click at [76, 122] on td "93,67 KM" at bounding box center [64, 123] width 62 height 10
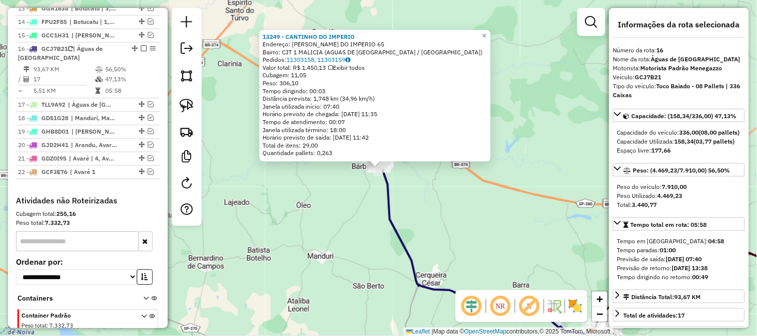
scroll to position [695, 0]
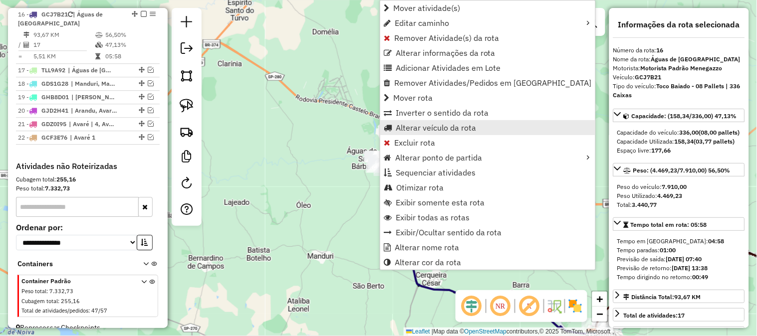
click at [462, 126] on span "Alterar veículo da rota" at bounding box center [436, 128] width 80 height 8
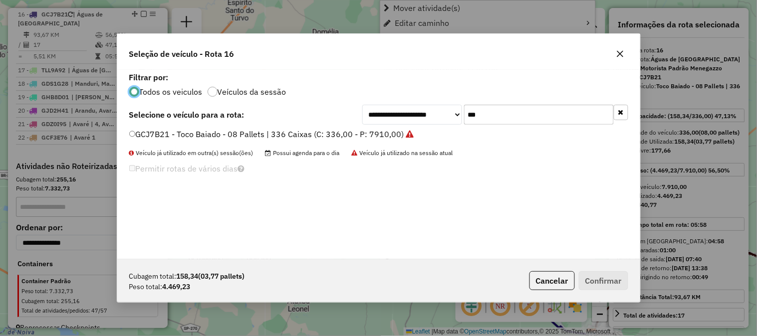
scroll to position [5, 2]
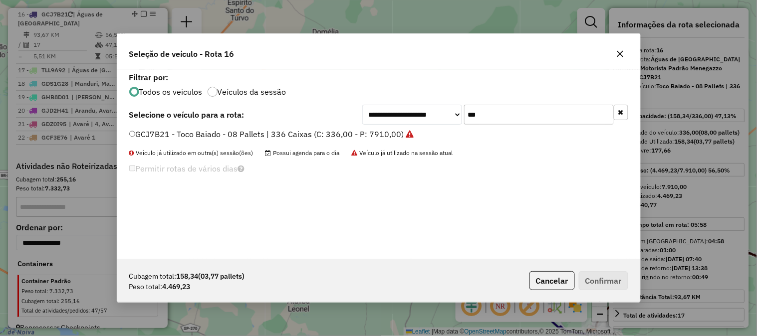
drag, startPoint x: 517, startPoint y: 116, endPoint x: 381, endPoint y: 111, distance: 135.8
click at [398, 113] on div "**********" at bounding box center [495, 115] width 266 height 20
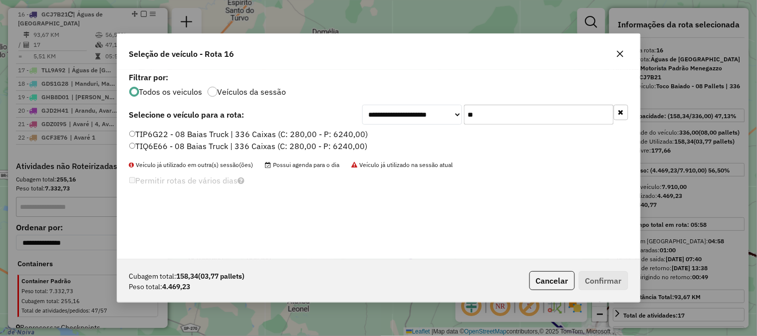
type input "**"
click at [350, 146] on label "TIQ6E66 - 08 Baias Truck | 336 Caixas (C: 280,00 - P: 6240,00)" at bounding box center [248, 146] width 239 height 12
click at [598, 279] on button "Confirmar" at bounding box center [603, 280] width 49 height 19
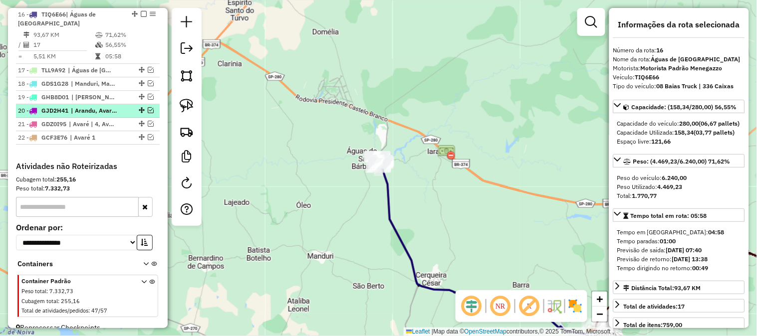
scroll to position [621, 0]
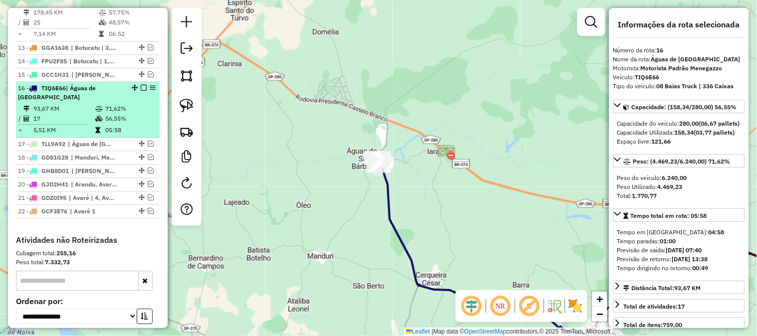
click at [141, 86] on em at bounding box center [144, 88] width 6 height 6
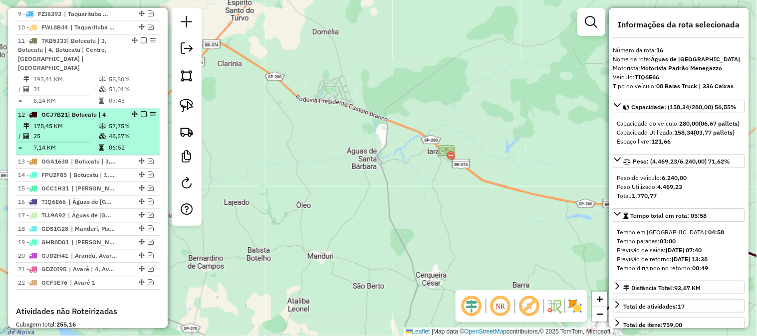
scroll to position [473, 0]
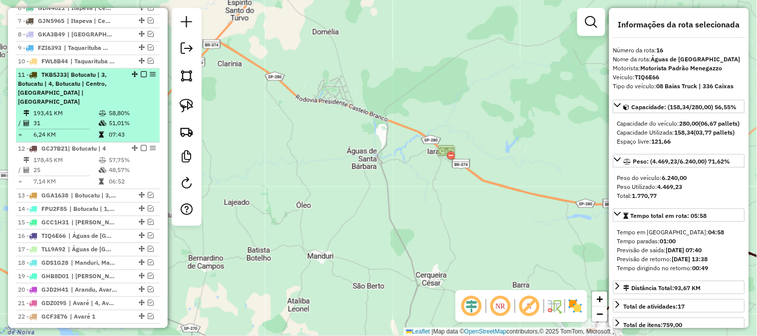
click at [99, 104] on div "11 - TKB5J33 | Botucatu | 3, Botucatu | 4, Botucatu | Centro, Botucatu | Rubião" at bounding box center [71, 89] width 106 height 36
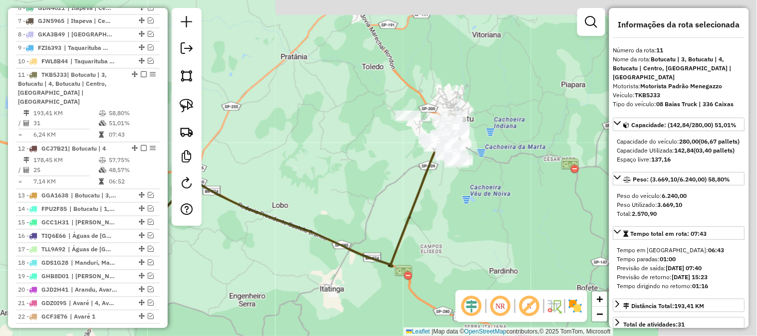
drag, startPoint x: 451, startPoint y: 160, endPoint x: 357, endPoint y: 191, distance: 99.4
click at [357, 191] on div "Janela de atendimento Grade de atendimento Capacidade Transportadoras Veículos …" at bounding box center [378, 168] width 757 height 336
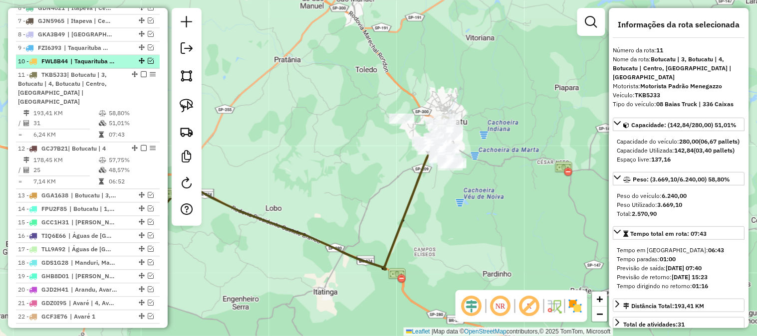
click at [149, 64] on em at bounding box center [151, 61] width 6 height 6
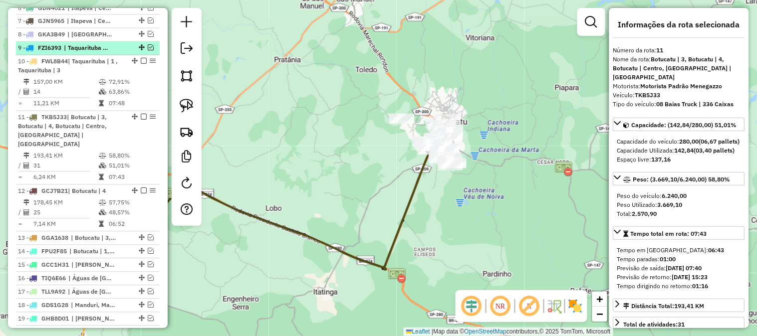
click at [150, 51] on em at bounding box center [151, 48] width 6 height 6
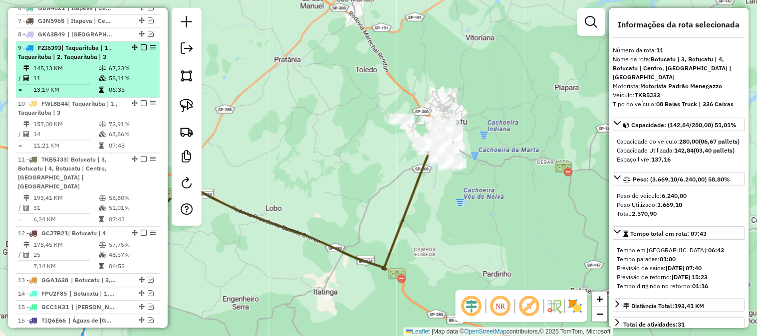
click at [100, 61] on span "| Taquarituba | 1 , Taquarituba | 2, Taquarituba | 3" at bounding box center [64, 52] width 93 height 16
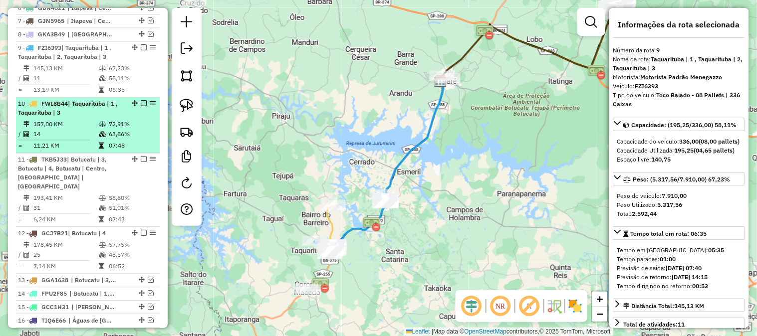
click at [91, 118] on div "10 - FWL8B44 | Taquarituba | 1 , Taquarituba | 3" at bounding box center [71, 109] width 106 height 18
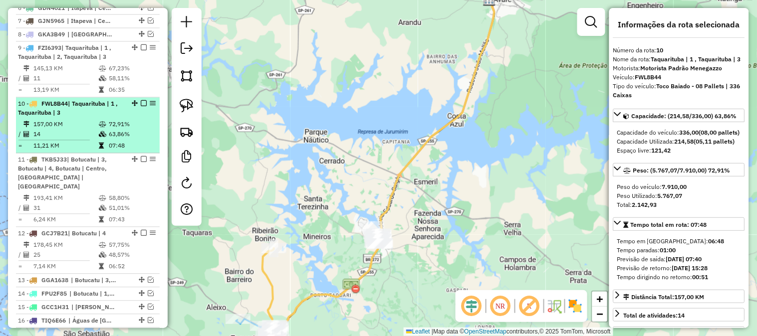
click at [141, 107] on em at bounding box center [144, 104] width 6 height 6
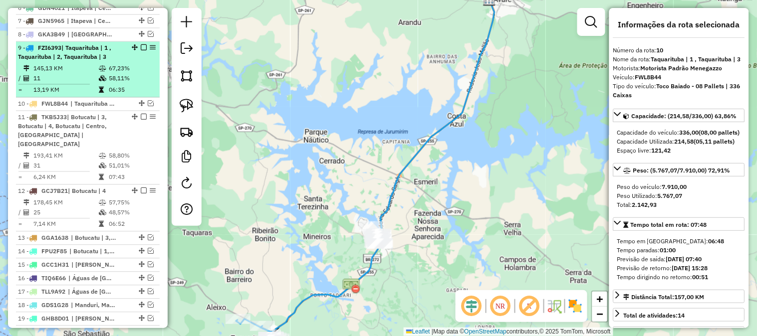
click at [141, 51] on em at bounding box center [144, 48] width 6 height 6
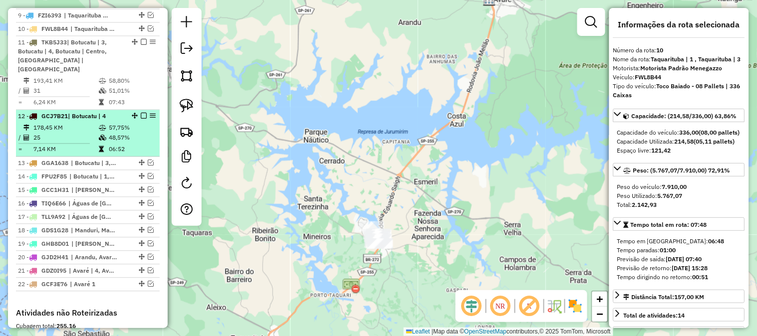
scroll to position [547, 0]
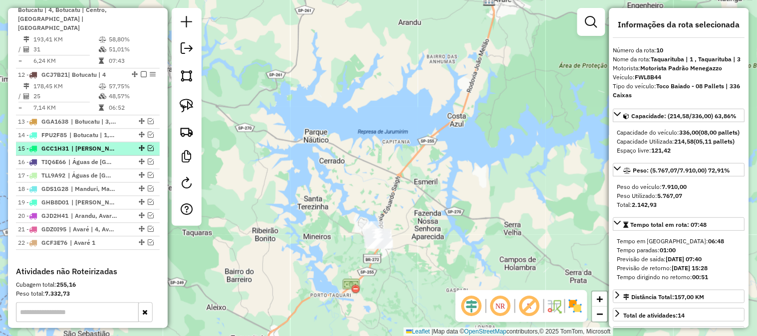
click at [148, 146] on em at bounding box center [151, 148] width 6 height 6
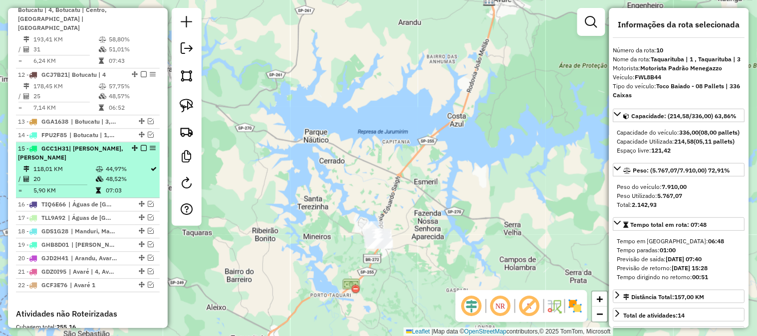
click at [101, 151] on span "| Iaras, Iaras Pista" at bounding box center [70, 153] width 105 height 16
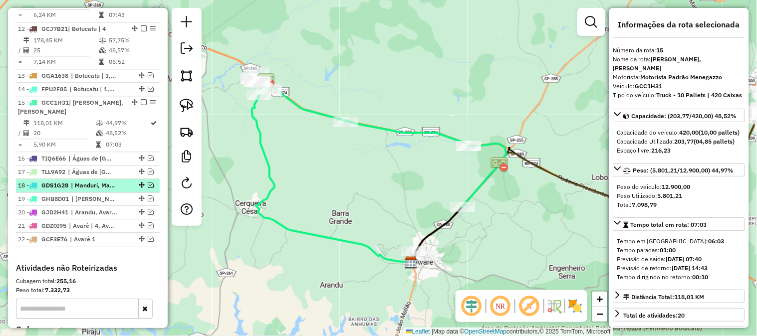
scroll to position [621, 0]
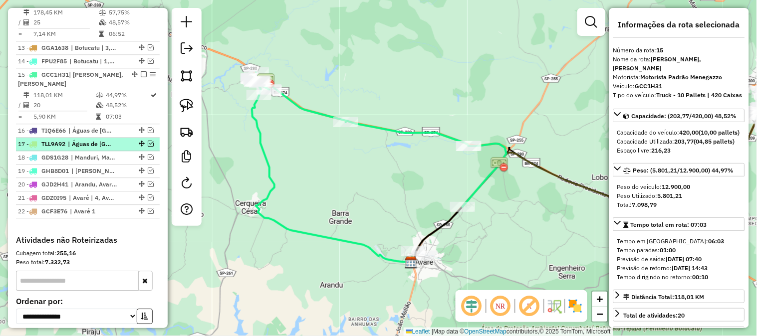
click at [148, 143] on em at bounding box center [151, 144] width 6 height 6
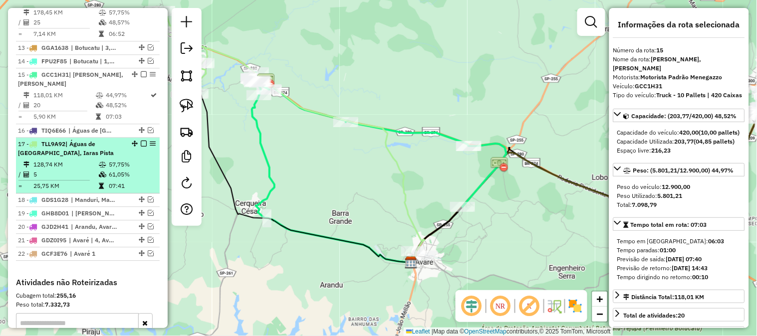
click at [93, 149] on div "17 - TLL9A92 | Águas de Santa Barbara, Iaras Pista" at bounding box center [71, 149] width 106 height 18
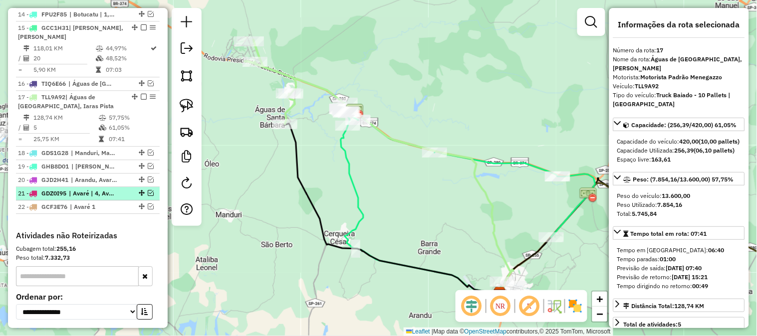
scroll to position [695, 0]
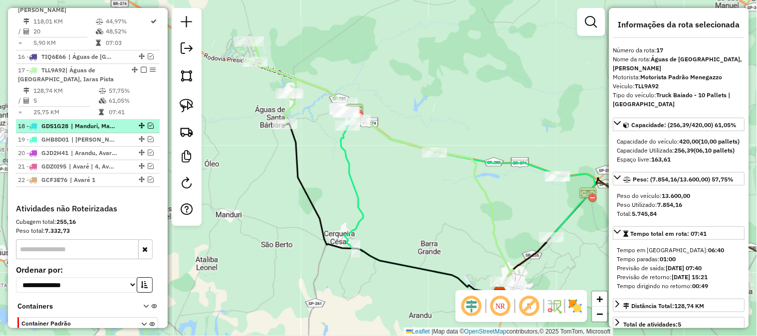
click at [148, 124] on em at bounding box center [151, 126] width 6 height 6
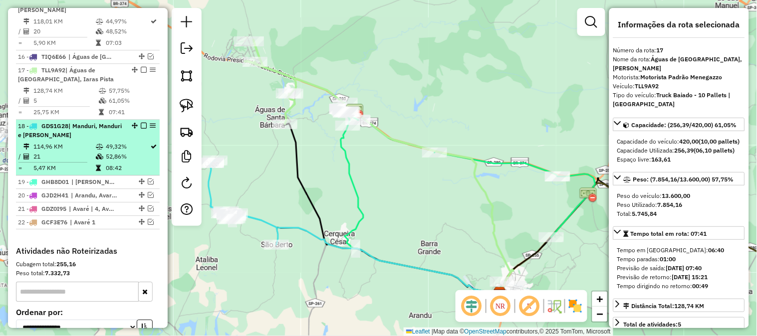
click at [100, 133] on div "18 - GDS1G28 | Manduri, Manduri e Oléo" at bounding box center [71, 131] width 106 height 18
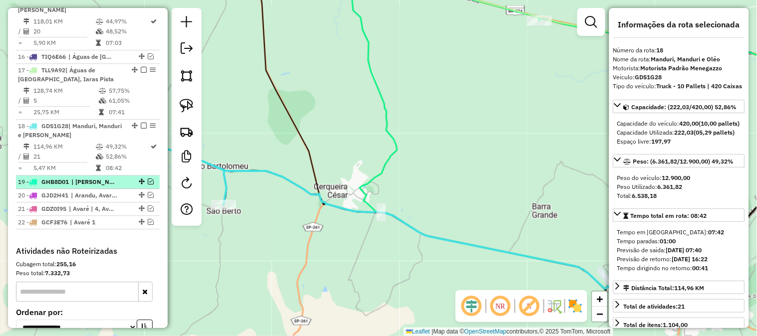
click at [148, 182] on em at bounding box center [151, 182] width 6 height 6
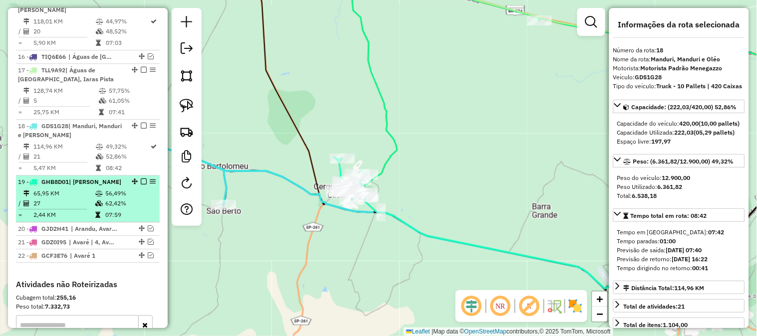
click at [105, 194] on td "56,49%" at bounding box center [130, 194] width 50 height 10
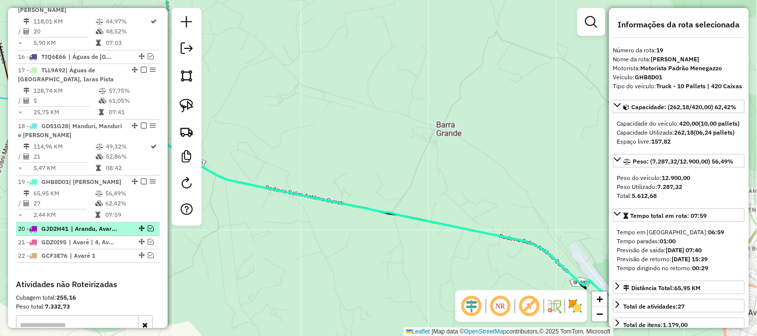
click at [148, 227] on em at bounding box center [151, 229] width 6 height 6
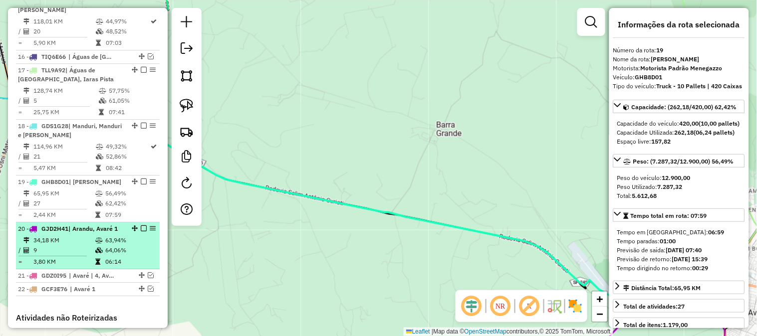
click at [98, 232] on span "| Arandu, Avaré 1" at bounding box center [92, 228] width 49 height 7
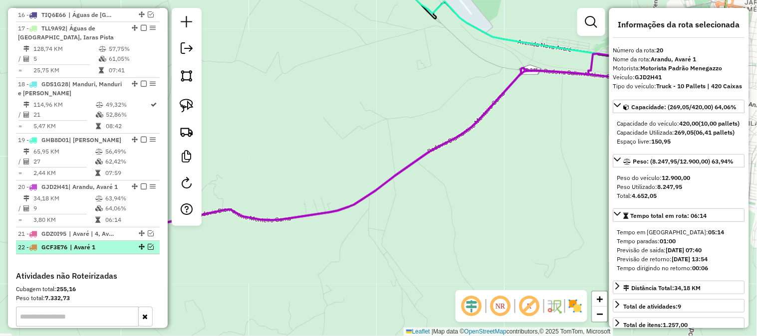
scroll to position [769, 0]
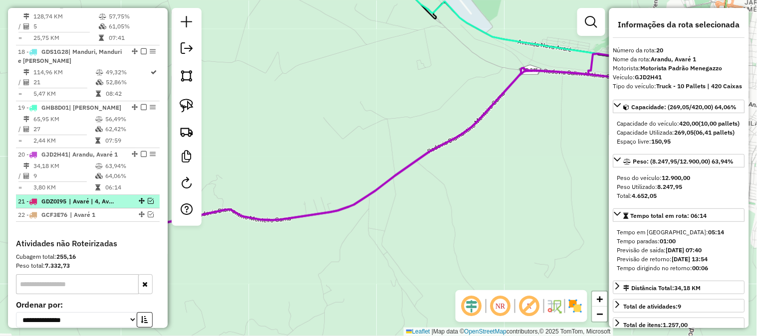
click at [148, 200] on em at bounding box center [151, 201] width 6 height 6
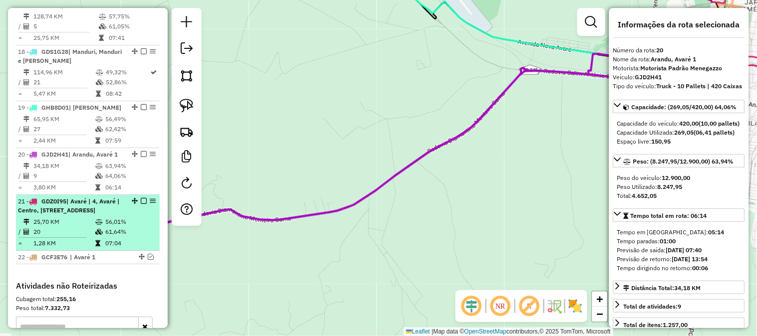
click at [100, 220] on icon at bounding box center [98, 222] width 7 height 6
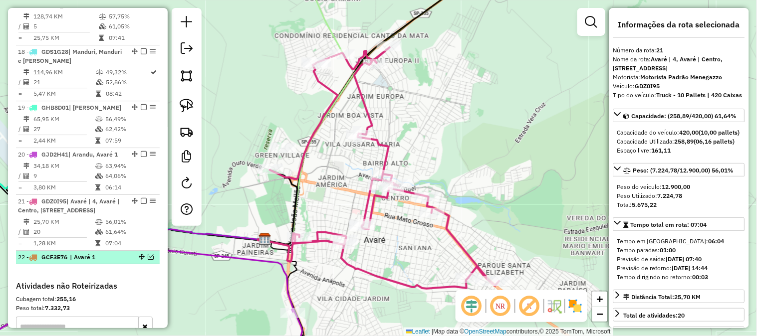
click at [148, 257] on em at bounding box center [151, 257] width 6 height 6
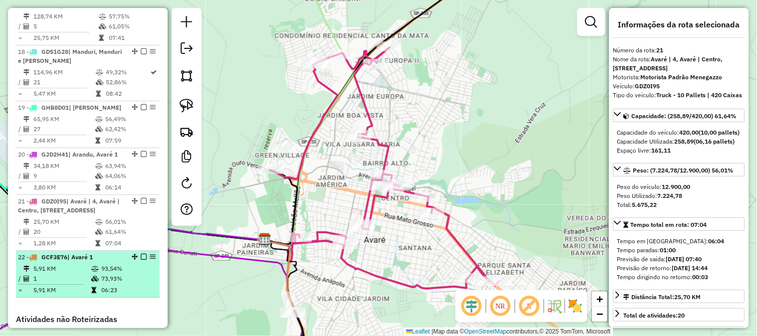
click at [103, 264] on td "93,54%" at bounding box center [128, 269] width 54 height 10
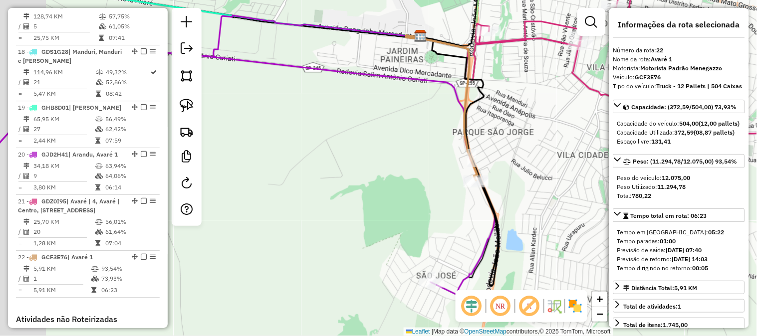
drag, startPoint x: 338, startPoint y: 212, endPoint x: 383, endPoint y: 205, distance: 45.5
click at [383, 205] on div "Janela de atendimento Grade de atendimento Capacidade Transportadoras Veículos …" at bounding box center [378, 168] width 757 height 336
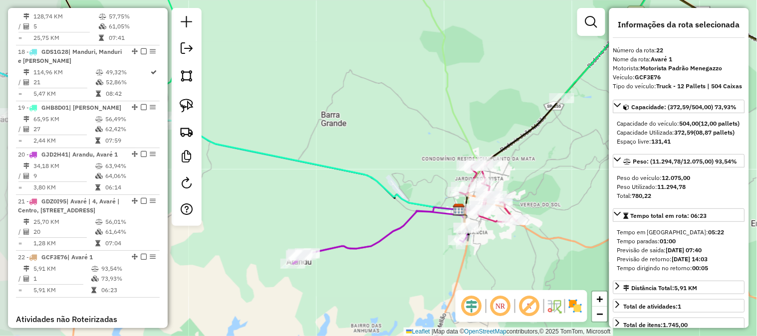
drag, startPoint x: 336, startPoint y: 252, endPoint x: 456, endPoint y: 263, distance: 119.8
click at [464, 266] on div "Janela de atendimento Grade de atendimento Capacidade Transportadoras Veículos …" at bounding box center [378, 168] width 757 height 336
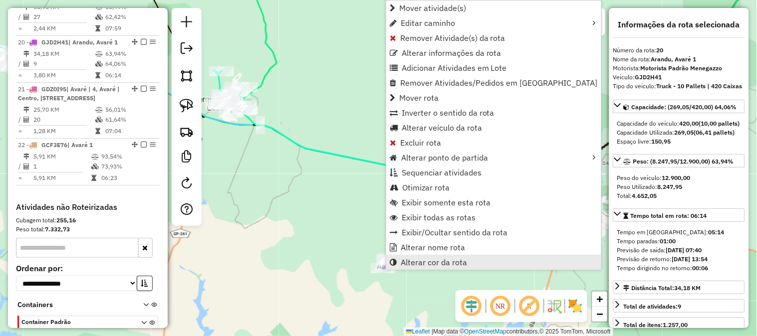
scroll to position [909, 0]
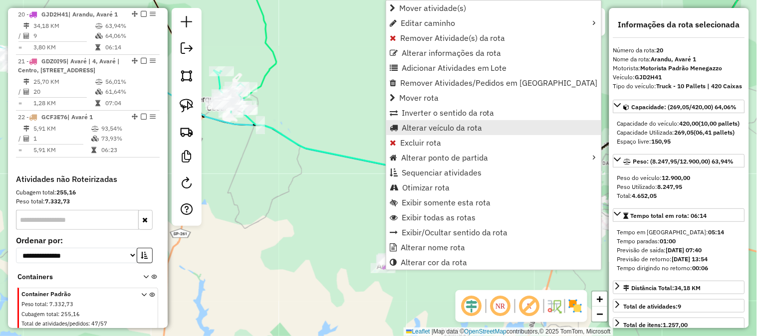
click at [488, 128] on link "Alterar veículo da rota" at bounding box center [493, 127] width 215 height 15
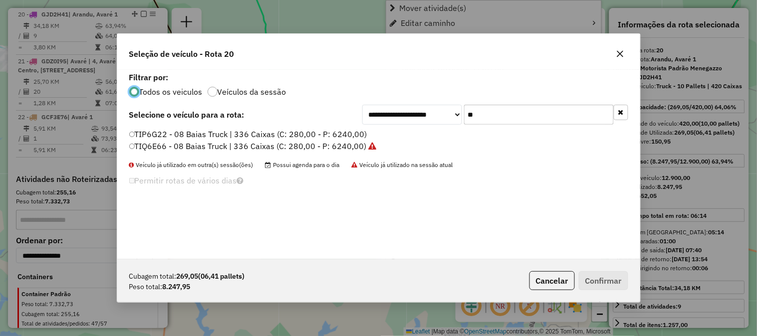
scroll to position [5, 2]
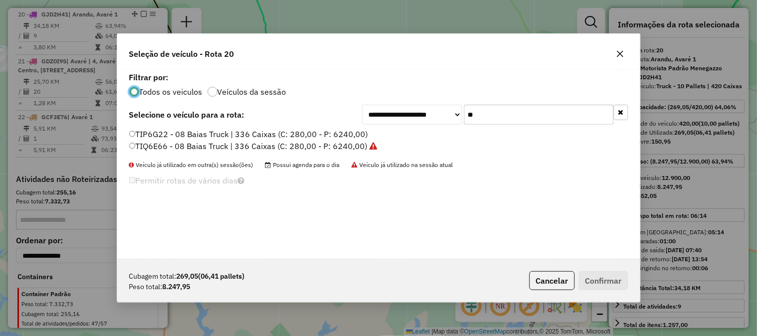
drag, startPoint x: 484, startPoint y: 114, endPoint x: 435, endPoint y: 115, distance: 48.9
click at [435, 115] on div "**********" at bounding box center [495, 115] width 266 height 20
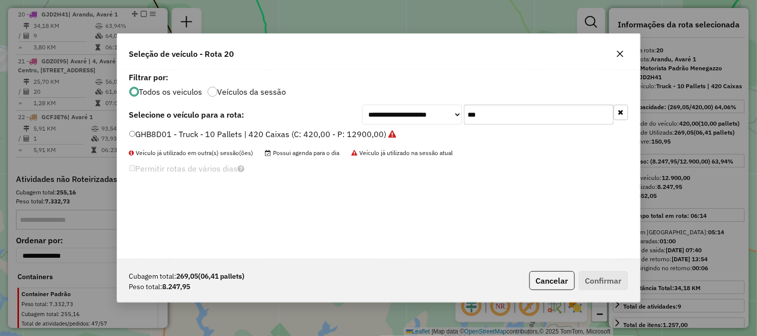
type input "***"
click at [369, 138] on label "GHB8D01 - Truck - 10 Pallets | 420 Caixas (C: 420,00 - P: 12900,00)" at bounding box center [262, 134] width 267 height 12
click at [611, 283] on button "Confirmar" at bounding box center [603, 280] width 49 height 19
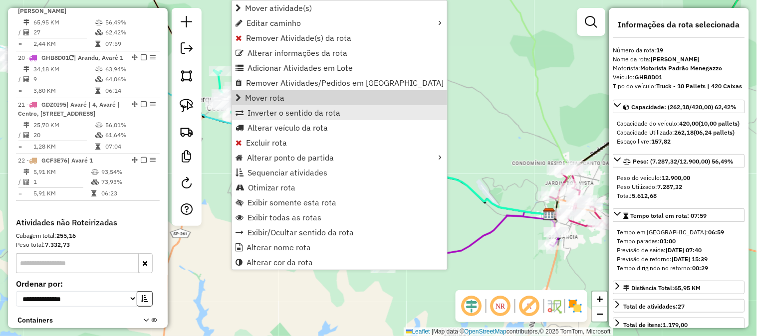
scroll to position [862, 0]
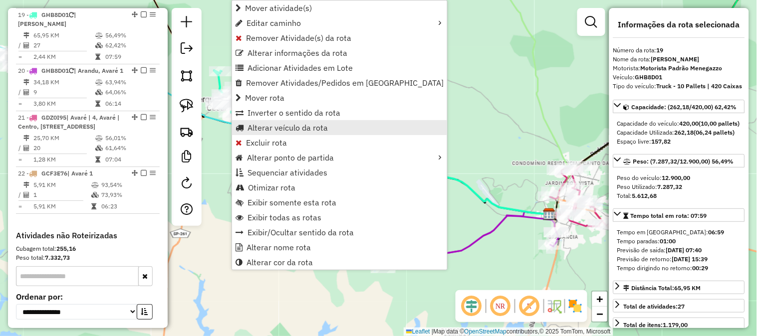
click at [299, 130] on span "Alterar veículo da rota" at bounding box center [288, 128] width 80 height 8
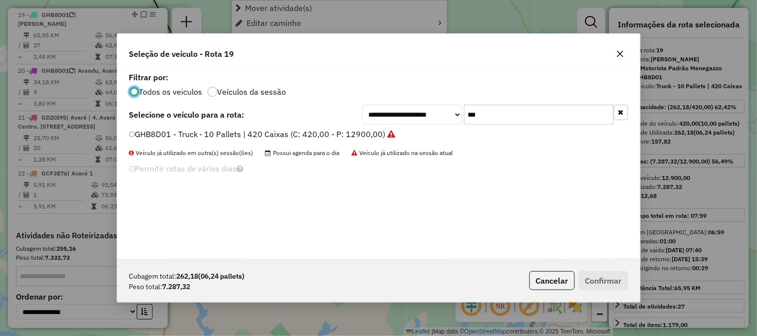
scroll to position [5, 2]
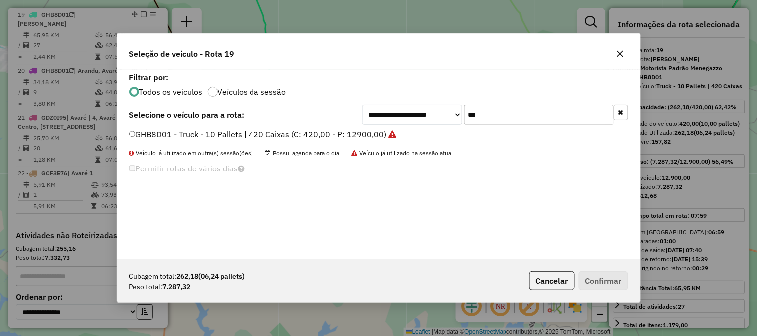
drag, startPoint x: 498, startPoint y: 112, endPoint x: 415, endPoint y: 117, distance: 83.0
click at [415, 117] on div "**********" at bounding box center [495, 115] width 266 height 20
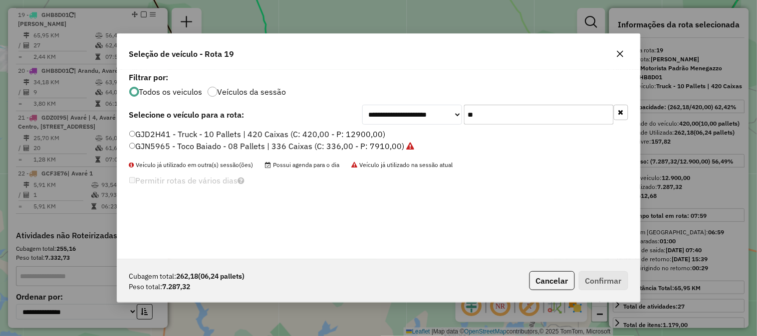
type input "**"
click at [362, 132] on label "GJD2H41 - Truck - 10 Pallets | 420 Caixas (C: 420,00 - P: 12900,00)" at bounding box center [257, 134] width 257 height 12
drag, startPoint x: 596, startPoint y: 278, endPoint x: 590, endPoint y: 276, distance: 6.2
click at [596, 278] on button "Confirmar" at bounding box center [603, 280] width 49 height 19
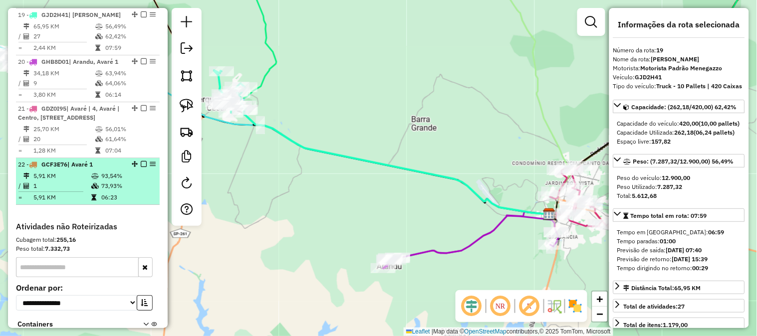
click at [141, 163] on em at bounding box center [144, 164] width 6 height 6
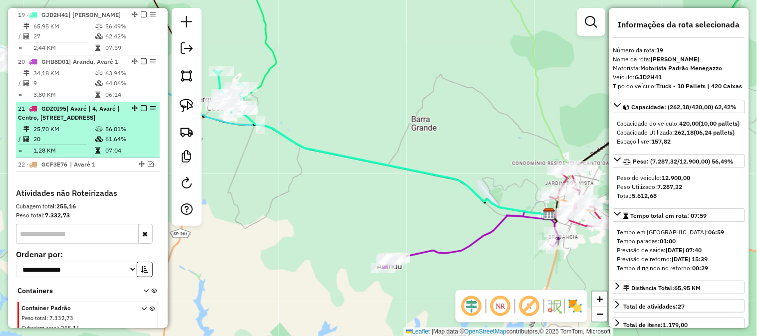
click at [141, 107] on em at bounding box center [144, 108] width 6 height 6
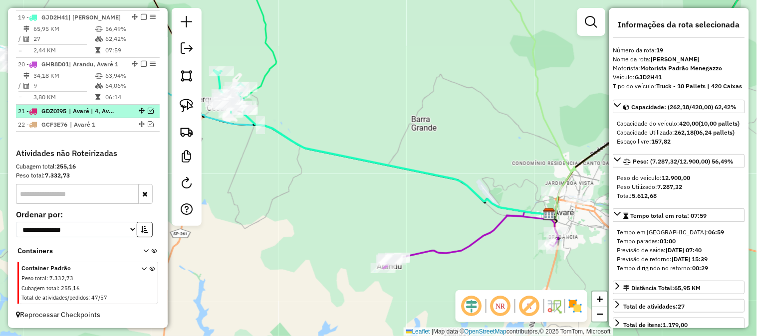
scroll to position [859, 0]
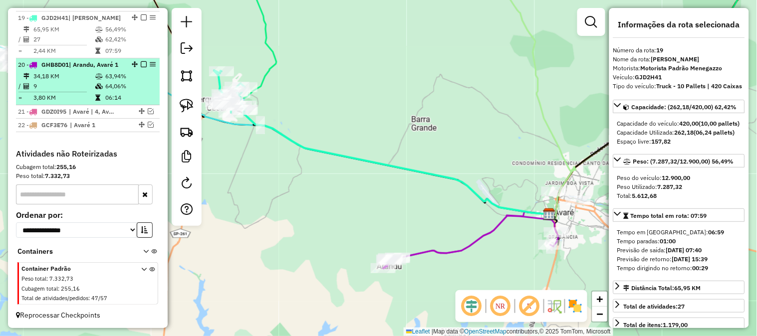
click at [141, 63] on em at bounding box center [144, 64] width 6 height 6
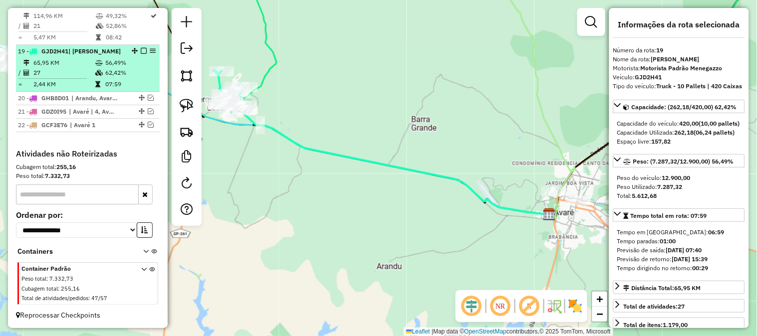
click at [141, 48] on em at bounding box center [144, 51] width 6 height 6
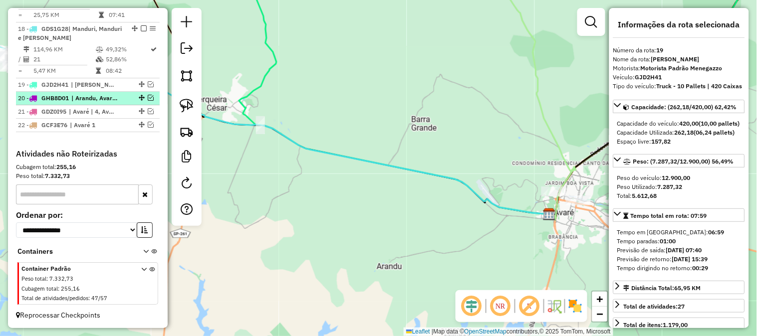
drag, startPoint x: 110, startPoint y: 51, endPoint x: 122, endPoint y: 92, distance: 42.8
click at [247, 116] on icon at bounding box center [394, 91] width 310 height 248
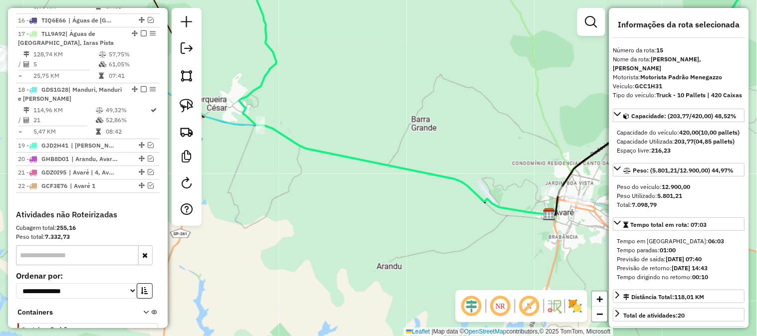
scroll to position [681, 0]
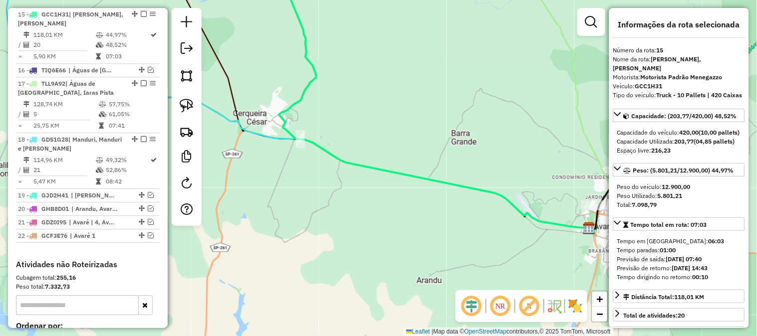
drag, startPoint x: 329, startPoint y: 210, endPoint x: 390, endPoint y: 218, distance: 60.9
click at [388, 218] on div "Janela de atendimento Grade de atendimento Capacidade Transportadoras Veículos …" at bounding box center [378, 168] width 757 height 336
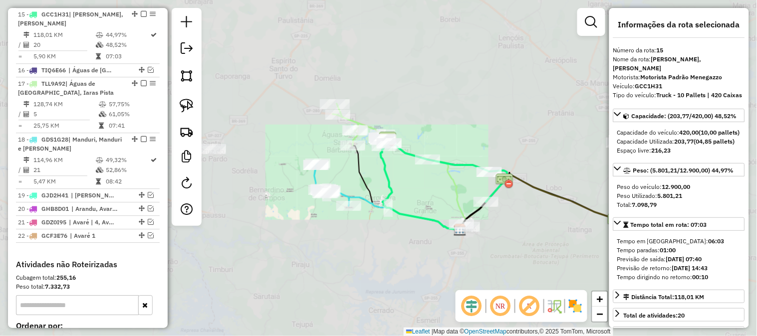
click at [396, 261] on div "Janela de atendimento Grade de atendimento Capacidade Transportadoras Veículos …" at bounding box center [378, 168] width 757 height 336
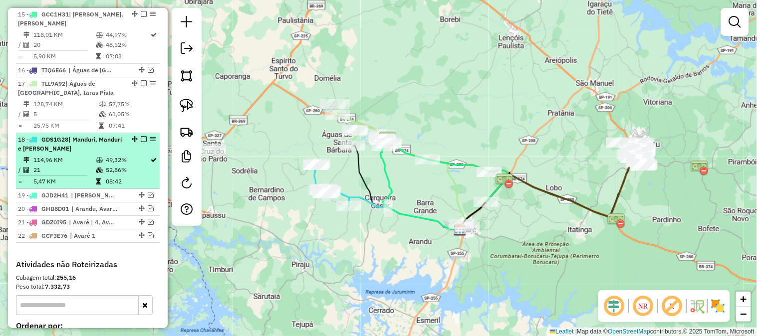
click at [141, 138] on em at bounding box center [144, 139] width 6 height 6
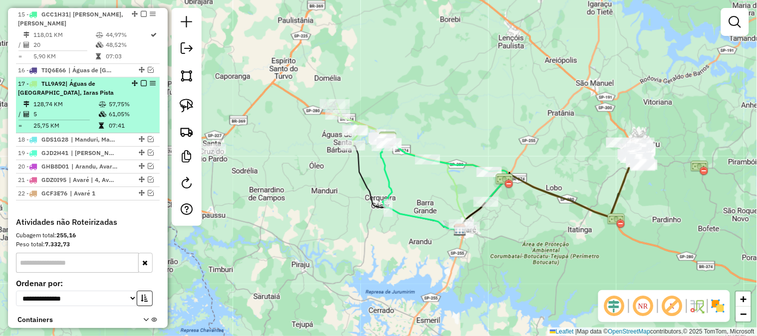
click at [141, 82] on em at bounding box center [144, 83] width 6 height 6
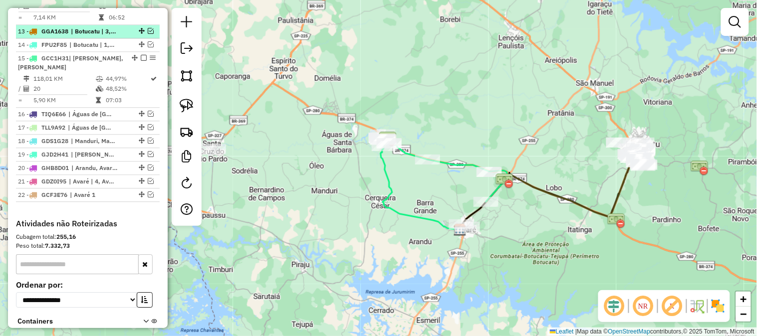
scroll to position [607, 0]
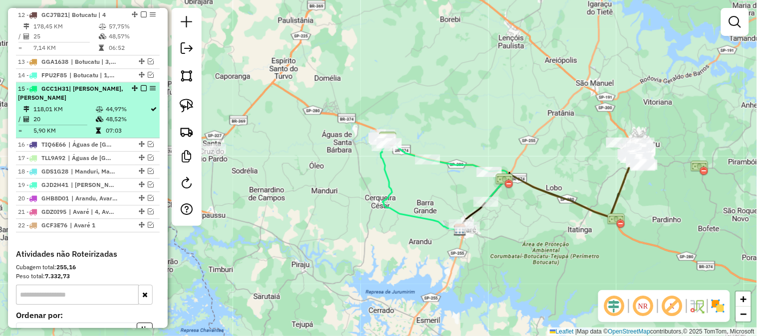
click at [141, 86] on em at bounding box center [144, 88] width 6 height 6
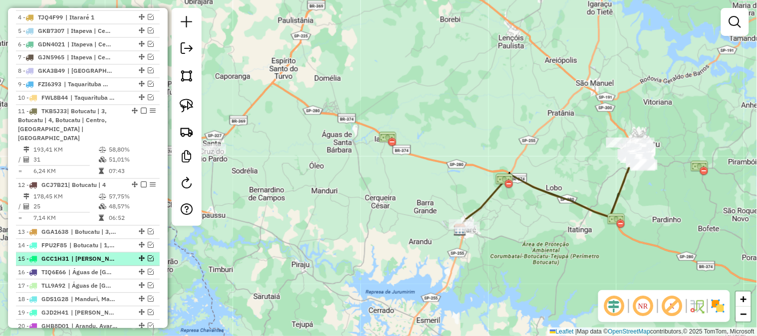
scroll to position [460, 0]
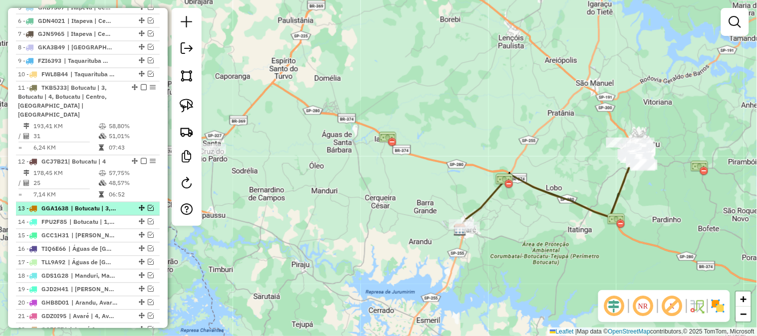
click at [149, 207] on em at bounding box center [151, 209] width 6 height 6
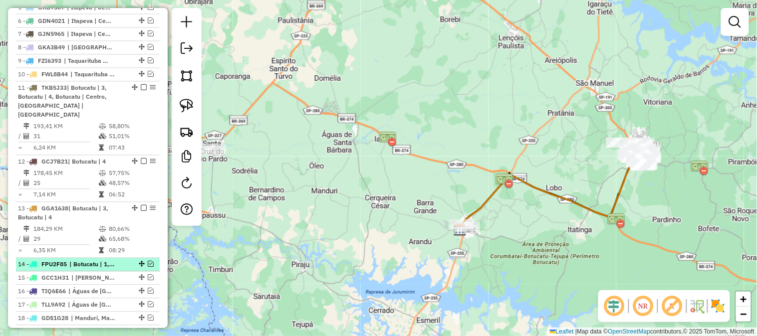
click at [148, 263] on em at bounding box center [151, 265] width 6 height 6
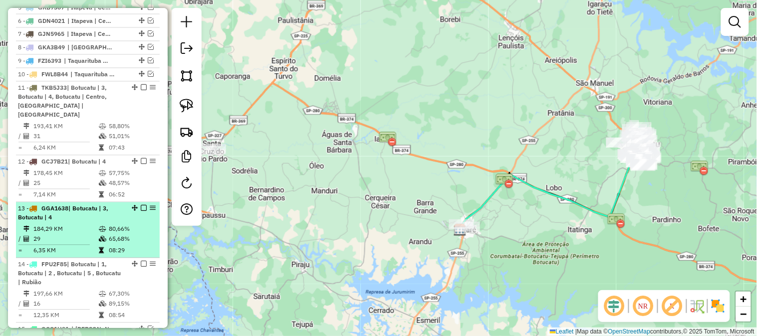
scroll to position [385, 0]
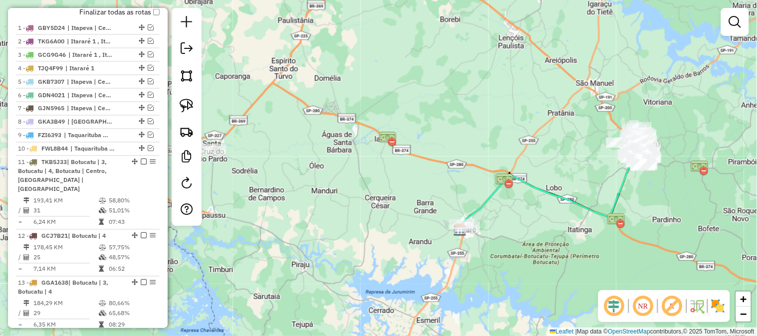
drag, startPoint x: 417, startPoint y: 91, endPoint x: 325, endPoint y: 105, distance: 92.8
click at [325, 105] on div "Janela de atendimento Grade de atendimento Capacidade Transportadoras Veículos …" at bounding box center [378, 168] width 757 height 336
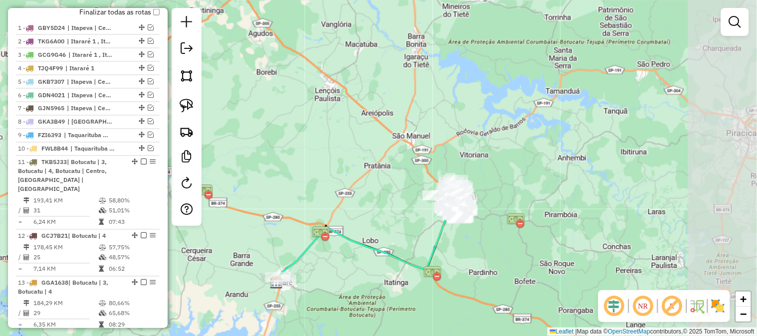
drag, startPoint x: 400, startPoint y: 108, endPoint x: 316, endPoint y: 146, distance: 92.7
click at [314, 147] on div "Janela de atendimento Grade de atendimento Capacidade Transportadoras Veículos …" at bounding box center [378, 168] width 757 height 336
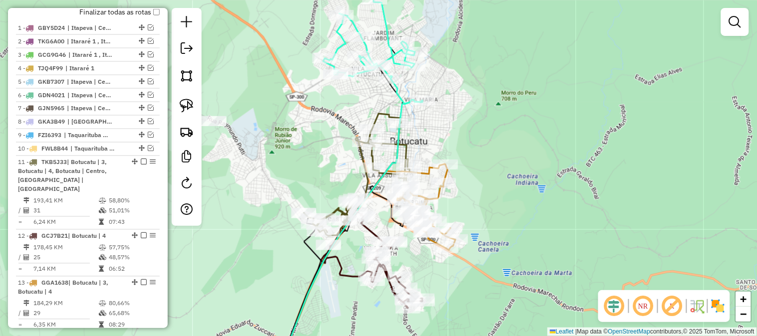
drag, startPoint x: 429, startPoint y: 127, endPoint x: 497, endPoint y: 144, distance: 69.4
click at [496, 144] on div "Janela de atendimento Grade de atendimento Capacidade Transportadoras Veículos …" at bounding box center [378, 168] width 757 height 336
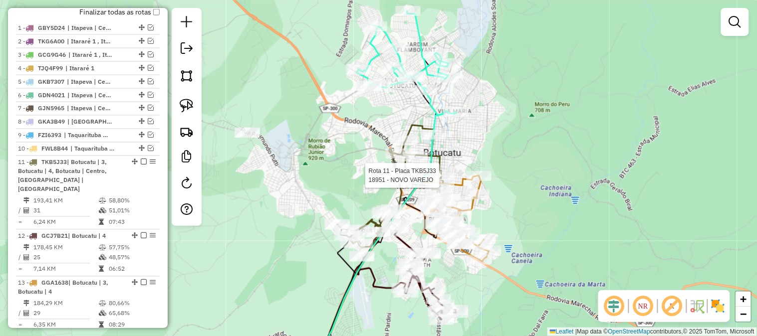
select select "**********"
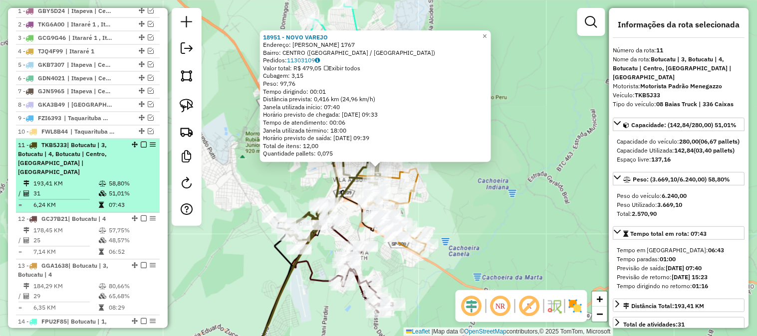
scroll to position [395, 0]
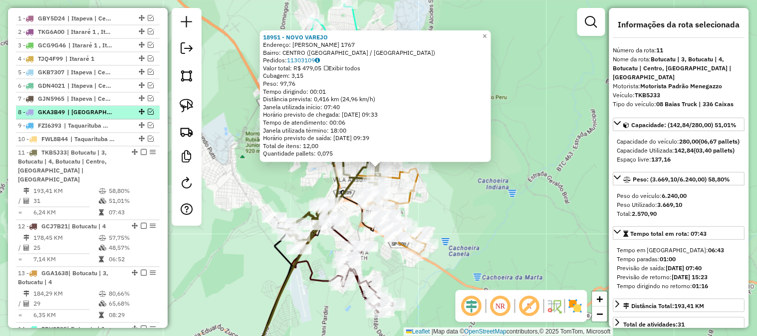
click at [148, 115] on em at bounding box center [151, 112] width 6 height 6
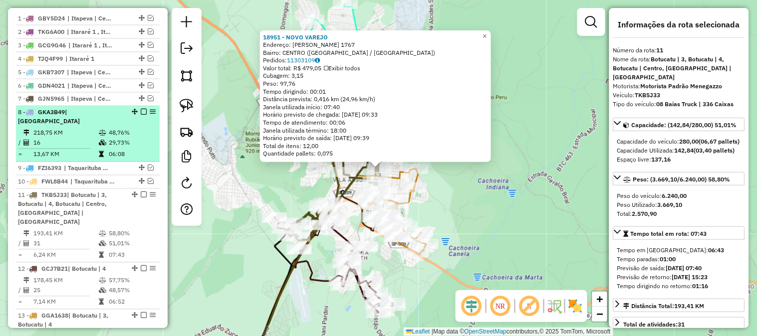
click at [84, 129] on td "218,75 KM" at bounding box center [65, 133] width 65 height 10
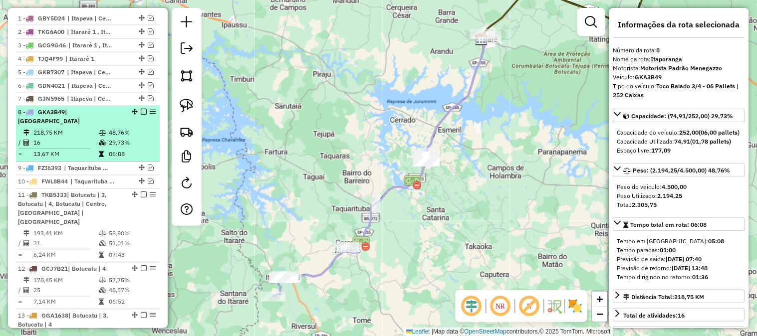
click at [141, 115] on em at bounding box center [144, 112] width 6 height 6
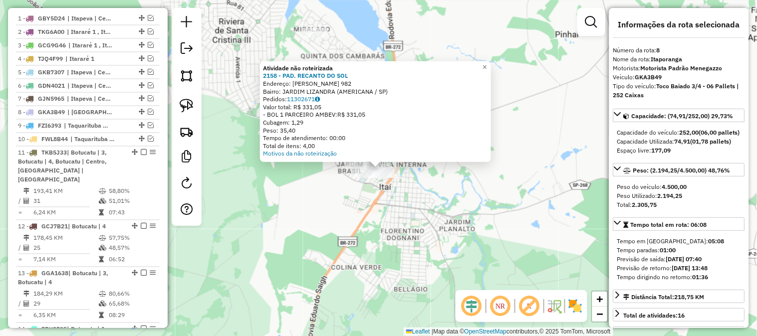
click at [425, 202] on div "Atividade não roteirizada 2158 - PAD. RECANTO DO SOL Endereço: CATARINA MENEGAZ…" at bounding box center [378, 168] width 757 height 336
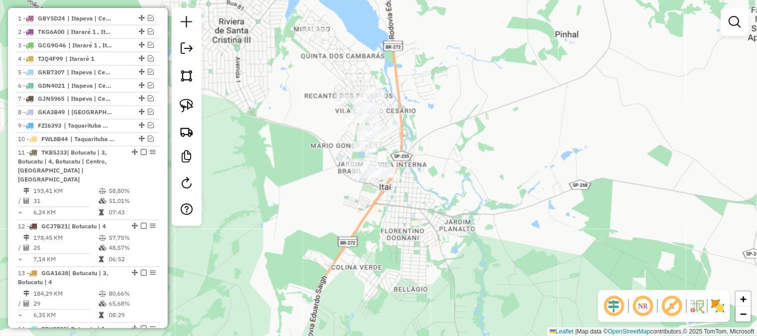
click at [464, 188] on div "Janela de atendimento Grade de atendimento Capacidade Transportadoras Veículos …" at bounding box center [378, 168] width 757 height 336
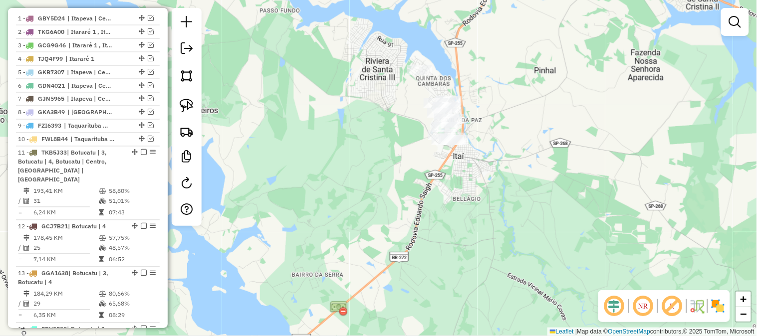
drag, startPoint x: 461, startPoint y: 255, endPoint x: 501, endPoint y: 156, distance: 106.8
click at [501, 175] on div "Janela de atendimento Grade de atendimento Capacidade Transportadoras Veículos …" at bounding box center [378, 168] width 757 height 336
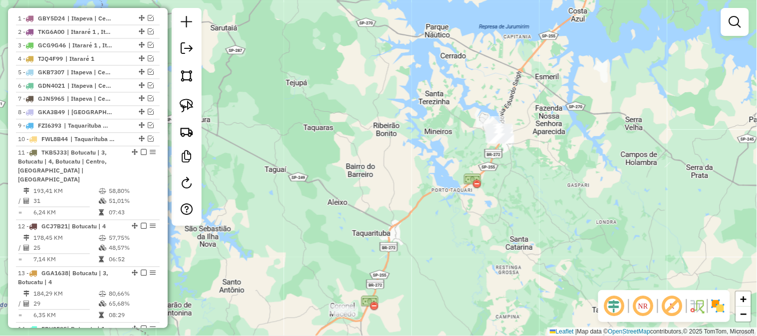
drag, startPoint x: 486, startPoint y: 228, endPoint x: 464, endPoint y: 188, distance: 45.8
click at [477, 182] on div "Janela de atendimento Grade de atendimento Capacidade Transportadoras Veículos …" at bounding box center [378, 168] width 757 height 336
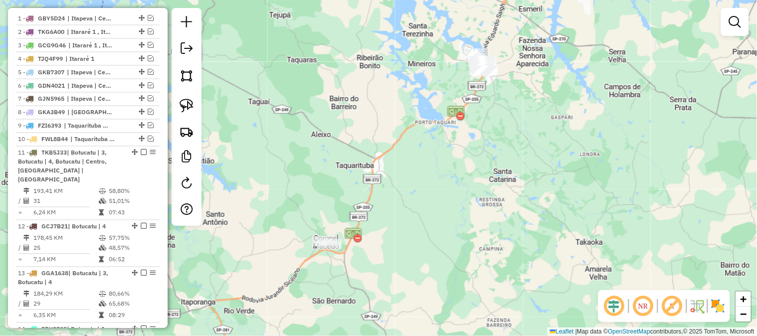
drag, startPoint x: 541, startPoint y: 195, endPoint x: 476, endPoint y: 256, distance: 89.3
click at [479, 258] on div "Janela de atendimento Grade de atendimento Capacidade Transportadoras Veículos …" at bounding box center [378, 168] width 757 height 336
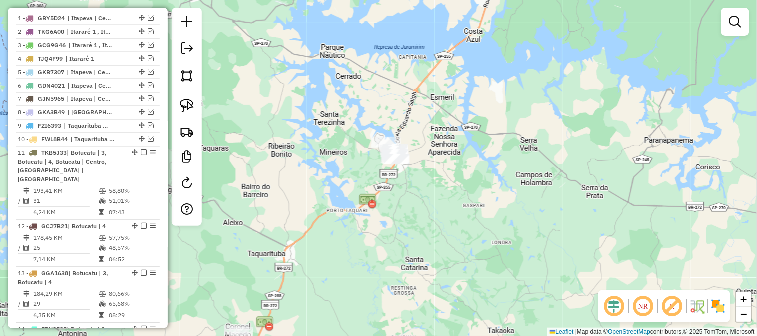
drag, startPoint x: 517, startPoint y: 133, endPoint x: 508, endPoint y: 161, distance: 28.9
click at [463, 240] on div "Janela de atendimento Grade de atendimento Capacidade Transportadoras Veículos …" at bounding box center [378, 168] width 757 height 336
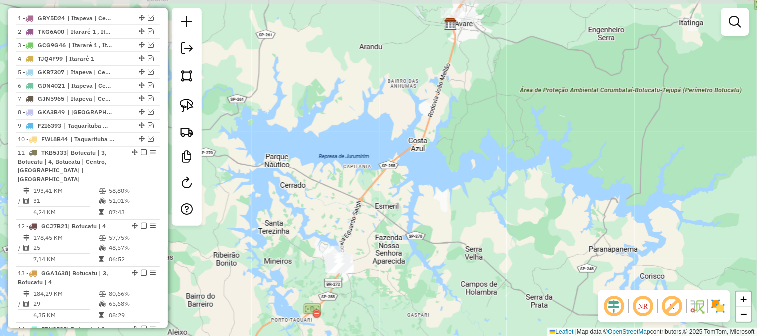
drag, startPoint x: 480, startPoint y: 236, endPoint x: 473, endPoint y: 252, distance: 17.6
click at [473, 253] on div "Janela de atendimento Grade de atendimento Capacidade Transportadoras Veículos …" at bounding box center [378, 168] width 757 height 336
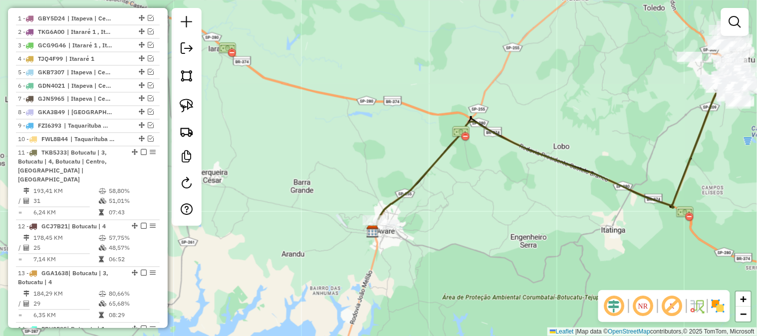
drag, startPoint x: 485, startPoint y: 215, endPoint x: 465, endPoint y: 262, distance: 51.0
click at [465, 262] on div "Janela de atendimento Grade de atendimento Capacidade Transportadoras Veículos …" at bounding box center [378, 168] width 757 height 336
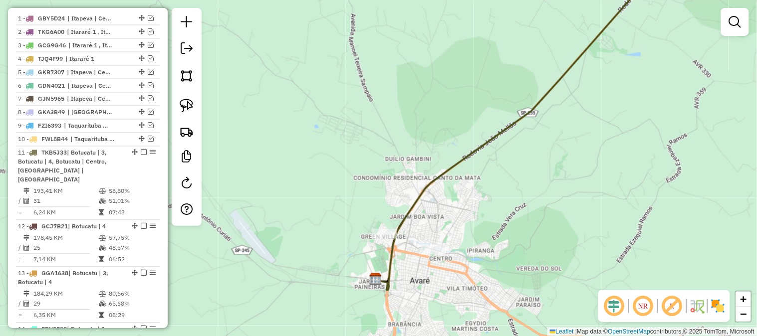
click at [434, 244] on div "Janela de atendimento Grade de atendimento Capacidade Transportadoras Veículos …" at bounding box center [378, 168] width 757 height 336
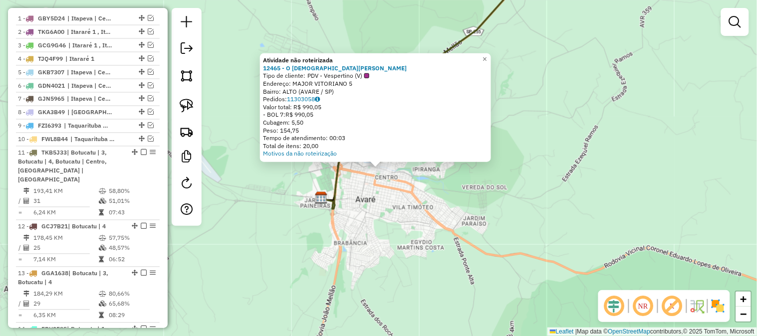
drag, startPoint x: 615, startPoint y: 185, endPoint x: 545, endPoint y: 199, distance: 71.2
click at [545, 199] on div "Atividade não roteirizada 12465 - O FARINHEIRO II Tipo de cliente: PDV - Vesper…" at bounding box center [378, 168] width 757 height 336
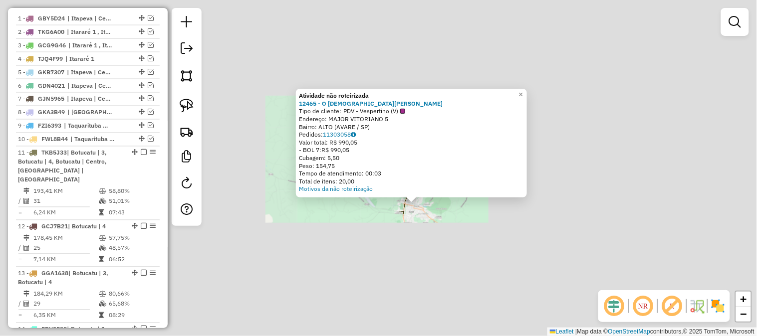
click at [603, 213] on div "Atividade não roteirizada 12465 - O FARINHEIRO II Tipo de cliente: PDV - Vesper…" at bounding box center [378, 168] width 757 height 336
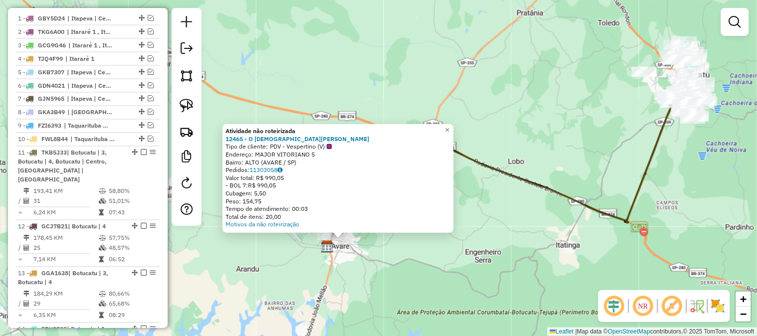
drag, startPoint x: 645, startPoint y: 207, endPoint x: 523, endPoint y: 252, distance: 129.8
click at [526, 256] on div "Atividade não roteirizada 12465 - O FARINHEIRO II Tipo de cliente: PDV - Vesper…" at bounding box center [378, 168] width 757 height 336
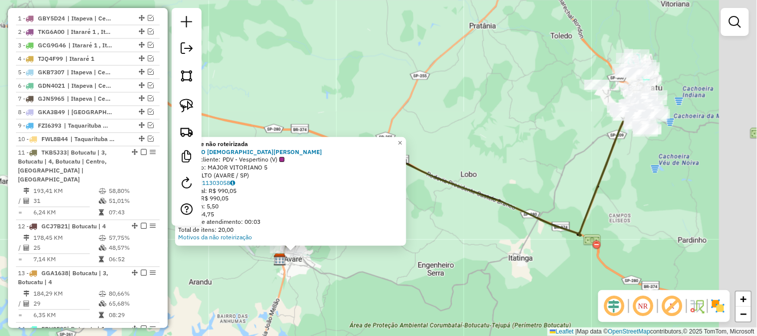
click at [574, 208] on div "Atividade não roteirizada 12465 - O FARINHEIRO II Tipo de cliente: PDV - Vesper…" at bounding box center [378, 168] width 757 height 336
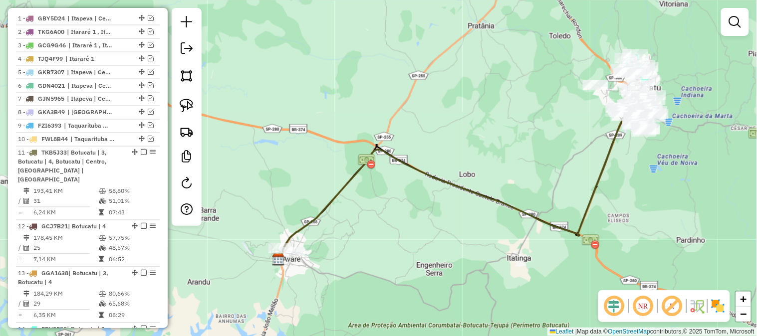
drag, startPoint x: 570, startPoint y: 188, endPoint x: 450, endPoint y: 211, distance: 121.9
click at [455, 214] on div "Janela de atendimento Grade de atendimento Capacidade Transportadoras Veículos …" at bounding box center [378, 168] width 757 height 336
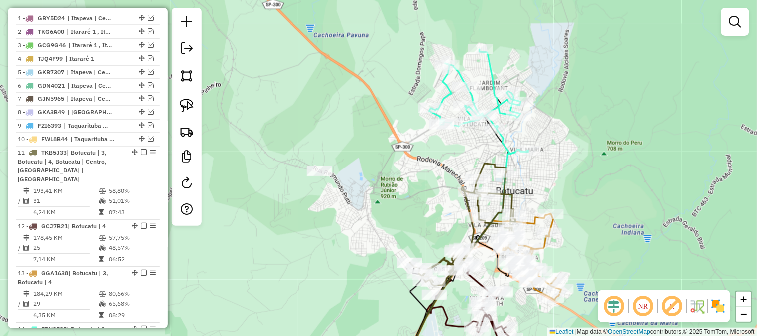
drag, startPoint x: 441, startPoint y: 144, endPoint x: 424, endPoint y: 161, distance: 23.6
click at [424, 161] on div "Janela de atendimento Grade de atendimento Capacidade Transportadoras Veículos …" at bounding box center [378, 168] width 757 height 336
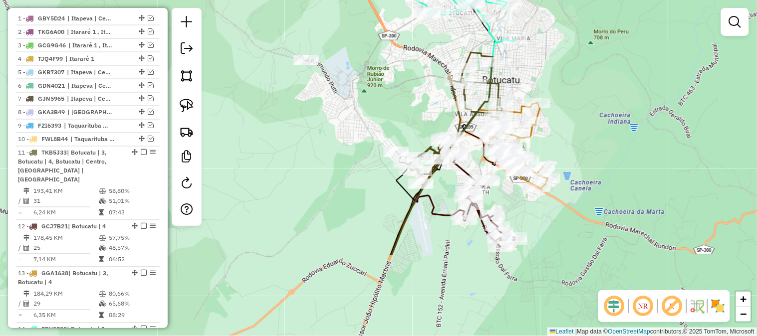
drag, startPoint x: 366, startPoint y: 266, endPoint x: 367, endPoint y: 146, distance: 120.3
click at [358, 154] on div "Janela de atendimento Grade de atendimento Capacidade Transportadoras Veículos …" at bounding box center [378, 168] width 757 height 336
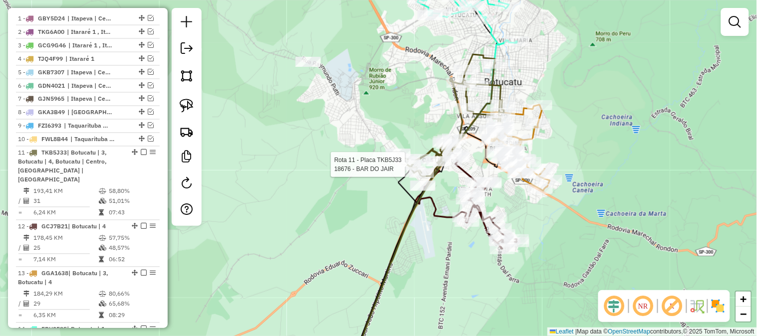
select select "**********"
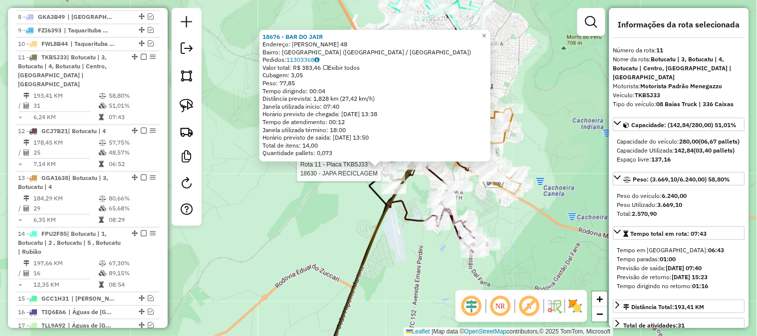
scroll to position [542, 0]
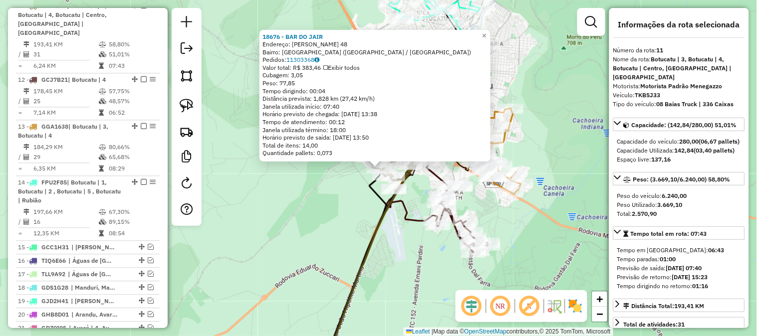
click at [315, 215] on div "18676 - BAR DO JAIR Endereço: WALDEMAR VIZOTTO 48 Bairro: JARDIM SANTA ELIZA (B…" at bounding box center [378, 168] width 757 height 336
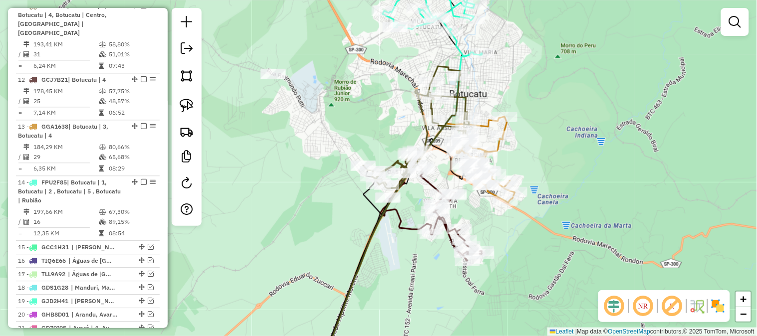
drag, startPoint x: 321, startPoint y: 130, endPoint x: 278, endPoint y: 142, distance: 44.7
click at [279, 143] on div "Janela de atendimento Grade de atendimento Capacidade Transportadoras Veículos …" at bounding box center [378, 168] width 757 height 336
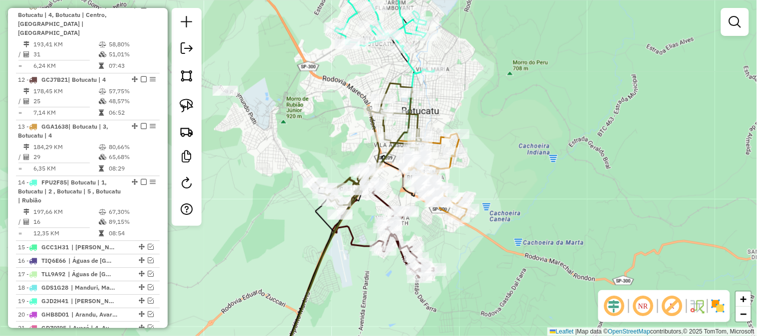
drag, startPoint x: 324, startPoint y: 131, endPoint x: 290, endPoint y: 160, distance: 44.9
click at [290, 160] on div "Janela de atendimento Grade de atendimento Capacidade Transportadoras Veículos …" at bounding box center [378, 168] width 757 height 336
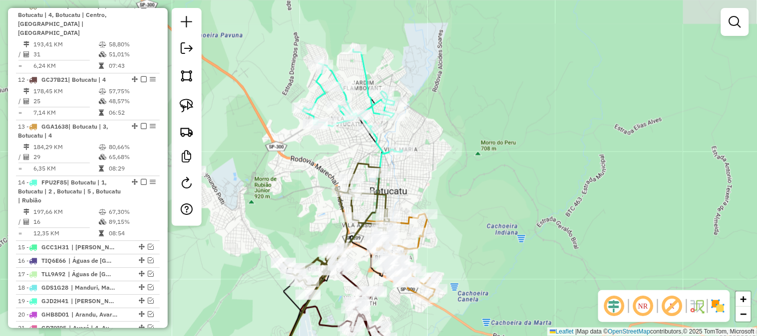
drag, startPoint x: 297, startPoint y: 155, endPoint x: 302, endPoint y: 186, distance: 30.8
click at [302, 186] on div "Janela de atendimento Grade de atendimento Capacidade Transportadoras Veículos …" at bounding box center [378, 168] width 757 height 336
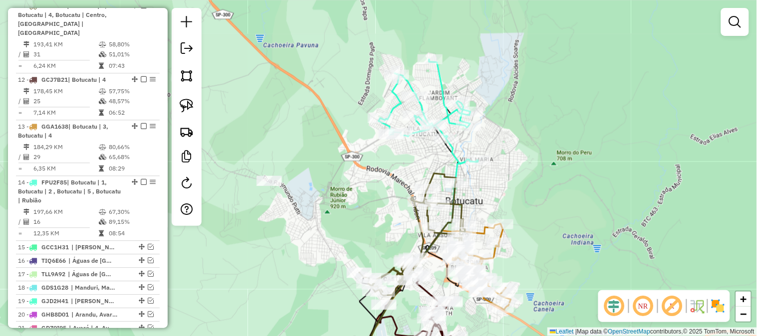
drag, startPoint x: 283, startPoint y: 174, endPoint x: 359, endPoint y: 182, distance: 76.3
click at [359, 182] on div "Janela de atendimento Grade de atendimento Capacidade Transportadoras Veículos …" at bounding box center [378, 168] width 757 height 336
select select "**********"
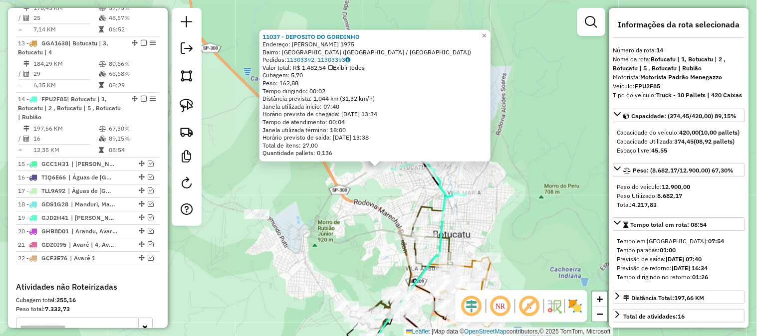
scroll to position [710, 0]
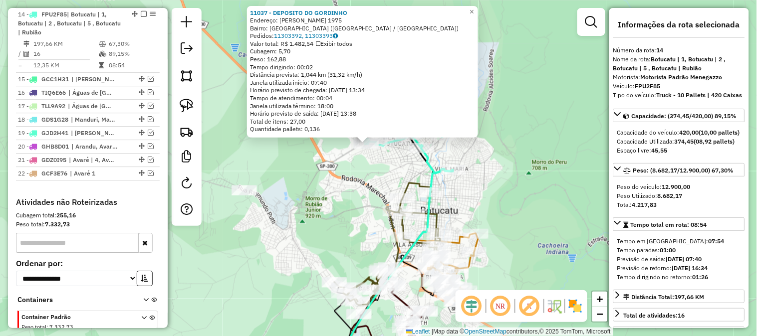
drag, startPoint x: 354, startPoint y: 216, endPoint x: 327, endPoint y: 159, distance: 63.0
click at [333, 172] on div "11037 - DEPOSITO DO GORDINHO Endereço: EZEQUIEL THEODORO DE FREITAS 1975 Bairro…" at bounding box center [378, 168] width 757 height 336
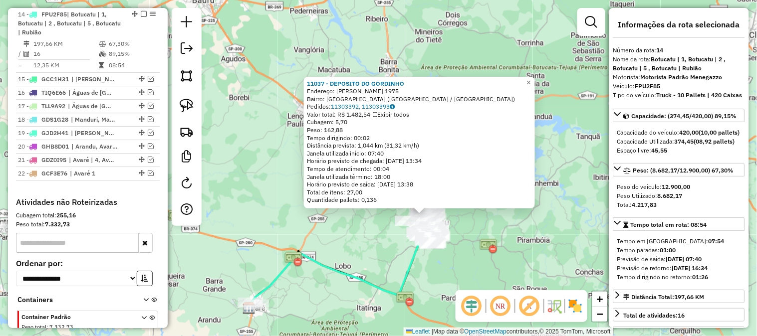
drag, startPoint x: 387, startPoint y: 271, endPoint x: 454, endPoint y: 212, distance: 89.8
click at [443, 227] on div "11037 - DEPOSITO DO GORDINHO Endereço: EZEQUIEL THEODORO DE FREITAS 1975 Bairro…" at bounding box center [378, 168] width 757 height 336
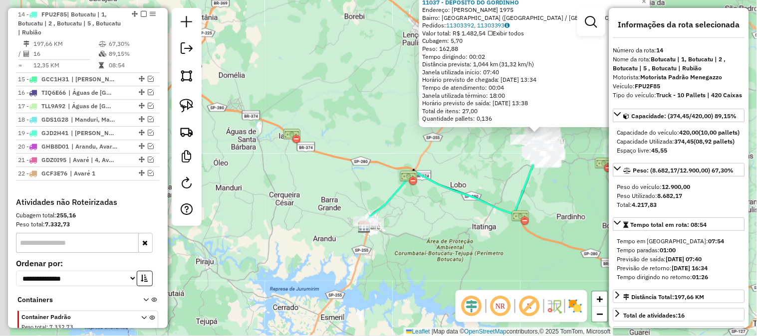
drag, startPoint x: 407, startPoint y: 281, endPoint x: 447, endPoint y: 267, distance: 42.5
click at [447, 267] on div "11037 - DEPOSITO DO GORDINHO Endereço: EZEQUIEL THEODORO DE FREITAS 1975 Bairro…" at bounding box center [378, 168] width 757 height 336
click at [440, 257] on div "11037 - DEPOSITO DO GORDINHO Endereço: EZEQUIEL THEODORO DE FREITAS 1975 Bairro…" at bounding box center [378, 168] width 757 height 336
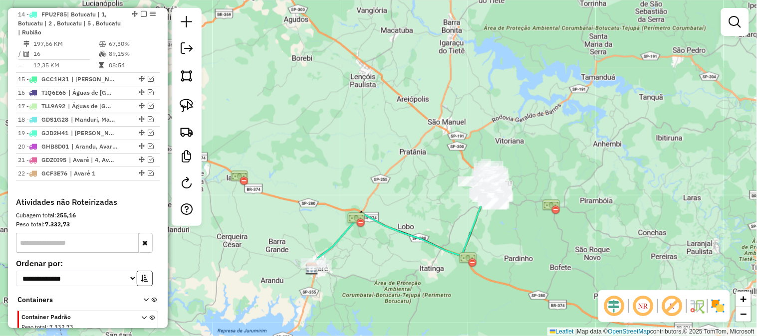
drag, startPoint x: 464, startPoint y: 229, endPoint x: 421, endPoint y: 258, distance: 52.0
click at [416, 271] on div "Janela de atendimento Grade de atendimento Capacidade Transportadoras Veículos …" at bounding box center [378, 168] width 757 height 336
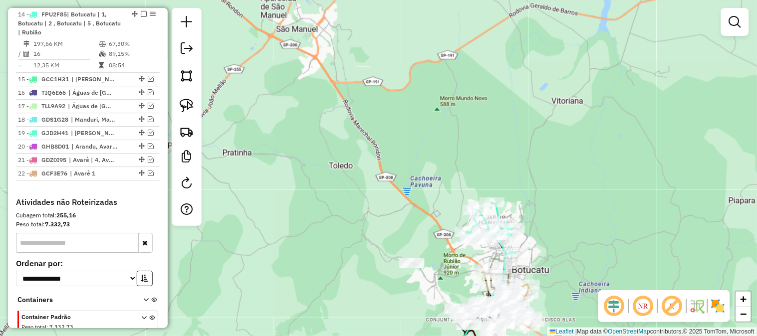
drag, startPoint x: 381, startPoint y: 320, endPoint x: 509, endPoint y: 220, distance: 162.5
click at [502, 229] on div "Janela de atendimento Grade de atendimento Capacidade Transportadoras Veículos …" at bounding box center [378, 168] width 757 height 336
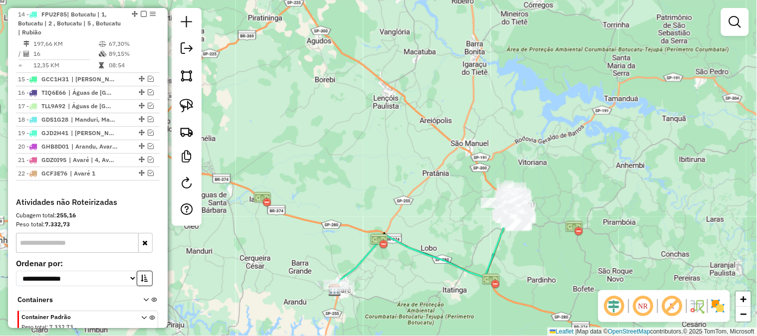
drag, startPoint x: 400, startPoint y: 264, endPoint x: 470, endPoint y: 245, distance: 73.1
click at [470, 245] on div "Janela de atendimento Grade de atendimento Capacidade Transportadoras Veículos …" at bounding box center [378, 168] width 757 height 336
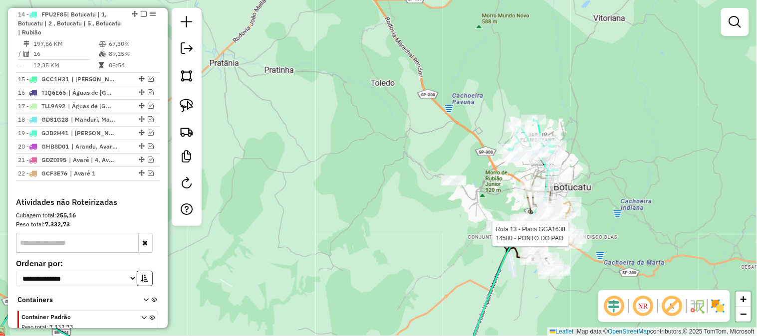
select select "**********"
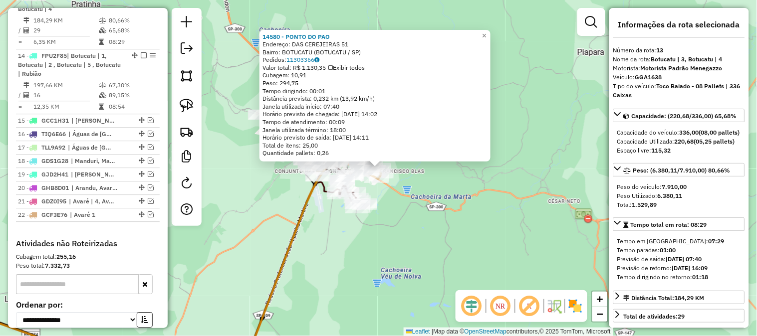
scroll to position [654, 0]
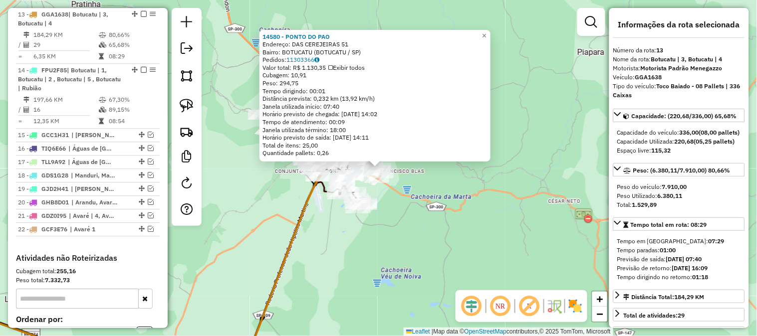
click at [491, 188] on div "14580 - PONTO DO PAO Endereço: DAS CEREJEIRAS 51 Bairro: BOTUCATU (BOTUCATU / S…" at bounding box center [378, 168] width 757 height 336
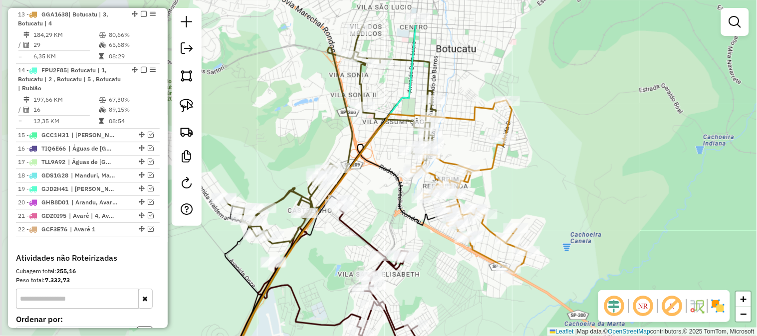
drag, startPoint x: 377, startPoint y: 125, endPoint x: 528, endPoint y: 181, distance: 160.7
click at [528, 181] on div "Janela de atendimento Grade de atendimento Capacidade Transportadoras Veículos …" at bounding box center [378, 168] width 757 height 336
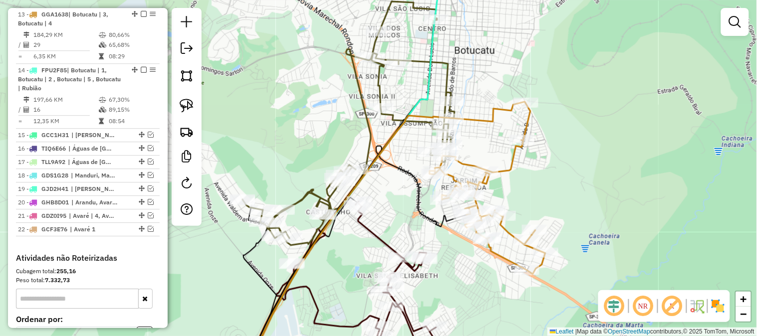
drag, startPoint x: 544, startPoint y: 160, endPoint x: 613, endPoint y: 171, distance: 69.2
click at [612, 170] on div "Janela de atendimento Grade de atendimento Capacidade Transportadoras Veículos …" at bounding box center [378, 168] width 757 height 336
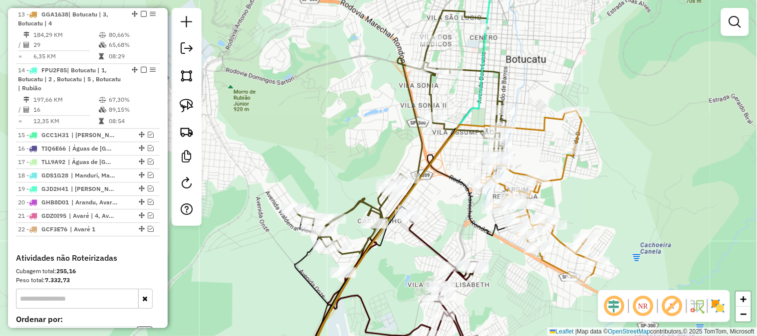
click at [614, 195] on div "Janela de atendimento Grade de atendimento Capacidade Transportadoras Veículos …" at bounding box center [378, 168] width 757 height 336
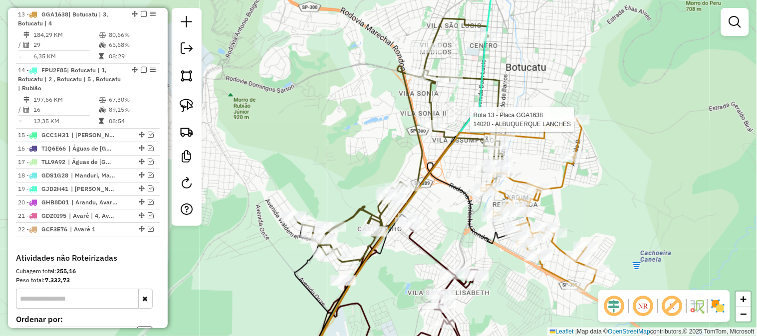
select select "**********"
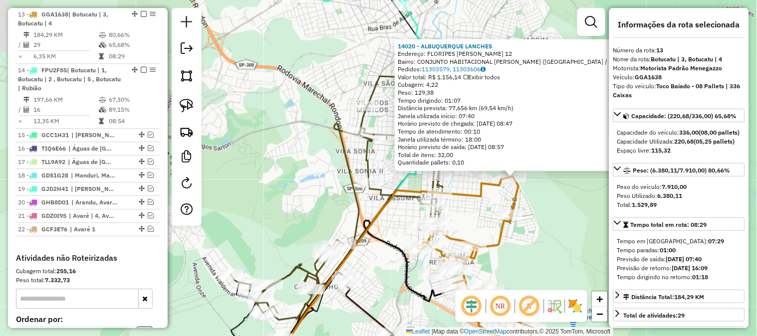
drag, startPoint x: 440, startPoint y: 220, endPoint x: 584, endPoint y: 228, distance: 144.4
click at [584, 228] on div "14020 - ALBUQUERQUE LANCHES Endereço: FLORIPES ARAGAO LOPES 12 Bairro: CONJUNTO…" at bounding box center [378, 168] width 757 height 336
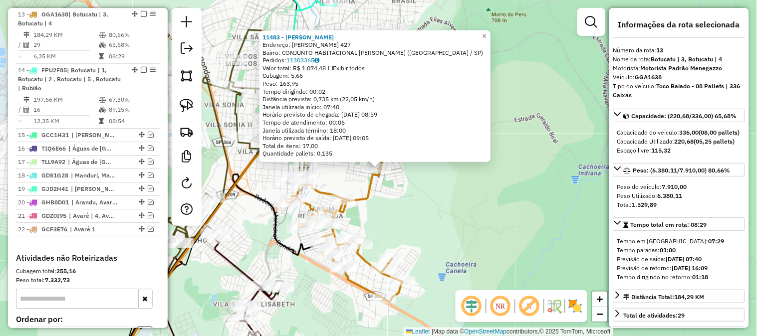
drag, startPoint x: 448, startPoint y: 188, endPoint x: 428, endPoint y: 188, distance: 19.5
click at [448, 189] on div "11483 - CHURRAS CAO MARCAO Endereço: EDIBERTO ROQUE SFORSIN 427 Bairro: CONJUNT…" at bounding box center [378, 168] width 757 height 336
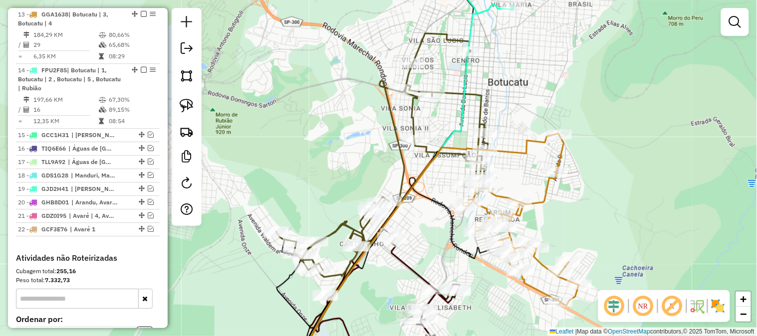
drag, startPoint x: 404, startPoint y: 192, endPoint x: 582, endPoint y: 196, distance: 177.7
click at [582, 195] on div "Janela de atendimento Grade de atendimento Capacidade Transportadoras Veículos …" at bounding box center [378, 168] width 757 height 336
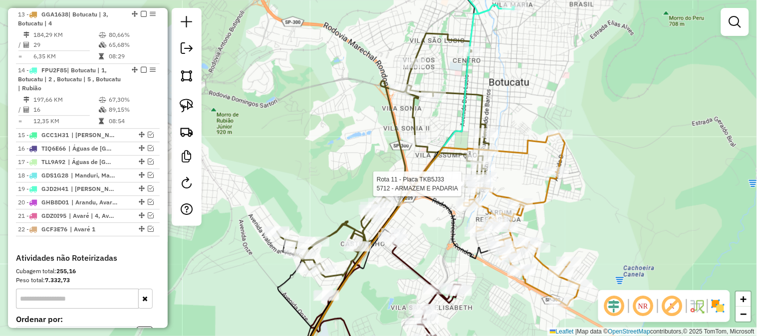
select select "**********"
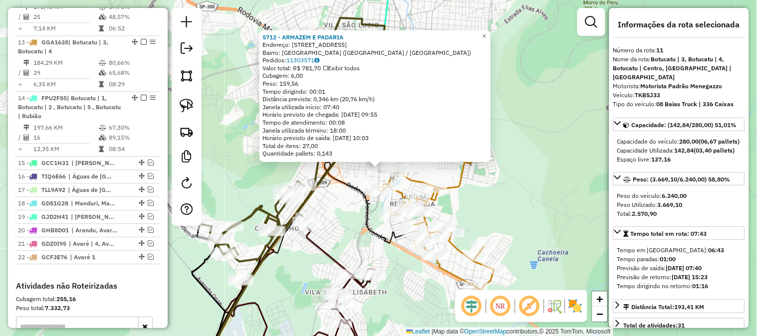
scroll to position [542, 0]
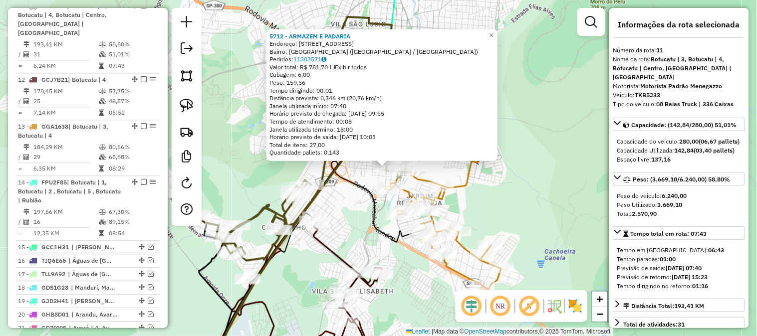
drag, startPoint x: 551, startPoint y: 197, endPoint x: 574, endPoint y: 183, distance: 26.6
click at [574, 185] on div "5712 - ARMAZEM E PADARIA Endereço: R GENERAL TELLES 3012 Bairro: VILA GUIMARAES…" at bounding box center [378, 168] width 757 height 336
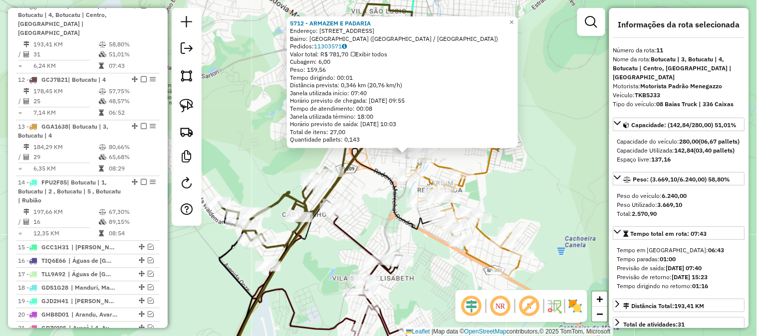
click at [569, 185] on div "5712 - ARMAZEM E PADARIA Endereço: R GENERAL TELLES 3012 Bairro: VILA GUIMARAES…" at bounding box center [378, 168] width 757 height 336
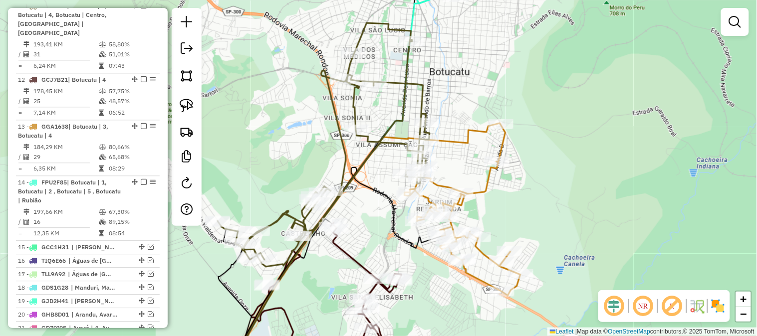
drag, startPoint x: 362, startPoint y: 137, endPoint x: 367, endPoint y: 143, distance: 7.8
click at [356, 185] on div "Janela de atendimento Grade de atendimento Capacidade Transportadoras Veículos …" at bounding box center [378, 168] width 757 height 336
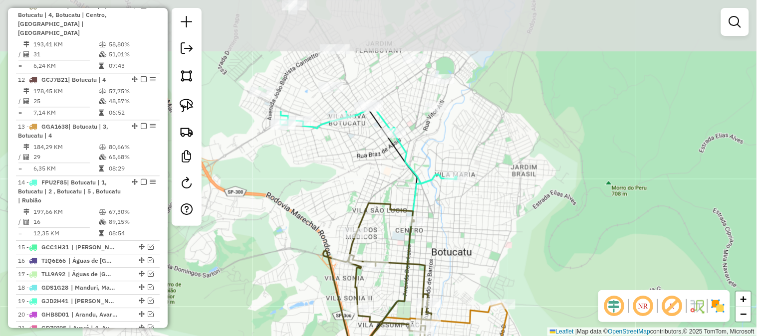
drag, startPoint x: 475, startPoint y: 54, endPoint x: 482, endPoint y: 203, distance: 148.9
click at [482, 202] on div "Janela de atendimento Grade de atendimento Capacidade Transportadoras Veículos …" at bounding box center [378, 168] width 757 height 336
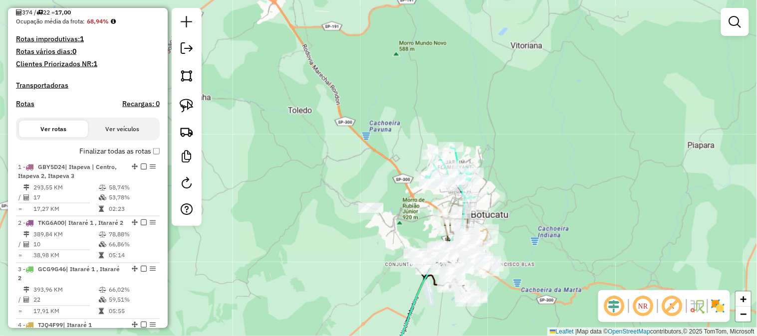
scroll to position [0, 0]
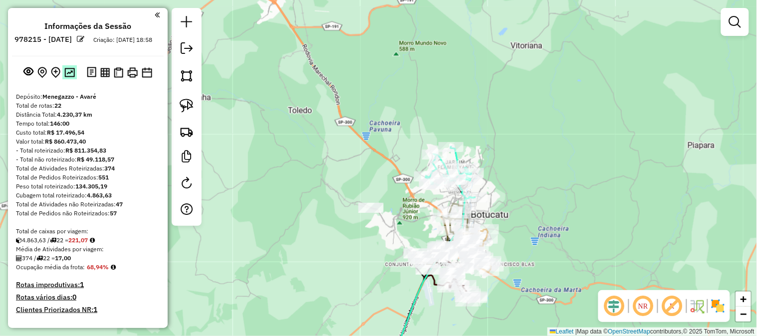
click at [69, 77] on img at bounding box center [69, 72] width 10 height 9
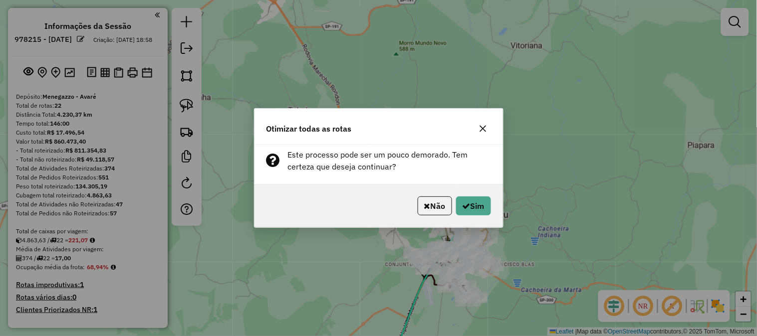
click at [476, 216] on div "Não Sim" at bounding box center [379, 206] width 249 height 43
click at [475, 205] on button "Sim" at bounding box center [473, 206] width 35 height 19
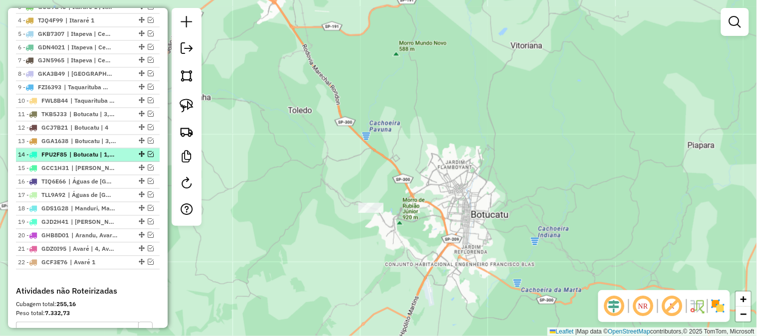
scroll to position [443, 0]
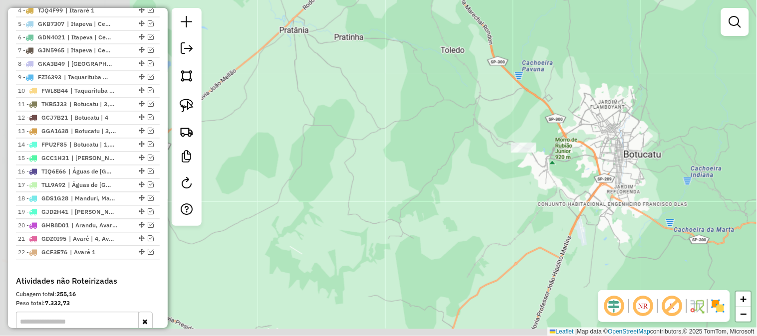
drag, startPoint x: 226, startPoint y: 178, endPoint x: 425, endPoint y: 94, distance: 216.5
click at [396, 106] on div "Janela de atendimento Grade de atendimento Capacidade Transportadoras Veículos …" at bounding box center [378, 168] width 757 height 336
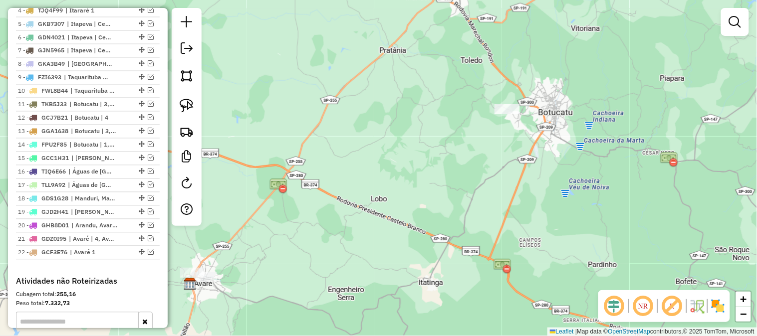
drag, startPoint x: 367, startPoint y: 195, endPoint x: 461, endPoint y: 111, distance: 125.8
click at [455, 115] on div "Janela de atendimento Grade de atendimento Capacidade Transportadoras Veículos …" at bounding box center [378, 168] width 757 height 336
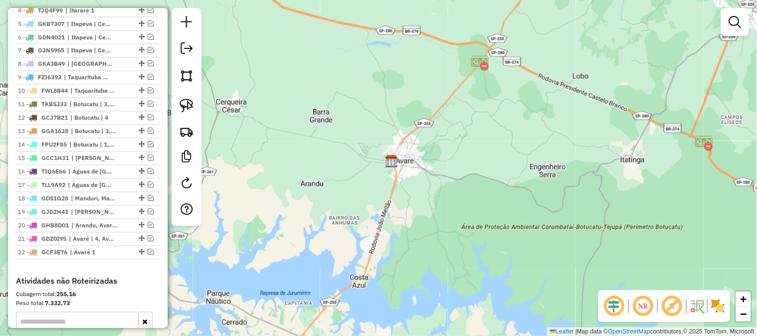
drag, startPoint x: 467, startPoint y: 148, endPoint x: 542, endPoint y: 130, distance: 77.8
click at [542, 130] on div "Janela de atendimento Grade de atendimento Capacidade Transportadoras Veículos …" at bounding box center [378, 168] width 757 height 336
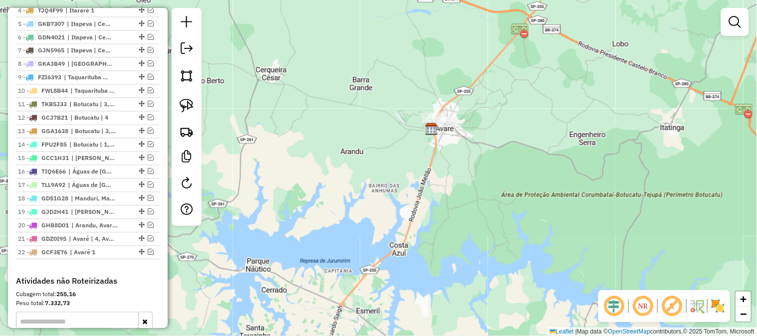
drag, startPoint x: 383, startPoint y: 192, endPoint x: 386, endPoint y: 87, distance: 104.3
click at [393, 54] on div "Janela de atendimento Grade de atendimento Capacidade Transportadoras Veículos …" at bounding box center [378, 168] width 757 height 336
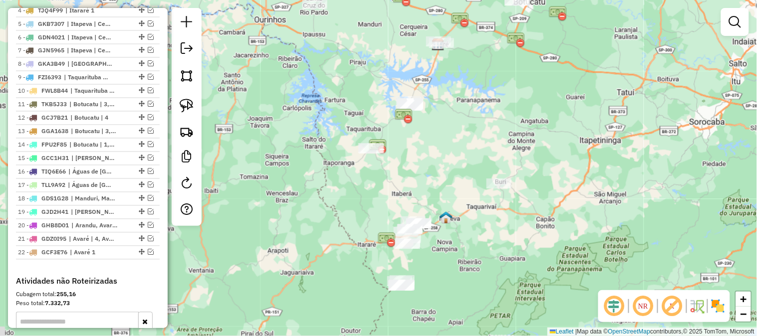
drag, startPoint x: 451, startPoint y: 213, endPoint x: 462, endPoint y: 131, distance: 82.6
click at [462, 131] on div "Janela de atendimento Grade de atendimento Capacidade Transportadoras Veículos …" at bounding box center [378, 168] width 757 height 336
click at [186, 50] on em at bounding box center [187, 48] width 12 height 12
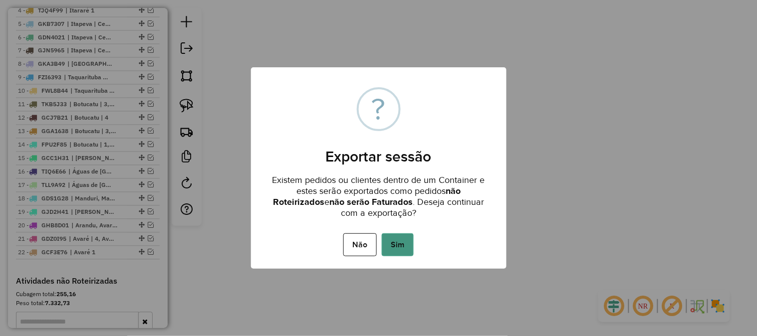
click at [396, 242] on button "Sim" at bounding box center [398, 245] width 32 height 23
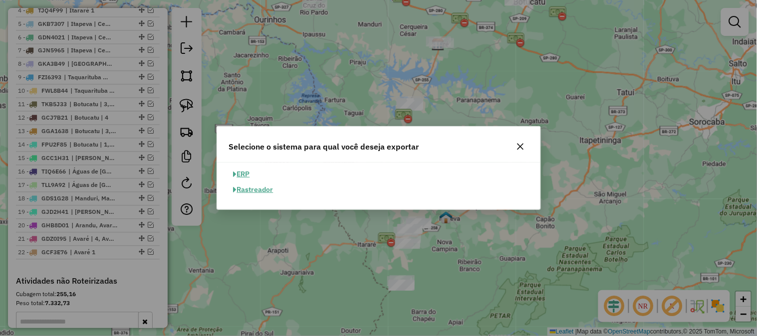
click at [248, 174] on button "ERP" at bounding box center [241, 174] width 25 height 15
select select "**"
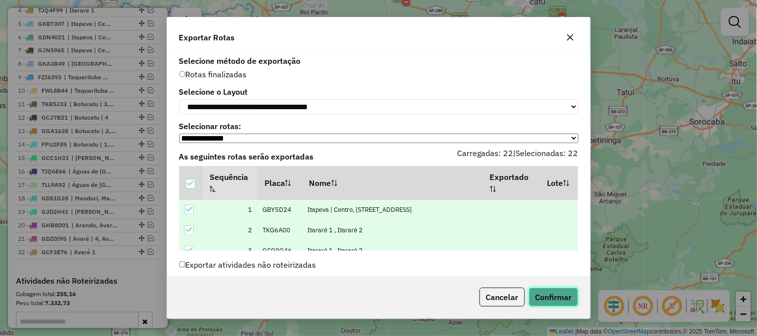
click at [550, 300] on button "Confirmar" at bounding box center [553, 297] width 49 height 19
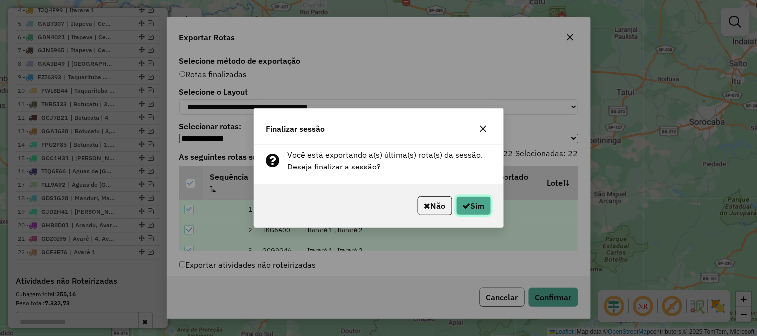
click at [461, 201] on button "Sim" at bounding box center [473, 206] width 35 height 19
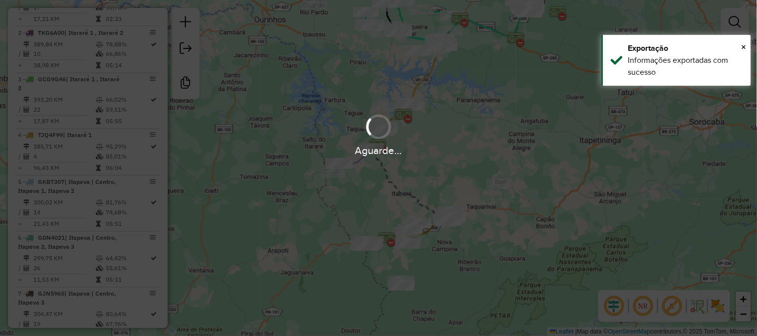
scroll to position [535, 0]
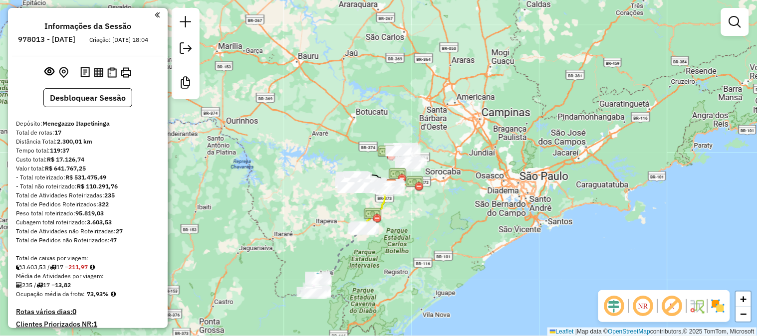
scroll to position [361, 0]
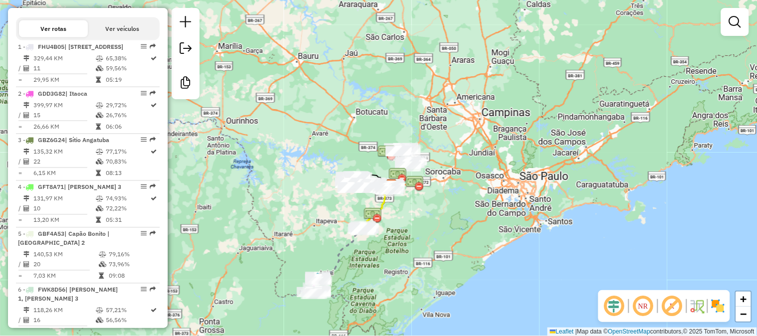
click at [591, 91] on div "Janela de atendimento Grade de atendimento Capacidade Transportadoras Veículos …" at bounding box center [378, 168] width 757 height 336
